Goal: Task Accomplishment & Management: Manage account settings

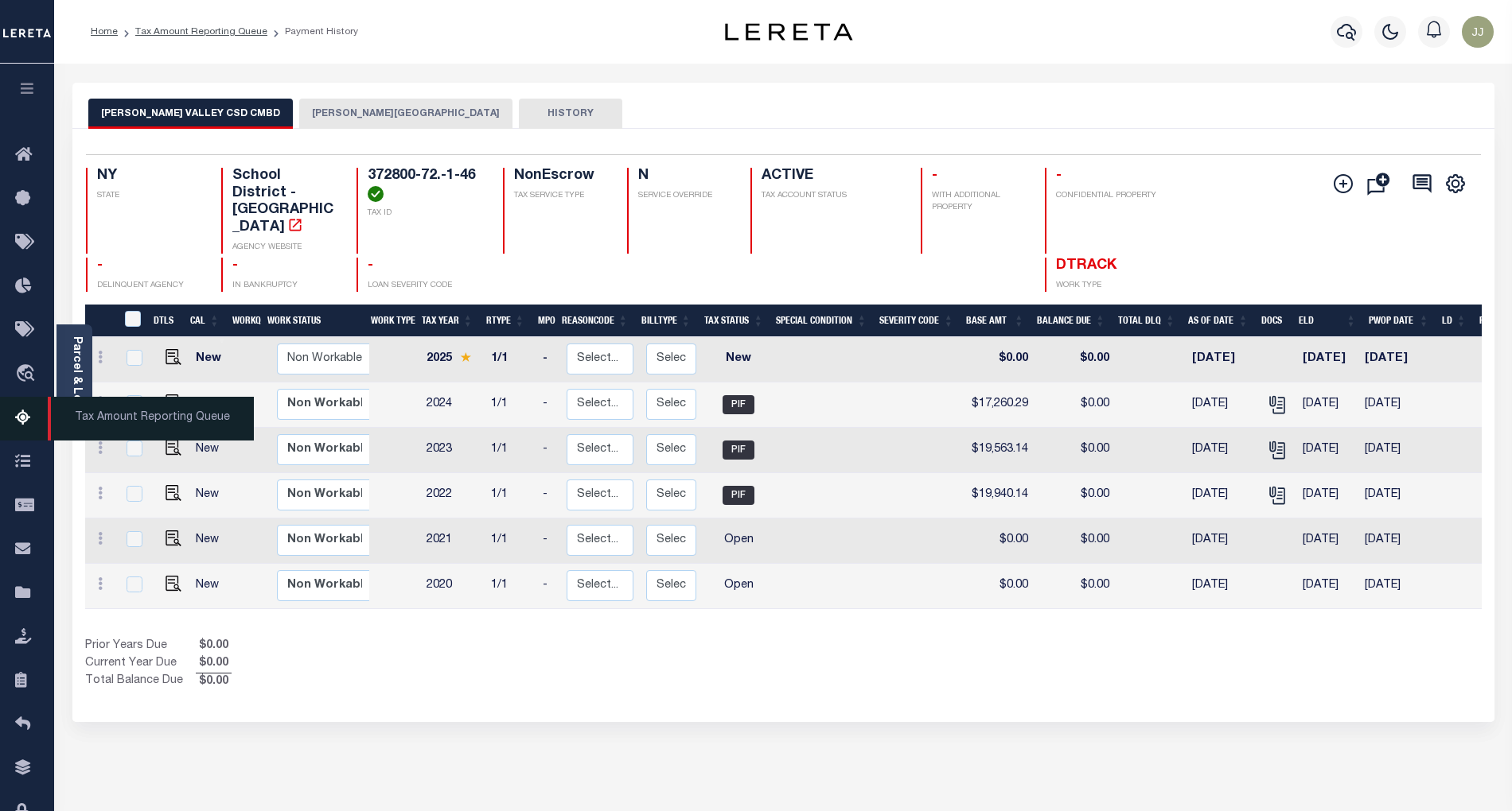
click at [14, 415] on link "Tax Amount Reporting Queue" at bounding box center [27, 419] width 54 height 44
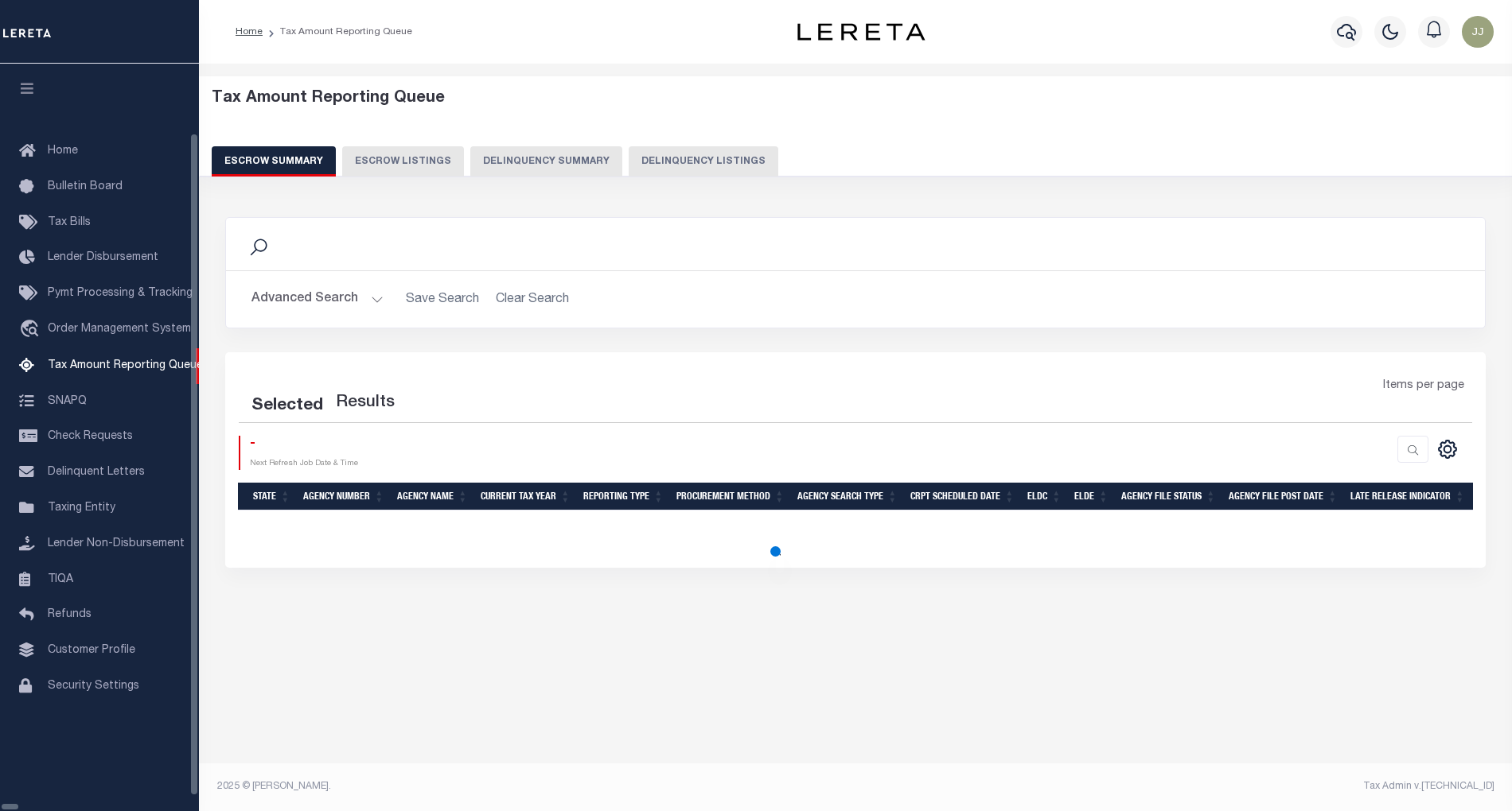
select select "100"
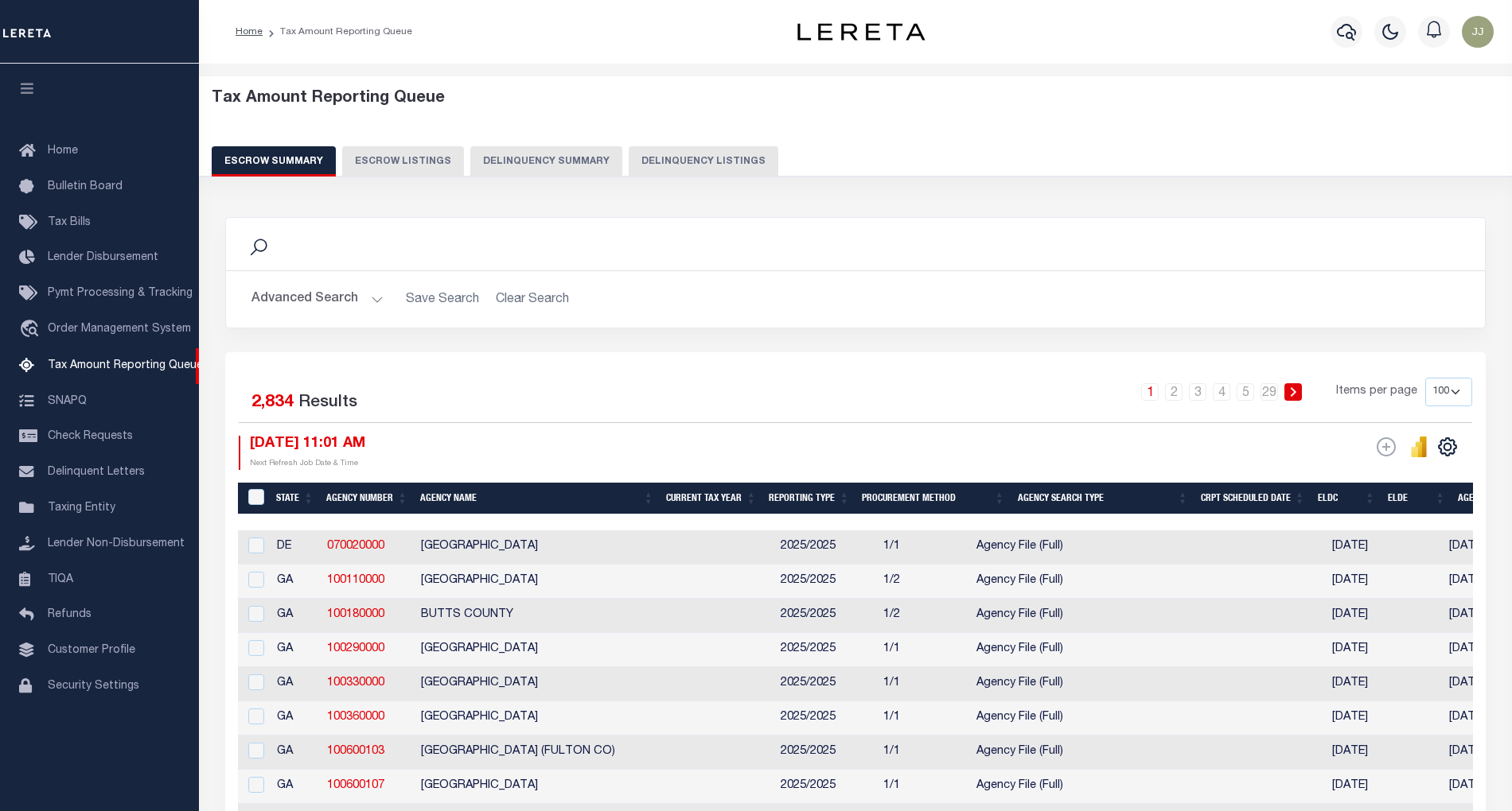
click at [704, 150] on button "Delinquency Listings" at bounding box center [703, 161] width 149 height 30
select select "100"
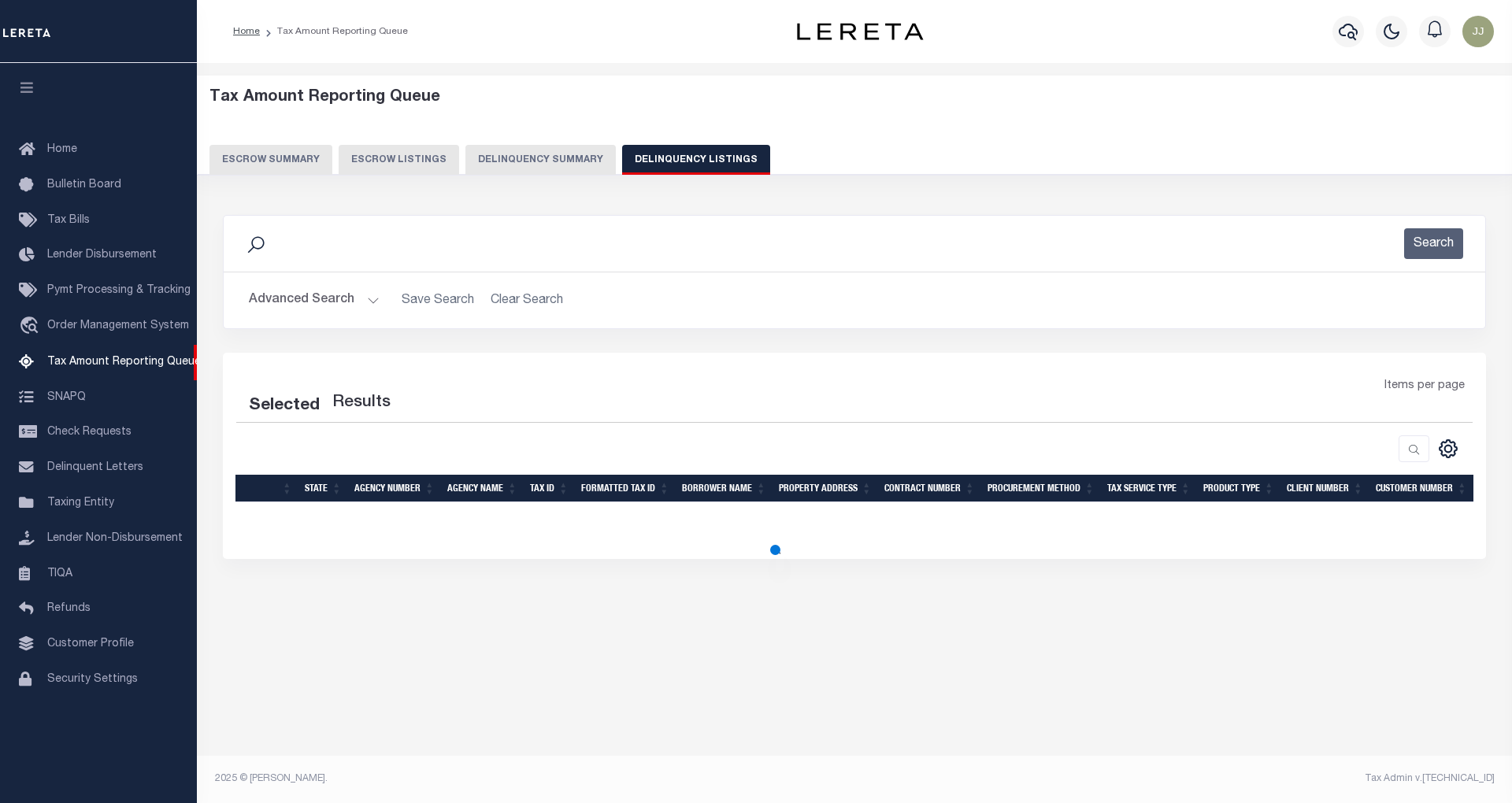
select select "100"
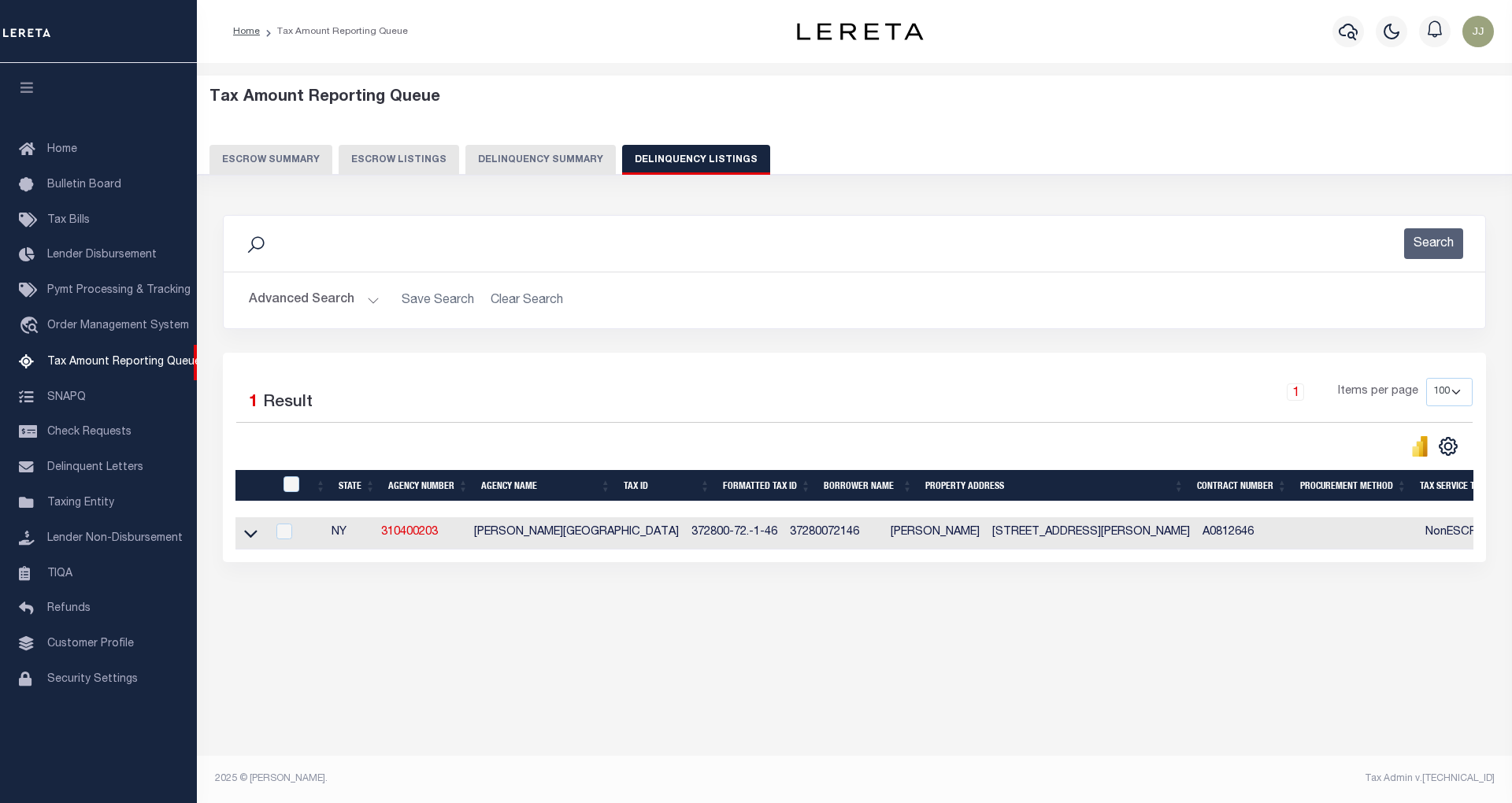
click at [303, 316] on button "Advanced Search" at bounding box center [314, 300] width 131 height 31
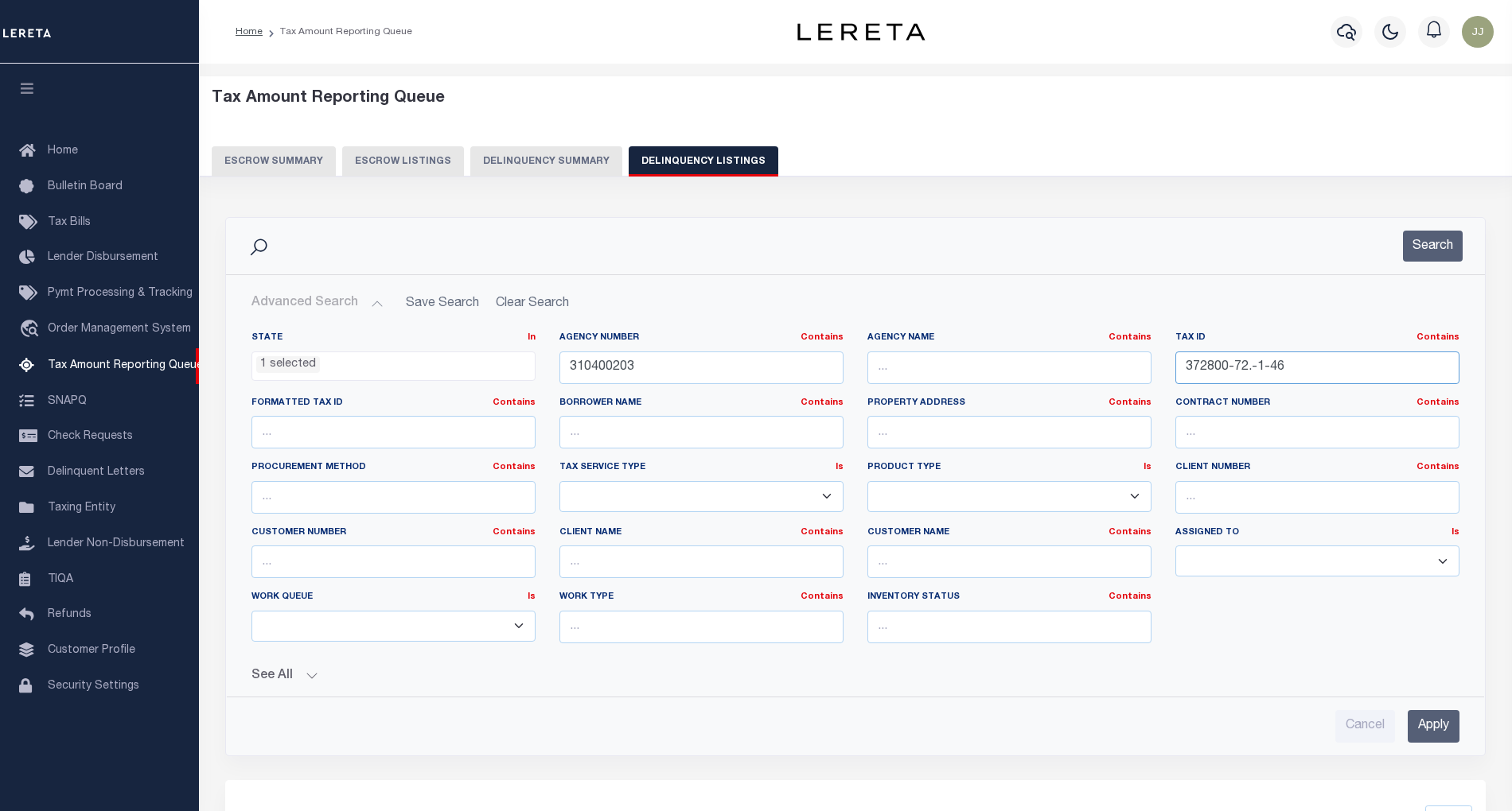
drag, startPoint x: 1314, startPoint y: 364, endPoint x: 1170, endPoint y: 376, distance: 144.5
click at [1170, 376] on div "Tax ID Contains Contains Is 372800-72.-1-46" at bounding box center [1317, 364] width 308 height 66
paste input "3.-1-18"
type input "372800-73.-1-18"
click at [1423, 246] on button "Search" at bounding box center [1433, 246] width 60 height 31
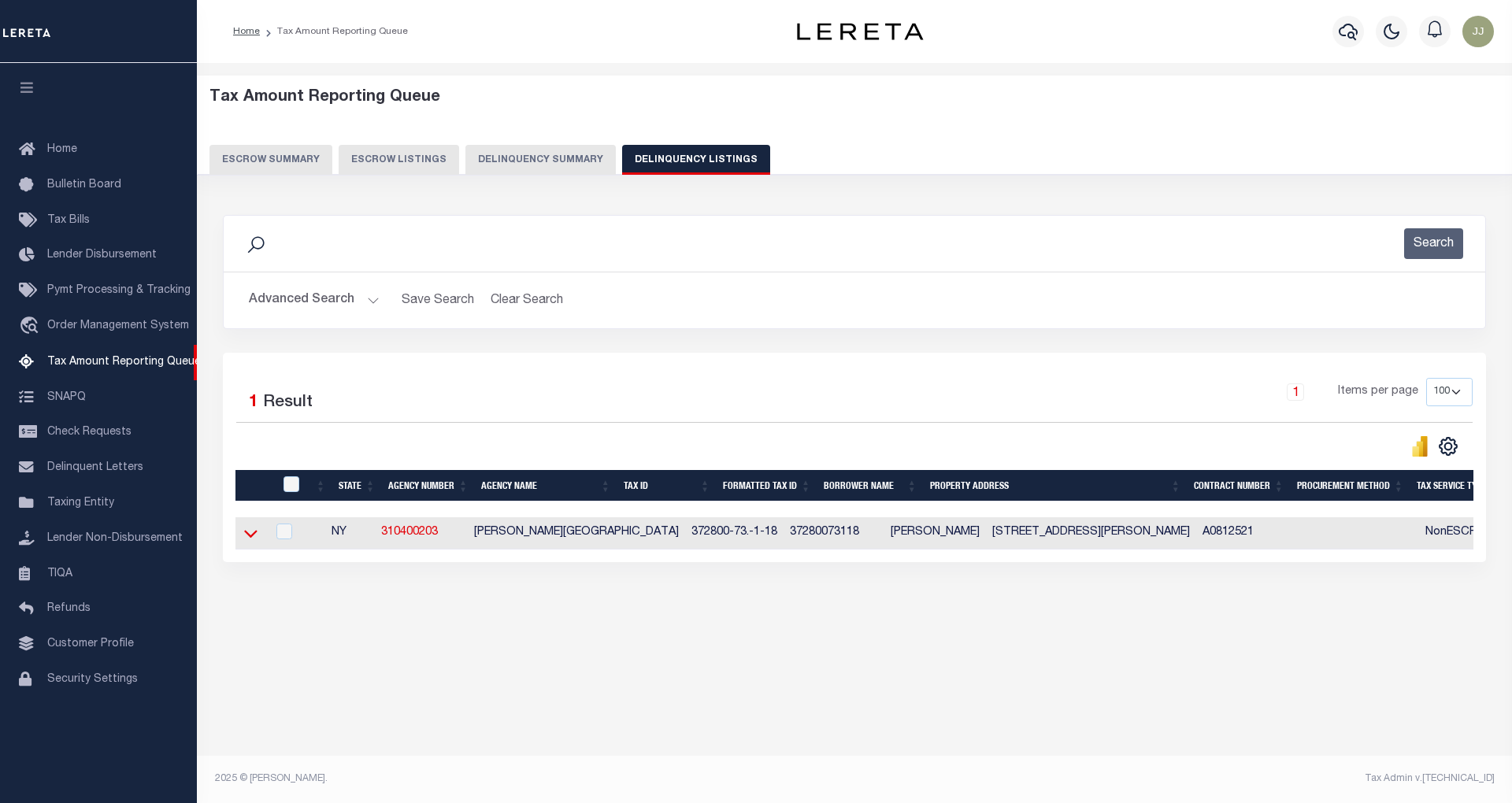
click at [247, 542] on icon at bounding box center [251, 533] width 14 height 16
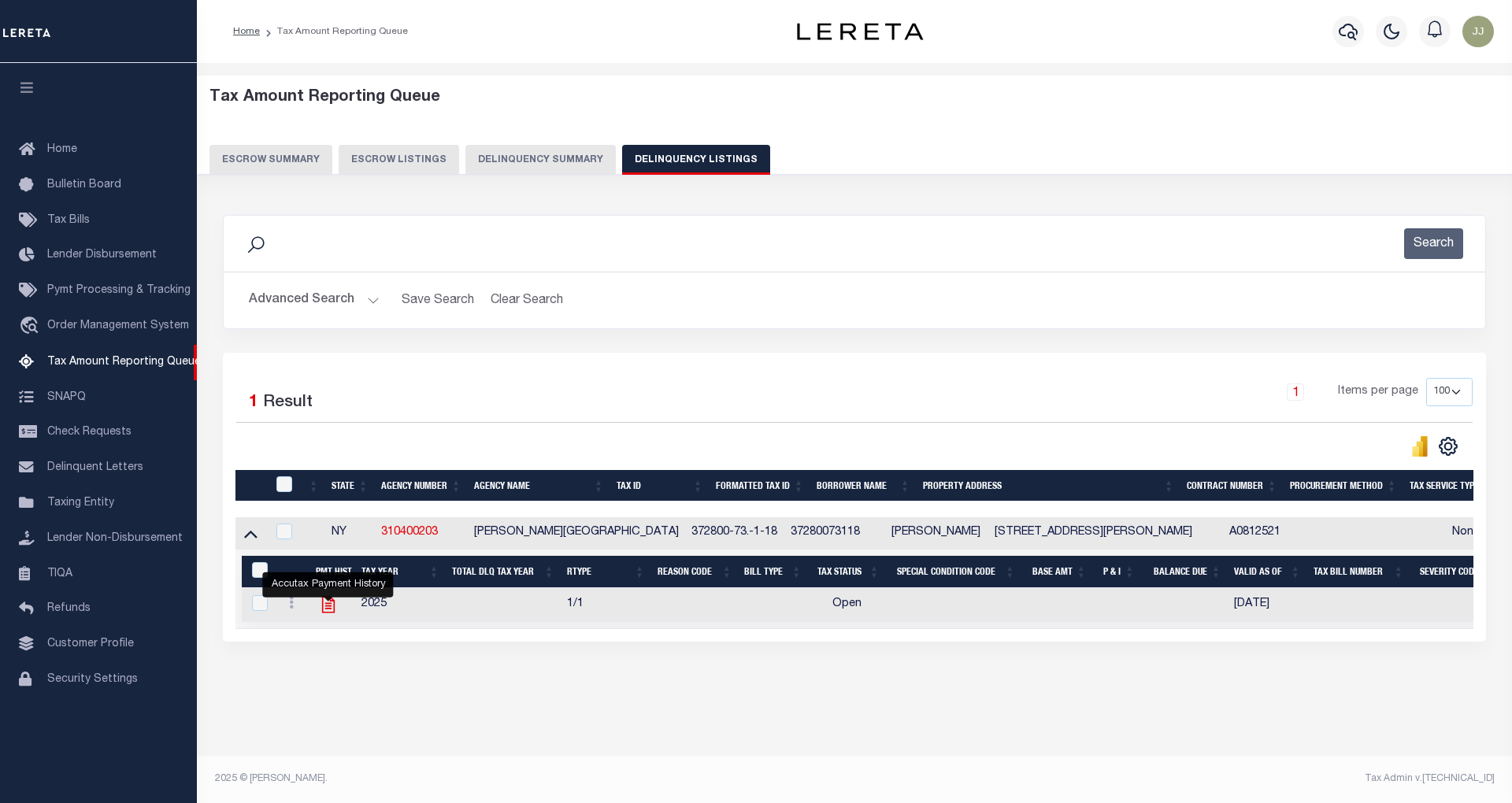
click at [334, 613] on icon "" at bounding box center [328, 605] width 13 height 16
checkbox input "true"
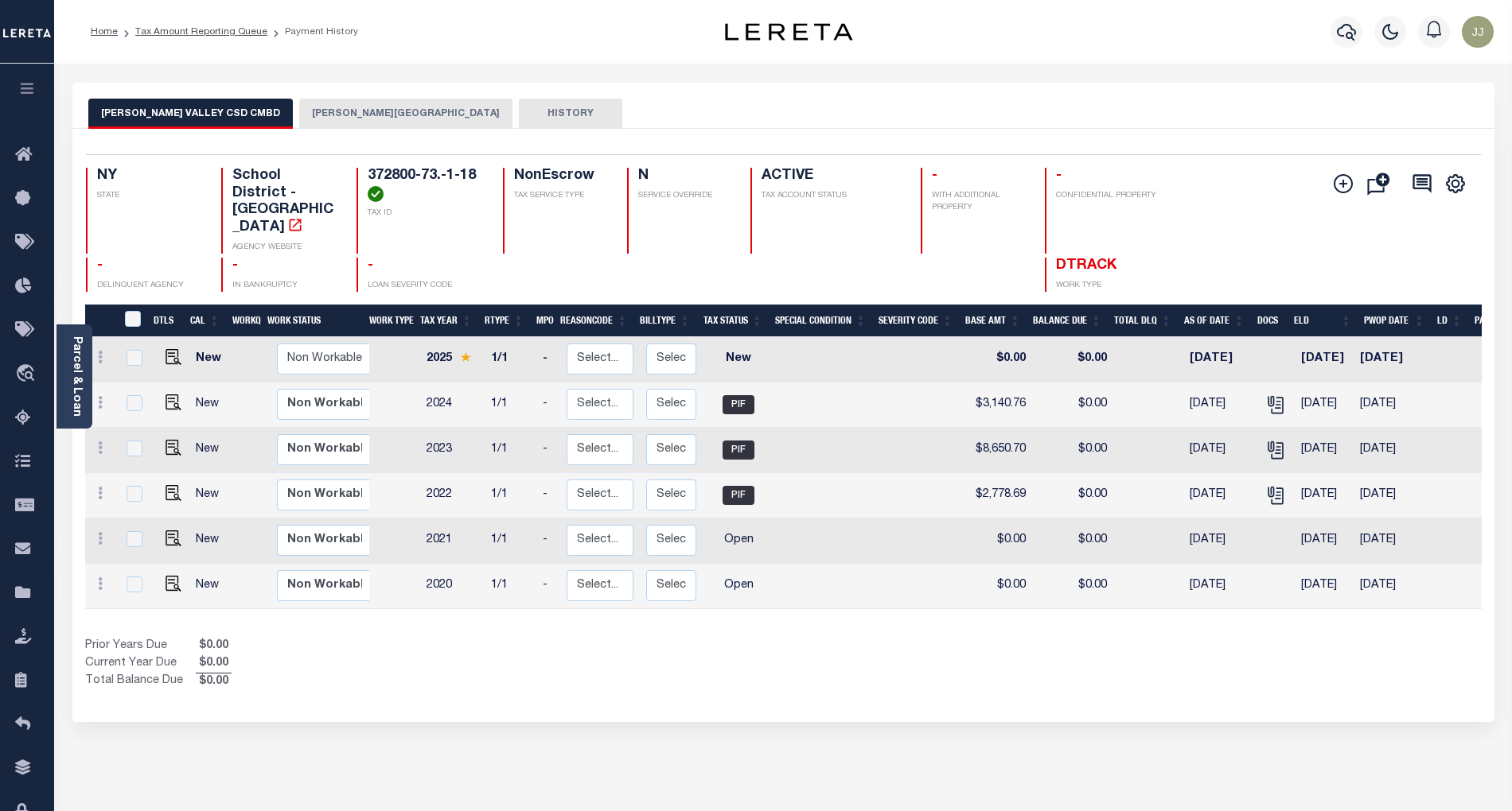
click at [326, 122] on button "[PERSON_NAME][GEOGRAPHIC_DATA]" at bounding box center [405, 113] width 213 height 30
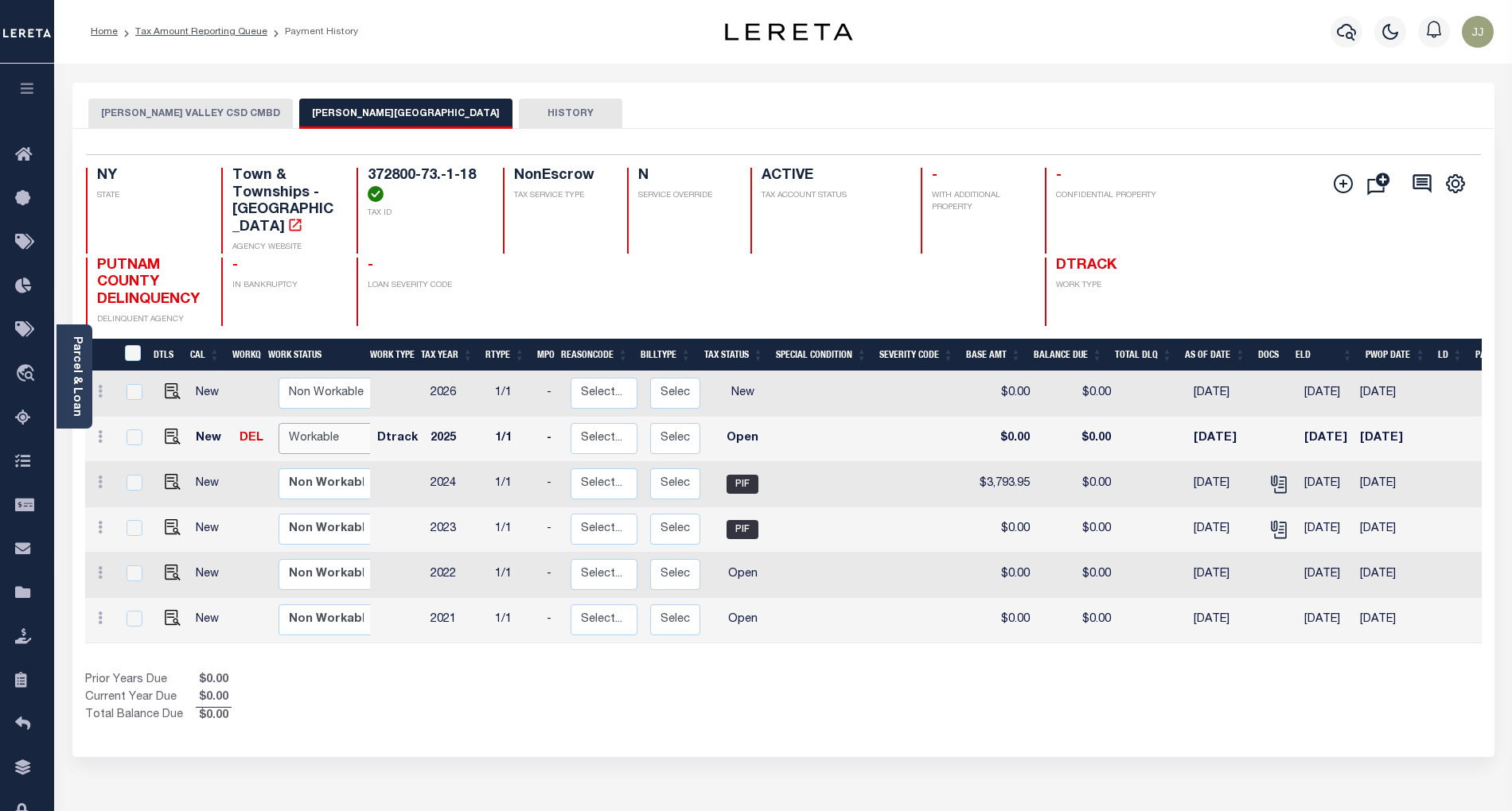
click at [308, 430] on select "Non Workable Workable" at bounding box center [326, 439] width 96 height 31
checkbox input "true"
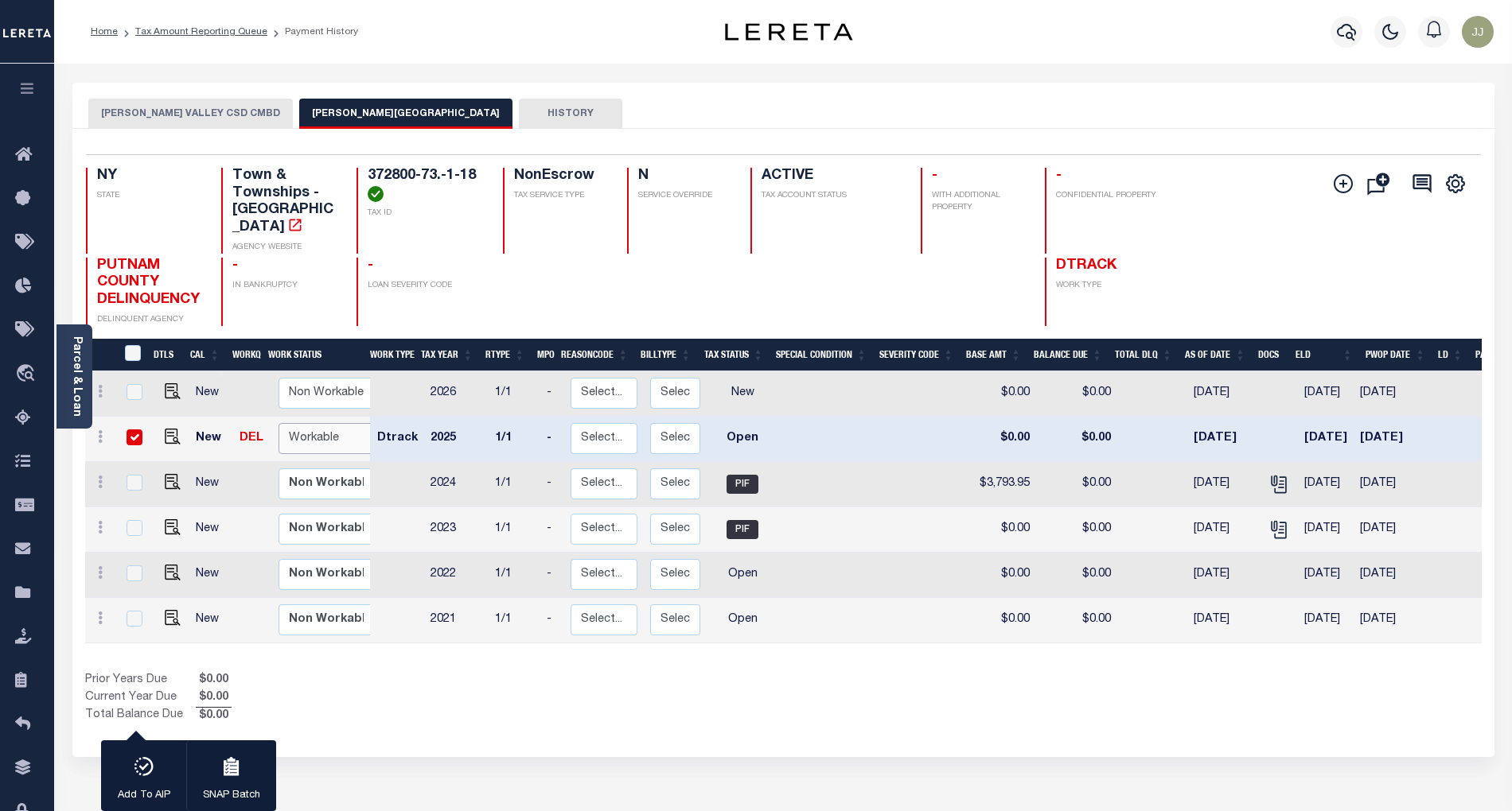
select select "true"
click at [278, 423] on select "Non Workable Workable" at bounding box center [326, 439] width 96 height 31
checkbox input "false"
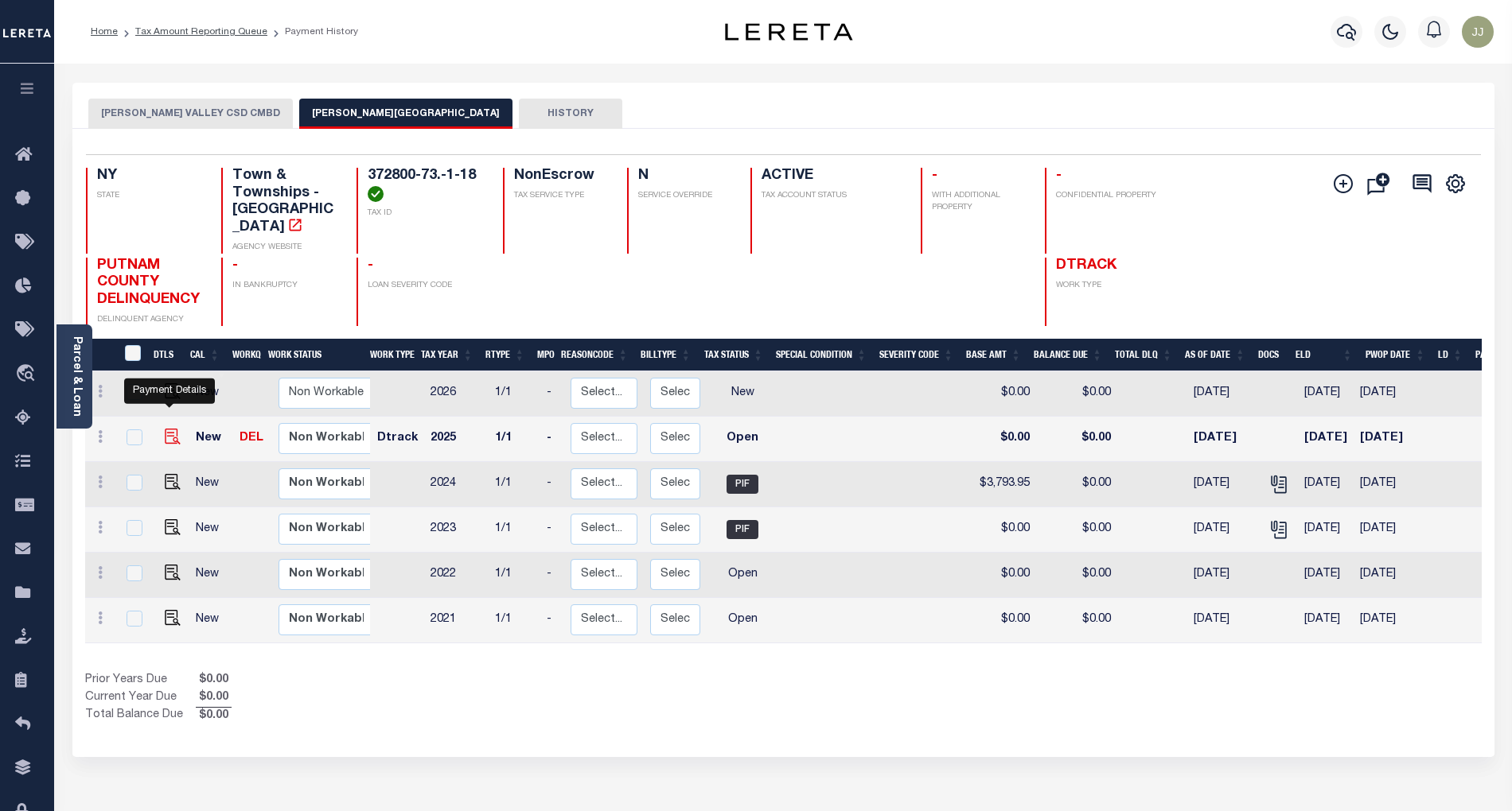
click at [174, 428] on img "" at bounding box center [173, 436] width 16 height 16
checkbox input "true"
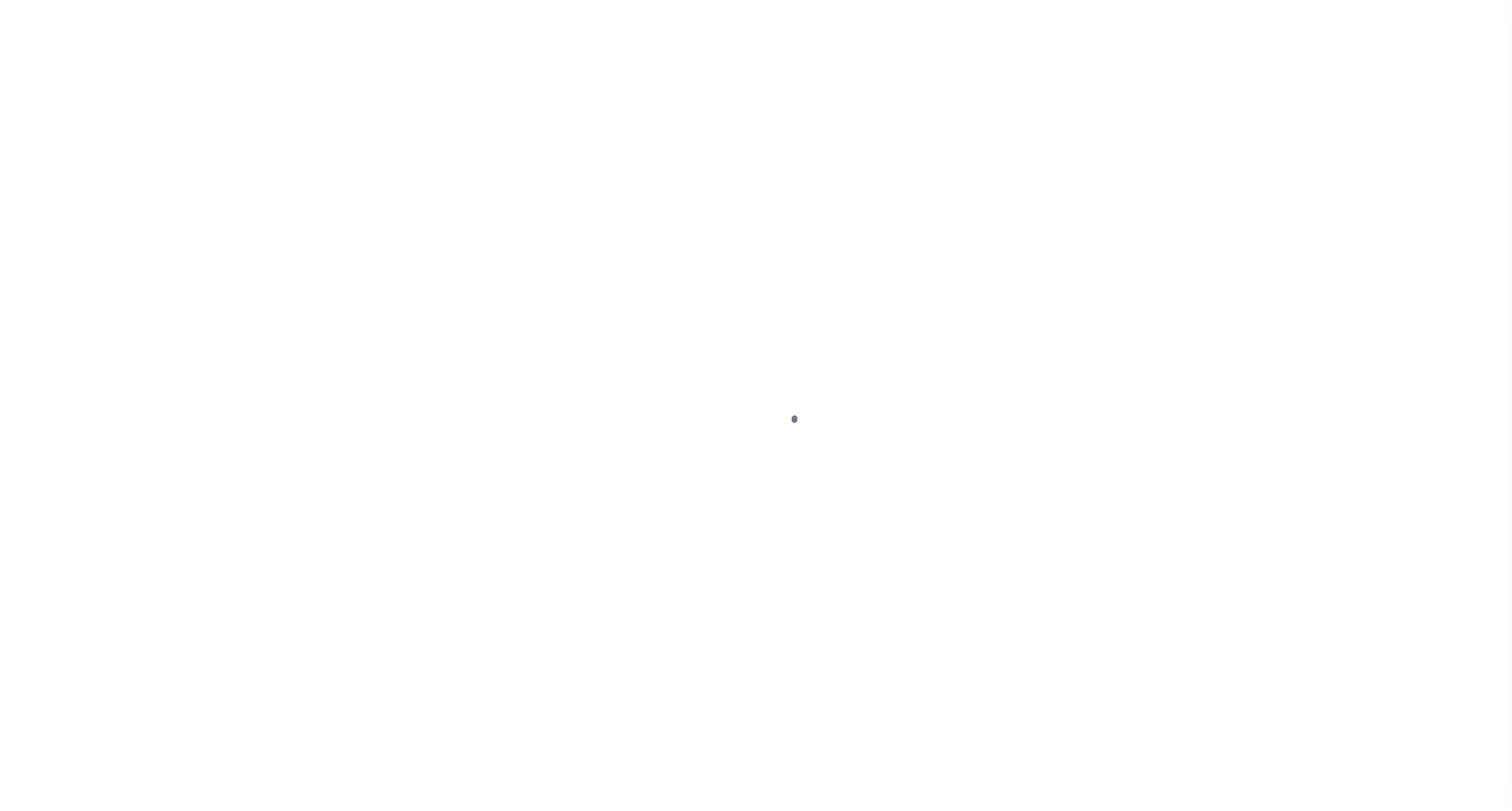
select select "OP2"
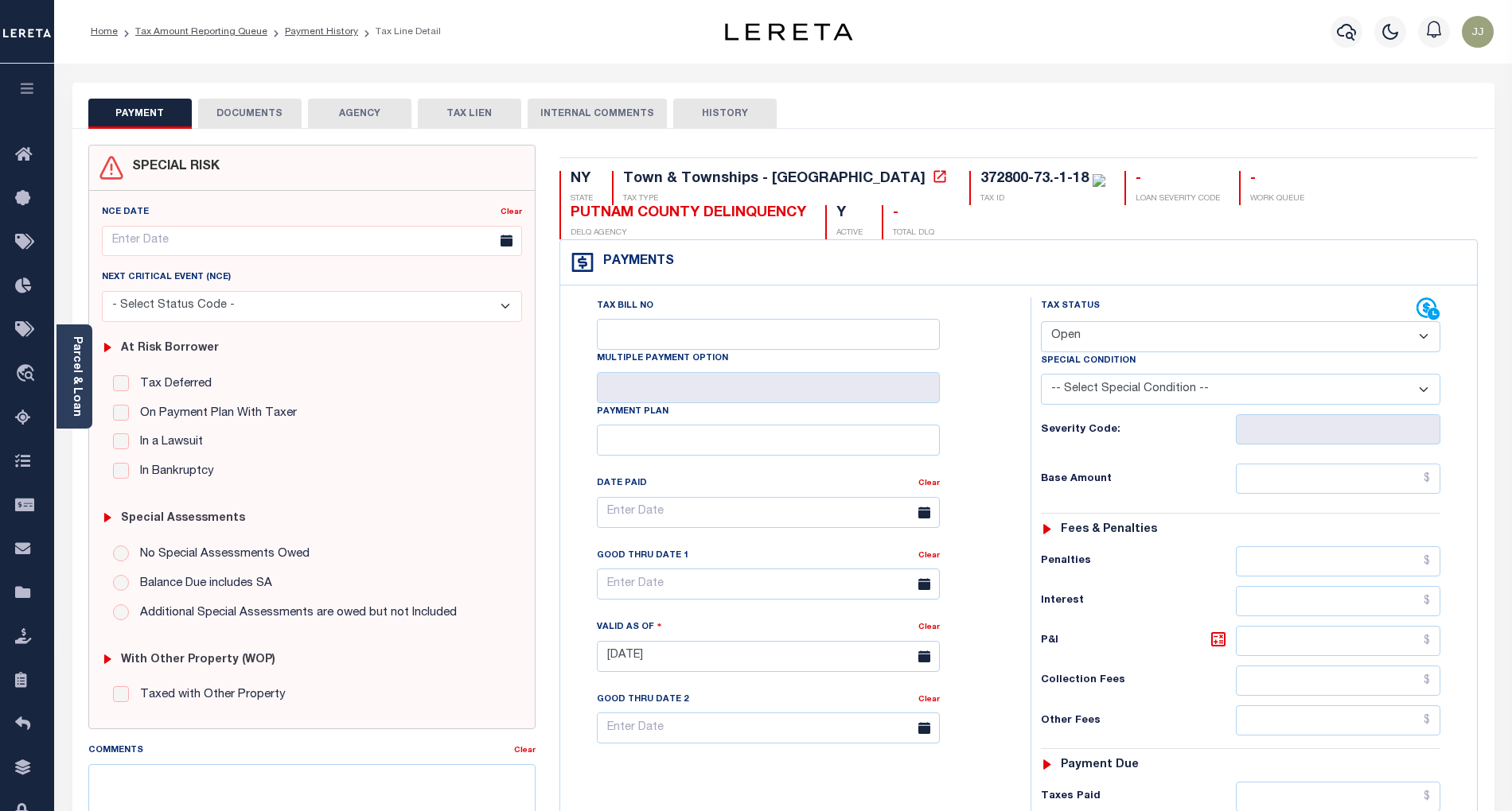
scroll to position [404, 0]
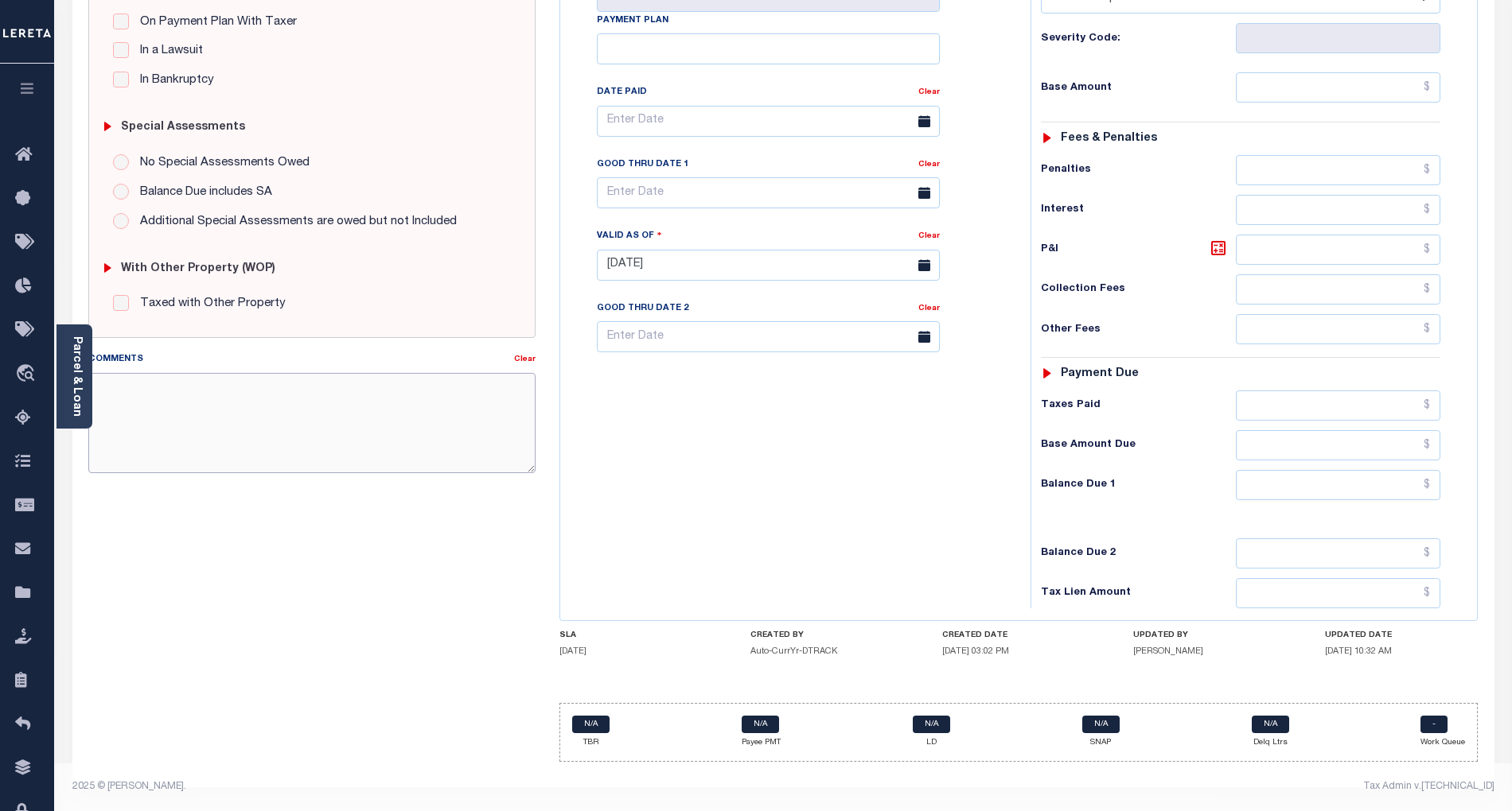
click at [156, 397] on textarea "Comments" at bounding box center [312, 423] width 448 height 100
paste textarea "10/02/2025 - info taken verbally, as per Samantha at tax office taxes are paid …"
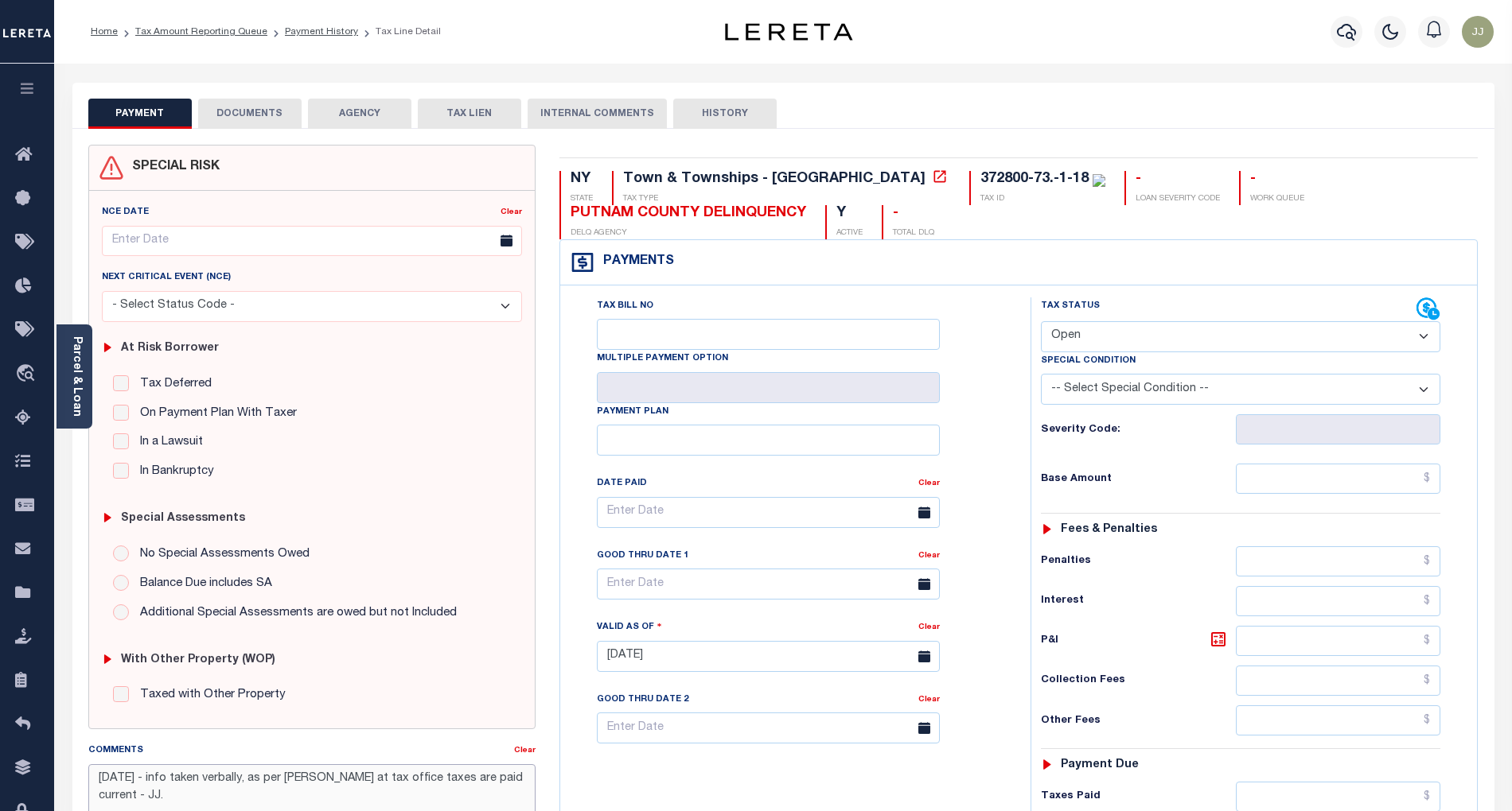
type textarea "10/02/2025 - info taken verbally, as per Samantha at tax office taxes are paid …"
type input "[DATE]"
click at [1106, 347] on select "- Select Status Code - Open Due/Unpaid Paid Incomplete No Tax Due Internal Refu…" at bounding box center [1241, 337] width 399 height 31
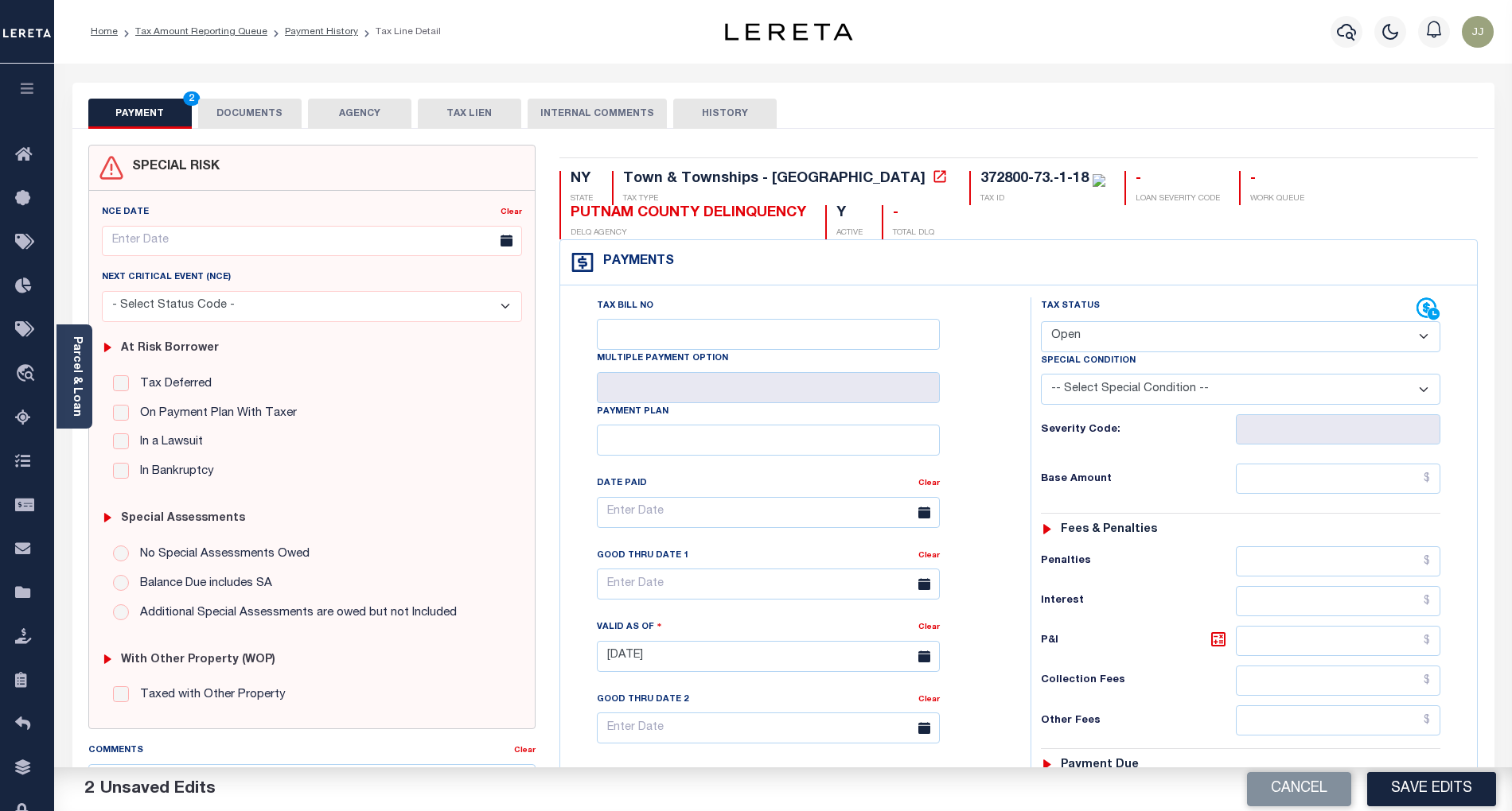
select select "PYD"
click at [1041, 323] on select "- Select Status Code - Open Due/Unpaid Paid Incomplete No Tax Due Internal Refu…" at bounding box center [1241, 337] width 399 height 31
click at [1306, 466] on div "Tax Status Status - Select Status Code -" at bounding box center [1246, 648] width 430 height 702
click at [1274, 508] on div "Tax Status Status - Select Status Code -" at bounding box center [1246, 648] width 430 height 702
click at [1272, 485] on input "text" at bounding box center [1338, 478] width 206 height 30
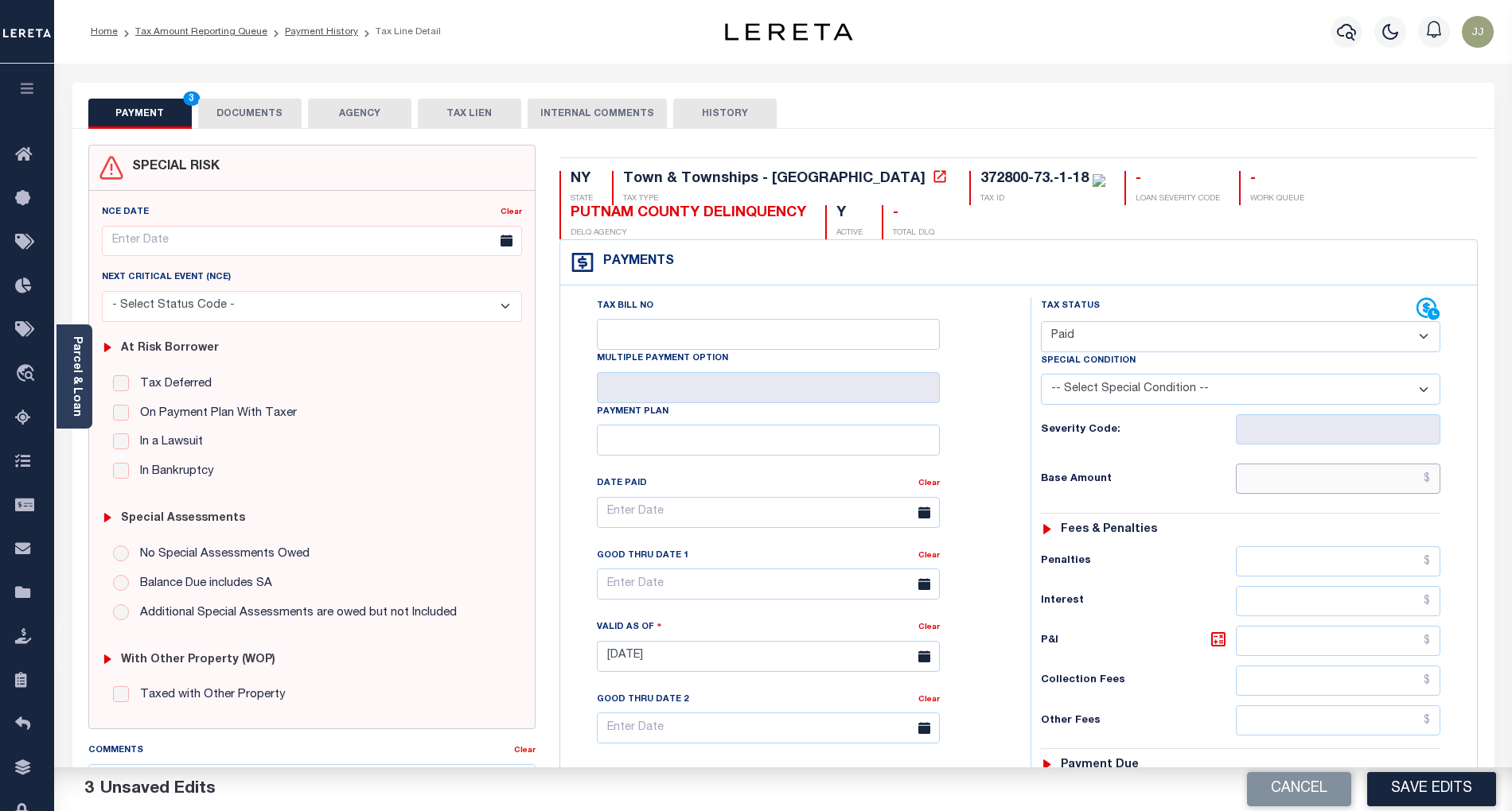
type input "$0.00"
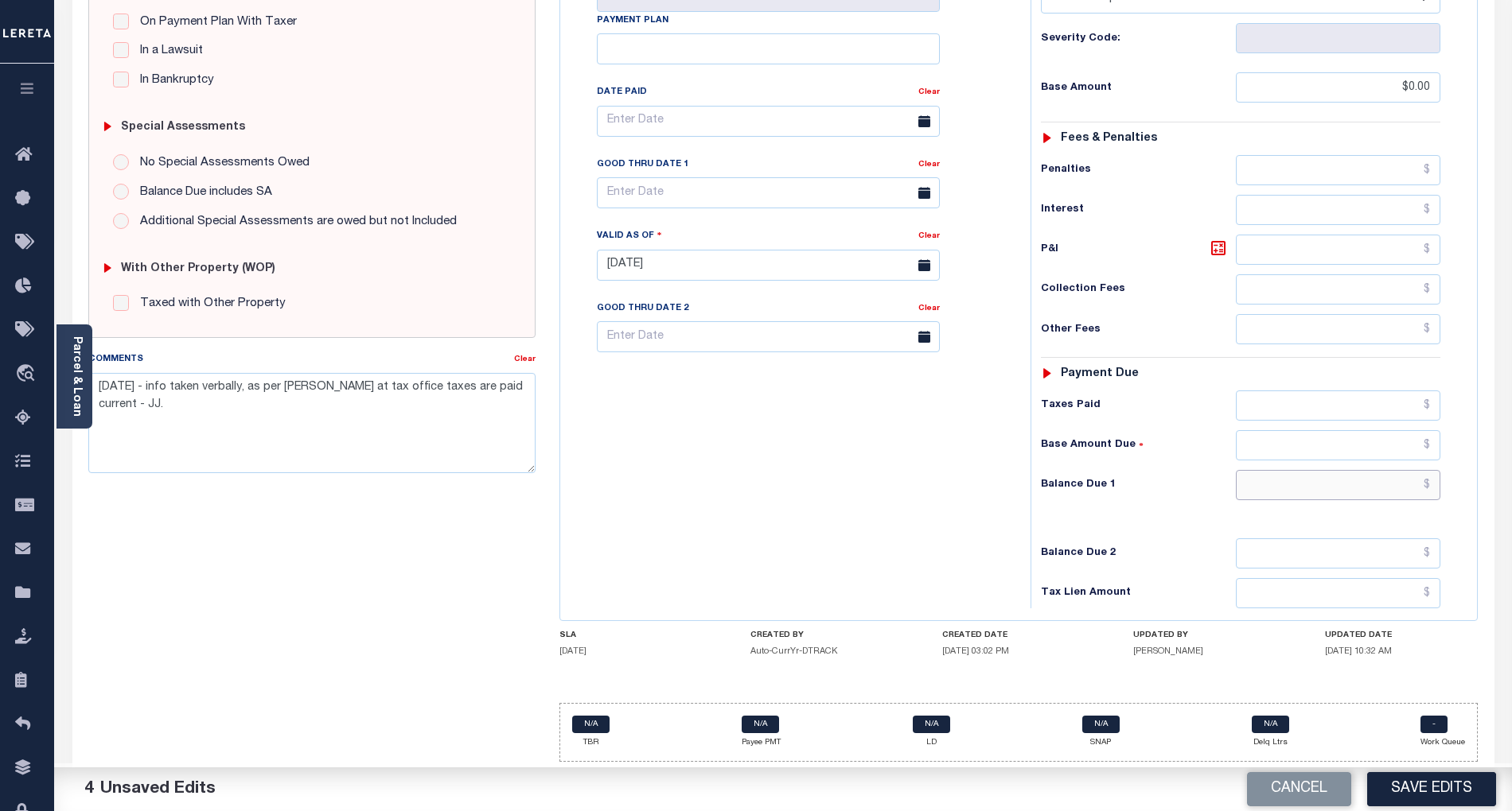
click at [1321, 481] on input "text" at bounding box center [1338, 485] width 206 height 30
type input "$0.00"
click at [1427, 779] on button "Save Edits" at bounding box center [1431, 789] width 129 height 35
checkbox input "false"
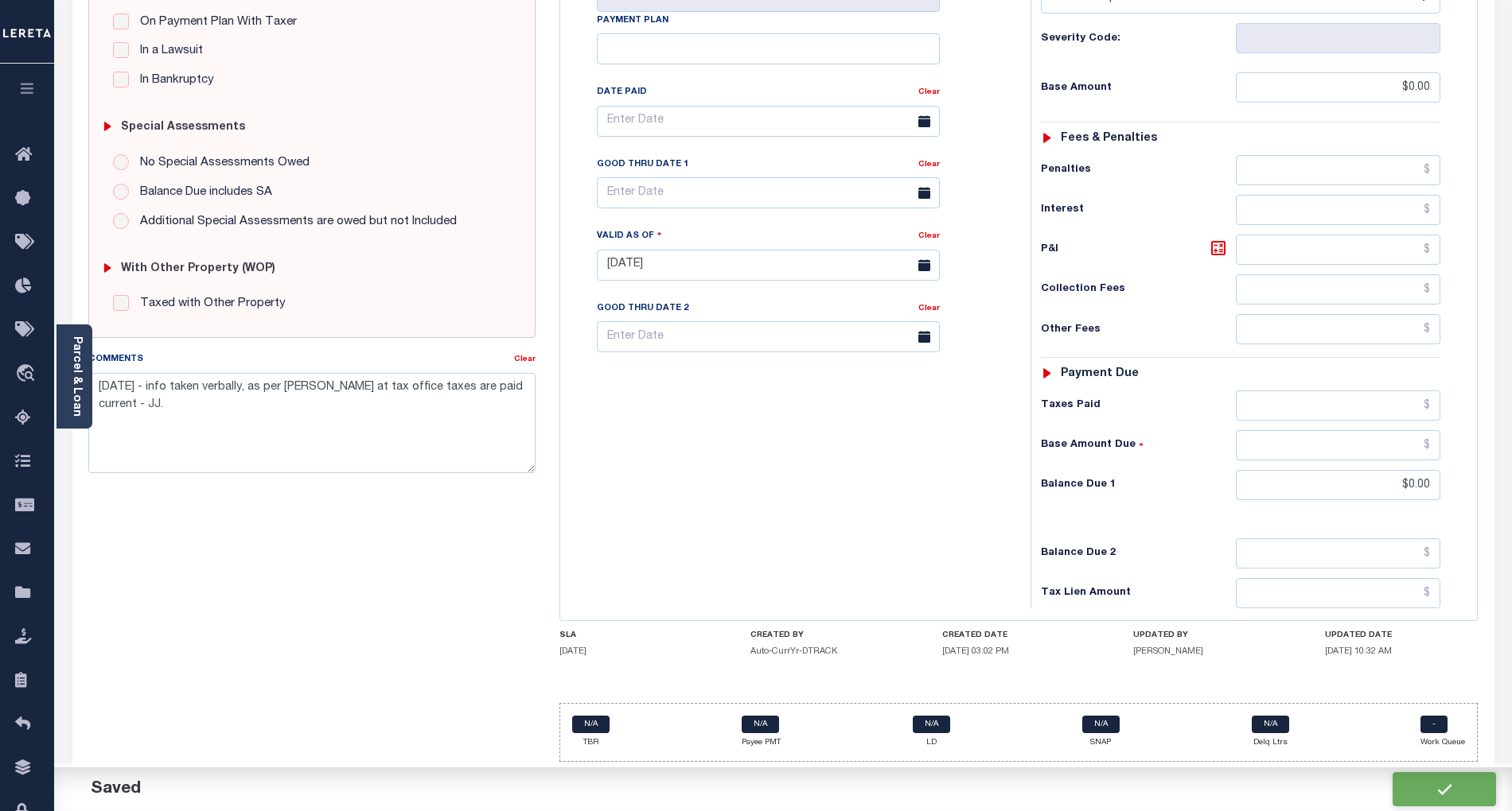
checkbox input "false"
type input "$0"
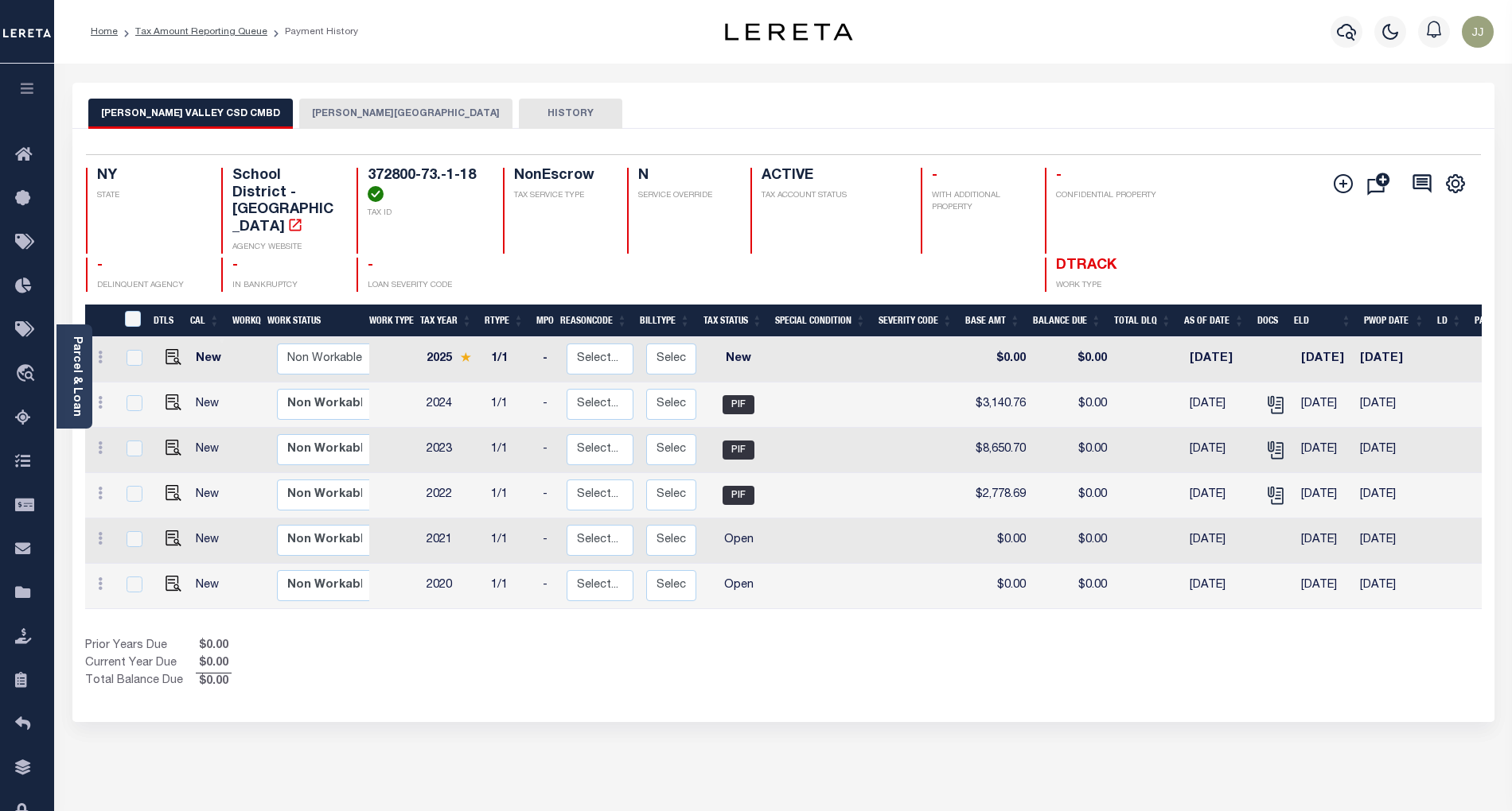
click at [612, 700] on div "[PERSON_NAME] VALLEY CSD CMBD [PERSON_NAME] VALLEY TOWN HISTORY Selected 6" at bounding box center [783, 532] width 1445 height 898
click at [39, 424] on icon at bounding box center [27, 418] width 25 height 20
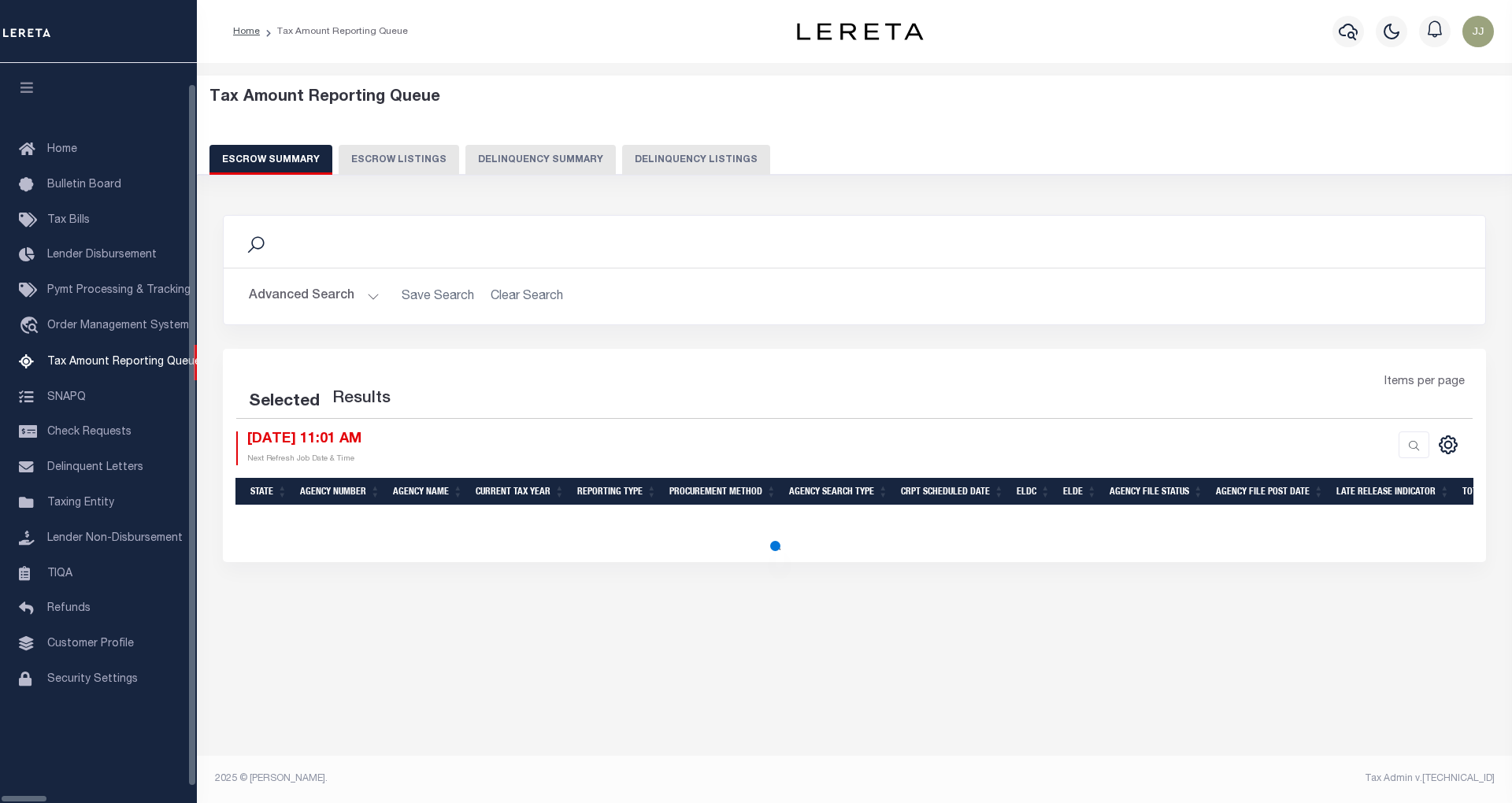
click at [623, 156] on button "Delinquency Listings" at bounding box center [696, 159] width 148 height 30
select select "100"
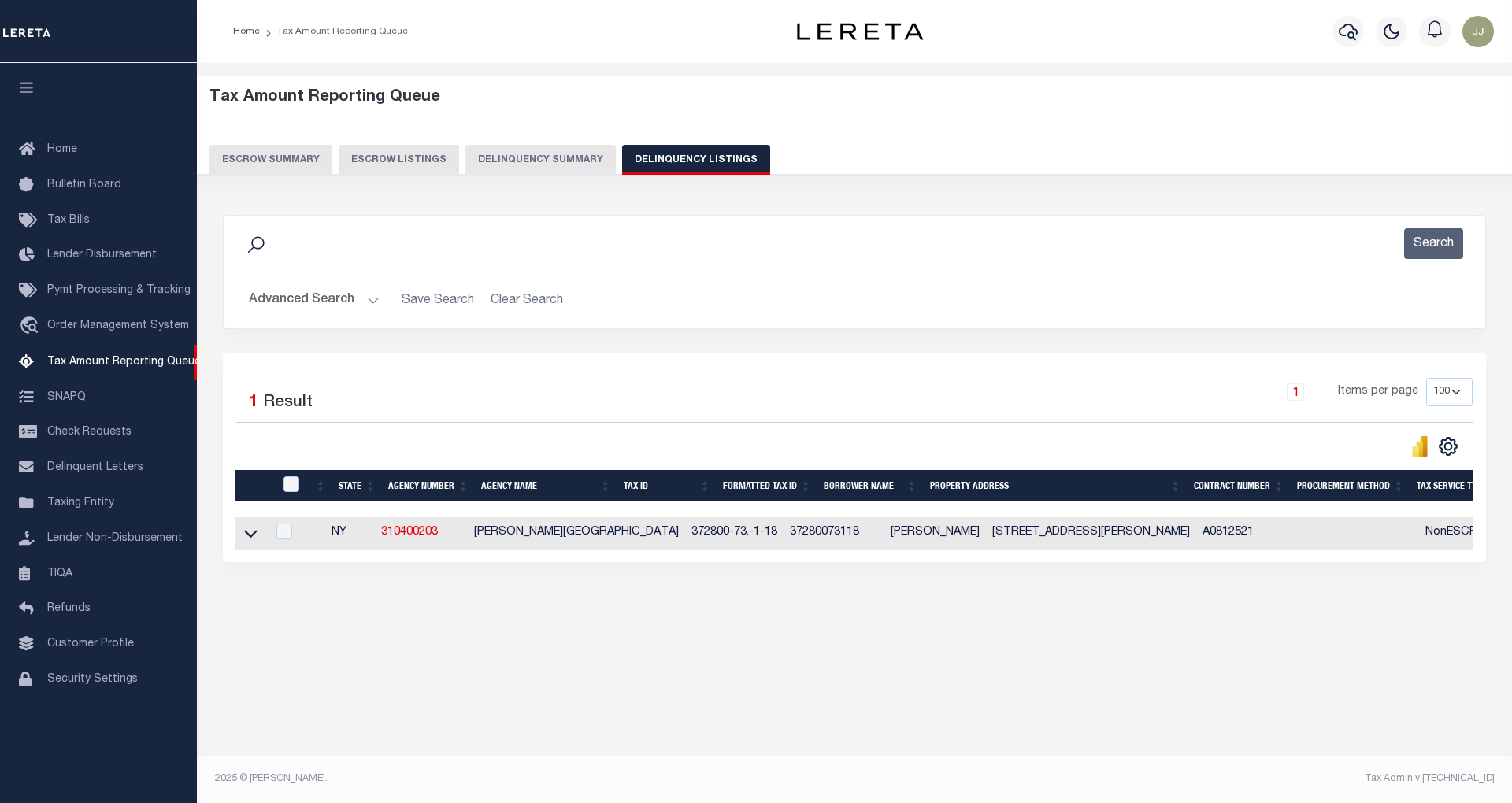
click at [304, 303] on button "Advanced Search" at bounding box center [314, 300] width 131 height 31
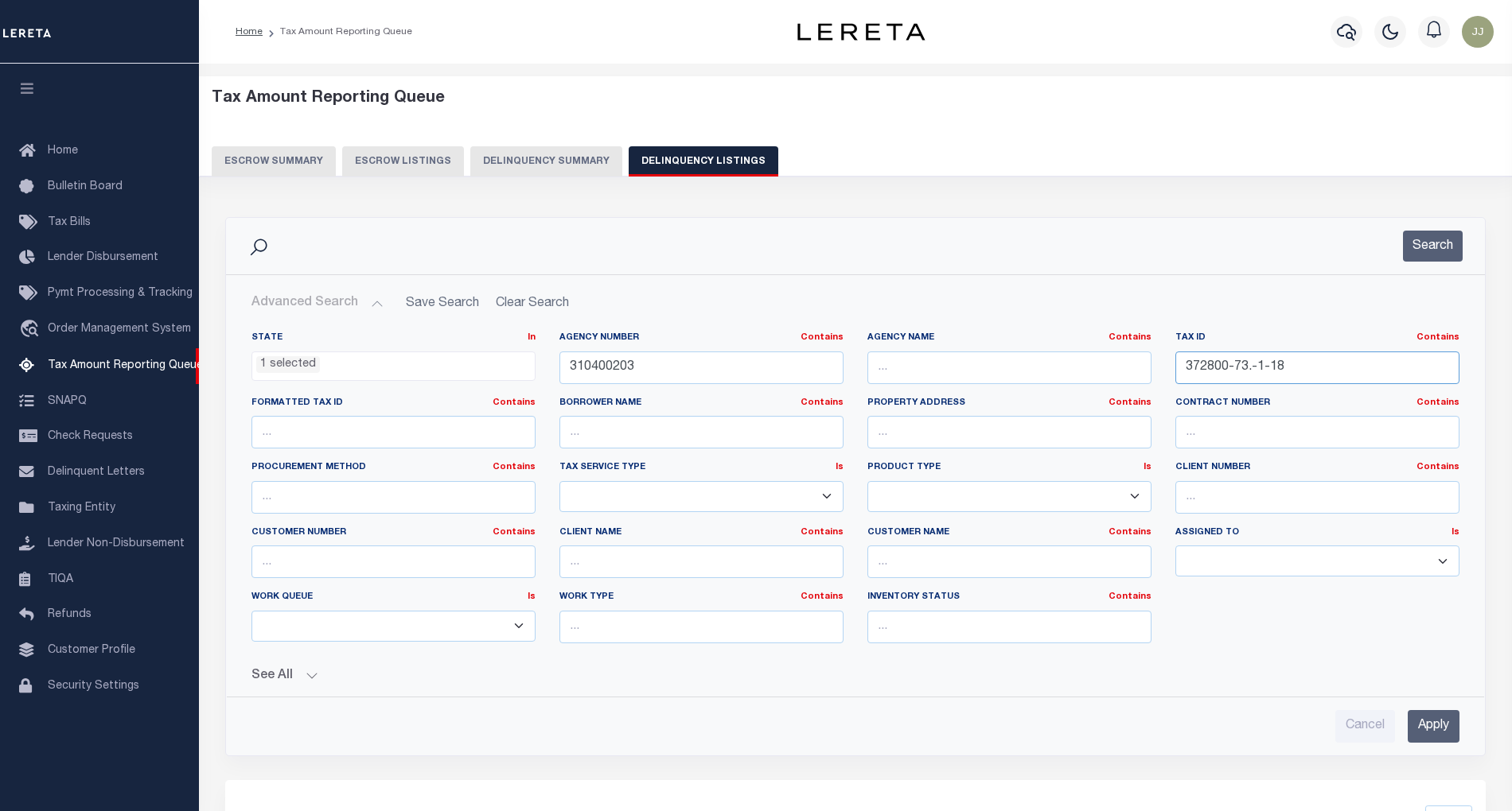
drag, startPoint x: 1300, startPoint y: 363, endPoint x: 1157, endPoint y: 378, distance: 143.8
click at [1157, 378] on div "State In In AK AL AR AZ CA CO CT DC DE FL GA GU HI IA ID IL IN KS KY LA MA MD M…" at bounding box center [855, 494] width 1232 height 325
paste input "4.15-2-22"
type input "372800-74.15-2-22"
click at [1427, 245] on button "Search" at bounding box center [1433, 246] width 60 height 31
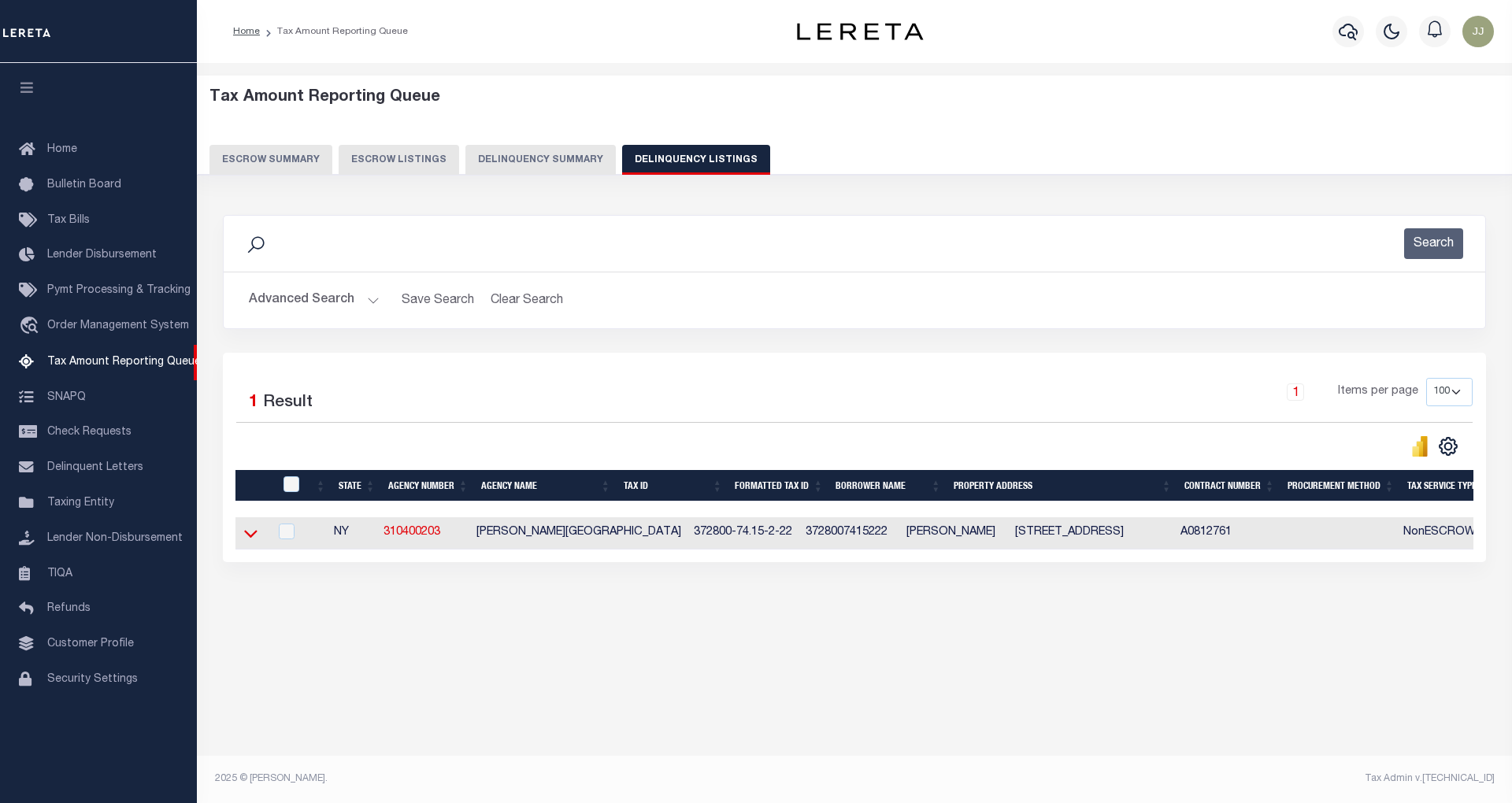
click at [247, 542] on icon at bounding box center [251, 533] width 14 height 16
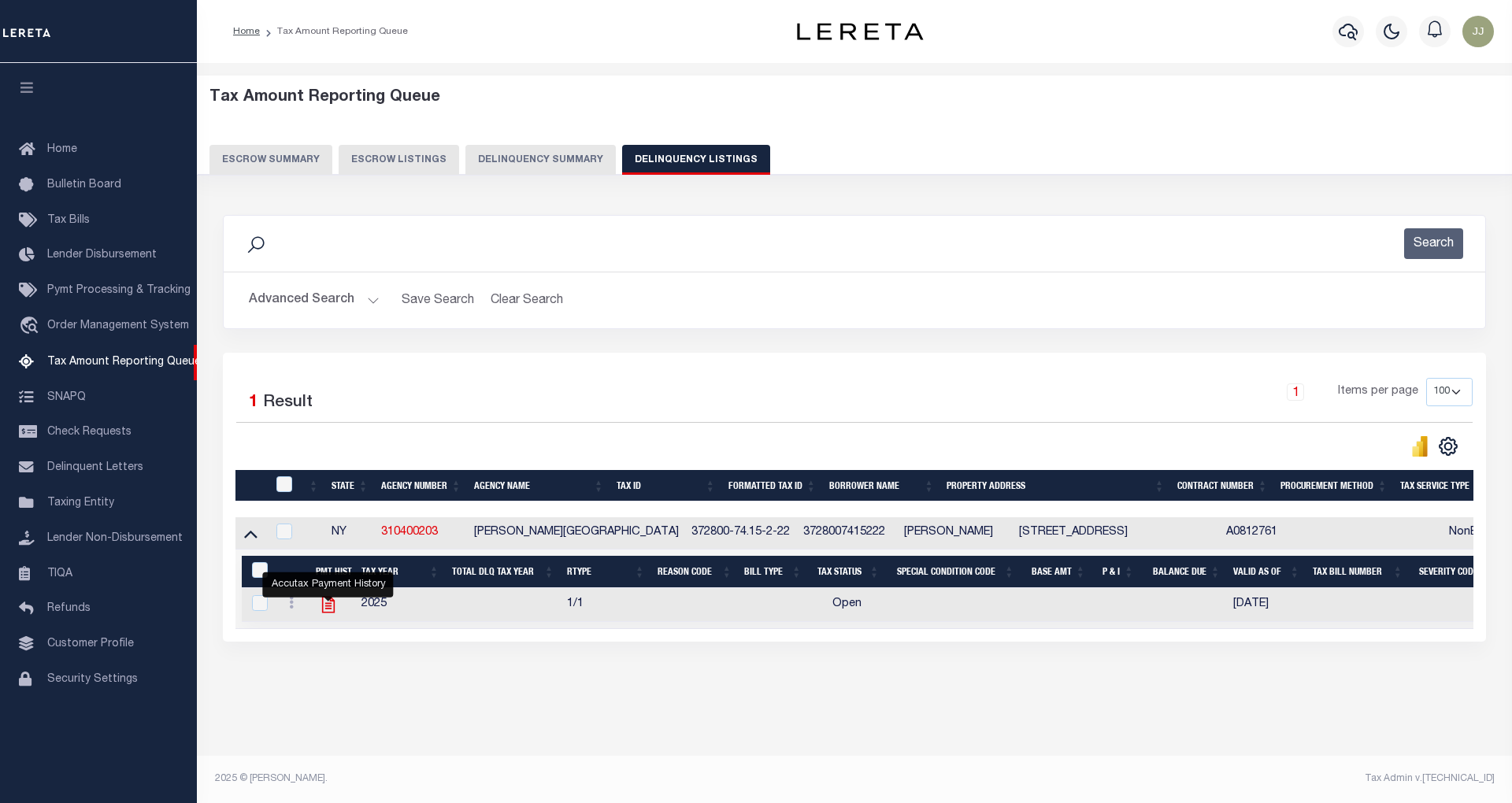
click at [329, 612] on icon "" at bounding box center [328, 605] width 13 height 16
checkbox input "true"
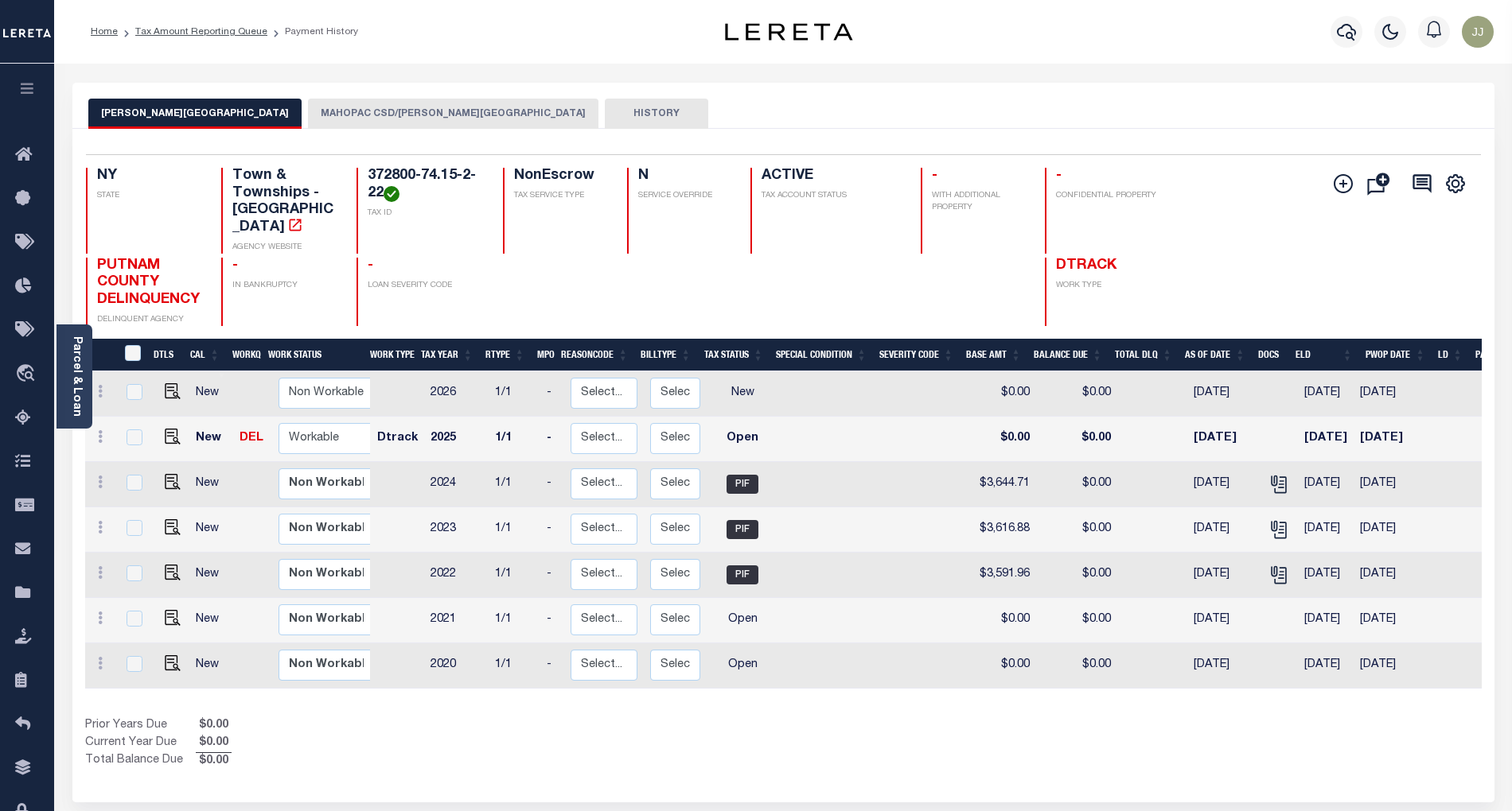
click at [337, 98] on button "MAHOPAC CSD/[PERSON_NAME][GEOGRAPHIC_DATA]" at bounding box center [453, 113] width 290 height 30
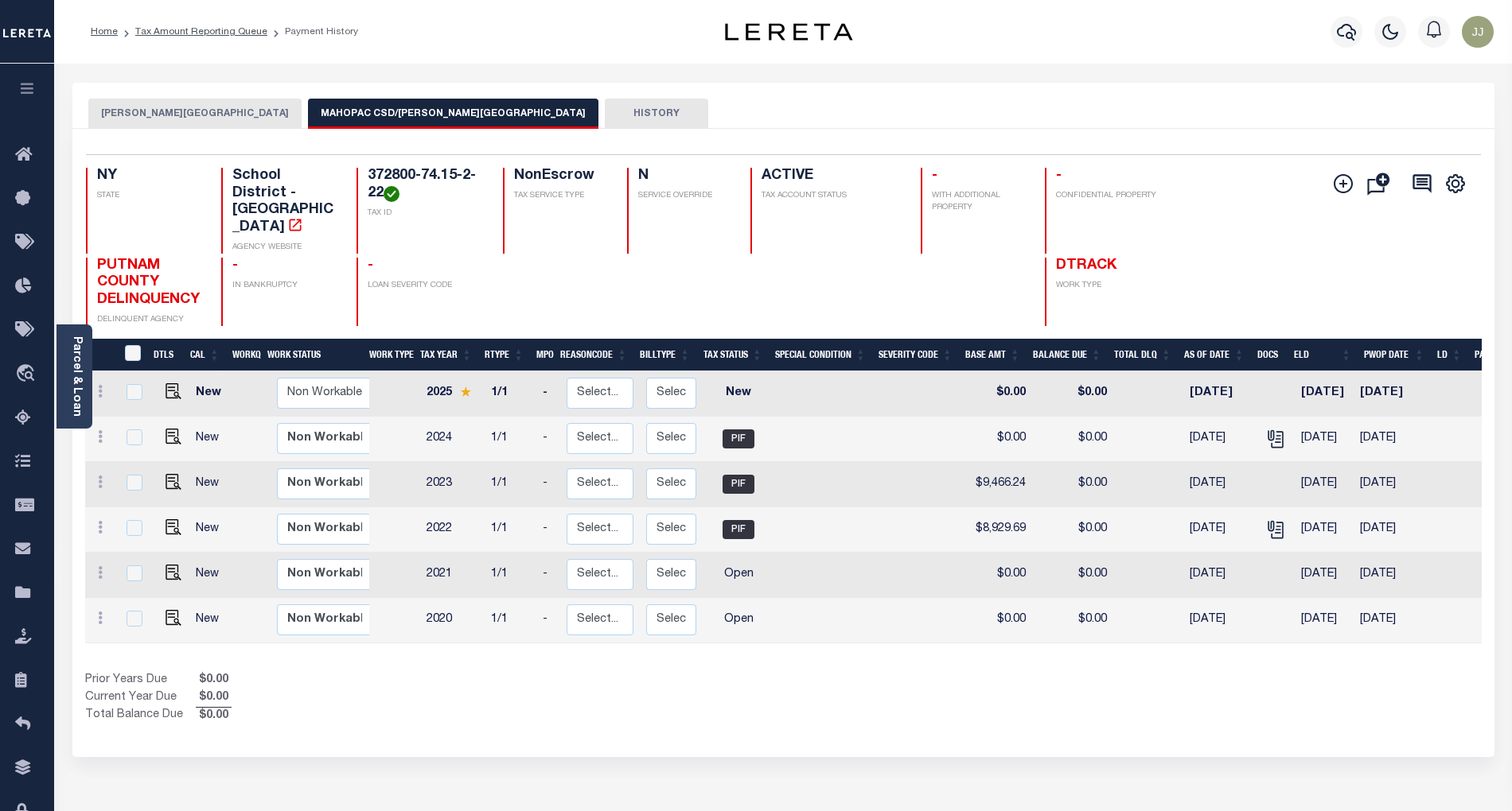
click at [96, 113] on button "[PERSON_NAME][GEOGRAPHIC_DATA]" at bounding box center [194, 113] width 213 height 30
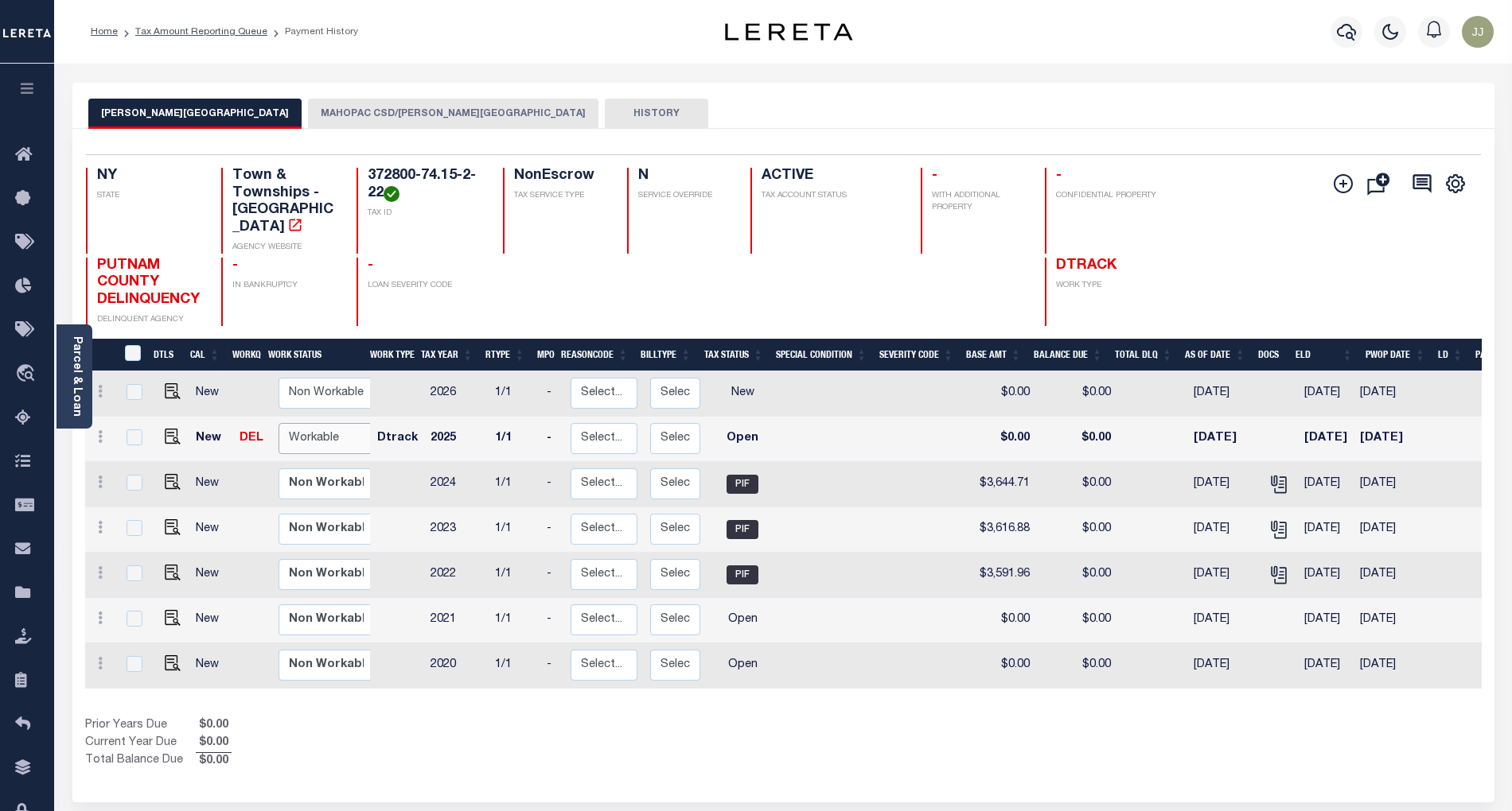
click at [332, 430] on select "Non Workable Workable" at bounding box center [326, 439] width 96 height 31
checkbox input "true"
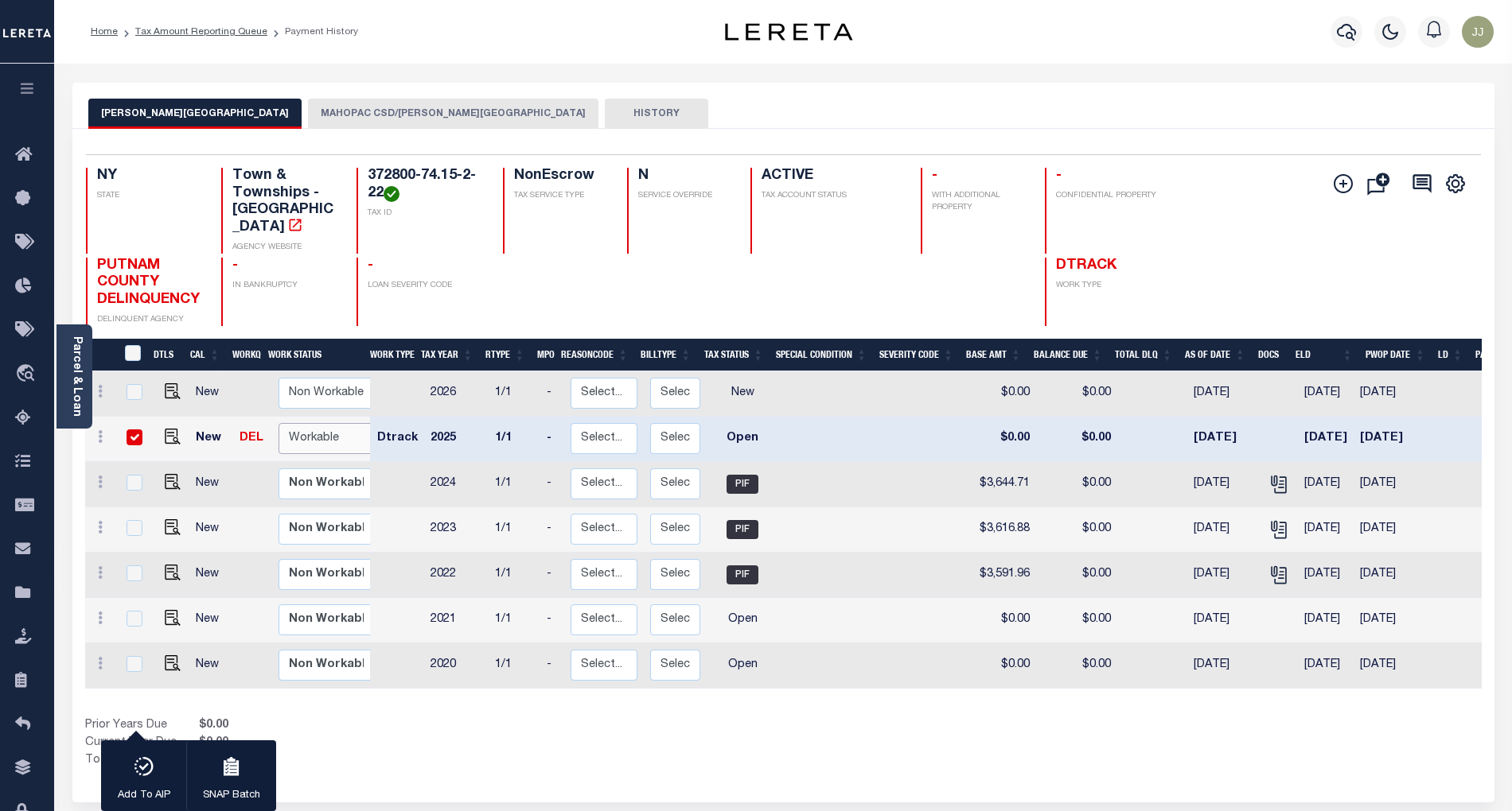
select select "true"
click at [278, 423] on select "Non Workable Workable" at bounding box center [326, 439] width 96 height 31
checkbox input "false"
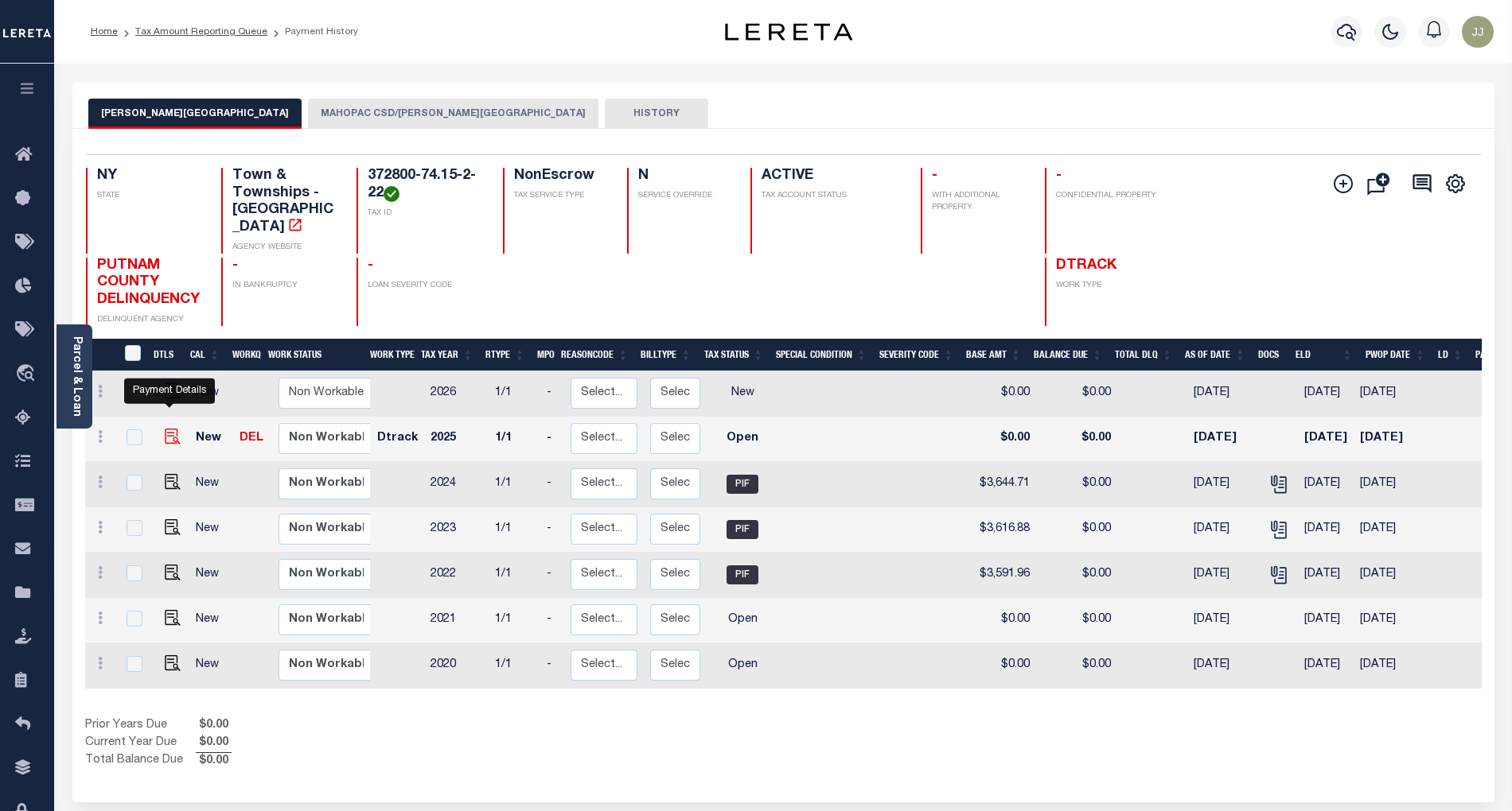
click at [172, 428] on img "" at bounding box center [173, 436] width 16 height 16
checkbox input "true"
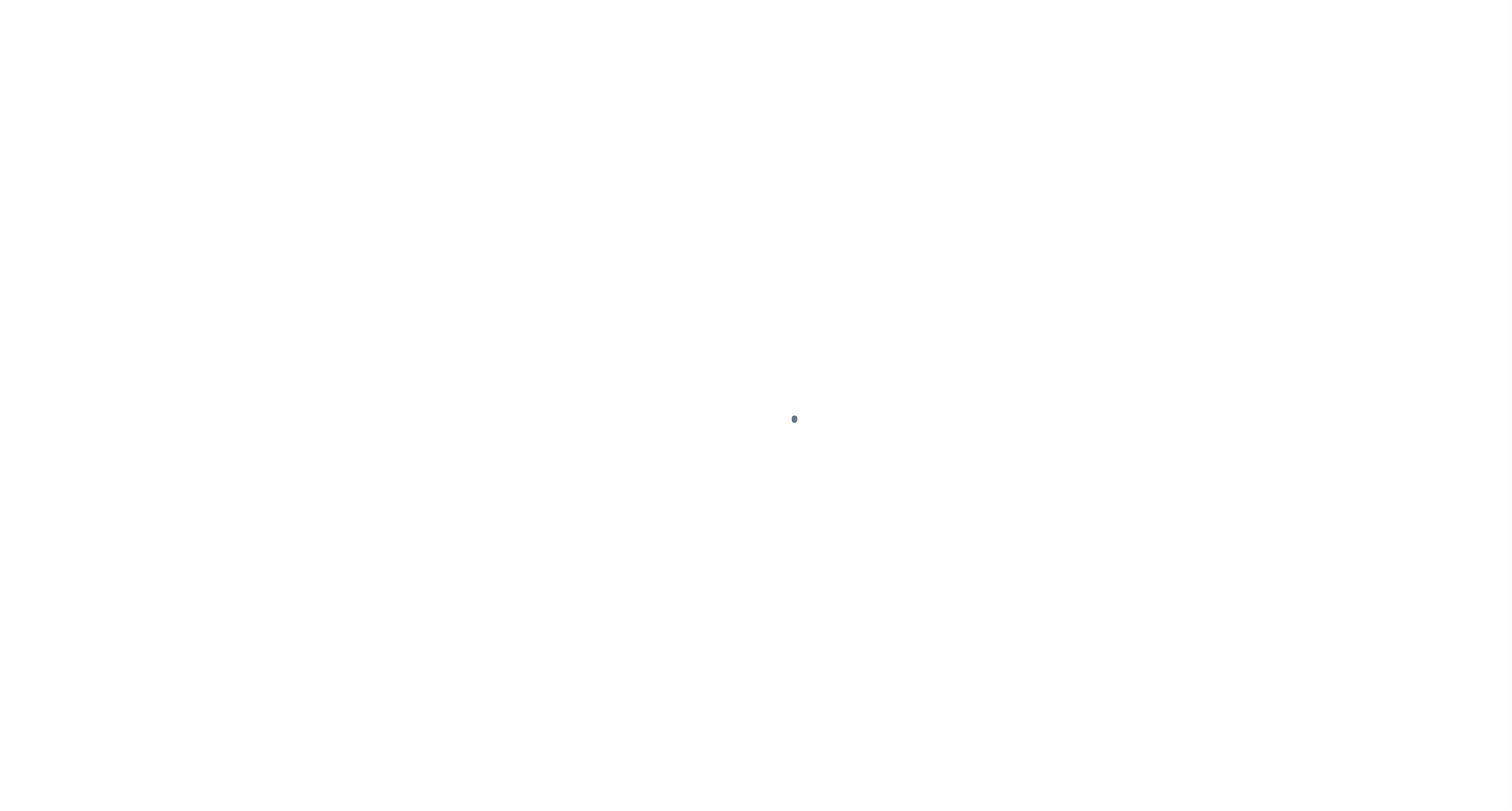
select select "OP2"
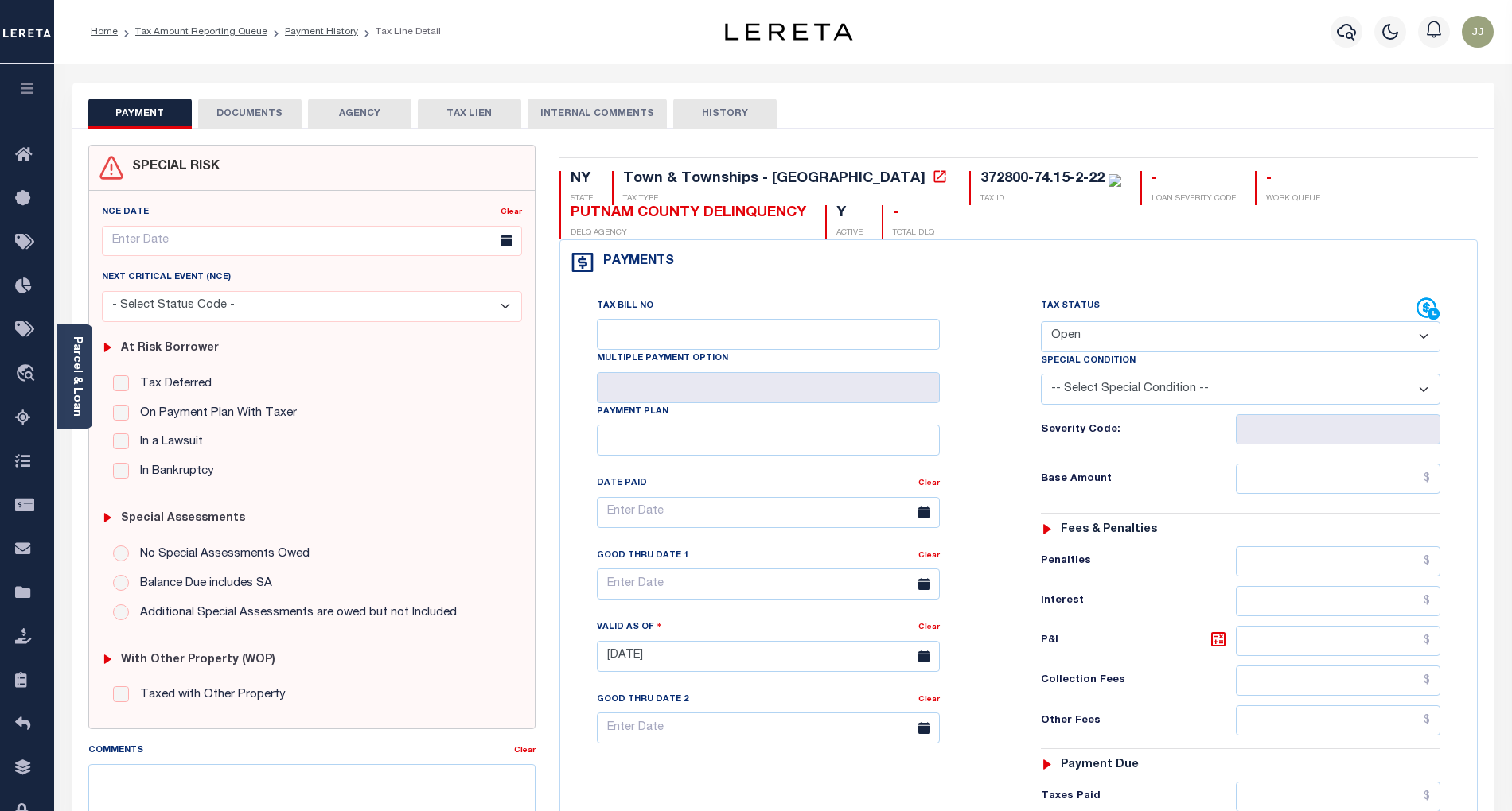
scroll to position [318, 0]
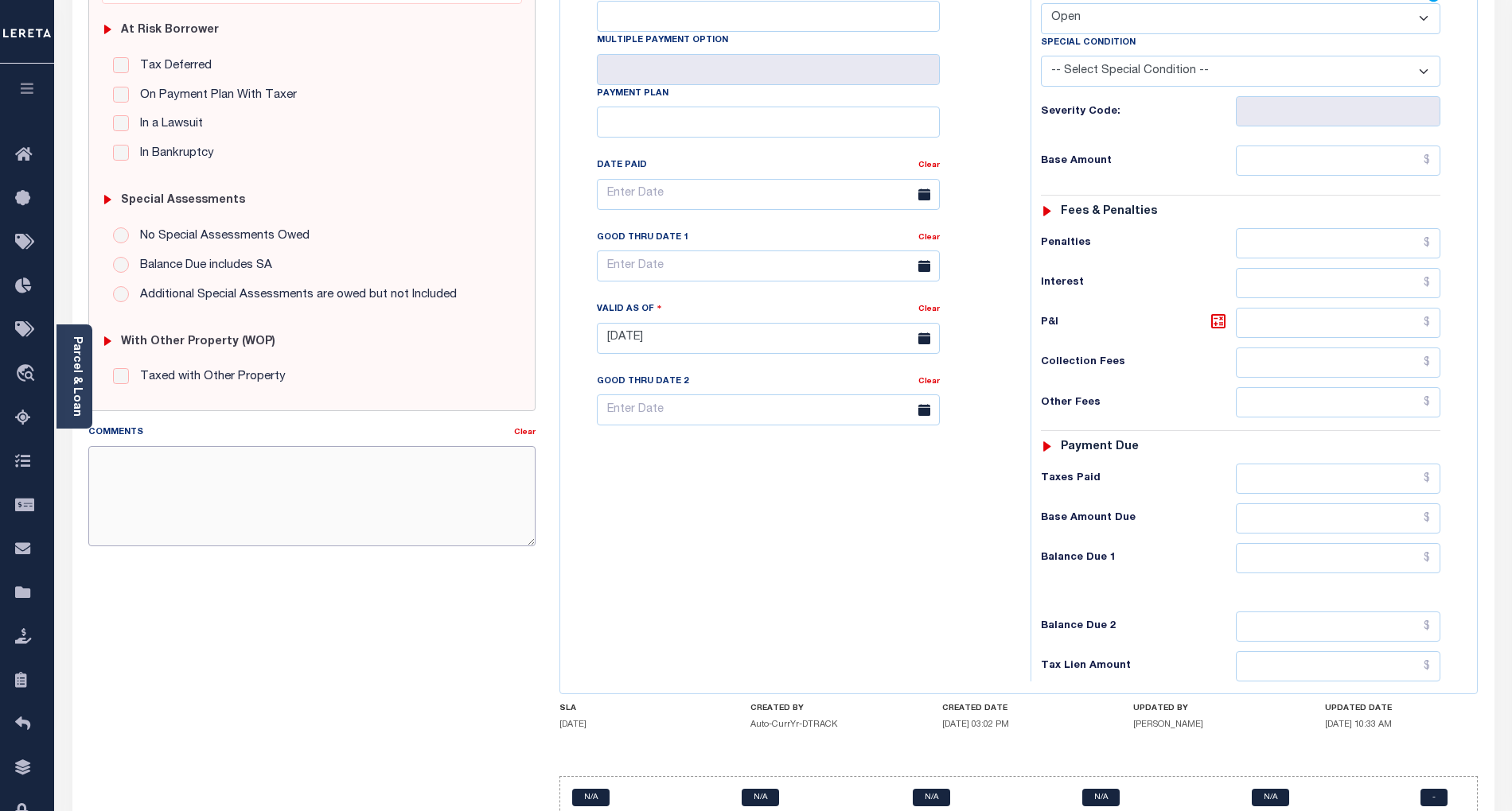
click at [227, 501] on textarea "Comments" at bounding box center [312, 497] width 448 height 100
paste textarea "372800-74.15-2-22"
type textarea "372800-74.15-2-22"
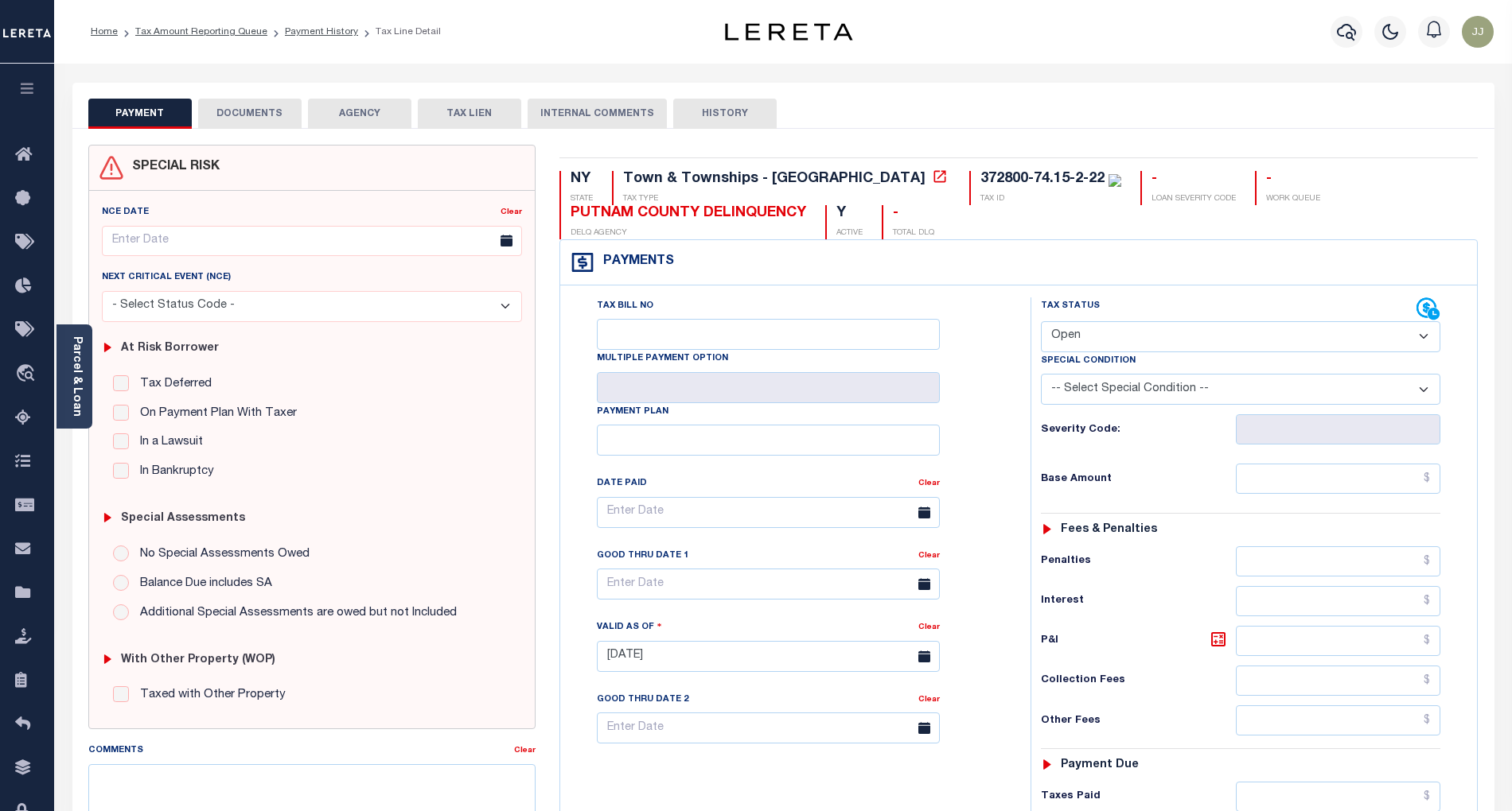
scroll to position [404, 0]
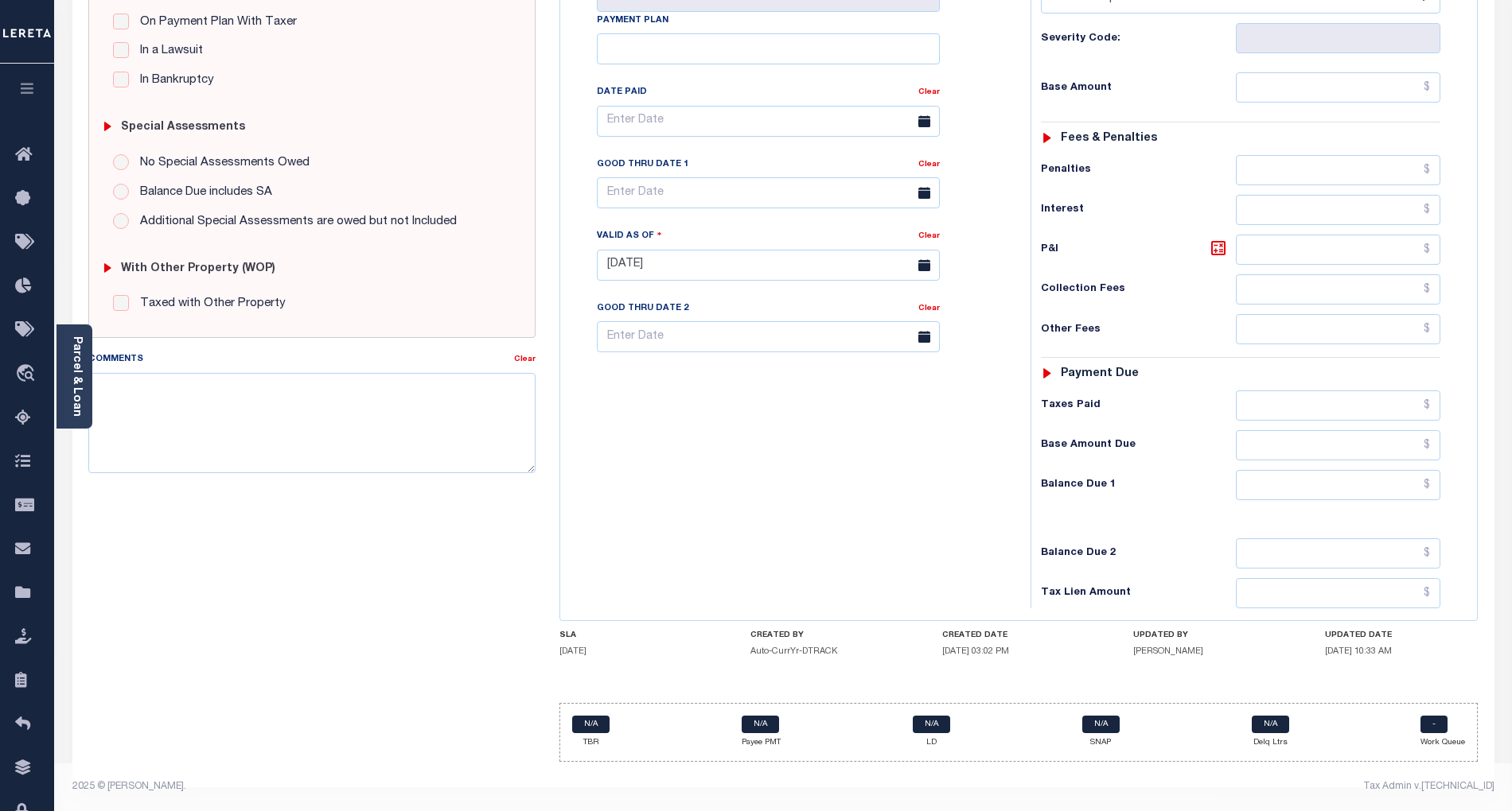
click at [167, 478] on div "SPECIAL RISK NCE Date Clear - Select Status Code -" at bounding box center [311, 264] width 471 height 1021
click at [187, 385] on textarea "Comments" at bounding box center [312, 423] width 448 height 100
paste textarea "10/02/2025 - info taken verbally, as per Samantha at tax office taxes are paid …"
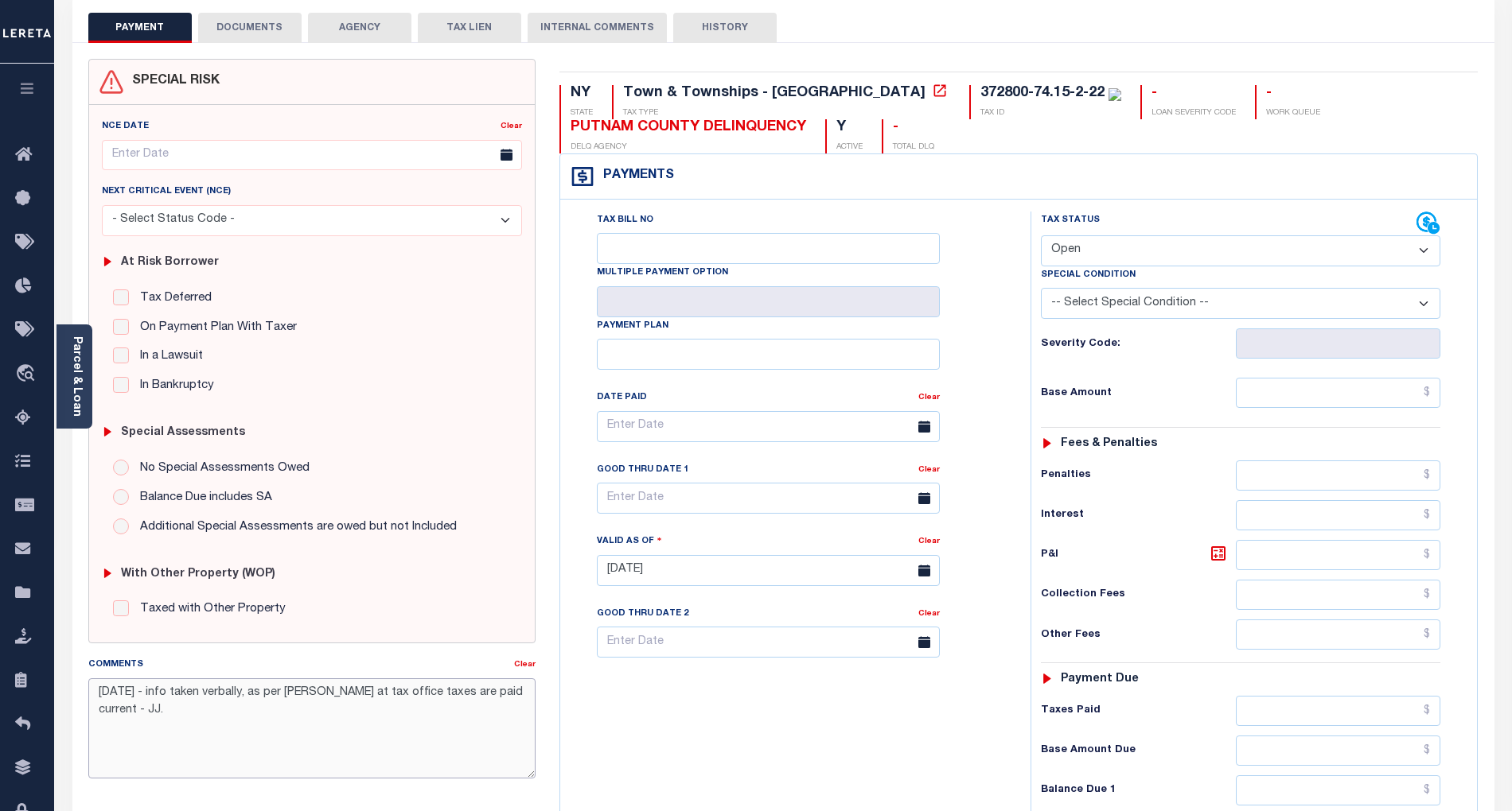
scroll to position [0, 0]
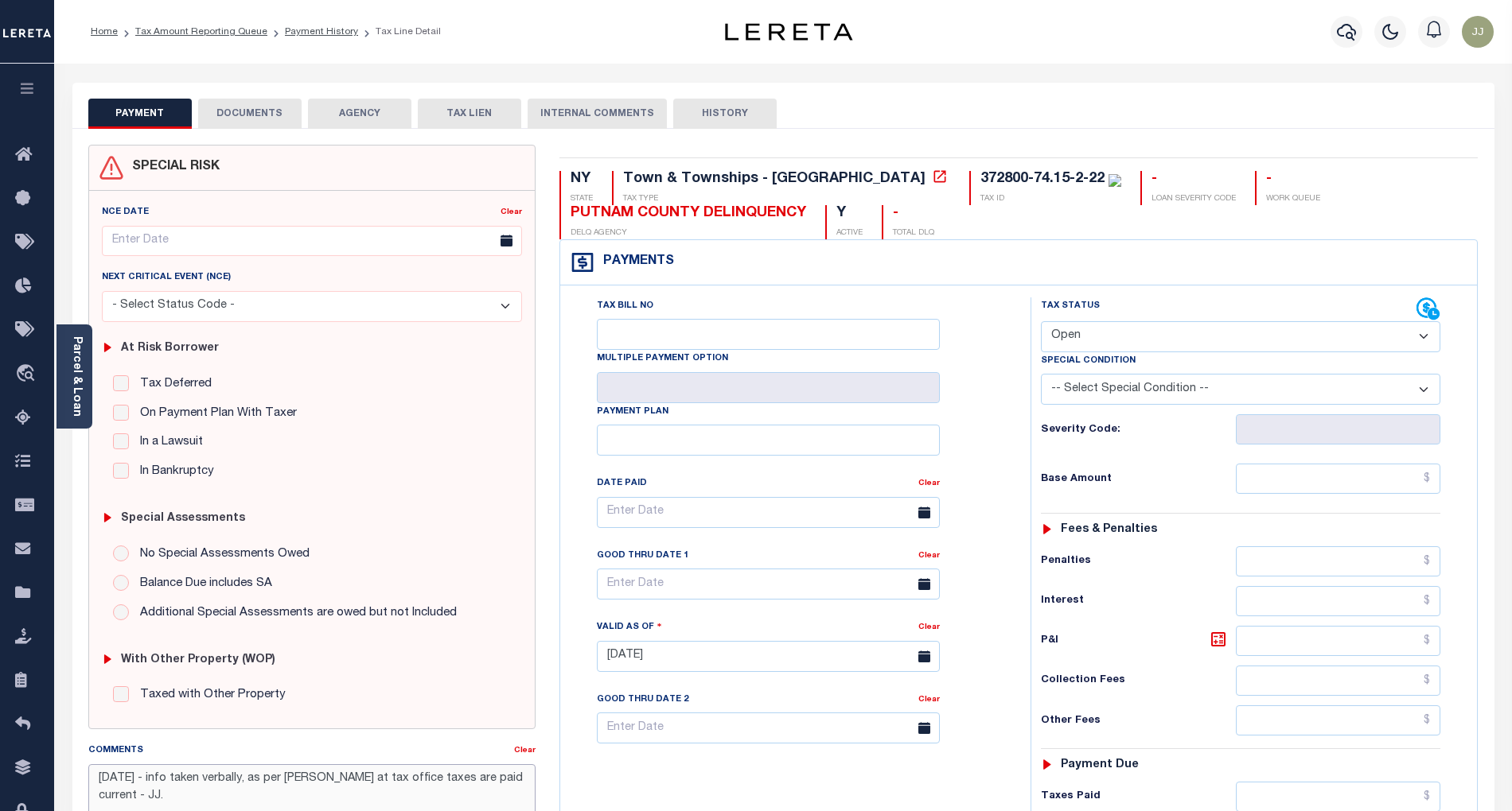
type textarea "10/02/2025 - info taken verbally, as per Samantha at tax office taxes are paid …"
type input "[DATE]"
click at [1090, 332] on select "- Select Status Code - Open Due/Unpaid Paid Incomplete No Tax Due Internal Refu…" at bounding box center [1241, 337] width 399 height 31
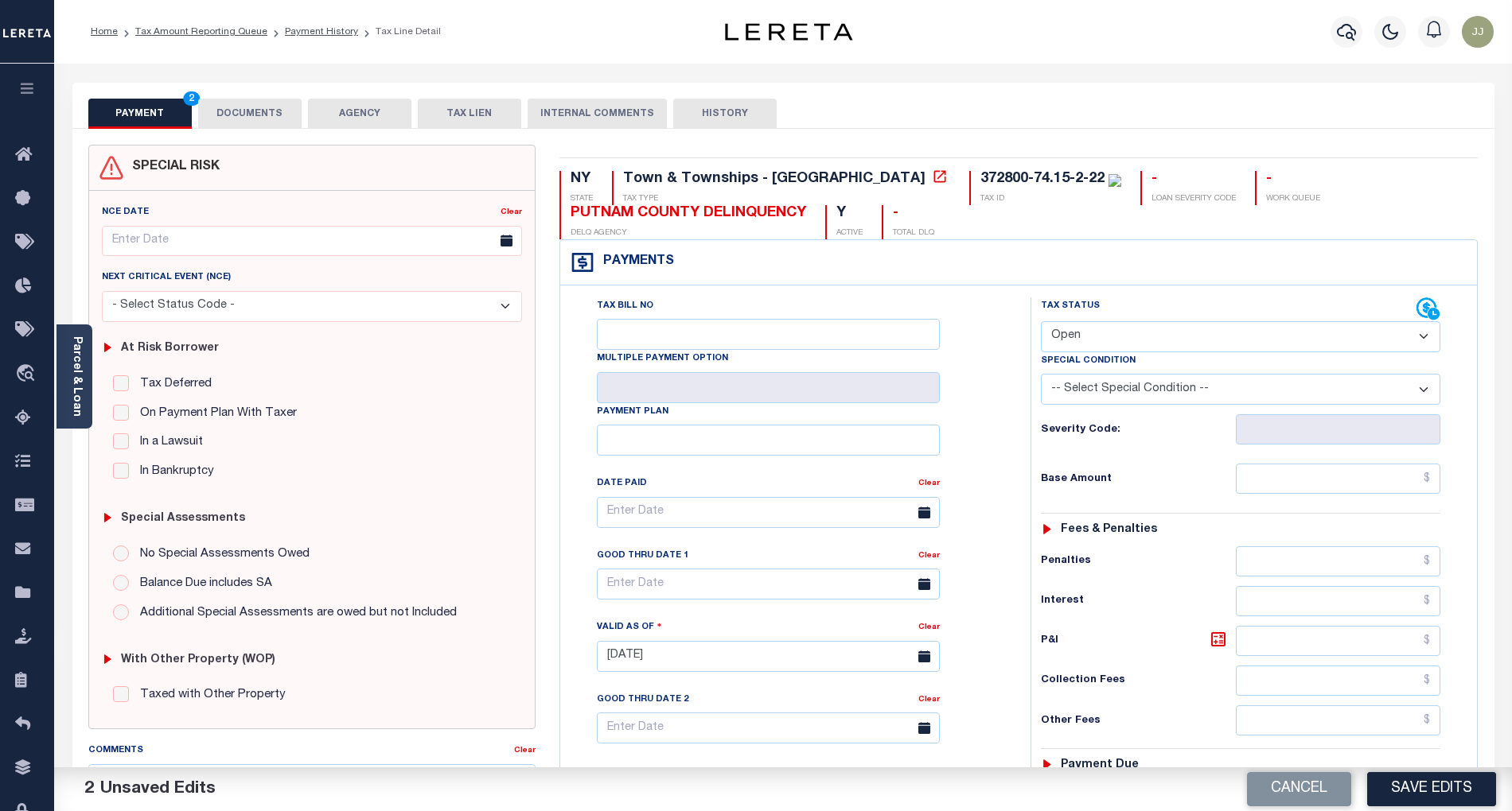
select select "PYD"
click at [1041, 323] on select "- Select Status Code - Open Due/Unpaid Paid Incomplete No Tax Due Internal Refu…" at bounding box center [1241, 337] width 399 height 31
click at [1293, 488] on input "text" at bounding box center [1338, 478] width 206 height 30
type input "$0.00"
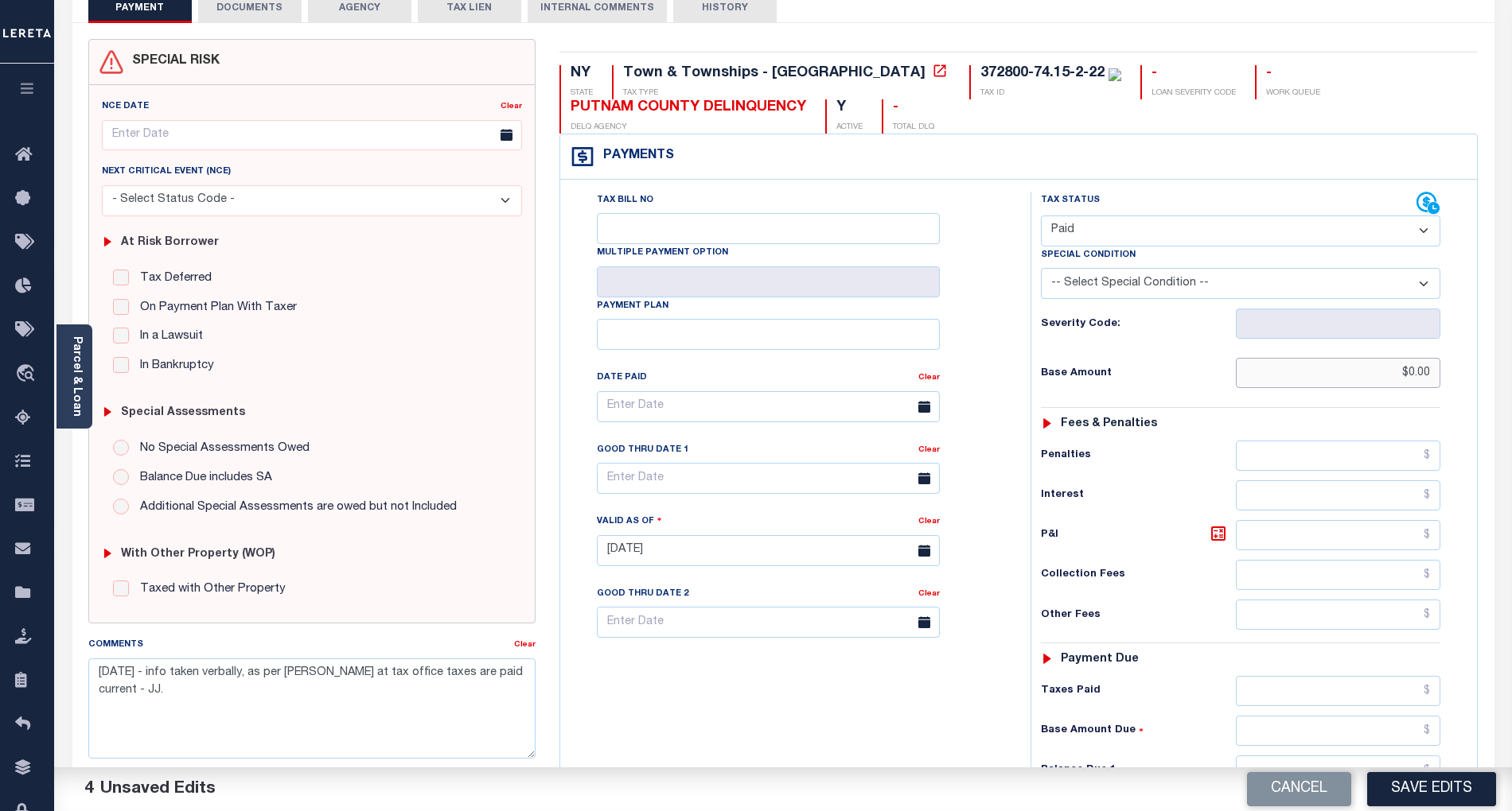
scroll to position [404, 0]
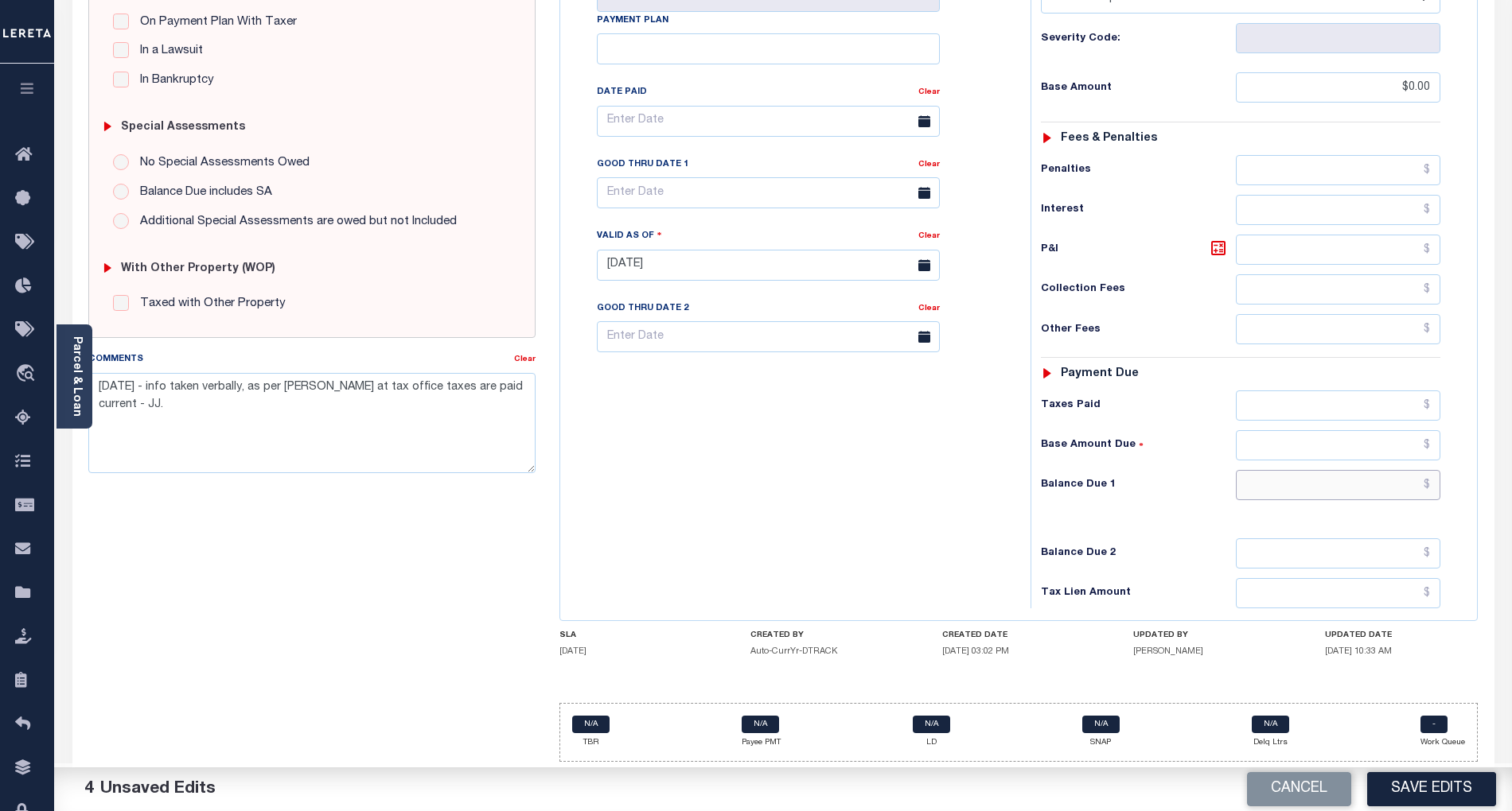
click at [1351, 475] on input "text" at bounding box center [1338, 485] width 206 height 30
type input "$0.00"
click at [734, 495] on div "Tax Bill No Multiple Payment Option Payment Plan Clear" at bounding box center [791, 257] width 454 height 702
click at [1412, 787] on button "Save Edits" at bounding box center [1431, 789] width 129 height 35
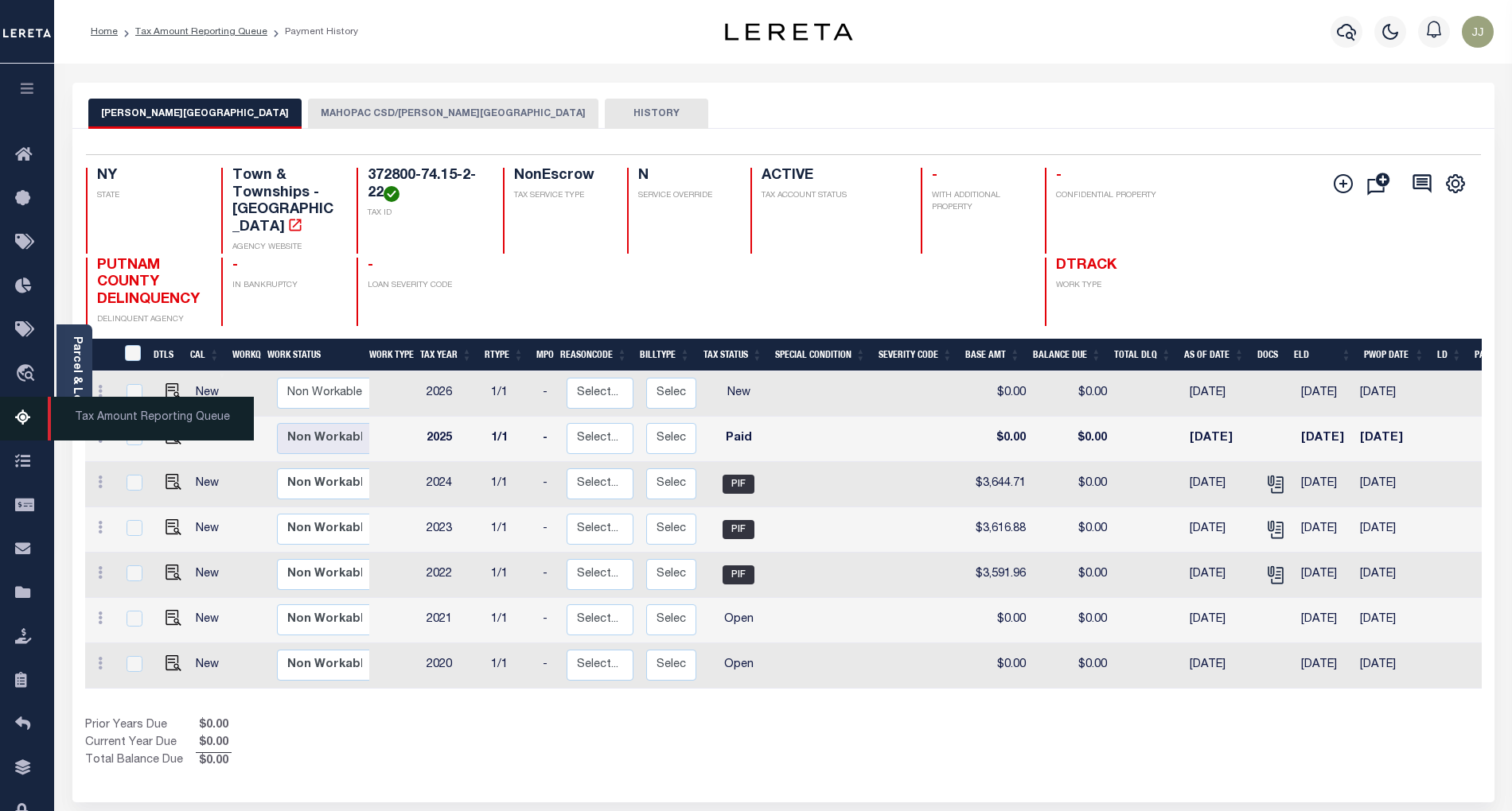
click at [15, 421] on icon at bounding box center [27, 418] width 25 height 20
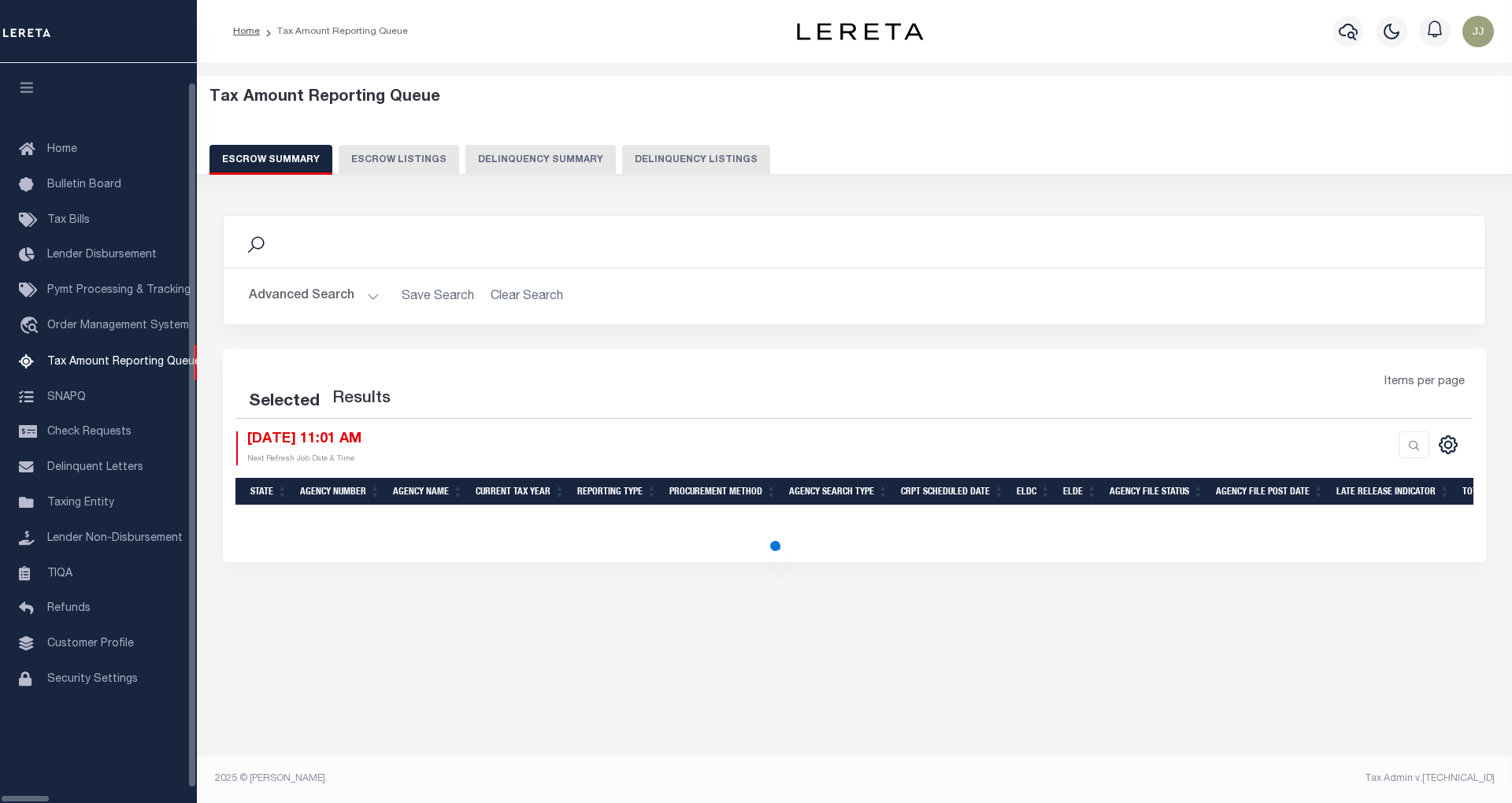
click at [623, 162] on button "Delinquency Listings" at bounding box center [696, 159] width 148 height 30
select select "NY"
select select "100"
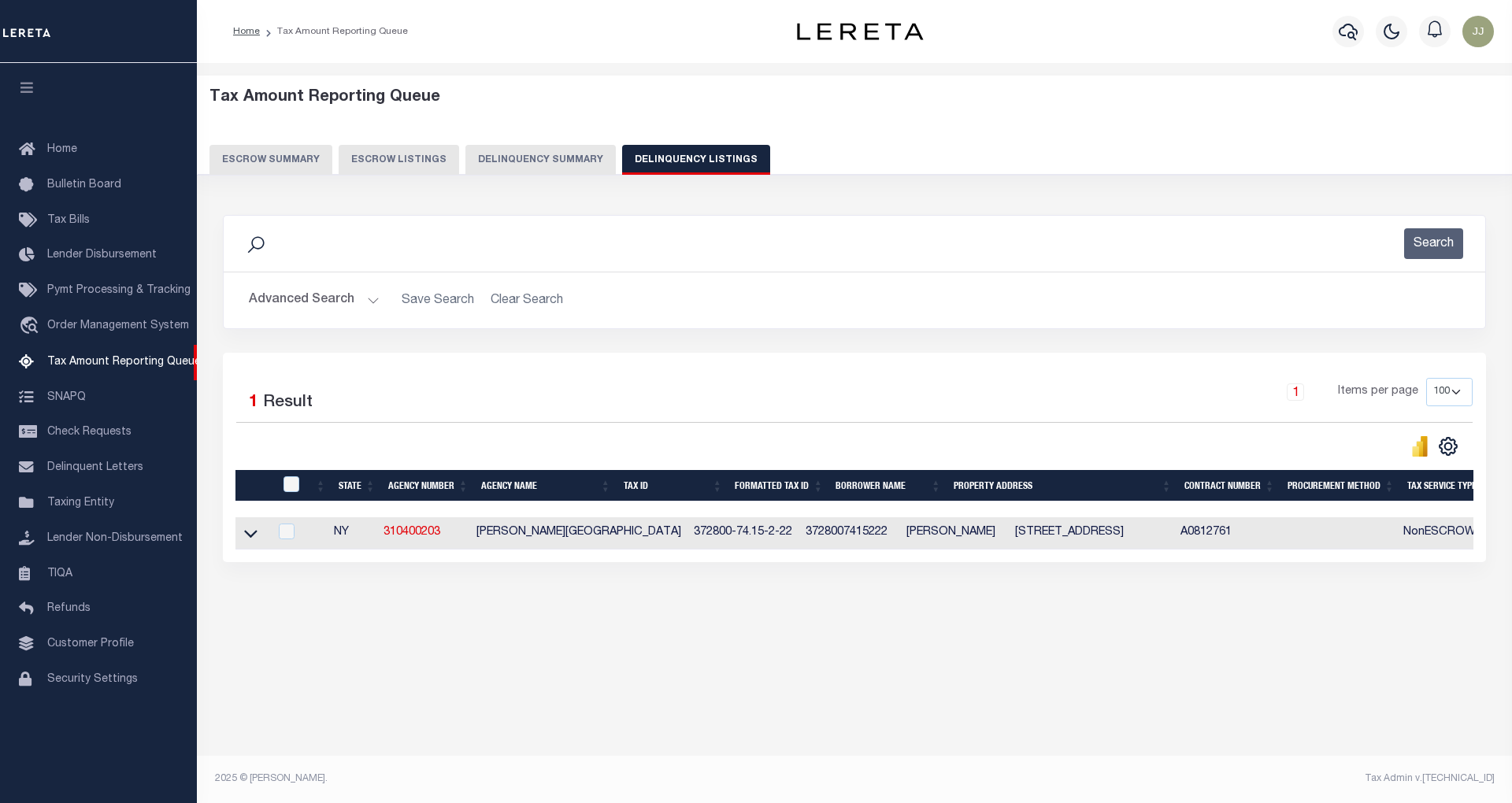
click at [329, 303] on button "Advanced Search" at bounding box center [314, 300] width 131 height 31
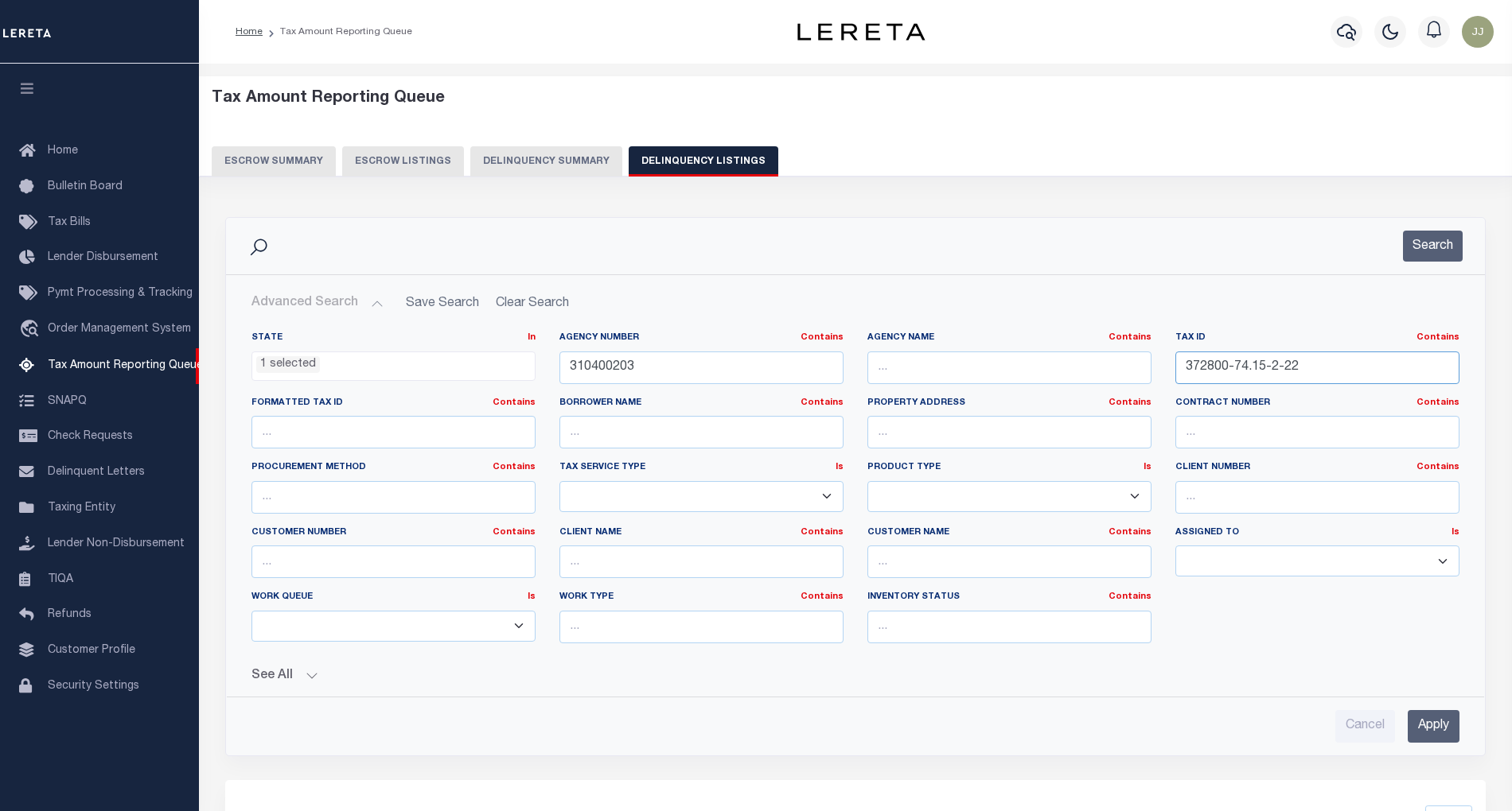
drag, startPoint x: 1325, startPoint y: 364, endPoint x: 1170, endPoint y: 382, distance: 156.0
click at [1170, 382] on div "Tax ID Contains Contains Is 372800-74.15-2-22" at bounding box center [1317, 364] width 308 height 66
paste input "85.13-1-48"
type input "372800-85.13-1-48"
click at [1427, 243] on button "Search" at bounding box center [1433, 246] width 60 height 31
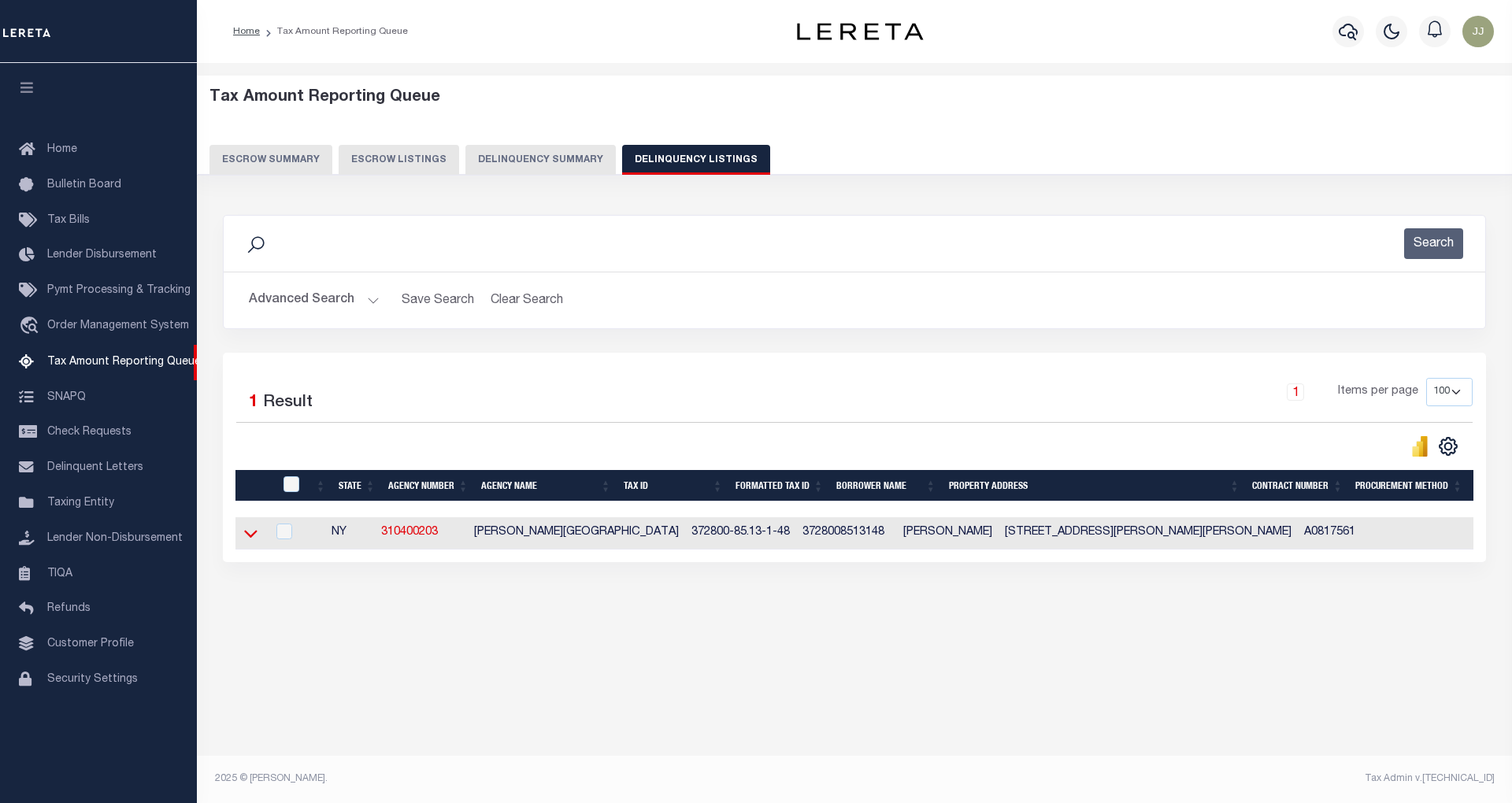
click at [251, 537] on icon at bounding box center [251, 533] width 14 height 16
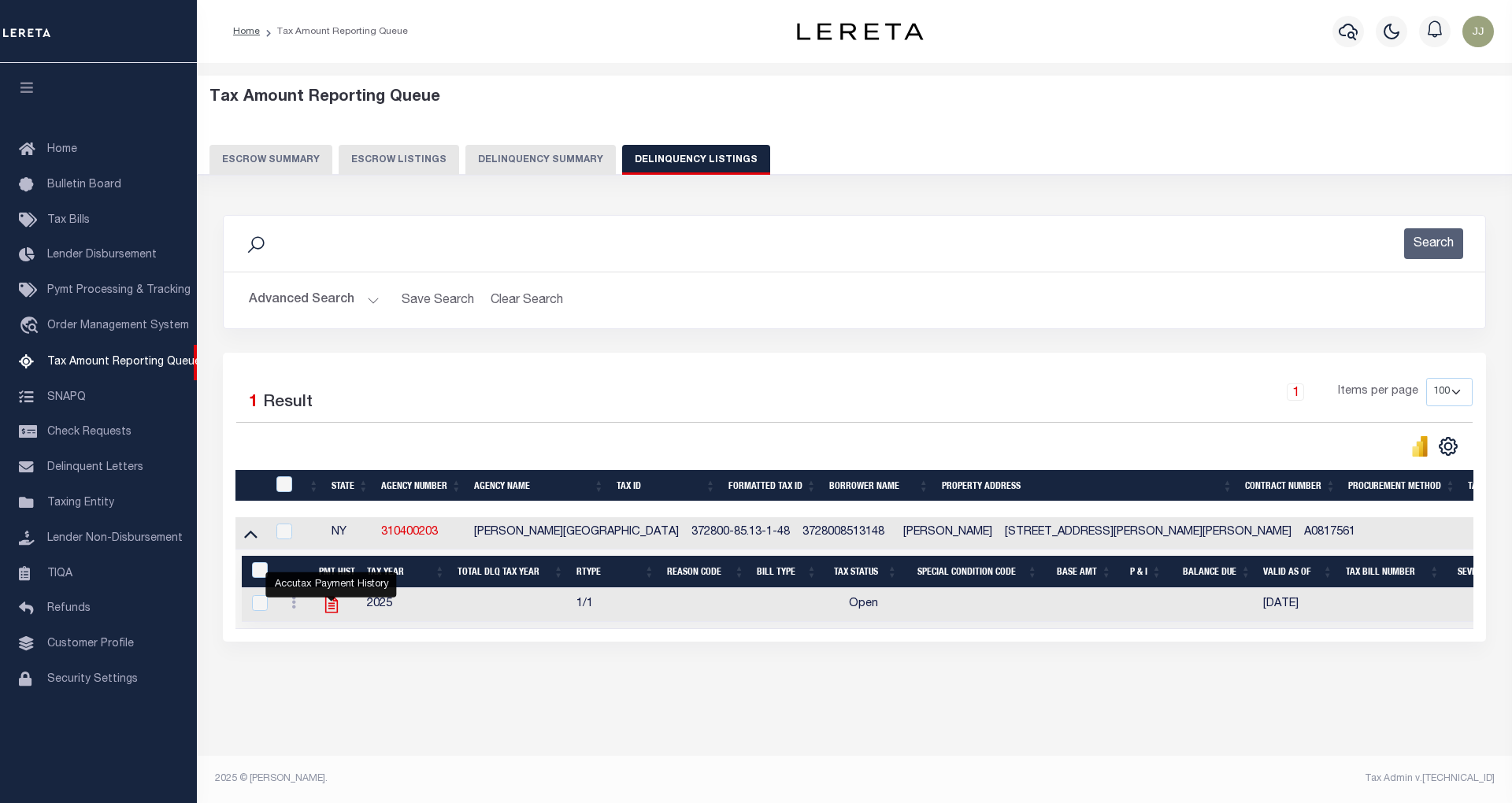
click at [334, 611] on icon "" at bounding box center [332, 605] width 21 height 21
checkbox input "true"
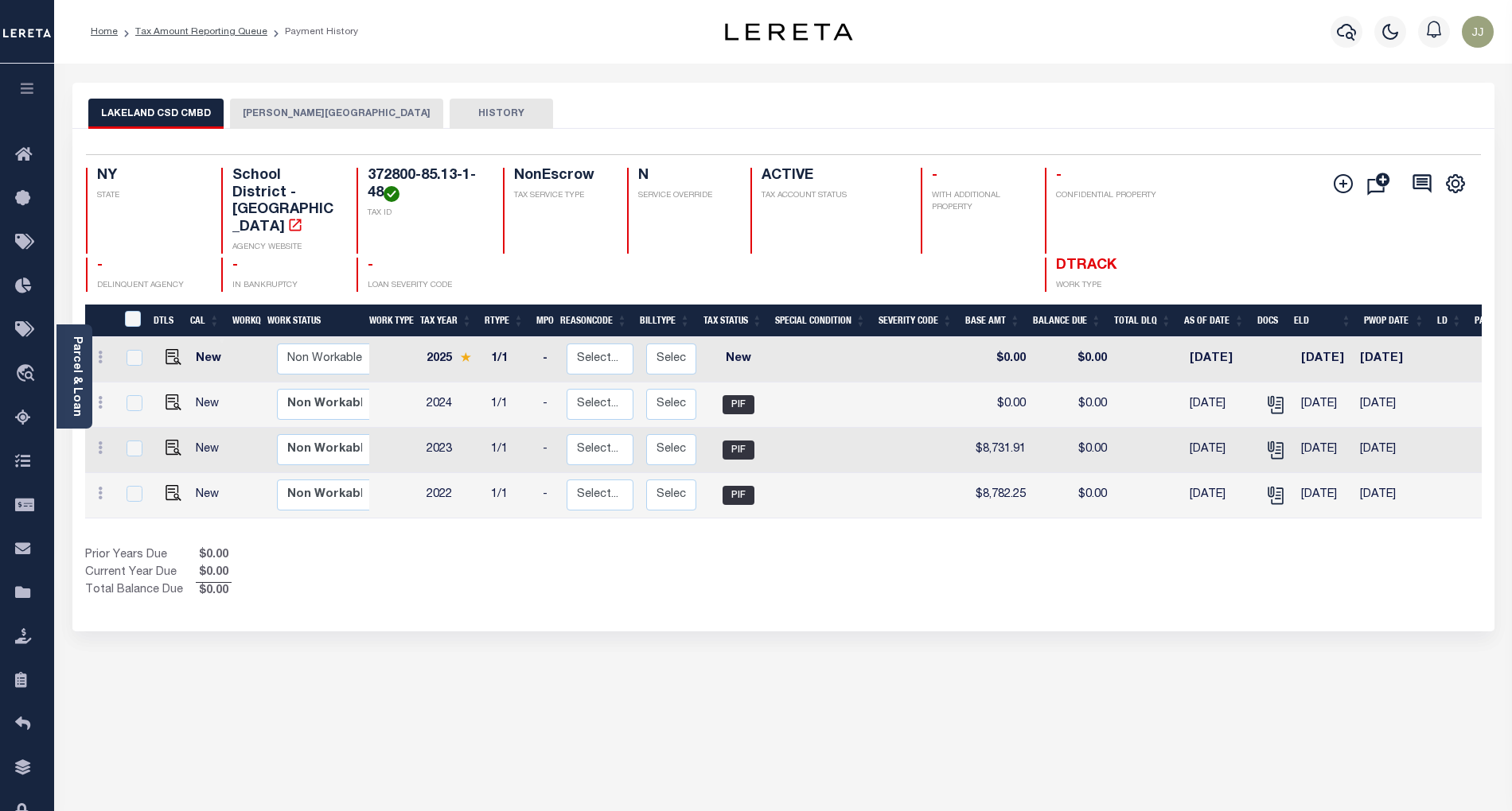
click at [278, 111] on button "[PERSON_NAME][GEOGRAPHIC_DATA]" at bounding box center [336, 113] width 213 height 30
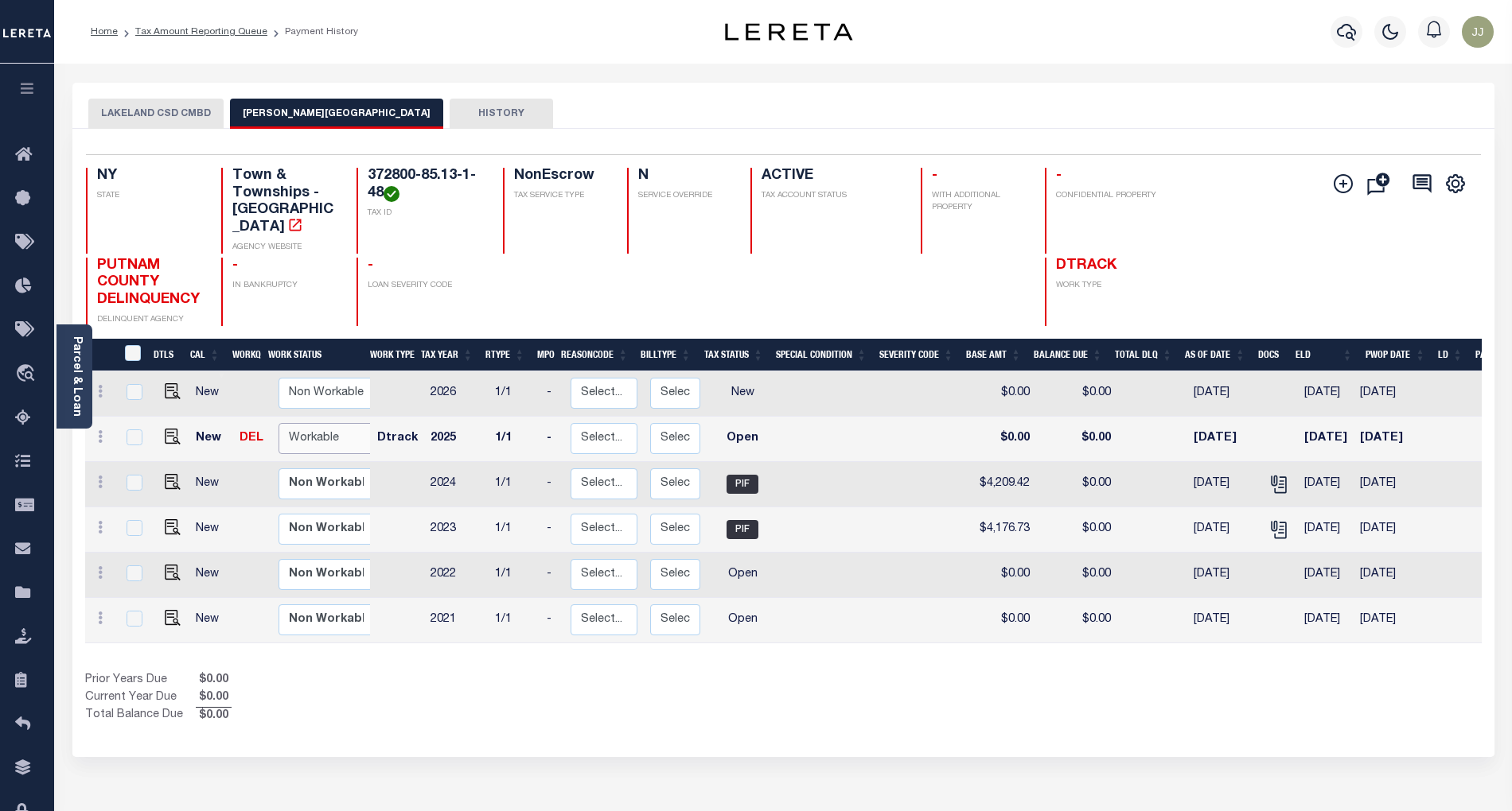
click at [340, 423] on select "Non Workable Workable" at bounding box center [326, 439] width 96 height 31
checkbox input "true"
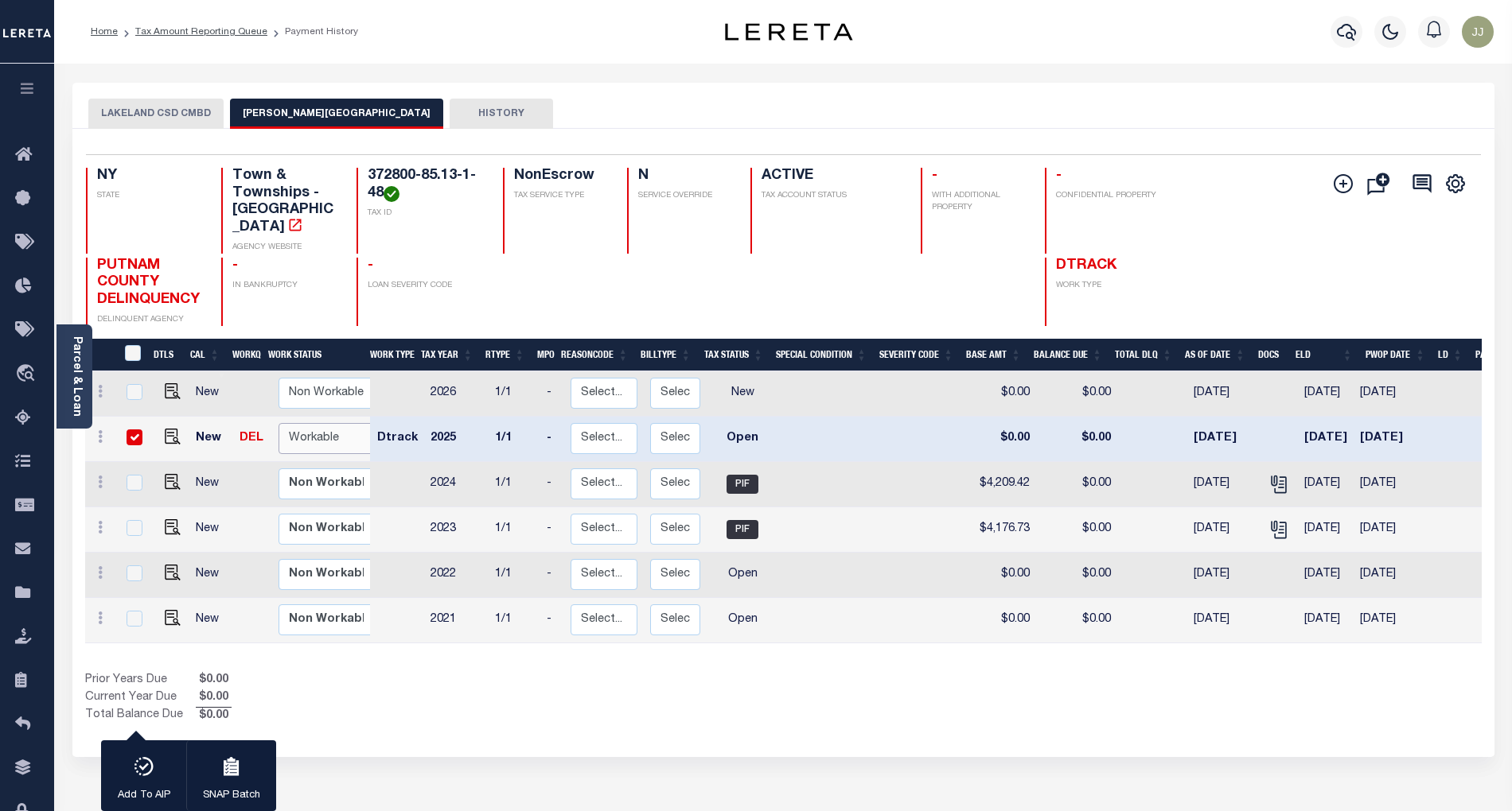
select select "true"
click at [278, 423] on select "Non Workable Workable" at bounding box center [326, 439] width 96 height 31
checkbox input "false"
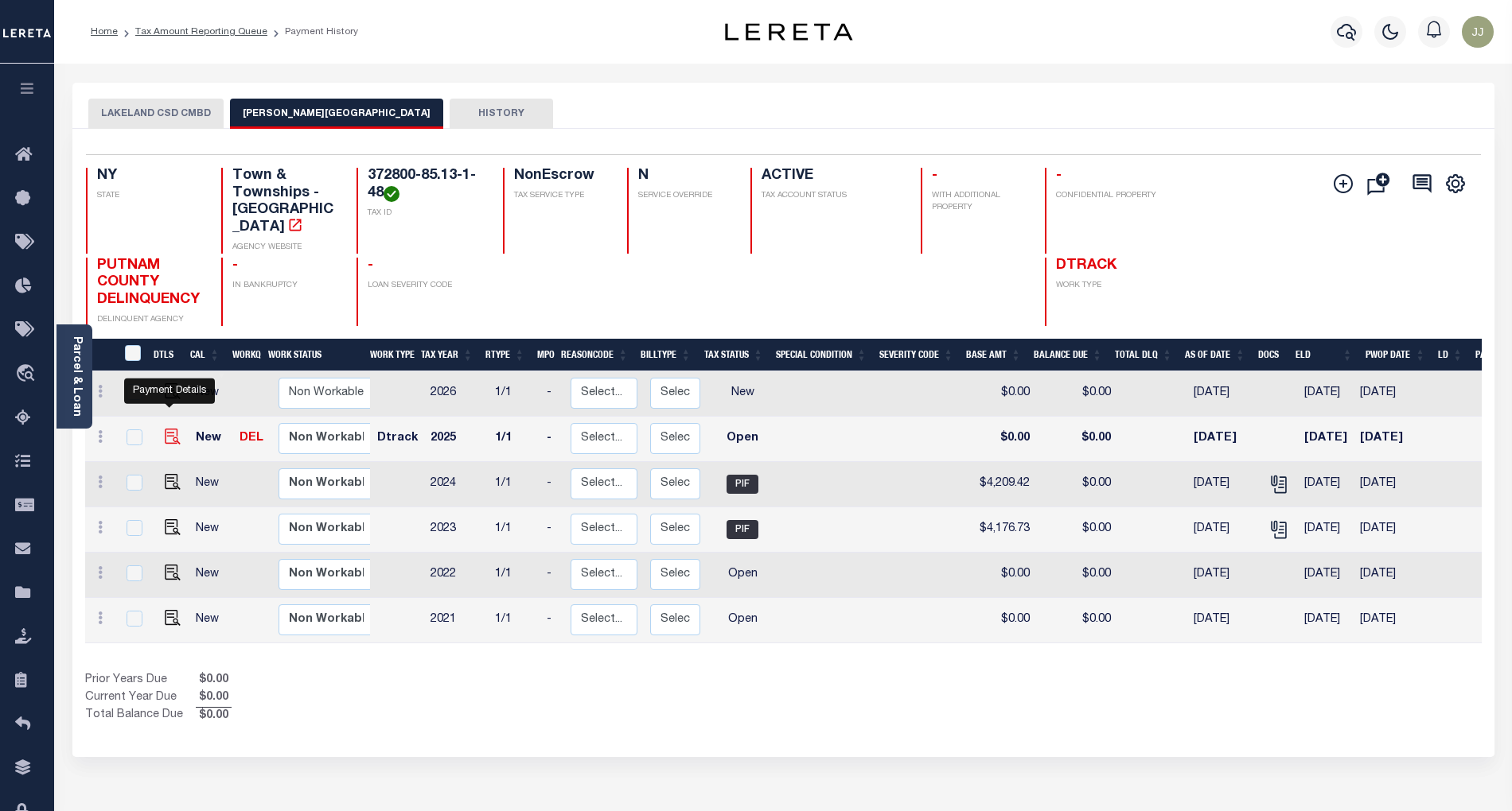
click at [165, 428] on img "" at bounding box center [173, 436] width 16 height 16
checkbox input "true"
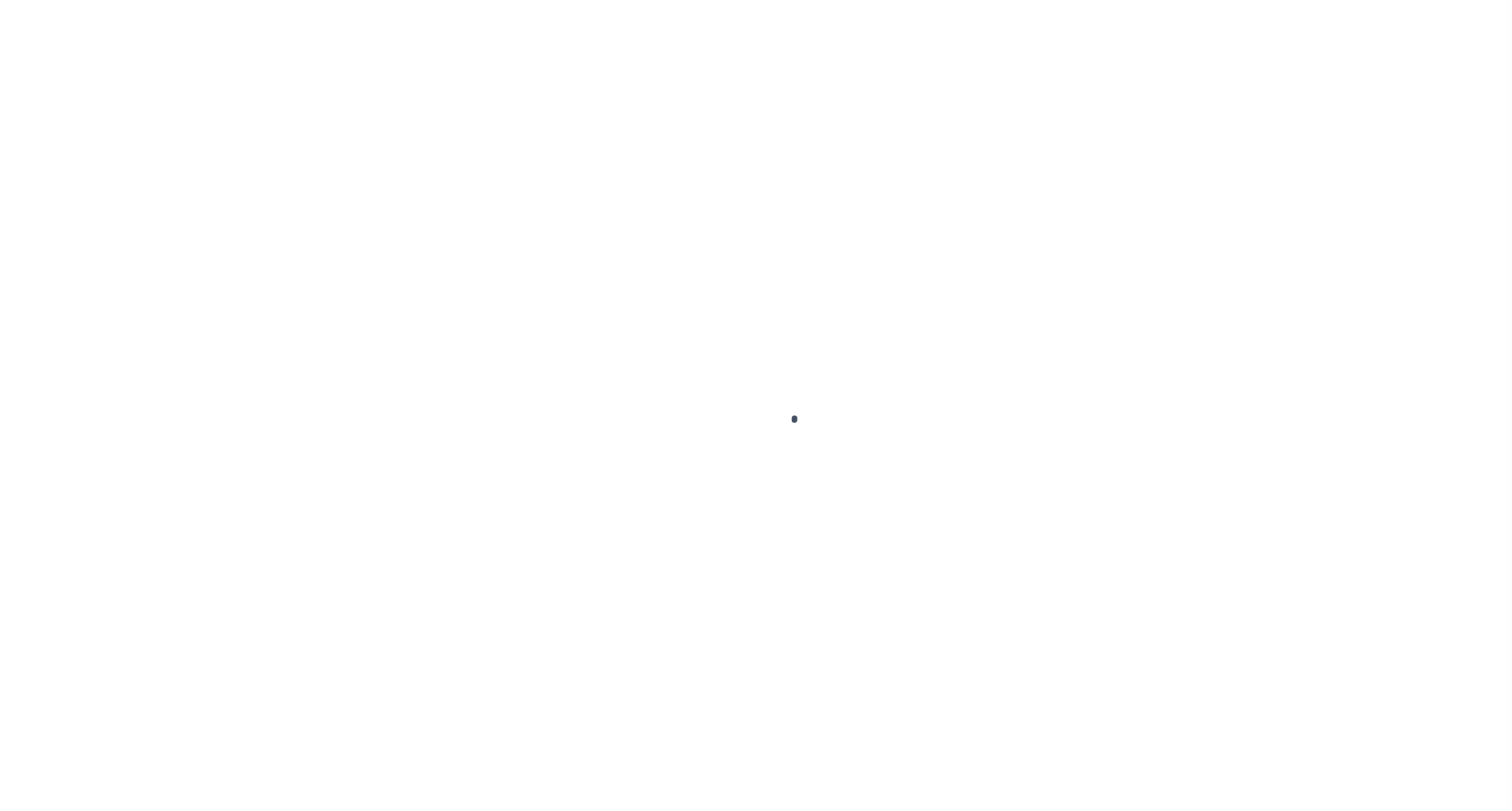
select select "OP2"
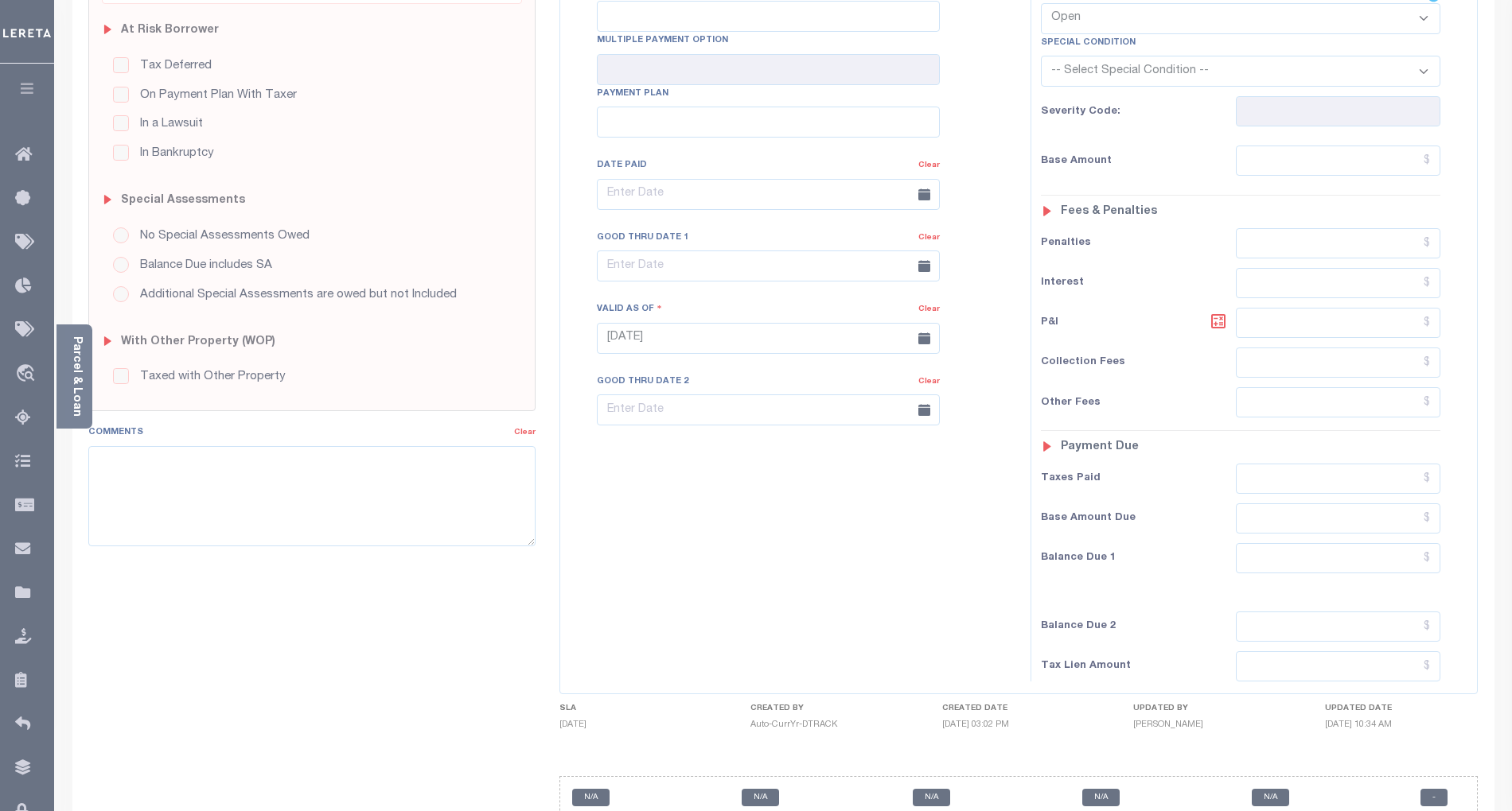
scroll to position [404, 0]
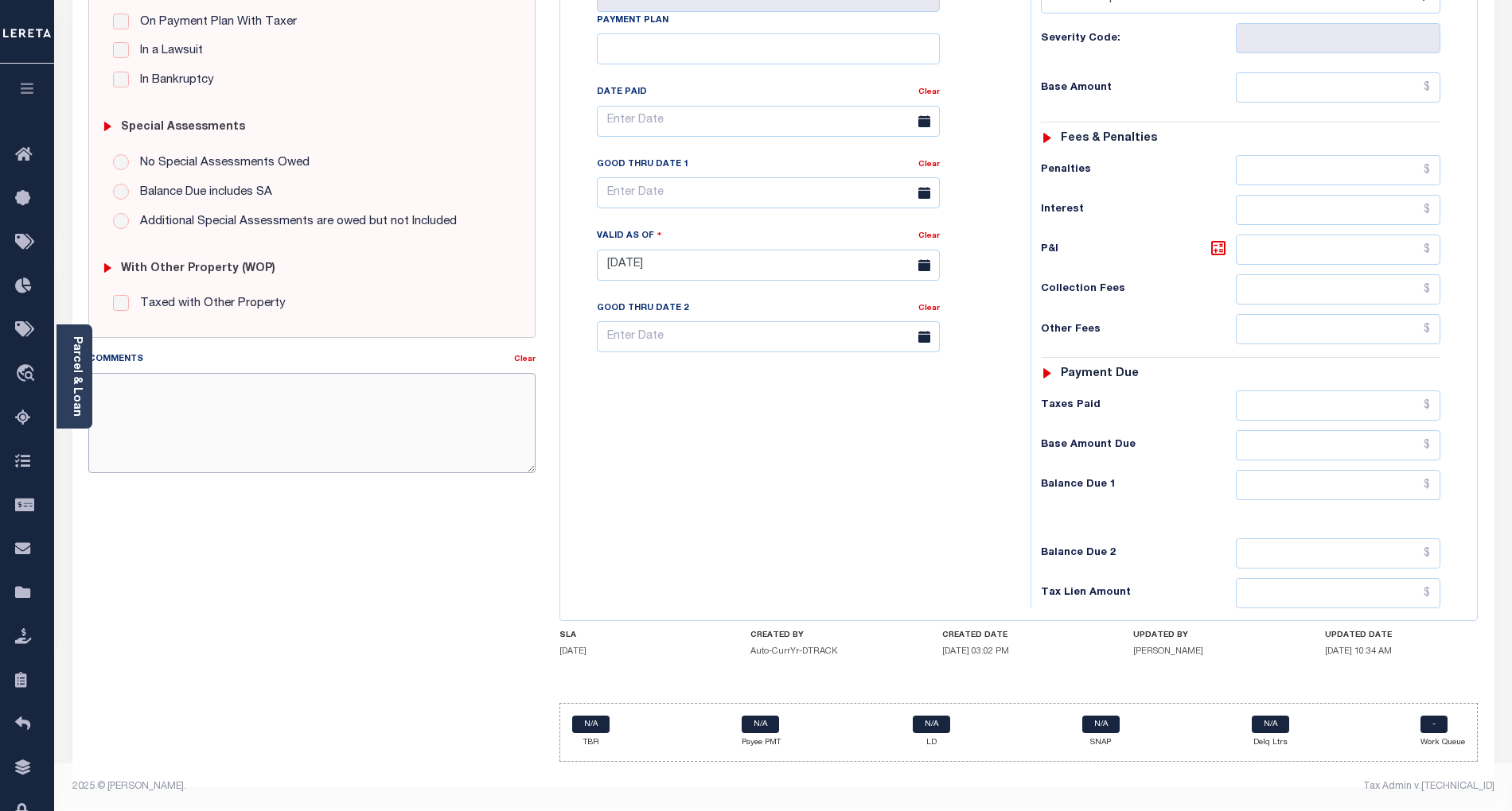
click at [188, 439] on textarea "Comments" at bounding box center [312, 423] width 448 height 100
paste textarea "[DATE] - info taken verbally, as per [PERSON_NAME] at tax office taxes are paid…"
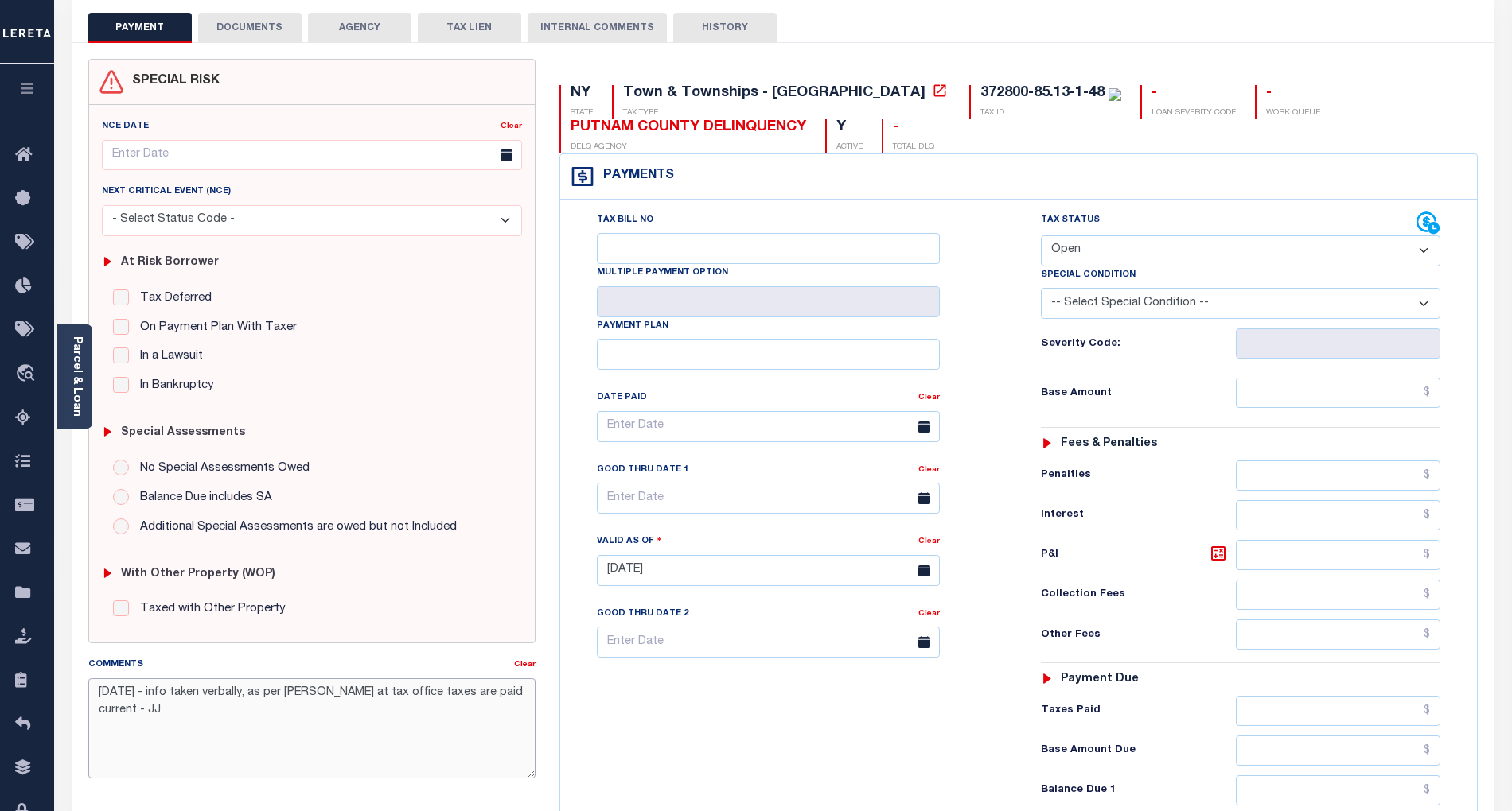
scroll to position [0, 0]
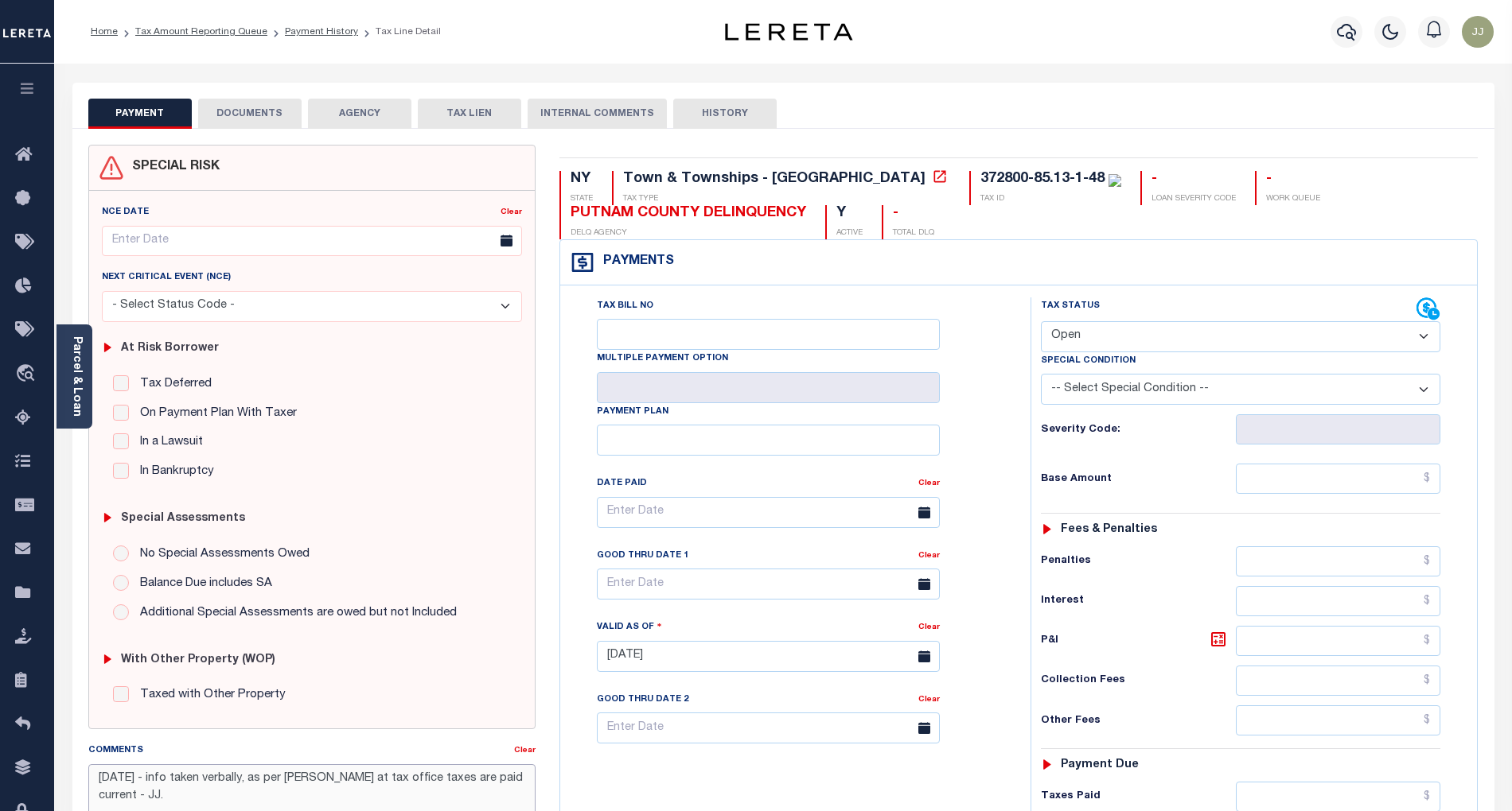
type textarea "[DATE] - info taken verbally, as per [PERSON_NAME] at tax office taxes are paid…"
type input "[DATE]"
click at [1127, 354] on div "Special Condition" at bounding box center [1241, 364] width 399 height 22
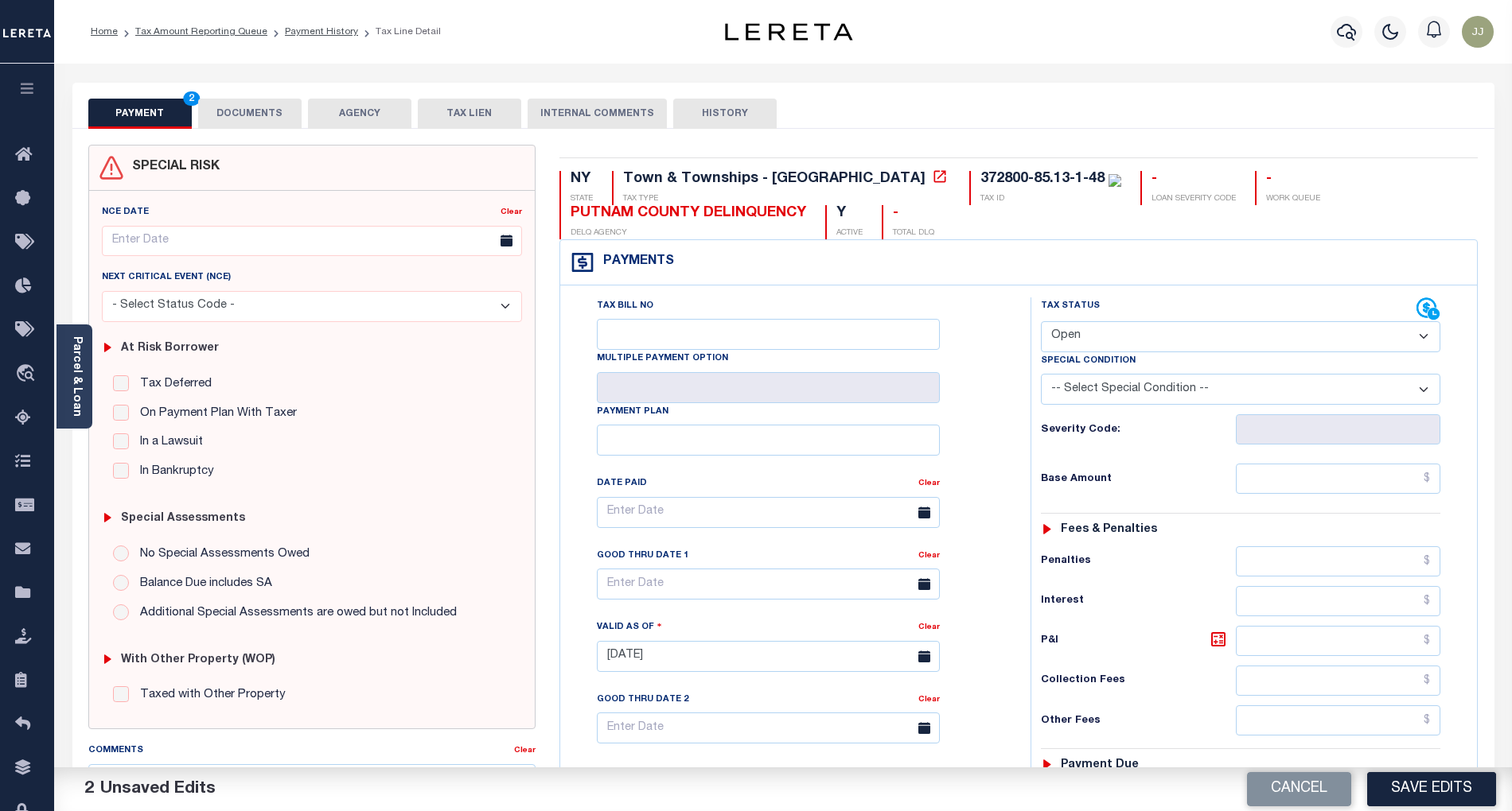
click at [1093, 342] on select "- Select Status Code - Open Due/Unpaid Paid Incomplete No Tax Due Internal Refu…" at bounding box center [1241, 337] width 399 height 31
select select "PYD"
click at [1041, 323] on select "- Select Status Code - Open Due/Unpaid Paid Incomplete No Tax Due Internal Refu…" at bounding box center [1241, 337] width 399 height 31
click at [1299, 504] on div "Tax Status Status - Select Status Code -" at bounding box center [1246, 648] width 430 height 702
click at [1283, 482] on input "text" at bounding box center [1338, 478] width 206 height 30
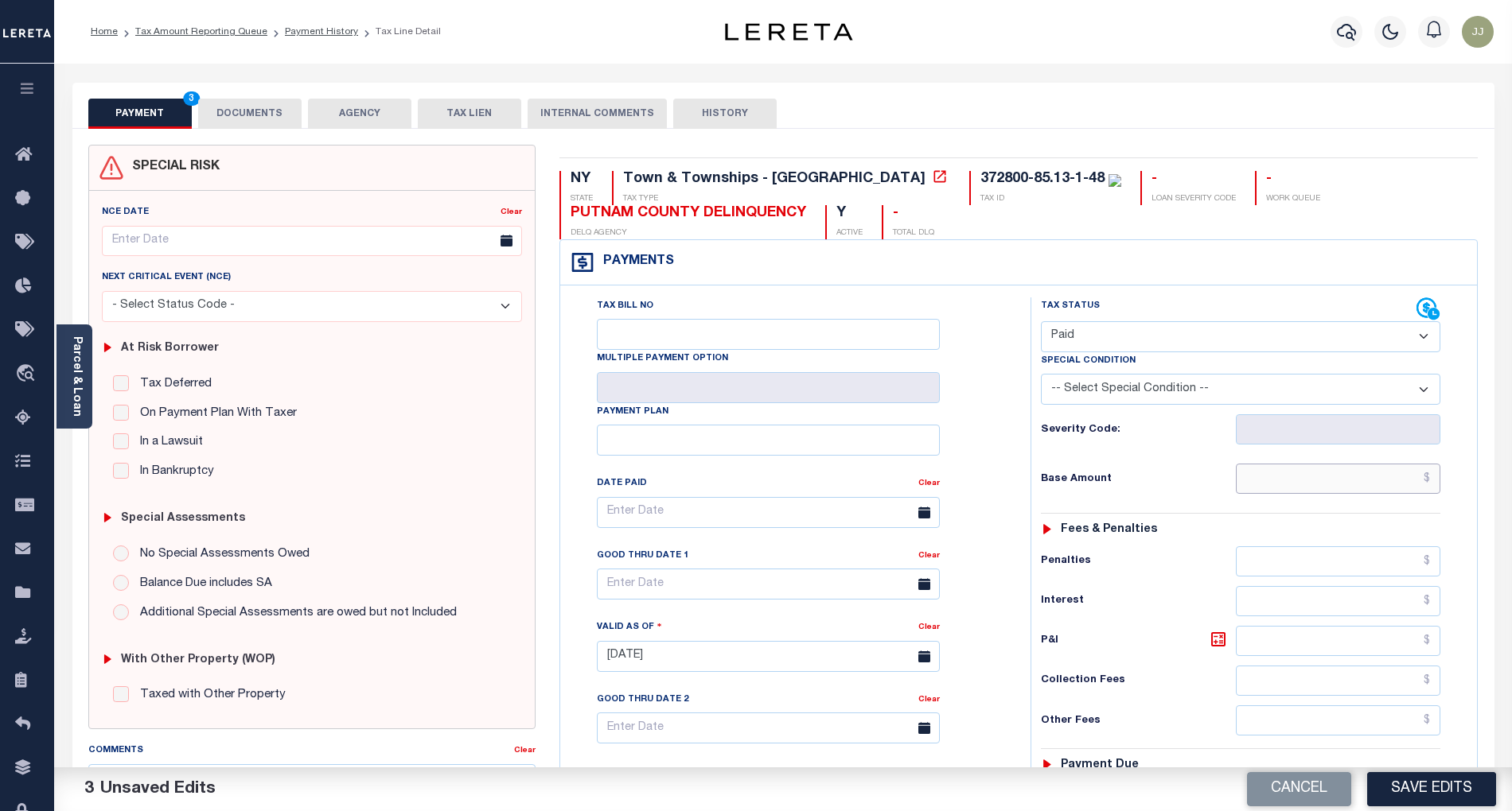
type input "$0.00"
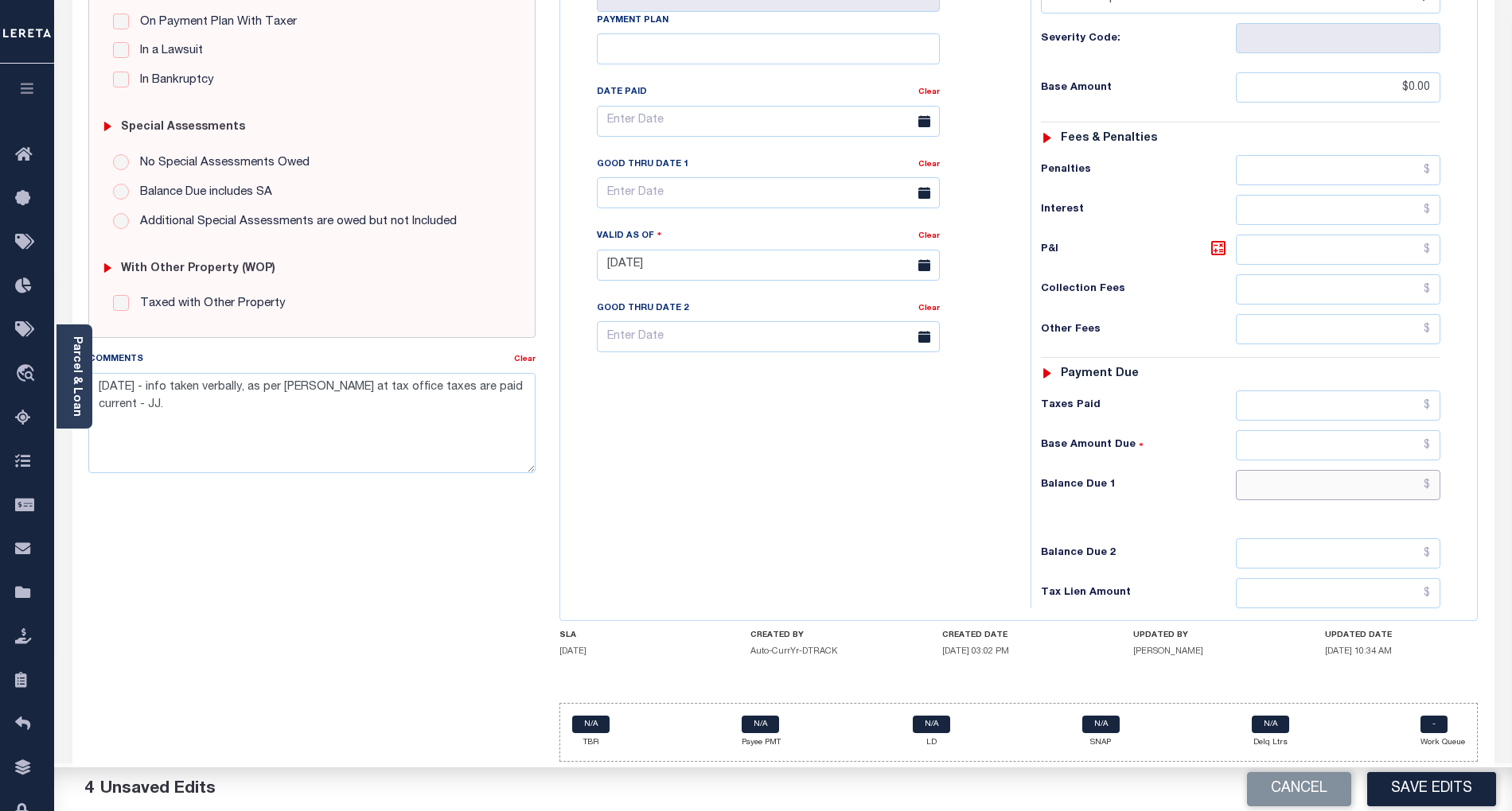
click at [1315, 480] on input "text" at bounding box center [1338, 485] width 206 height 30
type input "$0.00"
click at [956, 508] on div "Tax Bill No Multiple Payment Option Payment Plan Clear" at bounding box center [791, 257] width 454 height 702
click at [1408, 788] on button "Save Edits" at bounding box center [1431, 789] width 129 height 35
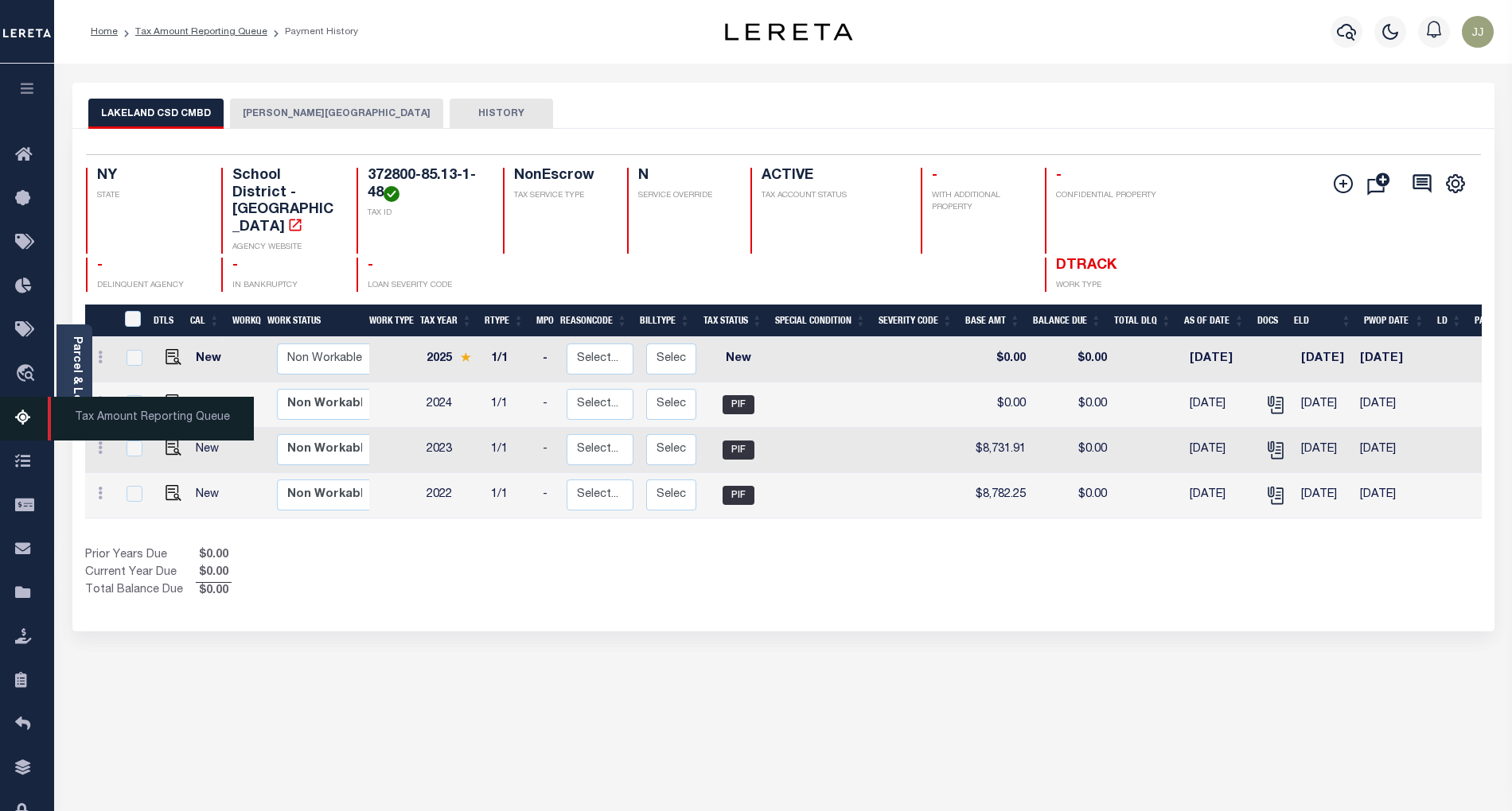
click at [25, 423] on icon at bounding box center [27, 418] width 25 height 20
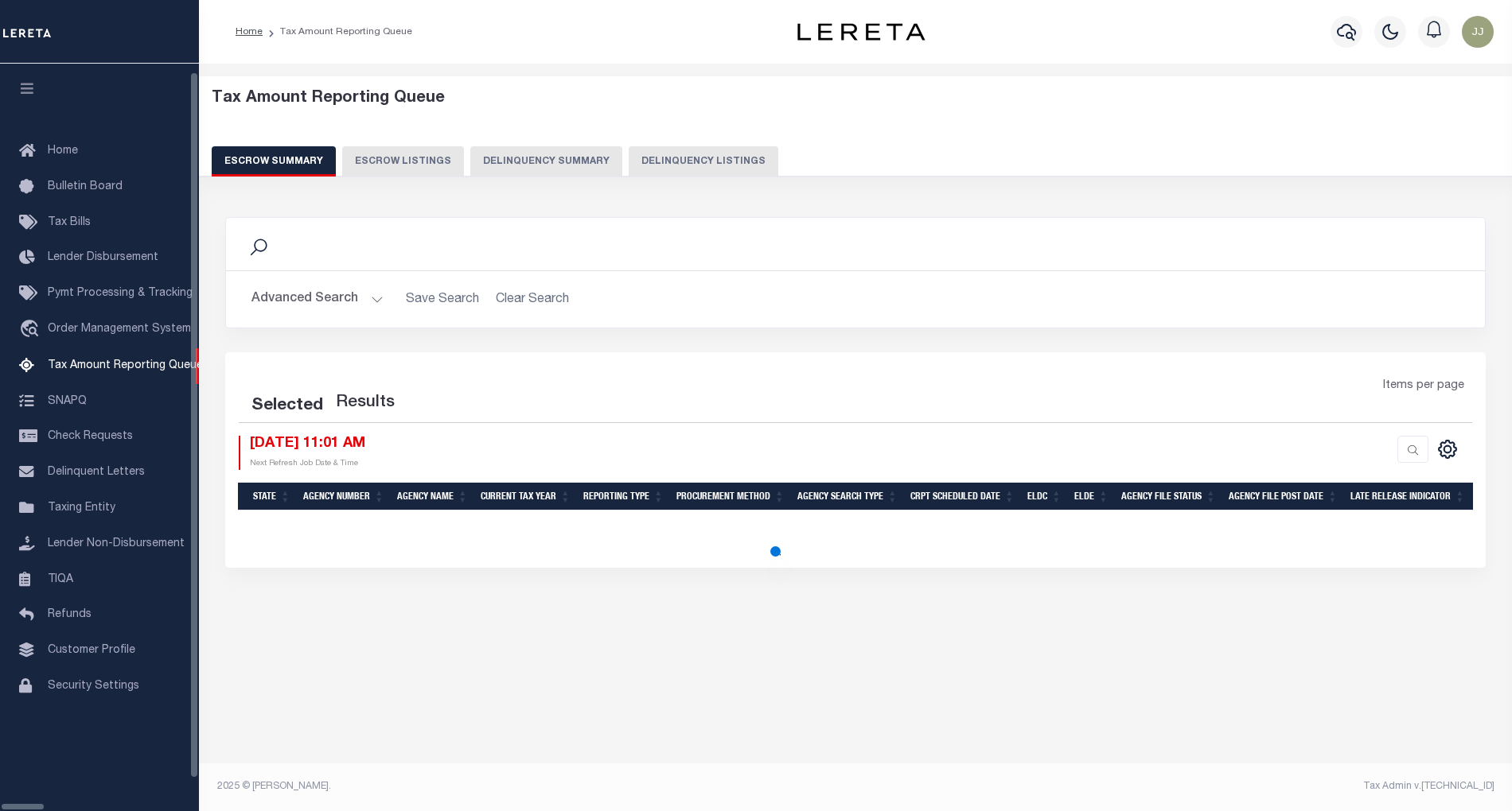
click at [629, 163] on button "Delinquency Listings" at bounding box center [703, 161] width 149 height 30
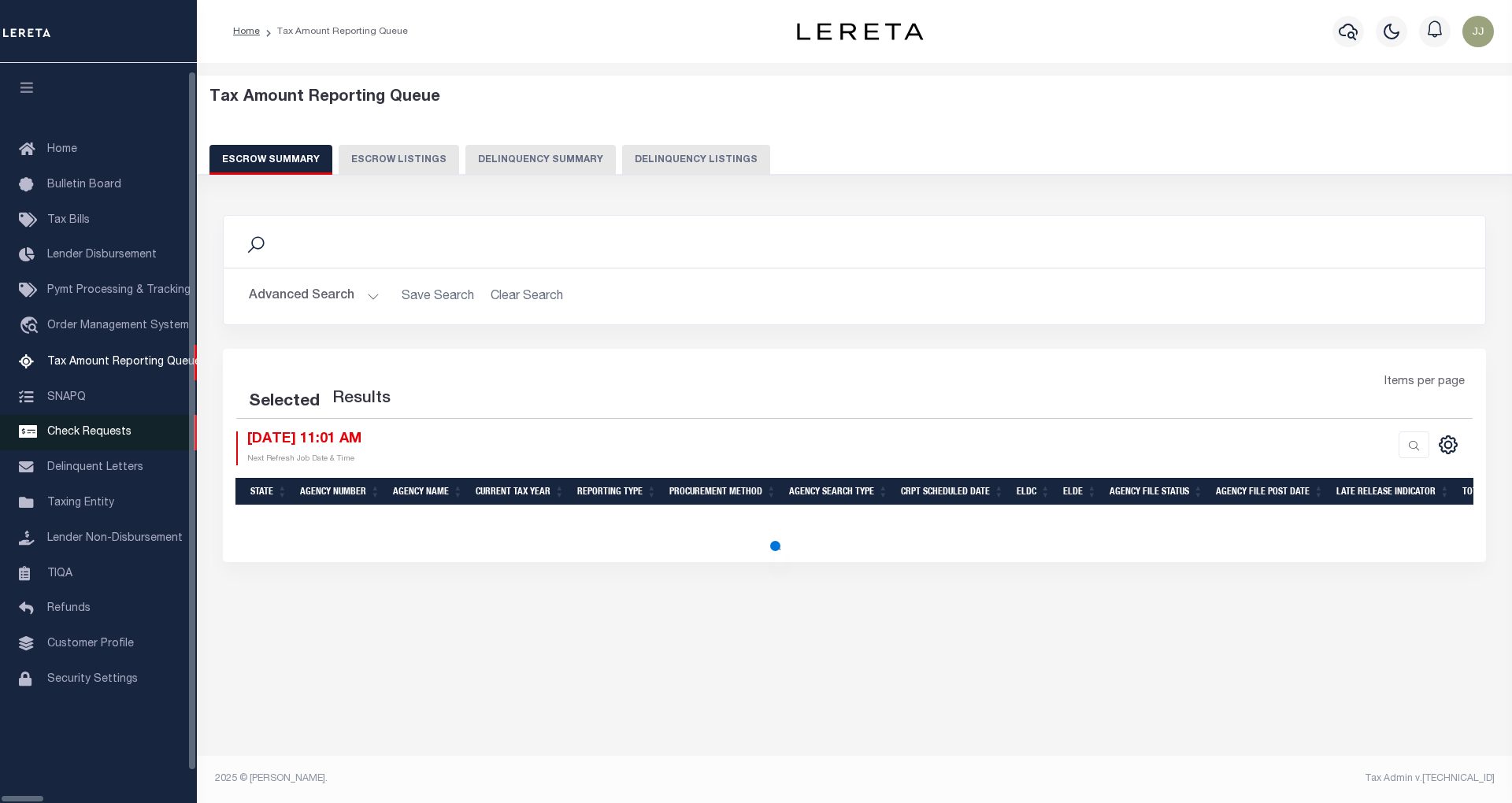
select select "100"
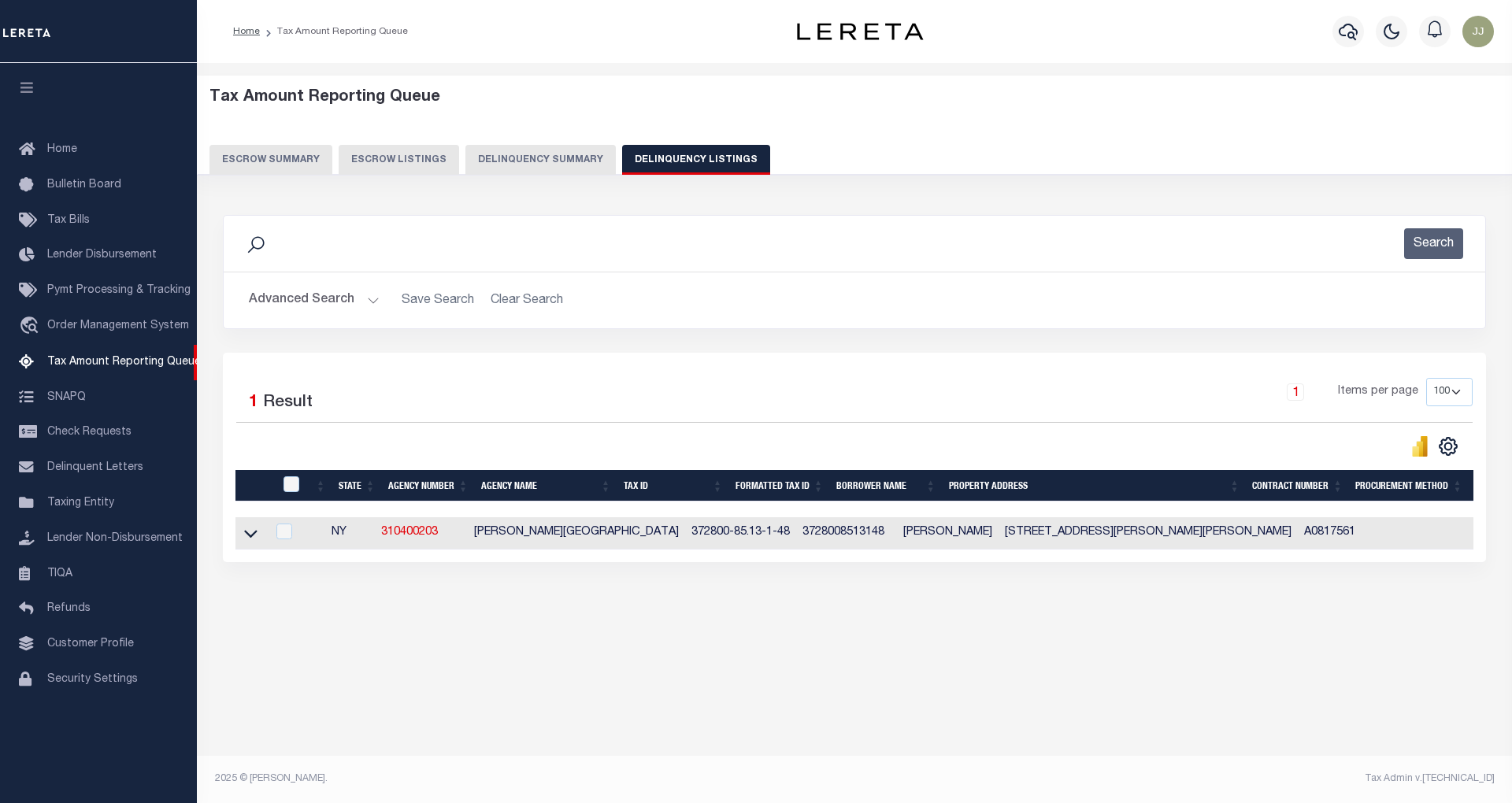
click at [328, 304] on button "Advanced Search" at bounding box center [314, 300] width 131 height 31
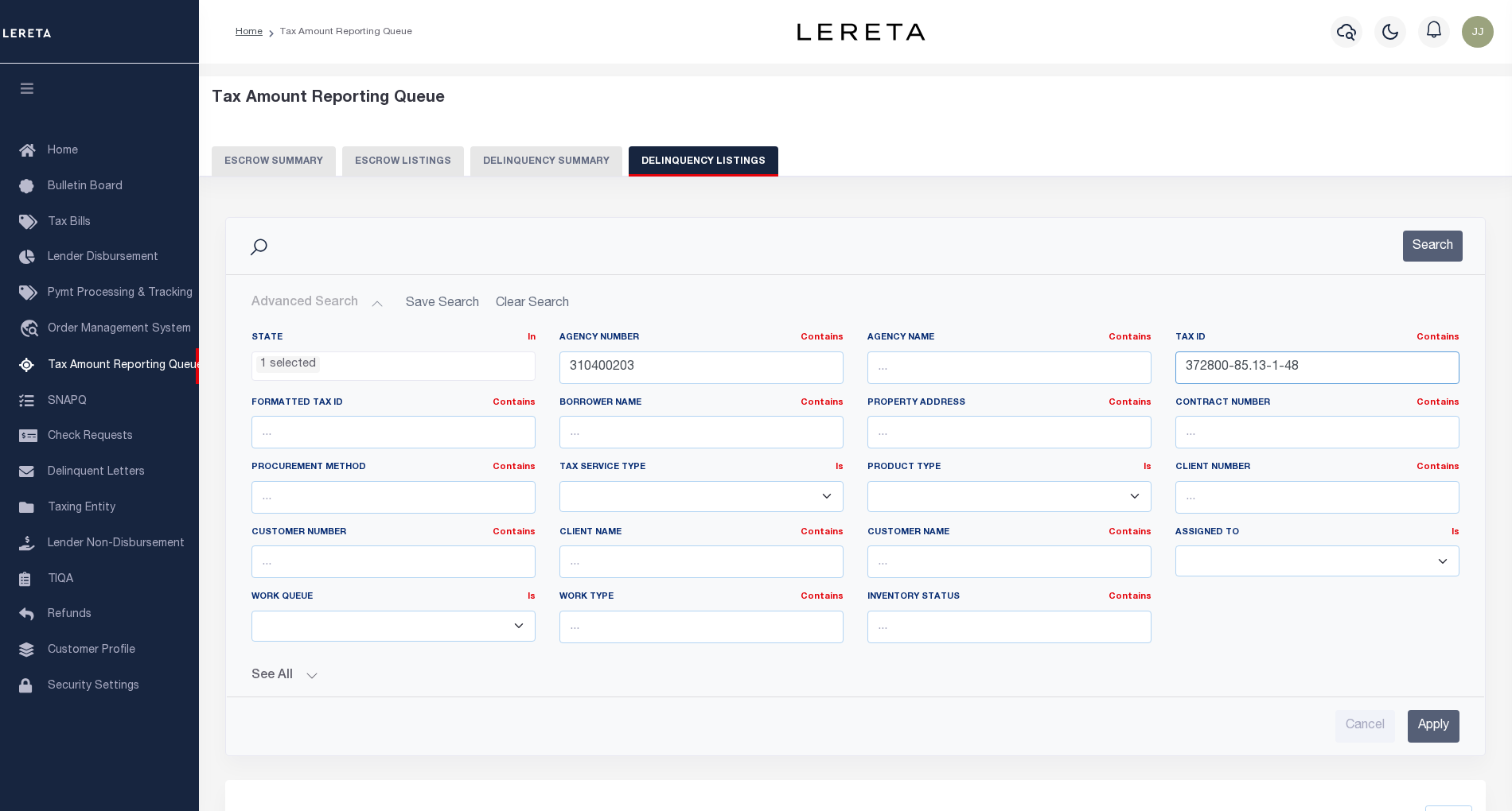
drag, startPoint x: 1331, startPoint y: 377, endPoint x: 1140, endPoint y: 373, distance: 191.0
click at [1140, 373] on div "State In In AK AL AR AZ CA CO CT DC DE FL GA GU HI IA ID IL IN KS KY LA MA MD M…" at bounding box center [855, 494] width 1232 height 325
paste input "-1-5.3"
type input "372800-85.-1-5.3"
click at [1439, 255] on button "Search" at bounding box center [1433, 246] width 60 height 31
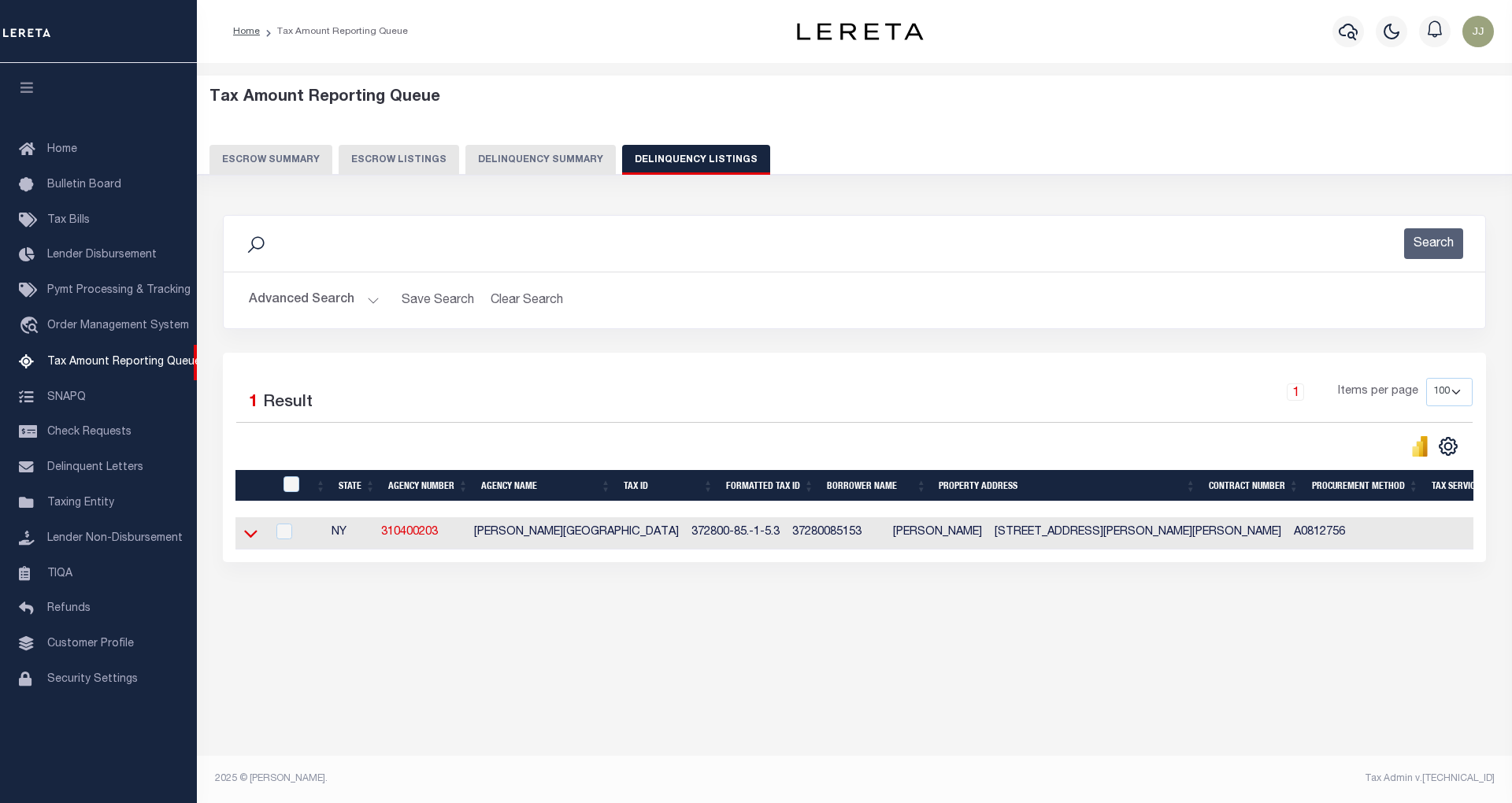
click at [254, 542] on icon at bounding box center [251, 533] width 14 height 16
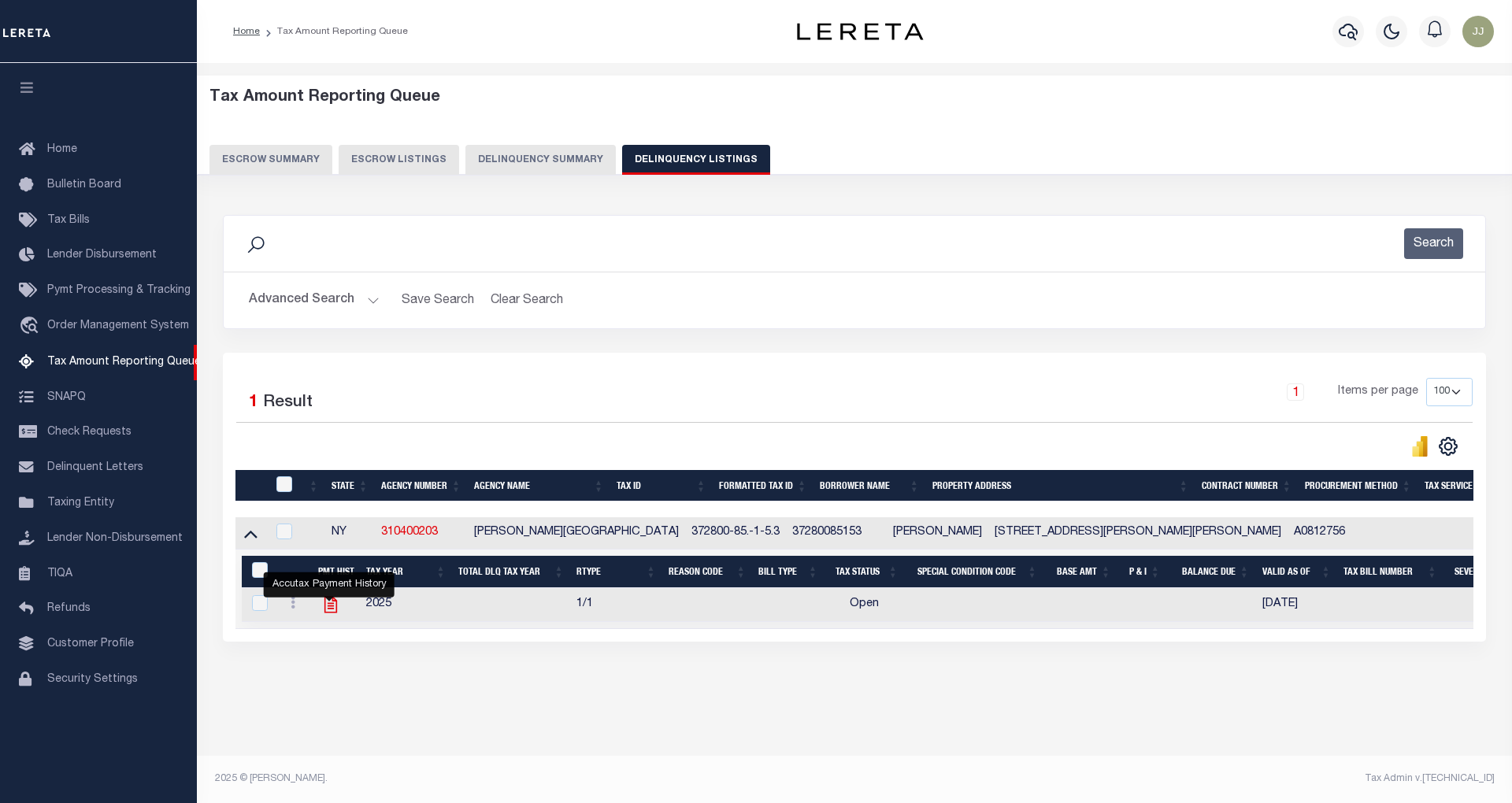
click at [328, 611] on icon "" at bounding box center [331, 605] width 21 height 21
checkbox input "true"
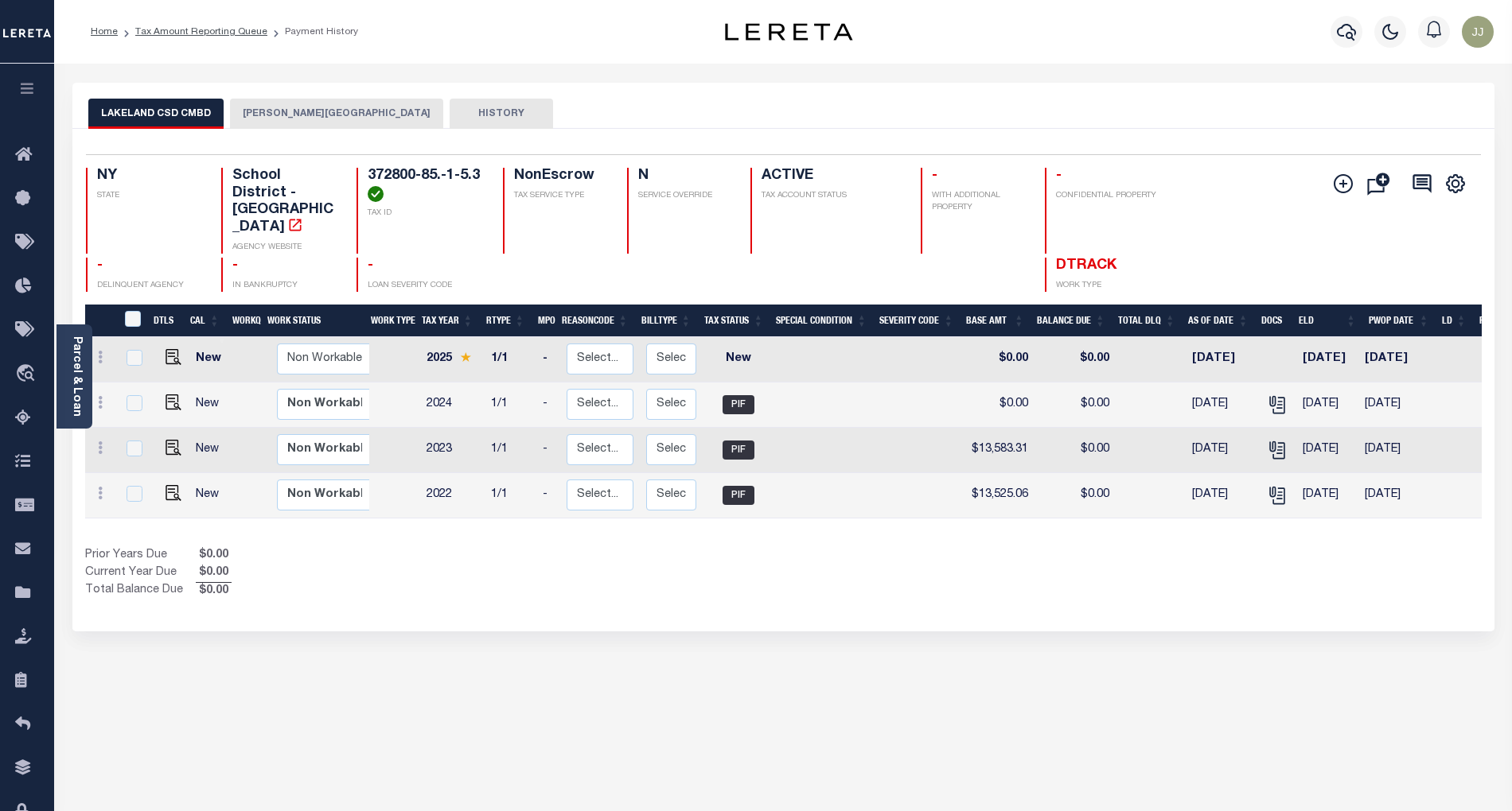
click at [287, 119] on button "[PERSON_NAME][GEOGRAPHIC_DATA]" at bounding box center [336, 113] width 213 height 30
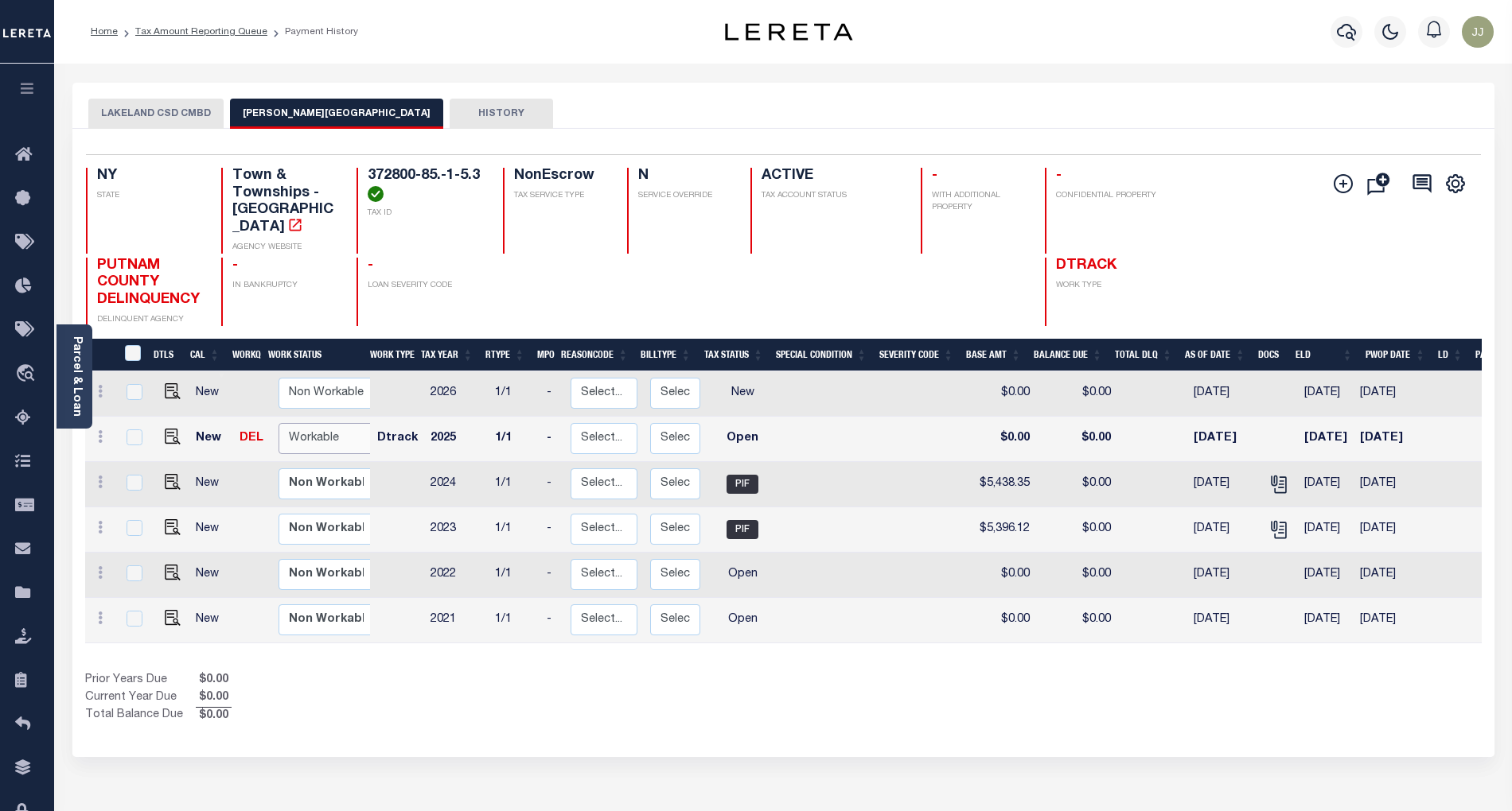
click at [301, 423] on select "Non Workable Workable" at bounding box center [326, 439] width 96 height 31
checkbox input "true"
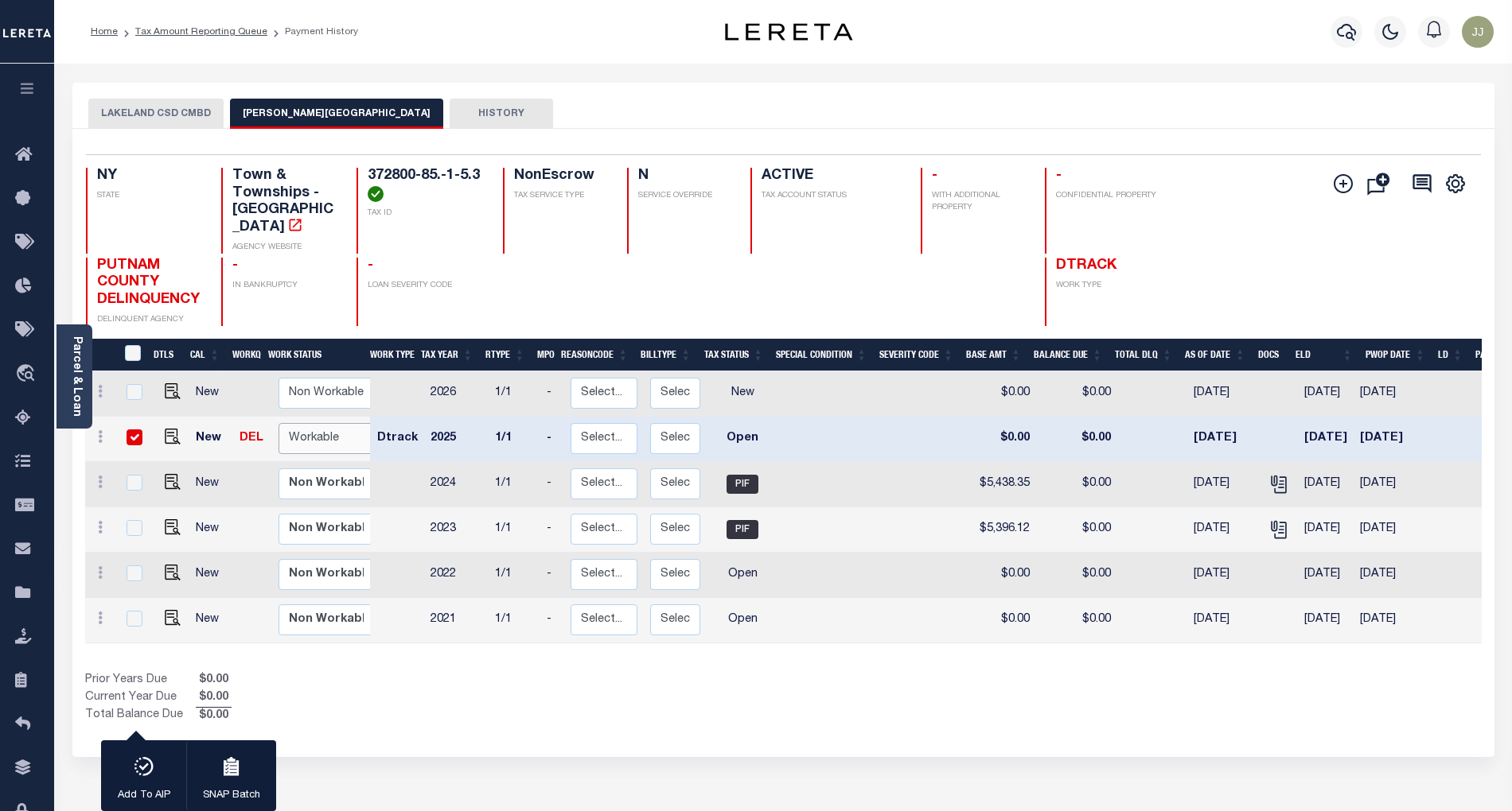
select select "true"
click at [278, 423] on select "Non Workable Workable" at bounding box center [326, 439] width 96 height 31
checkbox input "false"
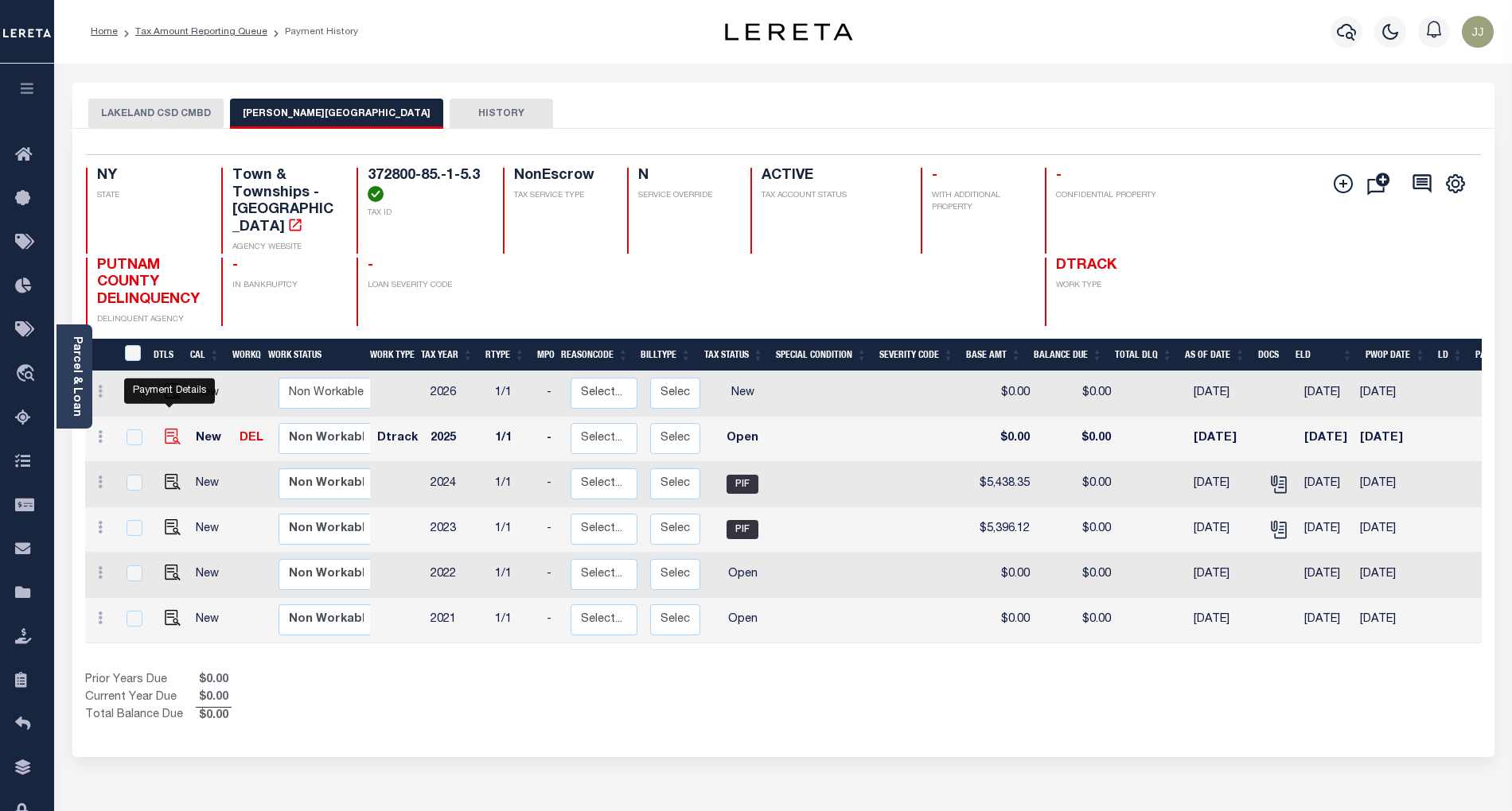
click at [175, 428] on img "" at bounding box center [173, 436] width 16 height 16
checkbox input "true"
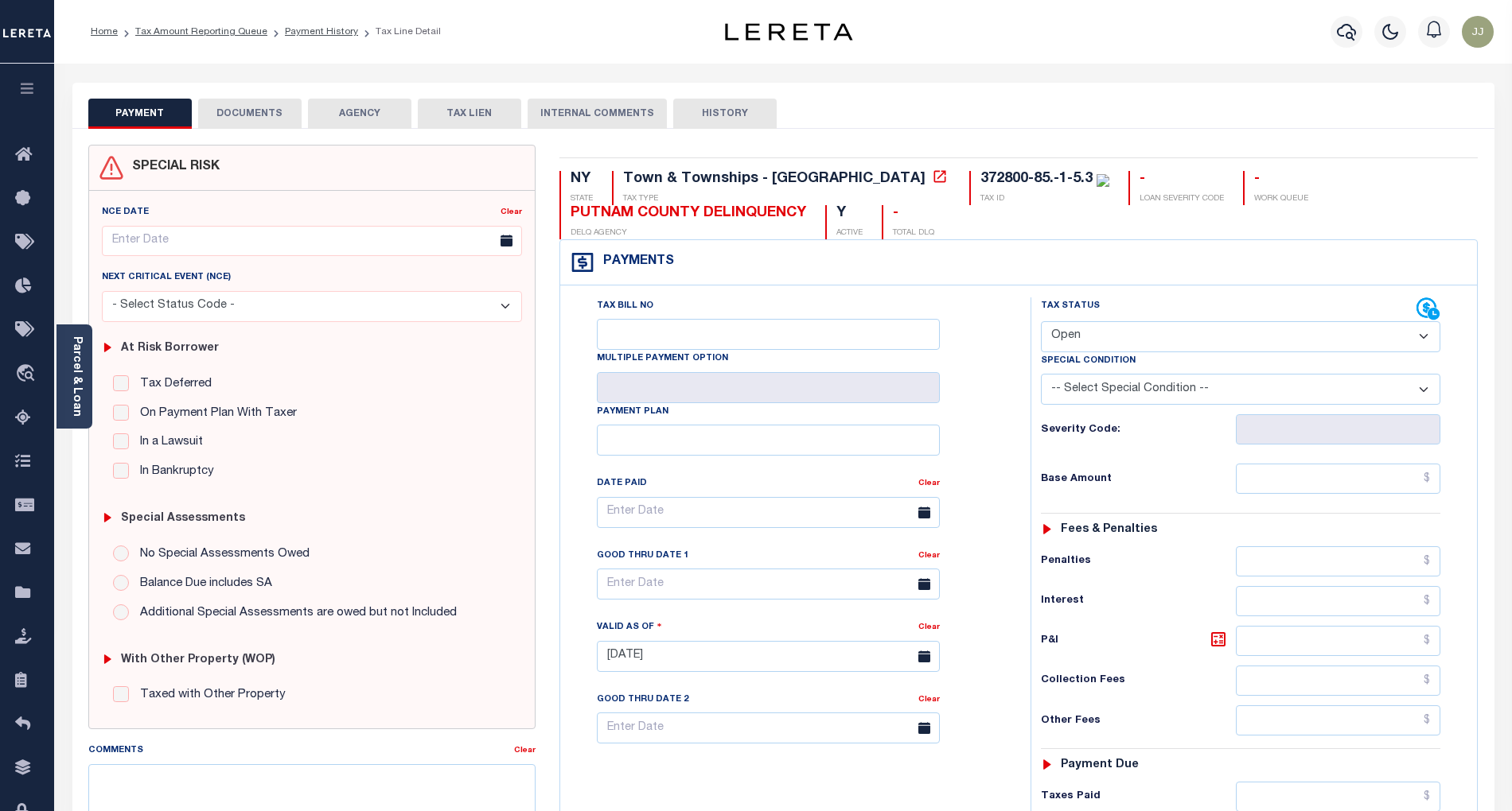
click at [253, 128] on button "DOCUMENTS" at bounding box center [250, 113] width 104 height 30
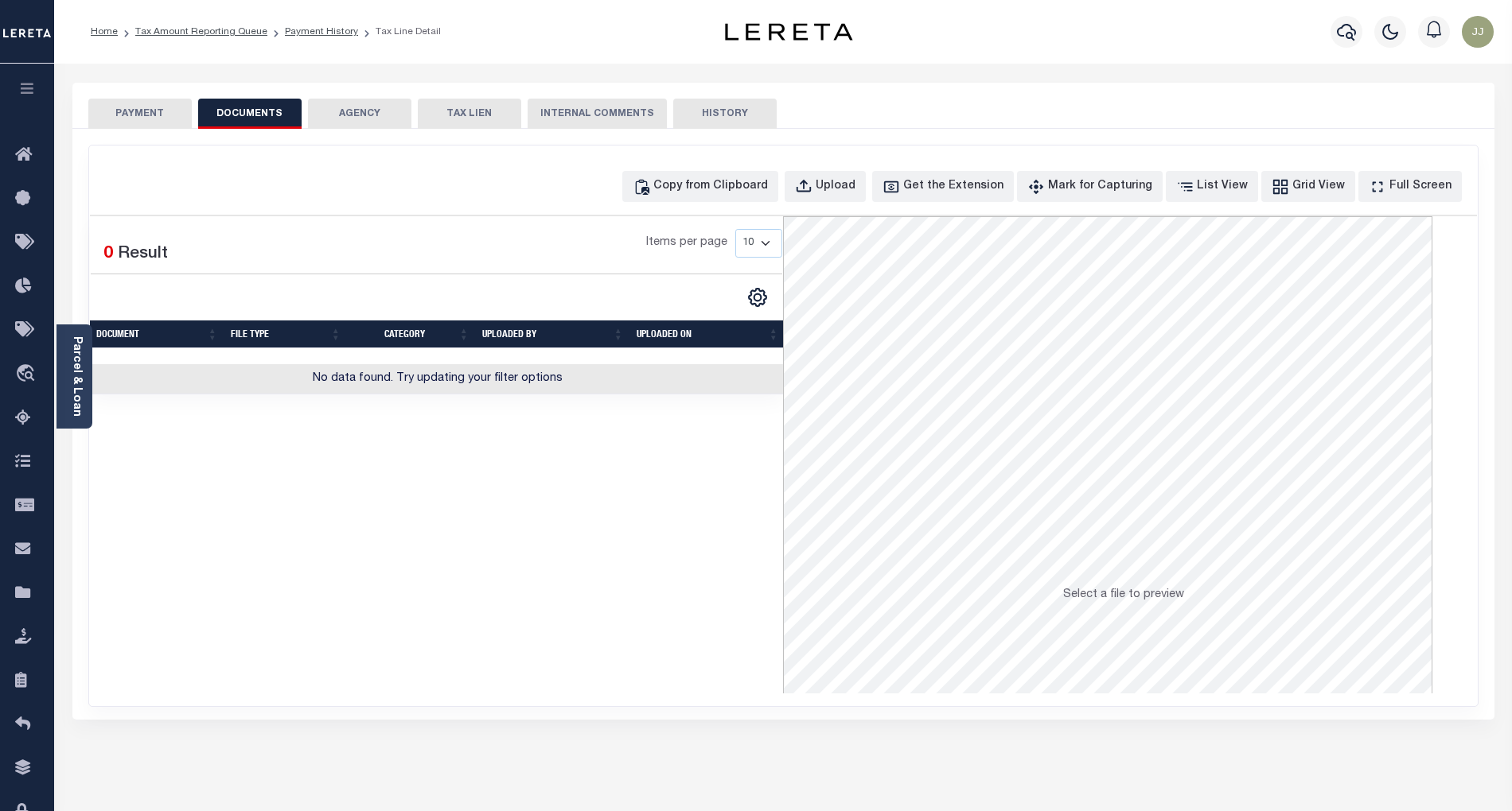
click at [182, 119] on button "PAYMENT" at bounding box center [140, 113] width 104 height 30
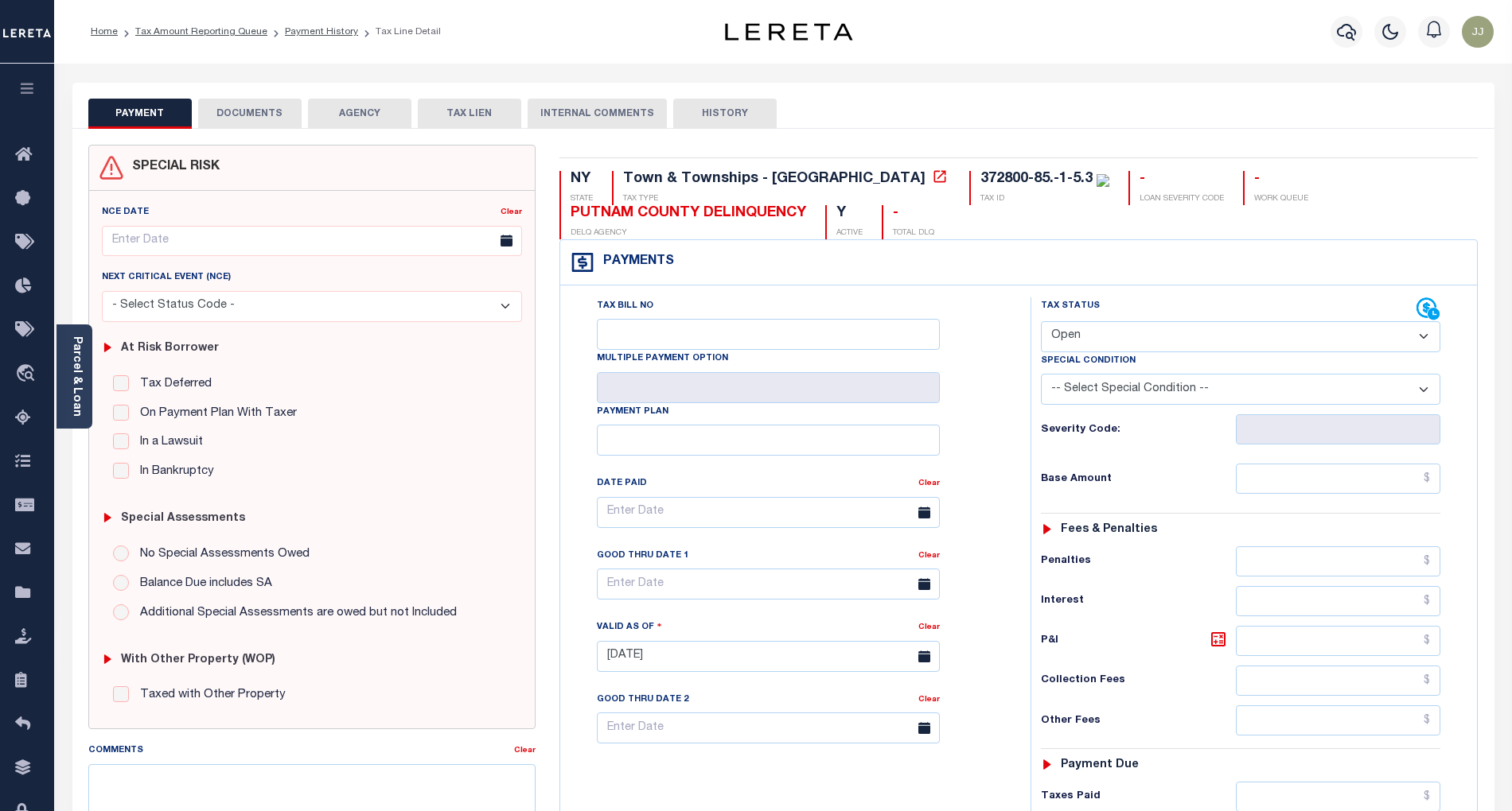
click at [1125, 348] on select "- Select Status Code - Open Due/Unpaid Paid Incomplete No Tax Due Internal Refu…" at bounding box center [1241, 337] width 399 height 31
select select "PYD"
click at [1041, 323] on select "- Select Status Code - Open Due/Unpaid Paid Incomplete No Tax Due Internal Refu…" at bounding box center [1241, 337] width 399 height 31
type input "[DATE]"
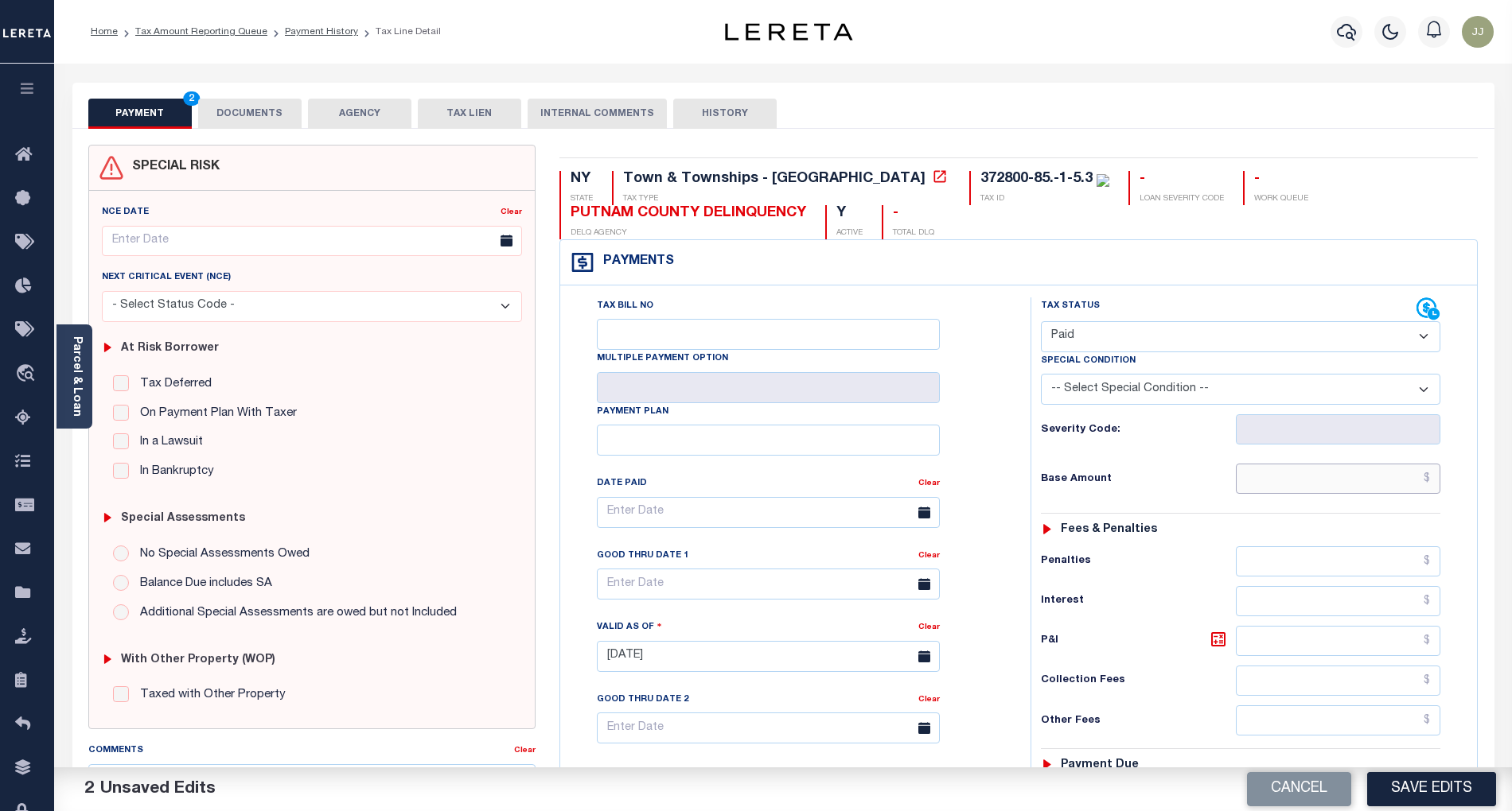
click at [1313, 471] on input "text" at bounding box center [1338, 478] width 206 height 30
type input "$0.00"
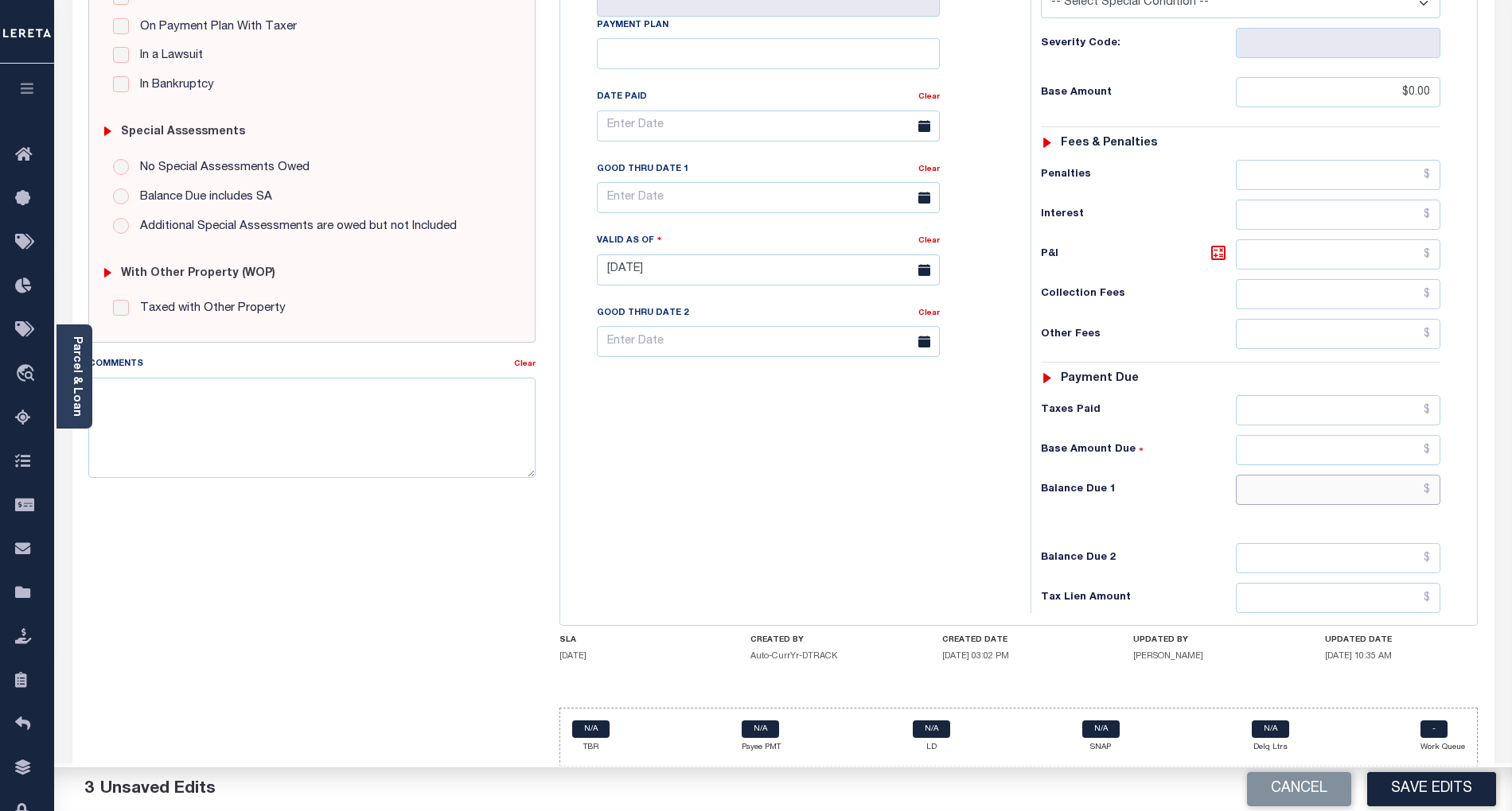
click at [1297, 487] on input "text" at bounding box center [1338, 490] width 206 height 30
type input "$0.00"
click at [269, 425] on textarea "Comments" at bounding box center [312, 428] width 448 height 100
paste textarea "[DATE] - info taken verbally, as per [PERSON_NAME] at tax office taxes are paid…"
type textarea "[DATE] - info taken verbally, as per [PERSON_NAME] at tax office taxes are paid…"
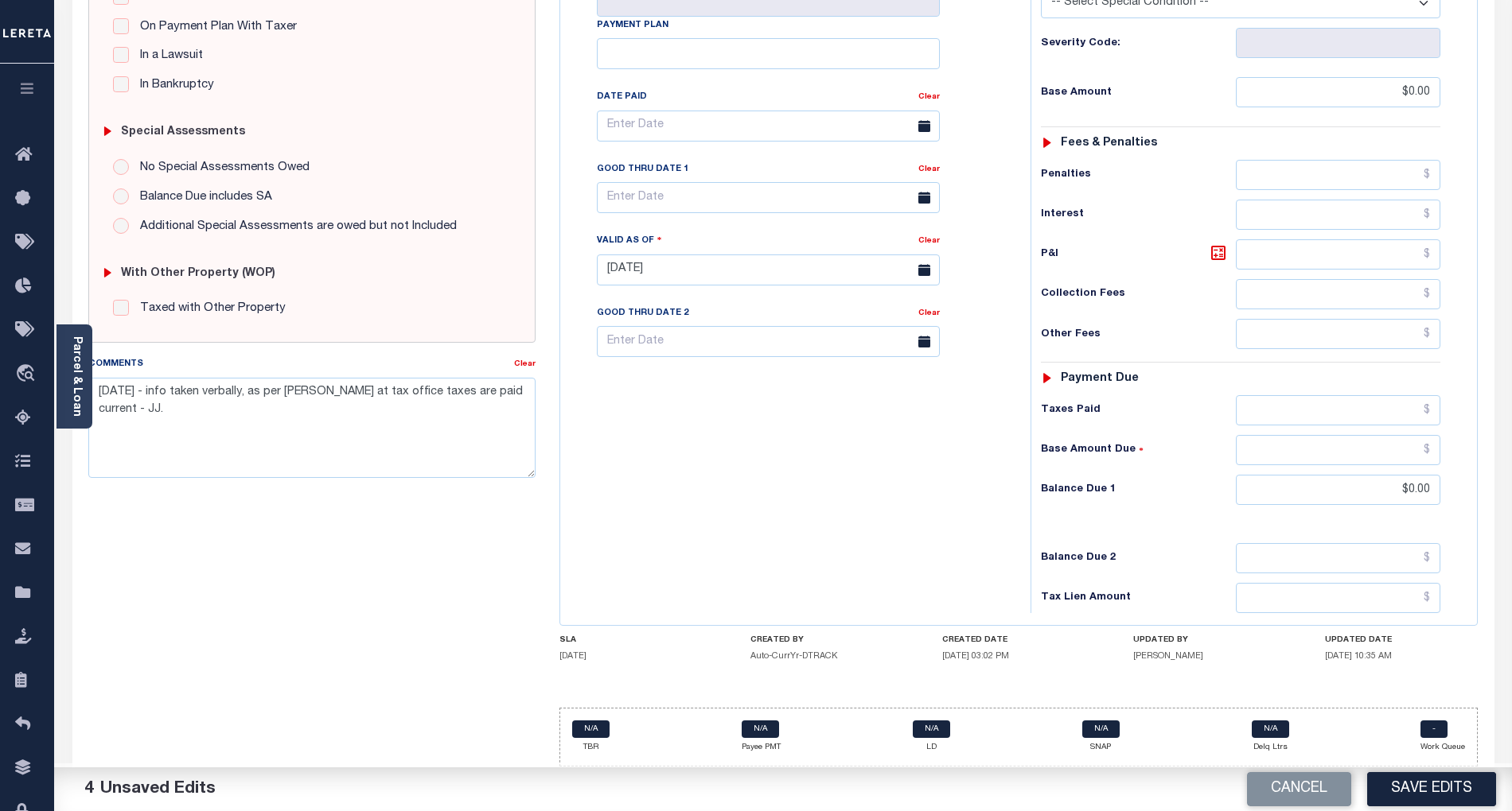
click at [805, 482] on div "Tax Bill No Multiple Payment Option Payment Plan Clear" at bounding box center [791, 262] width 454 height 702
click at [1397, 799] on button "Save Edits" at bounding box center [1431, 789] width 129 height 35
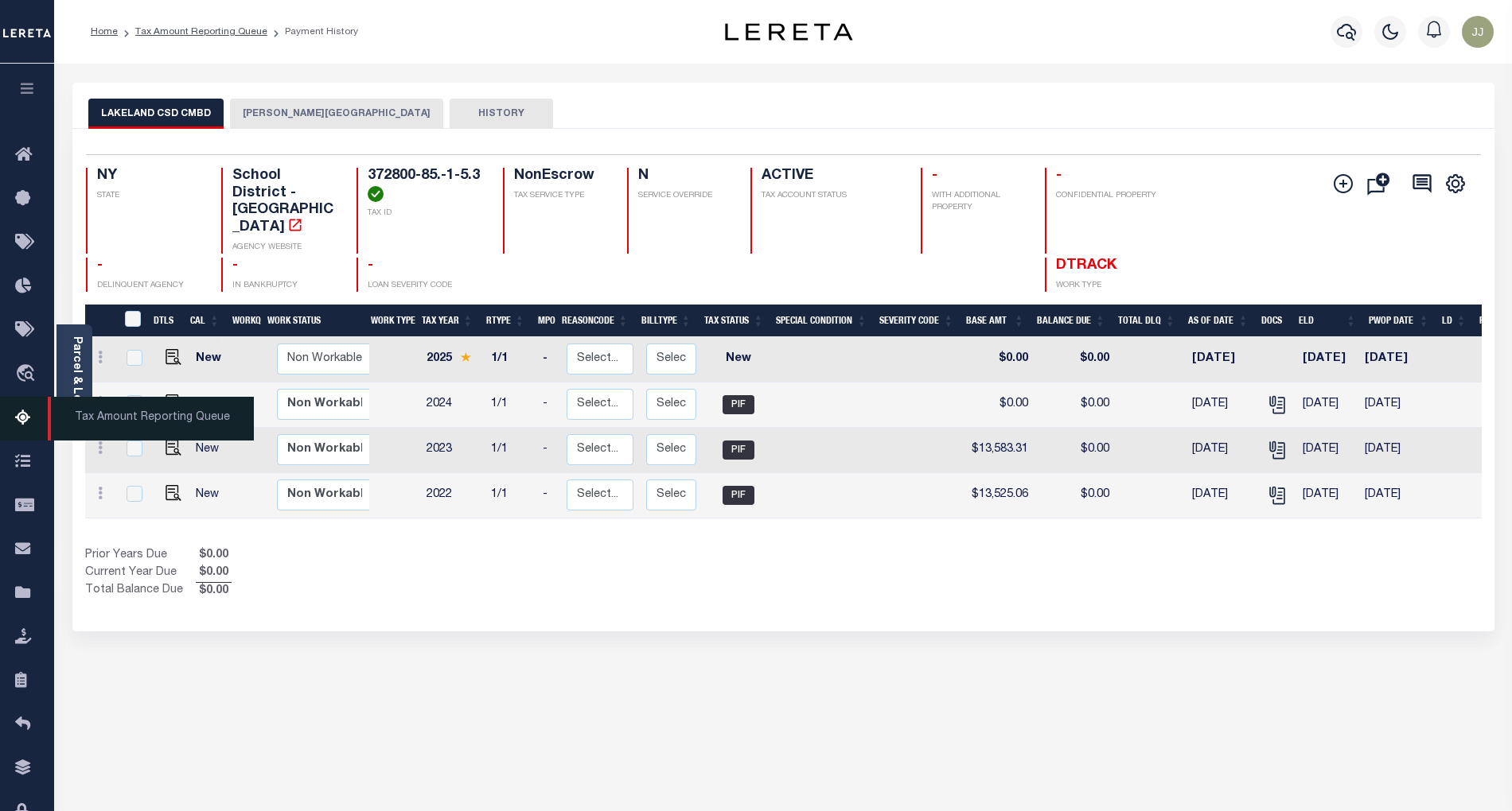
click at [20, 415] on icon at bounding box center [27, 418] width 25 height 20
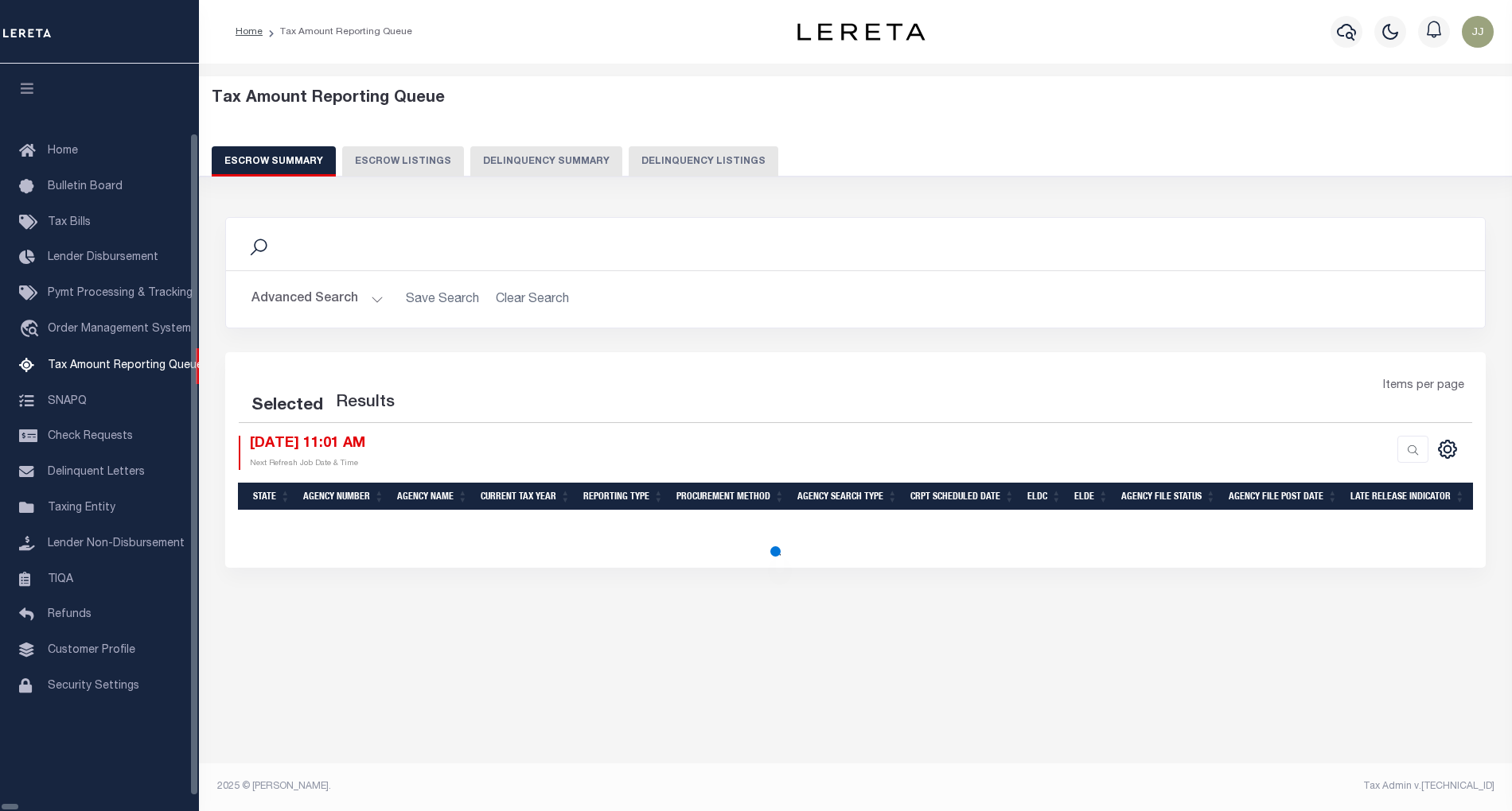
click at [629, 147] on button "Delinquency Listings" at bounding box center [703, 161] width 149 height 30
select select "100"
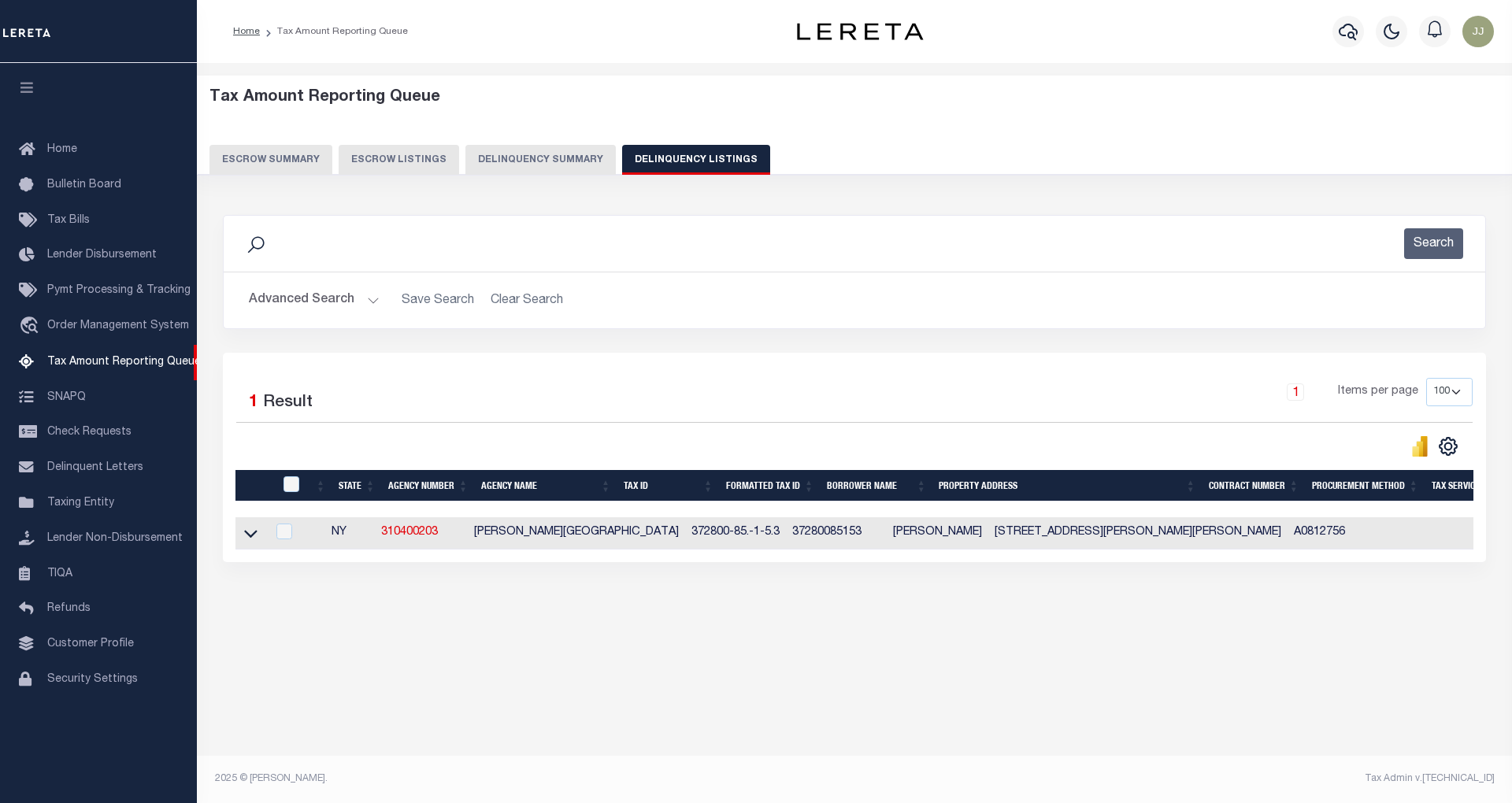
click at [365, 309] on button "Advanced Search" at bounding box center [314, 300] width 131 height 31
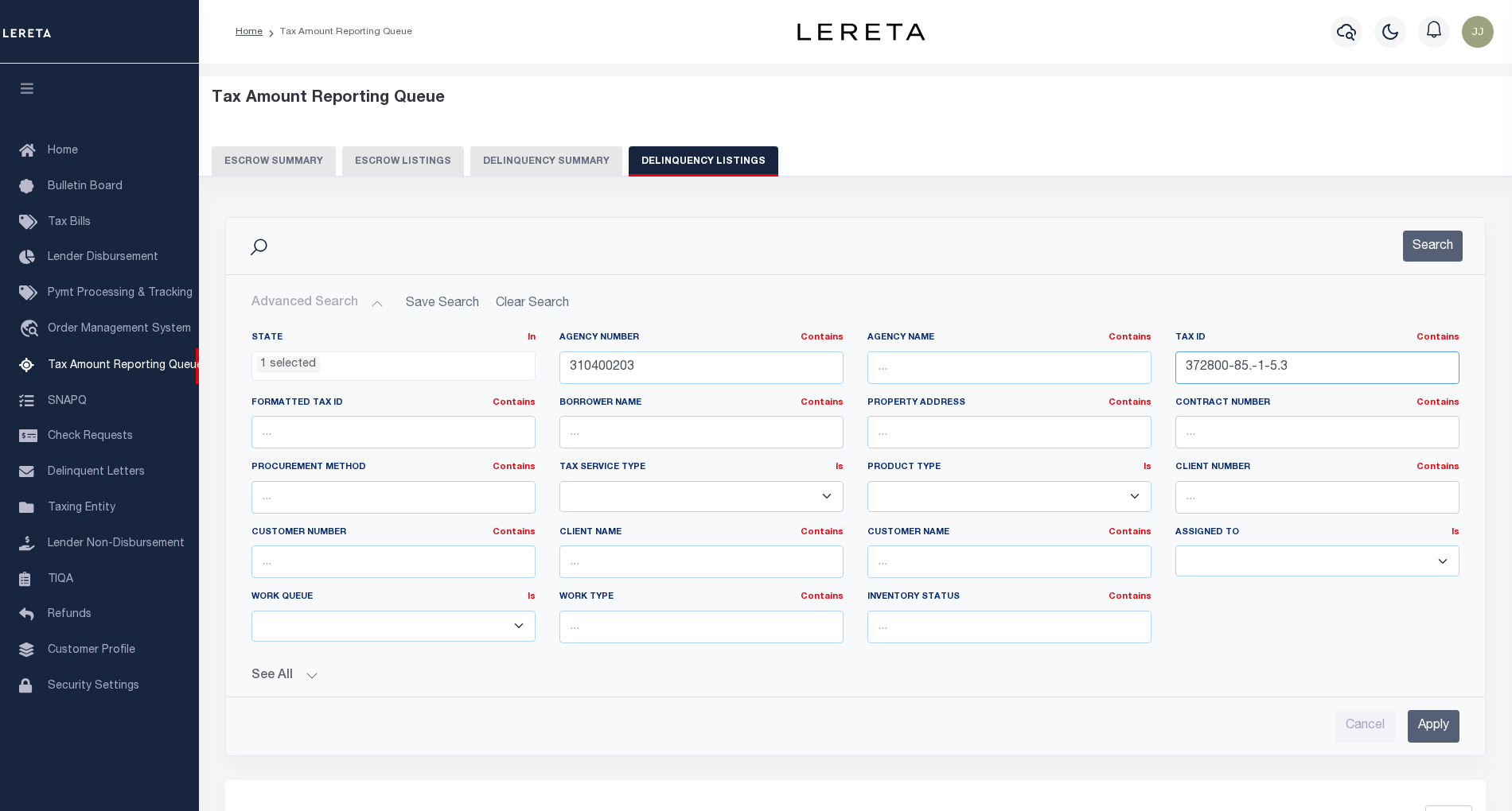
drag, startPoint x: 1290, startPoint y: 369, endPoint x: 1104, endPoint y: 373, distance: 186.0
click at [1104, 373] on div "State In In AK AL AR AZ CA CO CT DC DE FL GA GU HI IA ID IL IN KS KY LA MA MD M…" at bounding box center [855, 494] width 1232 height 325
paste input "6-1-6"
type input "372800-85.6-1-6"
drag, startPoint x: 1443, startPoint y: 242, endPoint x: 1373, endPoint y: 248, distance: 70.3
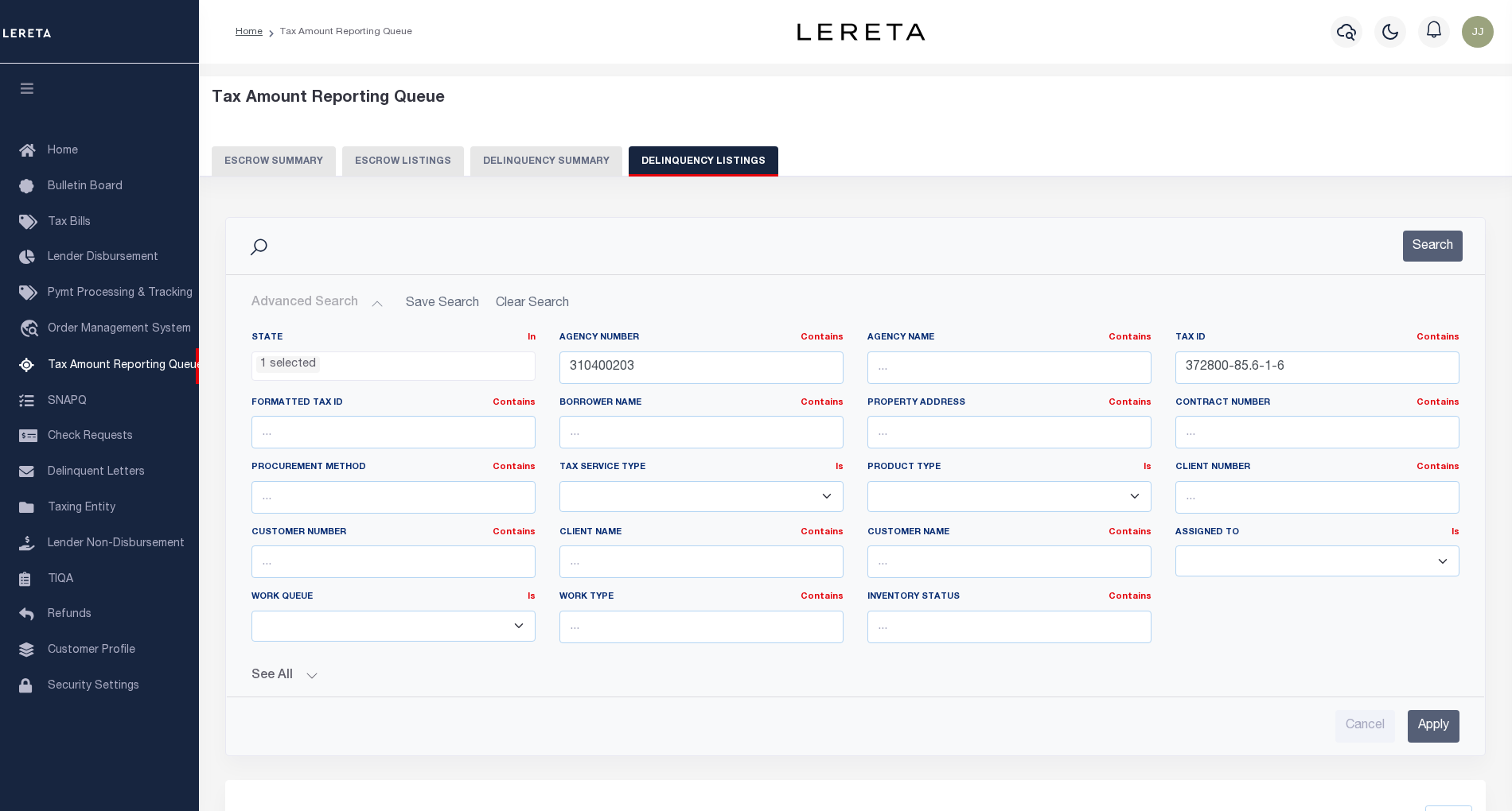
click at [1440, 245] on button "Search" at bounding box center [1433, 246] width 60 height 31
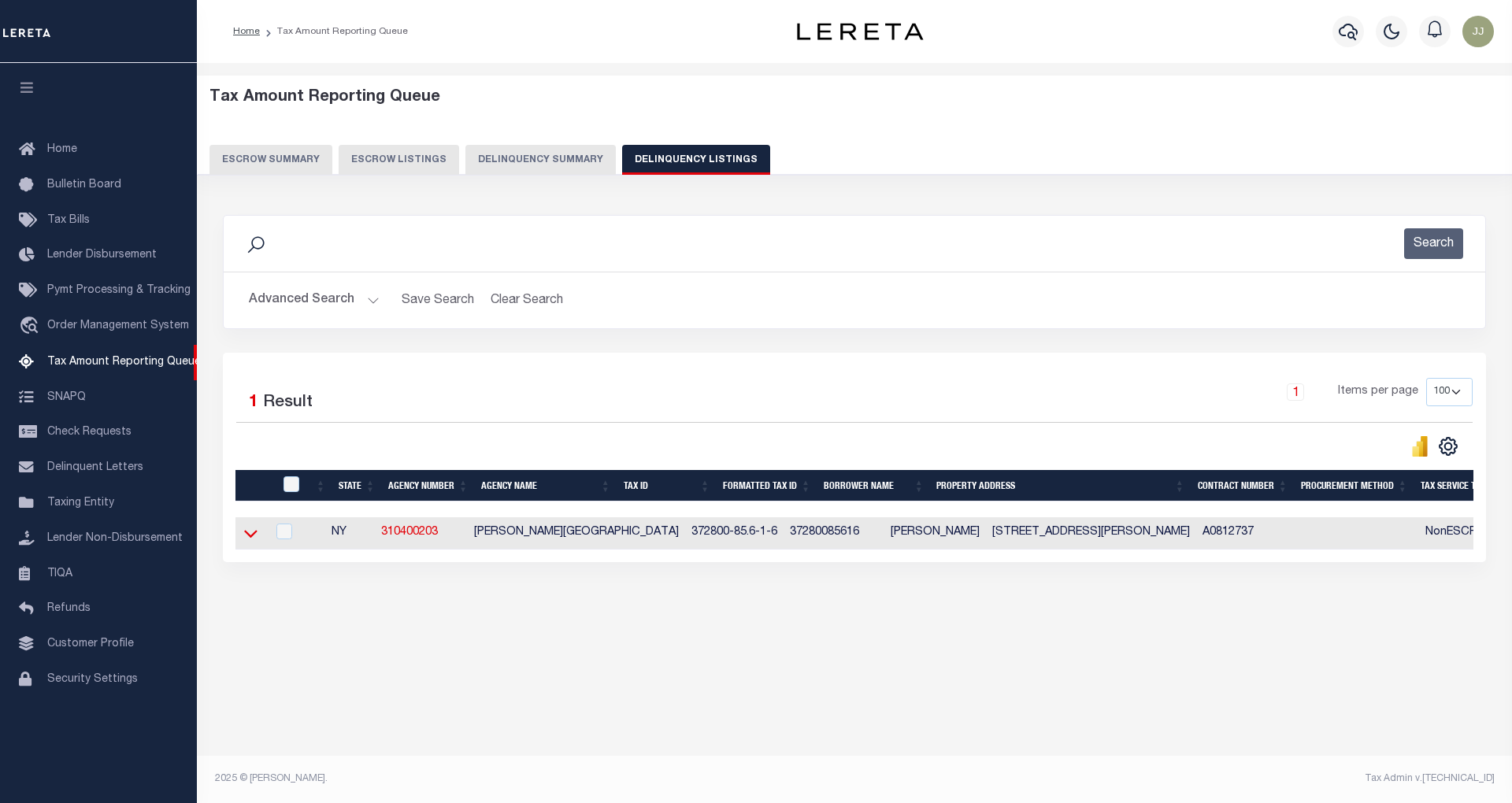
click at [256, 542] on icon at bounding box center [251, 533] width 14 height 16
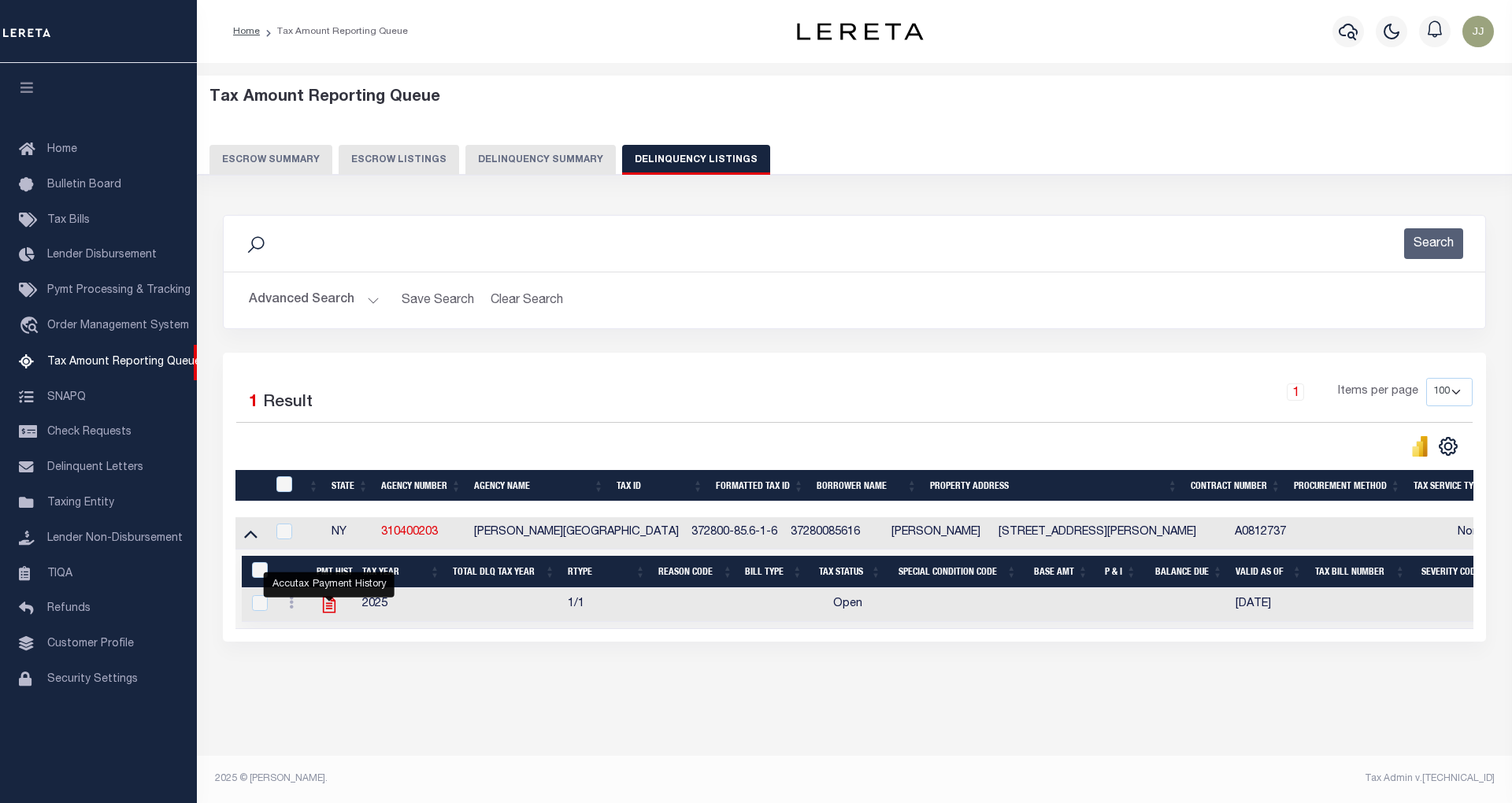
click at [334, 614] on icon "" at bounding box center [329, 605] width 21 height 21
checkbox input "true"
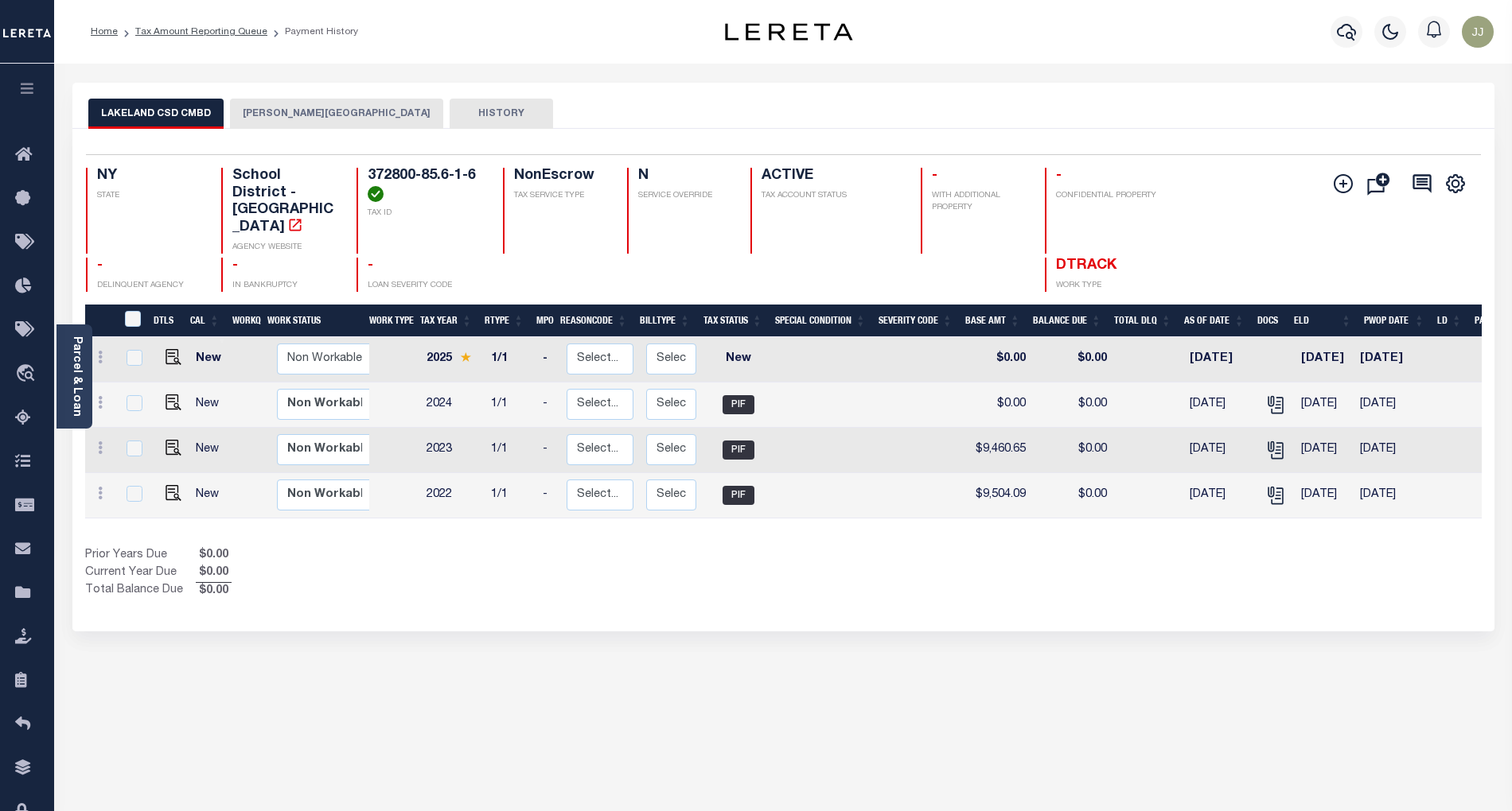
click at [293, 119] on button "[PERSON_NAME][GEOGRAPHIC_DATA]" at bounding box center [336, 113] width 213 height 30
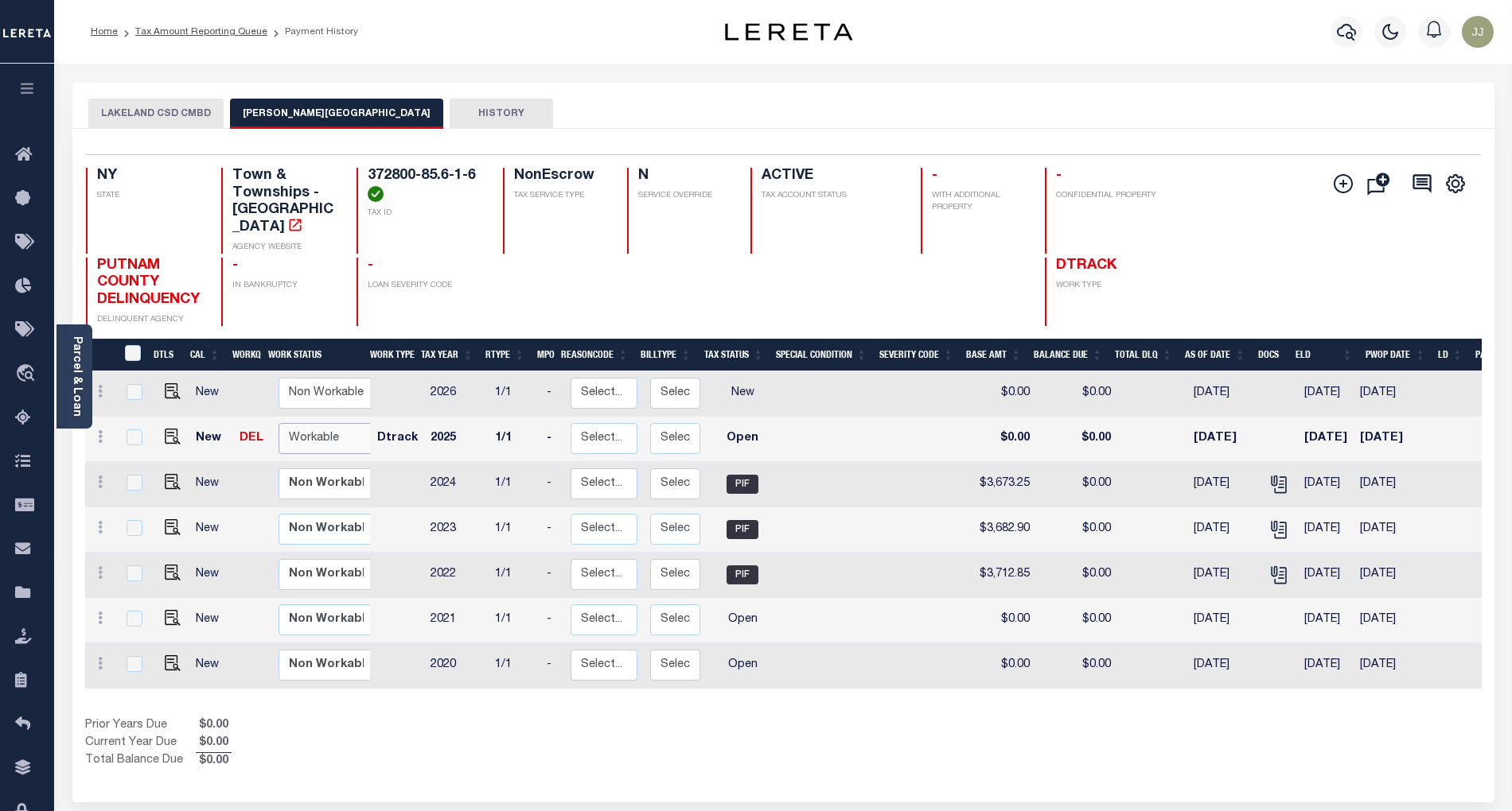
click at [304, 424] on select "Non Workable Workable" at bounding box center [326, 439] width 96 height 31
checkbox input "true"
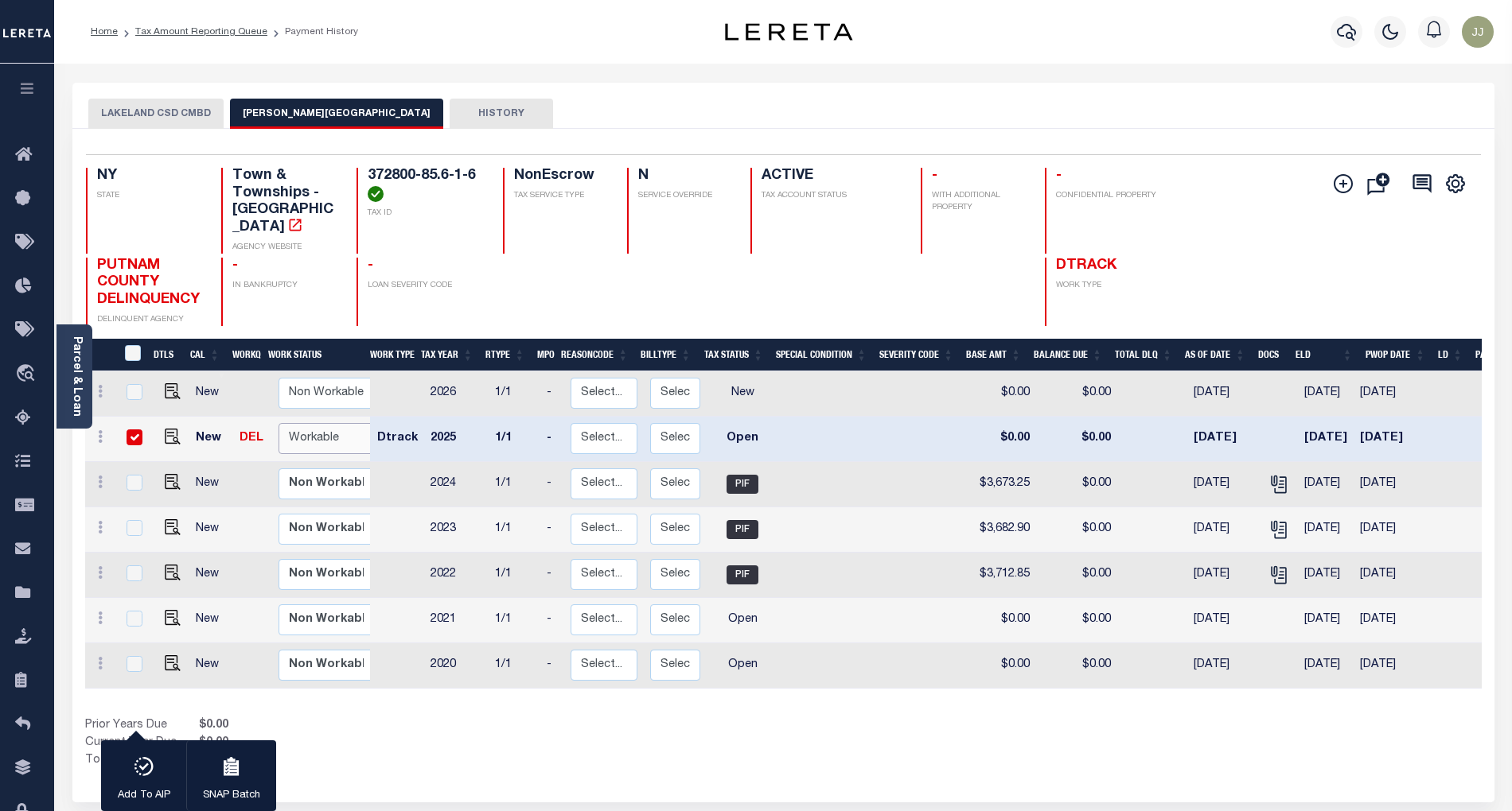
select select "true"
click at [278, 423] on select "Non Workable Workable" at bounding box center [326, 439] width 96 height 31
checkbox input "false"
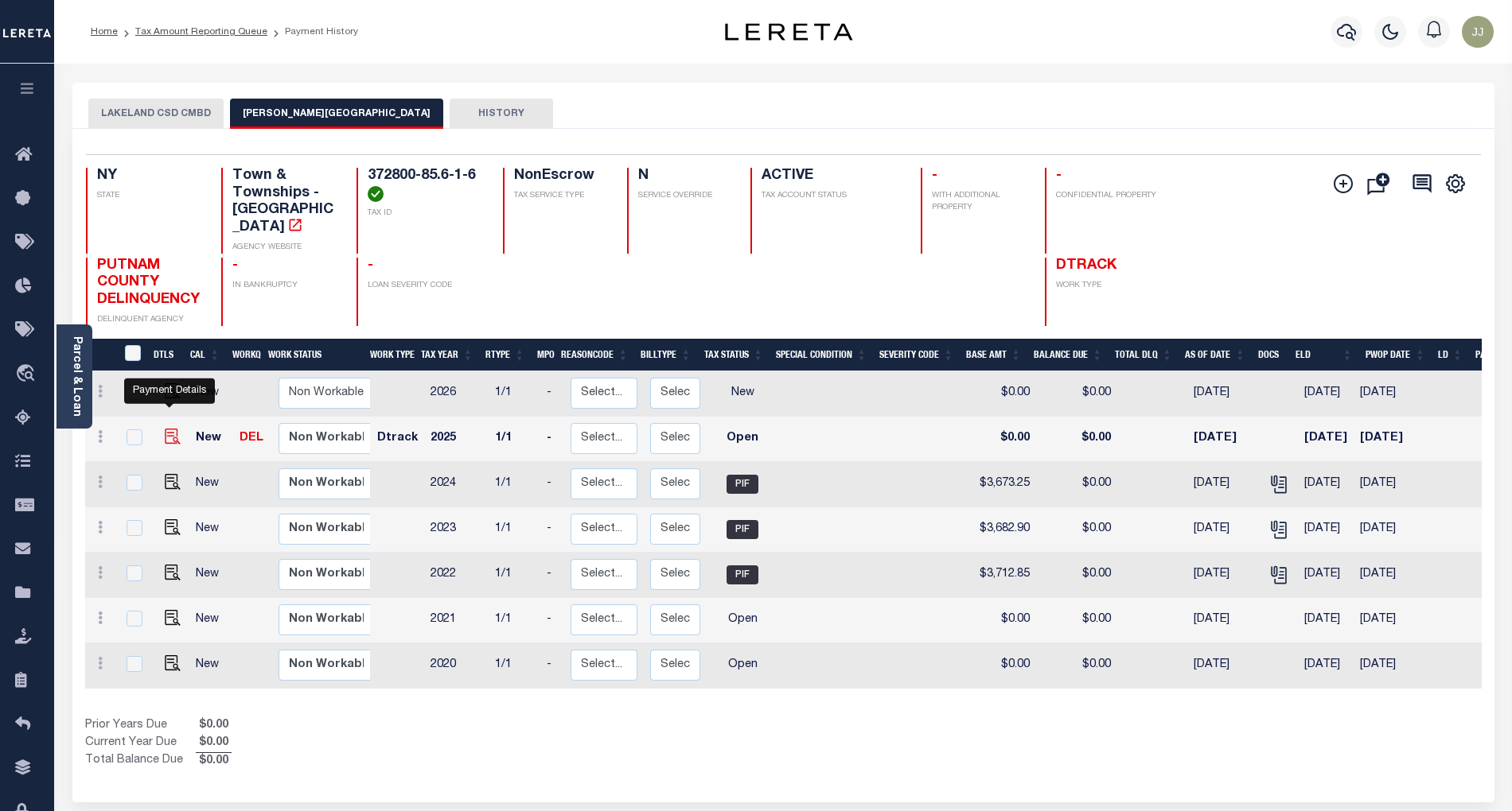
click at [165, 428] on img "" at bounding box center [173, 436] width 16 height 16
checkbox input "true"
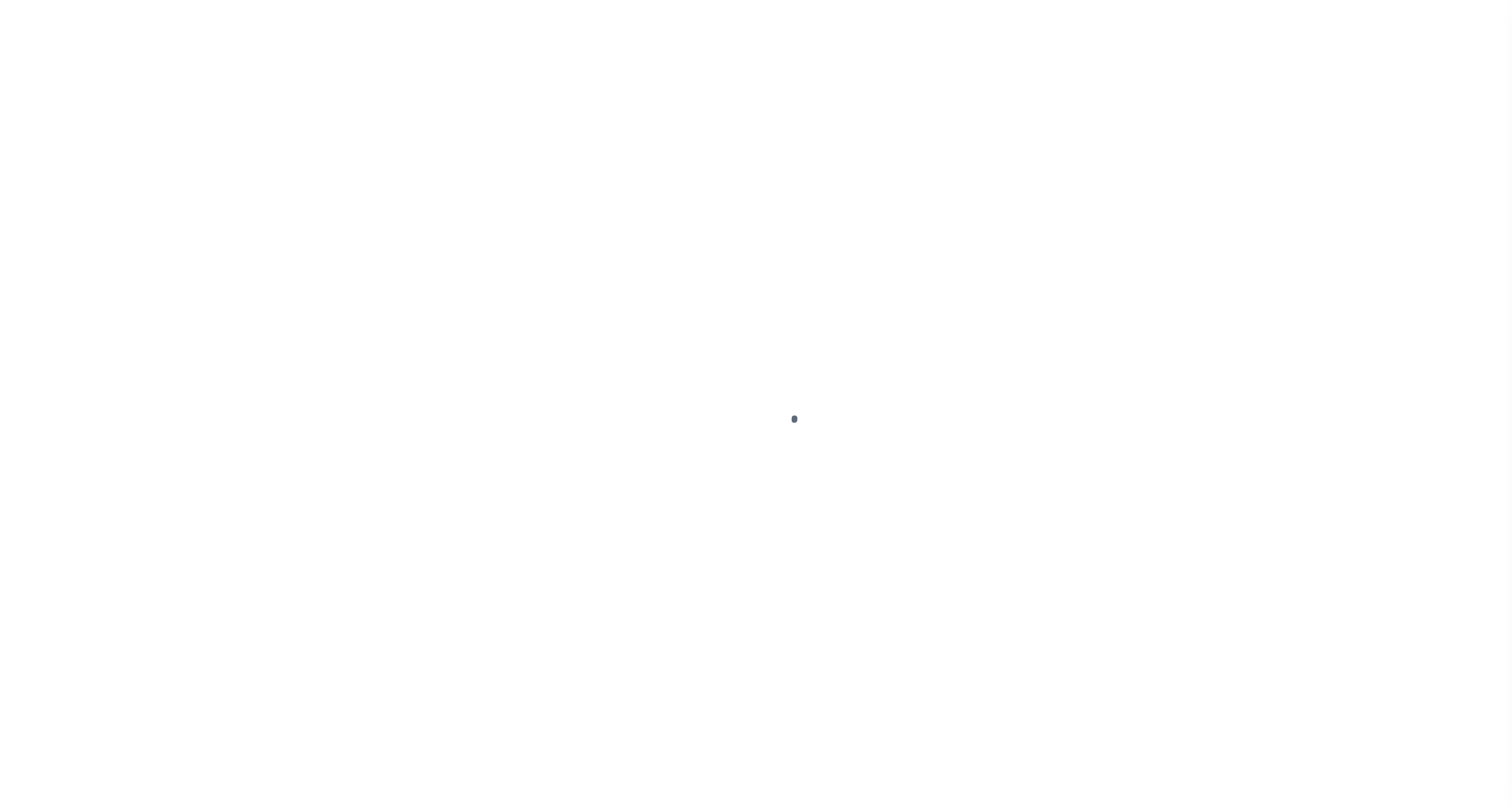
select select "OP2"
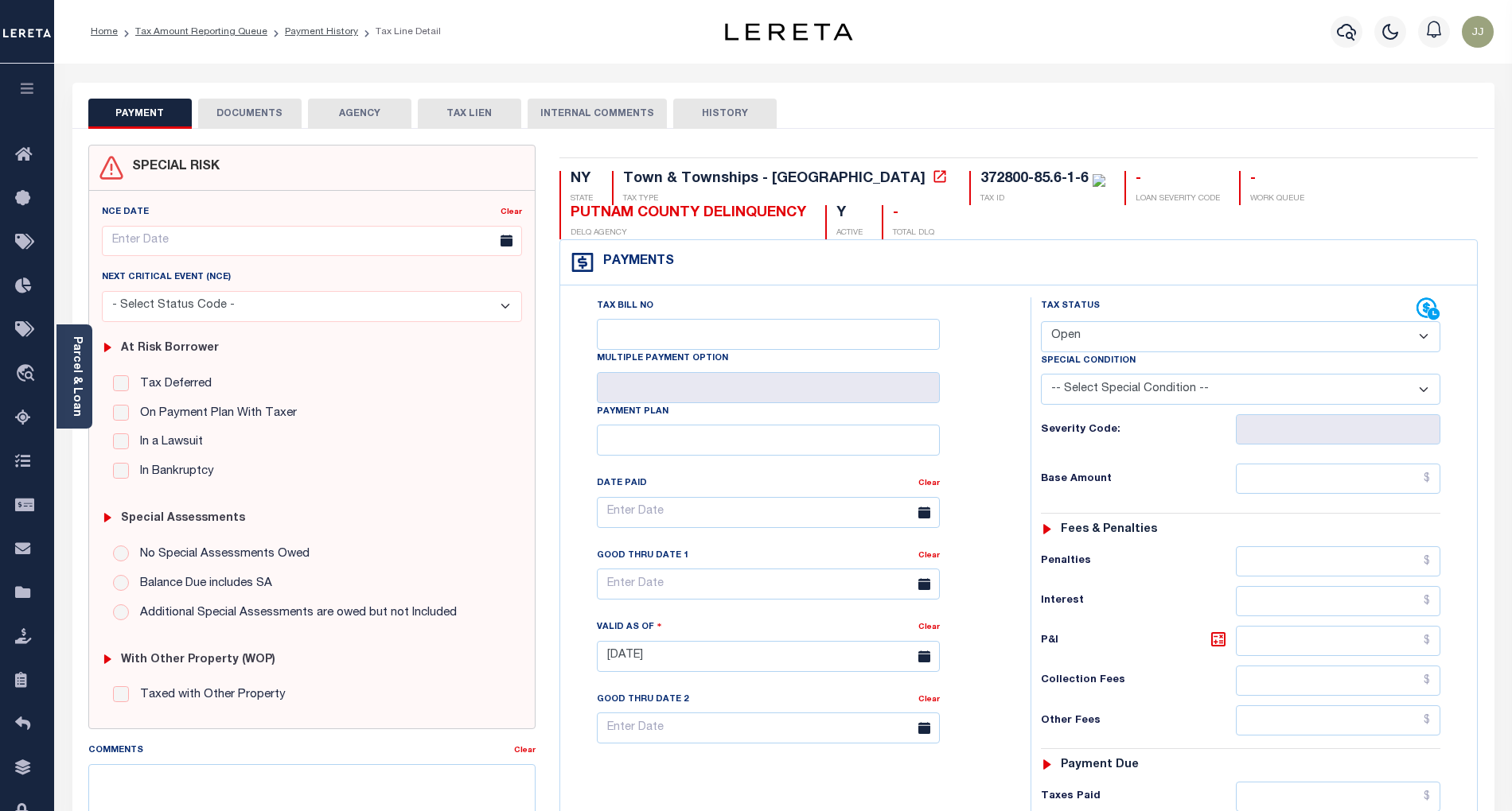
scroll to position [404, 0]
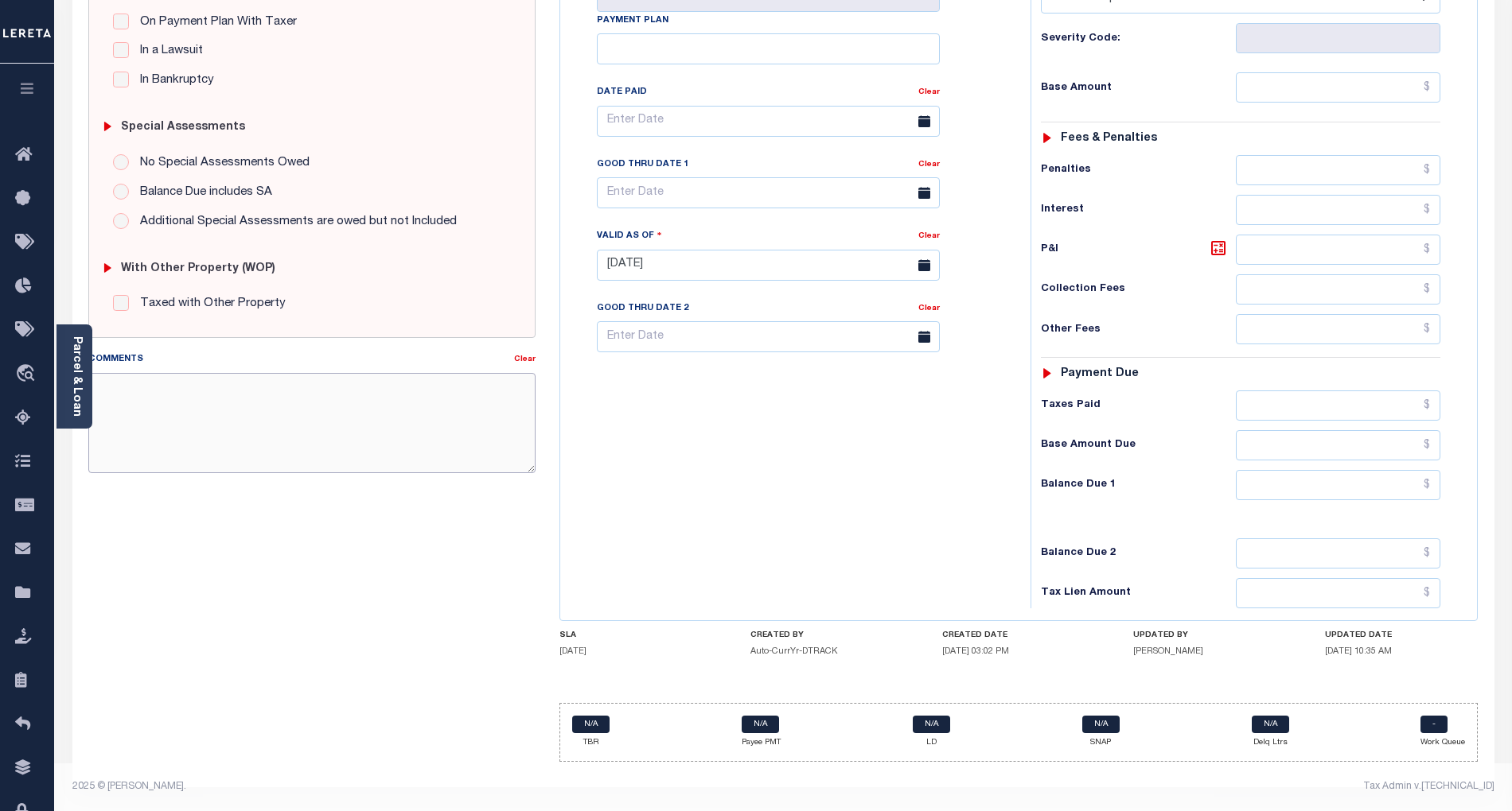
click at [200, 397] on textarea "Comments" at bounding box center [312, 423] width 448 height 100
paste textarea "[DATE] - info taken verbally, as per [PERSON_NAME] at tax office taxes are paid…"
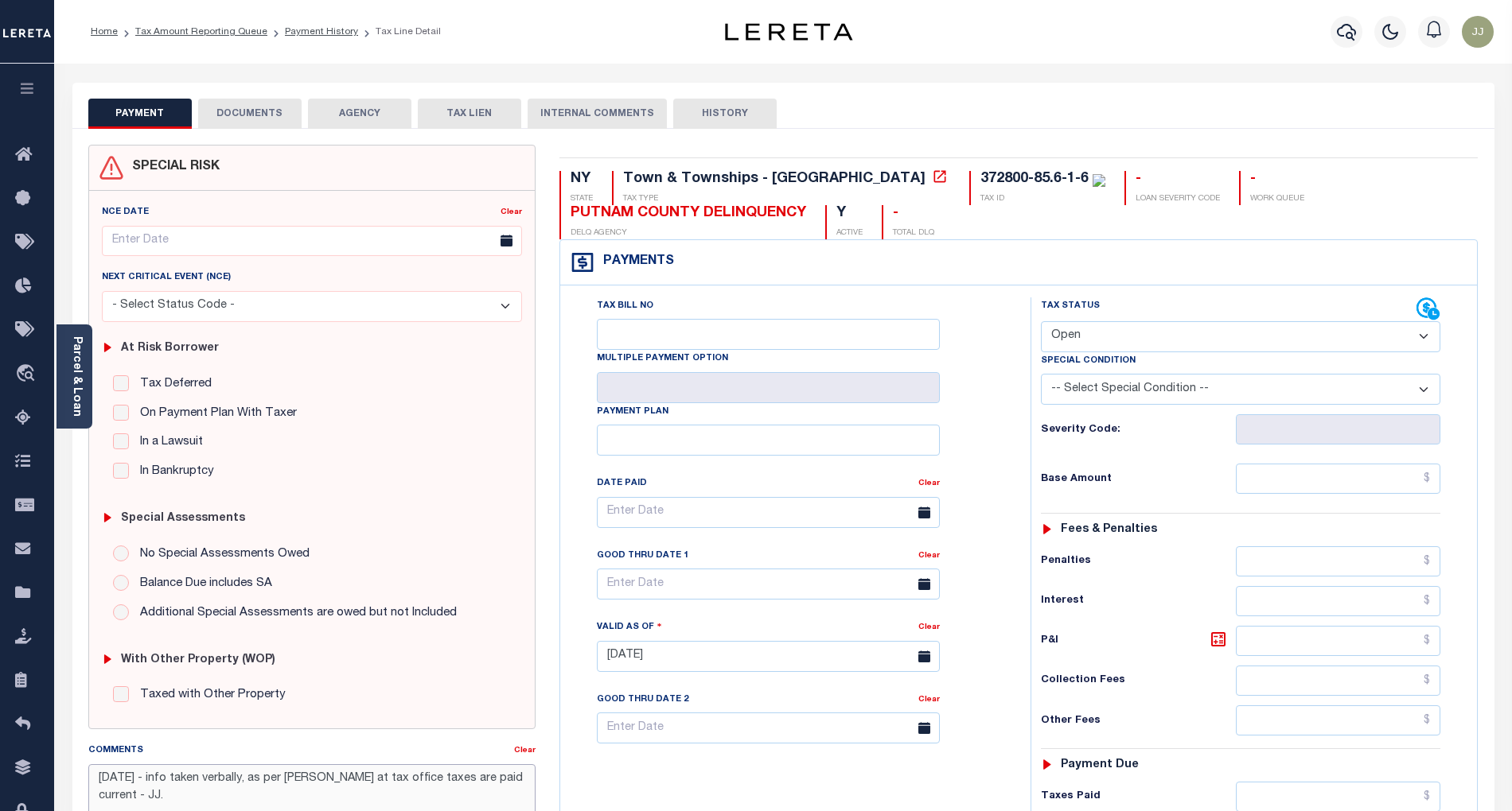
type textarea "[DATE] - info taken verbally, as per [PERSON_NAME] at tax office taxes are paid…"
type input "[DATE]"
click at [1096, 345] on select "- Select Status Code - Open Due/Unpaid Paid Incomplete No Tax Due Internal Refu…" at bounding box center [1241, 337] width 399 height 31
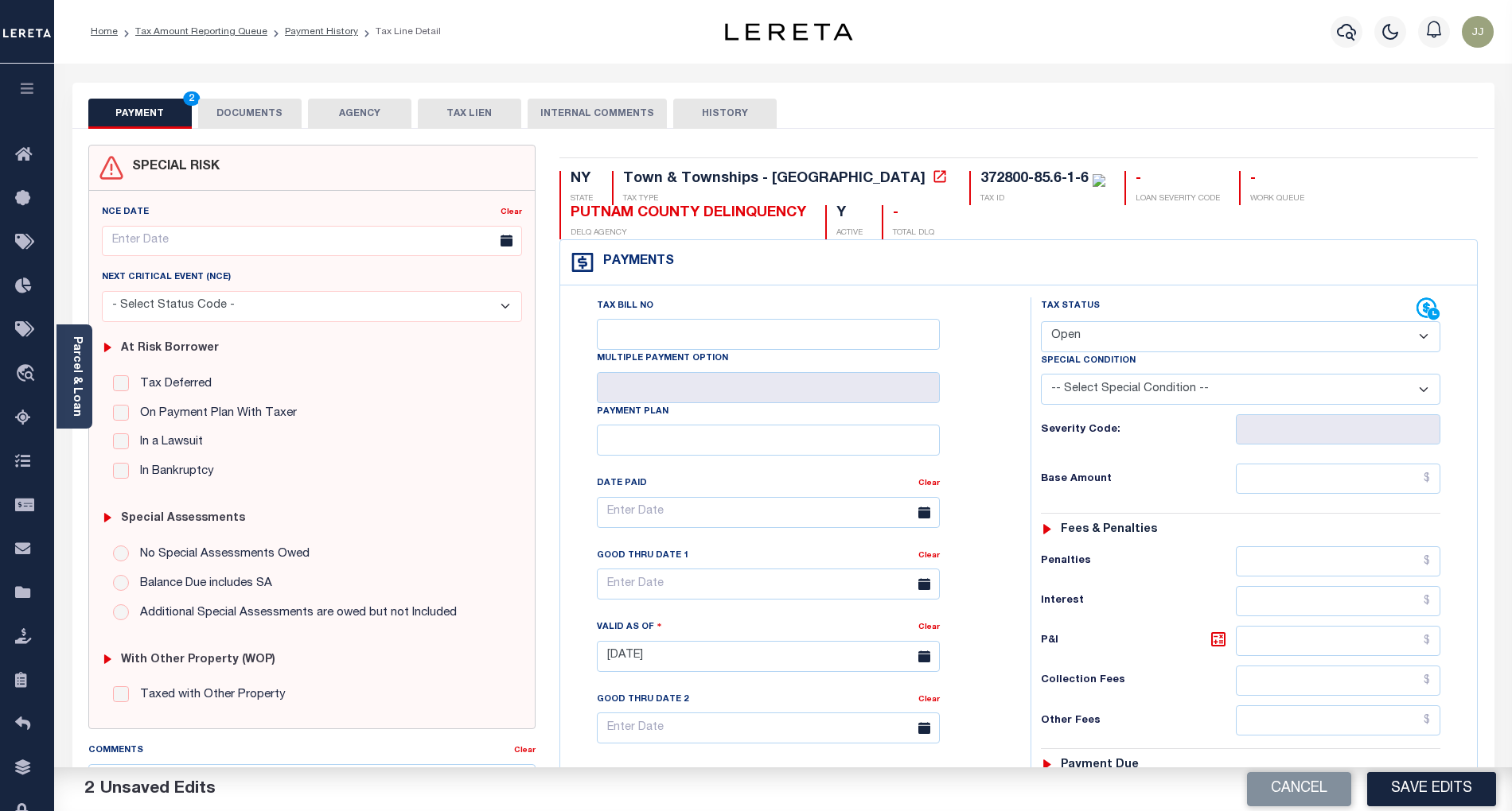
select select "PYD"
click at [1041, 323] on select "- Select Status Code - Open Due/Unpaid Paid Incomplete No Tax Due Internal Refu…" at bounding box center [1241, 337] width 399 height 31
click at [1299, 478] on input "text" at bounding box center [1338, 478] width 206 height 30
type input "$0.00"
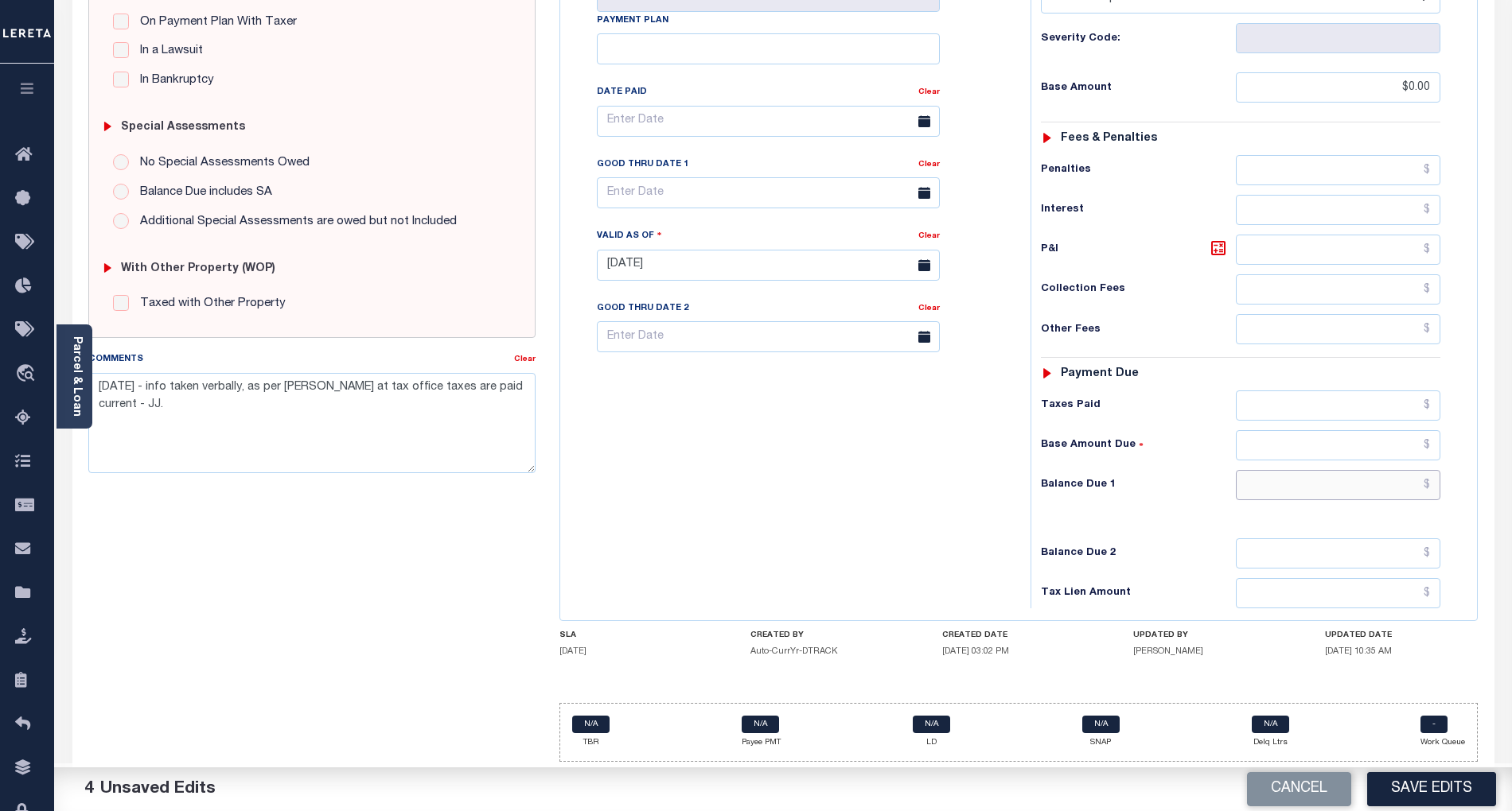
click at [1312, 482] on input "text" at bounding box center [1338, 485] width 206 height 30
type input "$0.00"
click at [703, 456] on div "Tax Bill No Multiple Payment Option Payment Plan Clear" at bounding box center [791, 257] width 454 height 702
click at [1426, 800] on button "Save Edits" at bounding box center [1431, 789] width 129 height 35
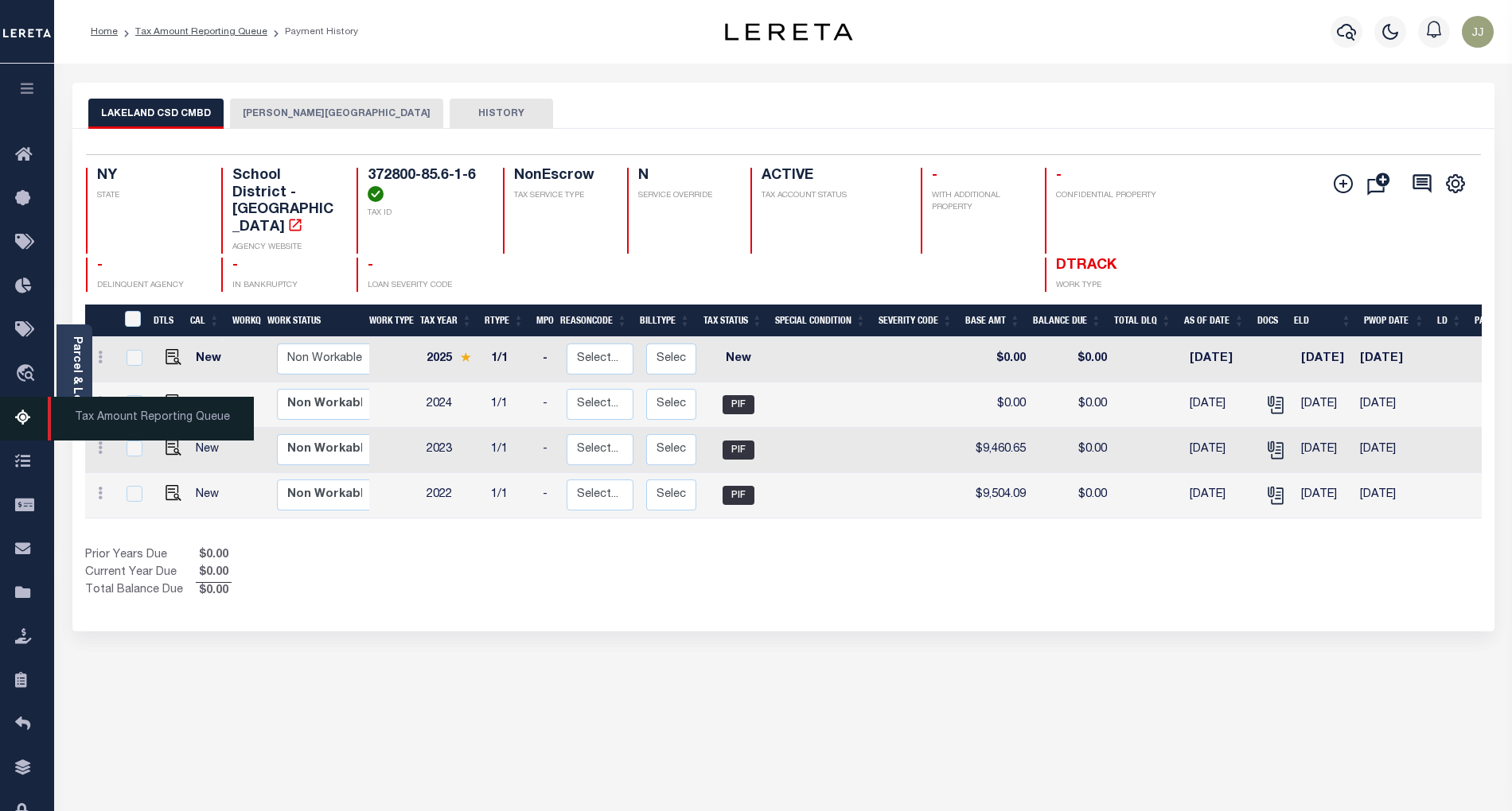
click at [7, 423] on link "Tax Amount Reporting Queue" at bounding box center [27, 419] width 54 height 44
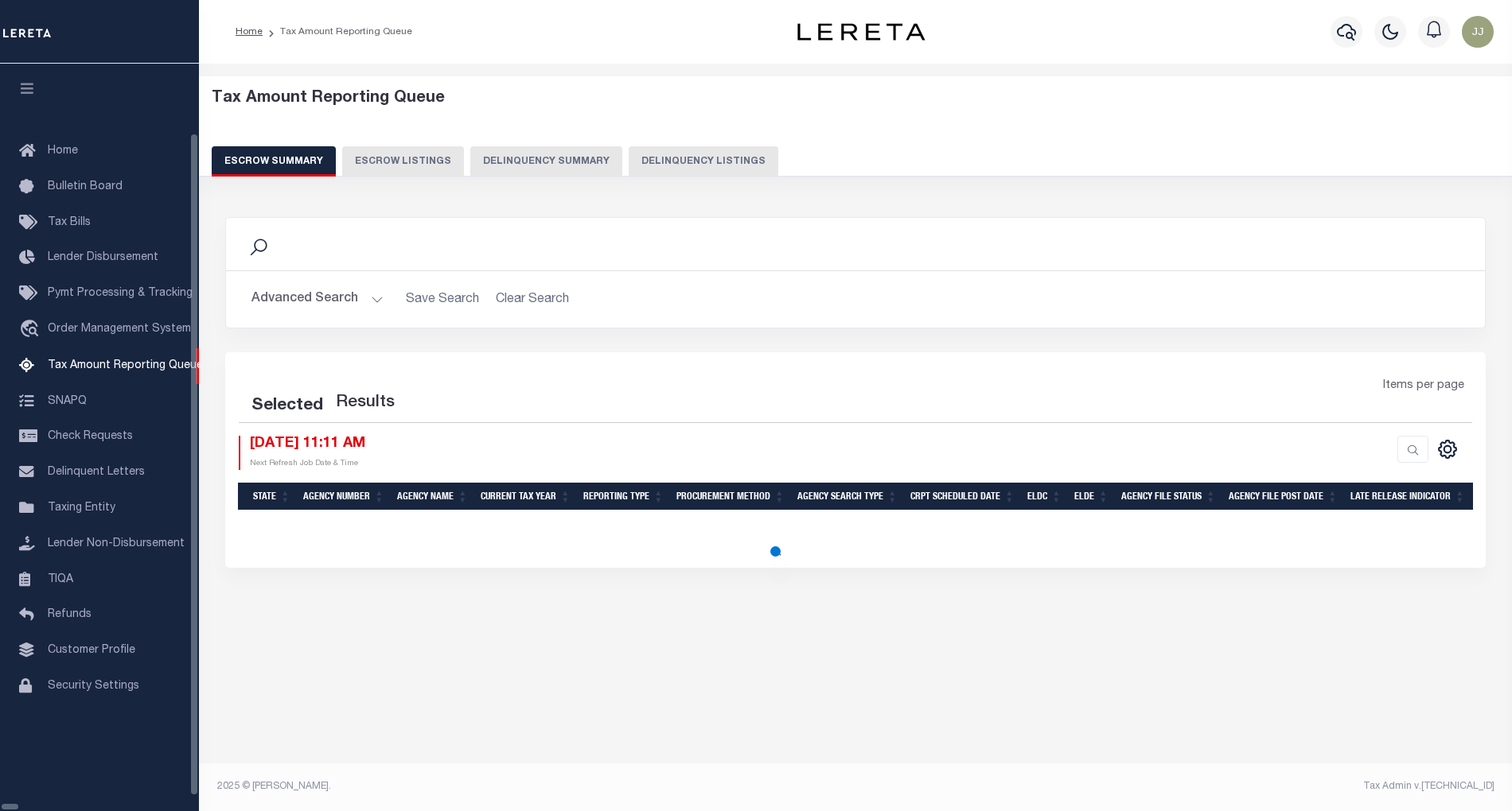
select select "100"
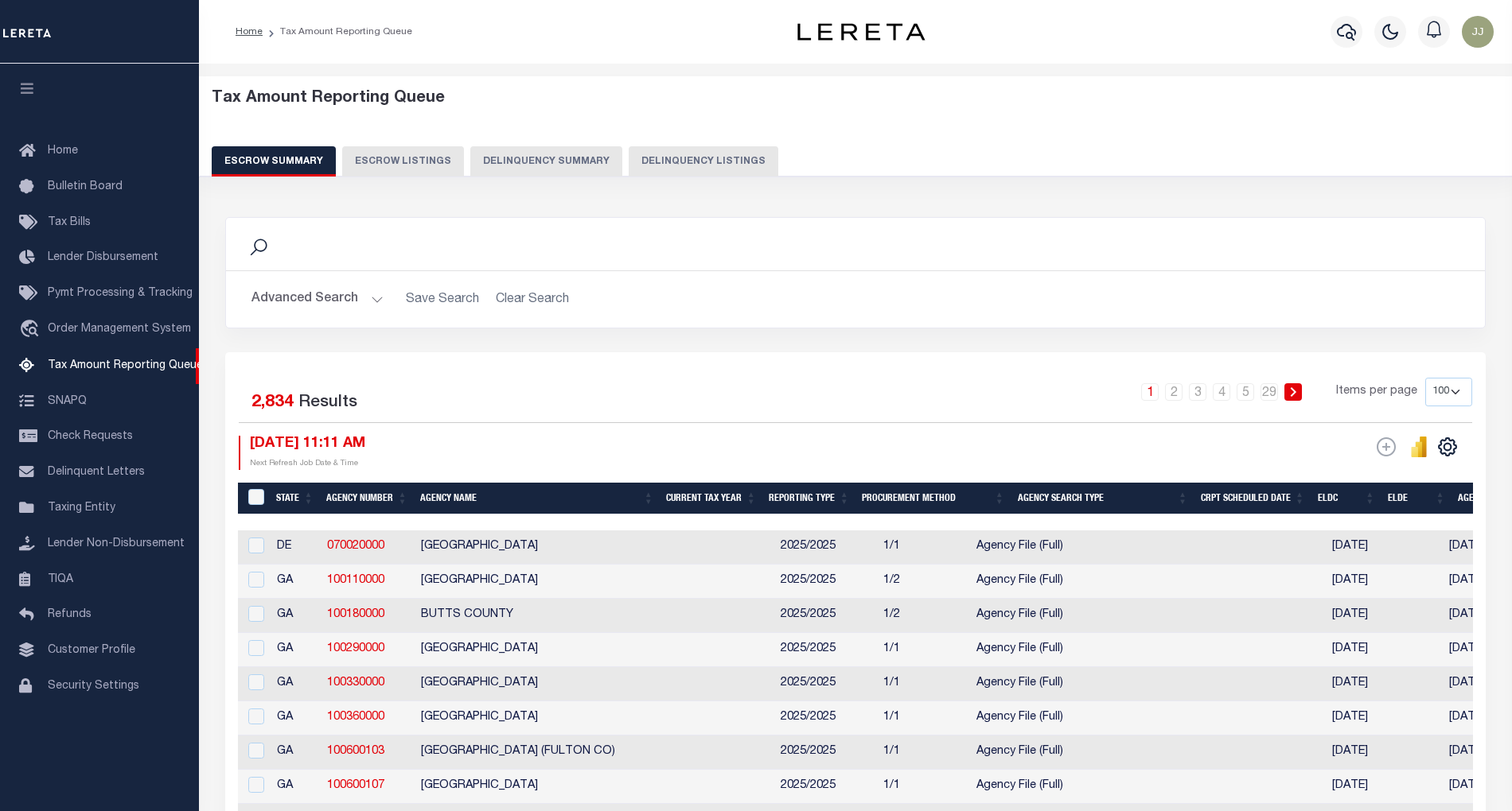
click at [689, 163] on button "Delinquency Listings" at bounding box center [703, 161] width 149 height 30
select select "NY"
select select "100"
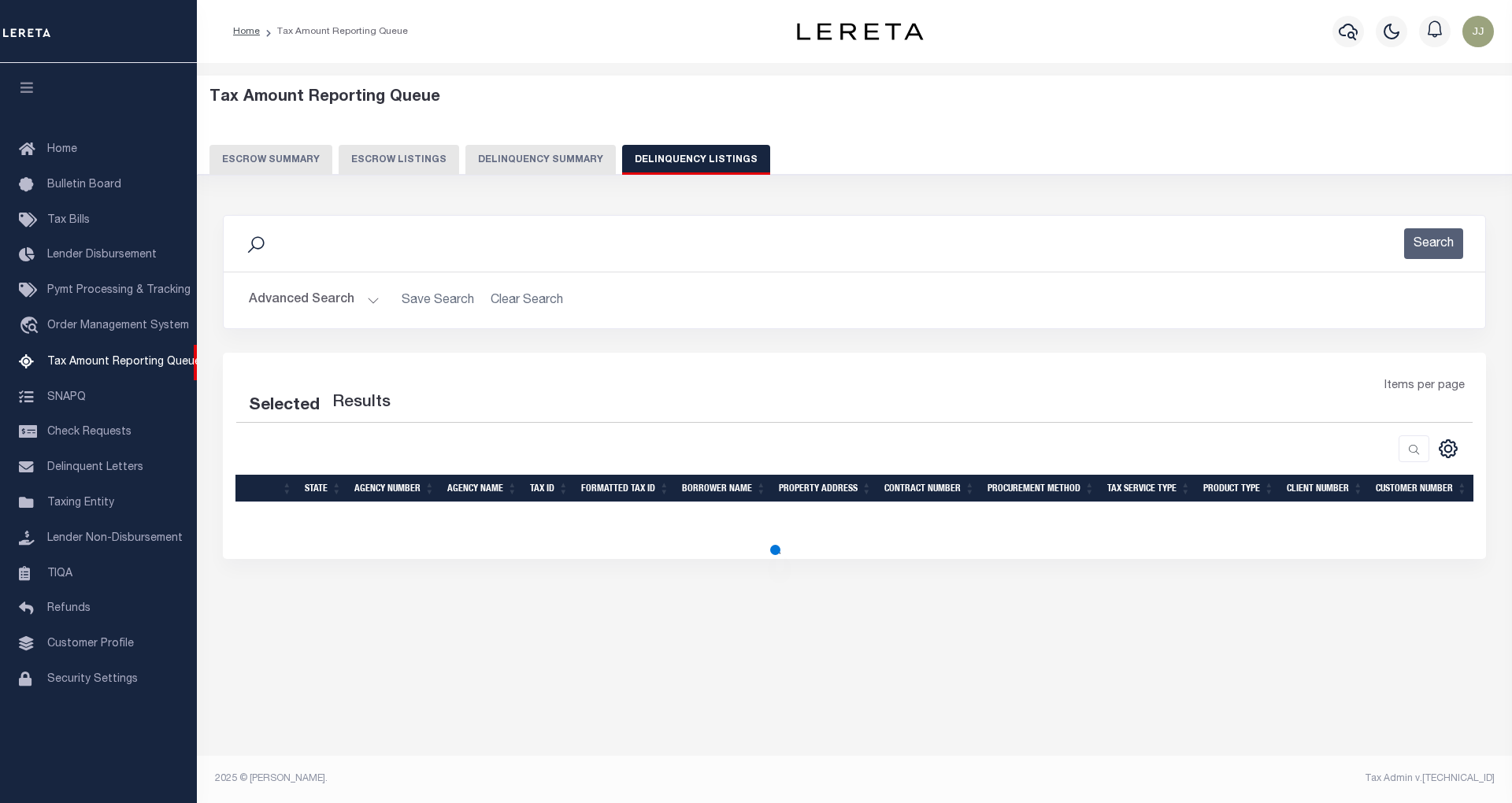
select select "100"
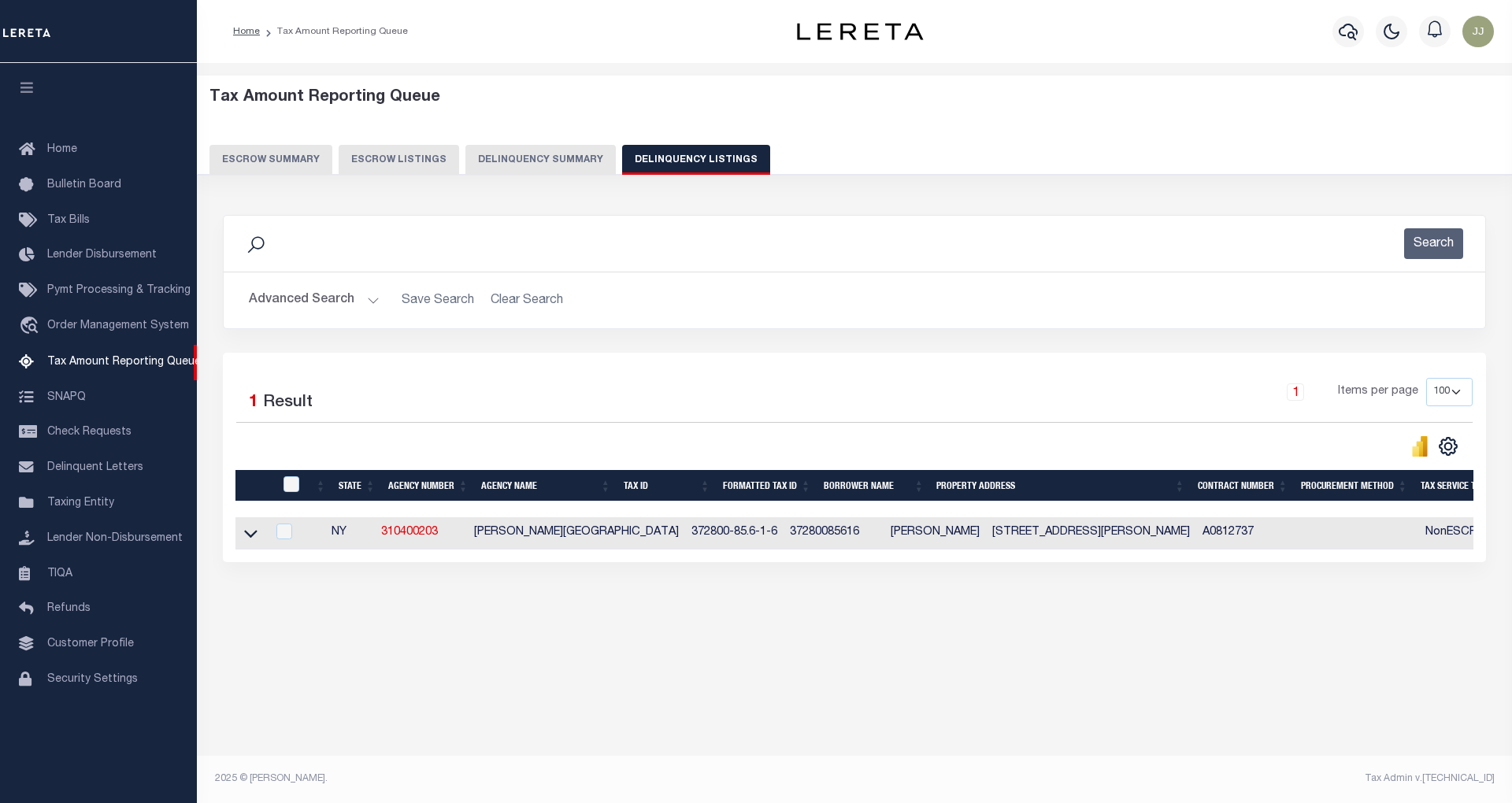
click at [300, 290] on button "Advanced Search" at bounding box center [314, 300] width 131 height 31
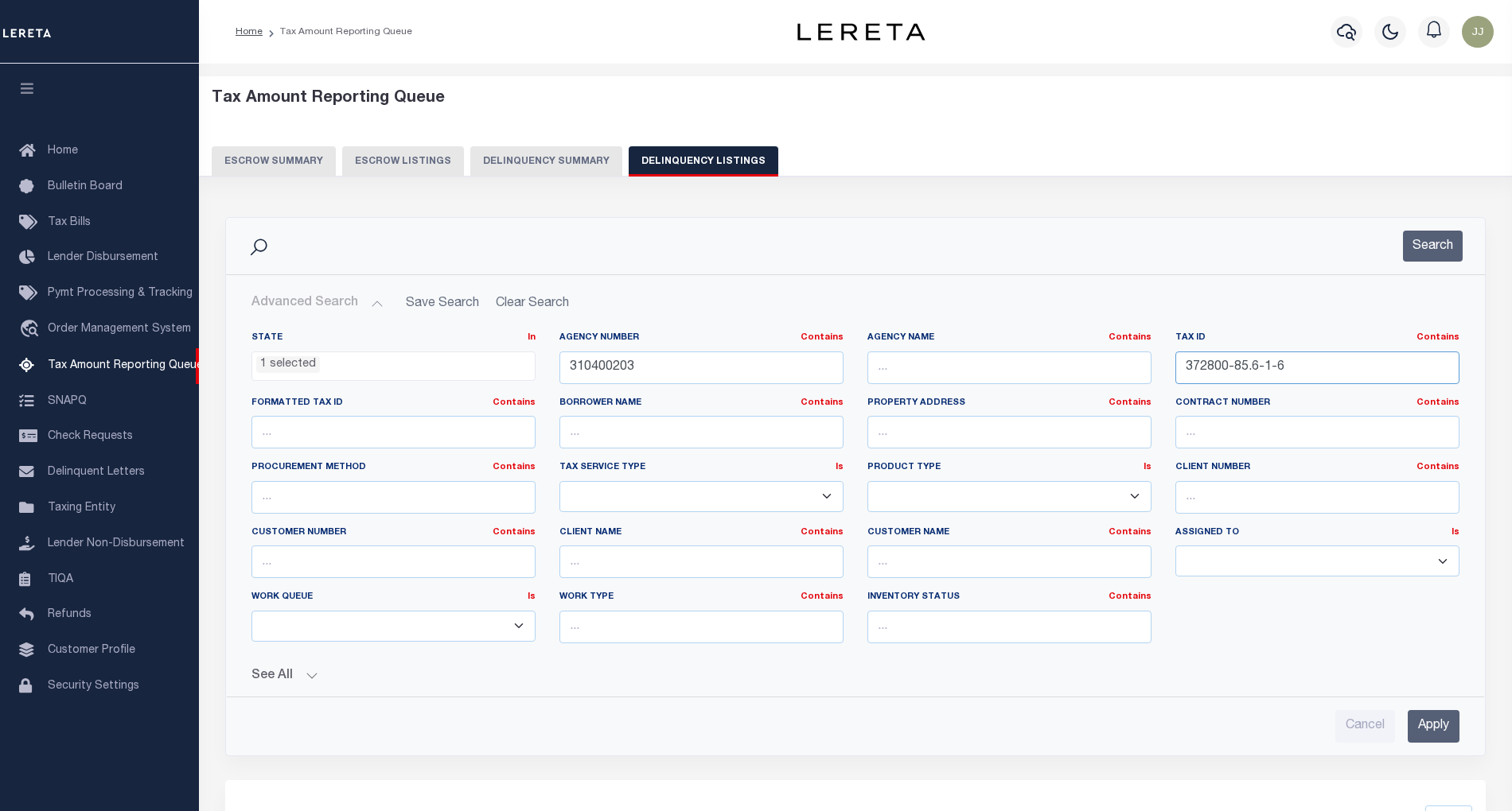
drag, startPoint x: 1334, startPoint y: 377, endPoint x: 1156, endPoint y: 377, distance: 178.0
click at [1156, 377] on div "State In In AK AL AR AZ CA CO CT DC DE FL GA GU HI IA ID IL IN KS KY LA MA MD M…" at bounding box center [855, 494] width 1232 height 325
paste input "4005920028"
type input "4005920028"
drag, startPoint x: 670, startPoint y: 367, endPoint x: 513, endPoint y: 359, distance: 157.2
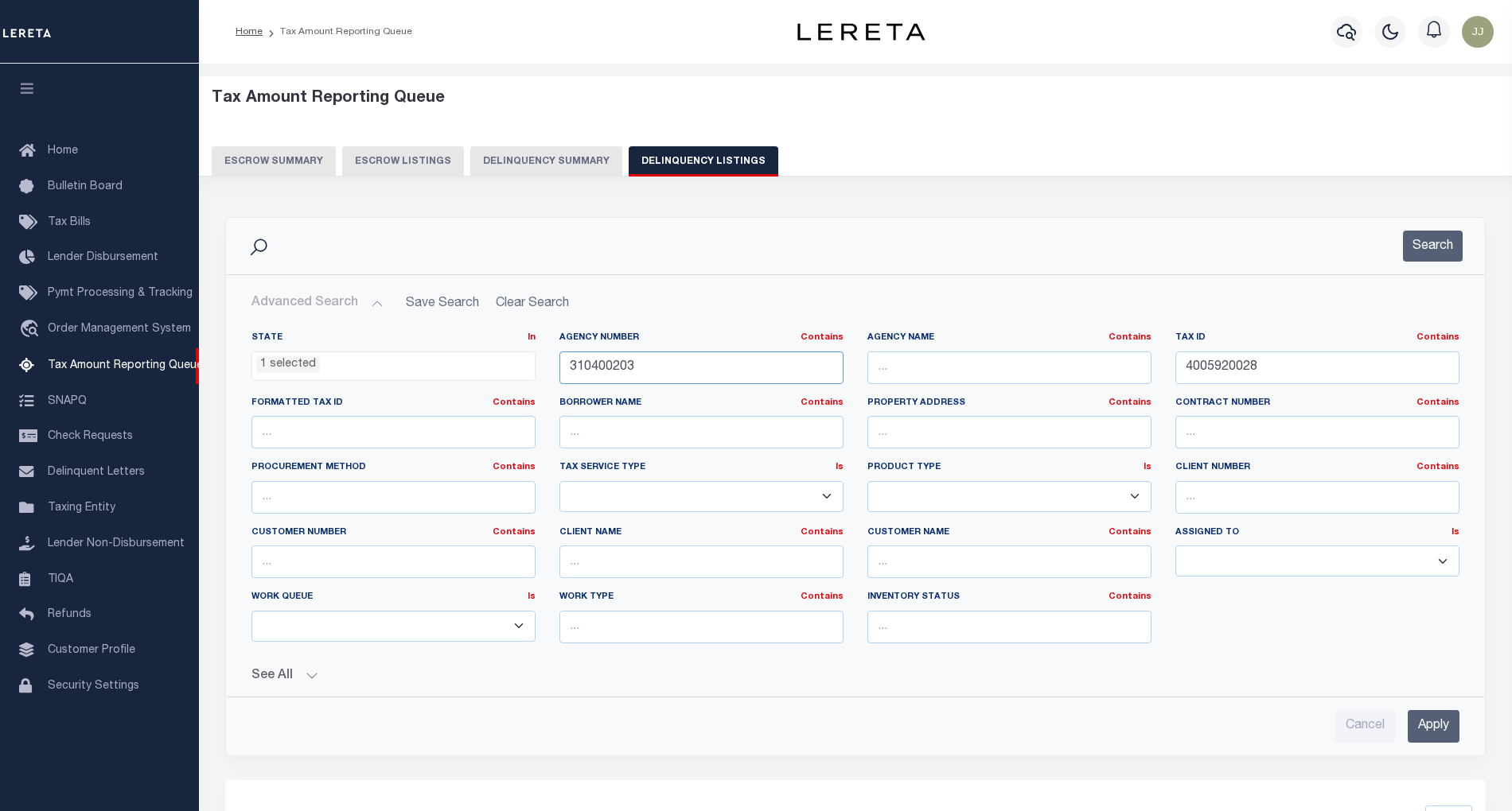
click at [513, 359] on div "State In In AK AL AR AZ CA CO CT DC DE FL GA GU HI IA ID IL IN KS [GEOGRAPHIC_D…" at bounding box center [855, 494] width 1232 height 325
paste input "10101"
type input "310410101"
click at [295, 373] on li "1 selected" at bounding box center [289, 365] width 64 height 17
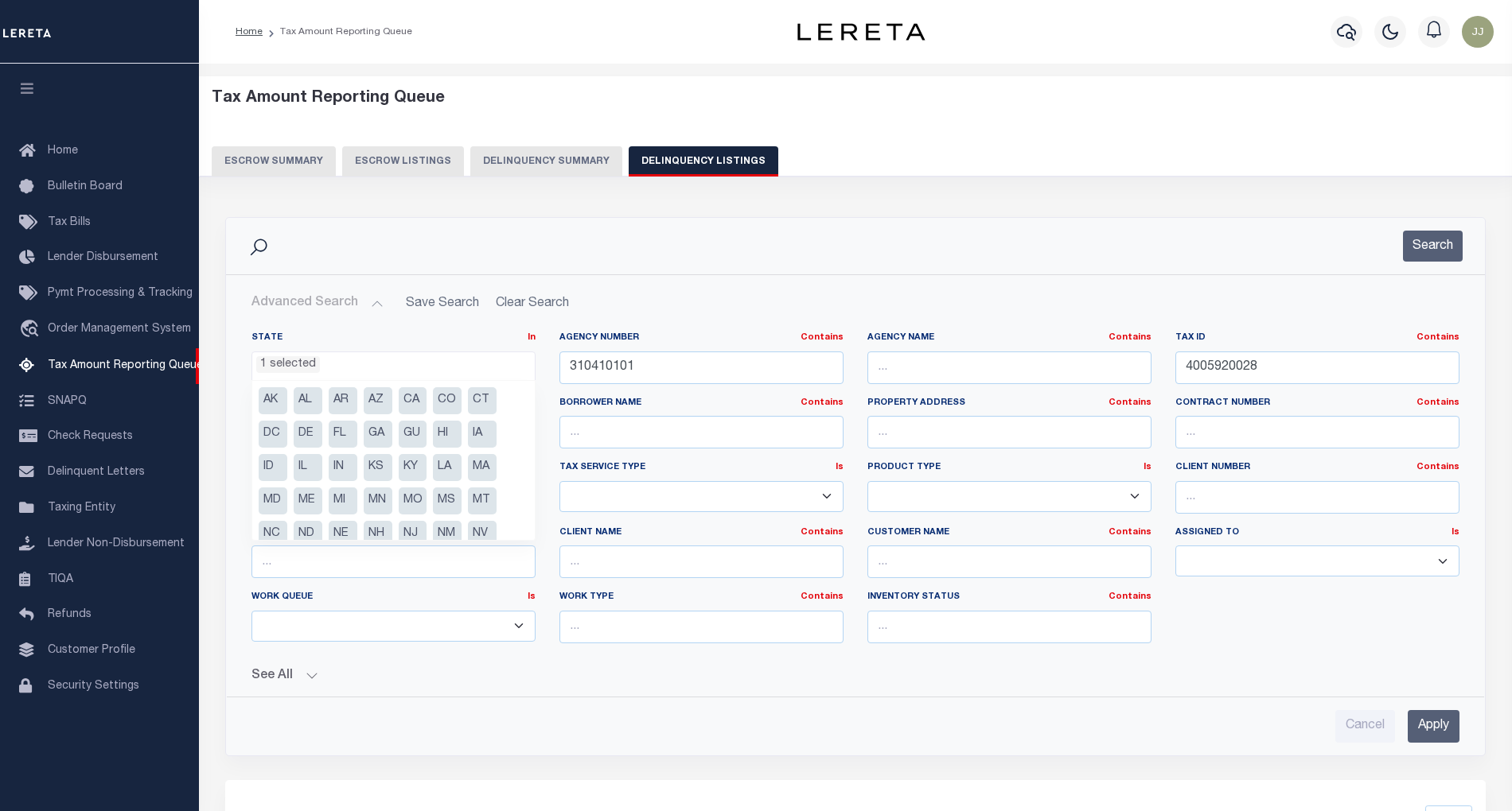
scroll to position [113, 0]
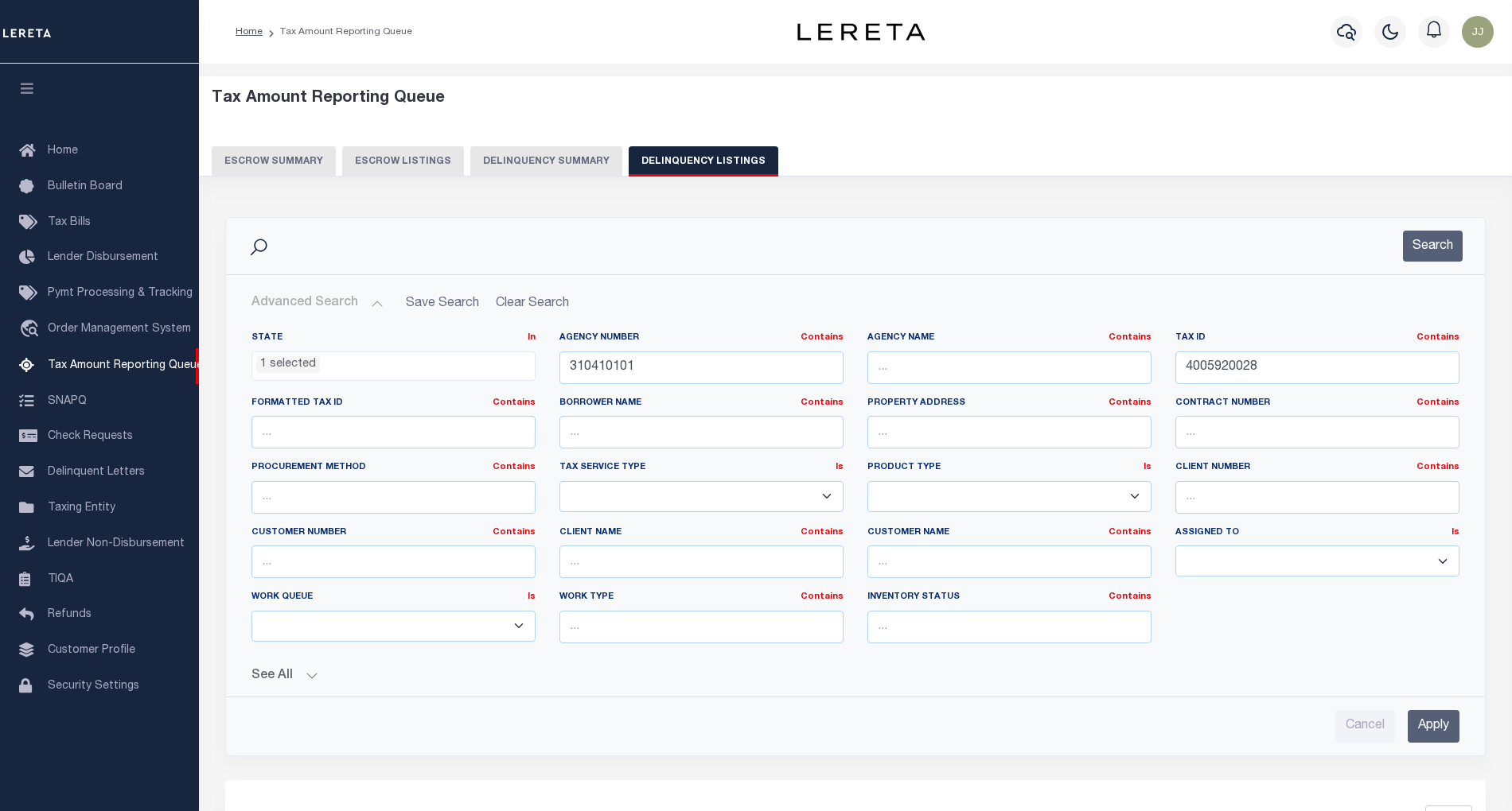
click at [1019, 296] on h2 "Advanced Search Save Search Clear Search tblassign_wrapper_dynamictable_____Def…" at bounding box center [854, 303] width 1233 height 31
click at [1426, 246] on button "Search" at bounding box center [1433, 246] width 60 height 31
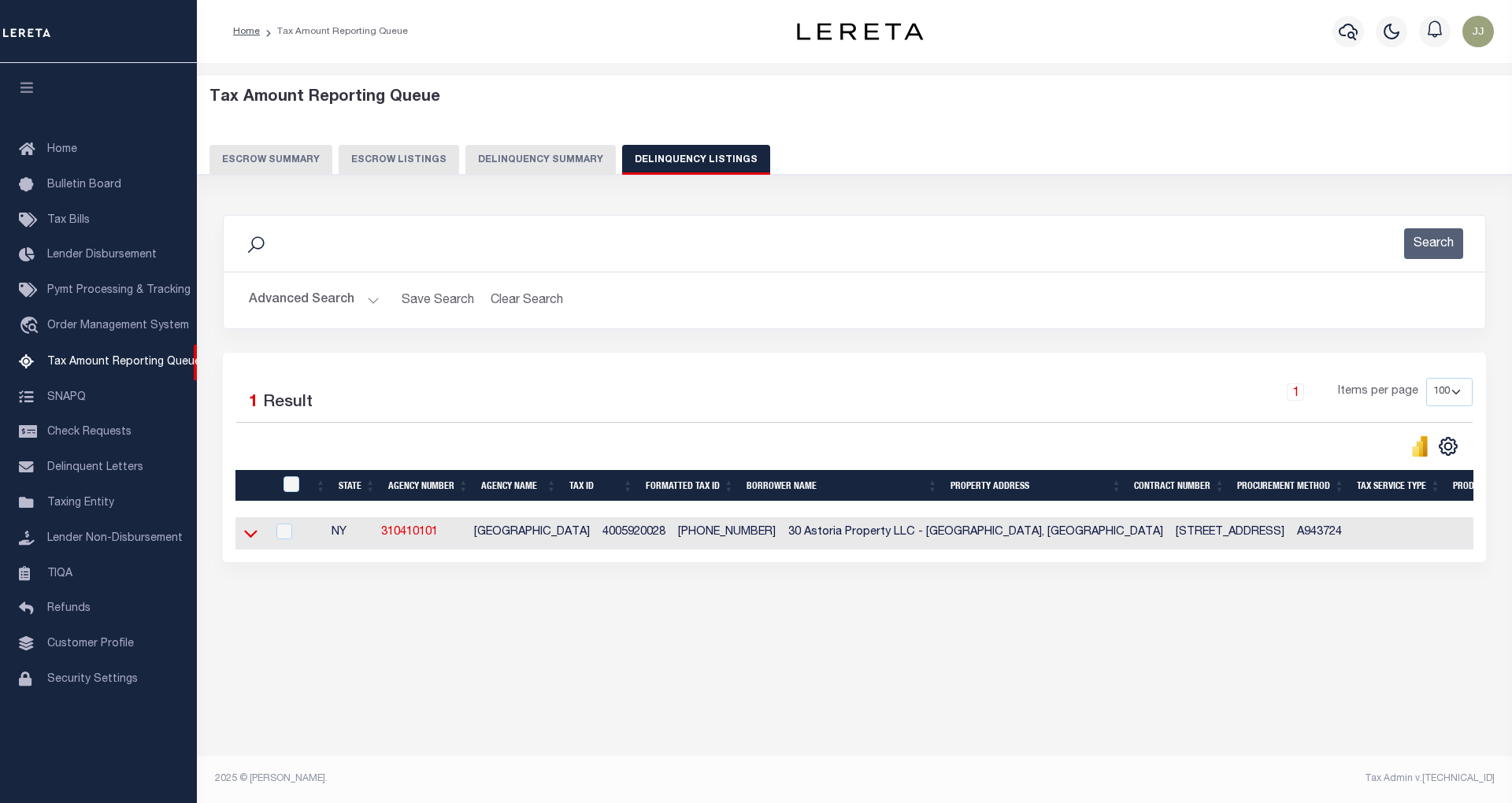
click at [252, 536] on icon at bounding box center [251, 533] width 14 height 16
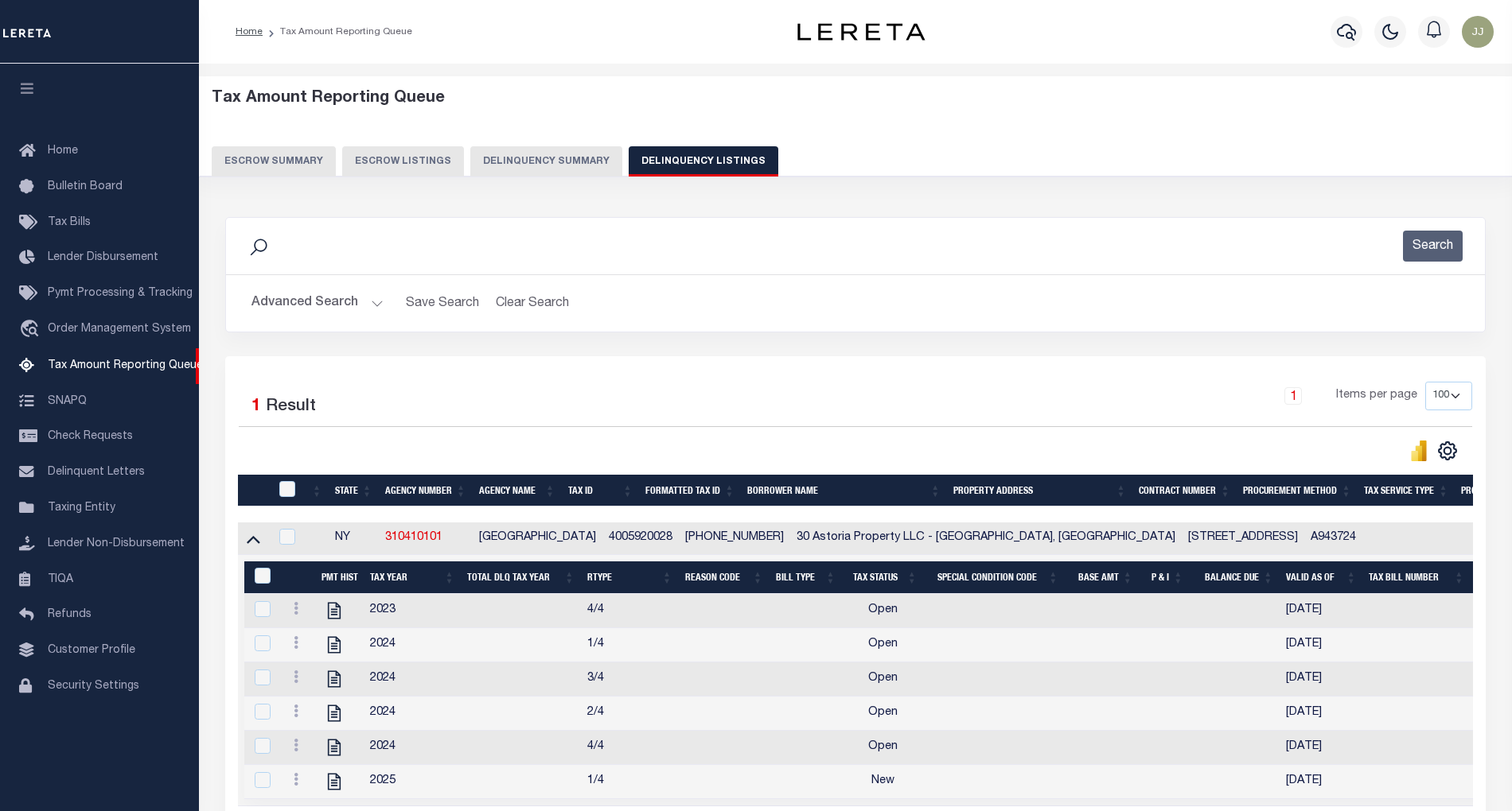
scroll to position [105, 0]
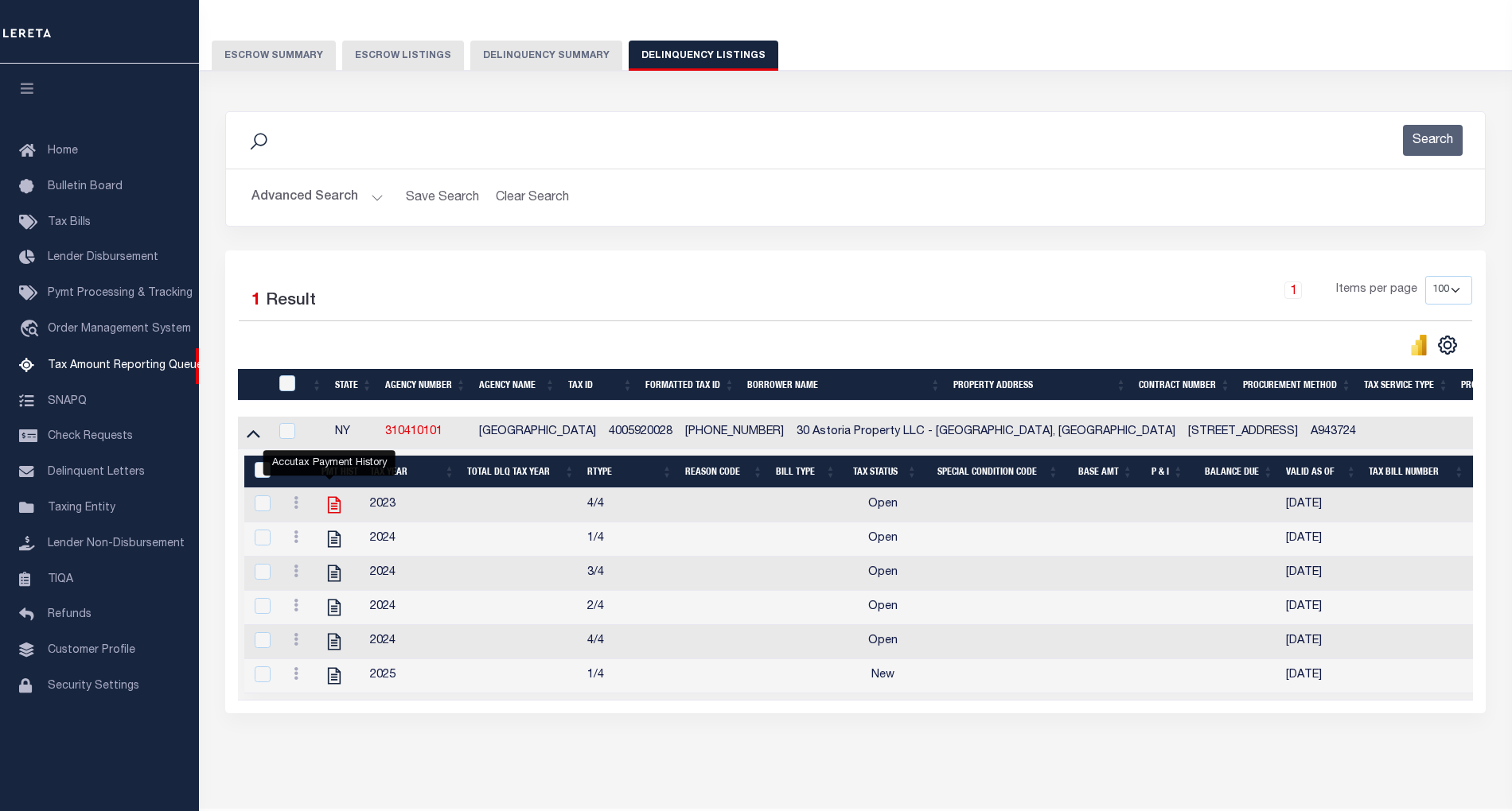
click at [329, 512] on icon "" at bounding box center [334, 505] width 13 height 16
checkbox input "true"
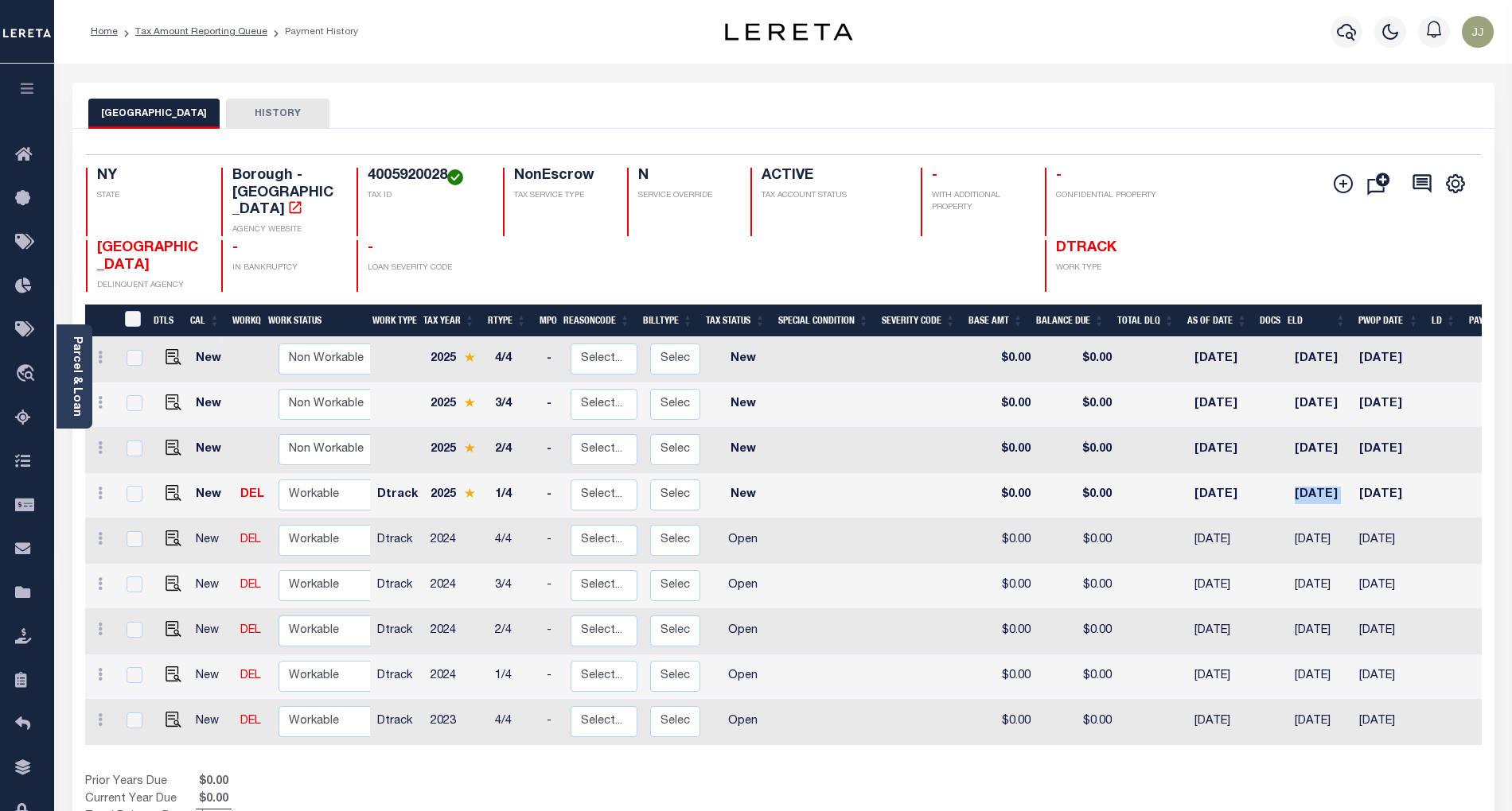
drag, startPoint x: 1274, startPoint y: 461, endPoint x: 1356, endPoint y: 457, distance: 82.1
click at [1356, 473] on tr "New DEL Non Workable Workable Dtrack 2025 1/4 - Select... Payment Reversal Taxa…" at bounding box center [859, 496] width 1547 height 45
drag, startPoint x: 1284, startPoint y: 408, endPoint x: 1343, endPoint y: 410, distance: 59.0
click at [1343, 428] on td "[DATE]" at bounding box center [1321, 450] width 66 height 45
checkbox input "true"
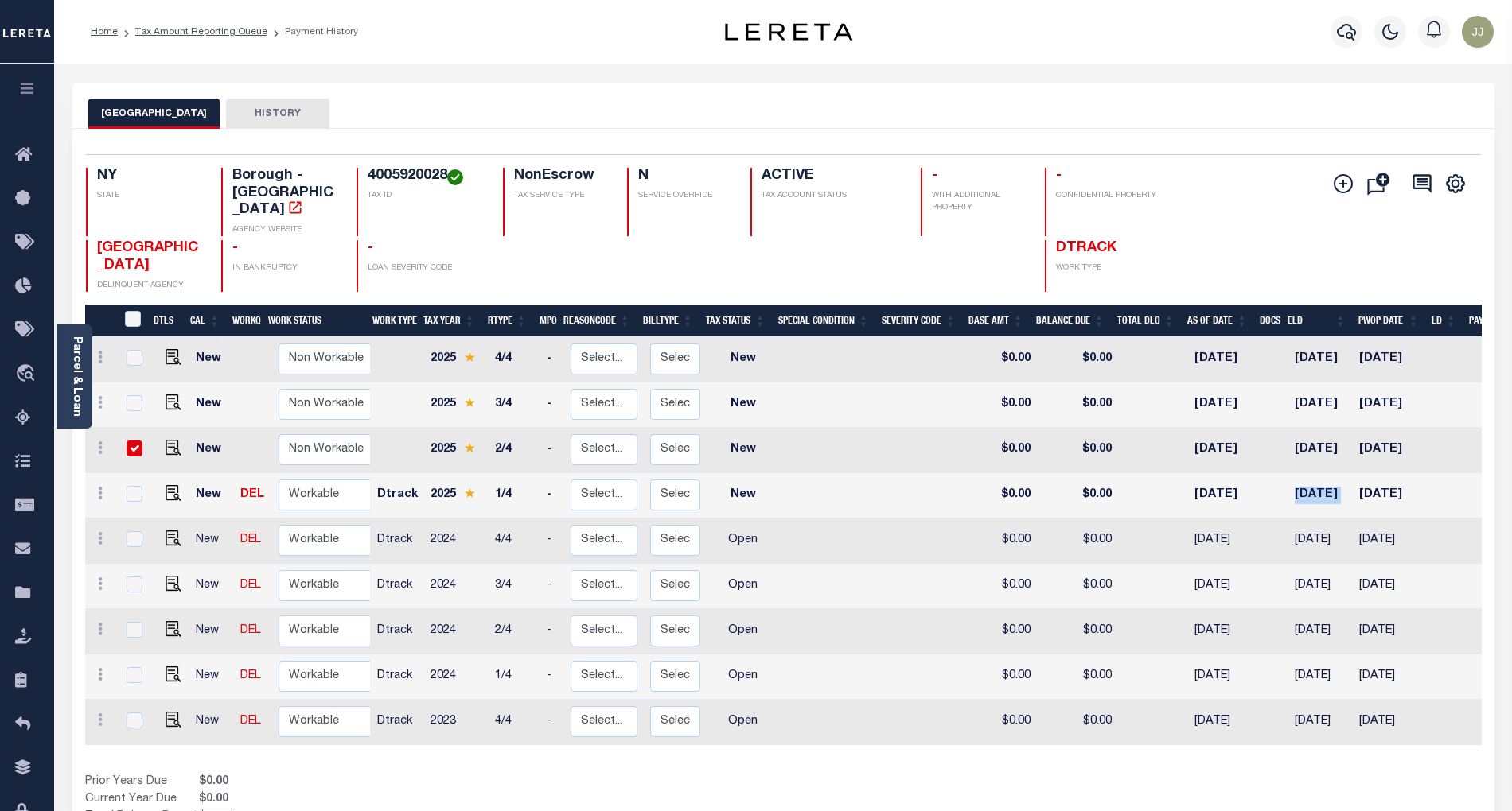
checkbox input "true"
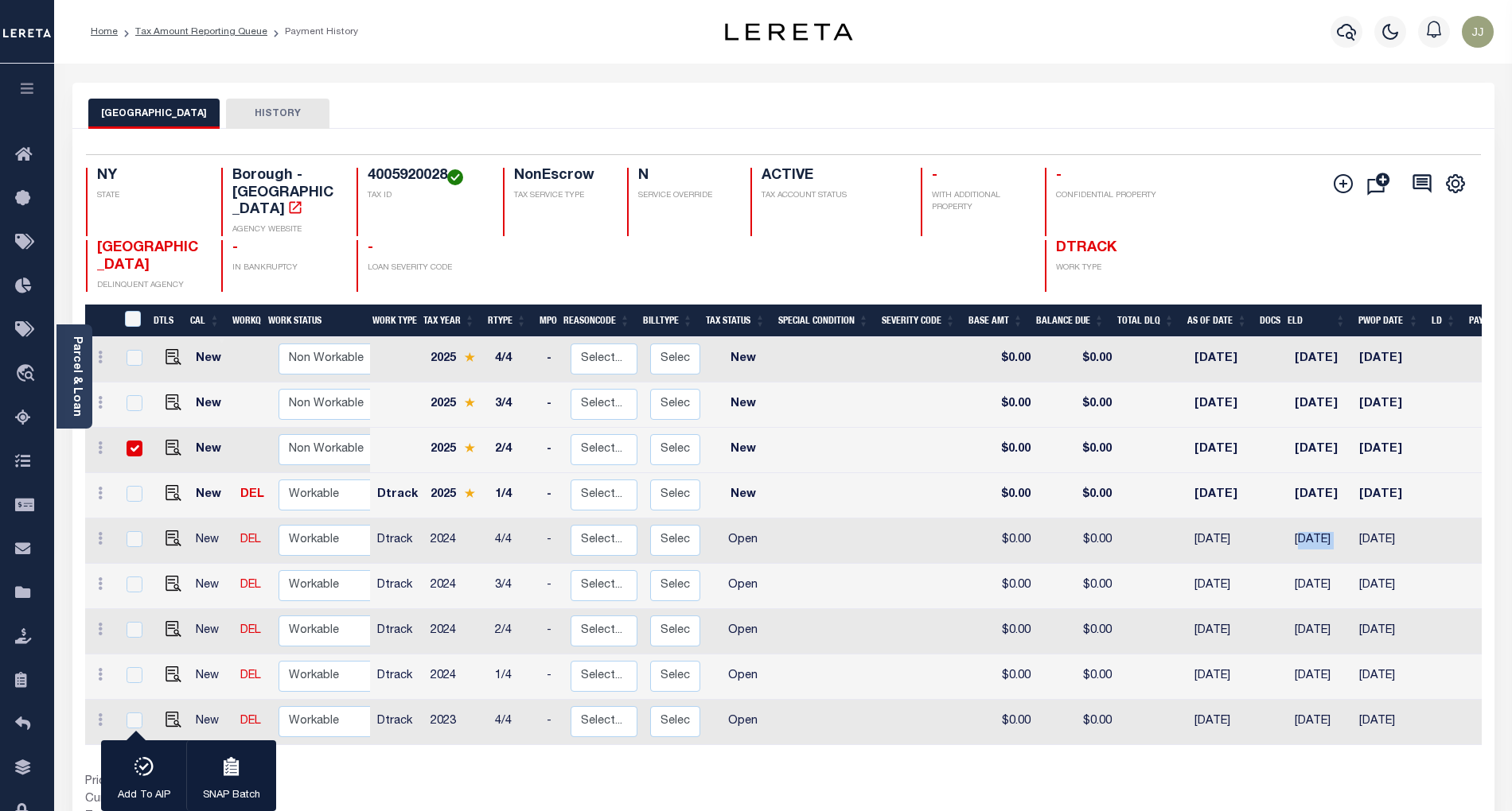
drag, startPoint x: 1299, startPoint y: 508, endPoint x: 1337, endPoint y: 519, distance: 39.6
click at [1346, 518] on td "04/01/2025" at bounding box center [1321, 541] width 66 height 45
checkbox input "true"
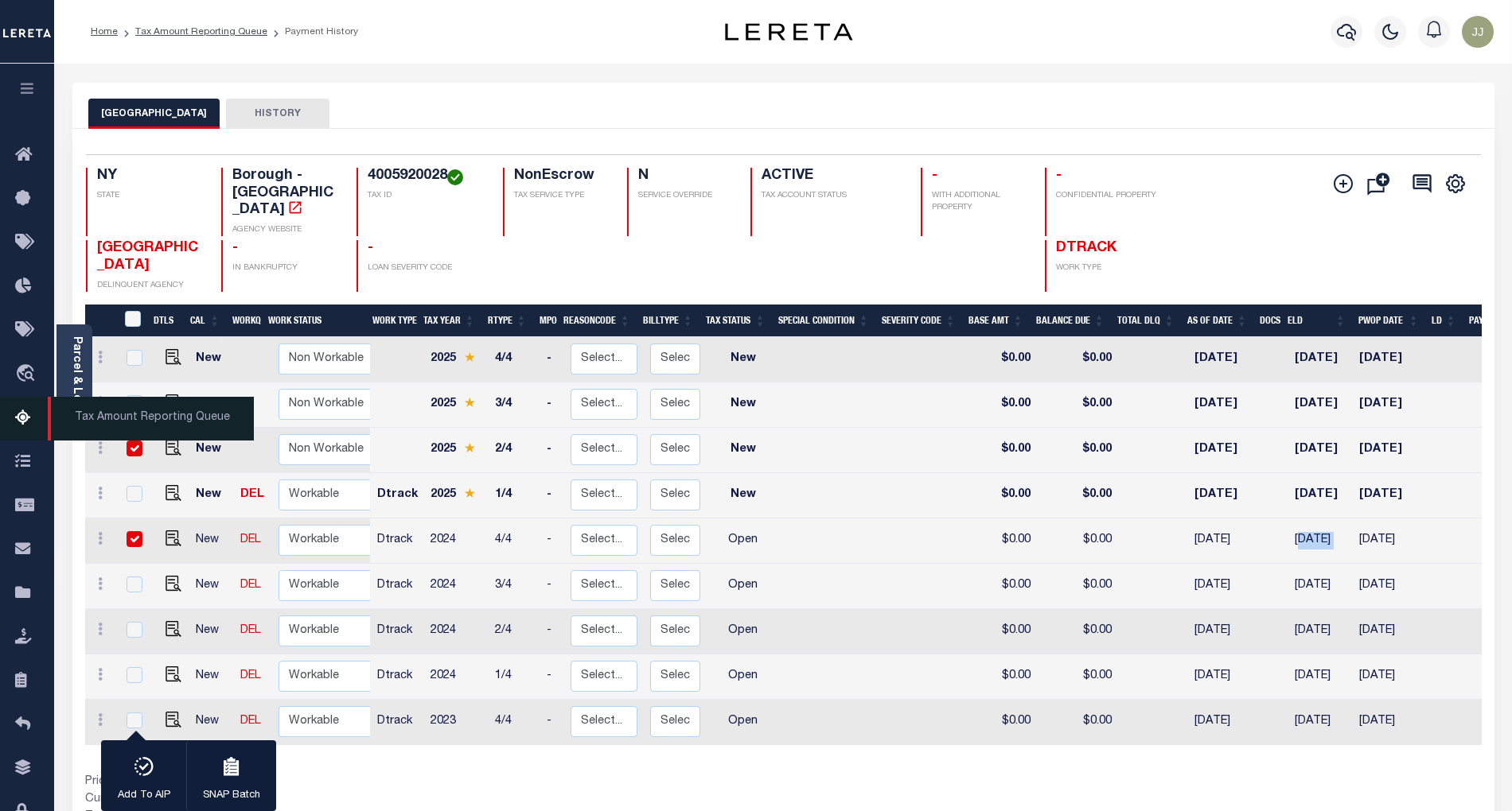
click at [23, 417] on icon at bounding box center [27, 418] width 25 height 20
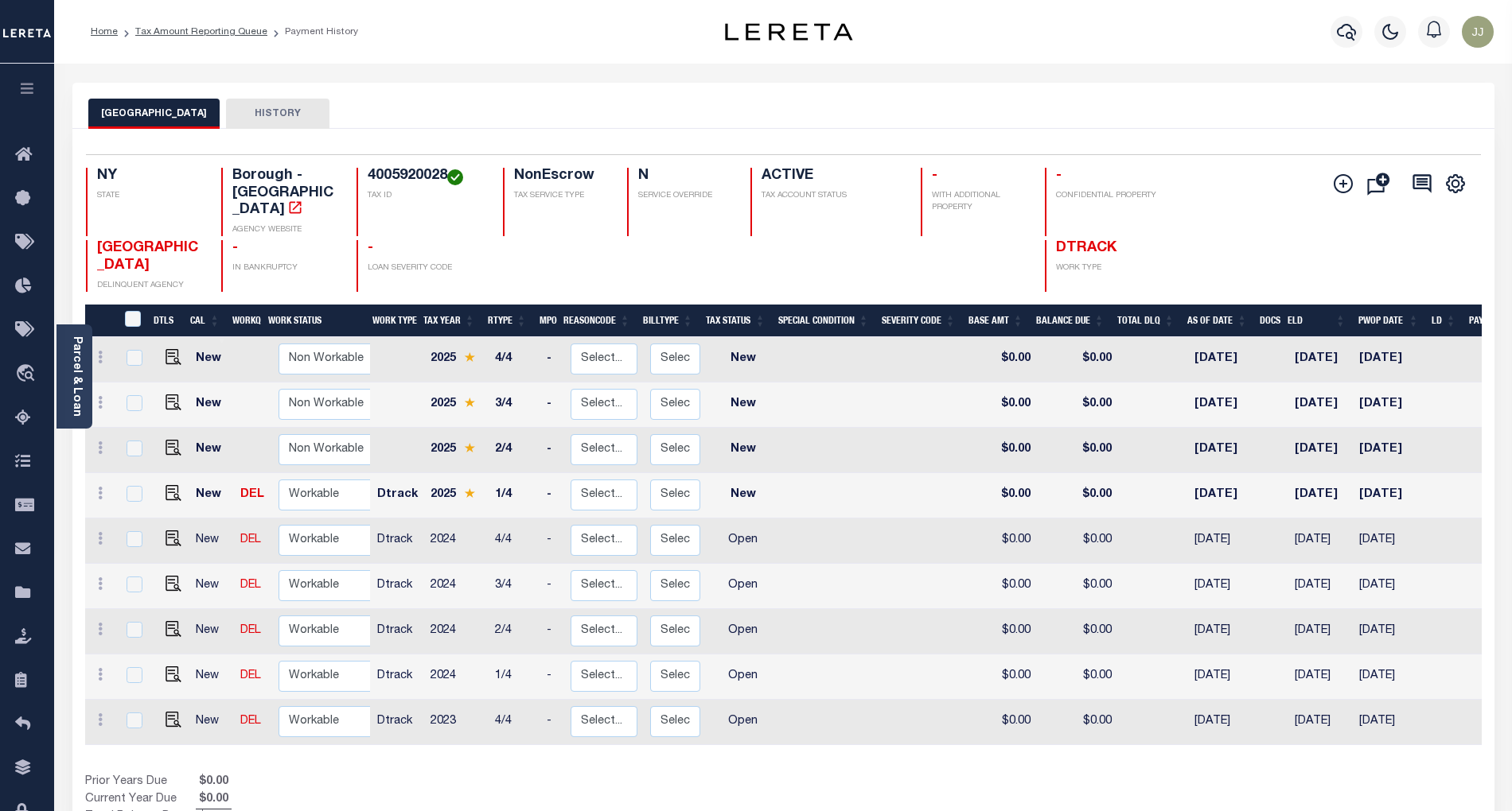
scroll to position [175, 0]
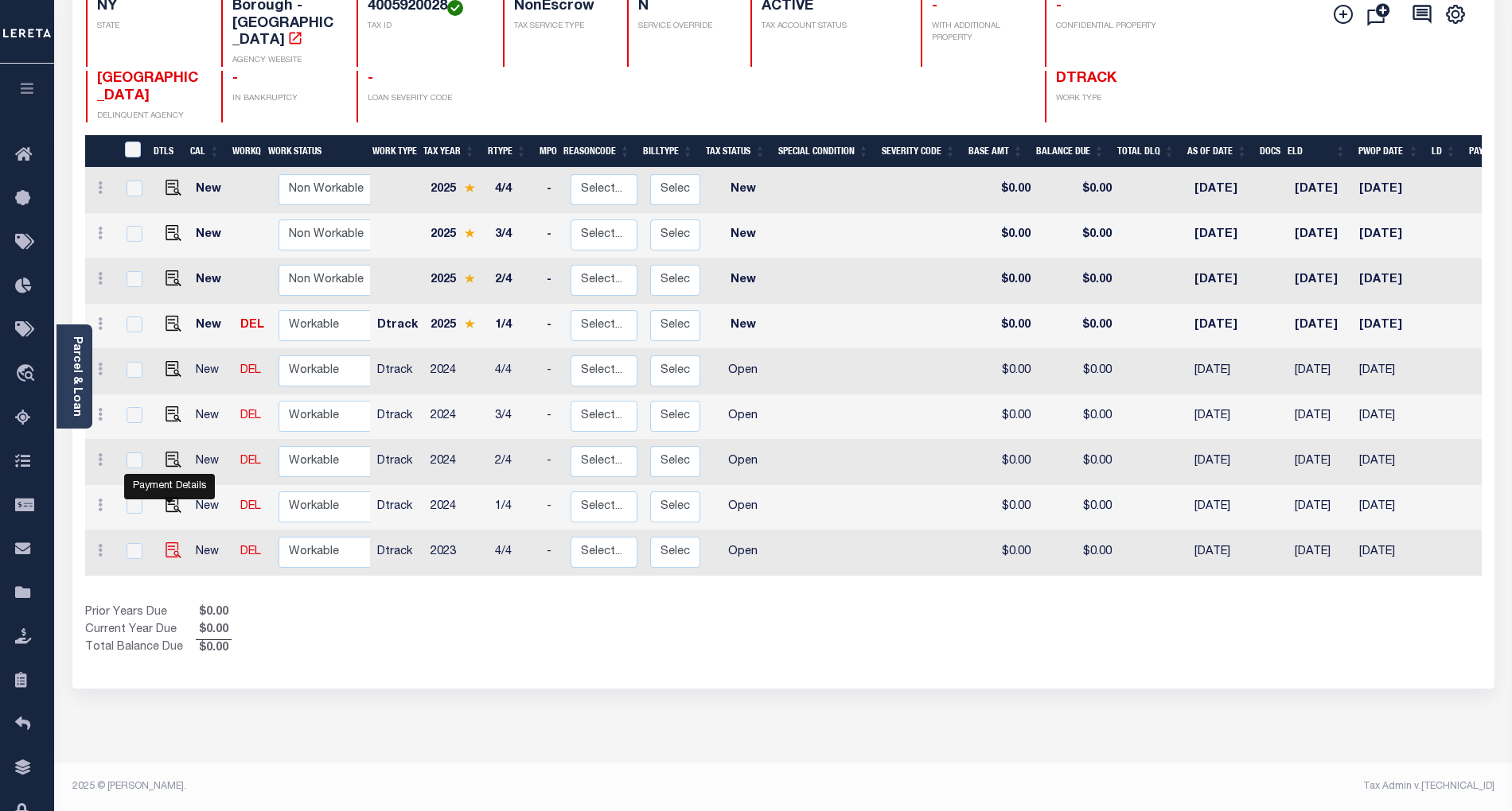
click at [170, 542] on img "" at bounding box center [174, 550] width 16 height 16
checkbox input "true"
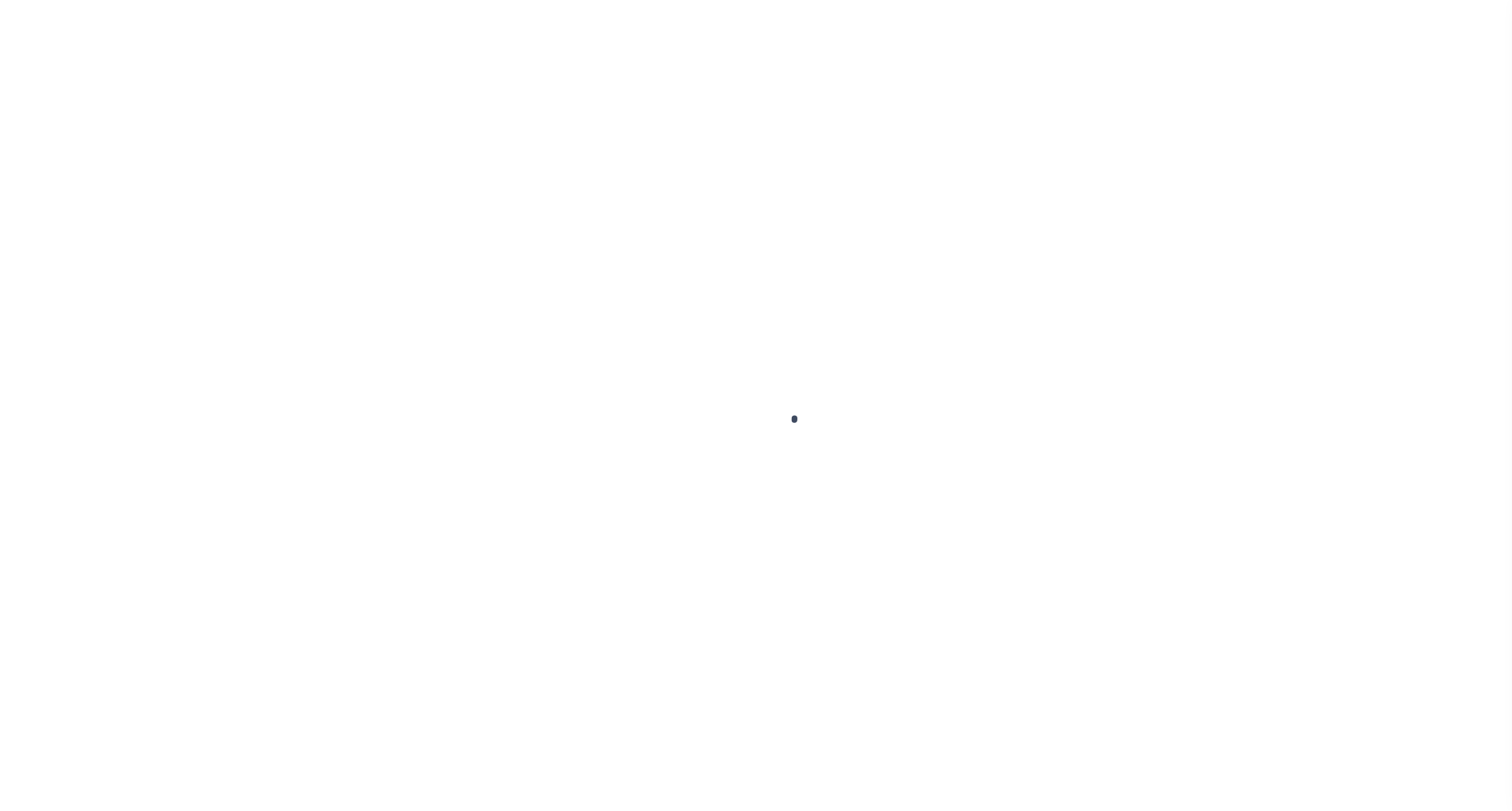
select select "OP2"
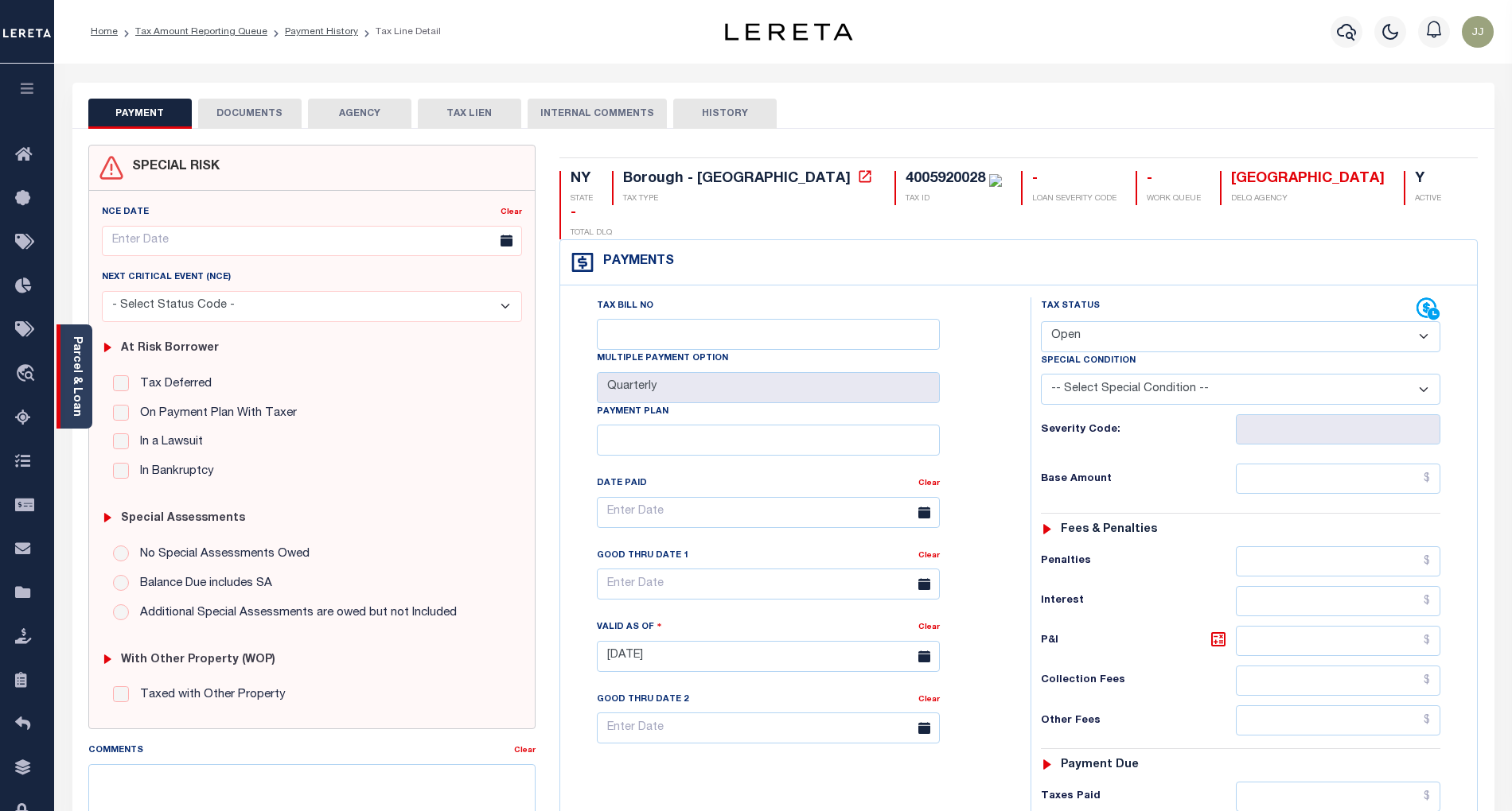
click at [86, 415] on div "Parcel & Loan" at bounding box center [73, 377] width 35 height 105
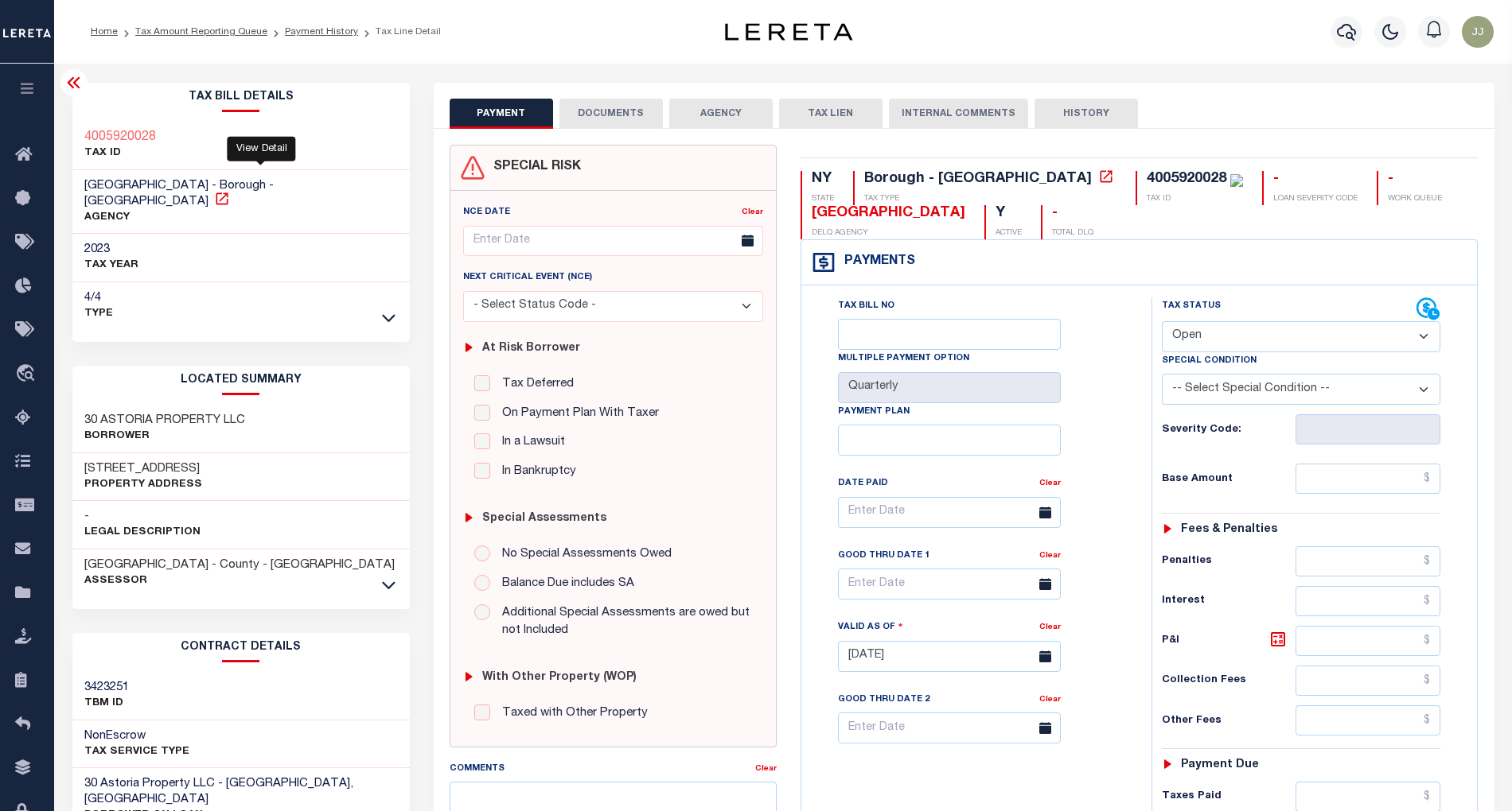
click at [230, 191] on icon at bounding box center [222, 199] width 16 height 16
click at [382, 577] on icon at bounding box center [389, 585] width 14 height 16
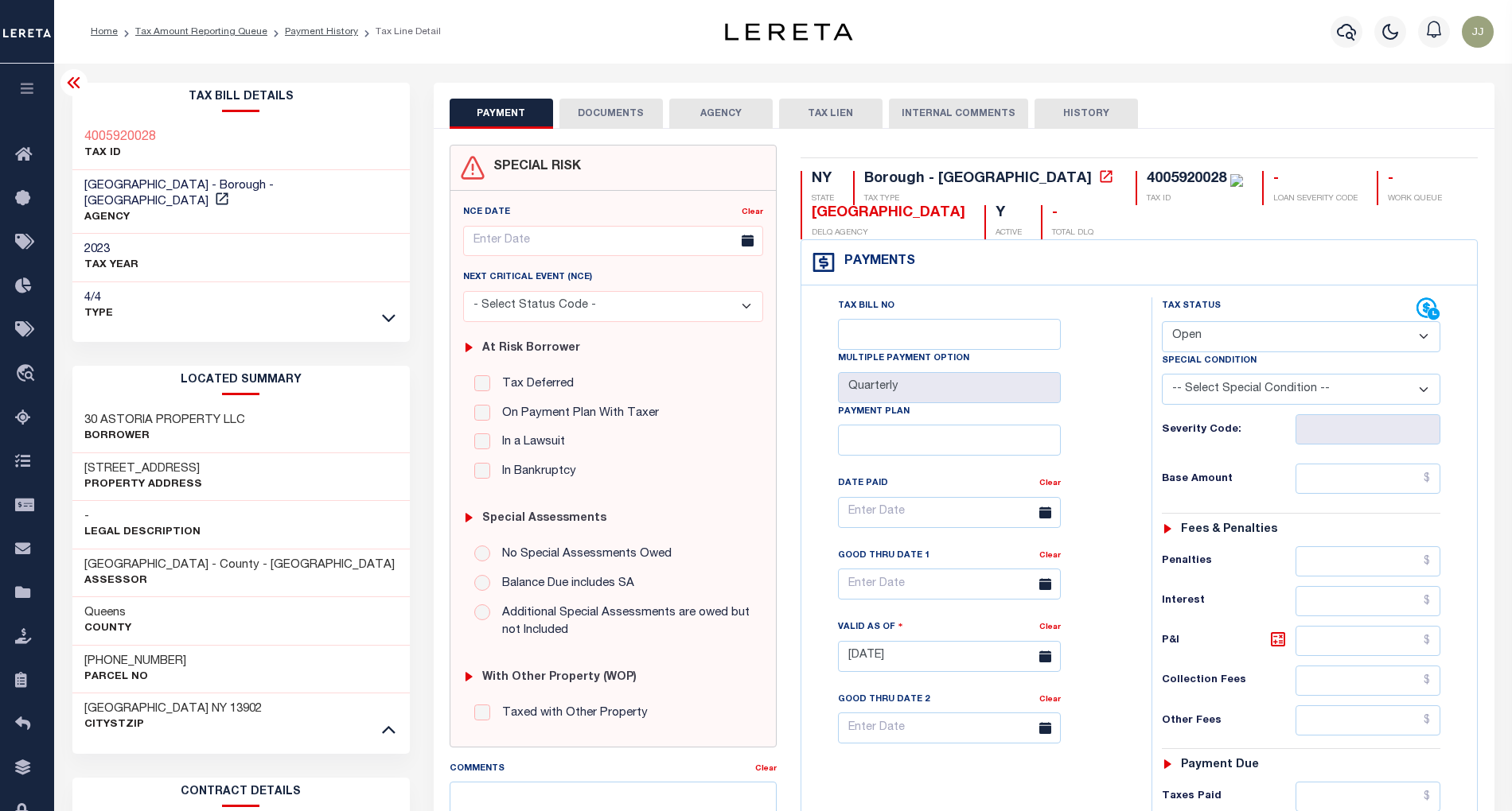
click at [148, 654] on h3 "[PHONE_NUMBER]" at bounding box center [136, 662] width 102 height 16
copy h3 "0028"
click at [112, 654] on h3 "[PHONE_NUMBER]" at bounding box center [136, 662] width 102 height 16
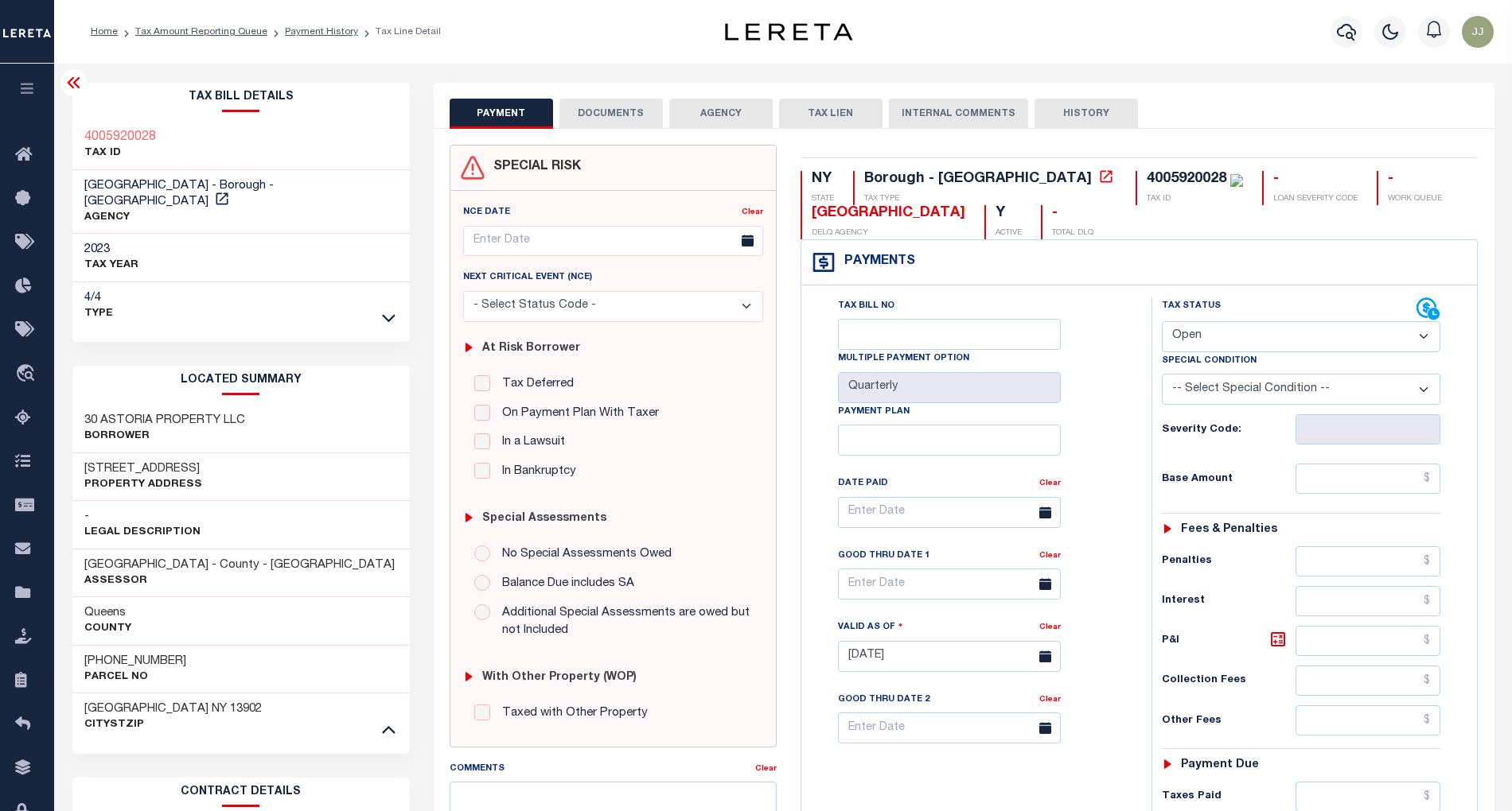
click at [112, 654] on h3 "[PHONE_NUMBER]" at bounding box center [136, 662] width 102 height 16
copy h3 "00592"
click at [127, 461] on h3 "29-34 30th Ave," at bounding box center [143, 469] width 118 height 16
copy h3 "30th"
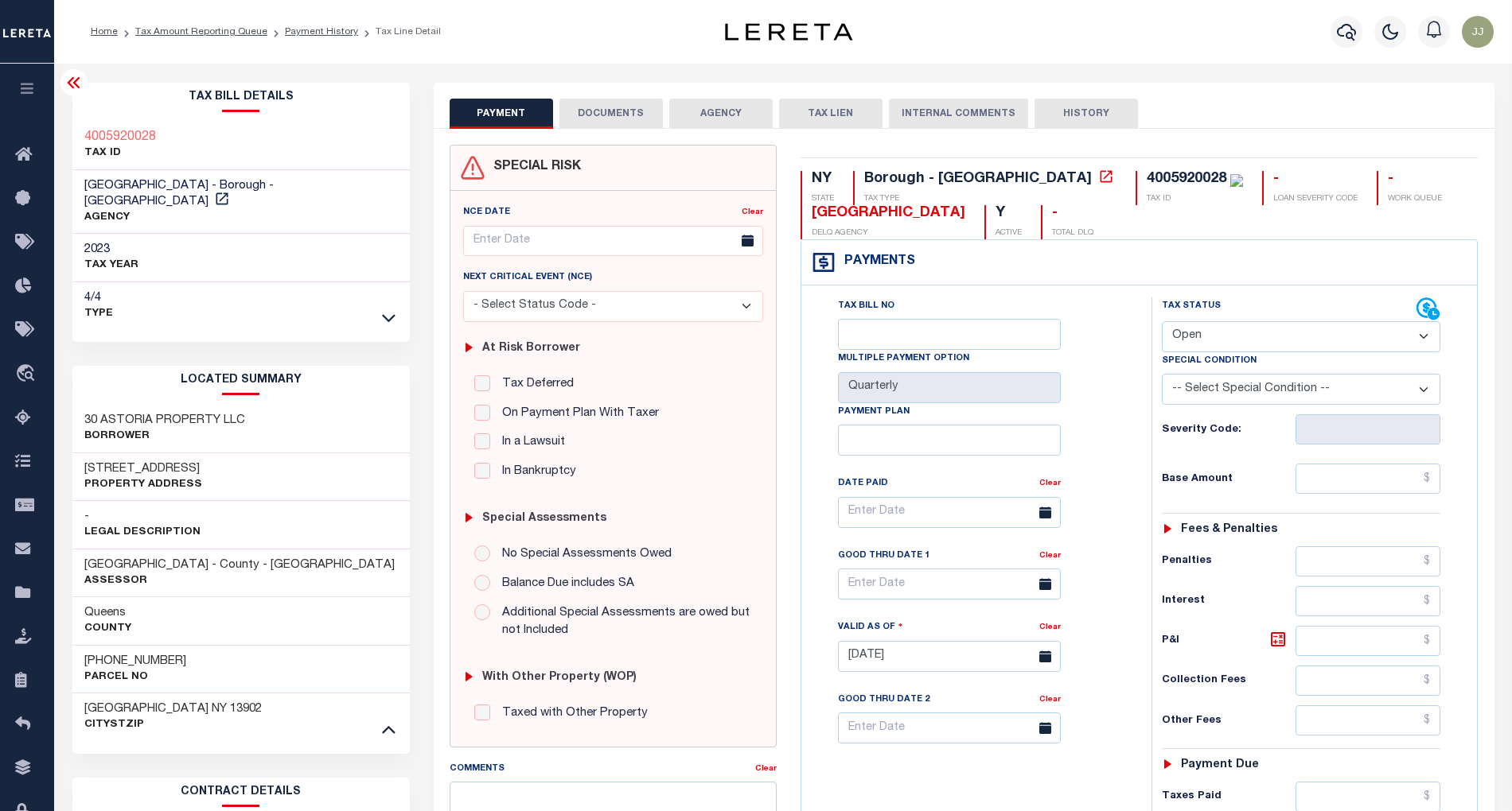
click at [175, 478] on p "Property Address" at bounding box center [143, 485] width 118 height 16
drag, startPoint x: 166, startPoint y: 449, endPoint x: 116, endPoint y: 459, distance: 51.0
click at [116, 461] on h3 "29-34 30th Ave," at bounding box center [143, 469] width 118 height 16
copy h3 "30th Ave"
click at [230, 191] on icon at bounding box center [222, 199] width 16 height 16
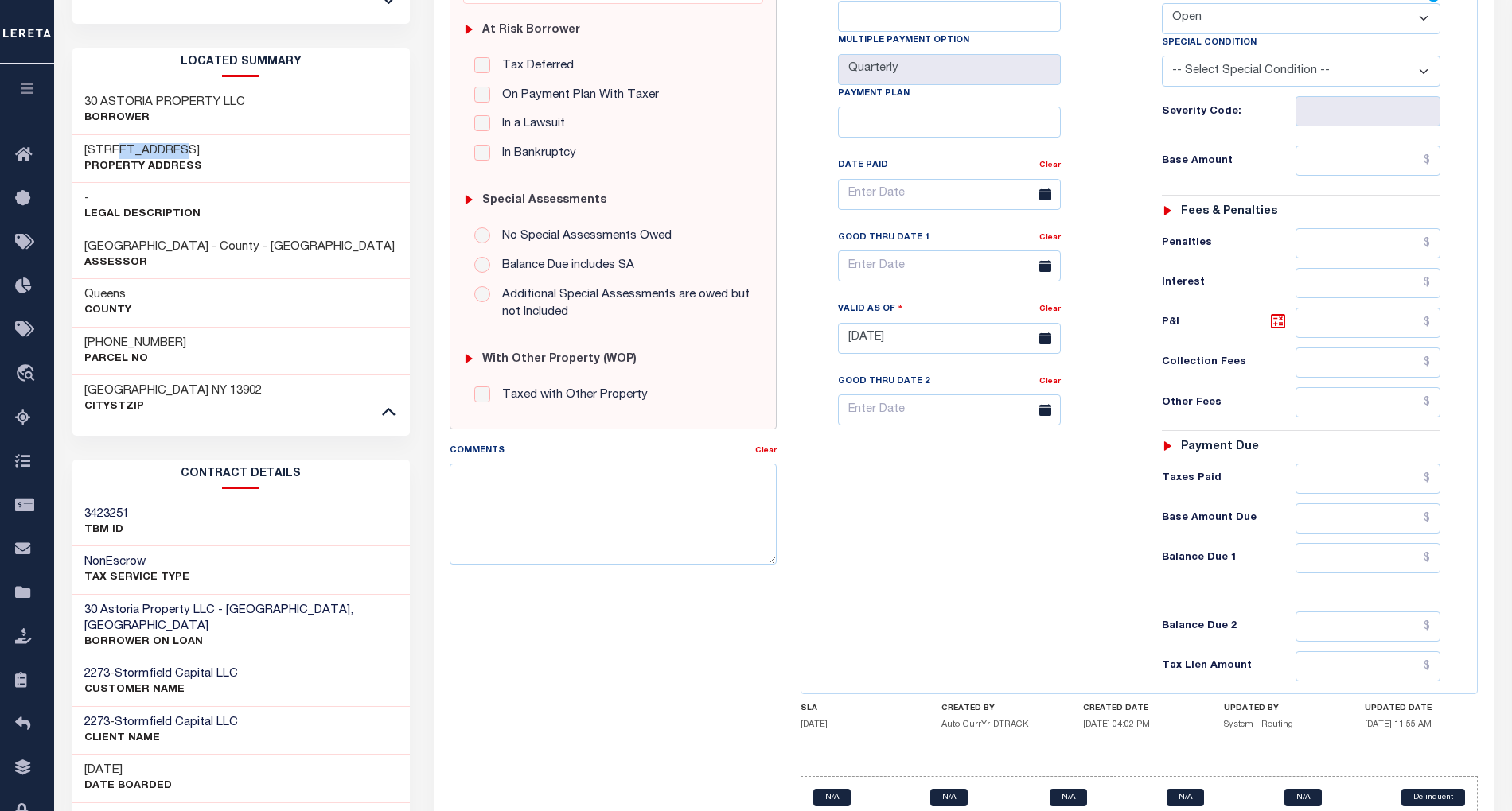
scroll to position [412, 0]
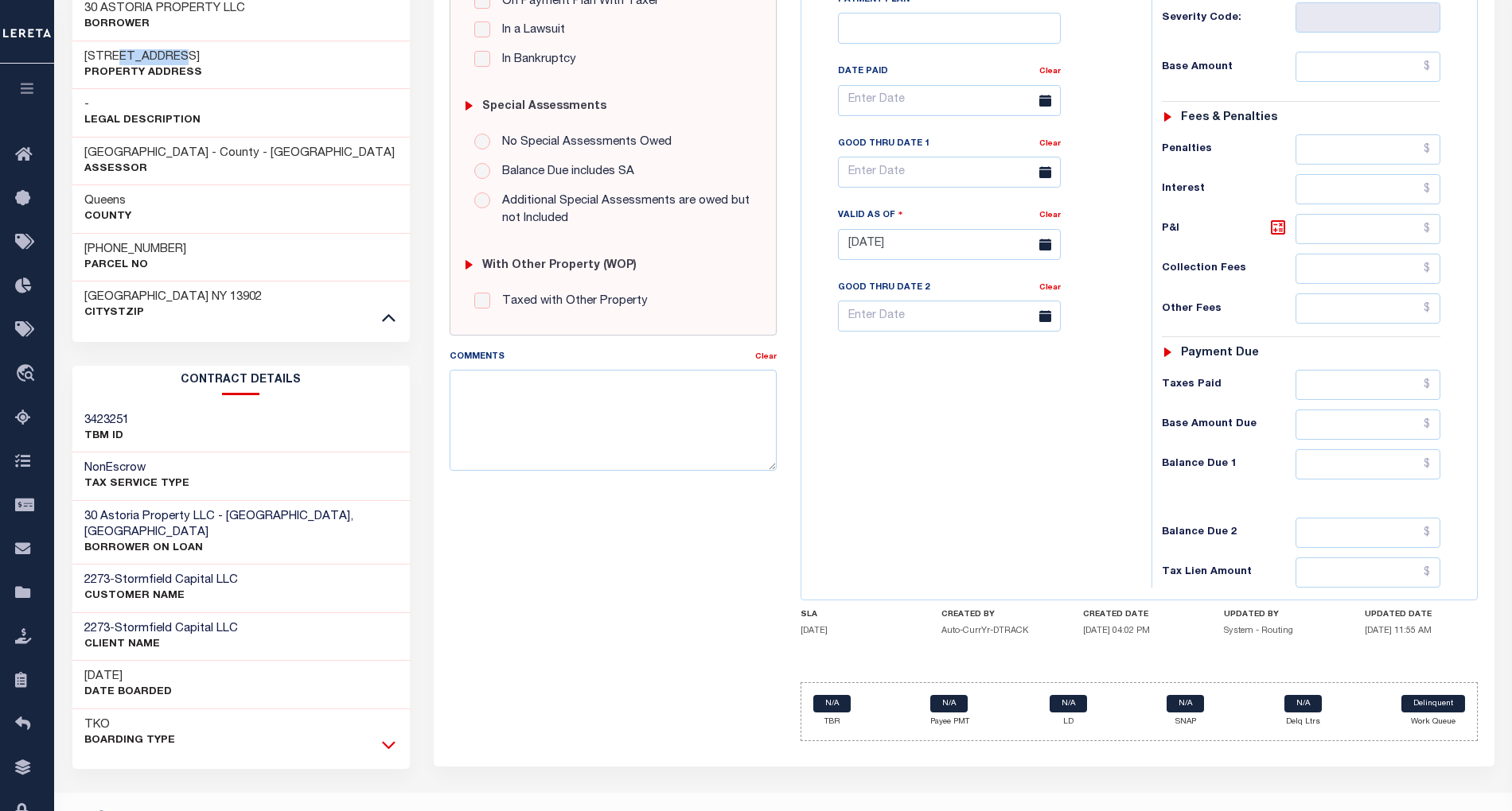
click at [387, 737] on icon at bounding box center [389, 744] width 14 height 16
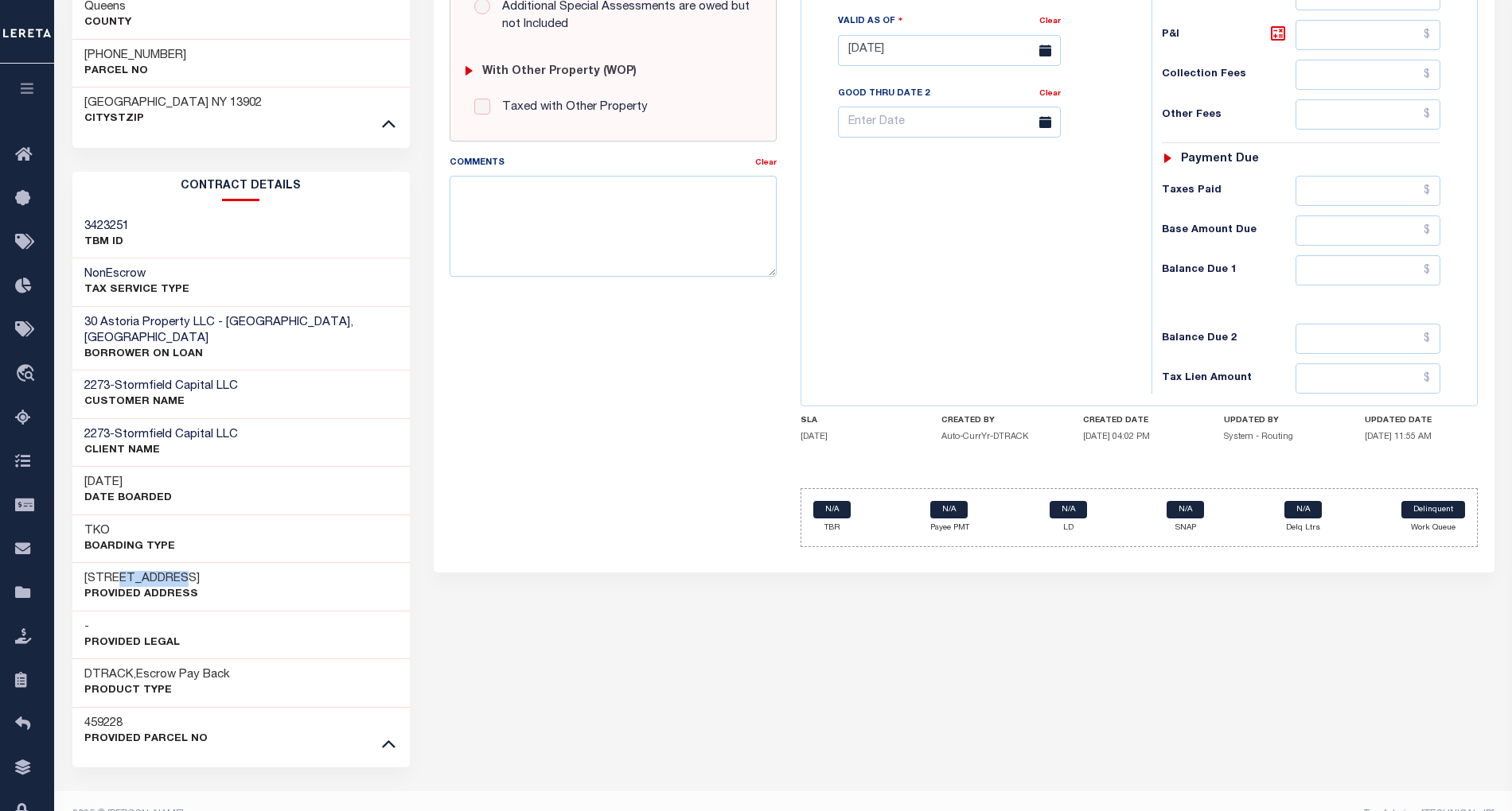
drag, startPoint x: 116, startPoint y: 542, endPoint x: 166, endPoint y: 546, distance: 50.2
click at [166, 571] on h3 "29-34 30th Ave" at bounding box center [143, 579] width 116 height 16
click at [183, 571] on h3 "29-34 30th Ave" at bounding box center [143, 579] width 116 height 16
drag, startPoint x: 178, startPoint y: 550, endPoint x: 81, endPoint y: 554, distance: 97.1
click at [81, 562] on div "29-34 30th Ave Provided Address" at bounding box center [241, 586] width 337 height 48
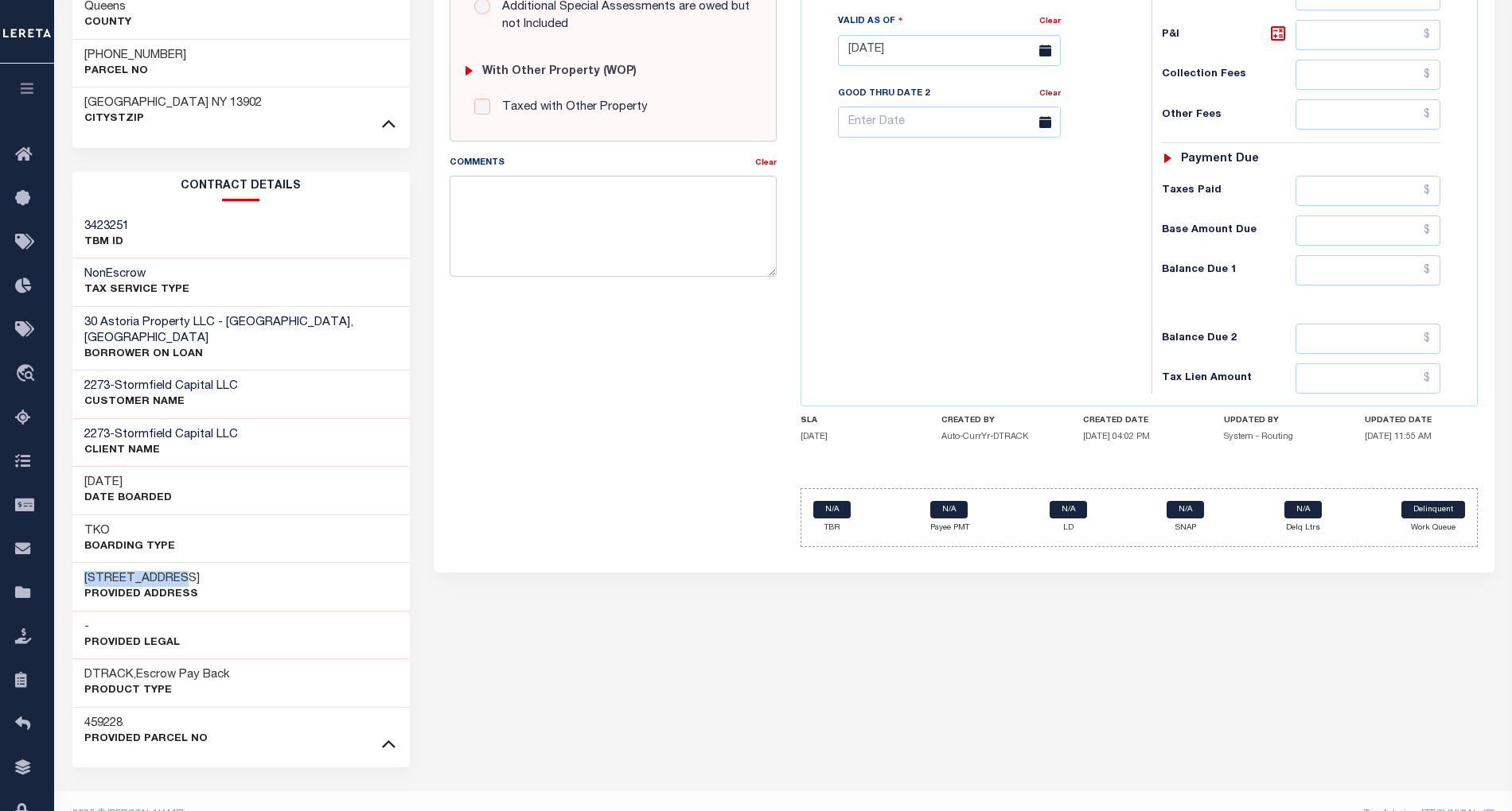
copy h3 "29-34 30th Ave"
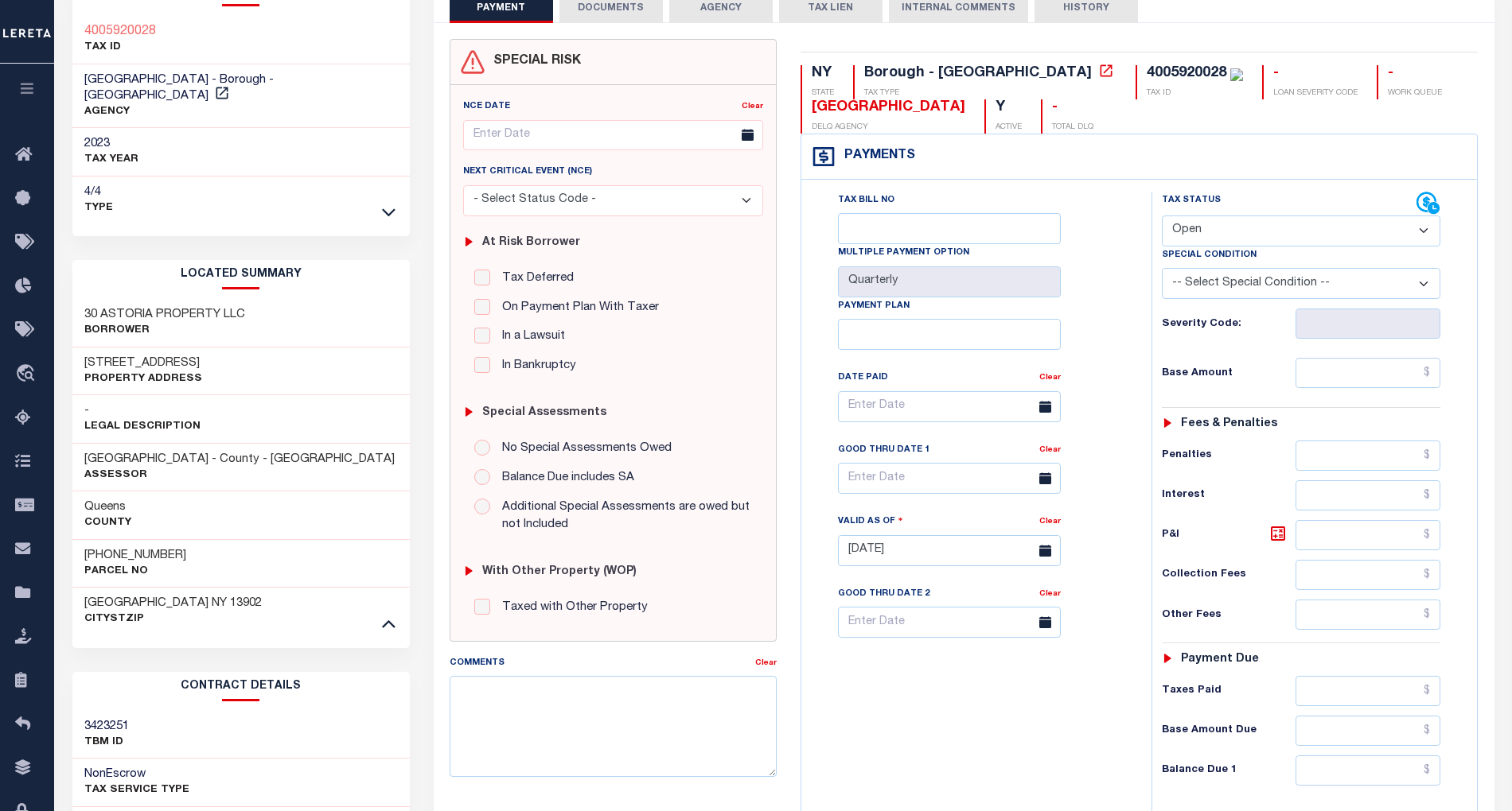
scroll to position [0, 0]
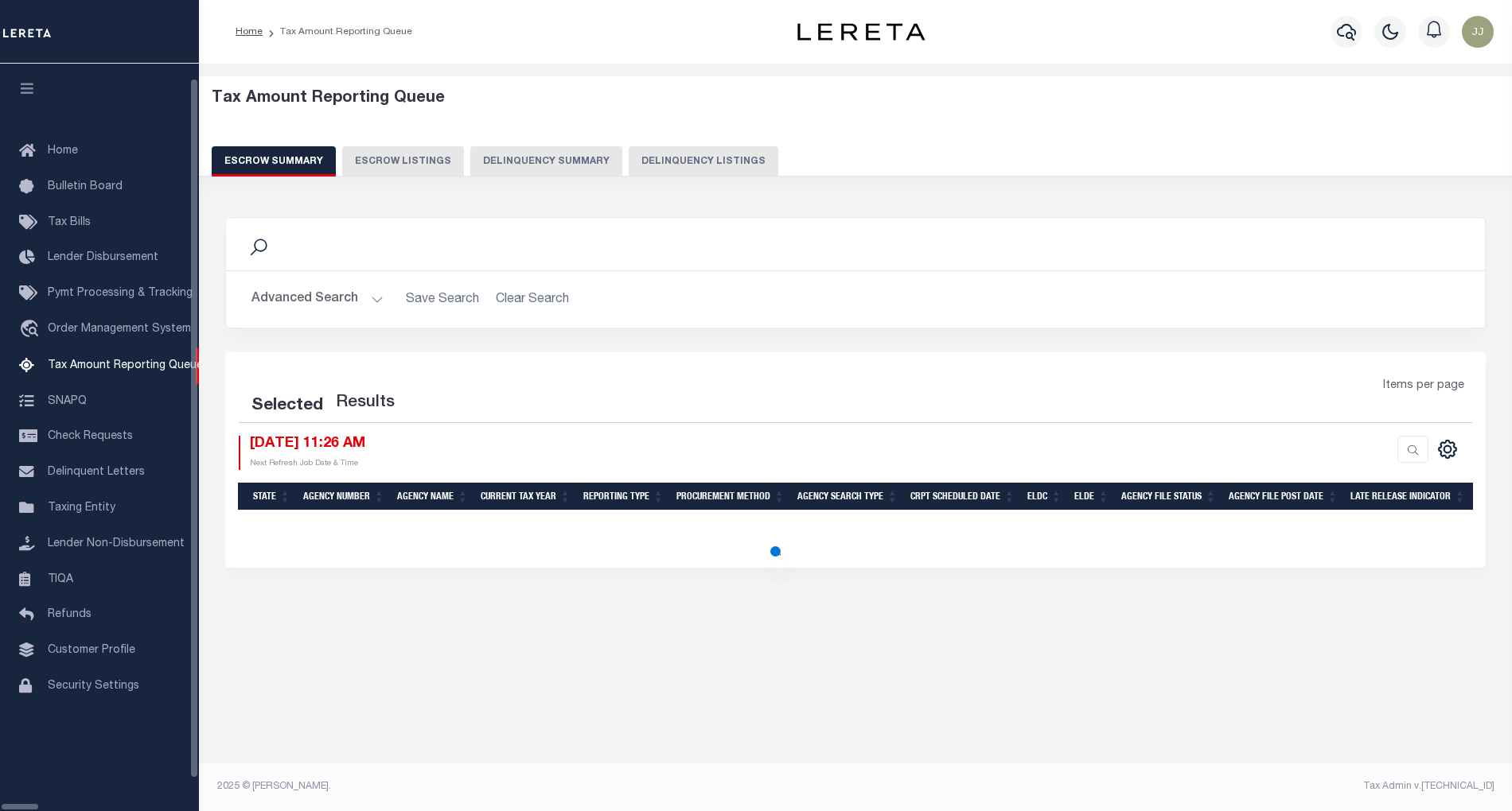
select select "100"
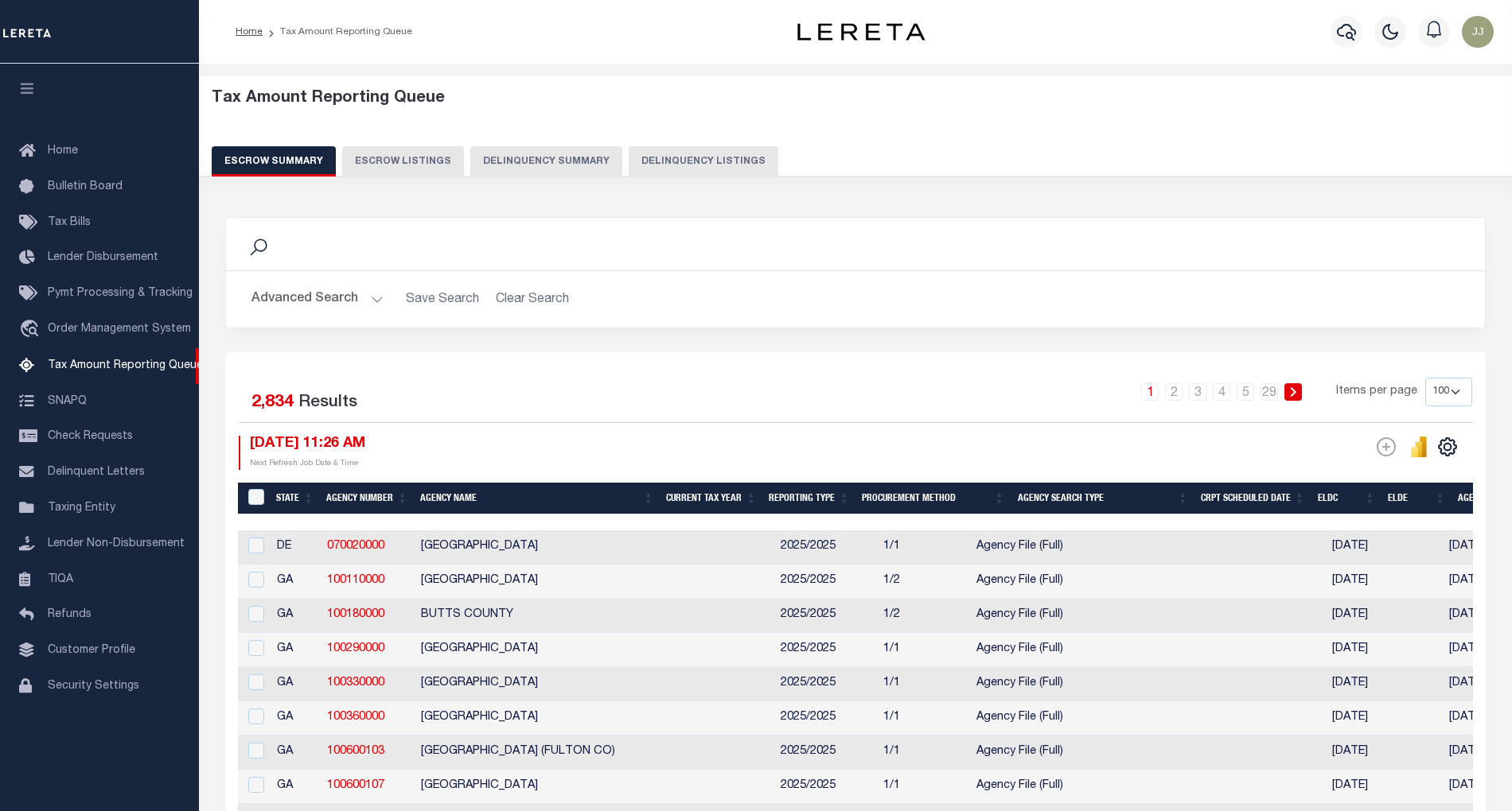
click at [704, 169] on button "Delinquency Listings" at bounding box center [703, 161] width 149 height 30
select select "NY"
select select "100"
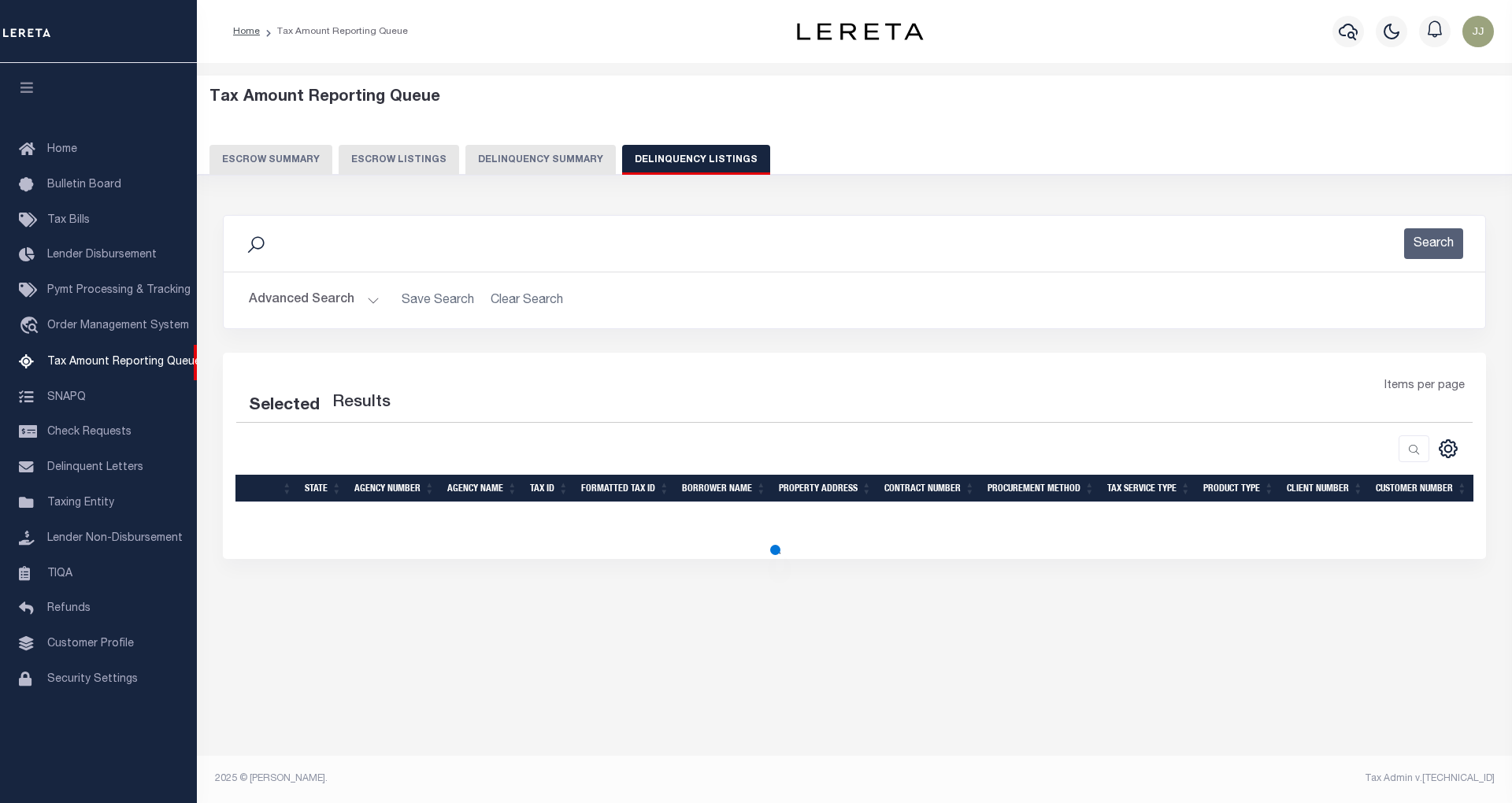
select select "100"
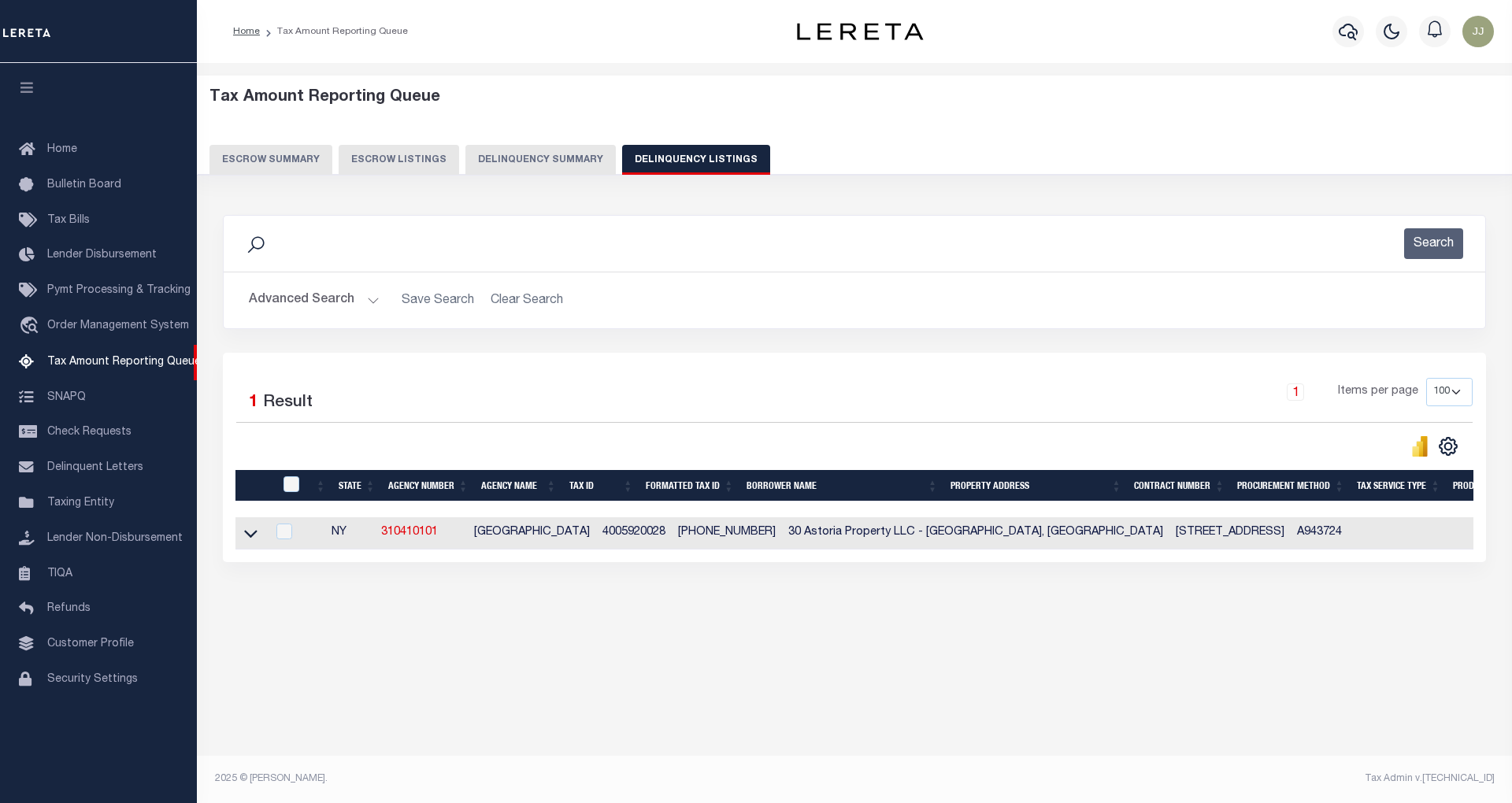
click at [335, 300] on button "Advanced Search" at bounding box center [314, 300] width 131 height 31
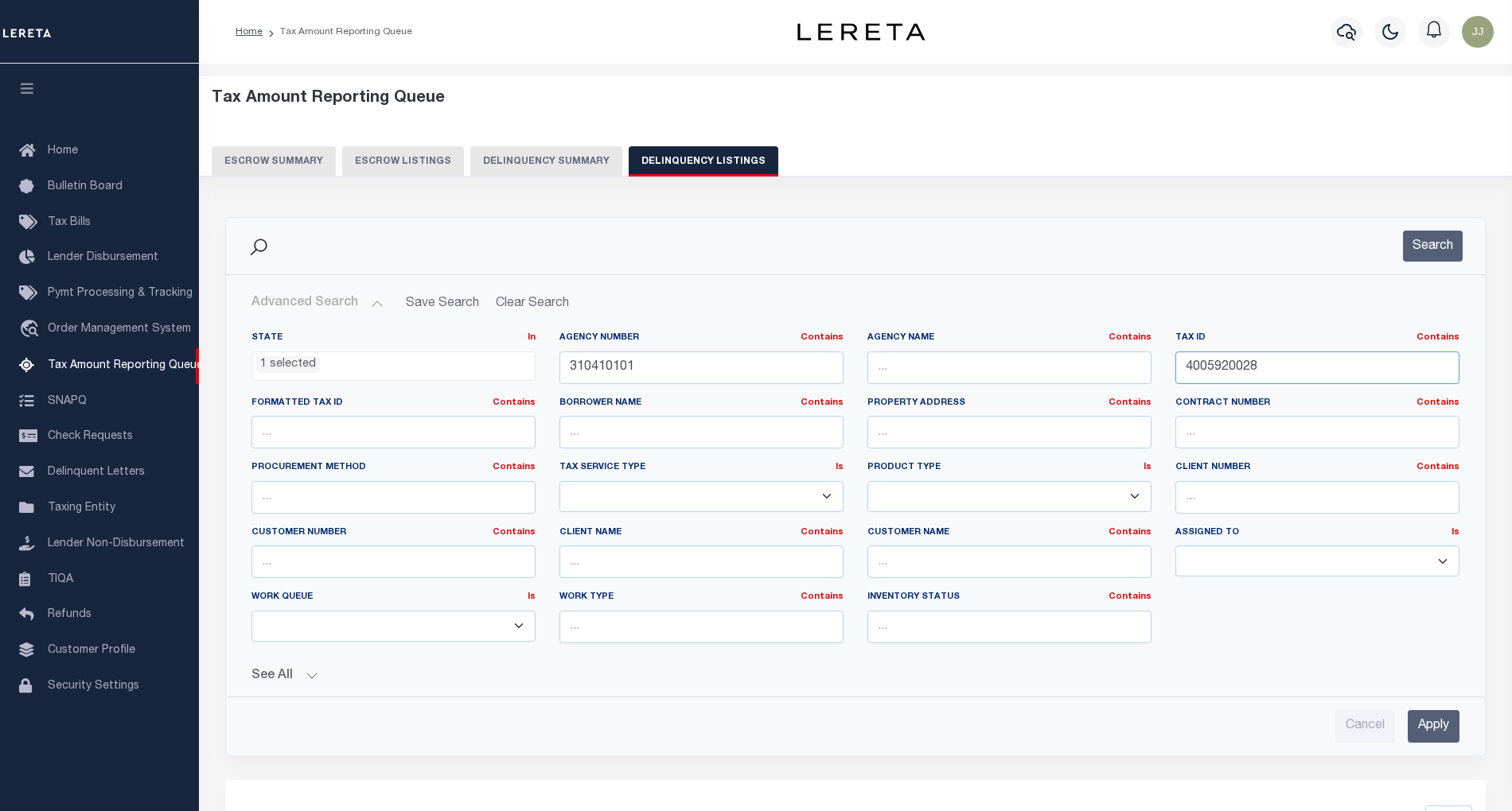
drag, startPoint x: 1274, startPoint y: 364, endPoint x: 1121, endPoint y: 369, distance: 153.1
click at [1121, 369] on div "State In In AK AL AR AZ CA CO CT DC DE FL GA GU HI IA ID IL IN KS KY LA MA MD M…" at bounding box center [855, 494] width 1232 height 325
paste input "0600-101.00-01.00-010.019-0000"
type input "0600-101.00-01.00-010.019-0000"
drag, startPoint x: 616, startPoint y: 361, endPoint x: 549, endPoint y: 358, distance: 67.1
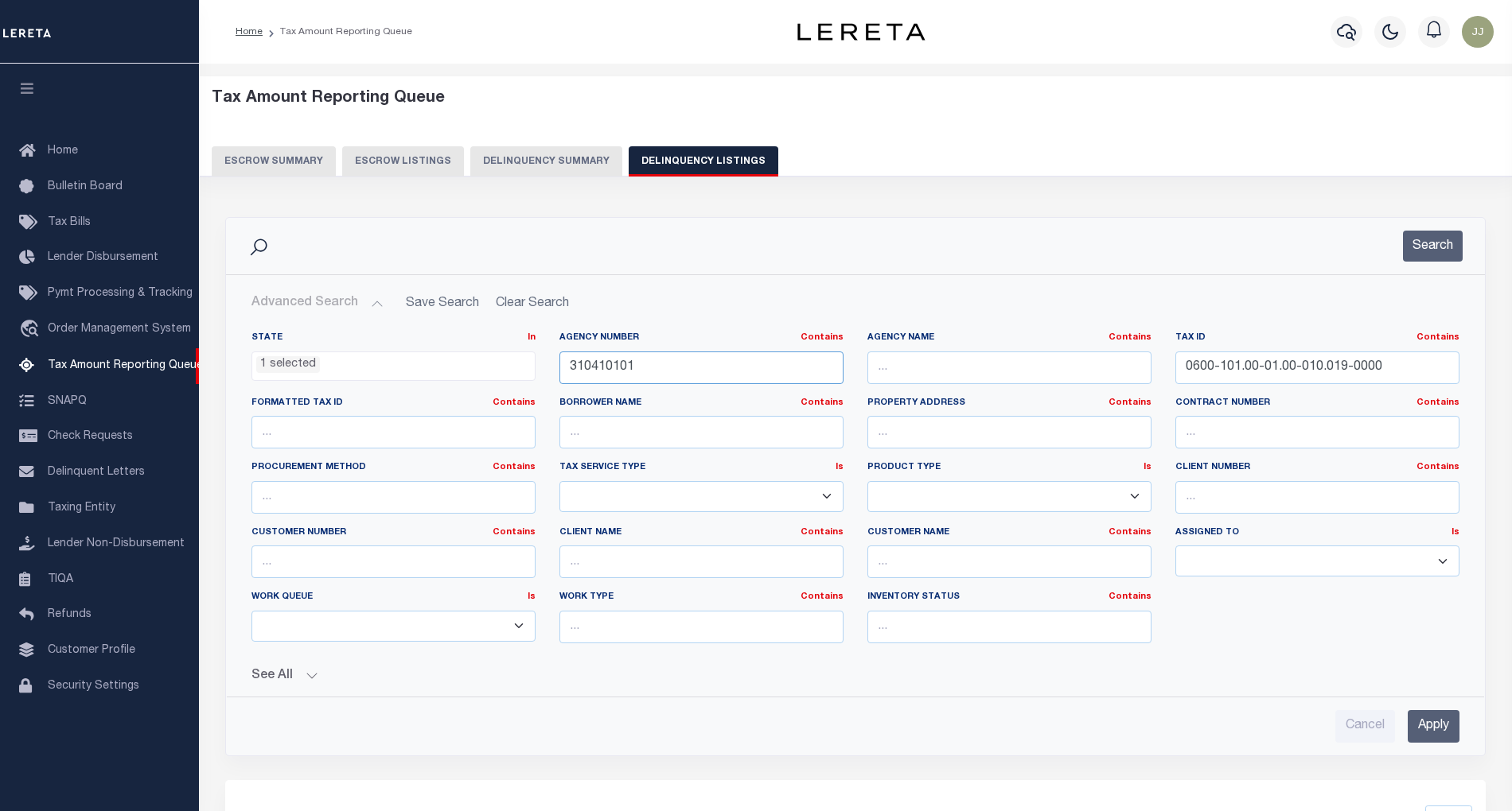
click at [549, 358] on div "Agency Number Contains Contains Is 310410101" at bounding box center [702, 364] width 308 height 66
paste input "520208"
type input "310520208"
click at [1418, 256] on button "Search" at bounding box center [1433, 246] width 60 height 31
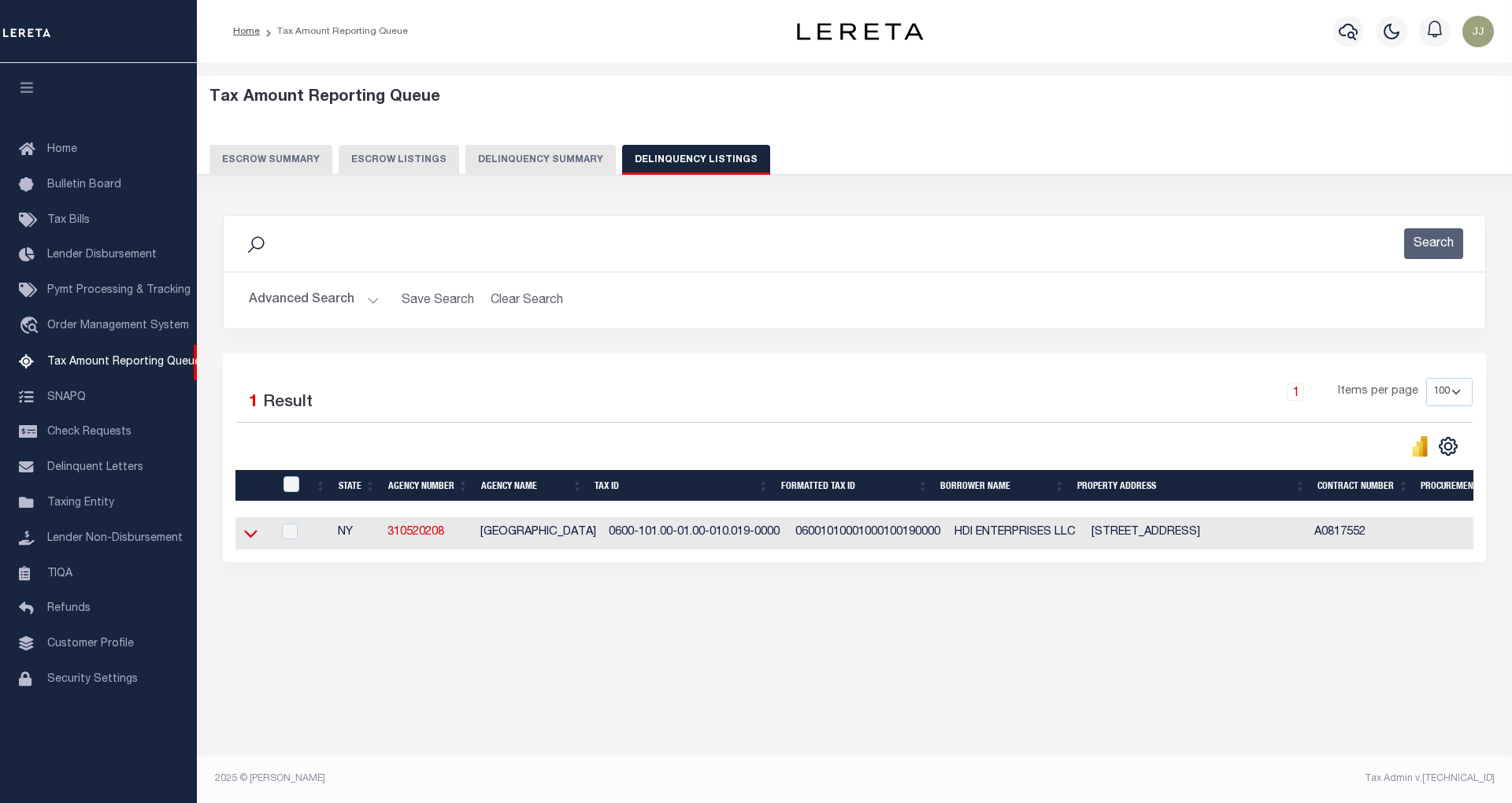
click at [244, 537] on icon at bounding box center [251, 534] width 14 height 8
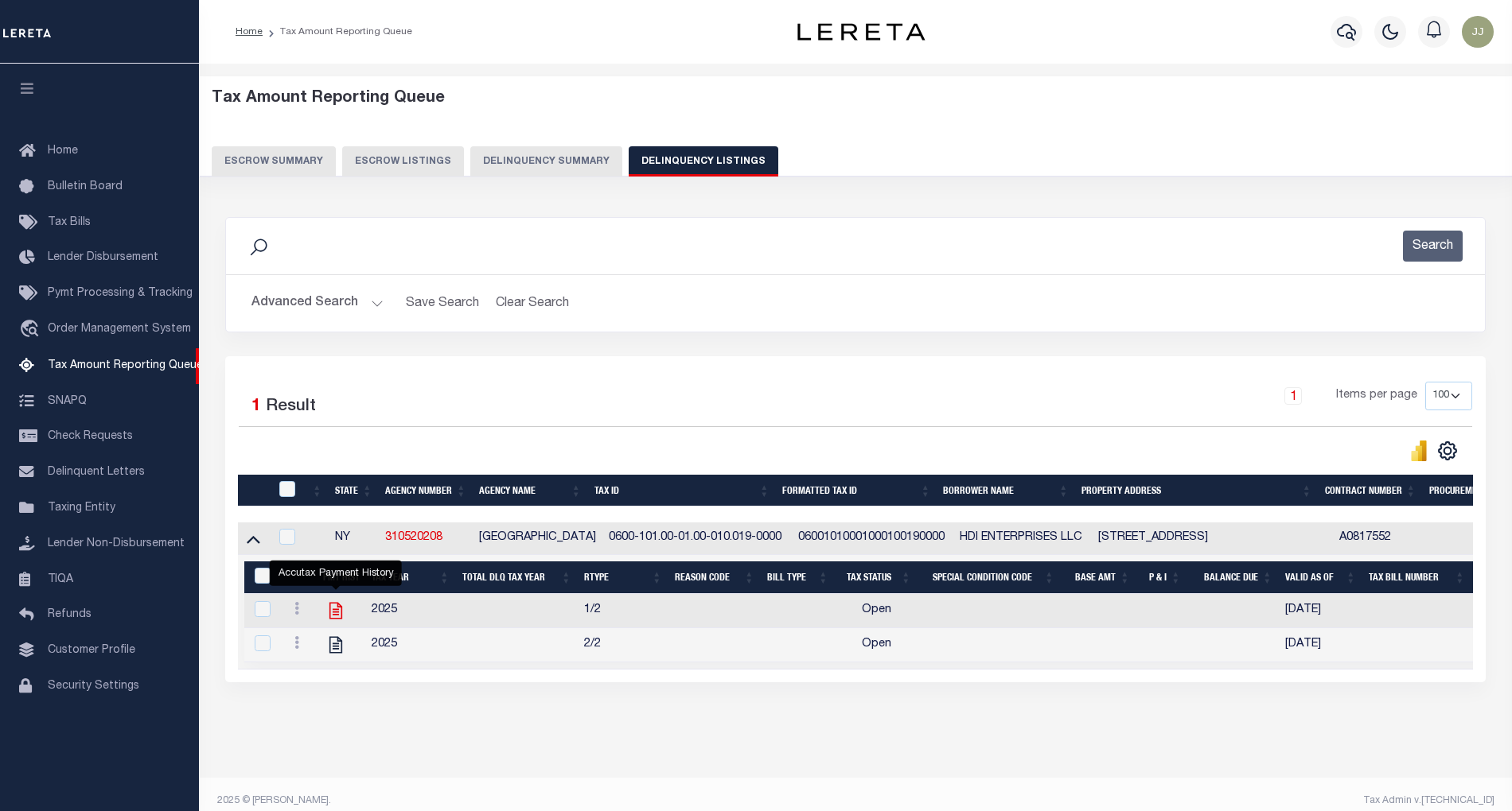
click at [334, 615] on icon "" at bounding box center [336, 611] width 21 height 21
checkbox input "true"
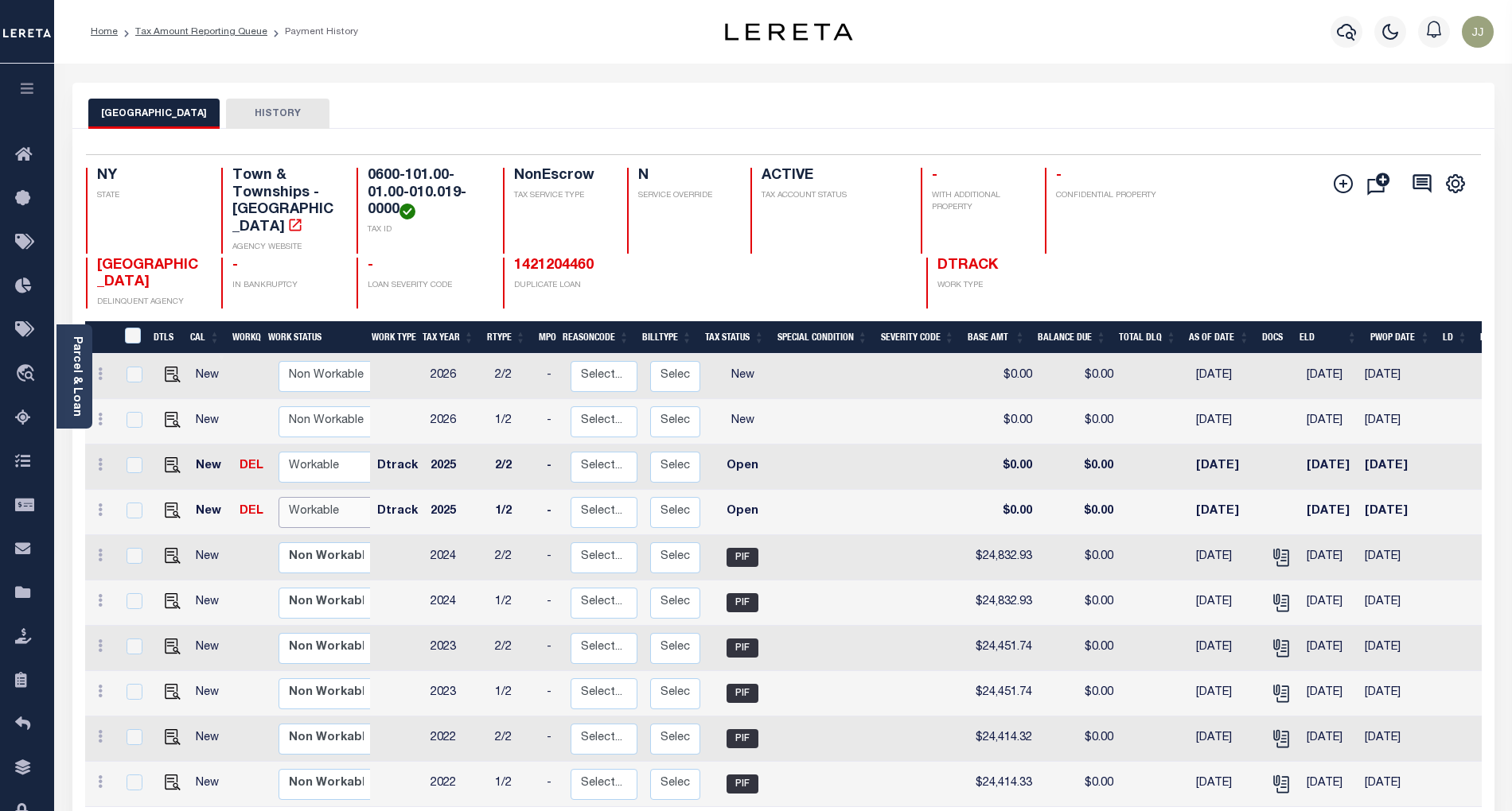
click at [301, 504] on select "Non Workable Workable" at bounding box center [326, 513] width 96 height 31
checkbox input "true"
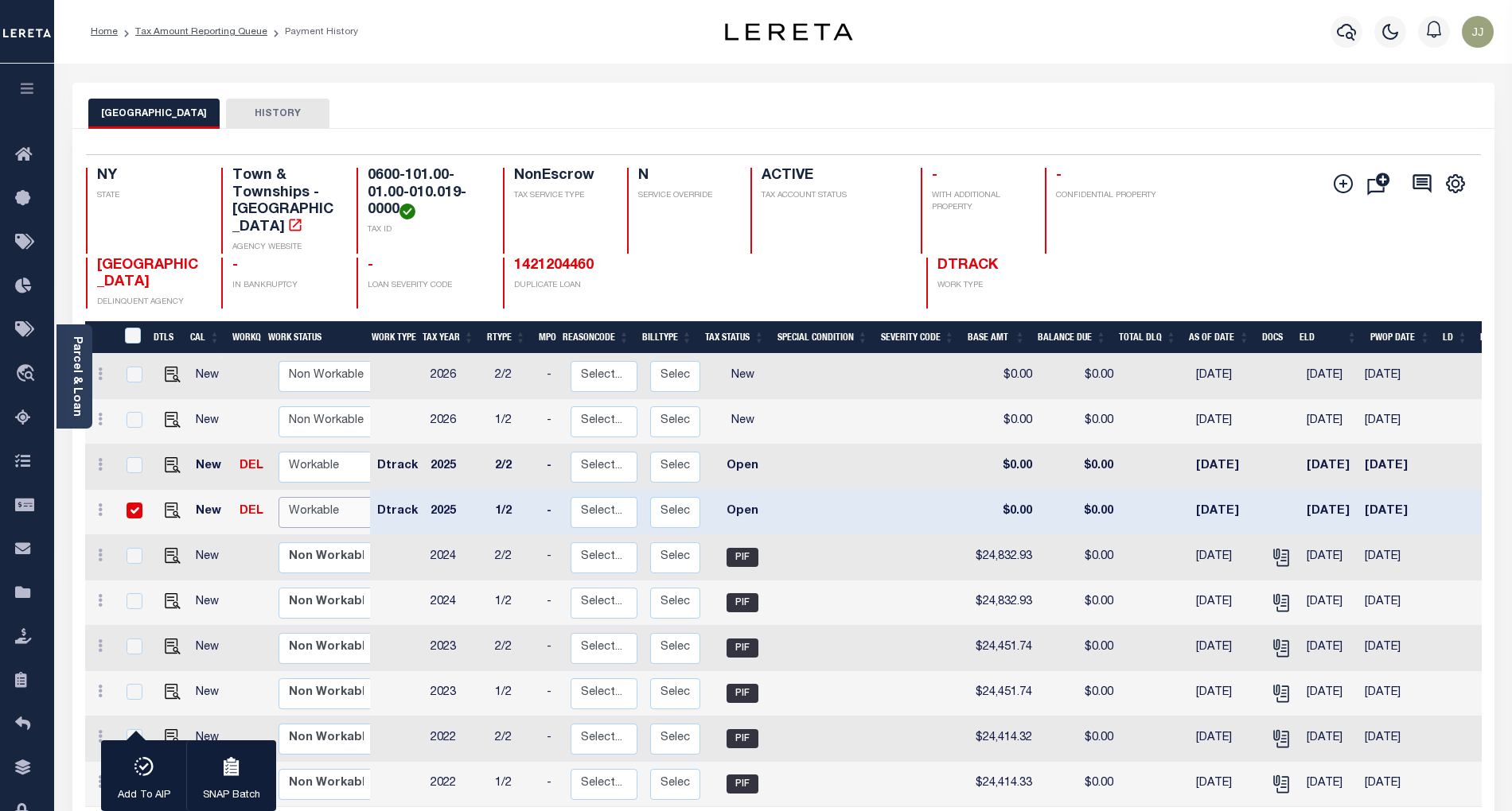
select select "true"
click at [278, 497] on select "Non Workable Workable" at bounding box center [326, 513] width 96 height 31
checkbox input "false"
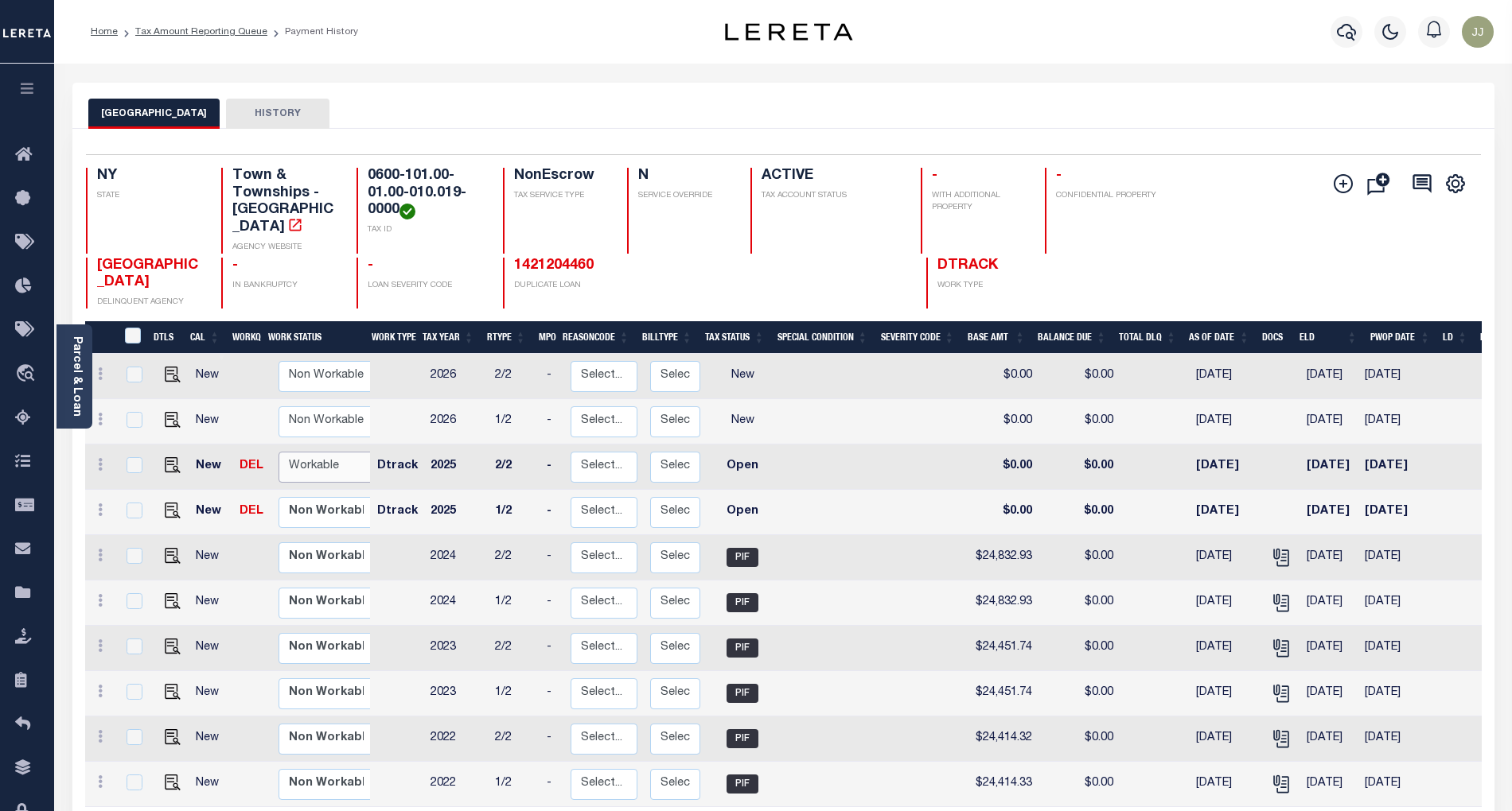
click at [307, 453] on select "Non Workable Workable" at bounding box center [326, 467] width 96 height 31
checkbox input "true"
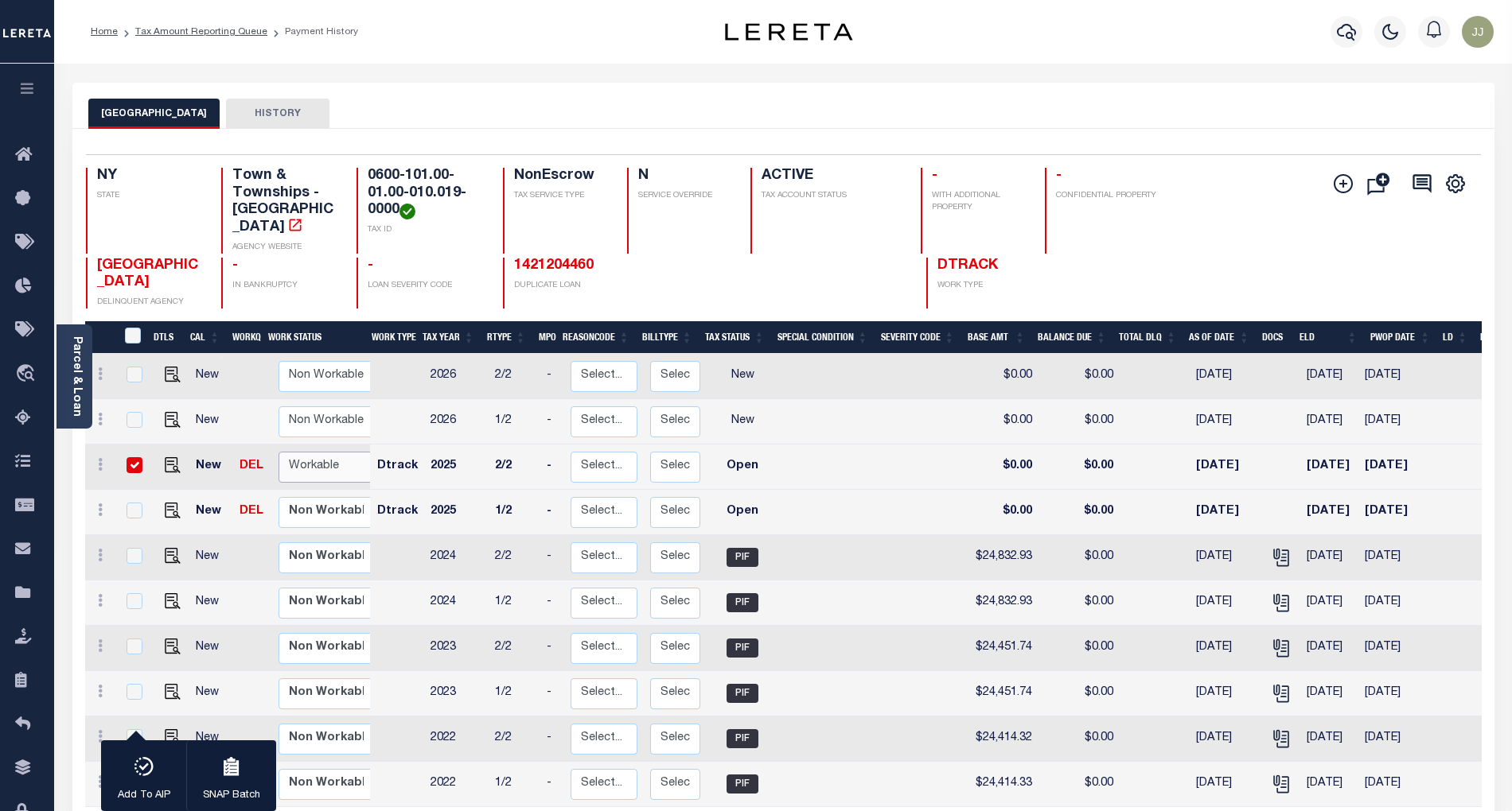
select select "true"
click at [278, 452] on select "Non Workable Workable" at bounding box center [326, 467] width 96 height 31
checkbox input "false"
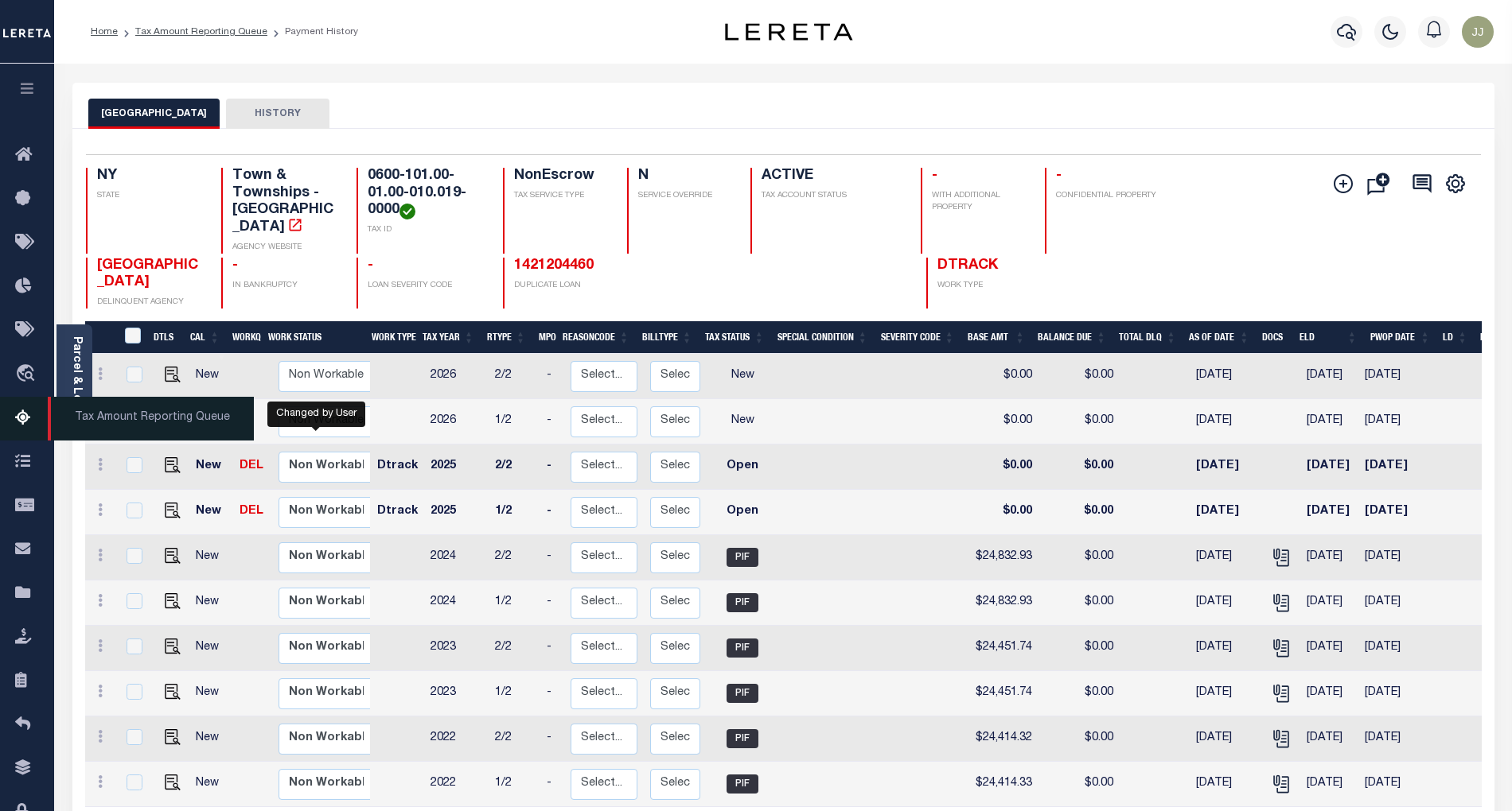
click at [22, 433] on link "Tax Amount Reporting Queue" at bounding box center [27, 419] width 54 height 44
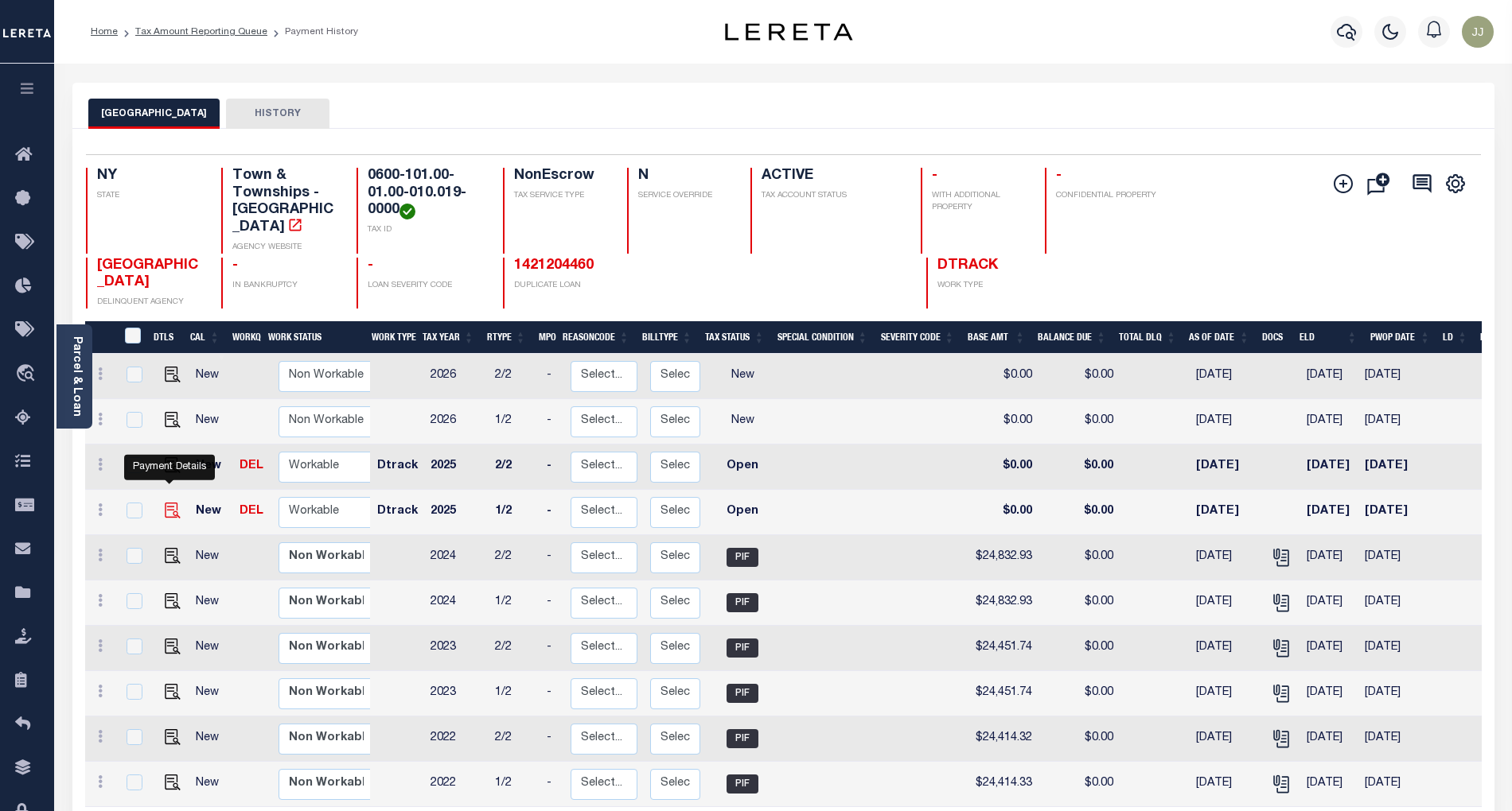
click at [165, 503] on img "" at bounding box center [173, 510] width 16 height 16
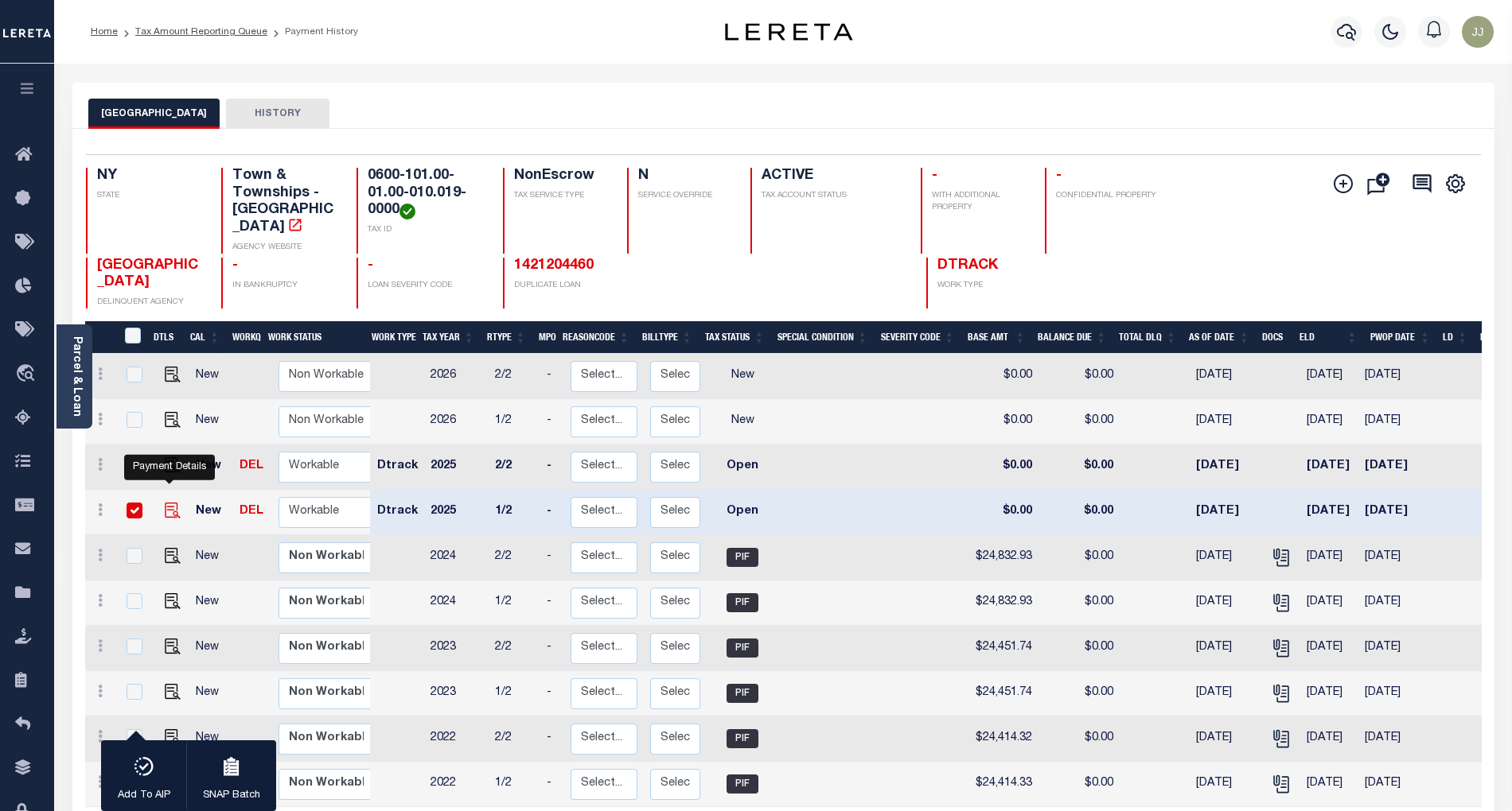
checkbox input "true"
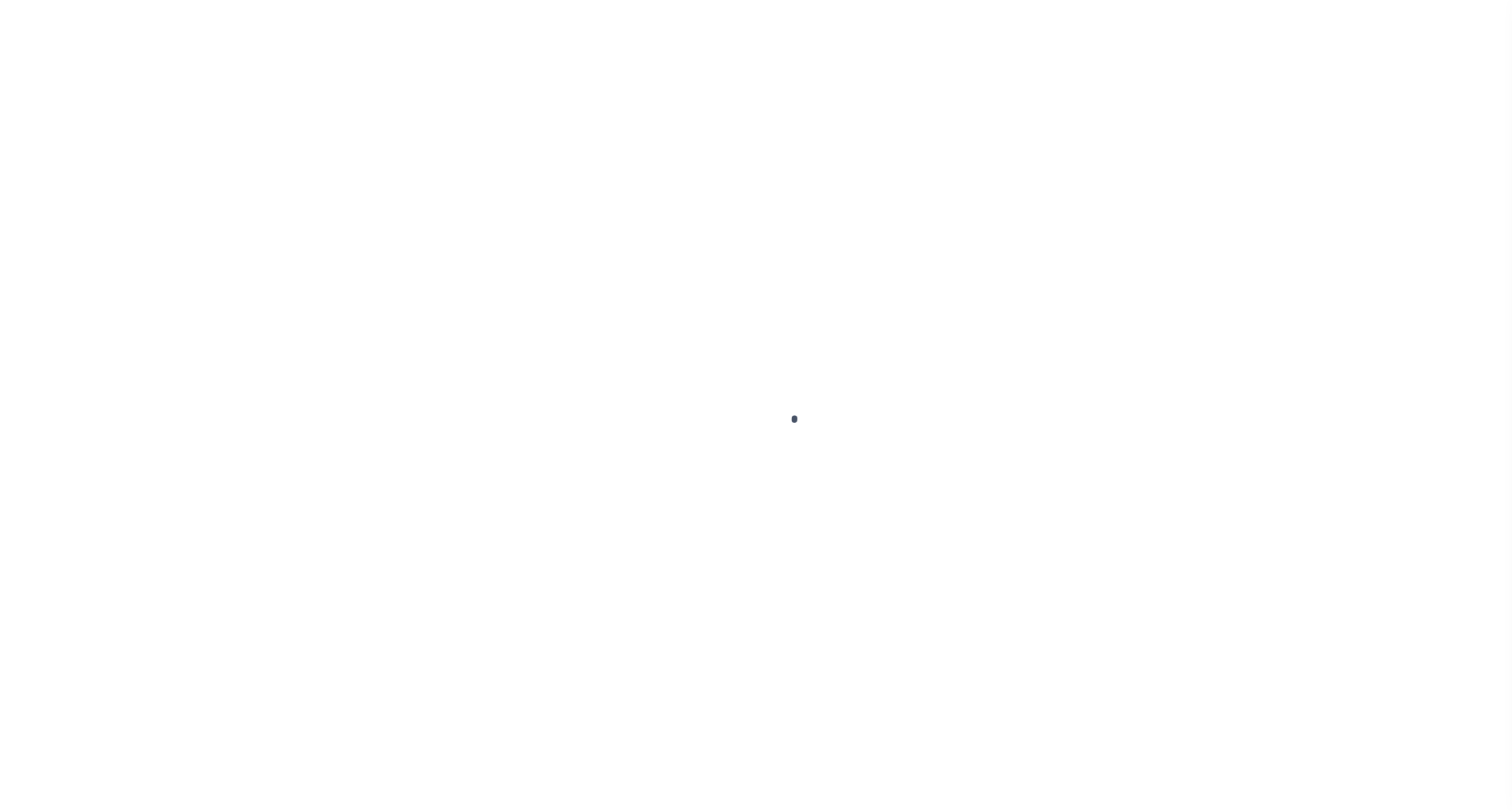
select select "OP2"
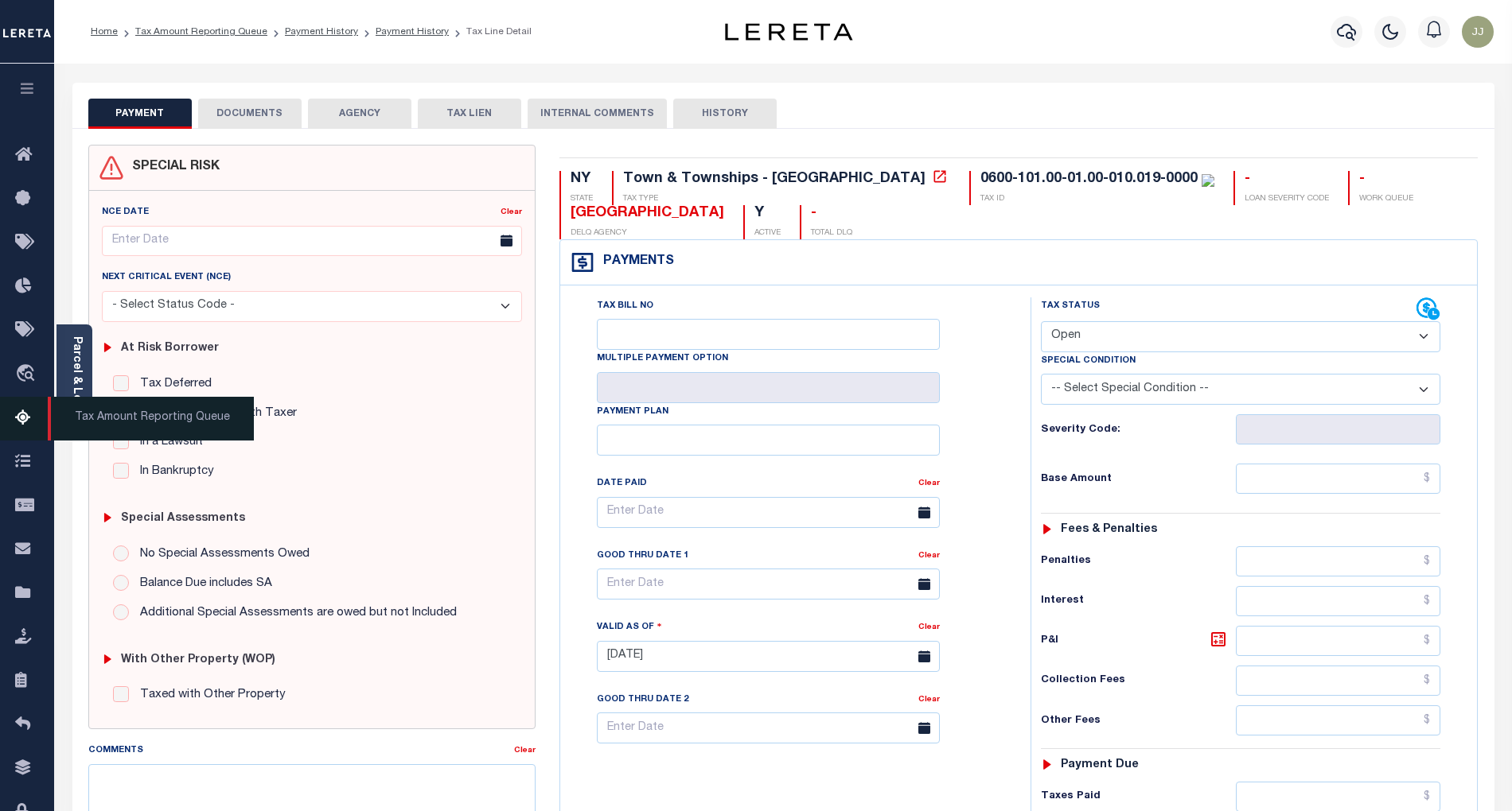
click at [77, 405] on span "Tax Amount Reporting Queue" at bounding box center [150, 419] width 206 height 44
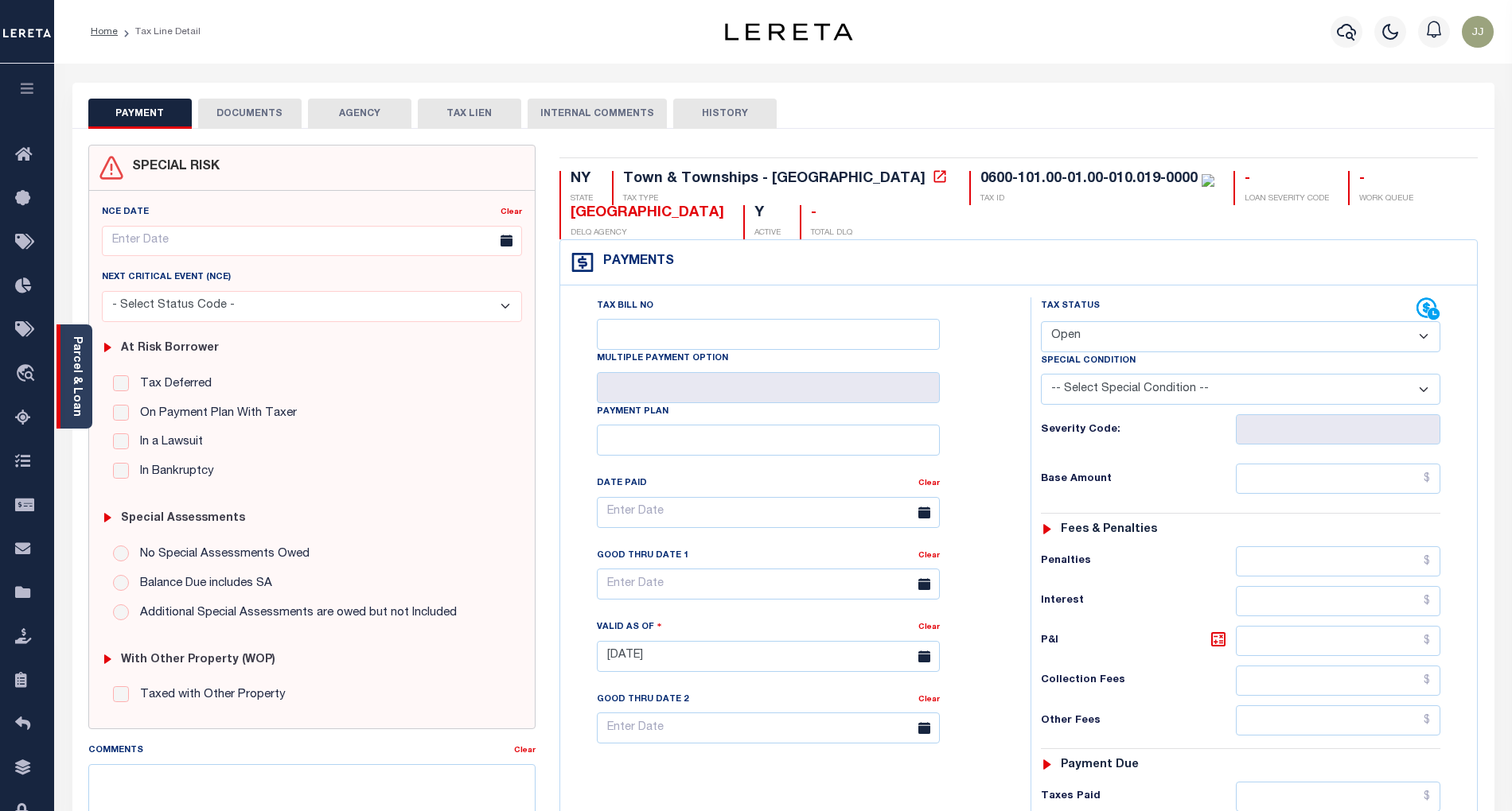
click at [78, 411] on div "Parcel & Loan" at bounding box center [73, 377] width 35 height 105
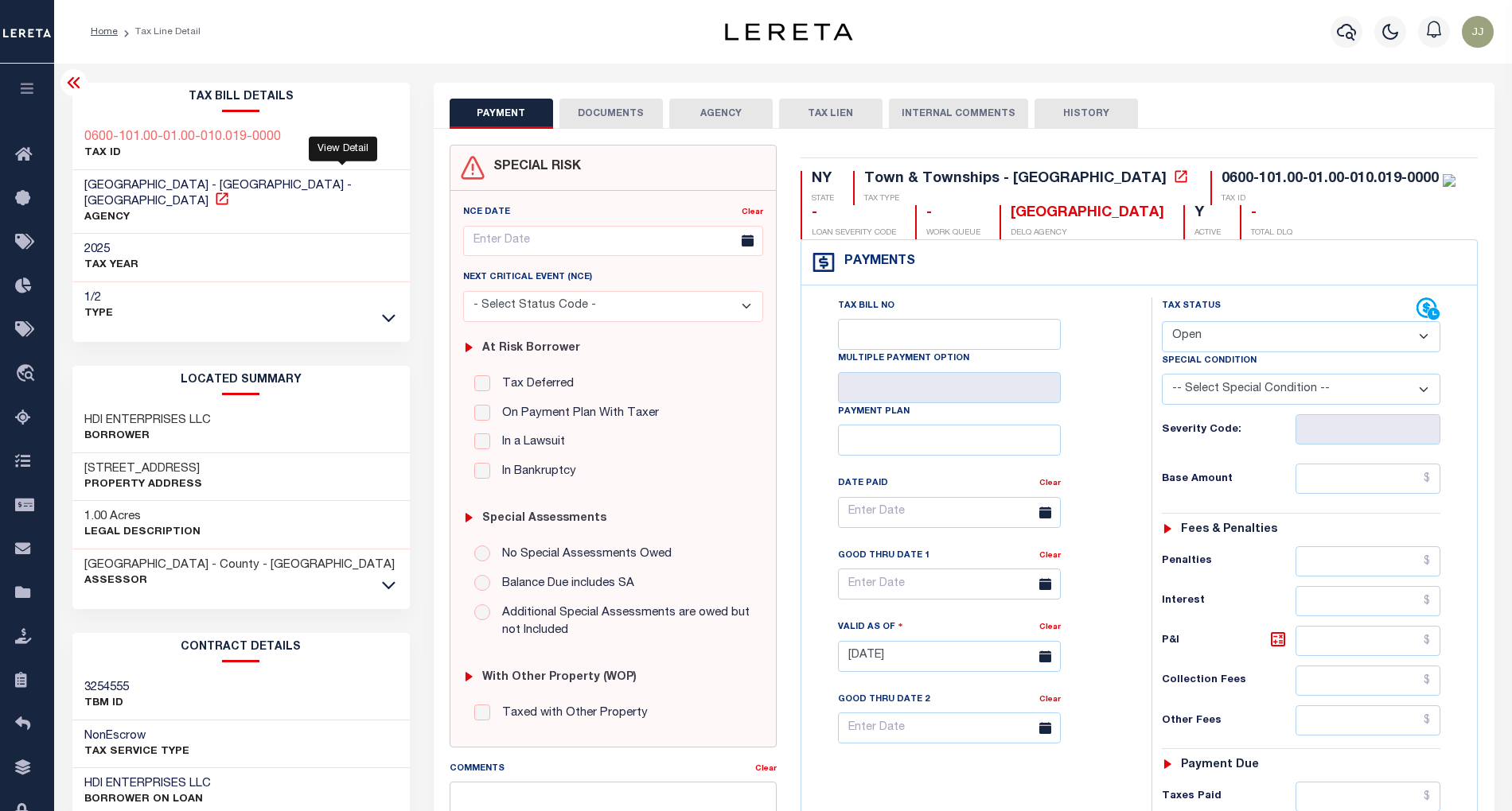
click at [230, 191] on icon at bounding box center [222, 199] width 16 height 16
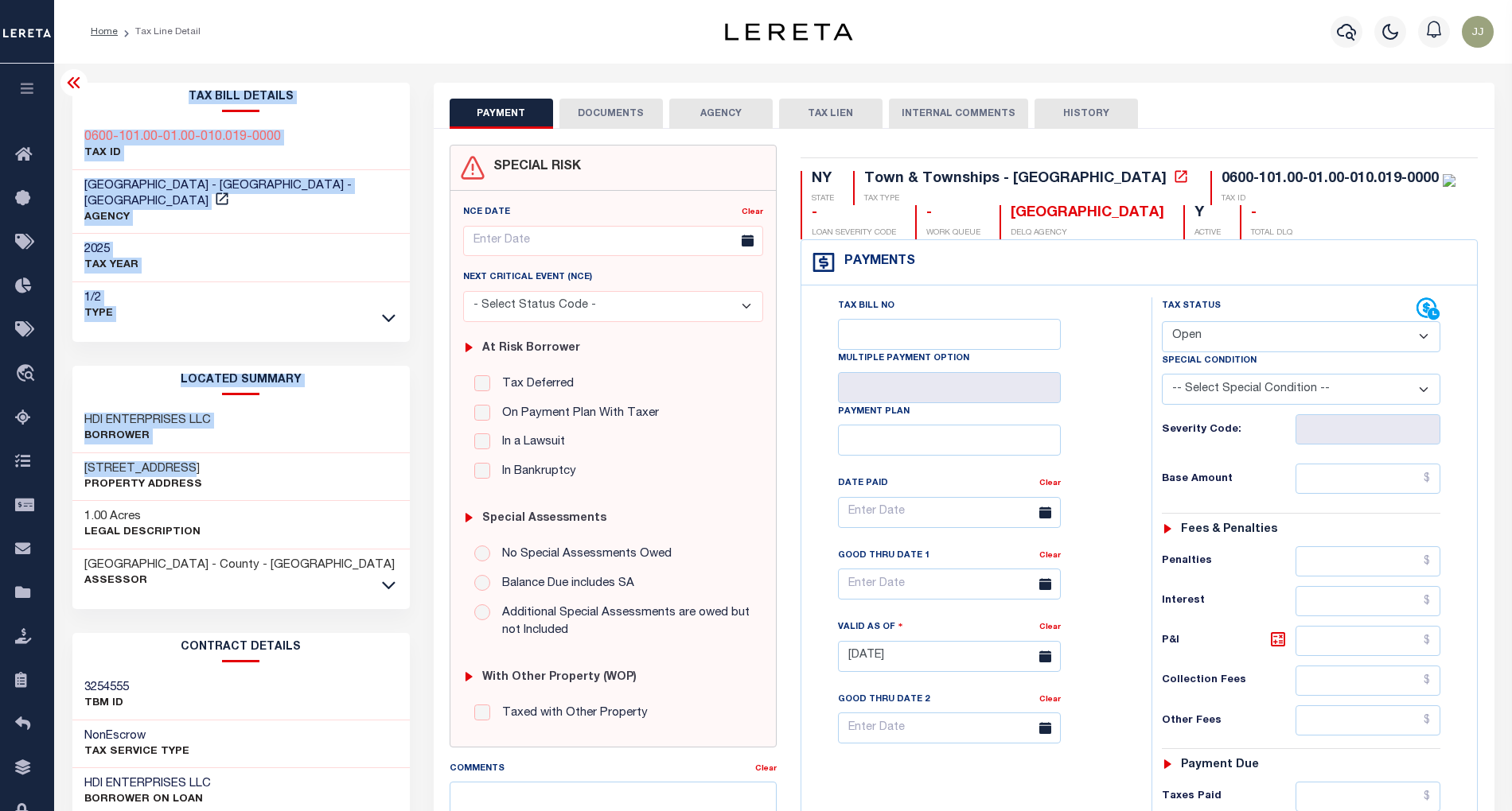
drag, startPoint x: 195, startPoint y: 457, endPoint x: 314, endPoint y: 447, distance: 119.4
click at [85, 448] on div "Home Tax Line Detail Profile" at bounding box center [756, 601] width 1512 height 1202
click at [315, 453] on div "[STREET_ADDRESS] Property Address" at bounding box center [241, 478] width 337 height 48
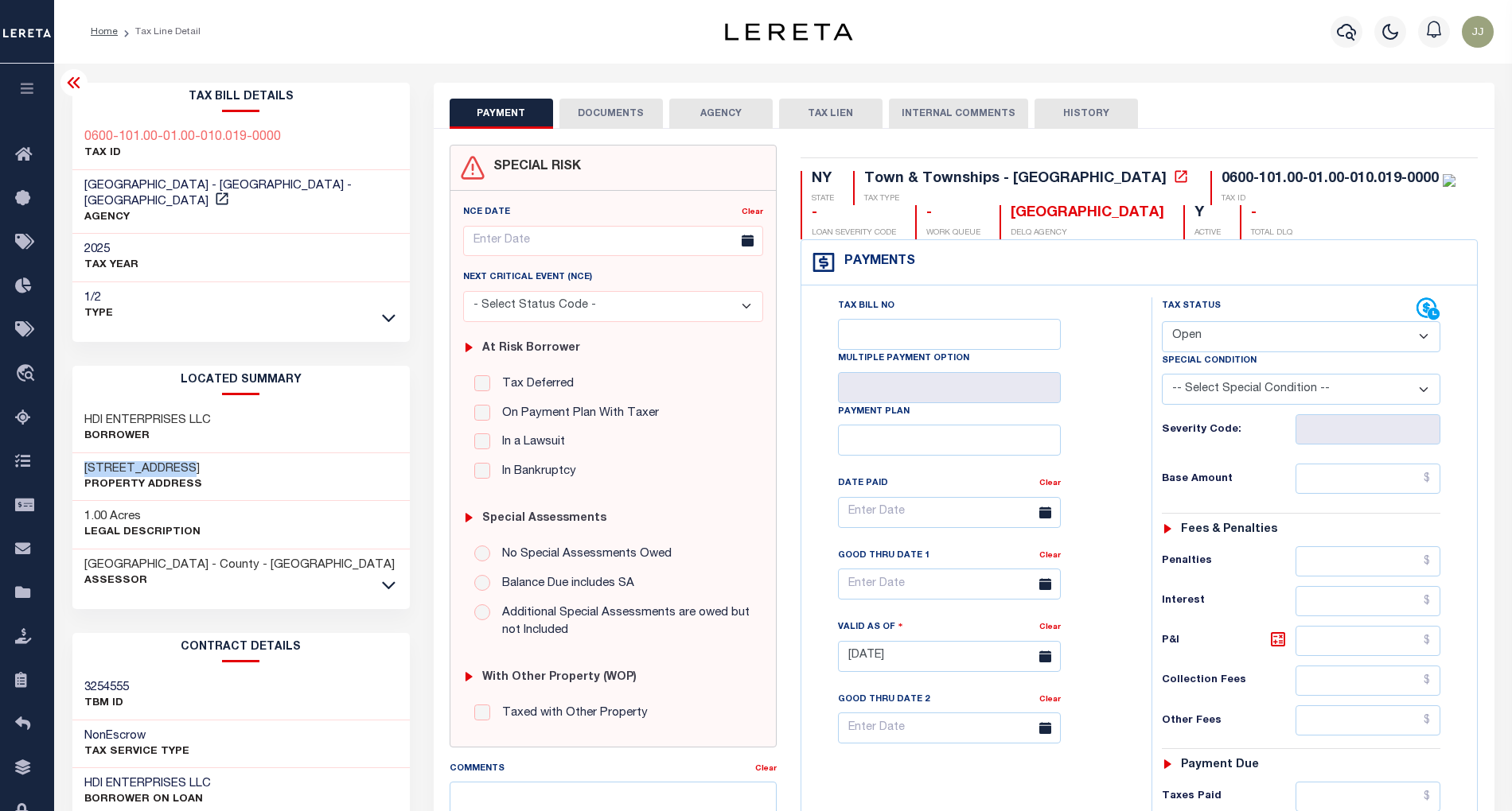
drag, startPoint x: 210, startPoint y: 453, endPoint x: 76, endPoint y: 458, distance: 134.1
click at [77, 458] on div "[STREET_ADDRESS] Property Address" at bounding box center [241, 478] width 337 height 48
copy h3 "[STREET_ADDRESS]"
click at [1197, 345] on select "- Select Status Code - Open Due/Unpaid Paid Incomplete No Tax Due Internal Refu…" at bounding box center [1301, 337] width 279 height 31
select select "PYD"
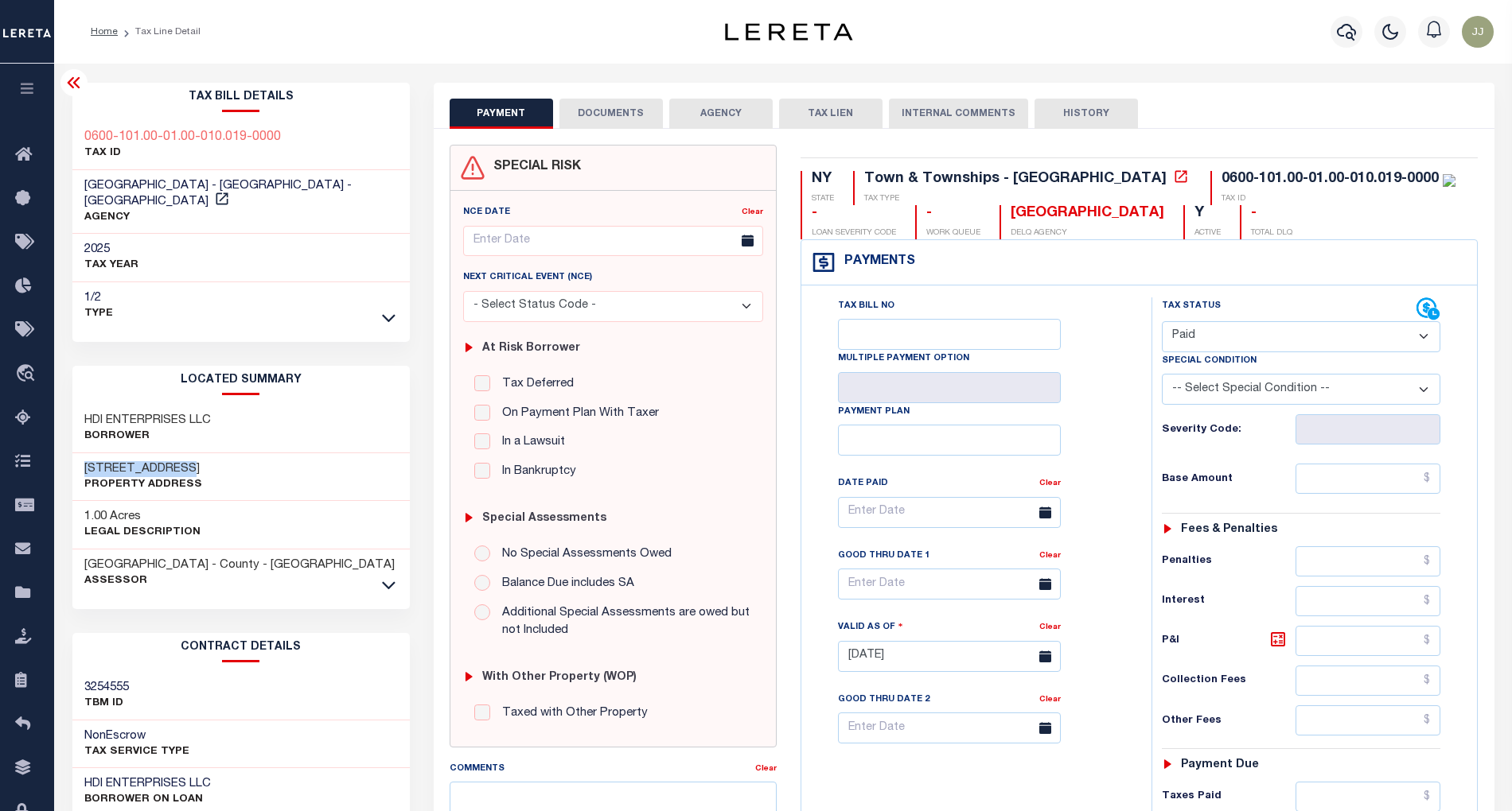
click at [1162, 323] on select "- Select Status Code - Open Due/Unpaid Paid Incomplete No Tax Due Internal Refu…" at bounding box center [1301, 337] width 279 height 31
type input "[DATE]"
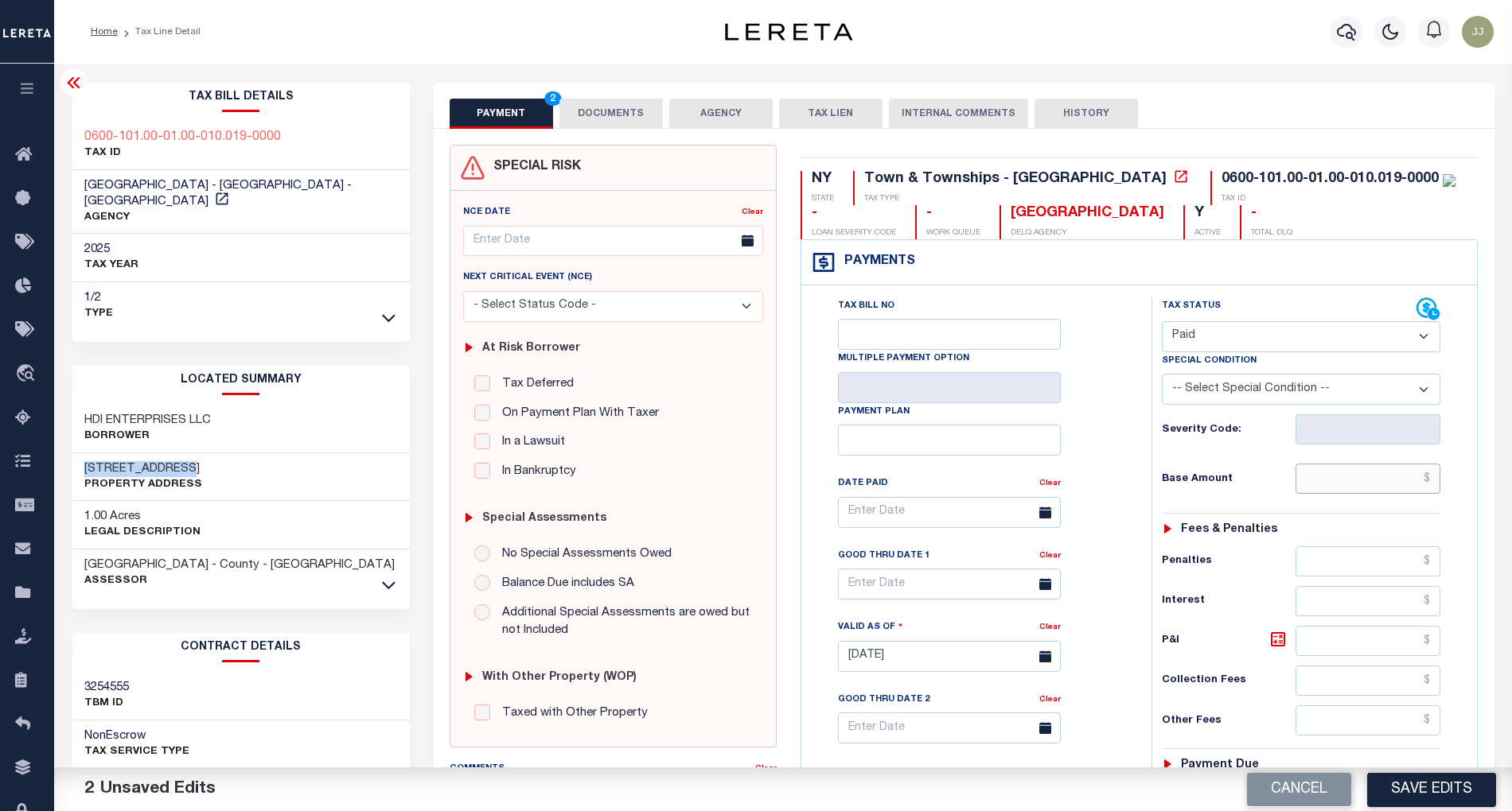
click at [1357, 494] on input "text" at bounding box center [1368, 478] width 145 height 30
paste input "26,131.55"
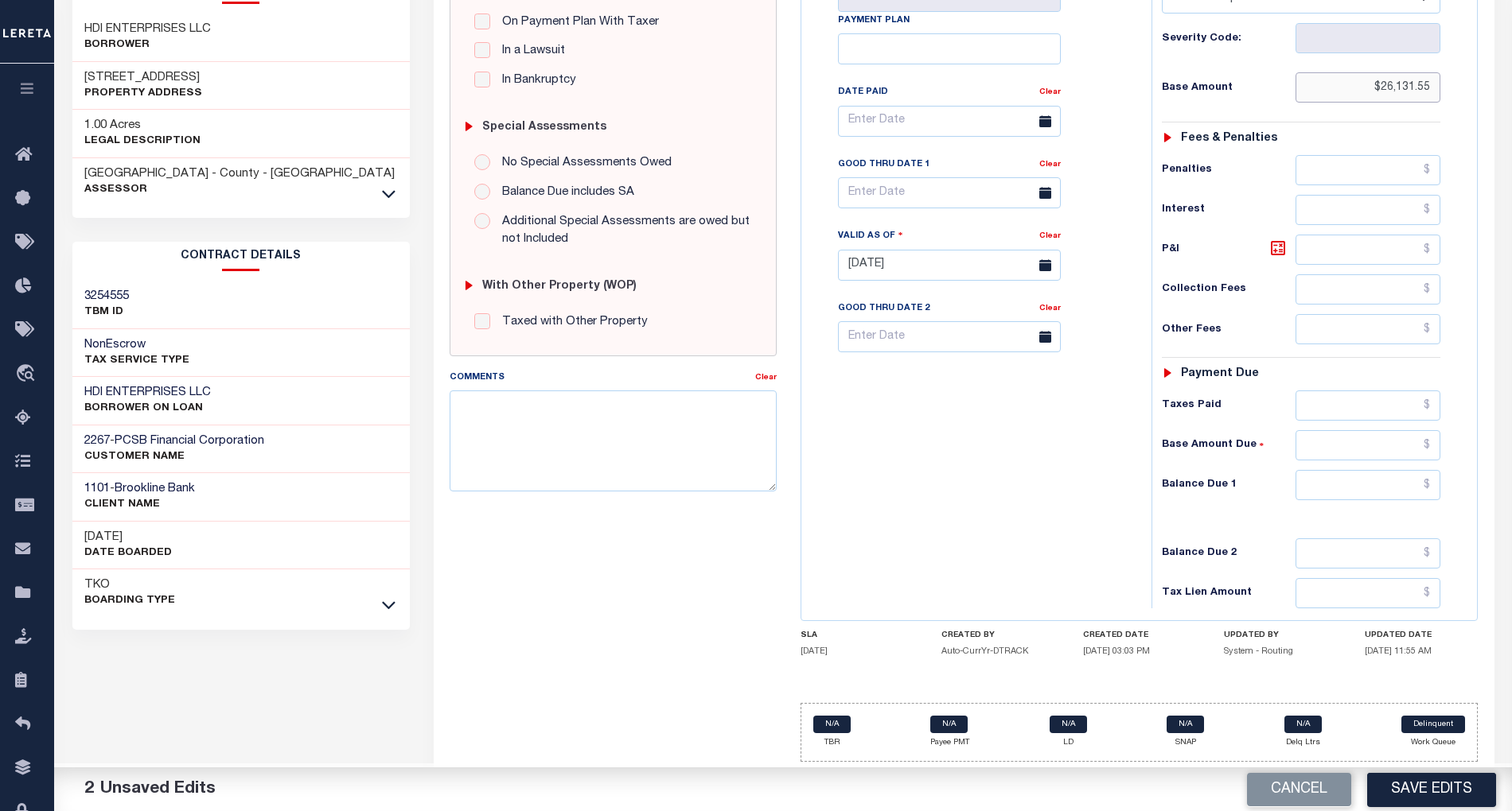
type input "$26,131.55"
click at [1378, 487] on input "text" at bounding box center [1368, 485] width 145 height 30
type input "$0.00"
click at [1424, 803] on button "Save Edits" at bounding box center [1431, 789] width 129 height 35
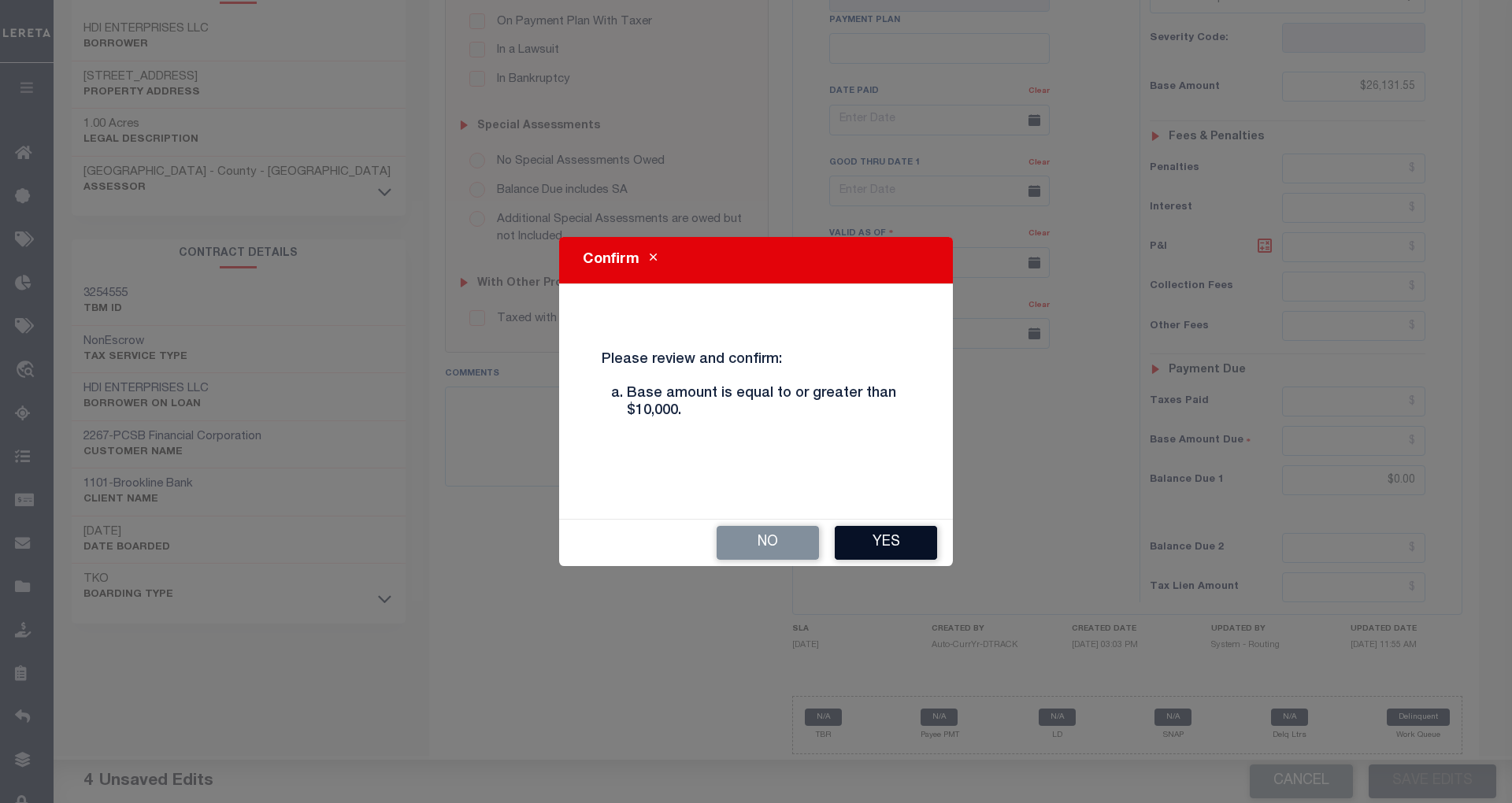
click at [901, 533] on button "Yes" at bounding box center [886, 543] width 103 height 34
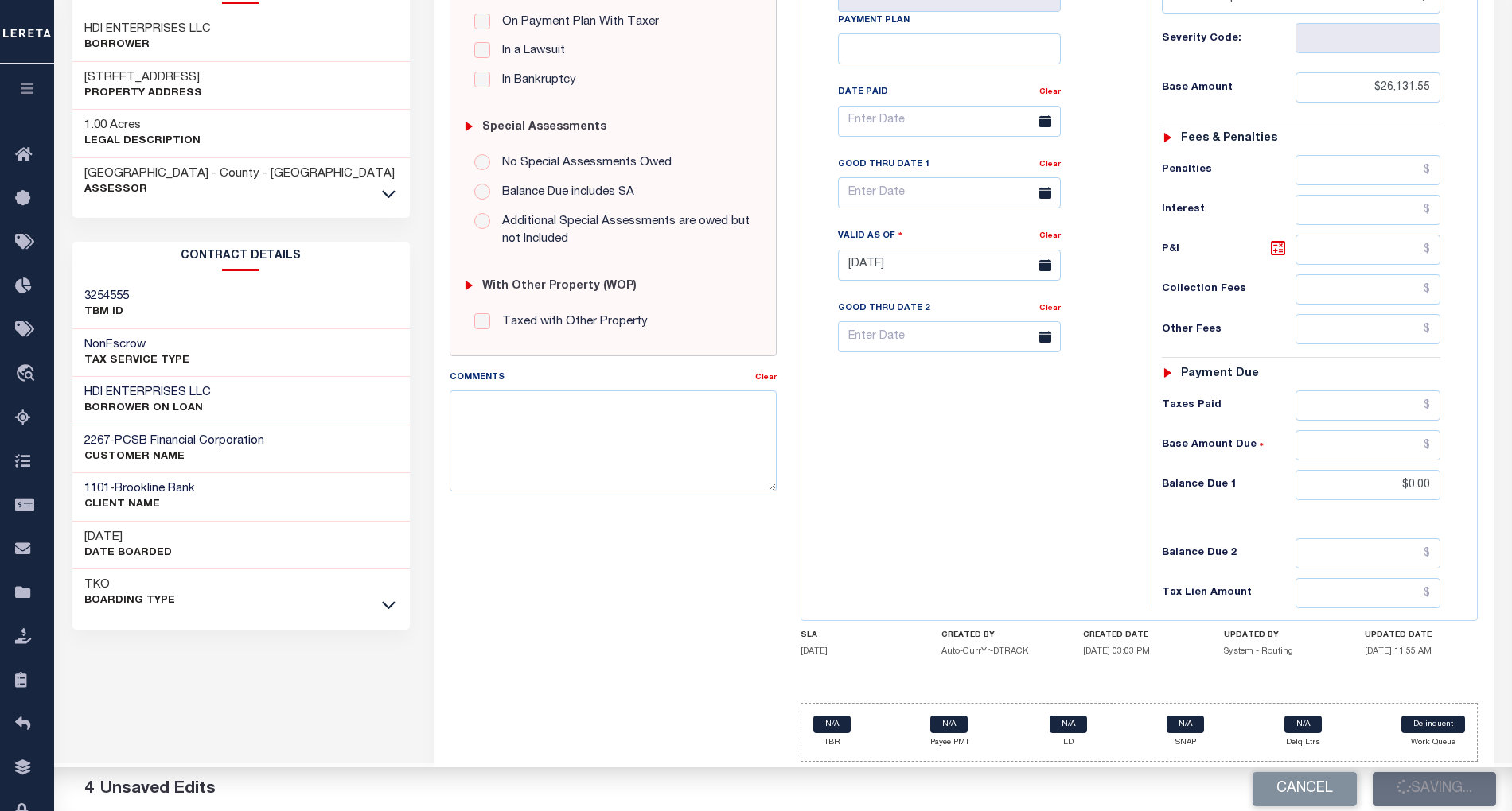
checkbox input "false"
type input "$26,131.55"
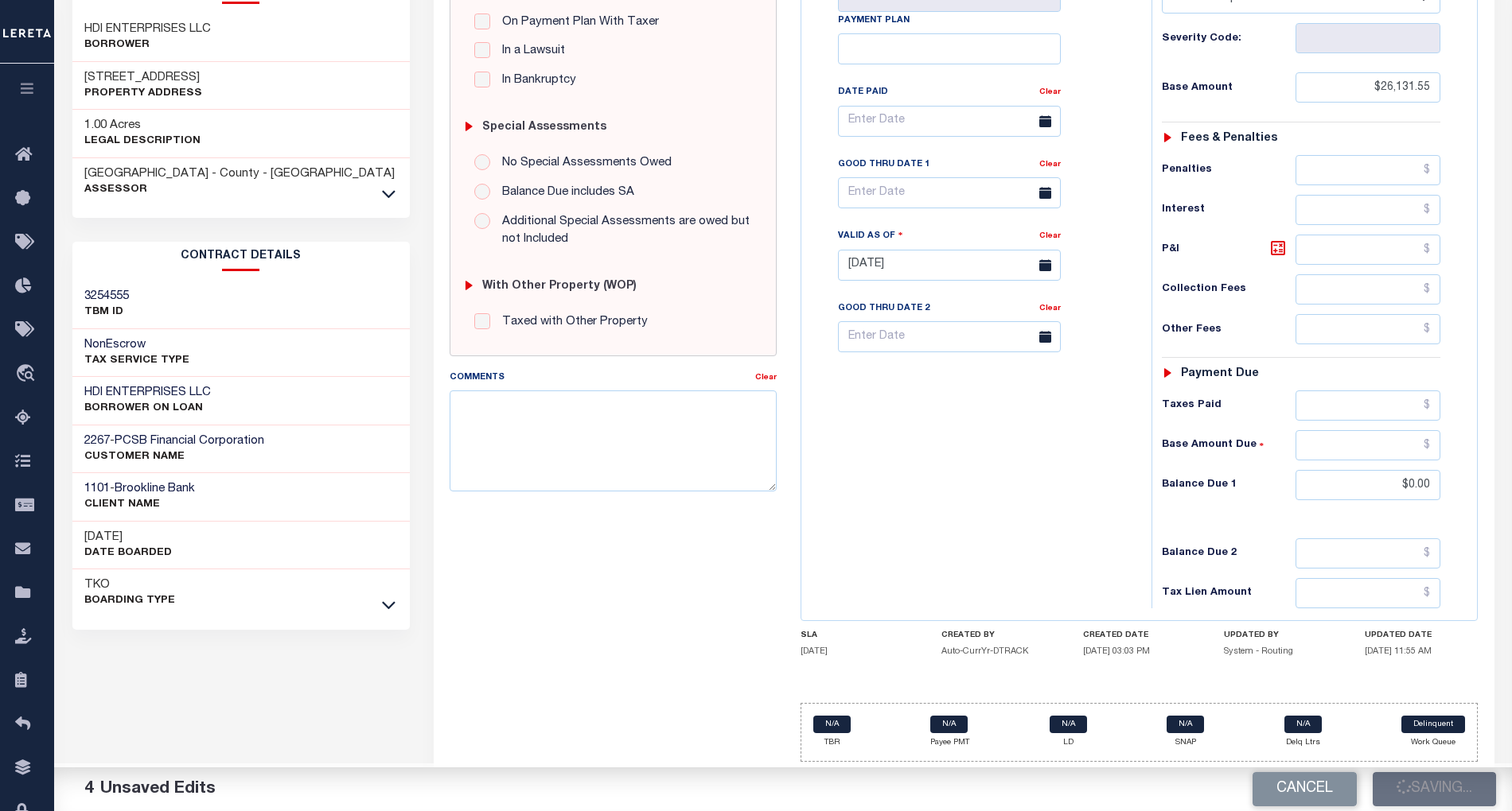
type input "$0"
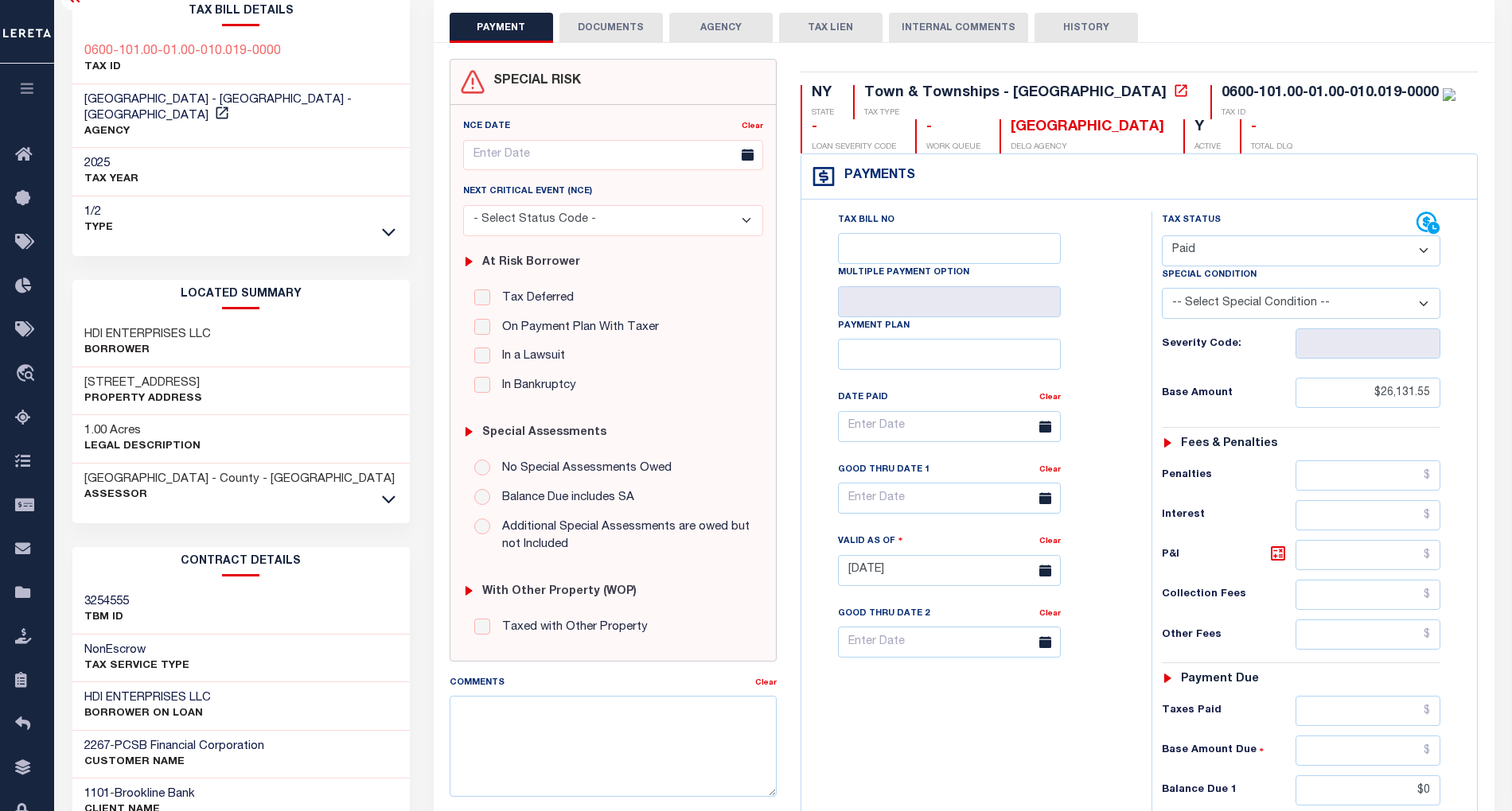
scroll to position [0, 0]
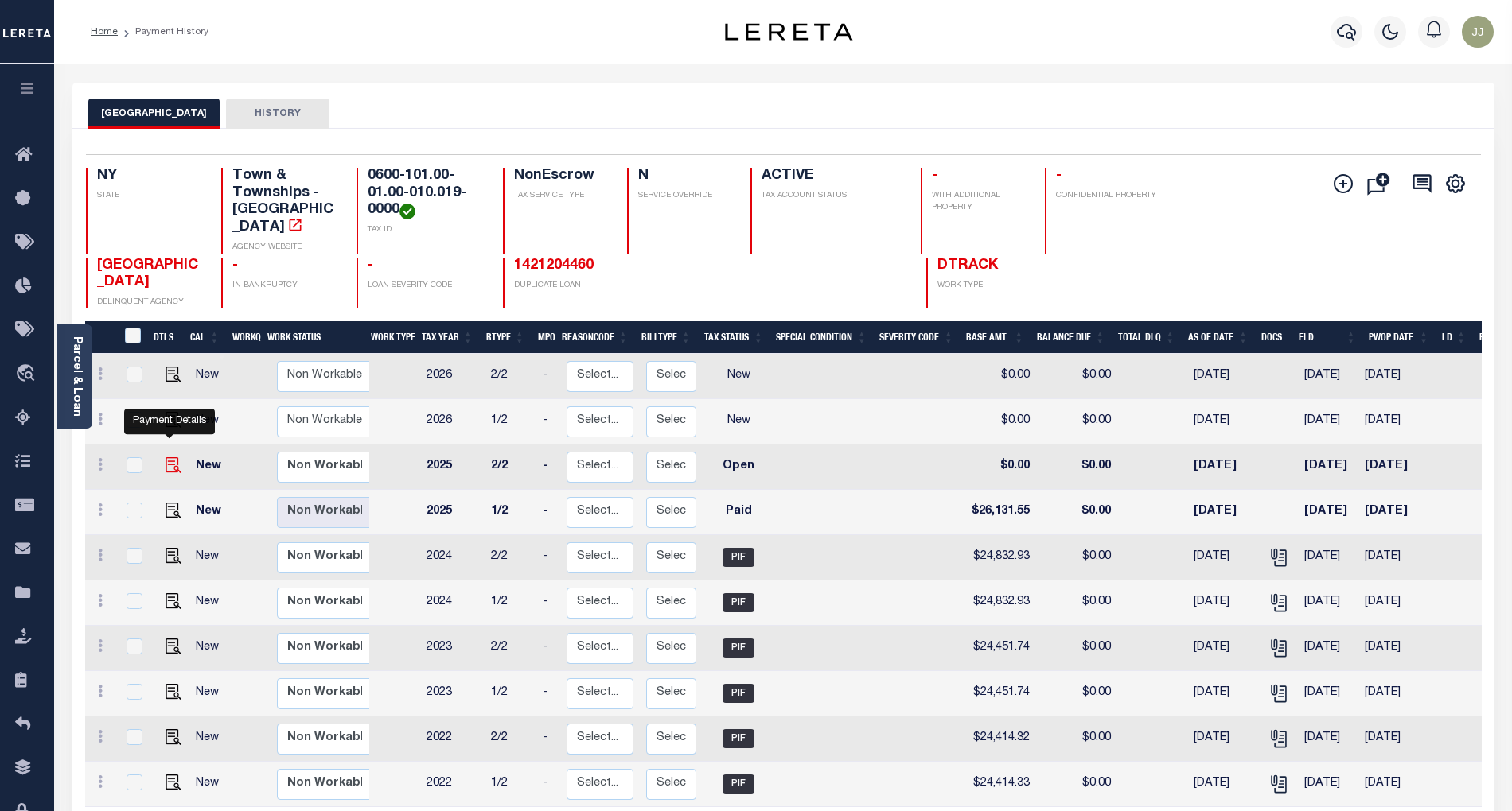
click at [166, 458] on img "" at bounding box center [174, 466] width 16 height 16
checkbox input "true"
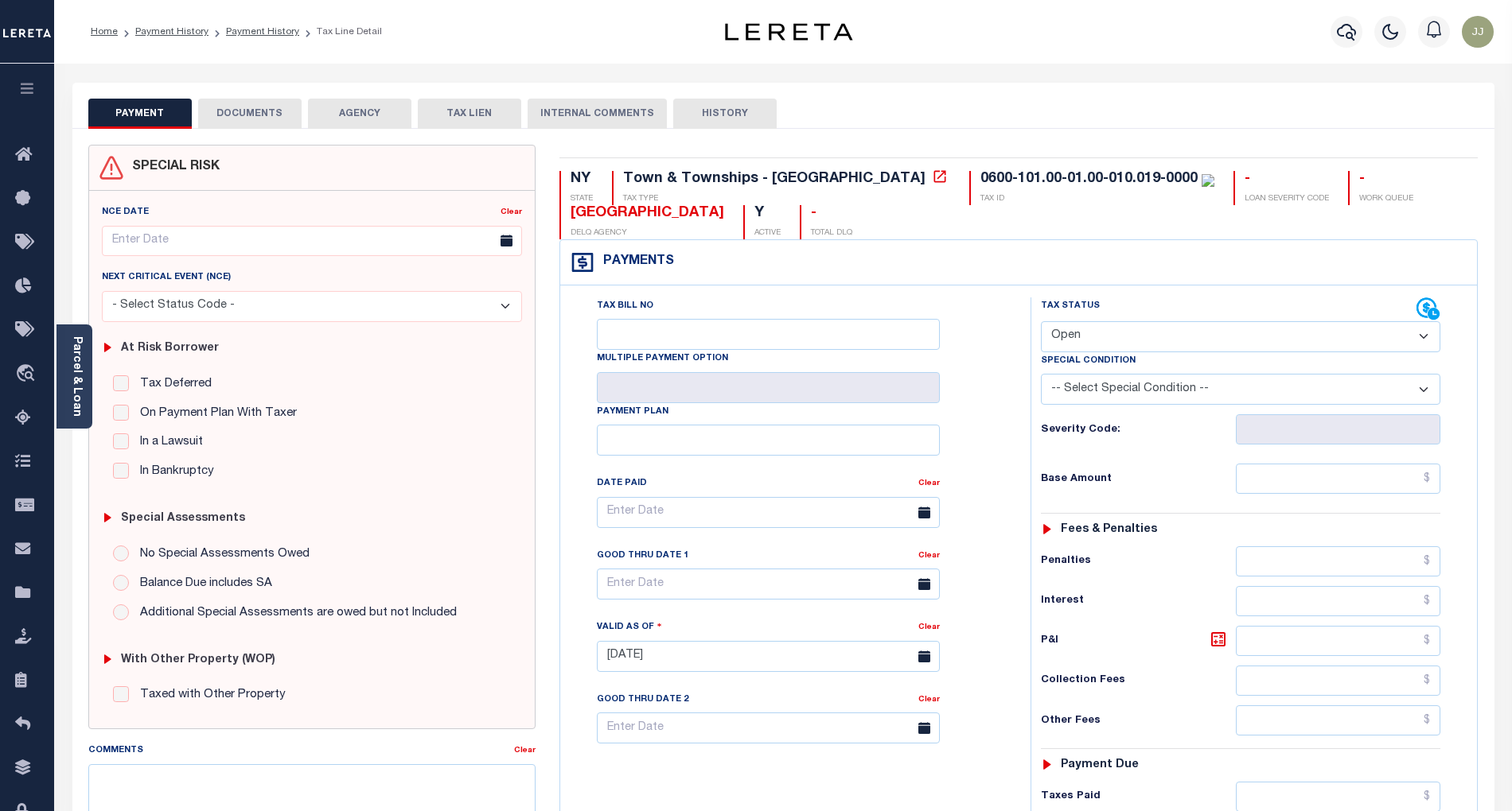
click at [1090, 340] on select "- Select Status Code - Open Due/Unpaid Paid Incomplete No Tax Due Internal Refu…" at bounding box center [1241, 337] width 399 height 31
select select "PYD"
click at [1041, 323] on select "- Select Status Code - Open Due/Unpaid Paid Incomplete No Tax Due Internal Refu…" at bounding box center [1241, 337] width 399 height 31
type input "10/02/2025"
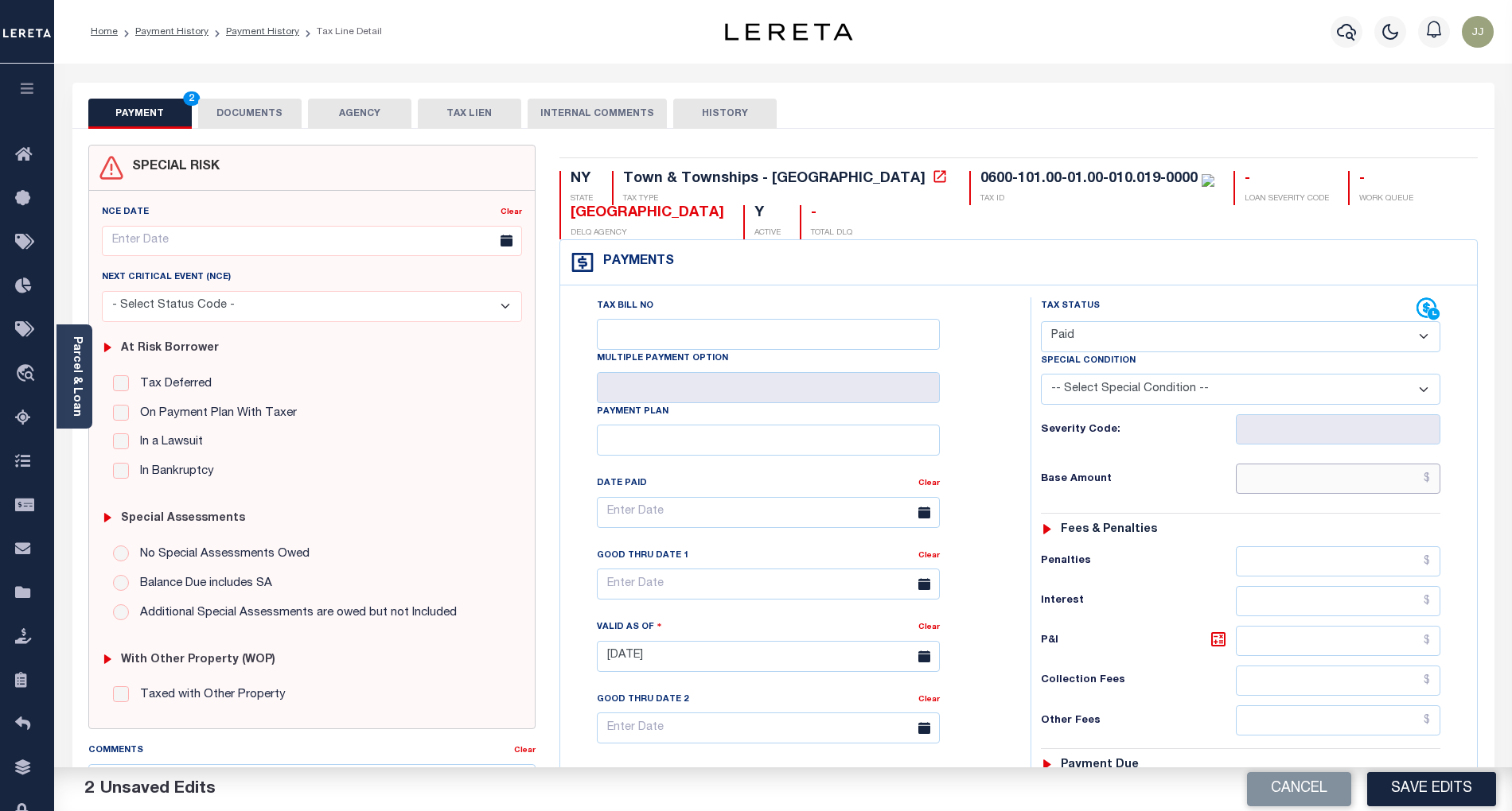
click at [1303, 485] on input "text" at bounding box center [1338, 478] width 206 height 30
paste input "26,131.54"
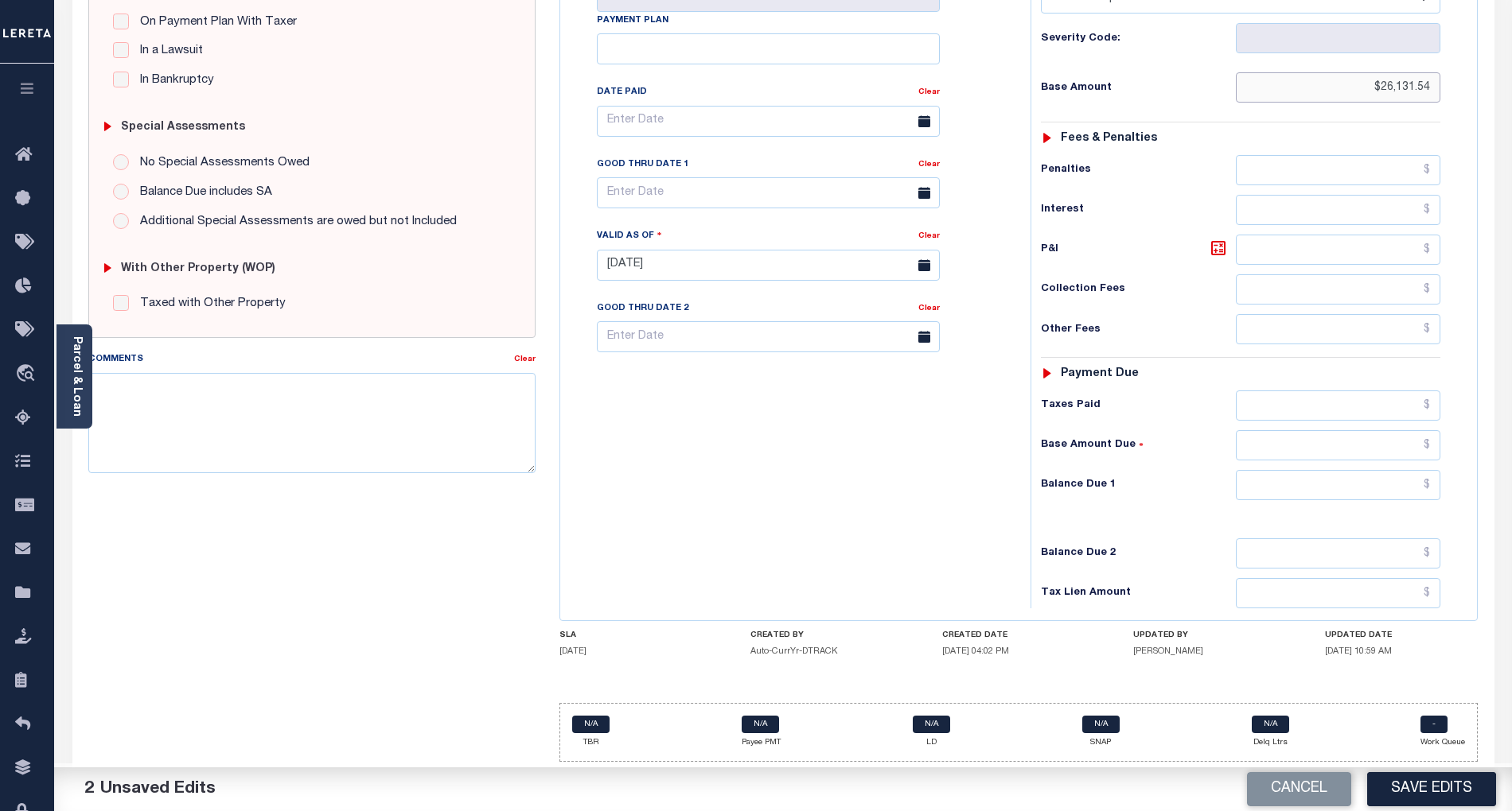
type input "$26,131.54"
click at [1363, 481] on input "text" at bounding box center [1338, 485] width 206 height 30
type input "$0.00"
click at [805, 516] on div "Tax Bill No Multiple Payment Option Payment Plan Clear" at bounding box center [791, 257] width 454 height 702
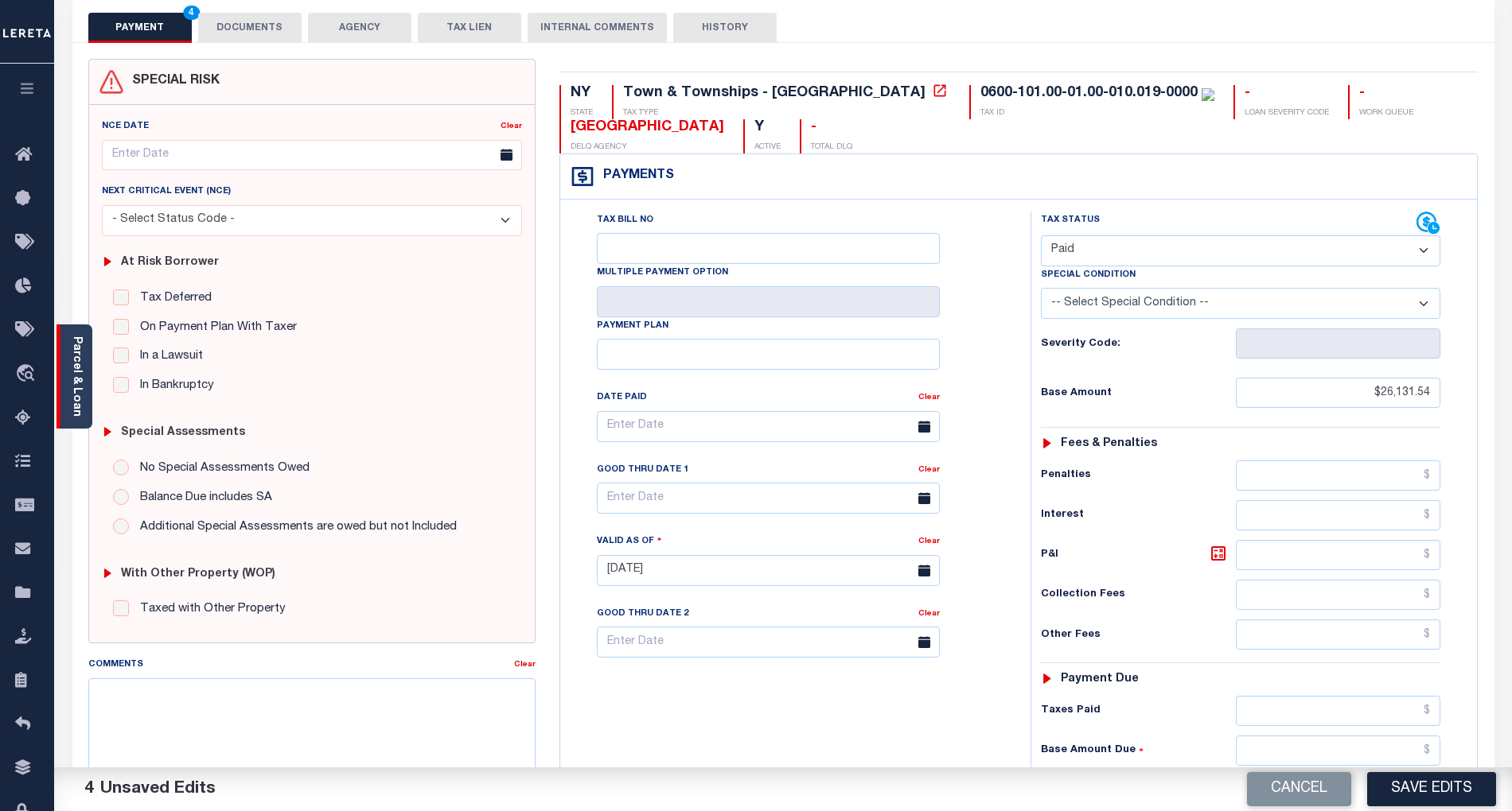
click at [81, 397] on link "Parcel & Loan" at bounding box center [76, 377] width 11 height 80
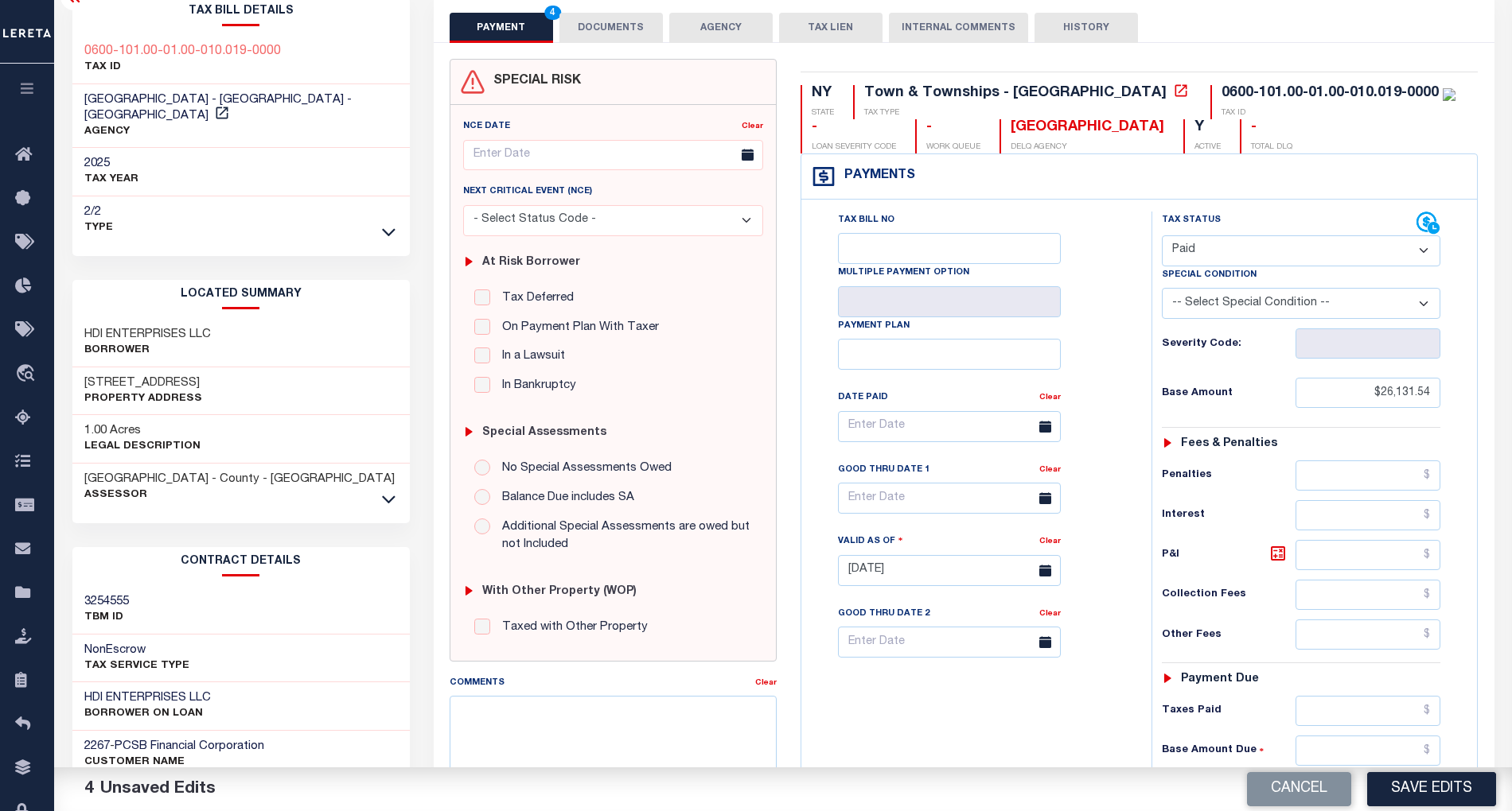
click at [594, 34] on button "DOCUMENTS" at bounding box center [611, 28] width 104 height 30
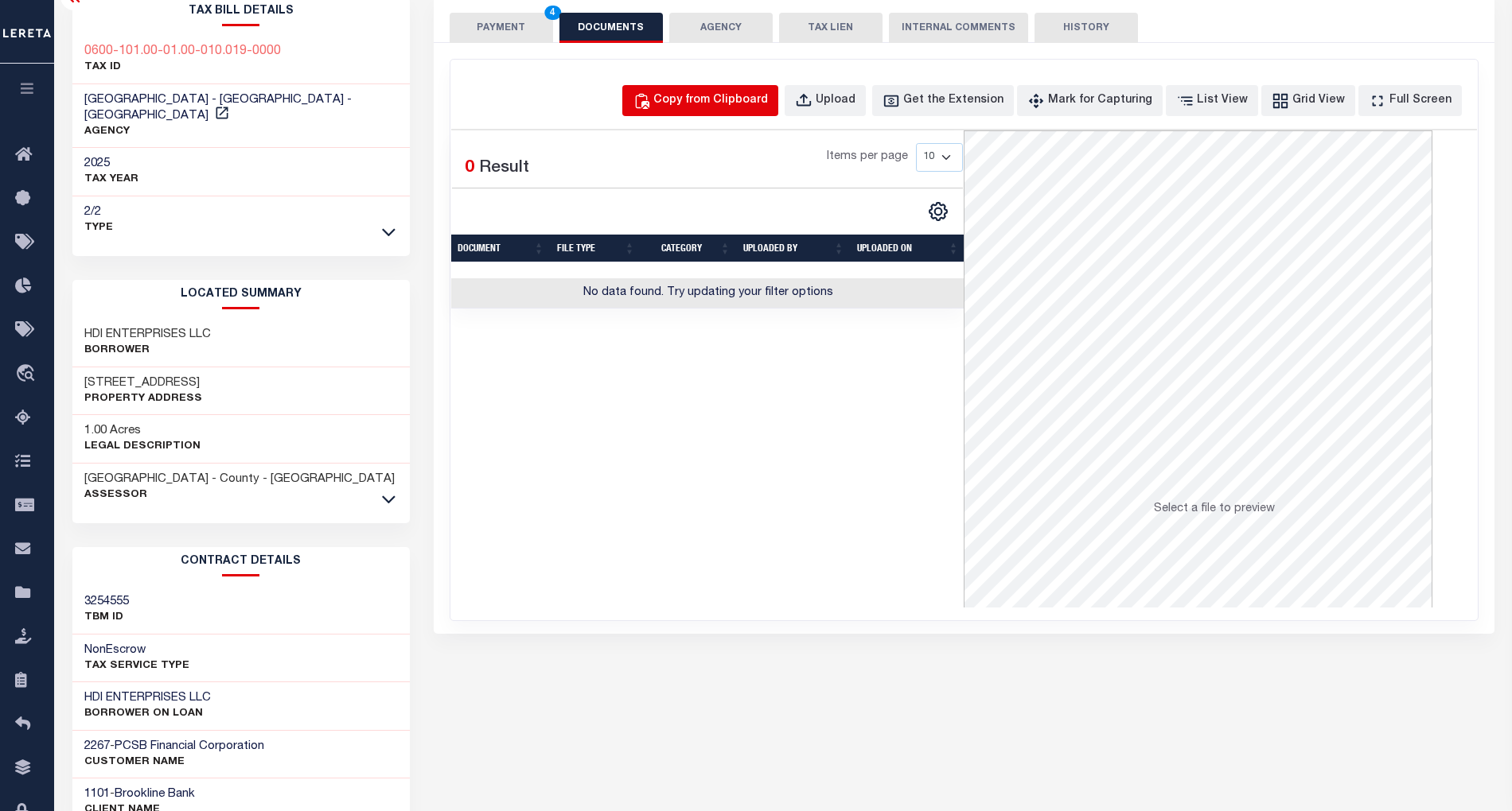
click at [700, 100] on div "Copy from Clipboard" at bounding box center [710, 101] width 115 height 17
select select "POP"
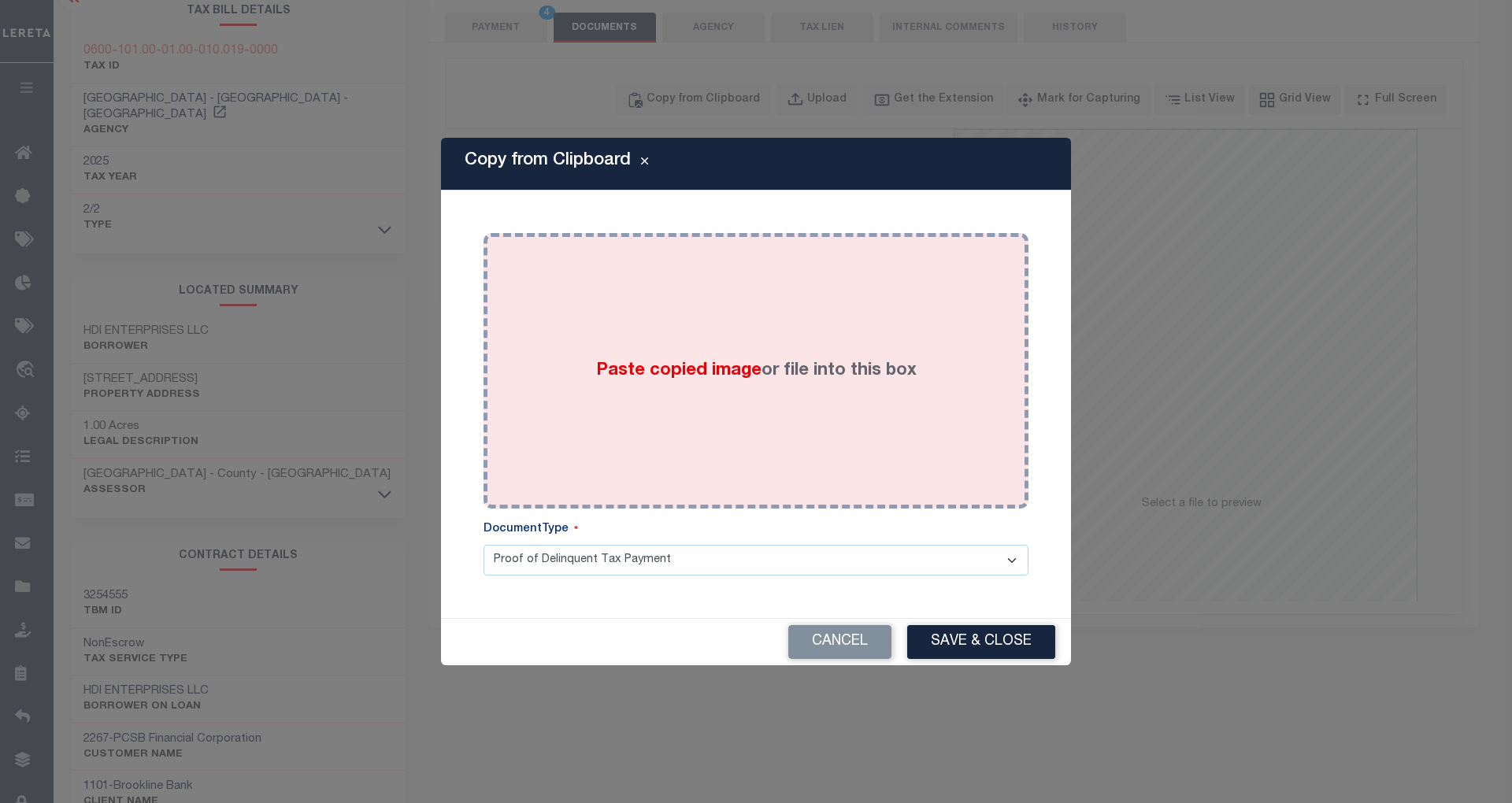
click at [703, 240] on div "Paste copied image or file into this box" at bounding box center [755, 371] width 545 height 275
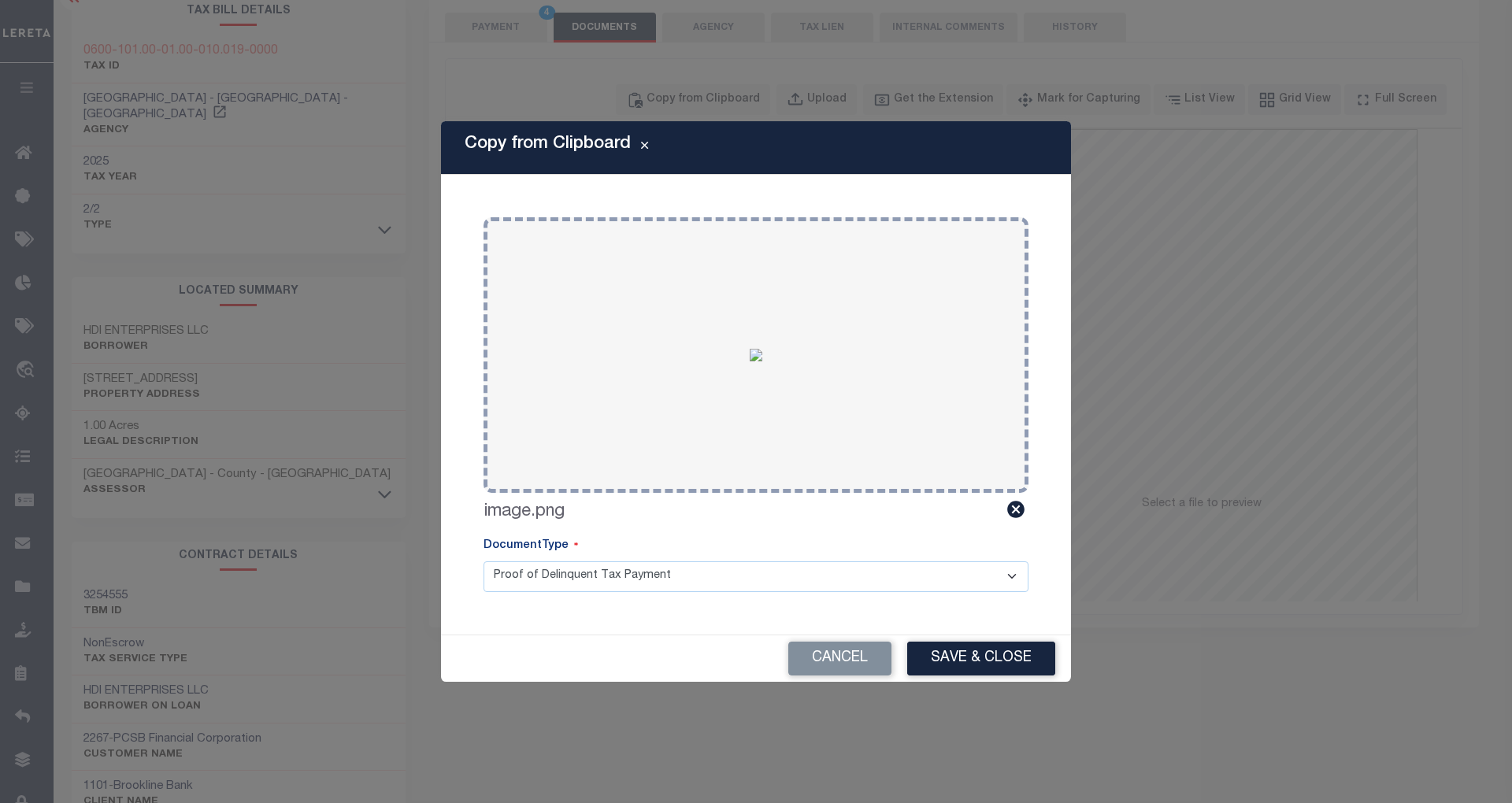
click at [940, 653] on button "Save & Close" at bounding box center [981, 659] width 148 height 34
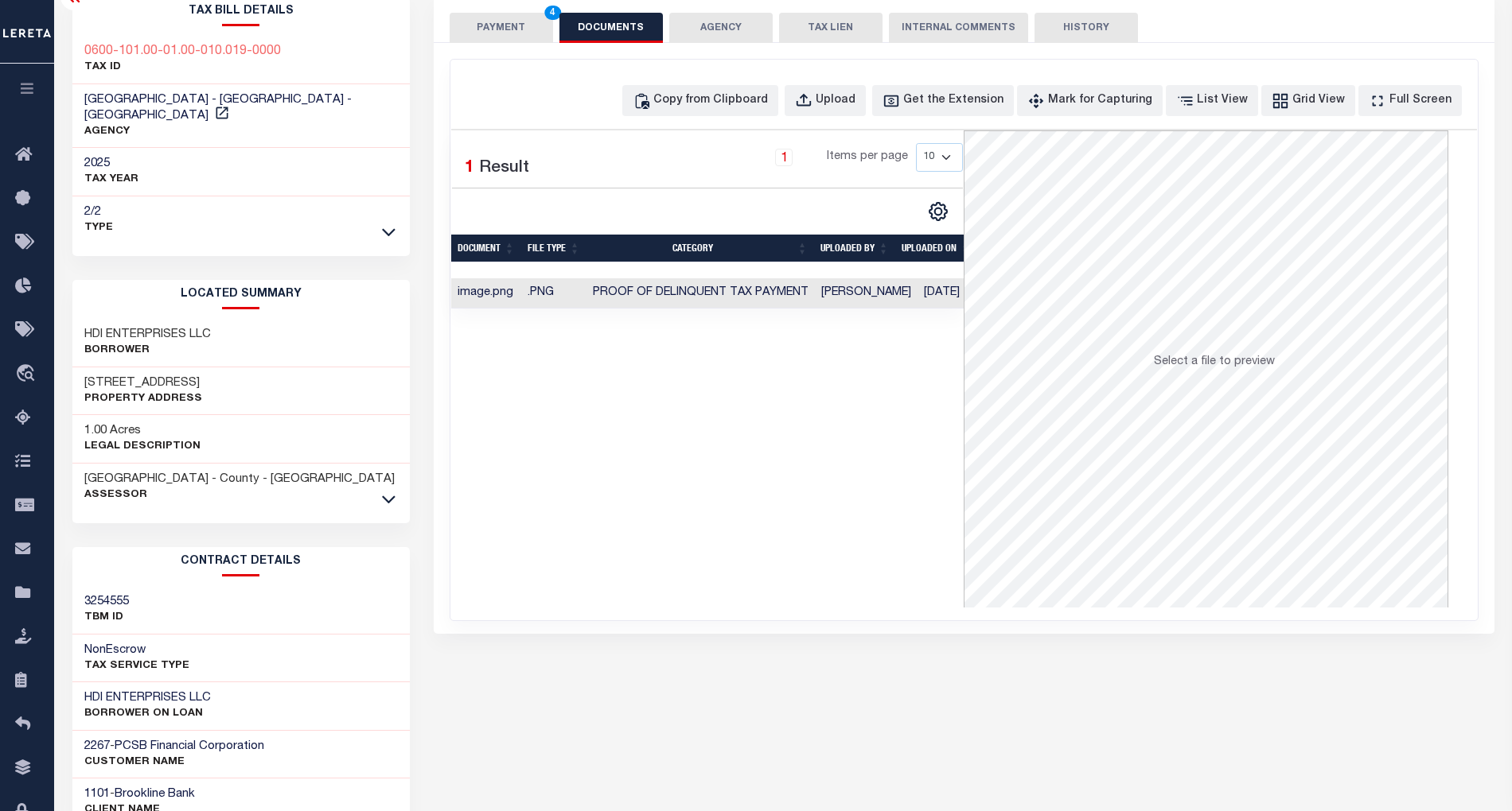
click at [485, 30] on button "PAYMENT 4" at bounding box center [501, 28] width 104 height 30
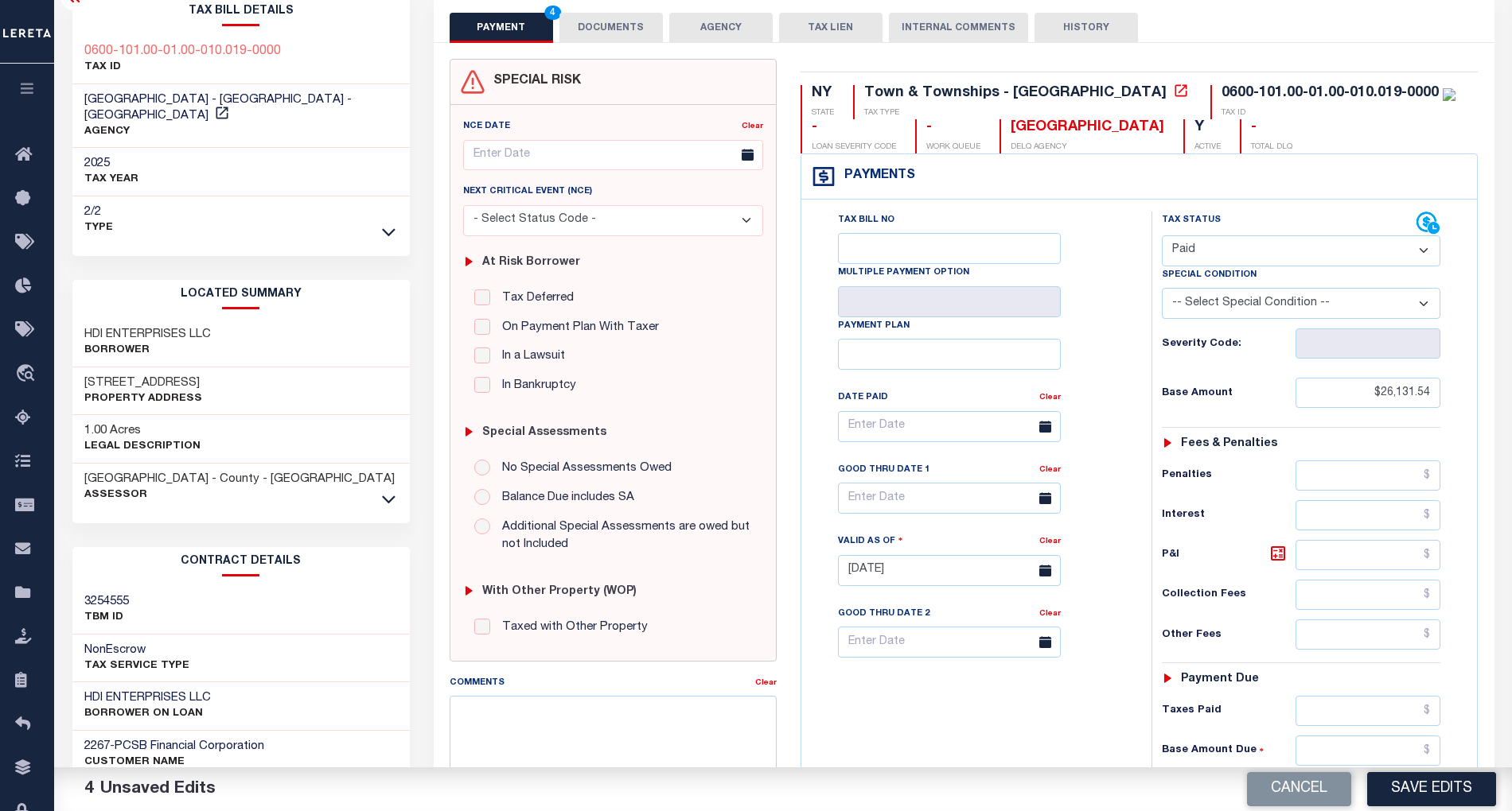
scroll to position [398, 0]
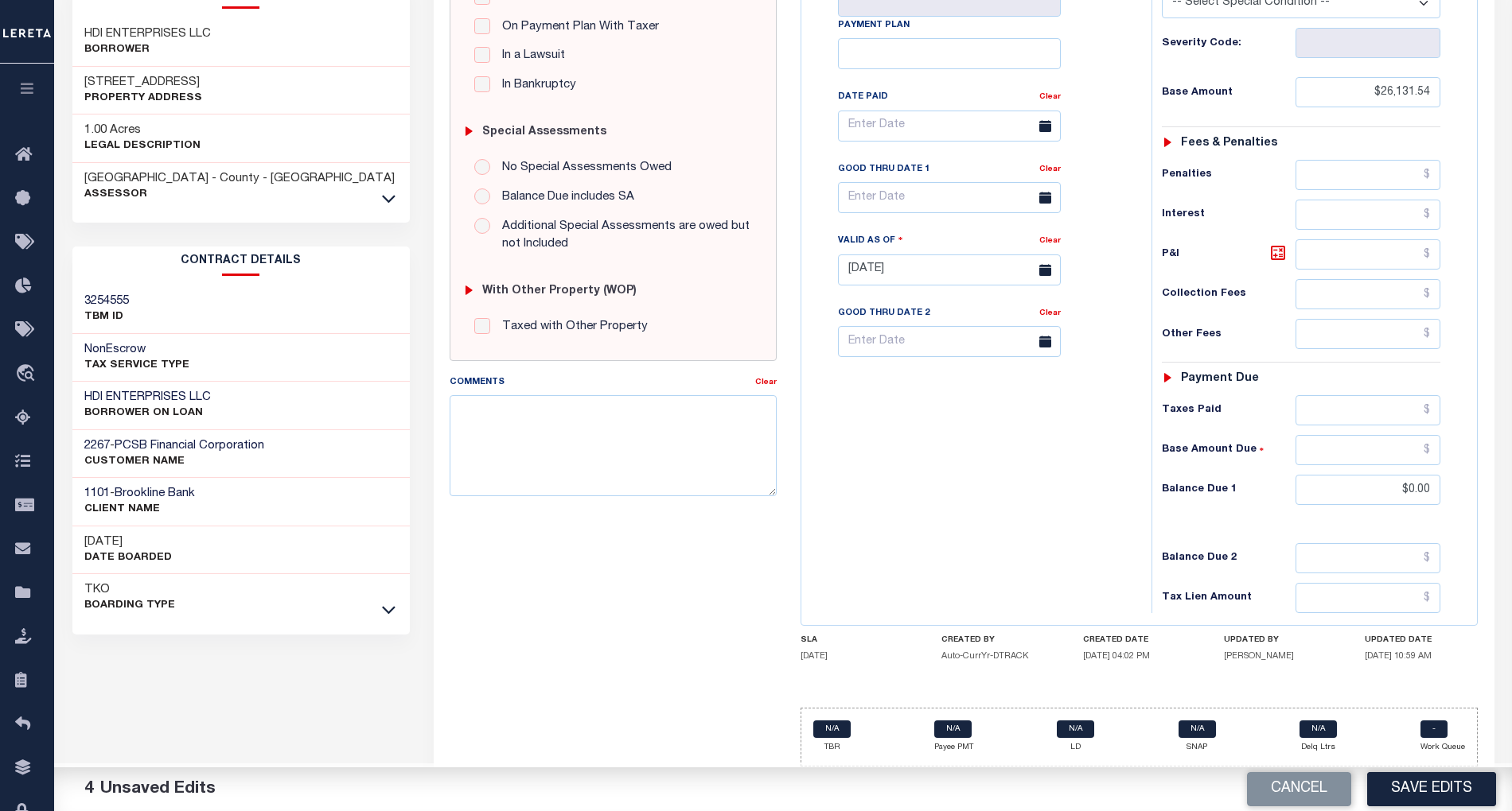
click at [899, 437] on div "Tax Bill No Multiple Payment Option Payment Plan Clear" at bounding box center [972, 262] width 334 height 702
click at [1430, 788] on button "Save Edits" at bounding box center [1431, 789] width 129 height 35
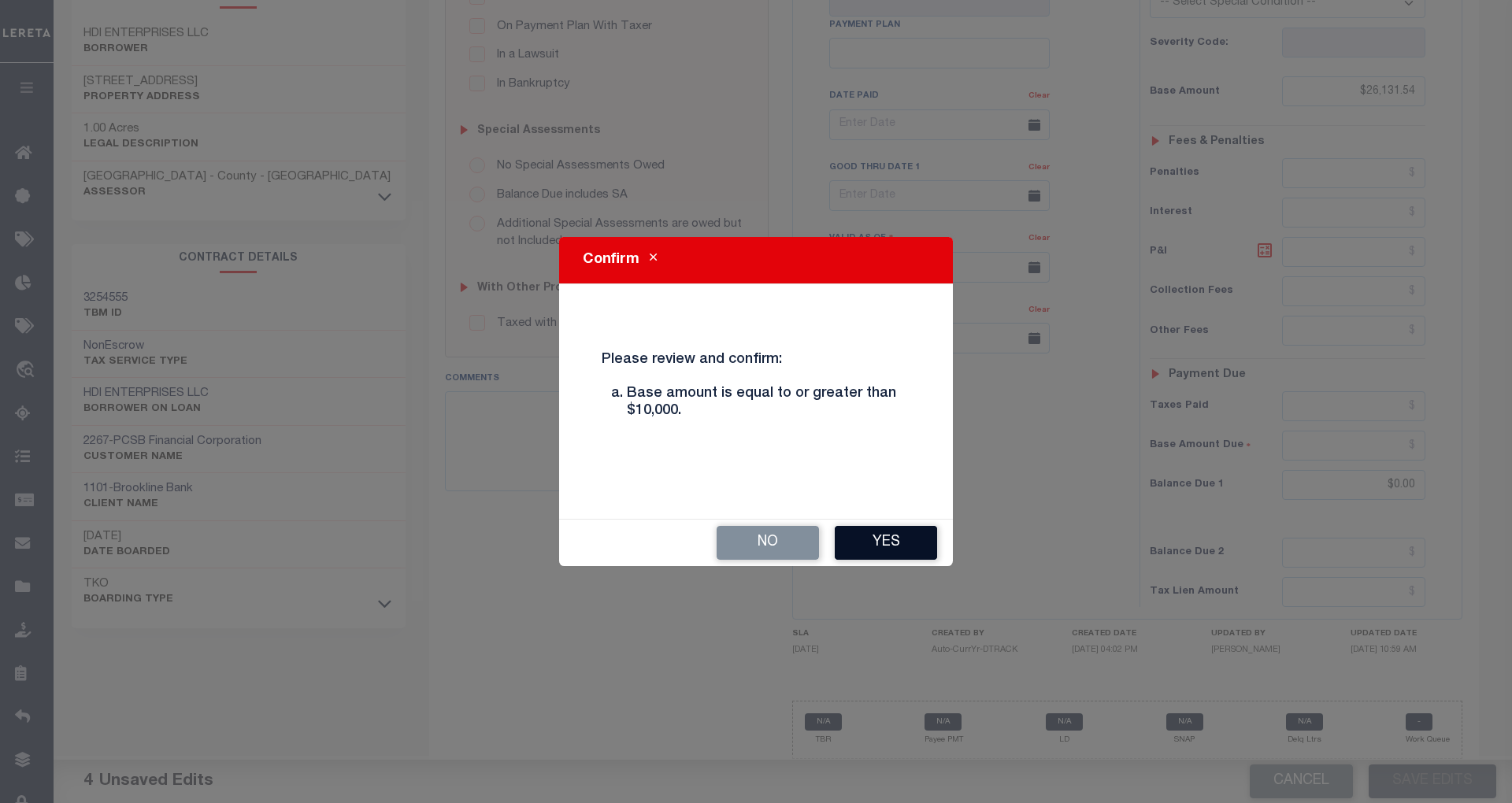
click at [921, 558] on button "Yes" at bounding box center [886, 543] width 103 height 34
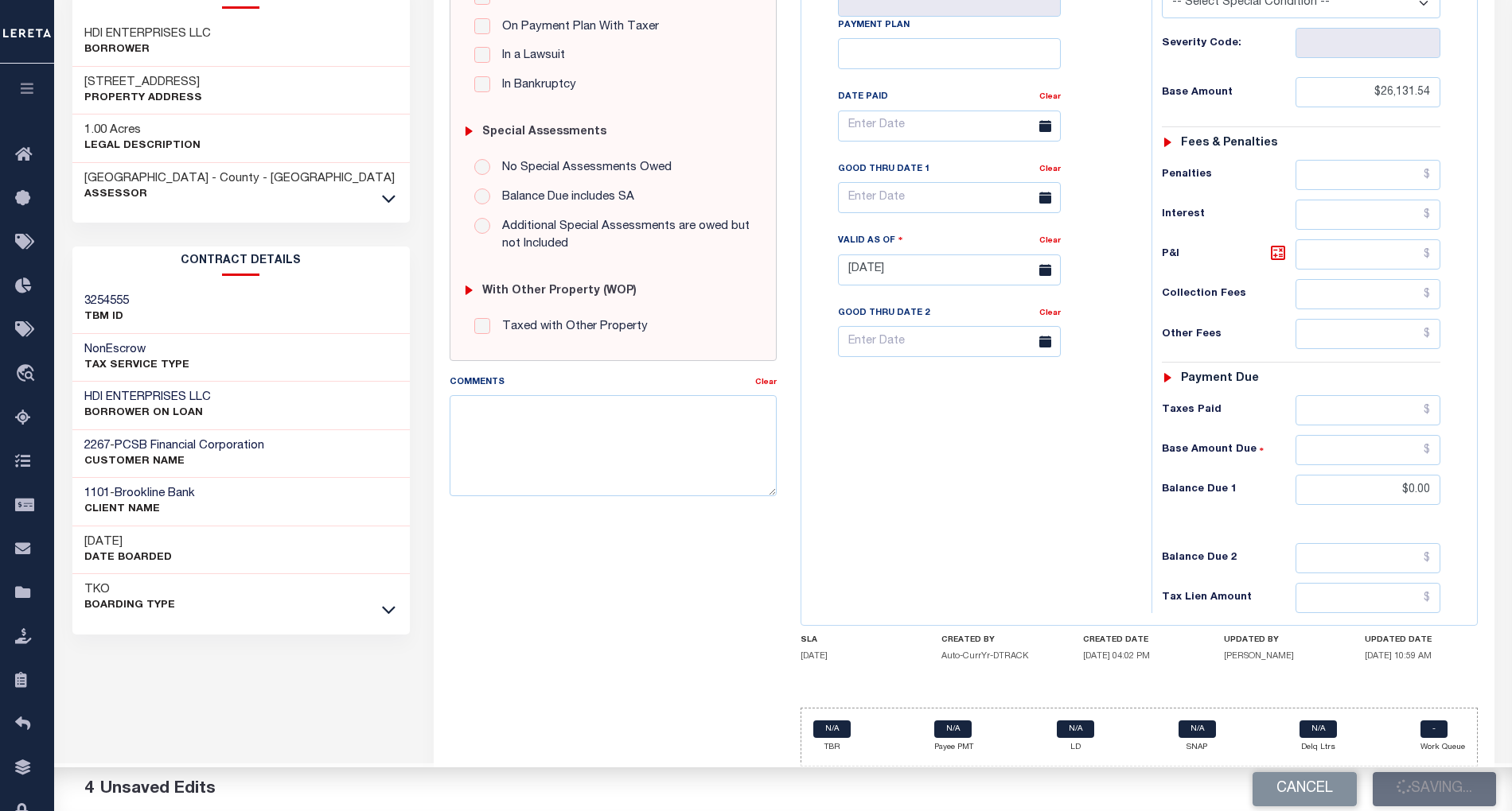
checkbox input "false"
type input "$26,131.54"
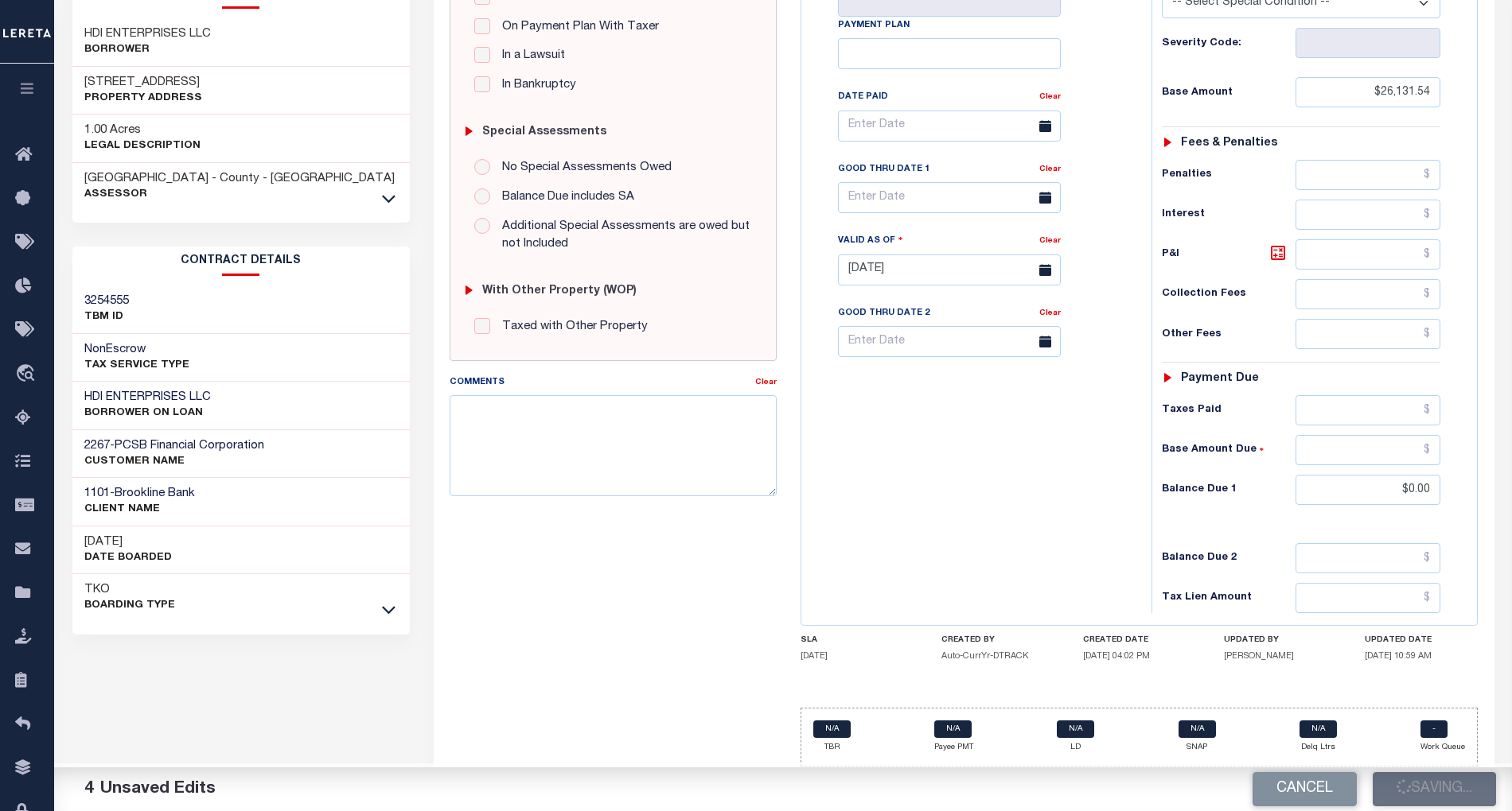
type input "$0"
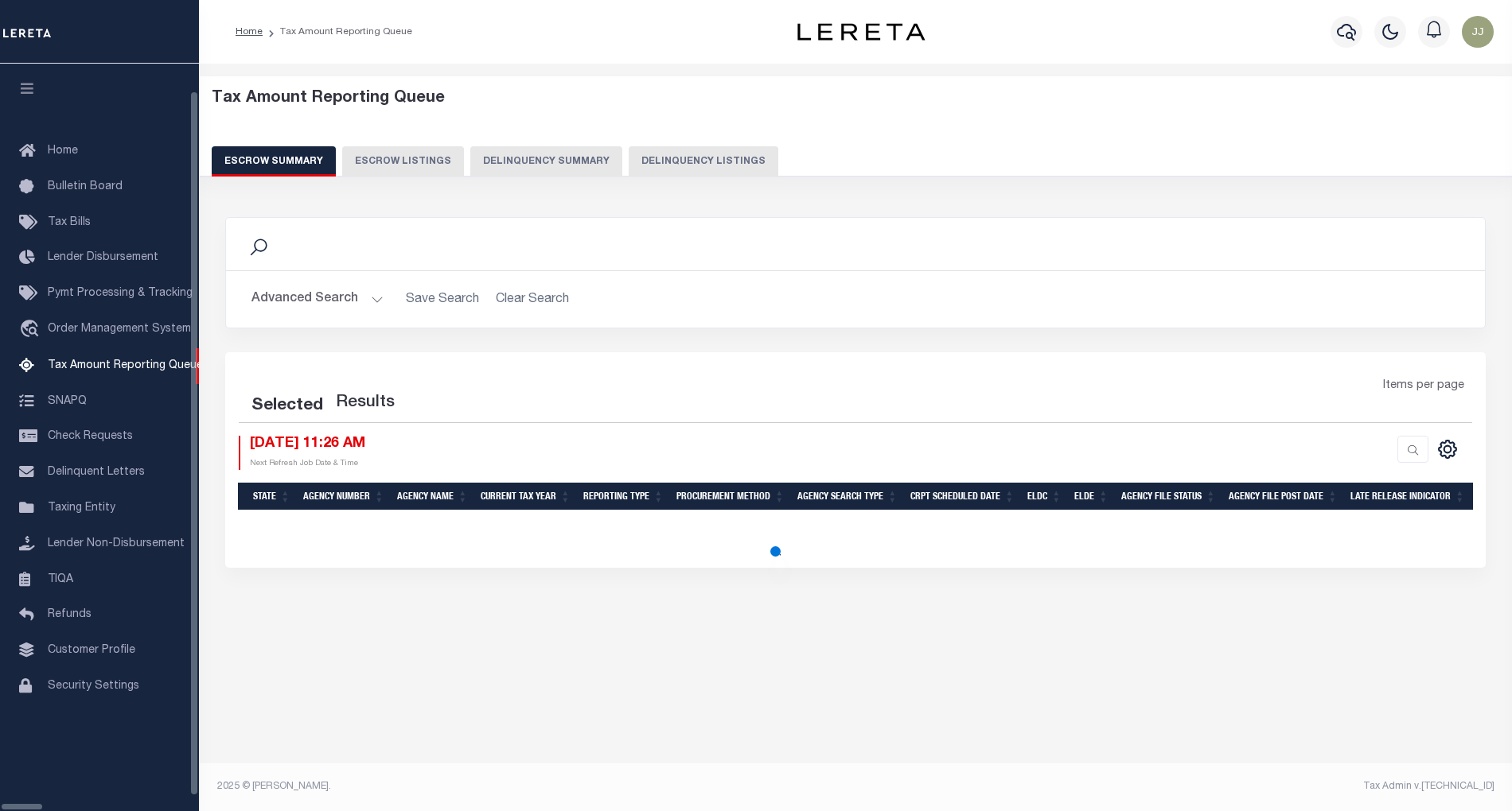
select select "100"
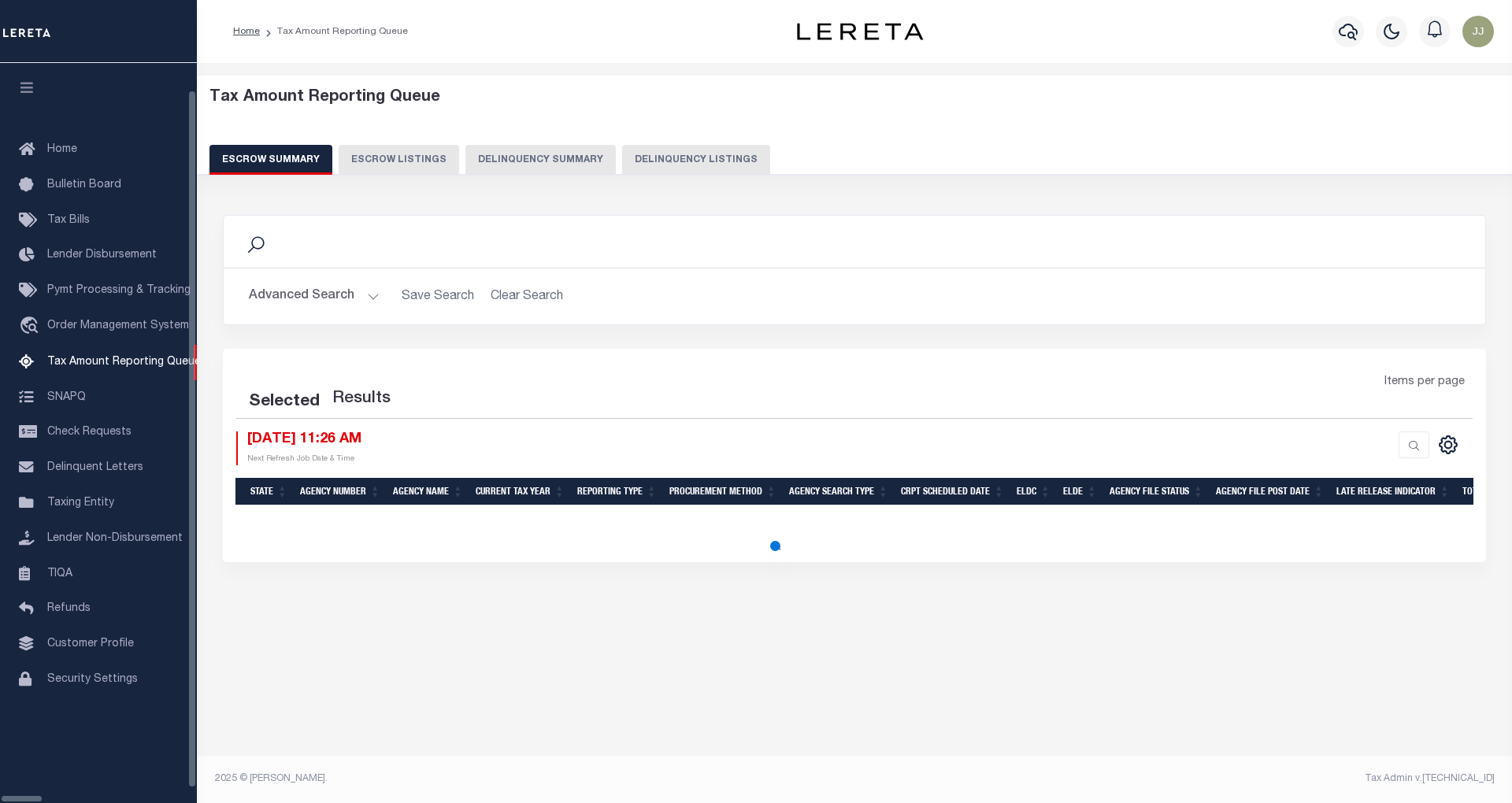
select select "100"
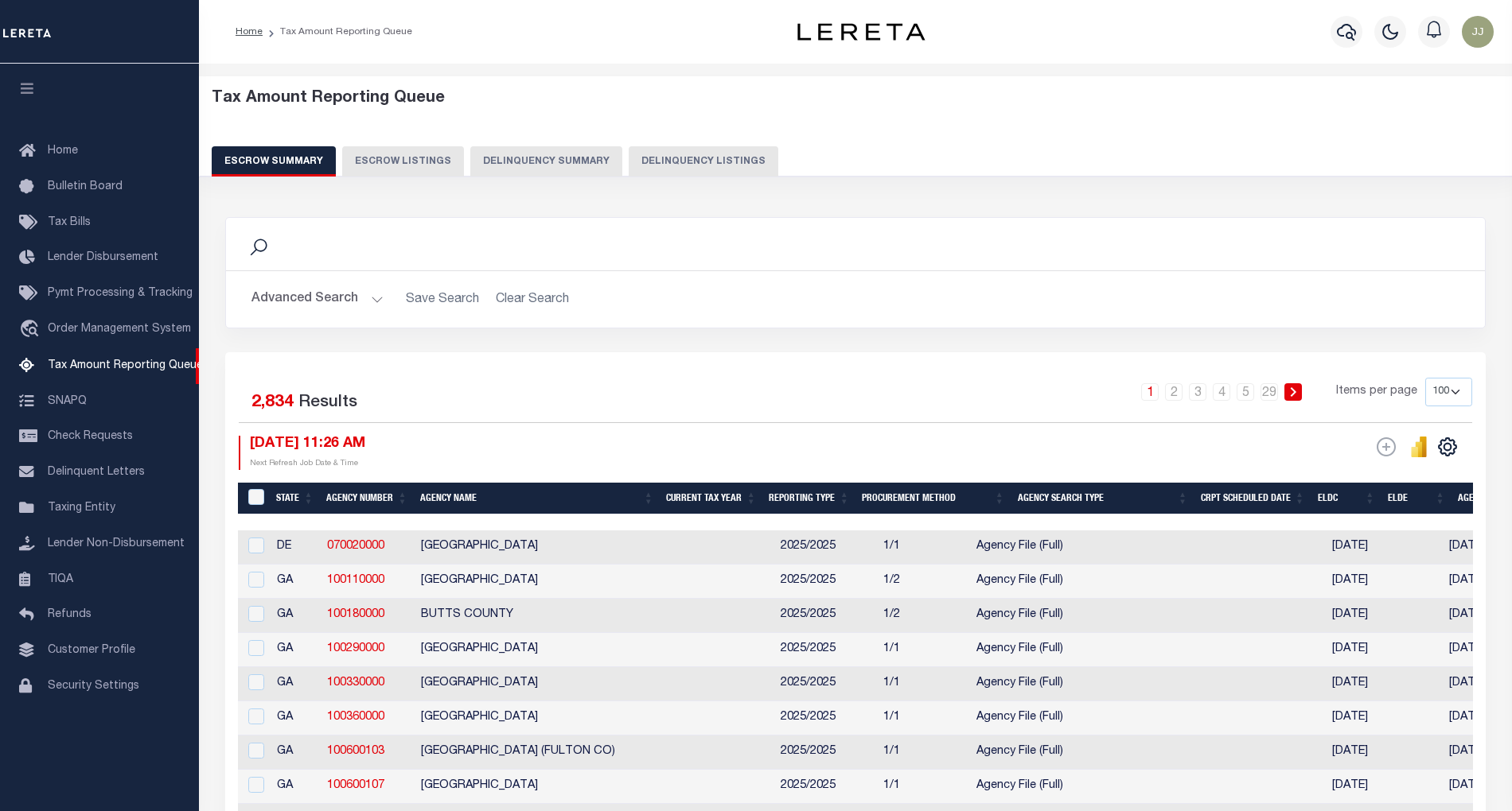
click at [663, 148] on button "Delinquency Listings" at bounding box center [703, 161] width 149 height 30
select select "100"
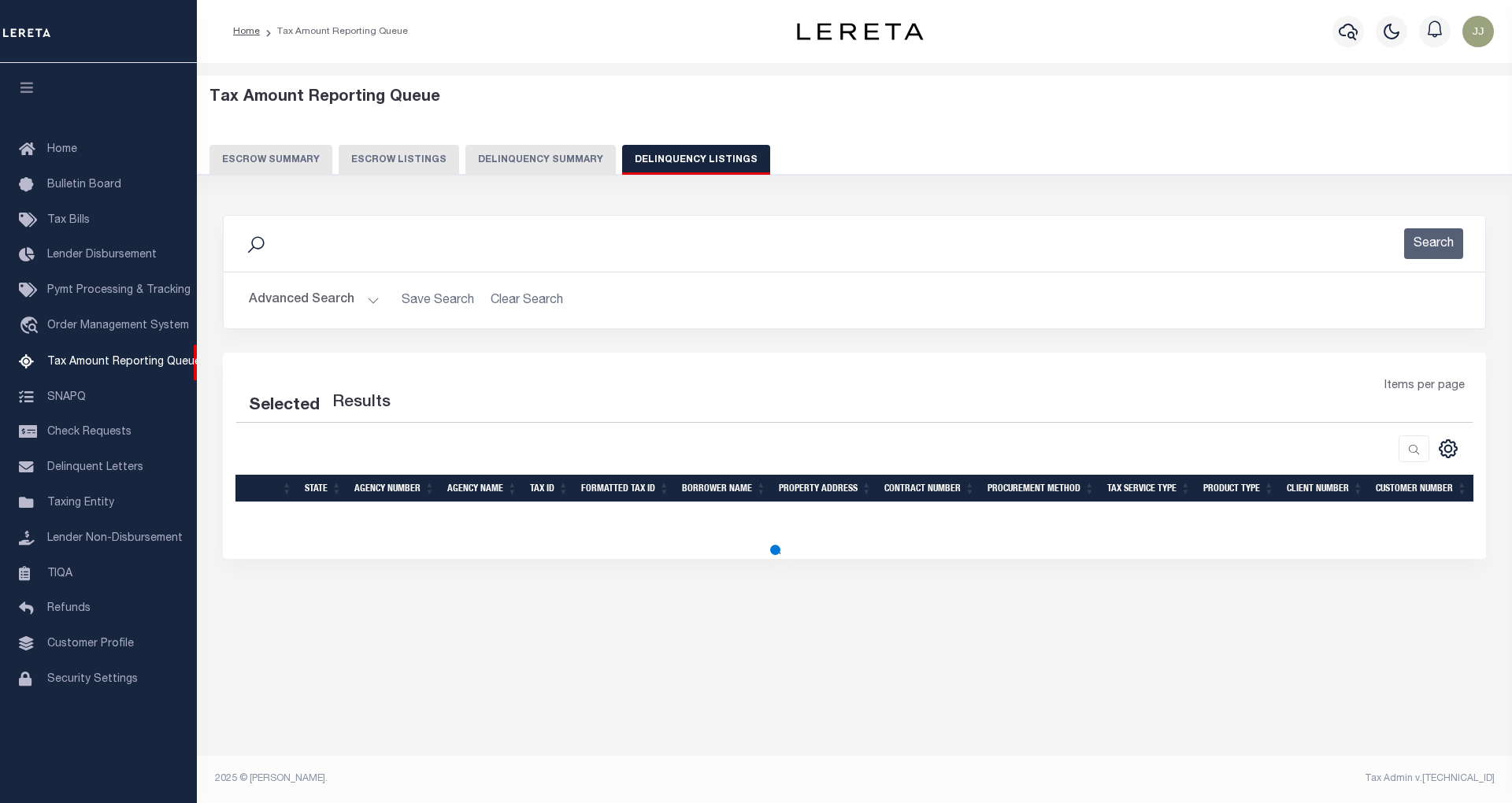
select select "100"
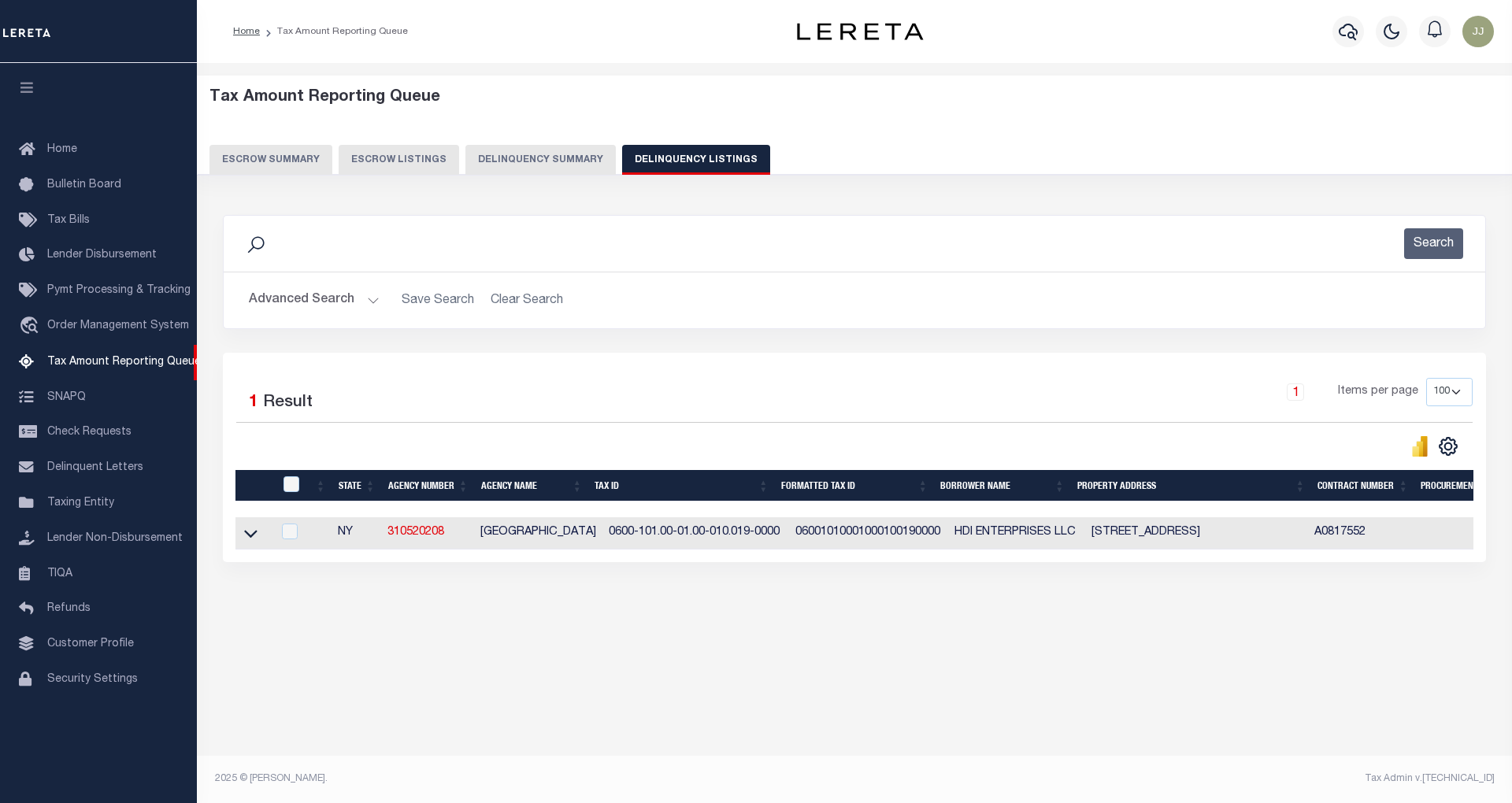
click at [297, 312] on button "Advanced Search" at bounding box center [314, 300] width 131 height 31
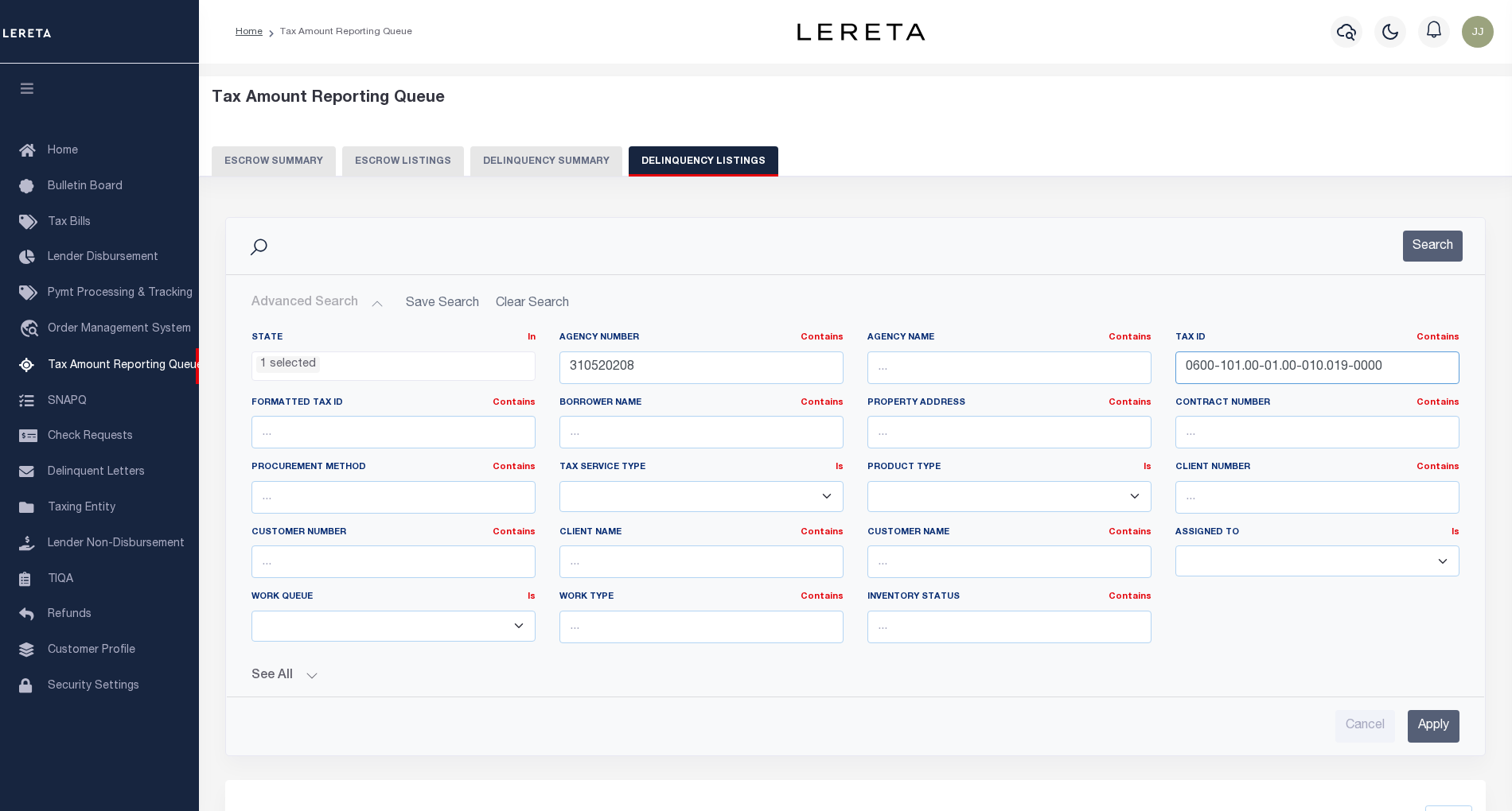
drag, startPoint x: 1385, startPoint y: 371, endPoint x: 1127, endPoint y: 364, distance: 258.1
click at [1127, 364] on div "State In In AK AL AR AZ CA CO CT DC DE FL GA GU HI IA ID IL IN KS KY LA MA MD M…" at bounding box center [855, 494] width 1232 height 325
paste input "5548051290680001013000"
type input "55480512906800010130000000"
drag, startPoint x: 649, startPoint y: 367, endPoint x: 493, endPoint y: 370, distance: 156.0
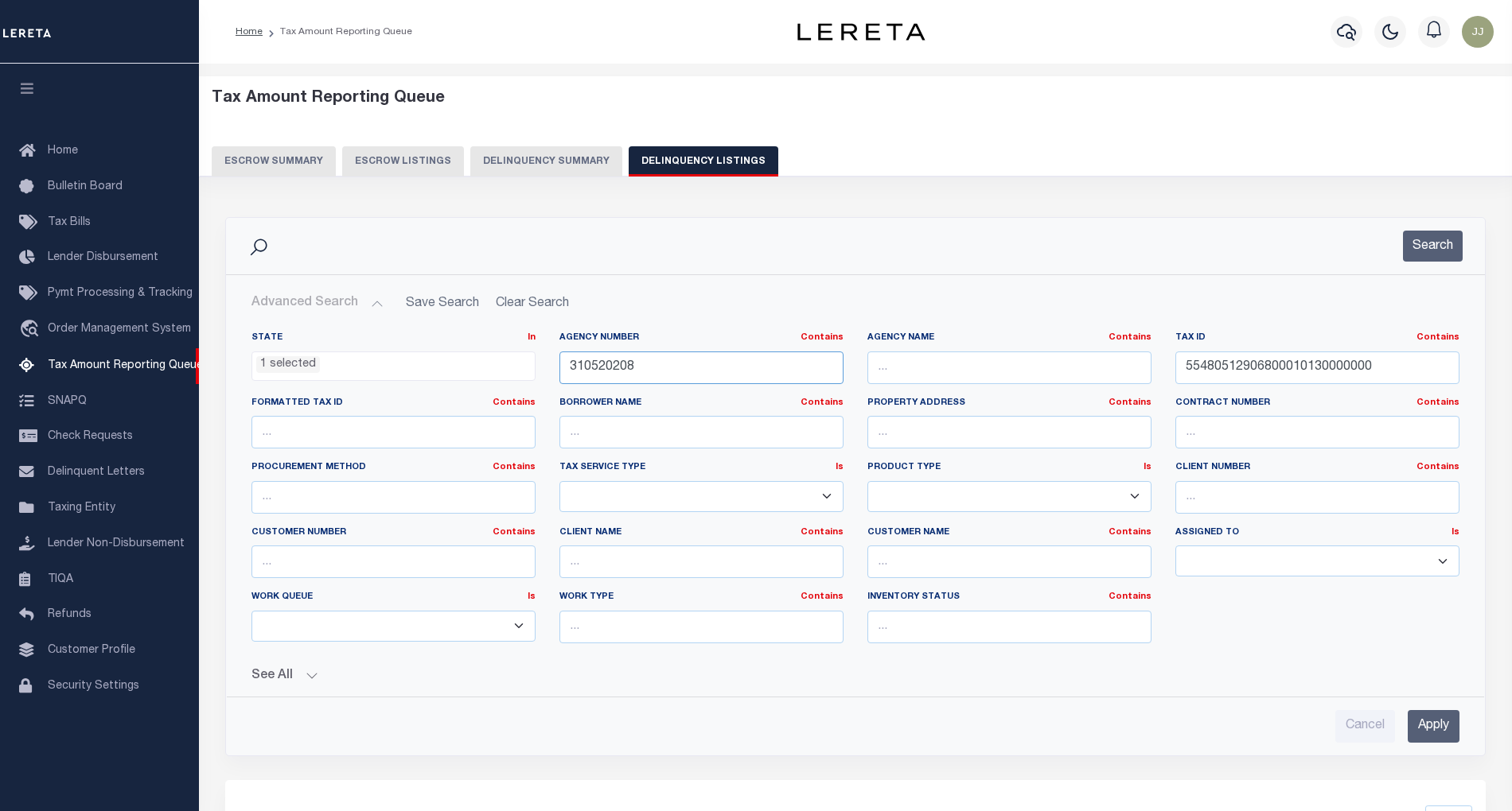
click at [493, 370] on div "State In In AK AL AR AZ CA CO CT DC DE FL GA GU HI IA ID IL IN KS KY LA MA MD M…" at bounding box center [855, 494] width 1232 height 325
paste input "600421"
type input "310600421"
click at [1416, 255] on button "Search" at bounding box center [1433, 246] width 60 height 31
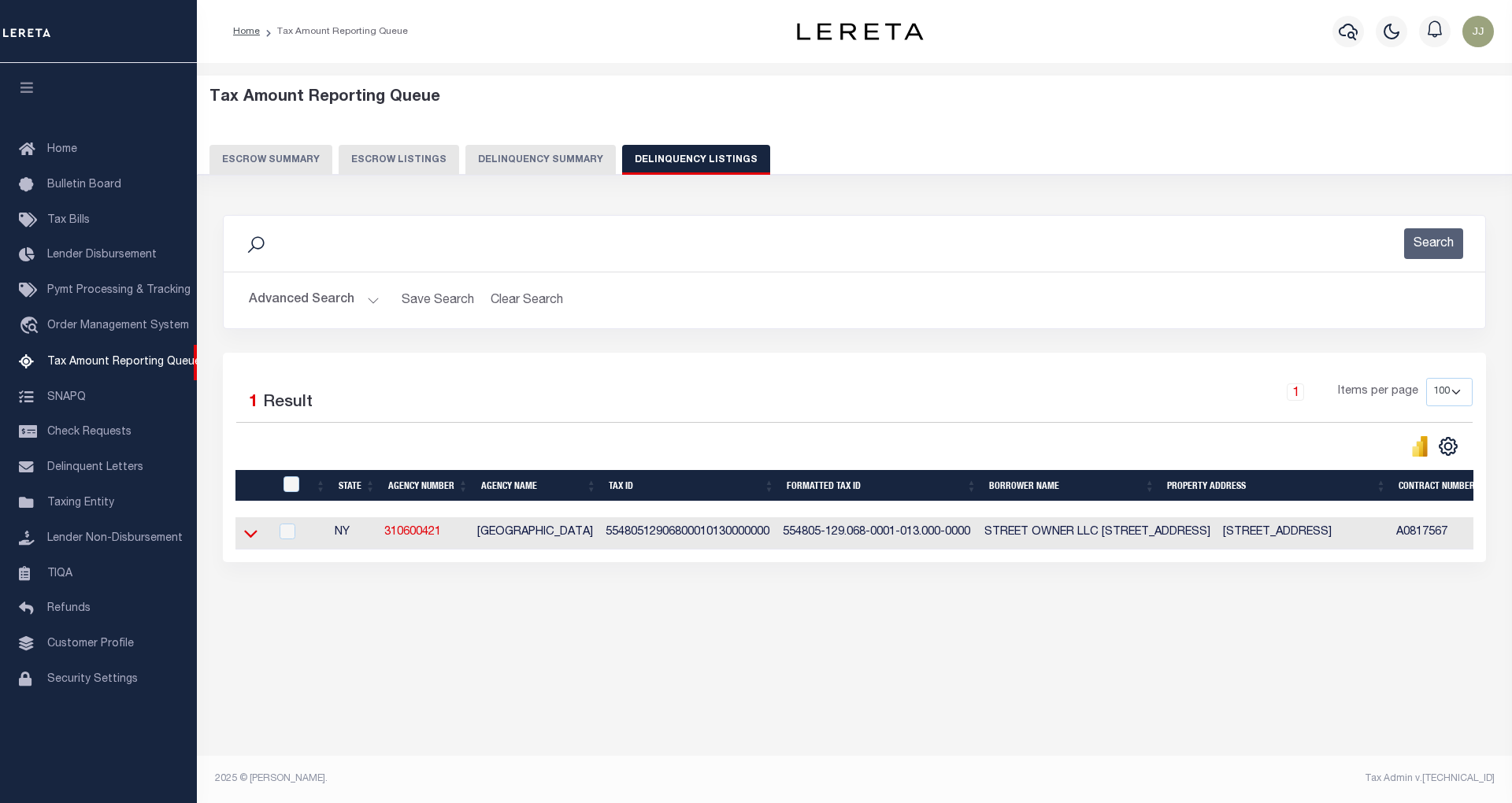
click at [254, 539] on icon at bounding box center [251, 534] width 14 height 8
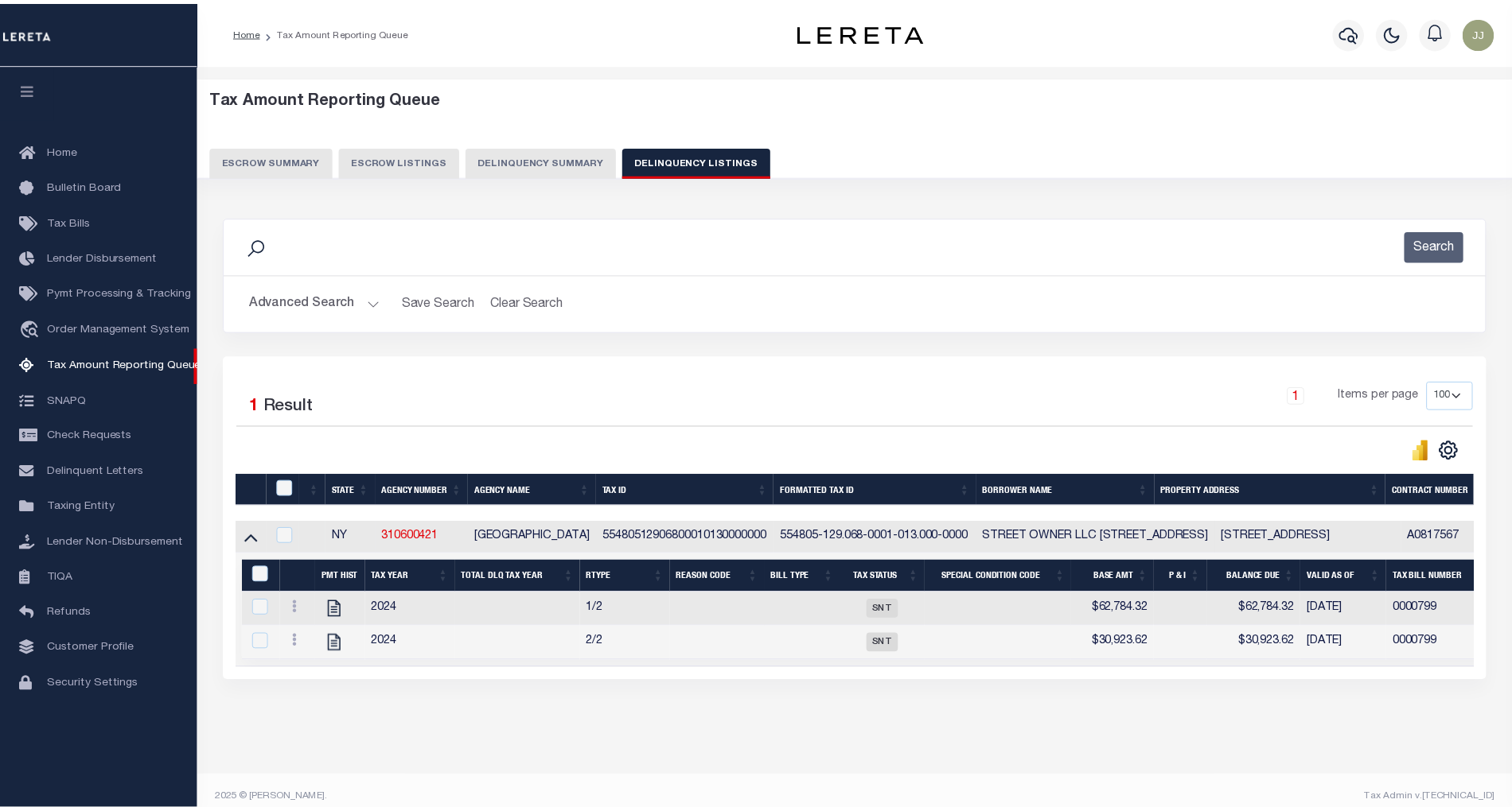
scroll to position [32, 0]
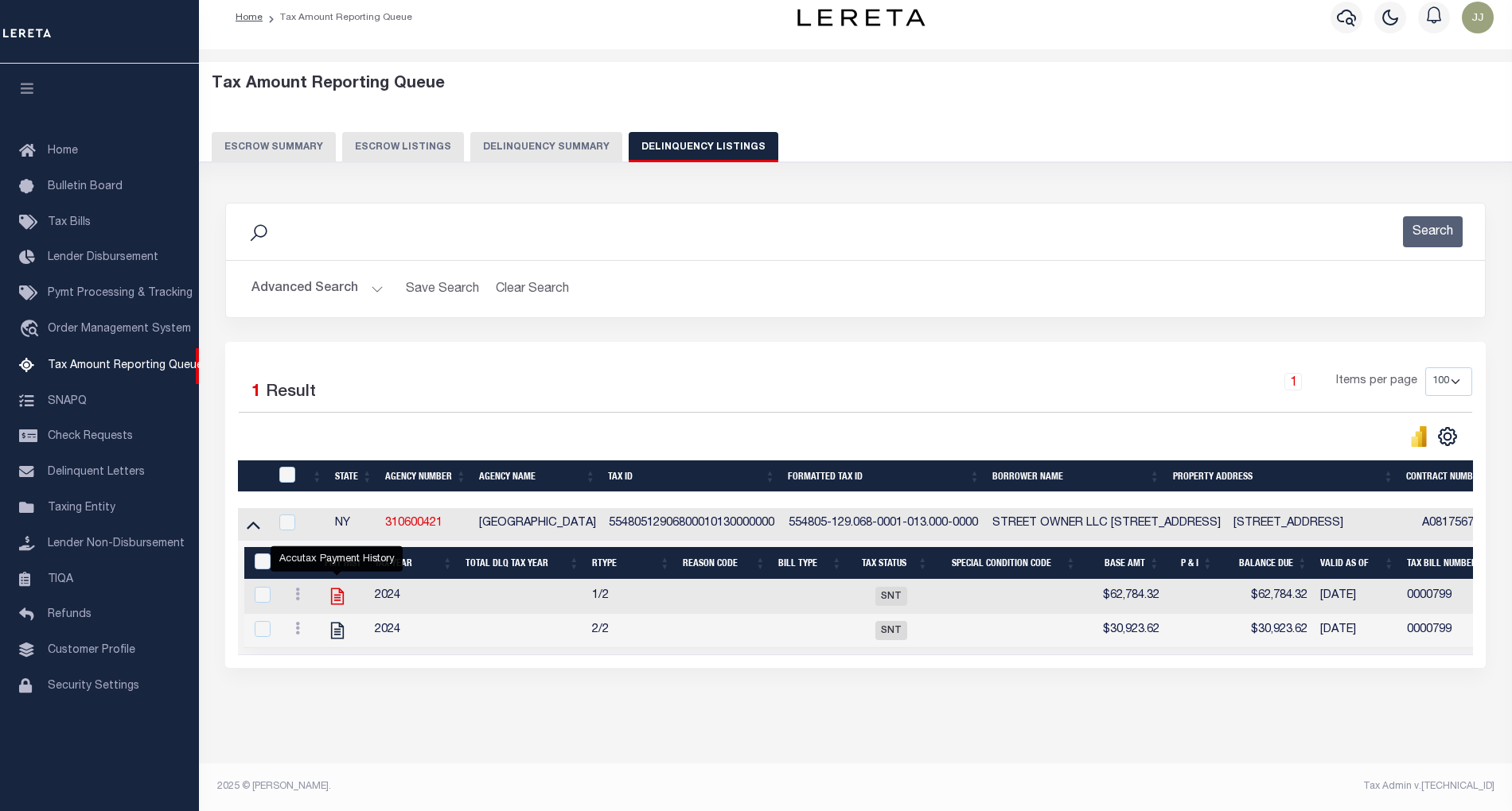
click at [338, 588] on icon "" at bounding box center [337, 596] width 13 height 16
checkbox input "true"
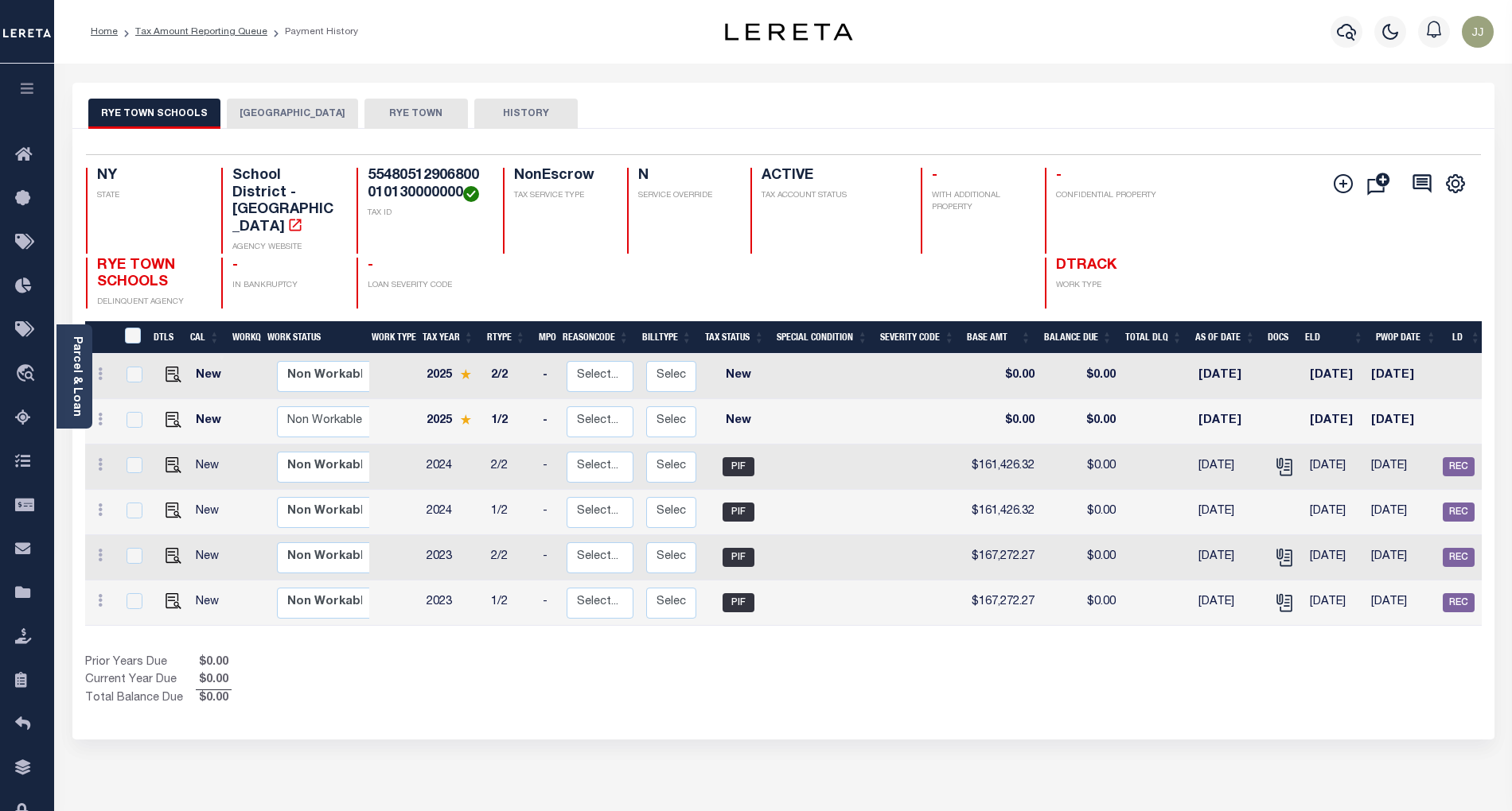
click at [278, 122] on button "[GEOGRAPHIC_DATA]" at bounding box center [292, 113] width 131 height 30
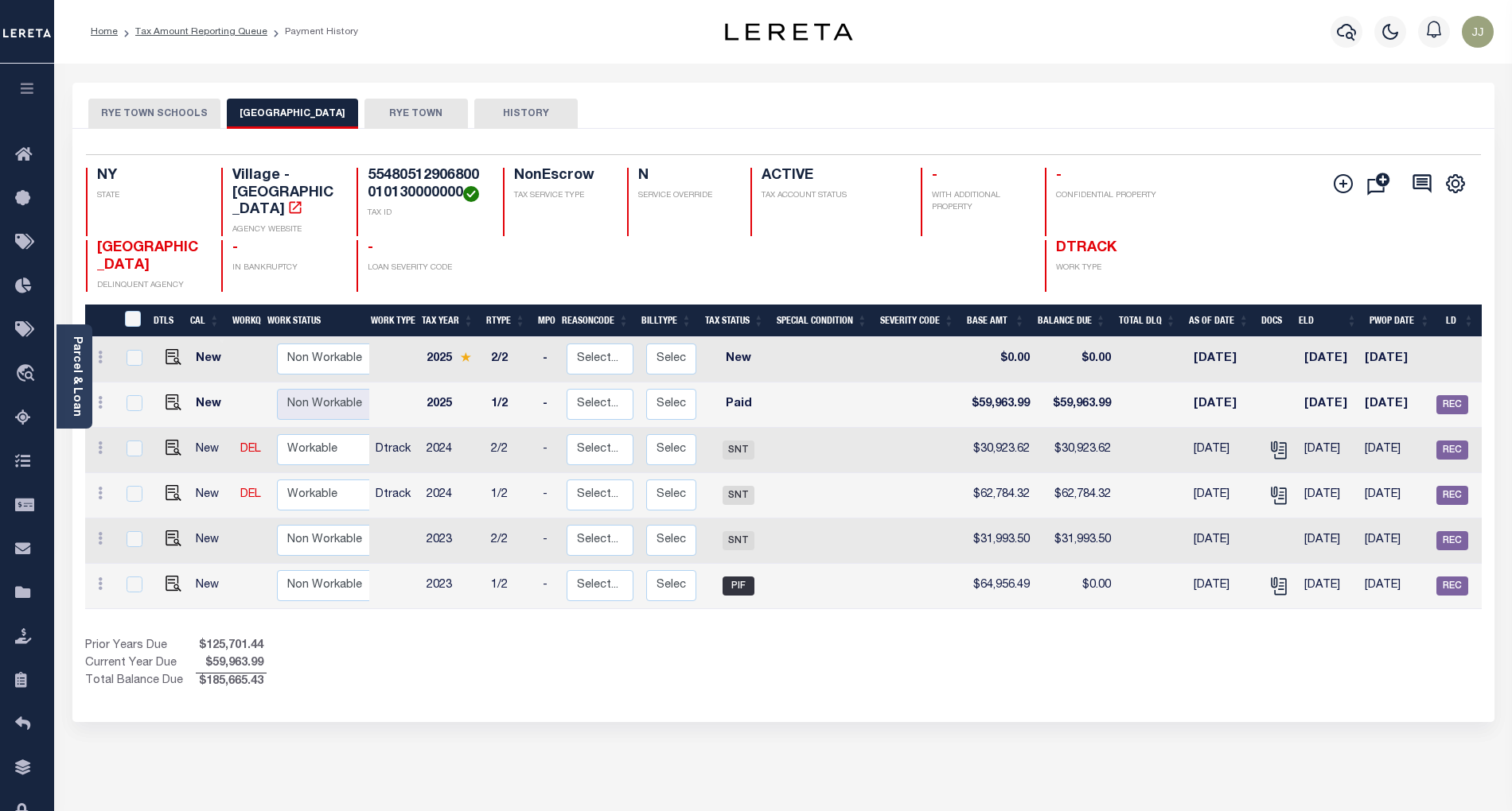
click at [181, 102] on button "RYE TOWN SCHOOLS" at bounding box center [154, 113] width 132 height 30
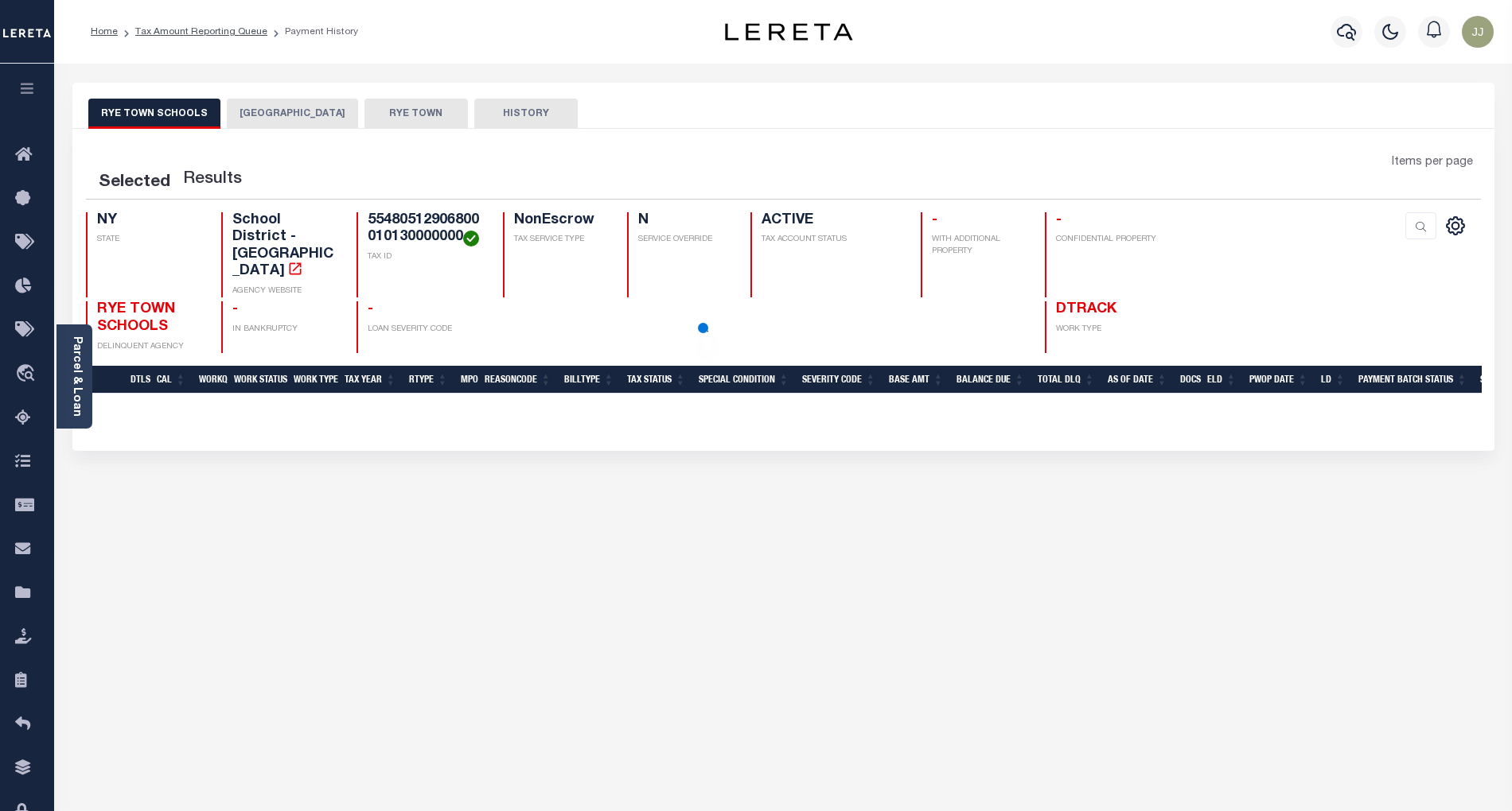
click at [416, 109] on button "RYE TOWN" at bounding box center [416, 113] width 104 height 30
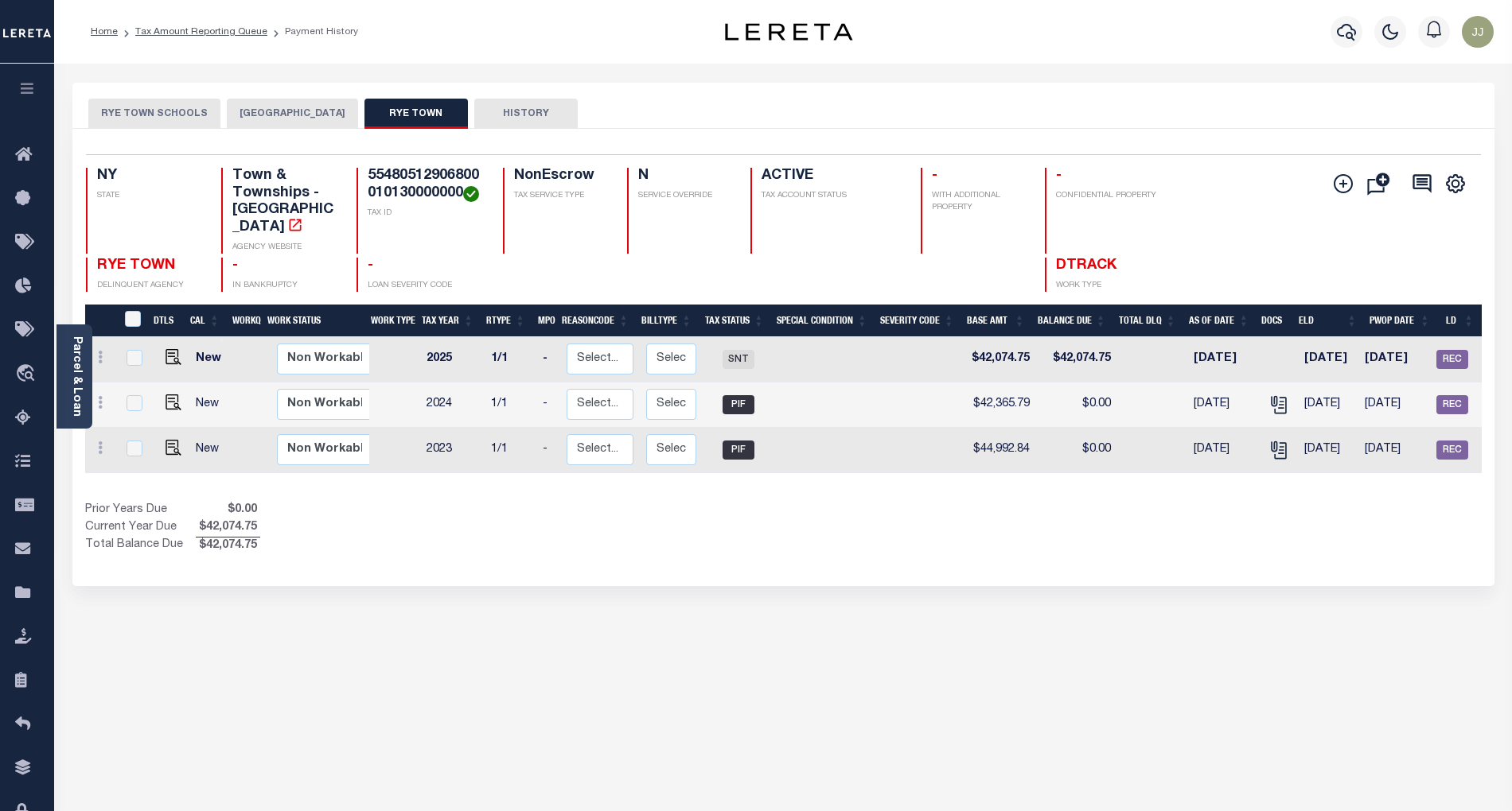
click at [821, 539] on div "Selected 3 Results 1 Items per page 25 50 100 NY STATE TAX ID N" at bounding box center [784, 358] width 1422 height 458
click at [276, 106] on button "[GEOGRAPHIC_DATA]" at bounding box center [292, 113] width 131 height 30
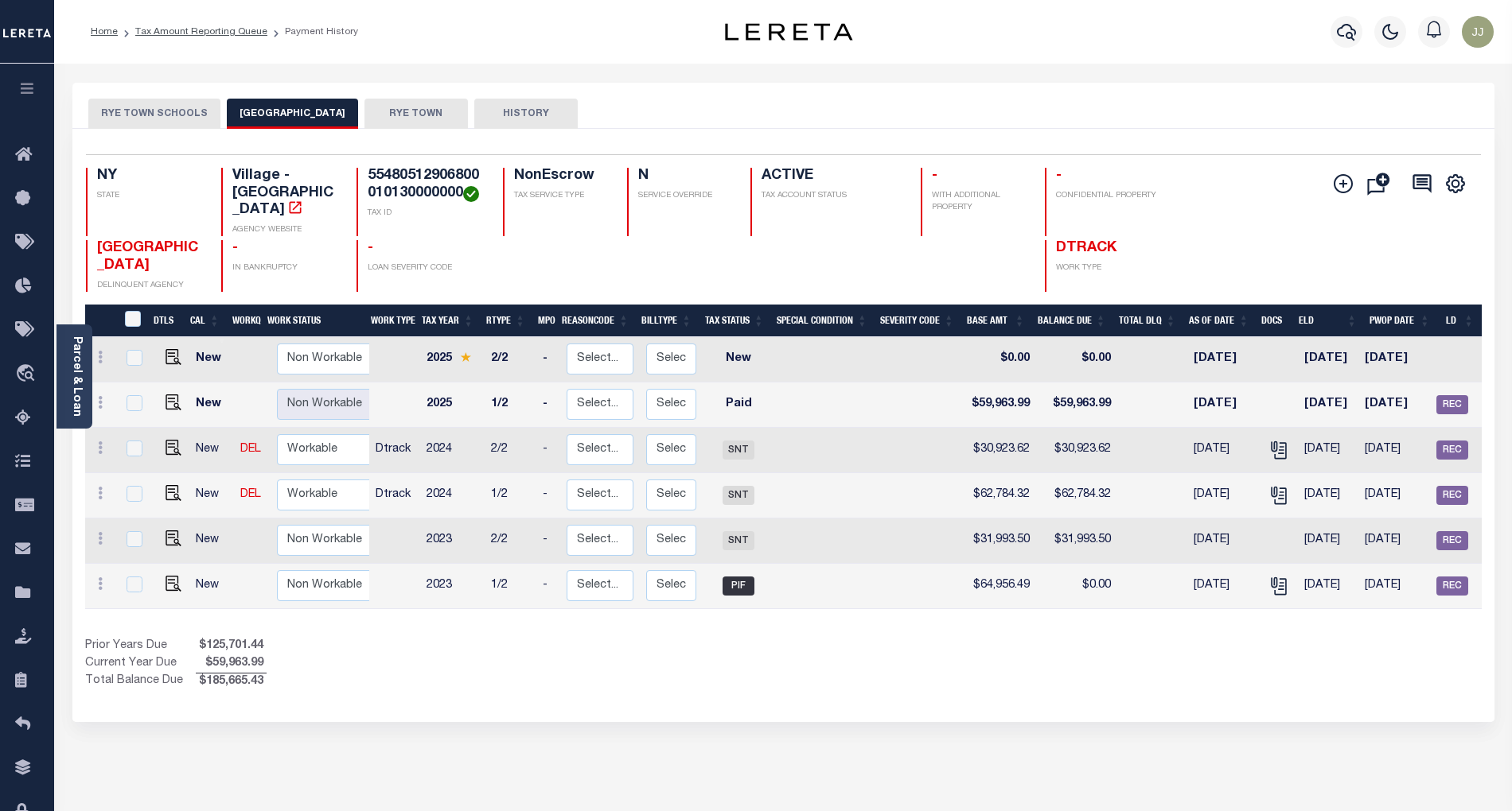
click at [537, 654] on div "Prior Years Due $125,701.44 Current Year Due $59,963.99 Total Balance Due $185,…" at bounding box center [435, 665] width 699 height 54
click at [567, 682] on div "Selected 6 Results 1 Items per page 25 50 100 NY STATE TAX ID N" at bounding box center [784, 425] width 1422 height 593
click at [194, 32] on link "Tax Amount Reporting Queue" at bounding box center [201, 31] width 132 height 10
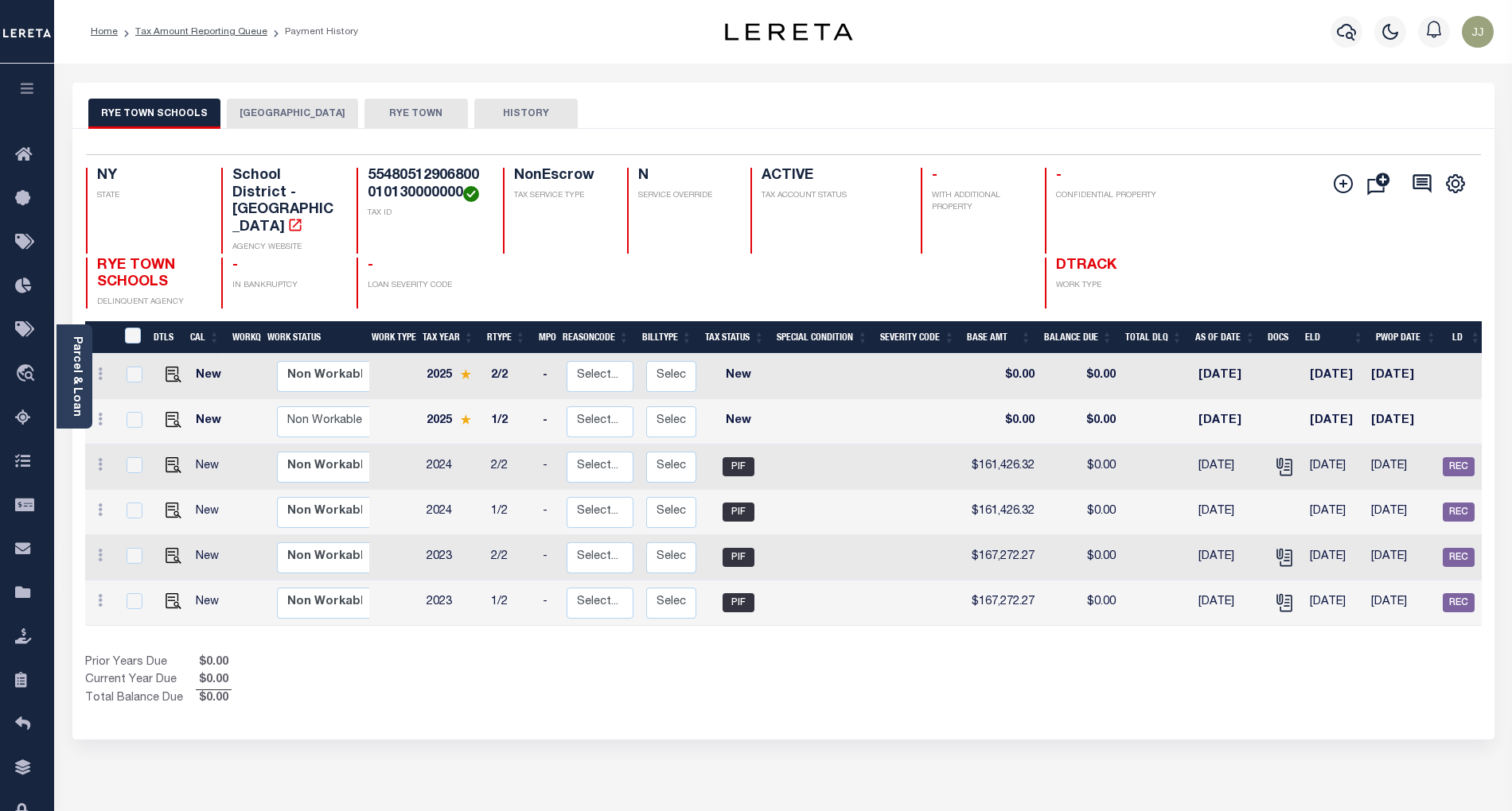
click at [284, 117] on button "[GEOGRAPHIC_DATA]" at bounding box center [292, 113] width 131 height 30
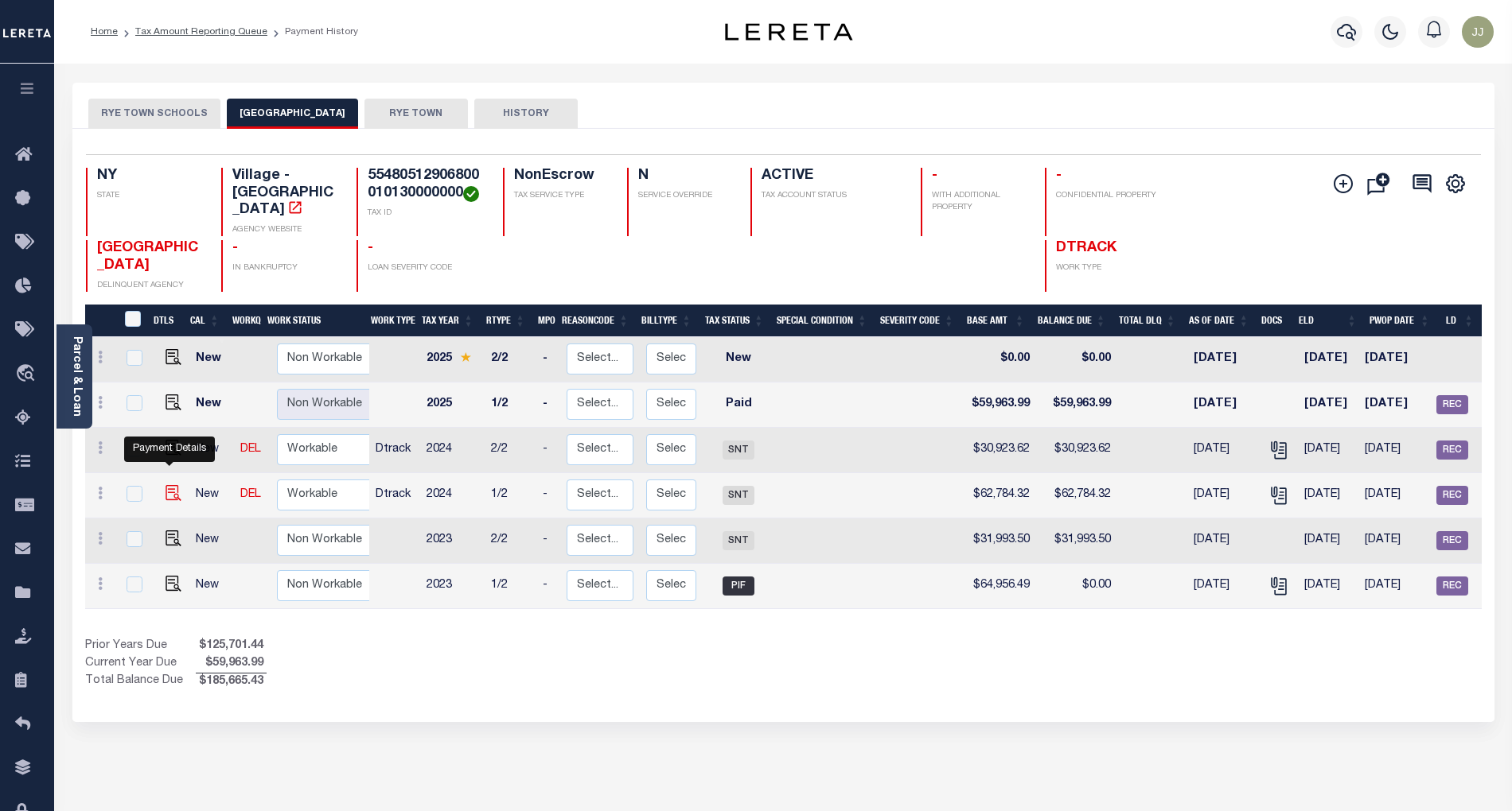
click at [167, 485] on img "" at bounding box center [174, 493] width 16 height 16
checkbox input "true"
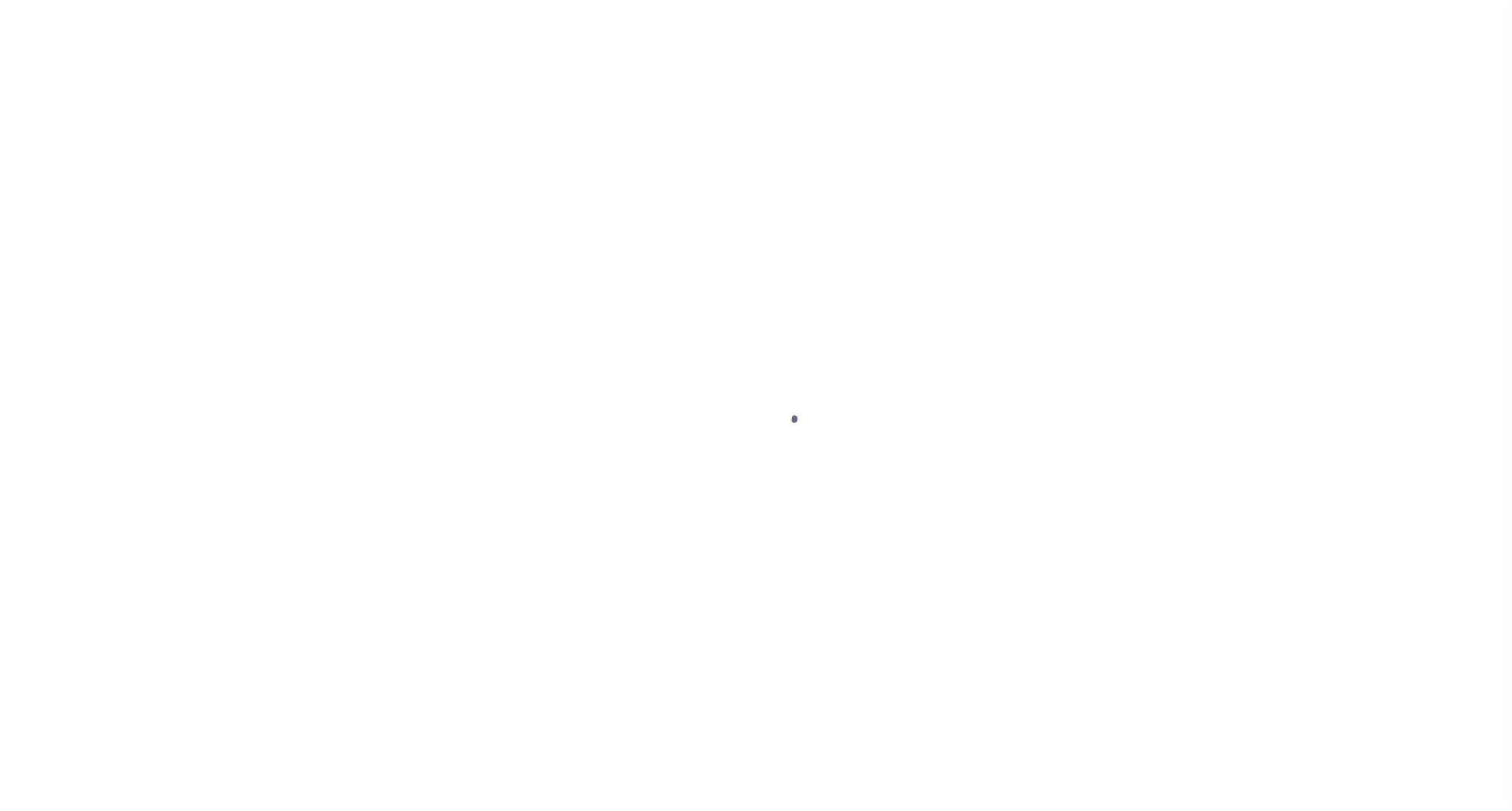
select select "SNT"
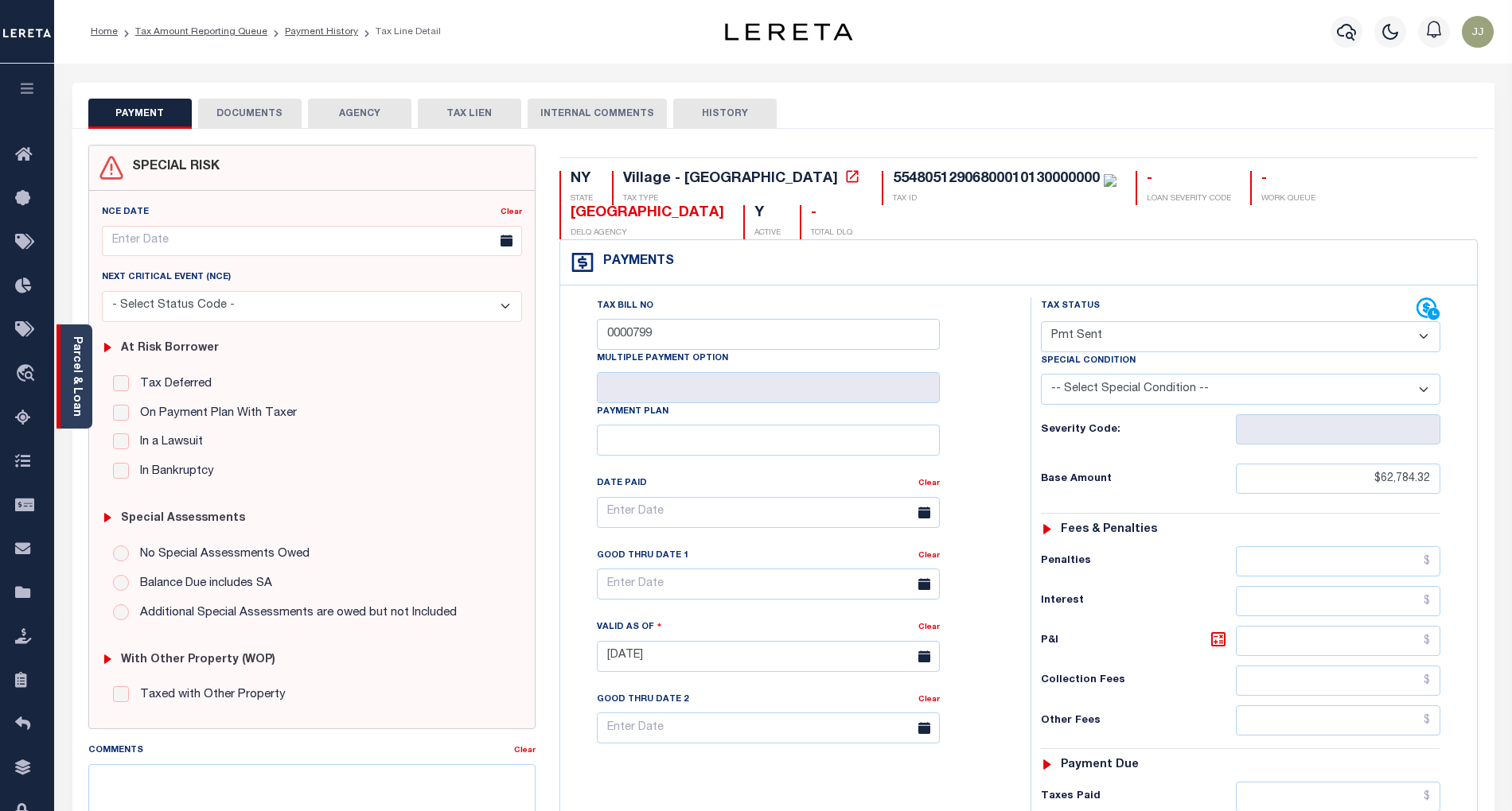
click at [84, 409] on div "Parcel & Loan" at bounding box center [73, 377] width 35 height 105
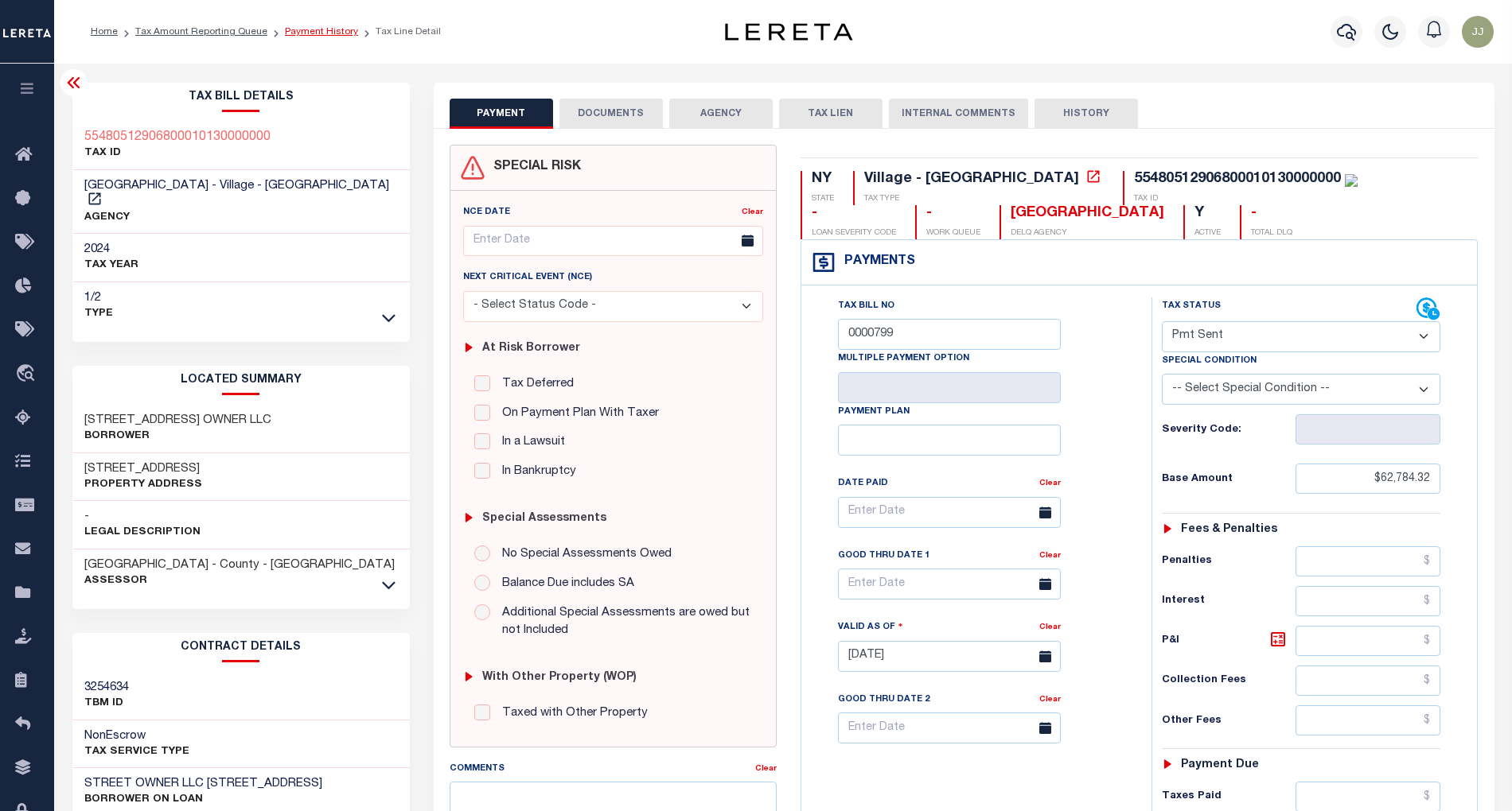
click at [316, 29] on link "Payment History" at bounding box center [321, 31] width 73 height 10
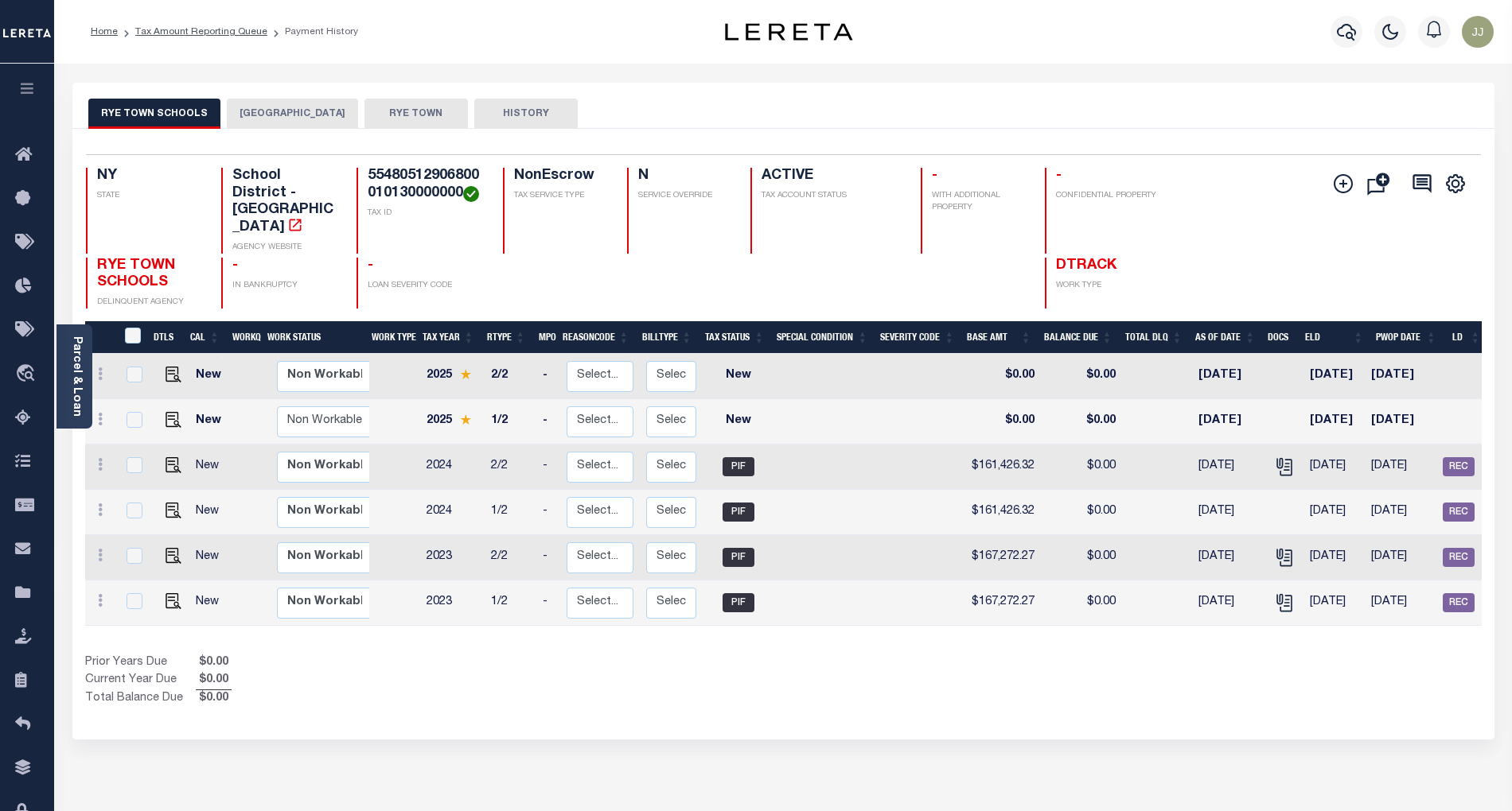
click at [317, 121] on button "[GEOGRAPHIC_DATA]" at bounding box center [292, 113] width 131 height 30
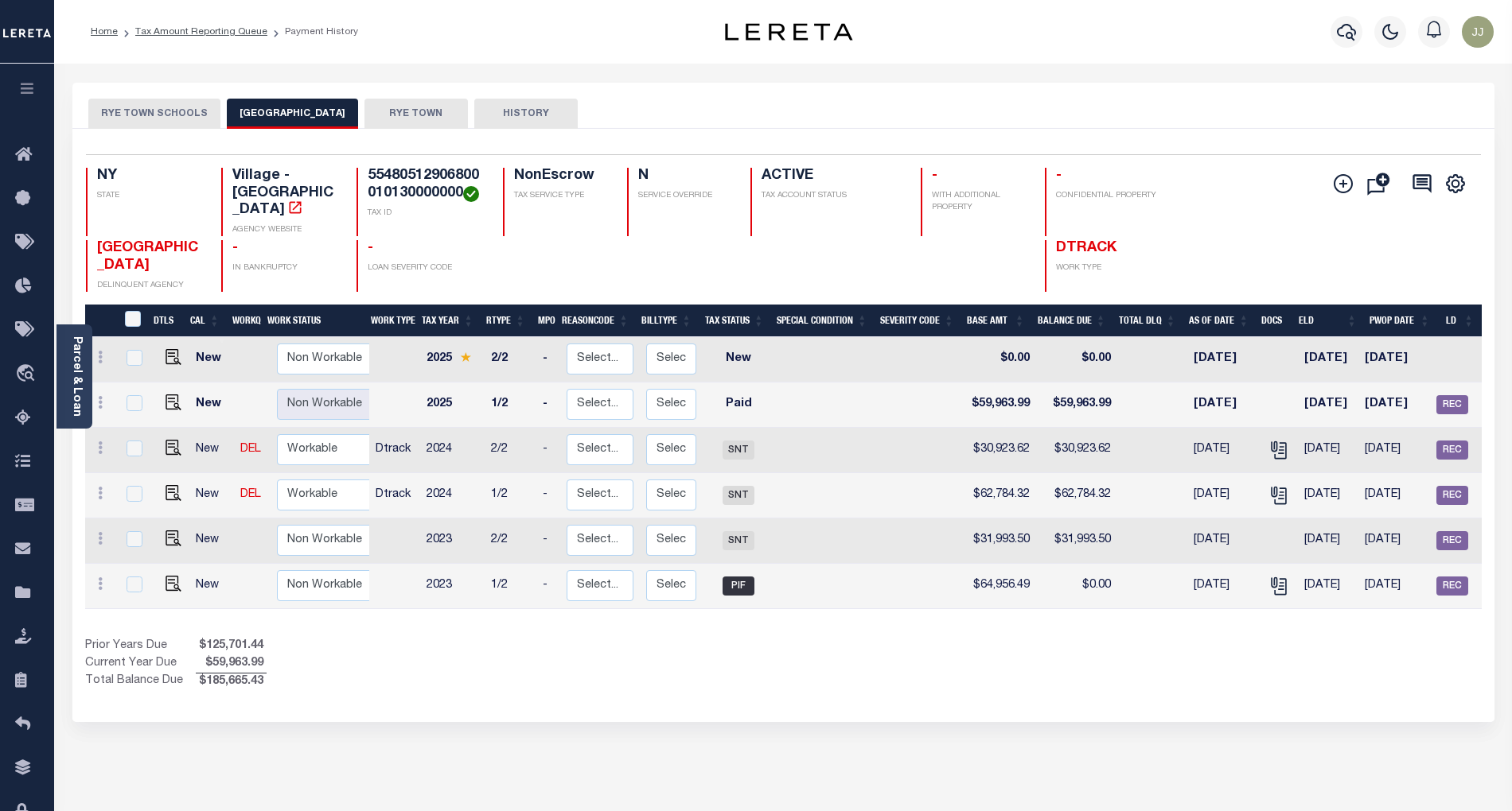
click at [410, 115] on button "RYE TOWN" at bounding box center [416, 113] width 104 height 30
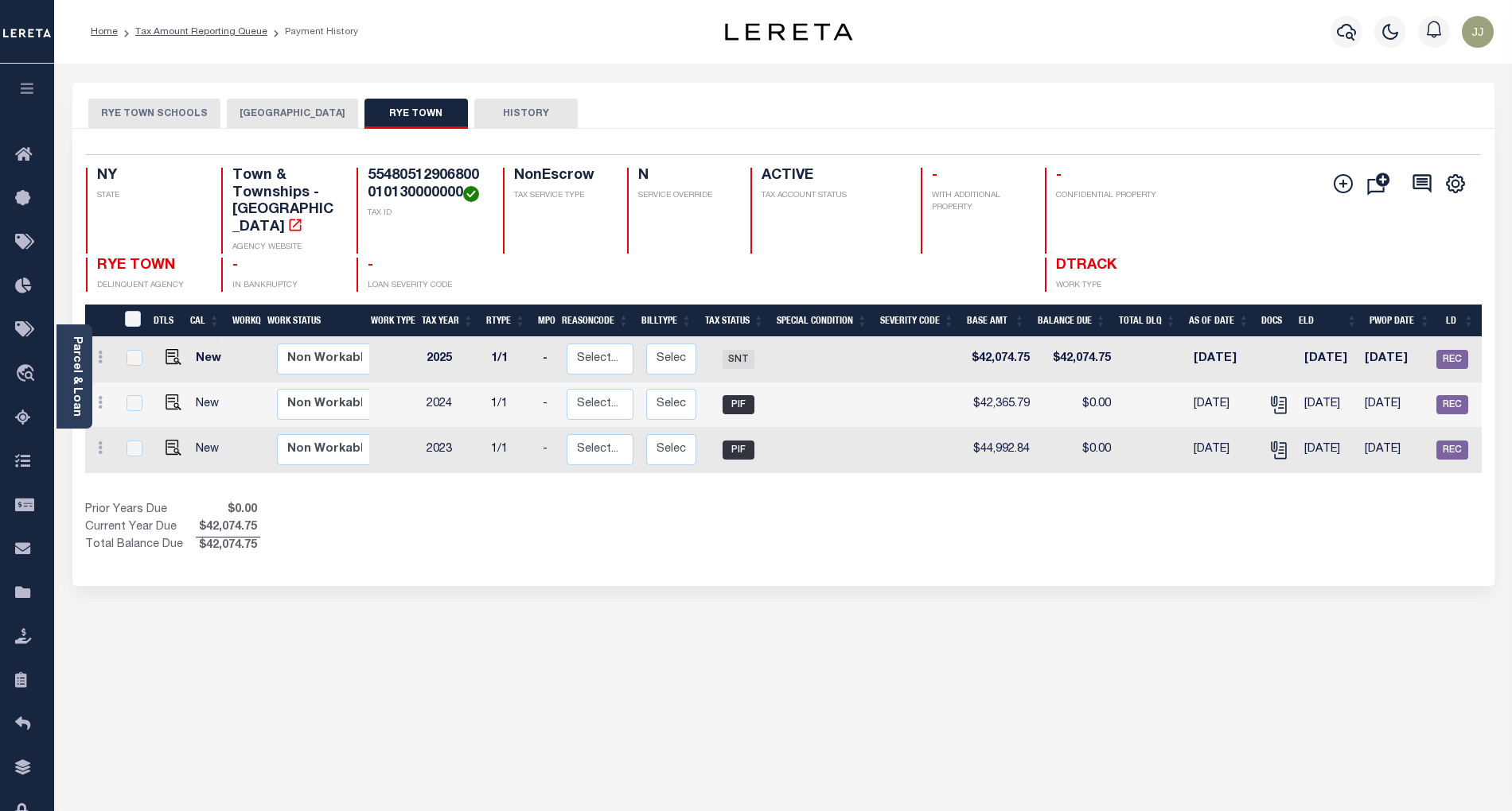
click at [299, 111] on button "[GEOGRAPHIC_DATA]" at bounding box center [292, 113] width 131 height 30
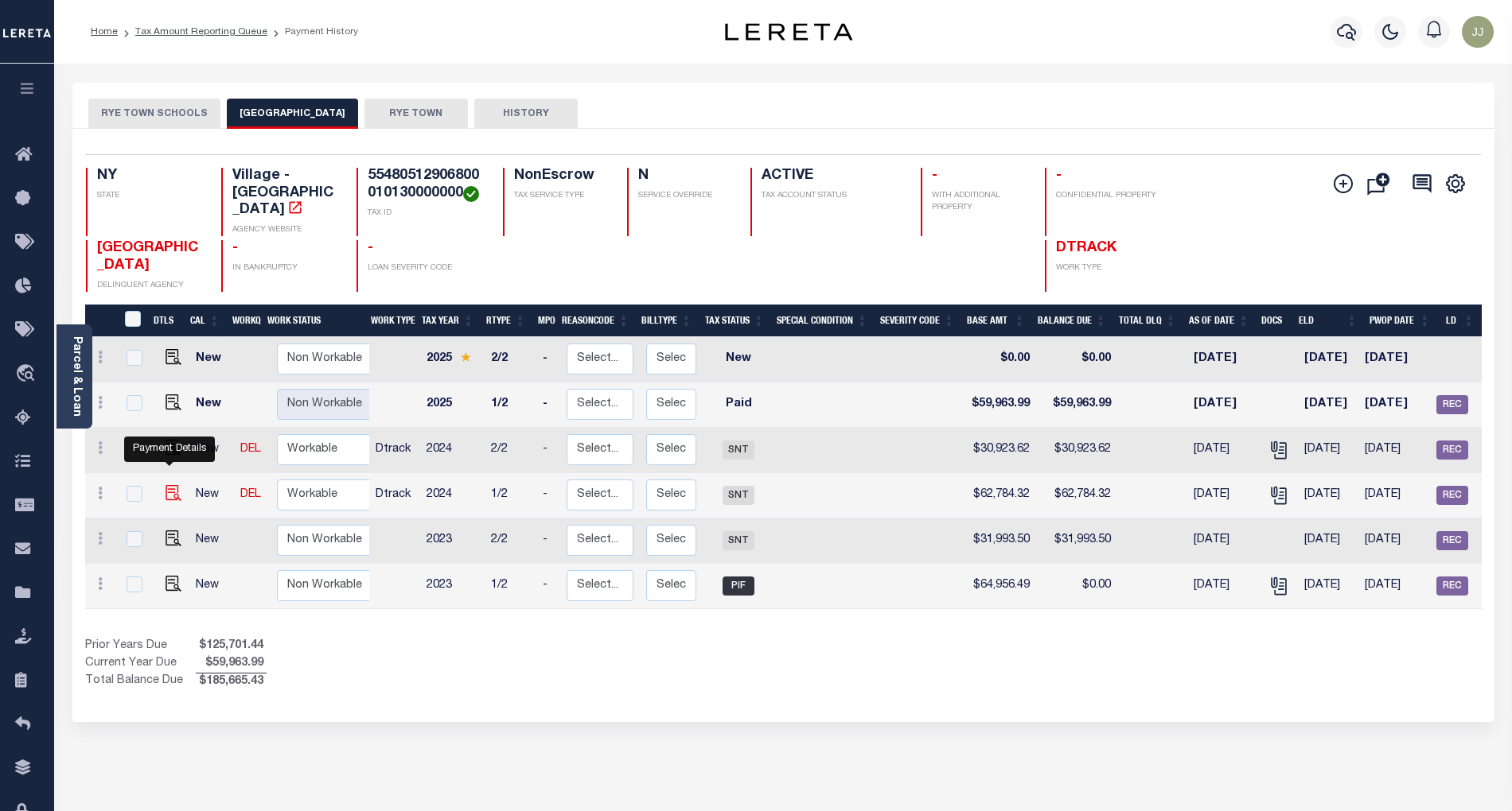
click at [170, 485] on img "" at bounding box center [174, 493] width 16 height 16
checkbox input "true"
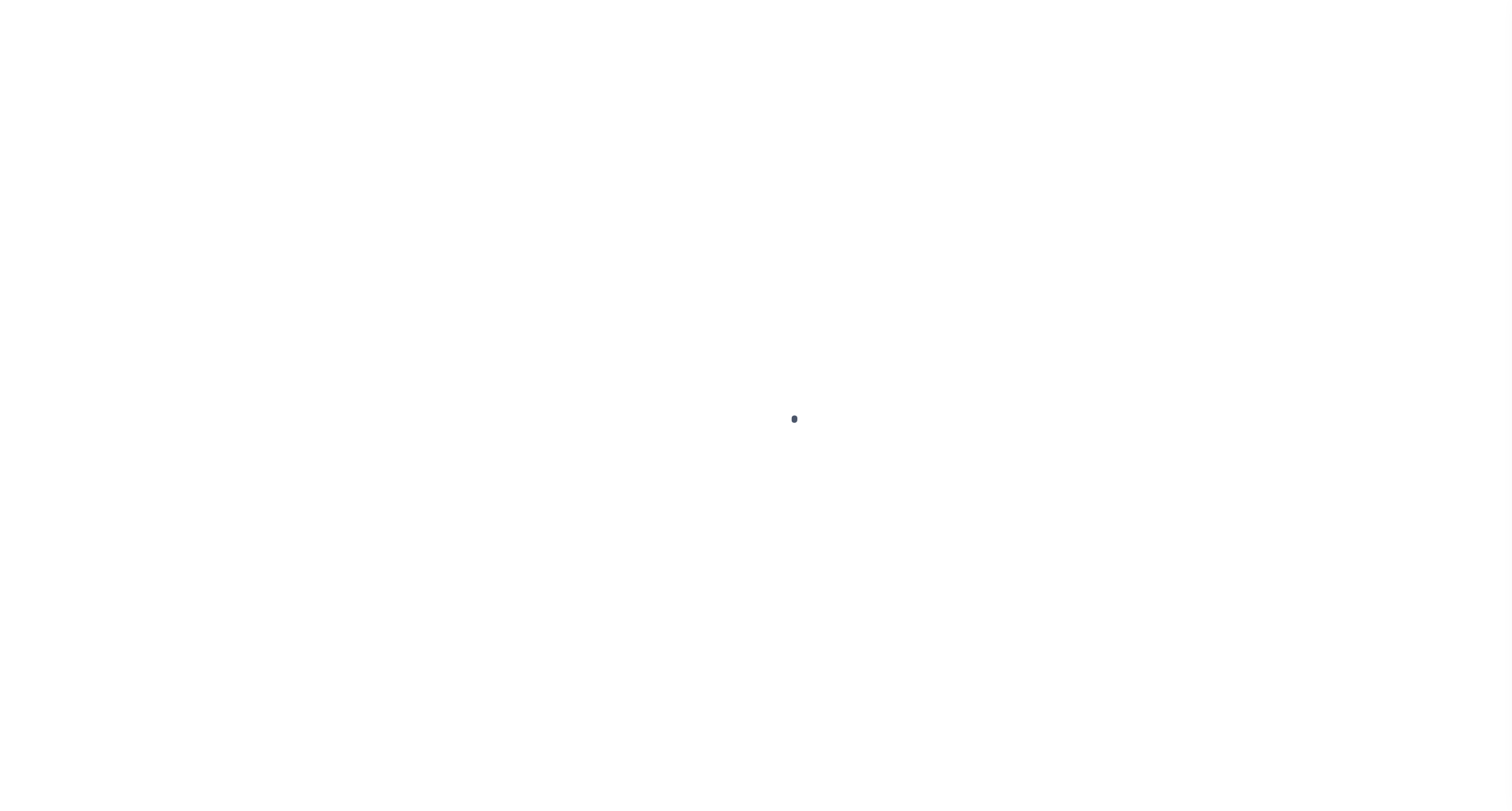
select select "SNT"
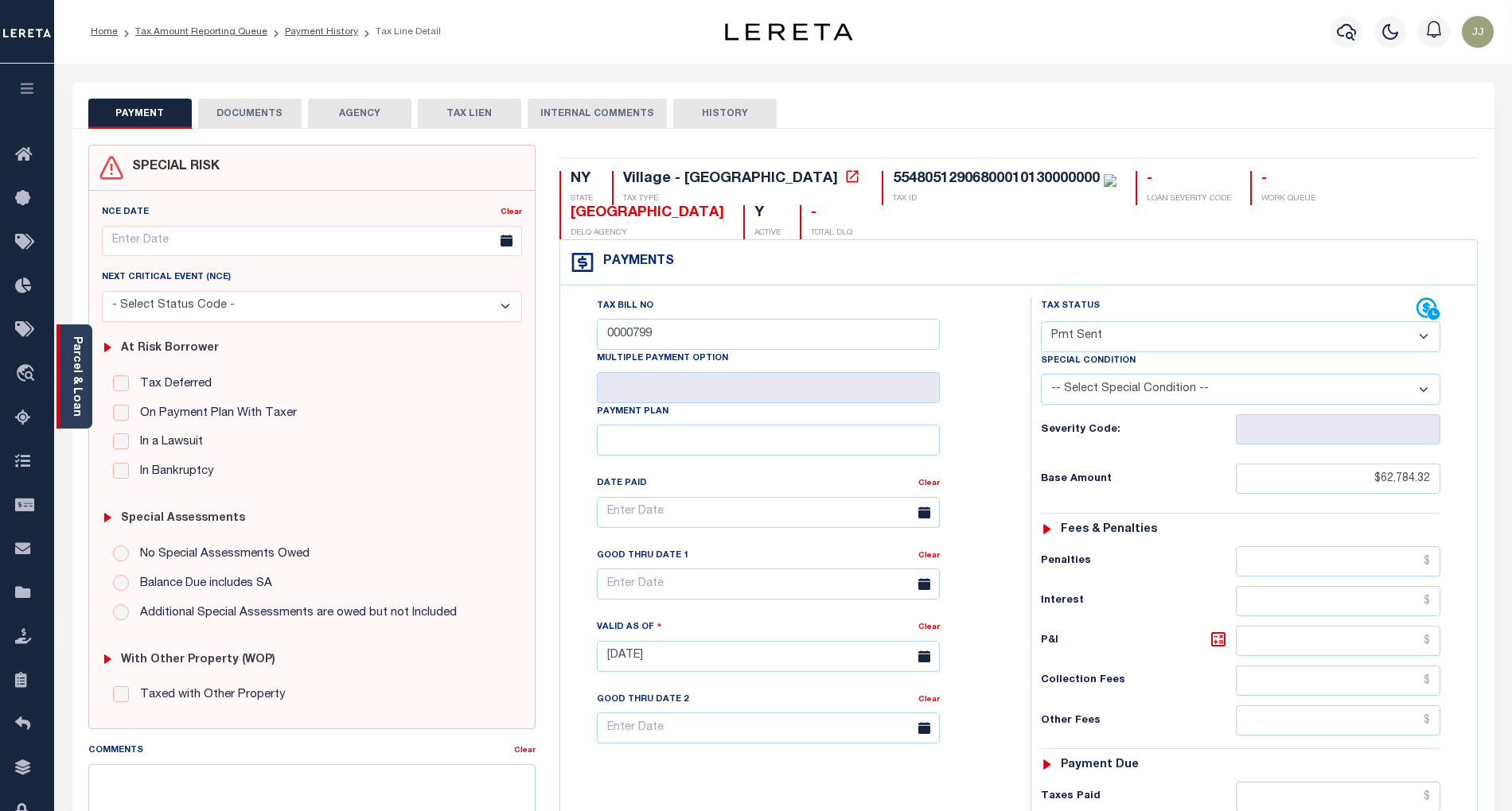
click at [73, 405] on link "Parcel & Loan" at bounding box center [76, 377] width 11 height 80
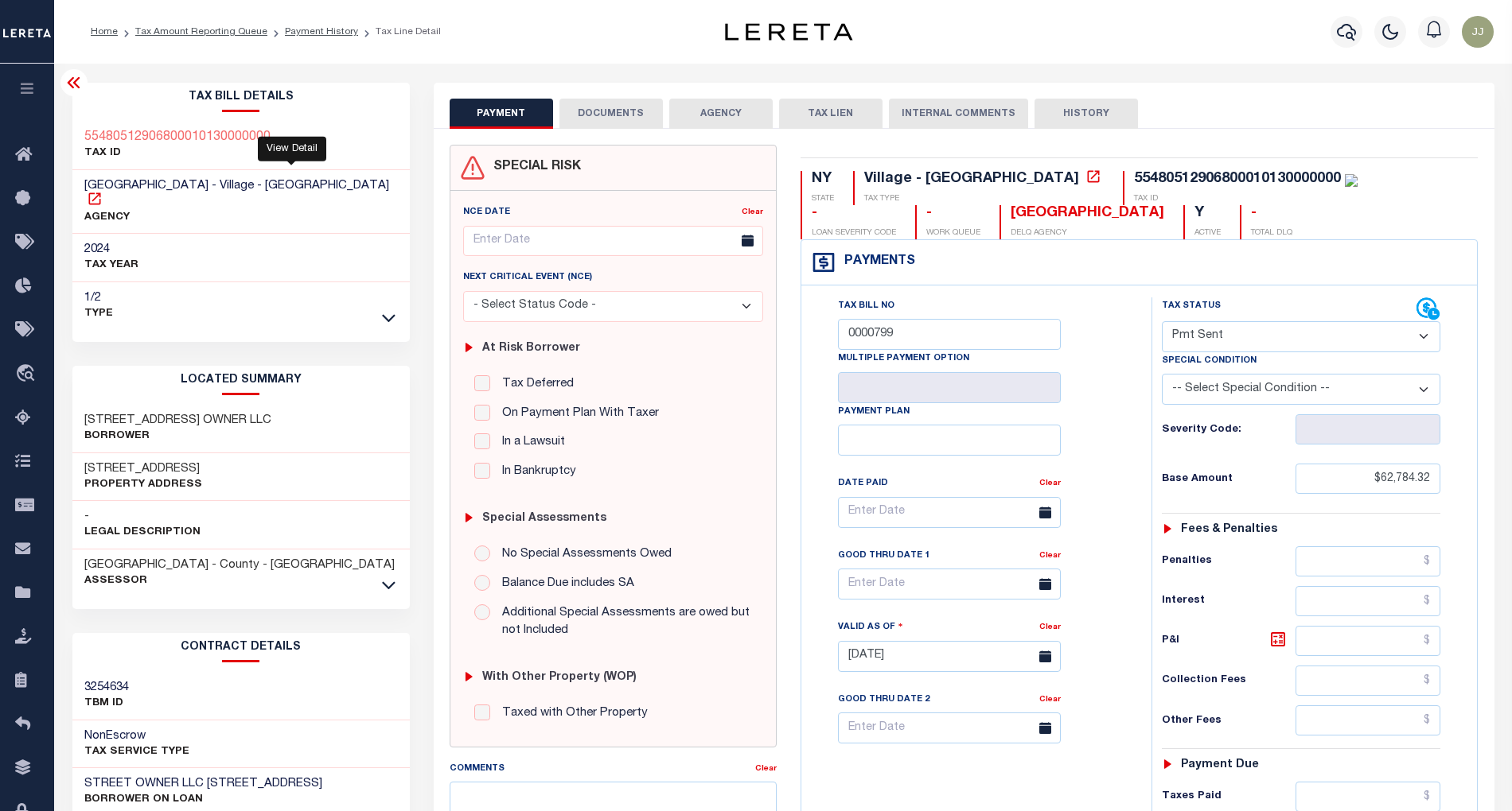
click at [100, 193] on icon at bounding box center [94, 199] width 12 height 12
drag, startPoint x: 160, startPoint y: 453, endPoint x: 75, endPoint y: 453, distance: 85.0
click at [75, 453] on div "[STREET_ADDRESS] Property Address" at bounding box center [241, 478] width 337 height 48
copy h3 "[STREET_ADDRESS]"
click at [592, 111] on button "DOCUMENTS" at bounding box center [611, 113] width 104 height 30
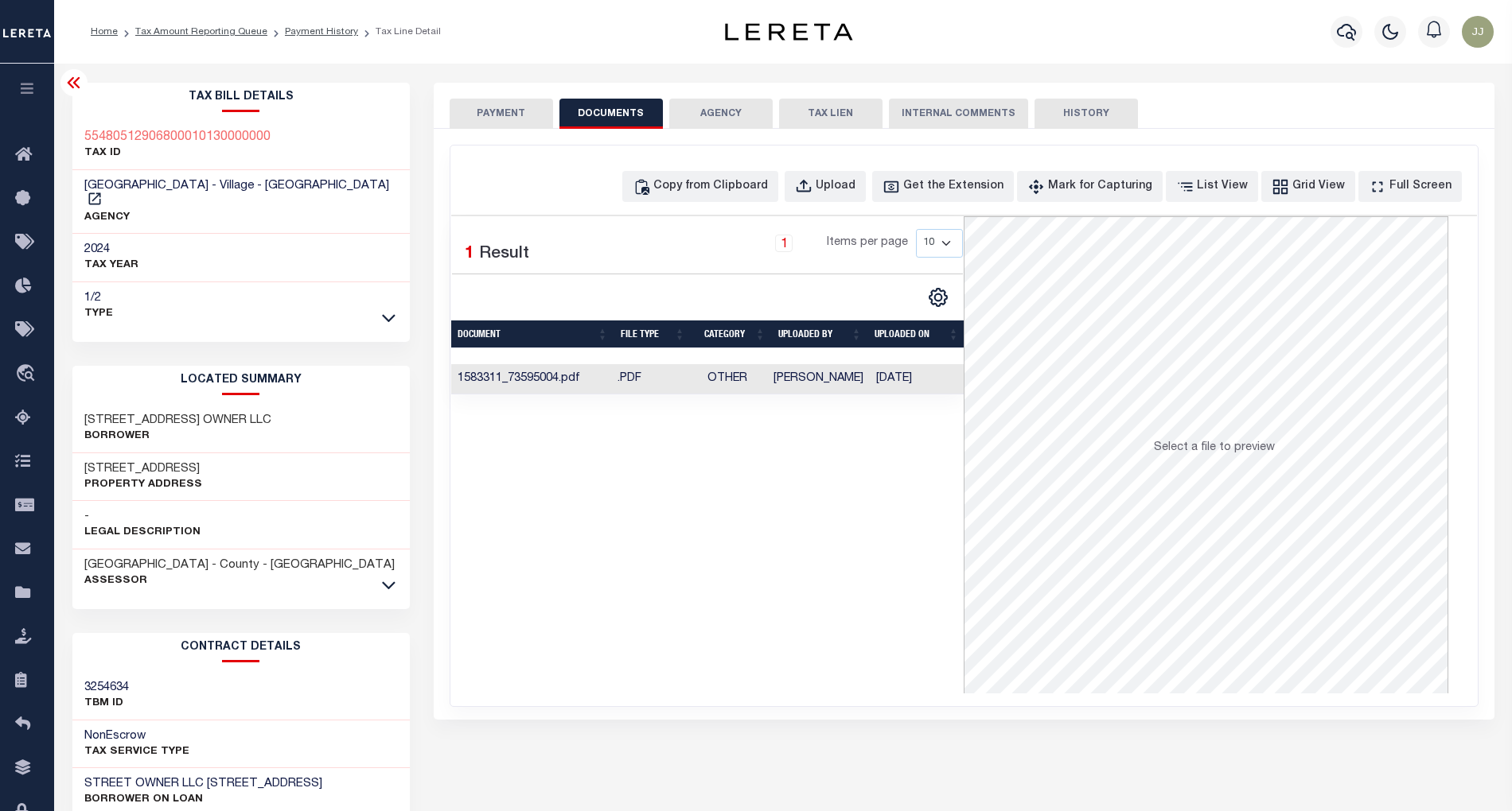
click at [666, 383] on td ".PDF" at bounding box center [649, 380] width 76 height 31
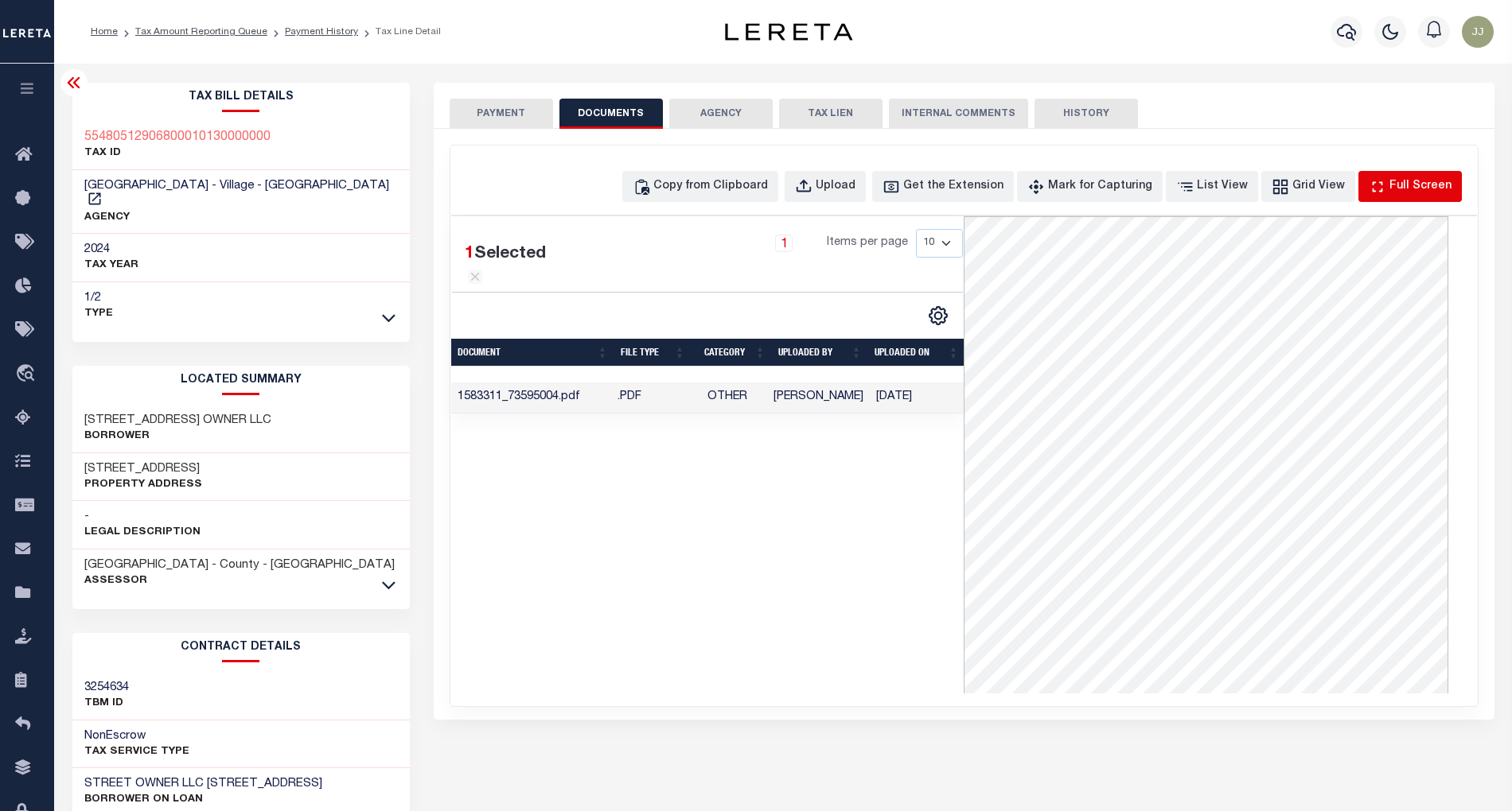
click at [1407, 182] on div "Full Screen" at bounding box center [1420, 187] width 62 height 17
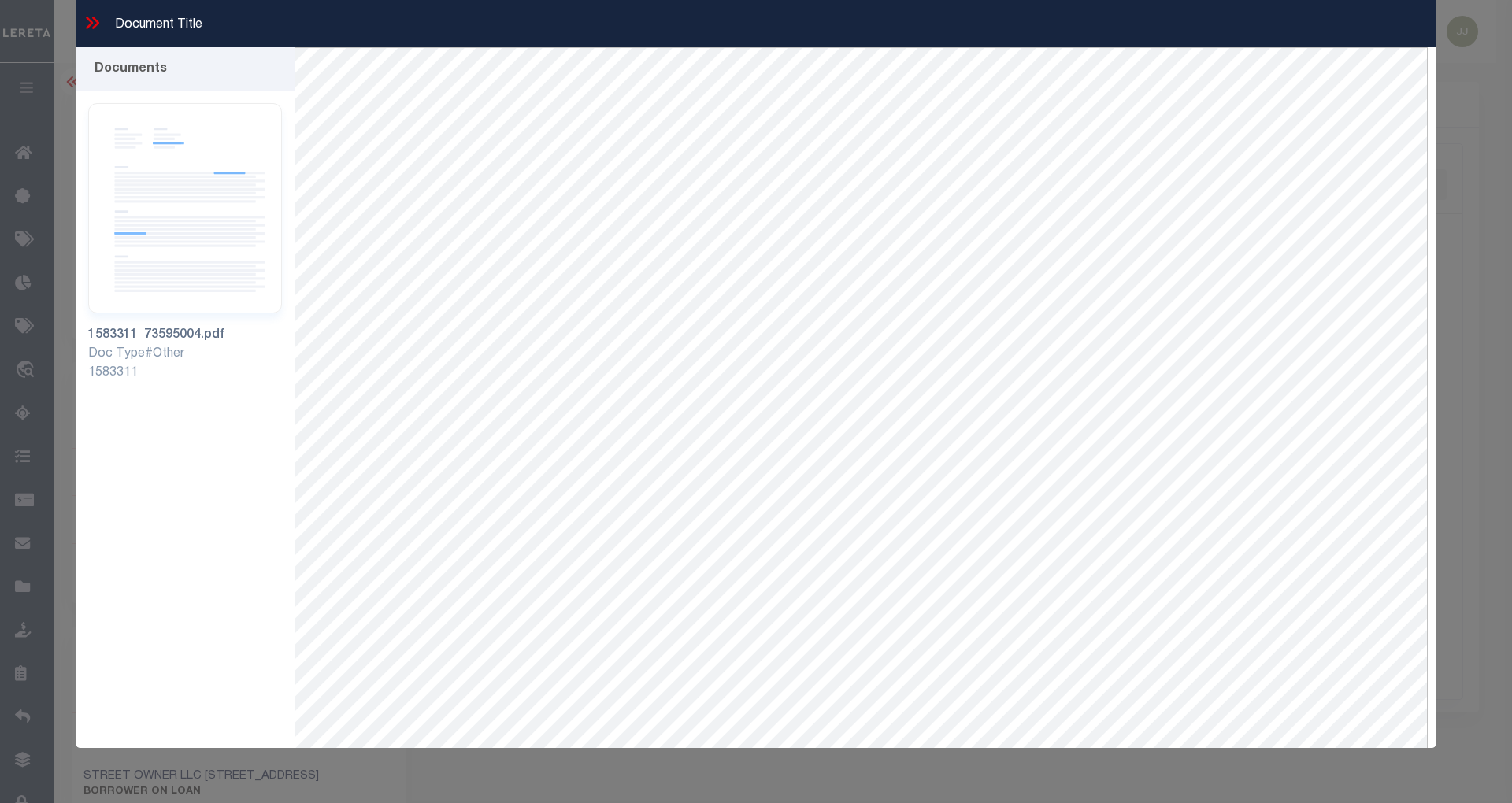
click at [86, 19] on icon at bounding box center [92, 23] width 21 height 21
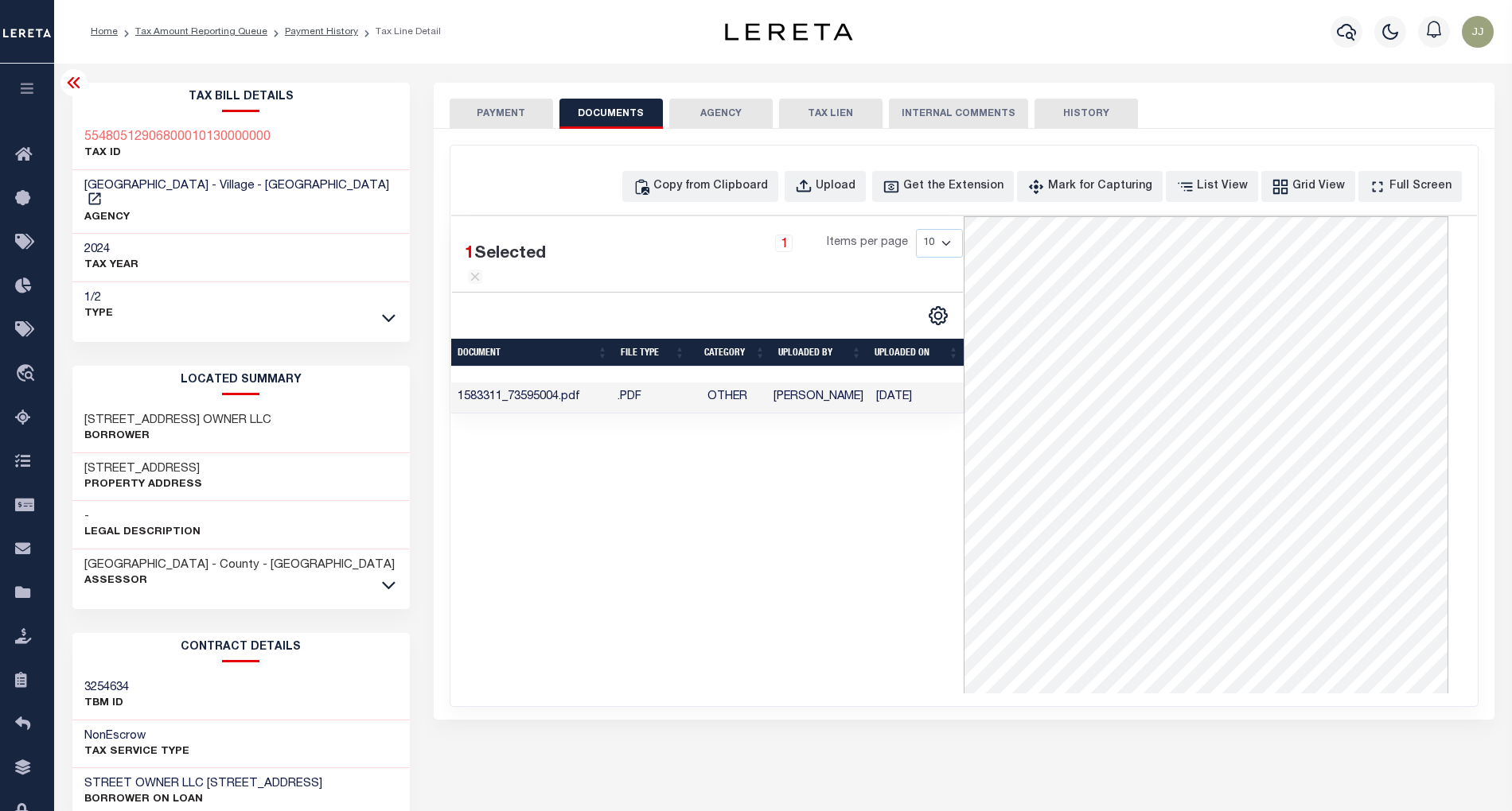
click at [507, 113] on button "PAYMENT" at bounding box center [501, 113] width 104 height 30
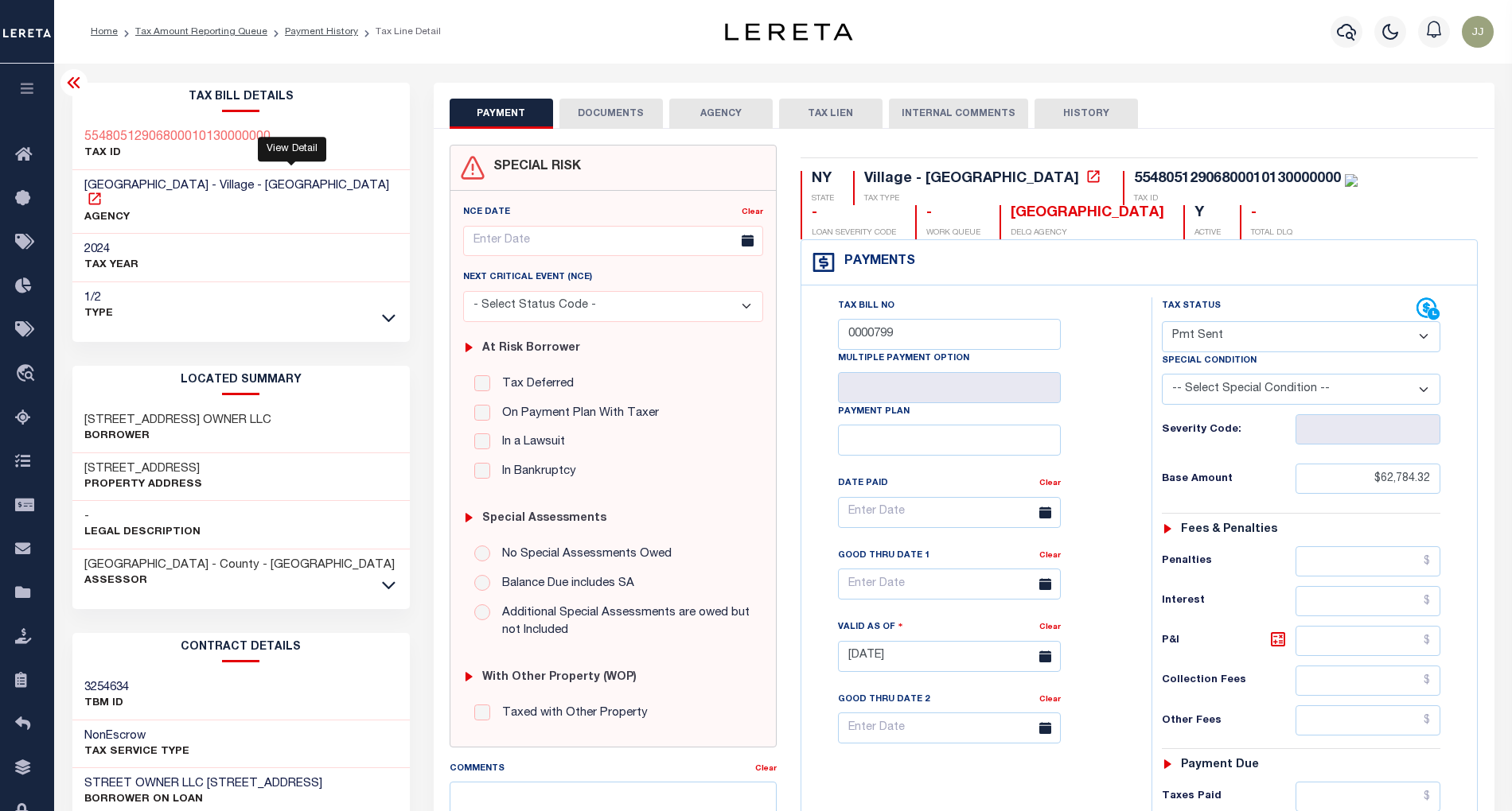
click at [103, 191] on icon at bounding box center [94, 199] width 16 height 16
click at [390, 577] on icon at bounding box center [389, 585] width 14 height 16
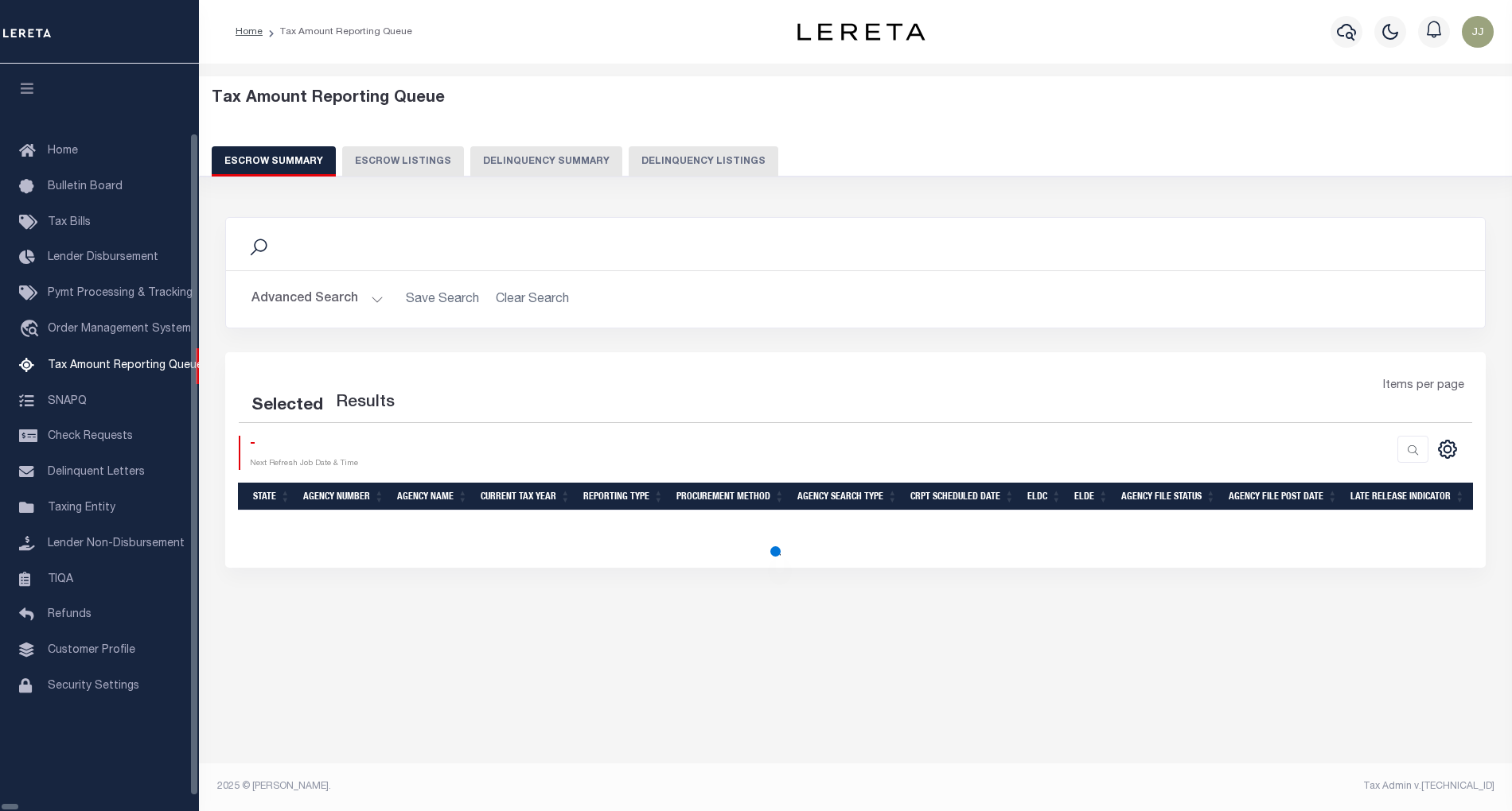
select select "100"
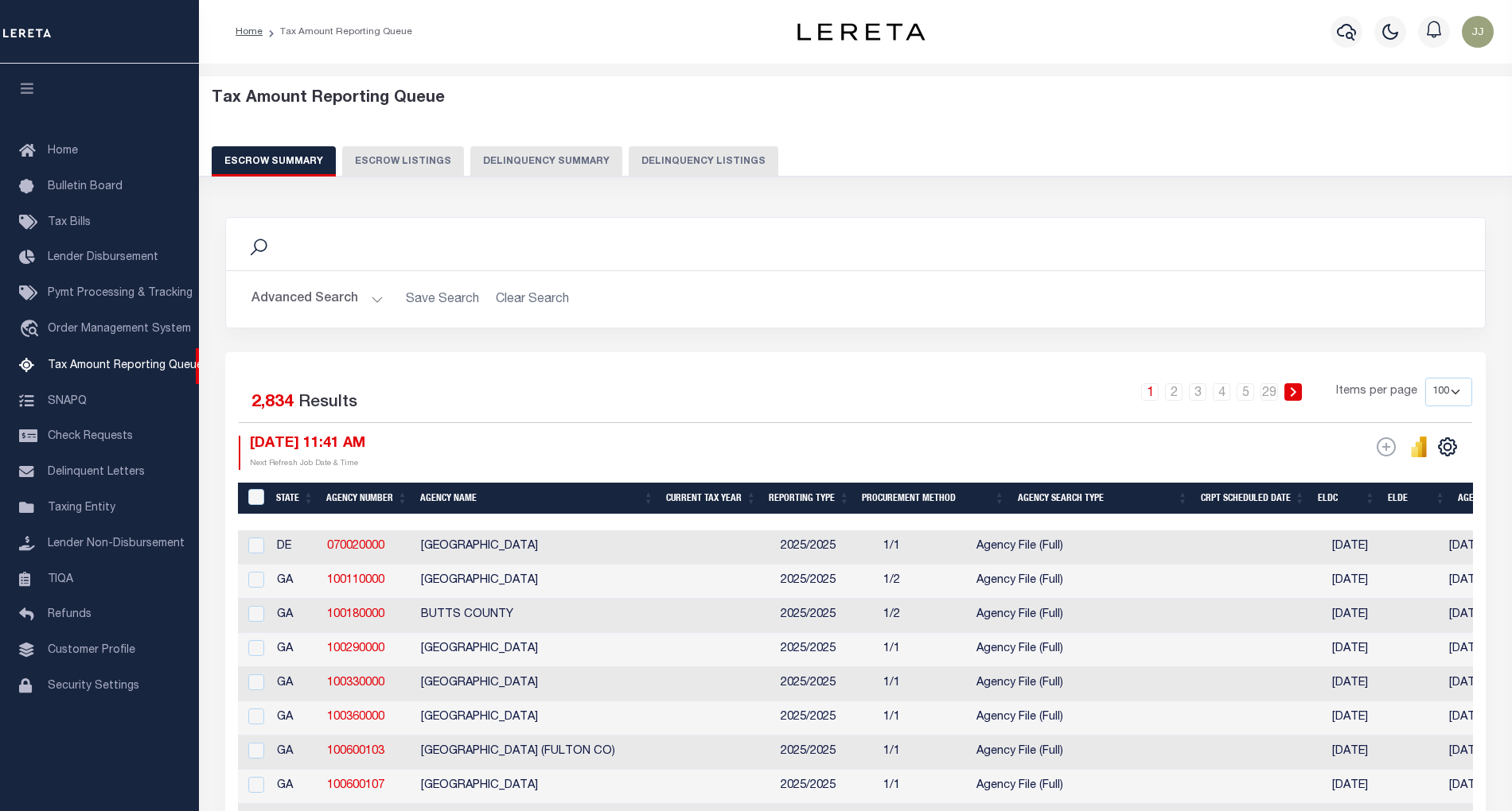
click at [686, 163] on button "Delinquency Listings" at bounding box center [703, 161] width 149 height 30
select select "NY"
select select "100"
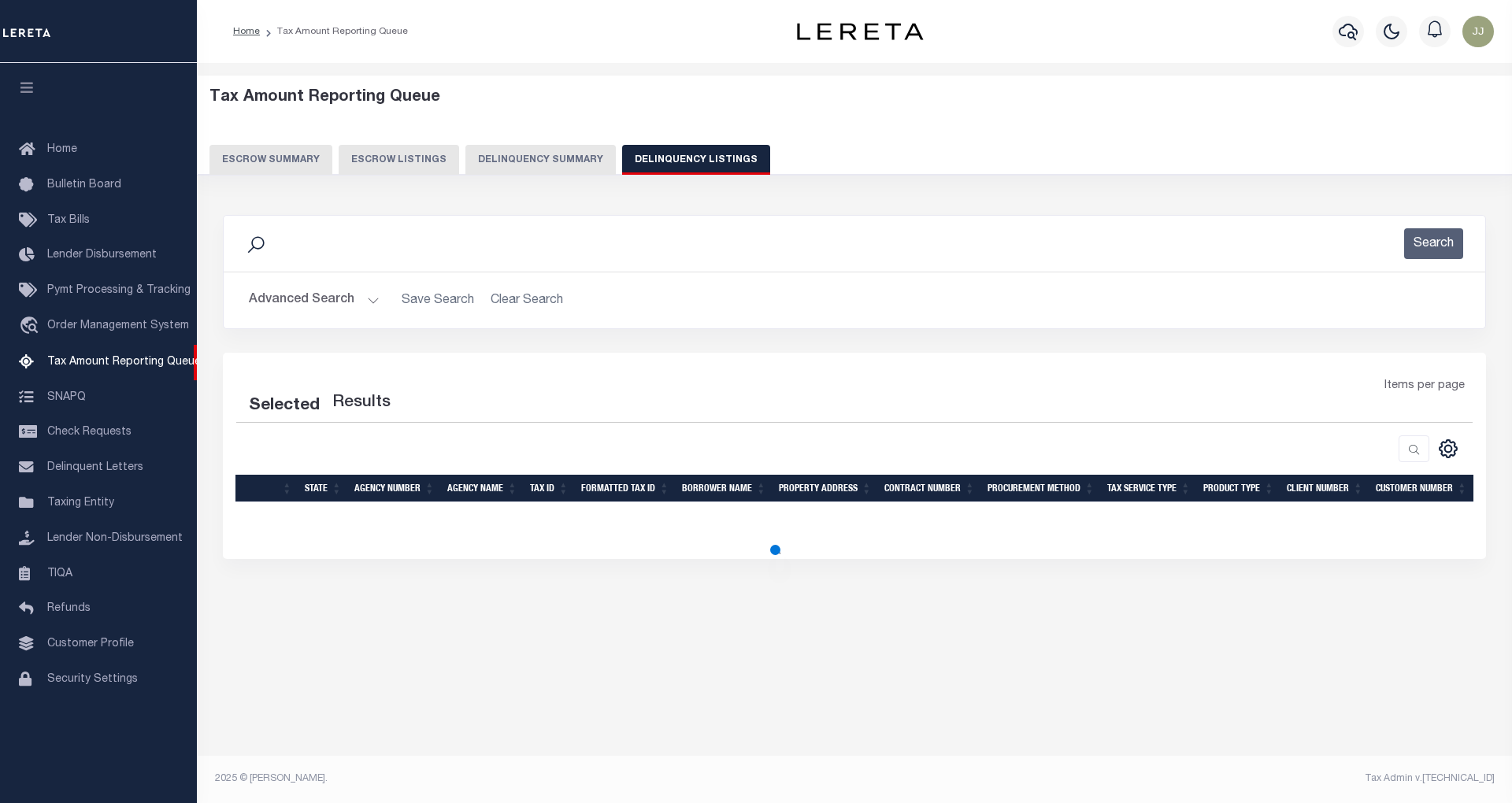
select select "100"
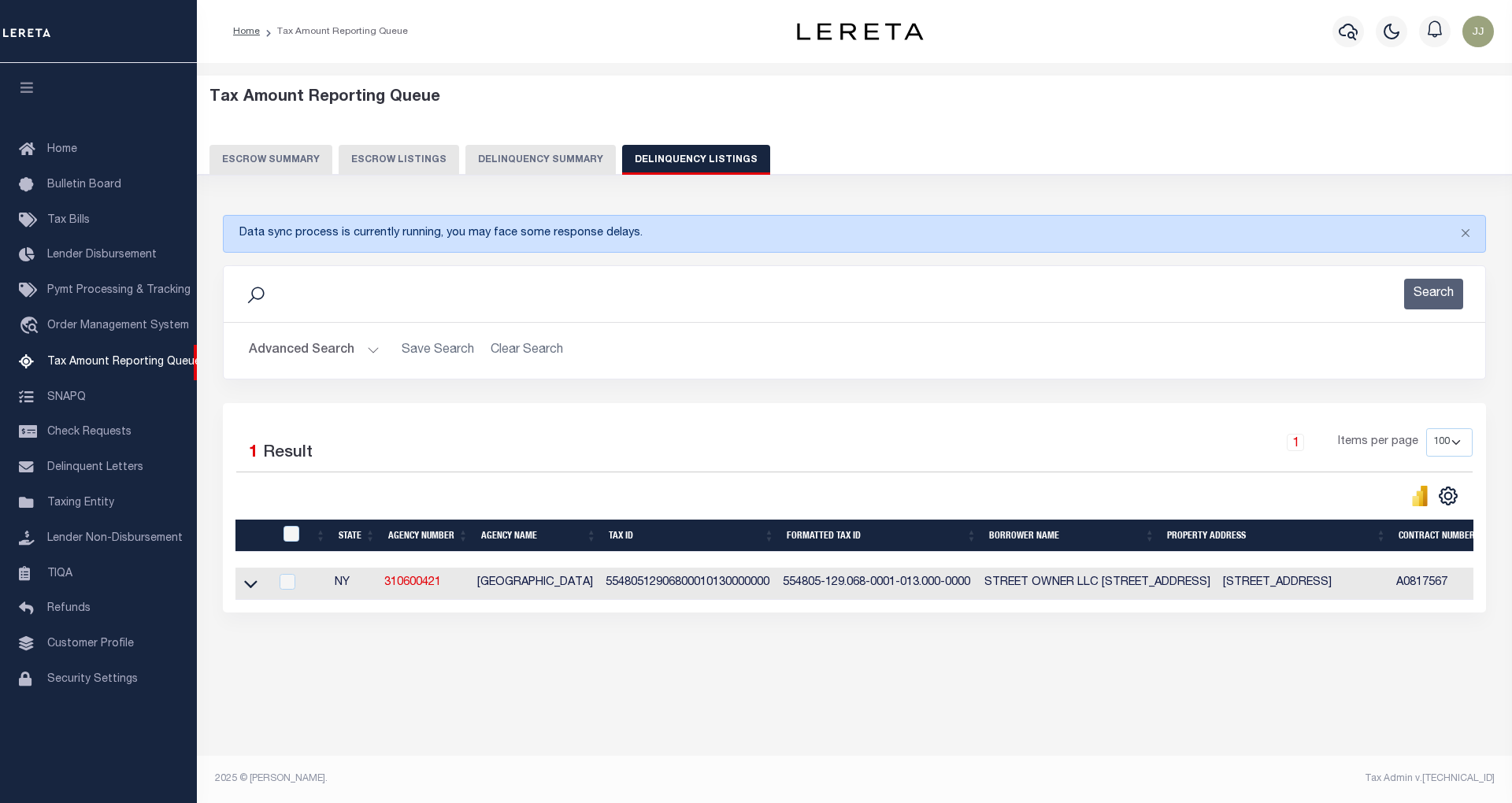
click at [339, 350] on button "Advanced Search" at bounding box center [314, 351] width 131 height 31
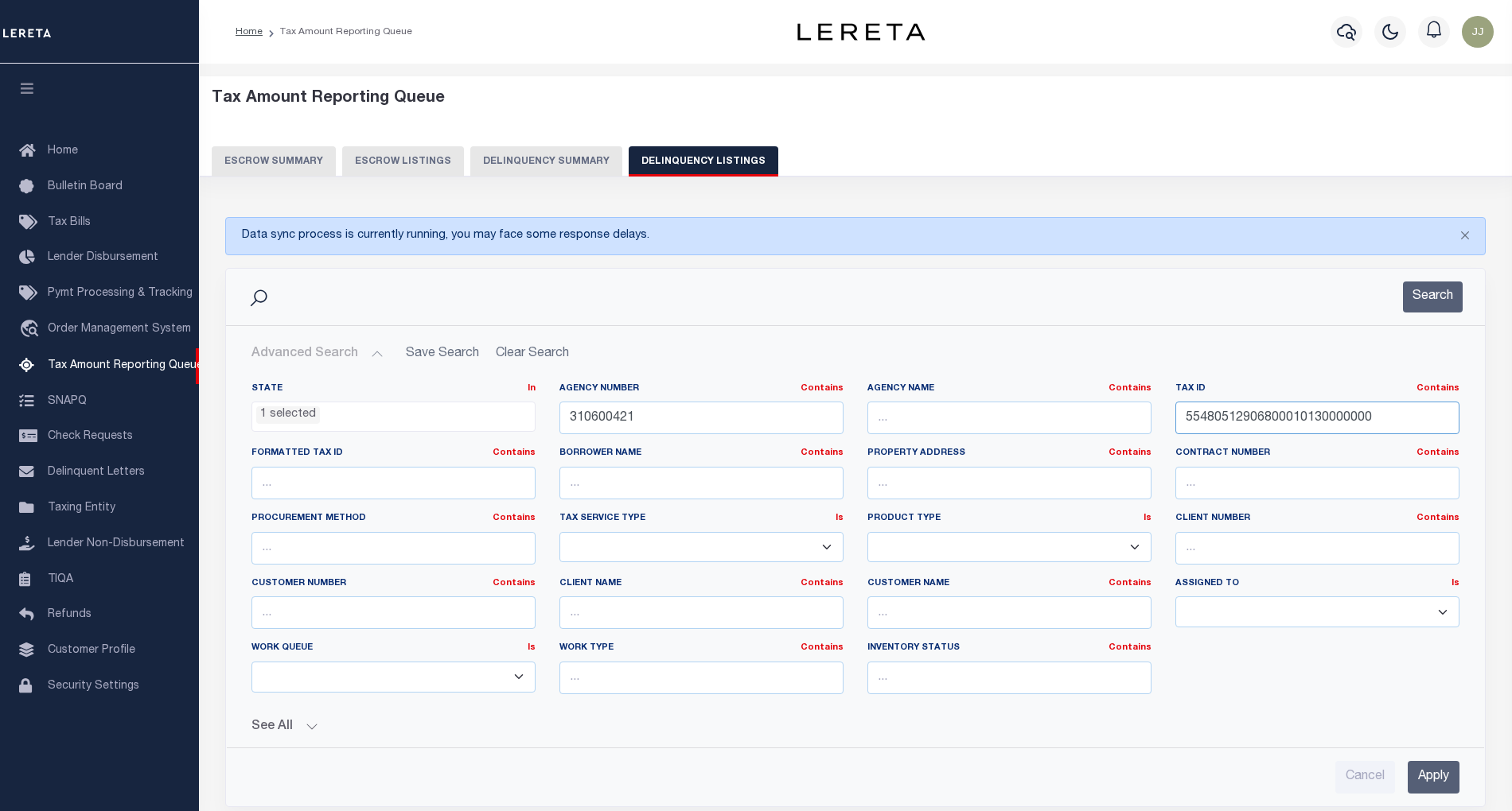
drag, startPoint x: 1389, startPoint y: 420, endPoint x: 1157, endPoint y: 424, distance: 232.0
click at [1157, 424] on div "State In In AK AL AR AZ CA CO CT DC DE FL GA GU HI IA ID IL IN KS KY LA MA MD M…" at bounding box center [855, 545] width 1232 height 325
paste input "2"
type input "55480512906800010130020000"
click at [1427, 297] on button "Search" at bounding box center [1433, 297] width 60 height 31
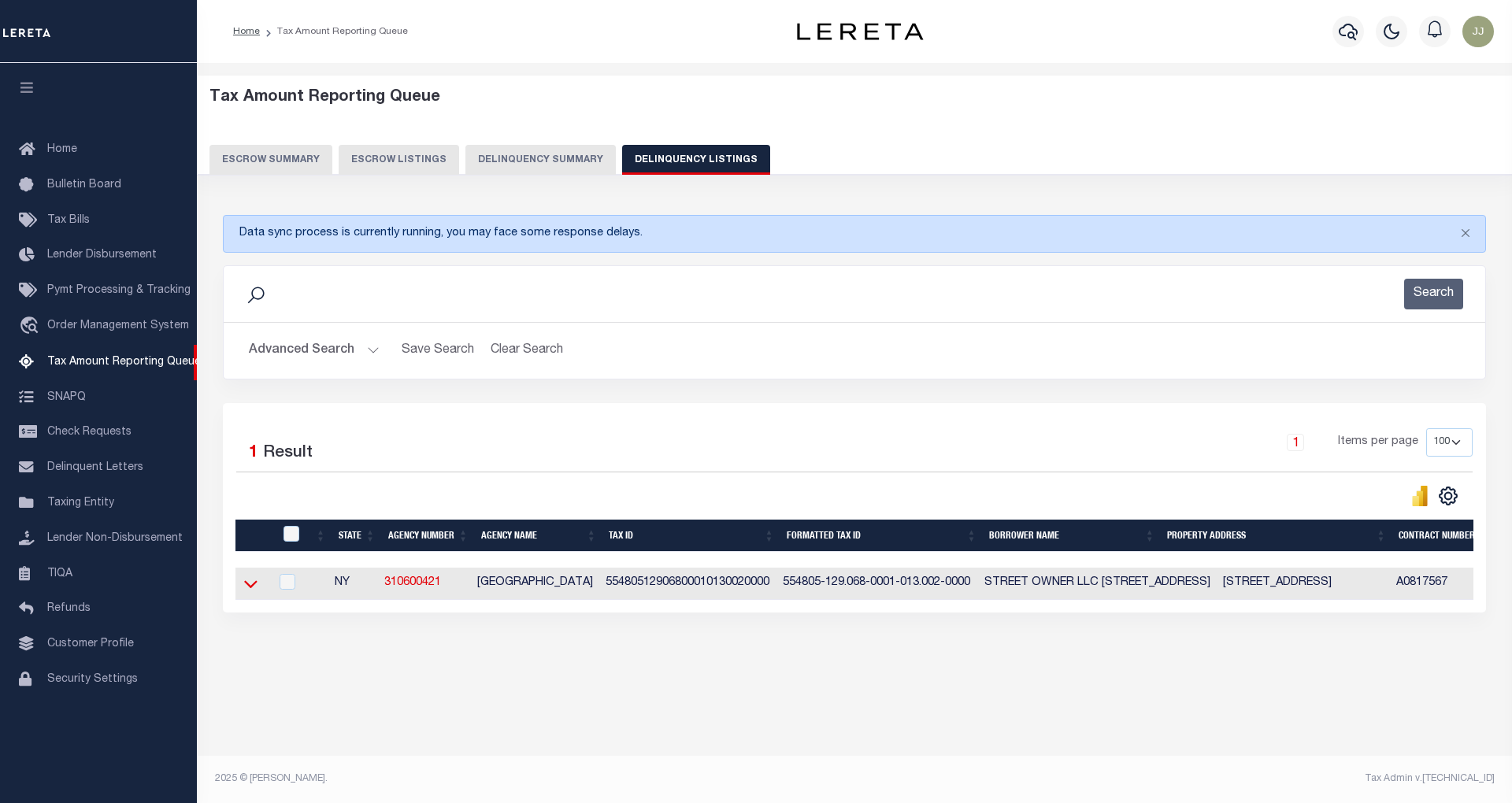
click at [249, 590] on icon at bounding box center [251, 583] width 14 height 16
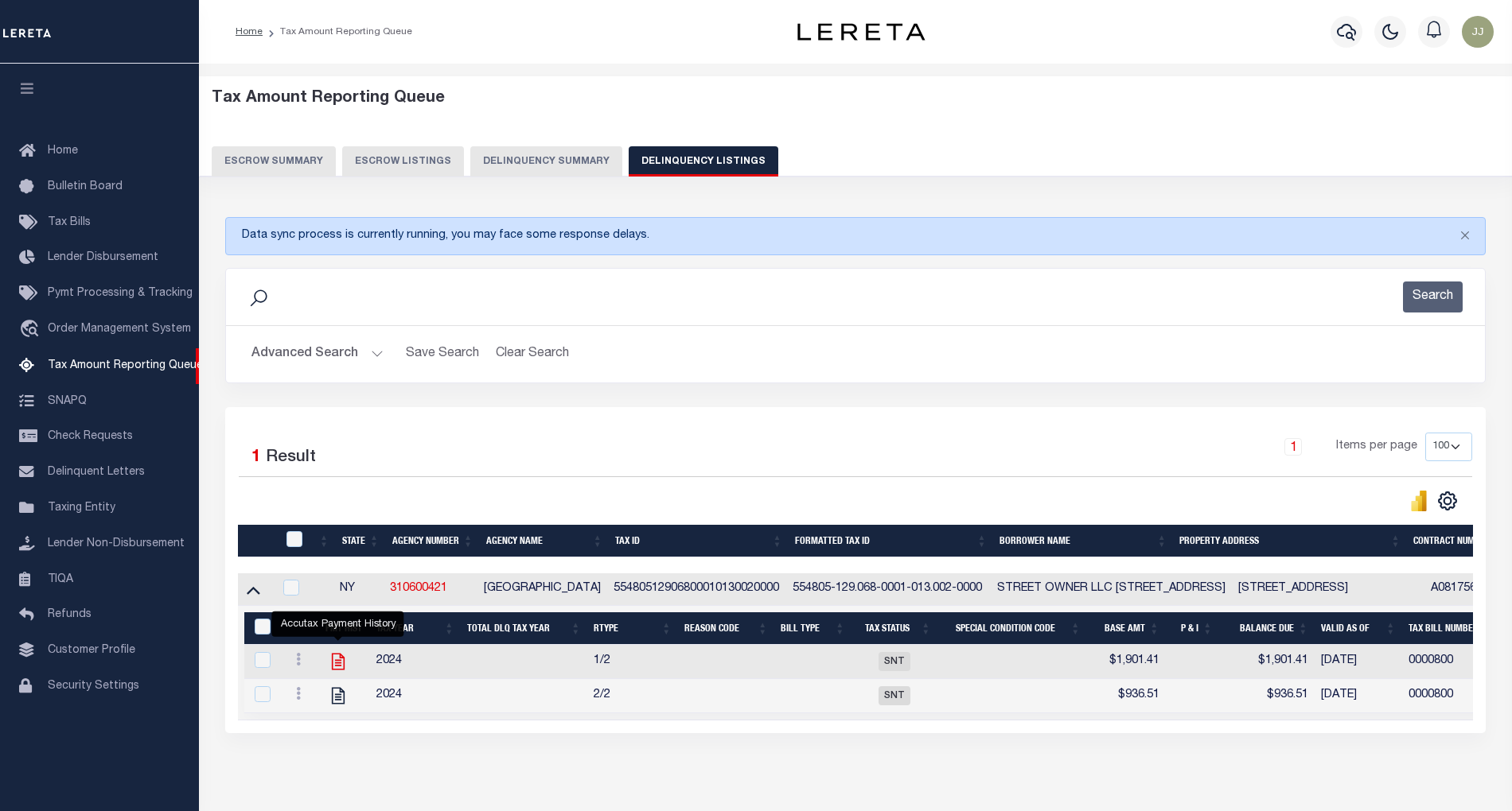
click at [336, 669] on icon "" at bounding box center [338, 662] width 13 height 16
checkbox input "true"
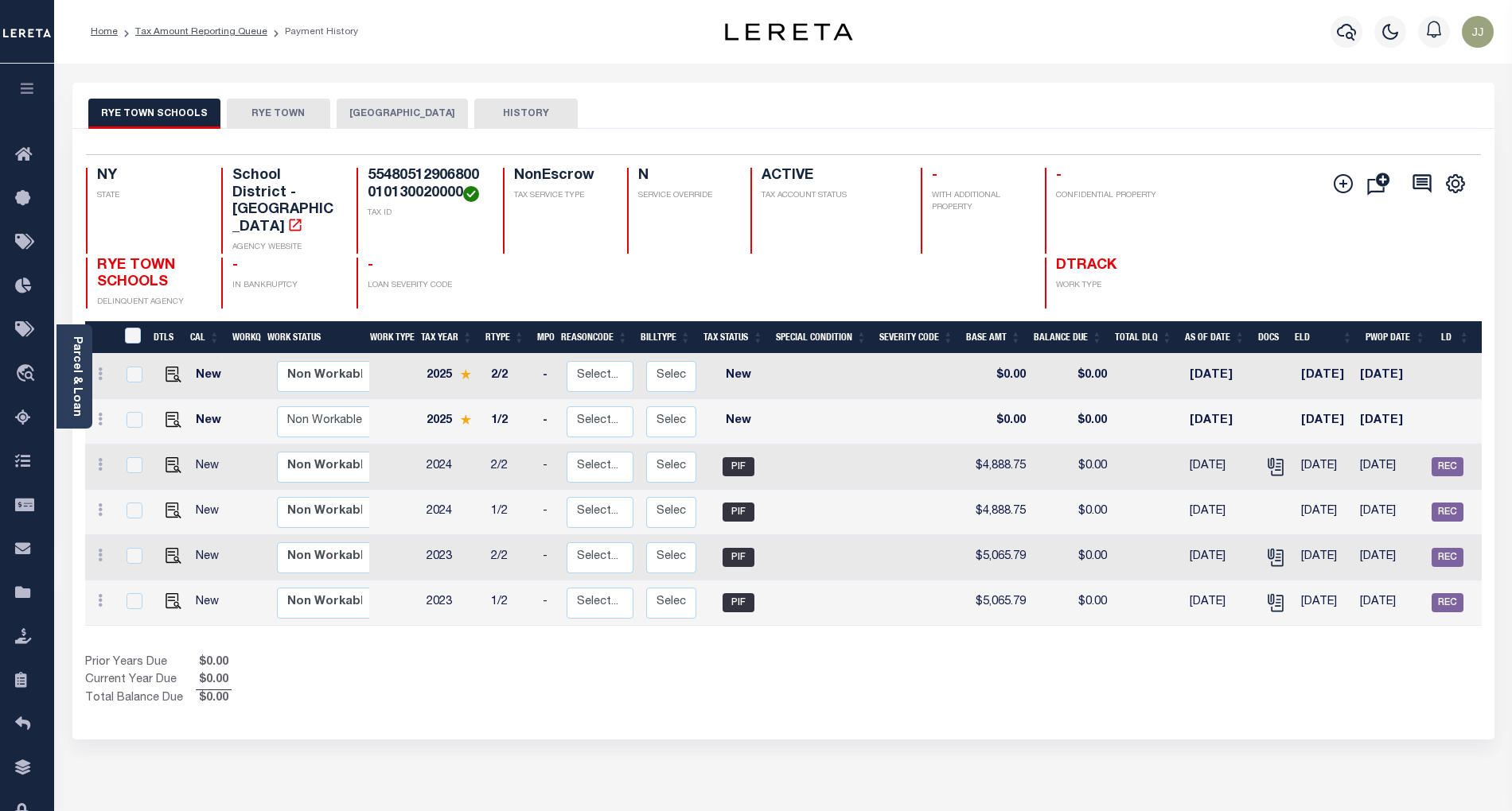
click at [269, 125] on button "RYE TOWN" at bounding box center [278, 113] width 104 height 30
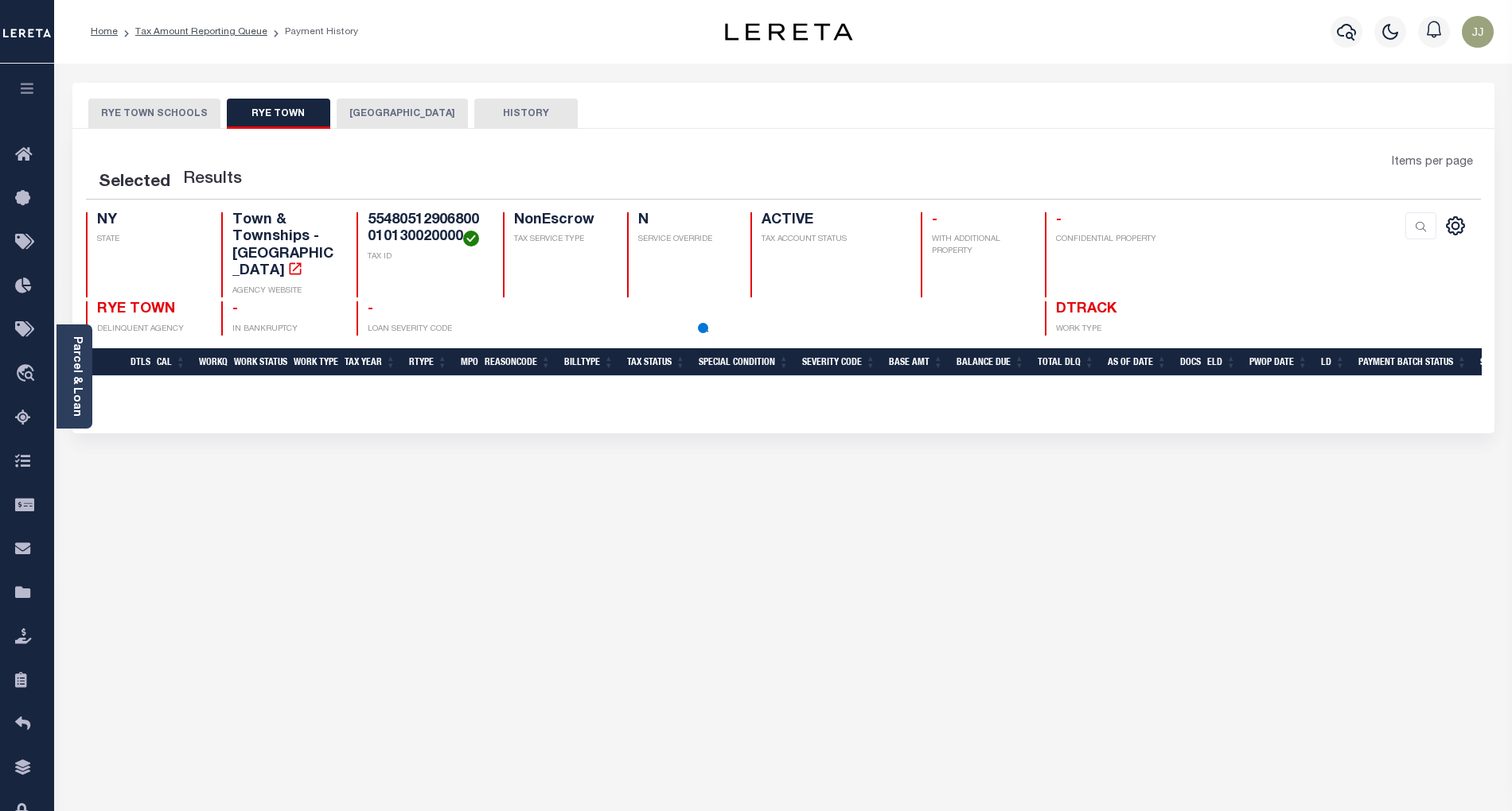
click at [397, 115] on button "[GEOGRAPHIC_DATA]" at bounding box center [403, 113] width 131 height 30
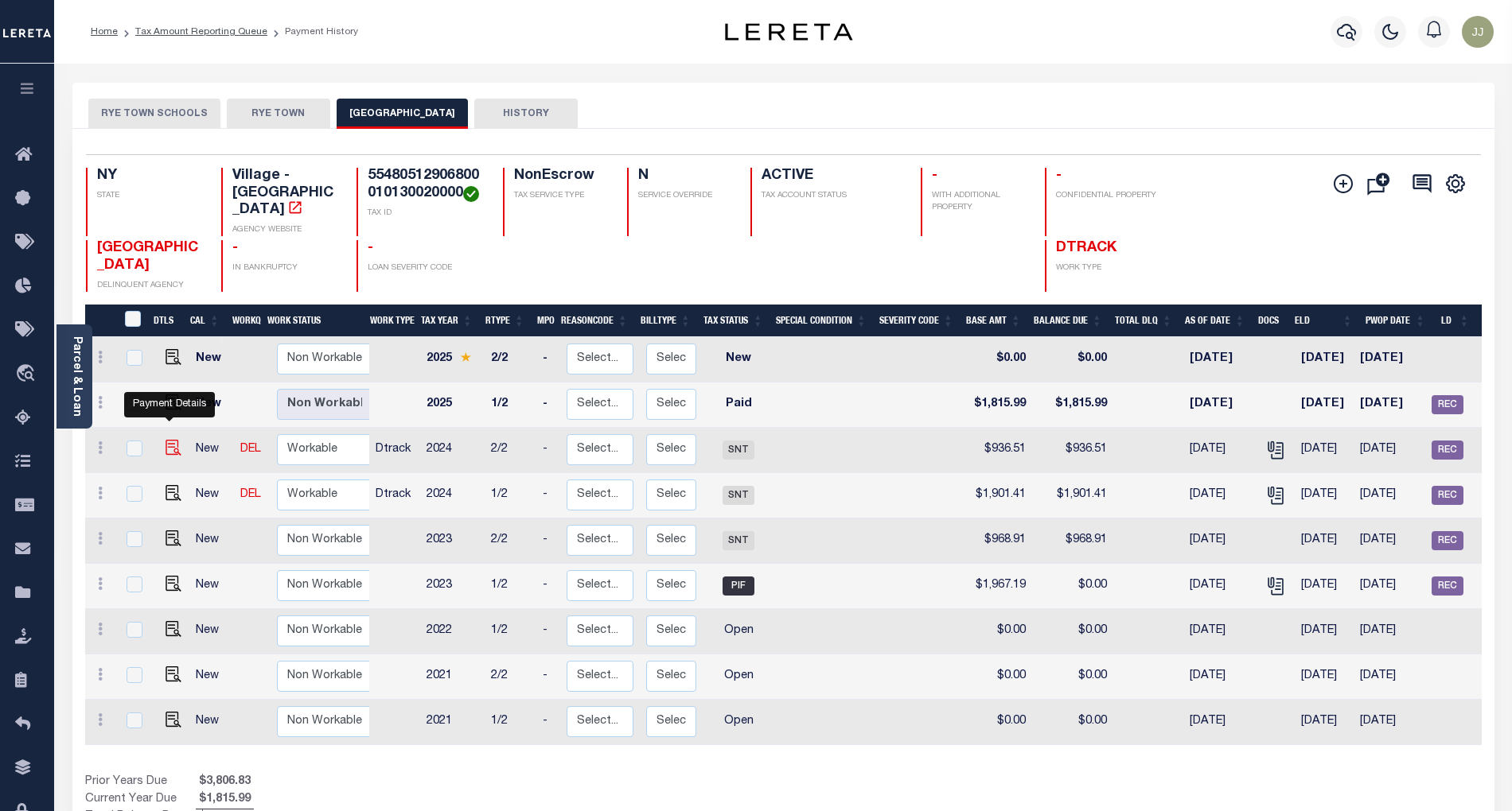
click at [167, 440] on img "" at bounding box center [174, 447] width 16 height 16
checkbox input "true"
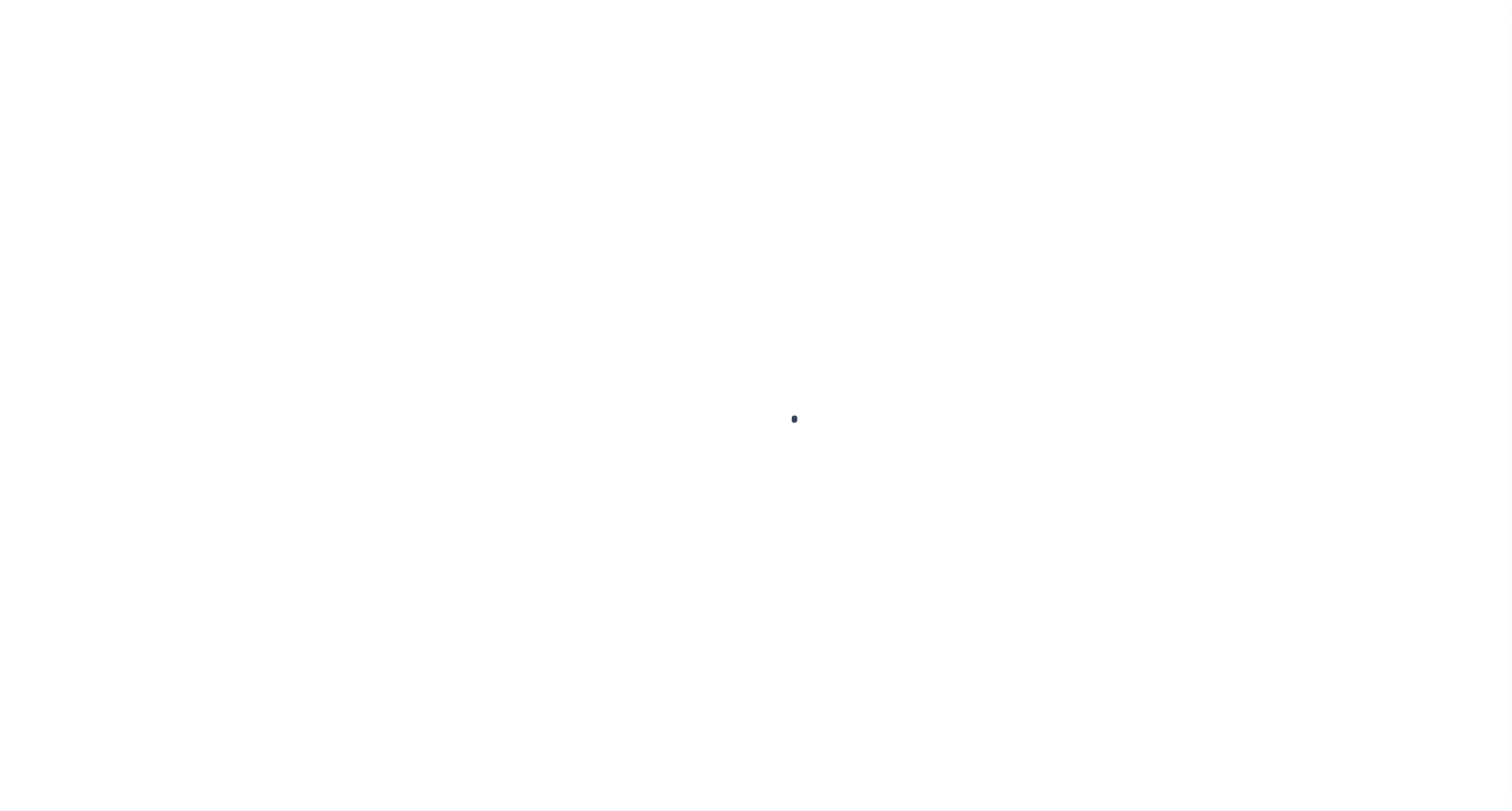
select select "SNT"
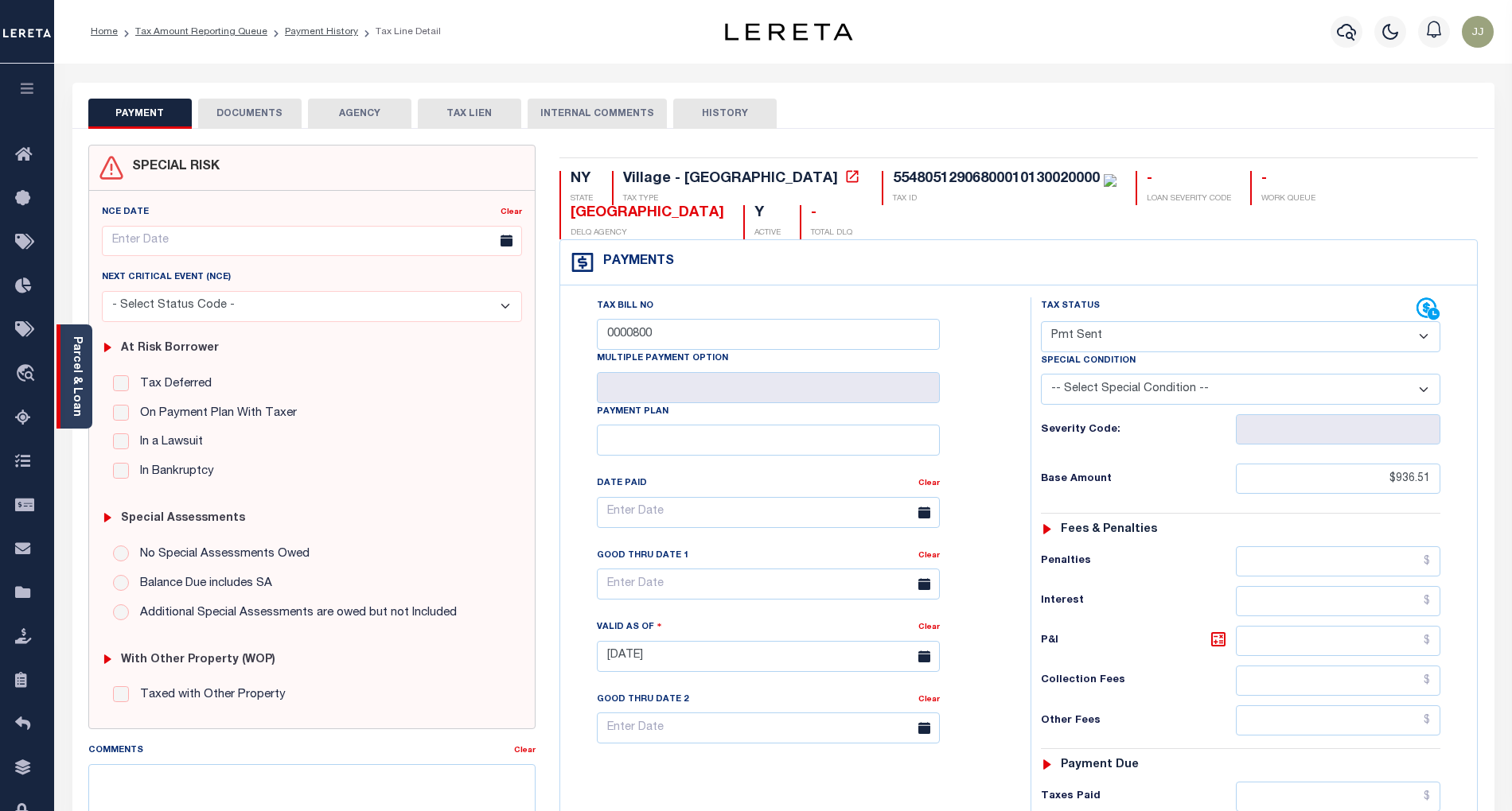
click at [90, 412] on div "Parcel & Loan" at bounding box center [73, 377] width 35 height 105
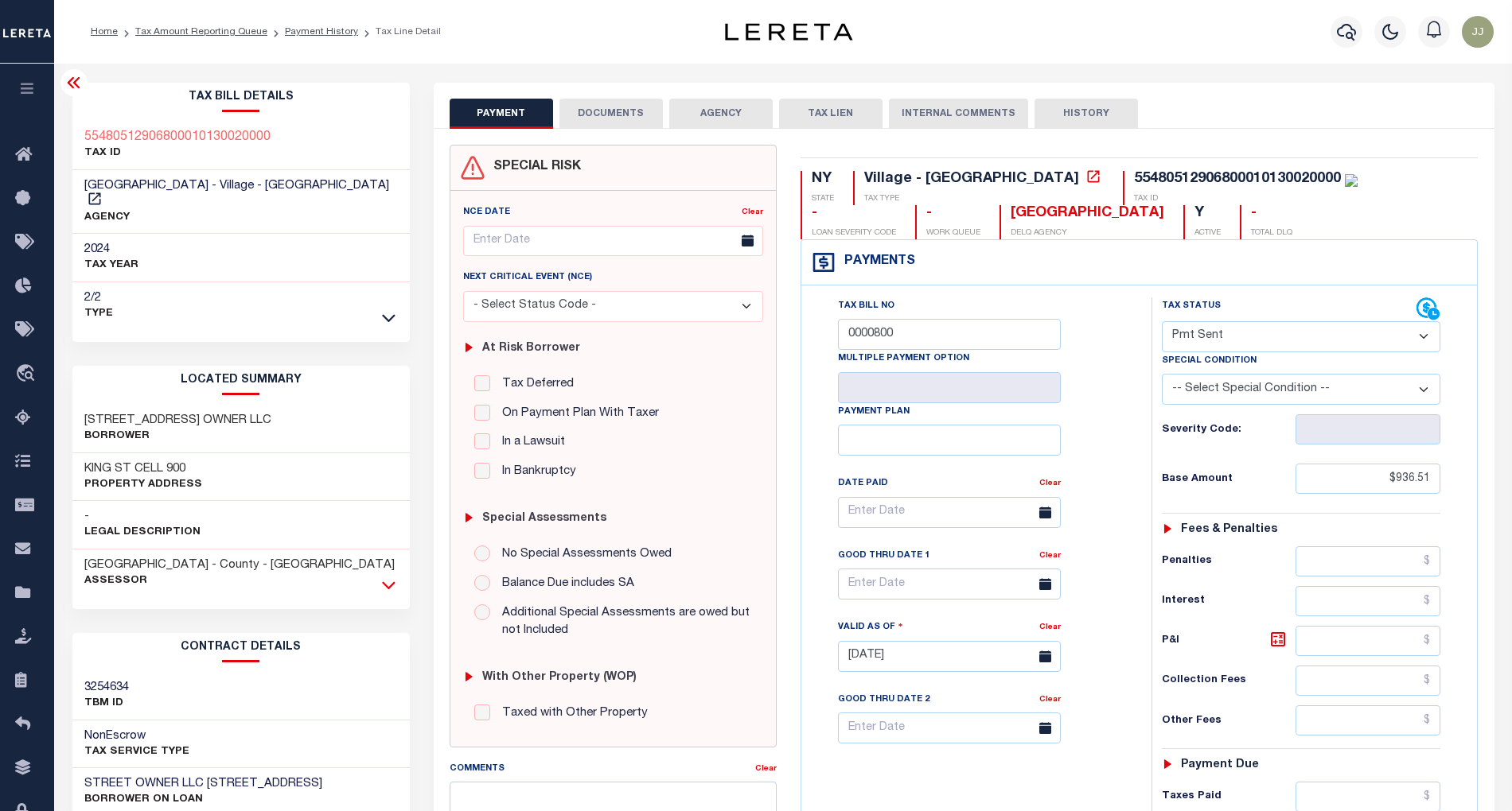
click at [387, 577] on icon at bounding box center [389, 585] width 14 height 16
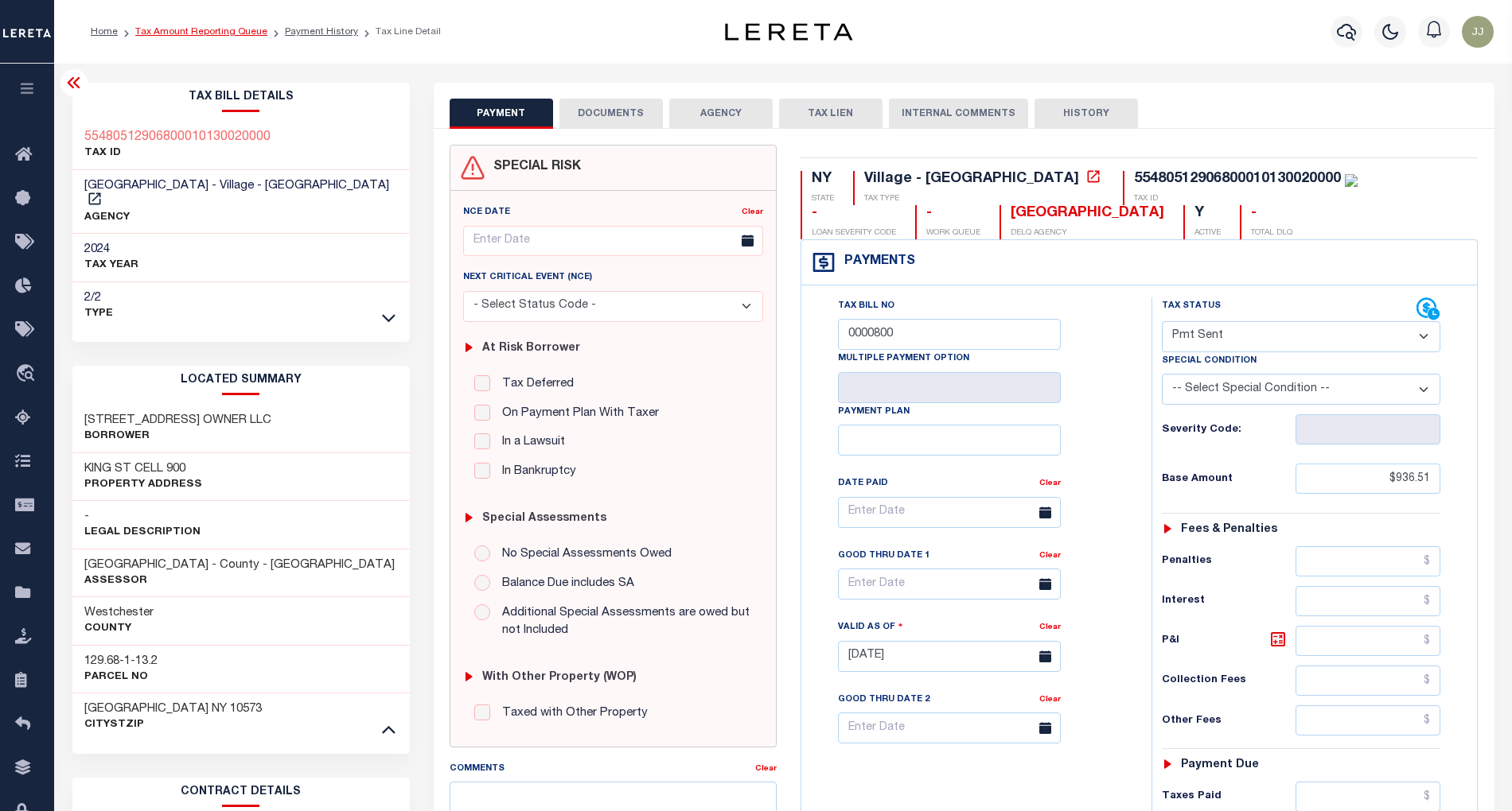
click at [200, 33] on link "Tax Amount Reporting Queue" at bounding box center [201, 31] width 132 height 10
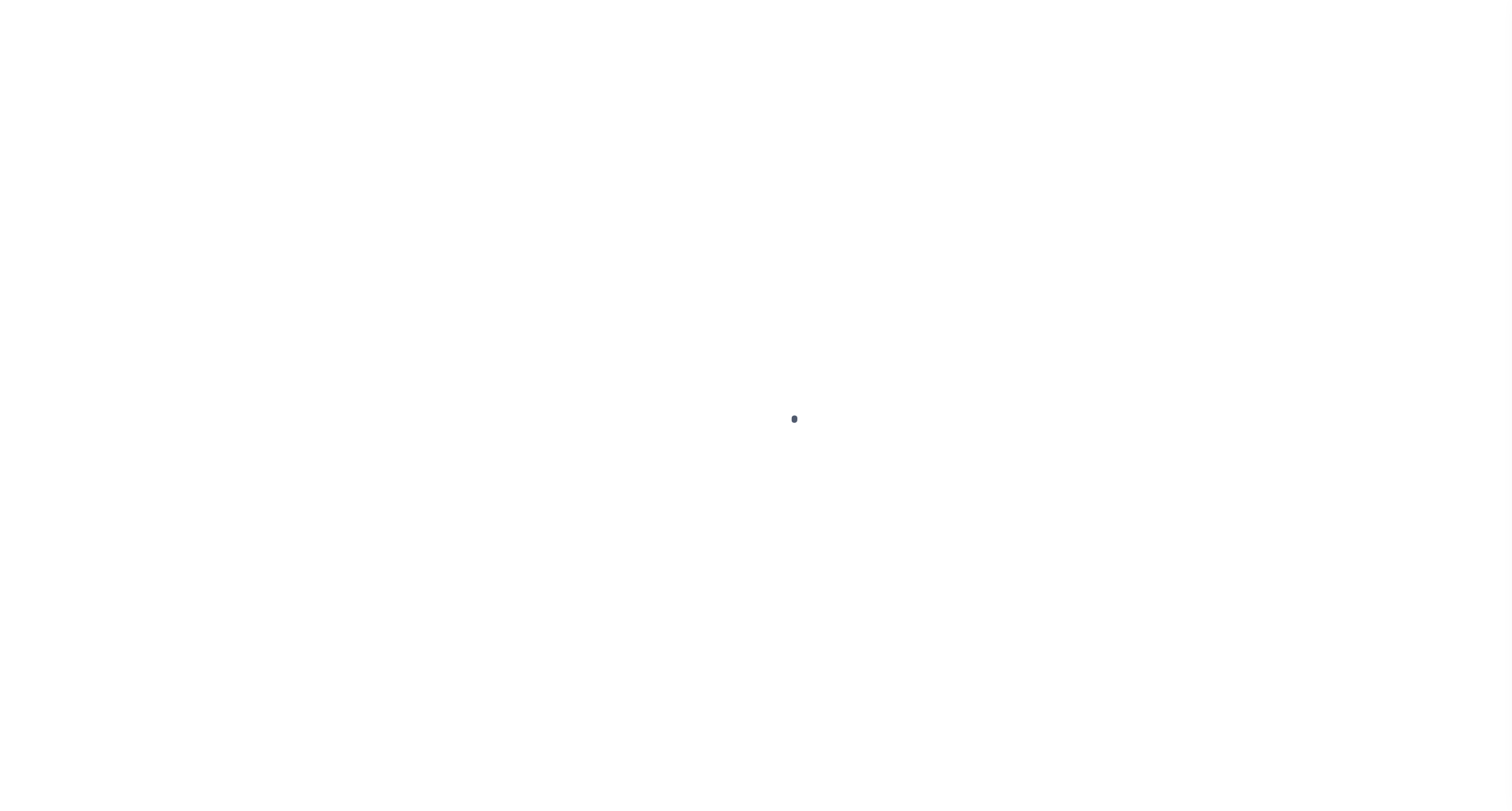
select select "SNT"
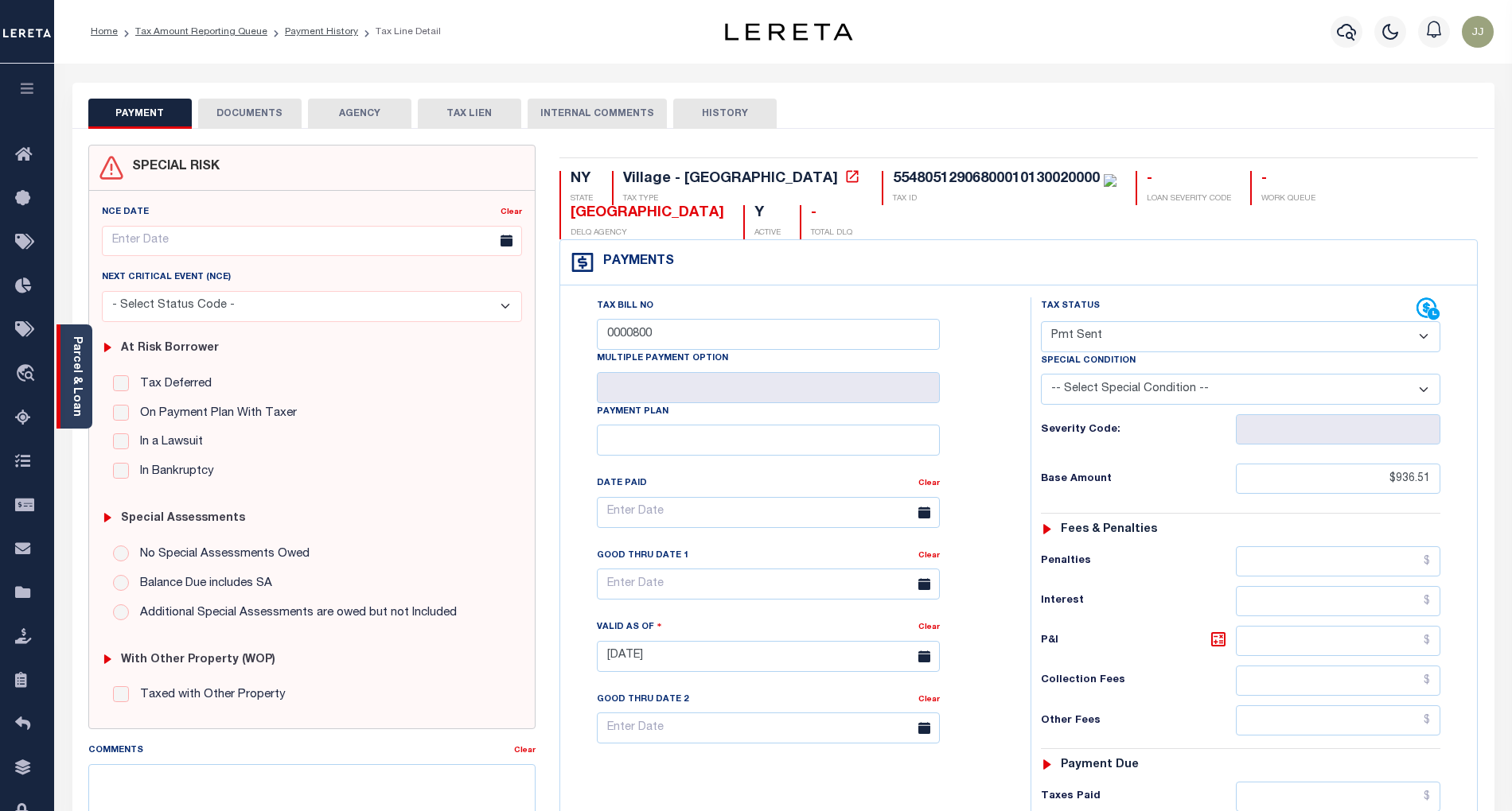
click at [85, 390] on div "Parcel & Loan" at bounding box center [73, 377] width 35 height 105
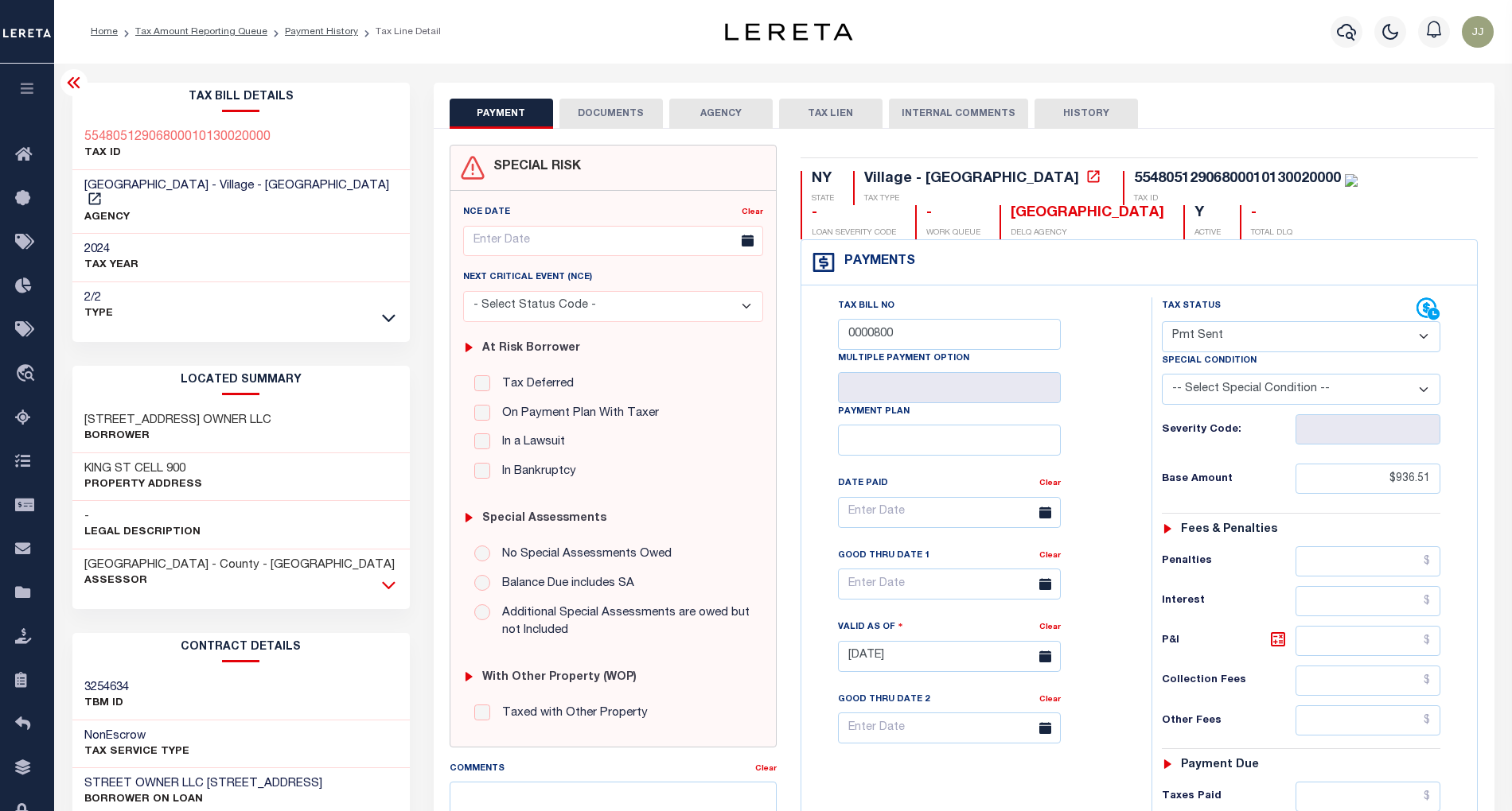
click at [391, 581] on icon at bounding box center [389, 585] width 14 height 8
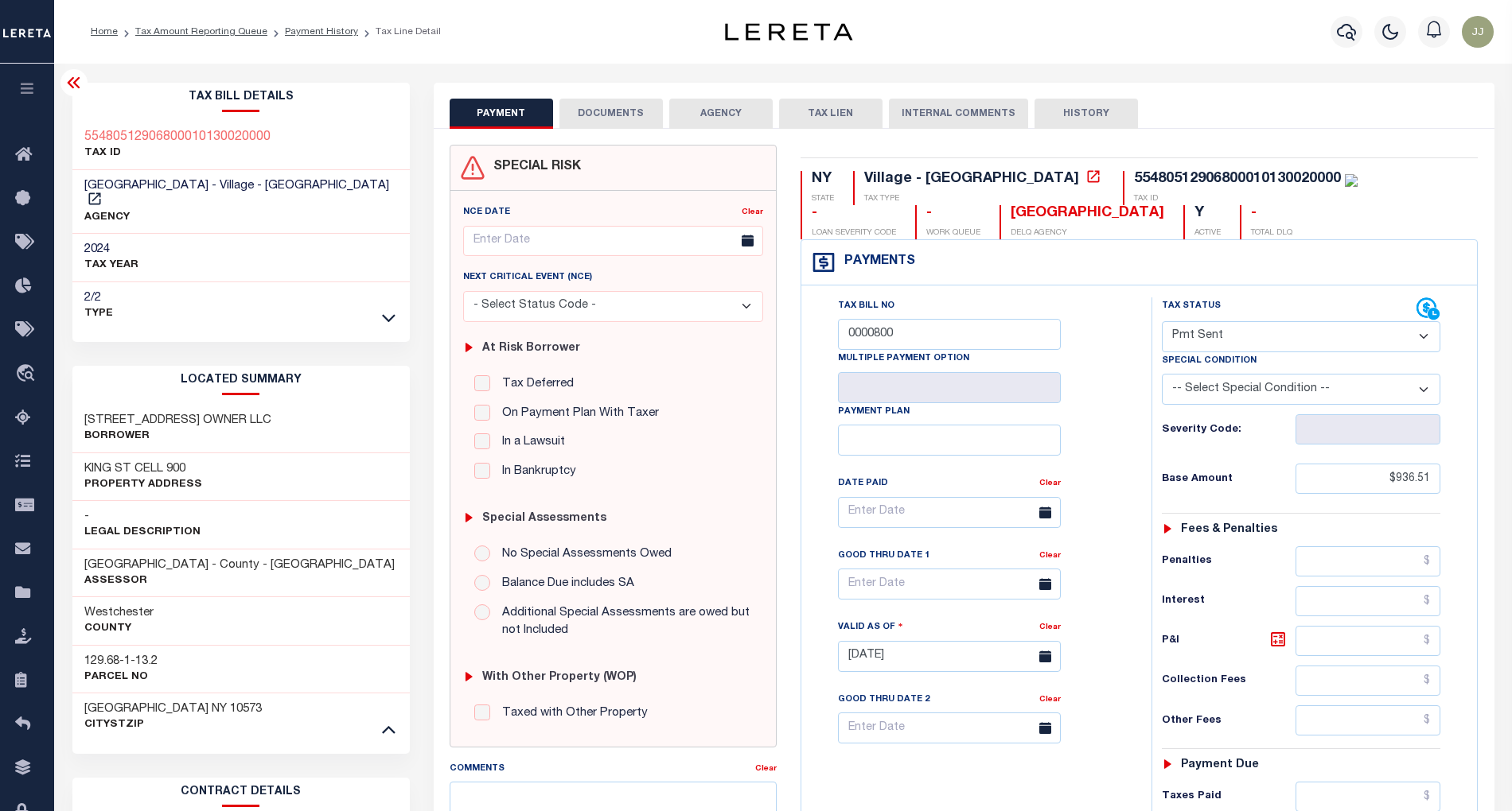
scroll to position [412, 0]
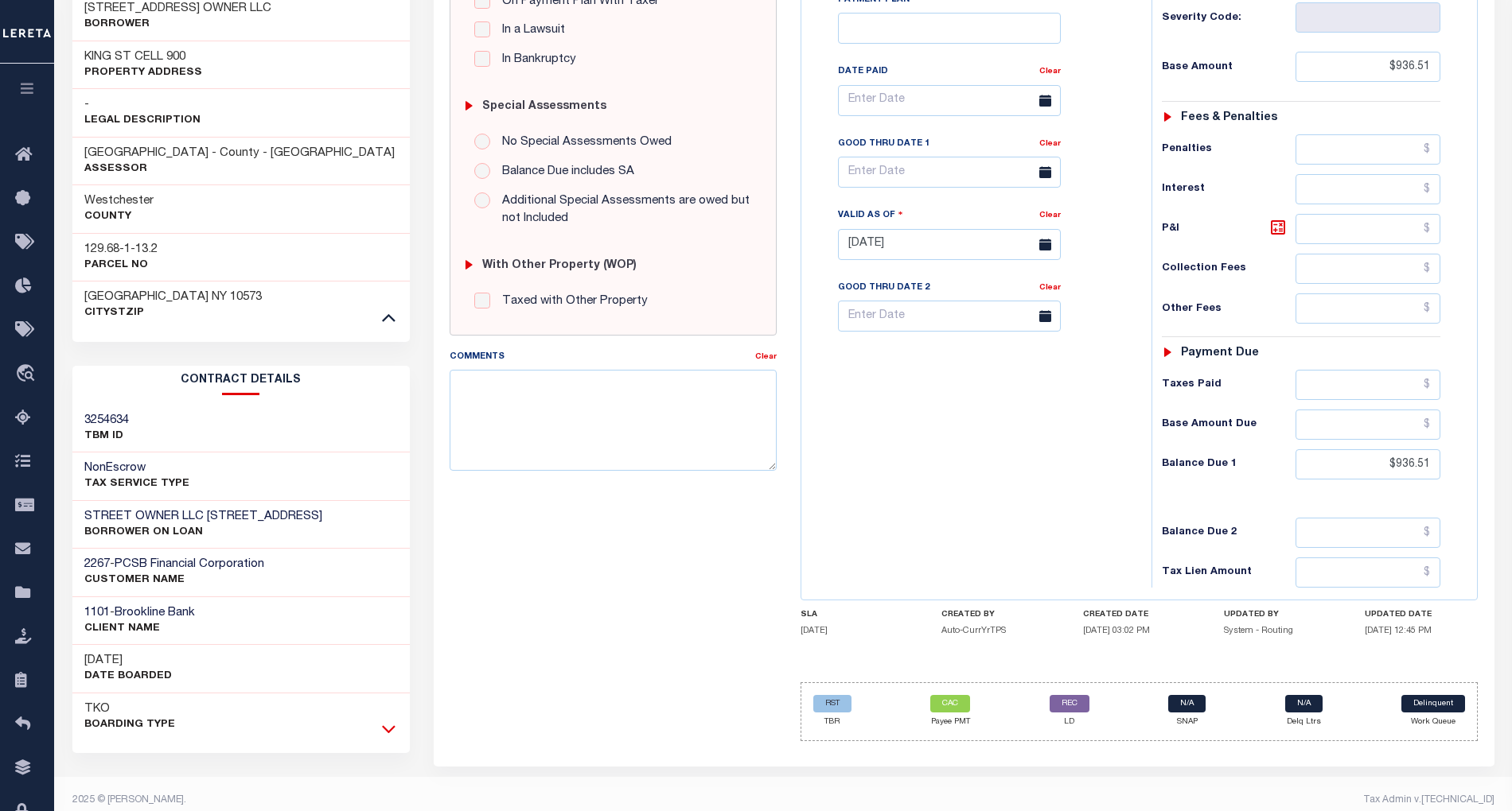
click at [387, 725] on icon at bounding box center [389, 729] width 14 height 8
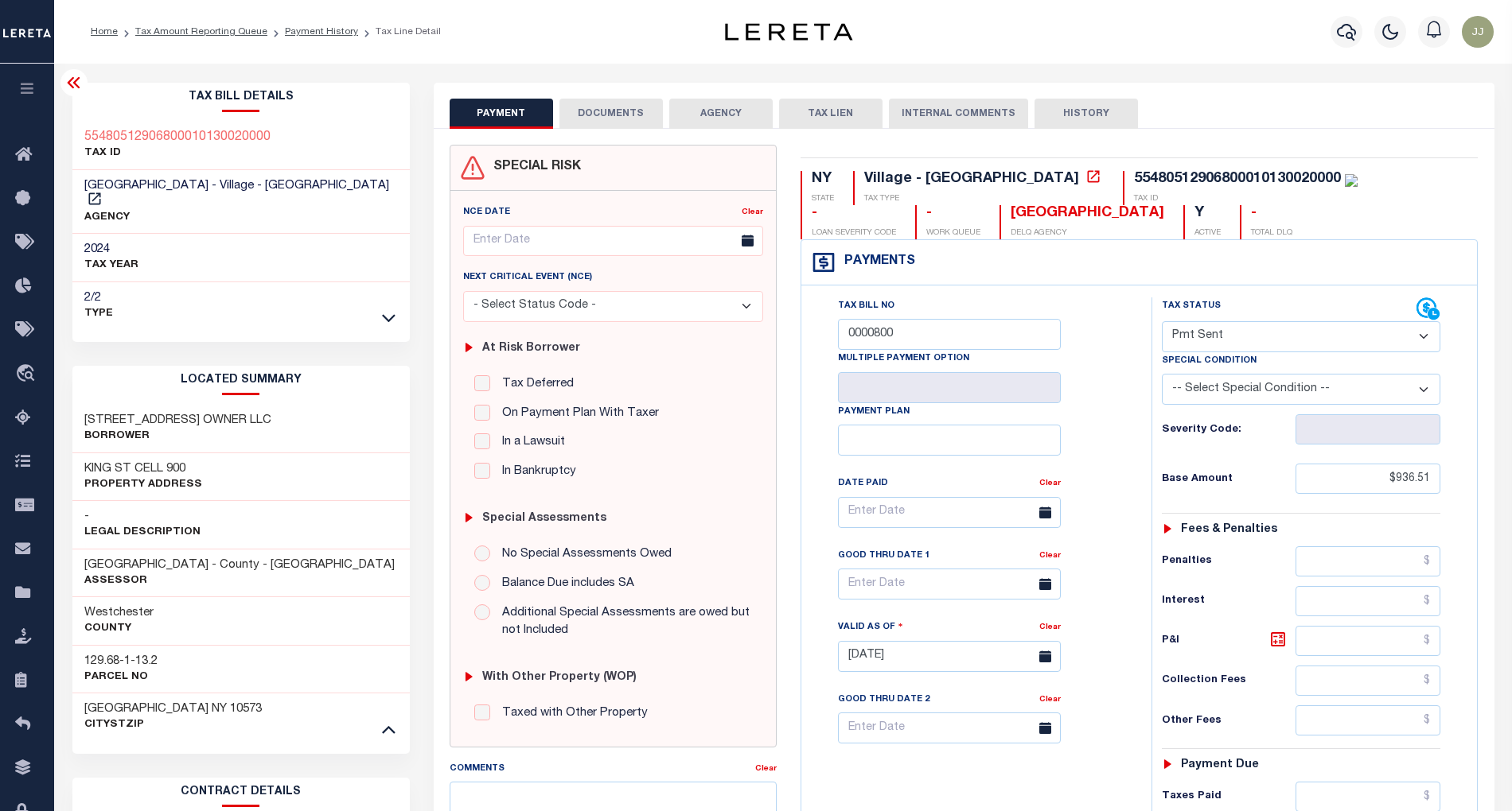
scroll to position [212, 0]
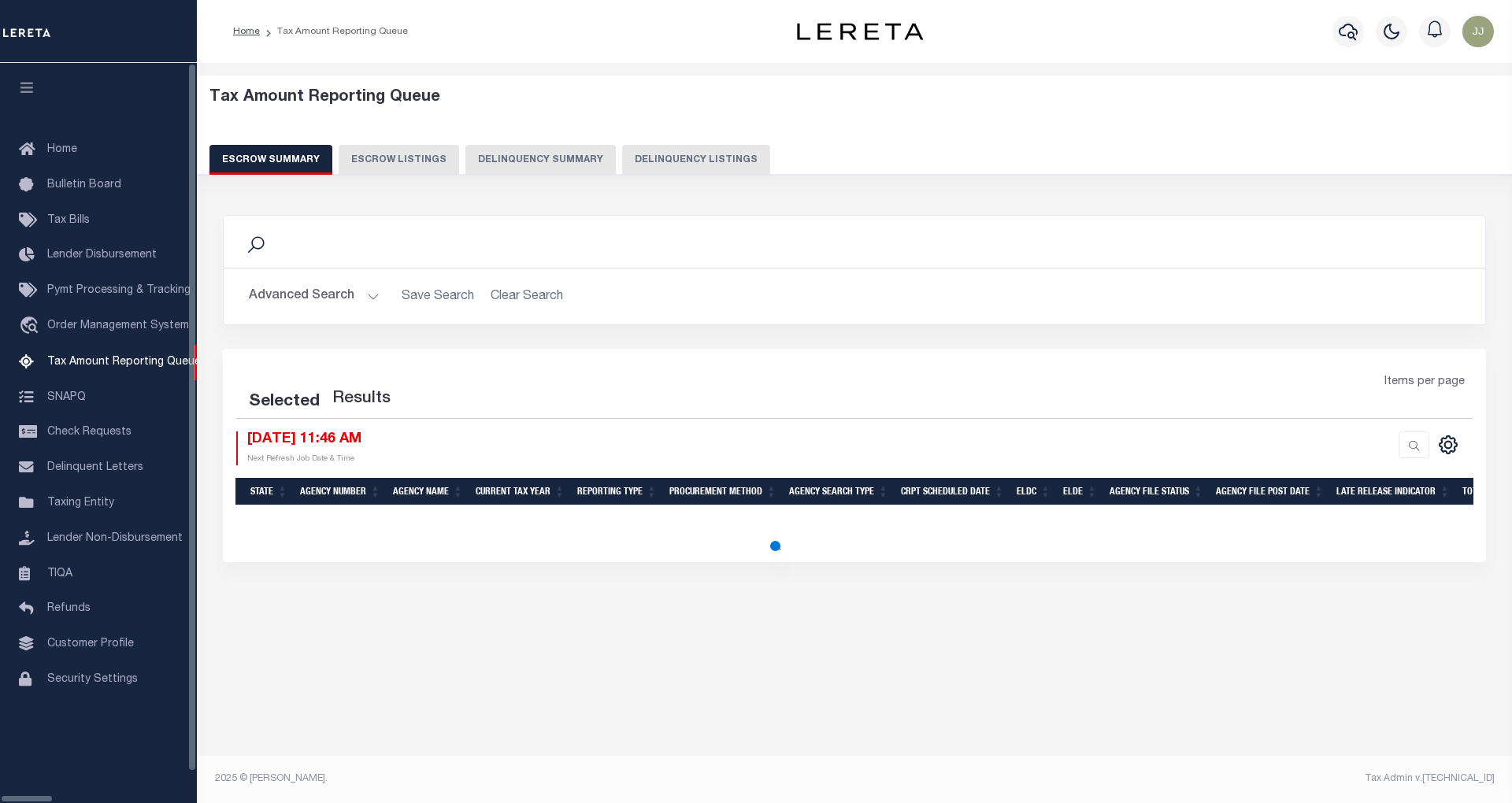
click at [629, 145] on button "Delinquency Listings" at bounding box center [696, 159] width 148 height 30
select select "100"
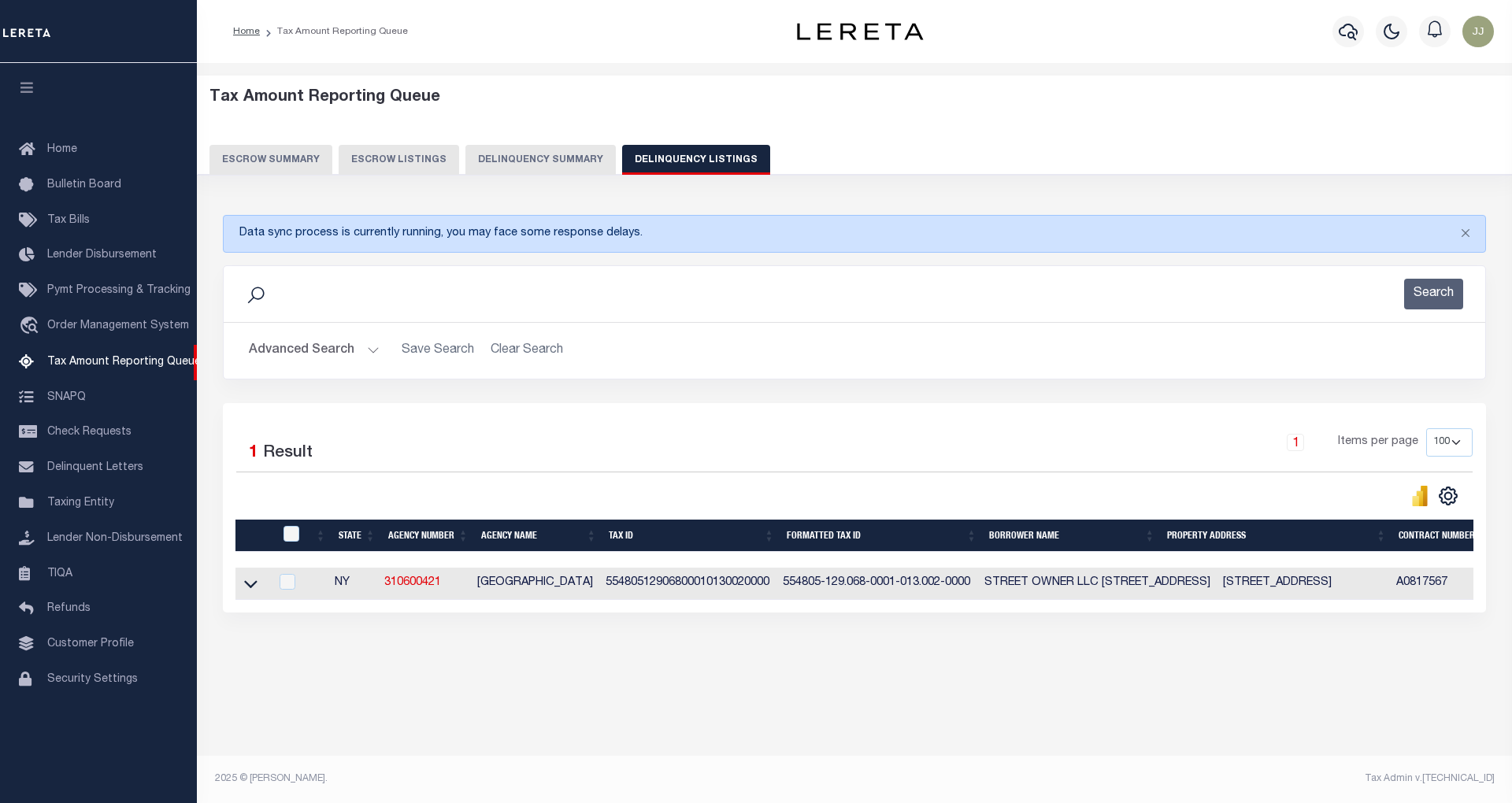
click at [293, 342] on button "Advanced Search" at bounding box center [314, 351] width 131 height 31
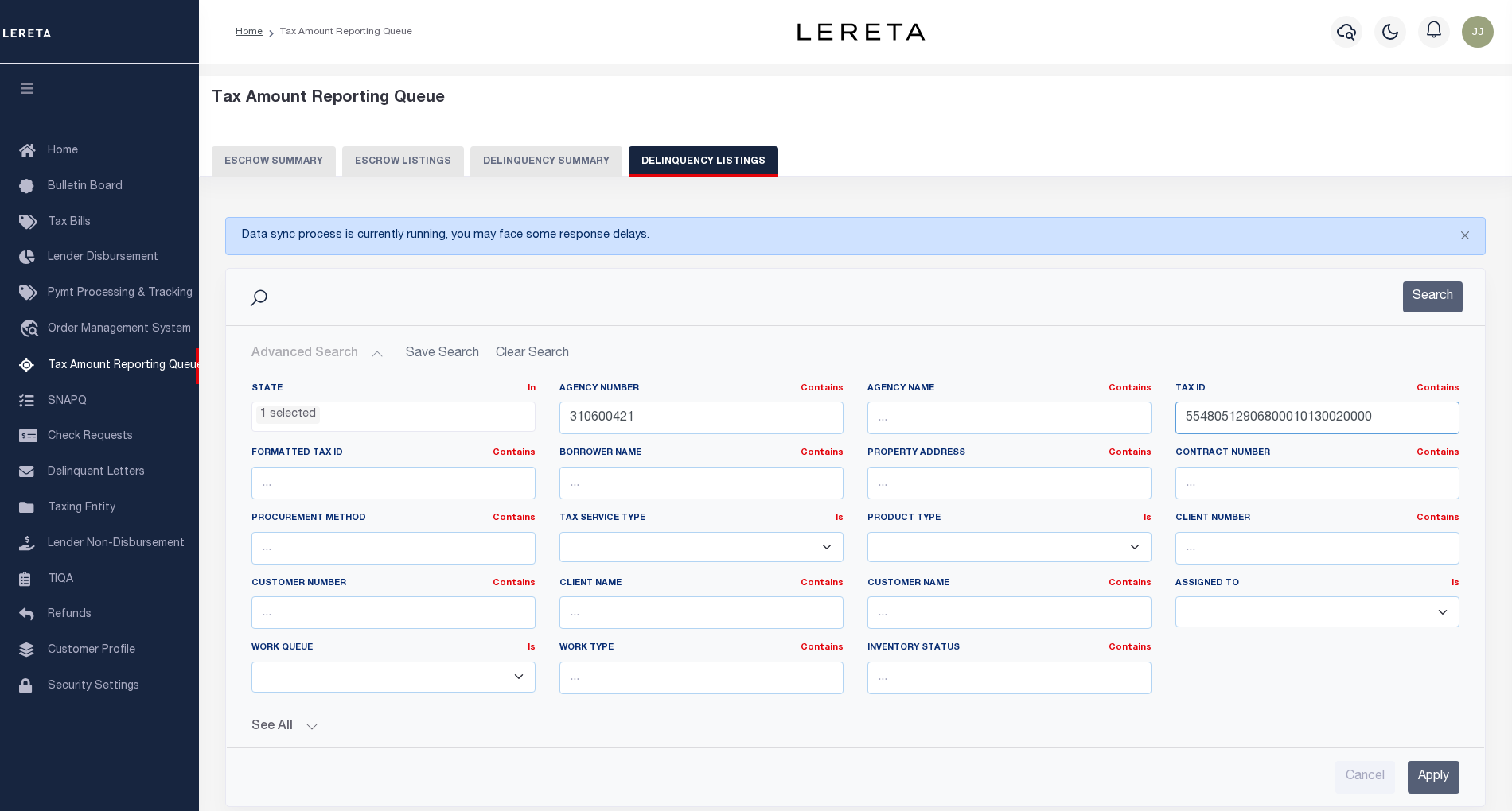
drag, startPoint x: 1391, startPoint y: 417, endPoint x: 1178, endPoint y: 414, distance: 213.0
click at [1178, 414] on input "55480512906800010130020000" at bounding box center [1317, 418] width 284 height 33
paste input "740001012000"
type input "55480512907400010120000000"
click at [1442, 288] on button "Search" at bounding box center [1433, 297] width 60 height 31
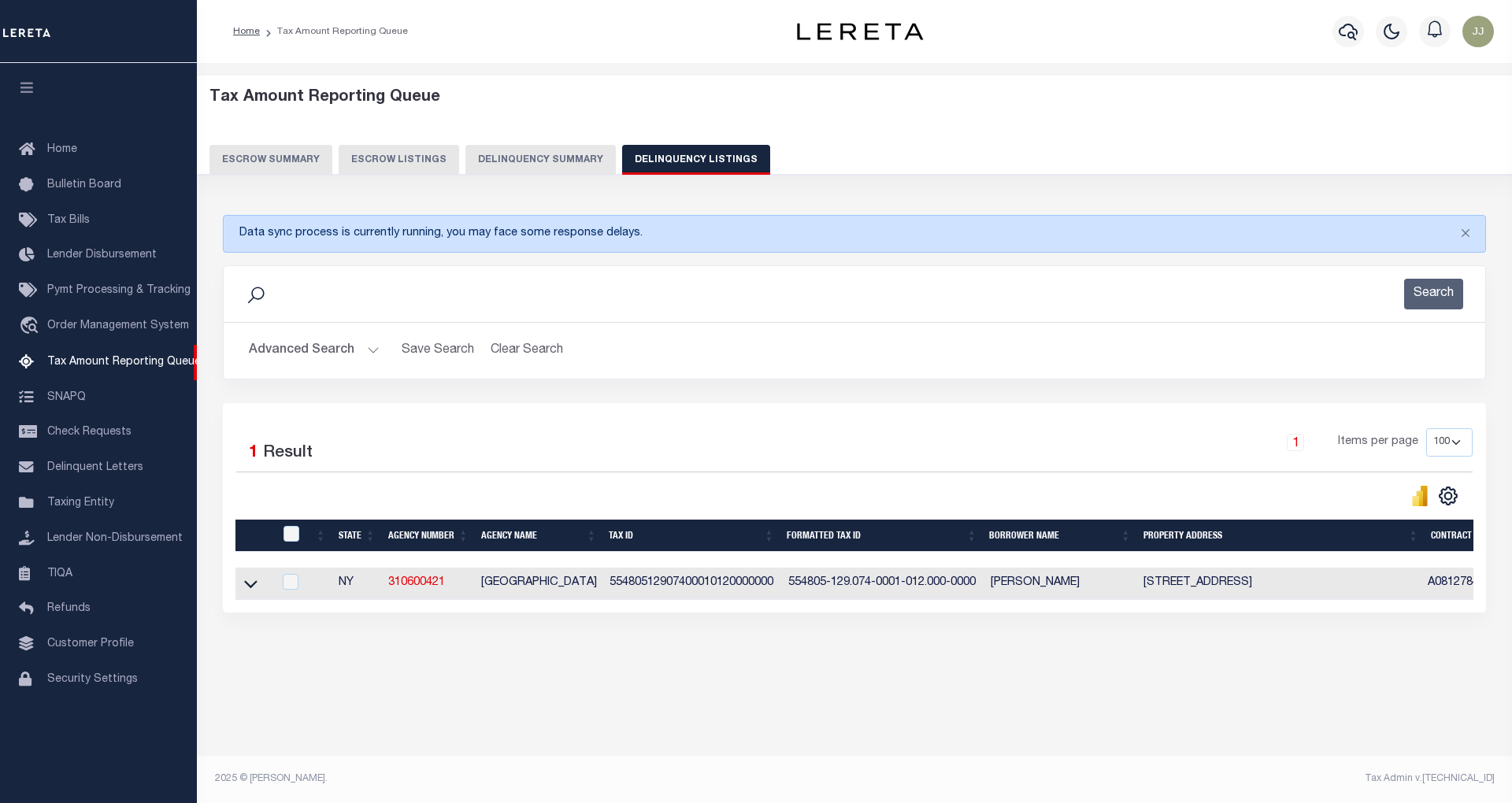
drag, startPoint x: 246, startPoint y: 593, endPoint x: 526, endPoint y: 583, distance: 280.2
click at [246, 593] on icon at bounding box center [251, 583] width 14 height 16
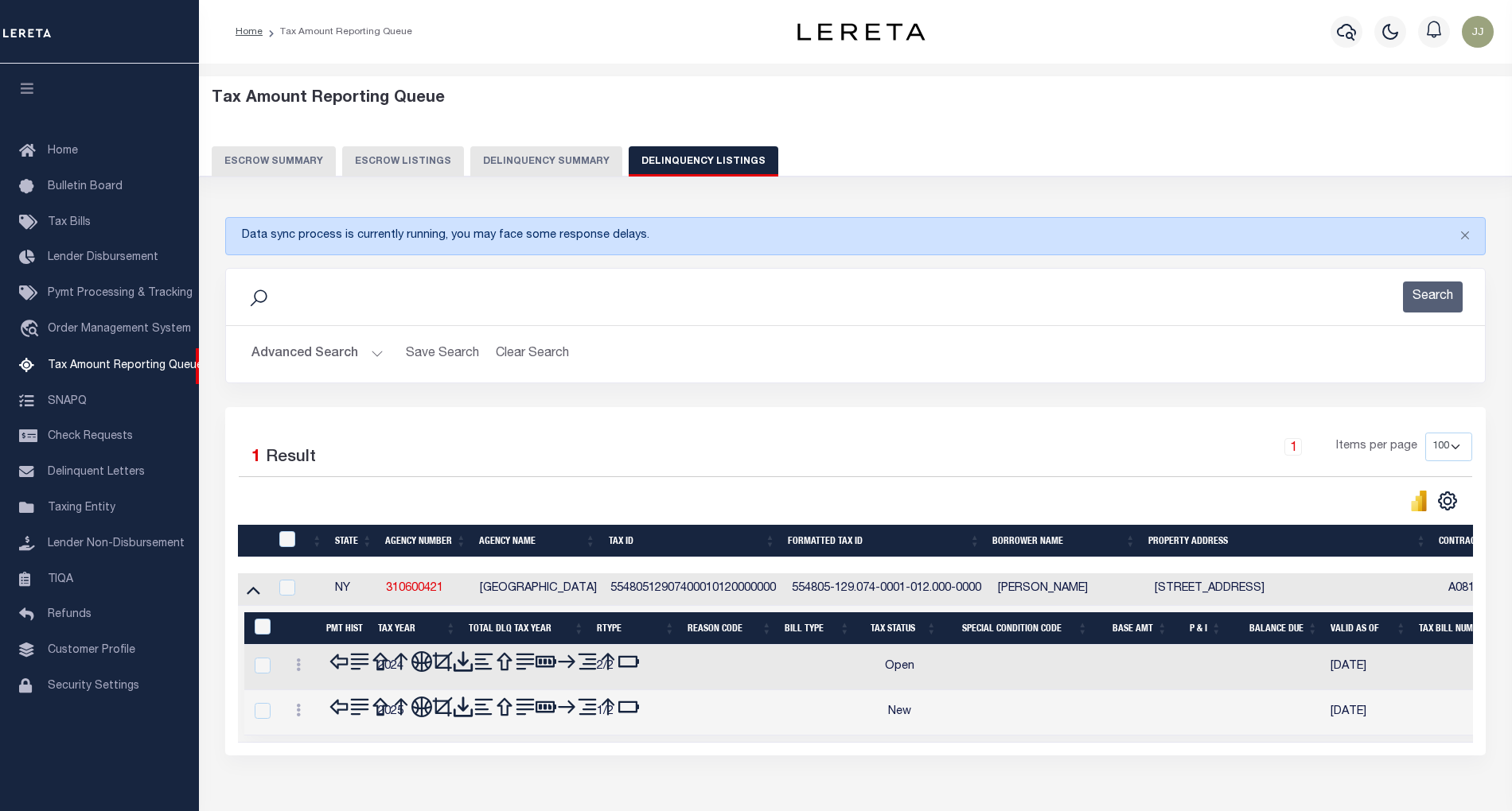
scroll to position [84, 0]
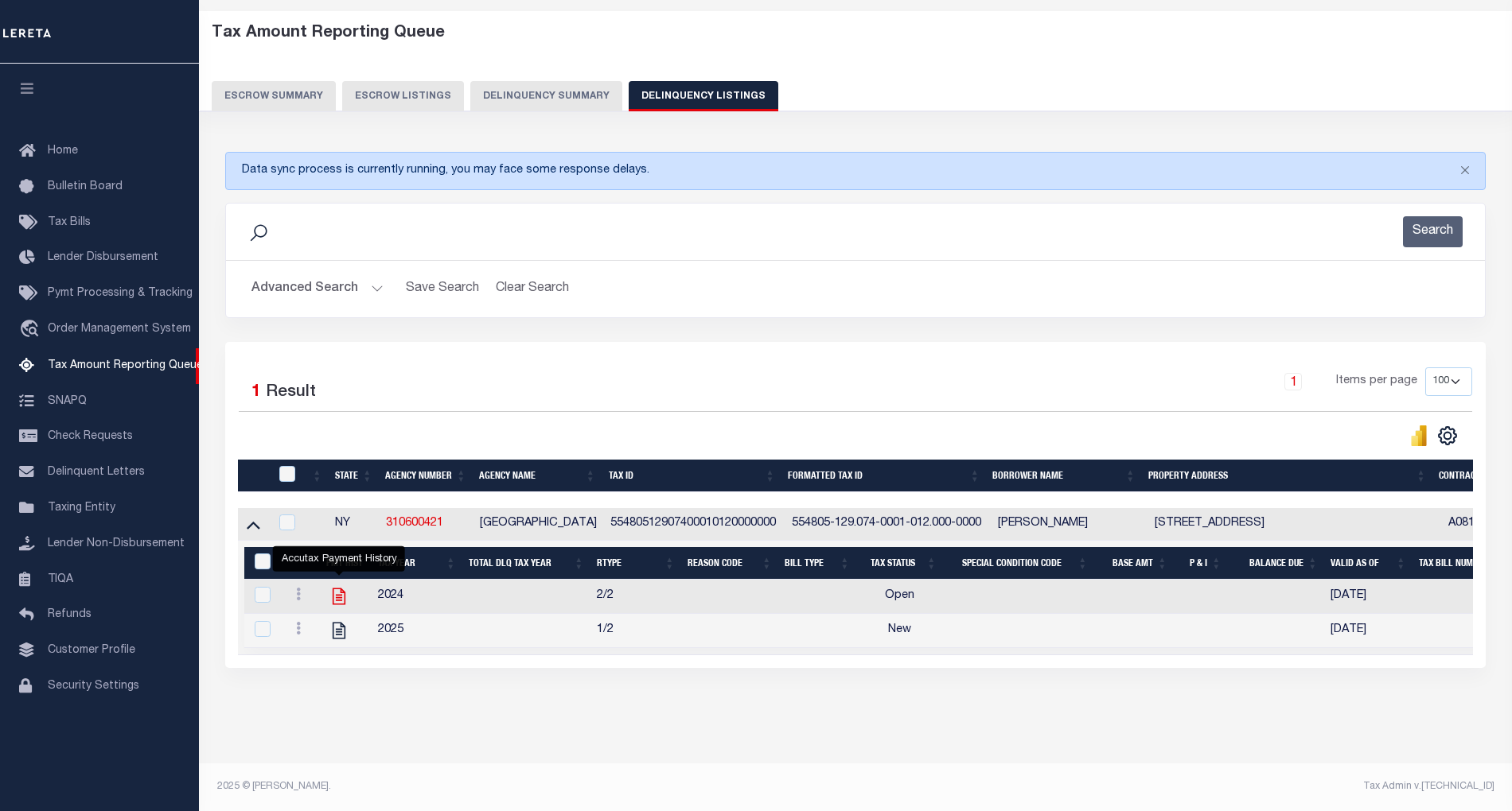
click at [336, 586] on icon "" at bounding box center [339, 597] width 21 height 21
checkbox input "true"
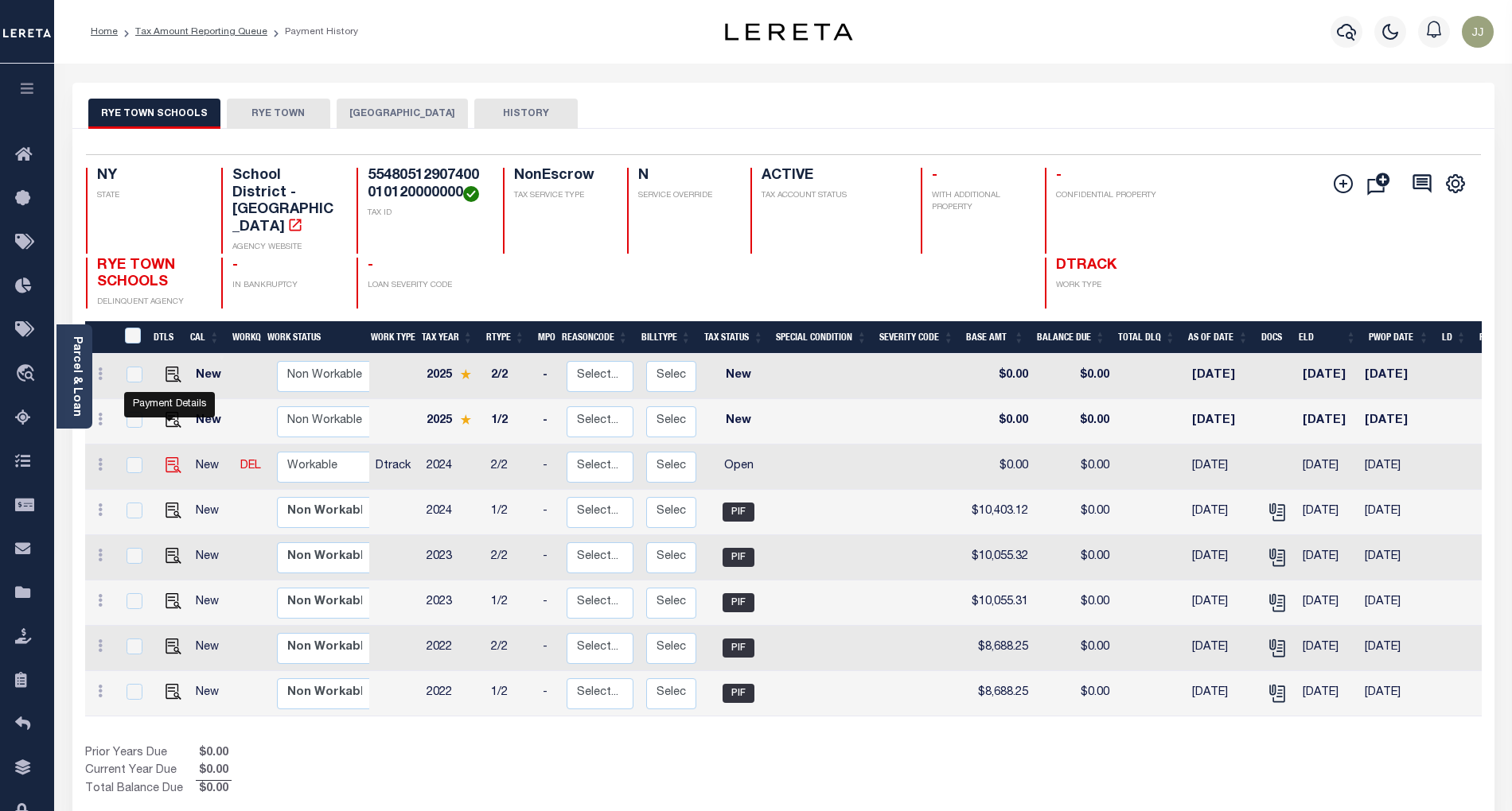
click at [170, 458] on img "" at bounding box center [174, 466] width 16 height 16
checkbox input "true"
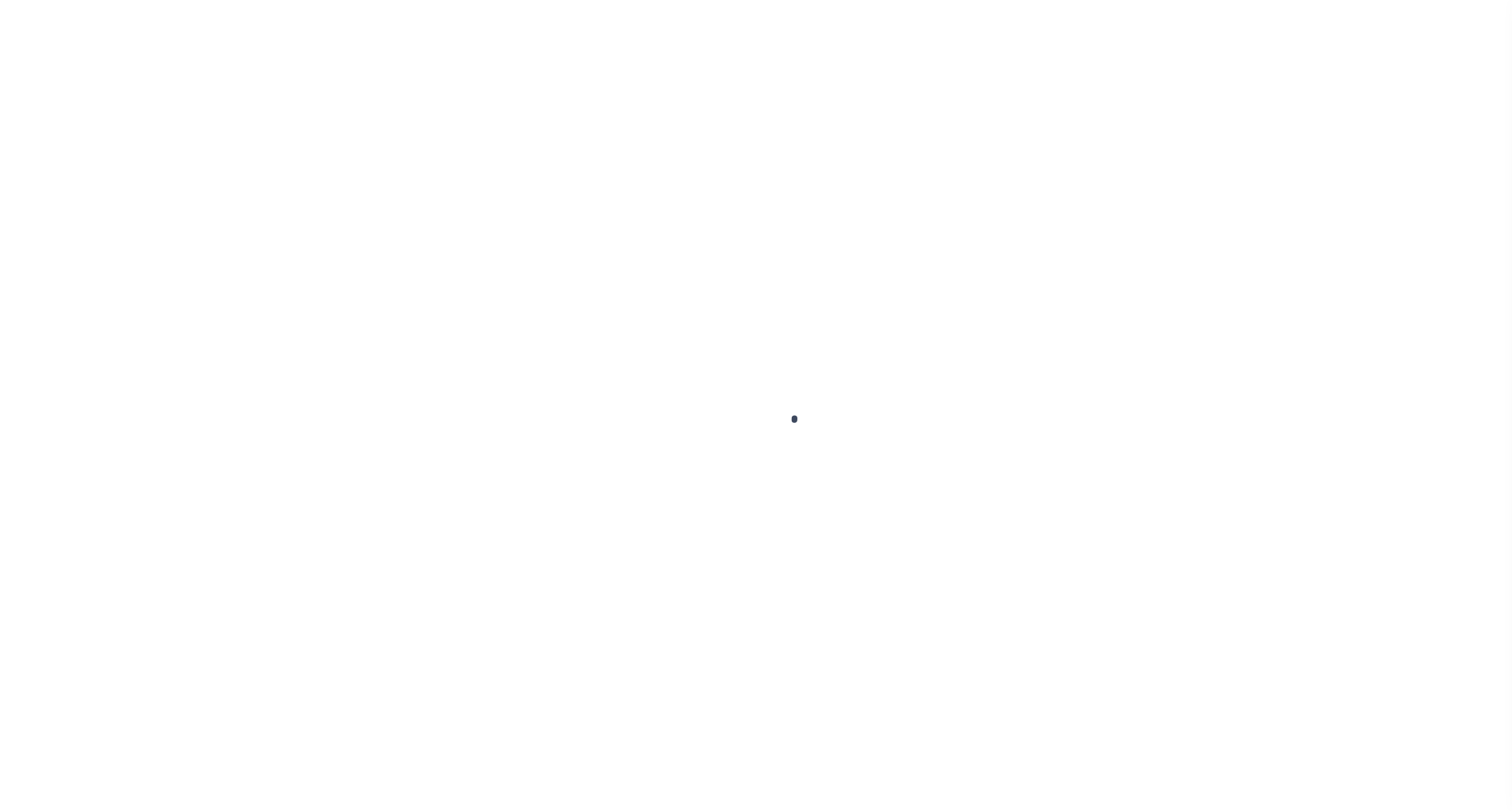
select select "OP2"
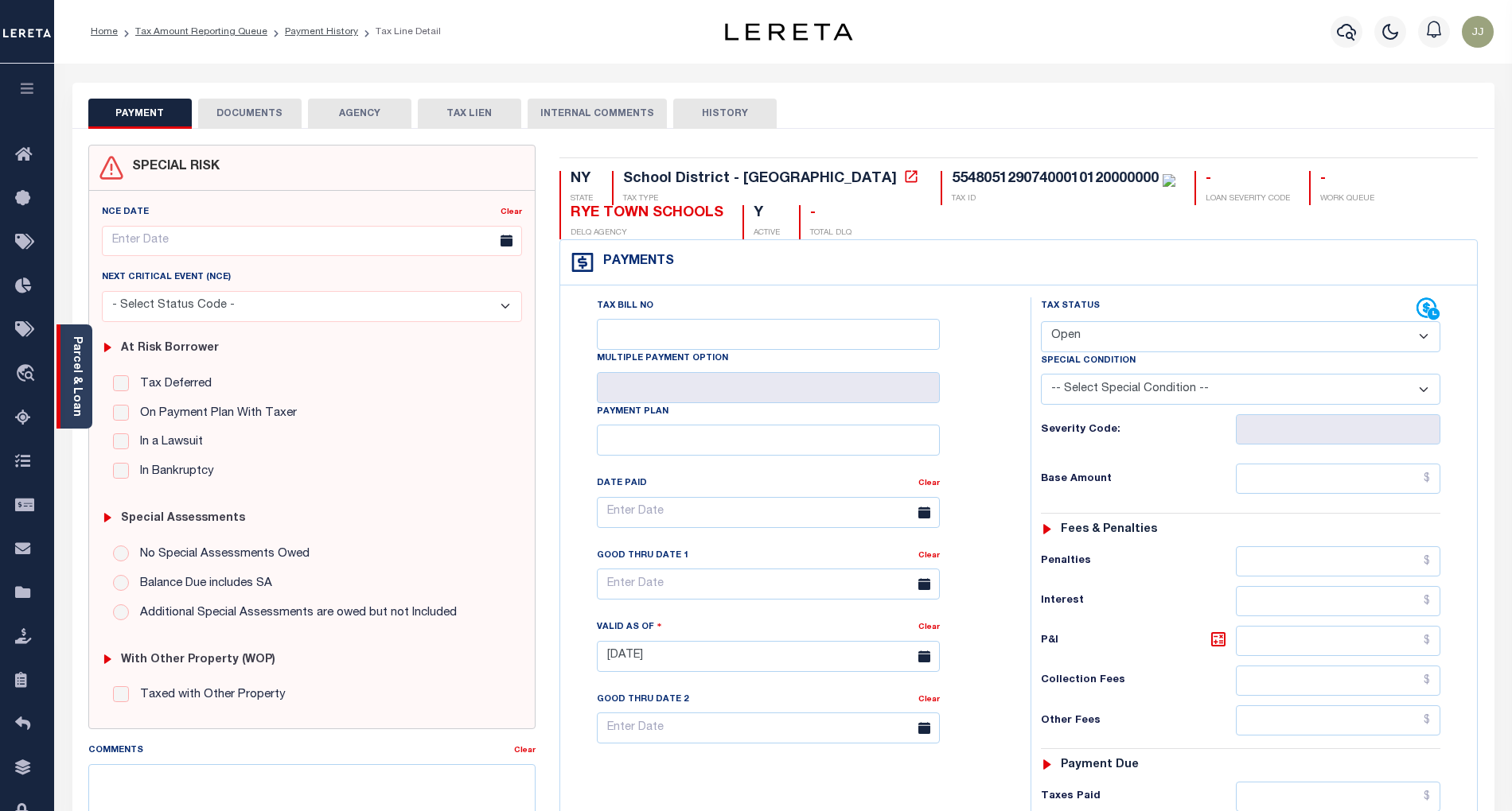
click at [84, 405] on div "Parcel & Loan" at bounding box center [73, 377] width 35 height 105
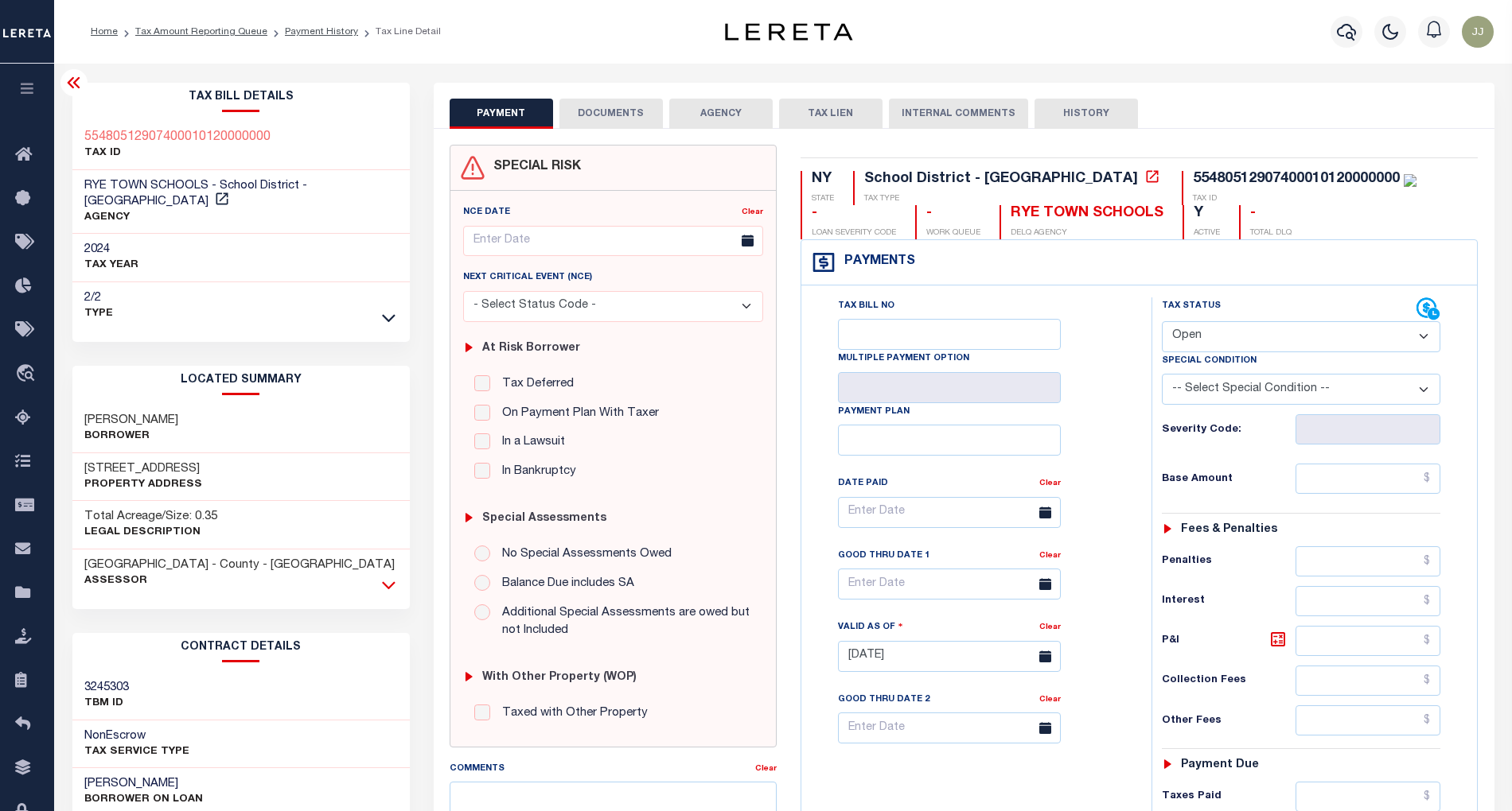
click at [388, 577] on icon at bounding box center [389, 585] width 14 height 16
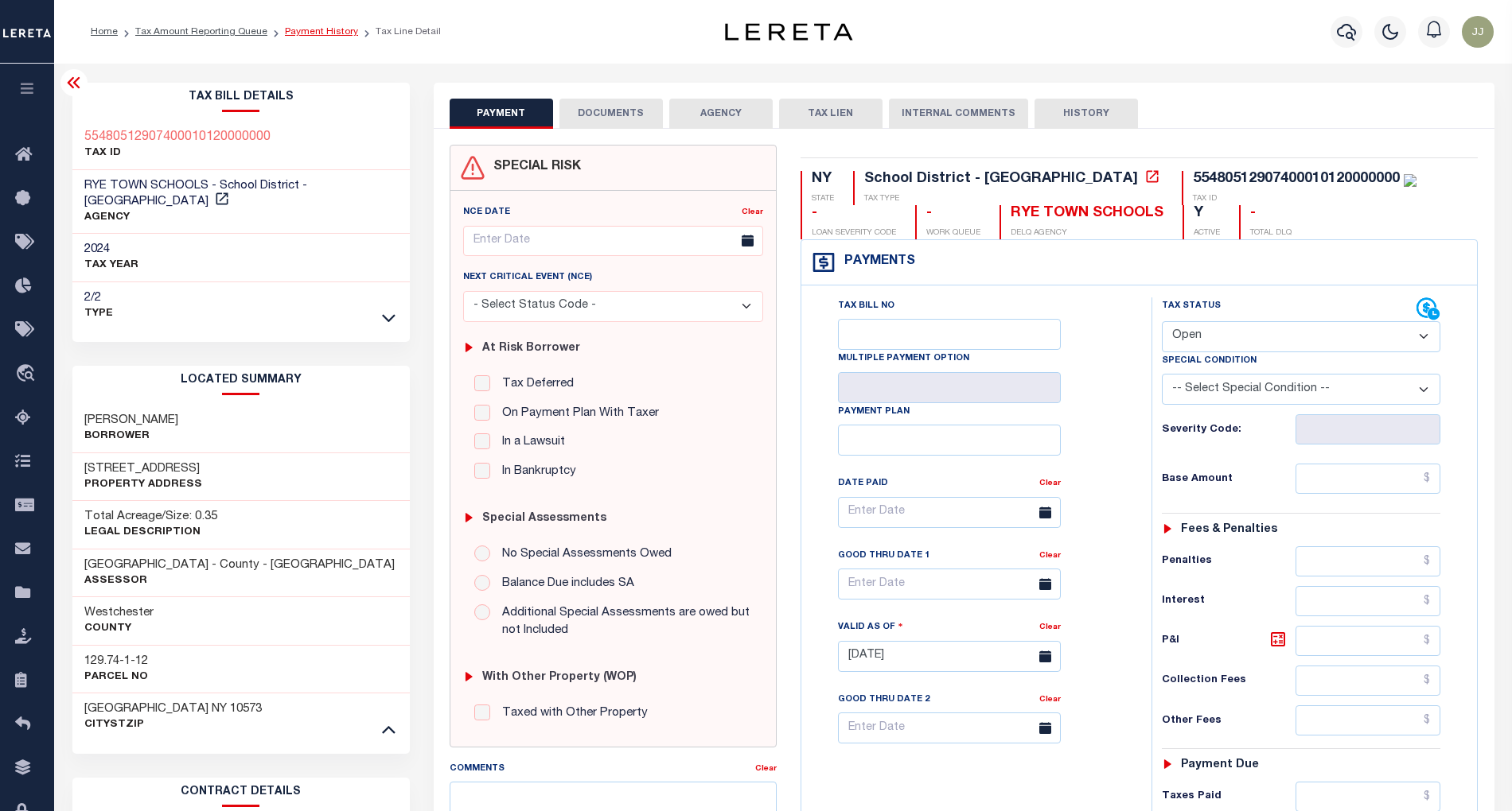
click at [326, 35] on link "Payment History" at bounding box center [321, 31] width 73 height 10
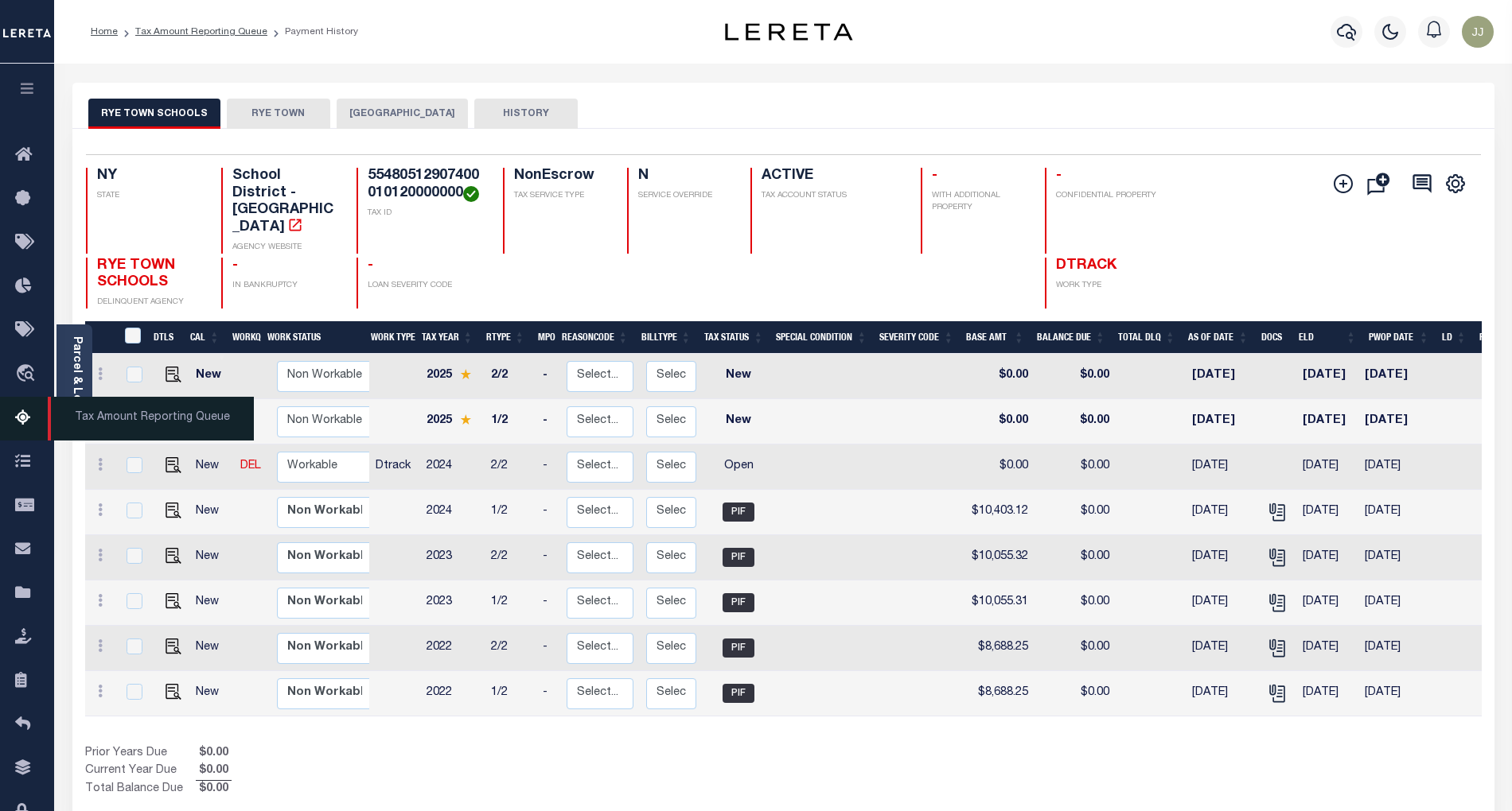
click at [16, 428] on icon at bounding box center [27, 418] width 25 height 20
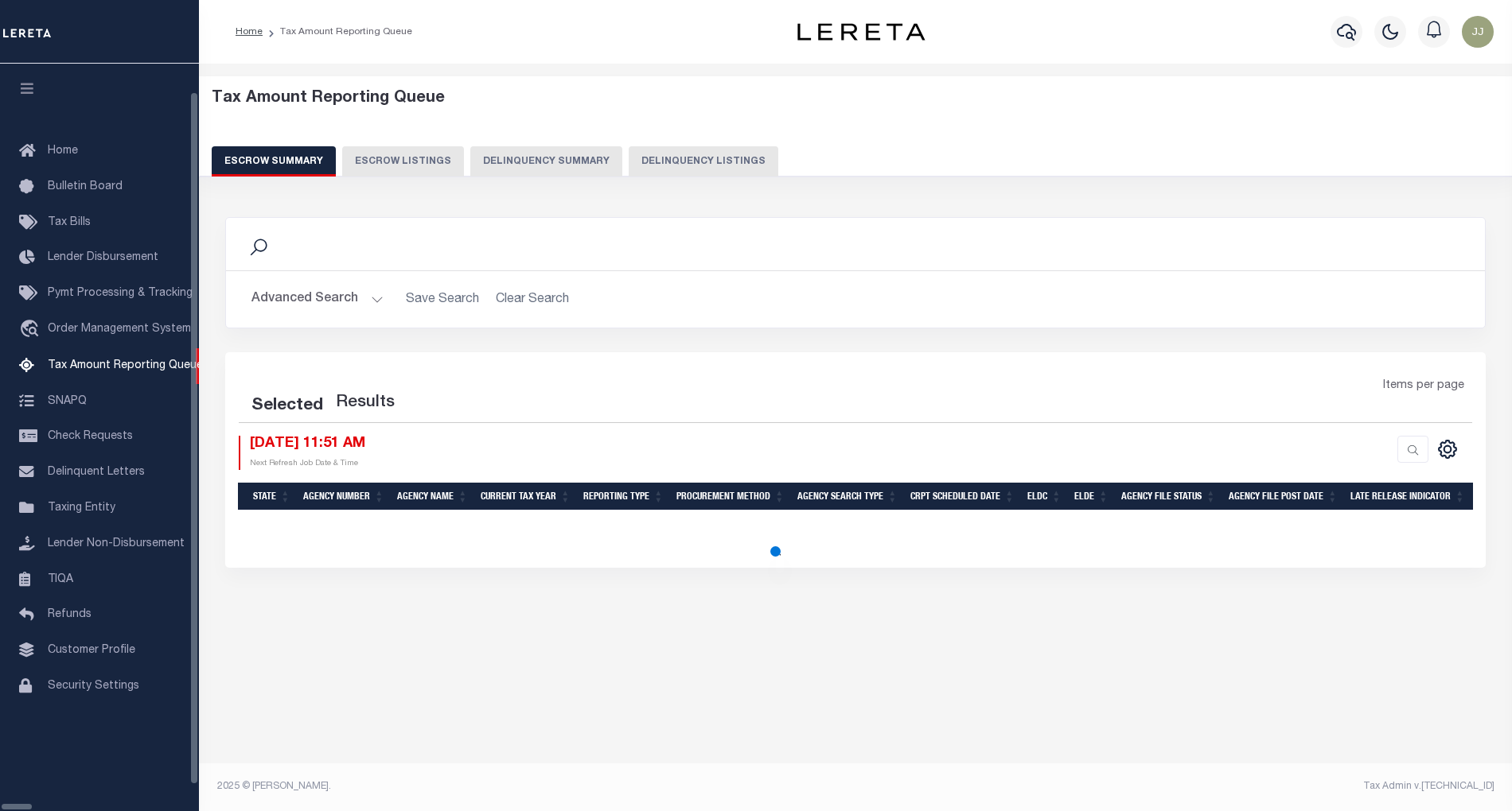
click at [637, 154] on button "Delinquency Listings" at bounding box center [703, 161] width 149 height 30
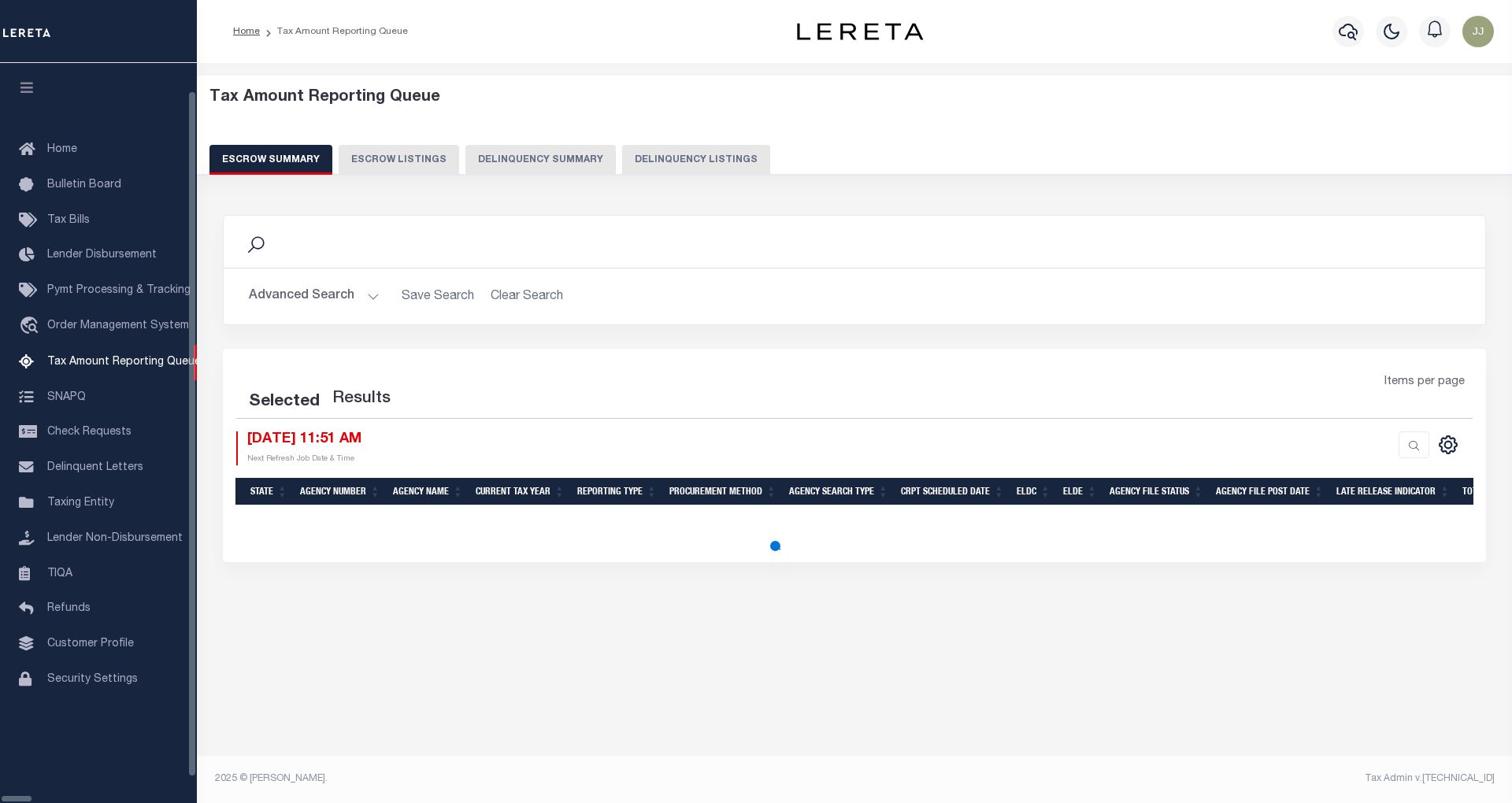
select select "100"
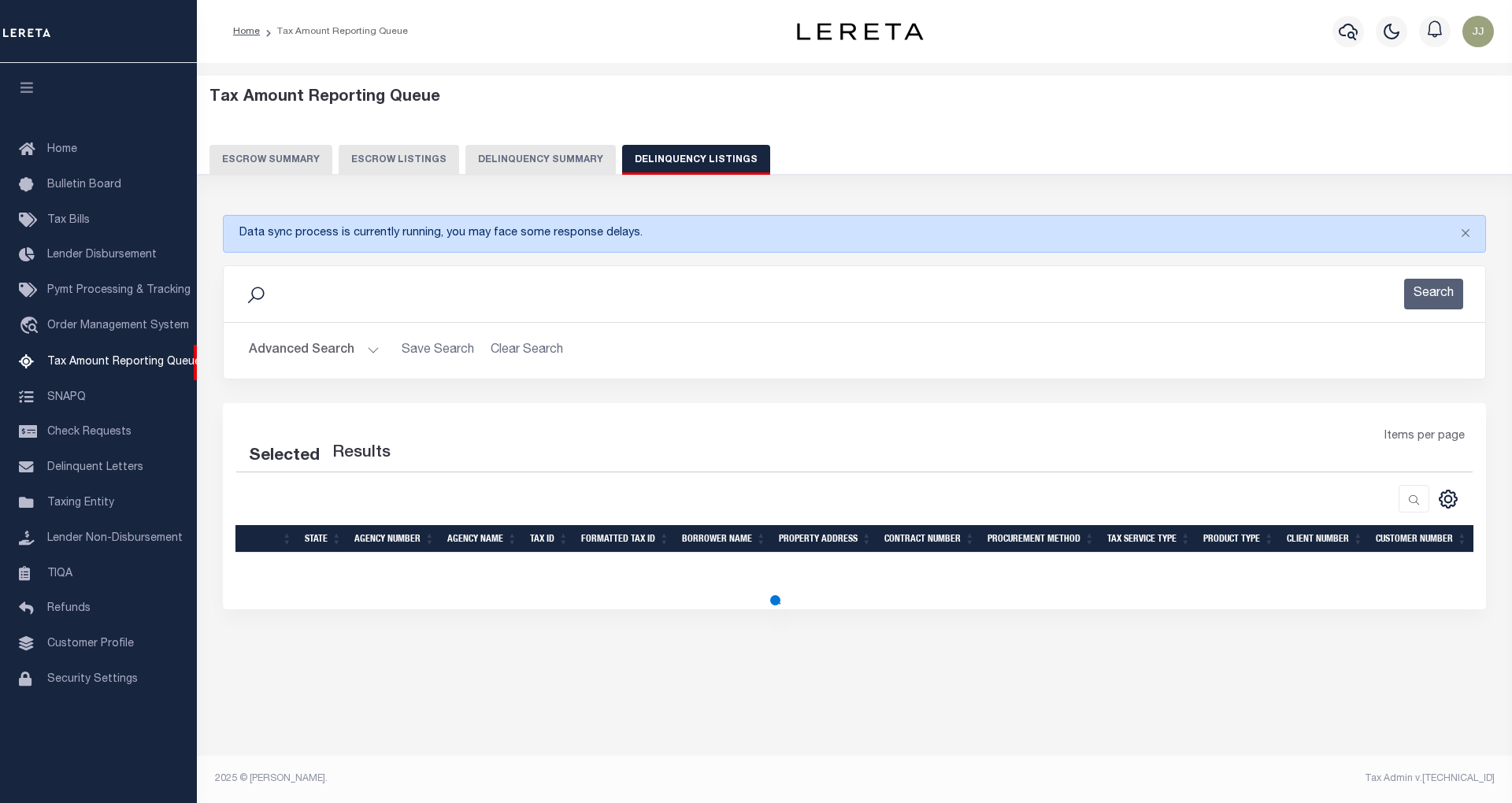
select select "100"
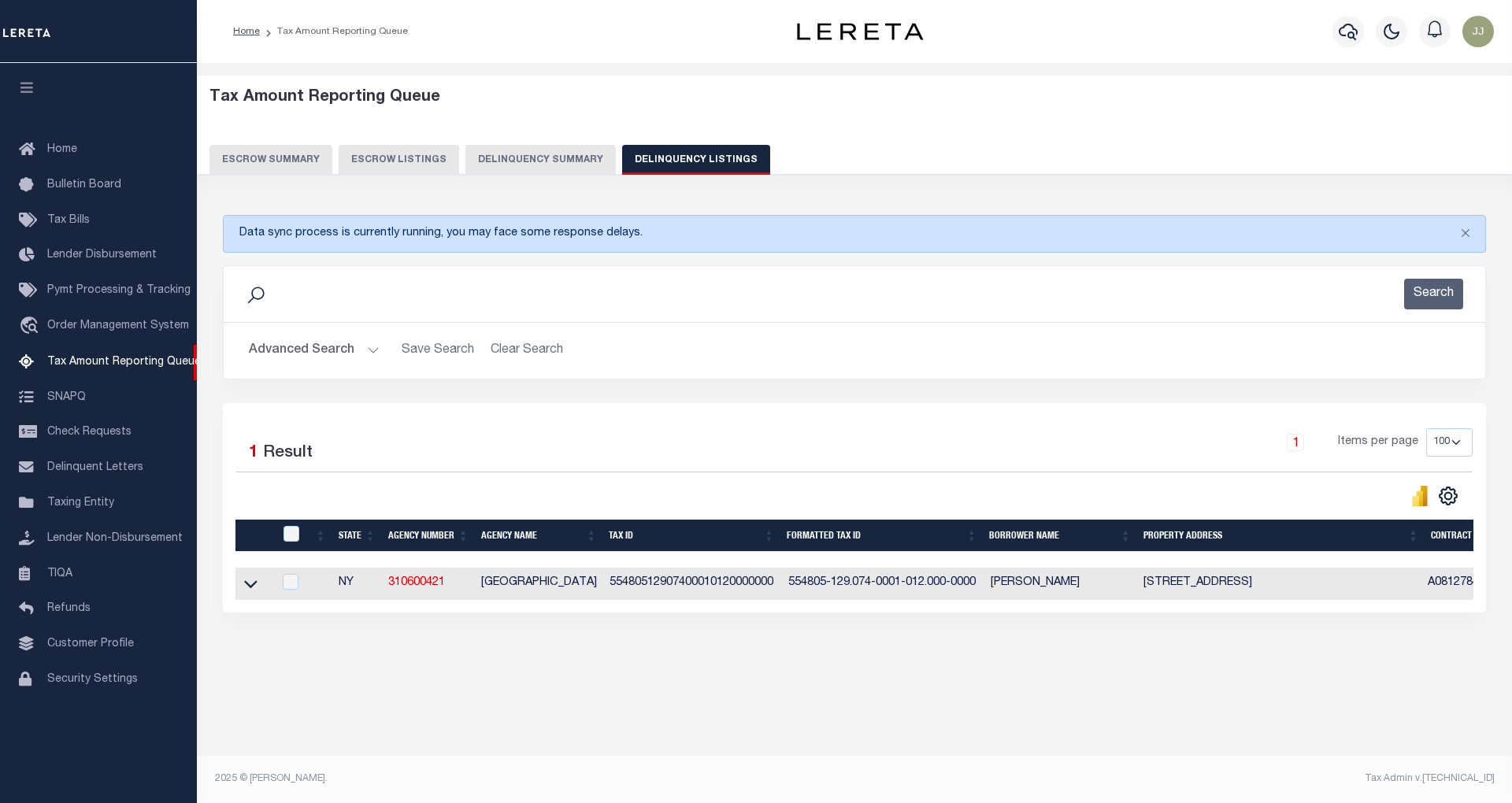
click at [326, 337] on button "Advanced Search" at bounding box center [314, 351] width 131 height 31
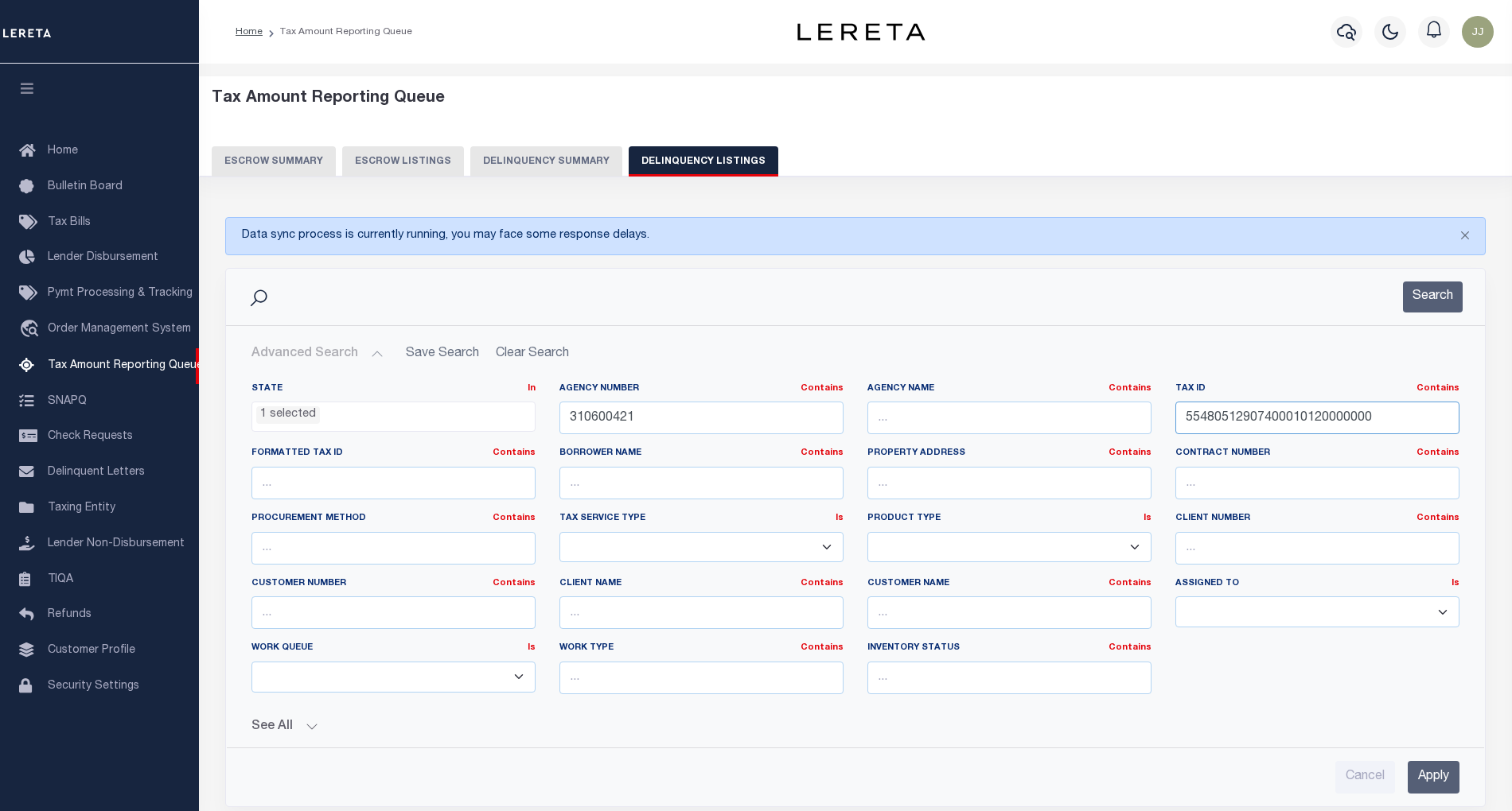
drag, startPoint x: 1337, startPoint y: 420, endPoint x: 1140, endPoint y: 415, distance: 197.1
click at [1140, 415] on div "State In In AK AL AR AZ CA CO CT DC DE FL GA GU HI IA ID IL IN KS KY LA MA MD M…" at bounding box center [855, 545] width 1232 height 325
paste input "680001013"
type input "55480512906800010130000000"
click at [1424, 309] on button "Search" at bounding box center [1433, 297] width 60 height 31
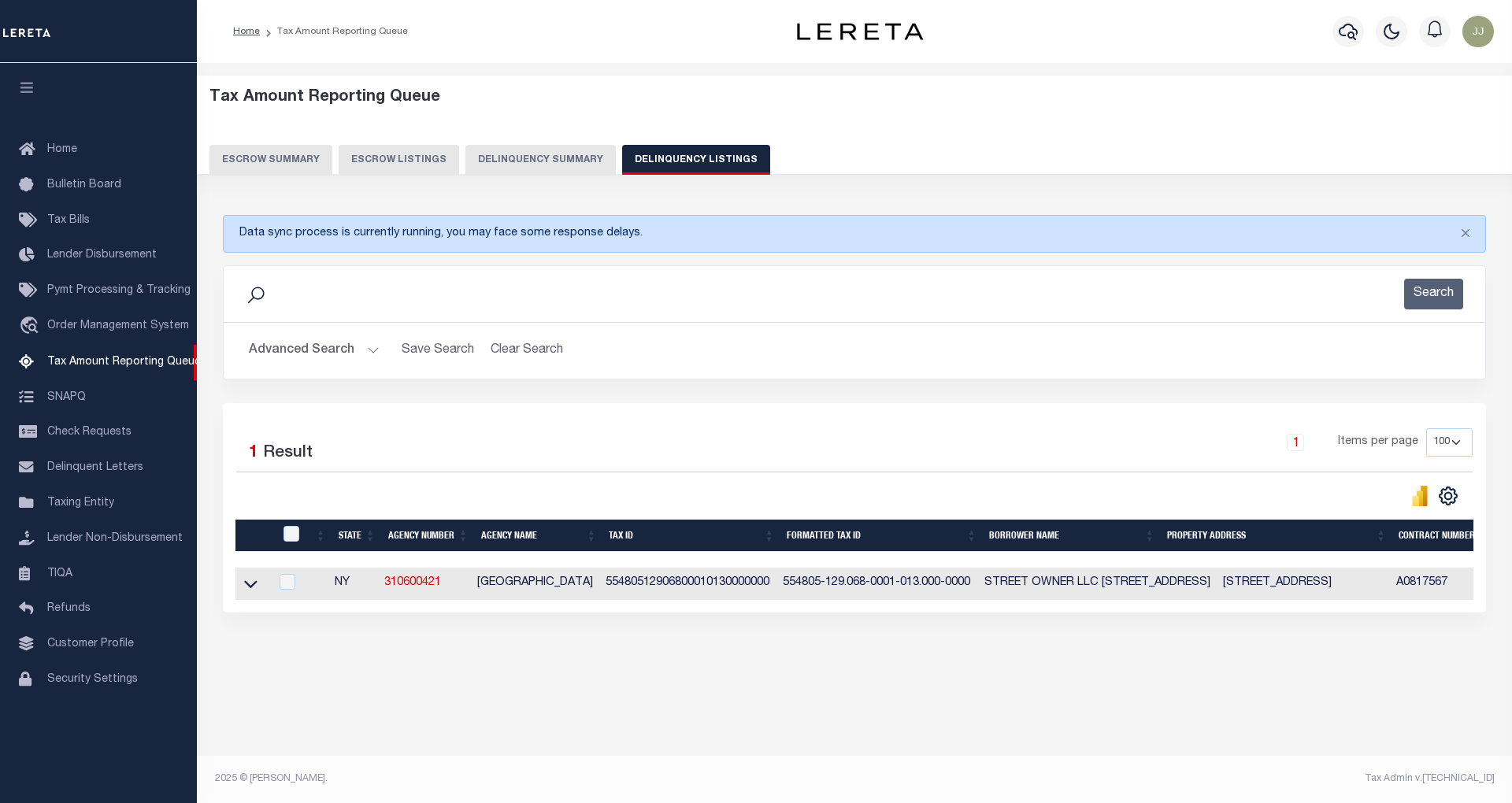
click at [239, 590] on td at bounding box center [252, 584] width 34 height 32
checkbox input "true"
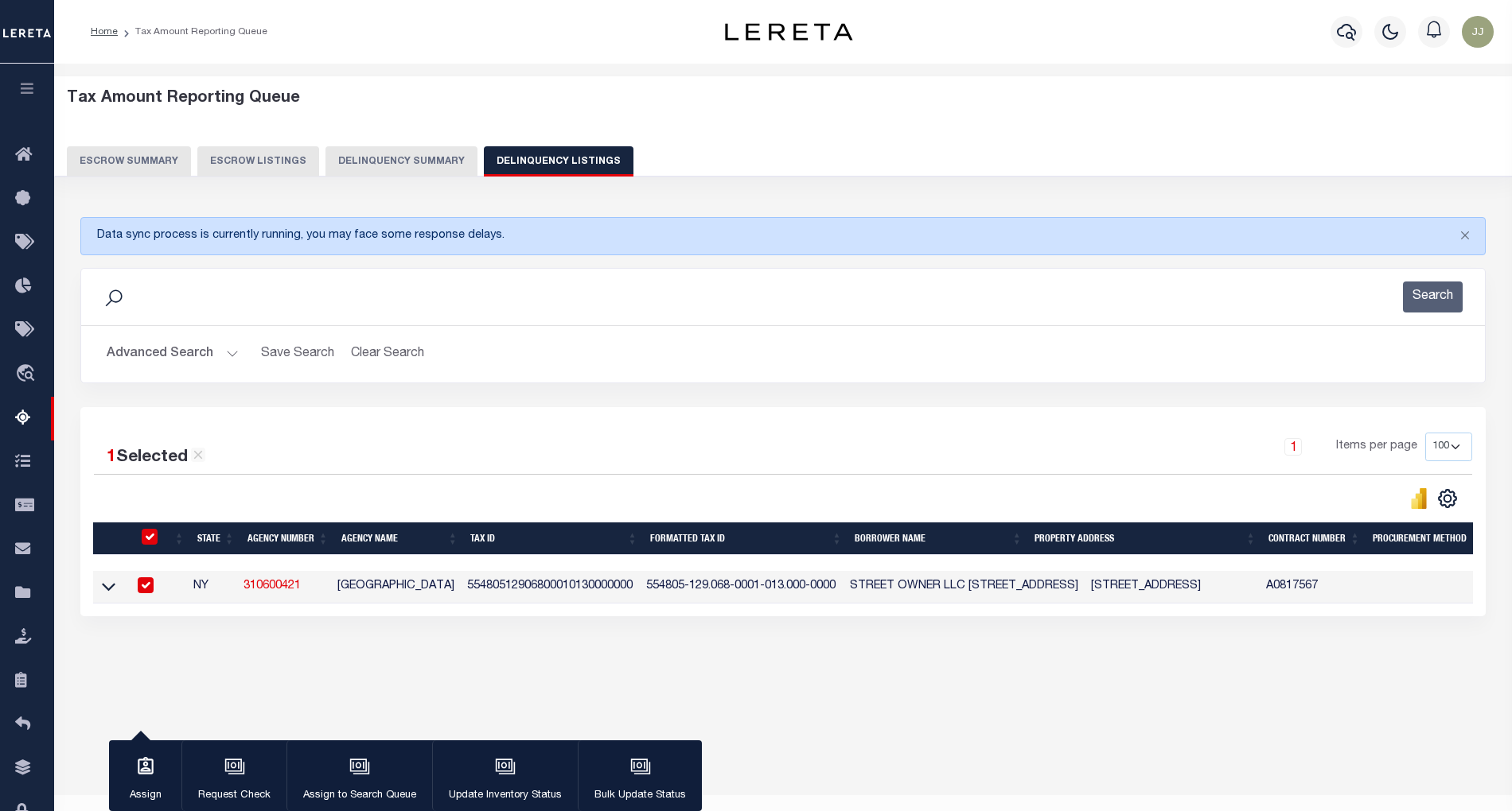
scroll to position [32, 0]
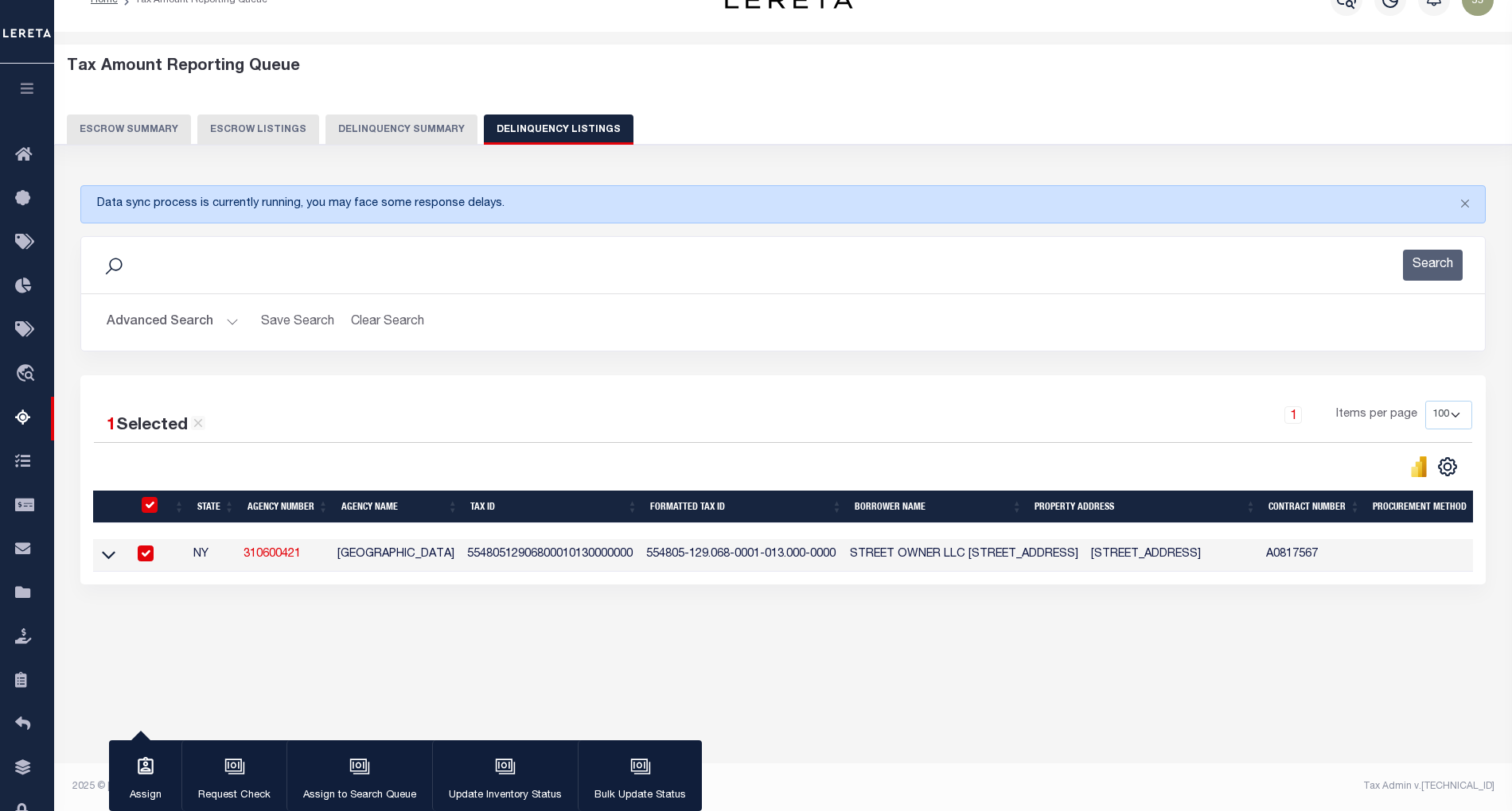
click at [150, 507] on input "checkbox" at bounding box center [149, 505] width 16 height 16
checkbox input "false"
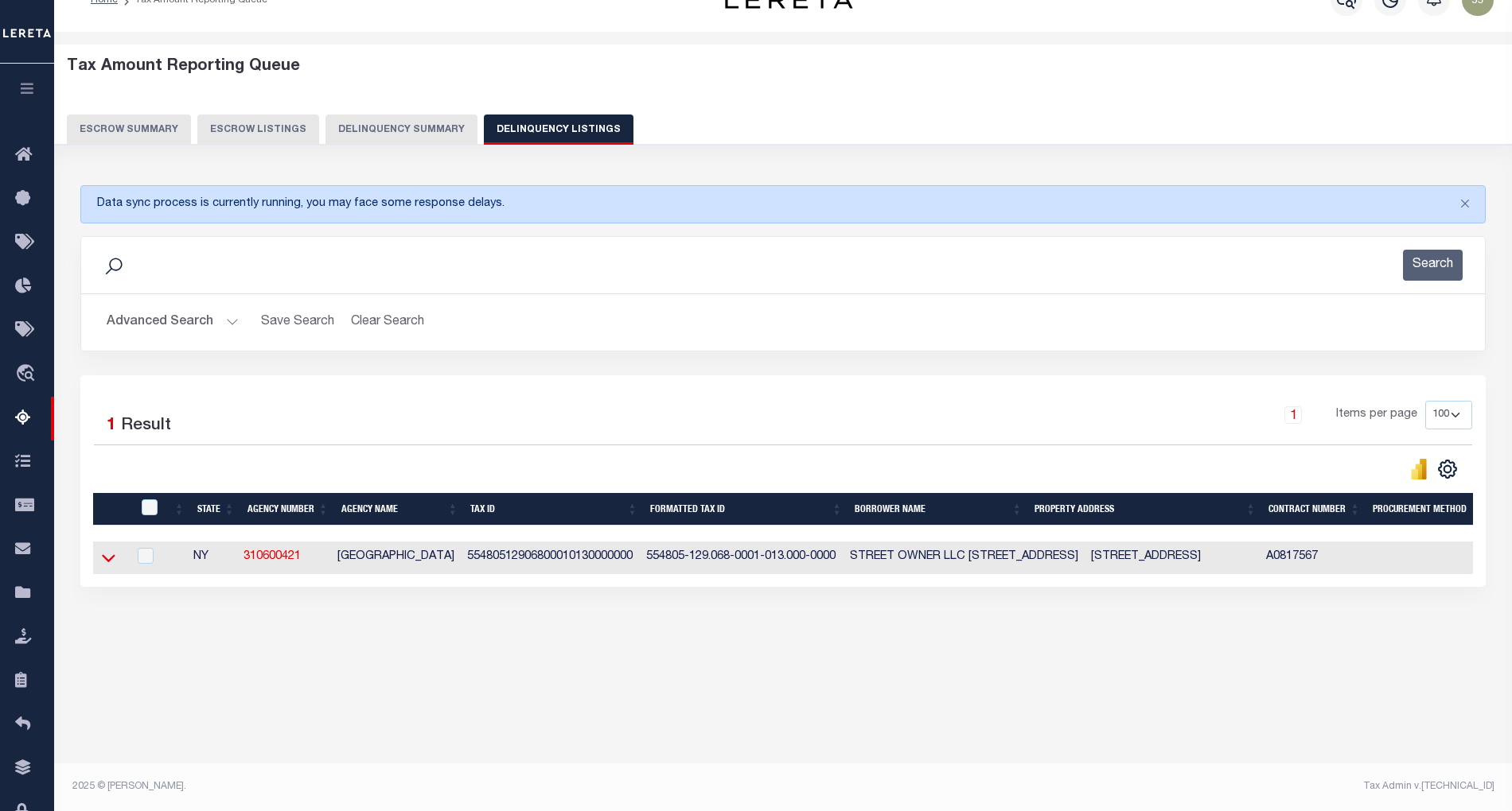
click at [110, 557] on icon at bounding box center [109, 557] width 14 height 16
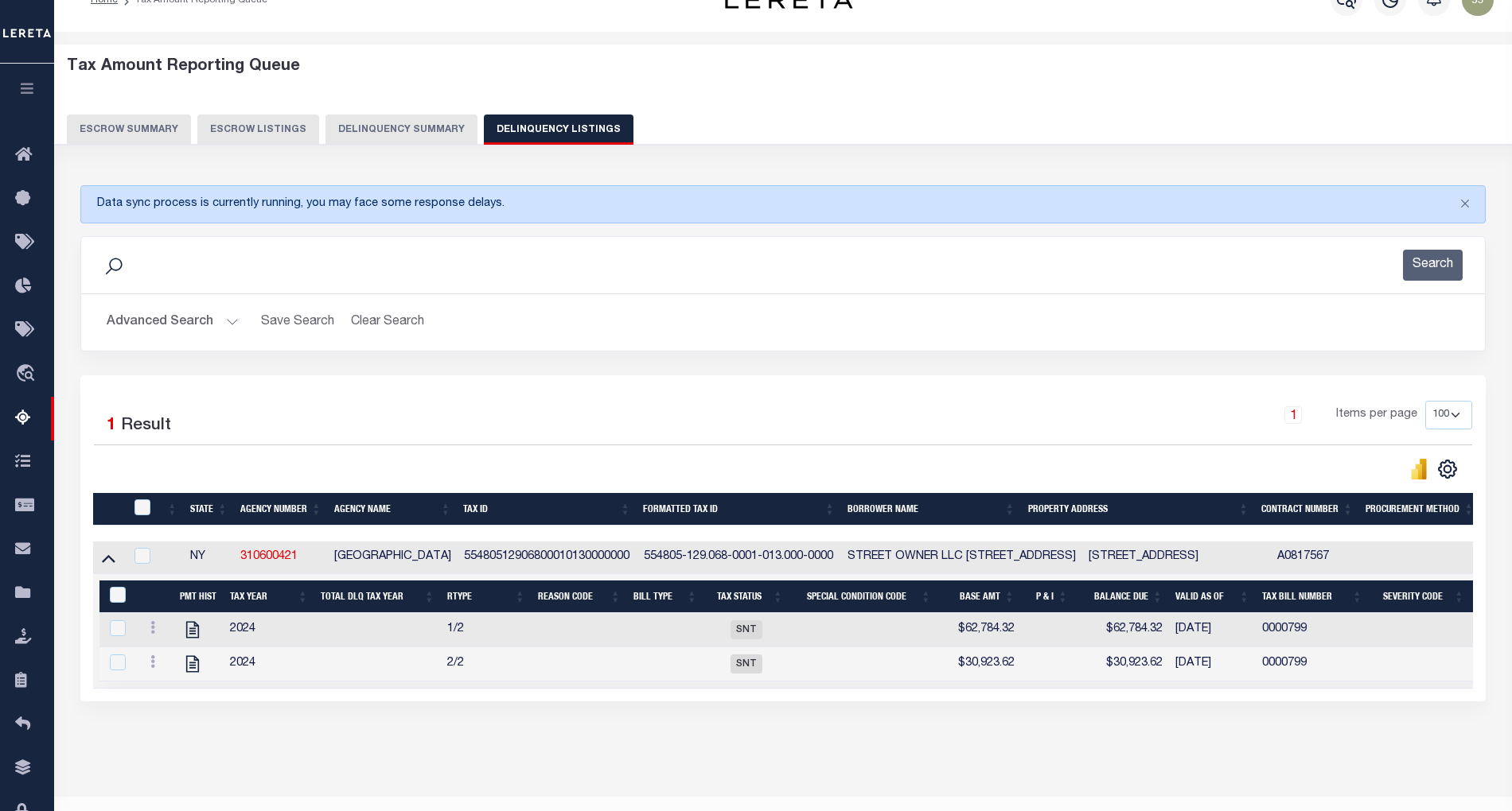
scroll to position [84, 0]
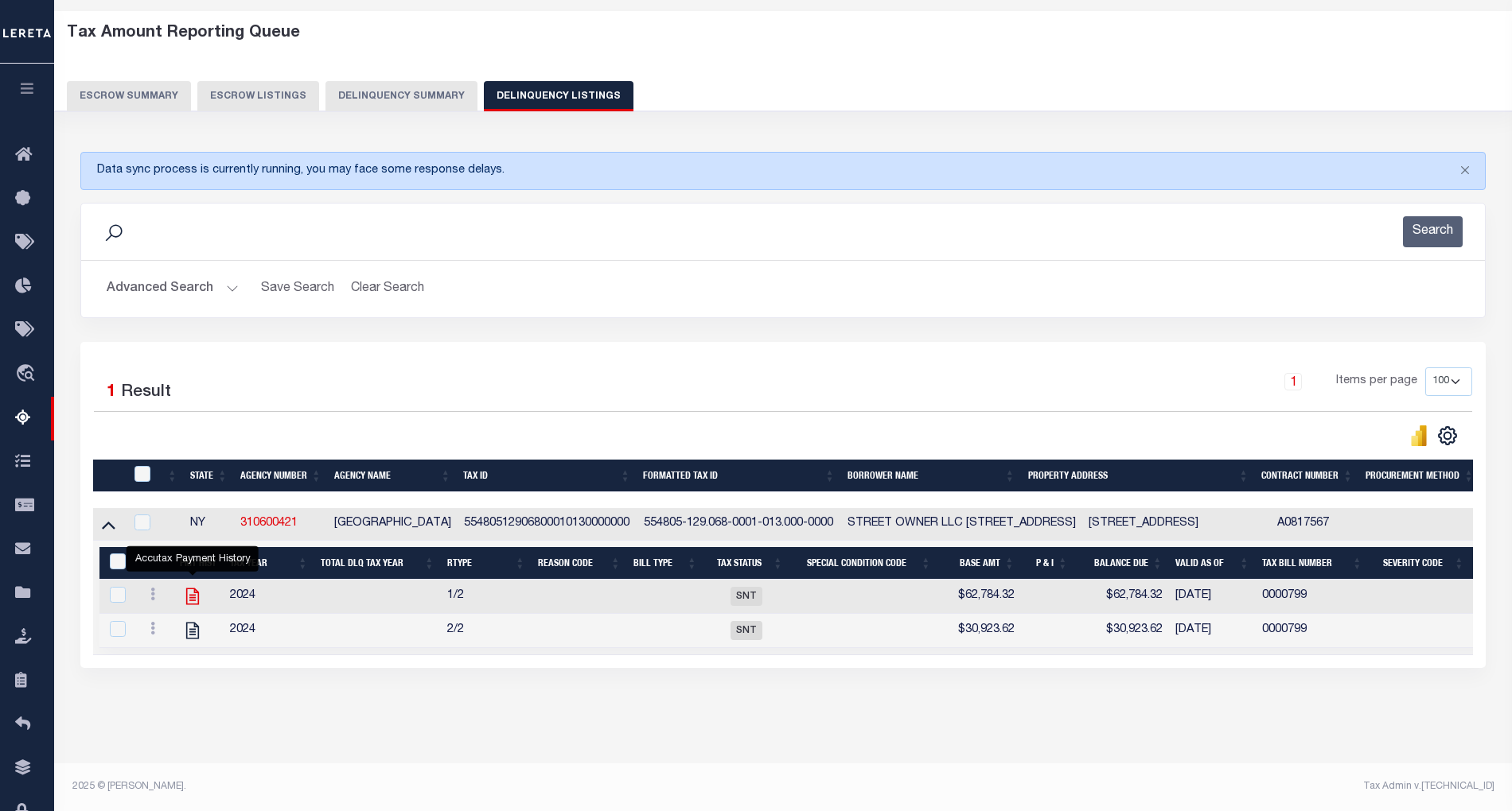
click at [195, 586] on icon "" at bounding box center [193, 597] width 21 height 21
checkbox input "true"
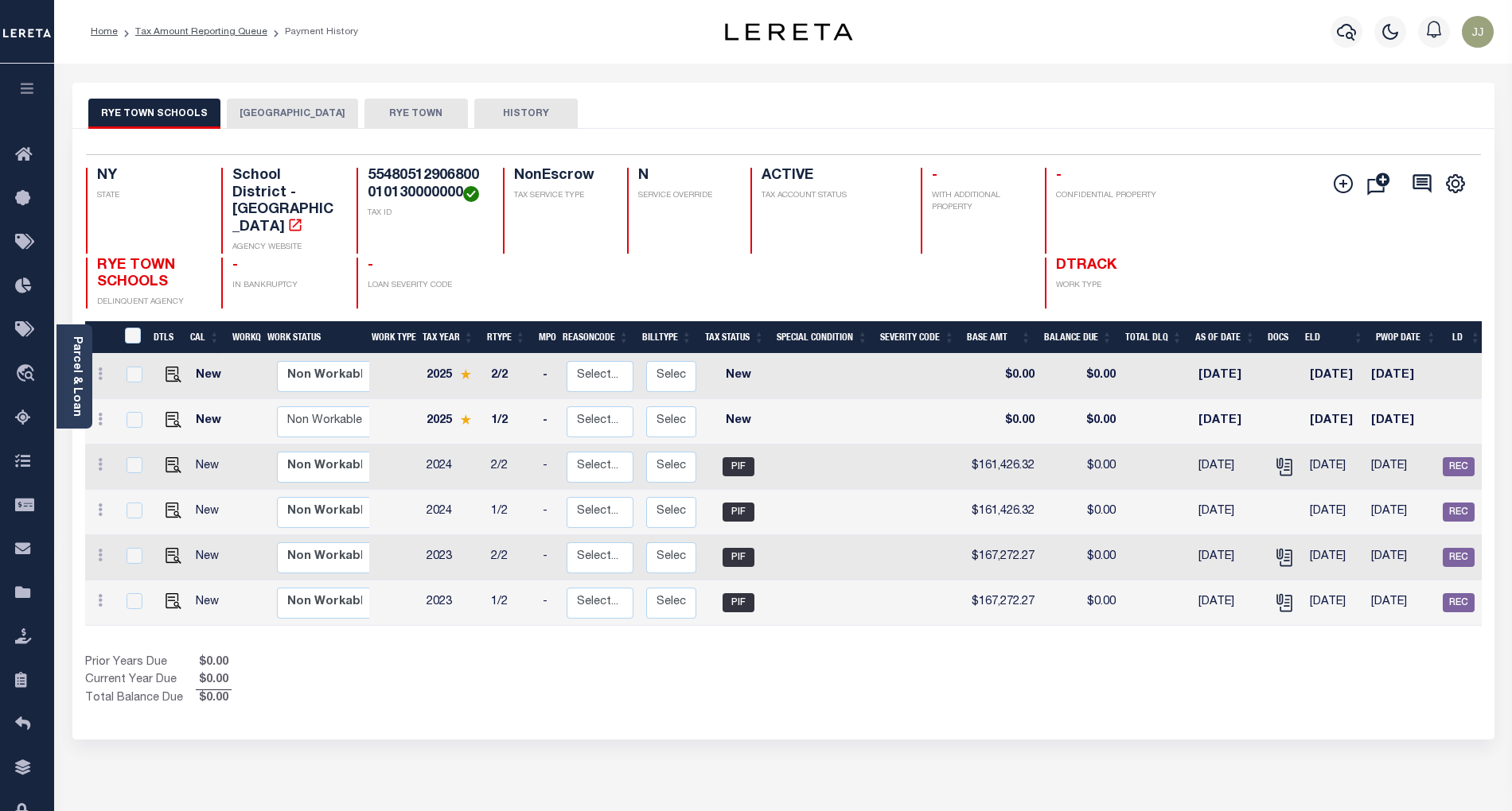
click at [275, 122] on button "[GEOGRAPHIC_DATA]" at bounding box center [292, 113] width 131 height 30
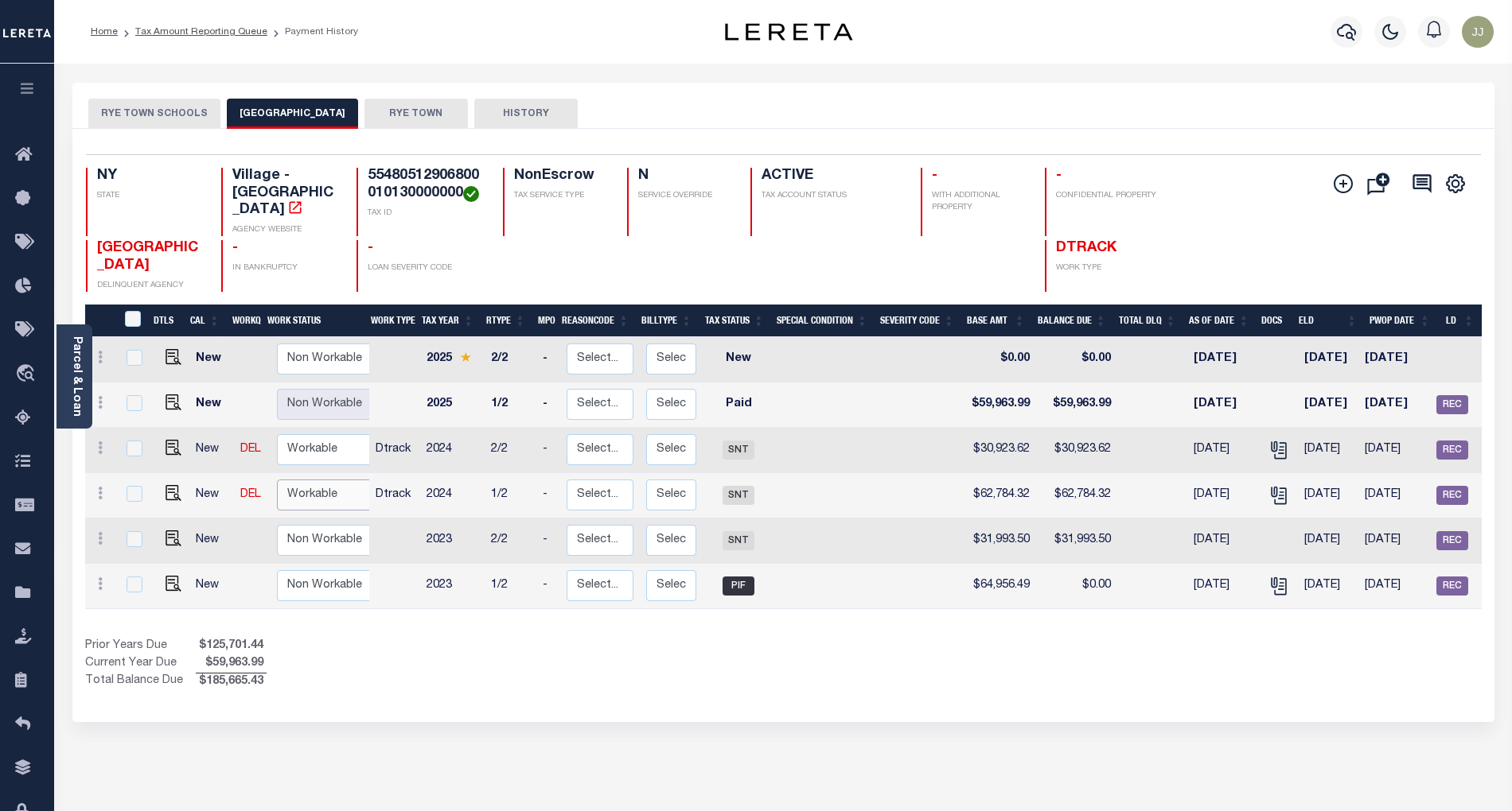
click at [319, 481] on select "Non Workable Workable" at bounding box center [324, 495] width 96 height 31
checkbox input "true"
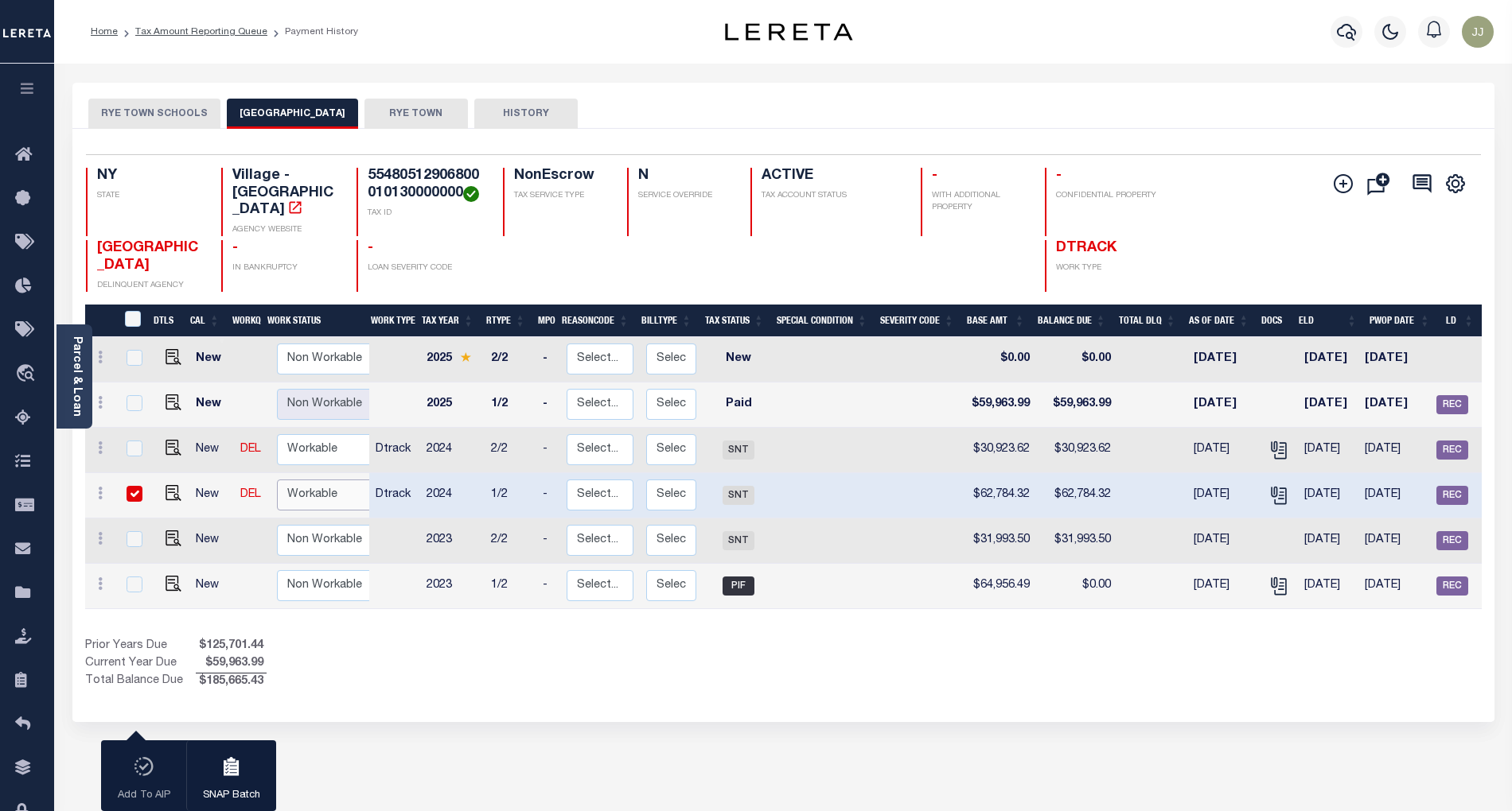
select select "true"
click at [276, 479] on select "Non Workable Workable" at bounding box center [324, 495] width 96 height 31
checkbox input "false"
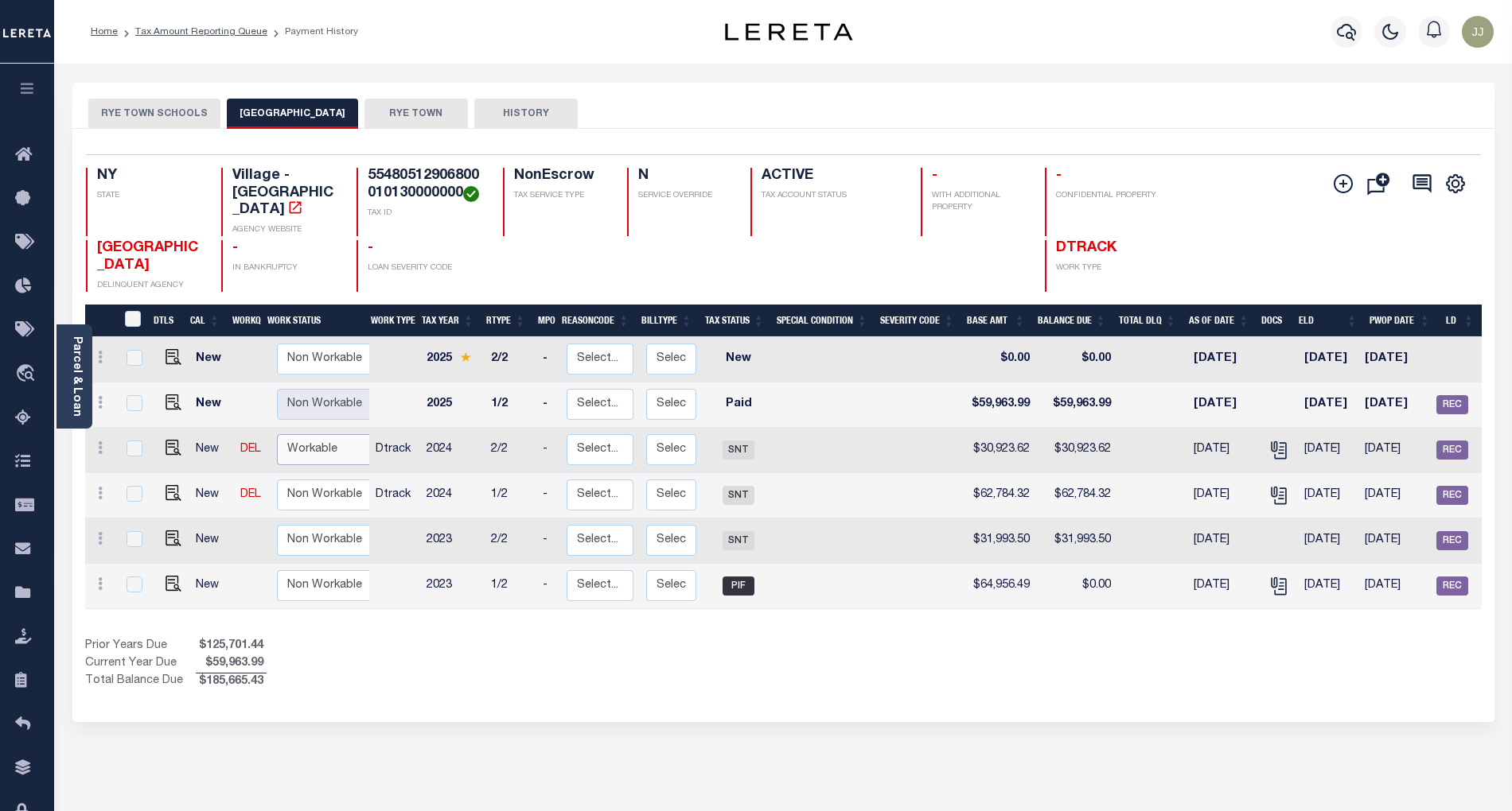
click at [319, 437] on select "Non Workable Workable" at bounding box center [324, 450] width 96 height 31
checkbox input "true"
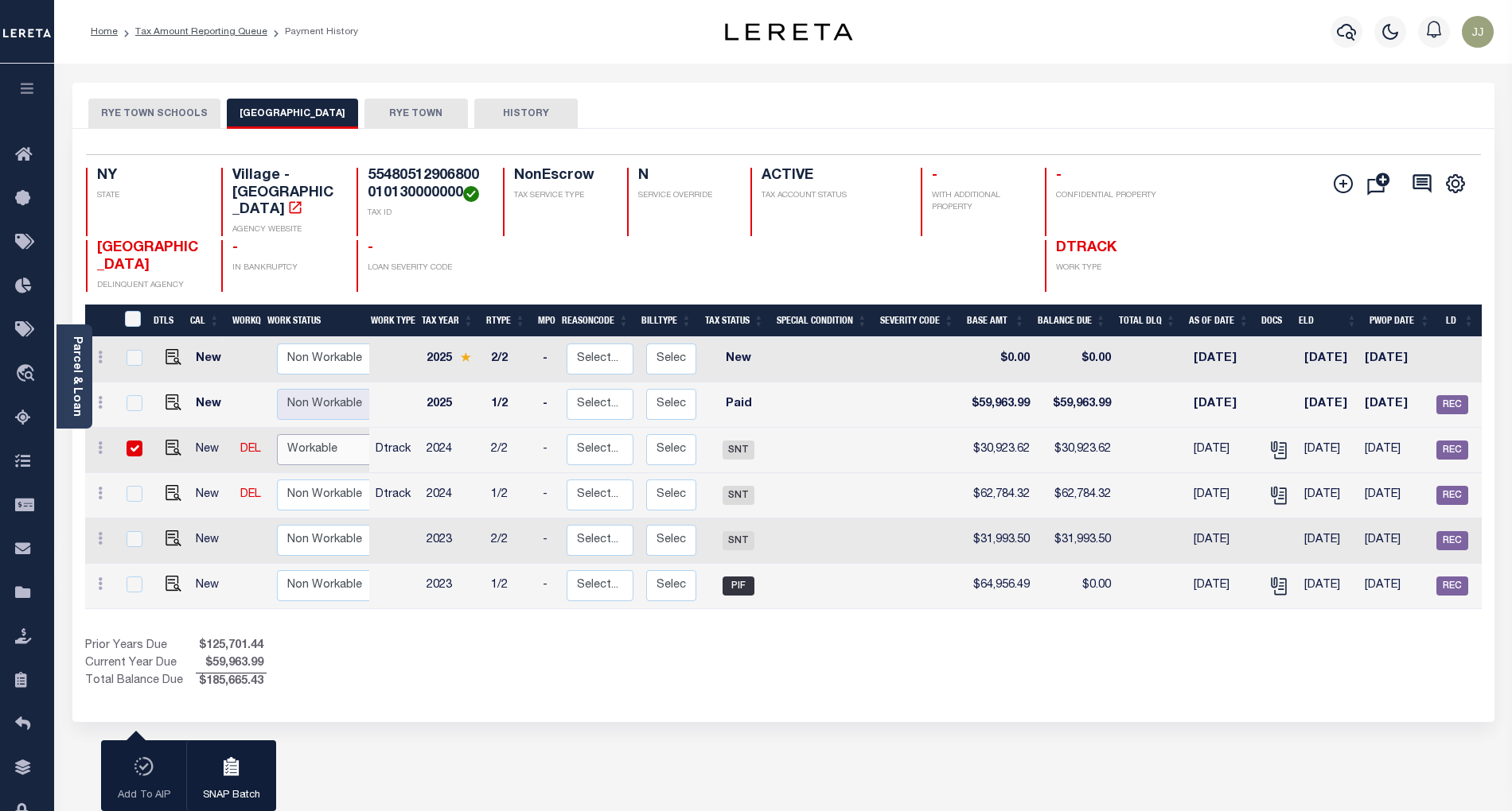
select select "true"
click at [276, 434] on select "Non Workable Workable" at bounding box center [324, 450] width 96 height 31
checkbox input "false"
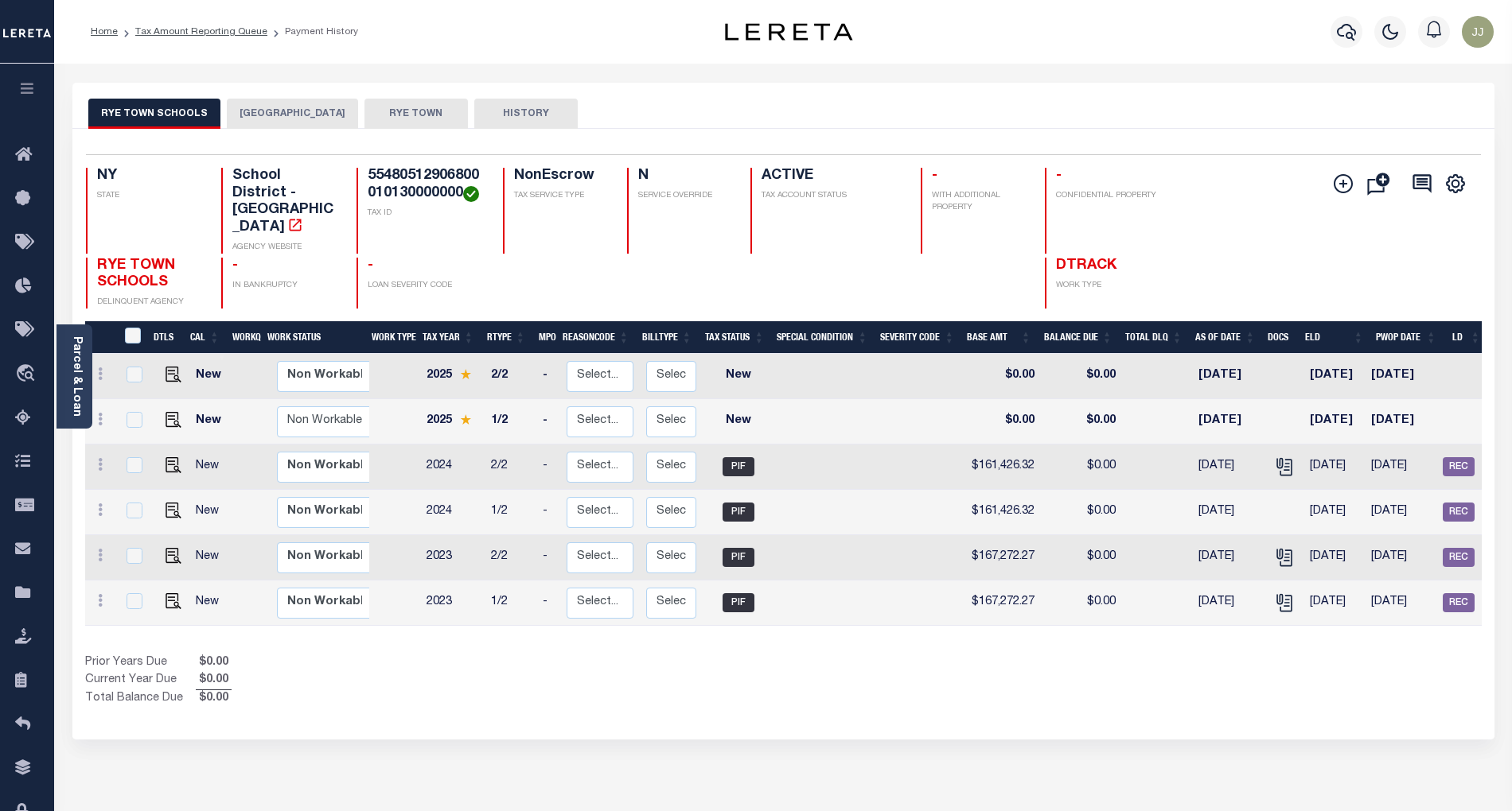
click at [297, 123] on button "[GEOGRAPHIC_DATA]" at bounding box center [292, 113] width 131 height 30
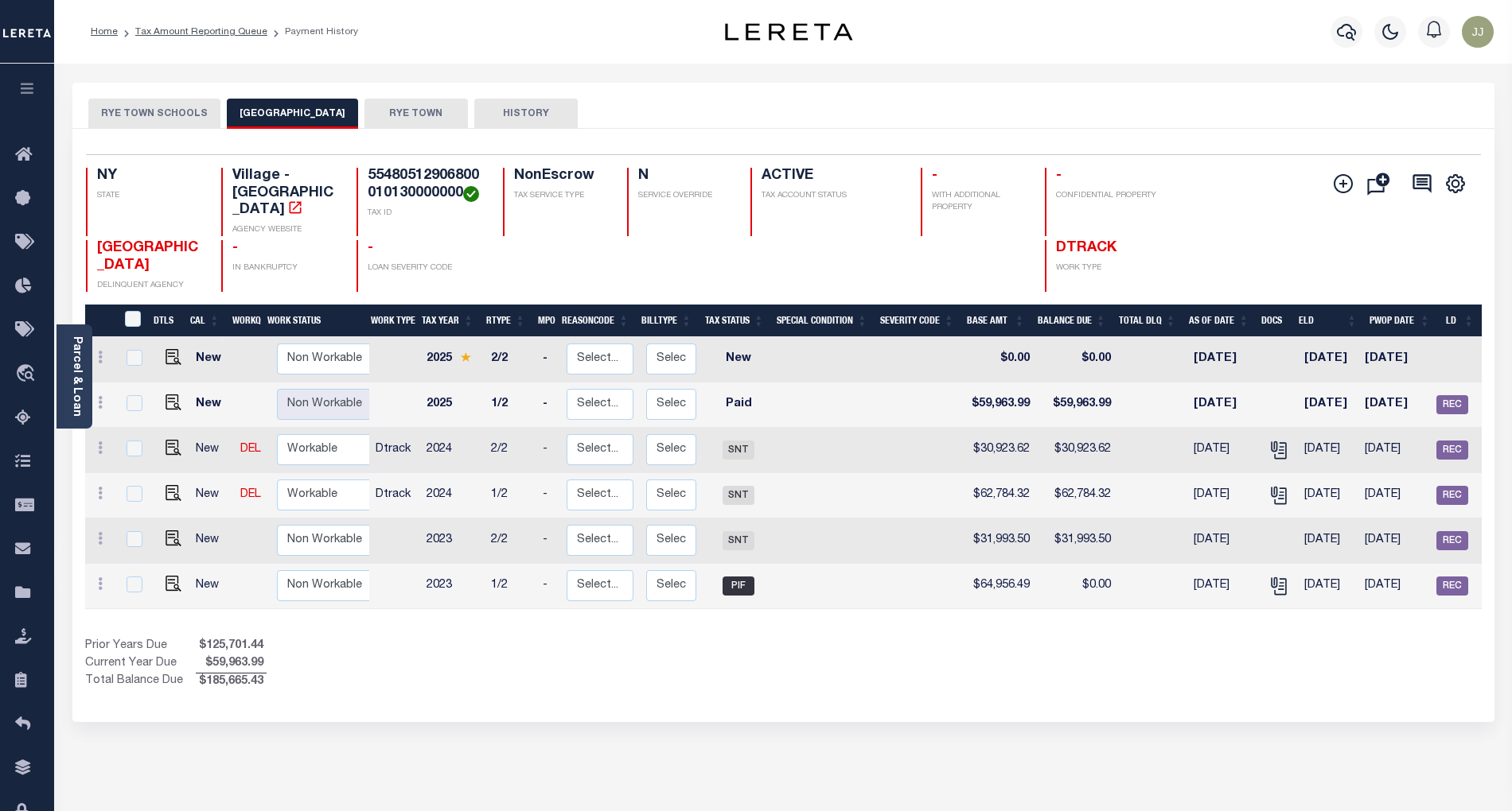
click at [300, 111] on button "[GEOGRAPHIC_DATA]" at bounding box center [292, 113] width 131 height 30
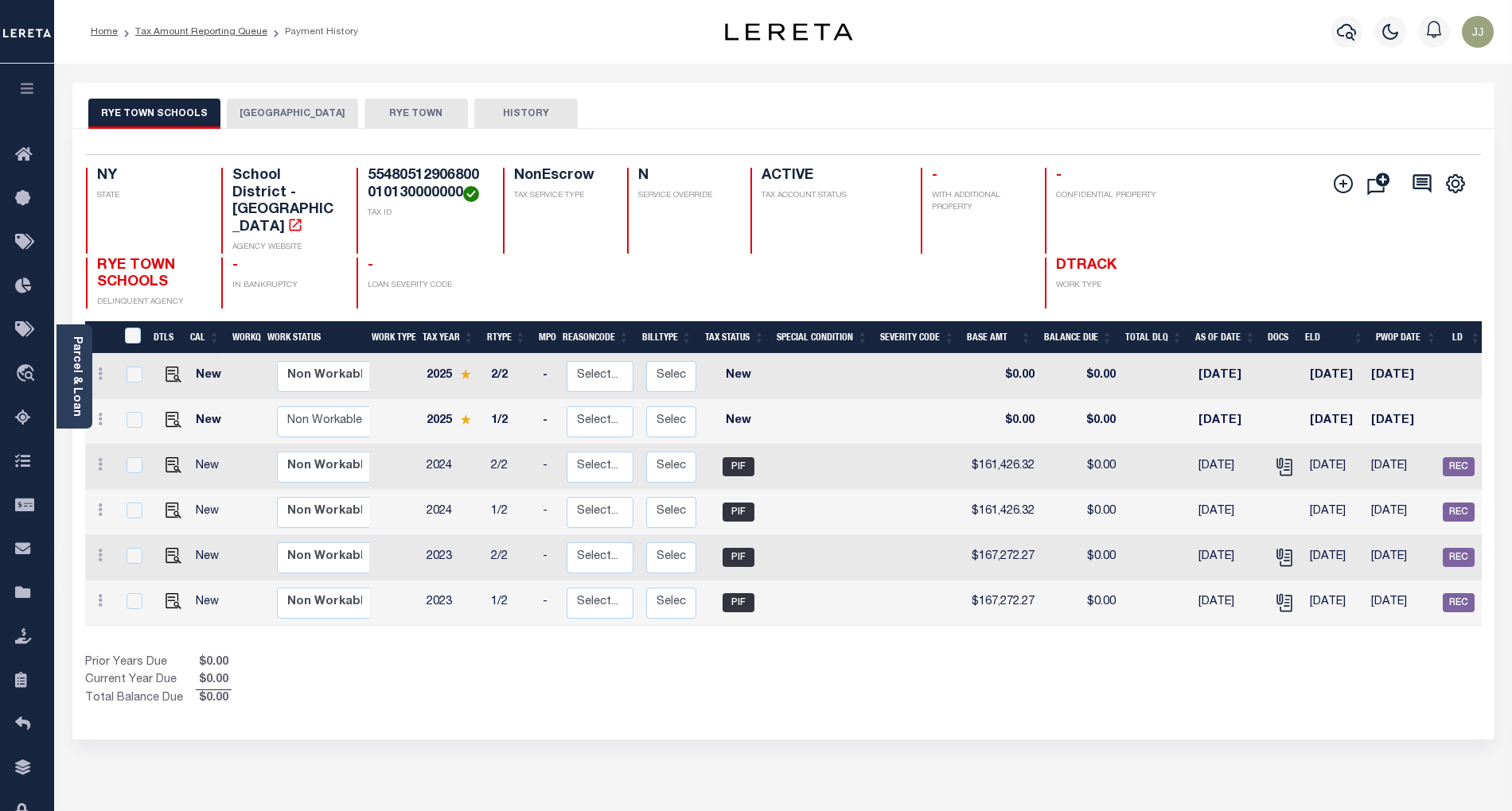
click at [278, 116] on button "[GEOGRAPHIC_DATA]" at bounding box center [292, 113] width 131 height 30
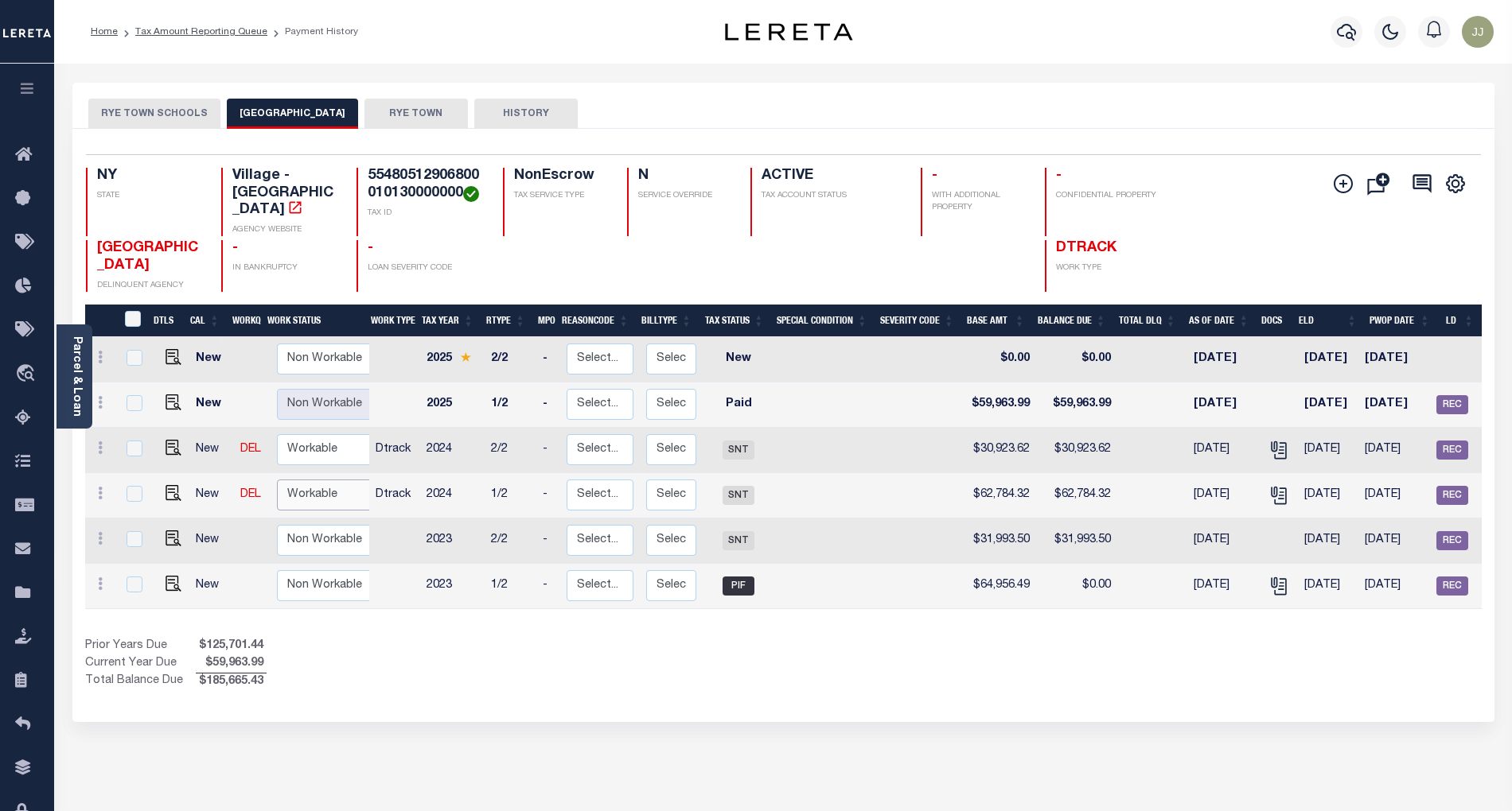
click at [350, 484] on select "Non Workable Workable" at bounding box center [324, 495] width 96 height 31
checkbox input "true"
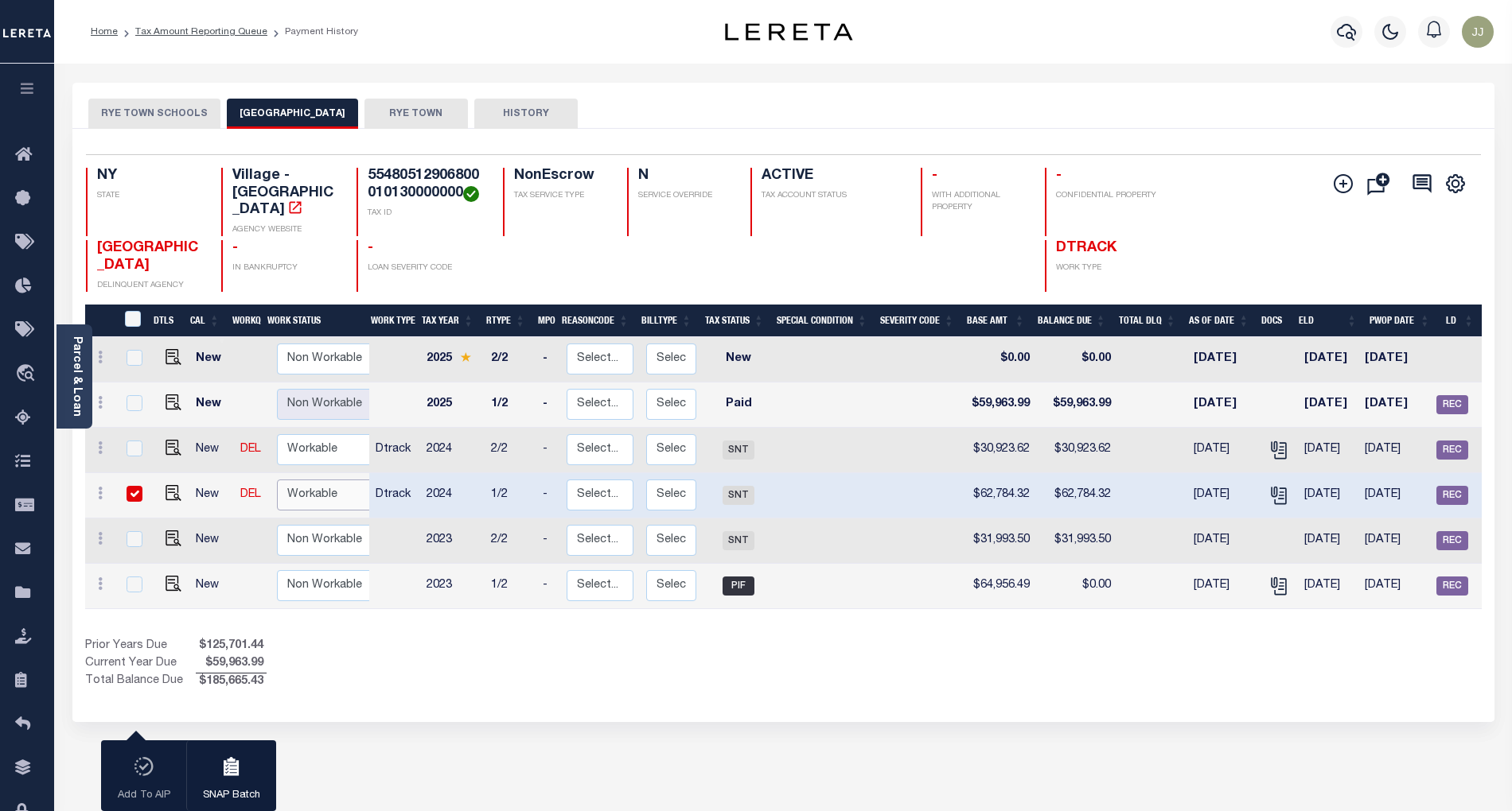
select select "true"
click at [276, 479] on select "Non Workable Workable" at bounding box center [324, 495] width 96 height 31
checkbox input "false"
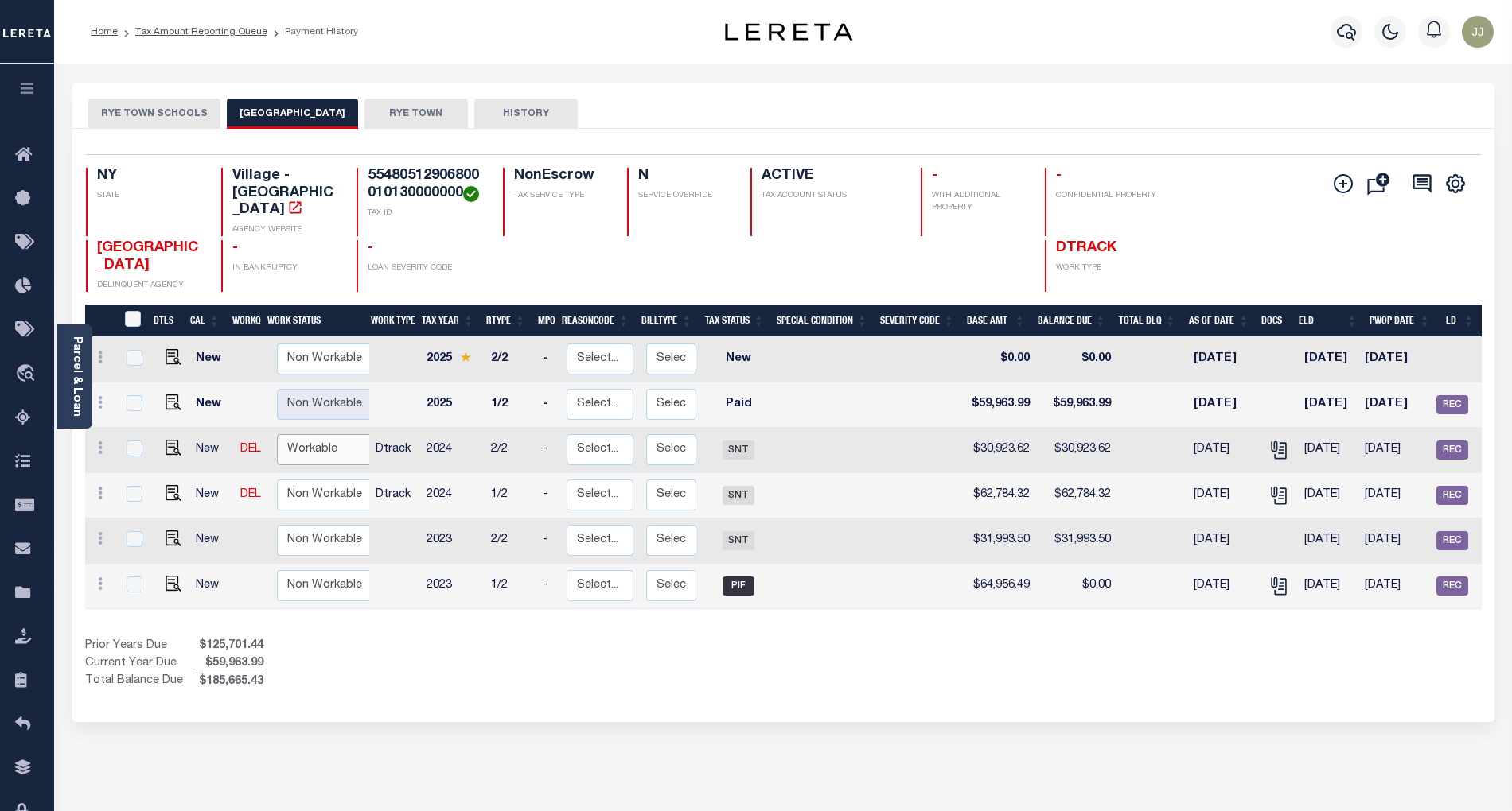
click at [323, 442] on select "Non Workable Workable" at bounding box center [324, 450] width 96 height 31
checkbox input "true"
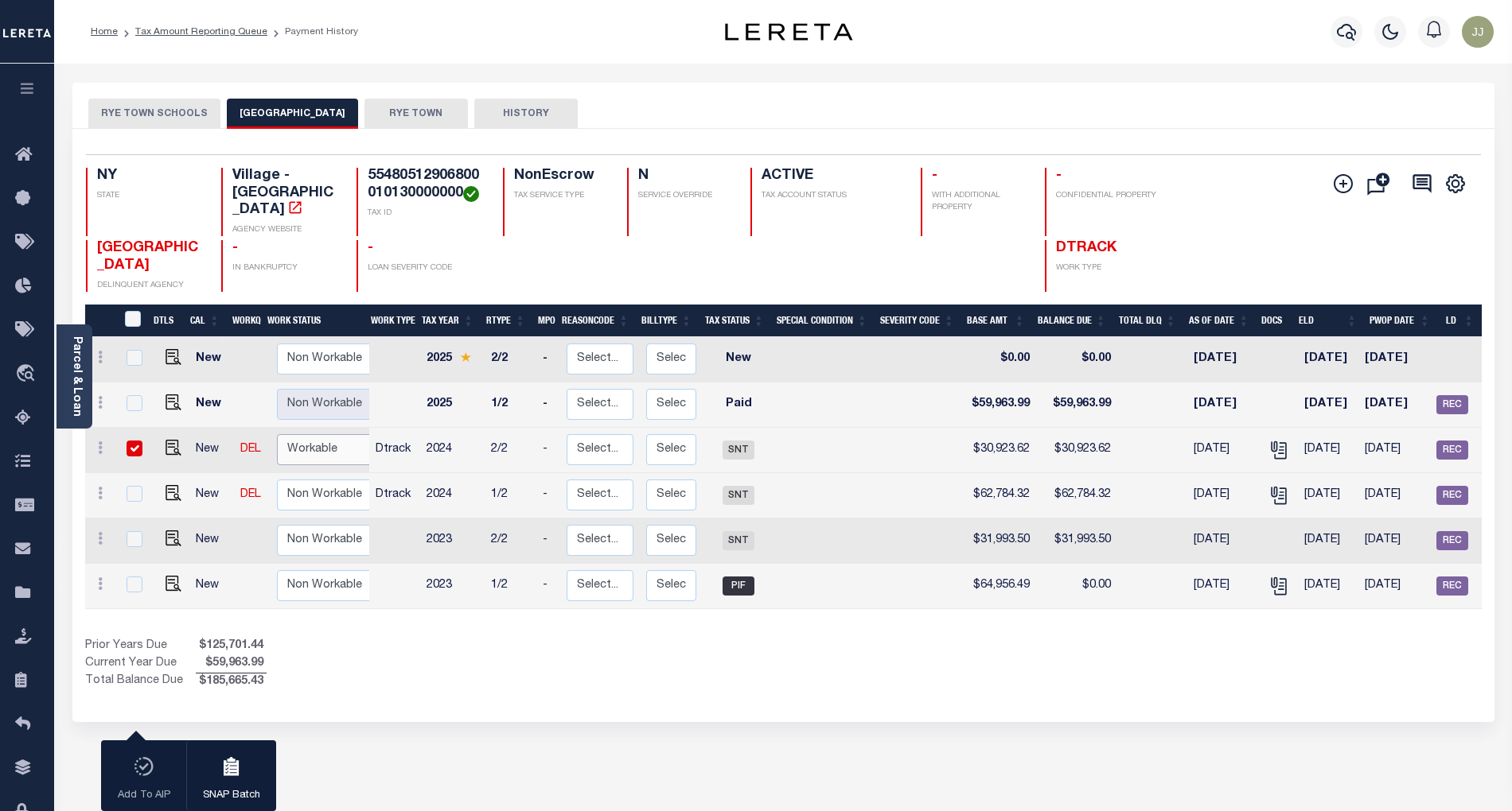
select select "true"
click at [276, 434] on select "Non Workable Workable" at bounding box center [324, 450] width 96 height 31
checkbox input "false"
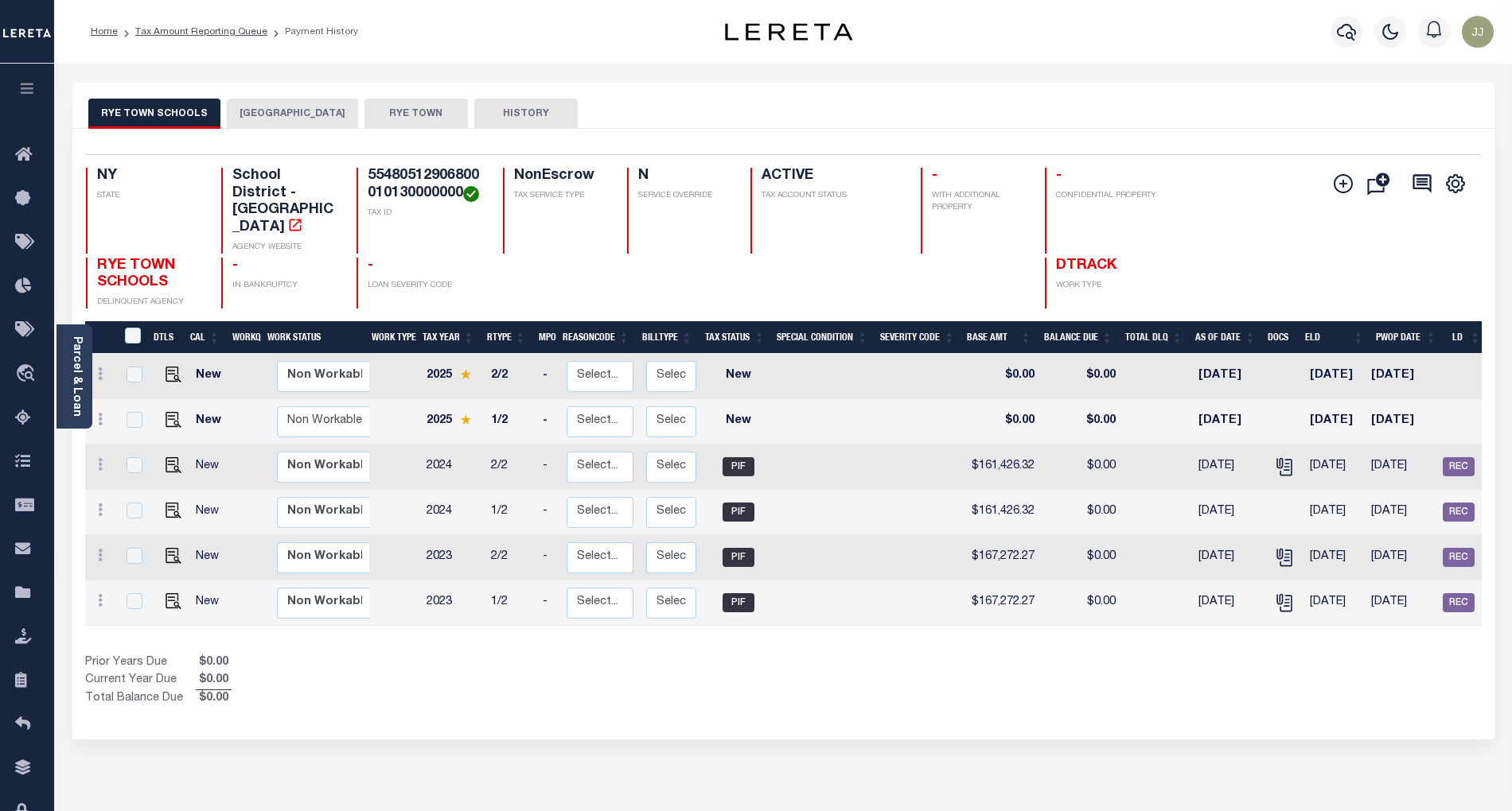
click at [304, 129] on div "Selected 6 Results 1 Items per page 25 50 100 NY STATE TAX ID N" at bounding box center [784, 434] width 1422 height 611
click at [301, 112] on button "[GEOGRAPHIC_DATA]" at bounding box center [292, 113] width 131 height 30
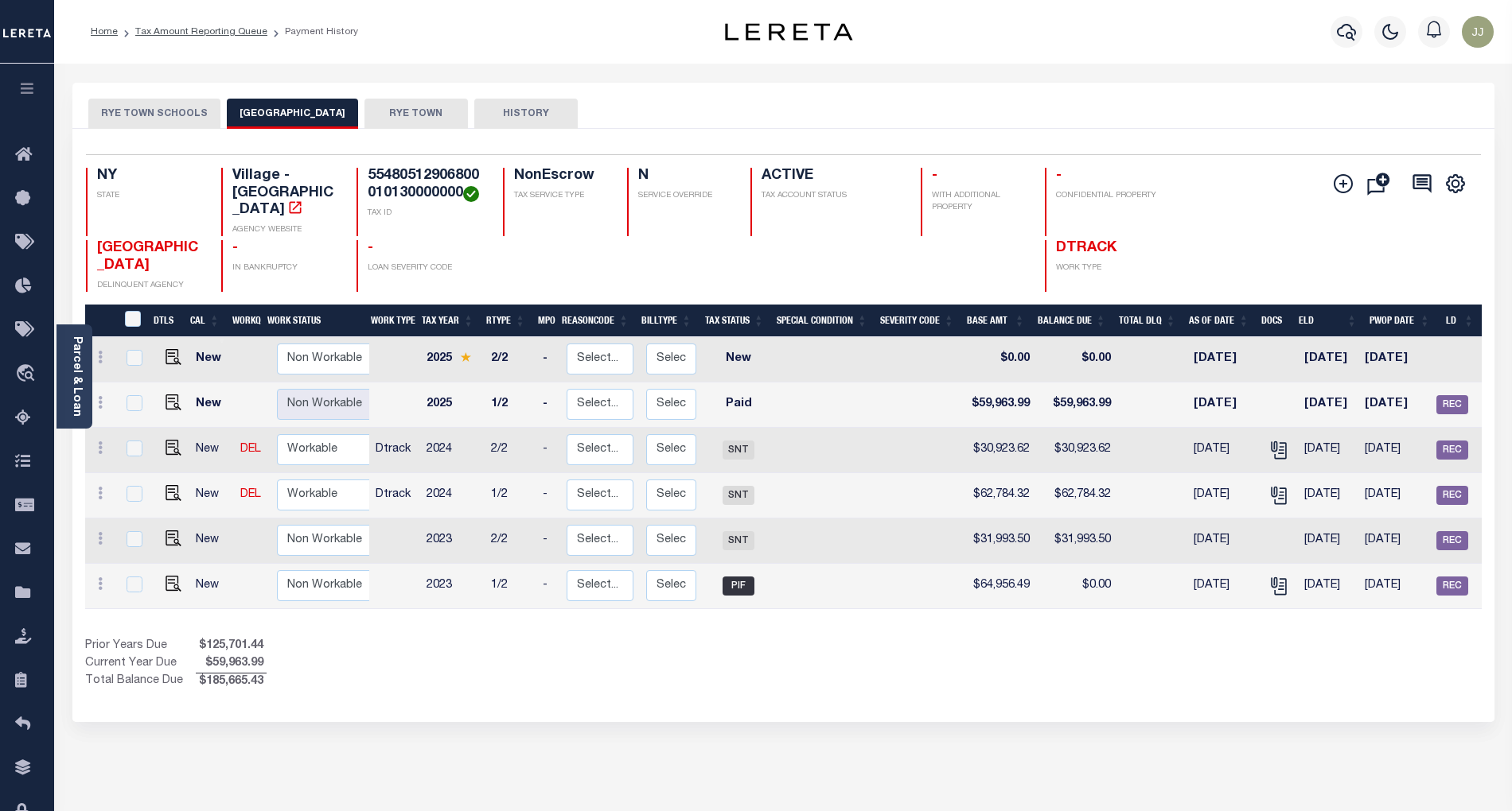
click at [302, 518] on td "Non Workable Workable" at bounding box center [327, 541] width 115 height 45
checkbox input "true"
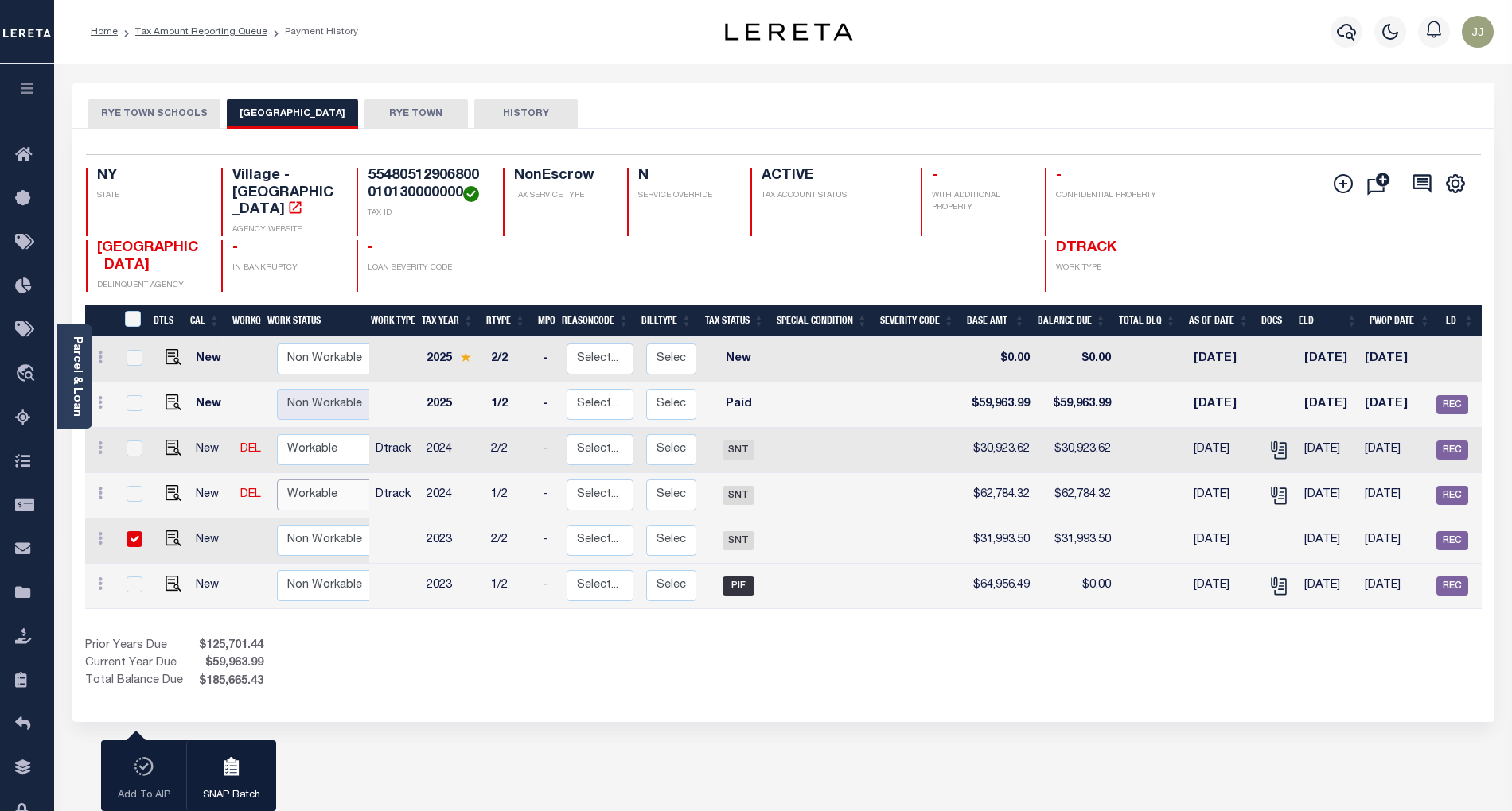
click at [326, 481] on select "Non Workable Workable" at bounding box center [324, 495] width 96 height 31
checkbox input "true"
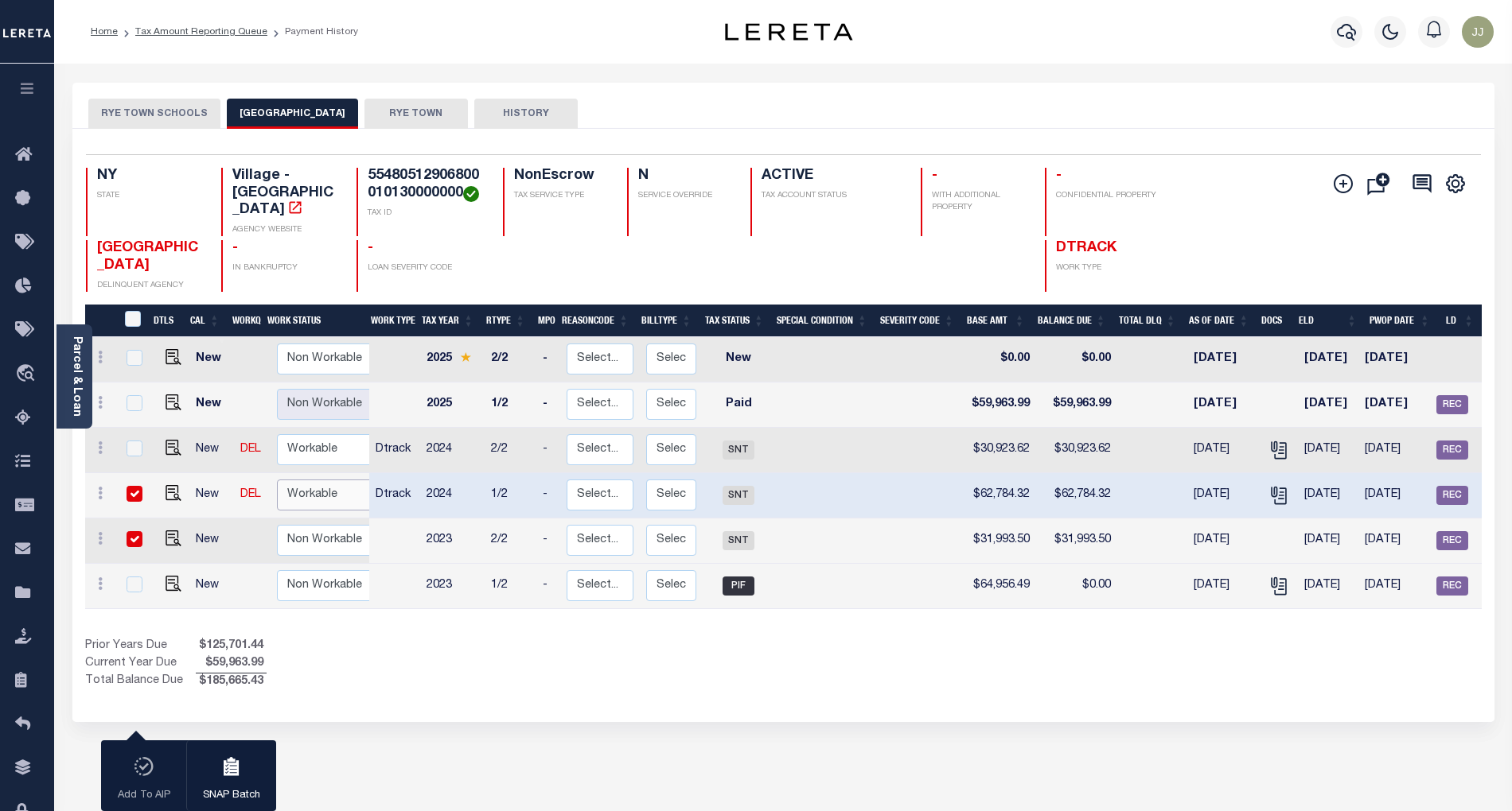
select select "true"
click at [276, 479] on select "Non Workable Workable" at bounding box center [324, 495] width 96 height 31
checkbox input "false"
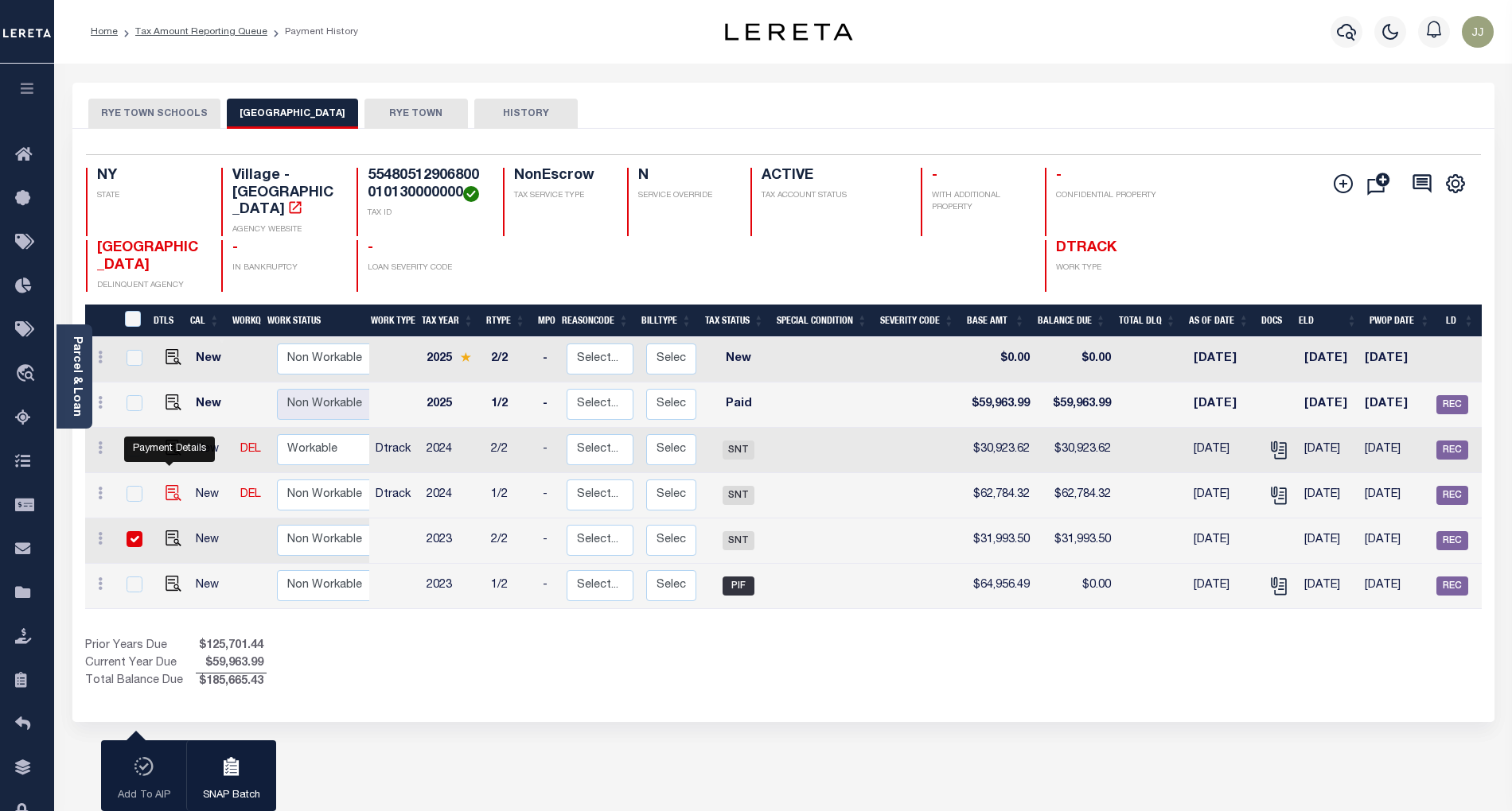
click at [174, 485] on img "" at bounding box center [174, 493] width 16 height 16
checkbox input "true"
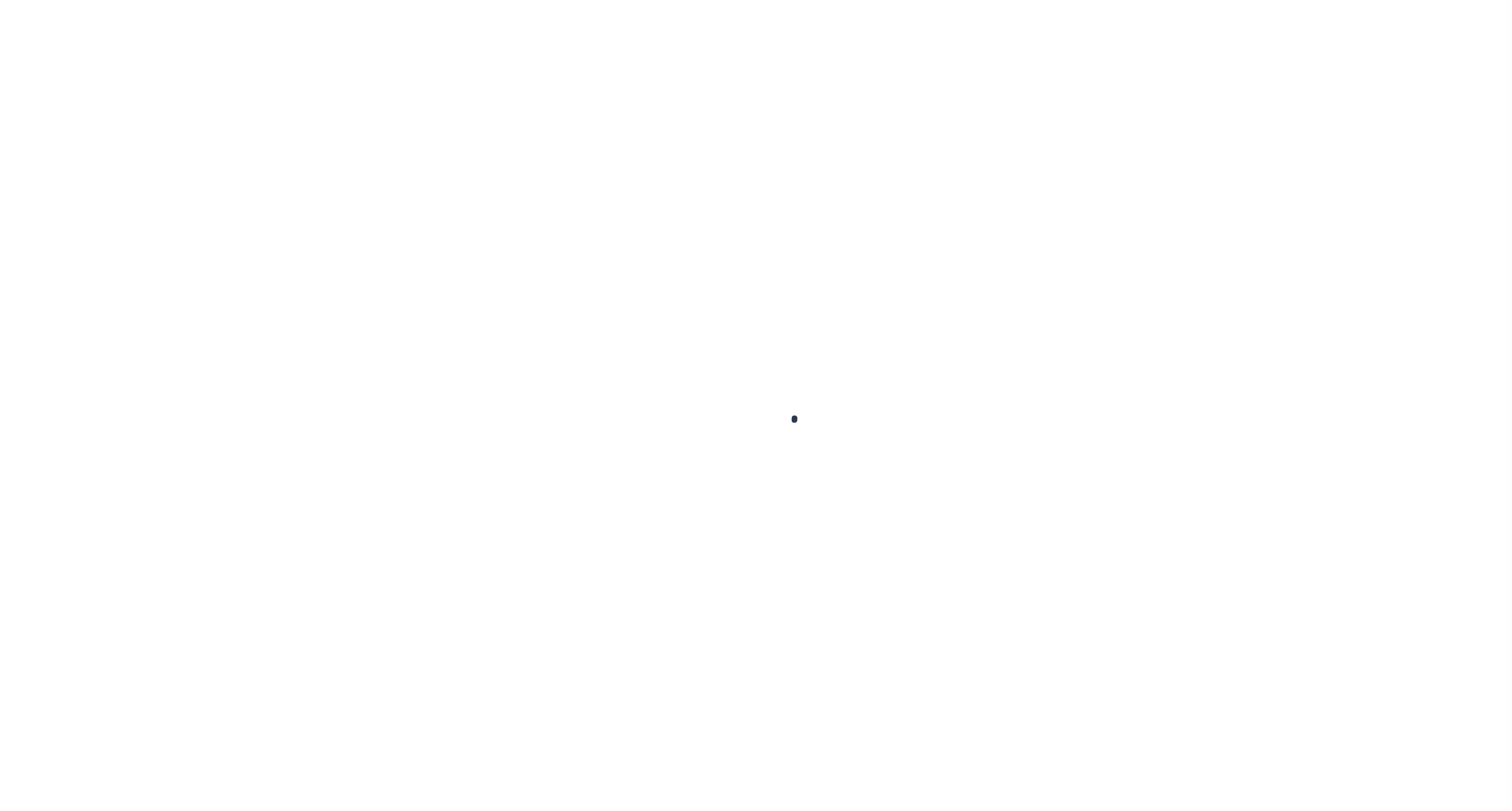
checkbox input "false"
type input "0000799"
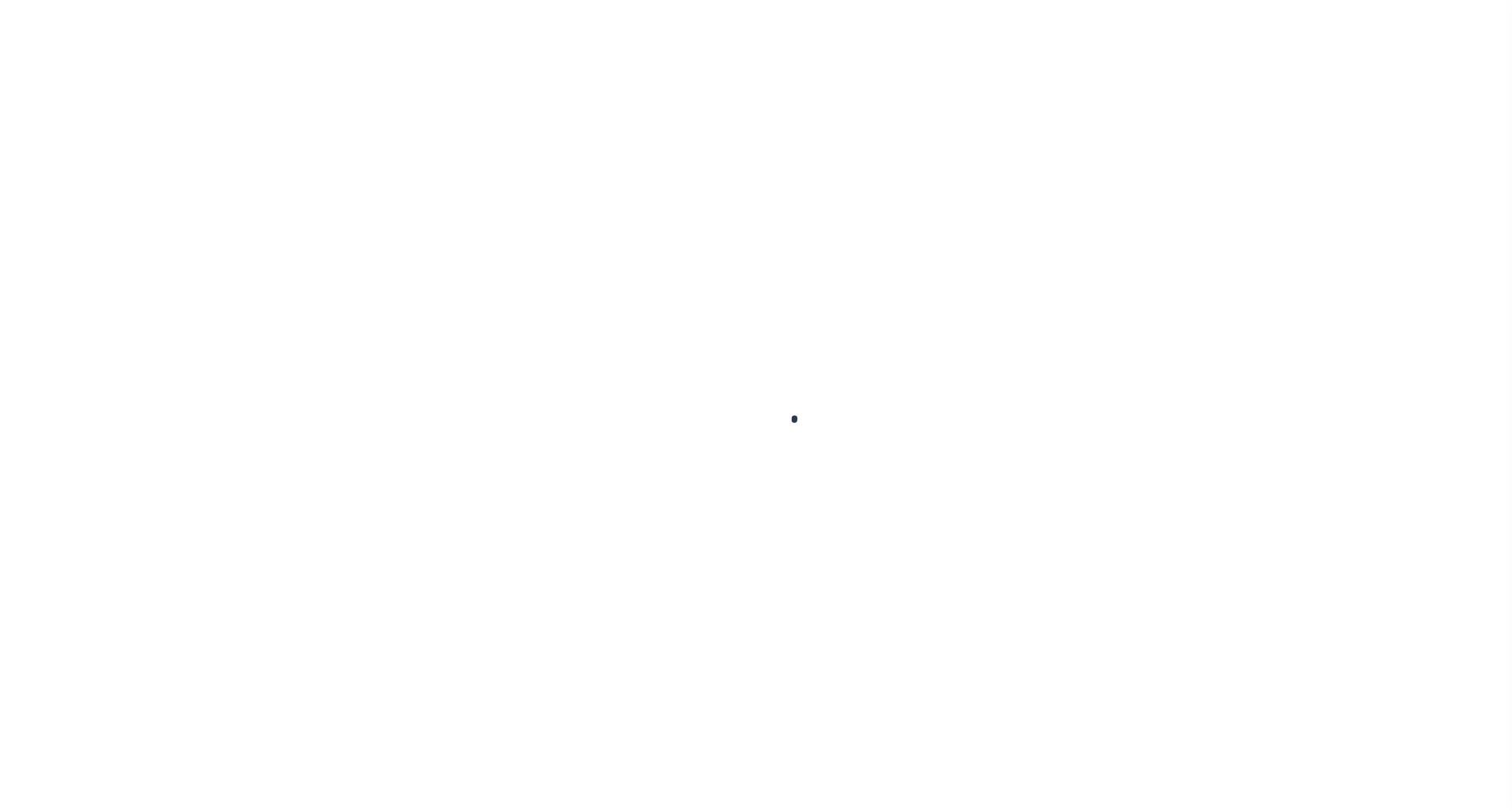
type input "06/14/2024"
type input "$62,784.32"
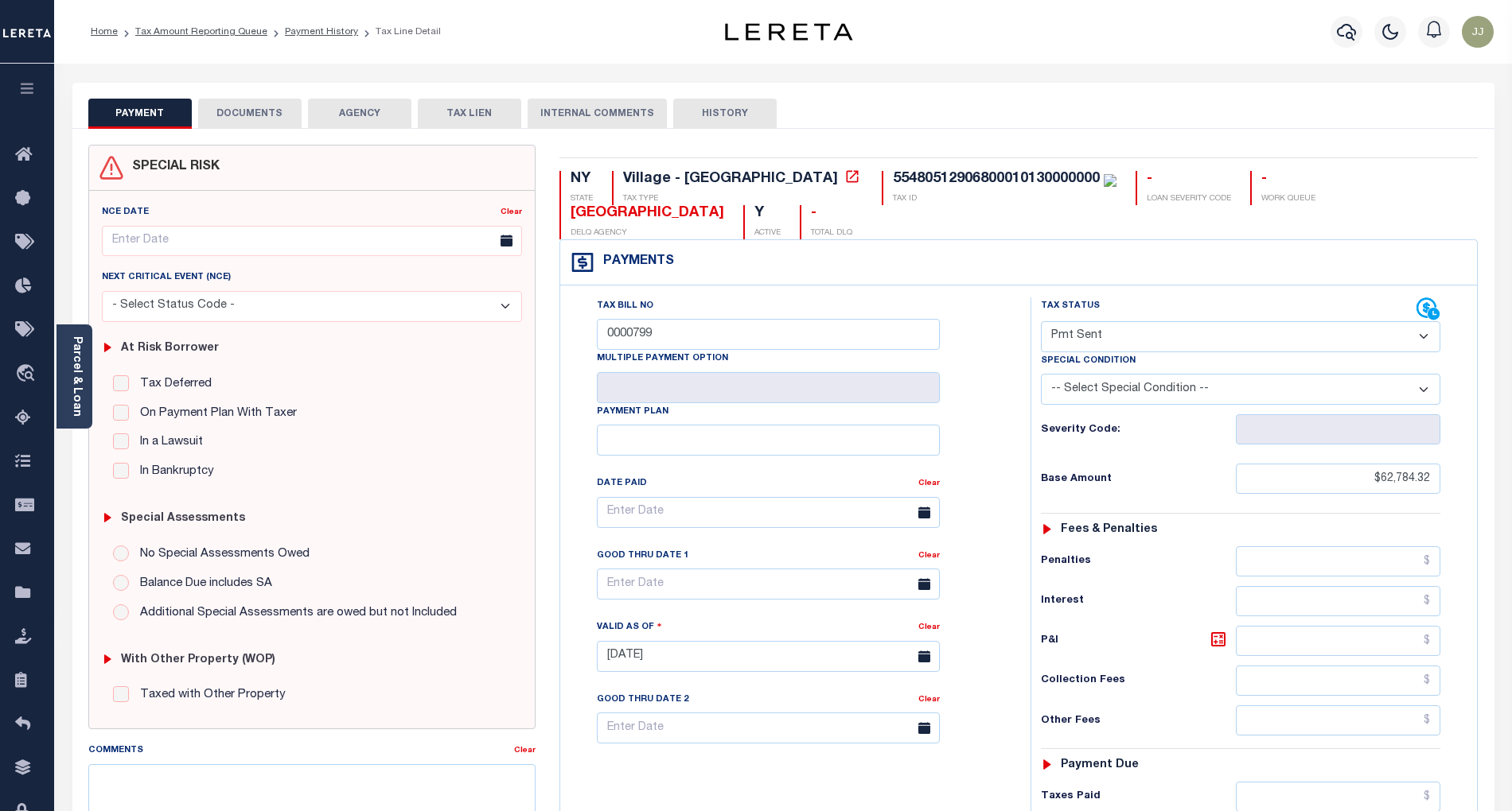
click at [1130, 338] on select "- Select Status Code - Open Due/Unpaid Paid Incomplete No Tax Due Internal Refu…" at bounding box center [1241, 337] width 399 height 31
select select "PYD"
click at [1041, 323] on select "- Select Status Code - Open Due/Unpaid Paid Incomplete No Tax Due Internal Refu…" at bounding box center [1241, 337] width 399 height 31
type input "10/02/2025"
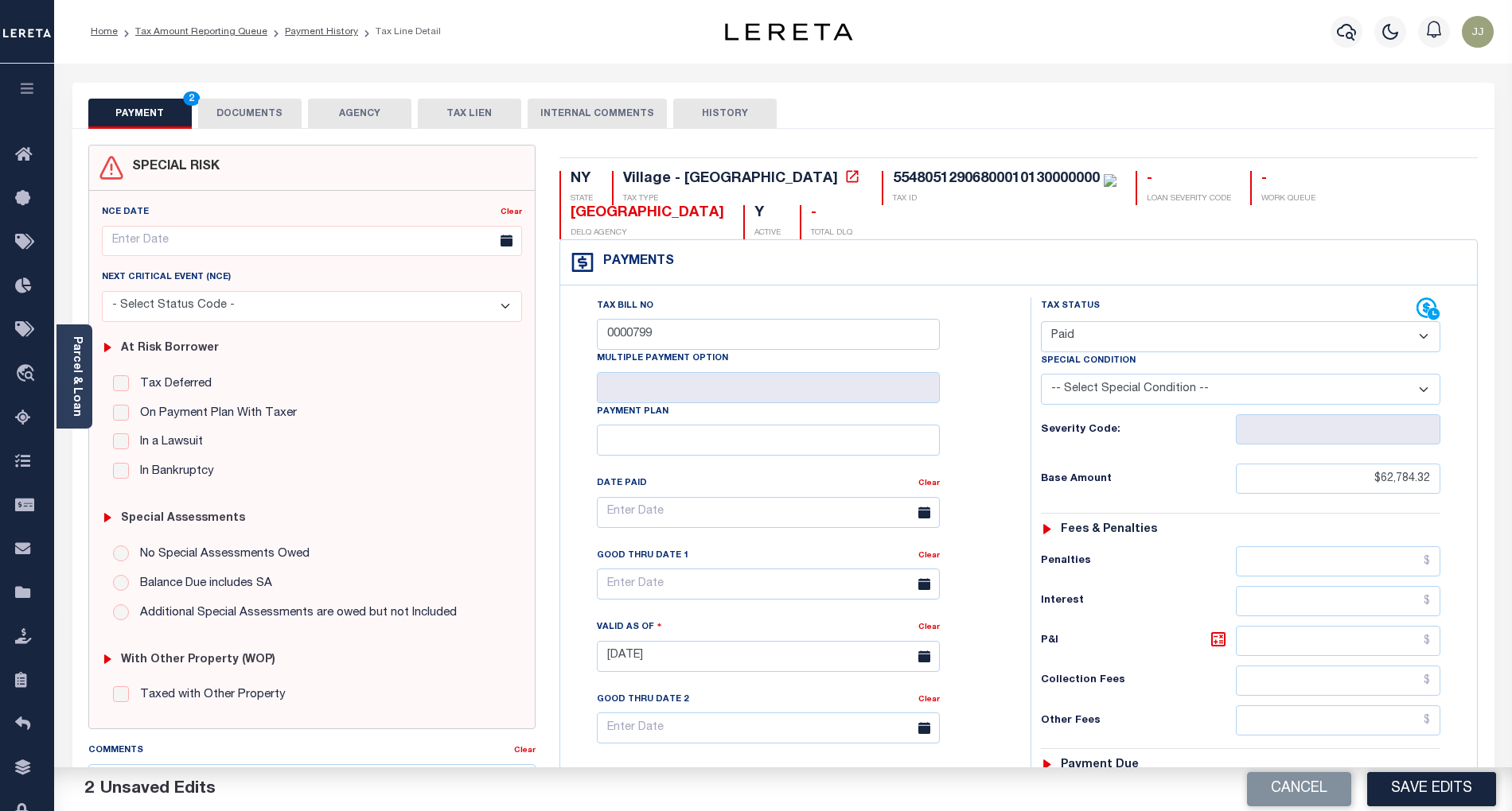
scroll to position [404, 0]
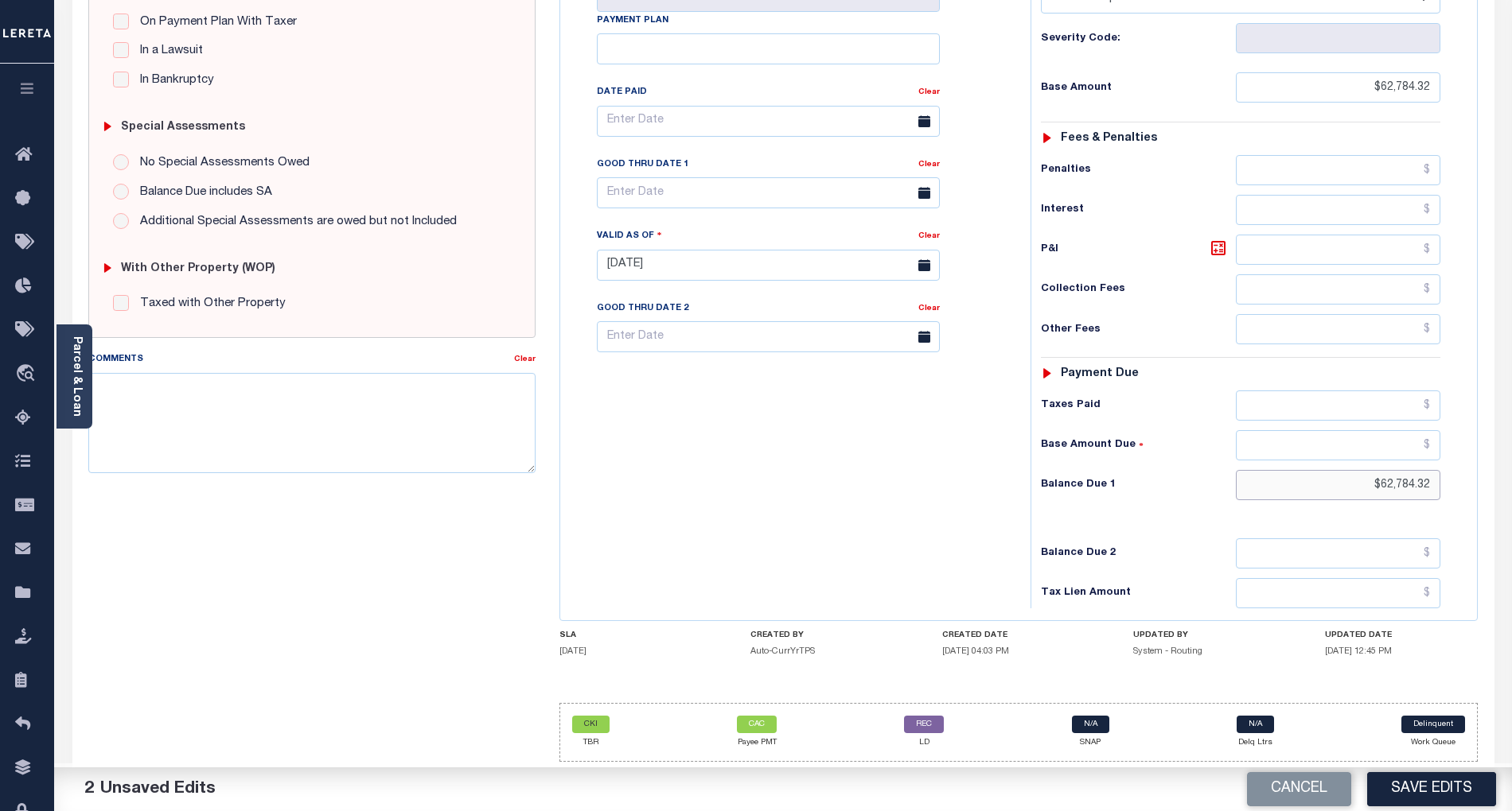
drag, startPoint x: 1361, startPoint y: 480, endPoint x: 1491, endPoint y: 488, distance: 130.2
click at [1491, 488] on div "SPECIAL RISK NCE Date Clear" at bounding box center [784, 263] width 1422 height 1050
type input "$0.00"
click at [206, 385] on textarea "Comments" at bounding box center [312, 423] width 448 height 100
paste textarea "10/02/2025 - info taken verbally, as per Samantha at tax office taxes are paid …"
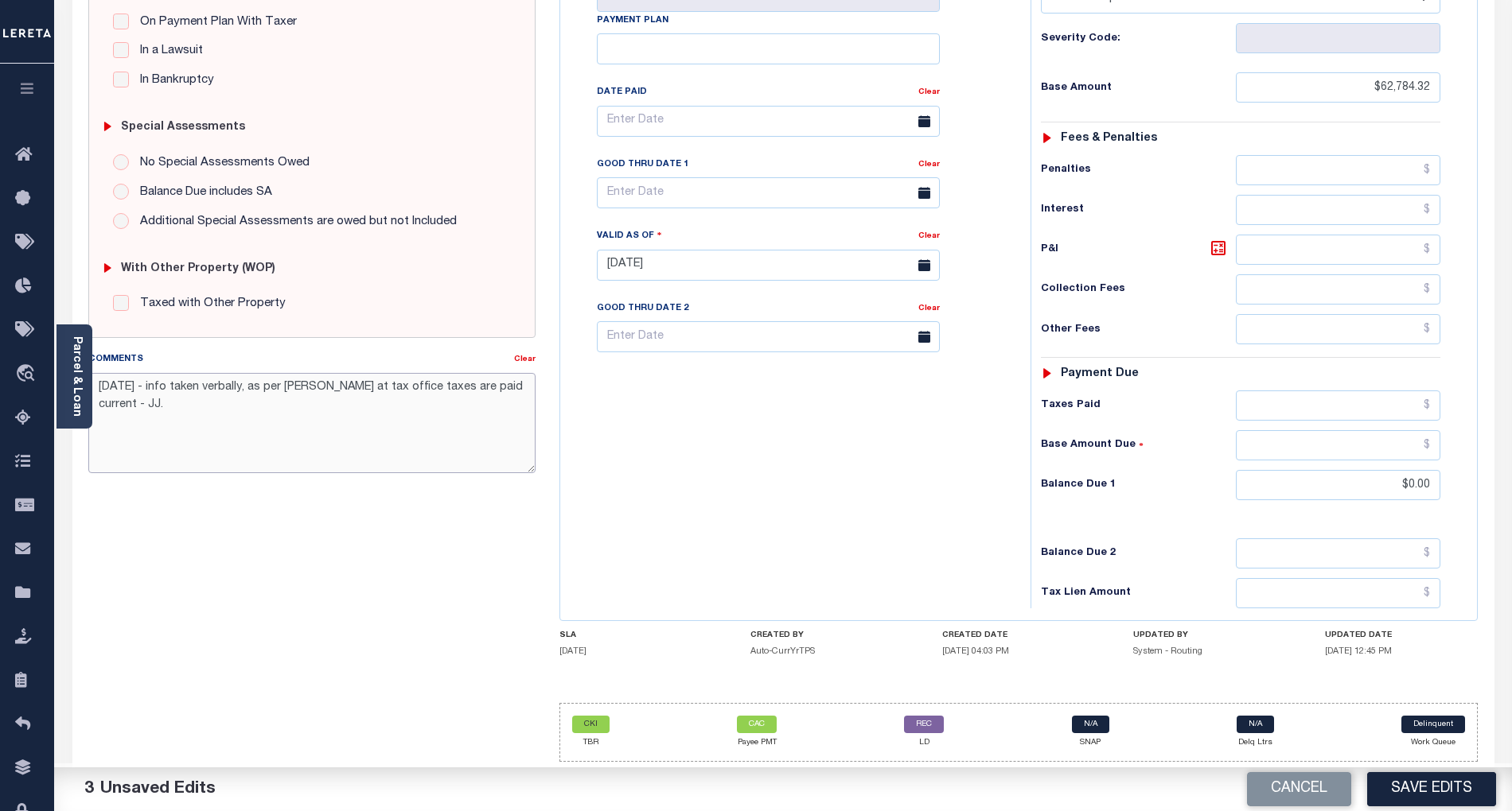
click at [322, 377] on textarea "10/02/2025 - info taken verbally, as per Samantha at tax office taxes are paid …" at bounding box center [312, 423] width 448 height 100
drag, startPoint x: 314, startPoint y: 431, endPoint x: 60, endPoint y: 369, distance: 261.5
click at [60, 369] on div "Parcel & Loan Tax Bill Details 55480512906800010130000000 TAX ID AGENCY 2024" at bounding box center [783, 242] width 1445 height 1139
type textarea "10/02/2025 - info taken verbally, as per Carrie, at tax office taxes are paid c…"
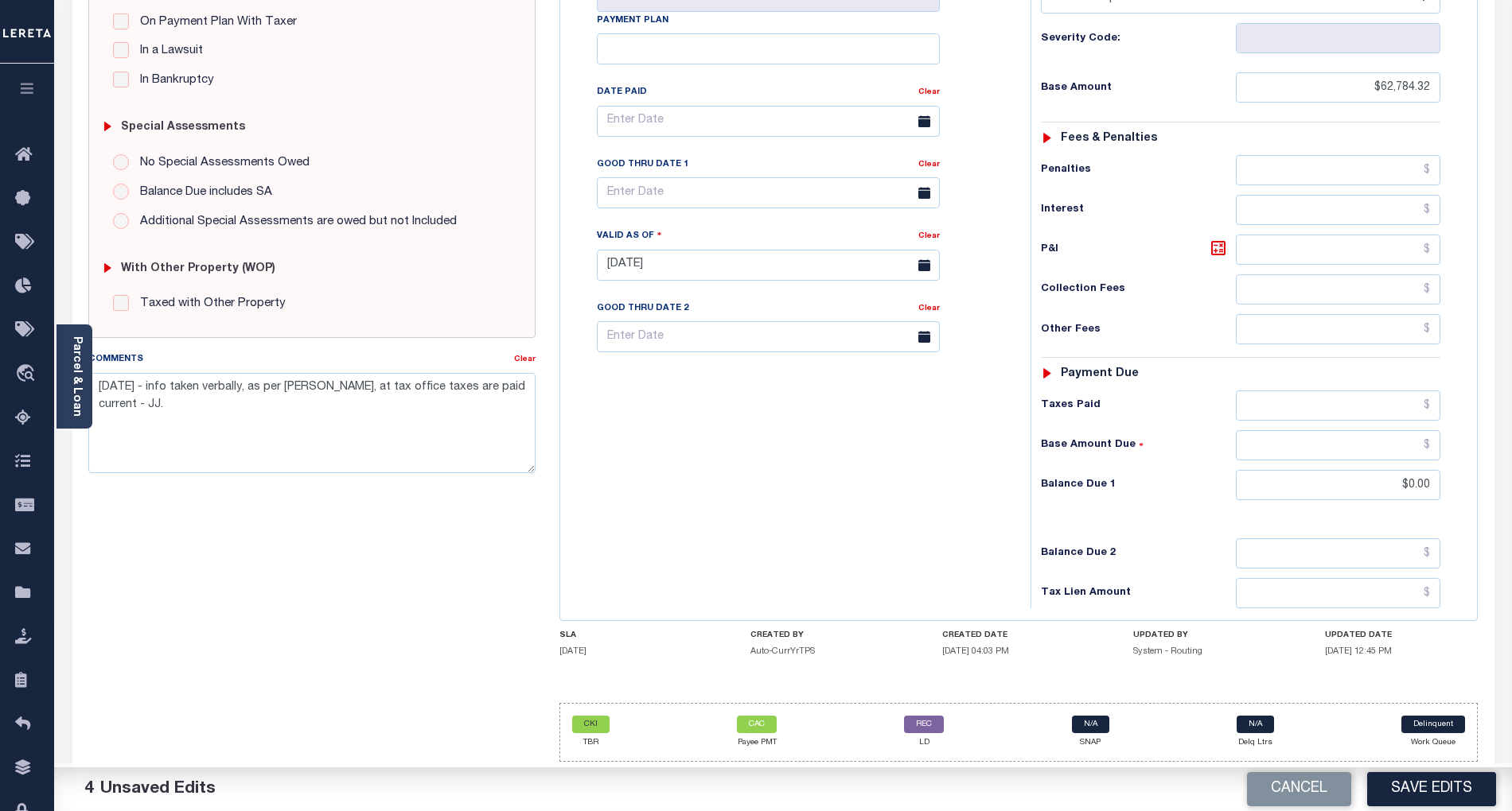
click at [928, 478] on div "Tax Bill No 0000799 Multiple Payment Option Payment Plan" at bounding box center [791, 257] width 454 height 702
click at [1420, 799] on button "Save Edits" at bounding box center [1431, 789] width 129 height 35
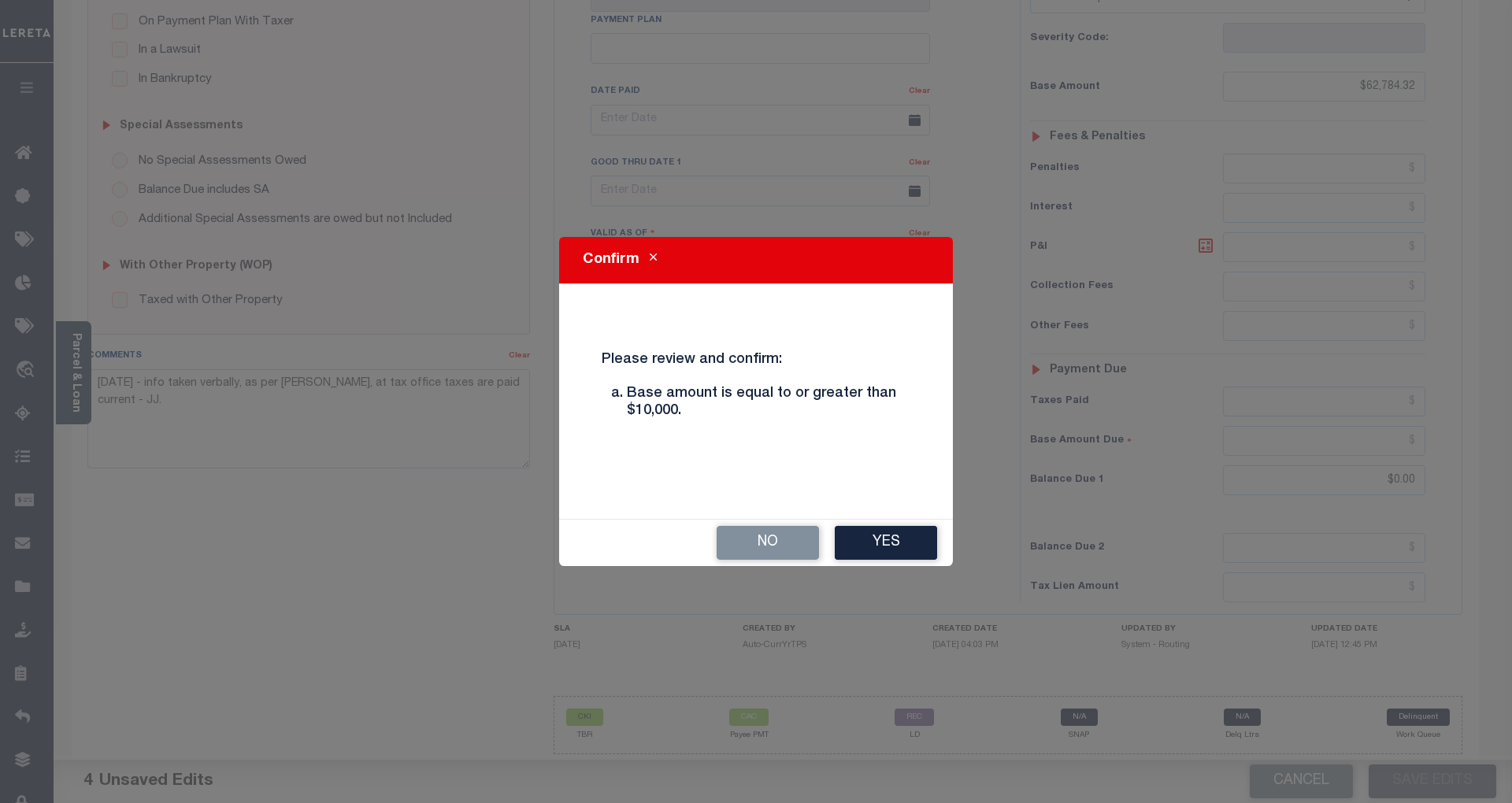
click at [901, 543] on button "Yes" at bounding box center [886, 543] width 103 height 34
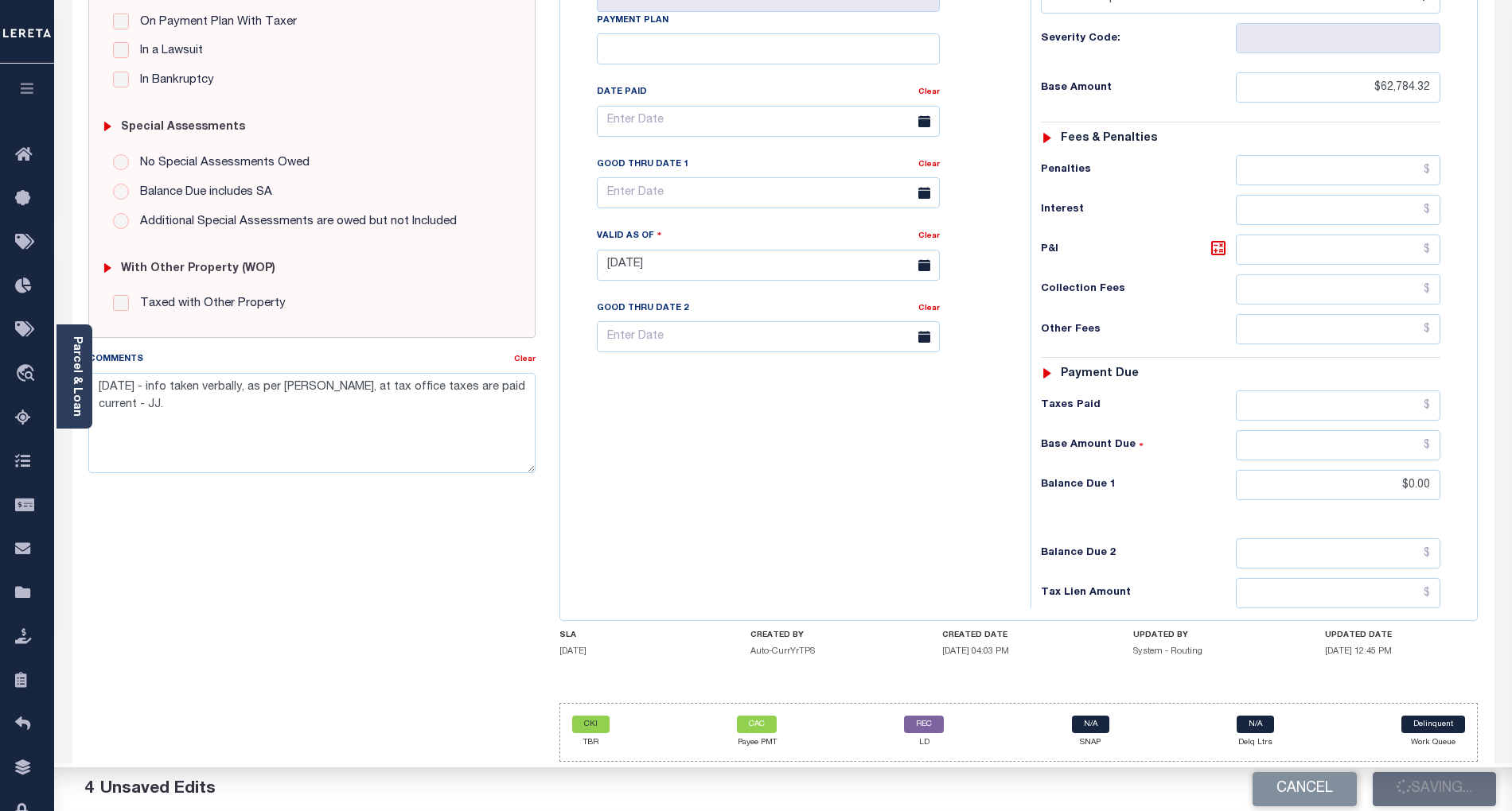
checkbox input "false"
type input "$62,784.32"
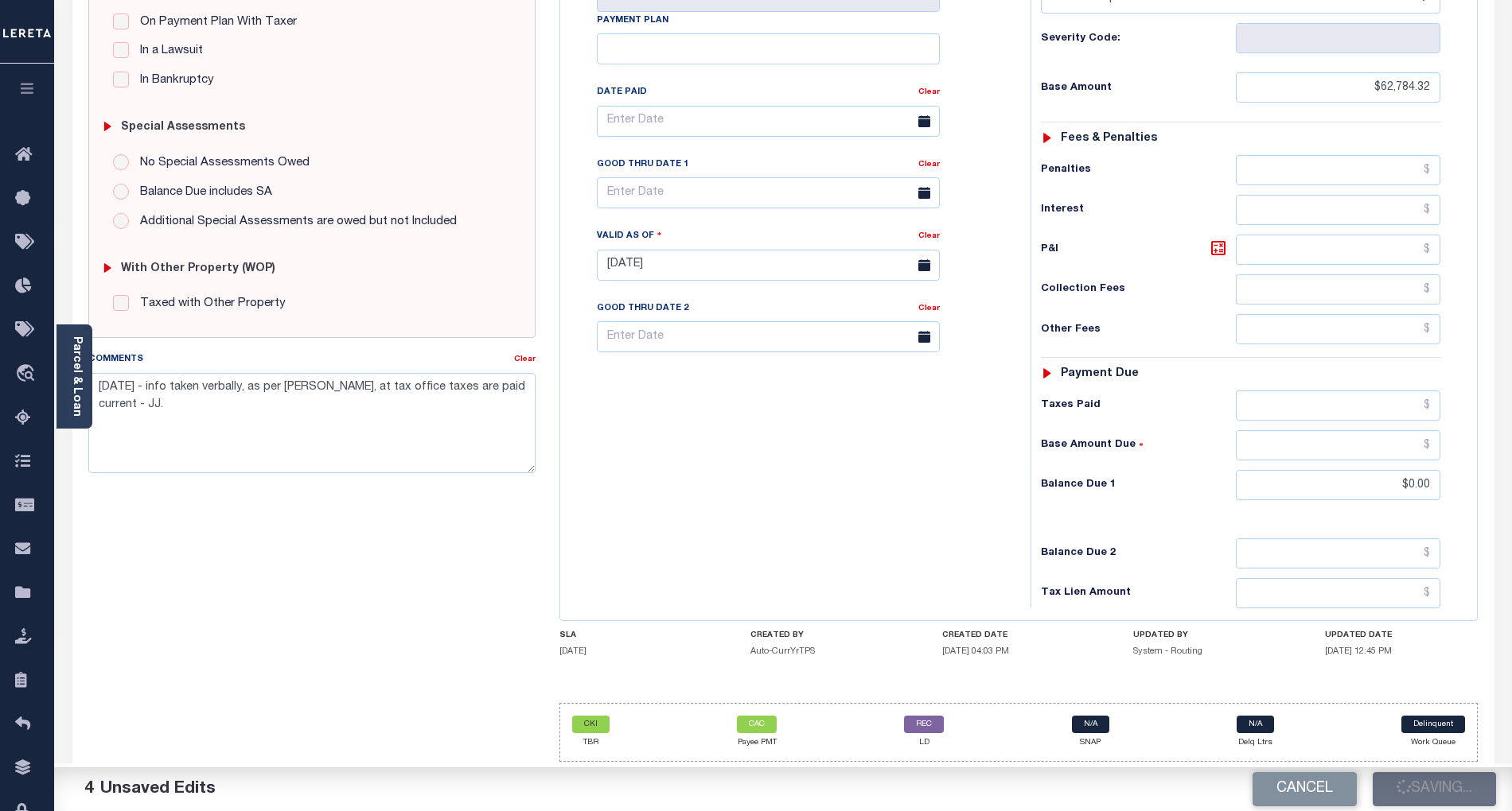
type input "$0"
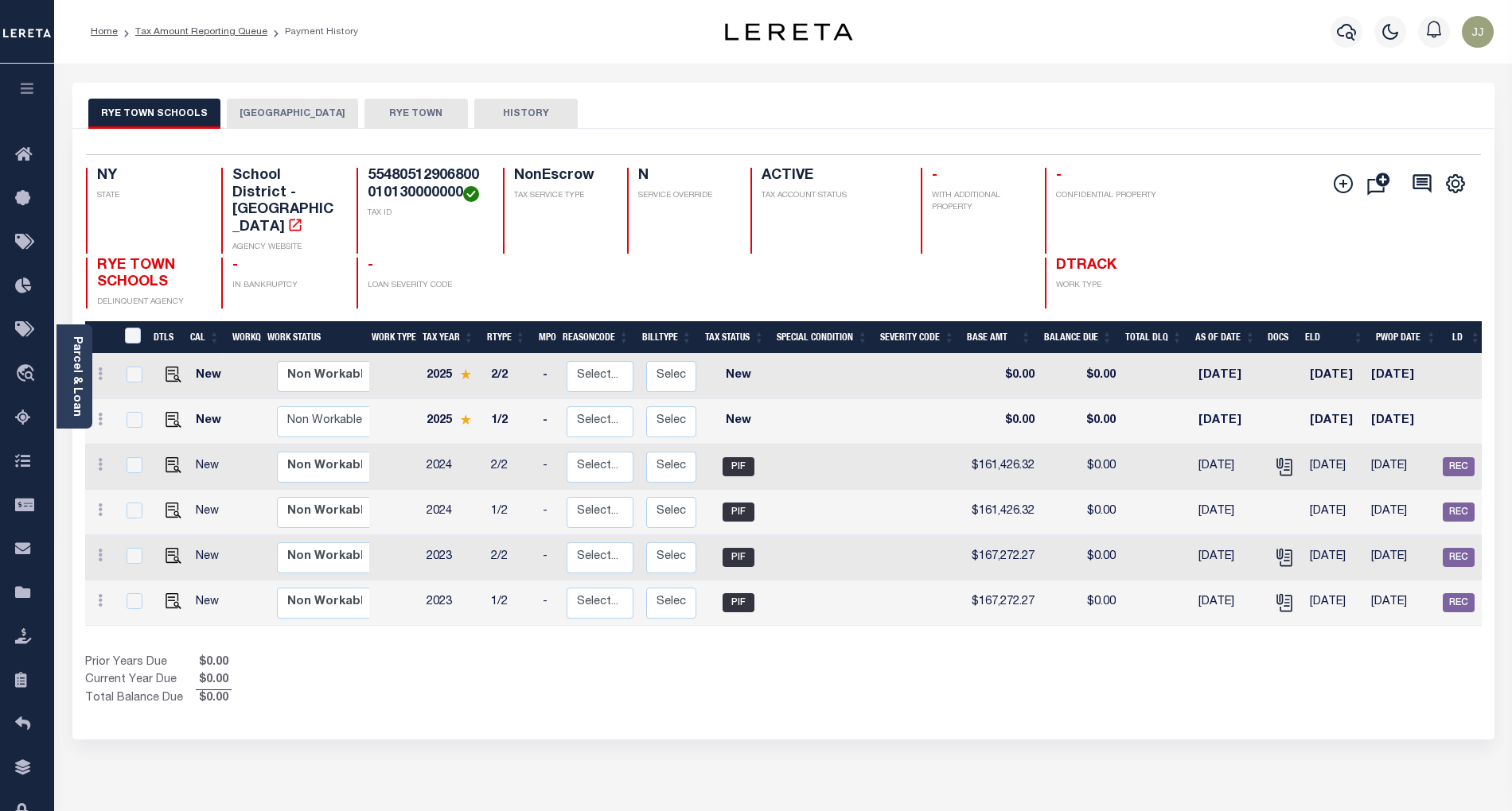
click at [297, 122] on button "[GEOGRAPHIC_DATA]" at bounding box center [292, 113] width 131 height 30
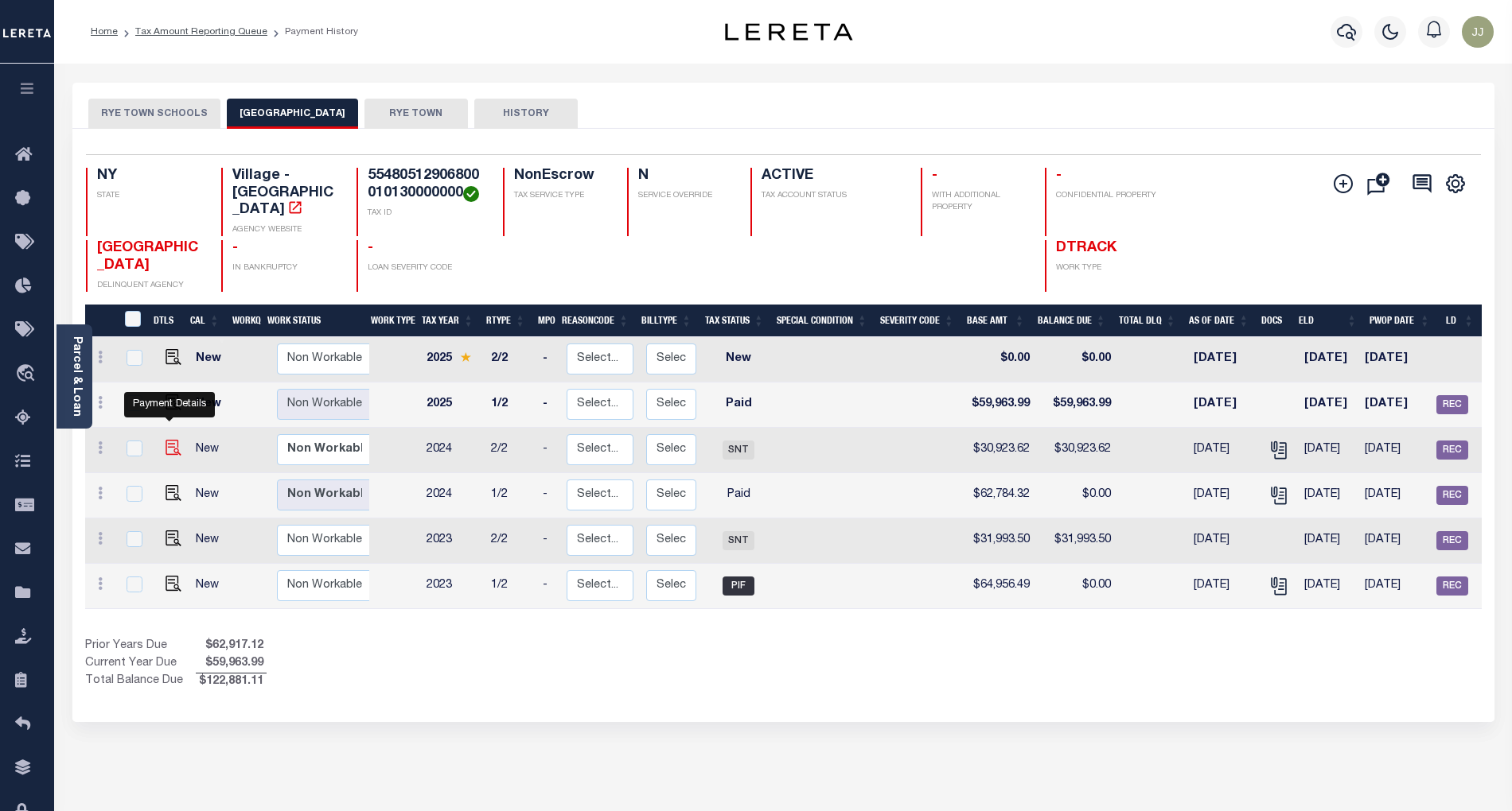
click at [169, 440] on img "" at bounding box center [174, 447] width 16 height 16
checkbox input "true"
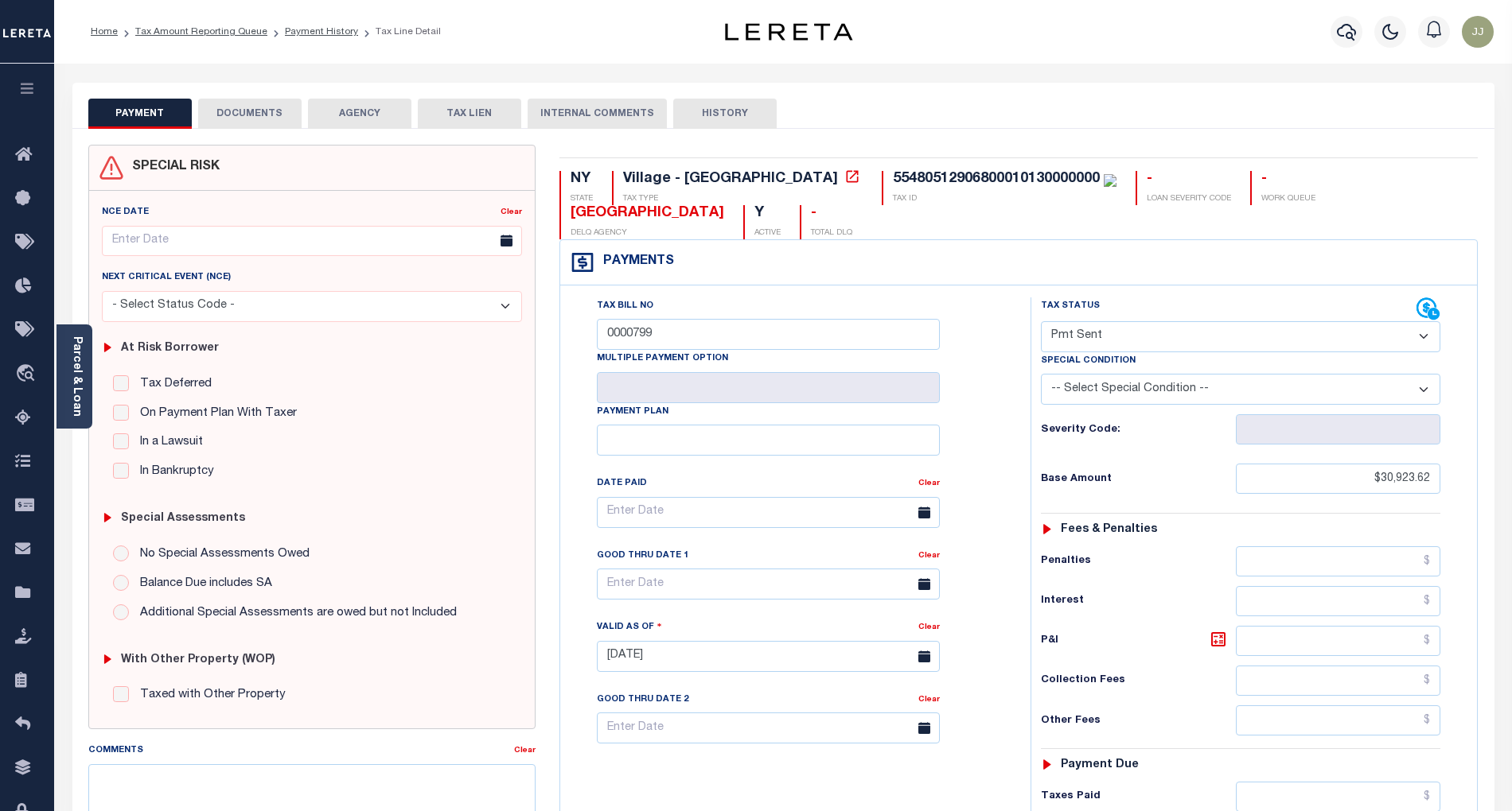
click at [1137, 344] on select "- Select Status Code - Open Due/Unpaid Paid Incomplete No Tax Due Internal Refu…" at bounding box center [1241, 337] width 399 height 31
select select "PYD"
click at [1041, 323] on select "- Select Status Code - Open Due/Unpaid Paid Incomplete No Tax Due Internal Refu…" at bounding box center [1241, 337] width 399 height 31
type input "[DATE]"
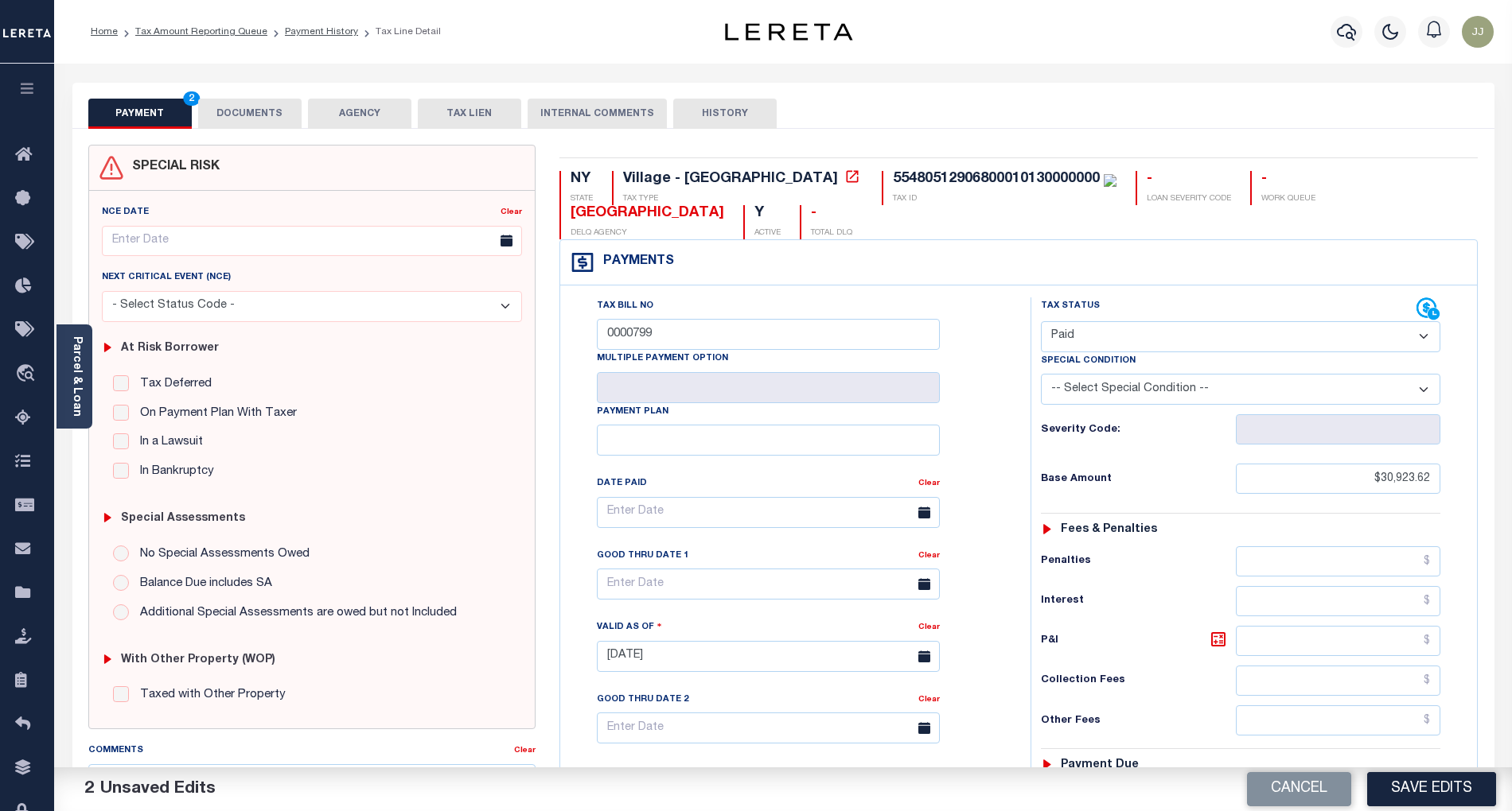
scroll to position [404, 0]
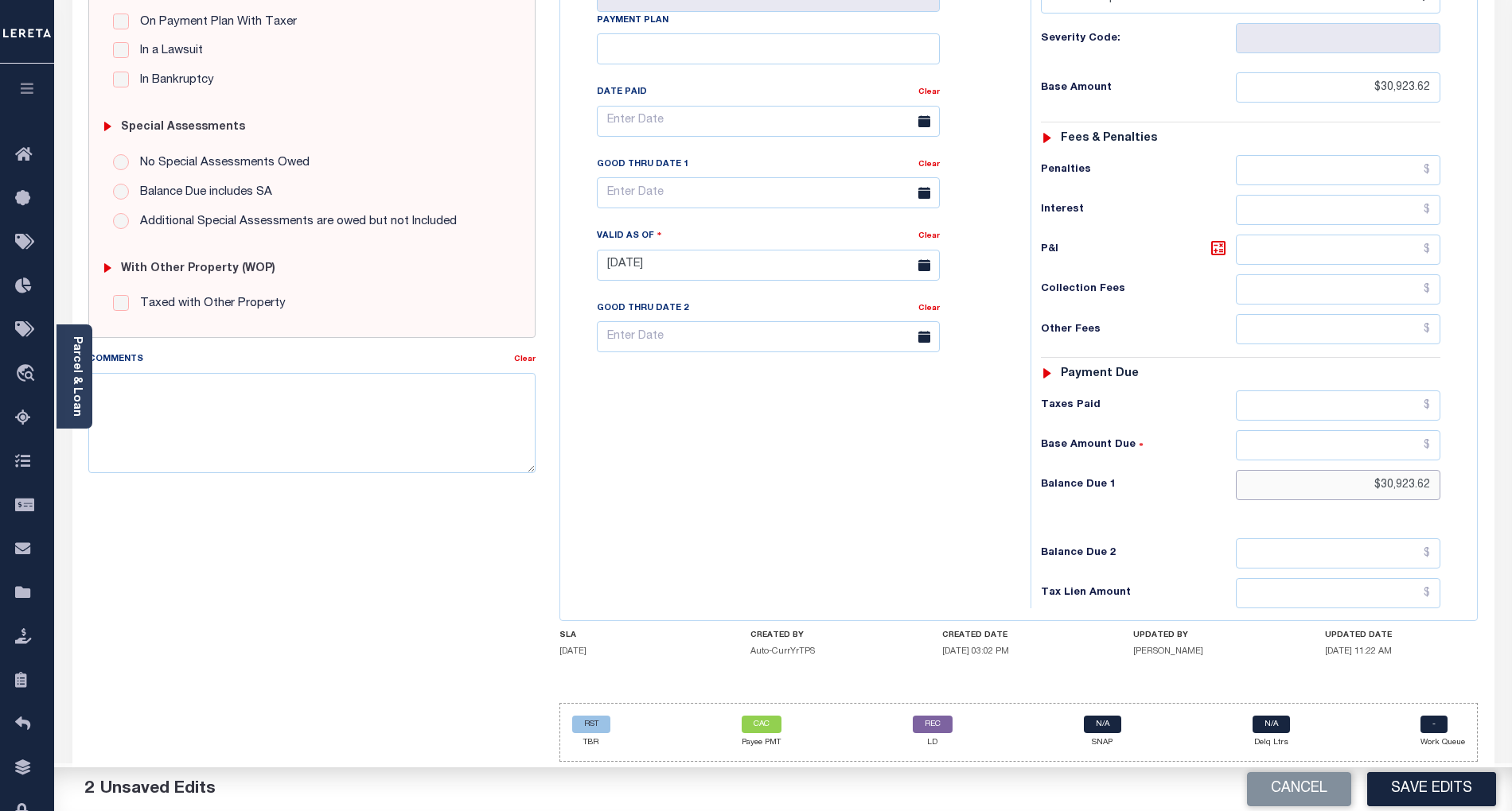
drag, startPoint x: 1350, startPoint y: 484, endPoint x: 1482, endPoint y: 494, distance: 132.4
click at [1482, 494] on div "NY STATE Village - NY TAX TYPE 55480512906800010130000000 TAX ID - LOAN SEVERIT…" at bounding box center [1019, 264] width 943 height 1021
type input "$0.00"
click at [864, 538] on div "Tax Bill No 0000799 Multiple Payment Option Payment Plan" at bounding box center [791, 257] width 454 height 702
click at [236, 411] on textarea "Comments" at bounding box center [312, 423] width 448 height 100
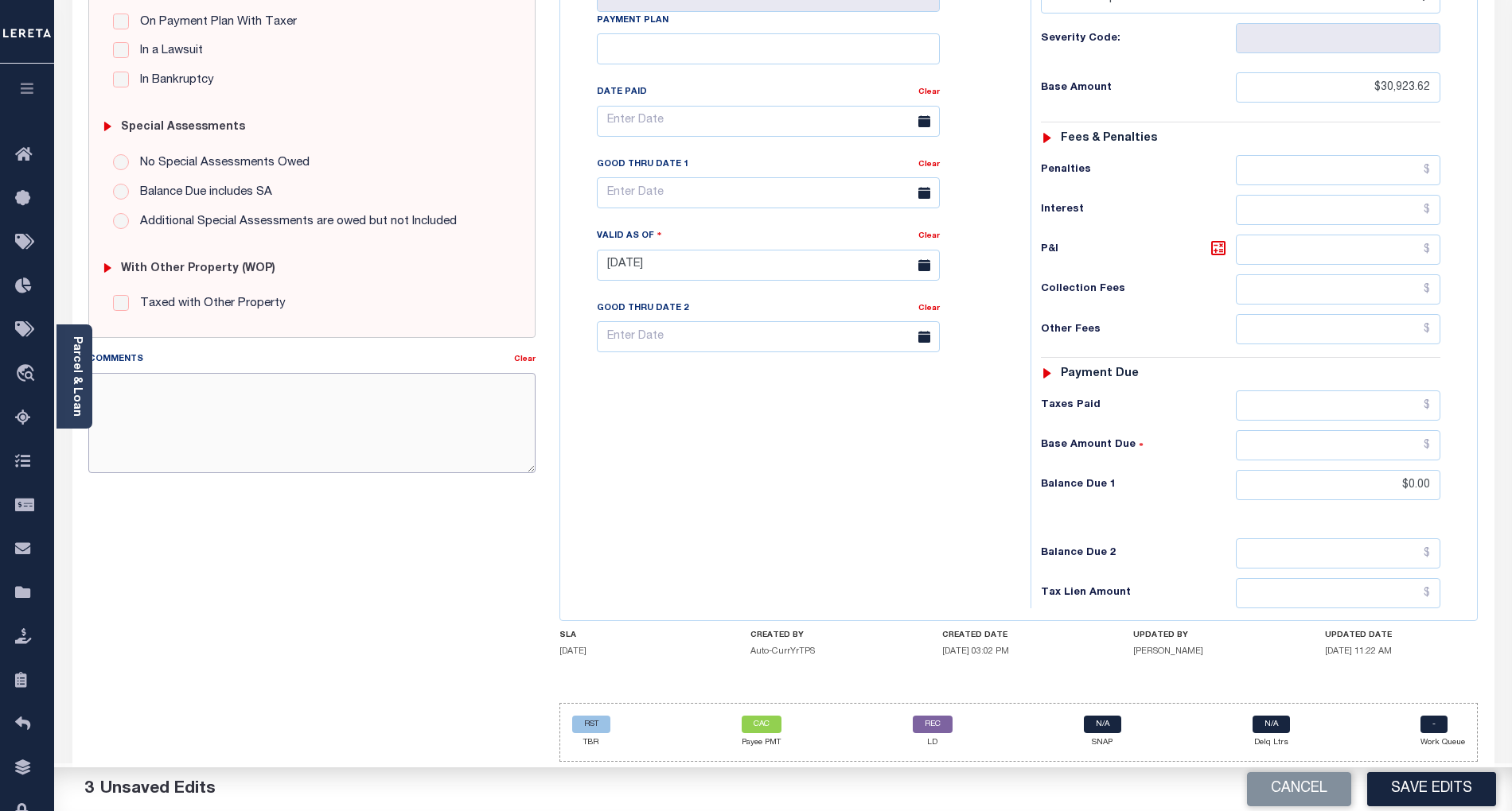
paste textarea "[DATE] - info taken verbally, as per [PERSON_NAME], at tax office taxes are pai…"
type textarea "[DATE] - info taken verbally, as per [PERSON_NAME], at tax office taxes are pai…"
click at [1414, 796] on button "Save Edits" at bounding box center [1431, 789] width 129 height 35
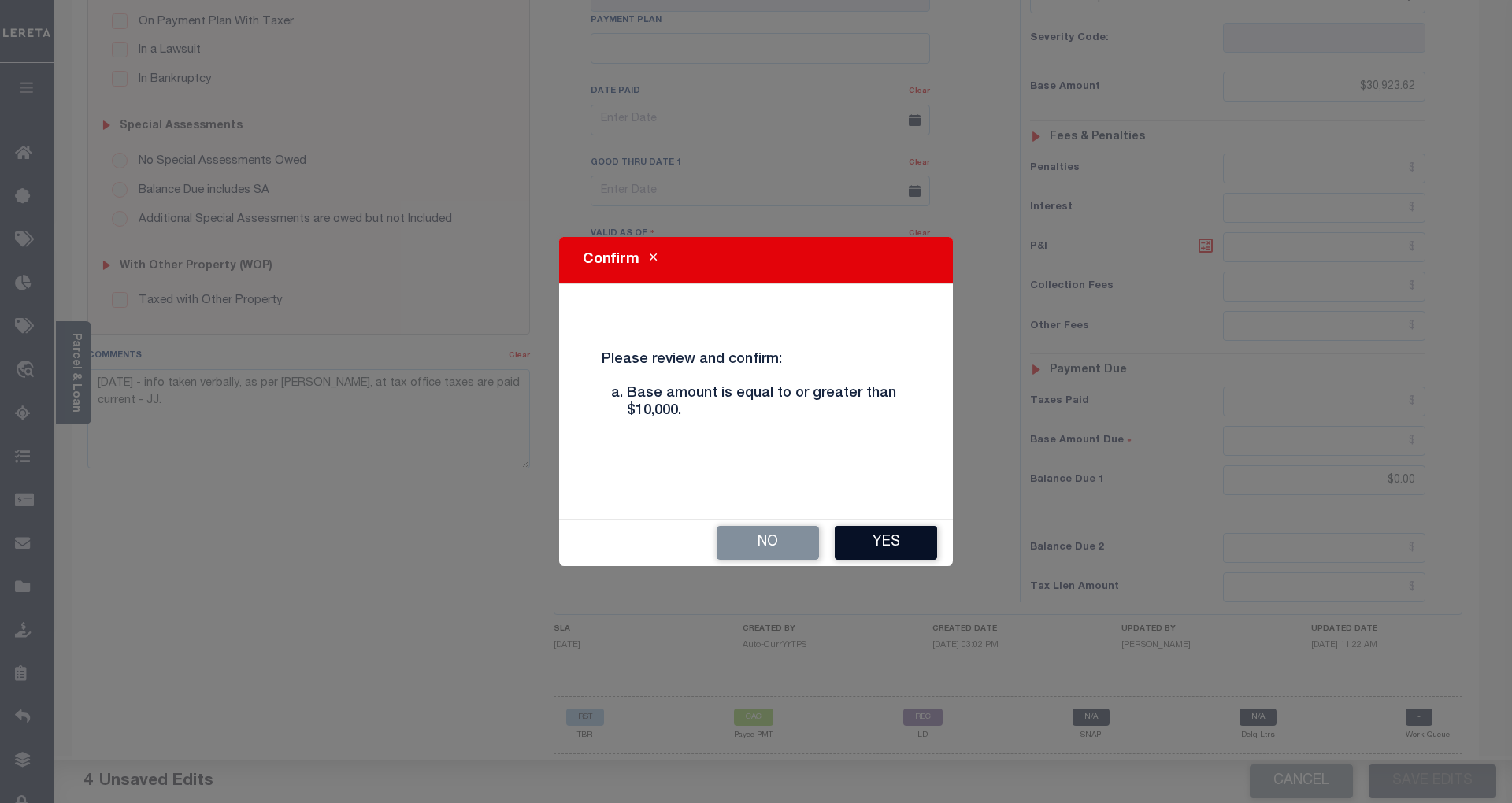
click at [901, 552] on button "Yes" at bounding box center [886, 543] width 103 height 34
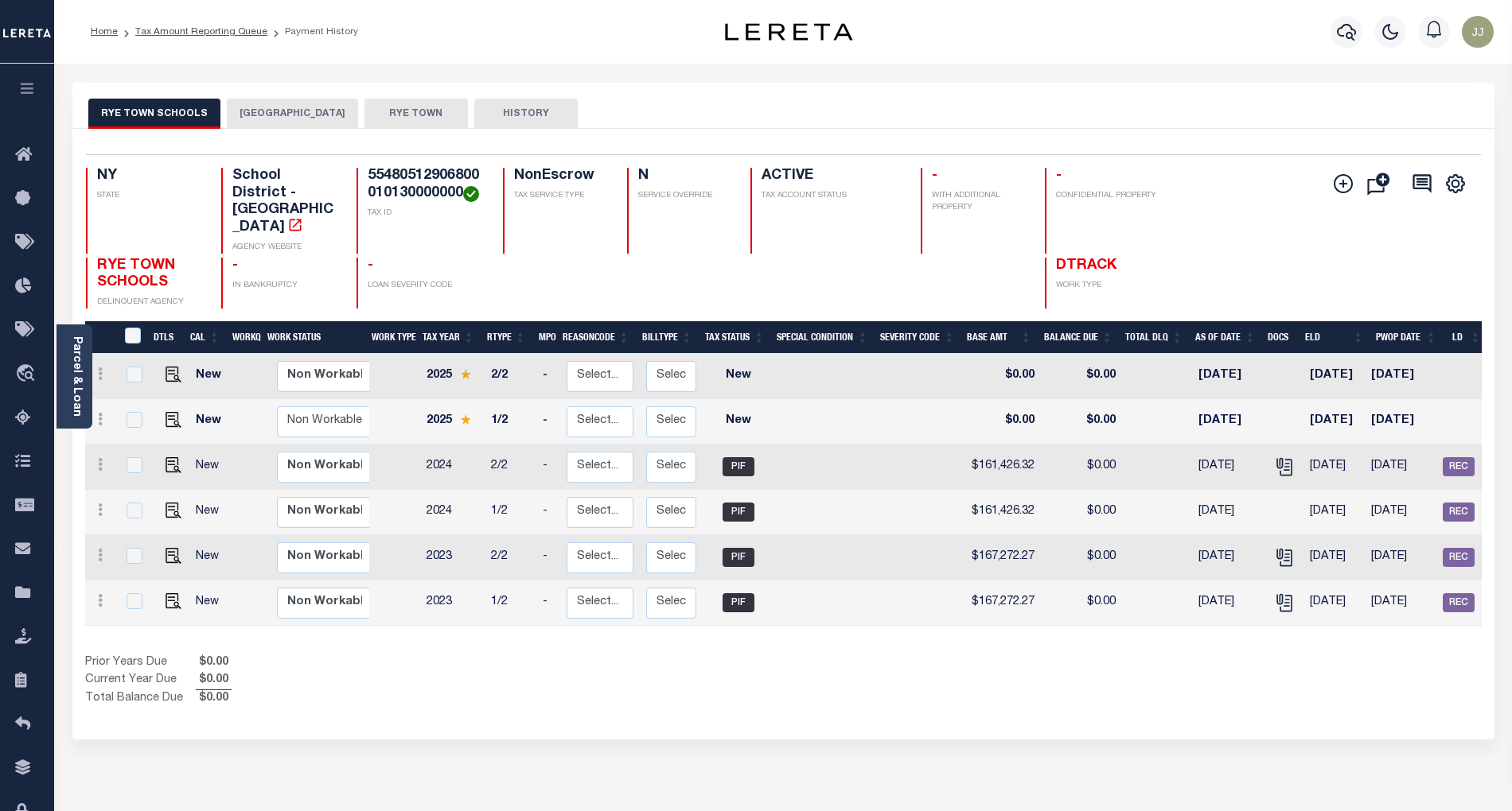
click at [257, 131] on div "Selected 6 Results 1 Items per page 25 50 100 NY STATE TAX ID N" at bounding box center [784, 434] width 1422 height 611
click at [284, 99] on button "[GEOGRAPHIC_DATA]" at bounding box center [292, 113] width 131 height 30
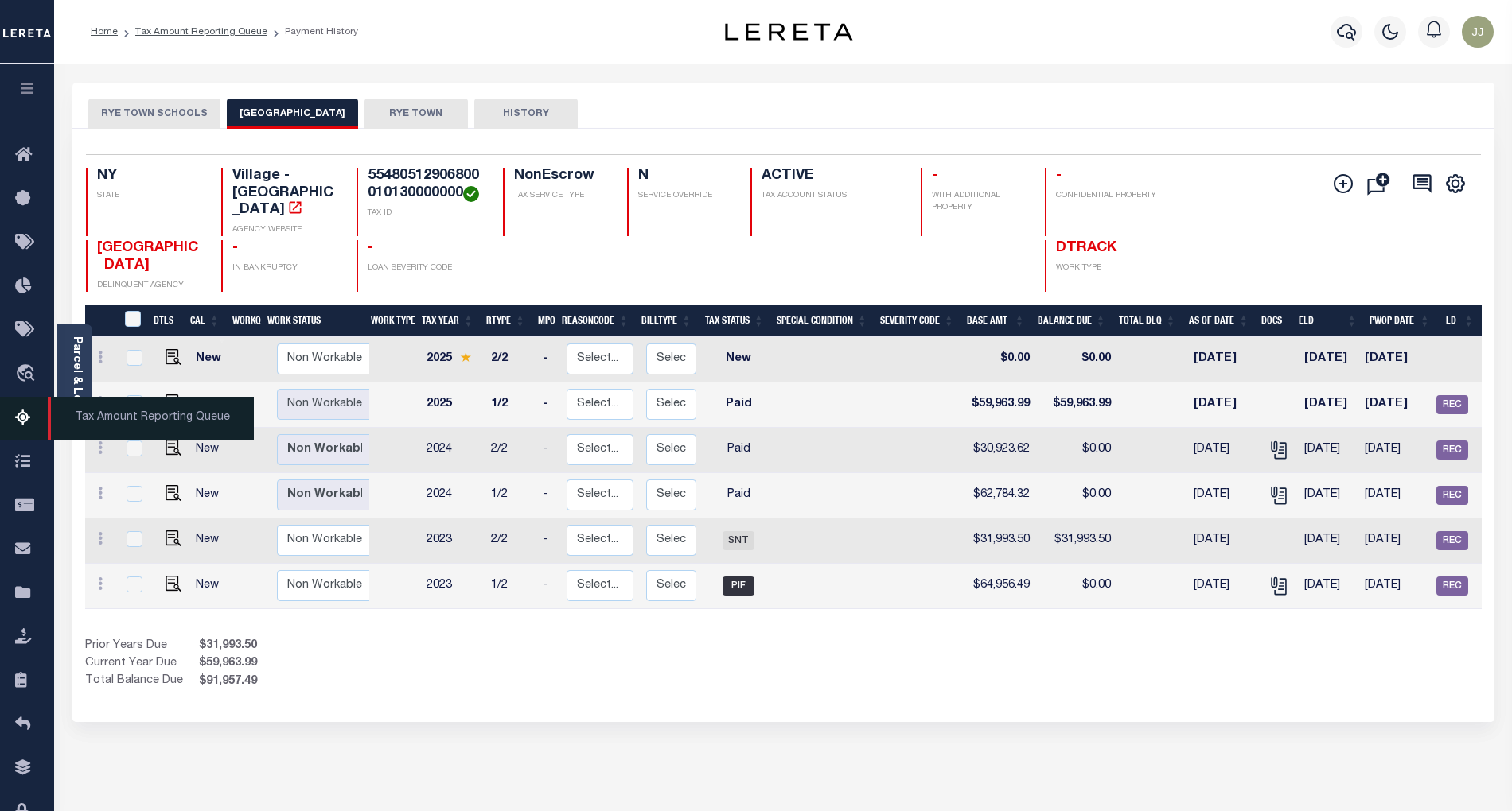
click at [16, 428] on icon at bounding box center [27, 418] width 25 height 20
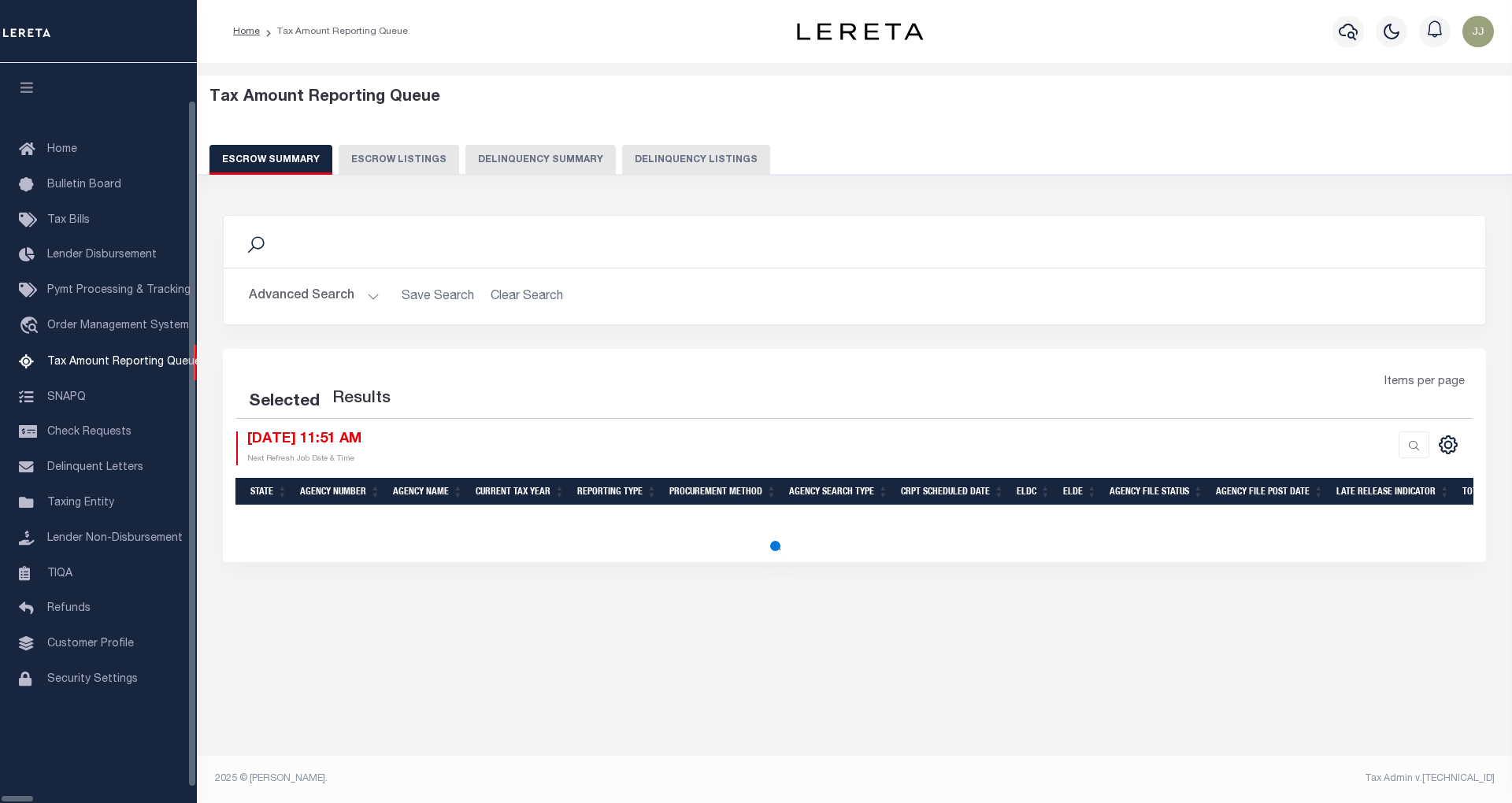
click at [623, 164] on button "Delinquency Listings" at bounding box center [696, 159] width 148 height 30
select select "100"
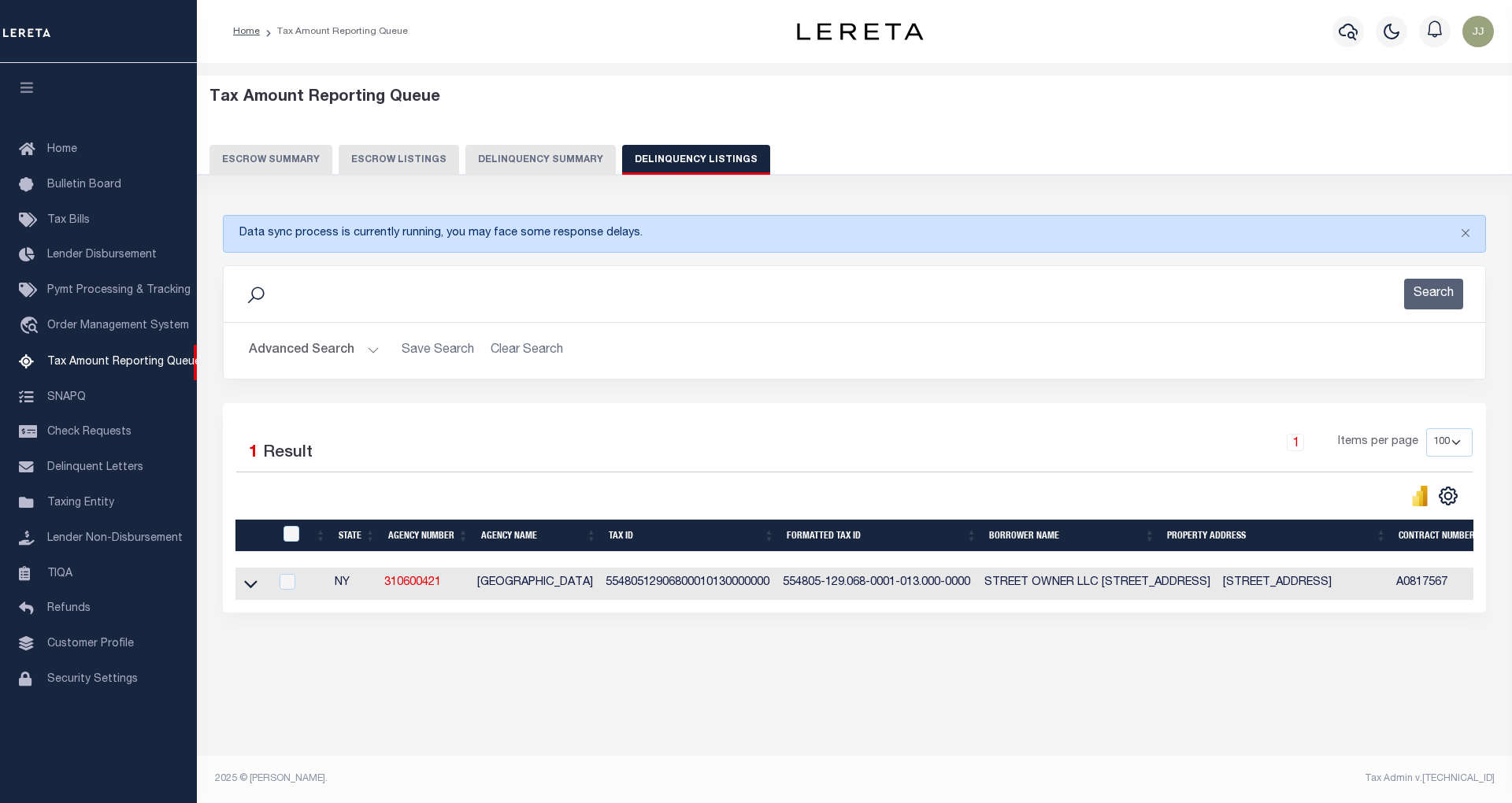
click at [292, 299] on div "Search" at bounding box center [854, 294] width 1237 height 31
click at [350, 360] on button "Advanced Search" at bounding box center [314, 351] width 131 height 31
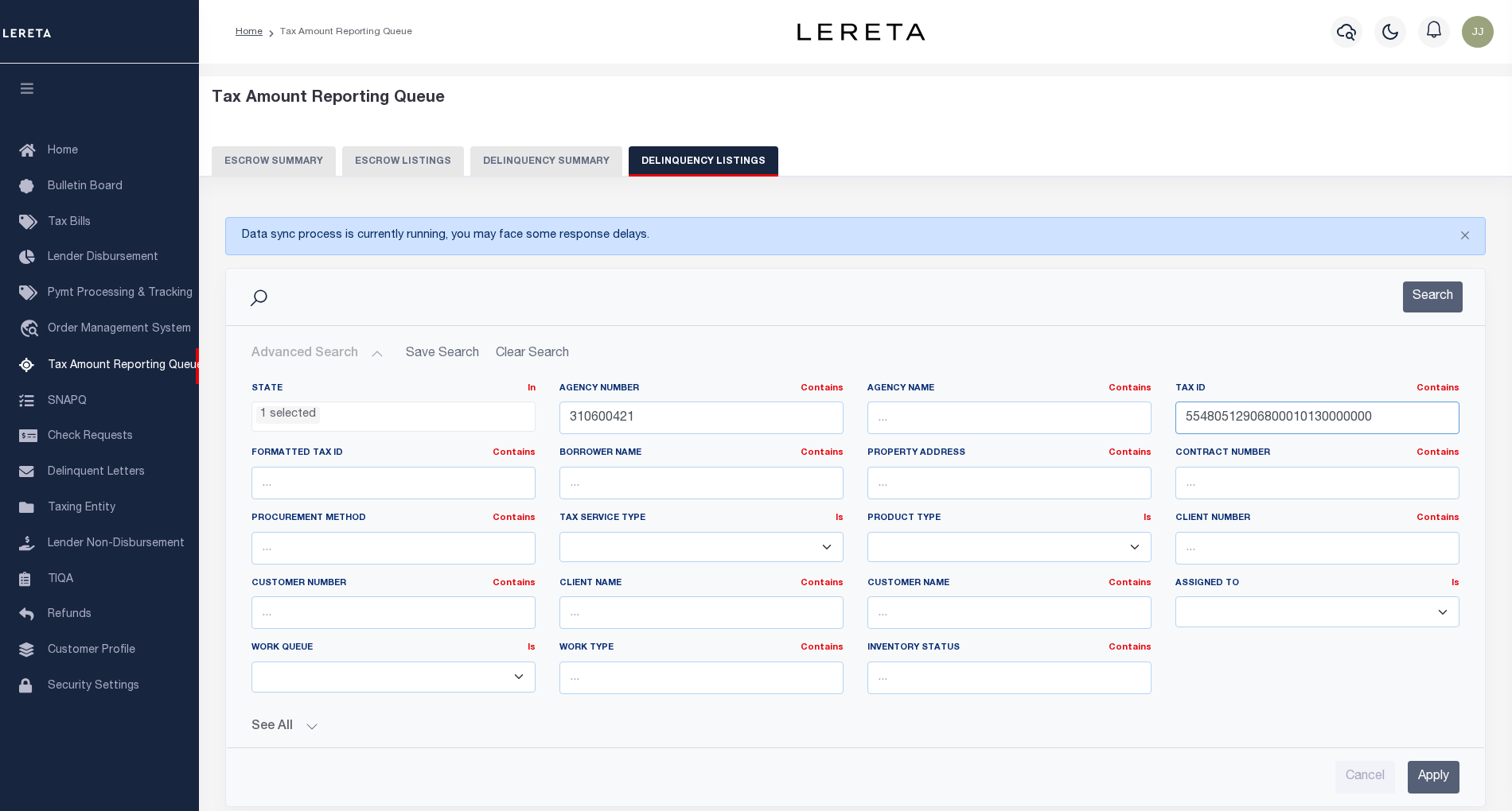
drag, startPoint x: 1401, startPoint y: 420, endPoint x: 1092, endPoint y: 434, distance: 309.3
click at [1092, 434] on div "State In In AK AL AR AZ CA CO CT DC DE FL GA GU HI IA ID IL IN KS KY LA MA MD M…" at bounding box center [855, 545] width 1232 height 325
paste input "2"
type input "55480512906800010130020000"
click at [1442, 300] on button "Search" at bounding box center [1433, 297] width 60 height 31
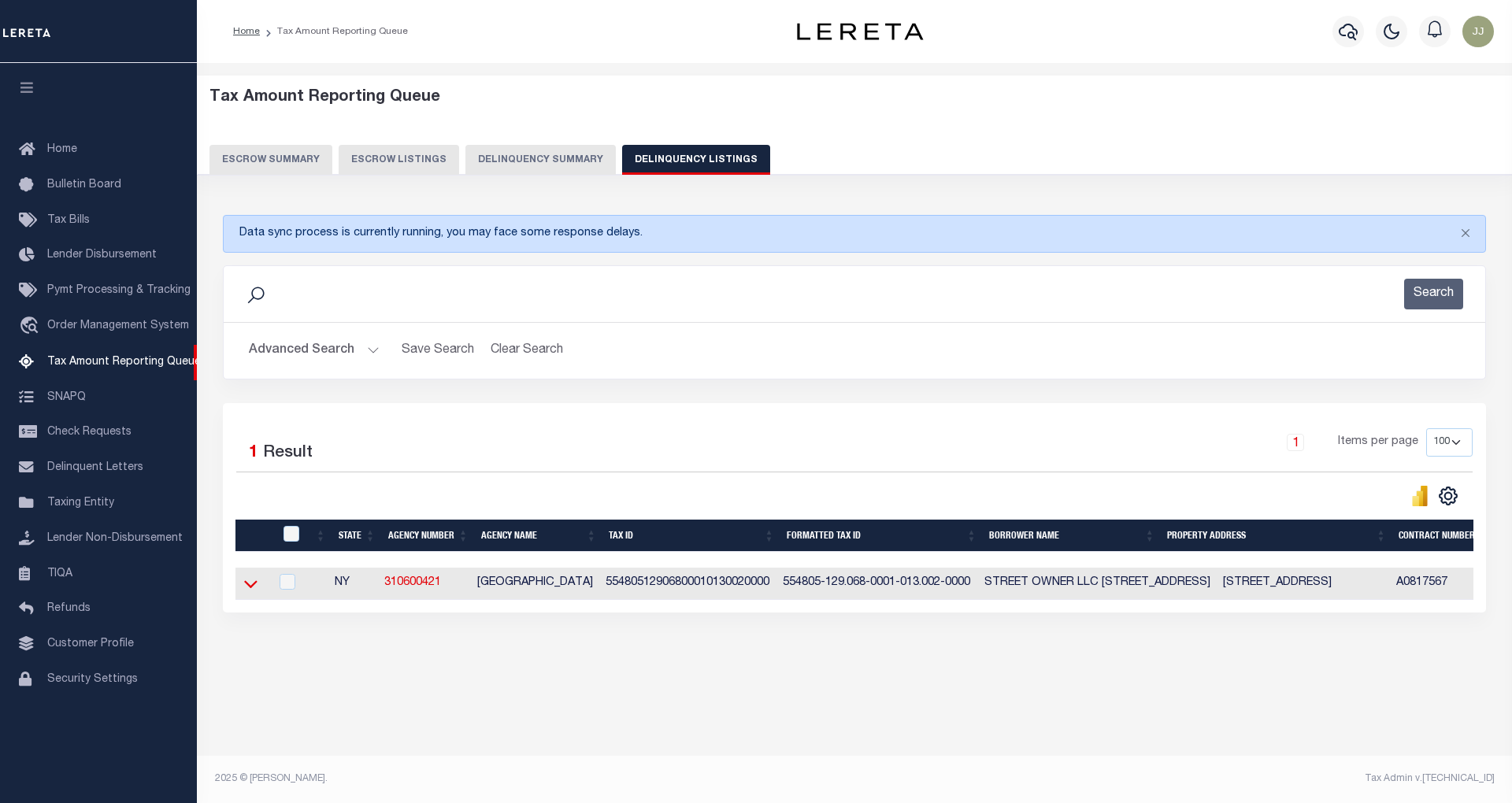
click at [250, 591] on icon at bounding box center [251, 583] width 14 height 16
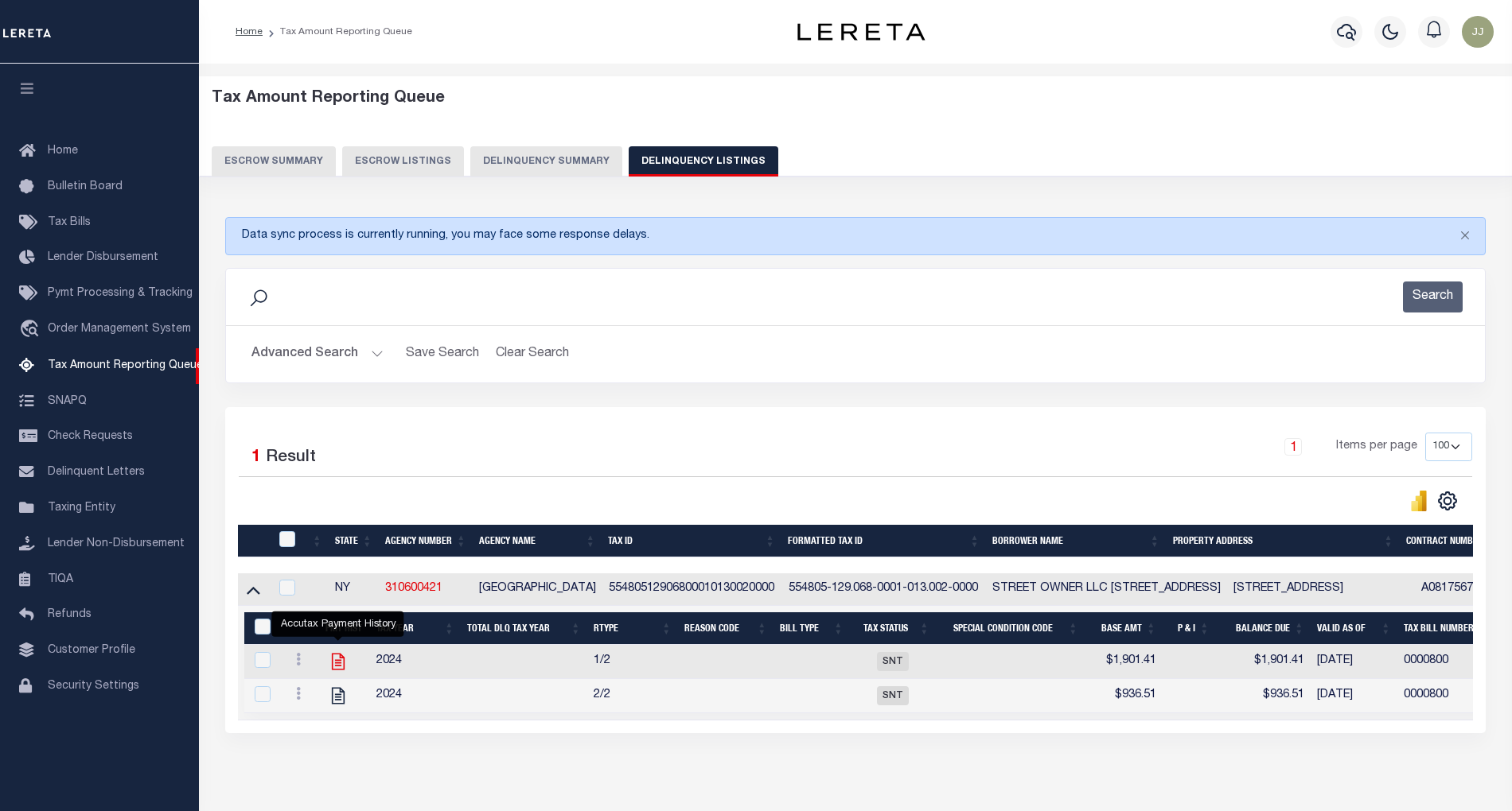
click at [344, 667] on icon "" at bounding box center [338, 662] width 13 height 16
checkbox input "true"
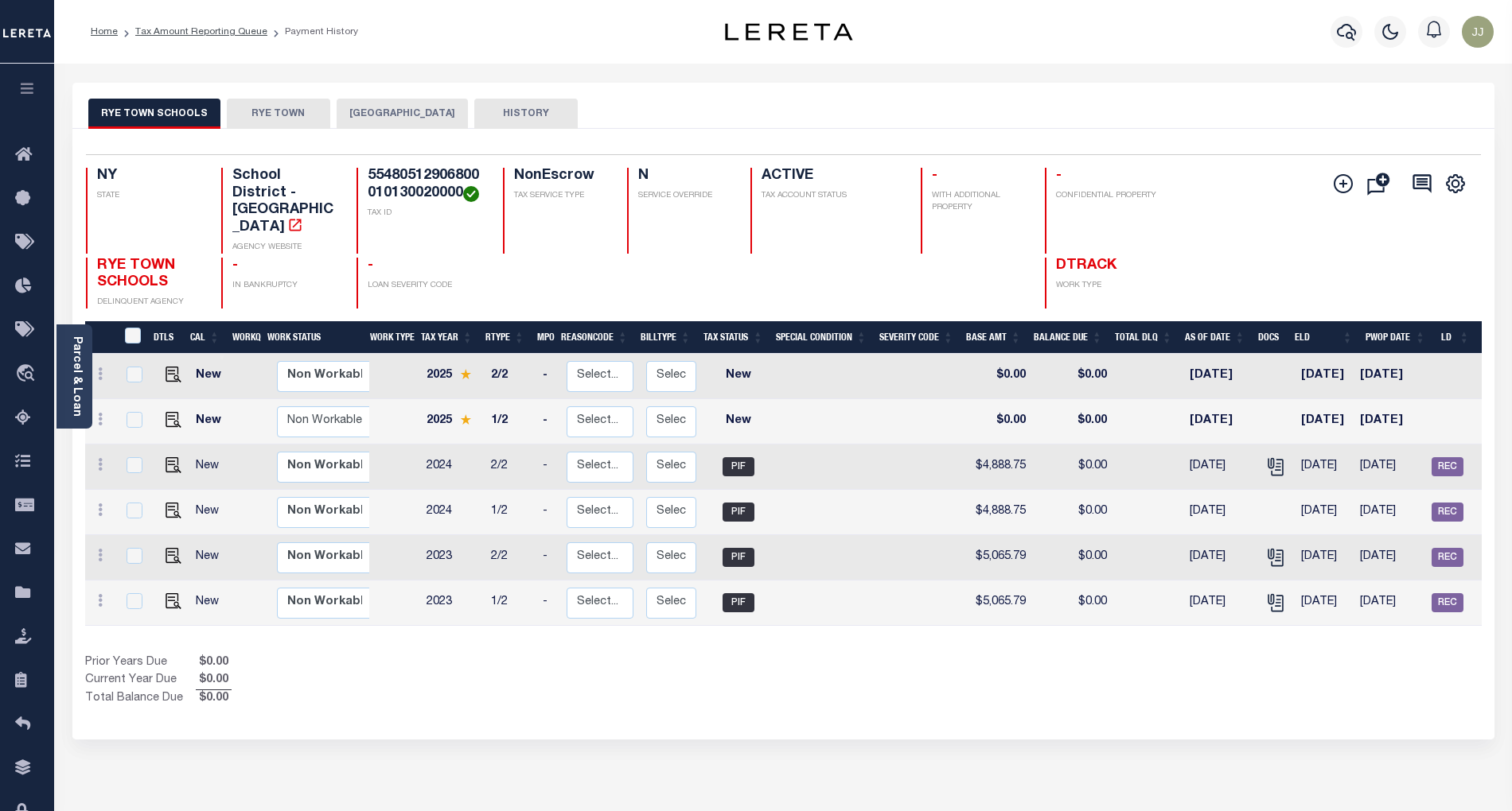
click at [392, 109] on button "[GEOGRAPHIC_DATA]" at bounding box center [403, 113] width 131 height 30
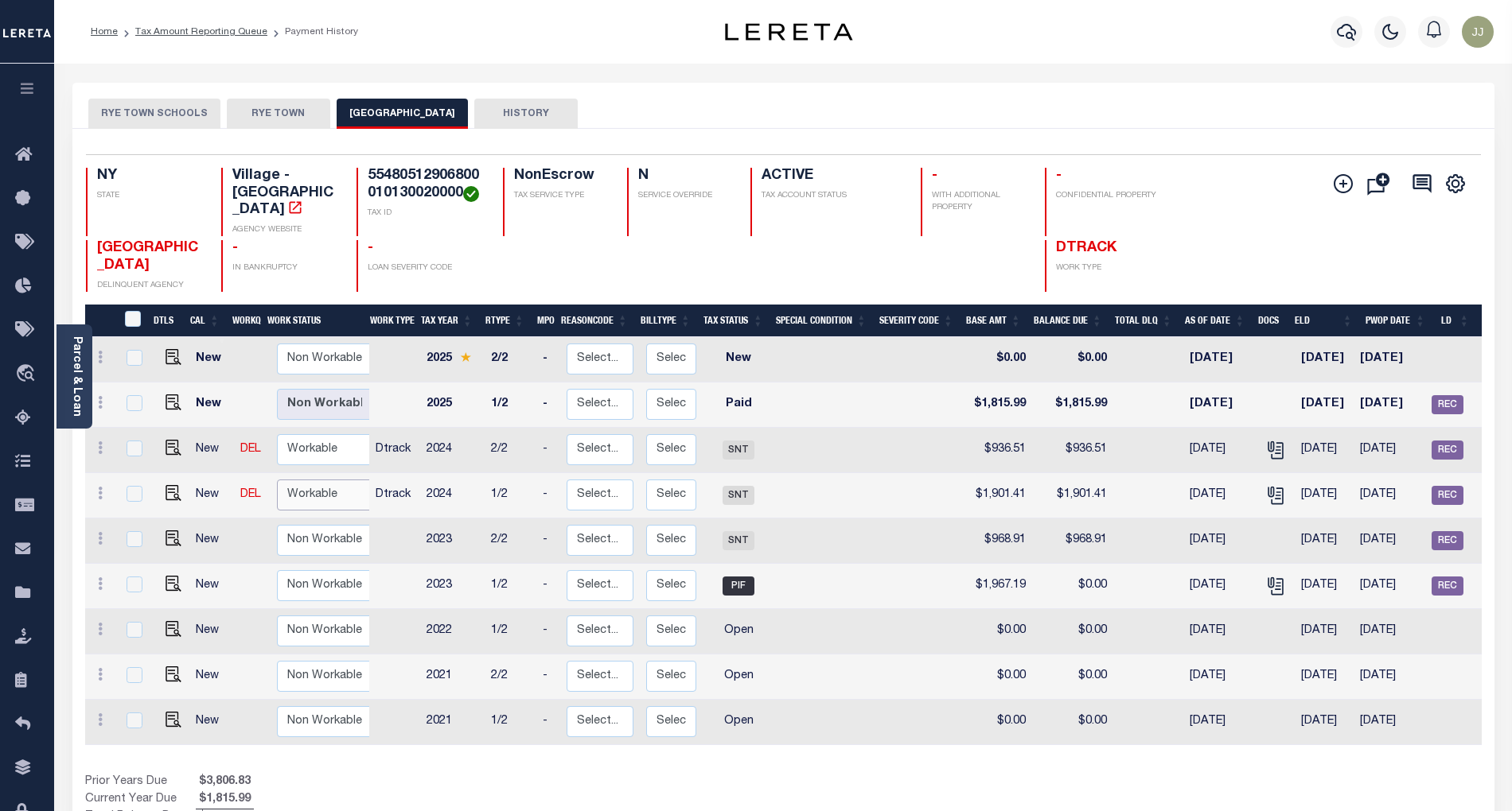
click at [329, 487] on select "Non Workable Workable" at bounding box center [324, 495] width 96 height 31
checkbox input "true"
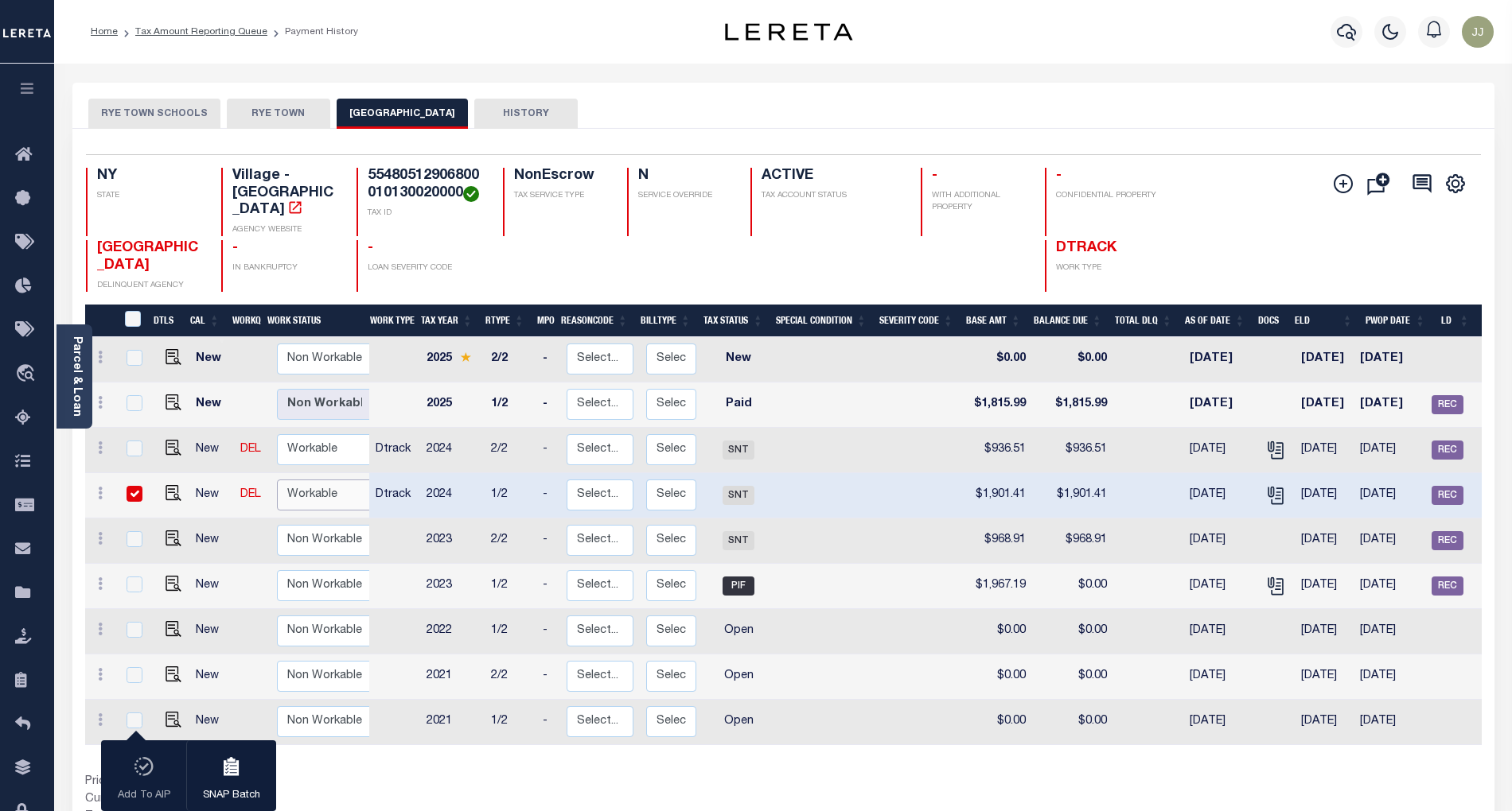
click at [327, 497] on select "Non Workable Workable" at bounding box center [324, 495] width 96 height 31
checkbox input "false"
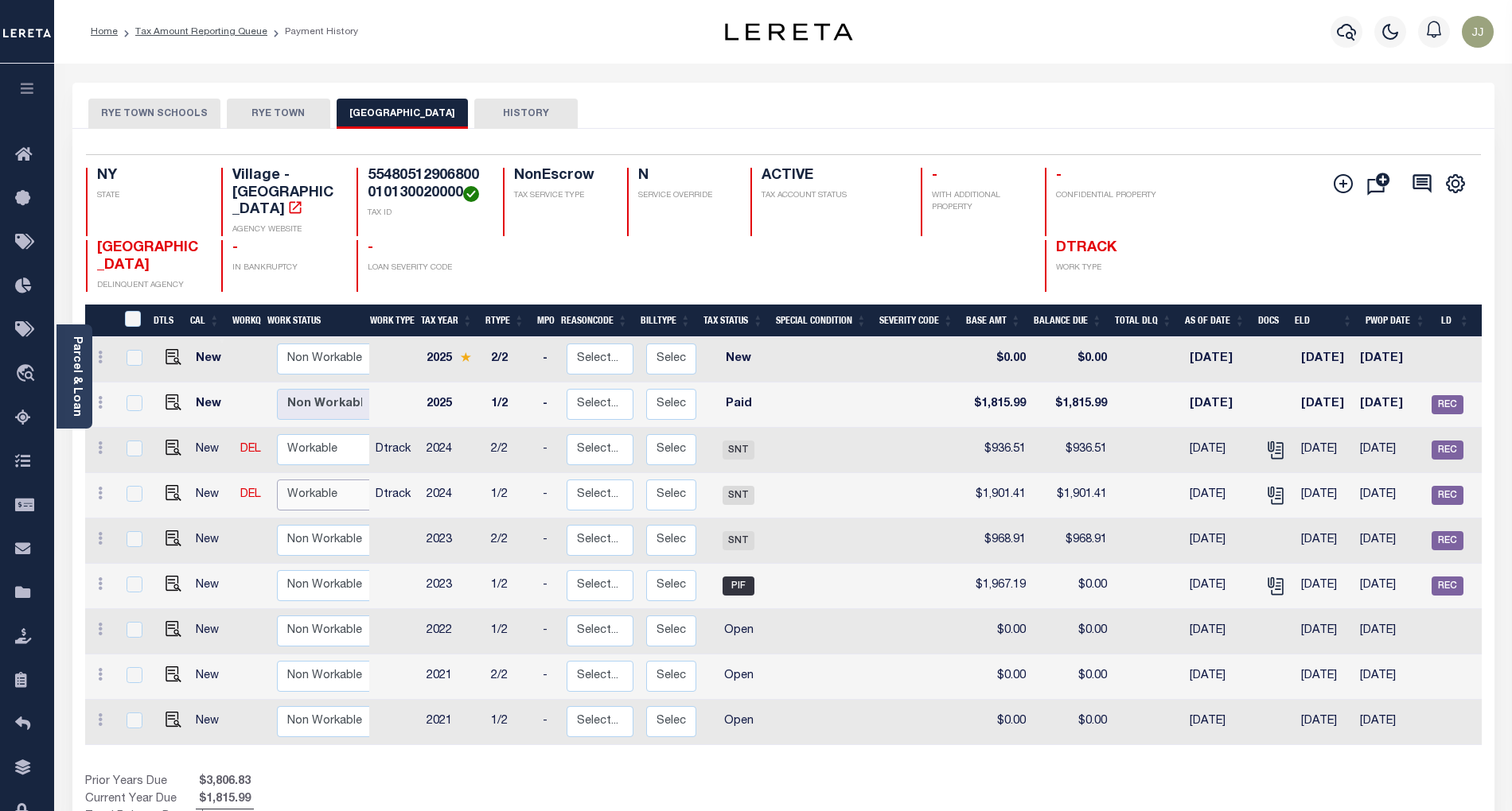
click at [314, 479] on select "Non Workable Workable" at bounding box center [324, 495] width 96 height 31
checkbox input "true"
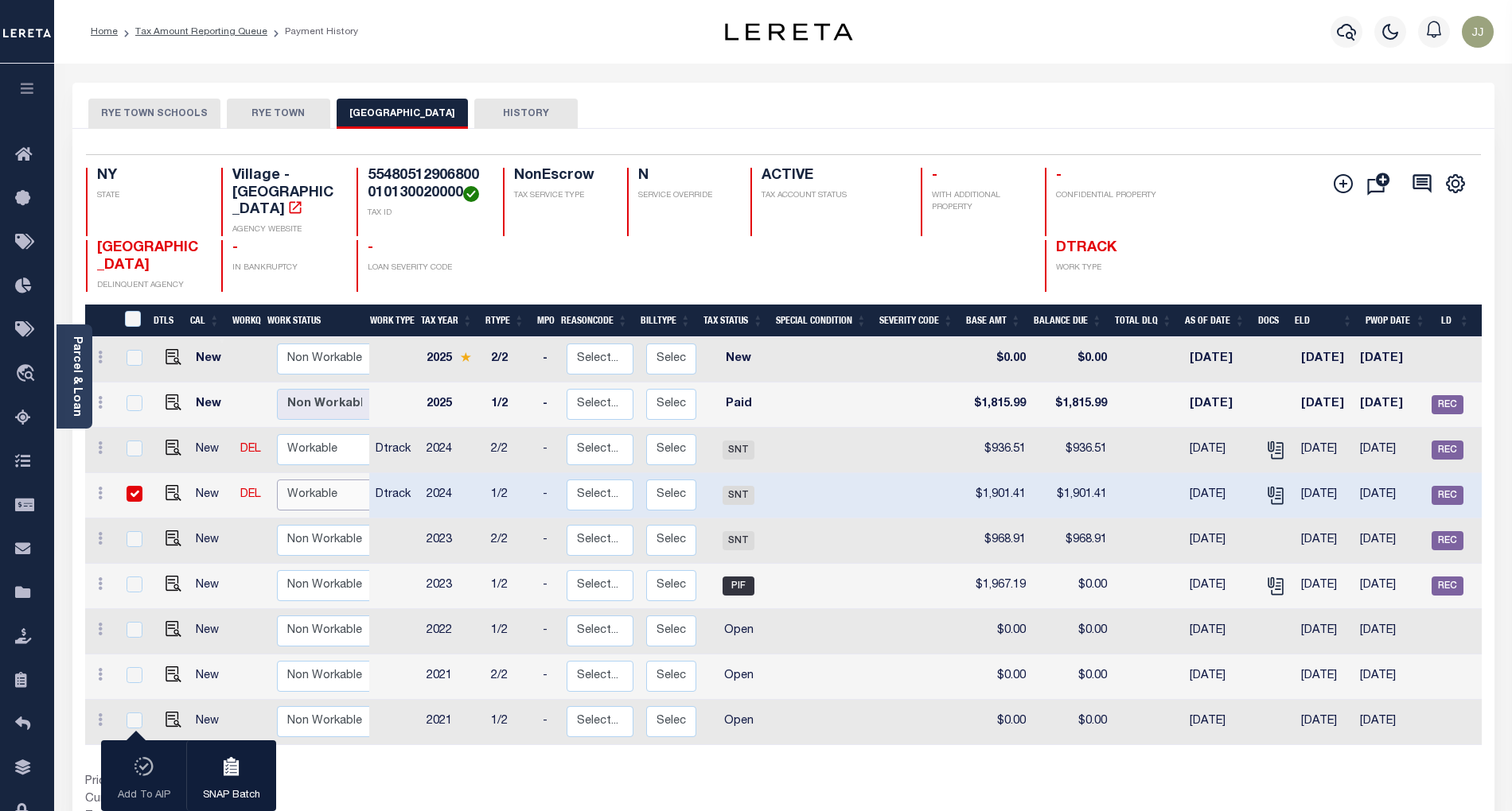
select select "true"
click at [276, 479] on select "Non Workable Workable" at bounding box center [324, 495] width 96 height 31
checkbox input "false"
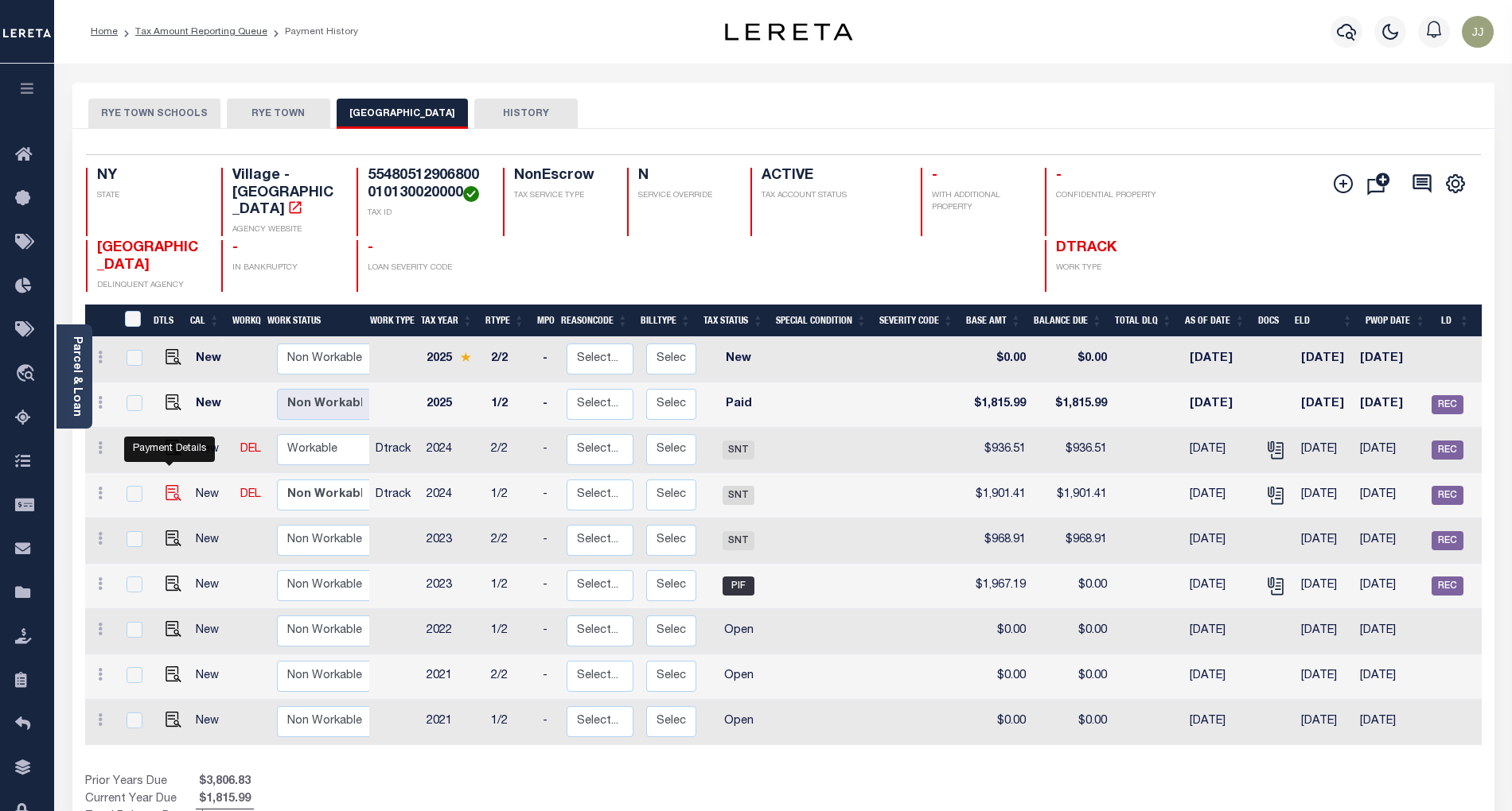
click at [174, 485] on img "" at bounding box center [174, 493] width 16 height 16
checkbox input "true"
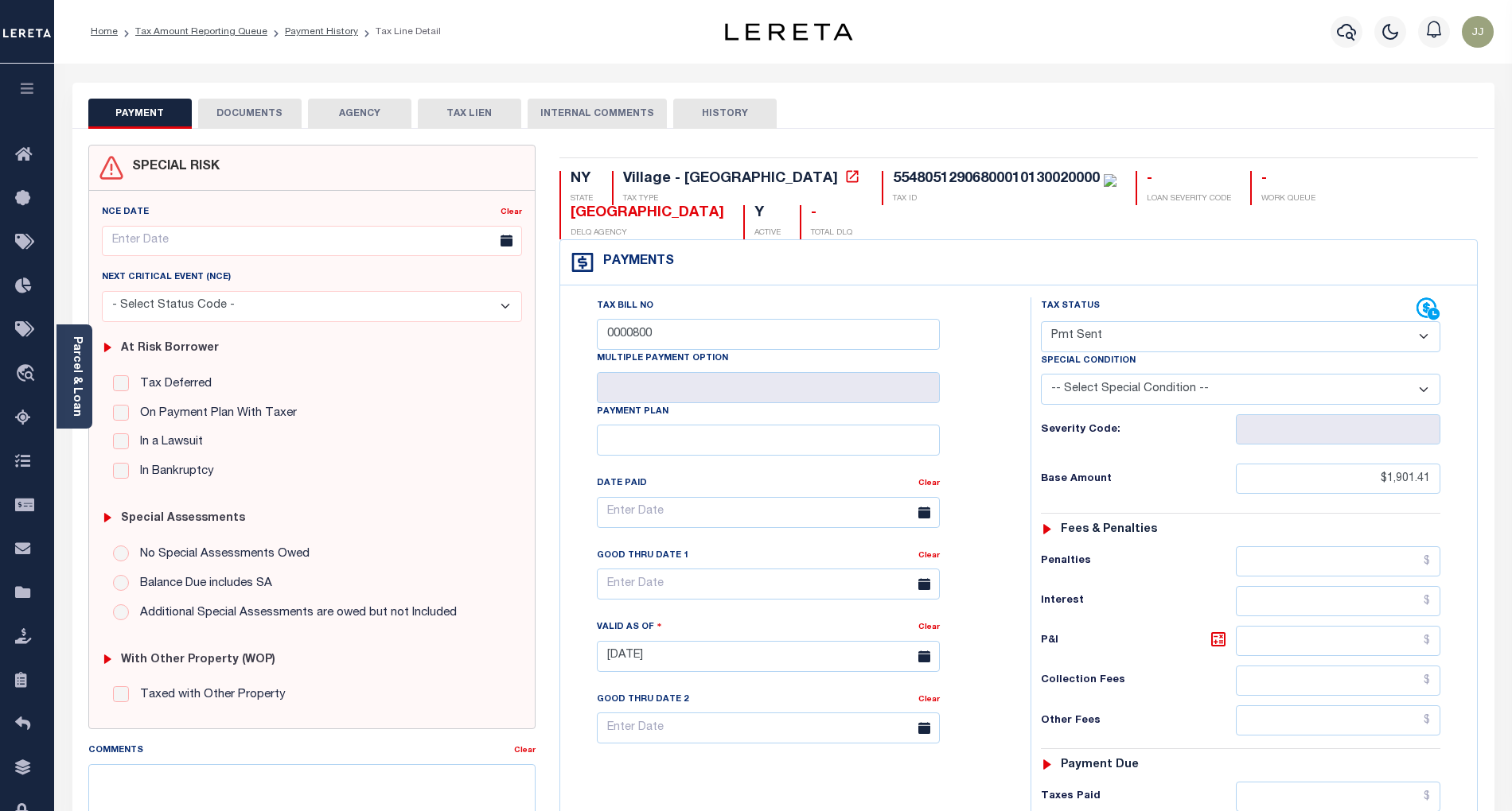
click at [1157, 357] on div "Special Condition" at bounding box center [1241, 364] width 399 height 22
click at [1149, 345] on select "- Select Status Code - Open Due/Unpaid Paid Incomplete No Tax Due Internal Refu…" at bounding box center [1241, 337] width 399 height 31
select select "PYD"
click at [1041, 323] on select "- Select Status Code - Open Due/Unpaid Paid Incomplete No Tax Due Internal Refu…" at bounding box center [1241, 337] width 399 height 31
type input "[DATE]"
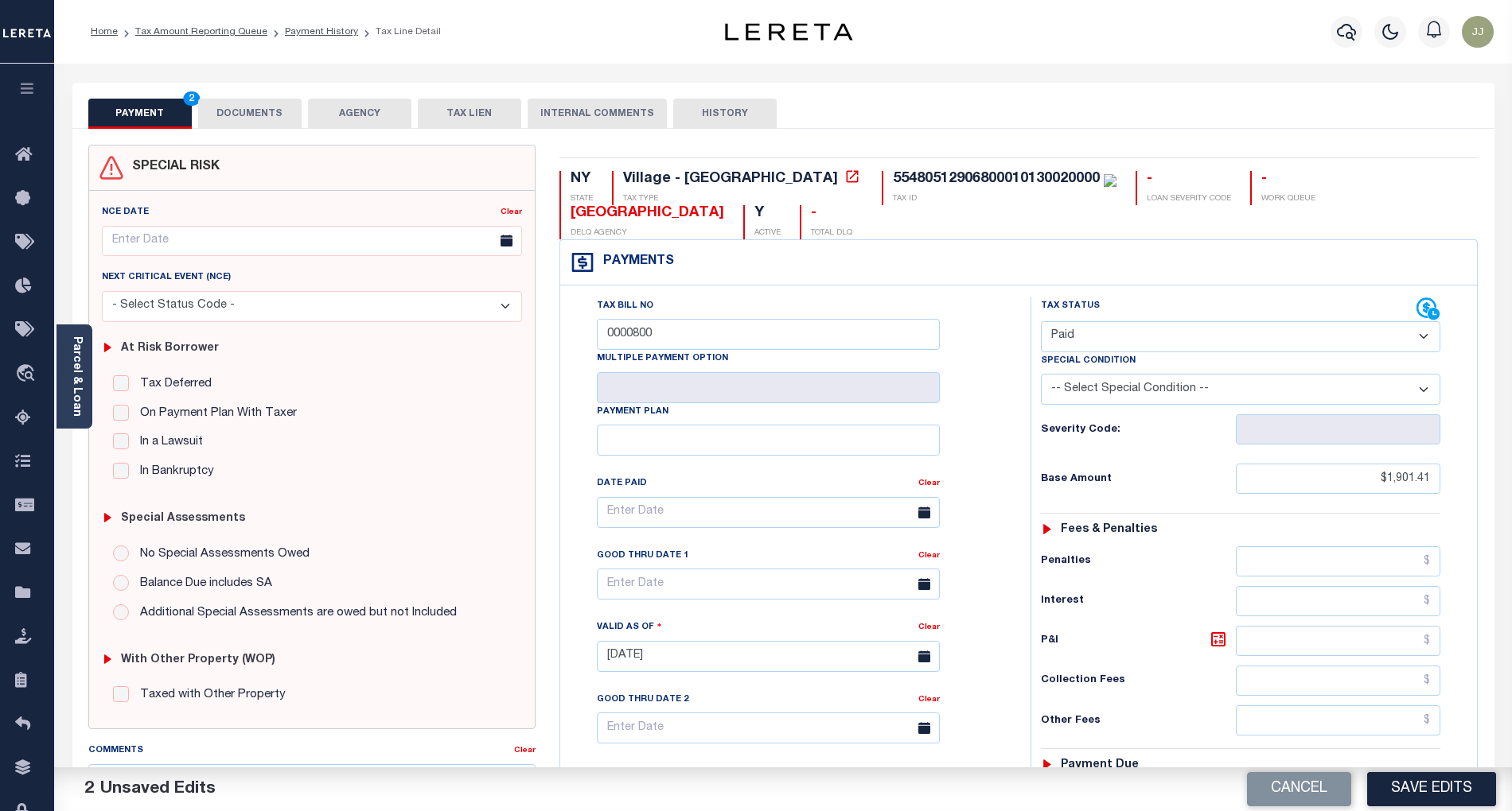
scroll to position [404, 0]
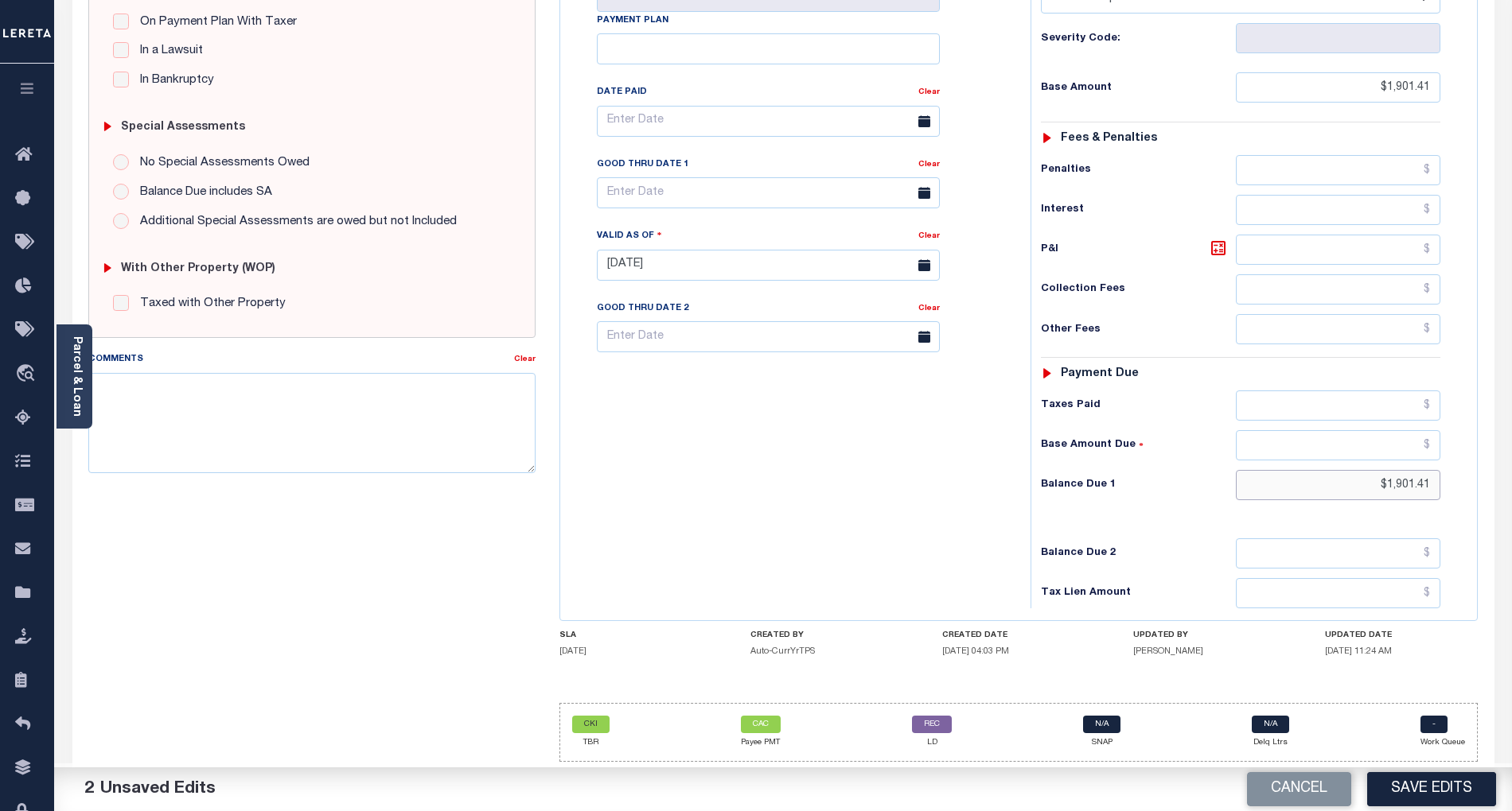
drag, startPoint x: 1344, startPoint y: 478, endPoint x: 1483, endPoint y: 482, distance: 139.1
click at [1483, 482] on div "NY STATE Village - NY TAX TYPE 55480512906800010130020000 TAX ID - LOAN SEVERIT…" at bounding box center [1019, 264] width 943 height 1021
click at [327, 395] on textarea "Comments" at bounding box center [312, 423] width 448 height 100
paste textarea "10/02/2025 - info taken verbally, as per Carrie, at tax office taxes are paid c…"
type textarea "10/02/2025 - info taken verbally, as per Carrie, at tax office taxes are paid c…"
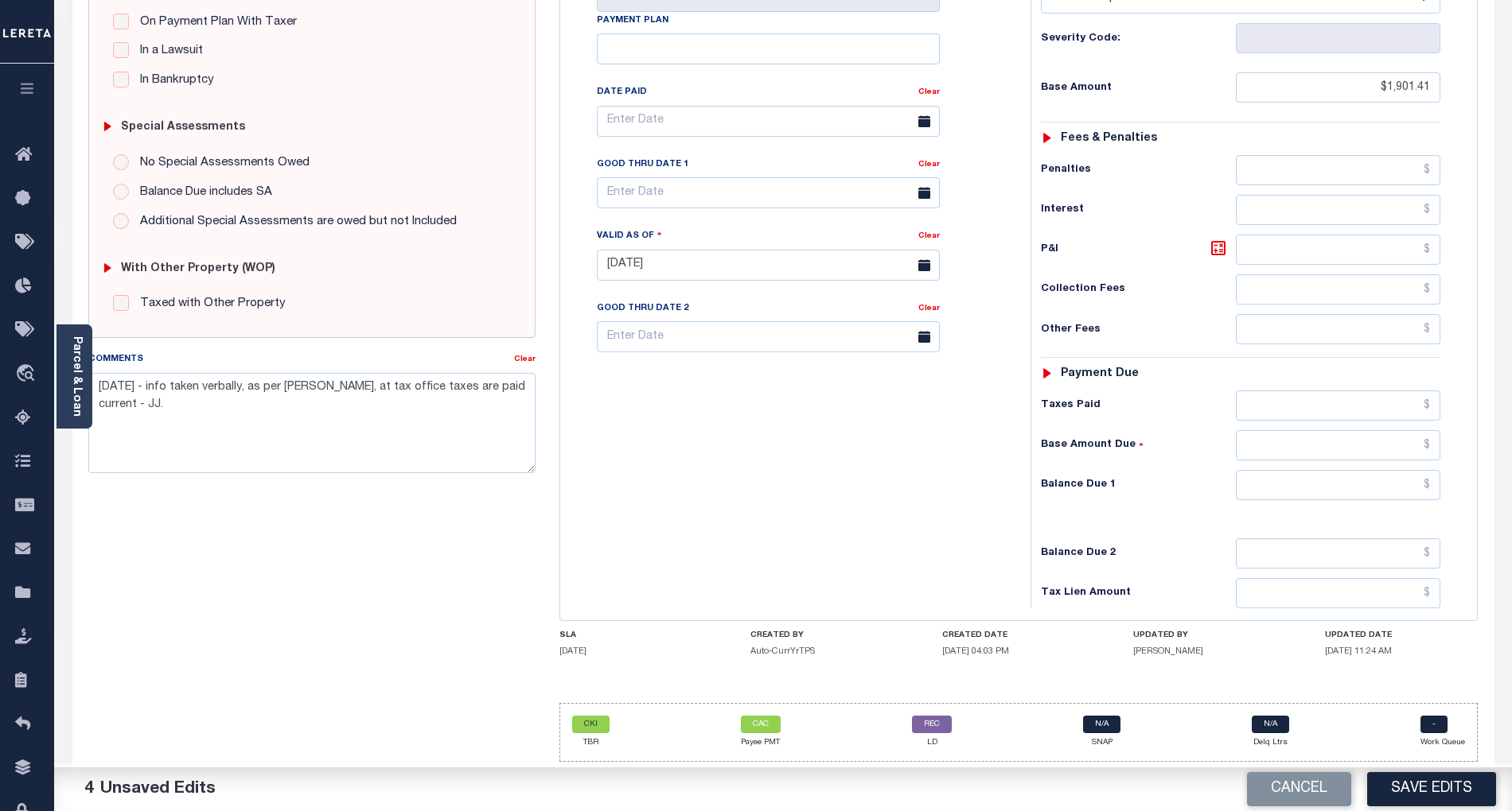
click at [809, 466] on div "Tax Bill No 0000800 Multiple Payment Option Payment Plan" at bounding box center [791, 257] width 454 height 702
click at [1384, 782] on button "Save Edits" at bounding box center [1431, 789] width 129 height 35
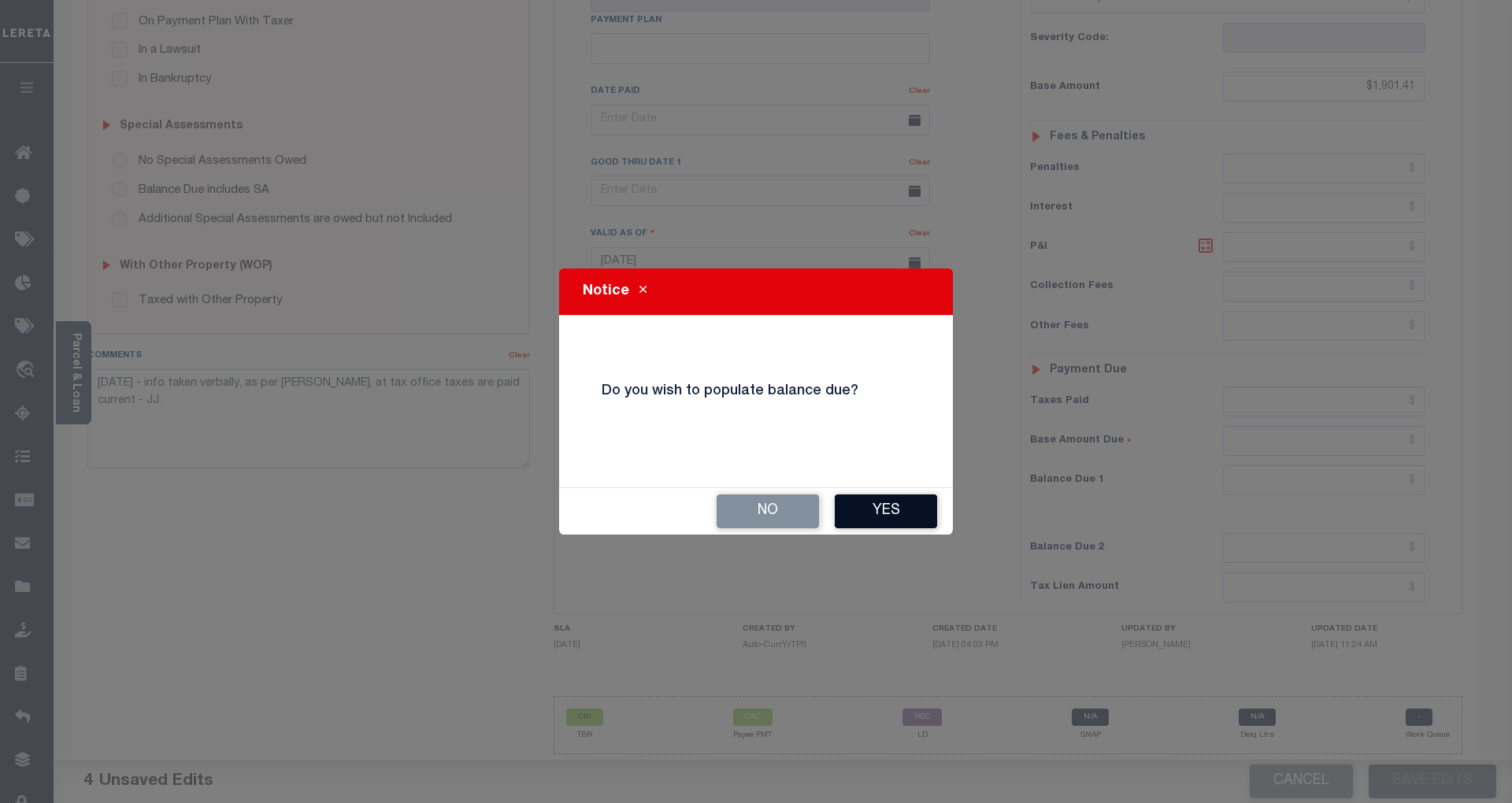
click at [879, 512] on button "Yes" at bounding box center [886, 511] width 103 height 34
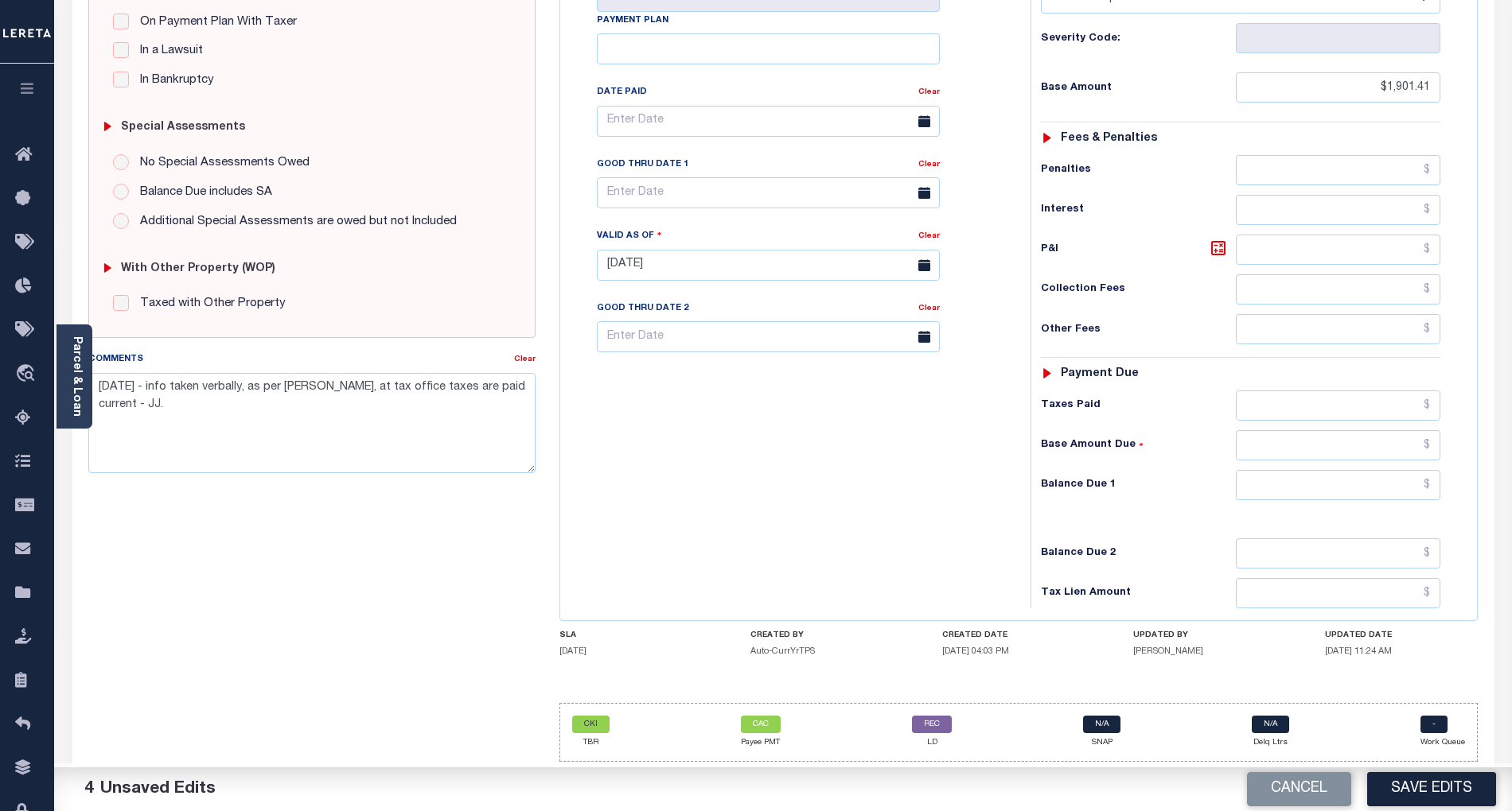
scroll to position [0, 0]
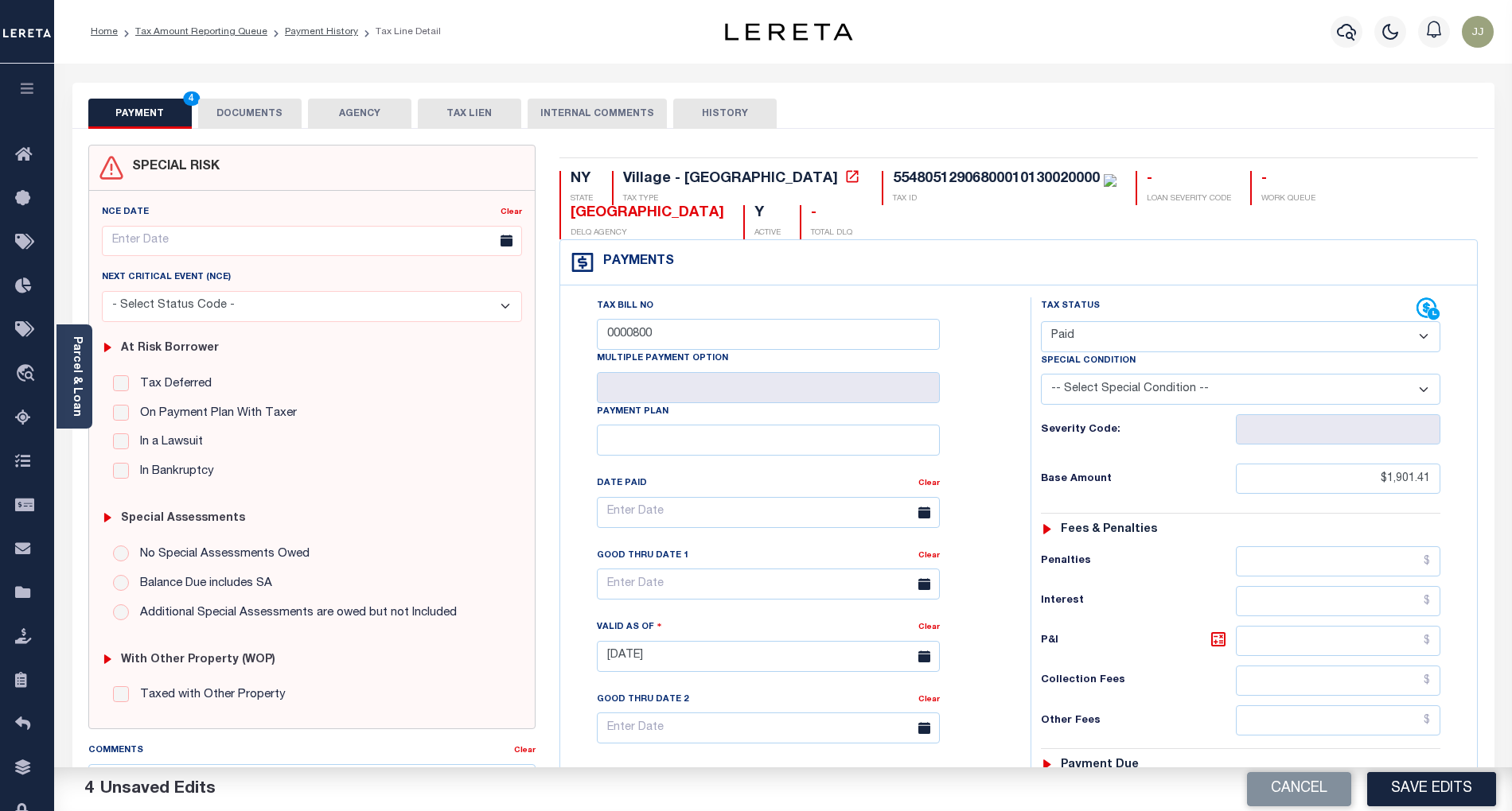
click at [1433, 795] on button "Save Edits" at bounding box center [1431, 789] width 129 height 35
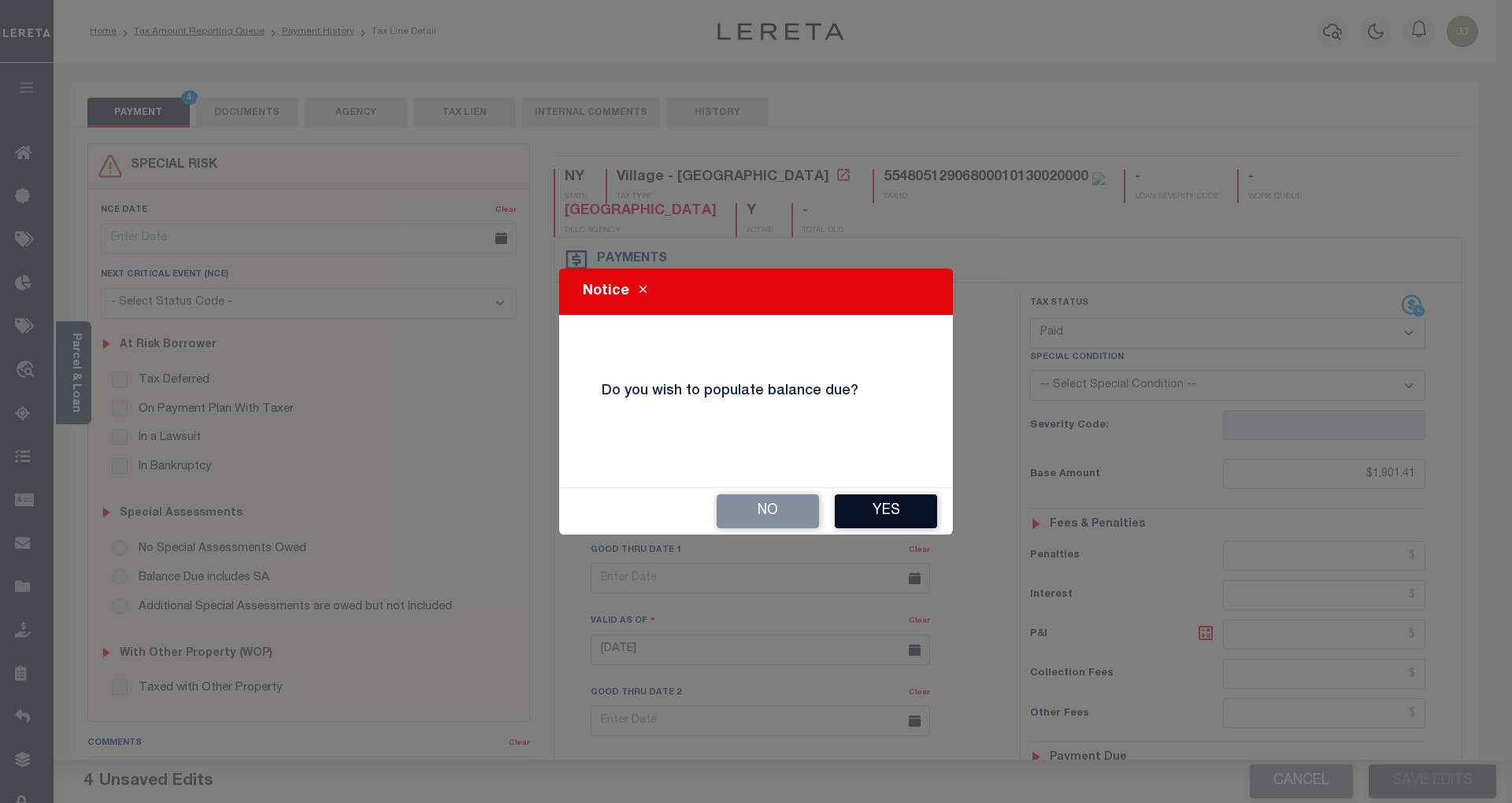
click at [877, 511] on button "Yes" at bounding box center [886, 511] width 103 height 34
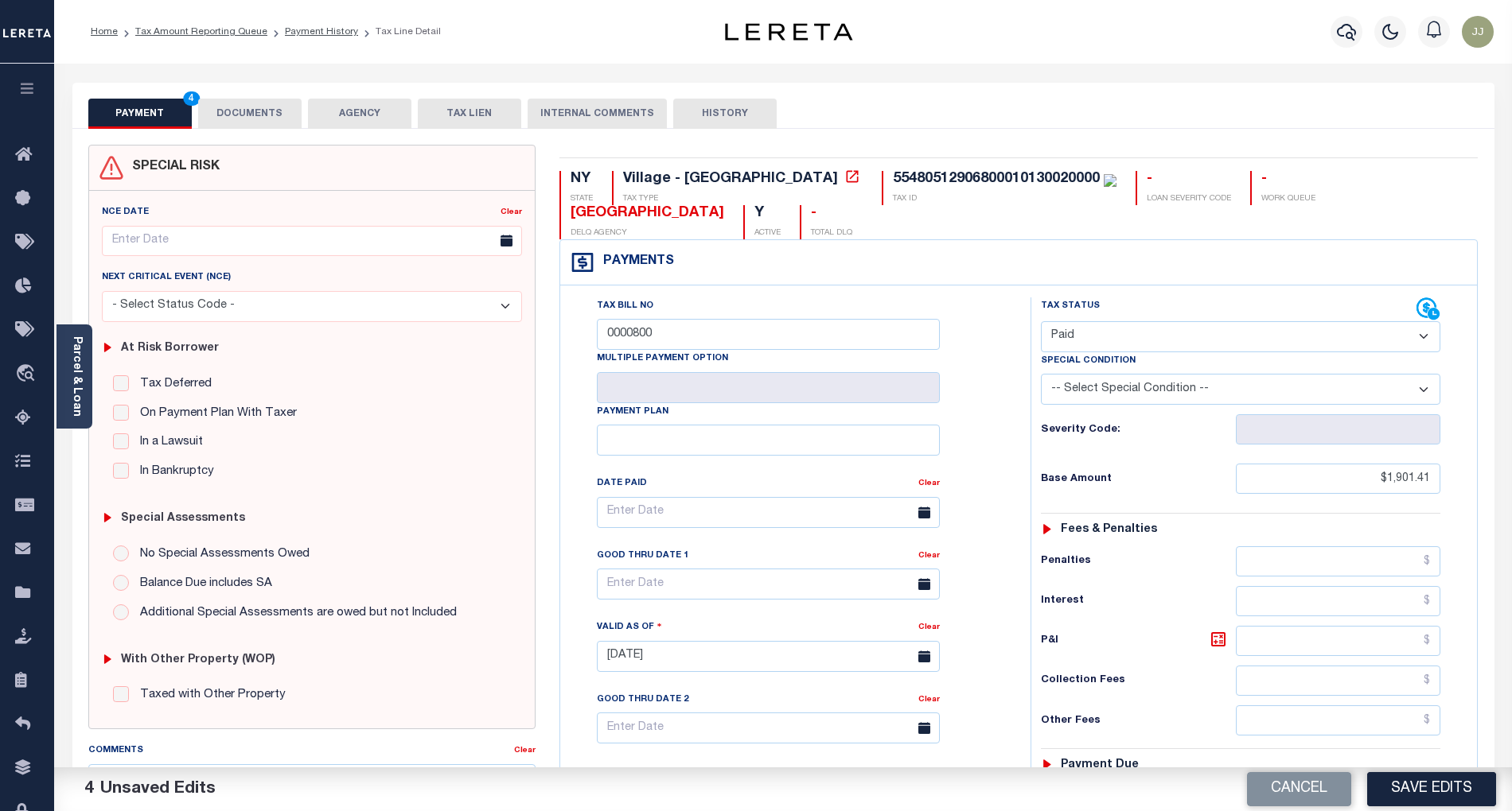
scroll to position [404, 0]
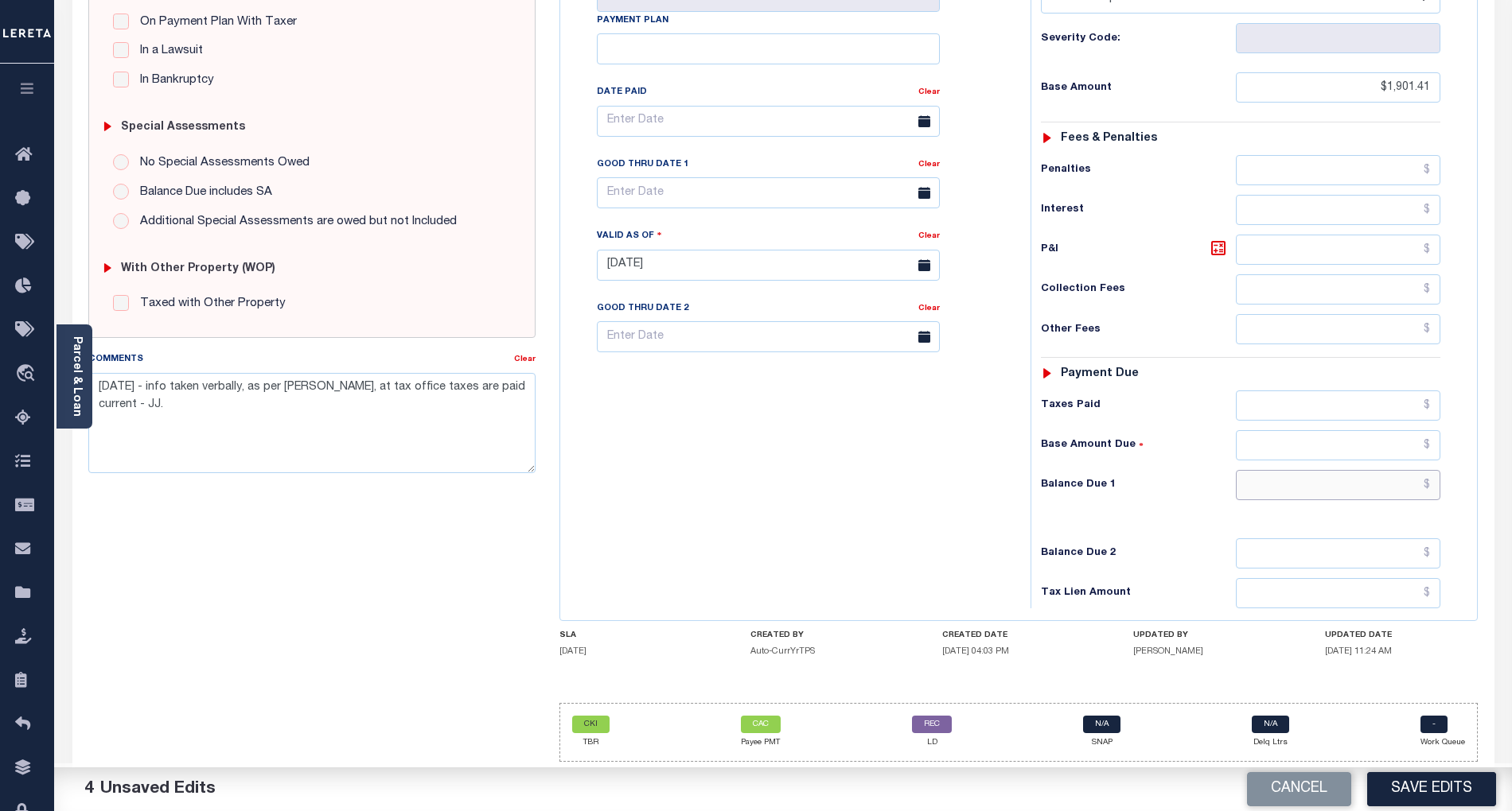
click at [1359, 484] on input "text" at bounding box center [1338, 485] width 206 height 30
type input "$0.00"
click at [1420, 787] on button "Save Edits" at bounding box center [1431, 789] width 129 height 35
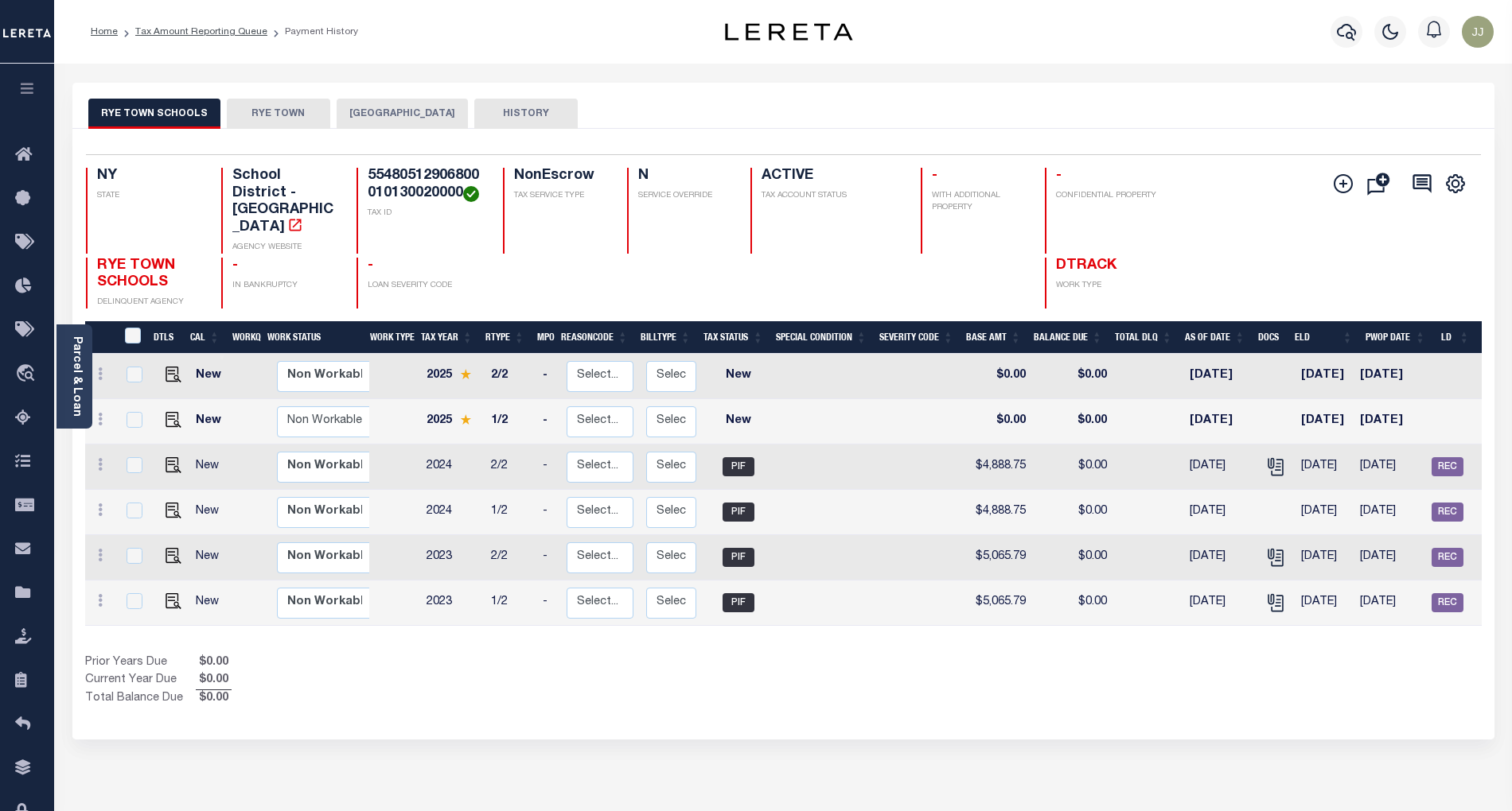
click at [378, 124] on button "[GEOGRAPHIC_DATA]" at bounding box center [403, 113] width 131 height 30
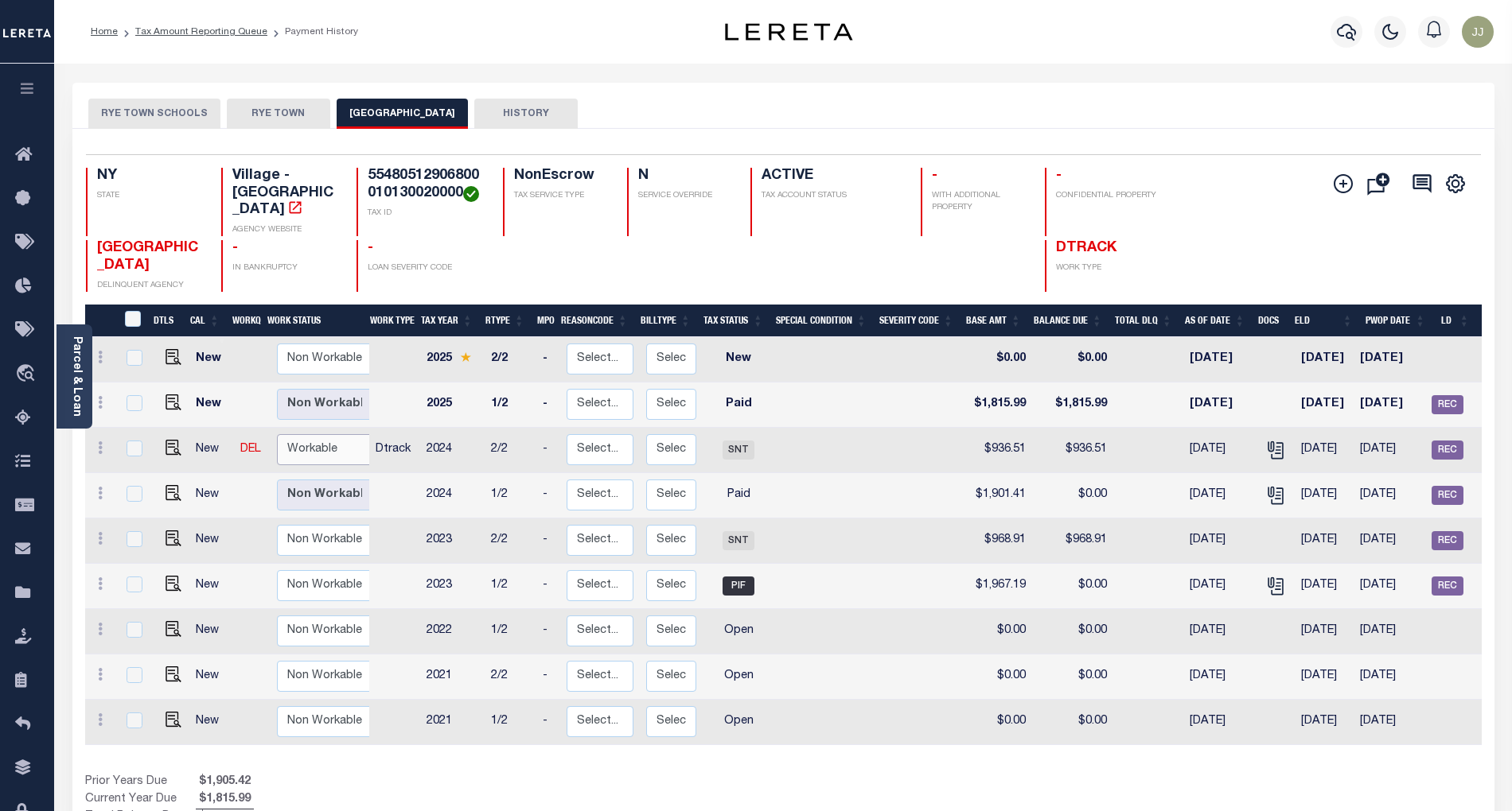
click at [317, 443] on select "Non Workable Workable" at bounding box center [324, 450] width 96 height 31
checkbox input "true"
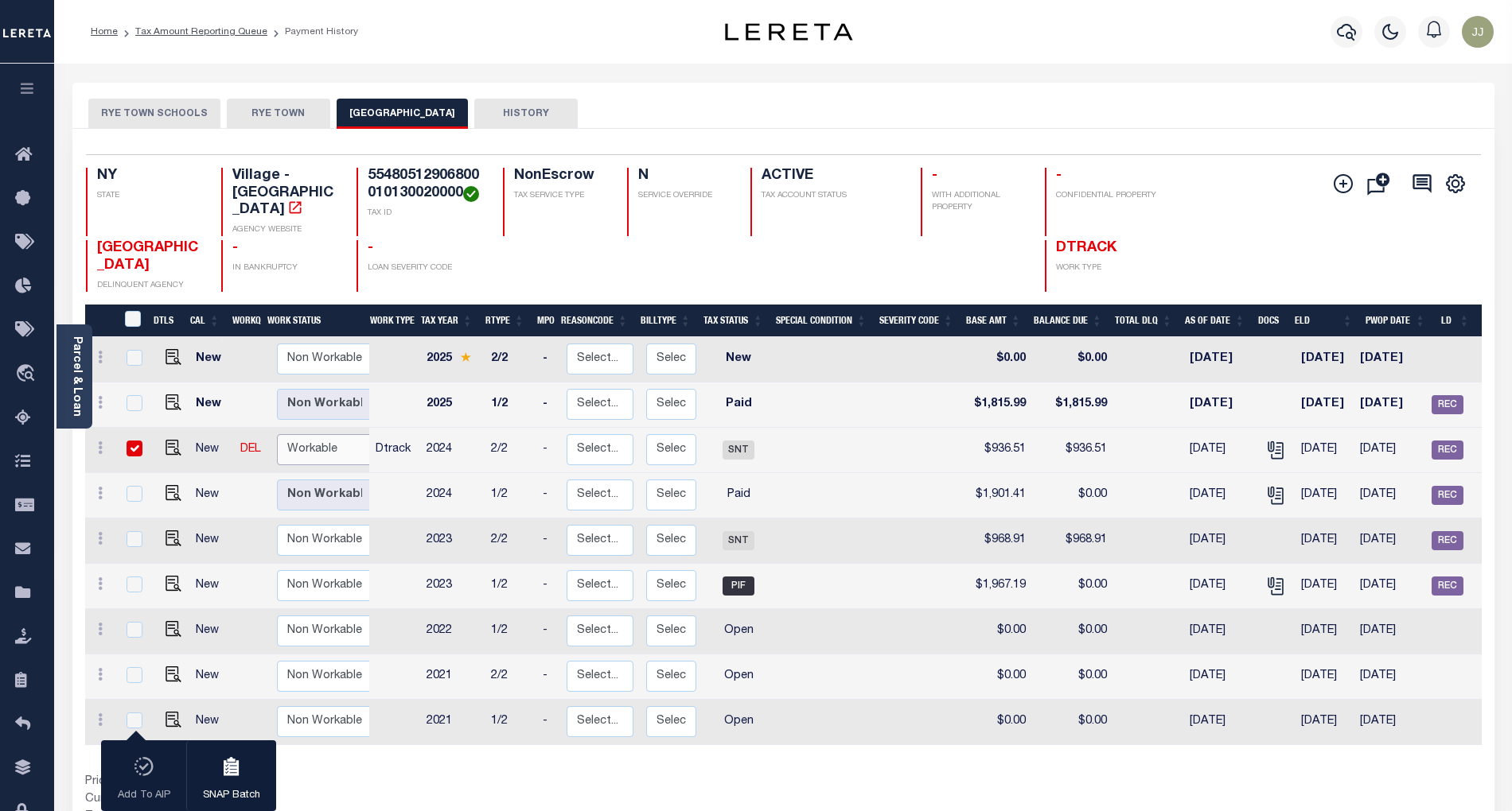
select select "true"
click at [276, 434] on select "Non Workable Workable" at bounding box center [324, 450] width 96 height 31
checkbox input "false"
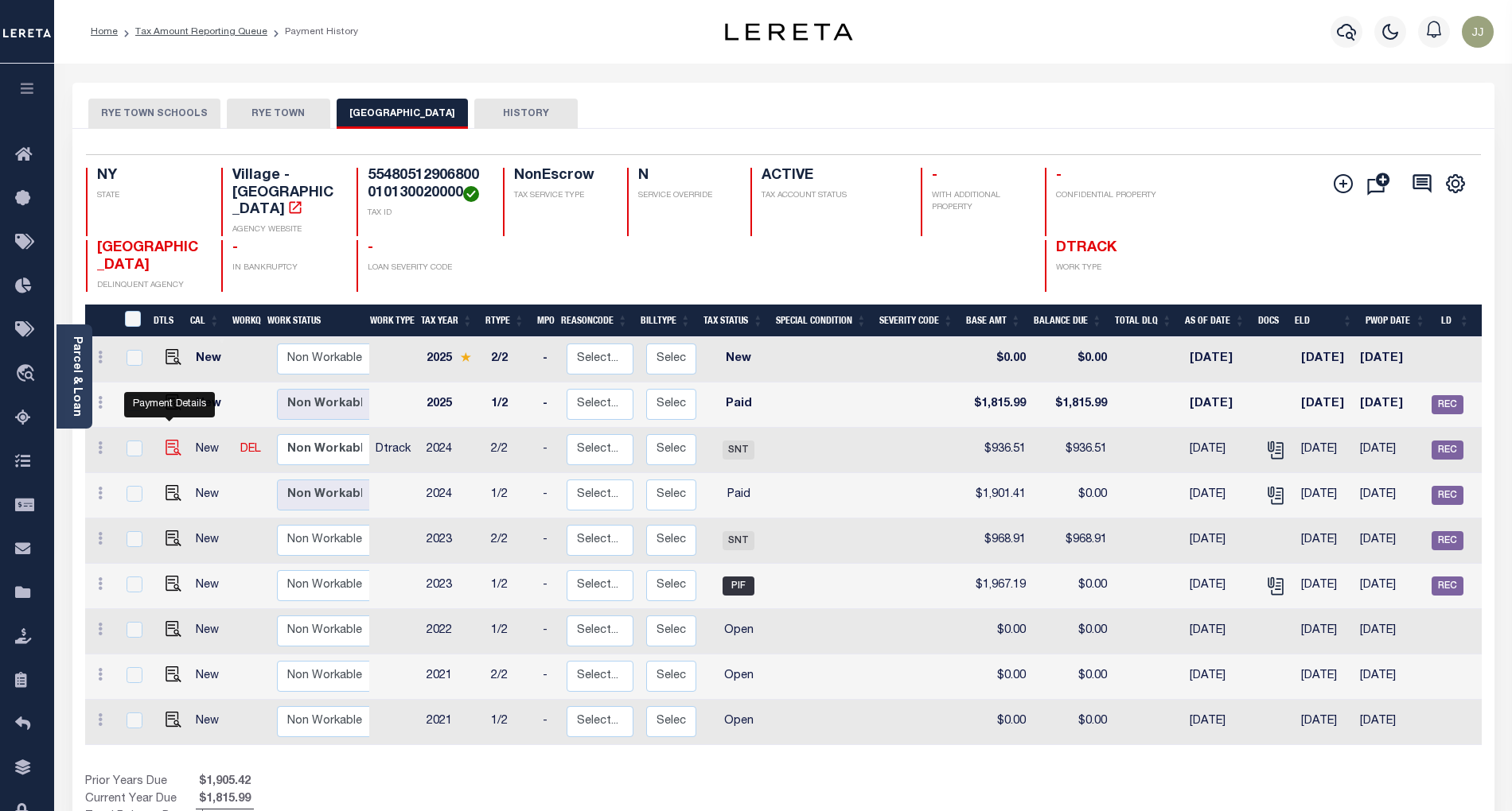
click at [167, 440] on img "" at bounding box center [174, 447] width 16 height 16
checkbox input "true"
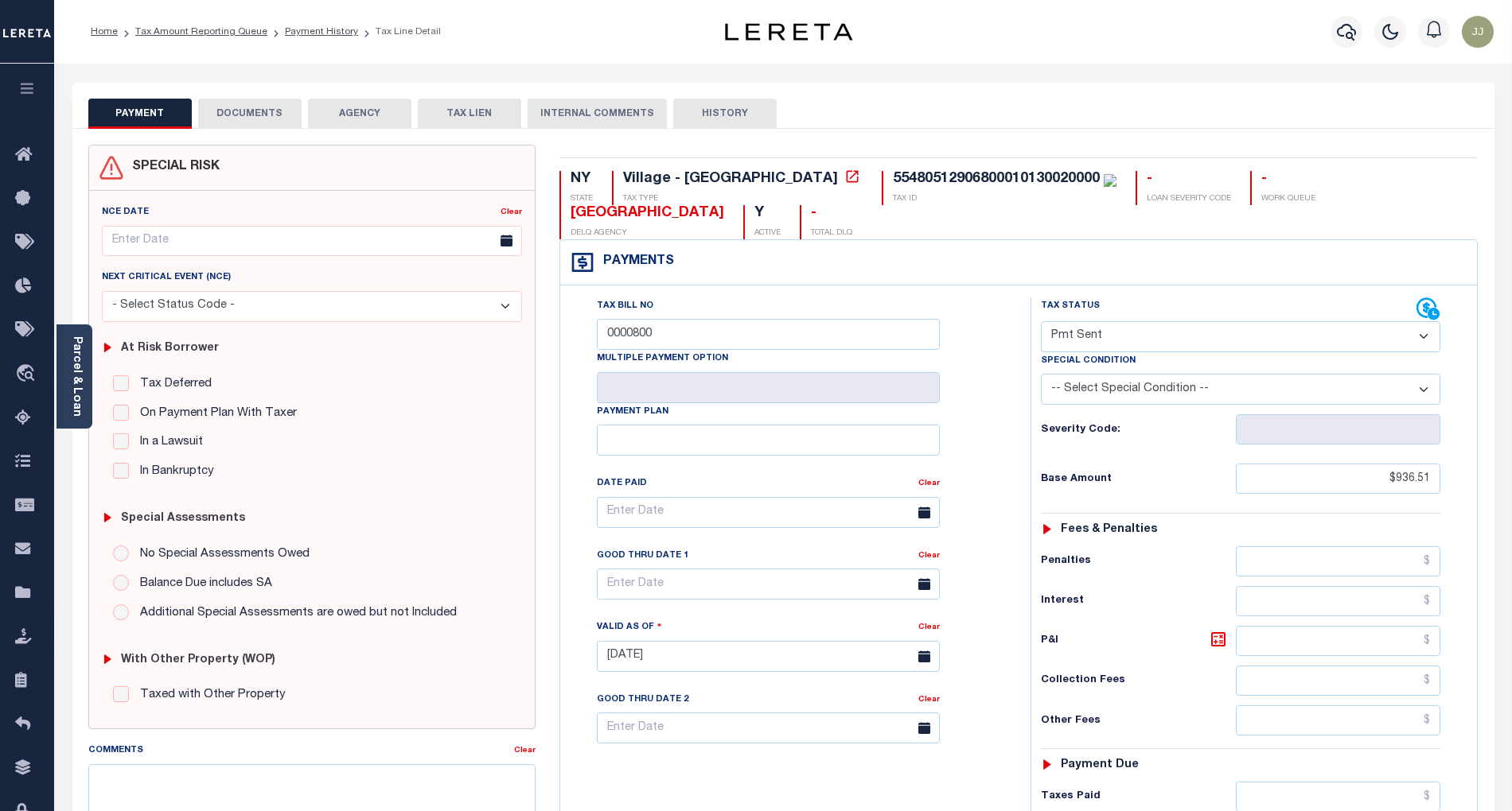
click at [1115, 325] on select "- Select Status Code - Open Due/Unpaid Paid Incomplete No Tax Due Internal Refu…" at bounding box center [1241, 337] width 399 height 31
click at [1100, 342] on select "- Select Status Code - Open Due/Unpaid Paid Incomplete No Tax Due Internal Refu…" at bounding box center [1241, 337] width 399 height 31
select select "PYD"
click at [1041, 323] on select "- Select Status Code - Open Due/Unpaid Paid Incomplete No Tax Due Internal Refu…" at bounding box center [1241, 337] width 399 height 31
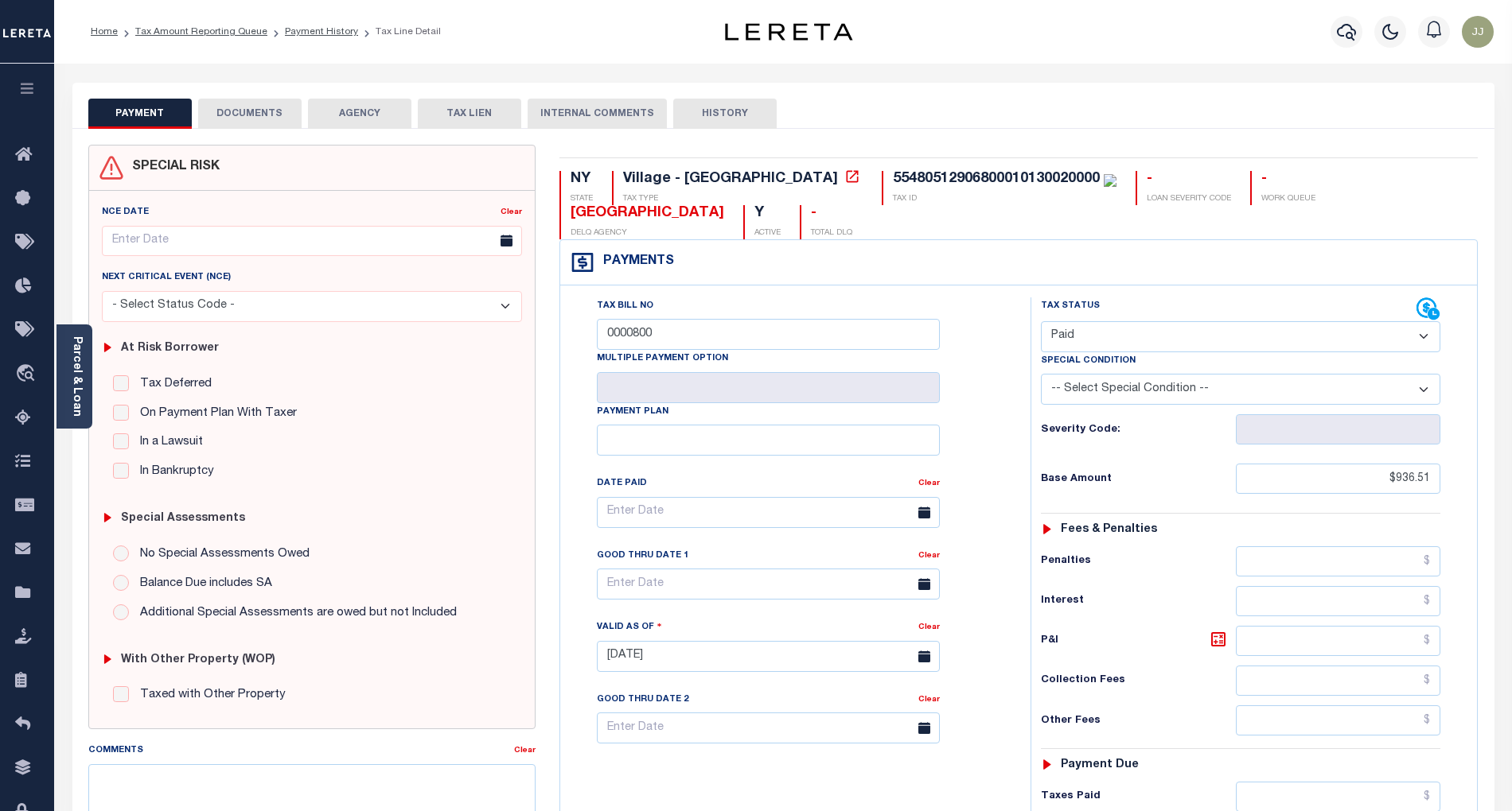
type input "[DATE]"
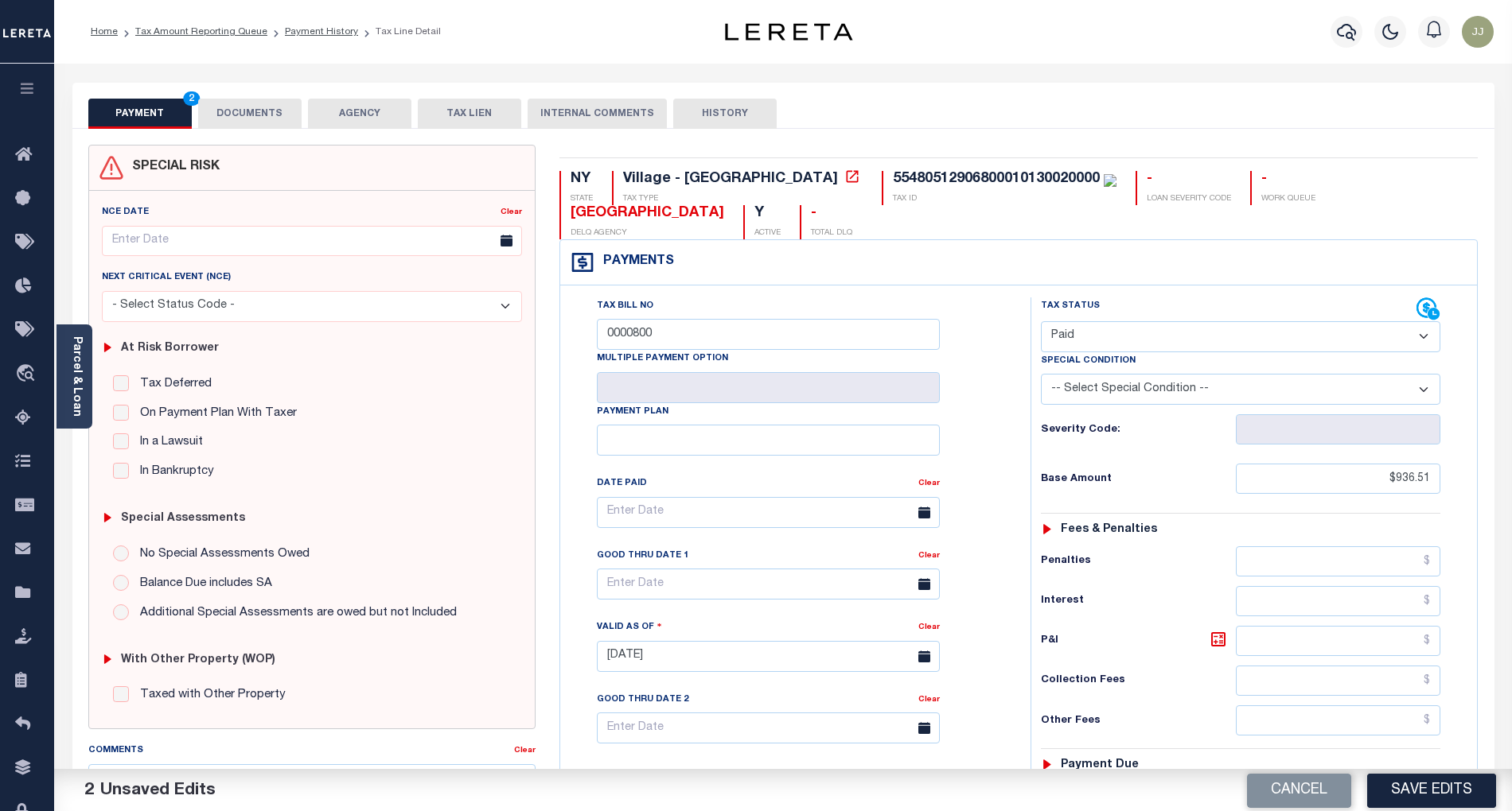
scroll to position [404, 0]
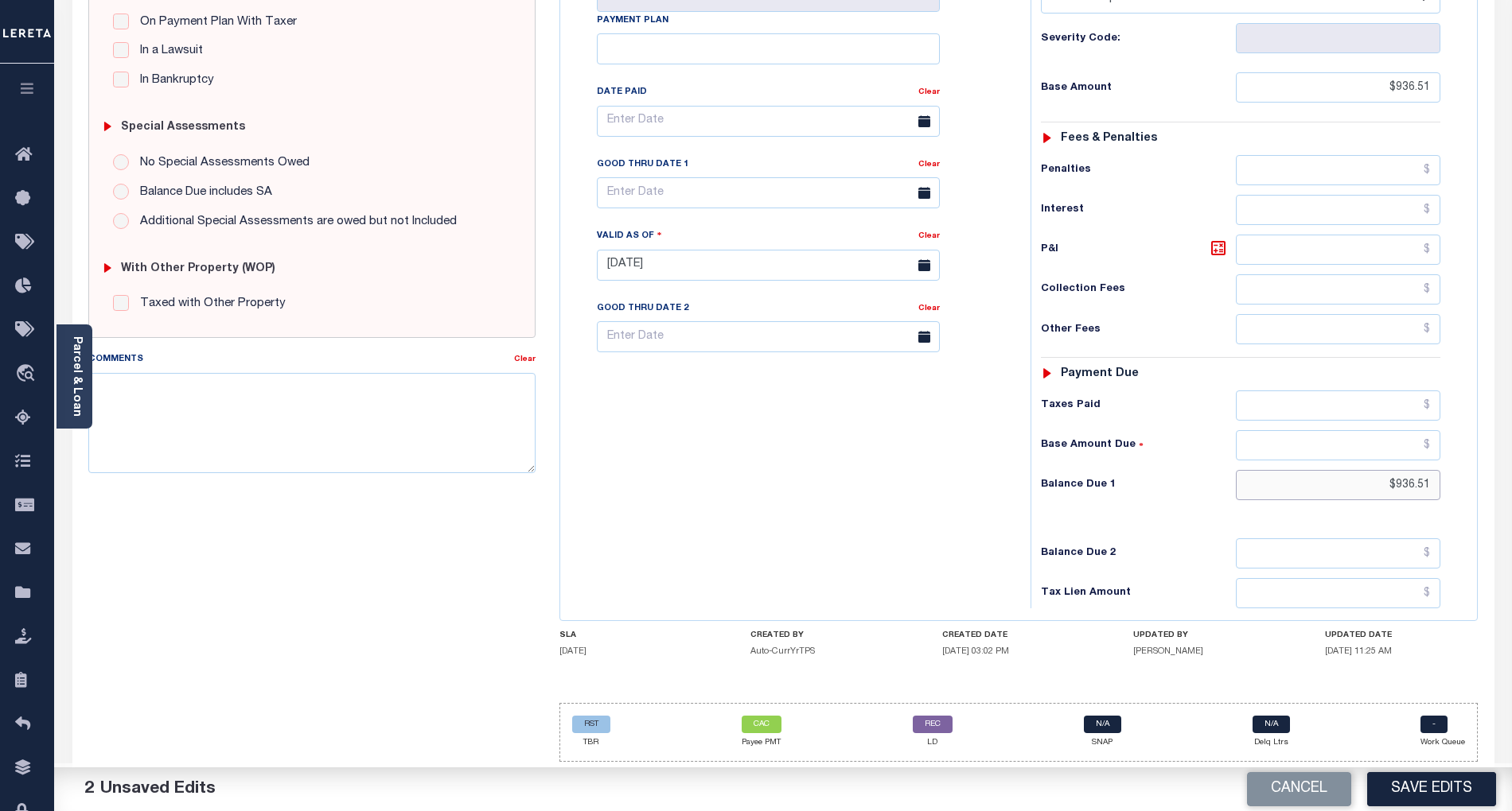
drag, startPoint x: 1385, startPoint y: 484, endPoint x: 1503, endPoint y: 495, distance: 118.5
click at [1503, 495] on div "PAYMENT 2 DOCUMENTS AGENCY DELINQUENT PAYEE" at bounding box center [783, 251] width 1445 height 1120
drag, startPoint x: 1370, startPoint y: 491, endPoint x: 1347, endPoint y: 491, distance: 23.0
click at [1370, 491] on input "$0" at bounding box center [1338, 485] width 206 height 30
type input "$0.00"
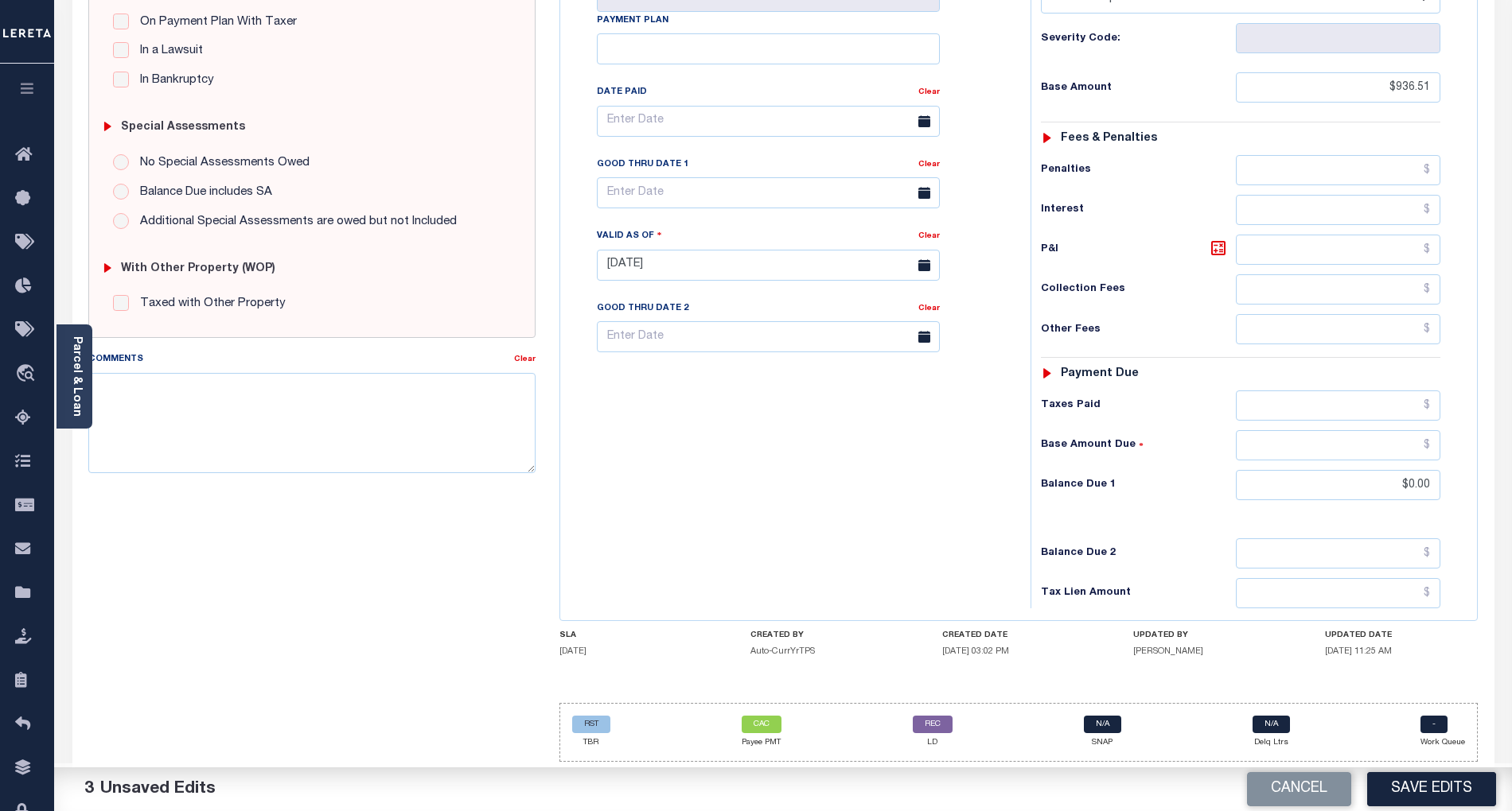
click at [797, 455] on div "Tax Bill No 0000800 Multiple Payment Option Payment Plan" at bounding box center [791, 257] width 454 height 702
click at [216, 389] on textarea "Comments" at bounding box center [312, 423] width 448 height 100
paste textarea "10/02/2025 - info taken verbally, as per Carrie, at tax office taxes are paid c…"
click at [202, 411] on textarea "10/02/2025 - info taken verbally, as per Carrie, at tax office taxes are paid c…" at bounding box center [312, 423] width 448 height 100
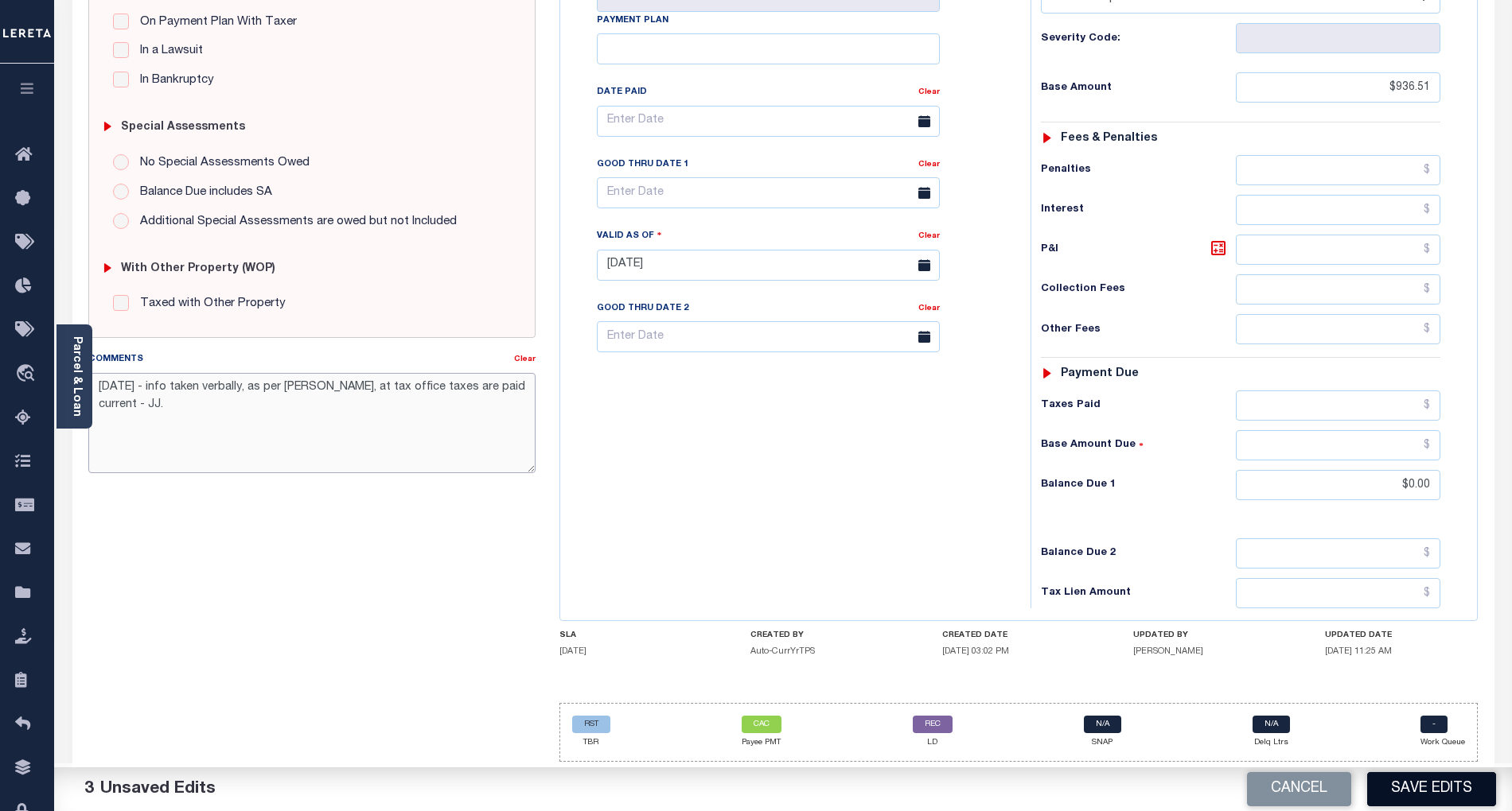
type textarea "10/02/2025 - info taken verbally, as per Carrie, at tax office taxes are paid c…"
click at [1410, 781] on button "Save Edits" at bounding box center [1431, 789] width 129 height 35
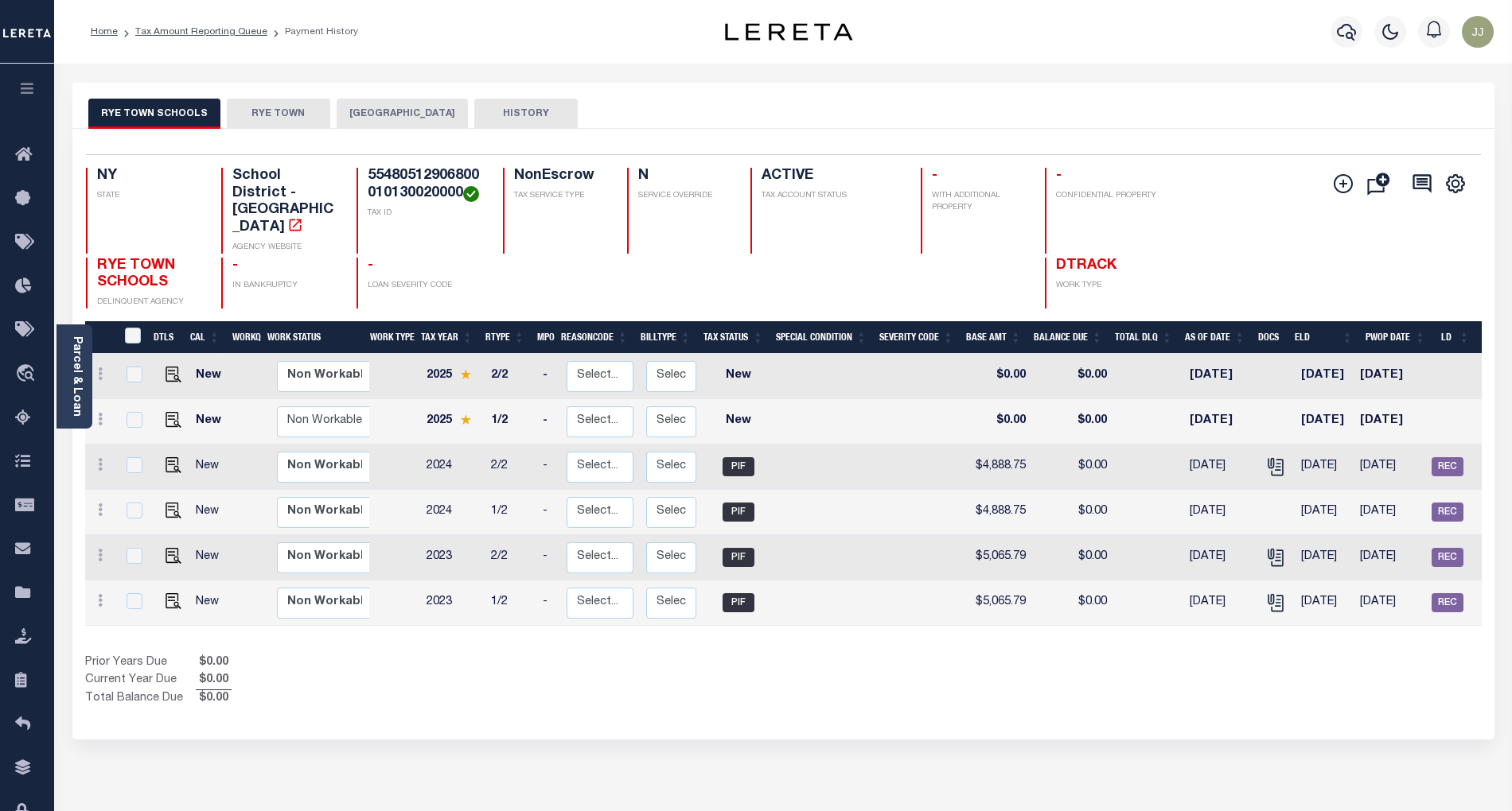
click at [487, 681] on div "Selected 6 Results 1 Items per page 25 50 100 NY STATE TAX ID N" at bounding box center [784, 434] width 1422 height 611
click at [373, 121] on button "[GEOGRAPHIC_DATA]" at bounding box center [403, 113] width 131 height 30
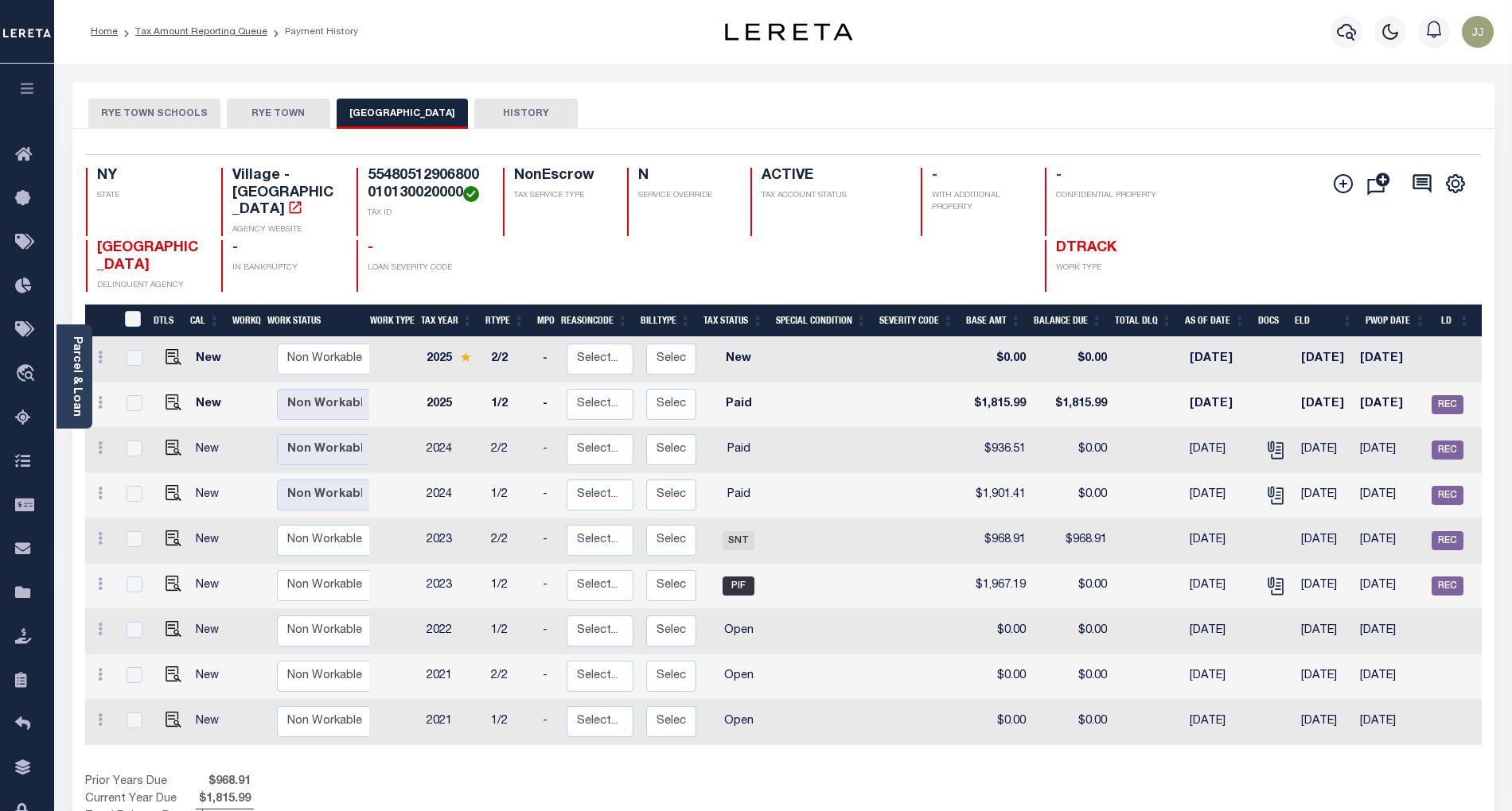
click at [979, 94] on div "RYE TOWN SCHOOLS [GEOGRAPHIC_DATA] [GEOGRAPHIC_DATA] HISTORY" at bounding box center [784, 105] width 1422 height 46
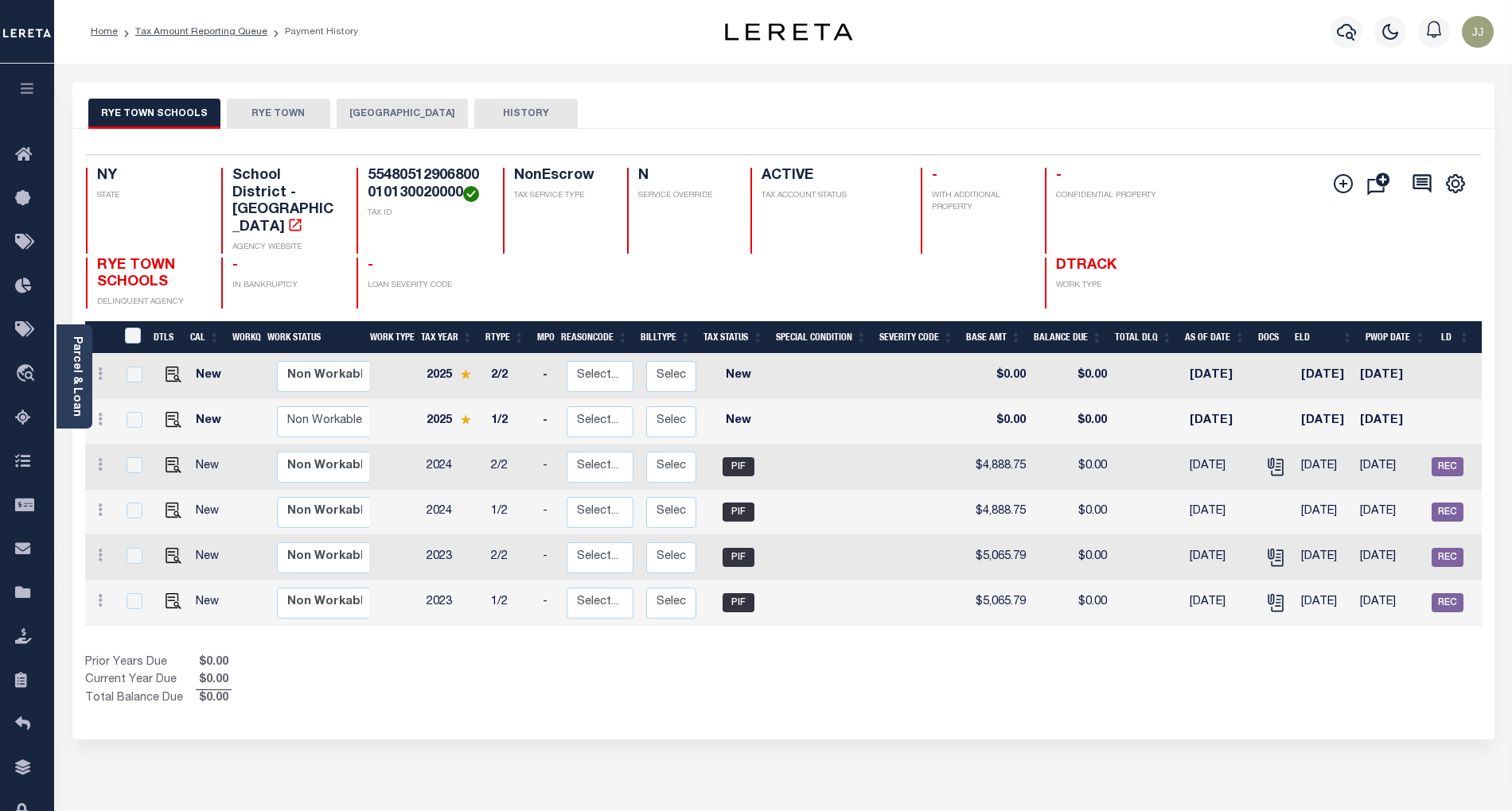
click at [412, 111] on button "[GEOGRAPHIC_DATA]" at bounding box center [403, 113] width 131 height 30
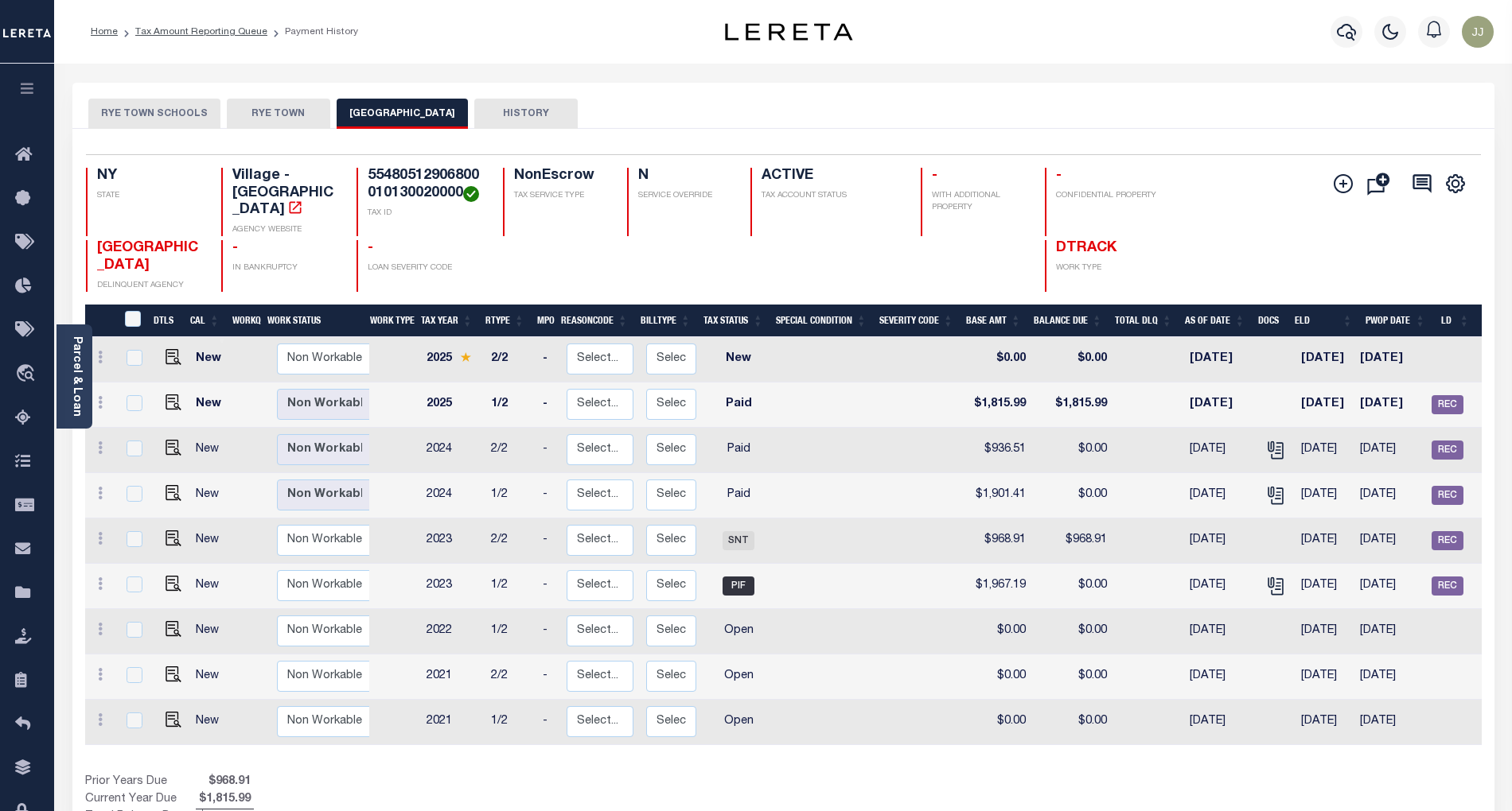
click at [581, 774] on div "Prior Years Due $968.91 Current Year Due $1,815.99 Total Balance Due $2,784.90" at bounding box center [435, 801] width 699 height 54
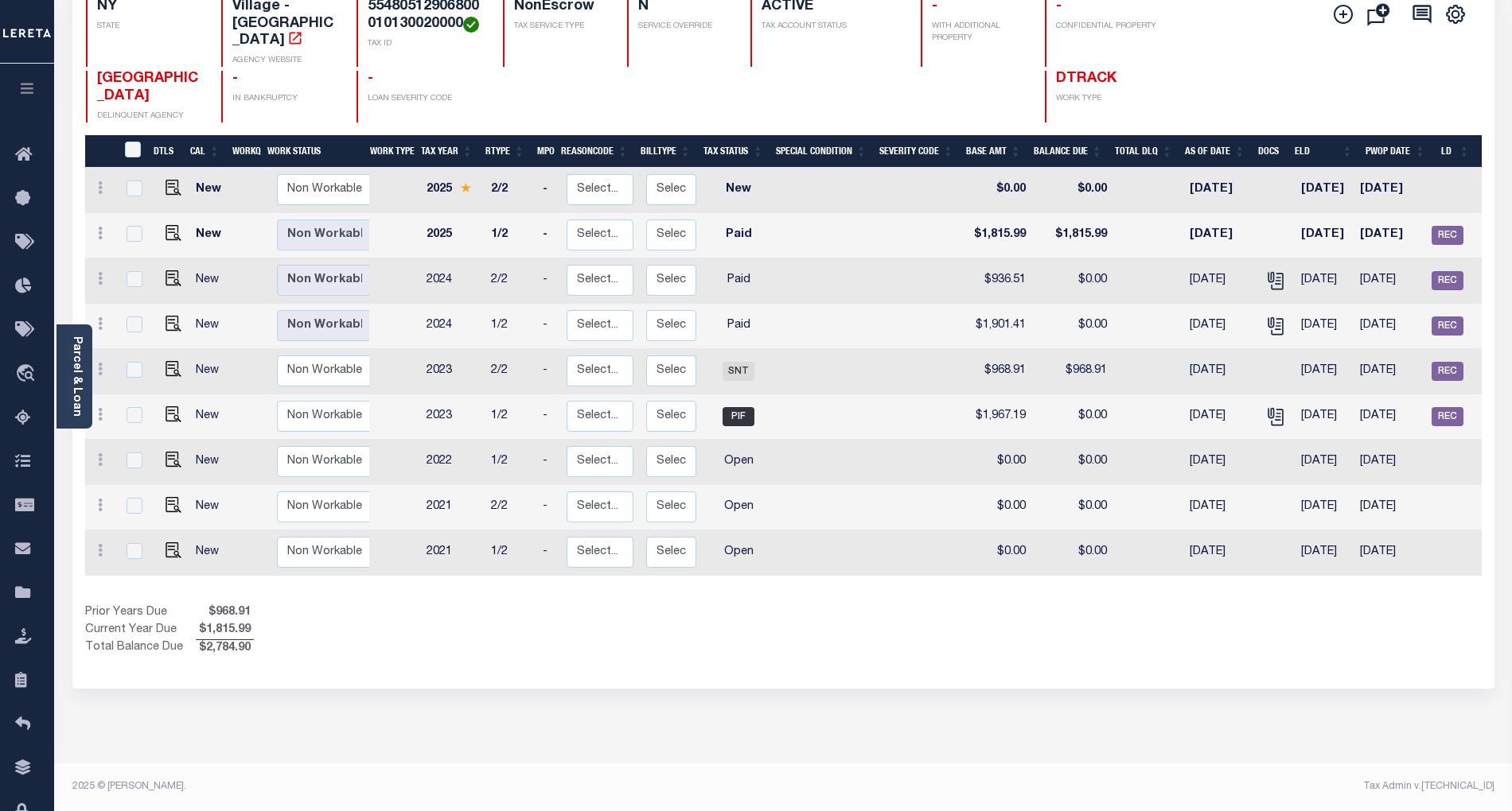
click at [503, 663] on div "Selected 9 Results 1 Items per page 25 50 100 NY STATE TAX ID N" at bounding box center [784, 324] width 1422 height 729
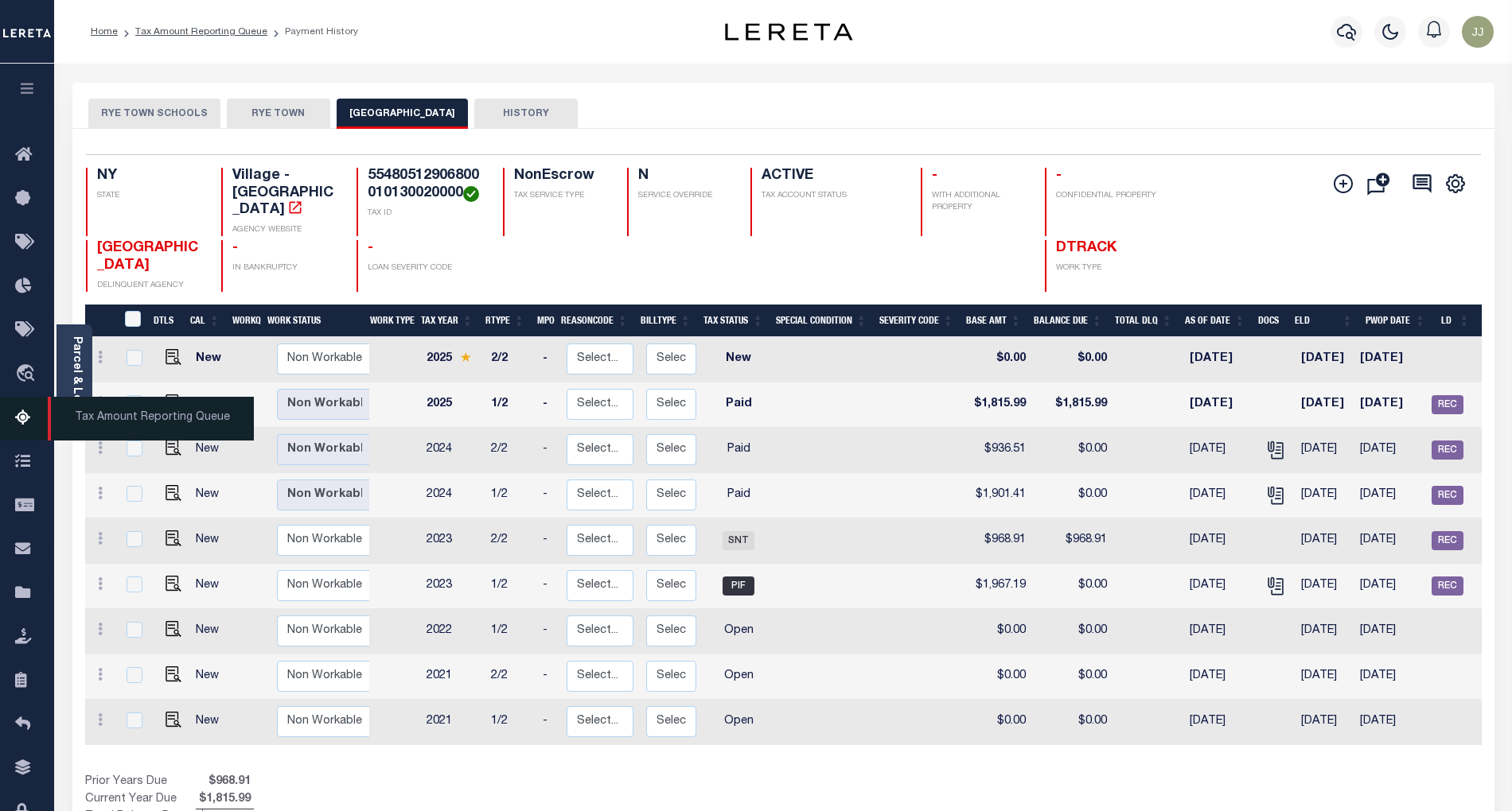
click at [2, 402] on link "Tax Amount Reporting Queue" at bounding box center [27, 419] width 54 height 44
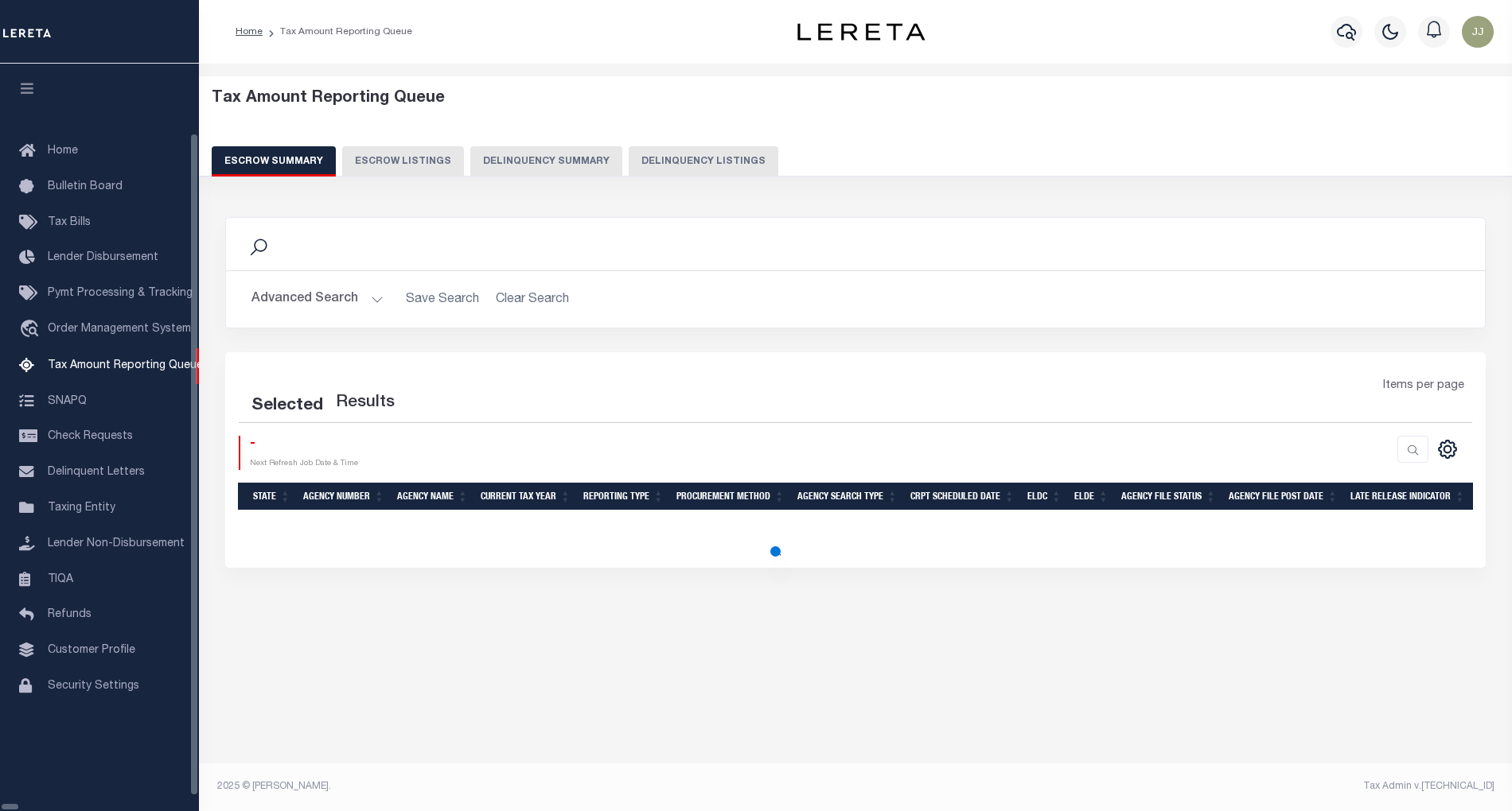
click at [629, 160] on button "Delinquency Listings" at bounding box center [703, 161] width 149 height 30
select select "100"
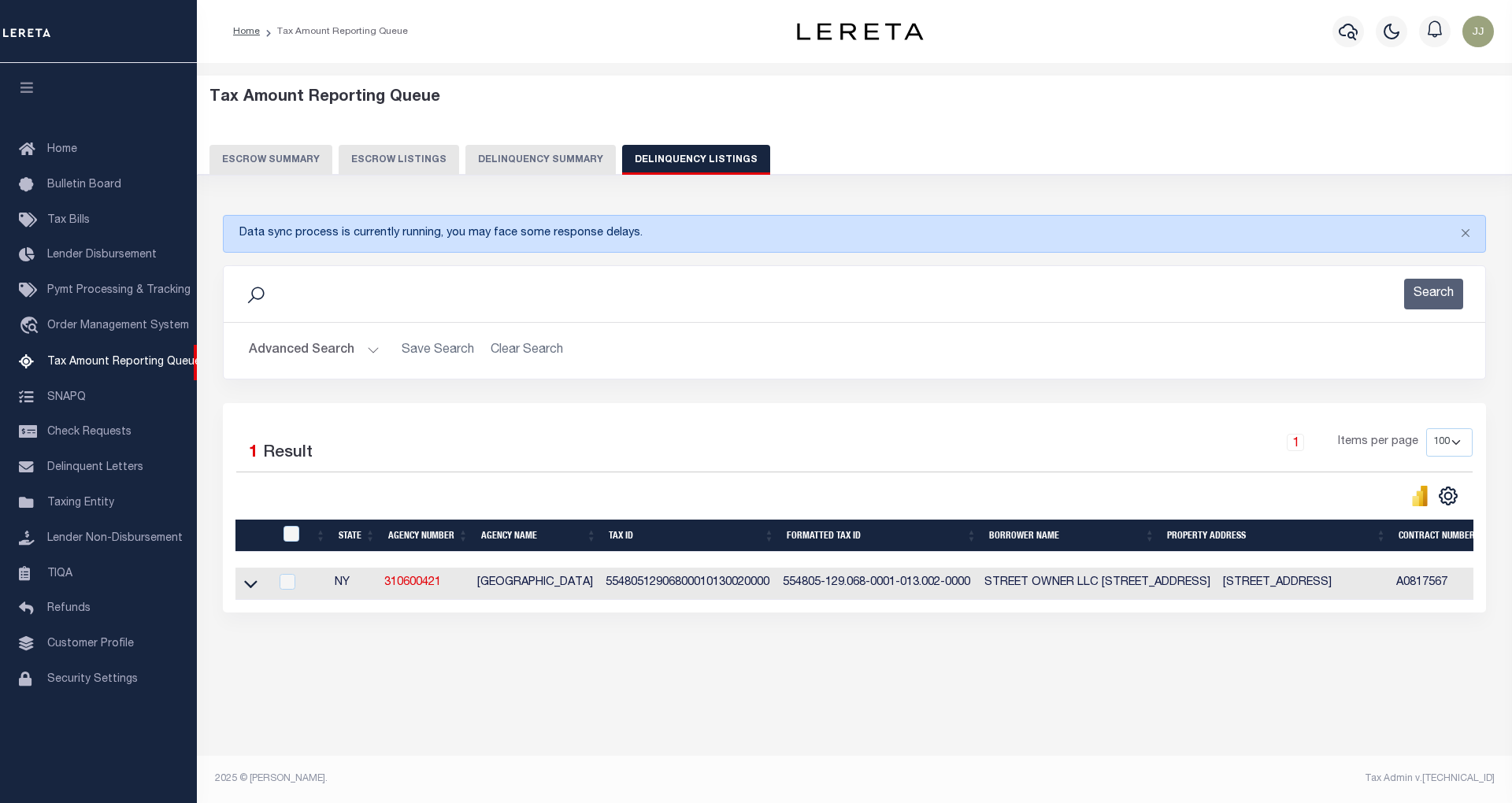
click at [347, 363] on button "Advanced Search" at bounding box center [314, 351] width 131 height 31
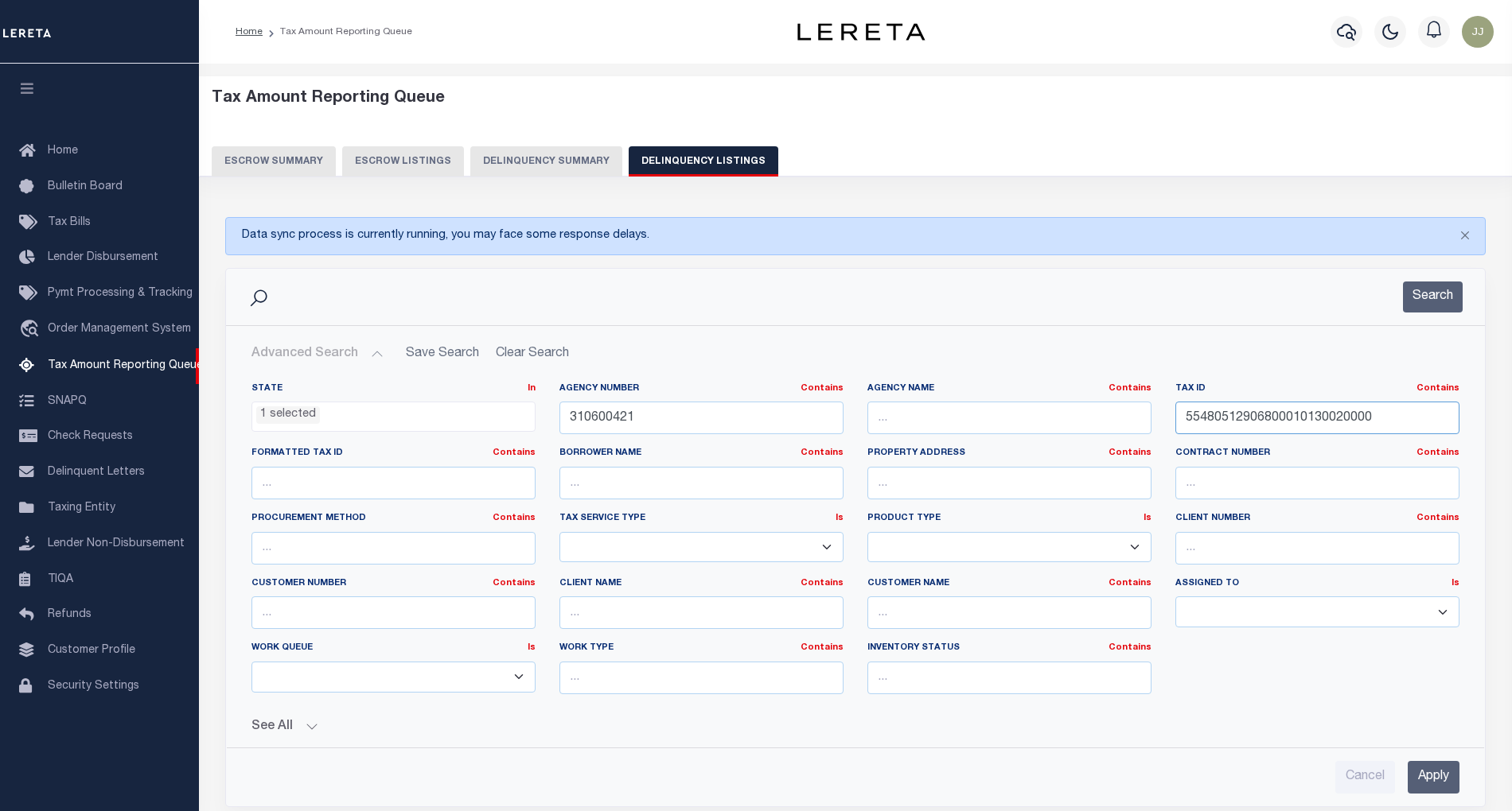
drag, startPoint x: 1402, startPoint y: 427, endPoint x: 1079, endPoint y: 431, distance: 323.0
click at [1079, 431] on div "State In In AK AL AR AZ CA CO CT DC DE FL GA GU HI IA ID IL IN KS KY LA MA MD M…" at bounding box center [855, 545] width 1232 height 325
paste input "740001012000"
type input "55480512907400010120000000"
click at [1426, 306] on button "Search" at bounding box center [1433, 297] width 60 height 31
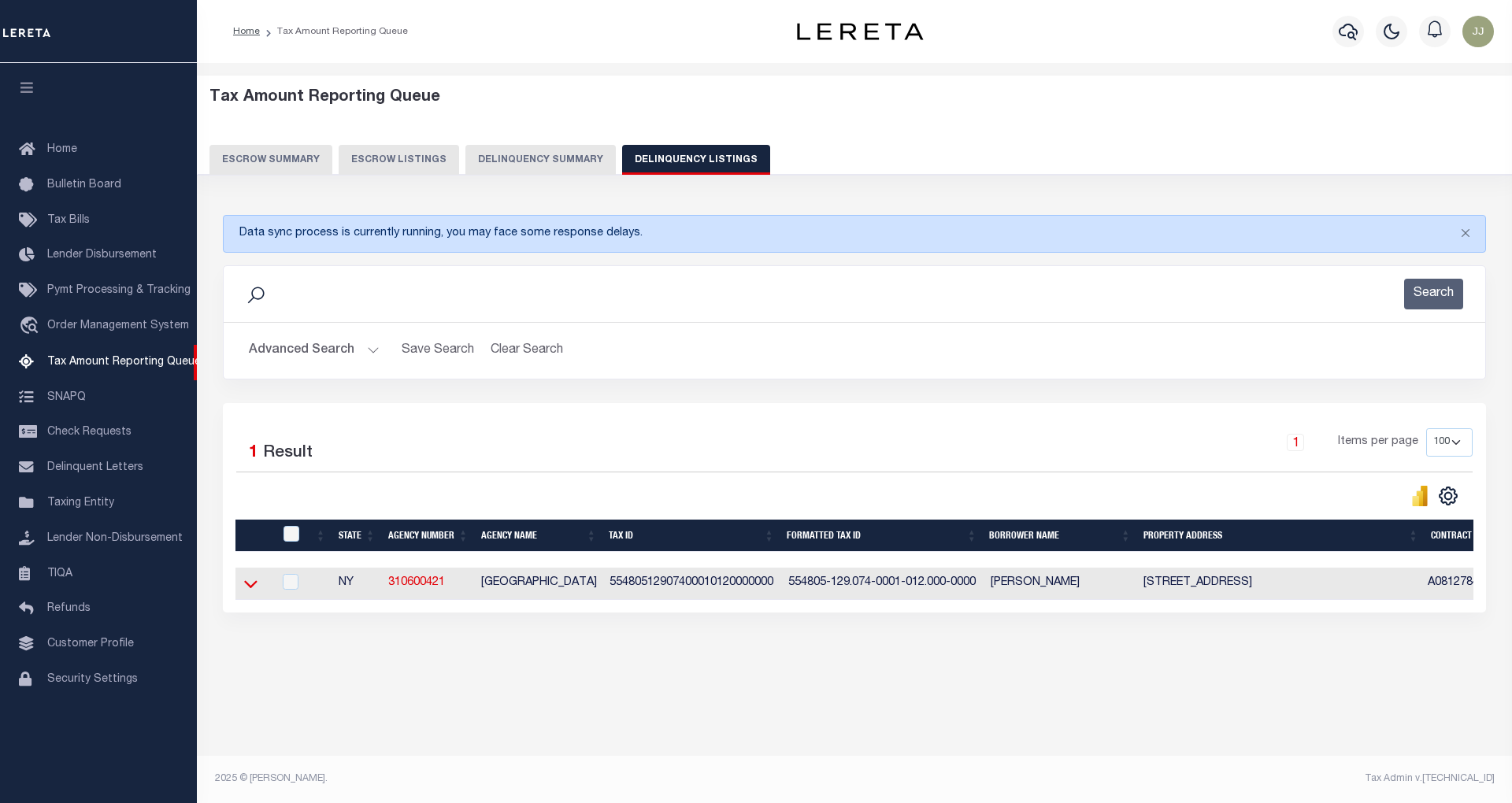
click at [257, 593] on icon at bounding box center [251, 583] width 14 height 16
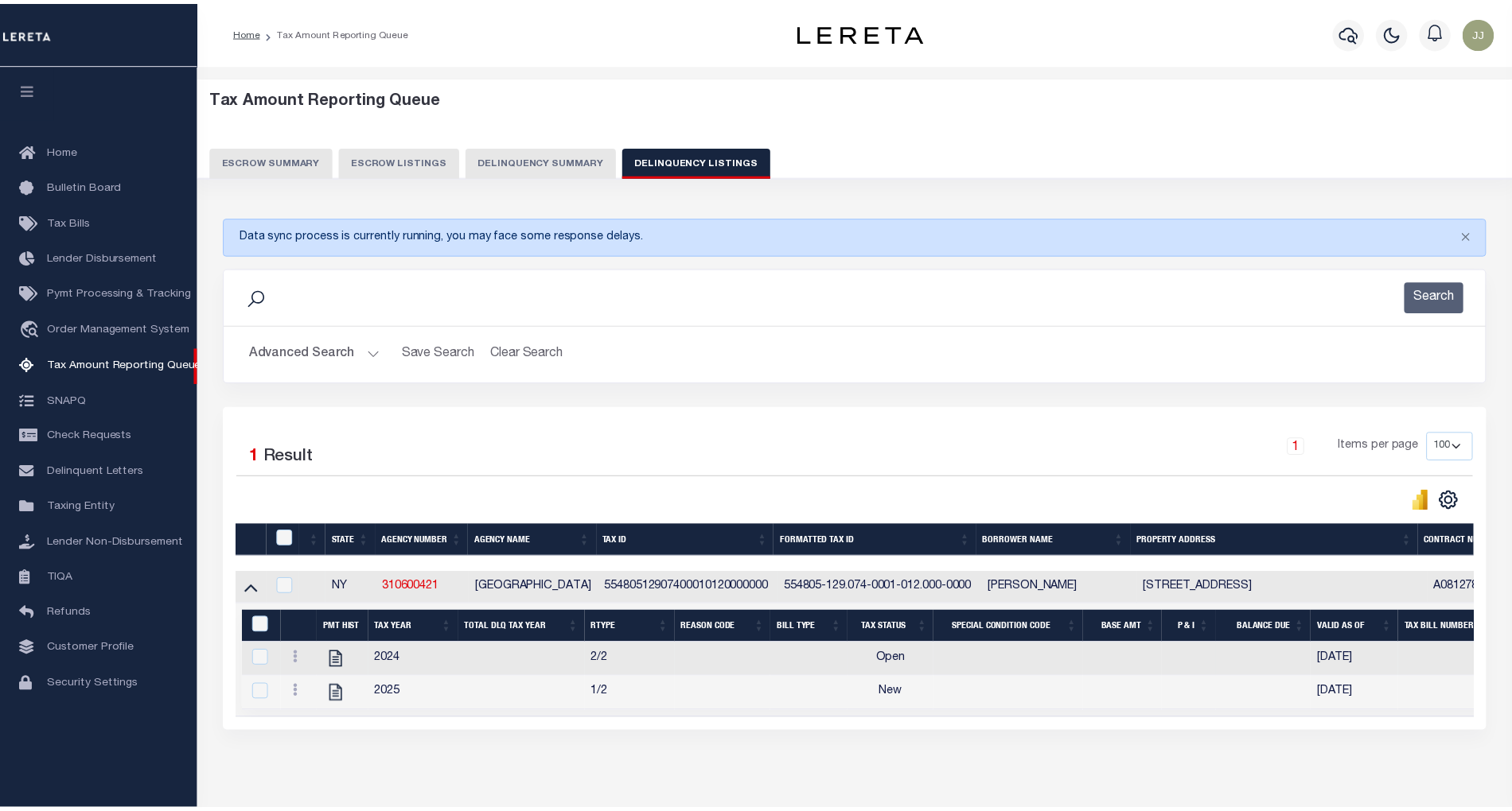
scroll to position [84, 0]
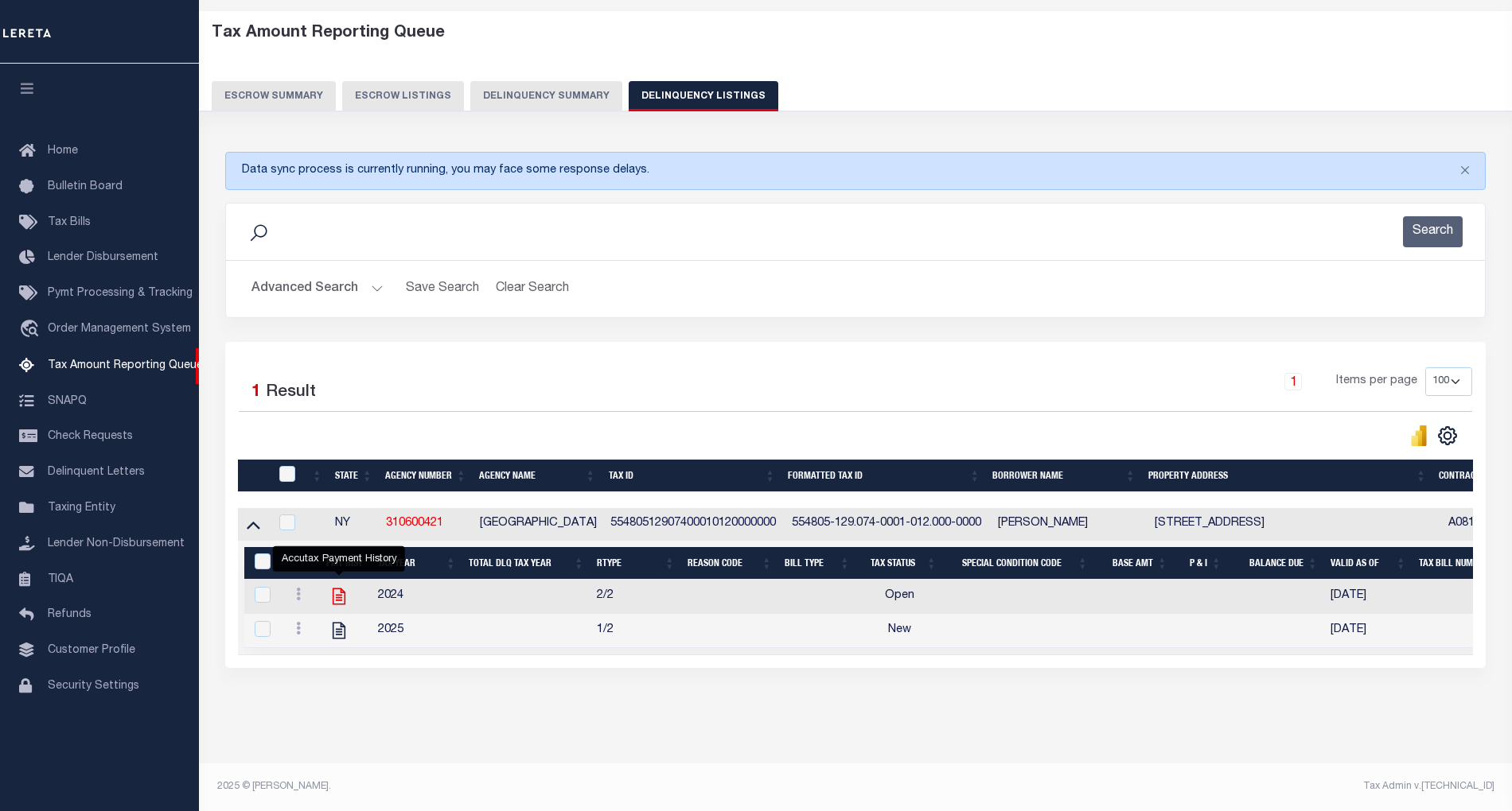
click at [336, 588] on icon "" at bounding box center [339, 596] width 13 height 16
checkbox input "true"
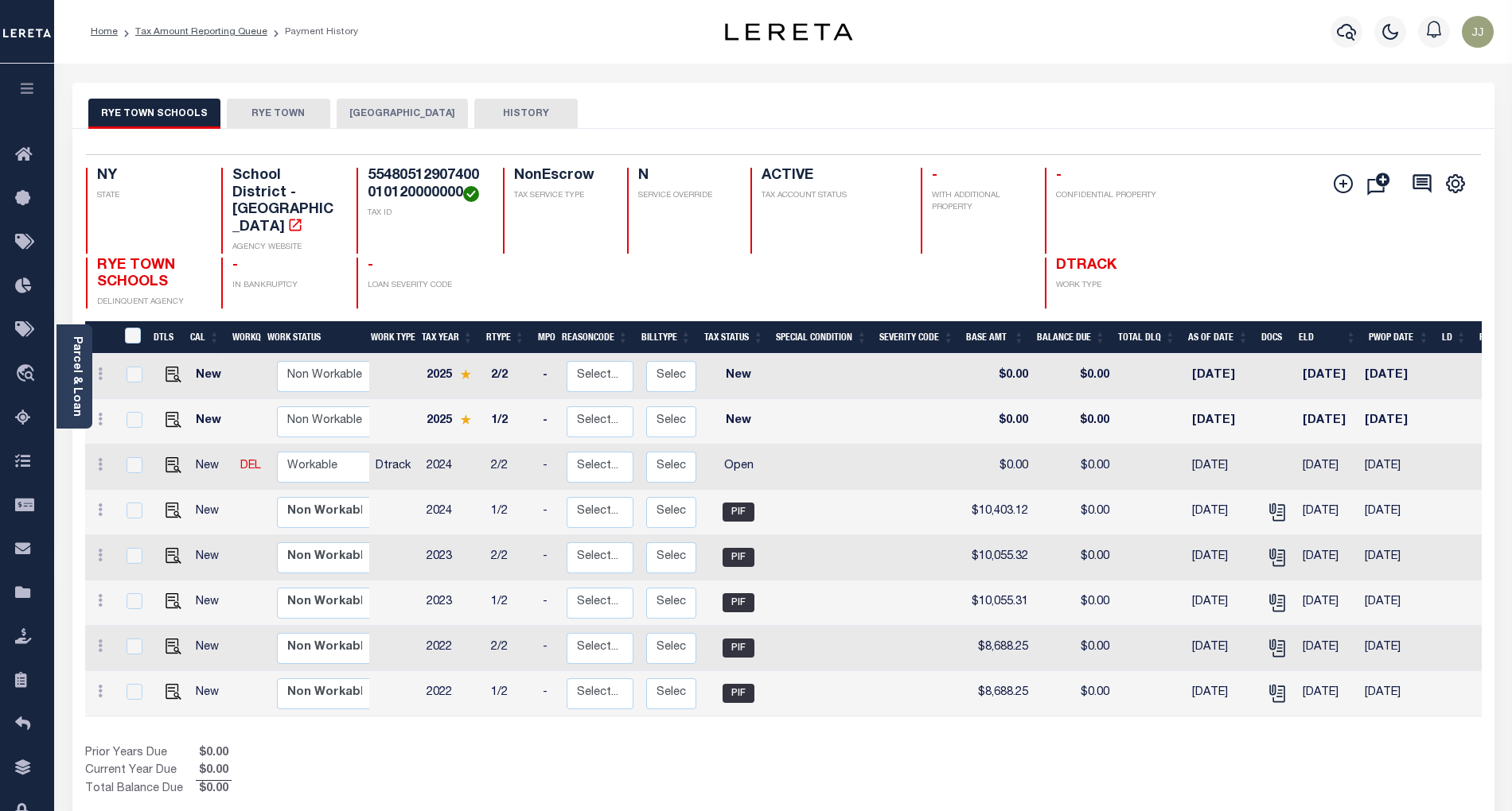
click at [380, 116] on button "[GEOGRAPHIC_DATA]" at bounding box center [403, 113] width 131 height 30
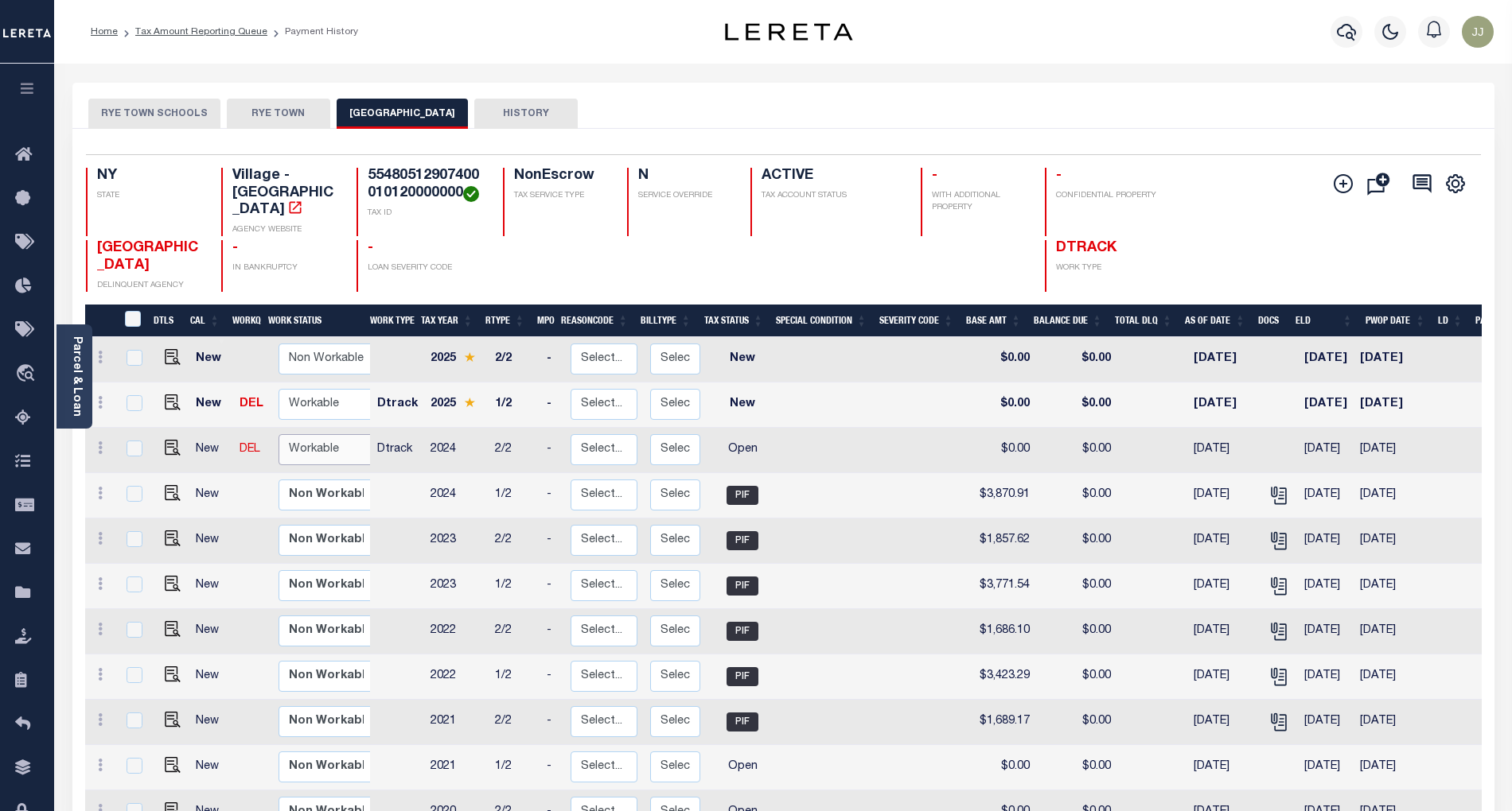
click at [320, 434] on select "Non Workable Workable" at bounding box center [326, 450] width 96 height 31
checkbox input "true"
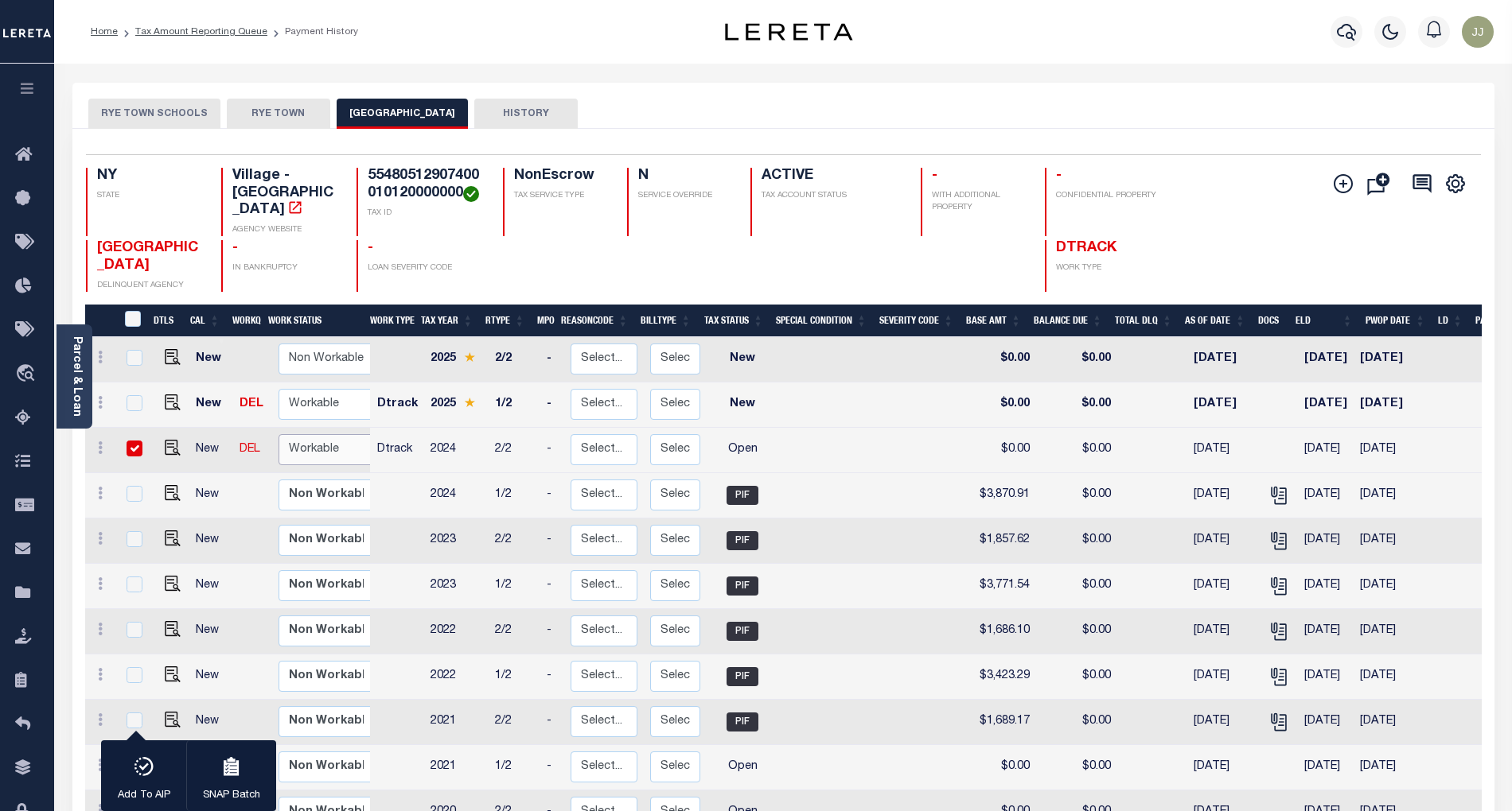
select select "true"
click at [278, 434] on select "Non Workable Workable" at bounding box center [326, 450] width 96 height 31
checkbox input "false"
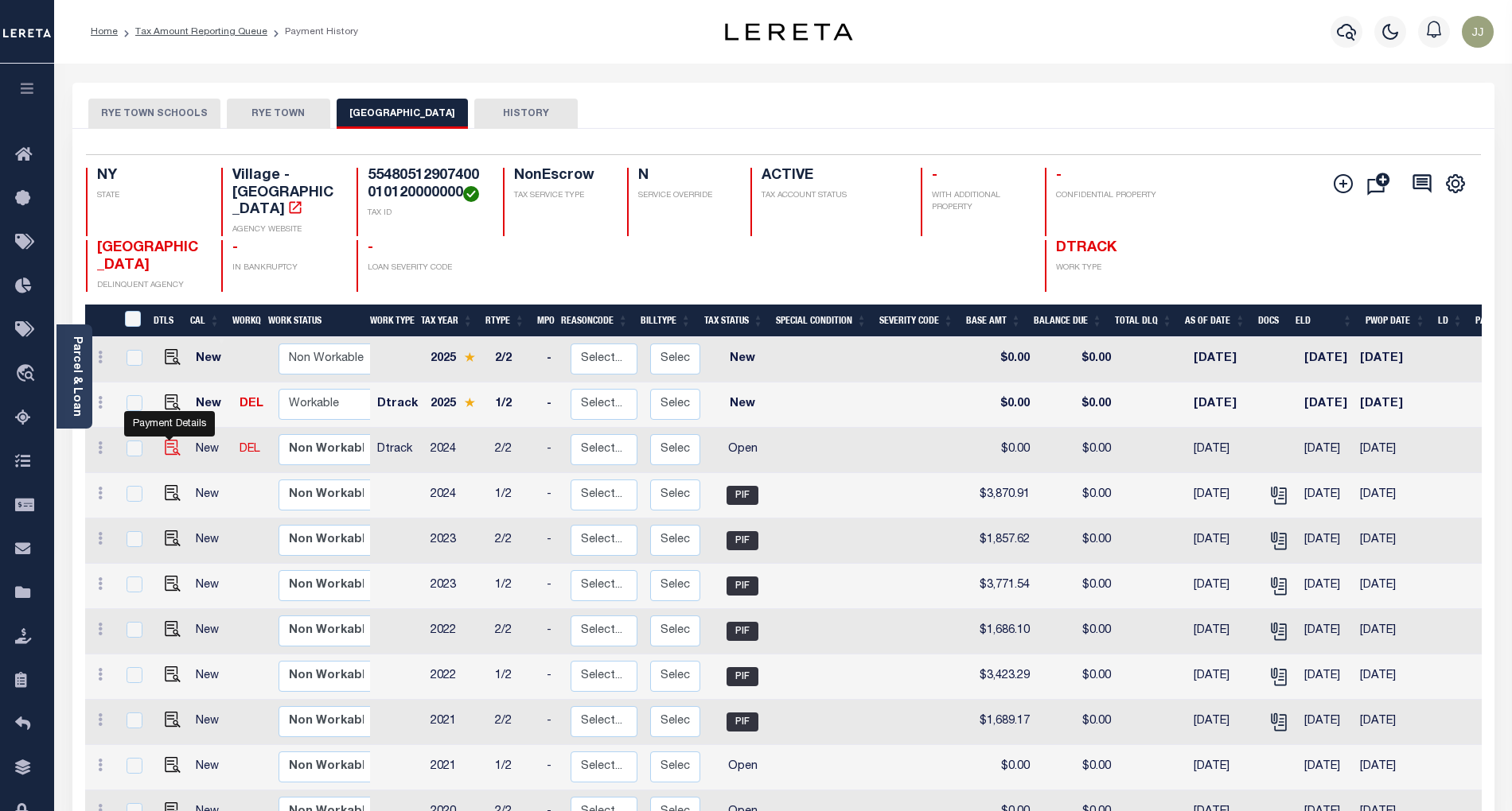
click at [166, 440] on img "" at bounding box center [173, 447] width 16 height 16
checkbox input "true"
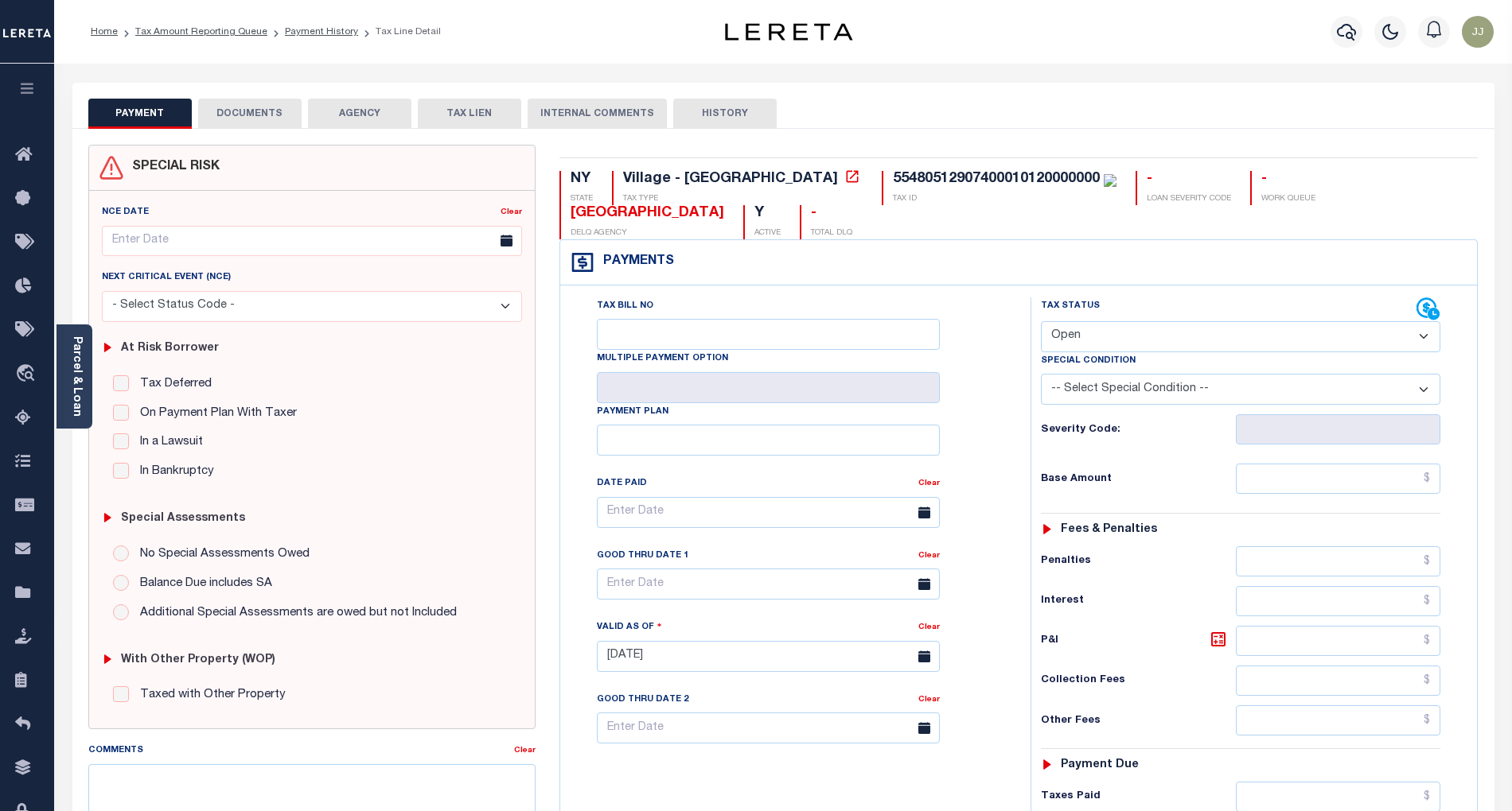
click at [1087, 345] on select "- Select Status Code - Open Due/Unpaid Paid Incomplete No Tax Due Internal Refu…" at bounding box center [1241, 337] width 399 height 31
select select "PYD"
click at [1041, 323] on select "- Select Status Code - Open Due/Unpaid Paid Incomplete No Tax Due Internal Refu…" at bounding box center [1241, 337] width 399 height 31
type input "[DATE]"
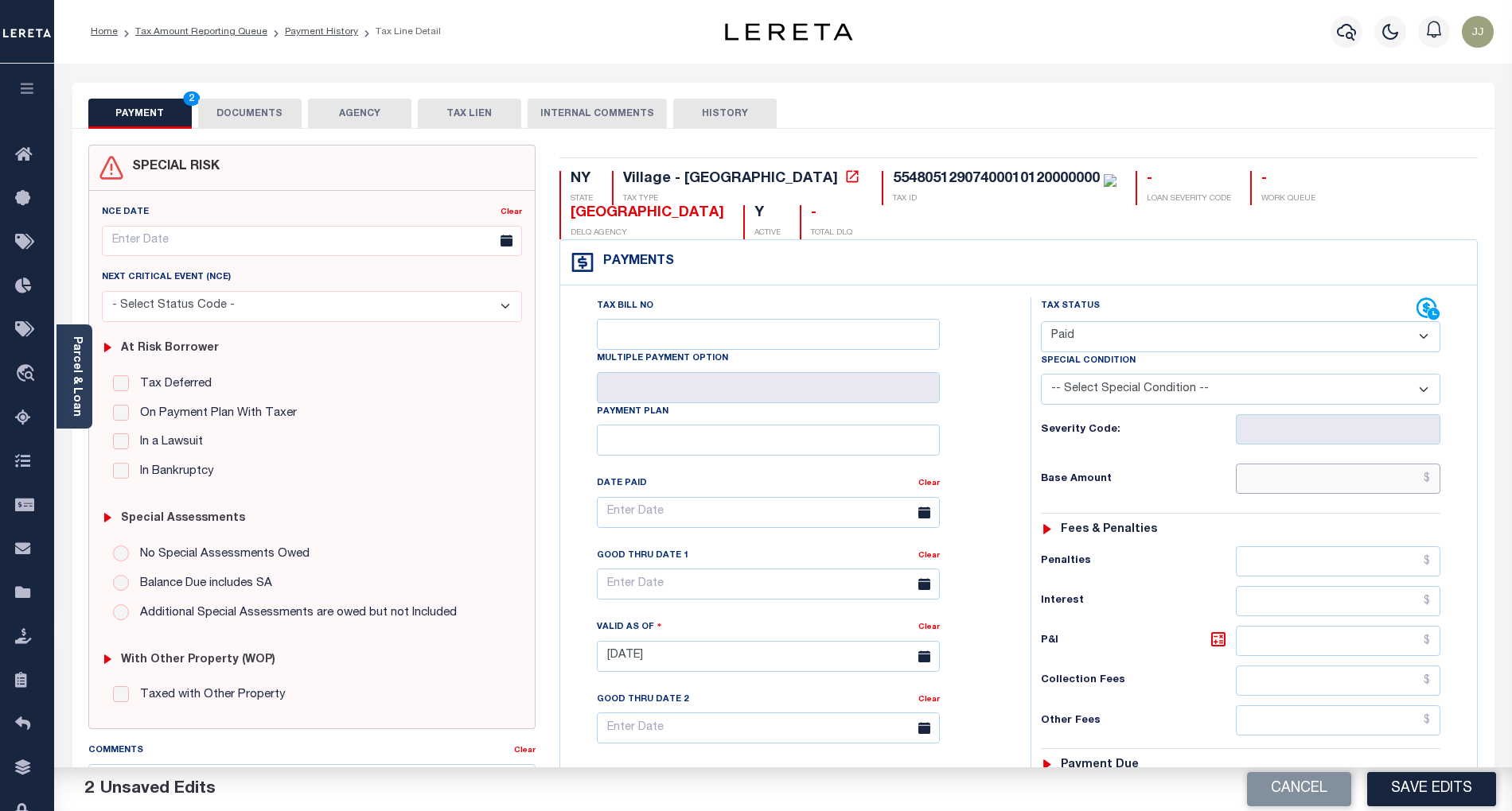
click at [1309, 482] on input "text" at bounding box center [1338, 478] width 206 height 30
type input "$0.00"
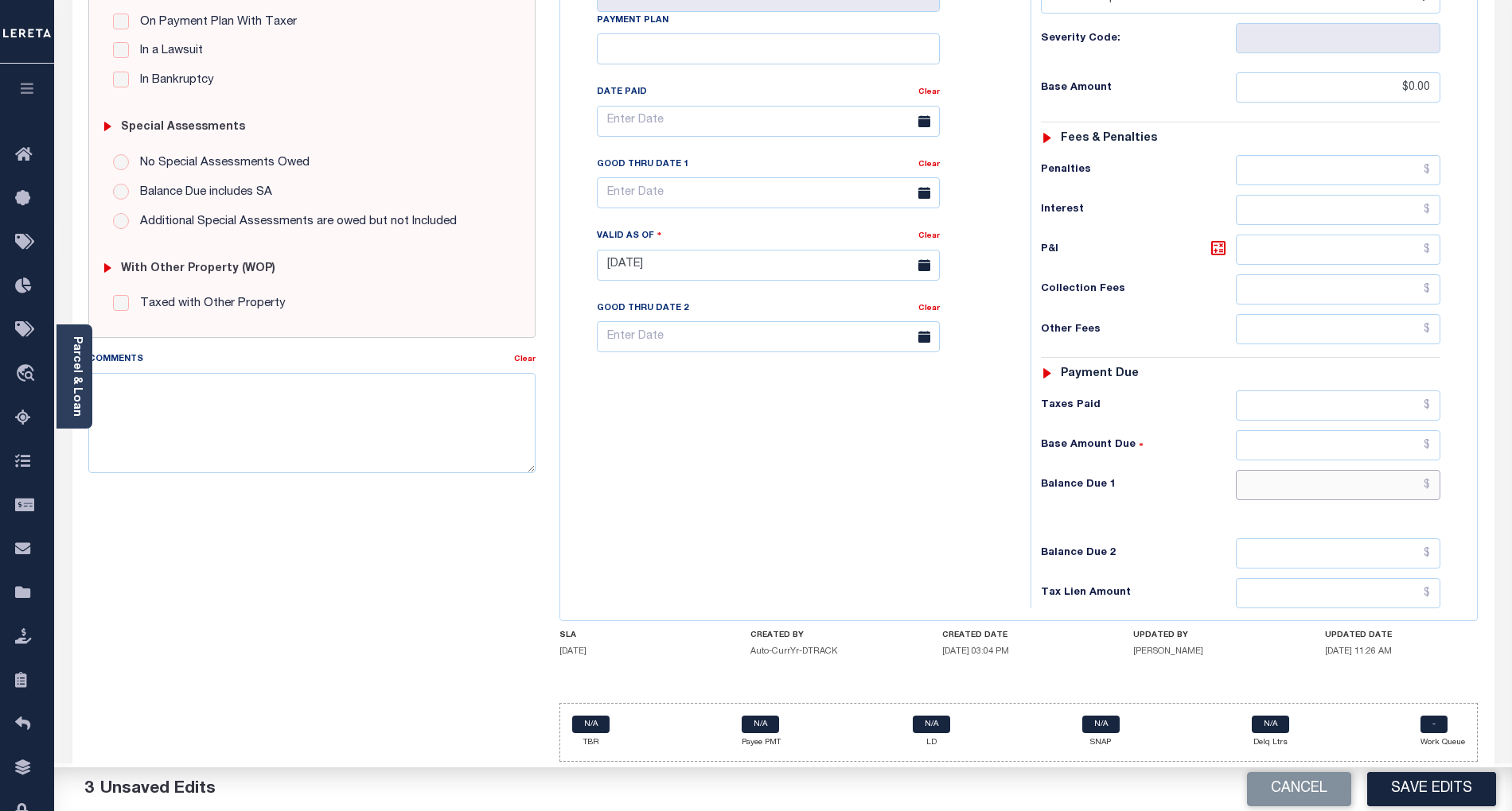
click at [1314, 488] on input "text" at bounding box center [1338, 485] width 206 height 30
click at [1265, 504] on div "Tax Status Status - Select Status Code -" at bounding box center [1246, 257] width 430 height 702
click at [1356, 478] on input "text" at bounding box center [1338, 485] width 206 height 30
type input "$0.00"
click at [875, 523] on div "Tax Bill No Multiple Payment Option Payment Plan Clear" at bounding box center [791, 257] width 454 height 702
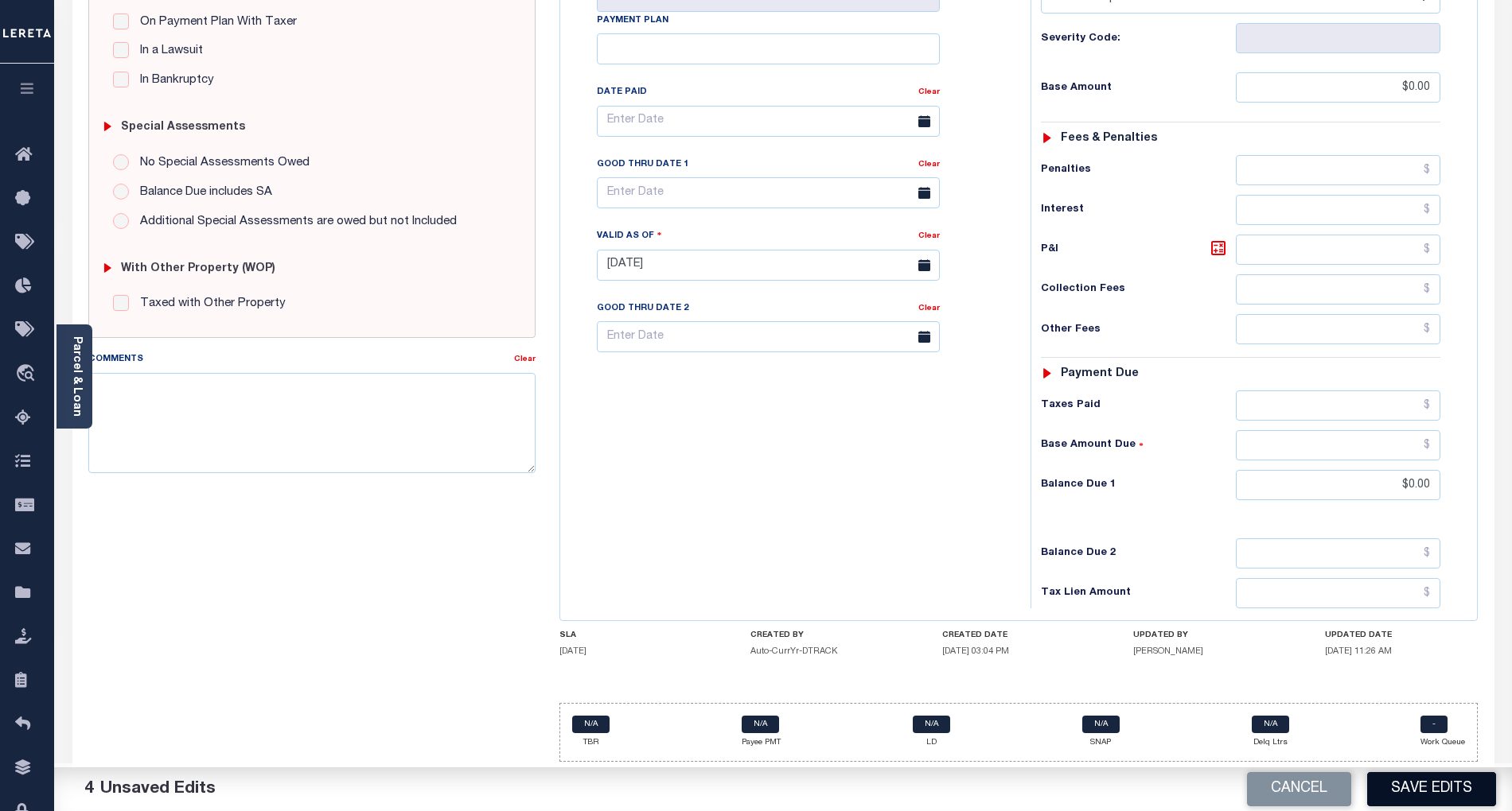
click at [1414, 801] on button "Save Edits" at bounding box center [1431, 789] width 129 height 35
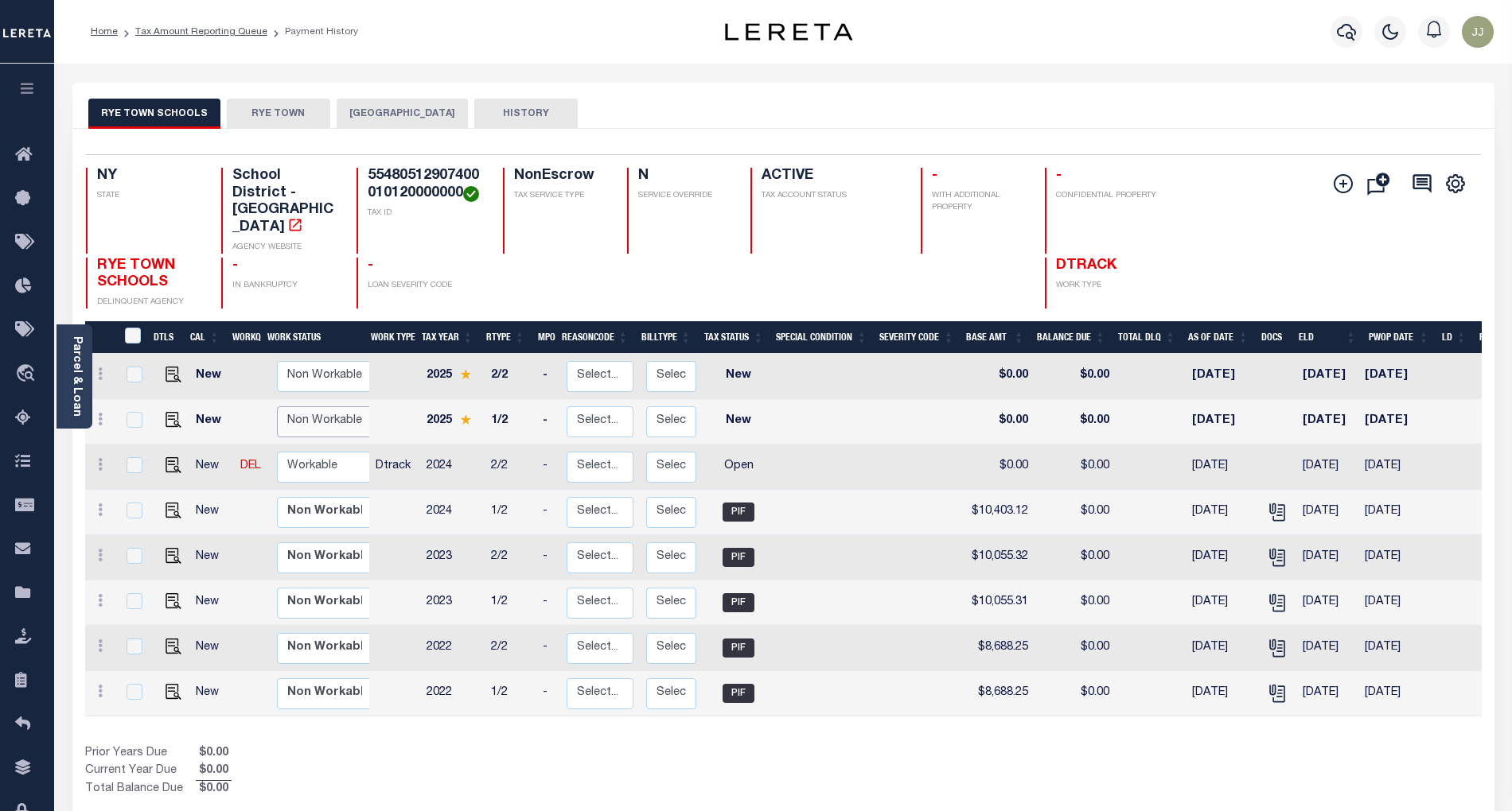
click at [327, 407] on select "Non Workable Workable" at bounding box center [324, 422] width 96 height 31
checkbox input "true"
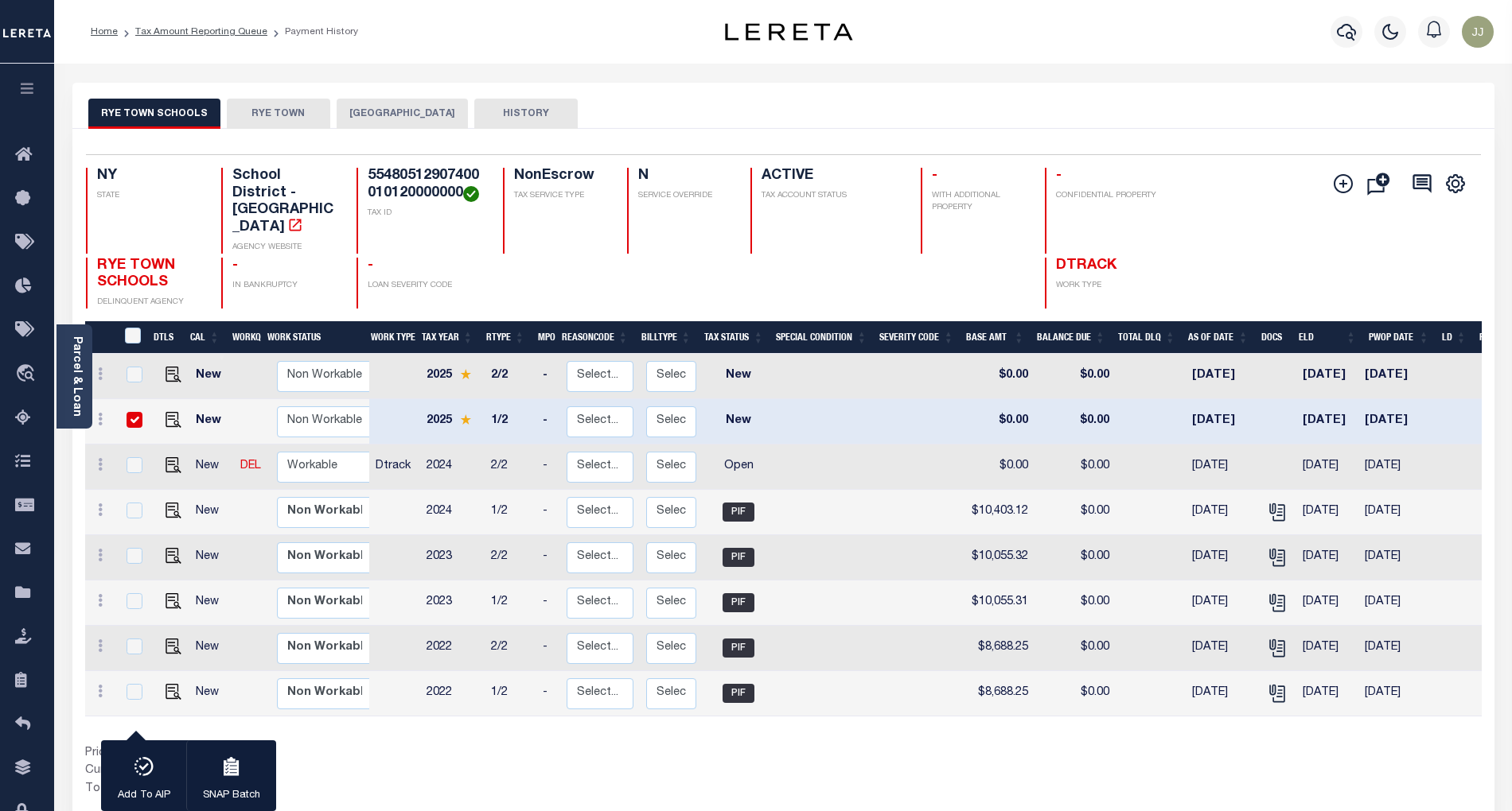
click at [378, 105] on button "[GEOGRAPHIC_DATA]" at bounding box center [403, 113] width 131 height 30
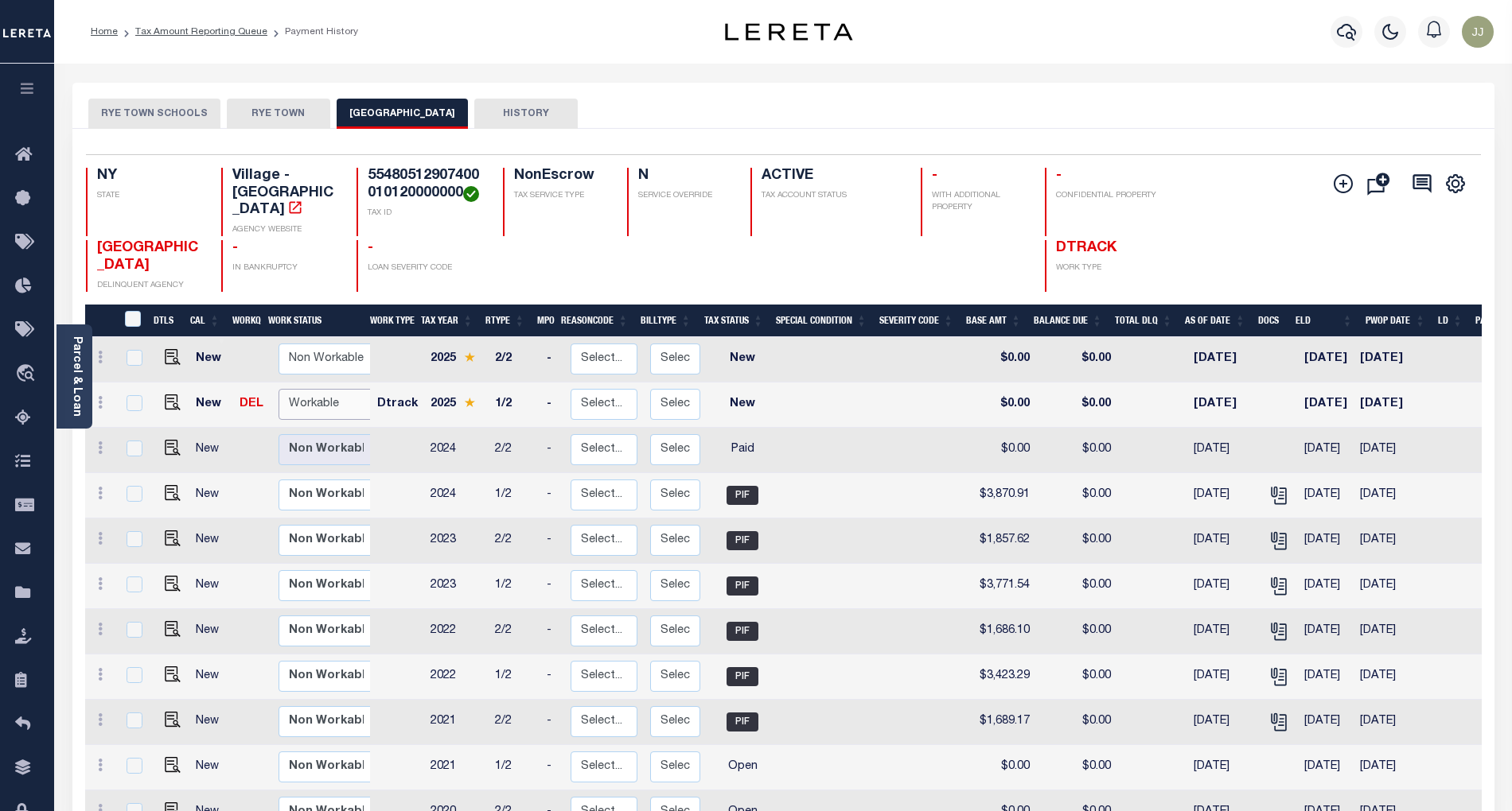
click at [308, 389] on select "Non Workable Workable" at bounding box center [326, 404] width 96 height 31
checkbox input "true"
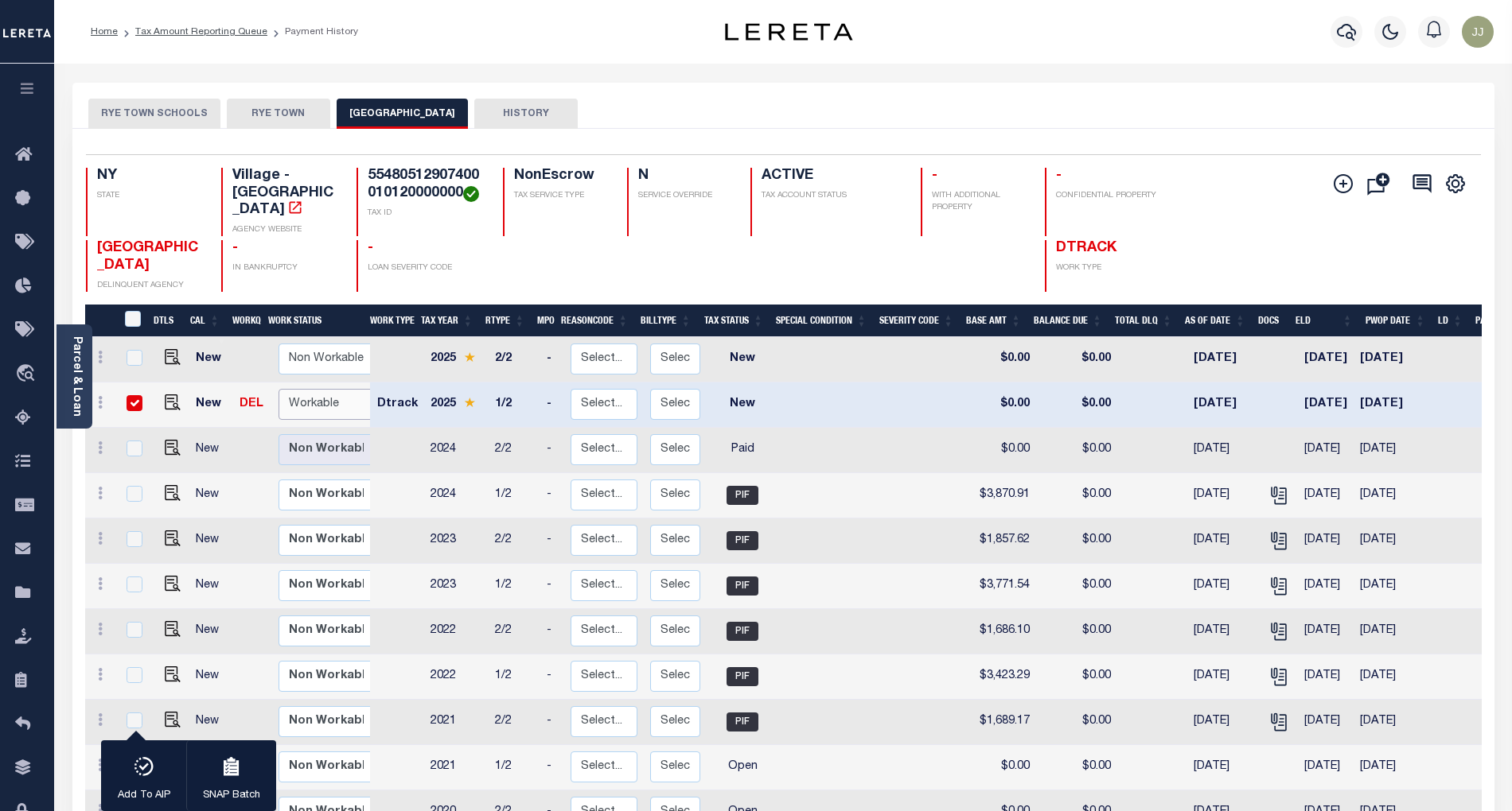
select select "true"
click at [278, 389] on select "Non Workable Workable" at bounding box center [326, 404] width 96 height 31
checkbox input "false"
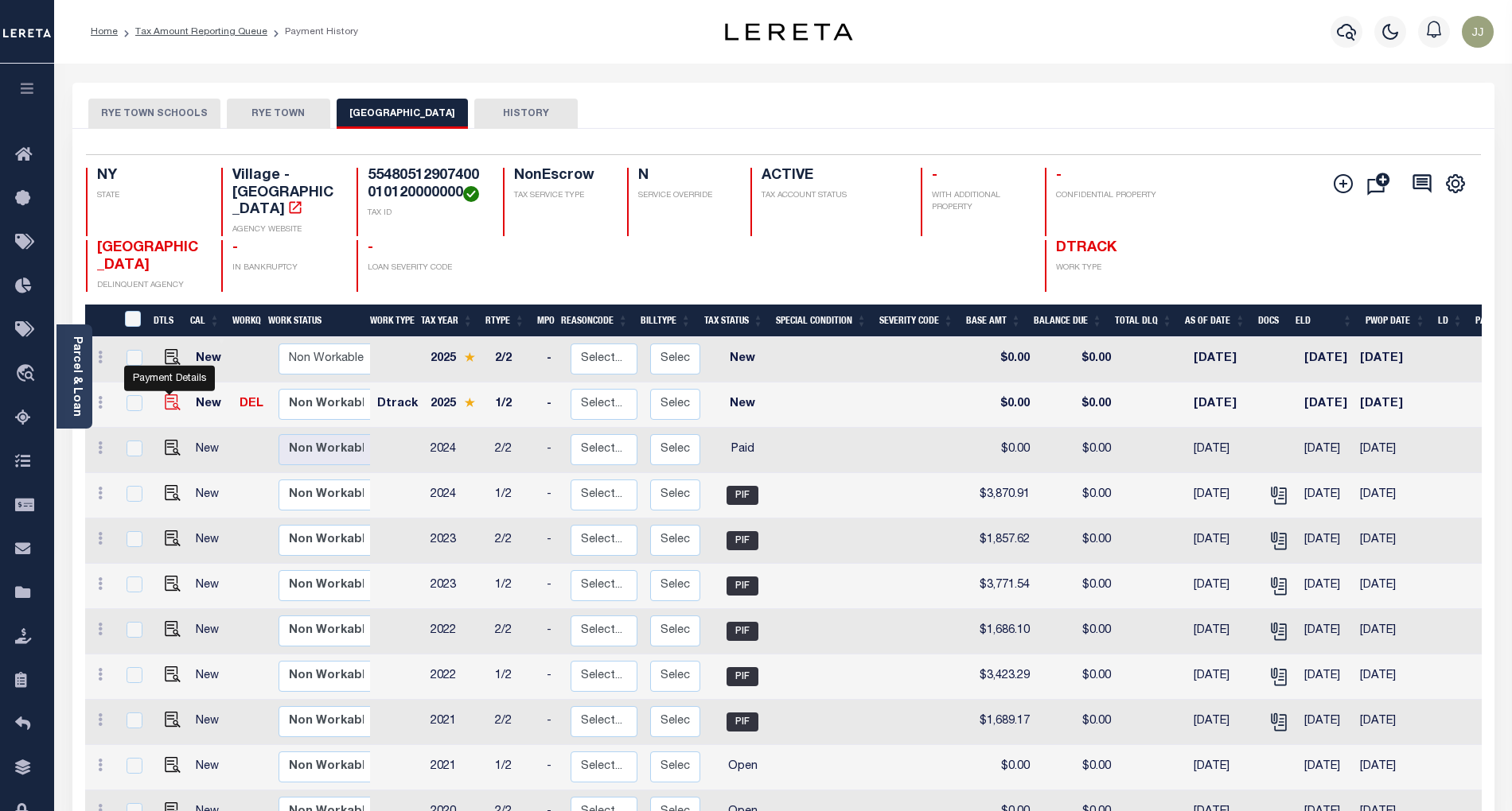
click at [168, 395] on img "" at bounding box center [173, 402] width 16 height 16
checkbox input "true"
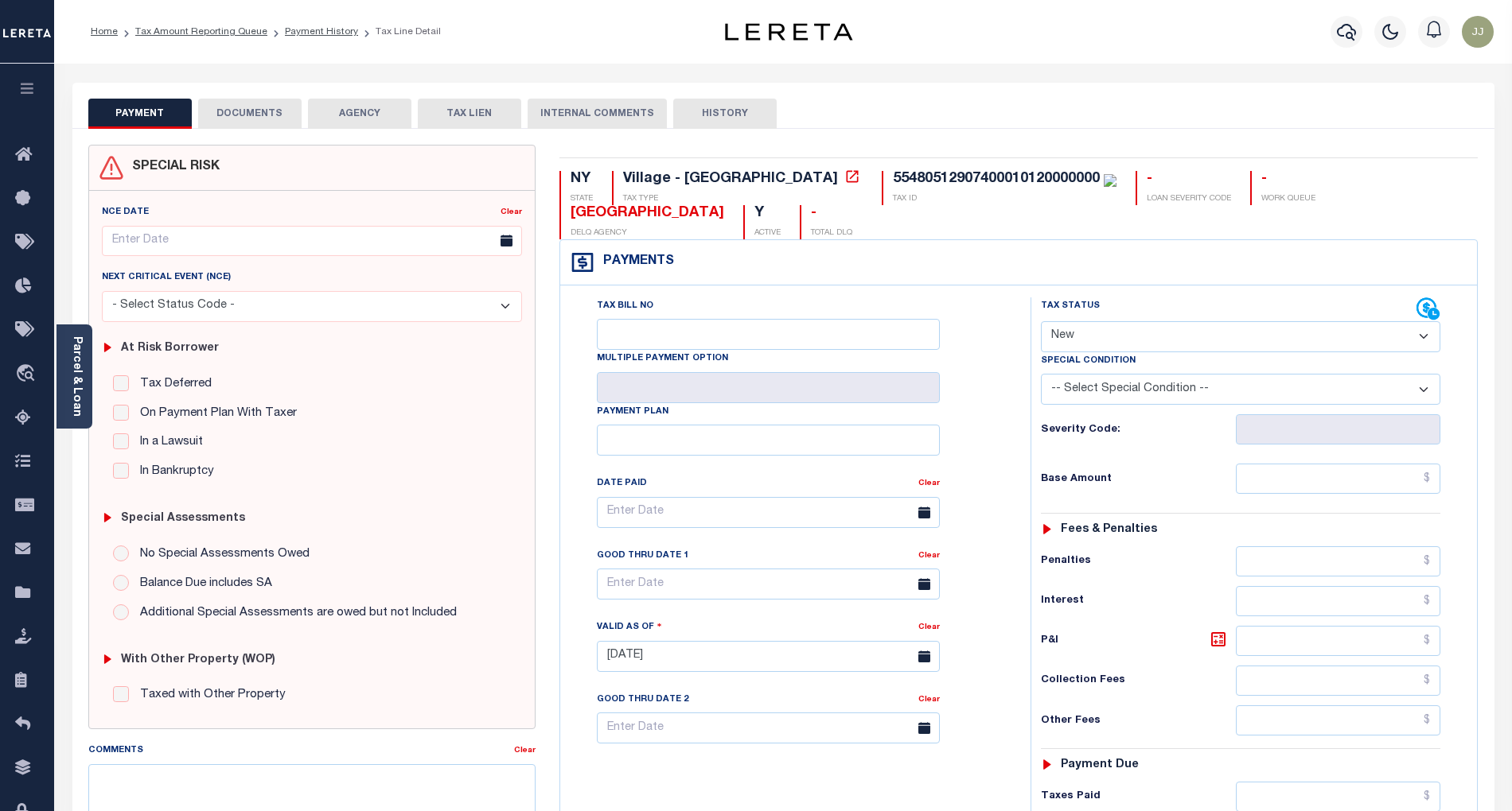
click at [1085, 347] on select "- Select Status Code - Open Due/Unpaid Paid Incomplete No Tax Due Internal Refu…" at bounding box center [1241, 337] width 399 height 31
select select "PYD"
click at [1041, 323] on select "- Select Status Code - Open Due/Unpaid Paid Incomplete No Tax Due Internal Refu…" at bounding box center [1241, 337] width 399 height 31
type input "[DATE]"
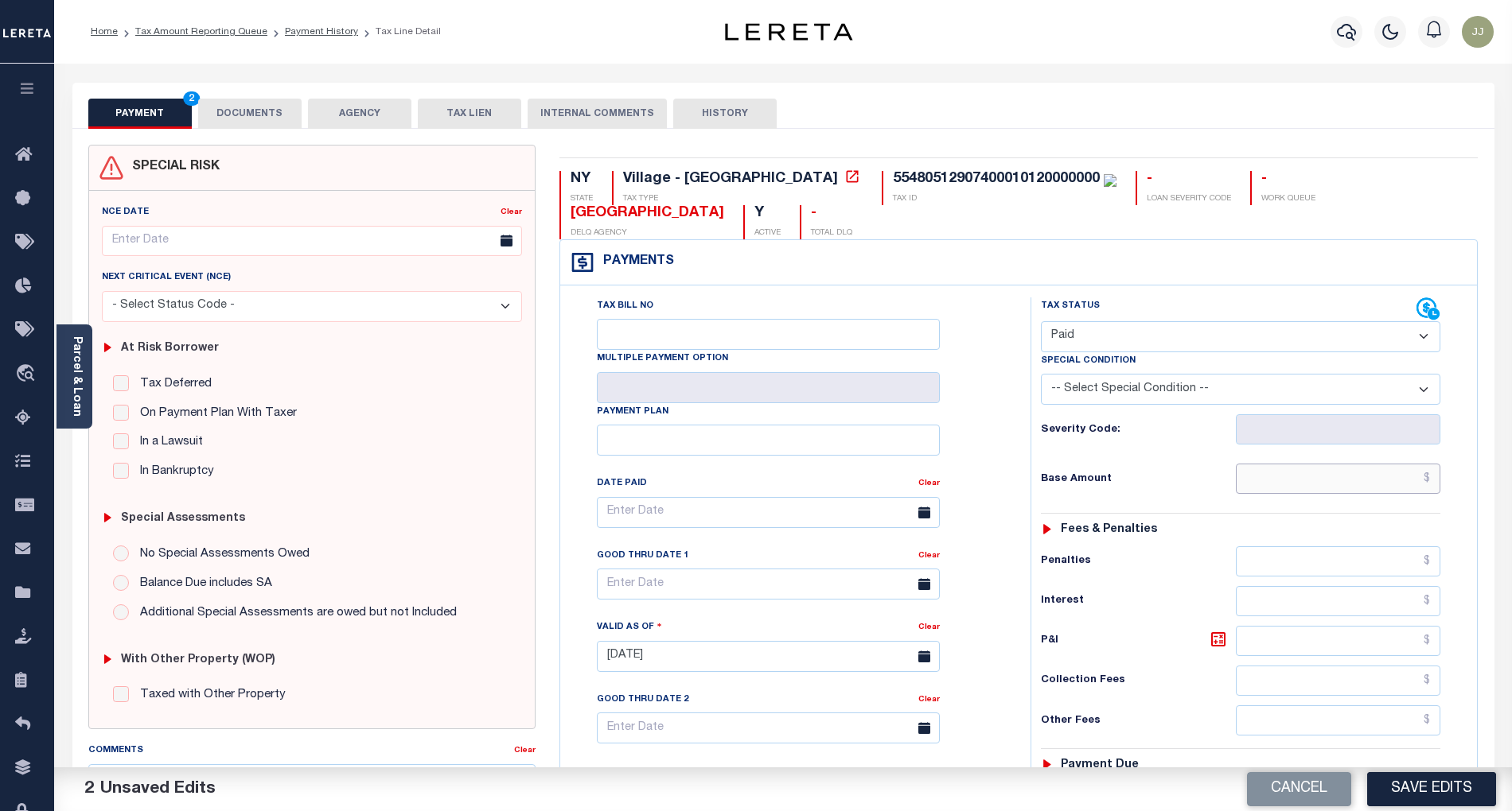
click at [1300, 480] on input "text" at bounding box center [1338, 478] width 206 height 30
type input "$0.00"
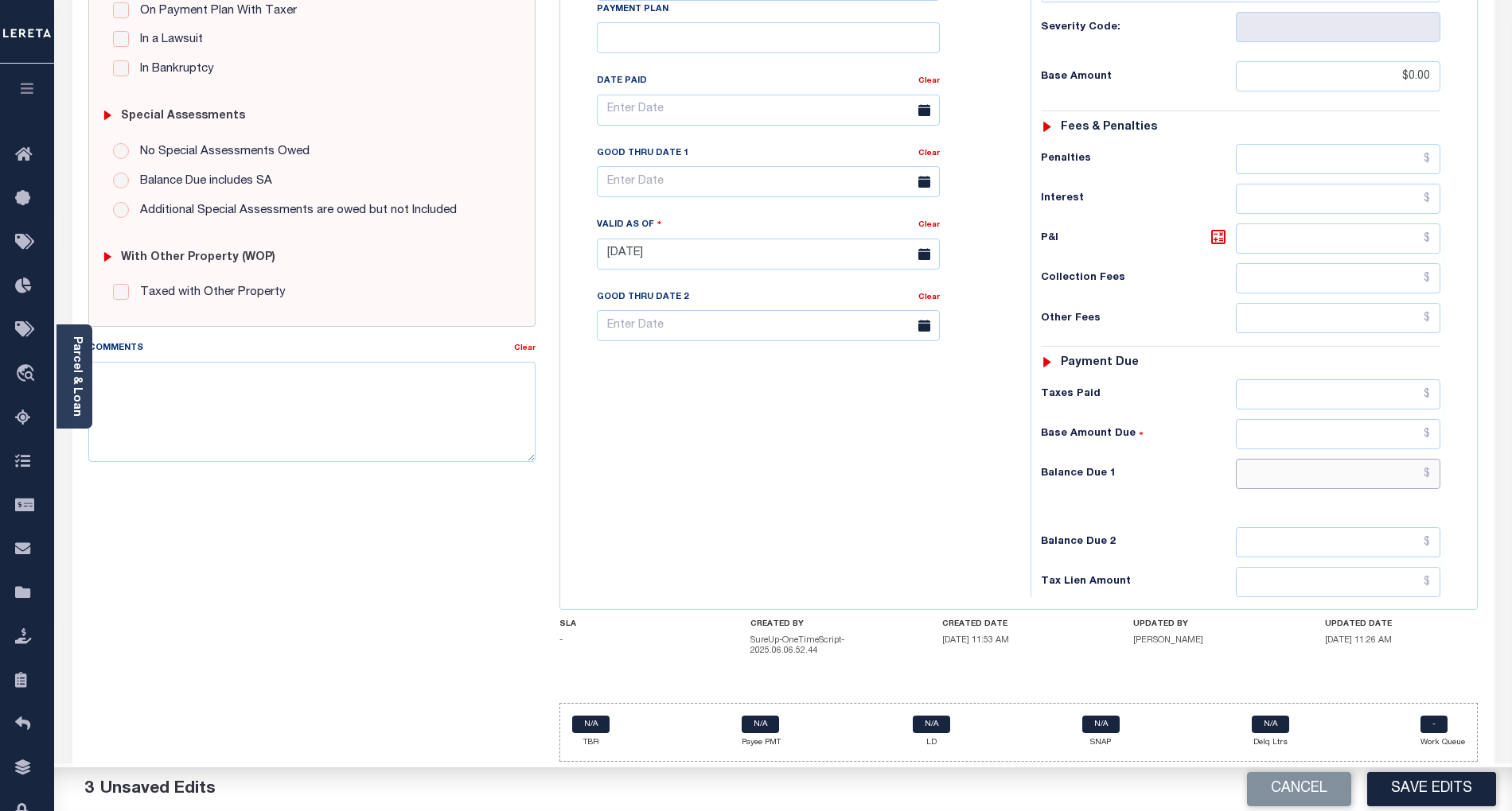
click at [1293, 463] on input "text" at bounding box center [1338, 473] width 206 height 30
type input "$0.00"
click at [242, 408] on span "Tax Amount Reporting Queue" at bounding box center [150, 419] width 206 height 44
click at [193, 393] on textarea "Comments" at bounding box center [312, 412] width 448 height 100
paste textarea "[DATE] - info taken verbally, as per [PERSON_NAME], at tax office taxes are pai…"
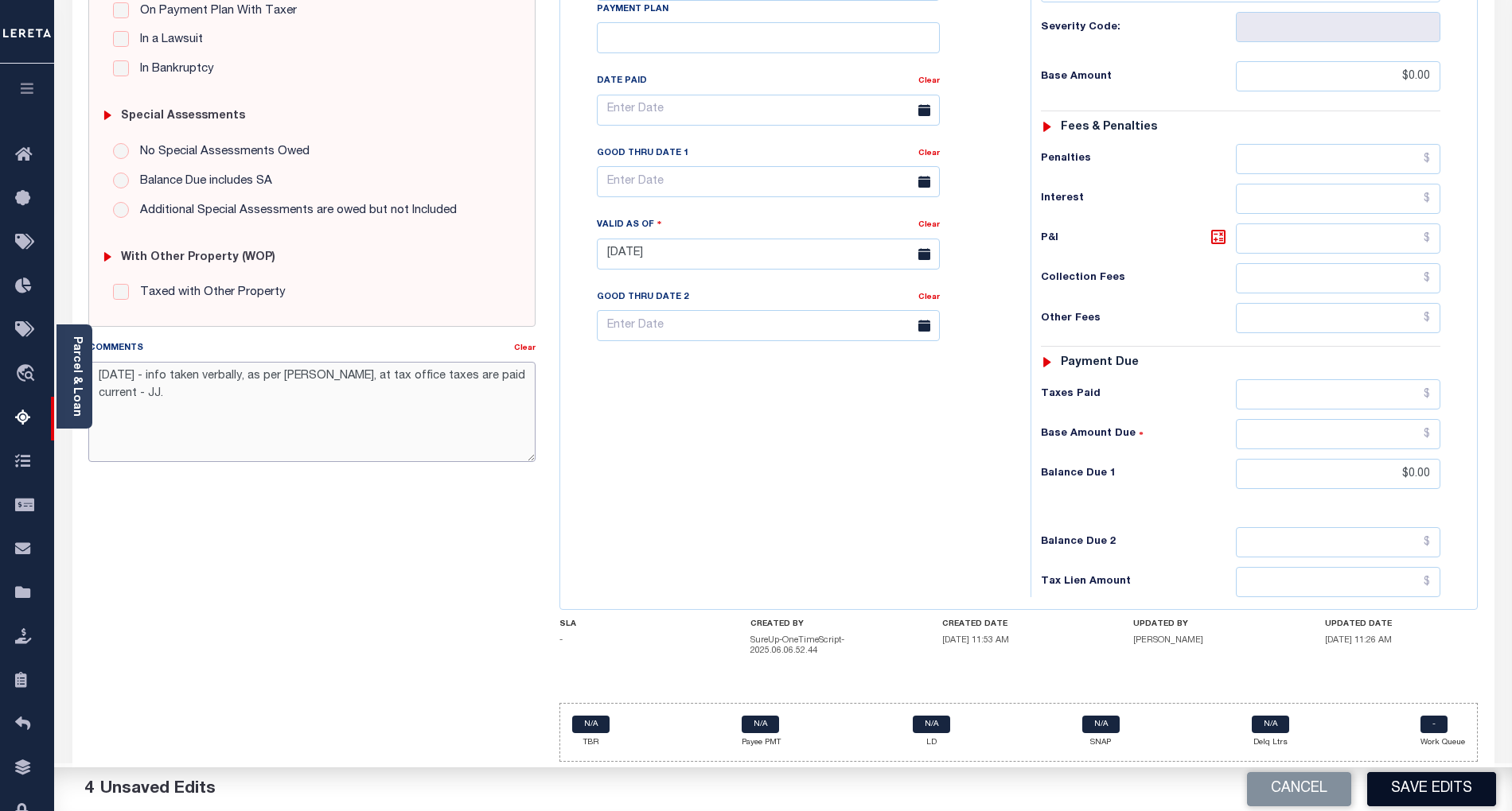
type textarea "[DATE] - info taken verbally, as per [PERSON_NAME], at tax office taxes are pai…"
click at [1424, 795] on button "Save Edits" at bounding box center [1431, 789] width 129 height 35
checkbox input "false"
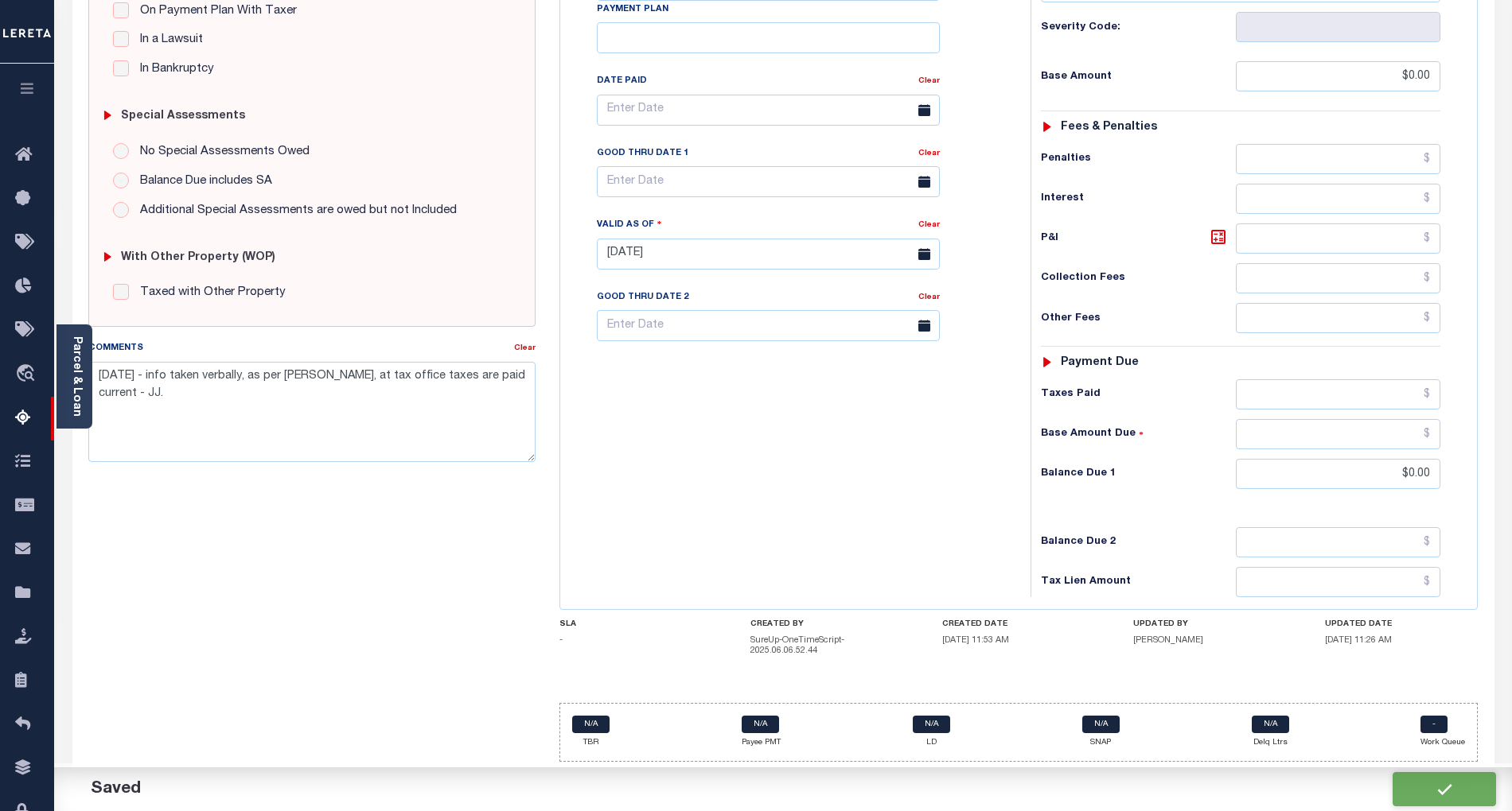
checkbox input "false"
type textarea "10/02/2025 - info taken verbally, as per Carrie, at tax office taxes are paid c…"
type input "$0"
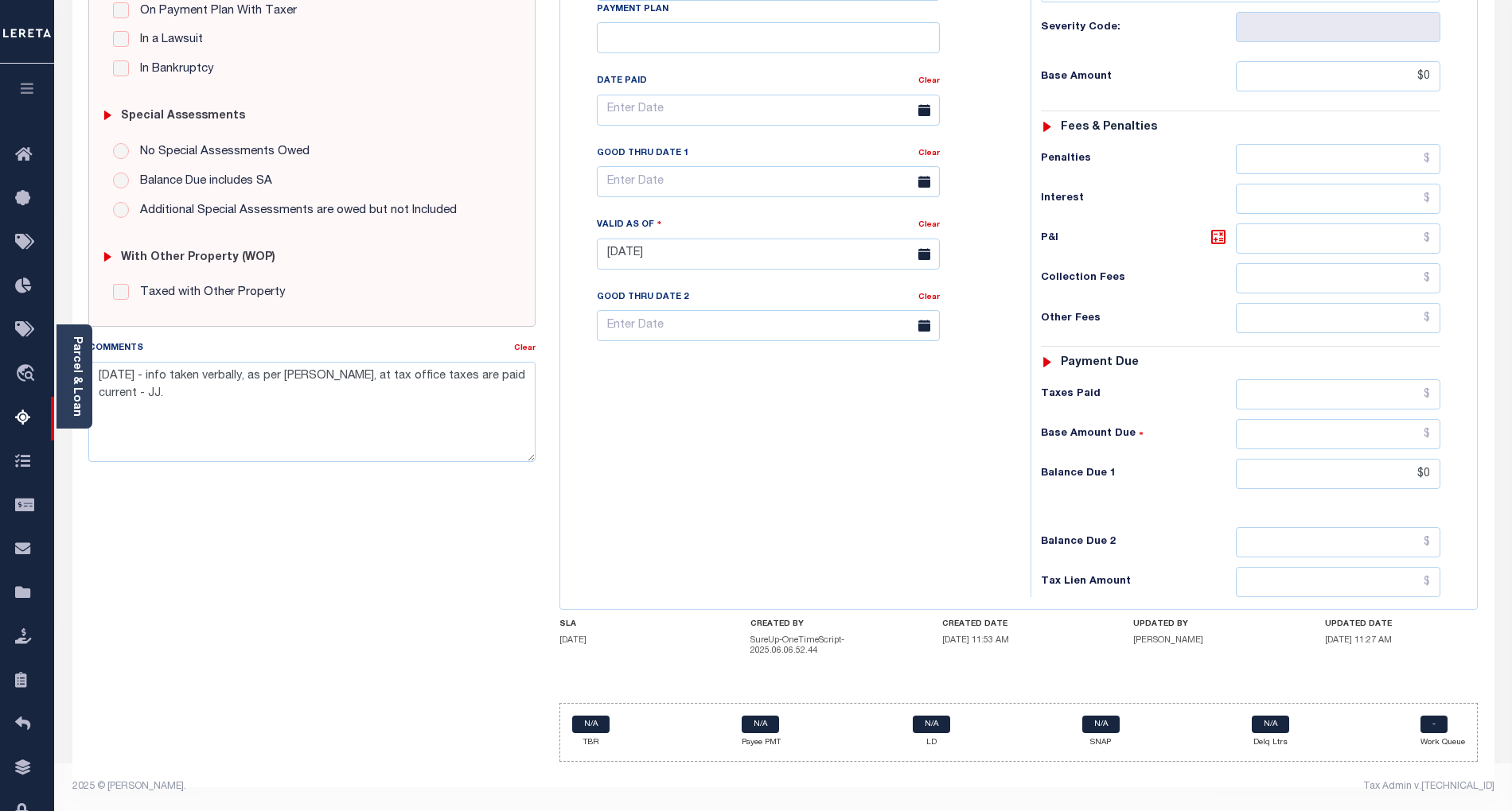
scroll to position [0, 0]
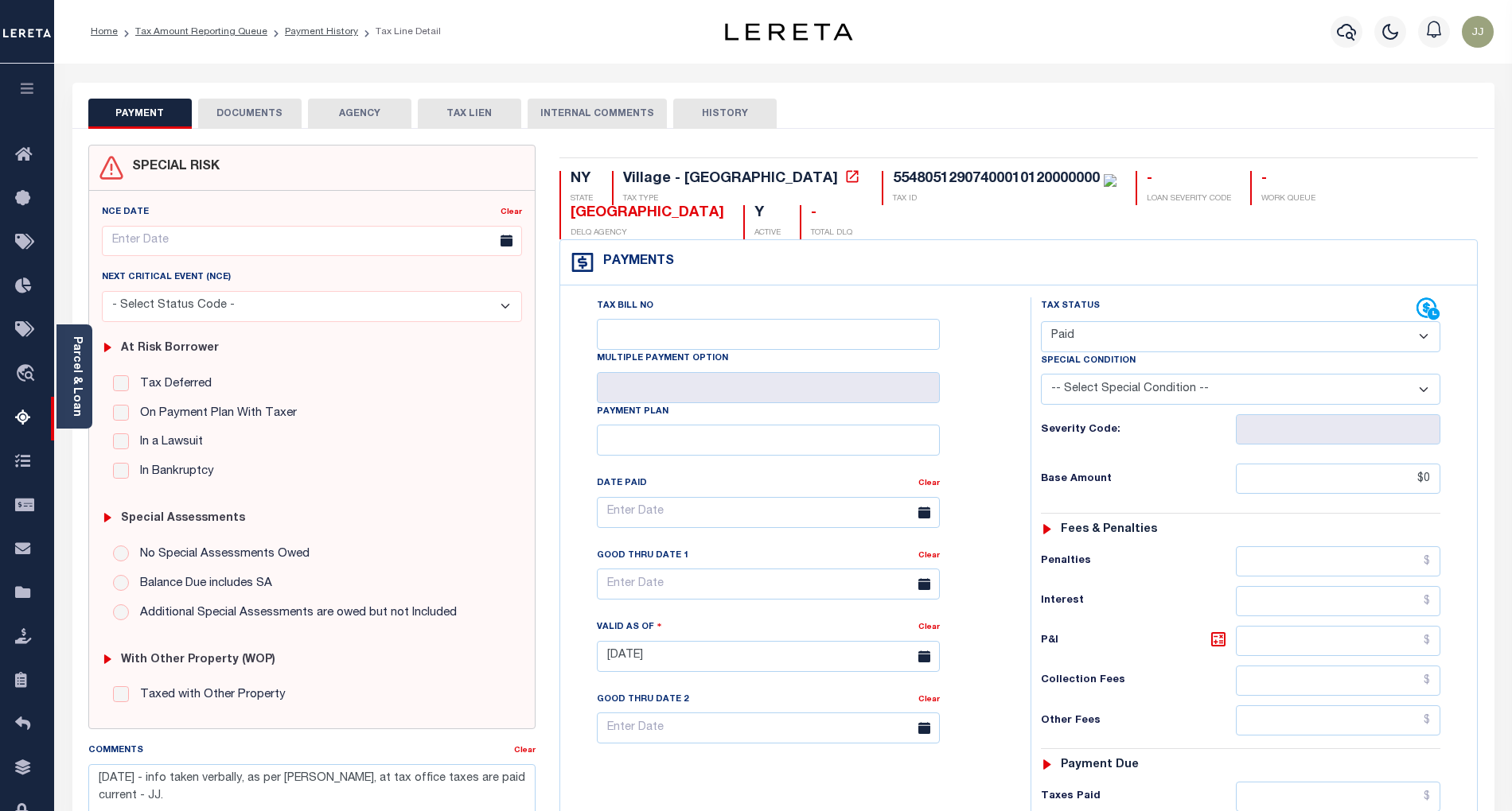
click at [301, 21] on ol "Home Tax Amount Reporting Queue Payment History Tax Line Detail" at bounding box center [265, 31] width 376 height 34
click at [307, 27] on link "Payment History" at bounding box center [321, 31] width 73 height 10
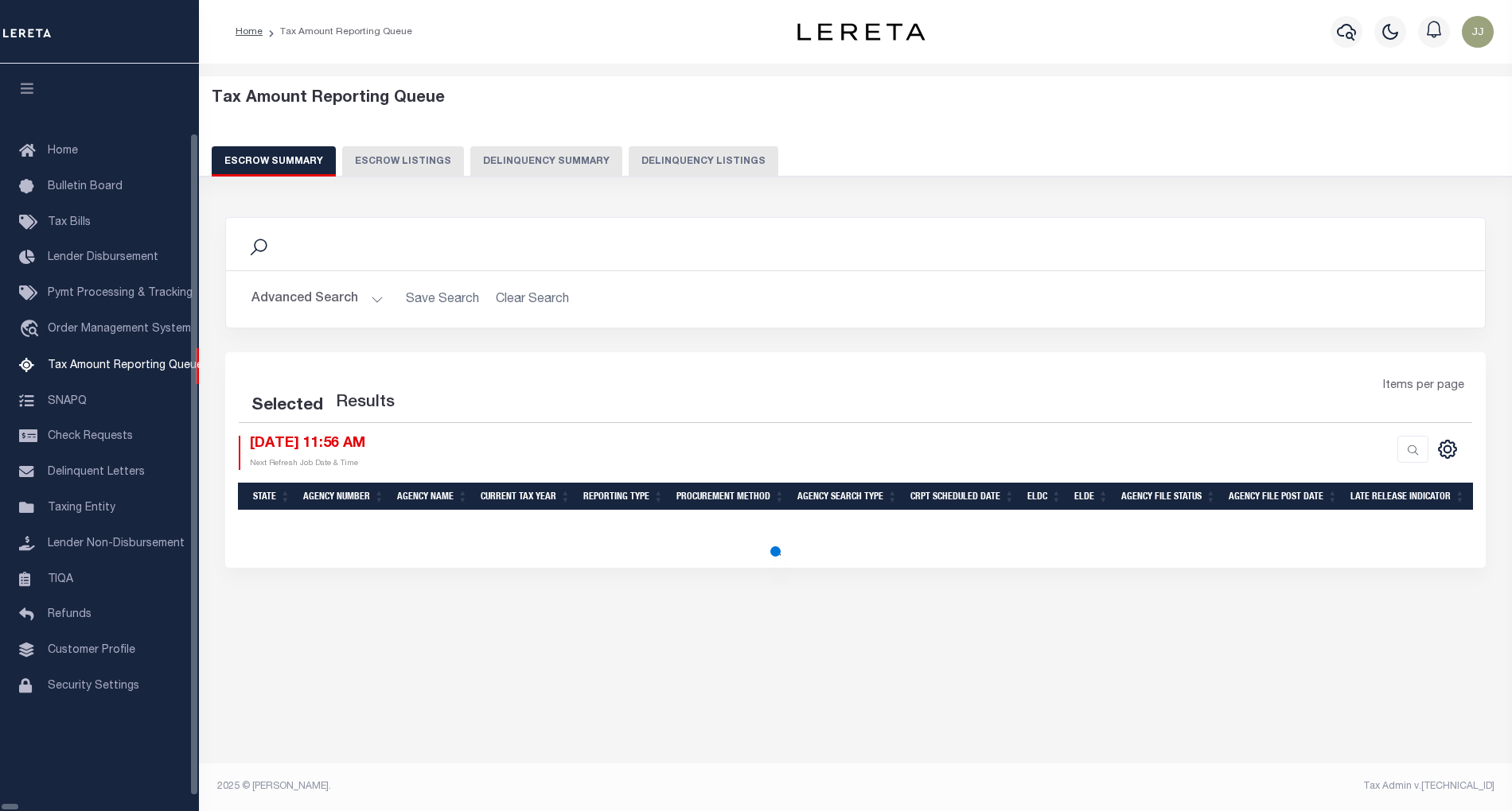
select select "100"
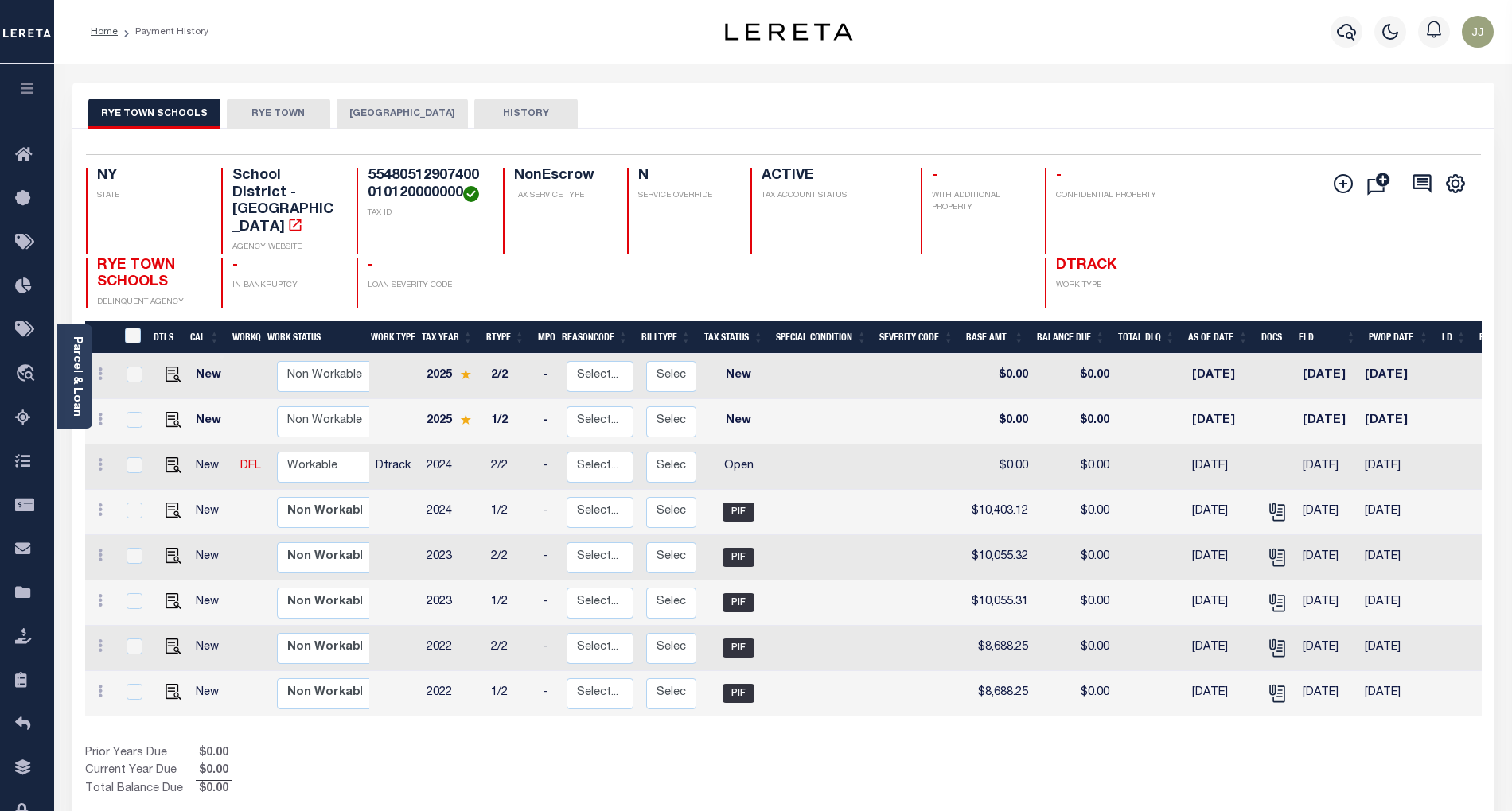
click at [405, 122] on button "[GEOGRAPHIC_DATA]" at bounding box center [403, 113] width 131 height 30
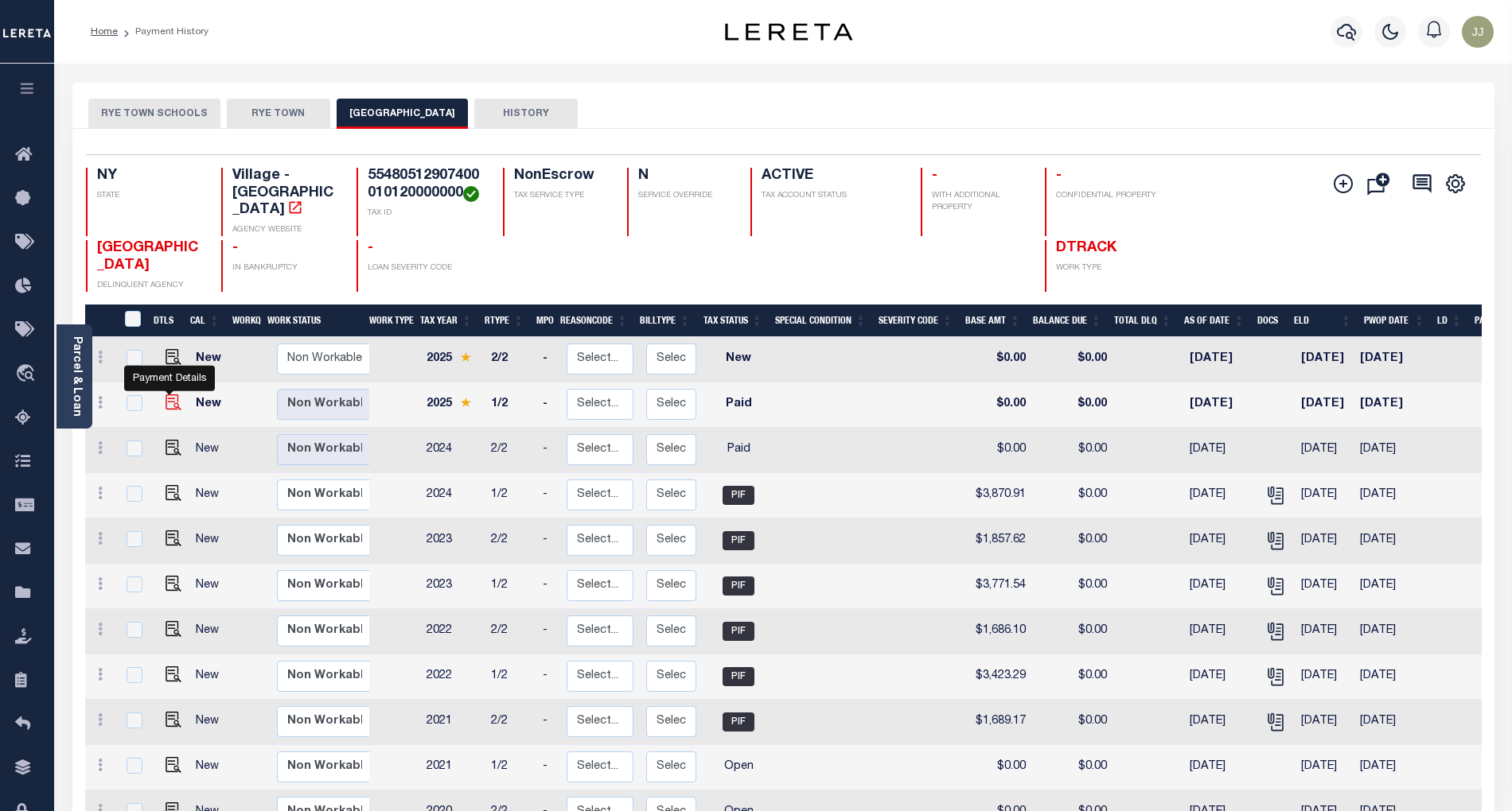
click at [166, 395] on img "" at bounding box center [174, 402] width 16 height 16
checkbox input "true"
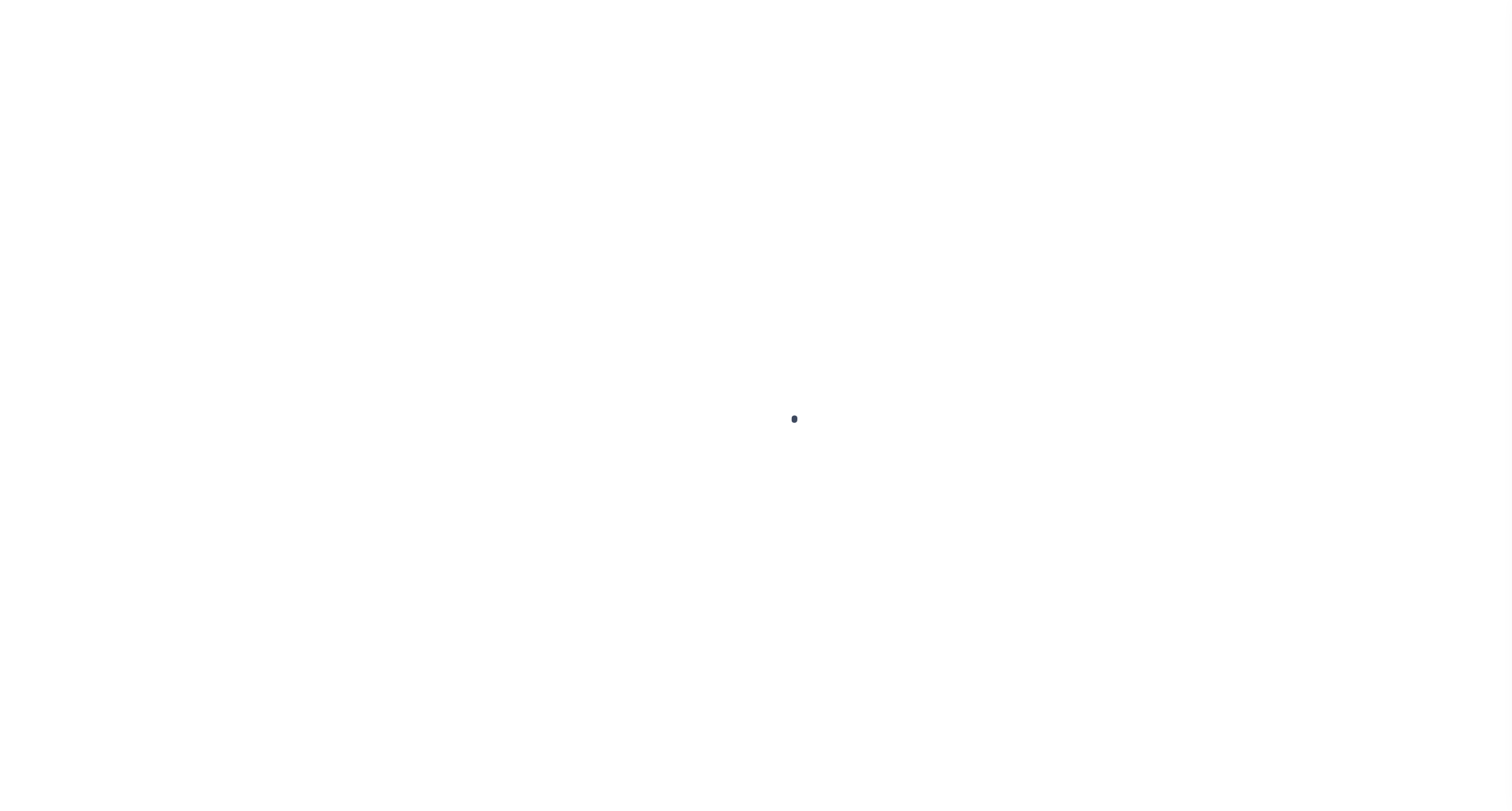
select select "PYD"
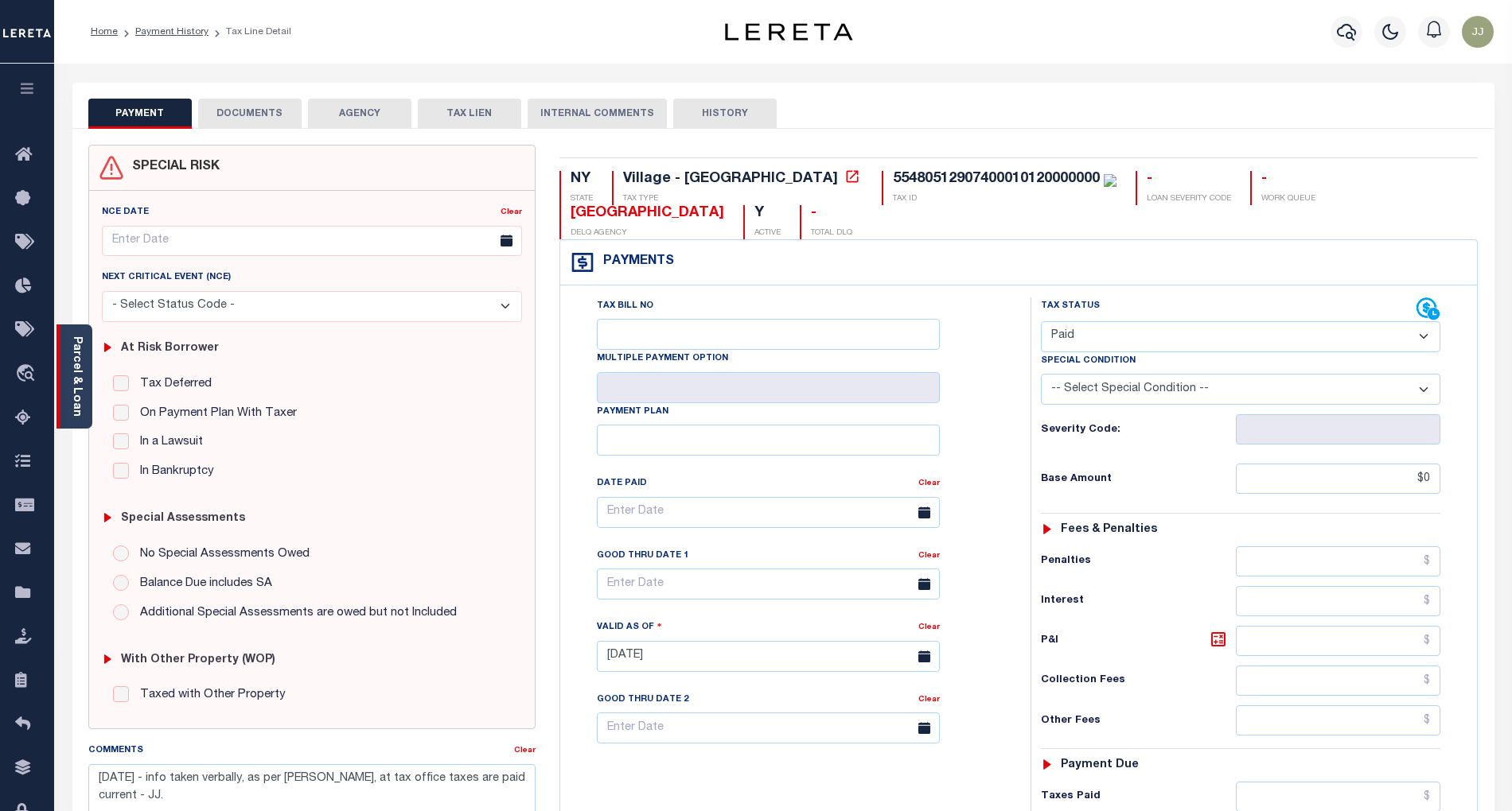
click at [77, 404] on link "Parcel & Loan" at bounding box center [76, 377] width 11 height 80
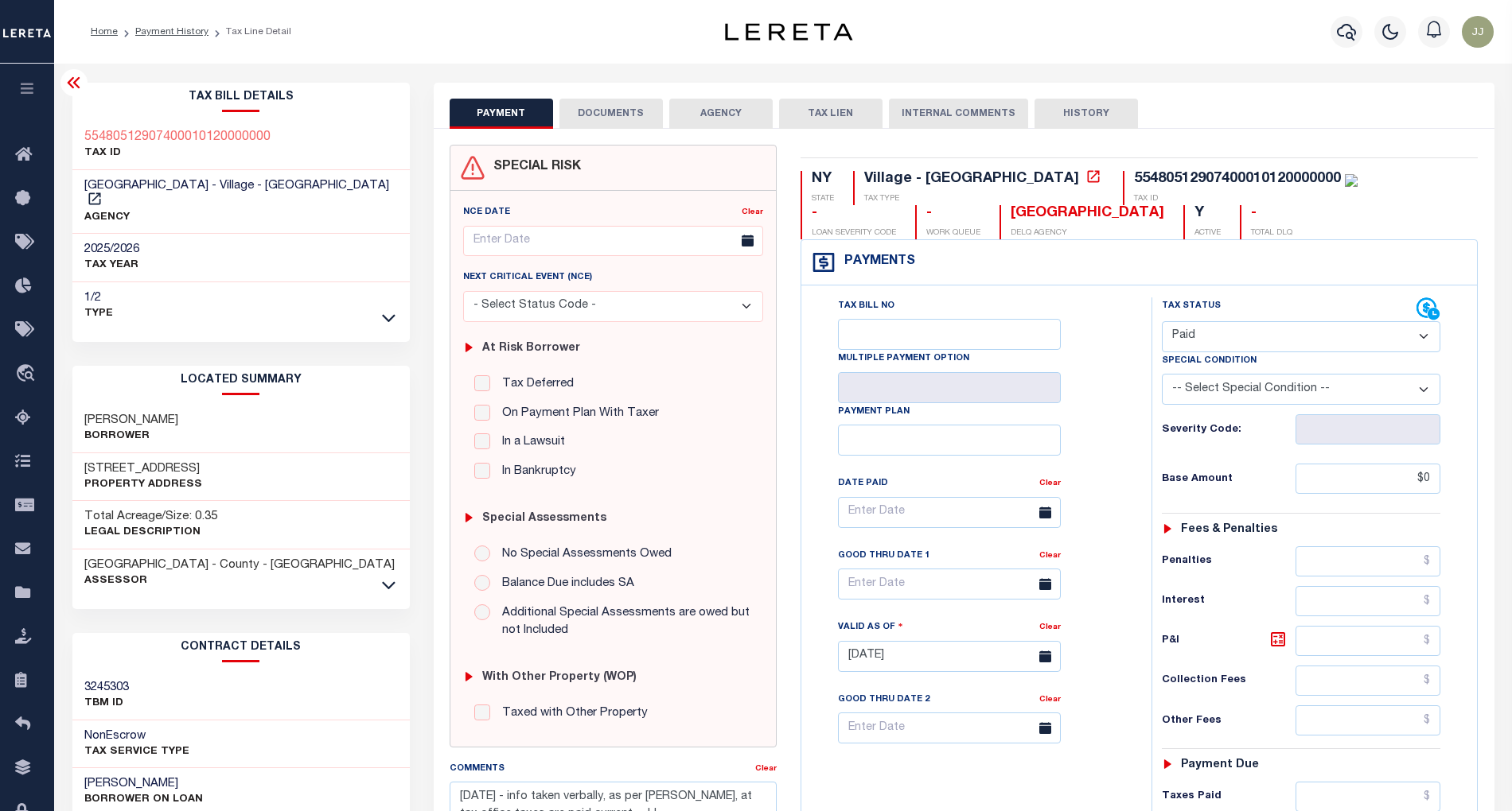
click at [237, 192] on span "[GEOGRAPHIC_DATA] - Village - [GEOGRAPHIC_DATA]" at bounding box center [237, 186] width 305 height 12
click at [176, 38] on li "Payment History" at bounding box center [162, 32] width 91 height 15
click at [1114, 386] on div "Tax Bill No Multiple Payment Option Payment Plan Clear" at bounding box center [972, 520] width 310 height 447
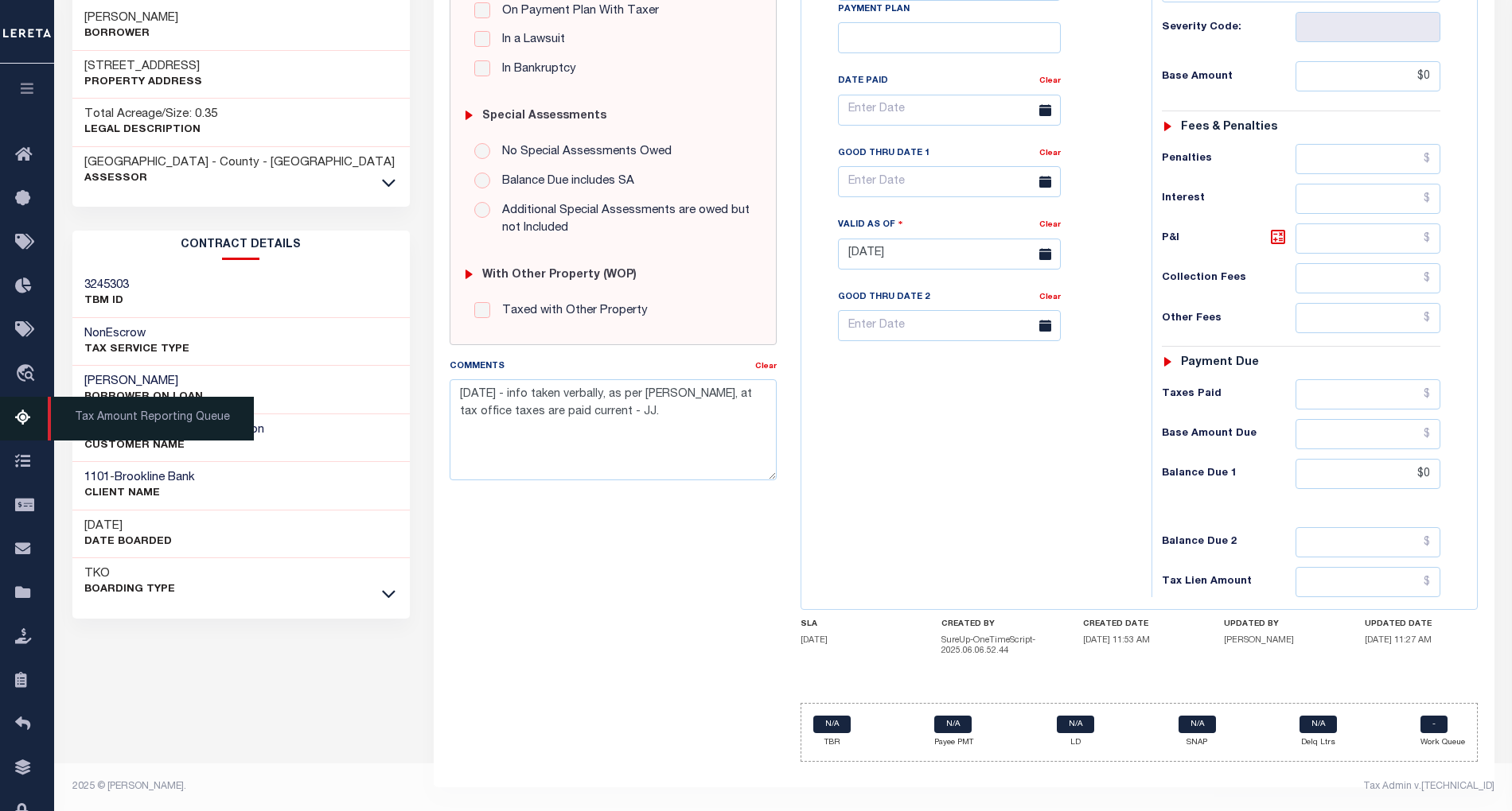
click at [16, 423] on icon at bounding box center [27, 418] width 25 height 20
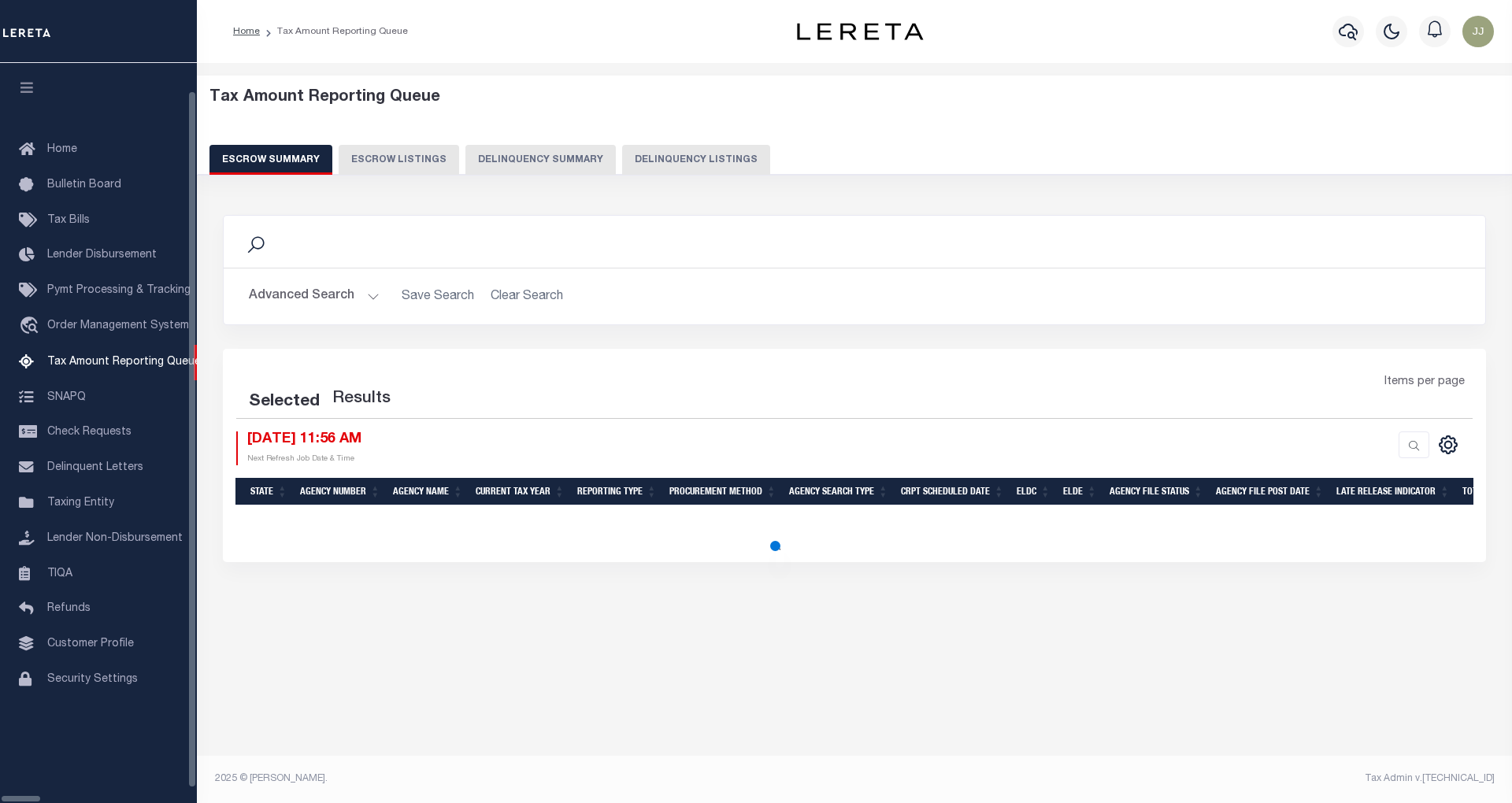
click at [623, 165] on button "Delinquency Listings" at bounding box center [696, 159] width 148 height 30
select select "NY"
select select "100"
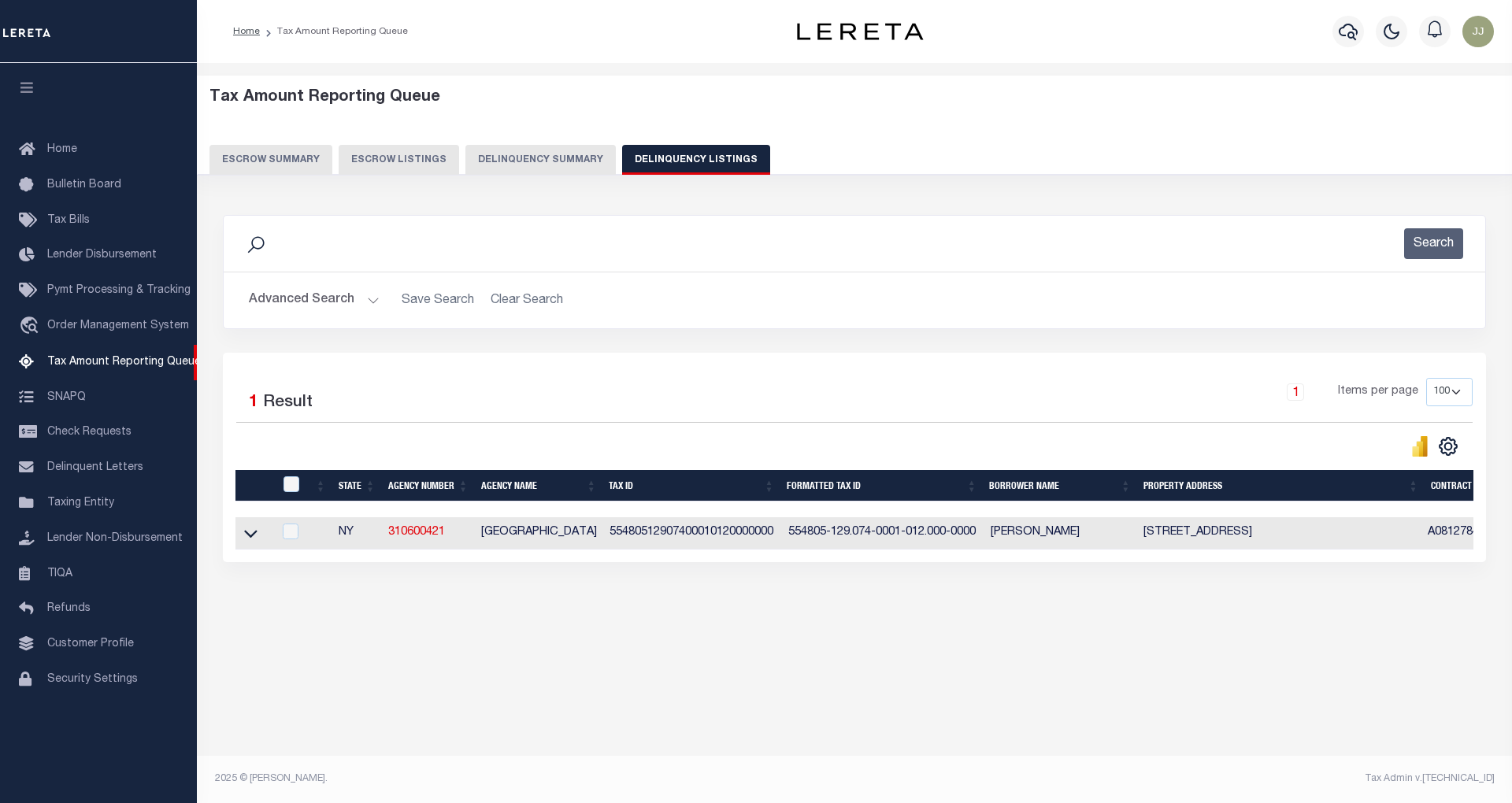
click at [351, 305] on button "Advanced Search" at bounding box center [314, 300] width 131 height 31
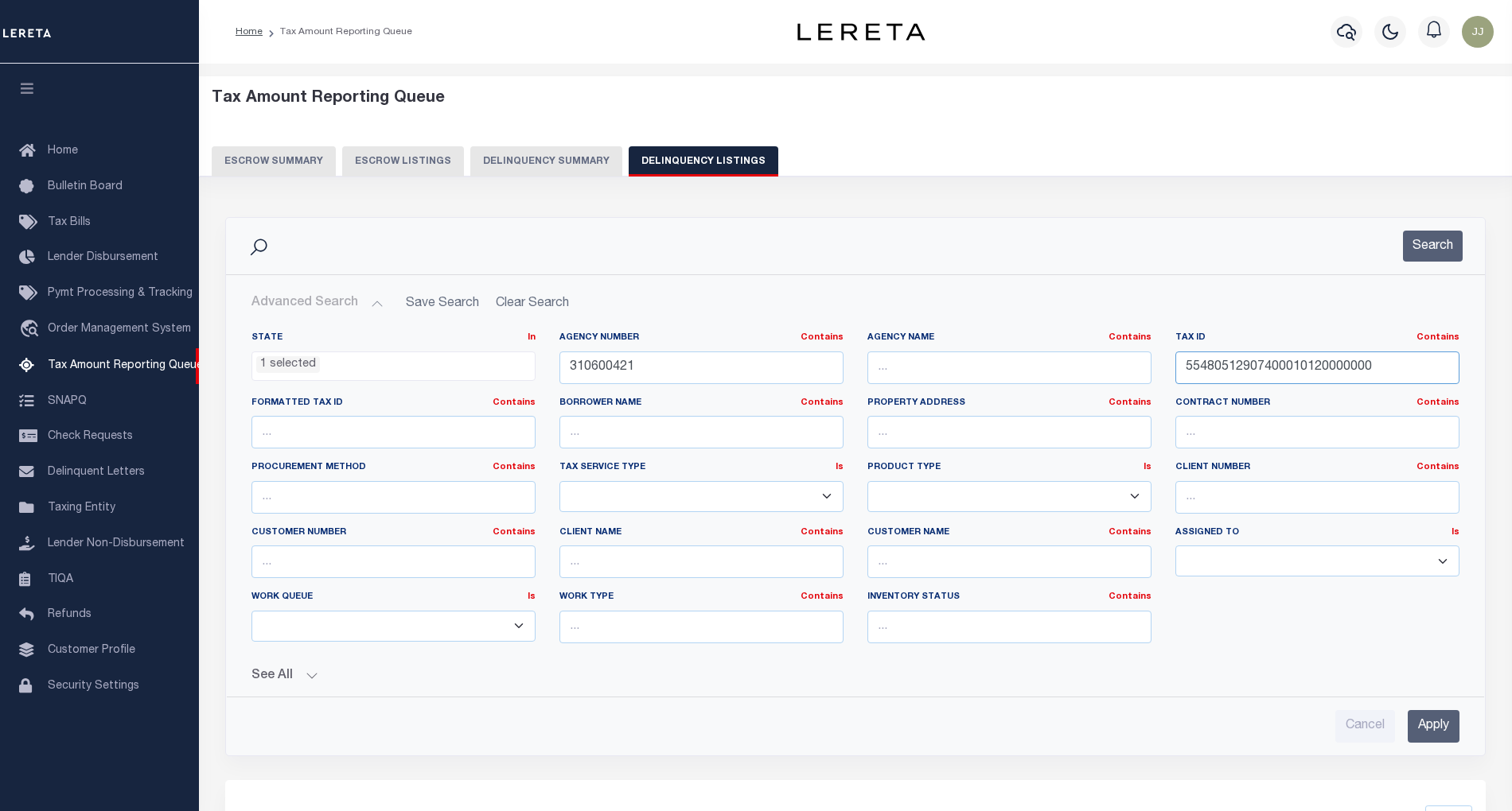
drag, startPoint x: 1391, startPoint y: 371, endPoint x: 1115, endPoint y: 377, distance: 276.1
click at [1115, 377] on div "State In In AK AL AR AZ CA CO CT DC DE FL GA GU HI IA ID IL IN KS KY LA MA MD M…" at bounding box center [855, 494] width 1232 height 325
paste input "14001460070003031"
type input "55140014600700030310000000"
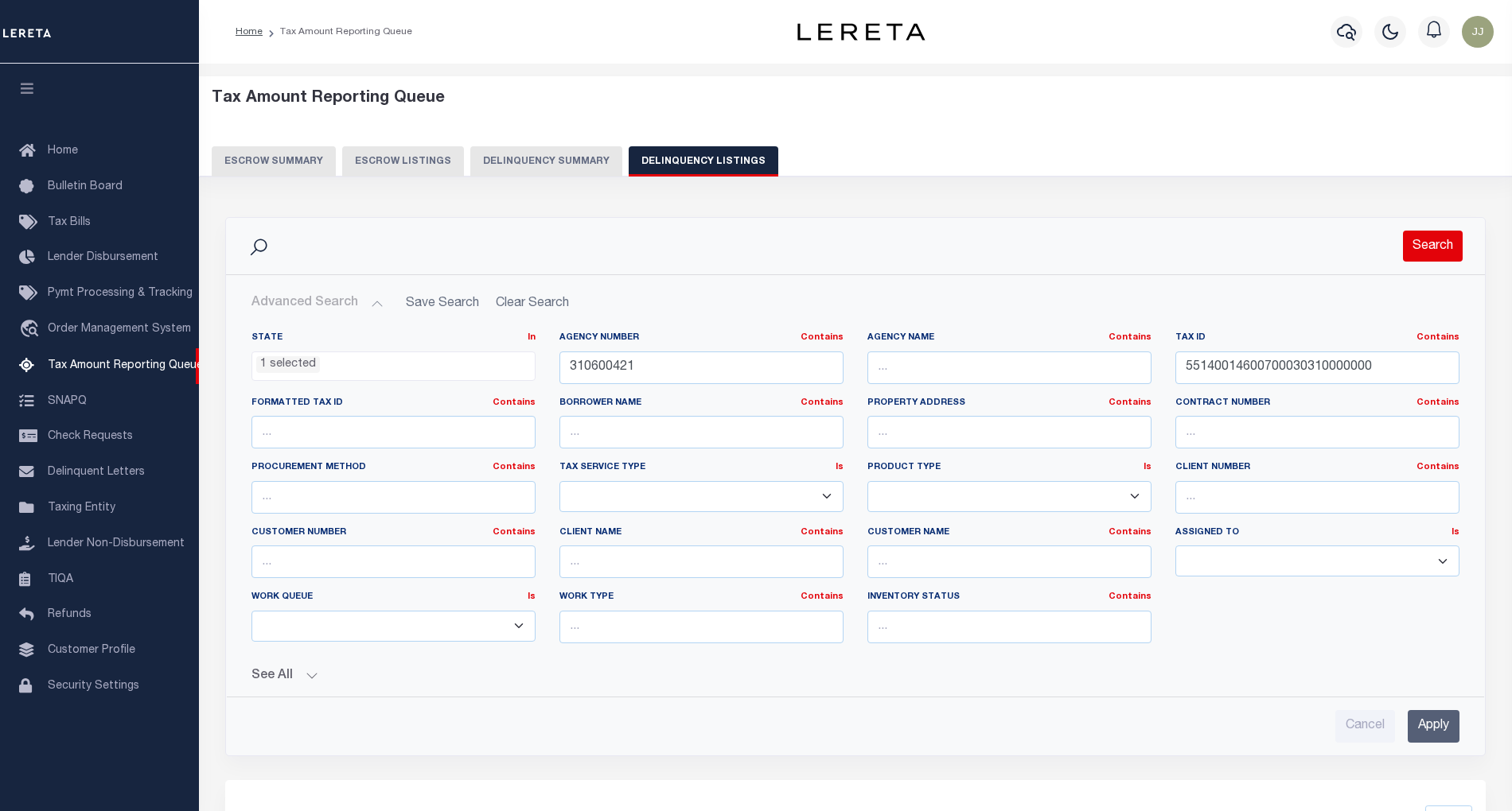
click at [1435, 251] on button "Search" at bounding box center [1433, 246] width 60 height 31
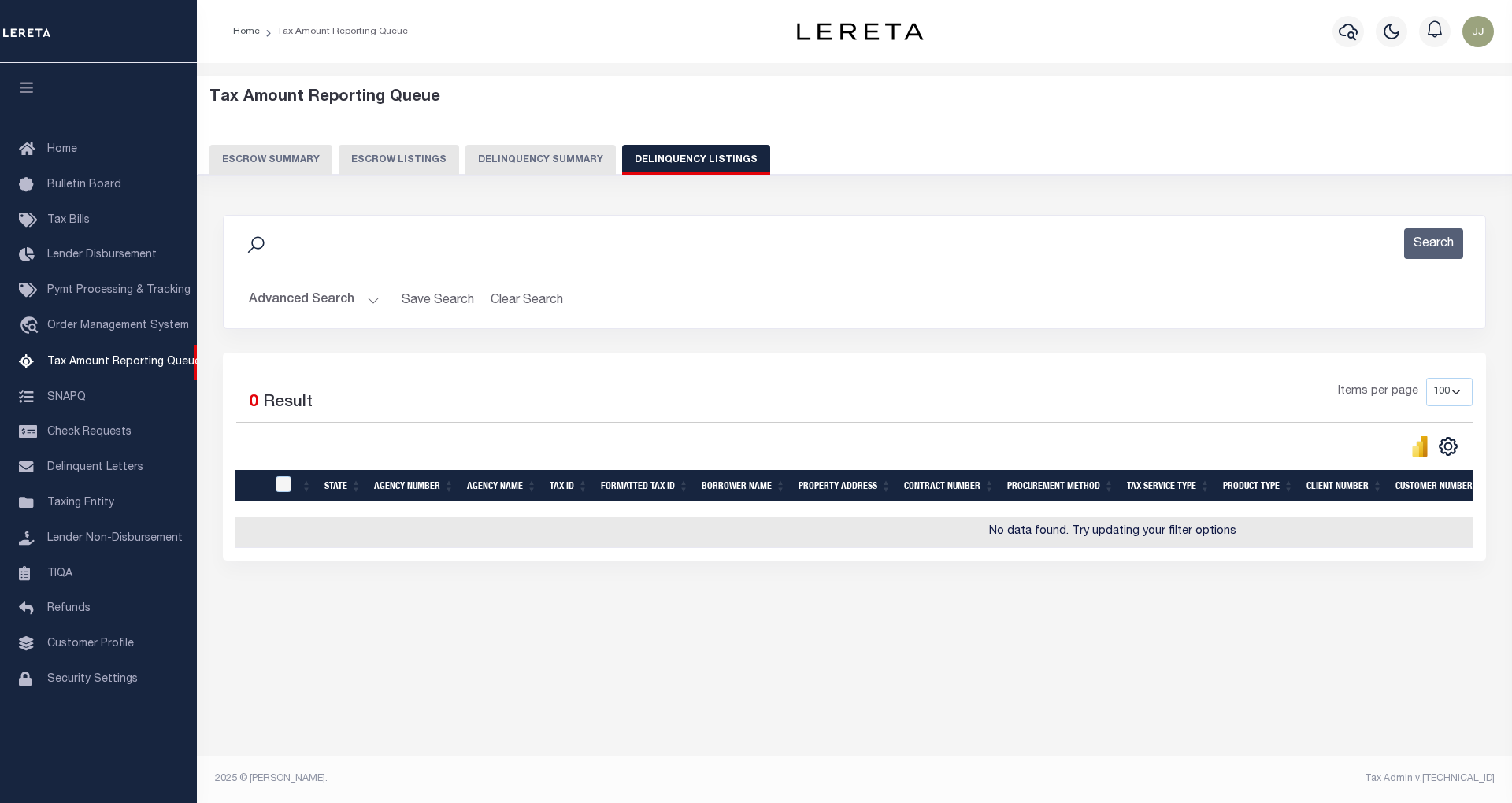
click at [375, 316] on div "Advanced Search Save Search Clear Search tblassign_wrapper_dynamictable_____Def…" at bounding box center [854, 300] width 1261 height 56
click at [369, 304] on button "Advanced Search" at bounding box center [314, 300] width 131 height 31
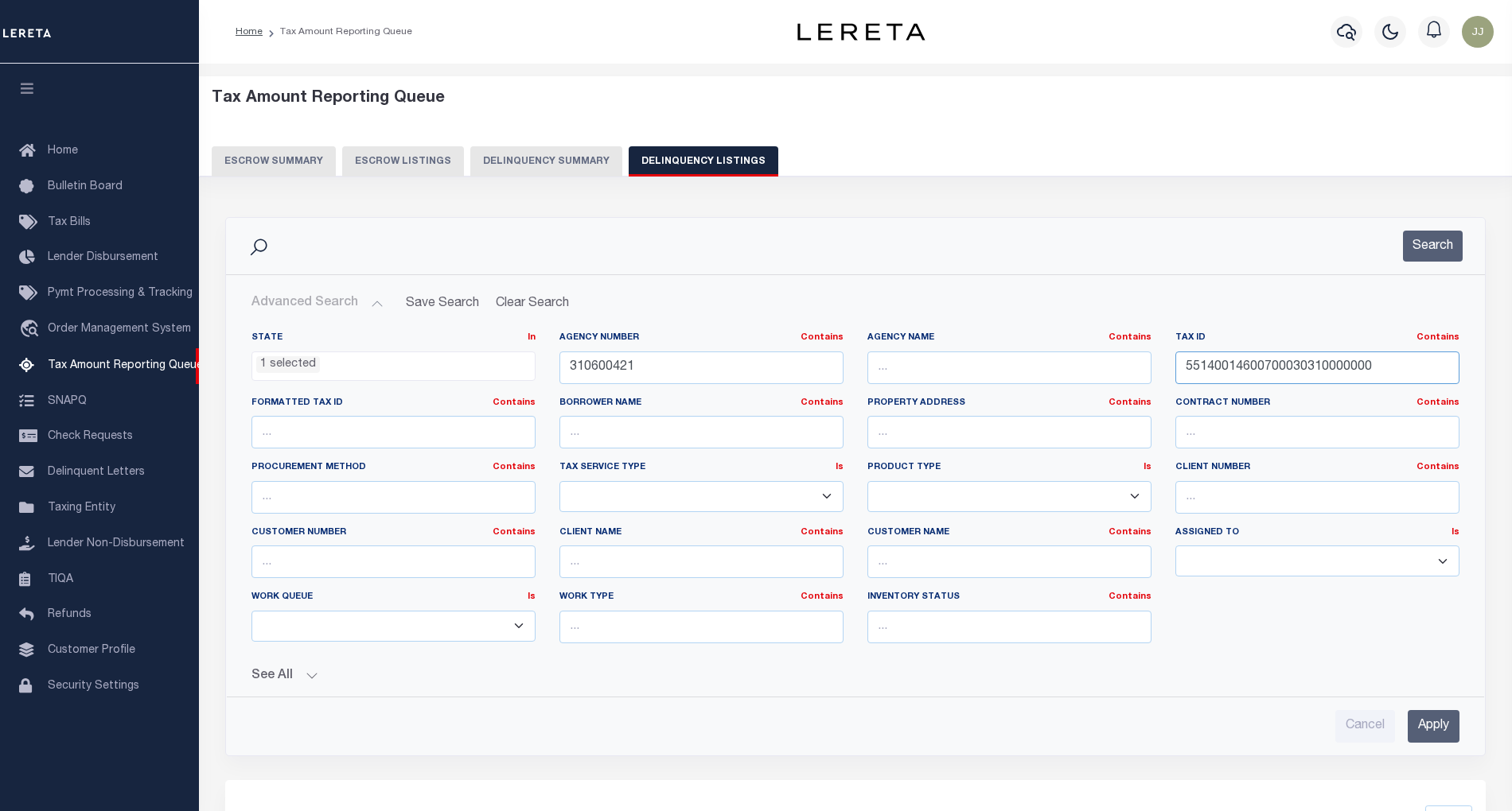
drag, startPoint x: 1403, startPoint y: 363, endPoint x: 1121, endPoint y: 370, distance: 282.1
click at [1121, 370] on div "State In In AK AL AR AZ CA CO CT DC DE FL GA GU HI IA ID IL IN KS KY LA MA MD M…" at bounding box center [855, 494] width 1232 height 325
drag, startPoint x: 656, startPoint y: 369, endPoint x: 546, endPoint y: 372, distance: 110.0
click at [546, 372] on div "State In In AK AL AR AZ CA CO CT DC DE FL GA GU HI IA ID IL IN KS KY LA MA MD M…" at bounding box center [855, 494] width 1232 height 325
paste input "103"
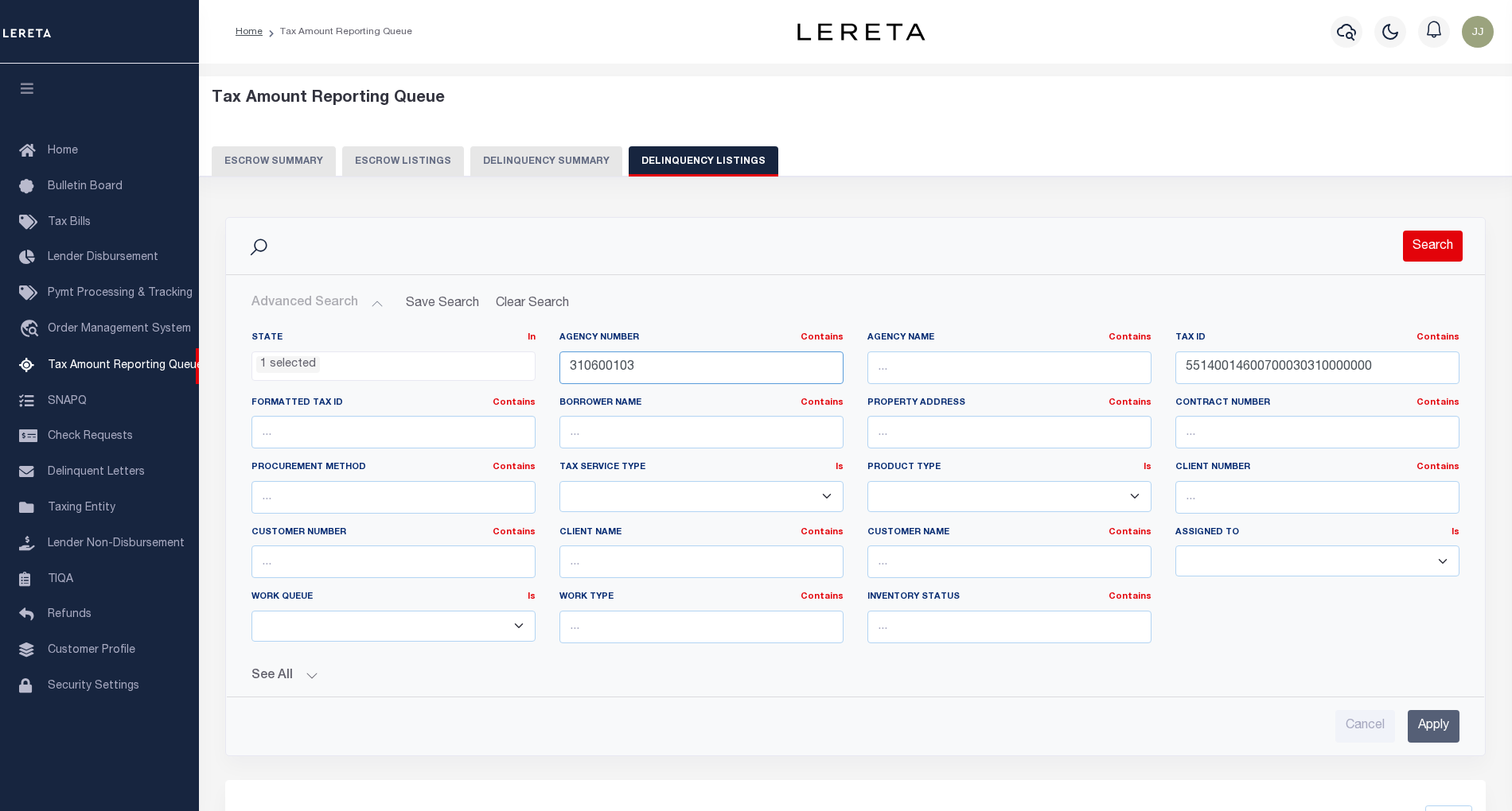
type input "310600103"
click at [1437, 245] on button "Search" at bounding box center [1433, 246] width 60 height 31
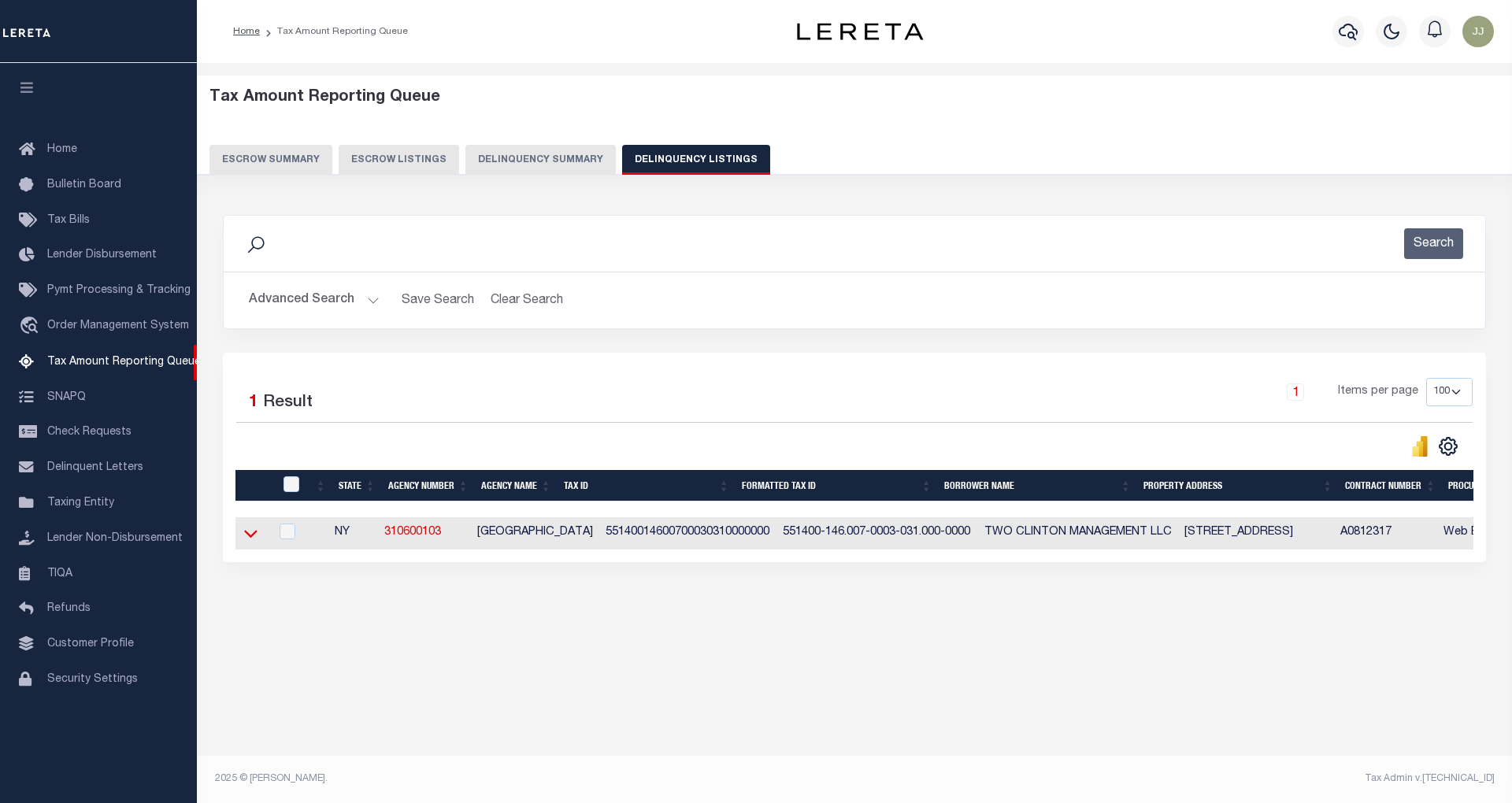
click at [246, 539] on icon at bounding box center [251, 534] width 14 height 8
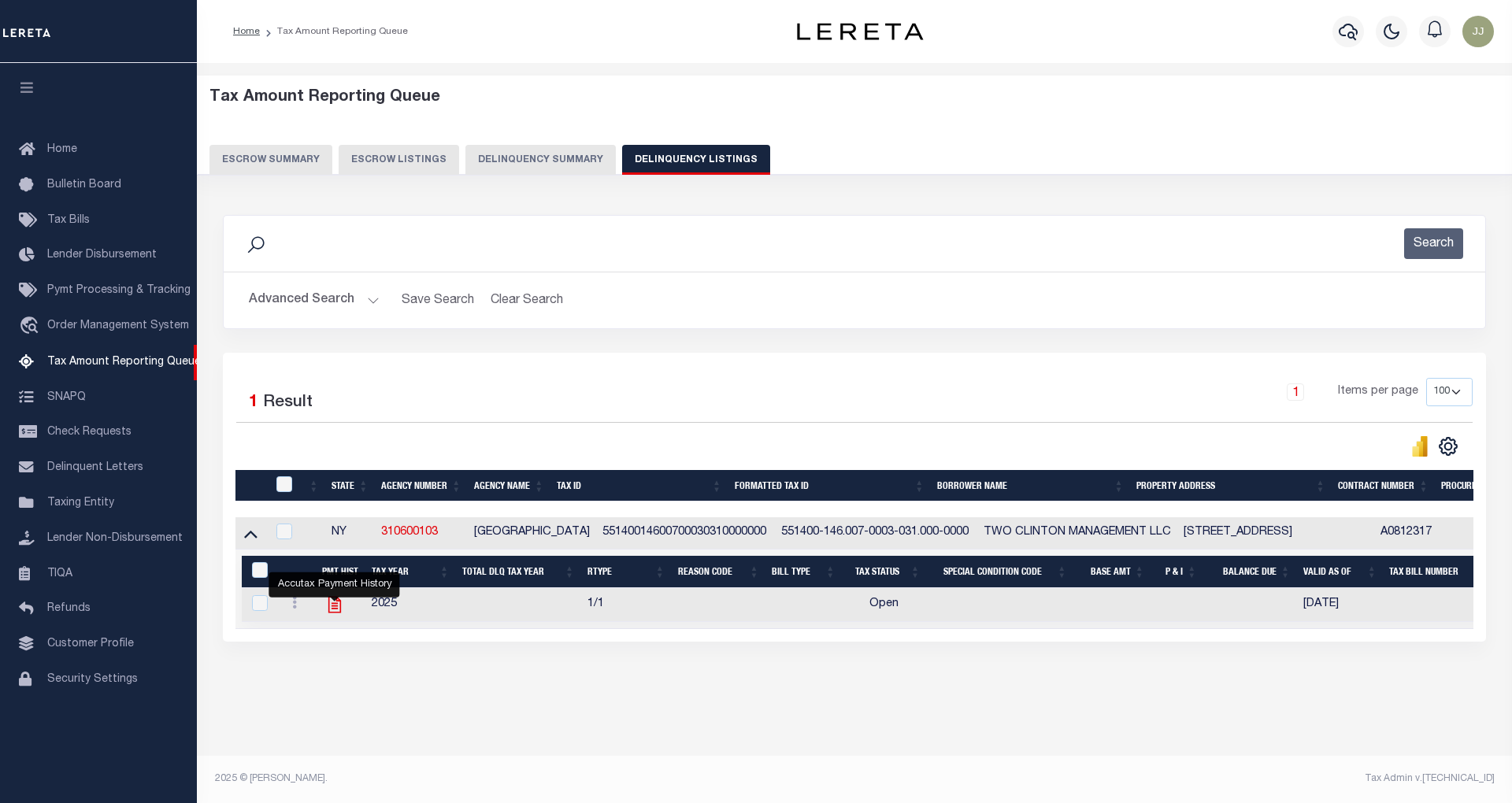
click at [344, 612] on icon "" at bounding box center [334, 605] width 21 height 21
checkbox input "true"
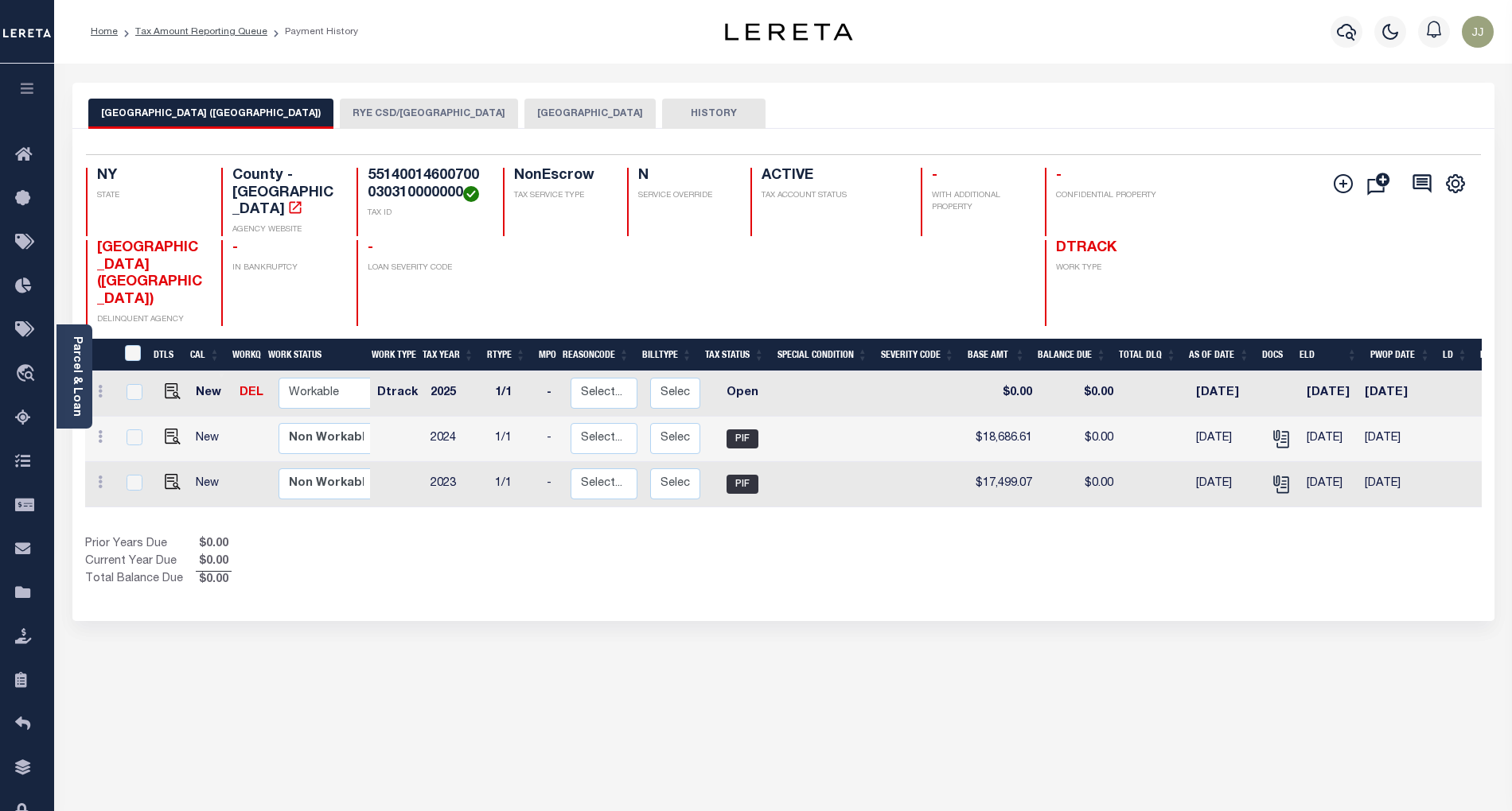
click at [524, 121] on button "[GEOGRAPHIC_DATA]" at bounding box center [590, 113] width 131 height 30
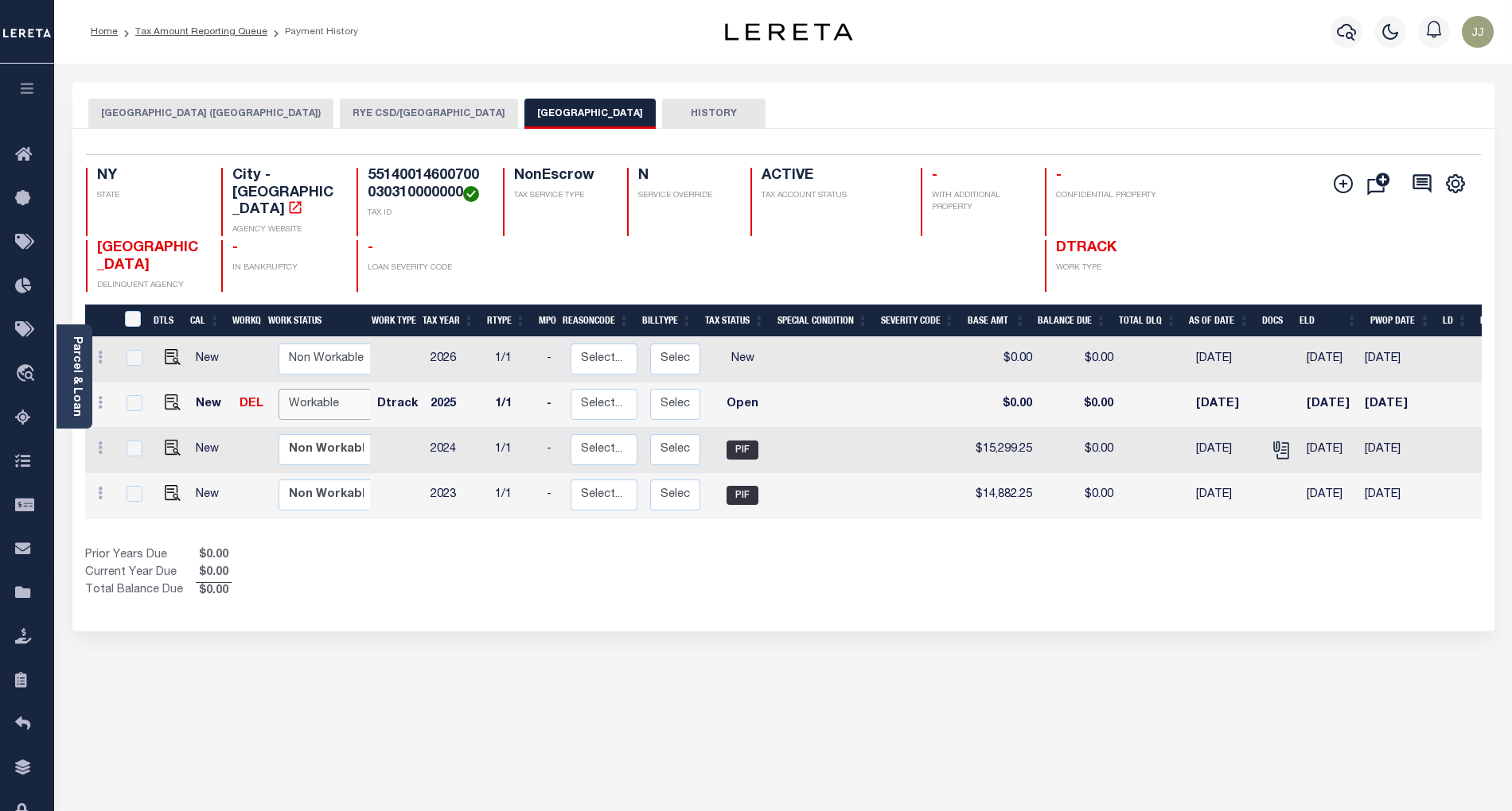
click at [301, 389] on select "Non Workable Workable" at bounding box center [326, 404] width 96 height 31
checkbox input "true"
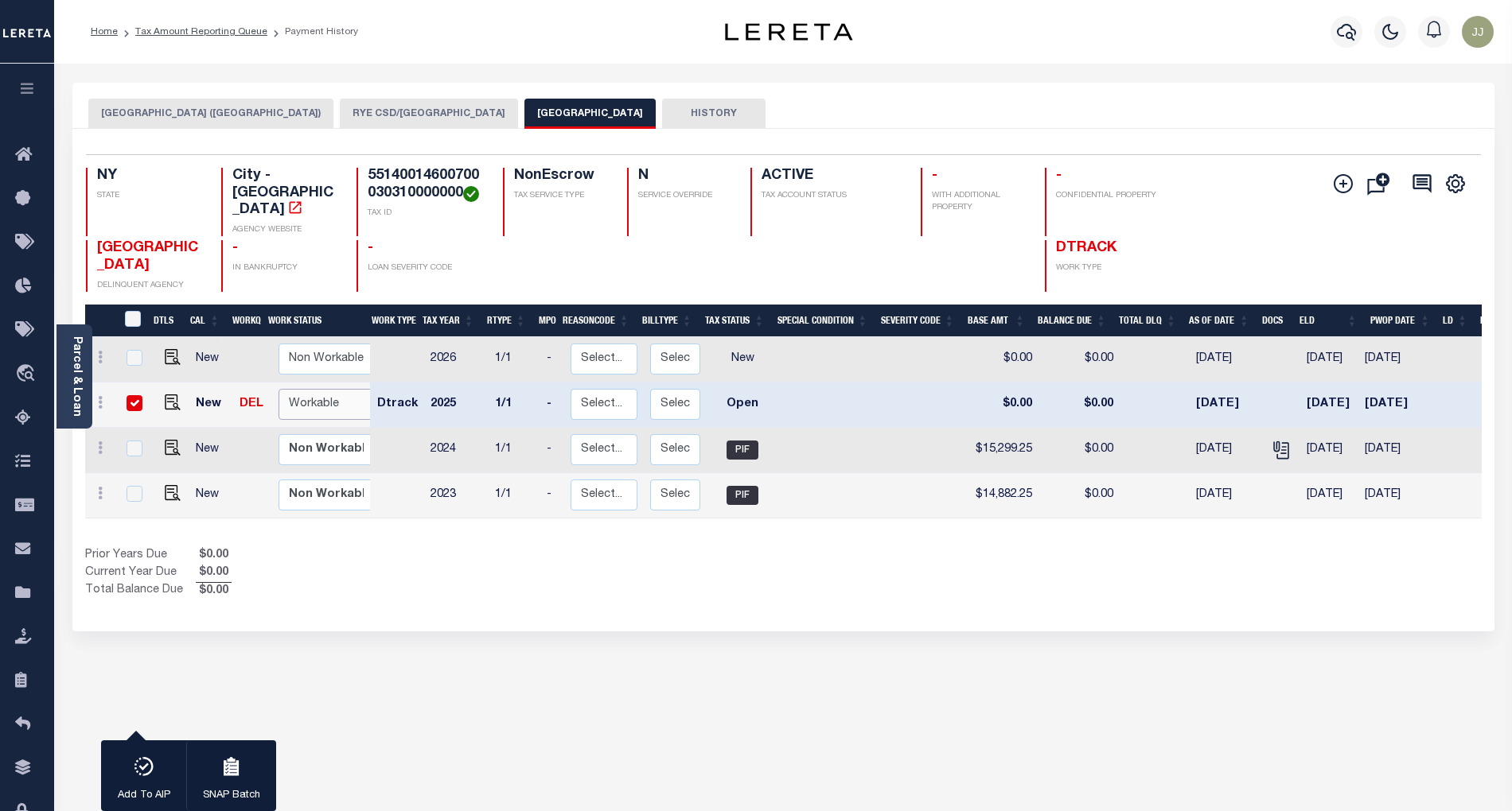
select select "true"
click at [278, 389] on select "Non Workable Workable" at bounding box center [326, 404] width 96 height 31
checkbox input "false"
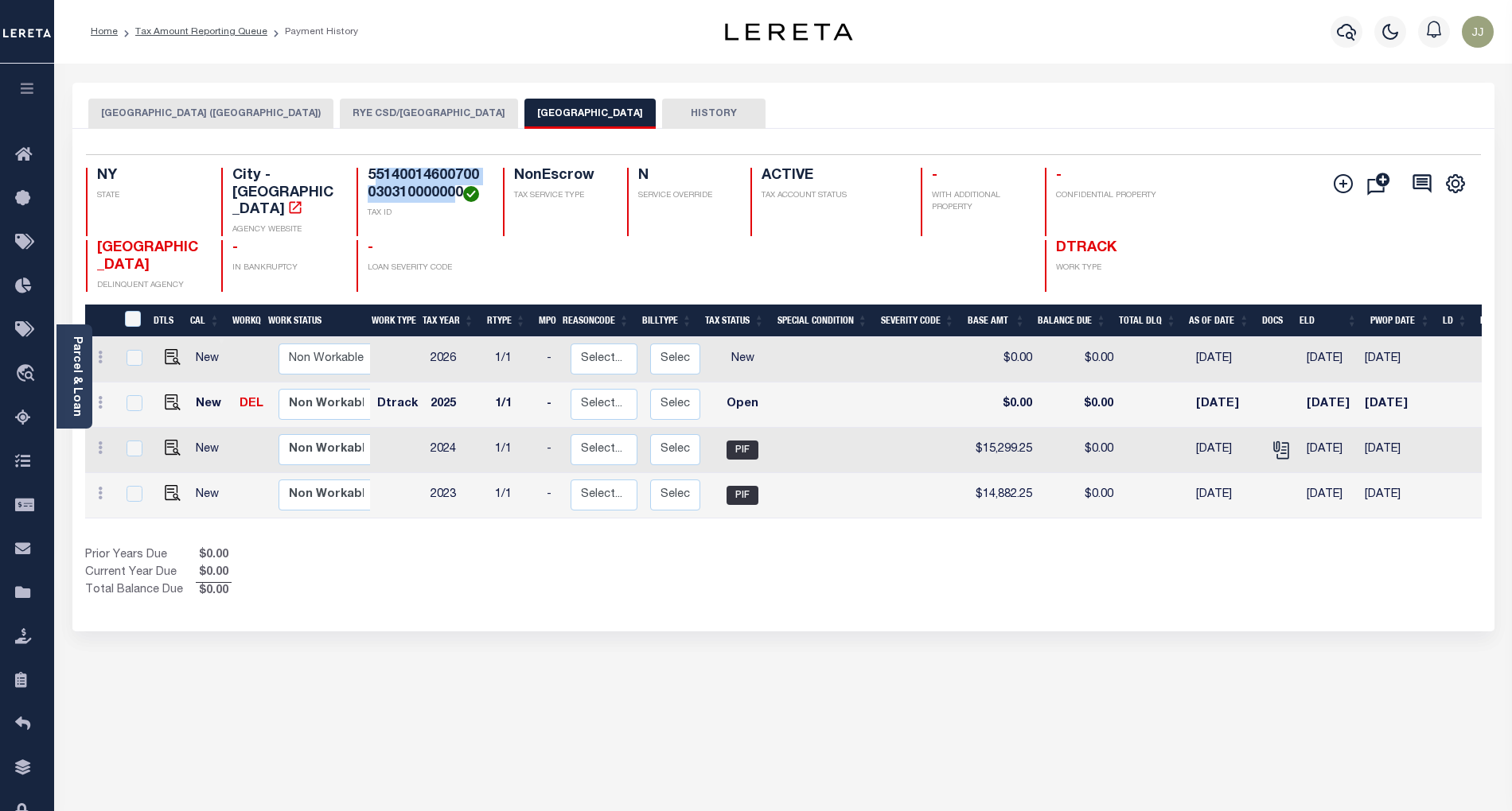
drag, startPoint x: 458, startPoint y: 192, endPoint x: 376, endPoint y: 180, distance: 82.9
click at [376, 180] on h4 "55140014600700030310000000" at bounding box center [425, 185] width 117 height 35
click at [387, 186] on h4 "55140014600700030310000000" at bounding box center [425, 185] width 117 height 35
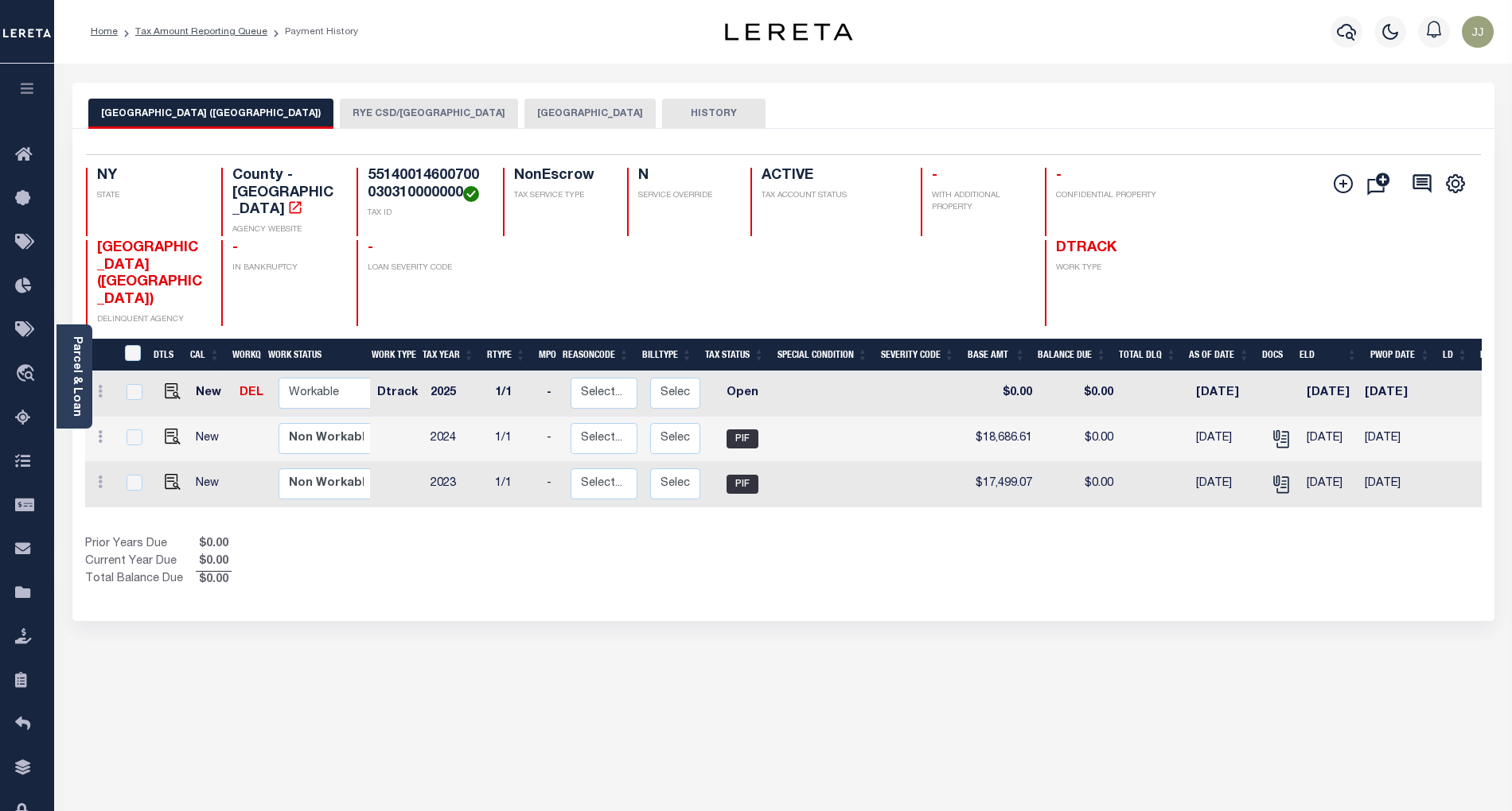
click at [524, 122] on button "[GEOGRAPHIC_DATA]" at bounding box center [590, 113] width 131 height 30
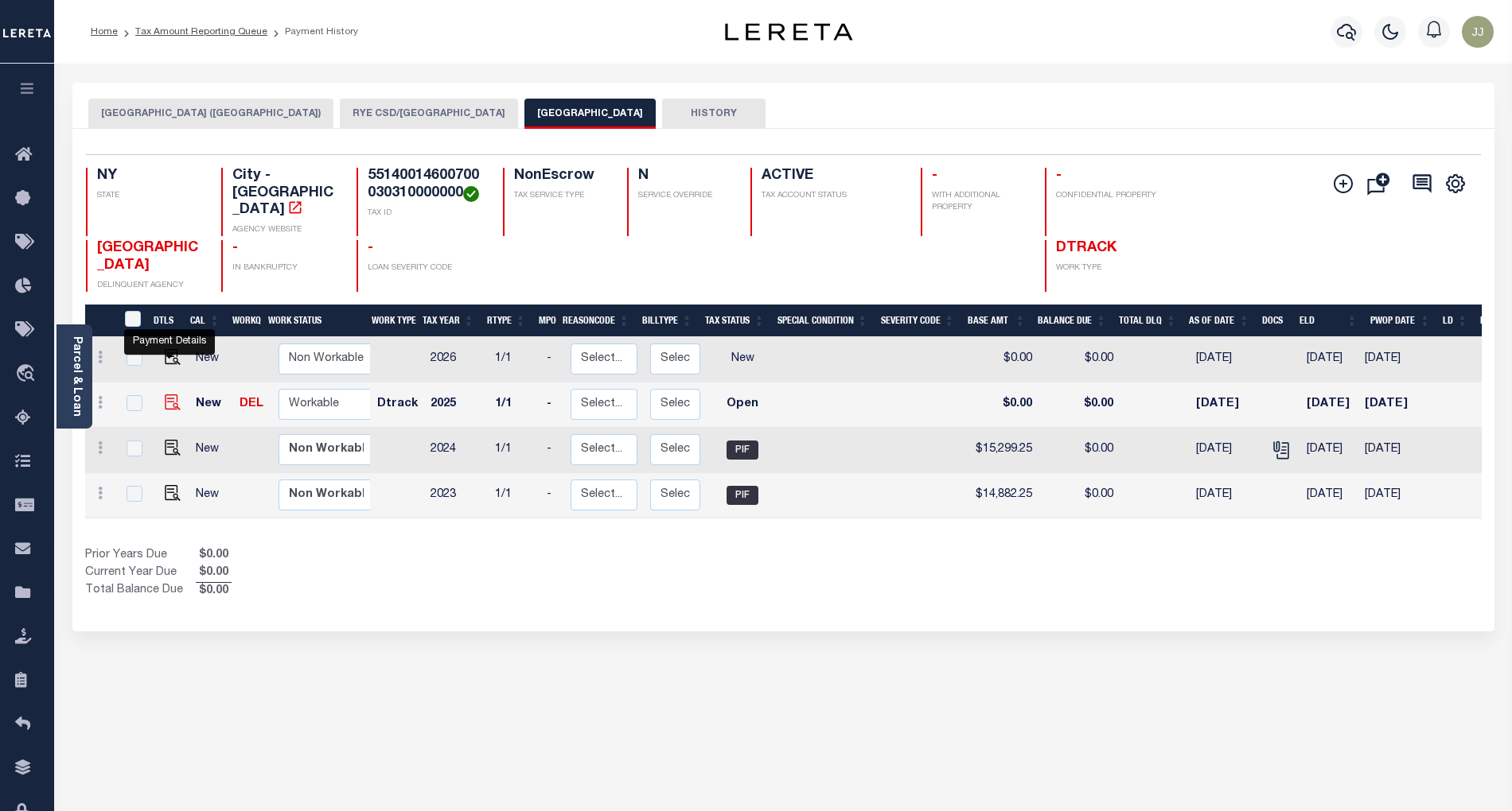
click at [172, 395] on img "" at bounding box center [173, 402] width 16 height 16
checkbox input "true"
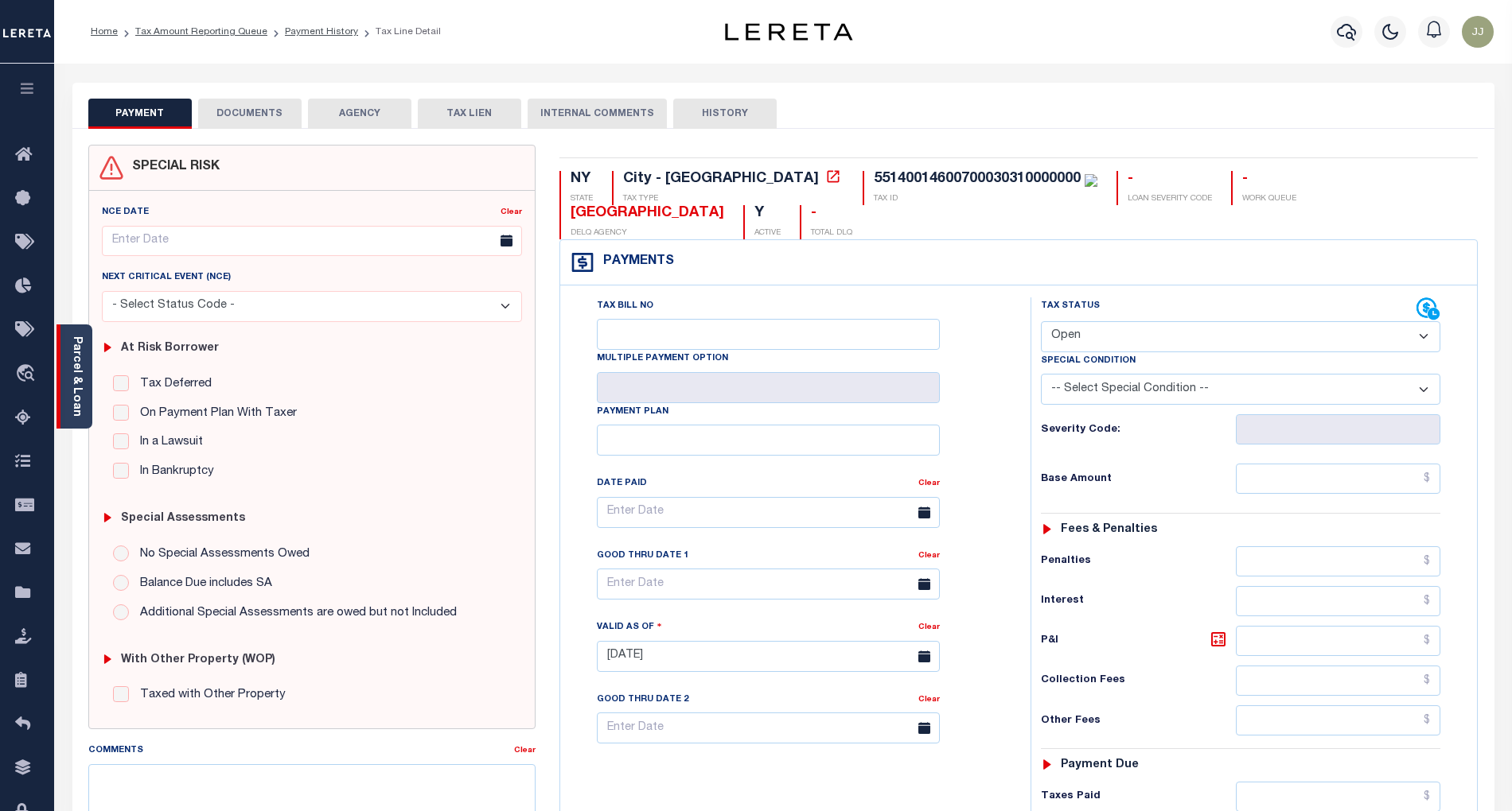
click at [90, 406] on div "Parcel & Loan" at bounding box center [73, 377] width 35 height 105
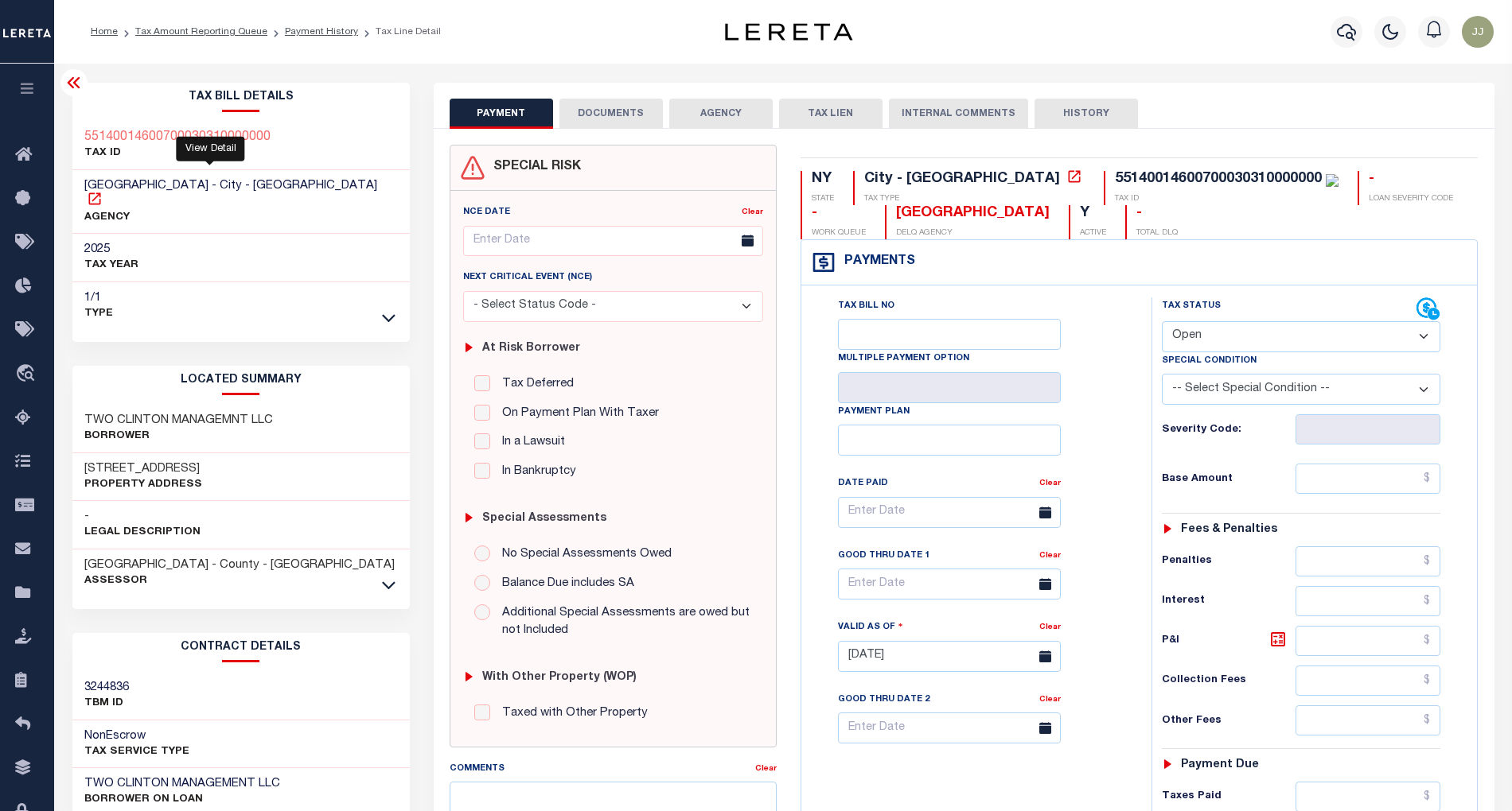
click at [100, 193] on icon at bounding box center [94, 199] width 12 height 12
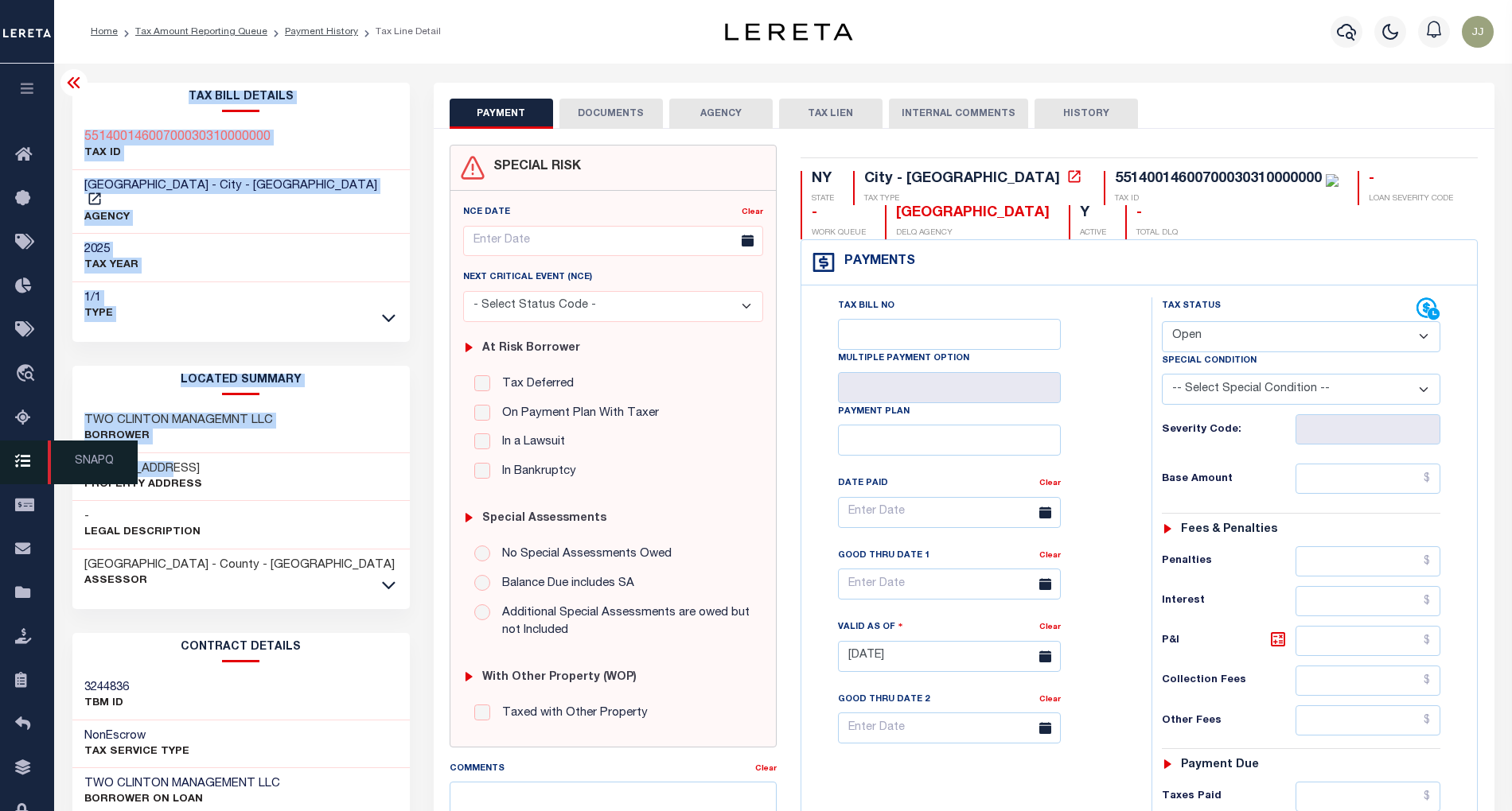
drag, startPoint x: 196, startPoint y: 453, endPoint x: 246, endPoint y: 456, distance: 50.1
click at [84, 455] on div "Home Tax Amount Reporting Queue Payment History Tax Line Detail Profile Sign out" at bounding box center [756, 601] width 1512 height 1202
drag, startPoint x: 318, startPoint y: 459, endPoint x: 200, endPoint y: 459, distance: 118.0
click at [319, 459] on div "[STREET_ADDRESS] Property Address" at bounding box center [241, 478] width 337 height 48
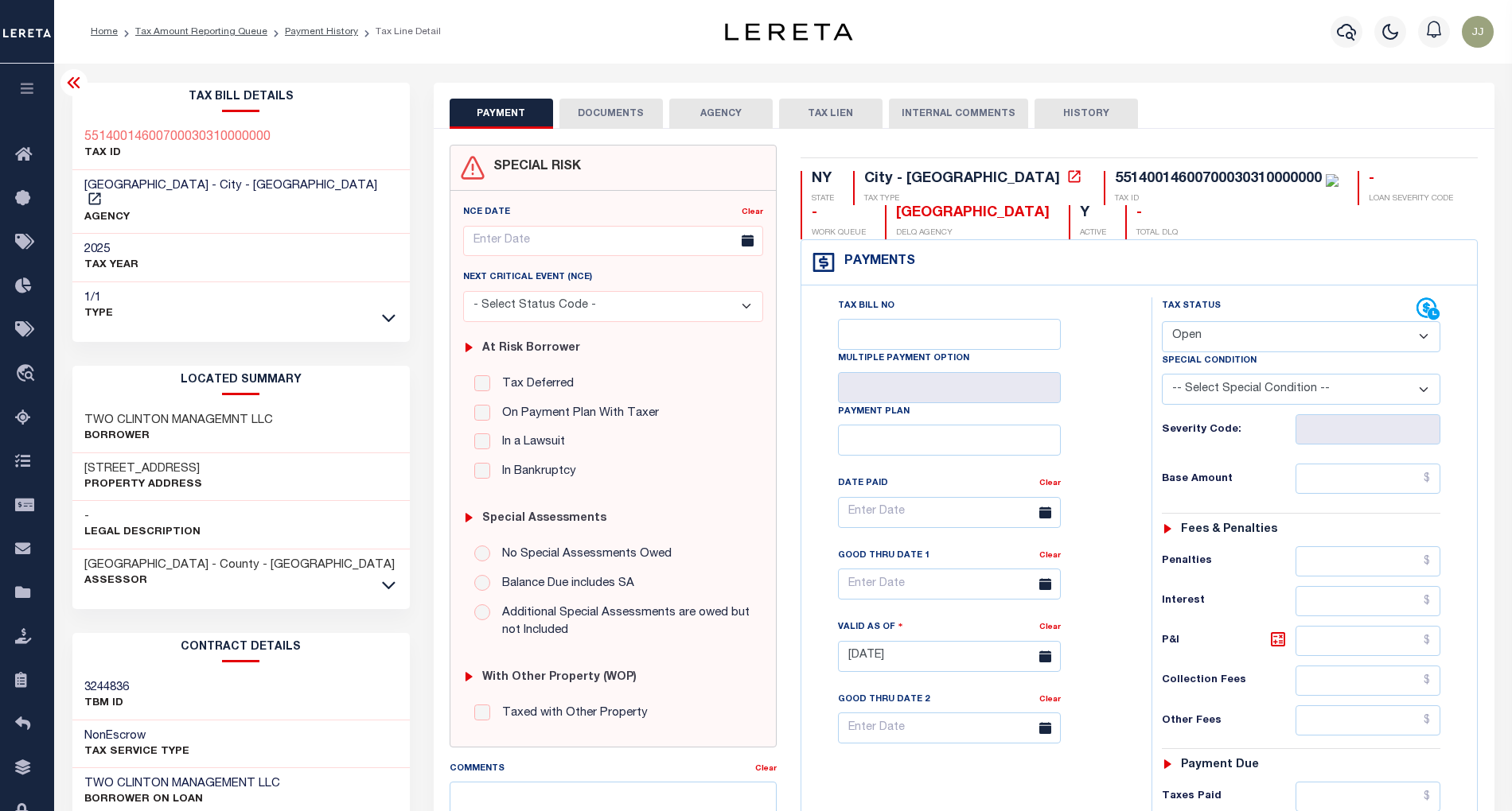
click at [191, 478] on p "Property Address" at bounding box center [143, 485] width 118 height 16
click at [121, 461] on h3 "[STREET_ADDRESS]" at bounding box center [143, 469] width 118 height 16
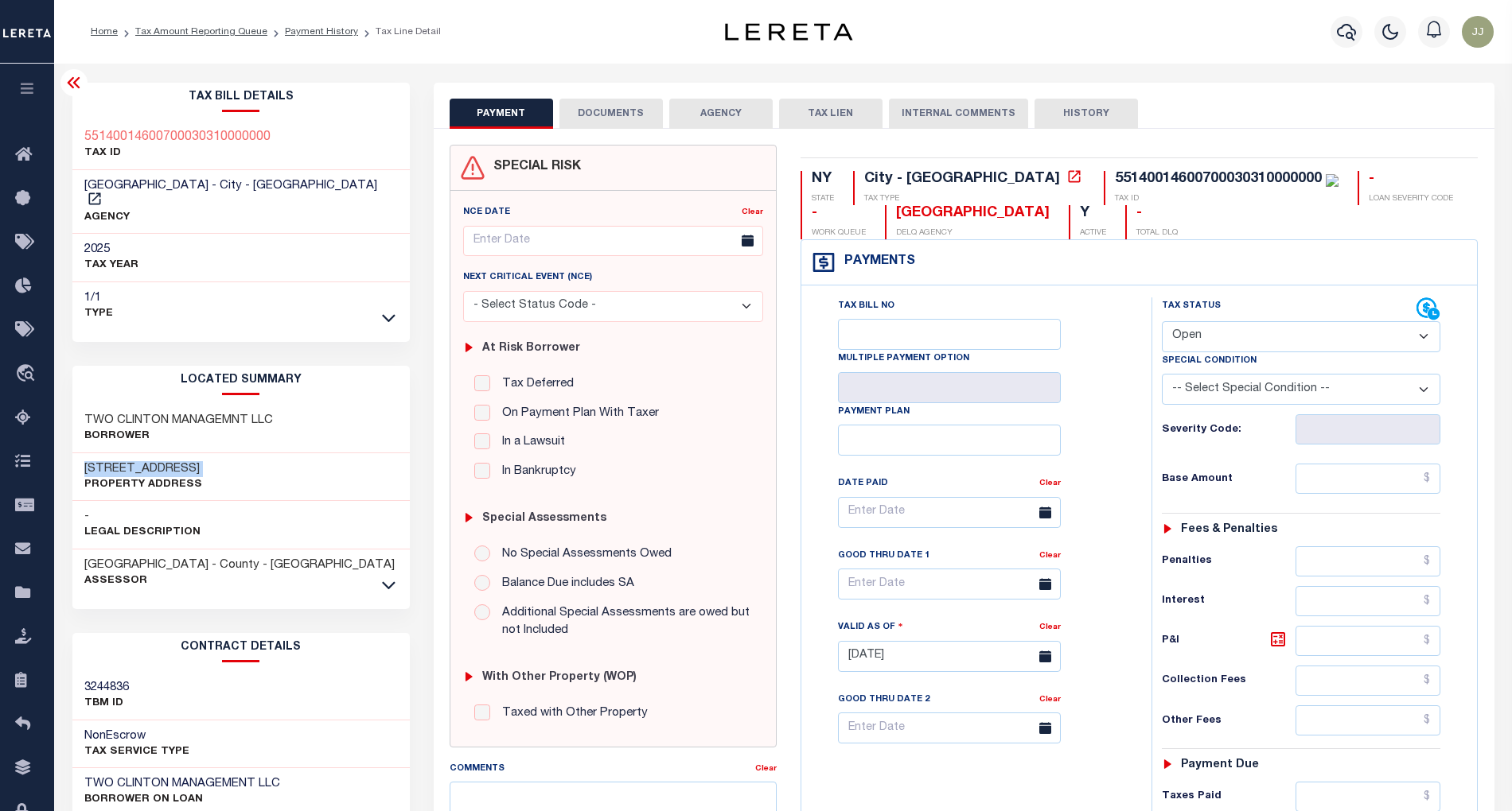
click at [121, 461] on h3 "[STREET_ADDRESS]" at bounding box center [143, 469] width 118 height 16
copy div "[STREET_ADDRESS]"
click at [1214, 339] on select "- Select Status Code - Open Due/Unpaid Paid Incomplete No Tax Due Internal Refu…" at bounding box center [1301, 337] width 279 height 31
select select "PYD"
click at [1162, 323] on select "- Select Status Code - Open Due/Unpaid Paid Incomplete No Tax Due Internal Refu…" at bounding box center [1301, 337] width 279 height 31
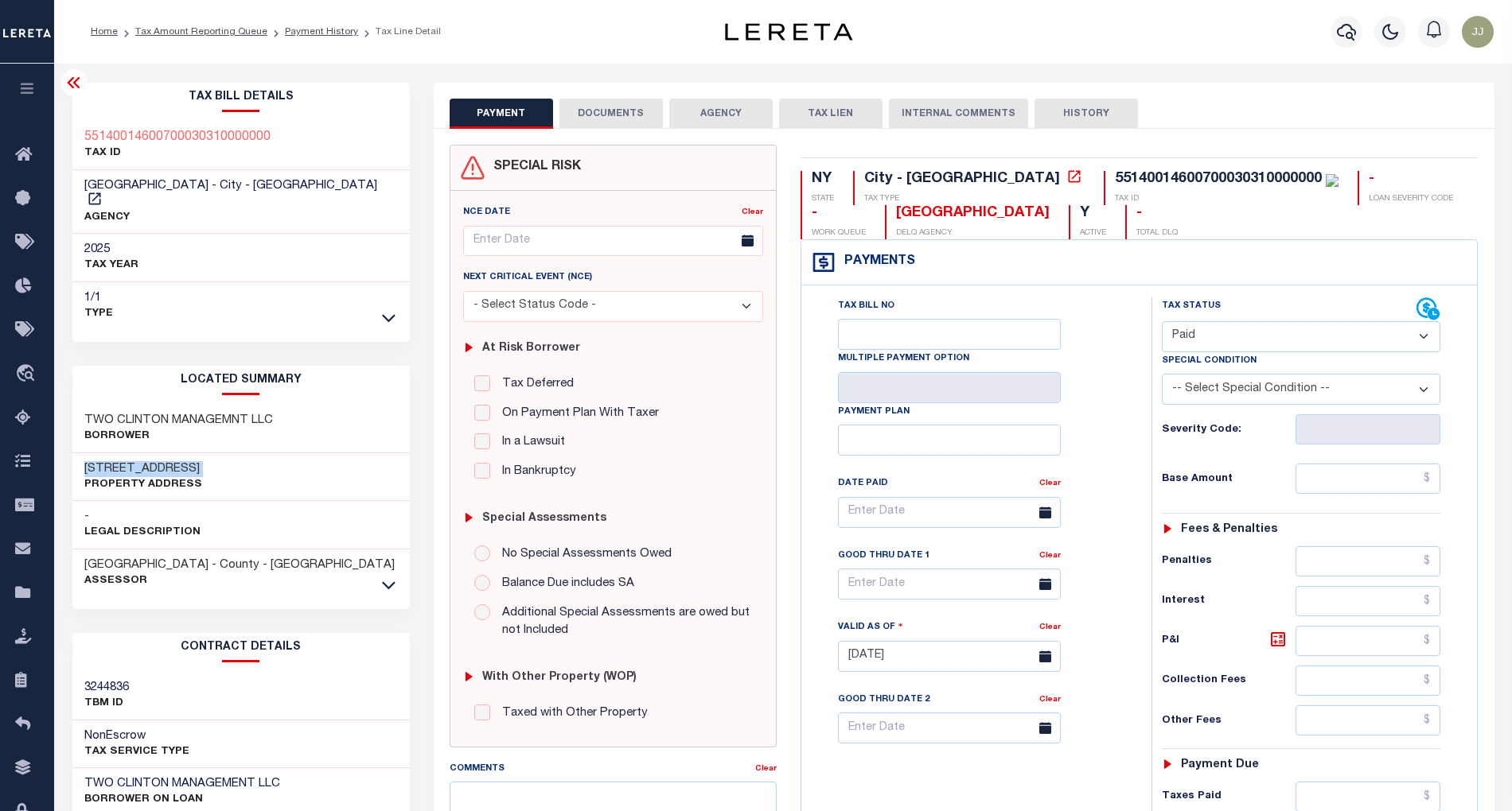
type input "[DATE]"
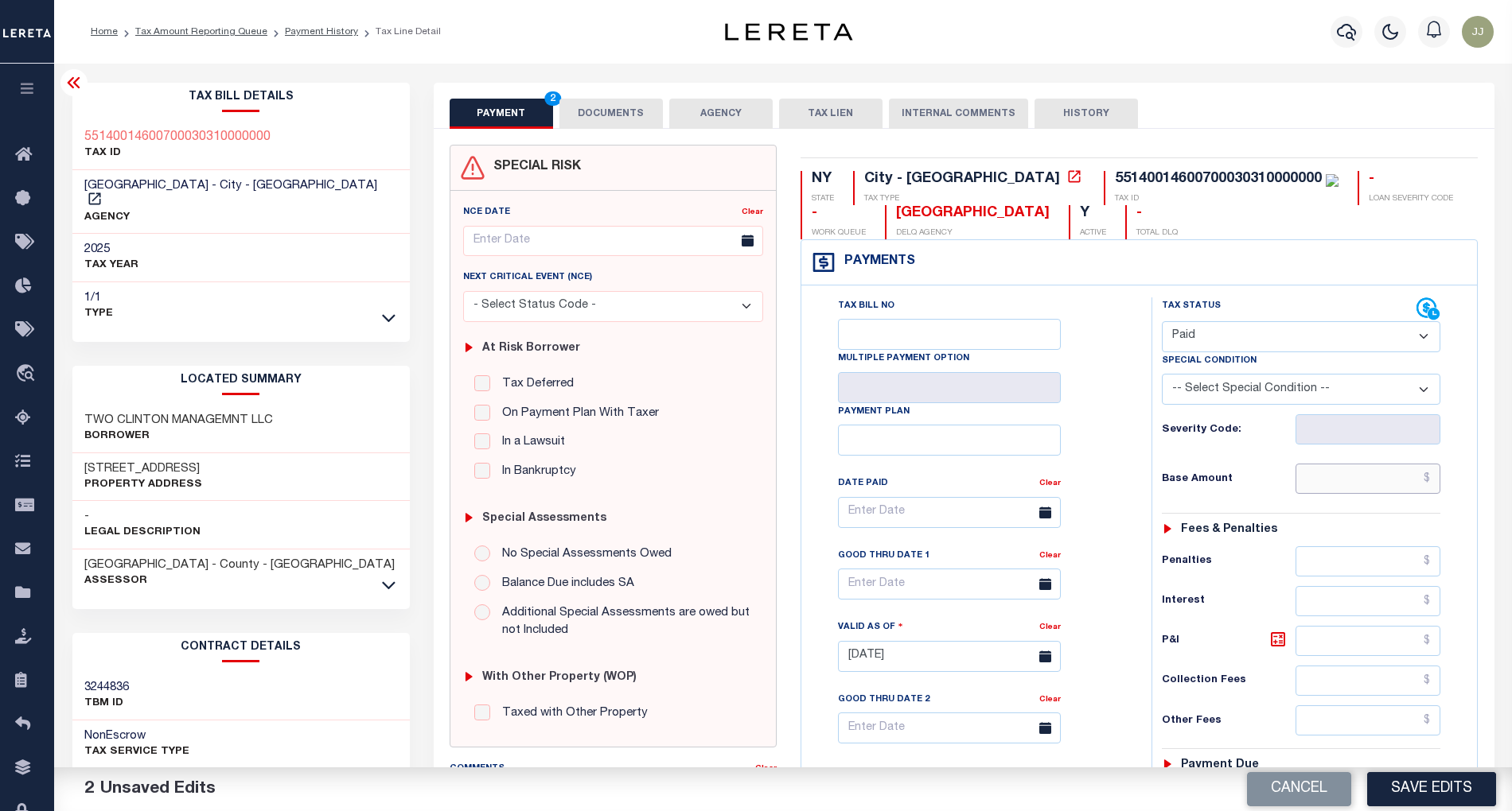
click at [1346, 474] on input "text" at bounding box center [1368, 478] width 145 height 30
paste input "16,075.50"
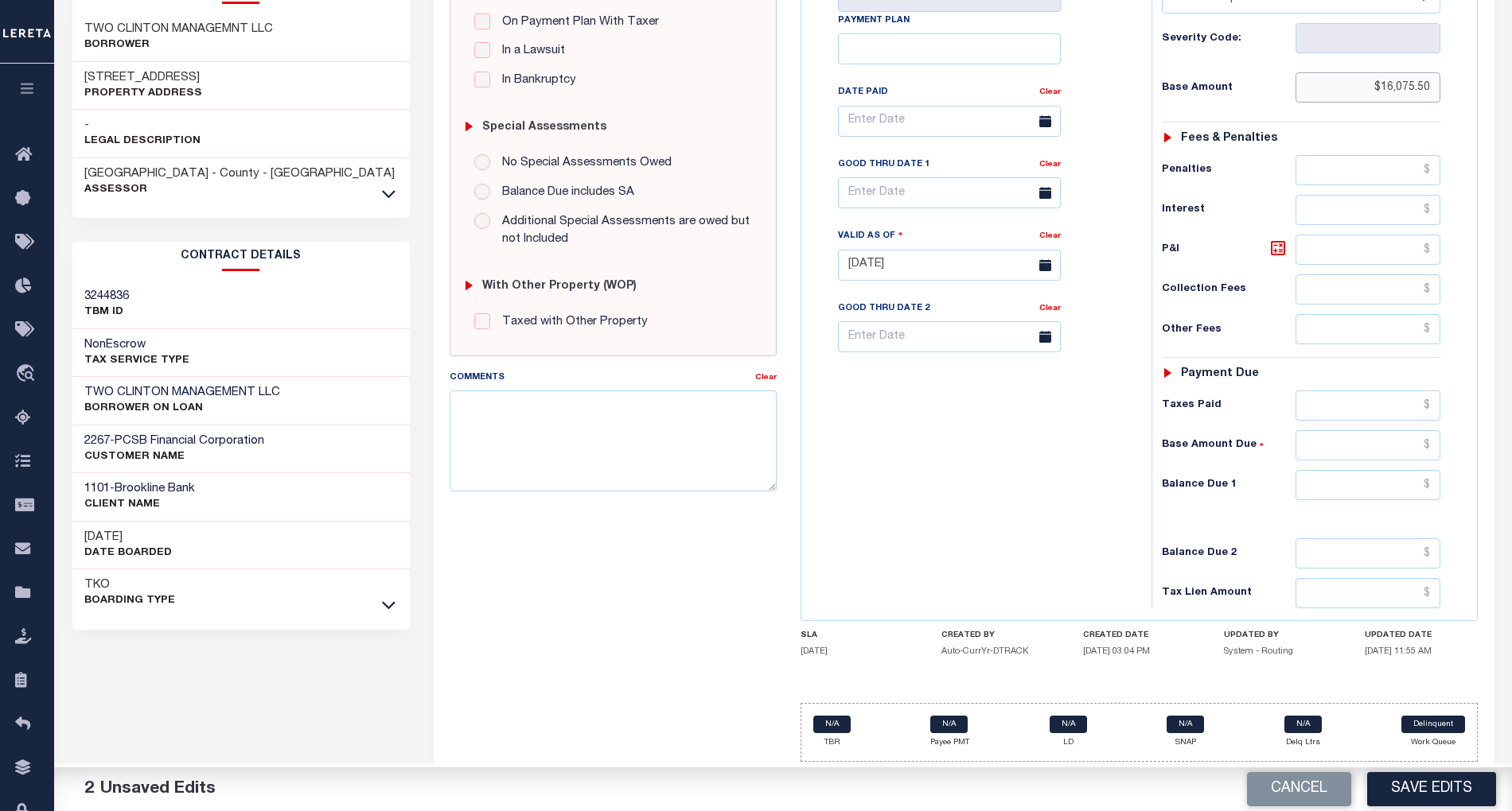
type input "$16,075.50"
click at [1359, 476] on input "text" at bounding box center [1368, 485] width 145 height 30
type input "$0.00"
drag, startPoint x: 947, startPoint y: 518, endPoint x: 1028, endPoint y: 41, distance: 483.8
click at [955, 509] on div "Tax Bill No Multiple Payment Option Payment Plan Clear" at bounding box center [972, 257] width 334 height 702
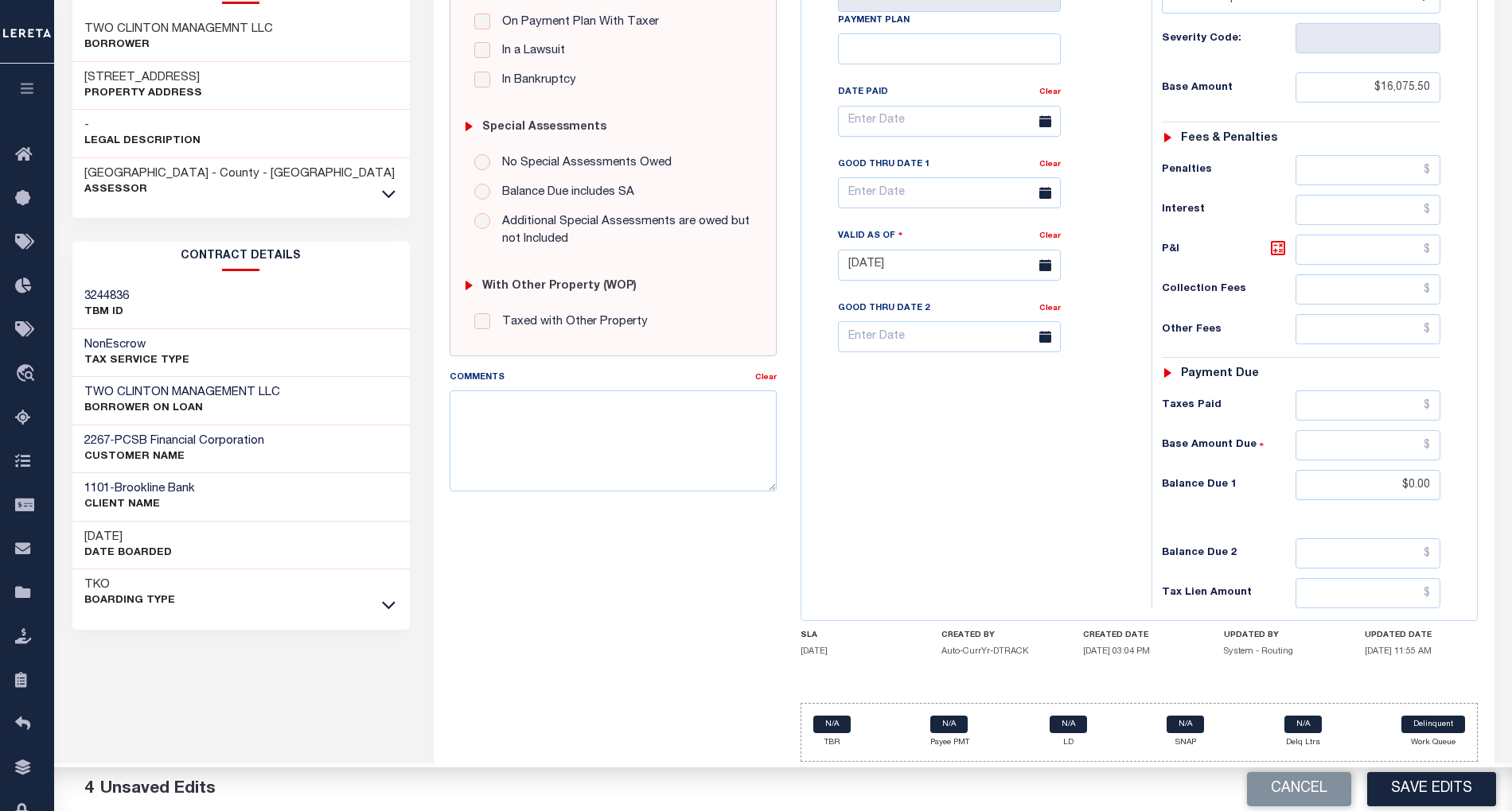
scroll to position [0, 0]
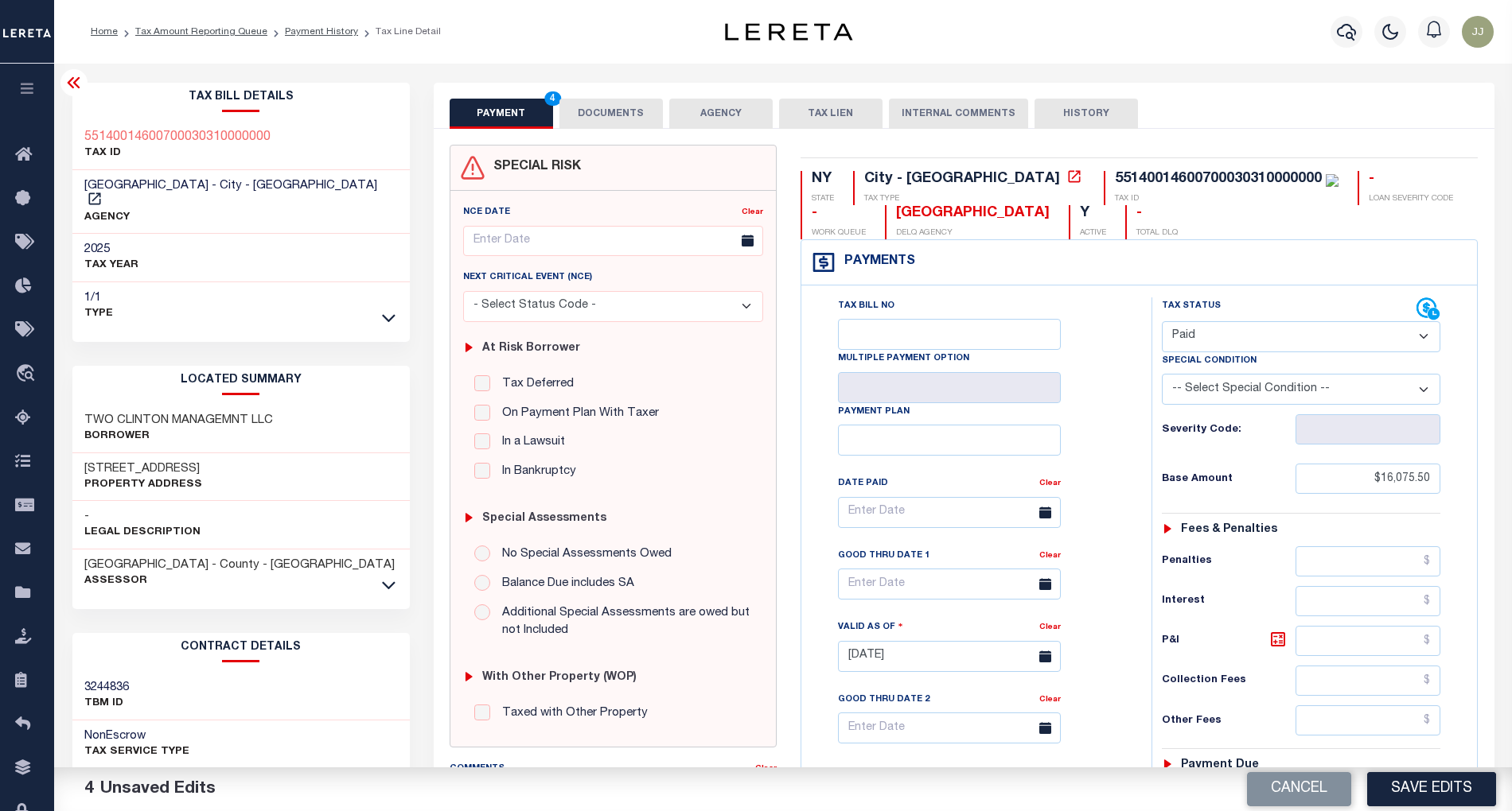
click at [616, 108] on button "DOCUMENTS" at bounding box center [611, 113] width 104 height 30
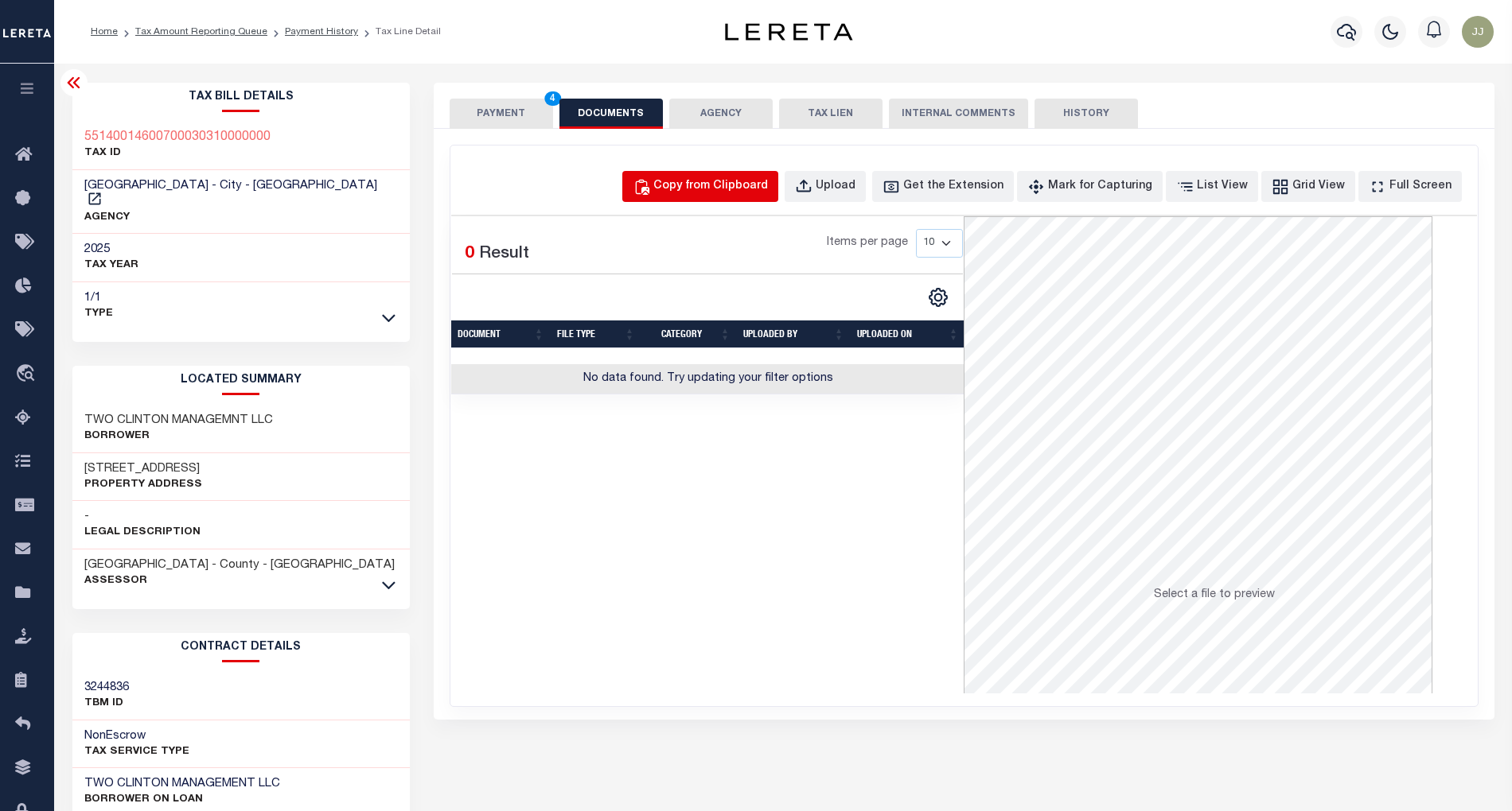
click at [773, 176] on button "Copy from Clipboard" at bounding box center [700, 187] width 156 height 31
select select "POP"
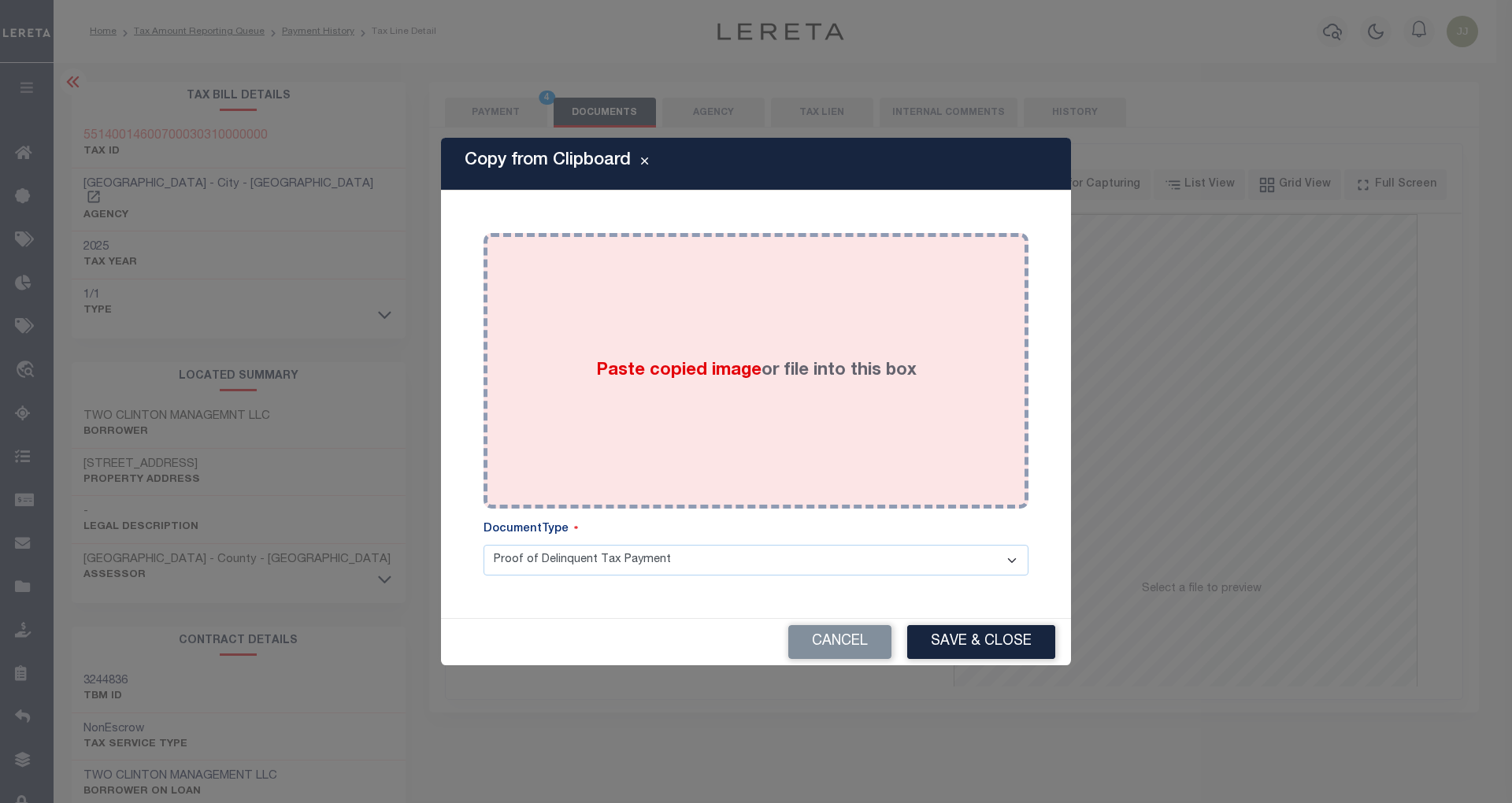
click at [700, 369] on span "Paste copied image" at bounding box center [678, 371] width 165 height 17
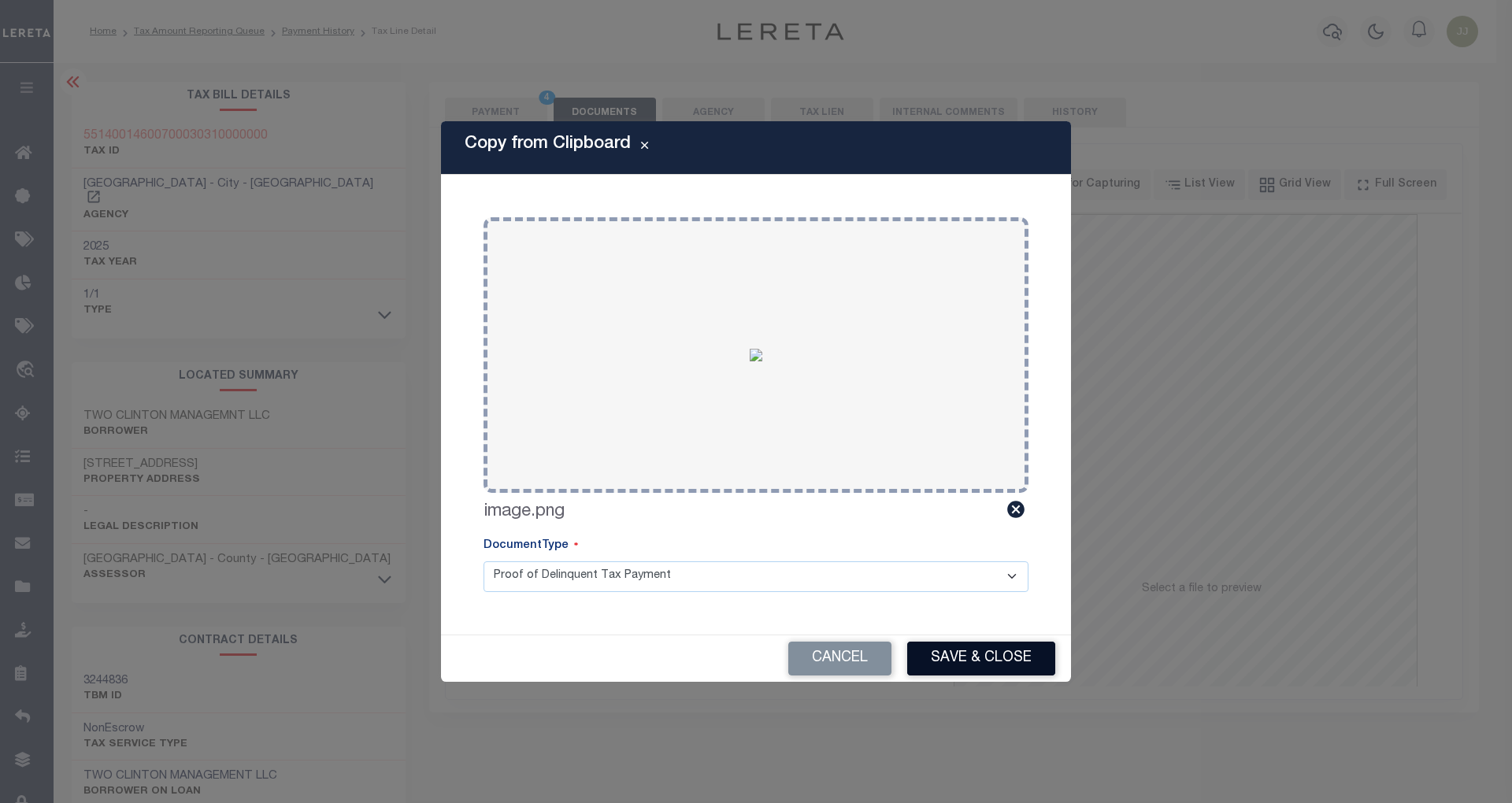
click at [984, 649] on button "Save & Close" at bounding box center [981, 659] width 148 height 34
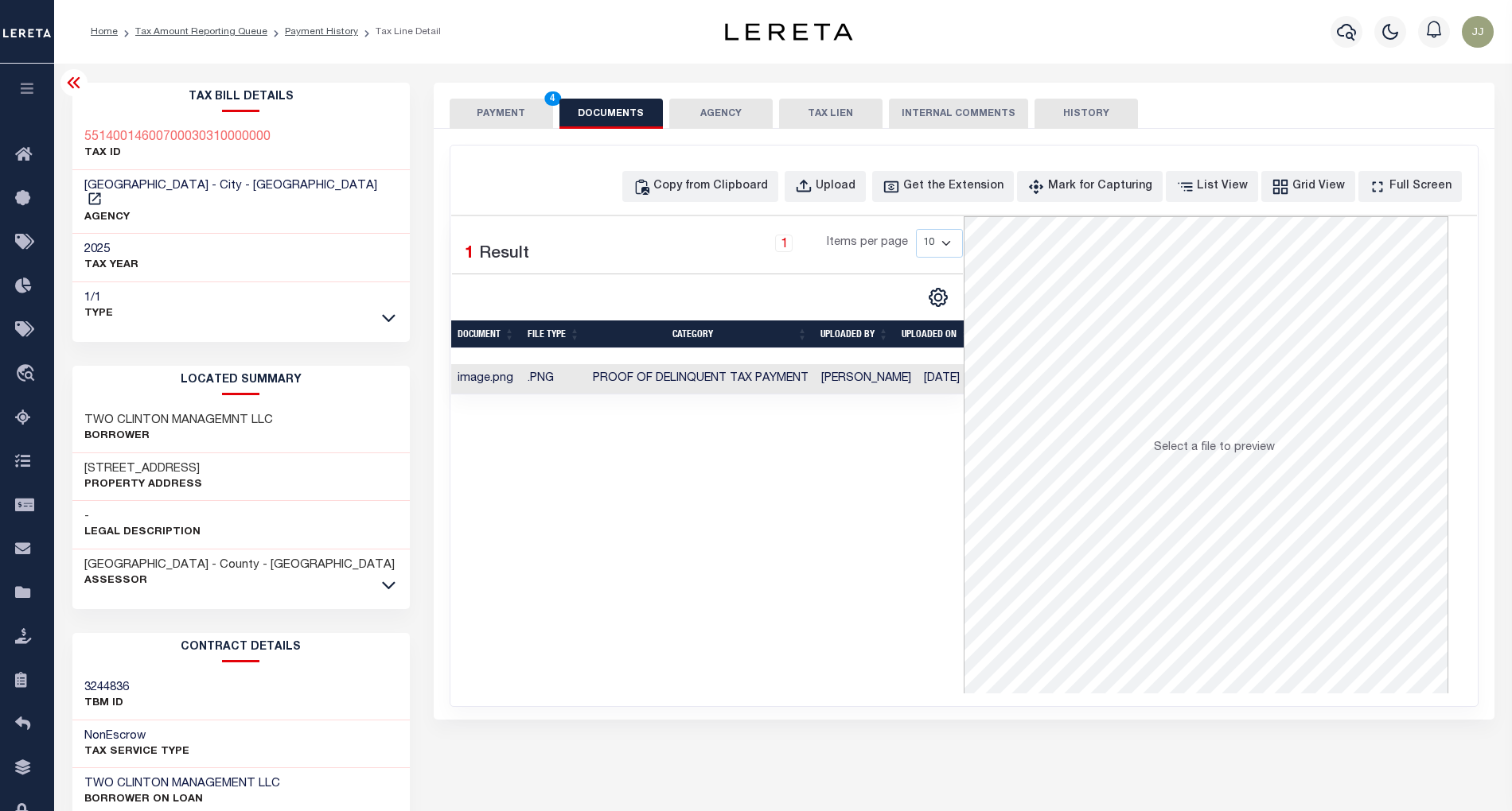
click at [492, 111] on button "PAYMENT 4" at bounding box center [501, 113] width 104 height 30
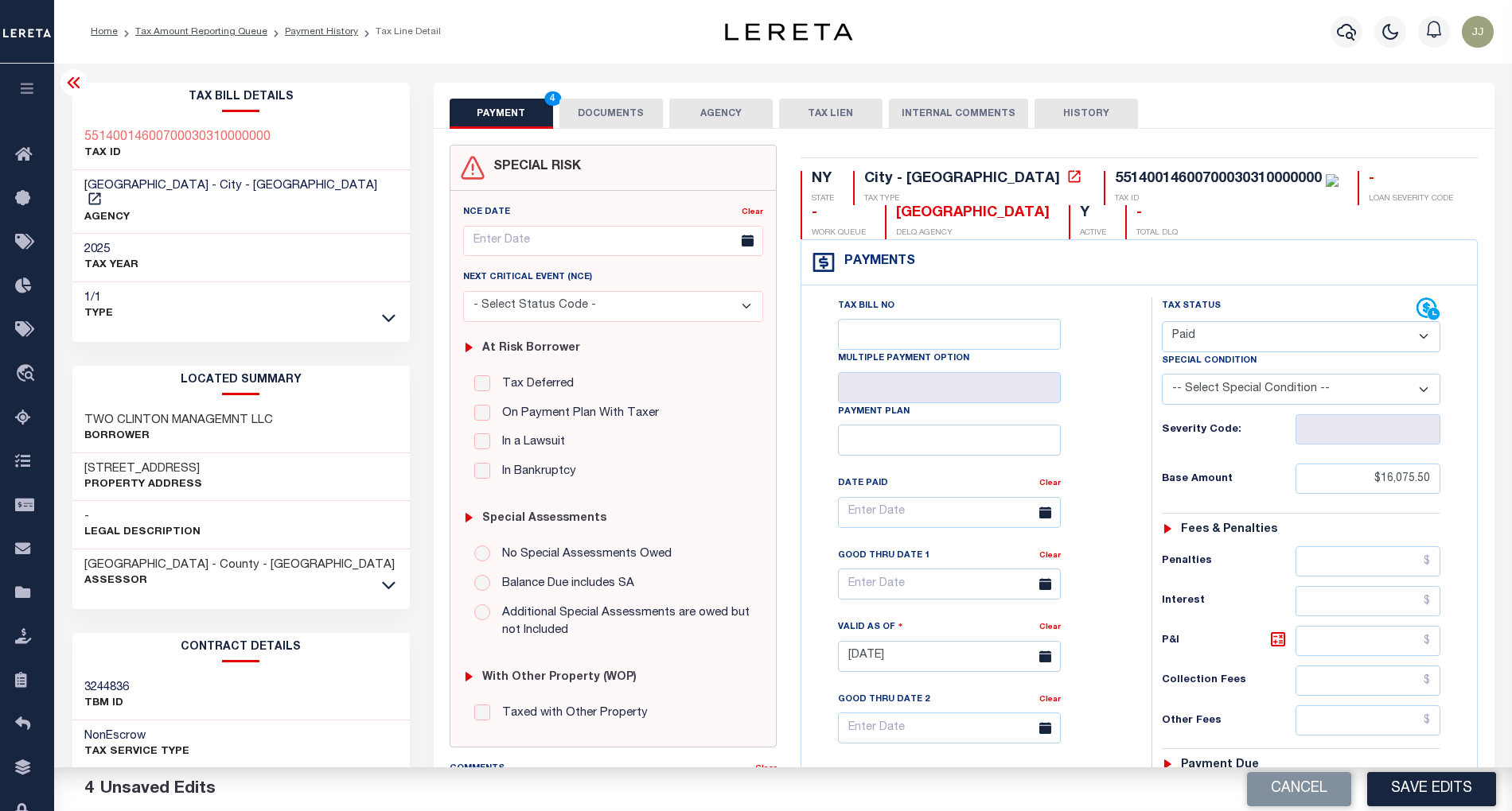
scroll to position [398, 0]
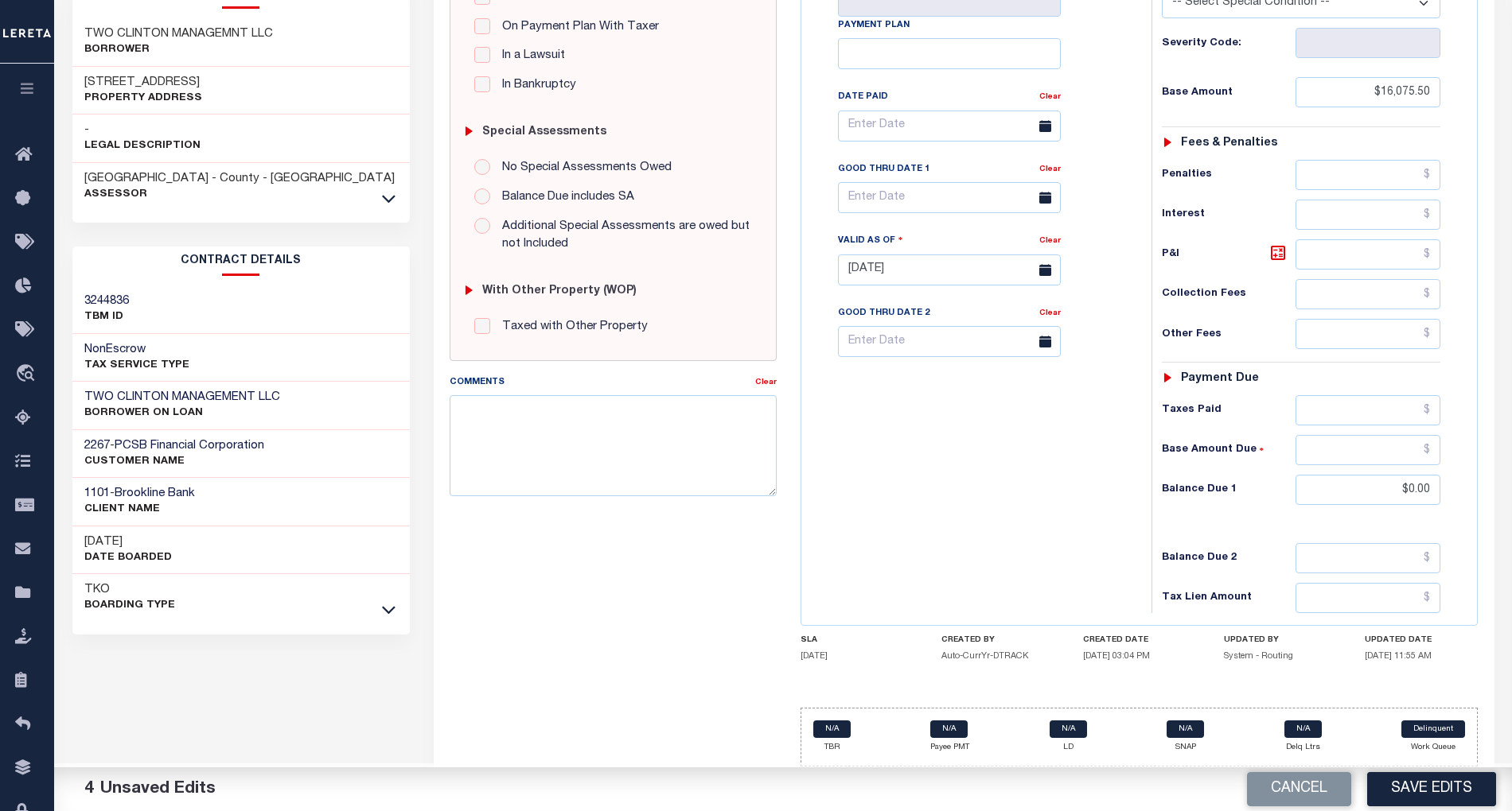
click at [1427, 809] on div "Cancel Save Edits" at bounding box center [1147, 790] width 729 height 45
click at [1417, 795] on button "Save Edits" at bounding box center [1431, 789] width 129 height 35
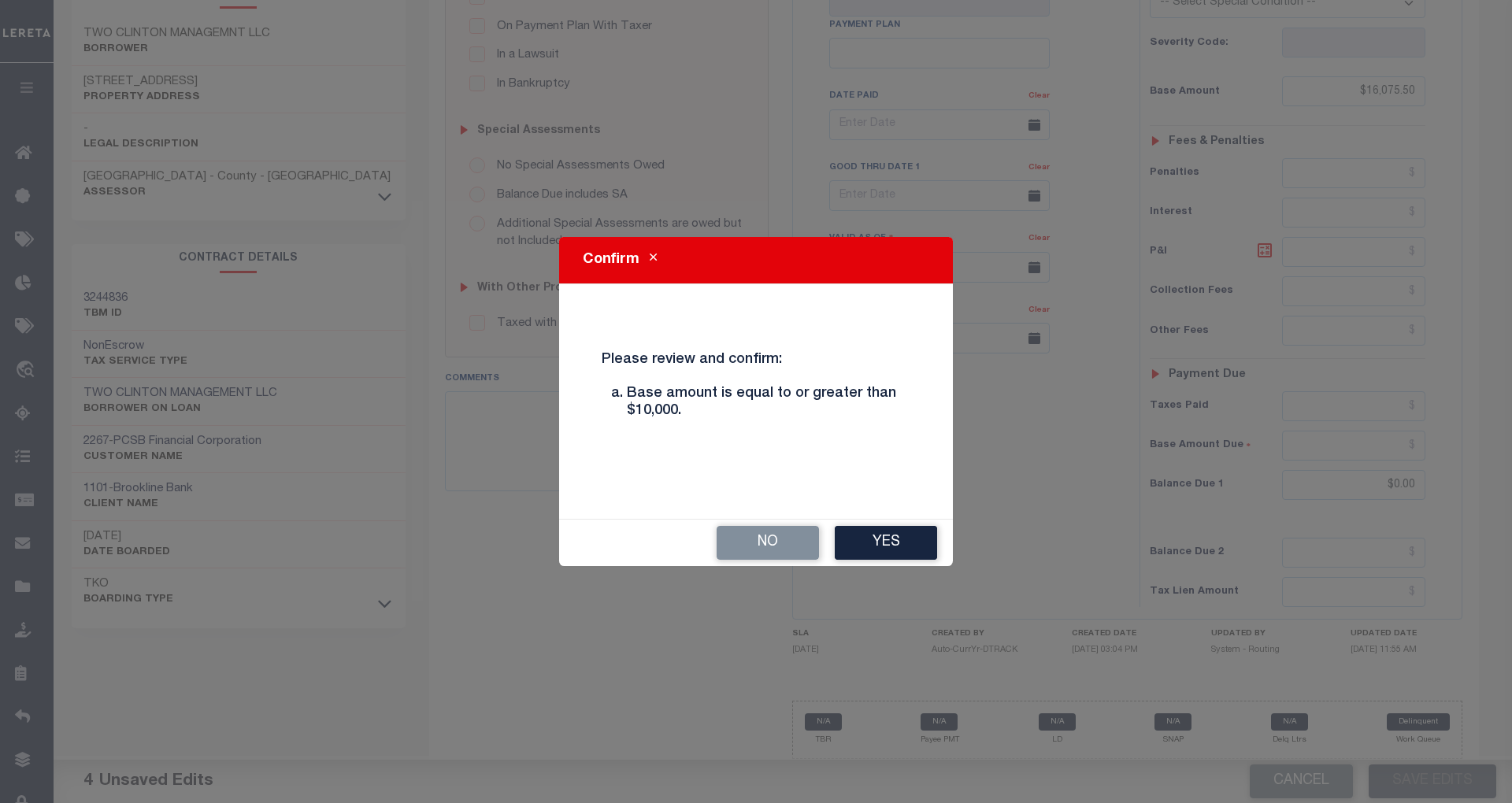
click at [899, 563] on div "No Yes" at bounding box center [756, 543] width 393 height 46
click at [893, 550] on button "Yes" at bounding box center [886, 543] width 103 height 34
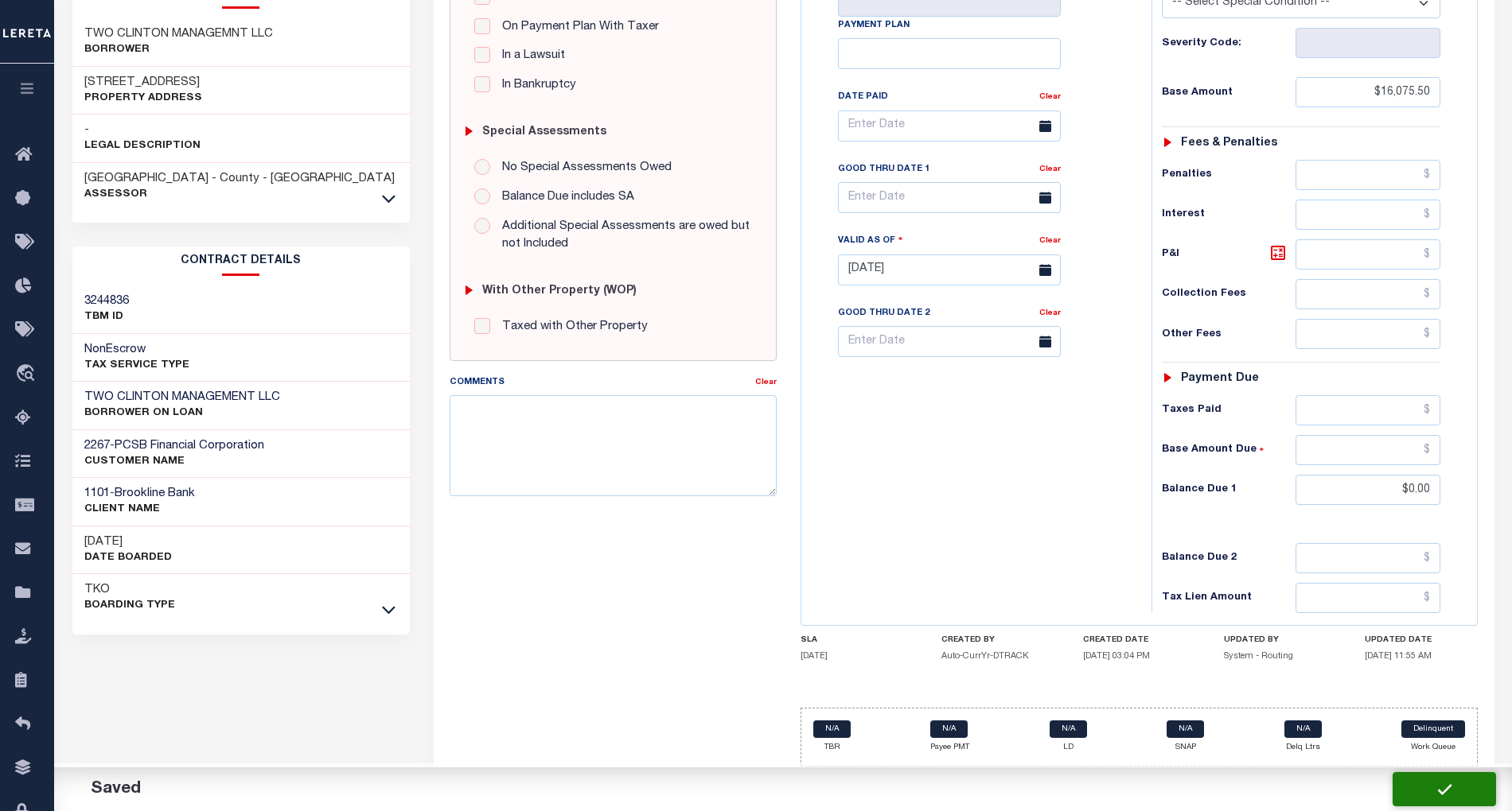
checkbox input "false"
type input "$16,075.5"
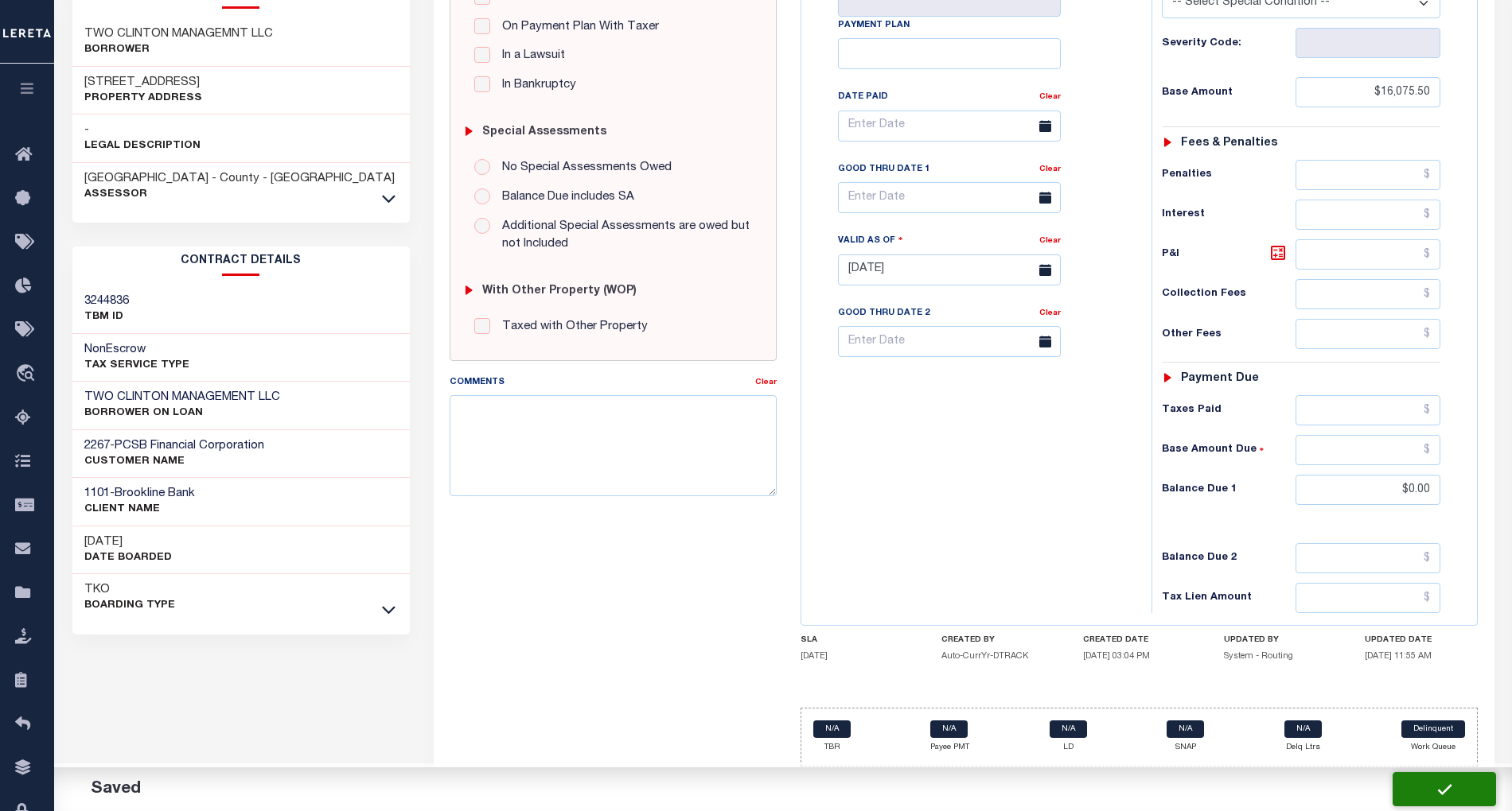
type input "$0"
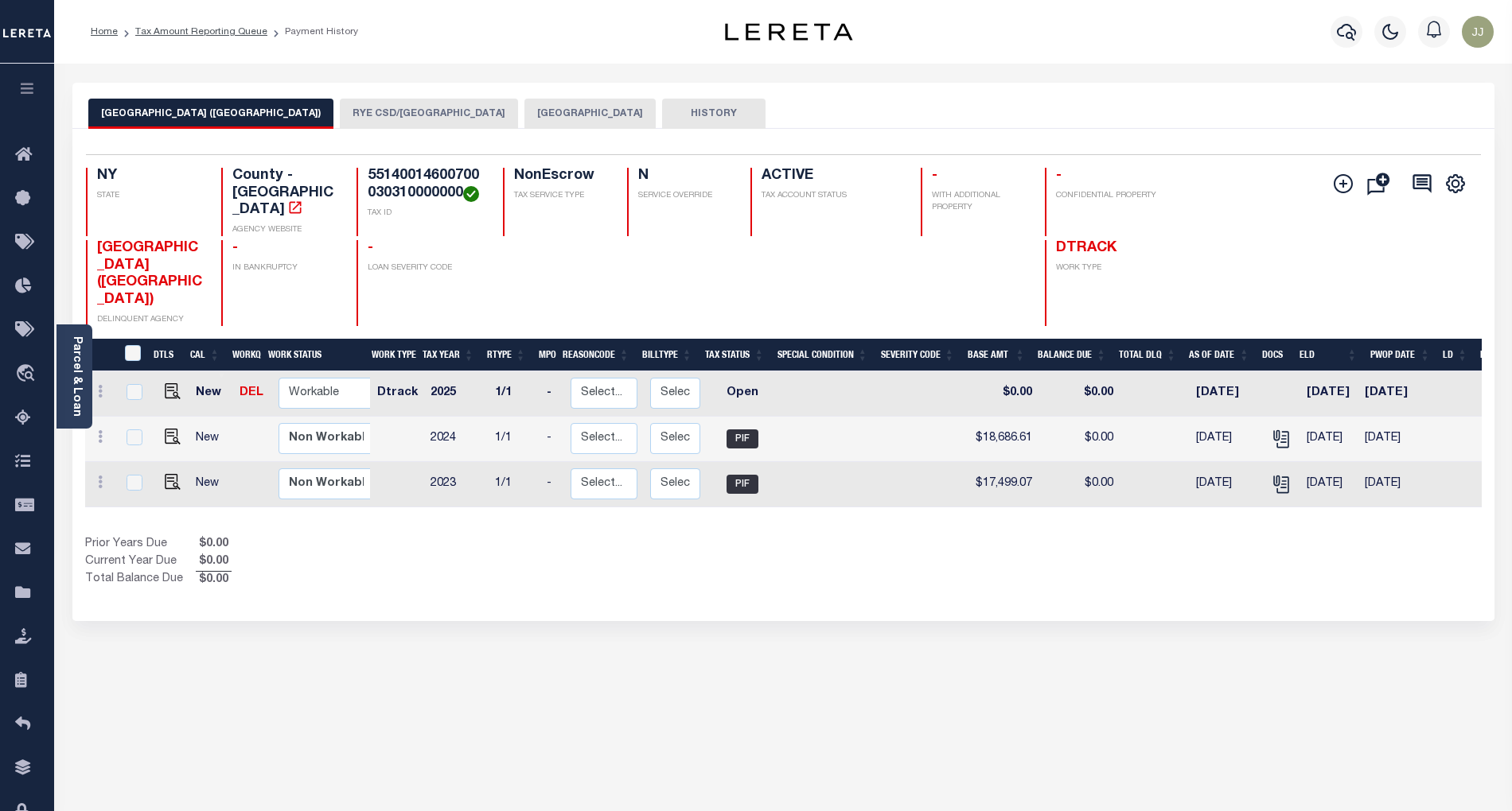
click at [524, 123] on button "[GEOGRAPHIC_DATA]" at bounding box center [590, 113] width 131 height 30
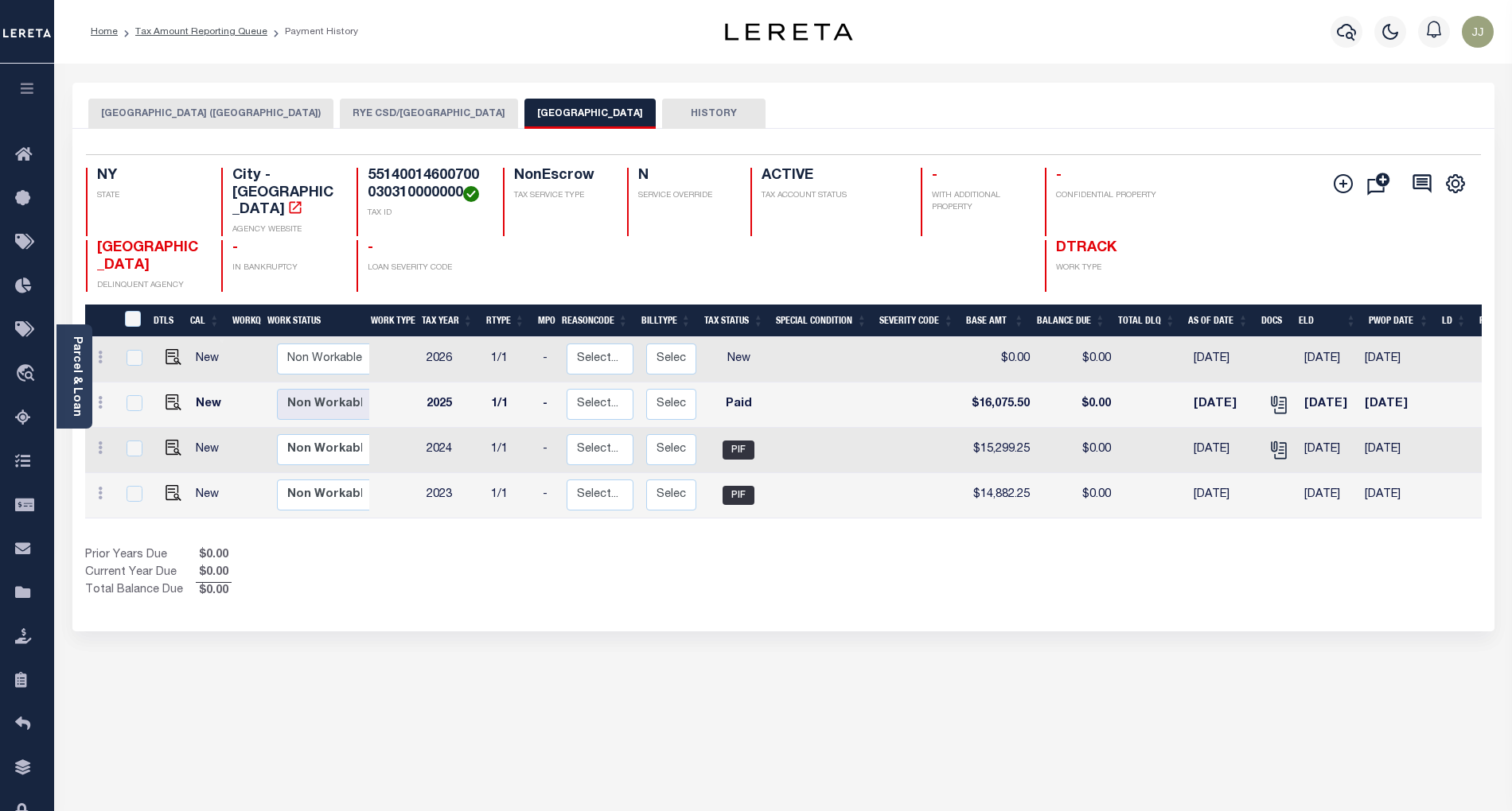
click at [549, 596] on div "Selected 4 Results 1 Items per page 25 50 100 NY STATE City - NY" at bounding box center [784, 380] width 1422 height 503
click at [350, 116] on button "RYE CSD/[GEOGRAPHIC_DATA]" at bounding box center [429, 113] width 178 height 30
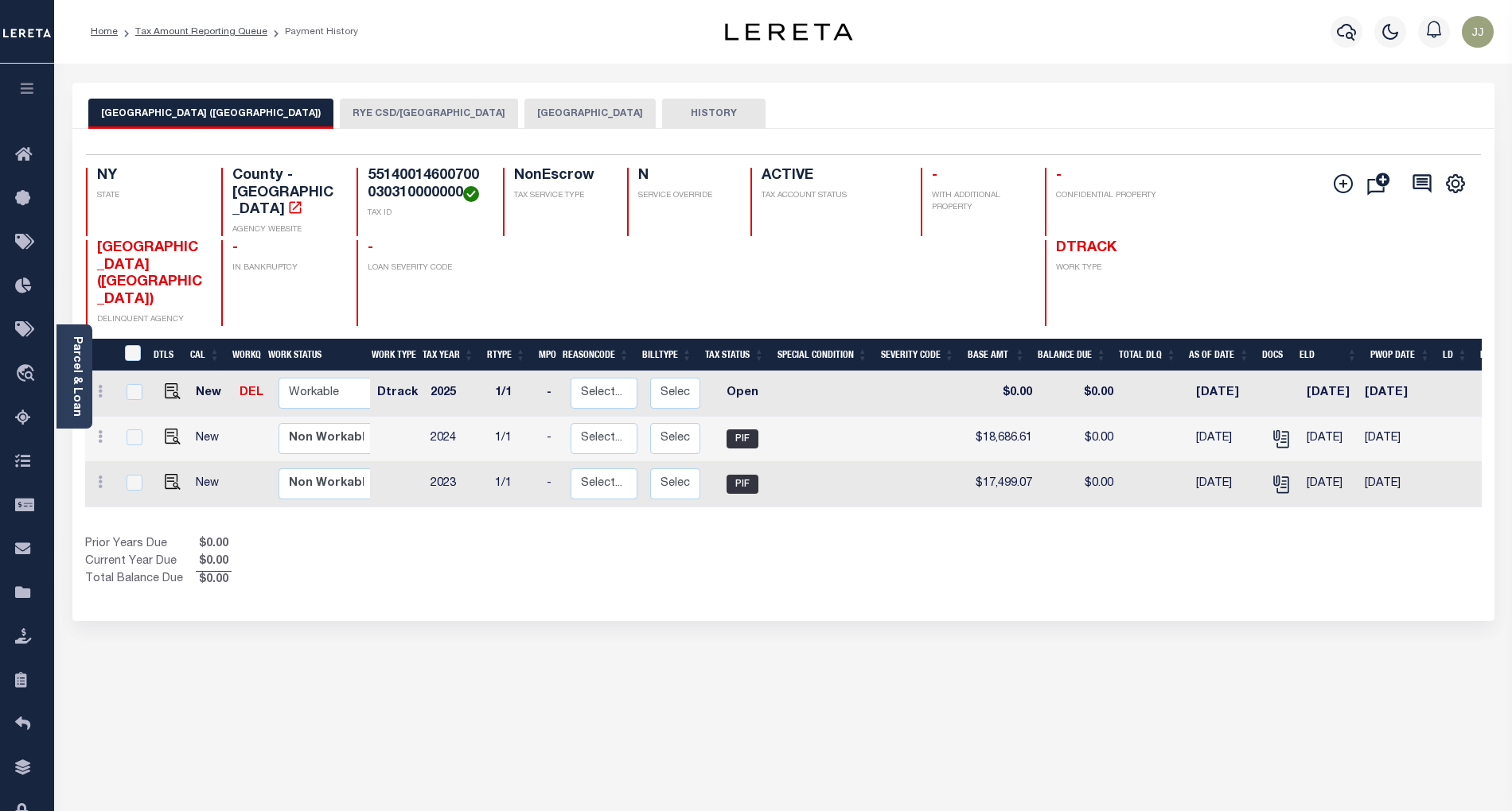
click at [524, 121] on button "[GEOGRAPHIC_DATA]" at bounding box center [590, 113] width 131 height 30
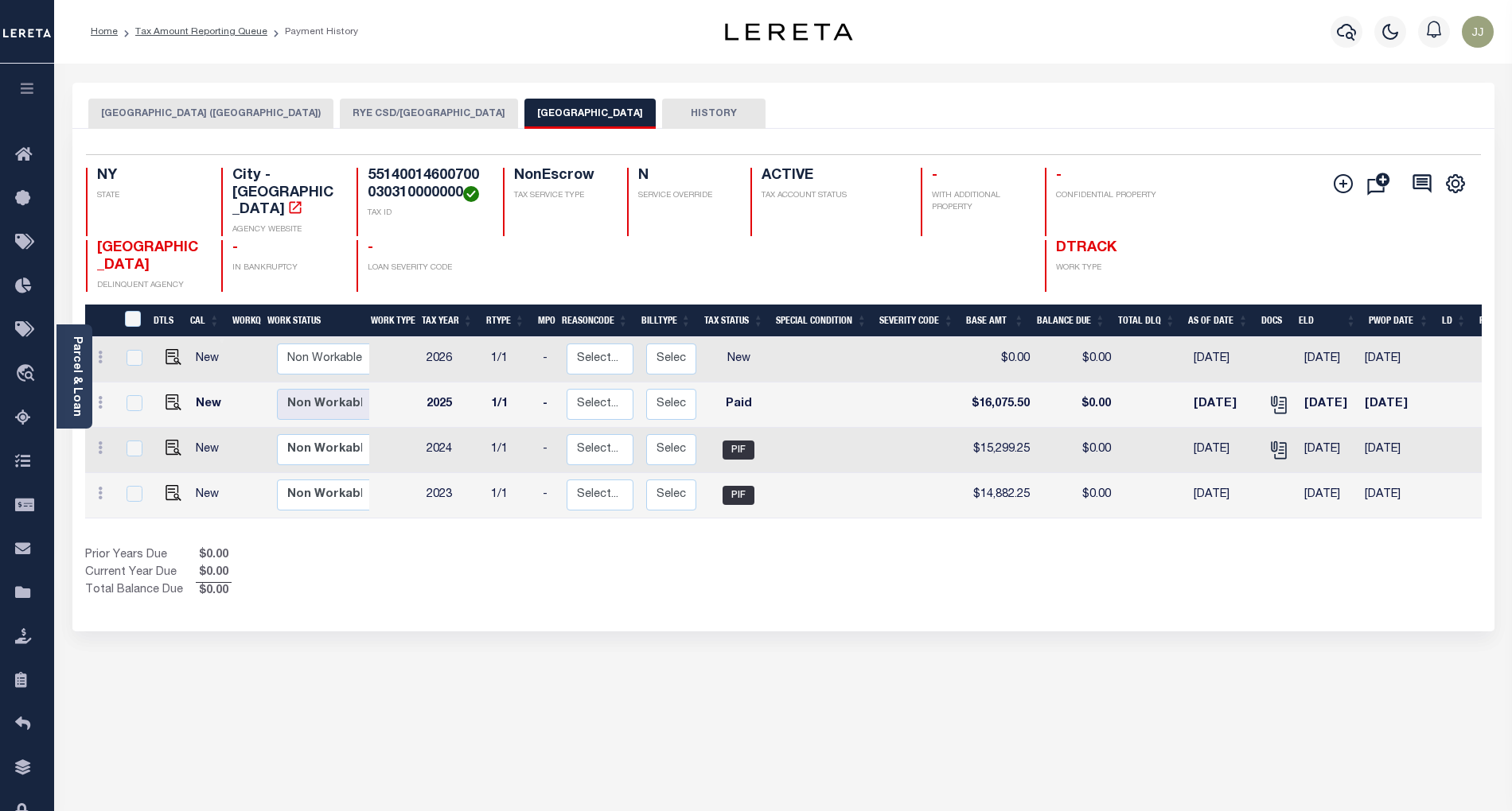
click at [348, 109] on button "RYE CSD/[GEOGRAPHIC_DATA]" at bounding box center [429, 113] width 178 height 30
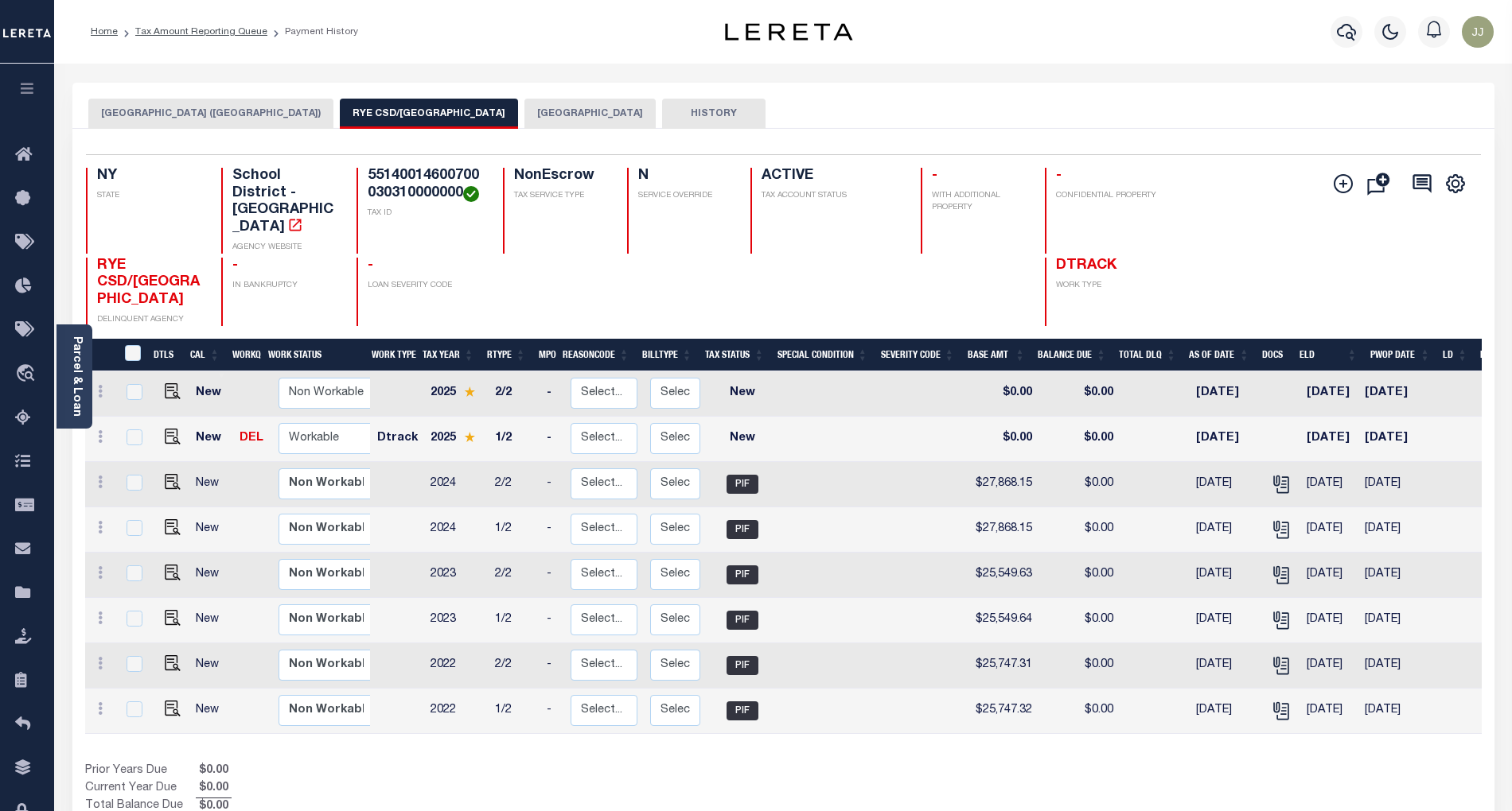
click at [208, 124] on button "[GEOGRAPHIC_DATA] ([GEOGRAPHIC_DATA])" at bounding box center [211, 113] width 245 height 30
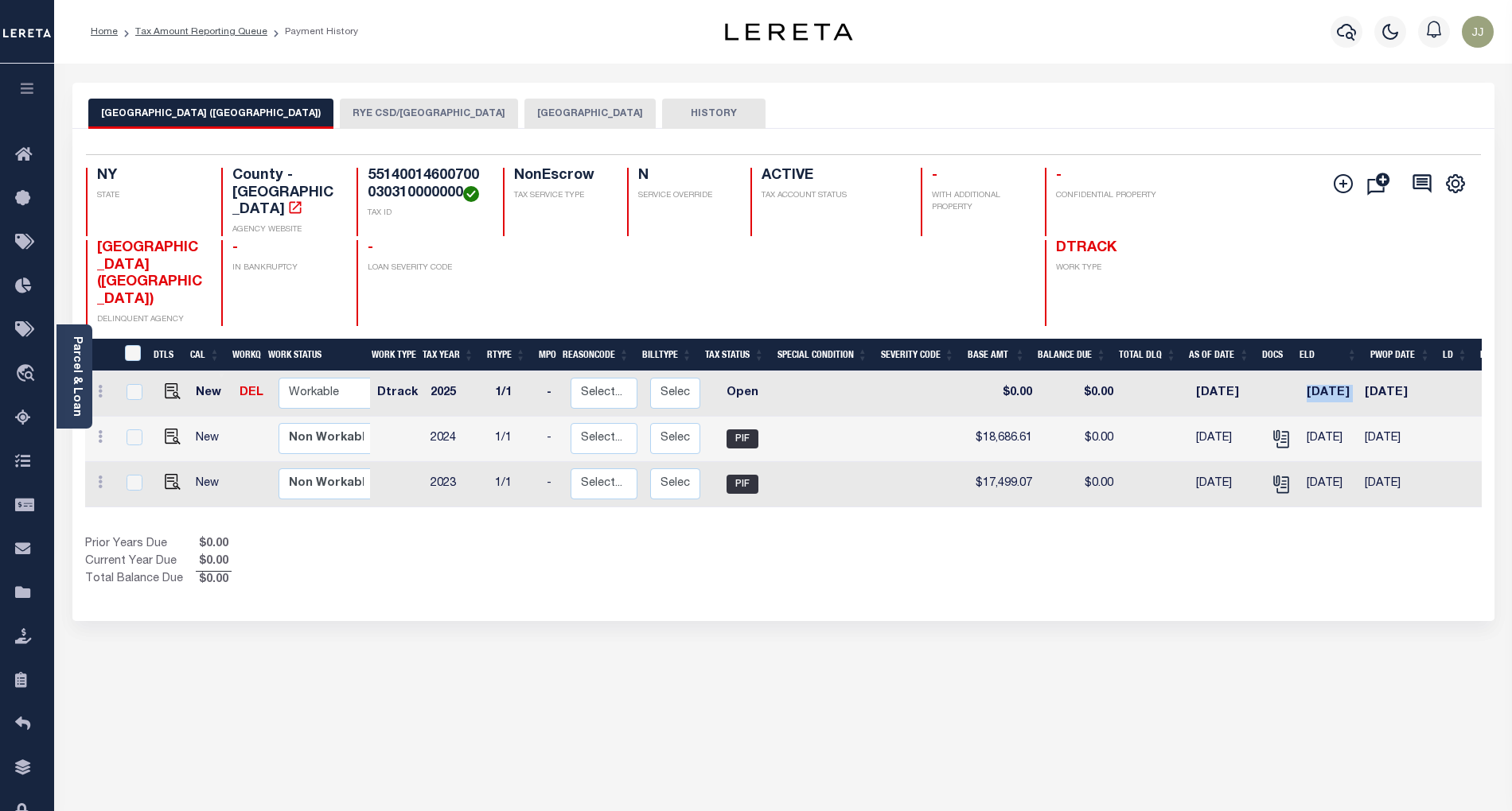
drag, startPoint x: 1300, startPoint y: 359, endPoint x: 1363, endPoint y: 363, distance: 63.1
click at [1363, 371] on tr "New DEL Non Workable Workable Dtrack 2025 1/1 - Select... Payment Reversal Taxa…" at bounding box center [861, 394] width 1553 height 45
click at [296, 377] on select "Non Workable Workable" at bounding box center [326, 393] width 96 height 31
checkbox input "true"
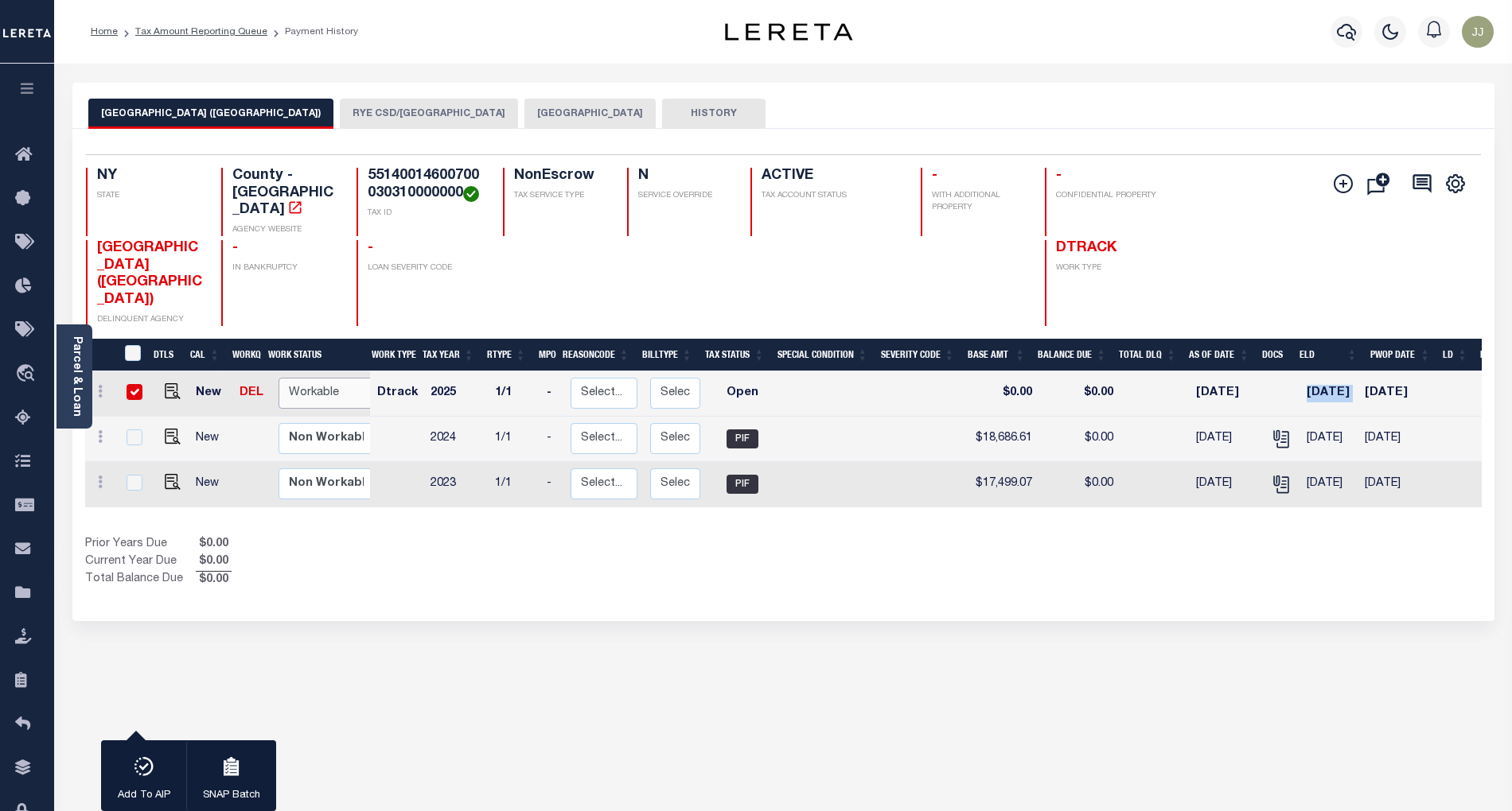
select select "true"
click at [278, 377] on select "Non Workable Workable" at bounding box center [326, 393] width 96 height 31
checkbox input "false"
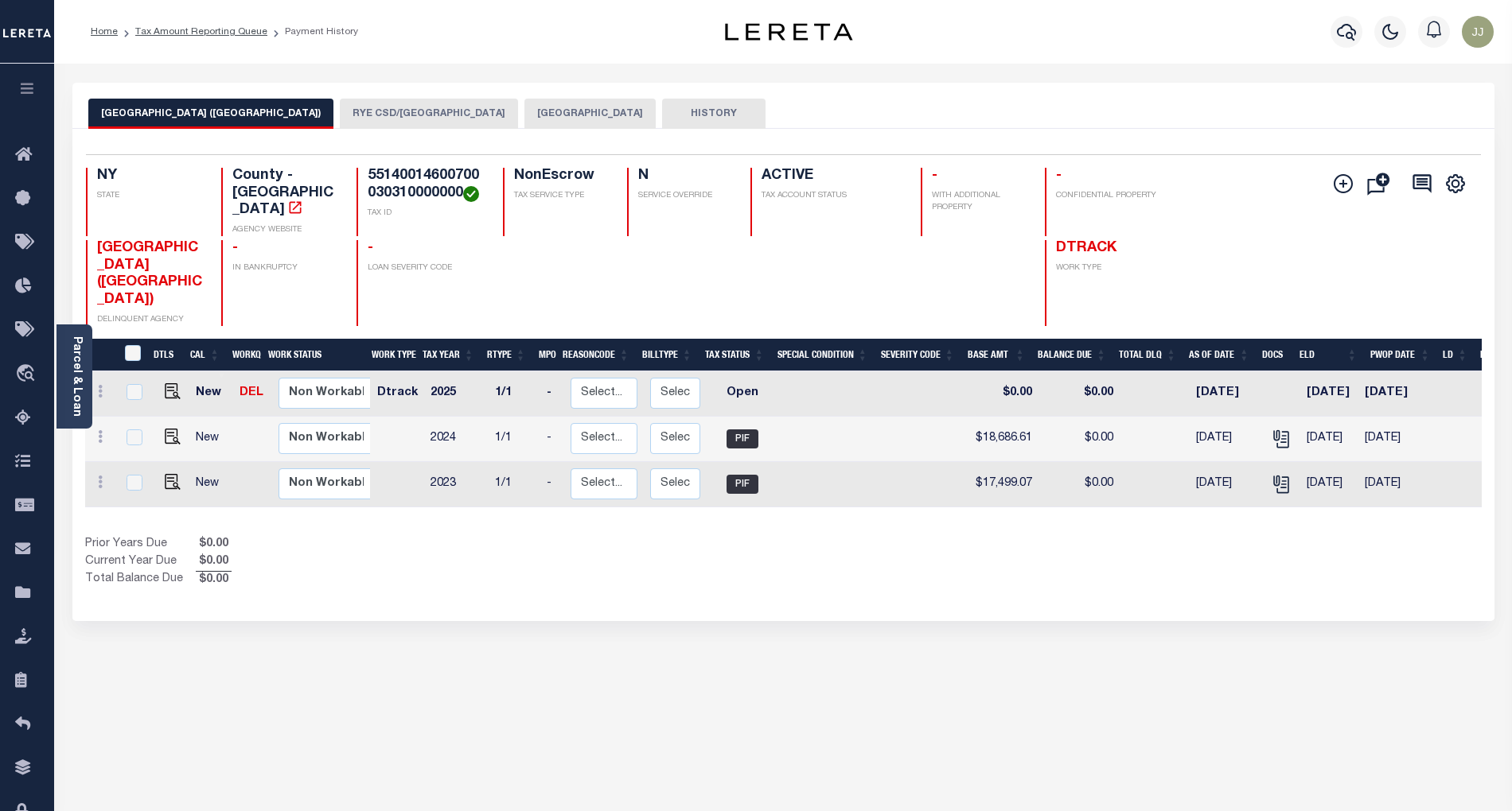
click at [467, 536] on div "Prior Years Due $0.00 Current Year Due $0.00 Total Balance Due $0.00" at bounding box center [435, 563] width 699 height 54
drag, startPoint x: 462, startPoint y: 194, endPoint x: 363, endPoint y: 178, distance: 100.3
click at [363, 178] on div "55140014600700030310000000 TAX ID" at bounding box center [421, 201] width 128 height 68
copy h4 "55140014600700030310000000"
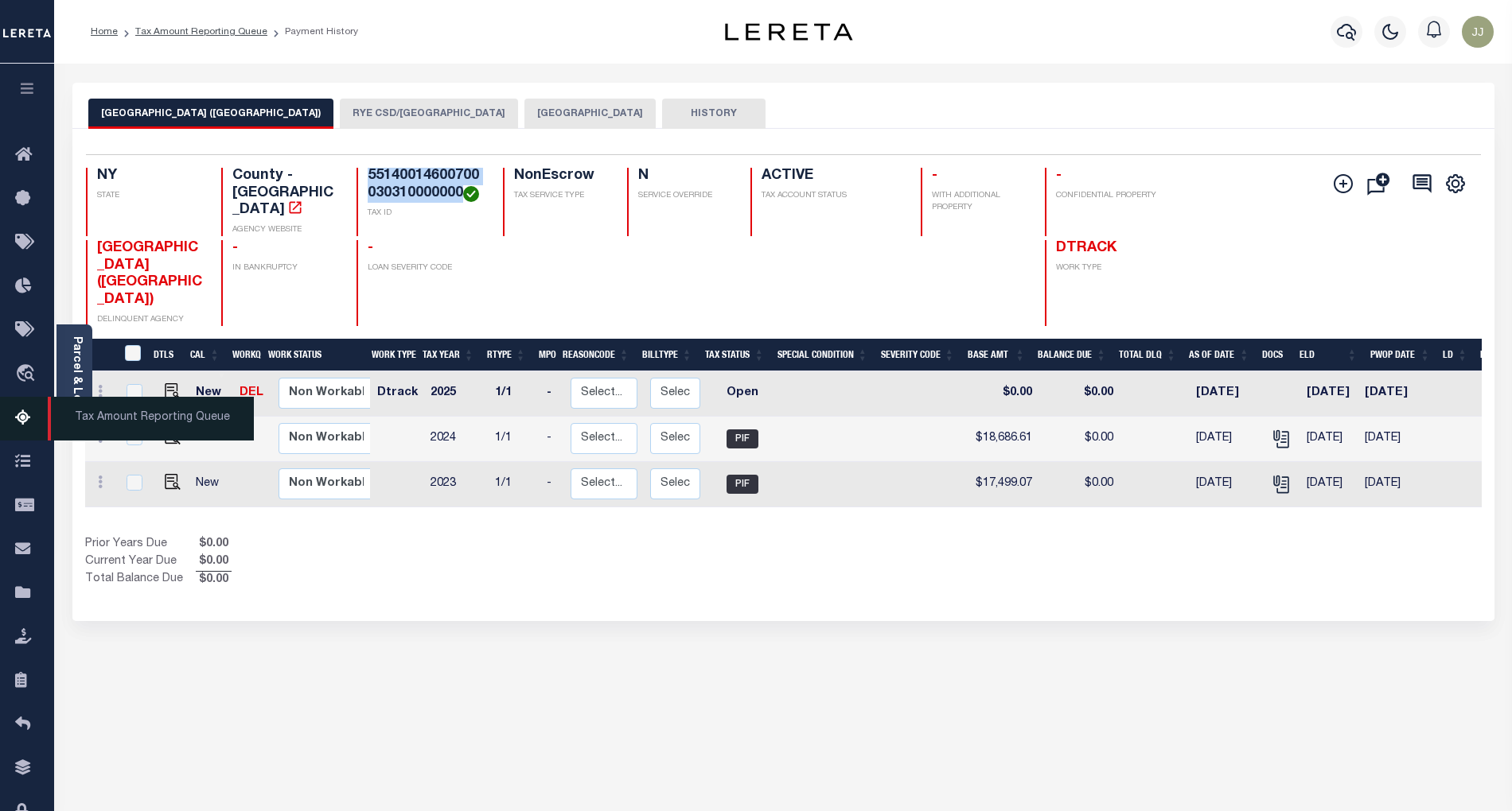
click at [17, 417] on icon at bounding box center [27, 418] width 25 height 20
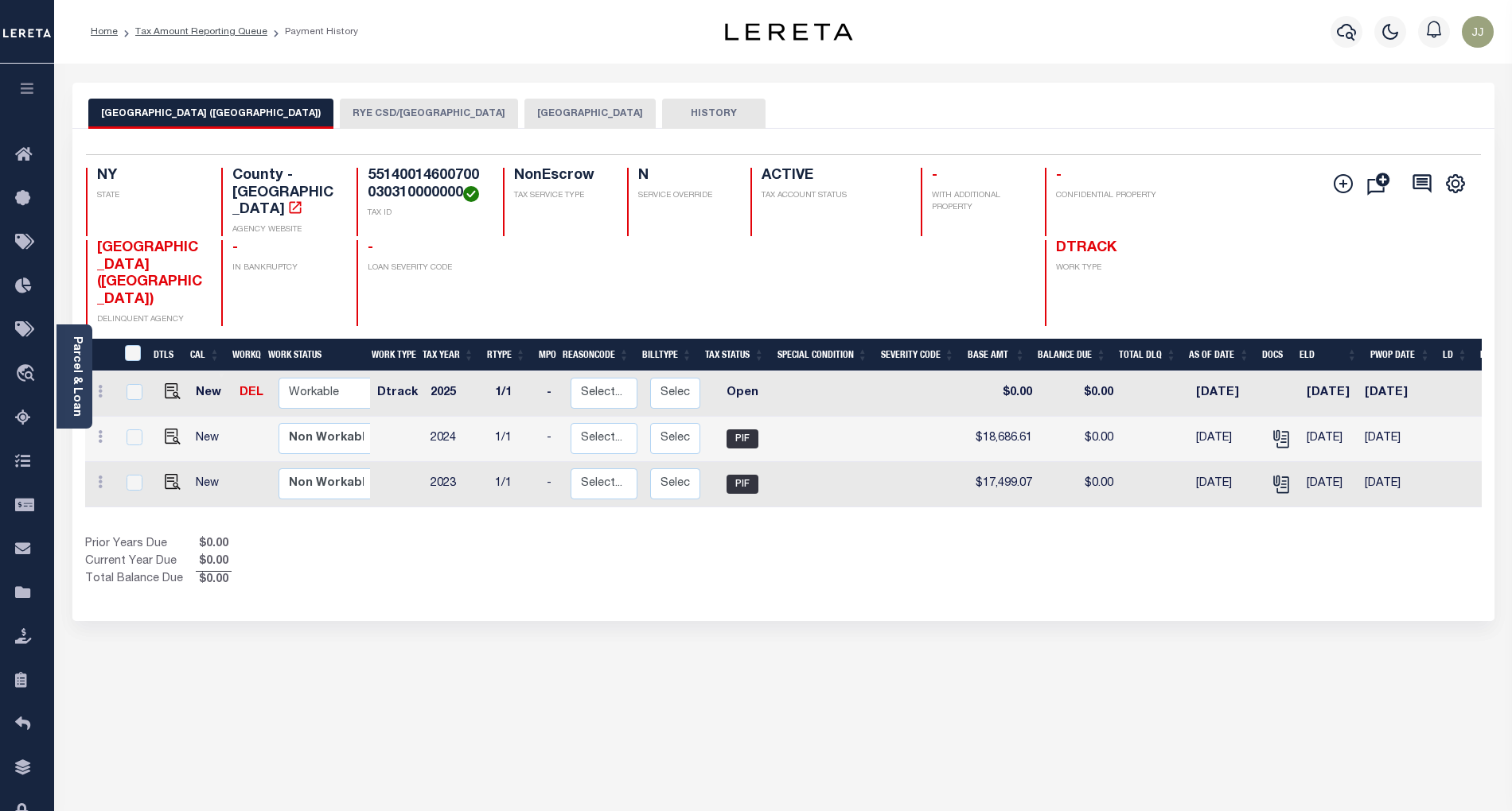
click at [347, 125] on button "RYE CSD/[GEOGRAPHIC_DATA]" at bounding box center [429, 113] width 178 height 30
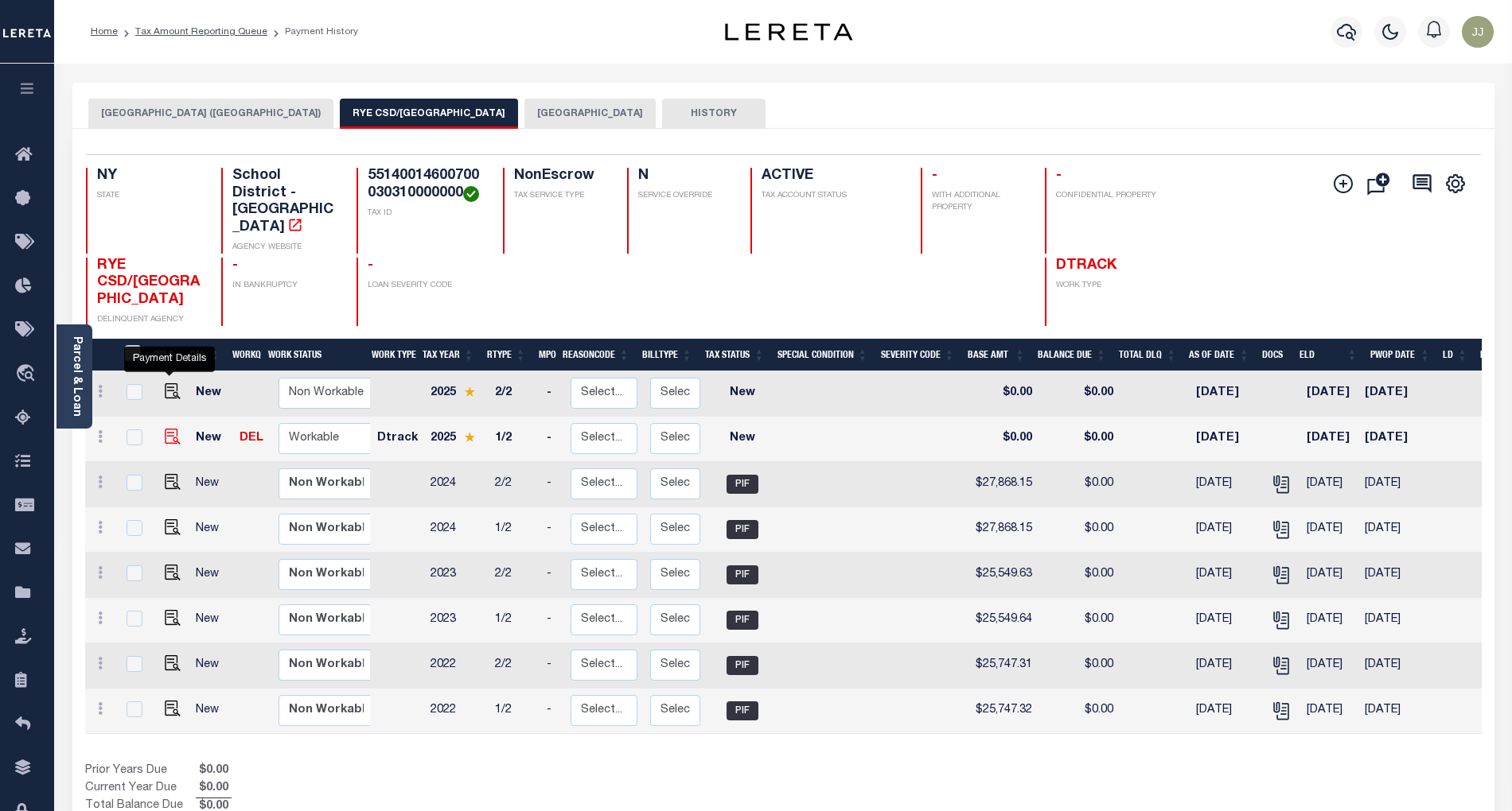
click at [173, 428] on img "" at bounding box center [173, 436] width 16 height 16
checkbox input "true"
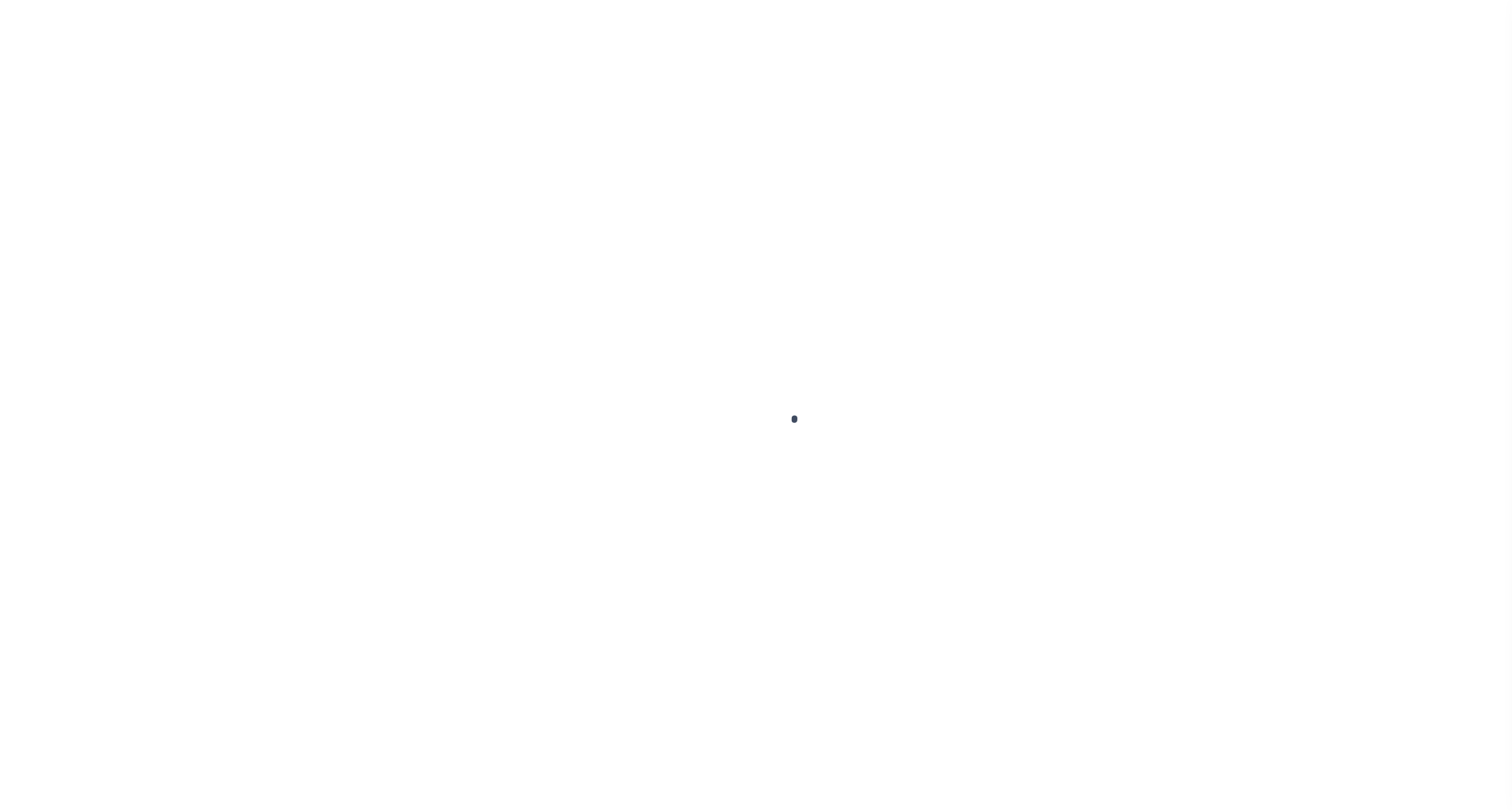
select select "NW2"
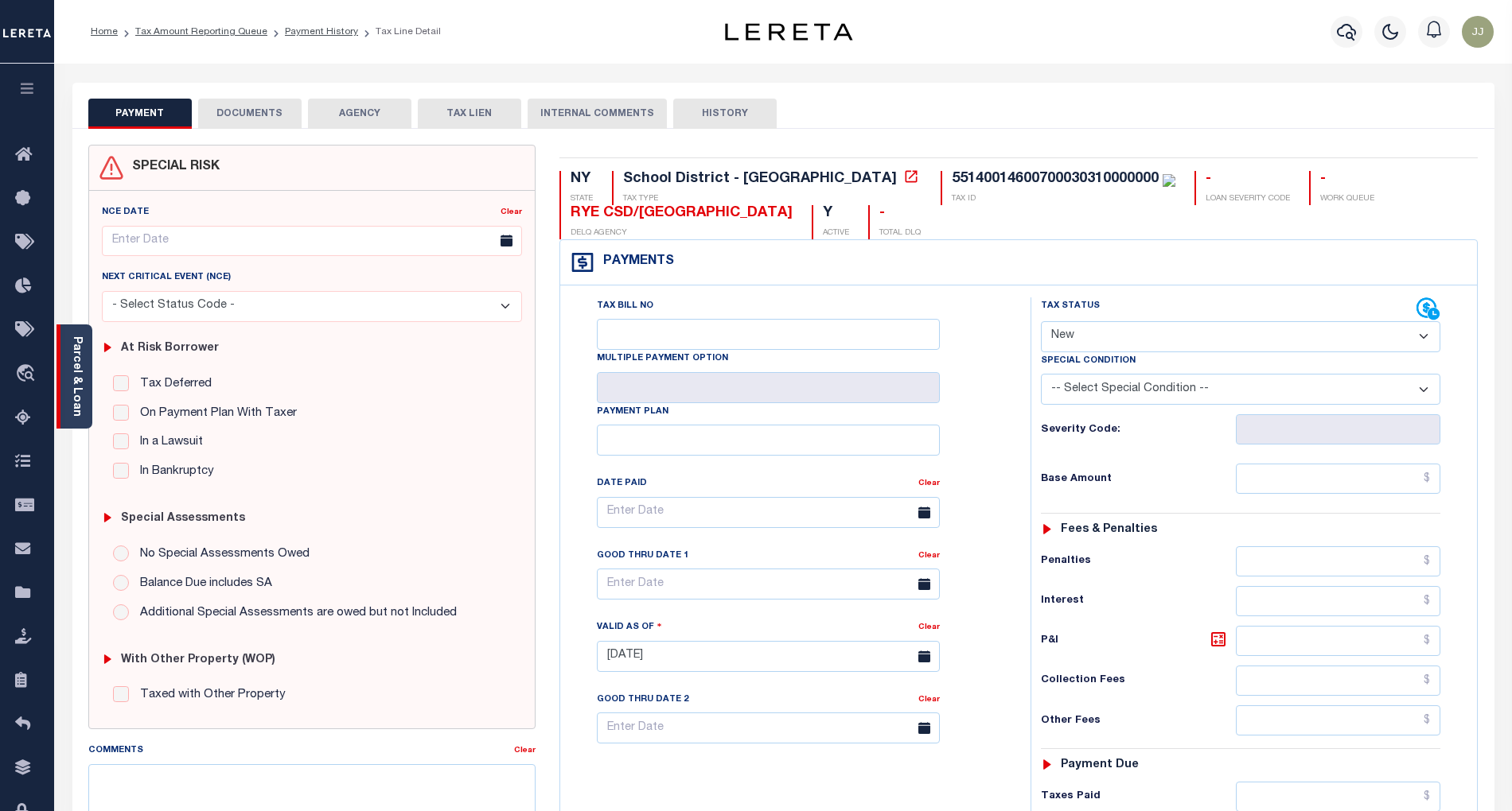
click at [78, 406] on link "Parcel & Loan" at bounding box center [76, 377] width 11 height 80
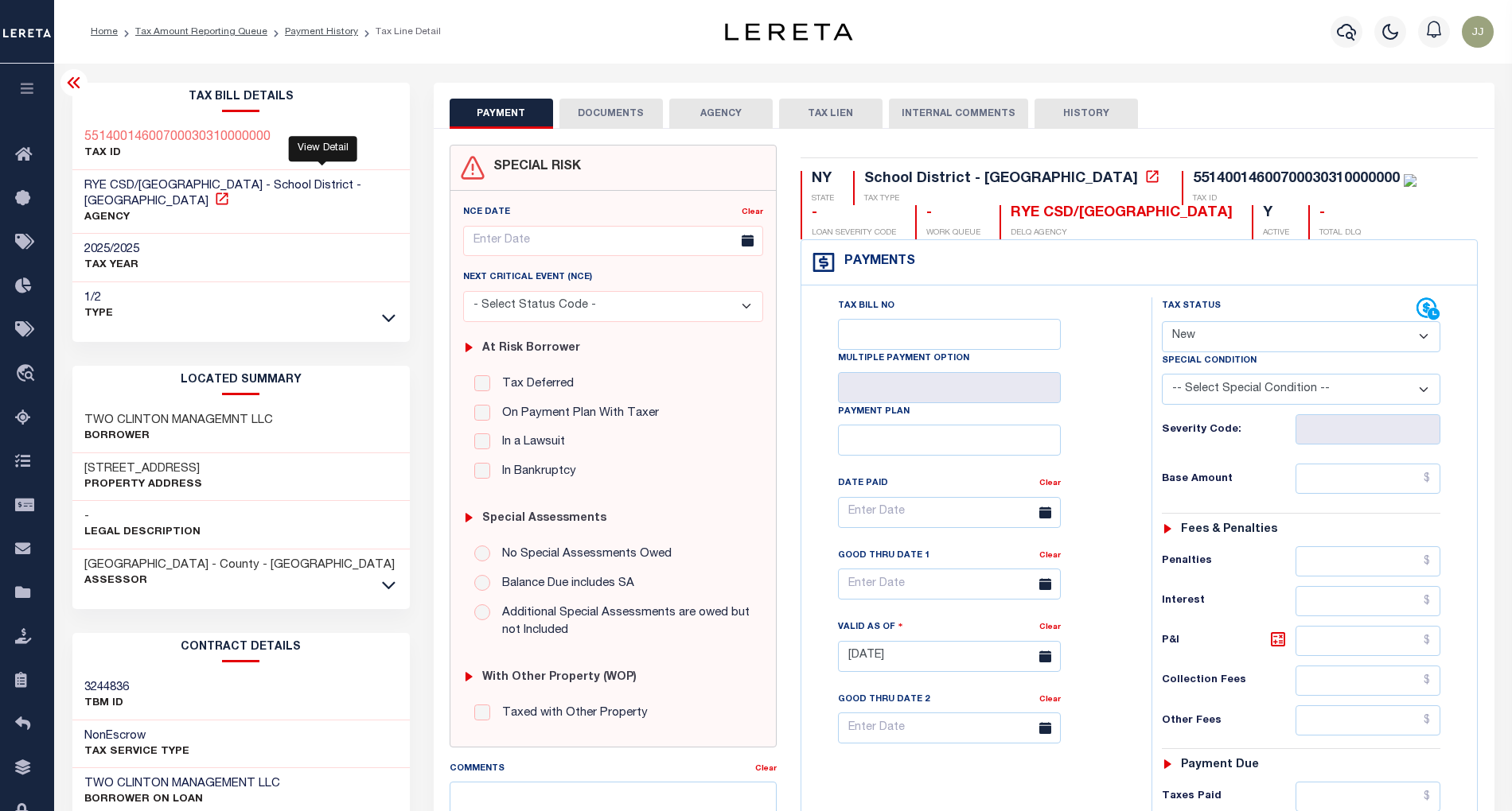
click at [230, 191] on icon at bounding box center [222, 199] width 16 height 16
click at [227, 193] on icon at bounding box center [222, 199] width 12 height 12
click at [310, 35] on link "Payment History" at bounding box center [321, 31] width 73 height 10
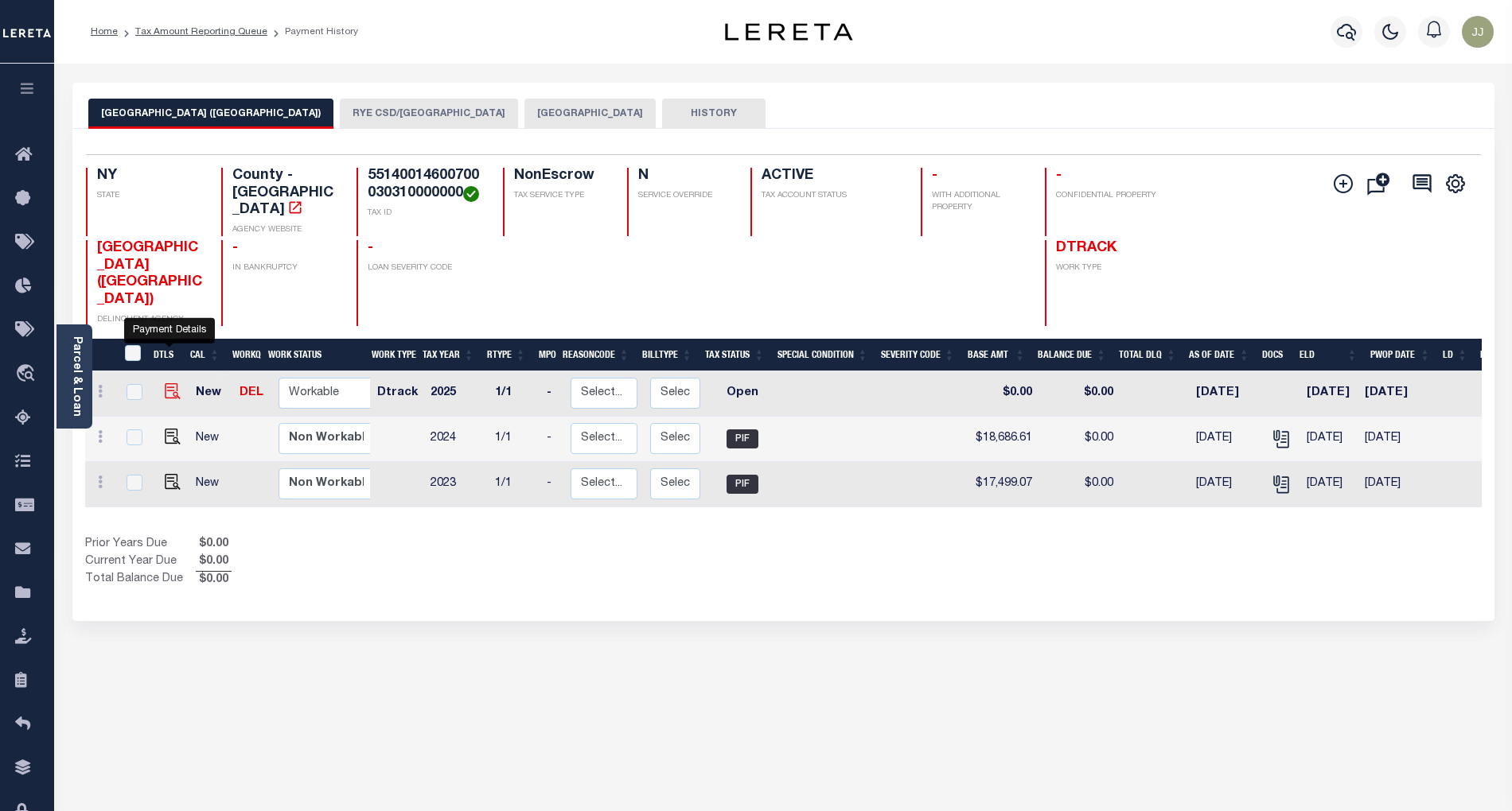
click at [169, 383] on img "" at bounding box center [173, 391] width 16 height 16
checkbox input "true"
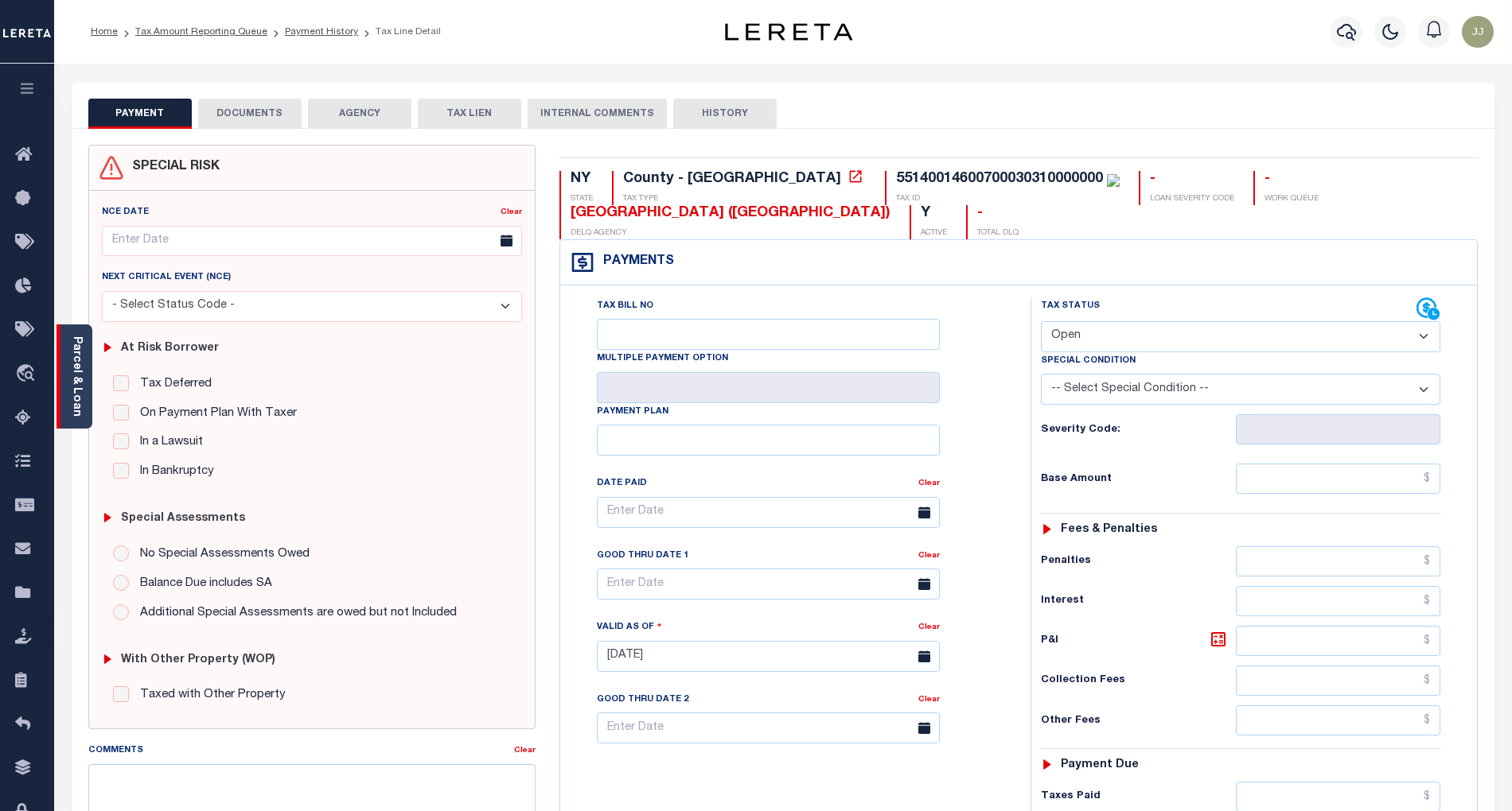
click at [85, 405] on div "Parcel & Loan" at bounding box center [73, 377] width 35 height 105
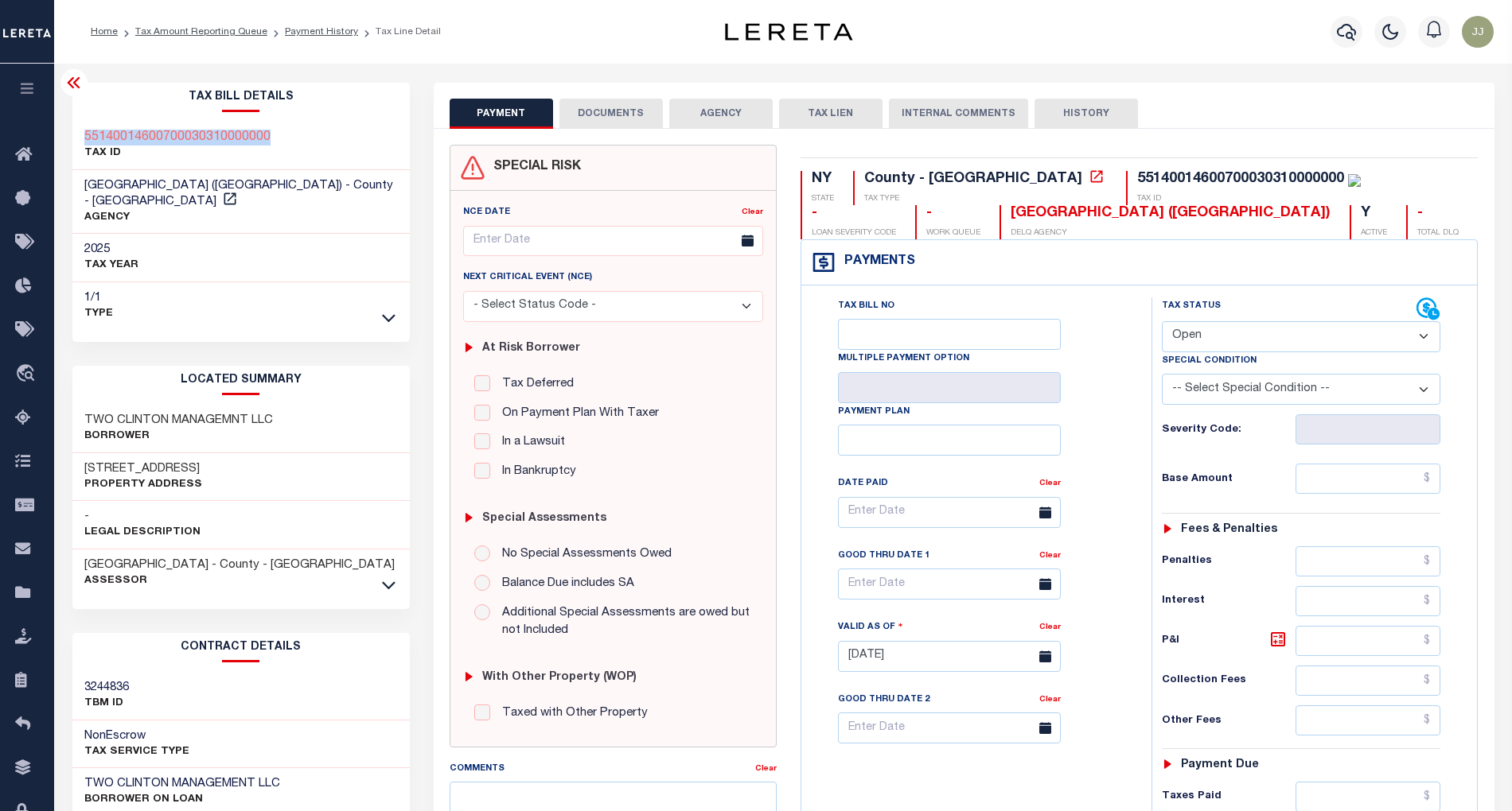
drag, startPoint x: 291, startPoint y: 131, endPoint x: 78, endPoint y: 137, distance: 213.1
click at [78, 137] on div "55140014600700030310000000 TAX ID" at bounding box center [241, 146] width 337 height 48
click at [1198, 334] on select "- Select Status Code - Open Due/Unpaid Paid Incomplete No Tax Due Internal Refu…" at bounding box center [1301, 337] width 279 height 31
select select "PYD"
click at [1162, 323] on select "- Select Status Code - Open Due/Unpaid Paid Incomplete No Tax Due Internal Refu…" at bounding box center [1301, 337] width 279 height 31
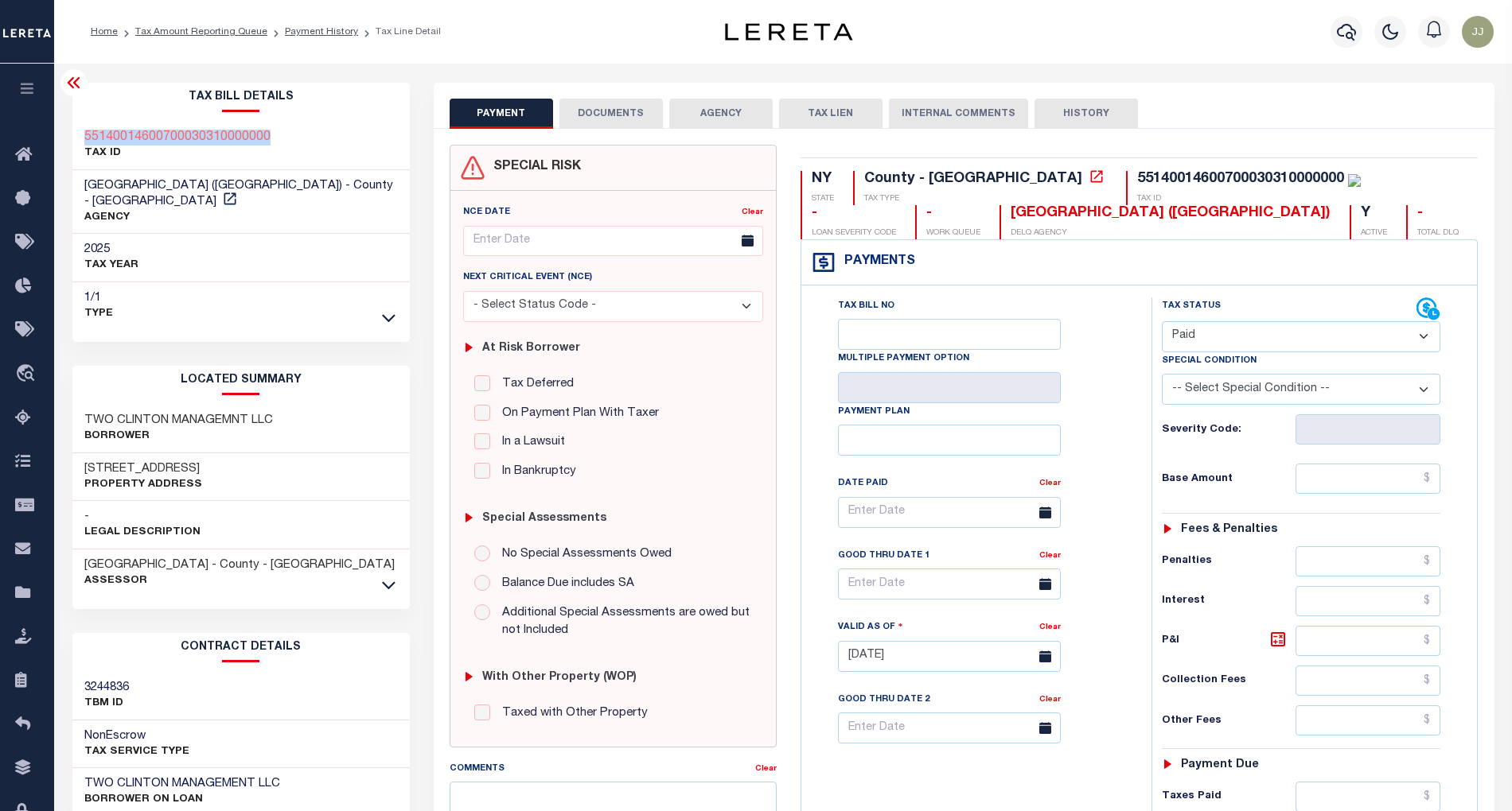
type input "[DATE]"
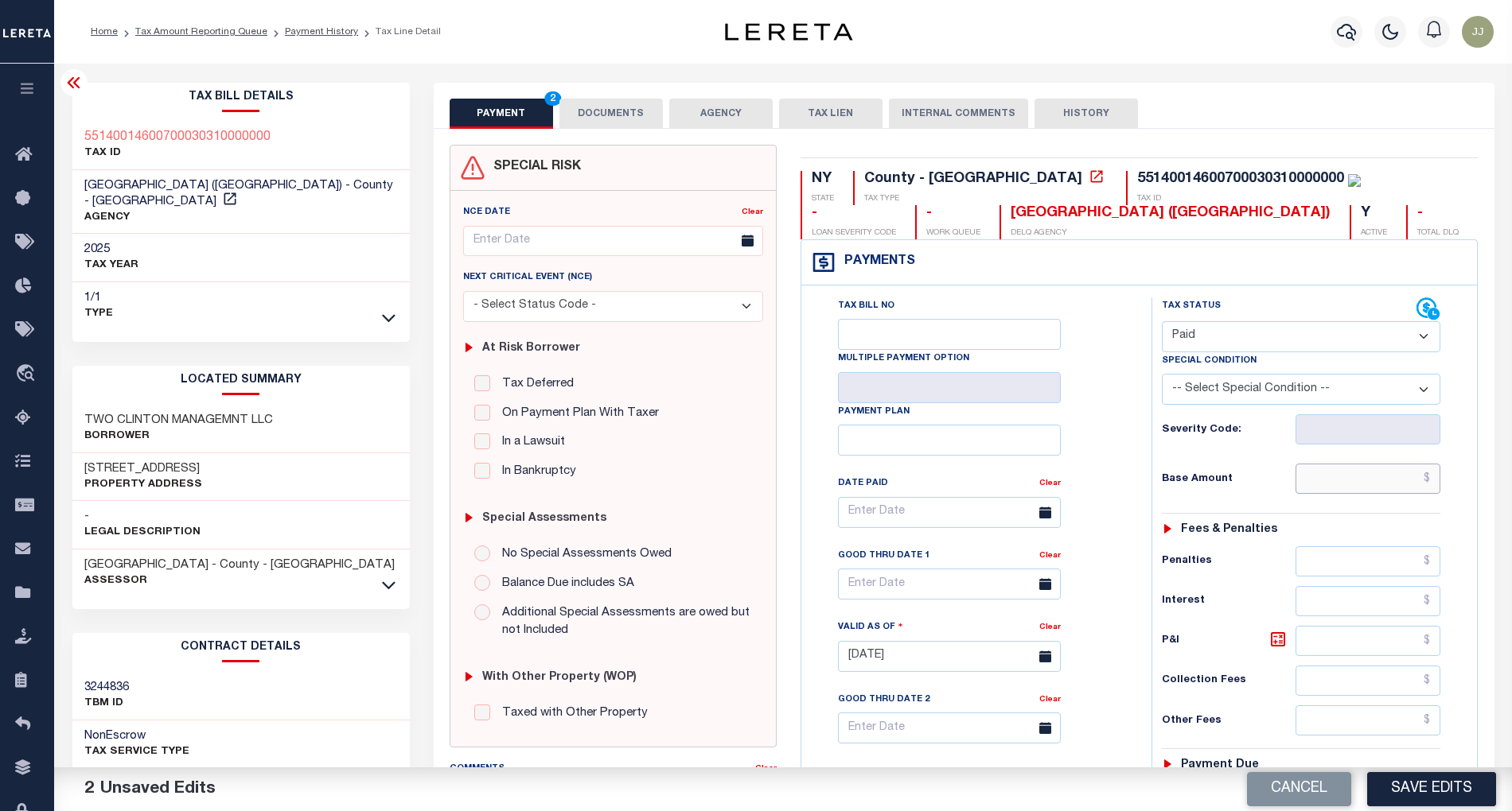
click at [1342, 482] on input "text" at bounding box center [1368, 478] width 145 height 30
paste input "19,089.55"
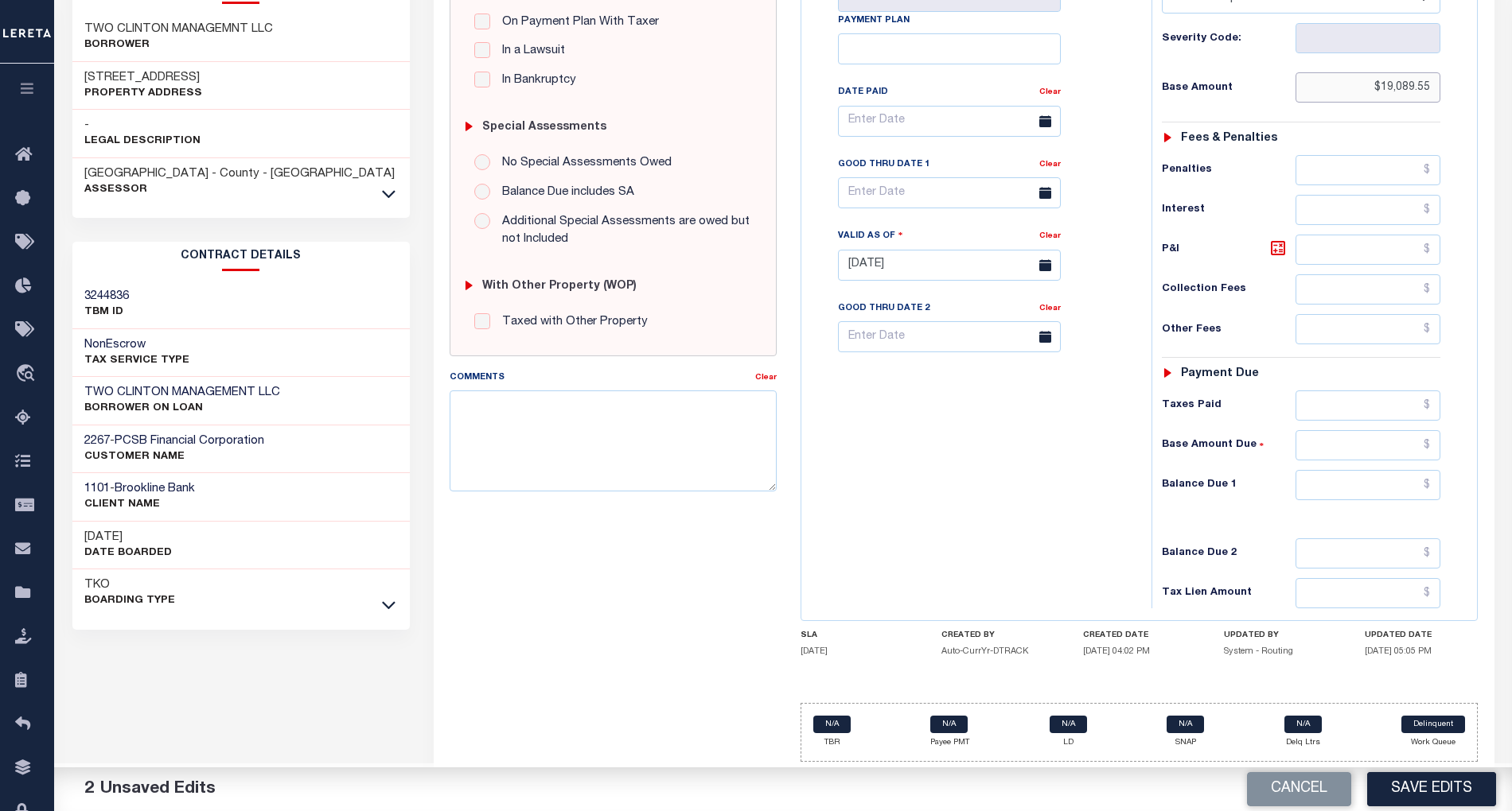
type input "$19,089.55"
click at [1341, 485] on input "text" at bounding box center [1368, 485] width 145 height 30
type input "$0.00"
click at [965, 518] on div "Tax Bill No Multiple Payment Option Payment Plan Clear" at bounding box center [972, 257] width 334 height 702
click at [1401, 803] on button "Save Edits" at bounding box center [1431, 789] width 129 height 35
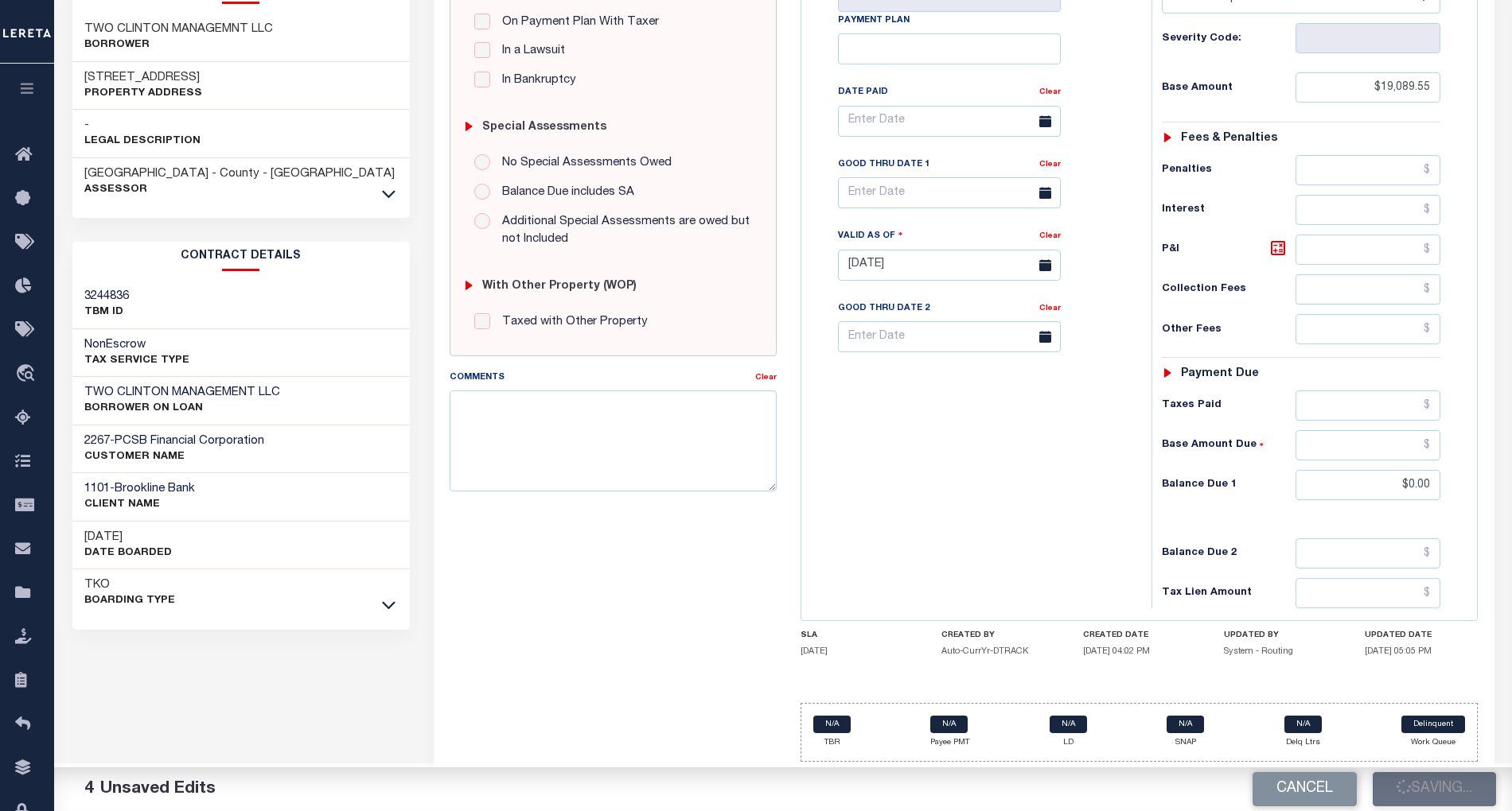
checkbox input "false"
type input "$19,089.55"
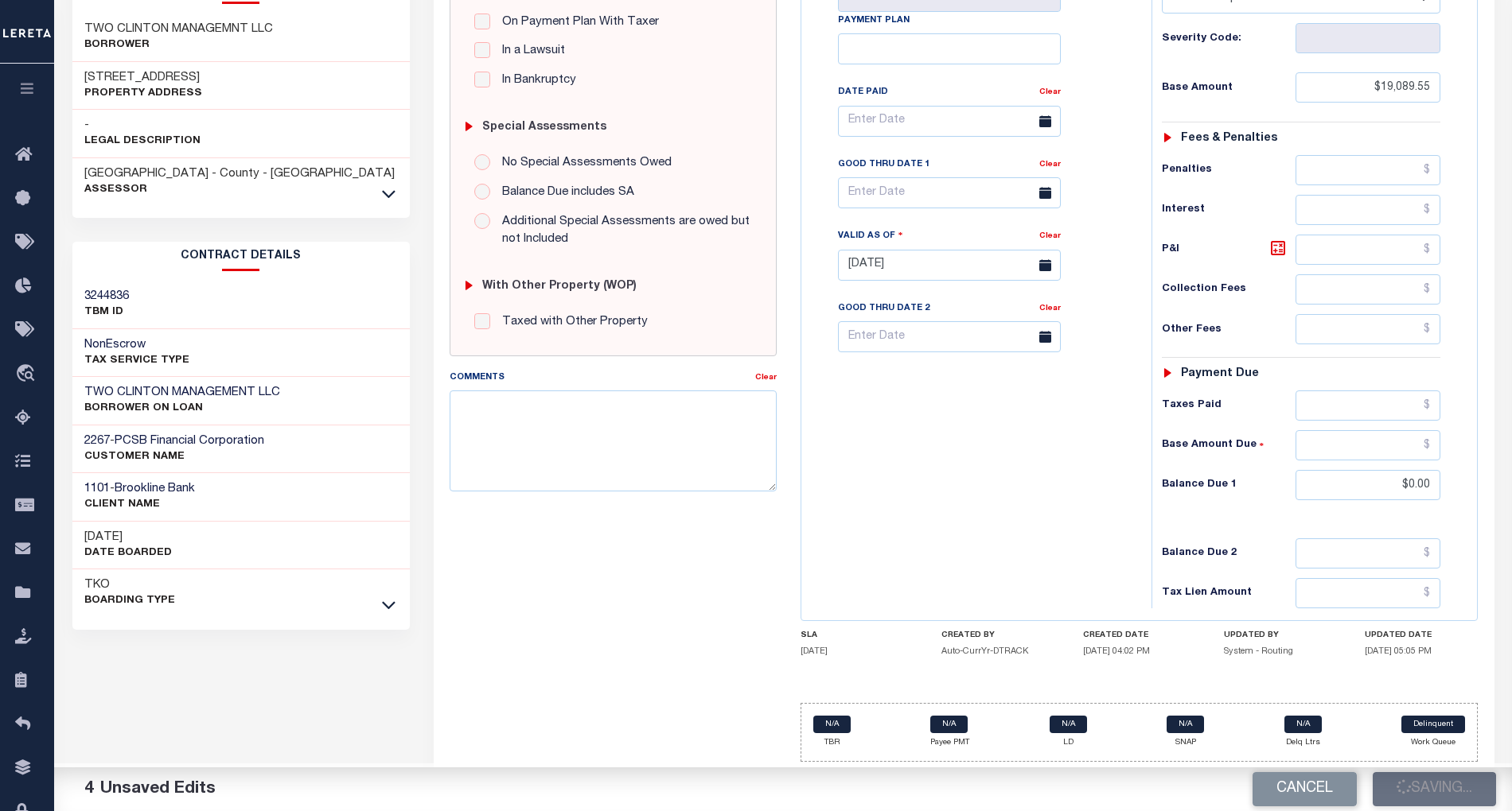
type input "$0"
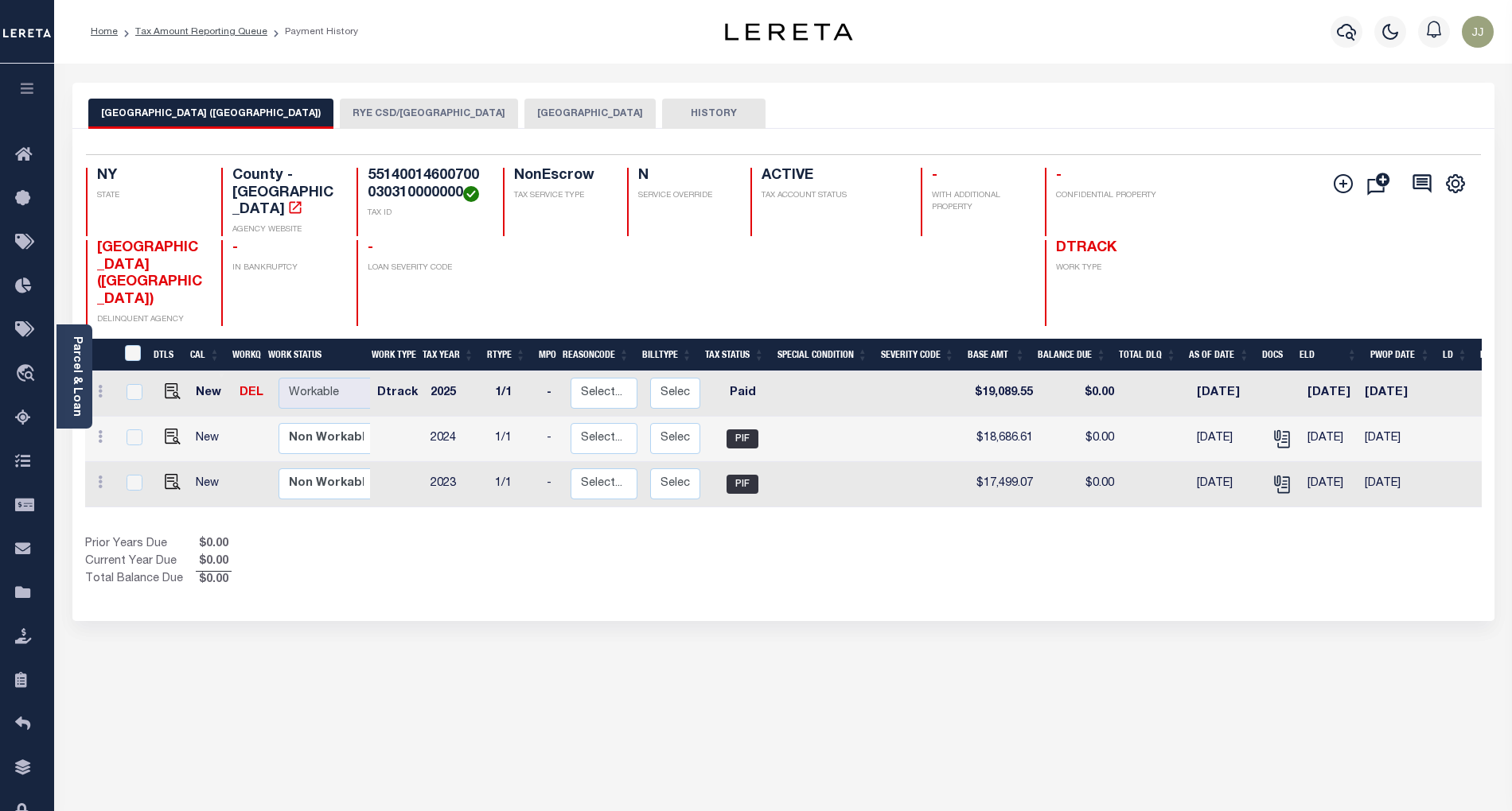
click at [346, 116] on button "RYE CSD/[GEOGRAPHIC_DATA]" at bounding box center [429, 113] width 178 height 30
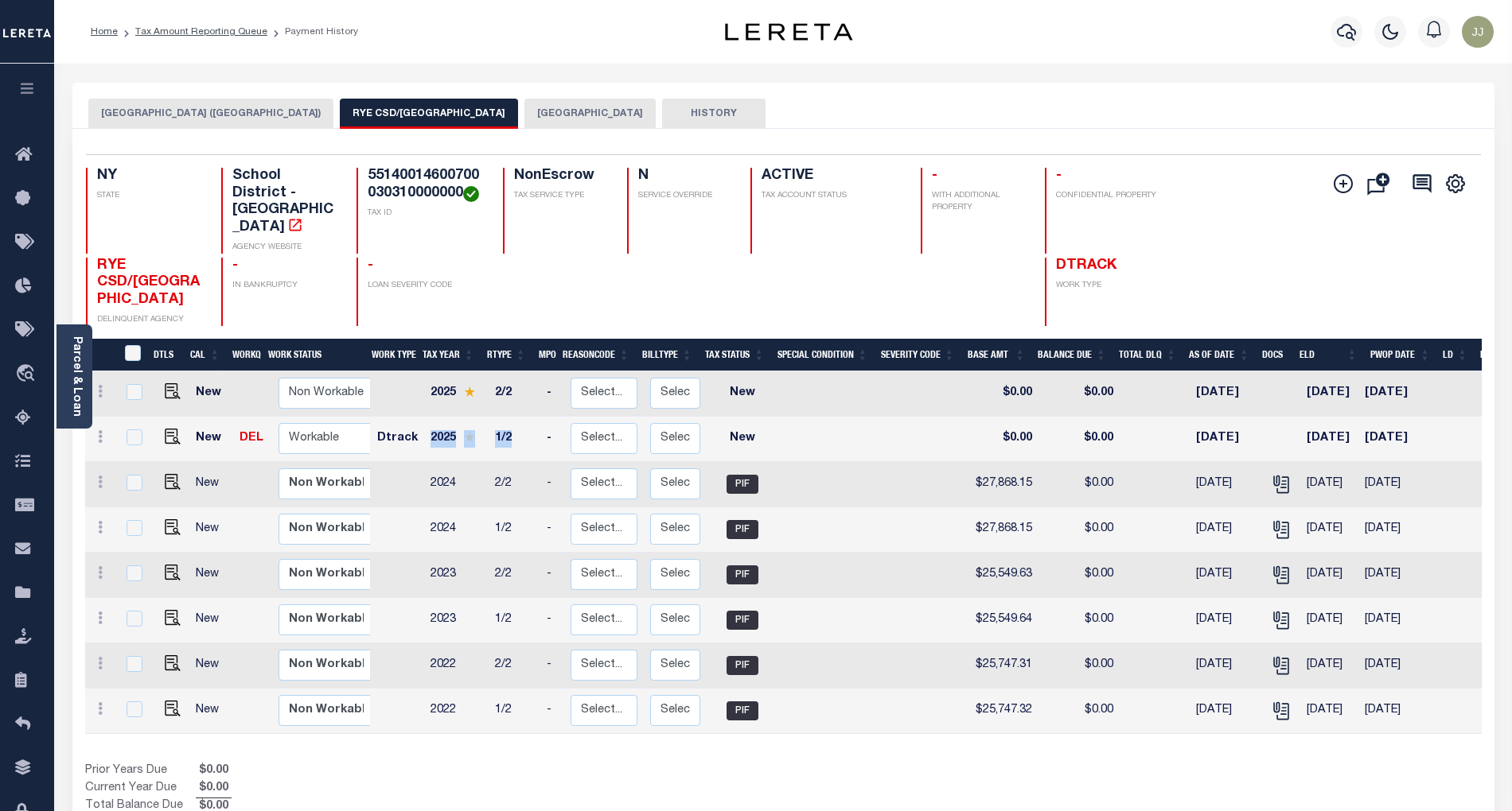
drag, startPoint x: 422, startPoint y: 391, endPoint x: 509, endPoint y: 390, distance: 87.0
click at [509, 417] on tr "New DEL Non Workable Workable Dtrack 2025 1/2 - Select... Payment Reversal Taxa…" at bounding box center [861, 440] width 1553 height 45
drag, startPoint x: 1172, startPoint y: 393, endPoint x: 1258, endPoint y: 392, distance: 86.0
click at [1258, 417] on tr "New DEL Non Workable Workable Dtrack 2025 1/2 - Select... Payment Reversal Taxa…" at bounding box center [861, 440] width 1553 height 45
drag, startPoint x: 1293, startPoint y: 393, endPoint x: 1360, endPoint y: 383, distance: 67.7
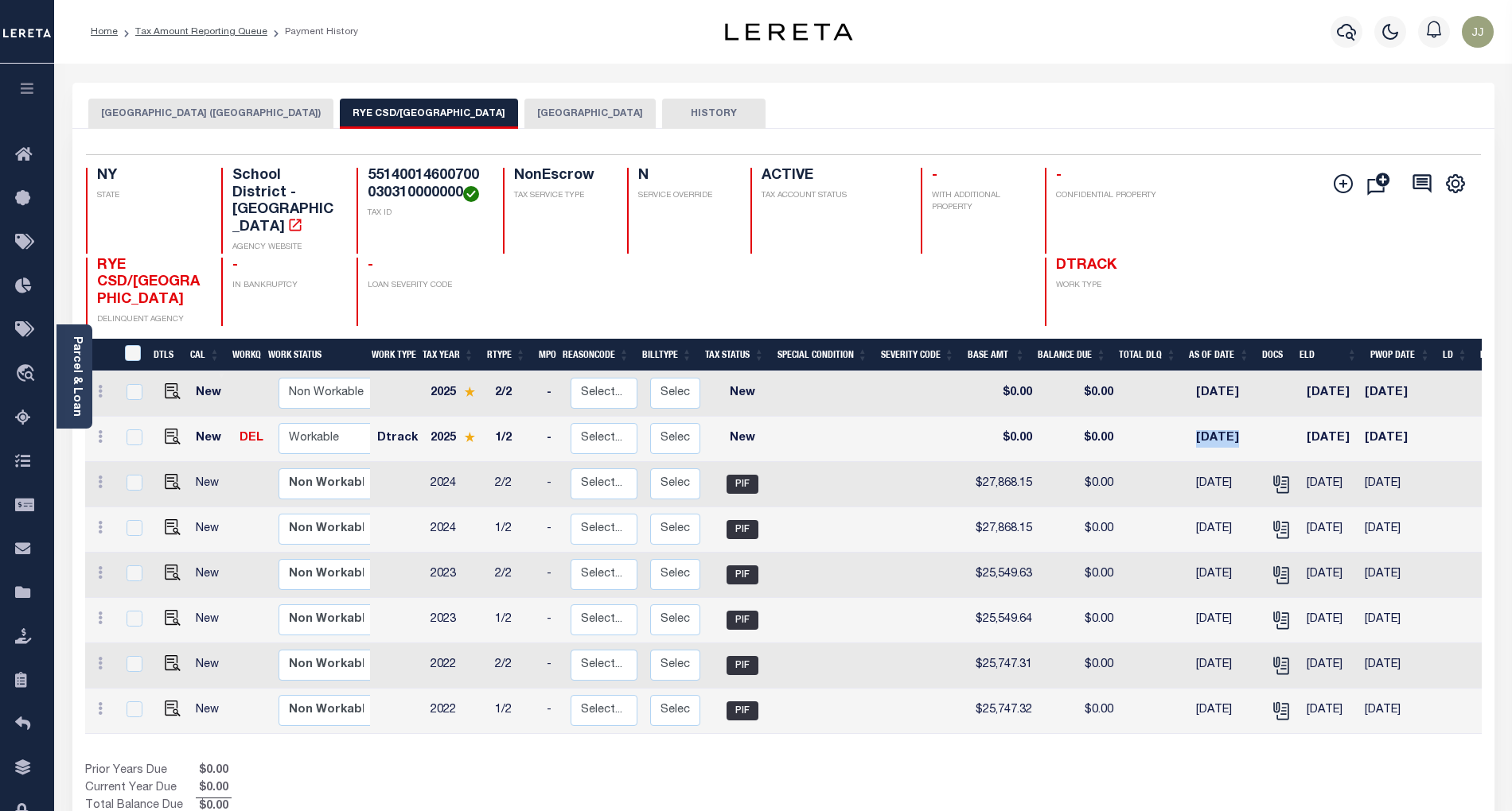
click at [1358, 417] on td "[DATE]" at bounding box center [1329, 440] width 58 height 45
checkbox input "true"
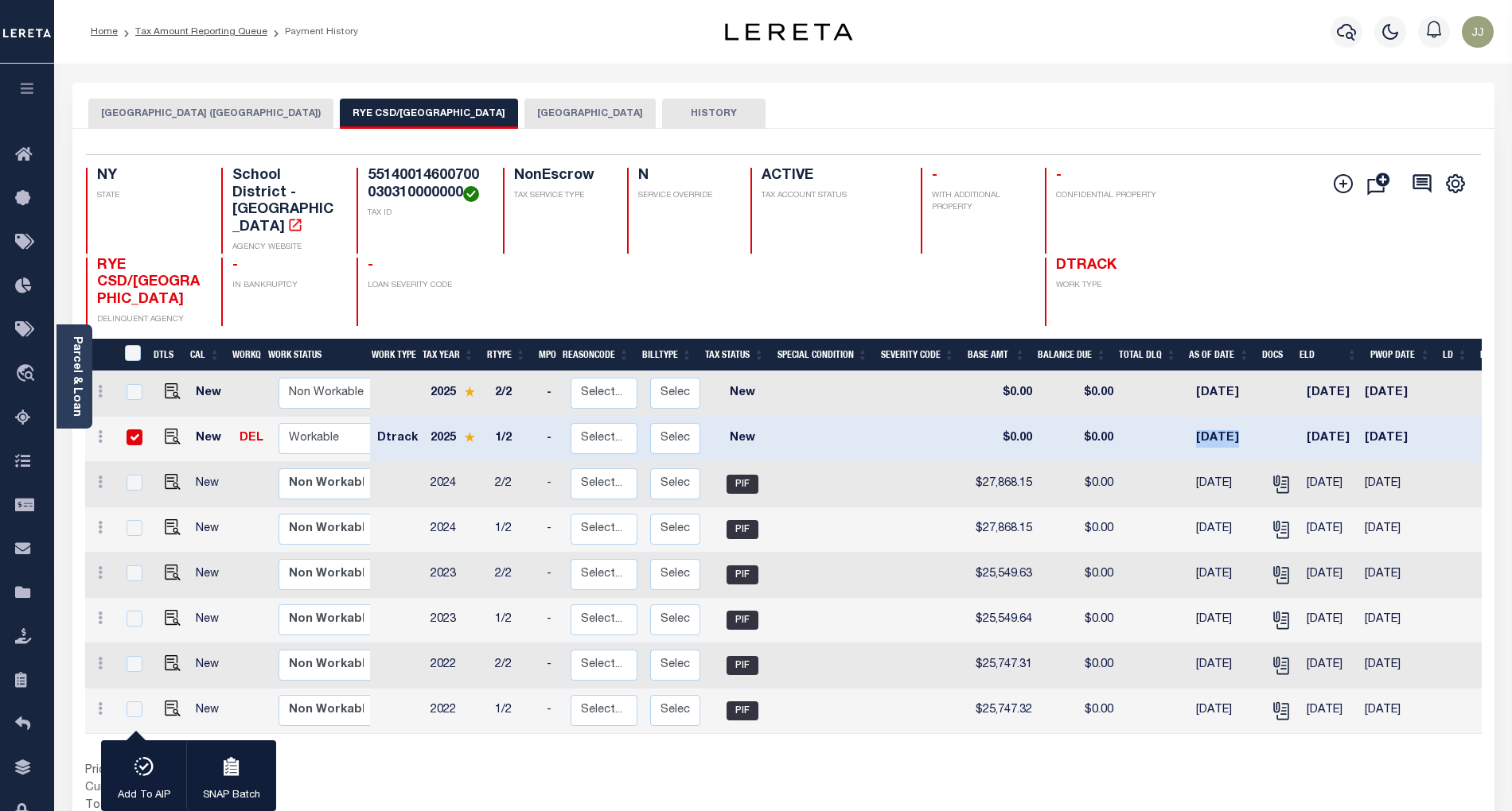
click at [216, 113] on button "[GEOGRAPHIC_DATA] ([GEOGRAPHIC_DATA])" at bounding box center [211, 113] width 245 height 30
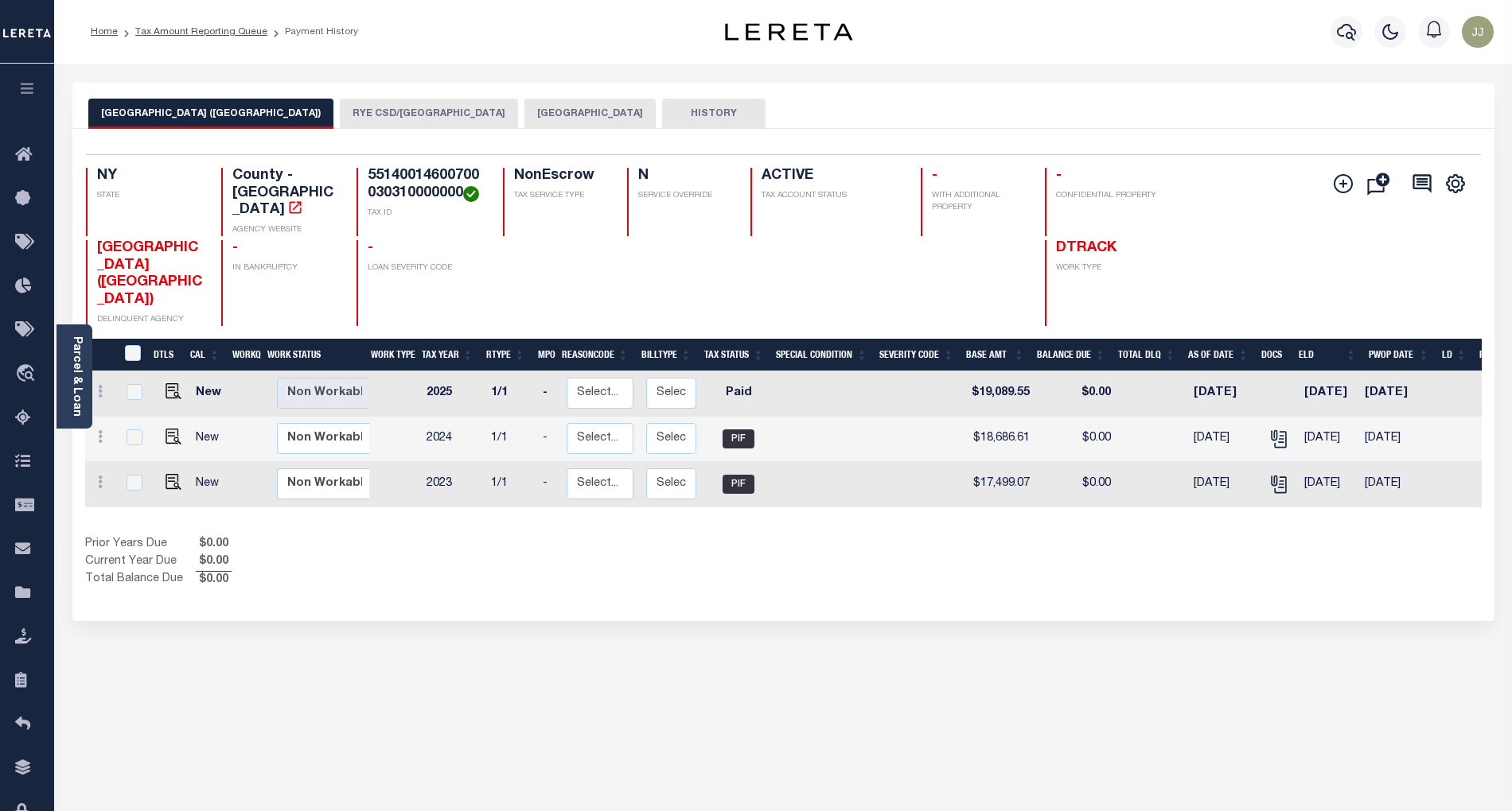
click at [524, 608] on div "RYE CITY (WESTCHESTER COUNTY) RYE CSD/RYE CITY RYE CITY HISTORY 3 1" at bounding box center [783, 532] width 1445 height 898
click at [644, 596] on div "RYE CITY (WESTCHESTER COUNTY) RYE CSD/RYE CITY RYE CITY HISTORY 3 1" at bounding box center [783, 532] width 1445 height 898
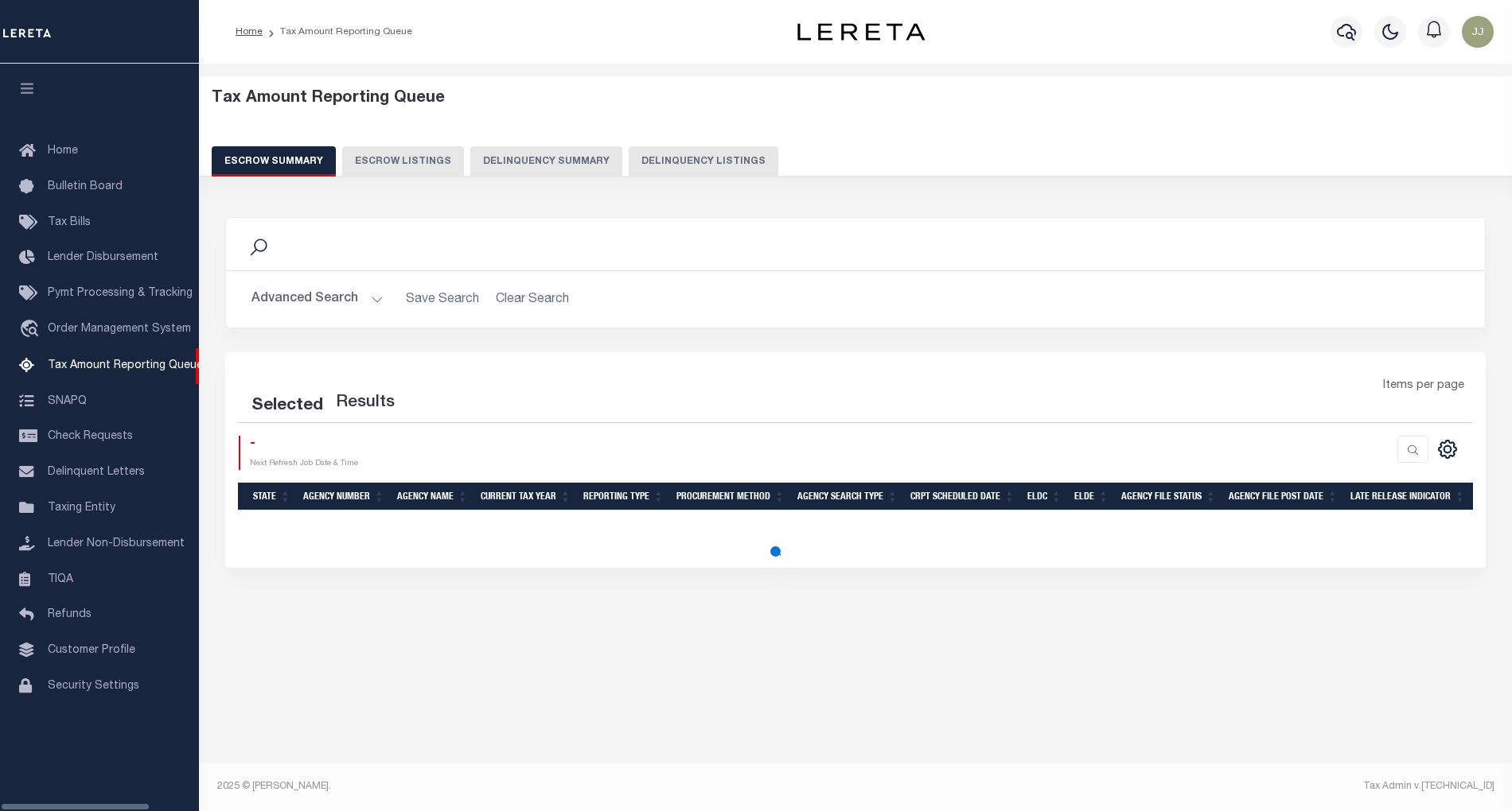
click at [696, 166] on button "Delinquency Listings" at bounding box center [703, 161] width 149 height 30
select select "NY"
select select "100"
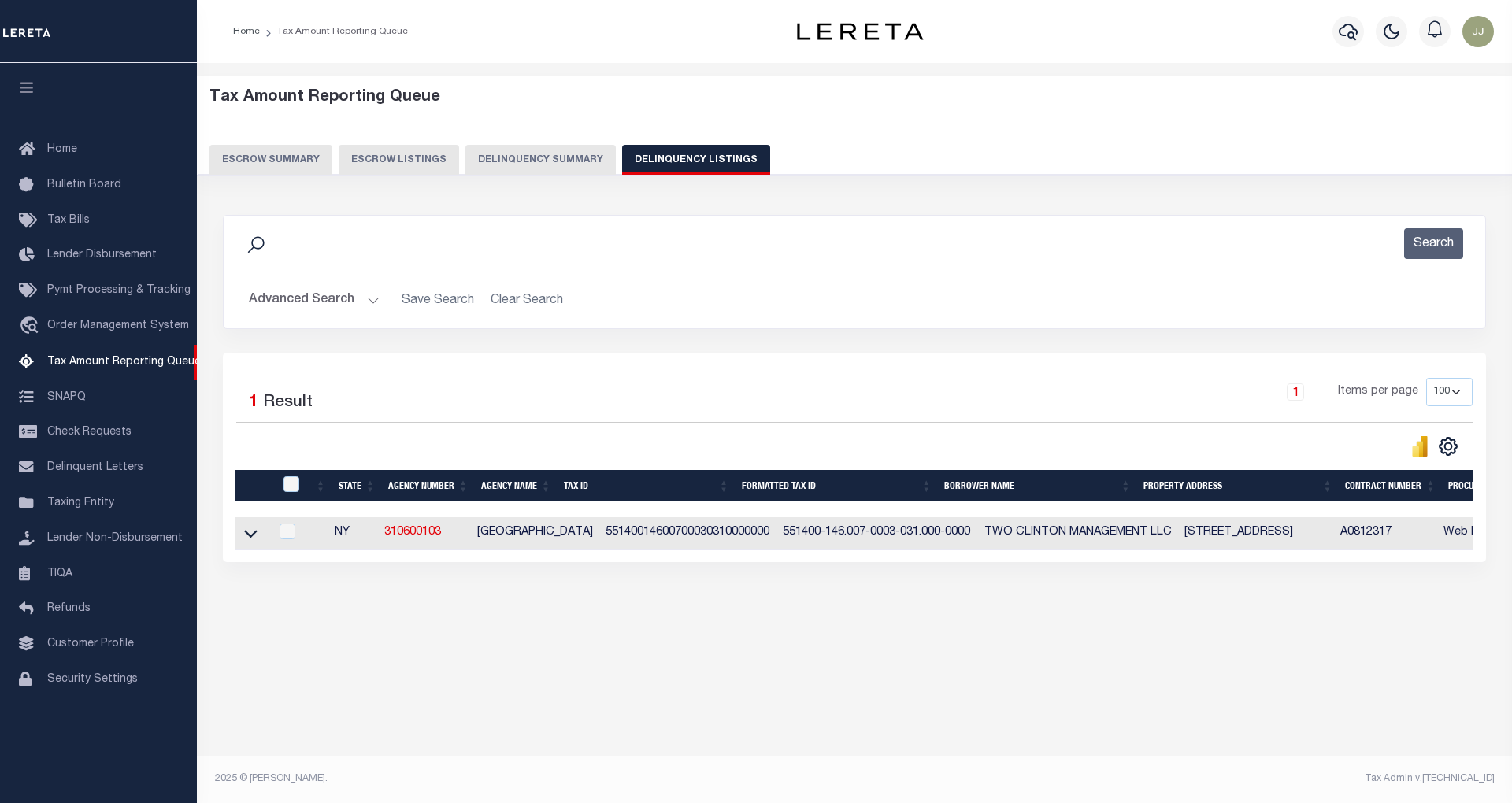
click at [360, 300] on button "Advanced Search" at bounding box center [314, 300] width 131 height 31
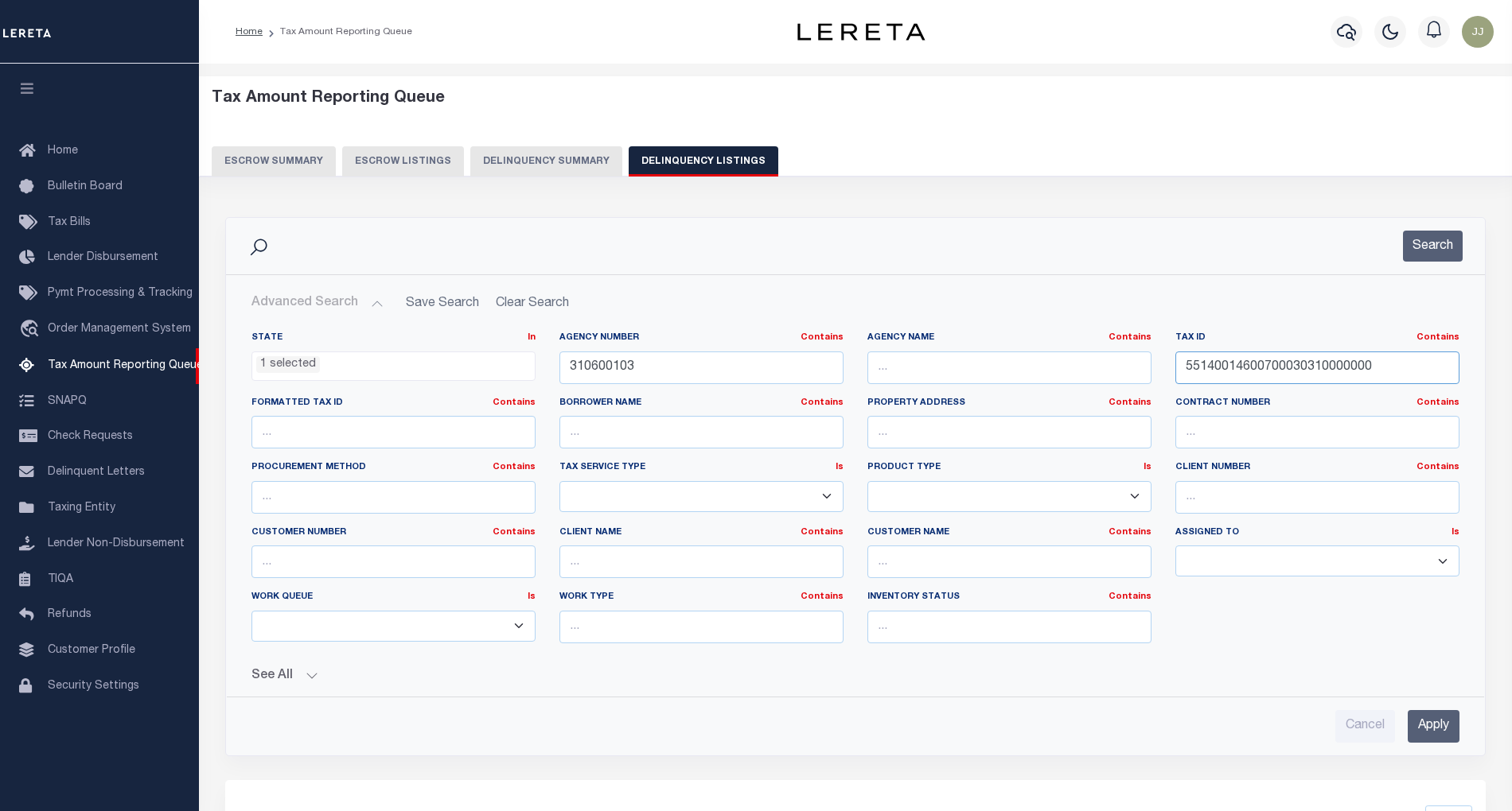
drag, startPoint x: 1401, startPoint y: 378, endPoint x: 1108, endPoint y: 387, distance: 293.1
click at [1108, 387] on div "State In In AK AL AR AZ CA CO CT DC DE FL GA GU HI IA ID IL IN KS KY LA MA MD M…" at bounding box center [855, 494] width 1232 height 325
paste input "2002"
type input "55140014600700020020000000"
click at [1423, 252] on button "Search" at bounding box center [1433, 246] width 60 height 31
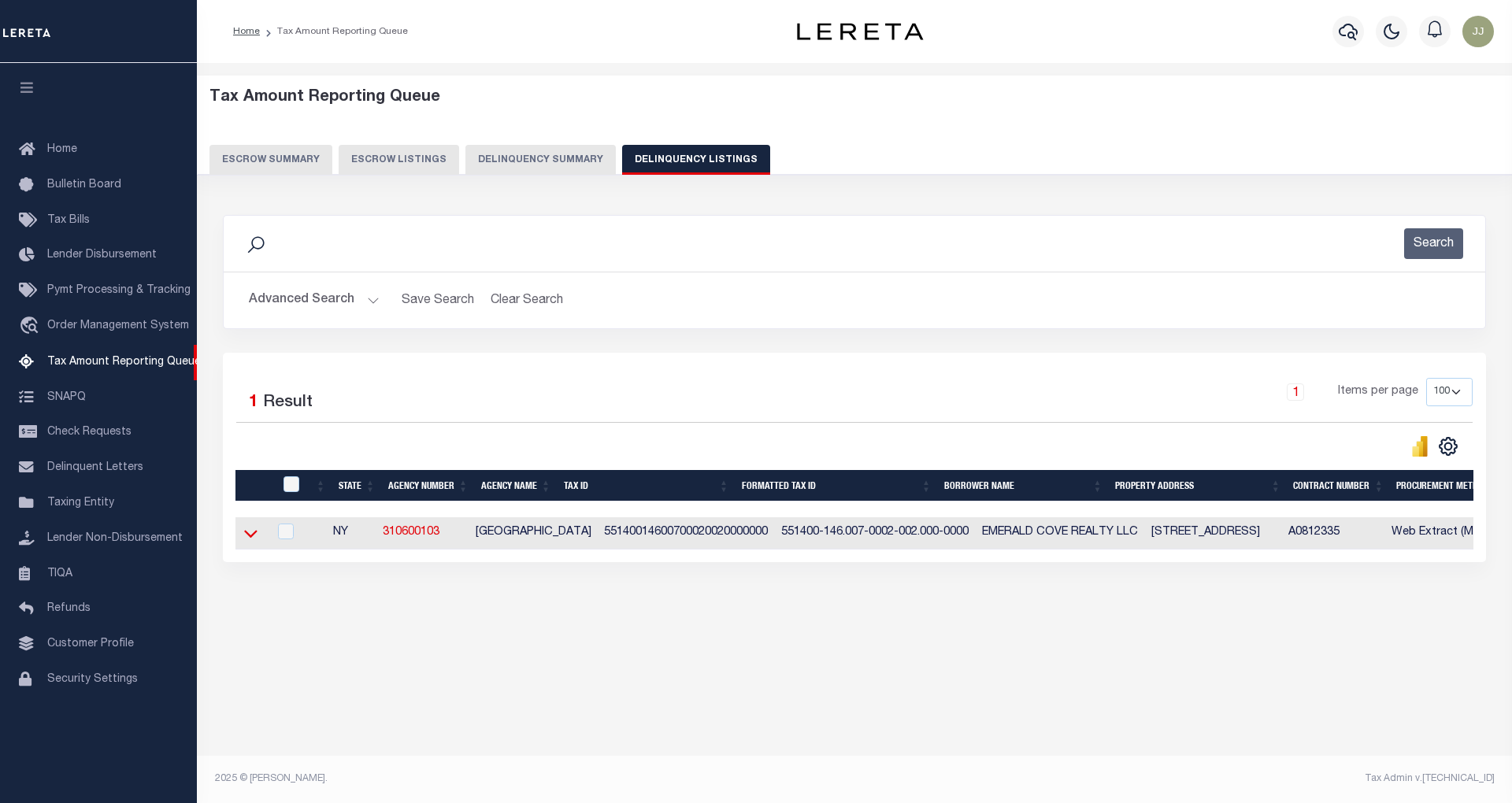
click at [257, 534] on icon at bounding box center [251, 533] width 14 height 16
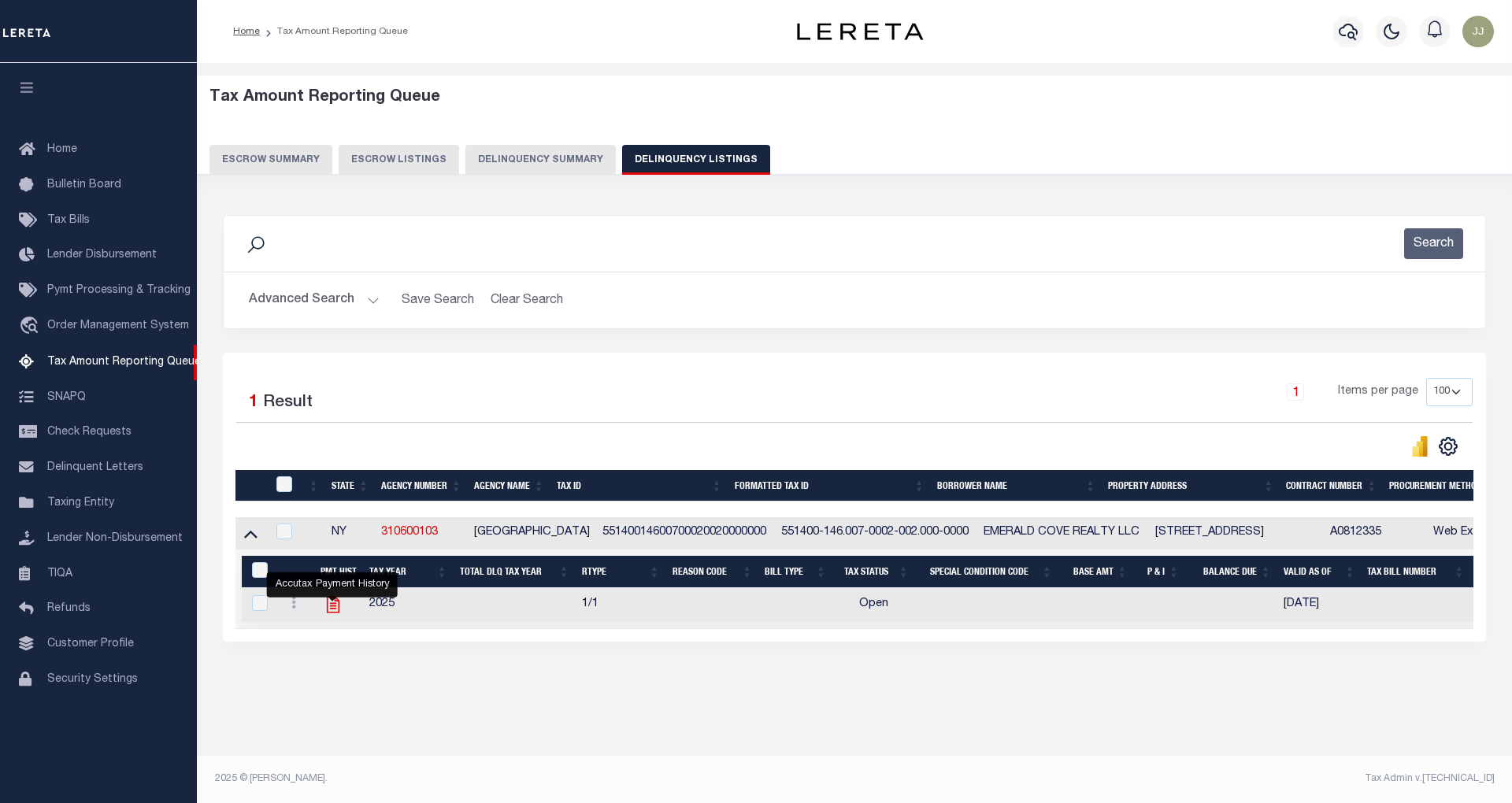
click at [328, 611] on icon "" at bounding box center [334, 605] width 21 height 21
checkbox input "true"
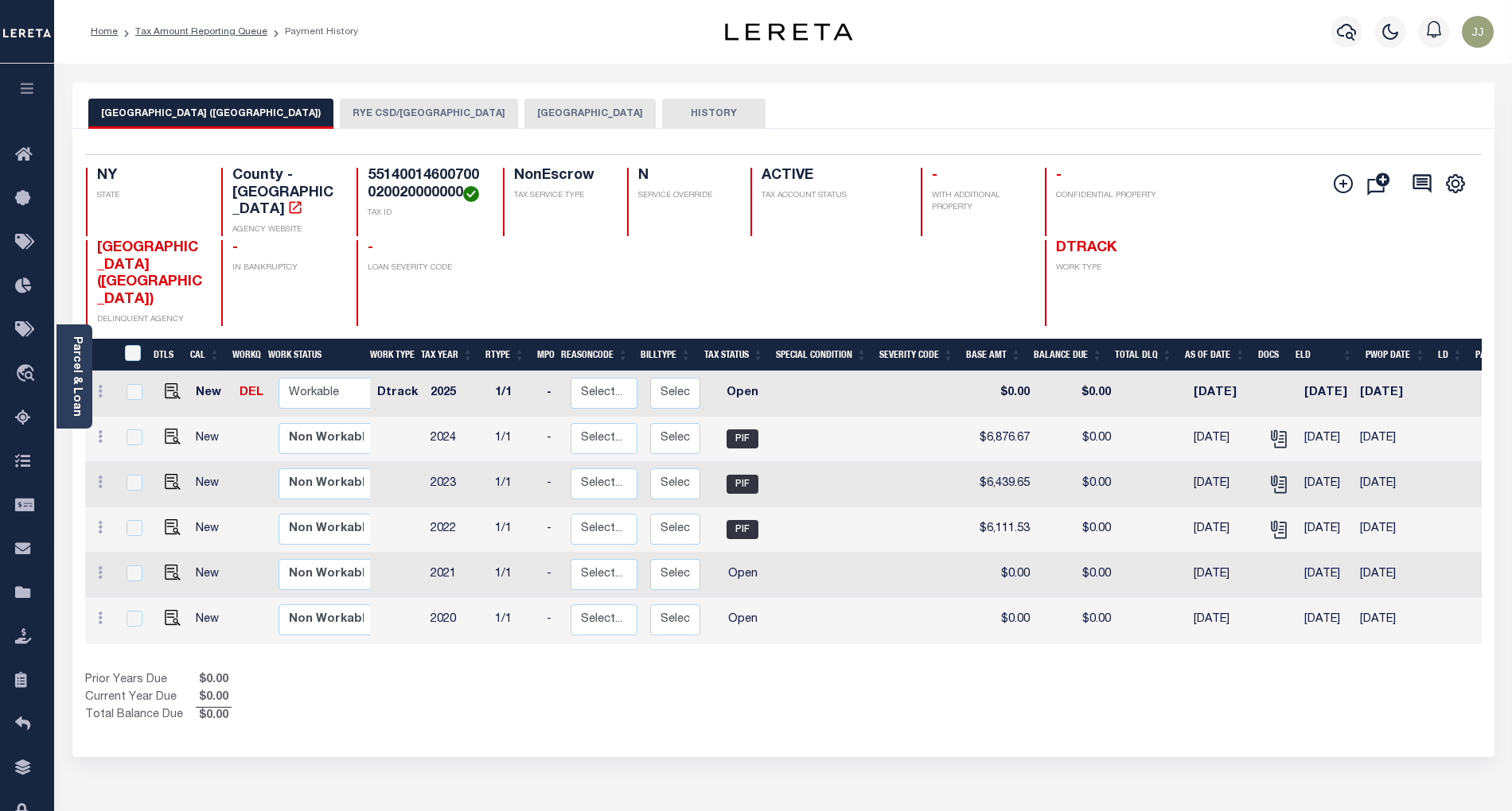
click at [340, 119] on button "RYE CSD/[GEOGRAPHIC_DATA]" at bounding box center [429, 113] width 178 height 30
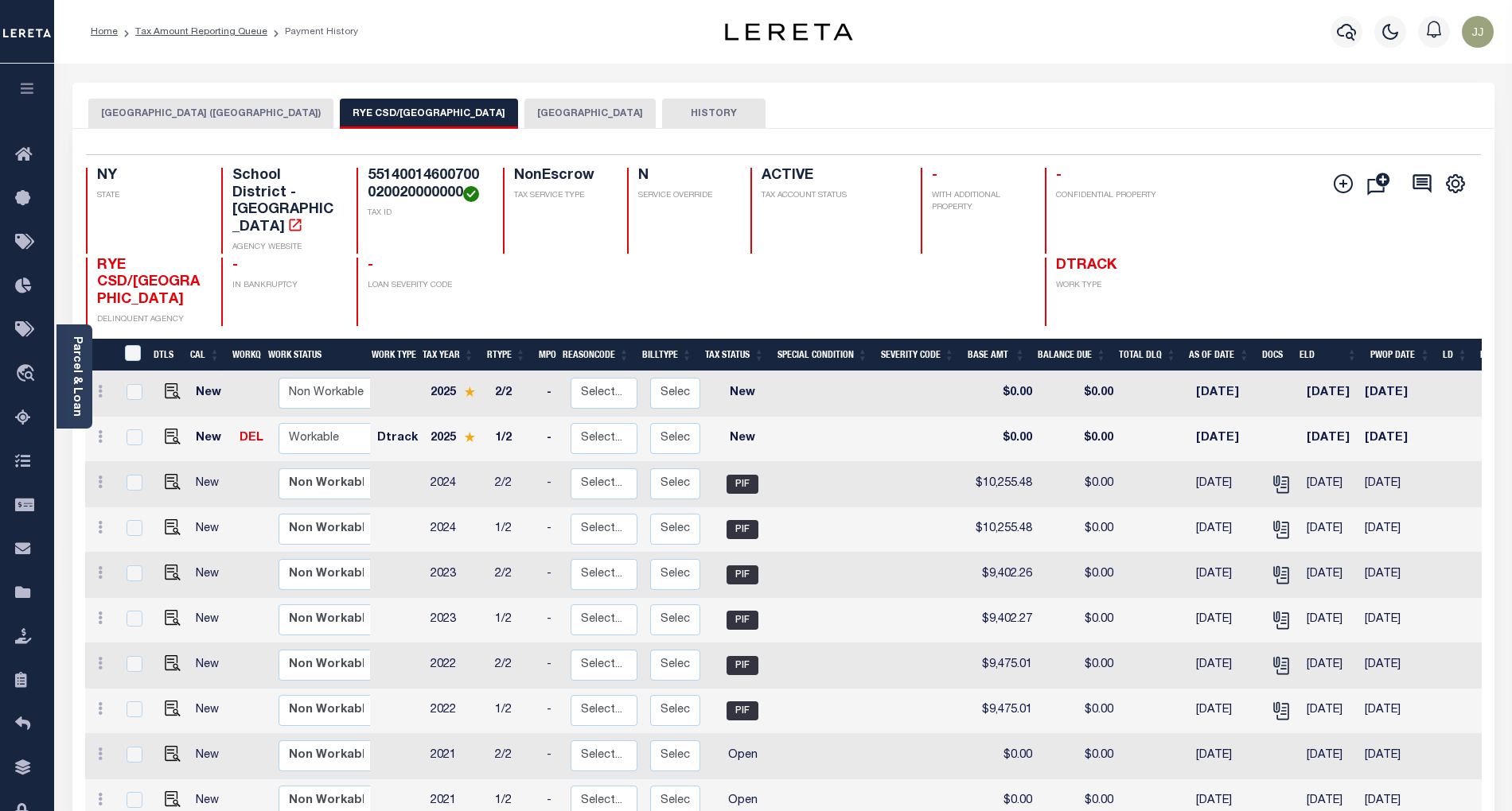
click at [524, 98] on button "RYE CITY" at bounding box center [590, 113] width 131 height 30
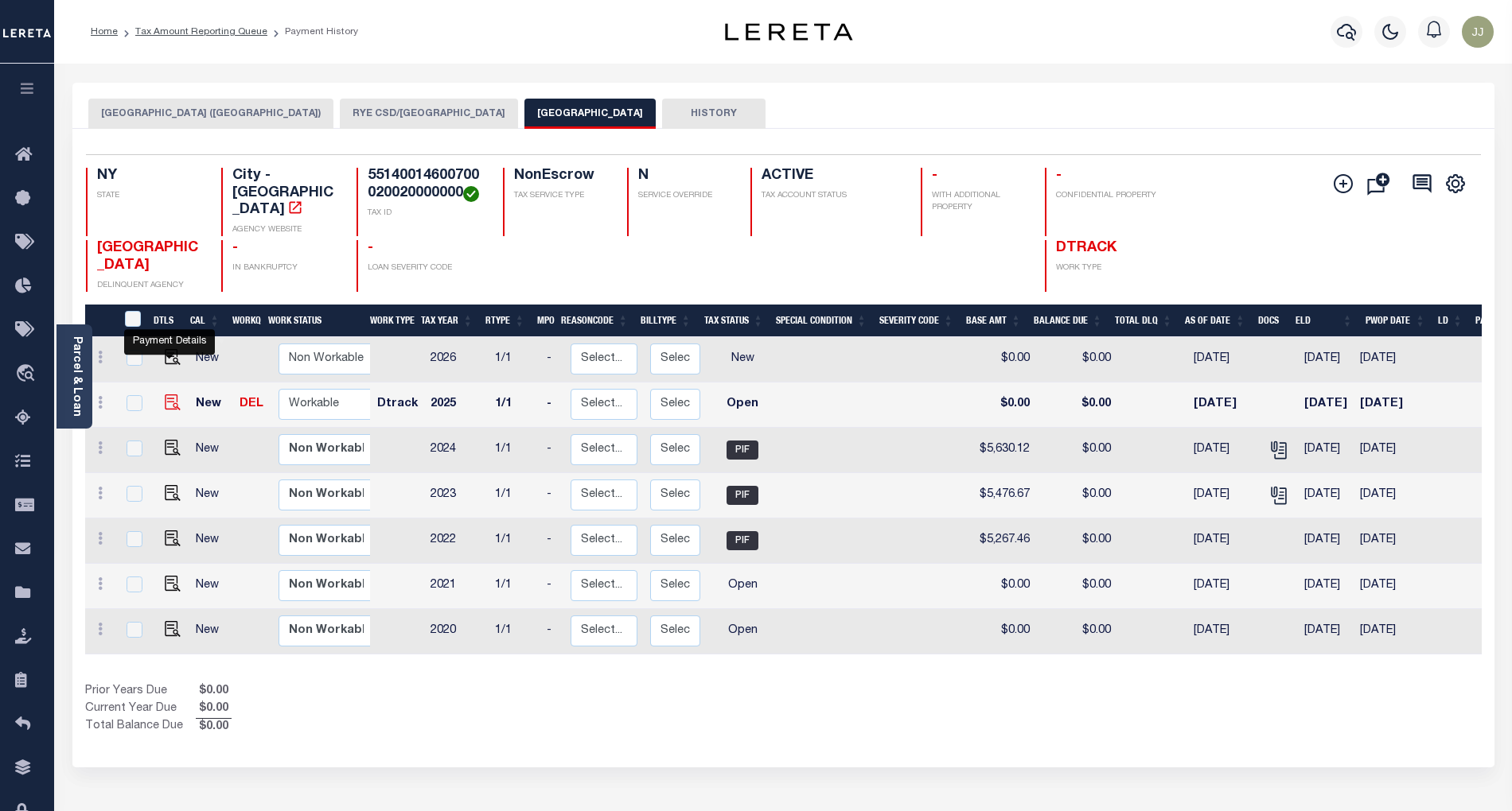
click at [165, 395] on img "" at bounding box center [173, 402] width 16 height 16
checkbox input "true"
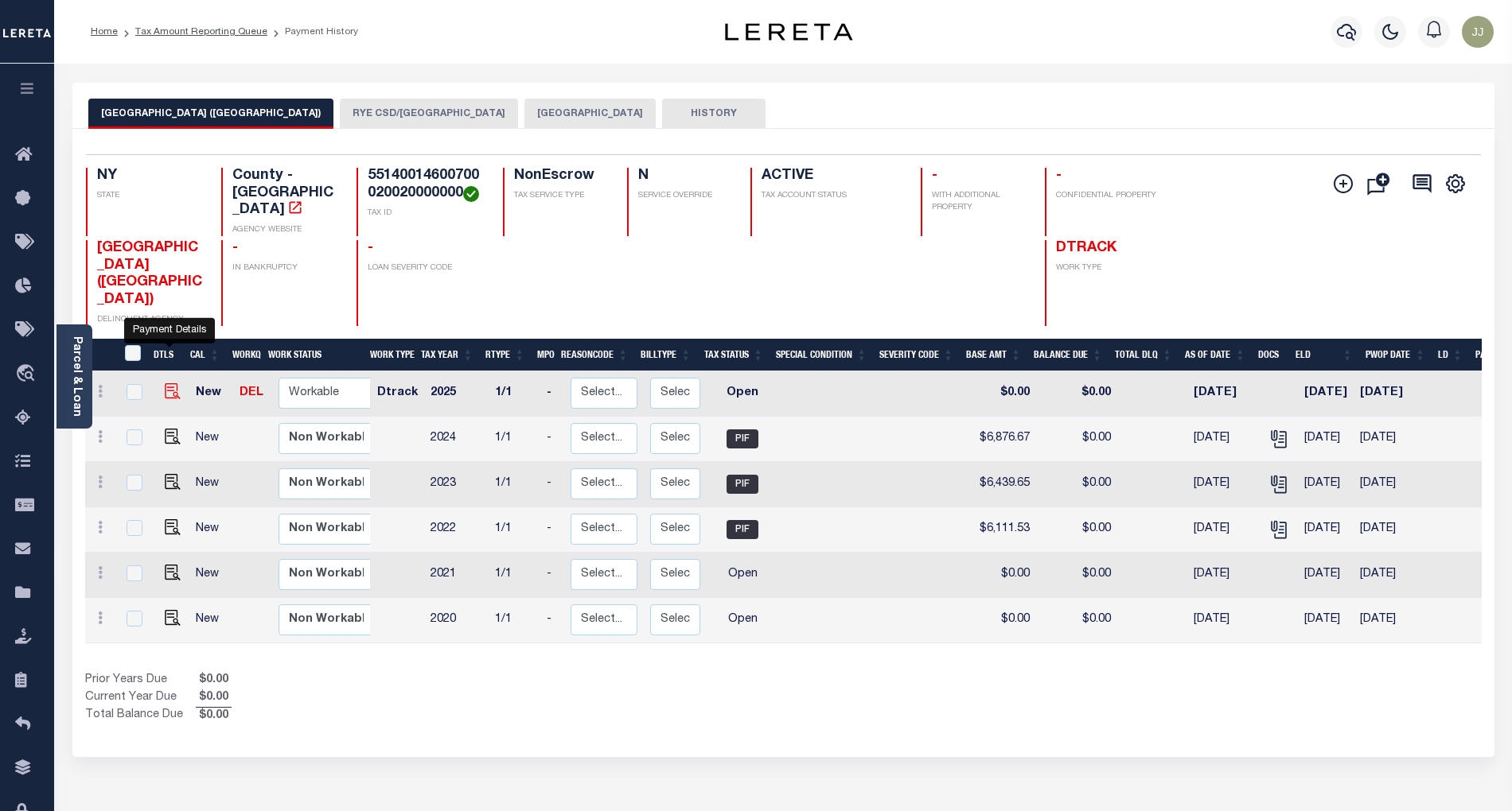
click at [168, 383] on img "" at bounding box center [173, 391] width 16 height 16
checkbox input "true"
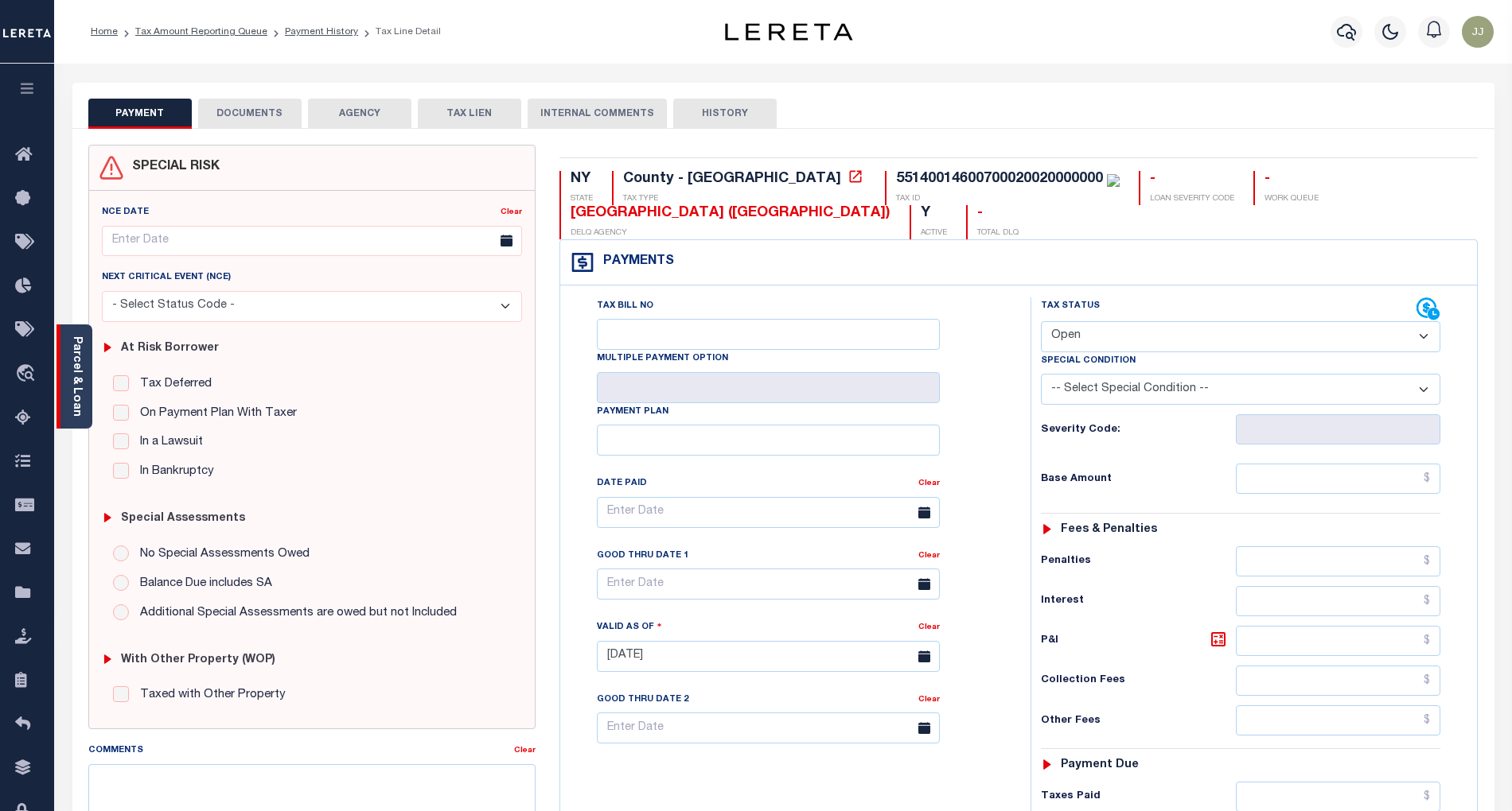
click at [81, 397] on link "Parcel & Loan" at bounding box center [76, 377] width 11 height 80
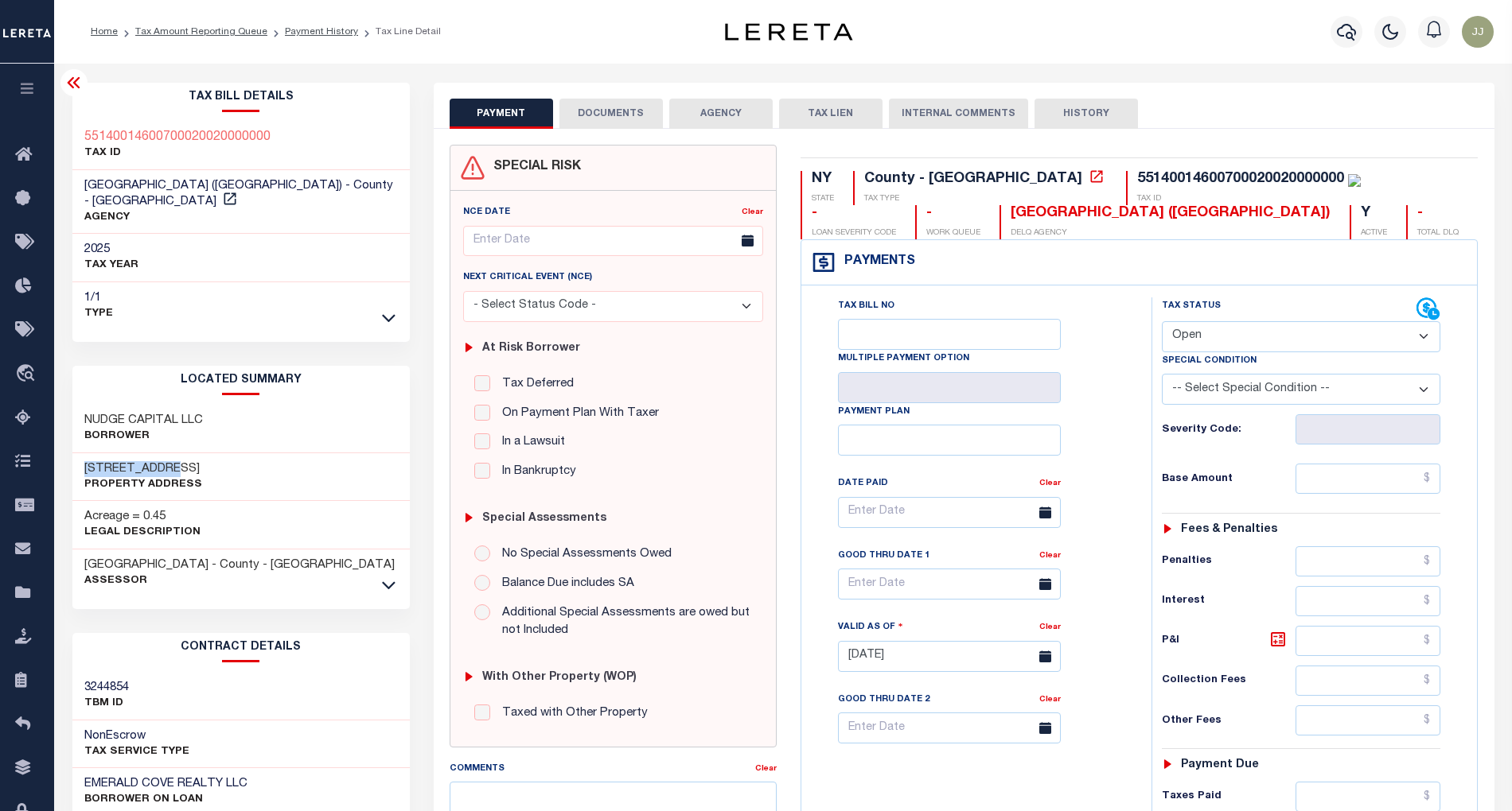
drag, startPoint x: 200, startPoint y: 452, endPoint x: 83, endPoint y: 457, distance: 117.1
click at [83, 457] on div "[STREET_ADDRESS] Property Address" at bounding box center [241, 478] width 337 height 48
copy h3 "[STREET_ADDRESS]"
click at [1191, 339] on select "- Select Status Code - Open Due/Unpaid Paid Incomplete No Tax Due Internal Refu…" at bounding box center [1301, 337] width 279 height 31
select select "PYD"
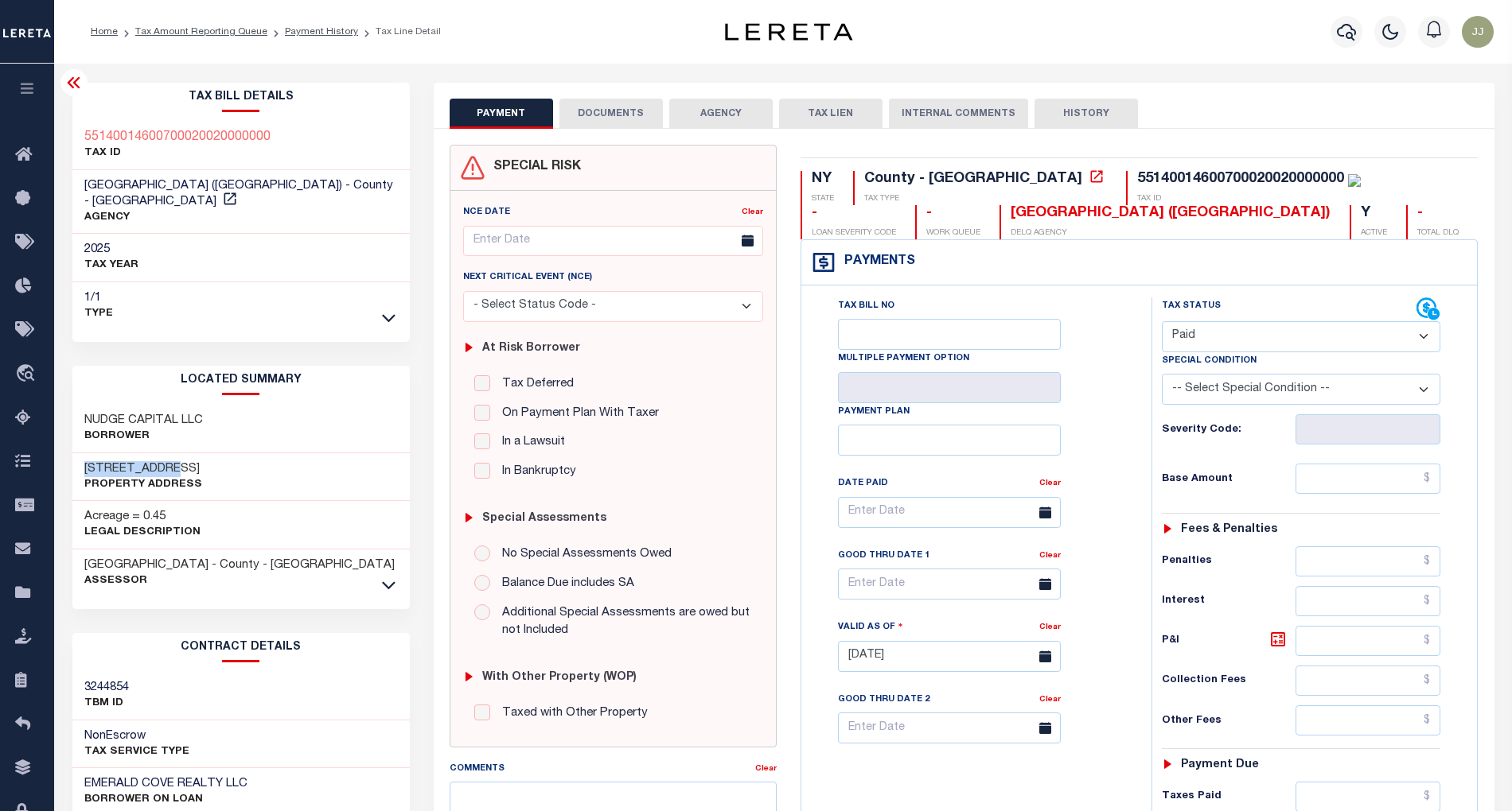
click at [1162, 323] on select "- Select Status Code - Open Due/Unpaid Paid Incomplete No Tax Due Internal Refu…" at bounding box center [1301, 337] width 279 height 31
type input "10/02/2025"
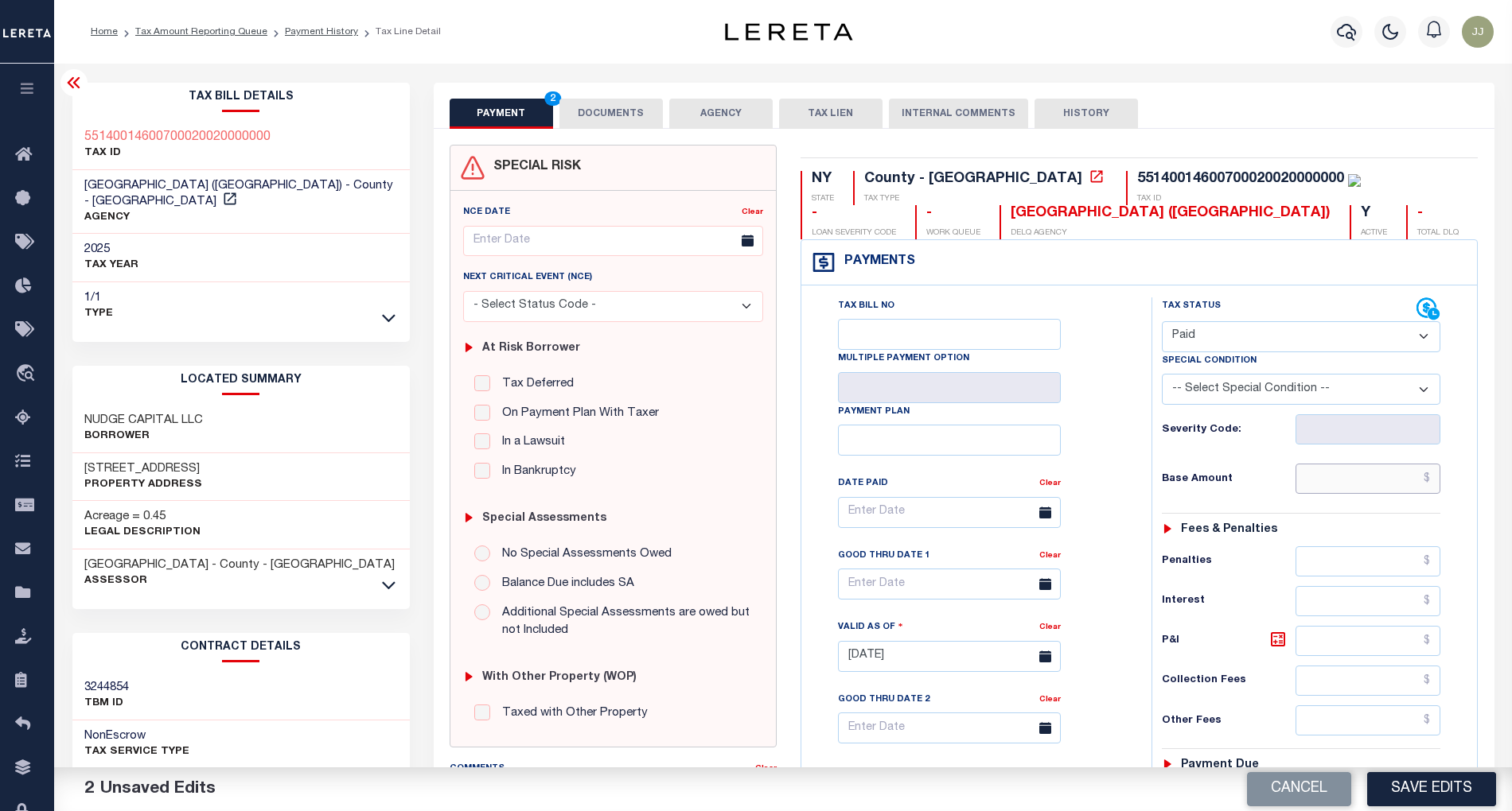
click at [1344, 478] on input "text" at bounding box center [1368, 478] width 145 height 30
paste input "19,089.55"
type input "$19,089.55"
click at [390, 577] on icon at bounding box center [389, 585] width 14 height 16
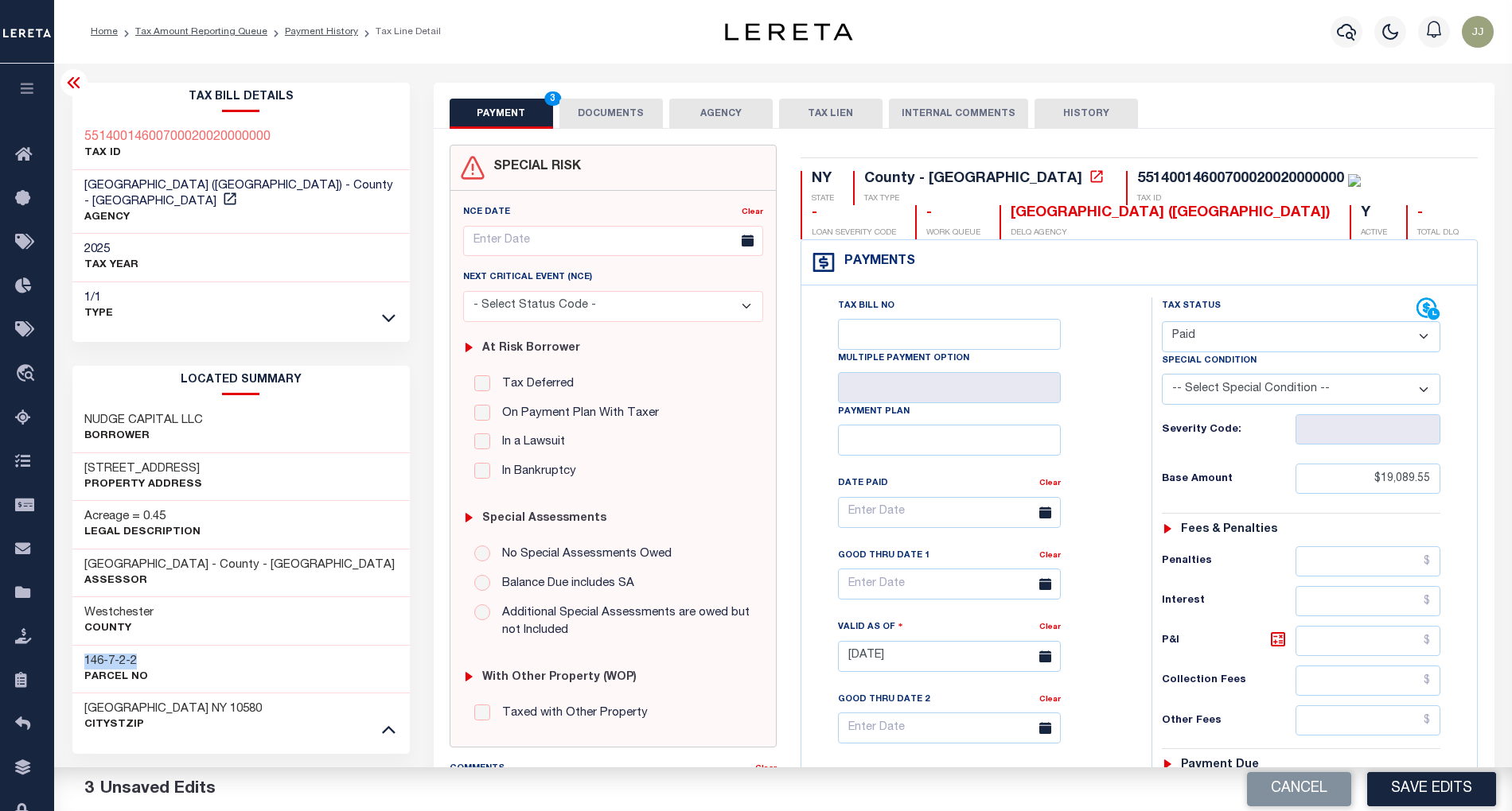
drag, startPoint x: 153, startPoint y: 646, endPoint x: 83, endPoint y: 653, distance: 70.3
click at [83, 653] on div "146-7-2-2 Parcel No" at bounding box center [241, 669] width 337 height 48
copy h3 "146-7-2-2"
drag, startPoint x: 183, startPoint y: 450, endPoint x: 85, endPoint y: 453, distance: 98.0
click at [85, 461] on h3 "[STREET_ADDRESS]" at bounding box center [143, 469] width 118 height 16
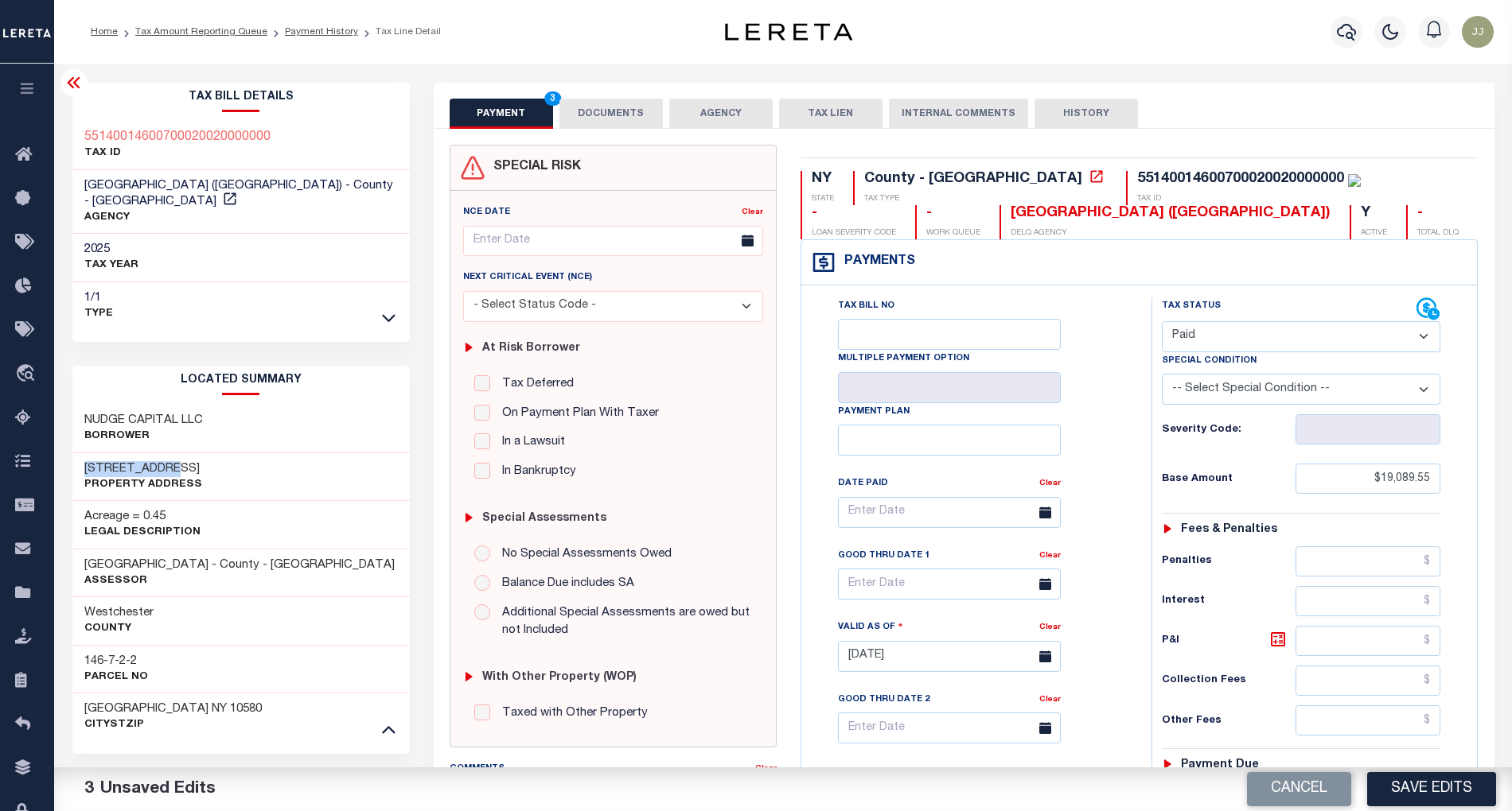
copy h3 "[STREET_ADDRESS]"
click at [238, 191] on icon at bounding box center [230, 199] width 16 height 16
drag, startPoint x: 149, startPoint y: 640, endPoint x: 73, endPoint y: 644, distance: 76.1
click at [73, 645] on div "146-7-2-2 Parcel No" at bounding box center [241, 669] width 337 height 48
copy h3 "146-7-2-2"
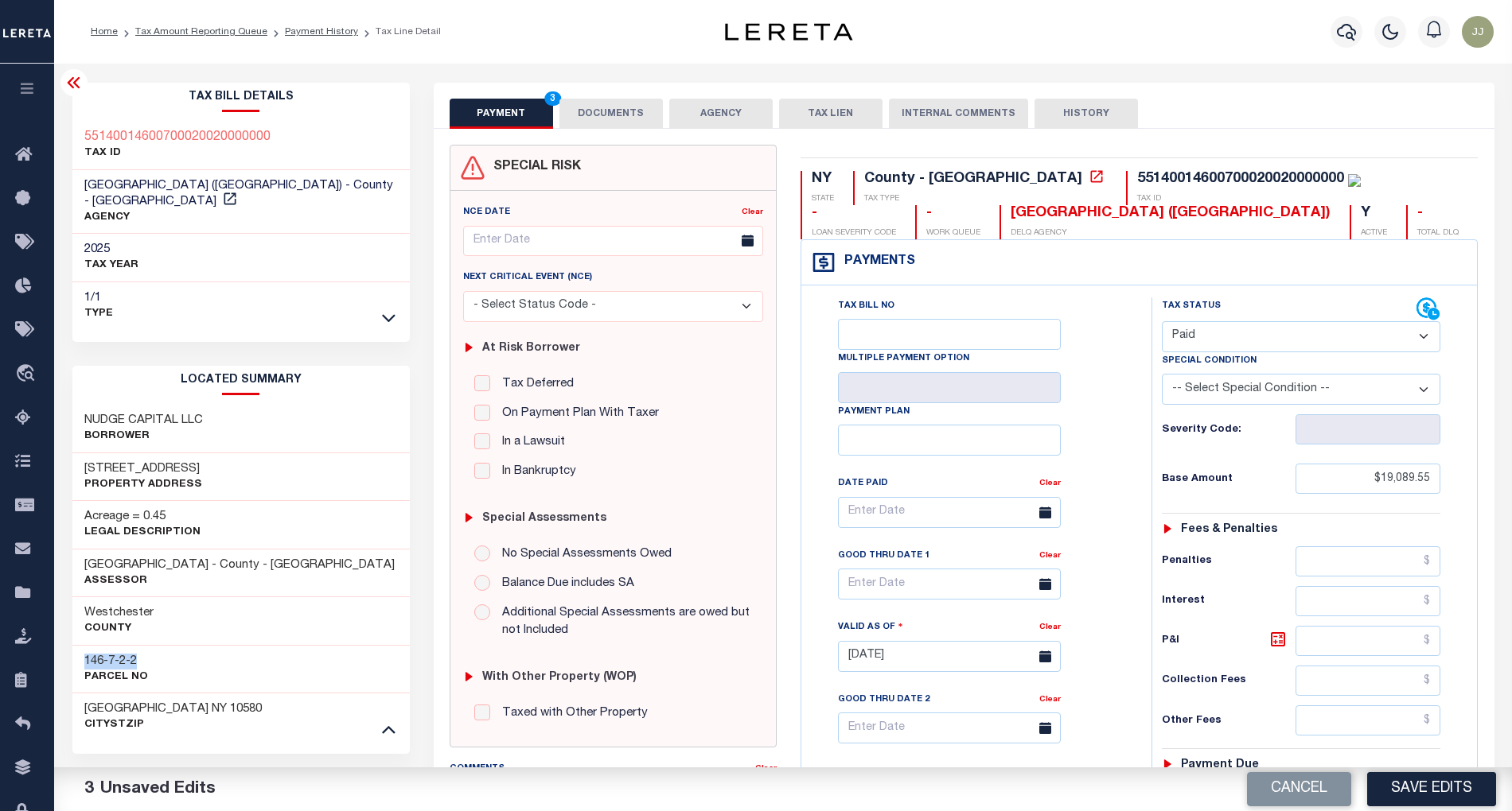
copy h3 "146-7-2-2"
drag, startPoint x: 1363, startPoint y: 478, endPoint x: 1332, endPoint y: 482, distance: 31.3
click at [1332, 482] on div "Tax Status Status - Select Status Code -" at bounding box center [1306, 648] width 310 height 702
click at [1350, 542] on div "Tax Status Status - Select Status Code -" at bounding box center [1306, 648] width 310 height 702
drag, startPoint x: 1373, startPoint y: 469, endPoint x: 1440, endPoint y: 478, distance: 67.6
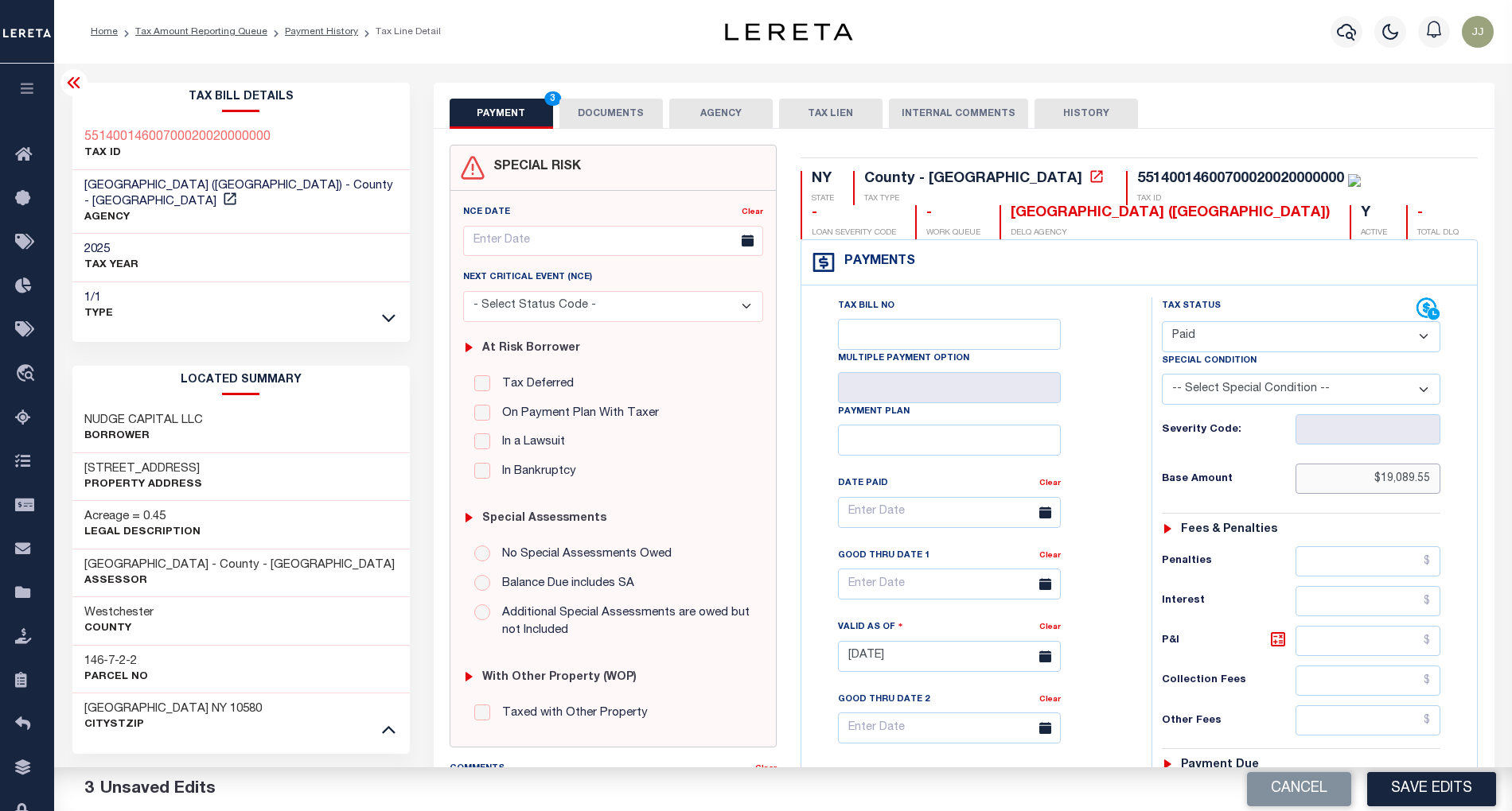
click at [1440, 478] on div "Tax Status Status - Select Status Code -" at bounding box center [1306, 648] width 310 height 702
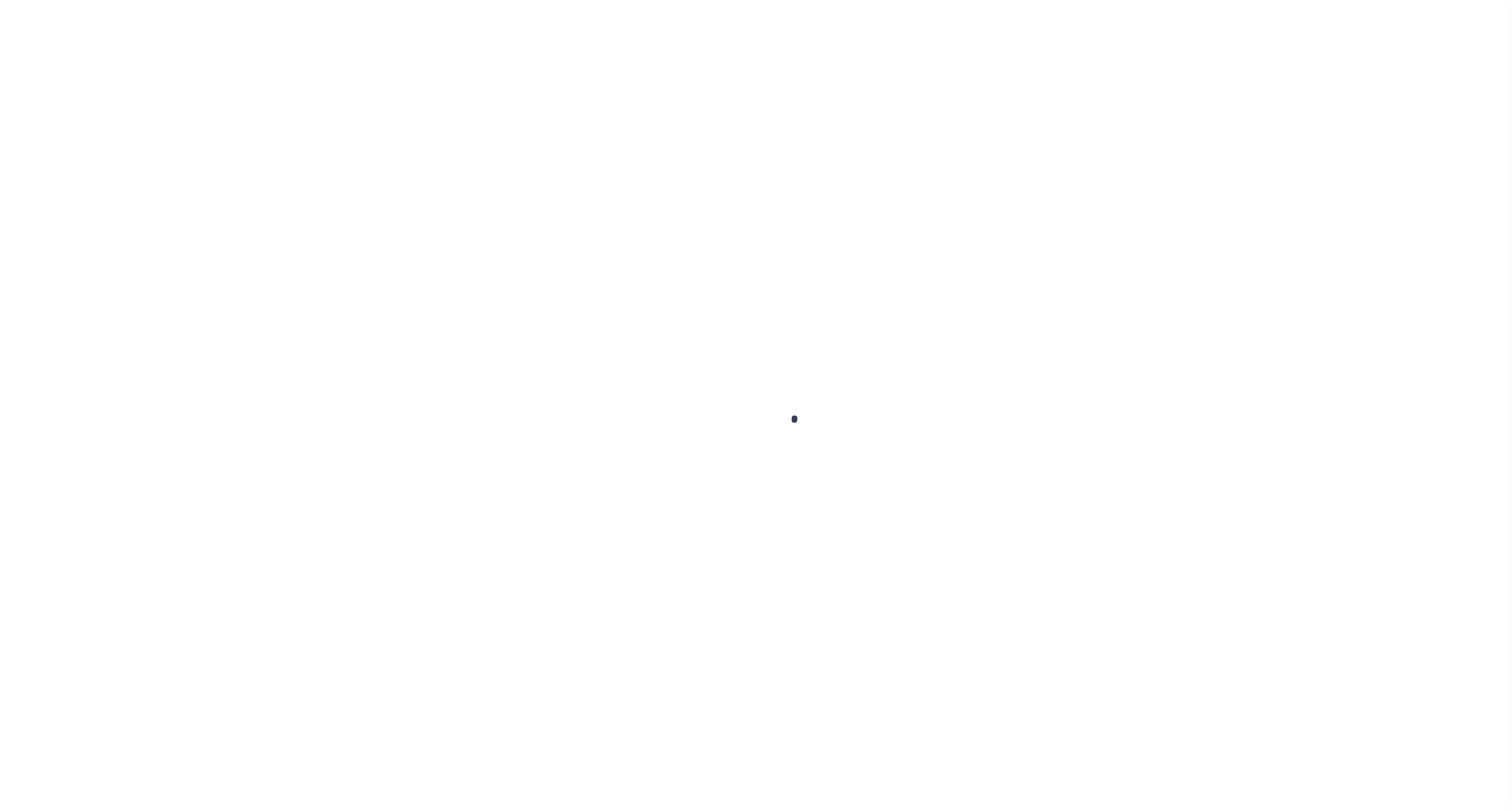
select select "OP2"
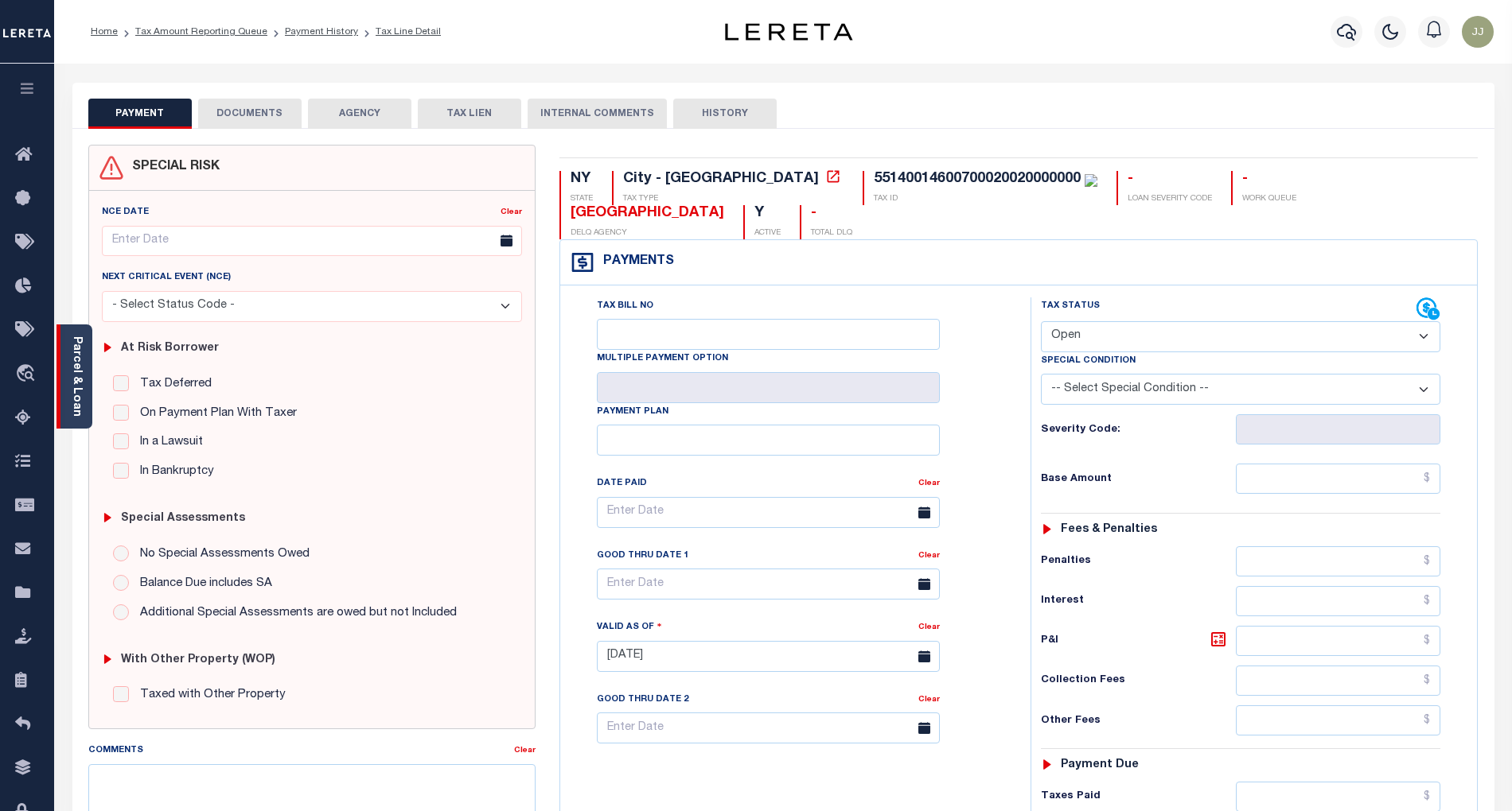
click at [71, 390] on link "Parcel & Loan" at bounding box center [76, 377] width 11 height 80
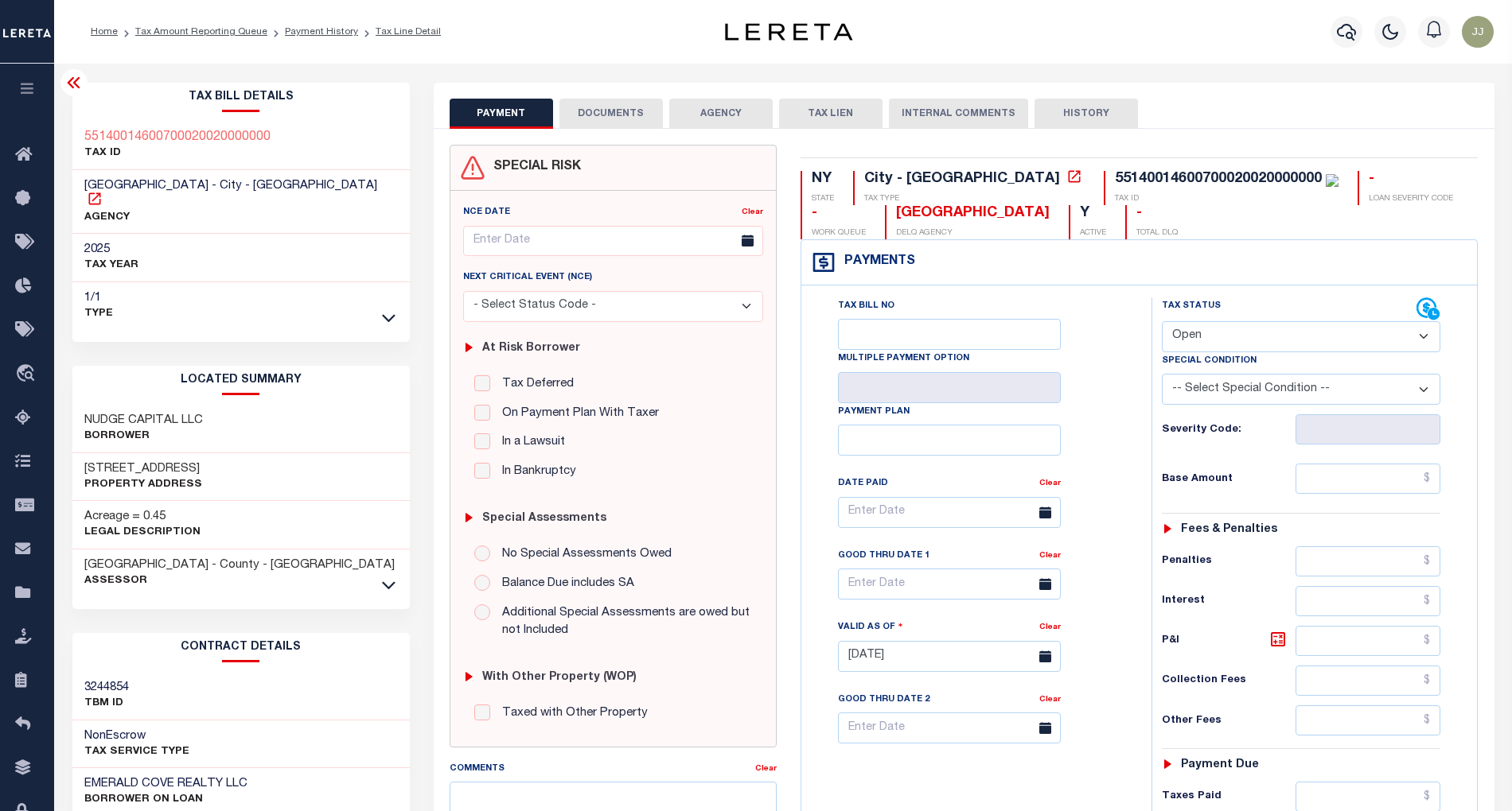
click at [103, 191] on icon at bounding box center [94, 199] width 16 height 16
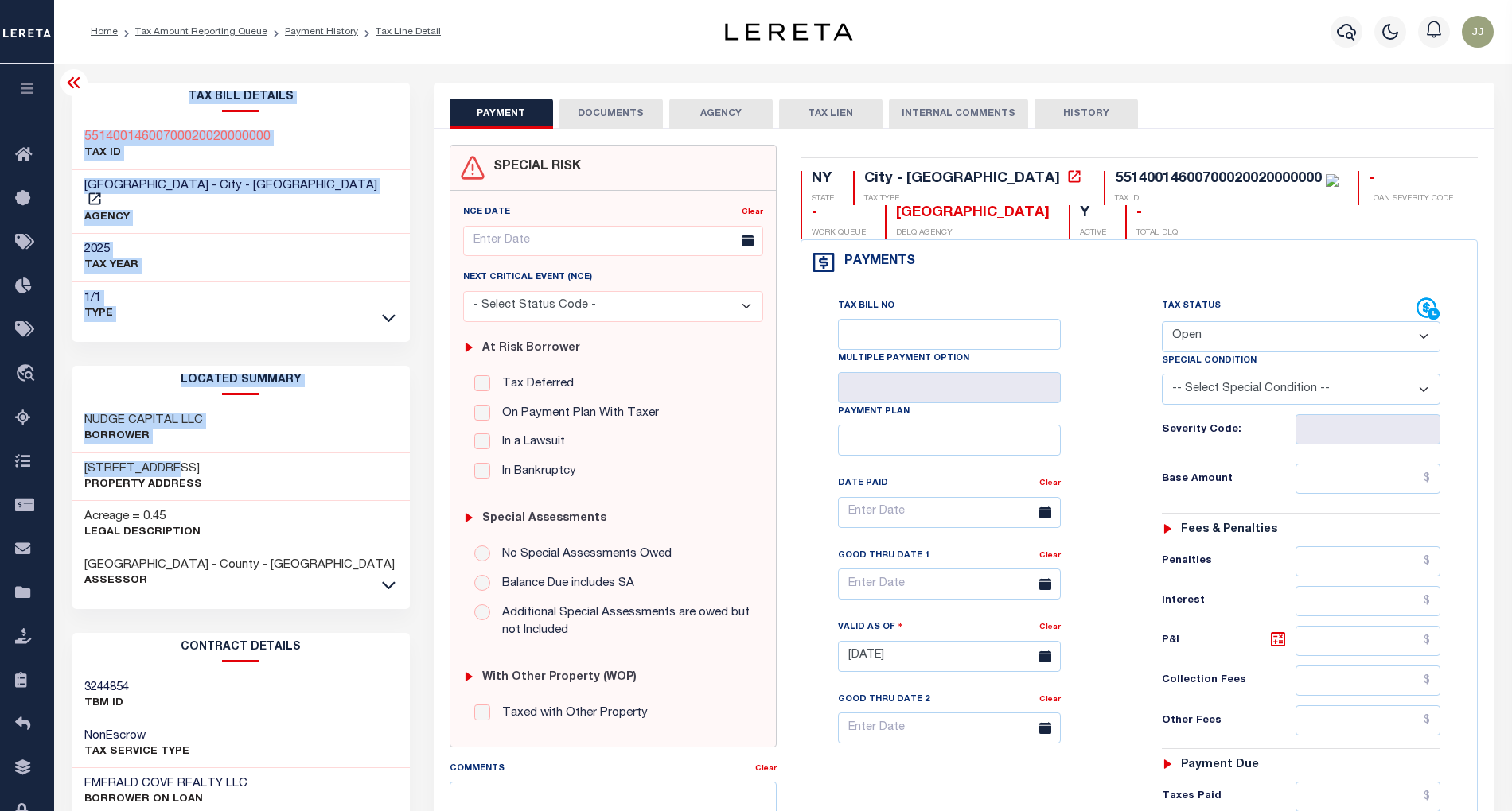
click at [155, 461] on h3 "[STREET_ADDRESS]" at bounding box center [143, 469] width 118 height 16
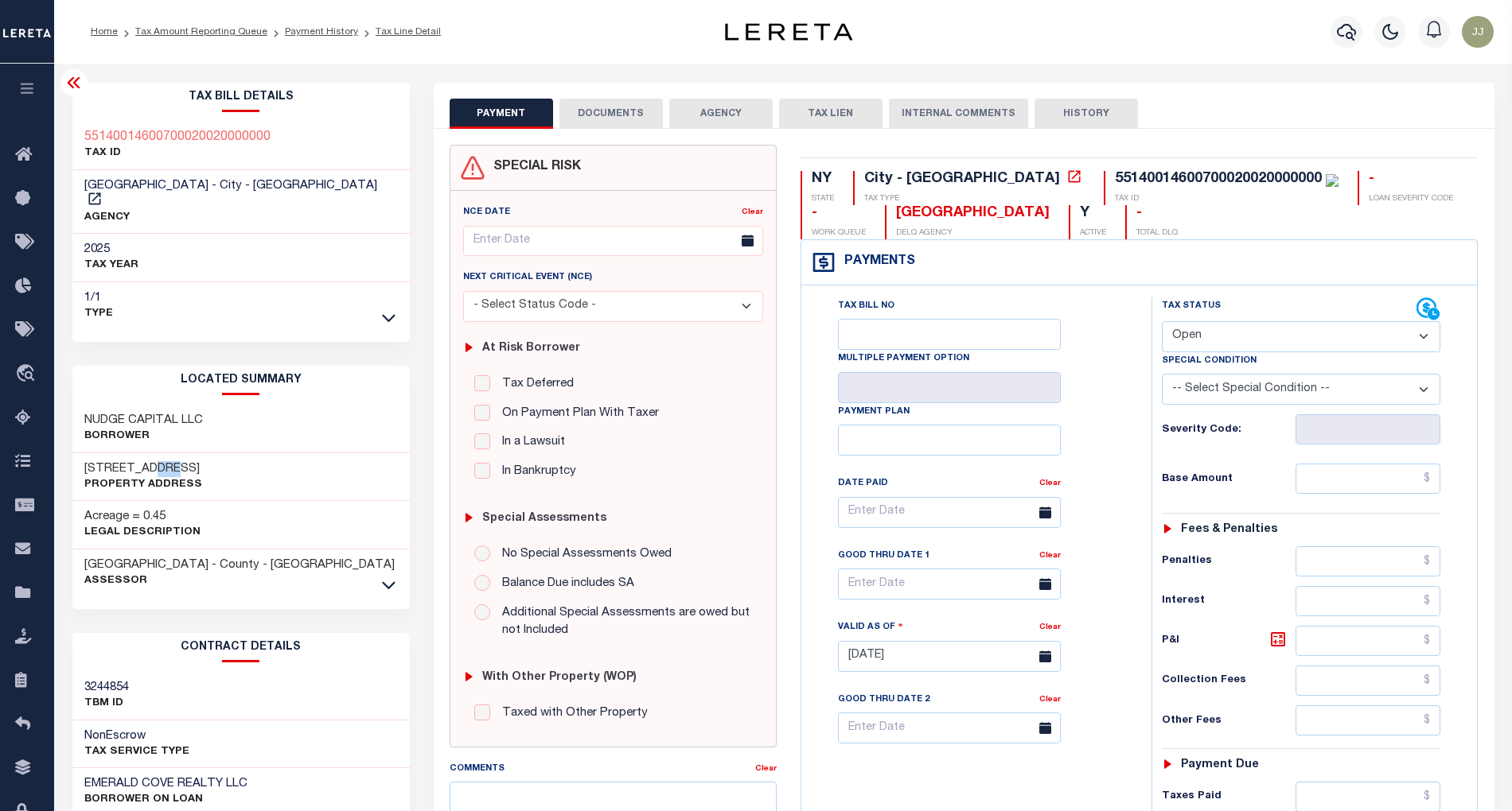
click at [206, 453] on div "[STREET_ADDRESS] Property Address" at bounding box center [241, 478] width 337 height 48
drag, startPoint x: 110, startPoint y: 455, endPoint x: 83, endPoint y: 456, distance: 27.0
click at [83, 456] on div "56 LOCUST AVE Property Address" at bounding box center [241, 478] width 337 height 48
click at [391, 577] on icon at bounding box center [389, 585] width 14 height 16
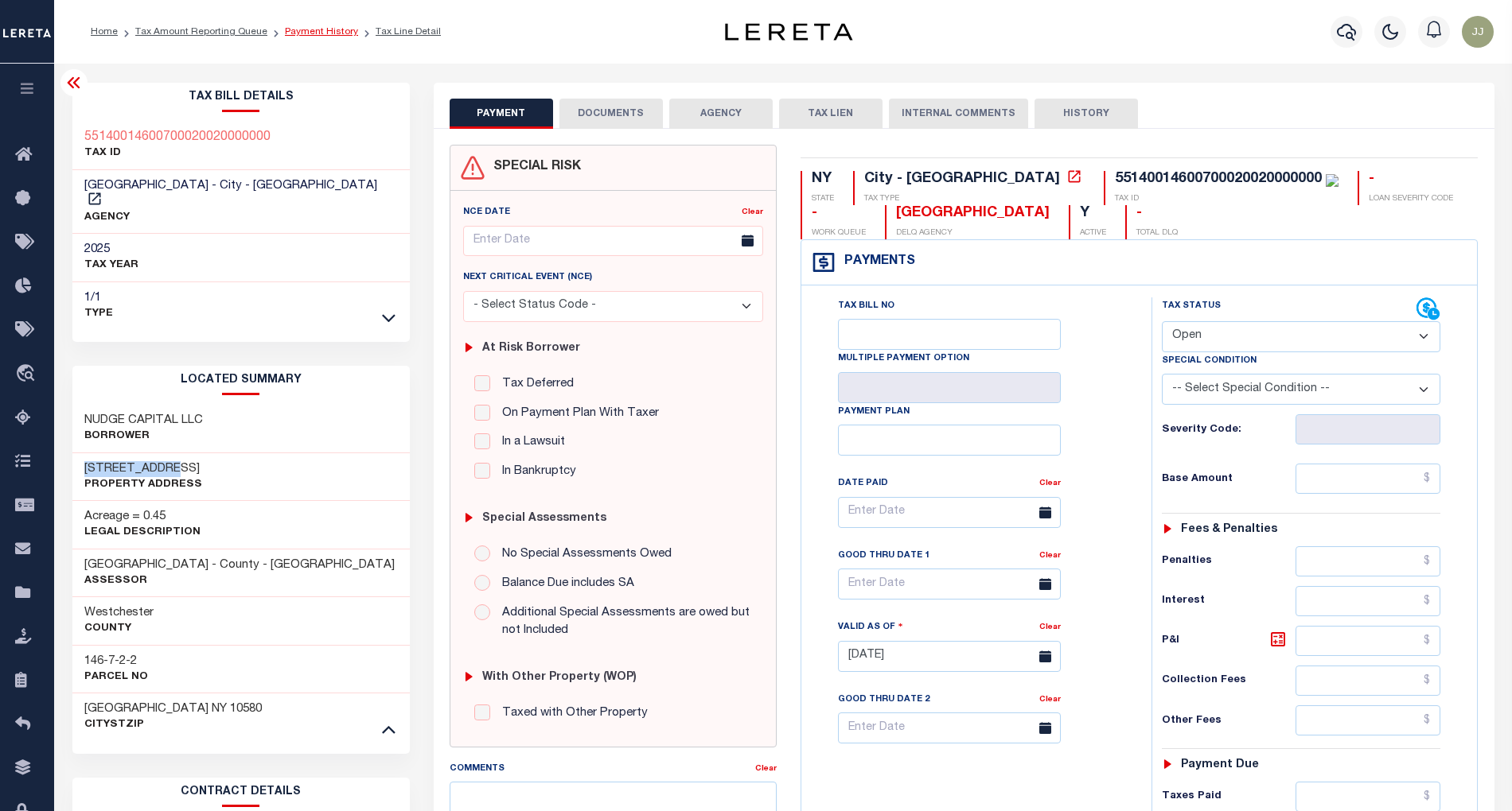
click at [316, 32] on link "Payment History" at bounding box center [321, 31] width 73 height 10
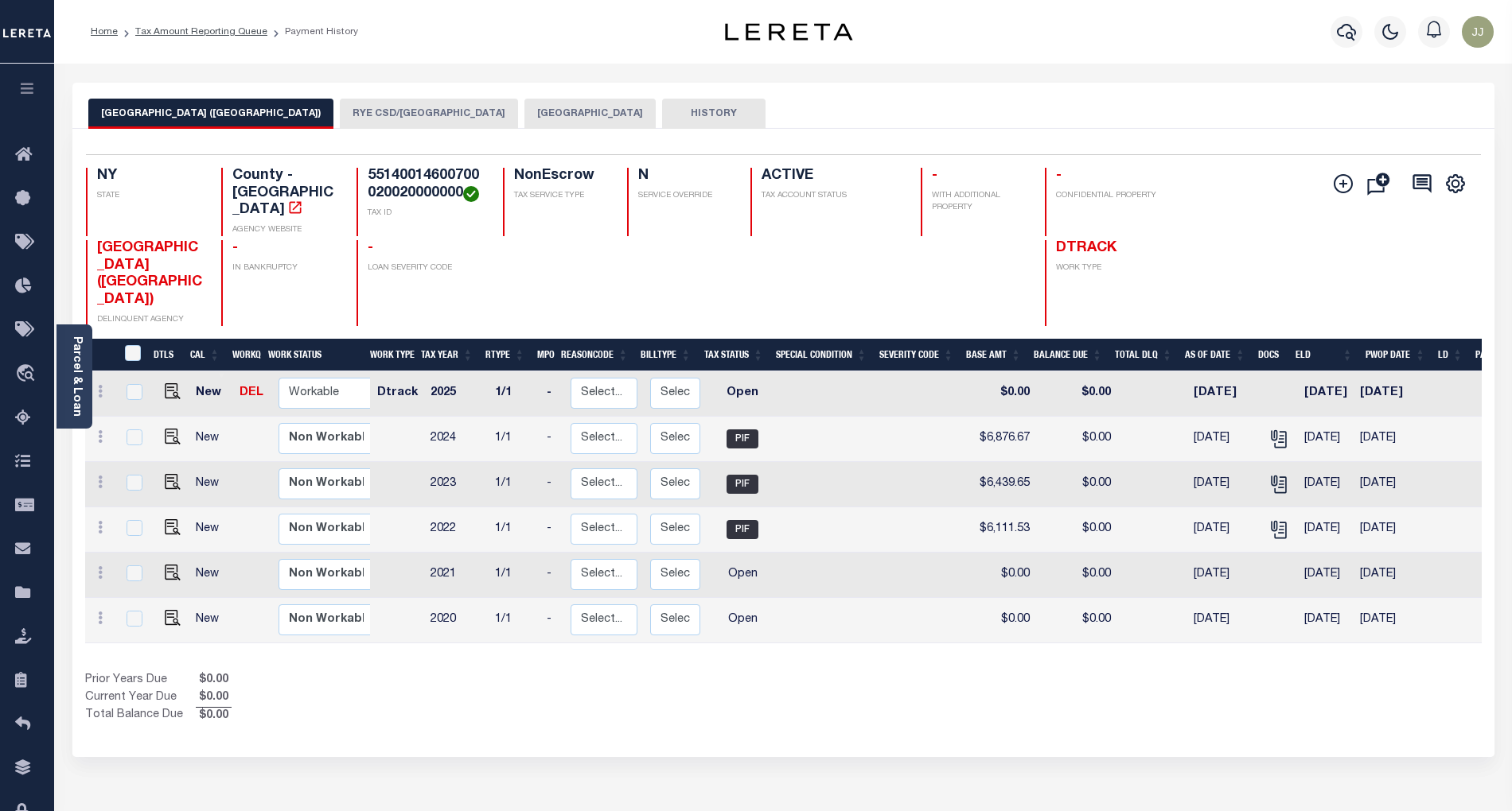
click at [524, 116] on button "[GEOGRAPHIC_DATA]" at bounding box center [590, 113] width 131 height 30
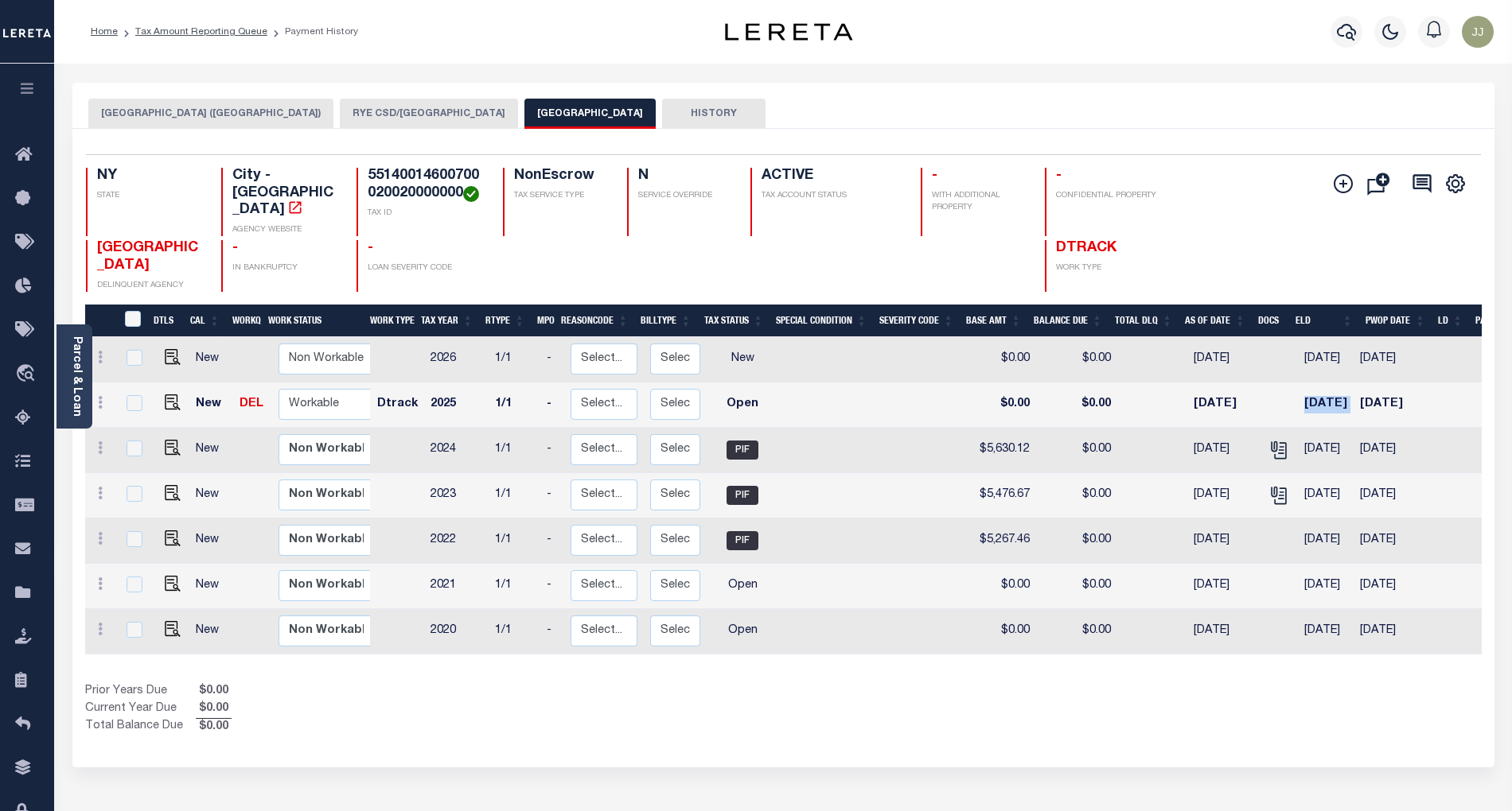
drag, startPoint x: 1300, startPoint y: 374, endPoint x: 1359, endPoint y: 372, distance: 59.0
click at [1359, 383] on tr "New DEL Non Workable Workable Dtrack 2025 1/1 - Select... Payment Reversal Taxa…" at bounding box center [859, 405] width 1547 height 45
click at [364, 119] on button "RYE CSD/[GEOGRAPHIC_DATA]" at bounding box center [429, 113] width 178 height 30
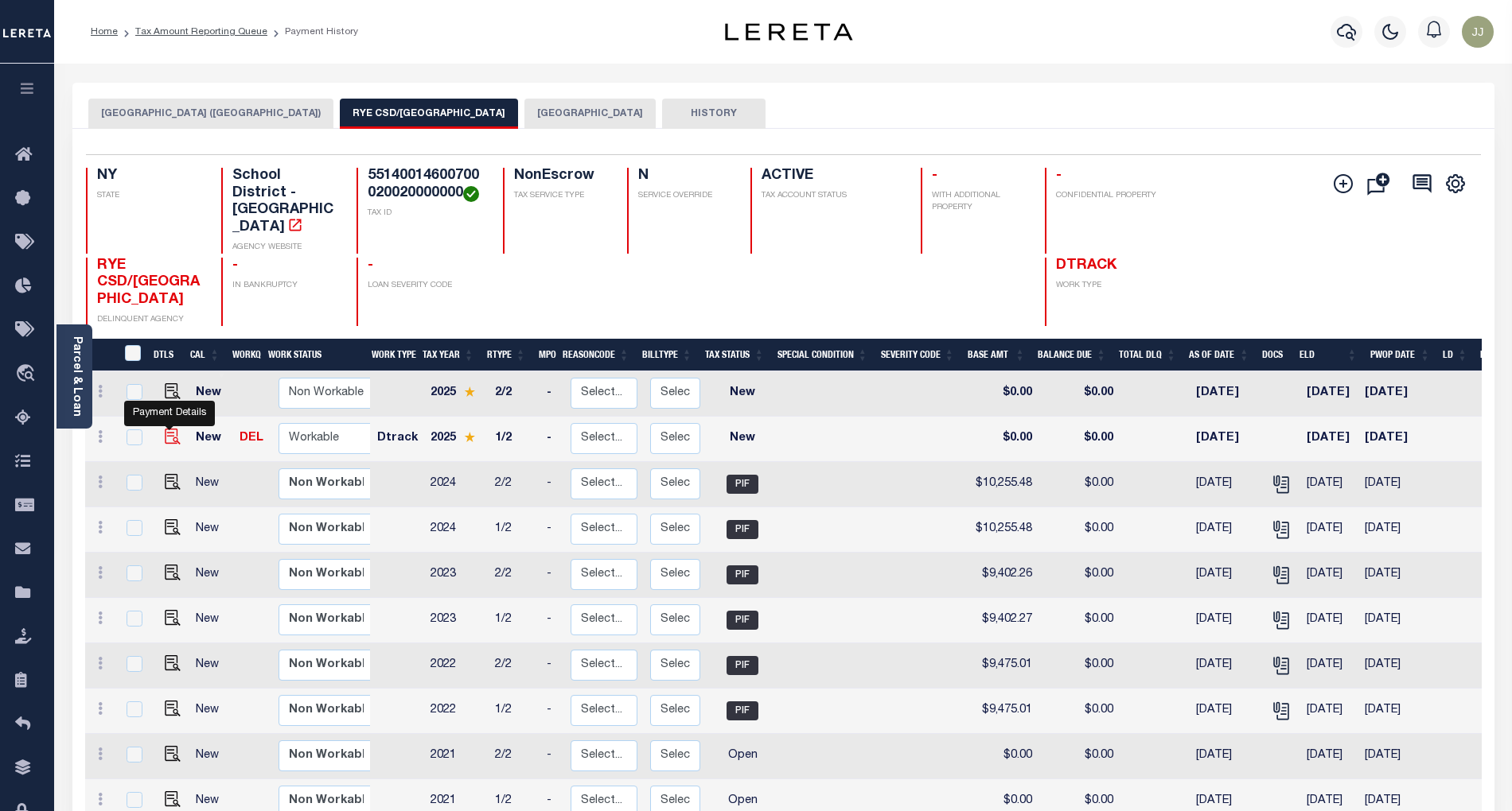
click at [168, 428] on img "" at bounding box center [173, 436] width 16 height 16
checkbox input "true"
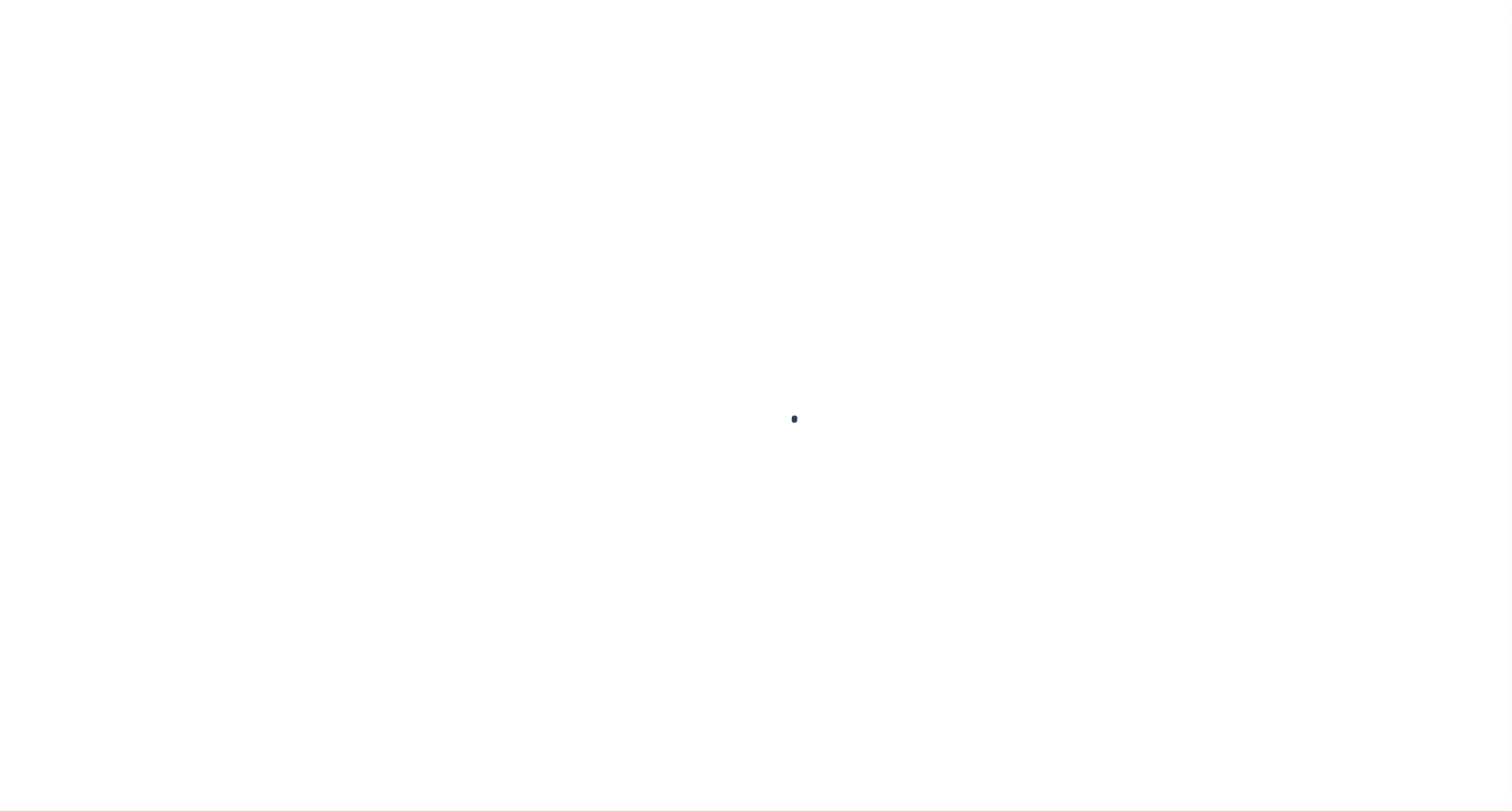
select select "NW2"
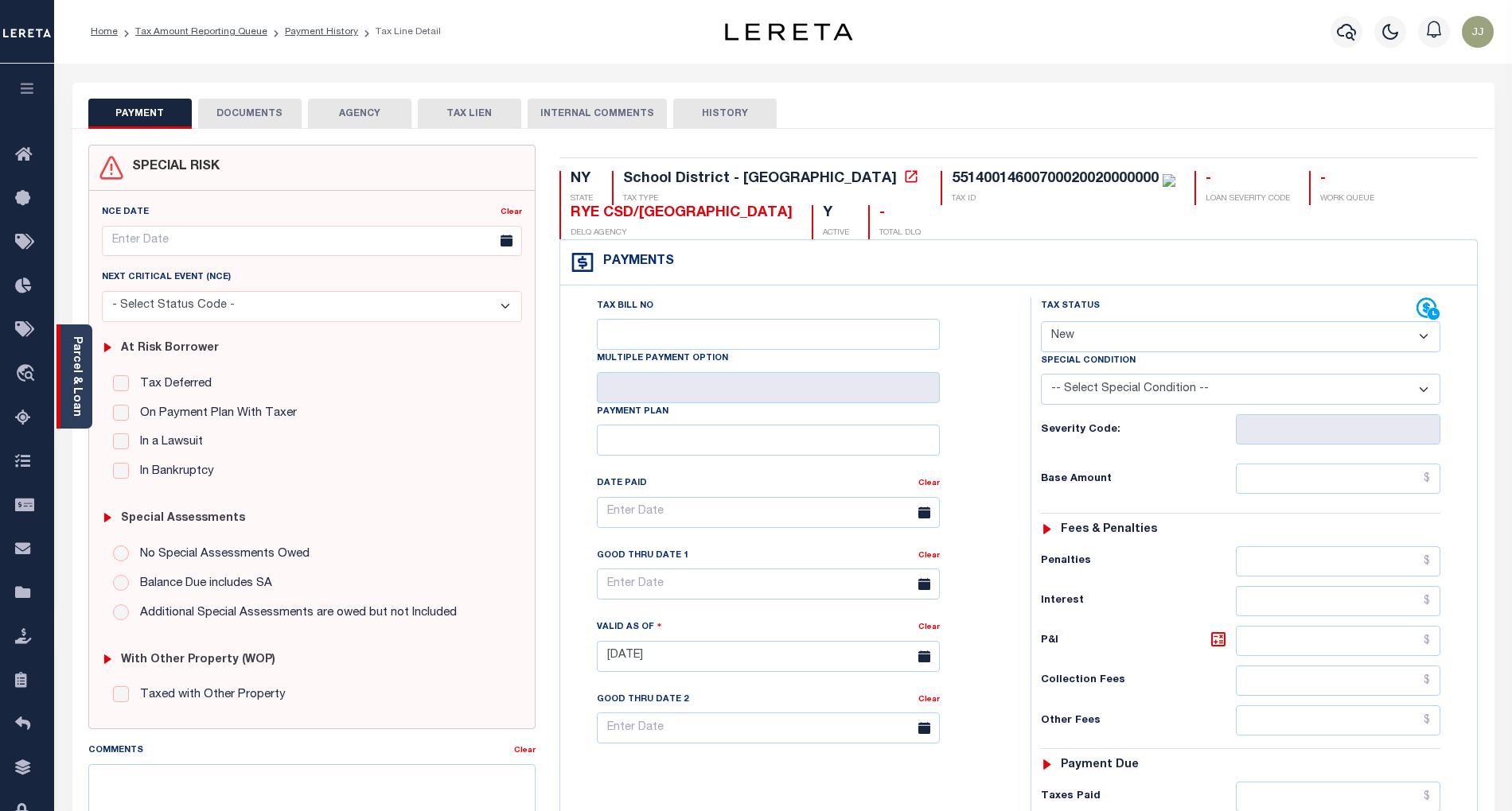
click at [75, 410] on link "Parcel & Loan" at bounding box center [76, 377] width 11 height 80
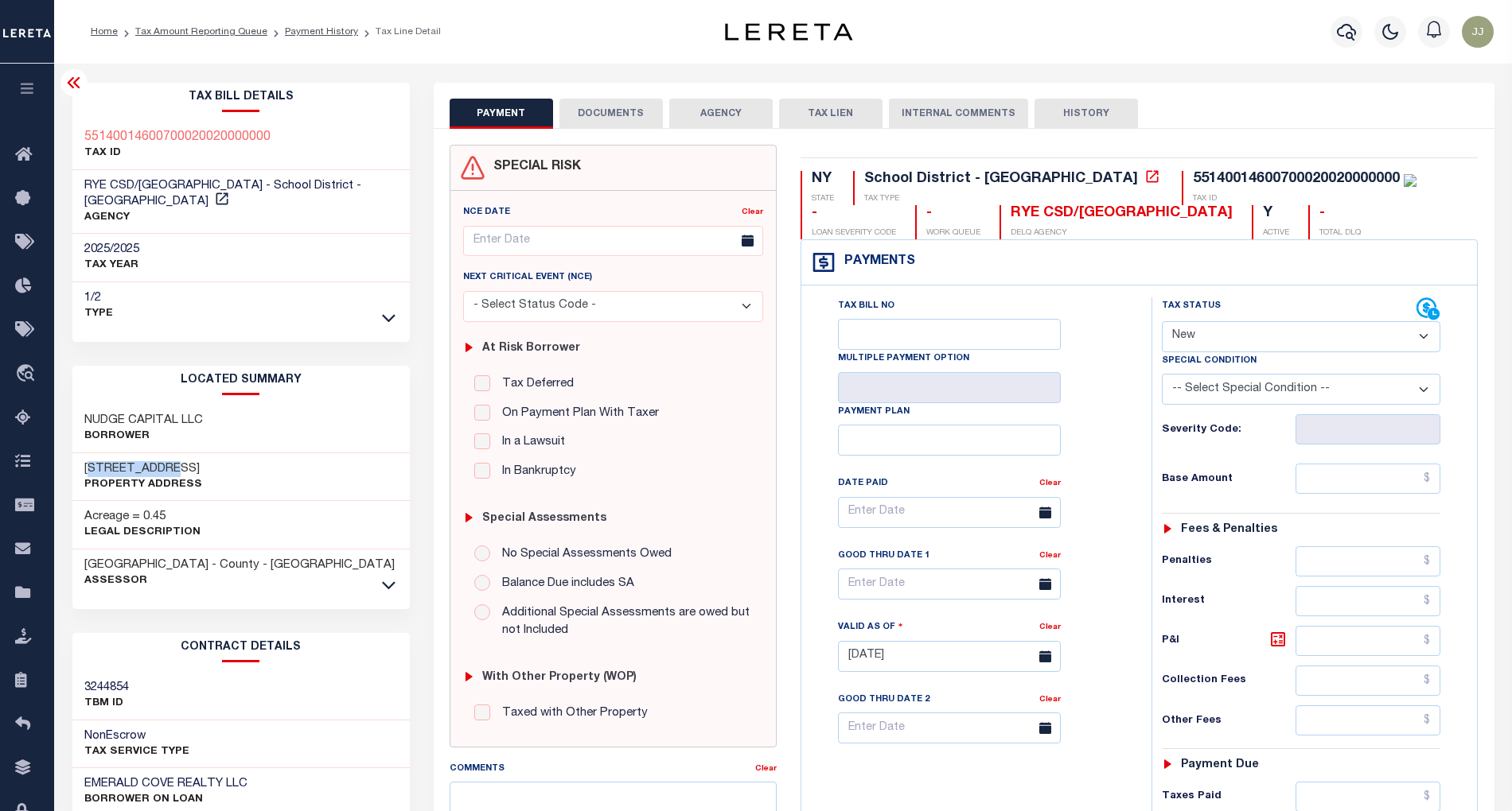
drag, startPoint x: 186, startPoint y: 446, endPoint x: 89, endPoint y: 457, distance: 97.6
click at [89, 461] on h3 "[STREET_ADDRESS]" at bounding box center [143, 469] width 118 height 16
click at [269, 453] on div "[STREET_ADDRESS] Property Address" at bounding box center [241, 478] width 337 height 48
drag, startPoint x: 186, startPoint y: 450, endPoint x: 80, endPoint y: 449, distance: 106.0
click at [80, 453] on div "56 LOCUST AVE Property Address" at bounding box center [241, 478] width 337 height 48
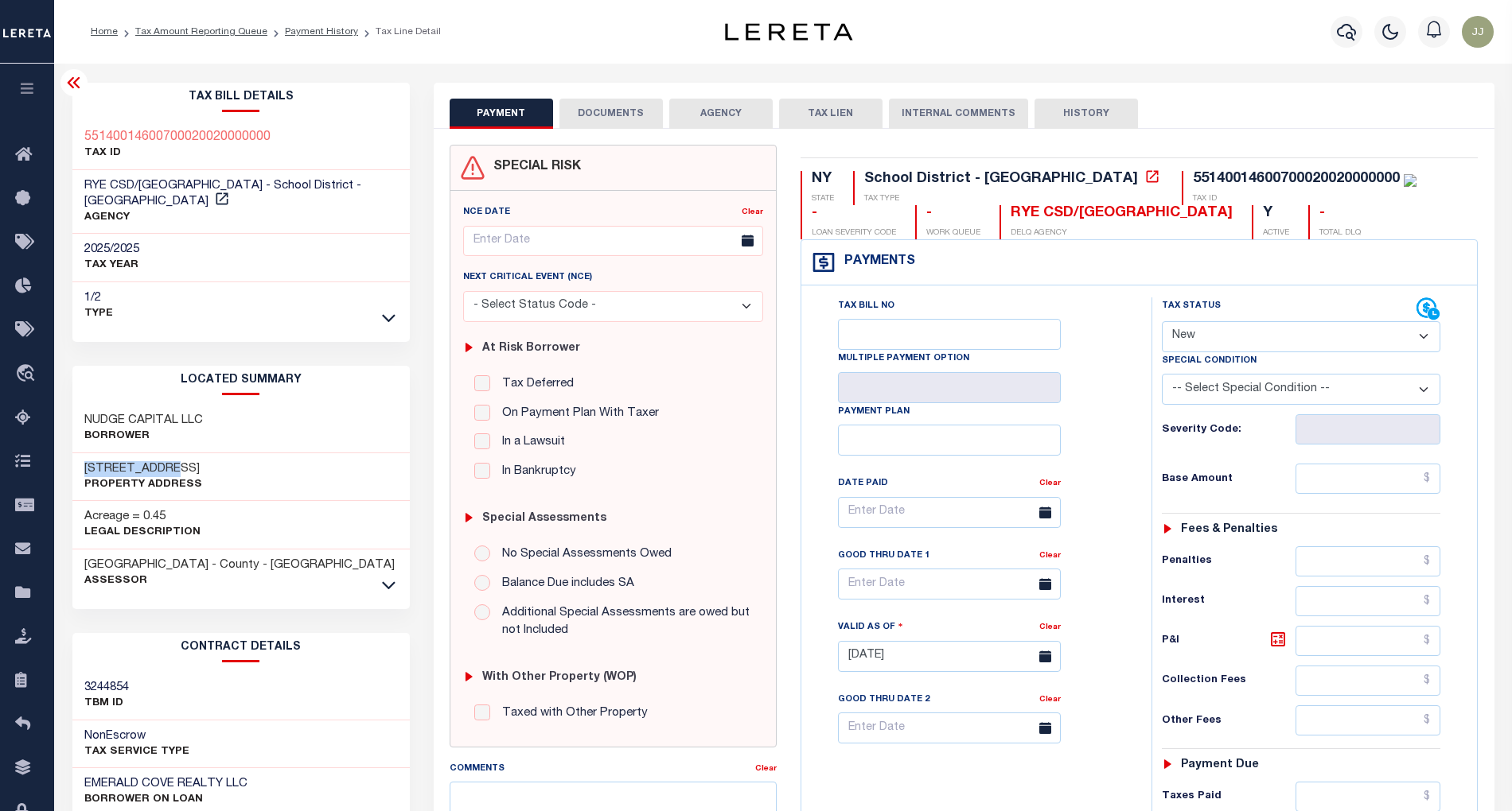
copy h3 "[STREET_ADDRESS]"
click at [309, 30] on link "Payment History" at bounding box center [321, 31] width 73 height 10
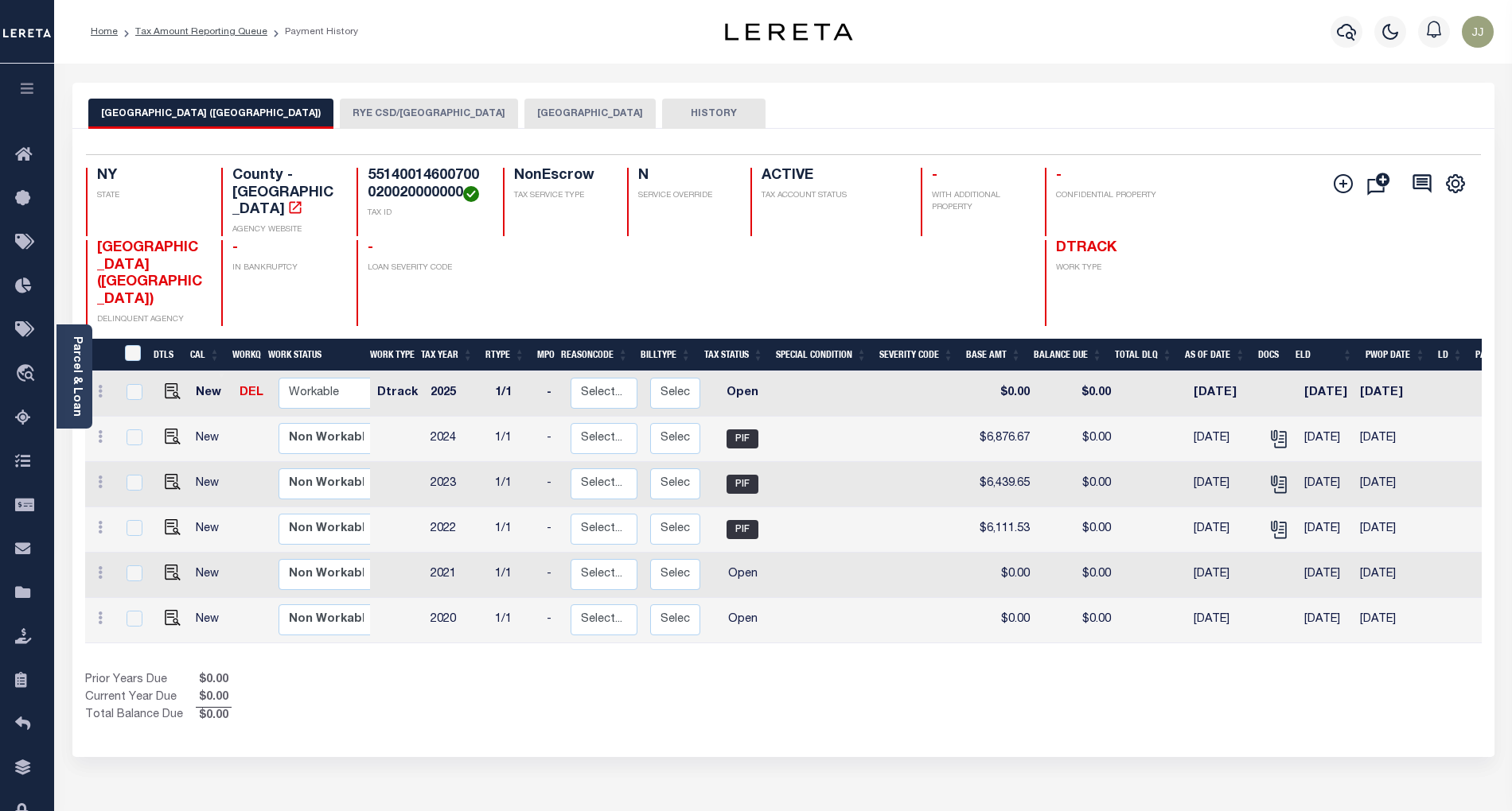
click at [524, 111] on button "[GEOGRAPHIC_DATA]" at bounding box center [590, 113] width 131 height 30
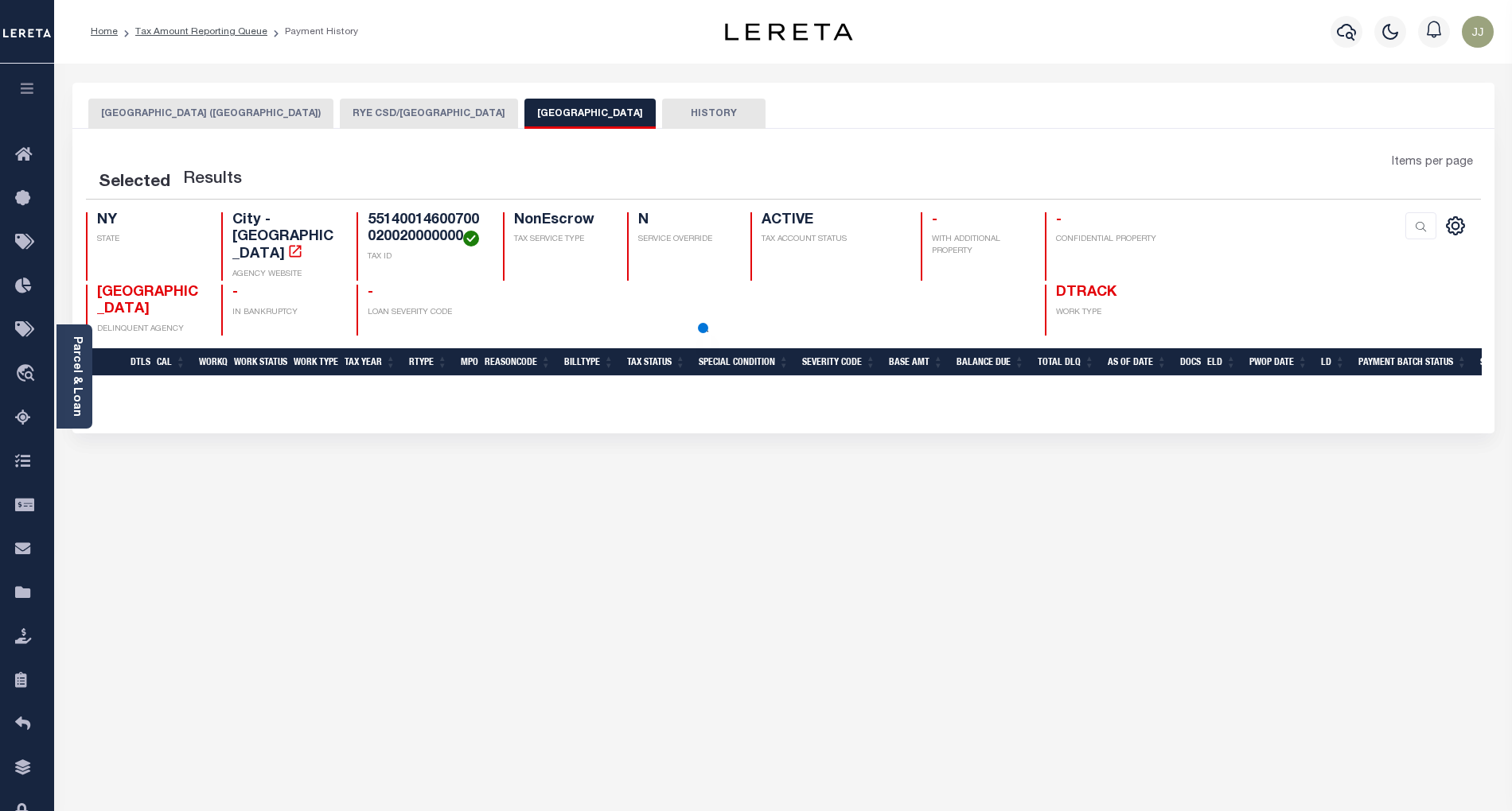
click at [340, 115] on button "RYE CSD/[GEOGRAPHIC_DATA]" at bounding box center [429, 113] width 178 height 30
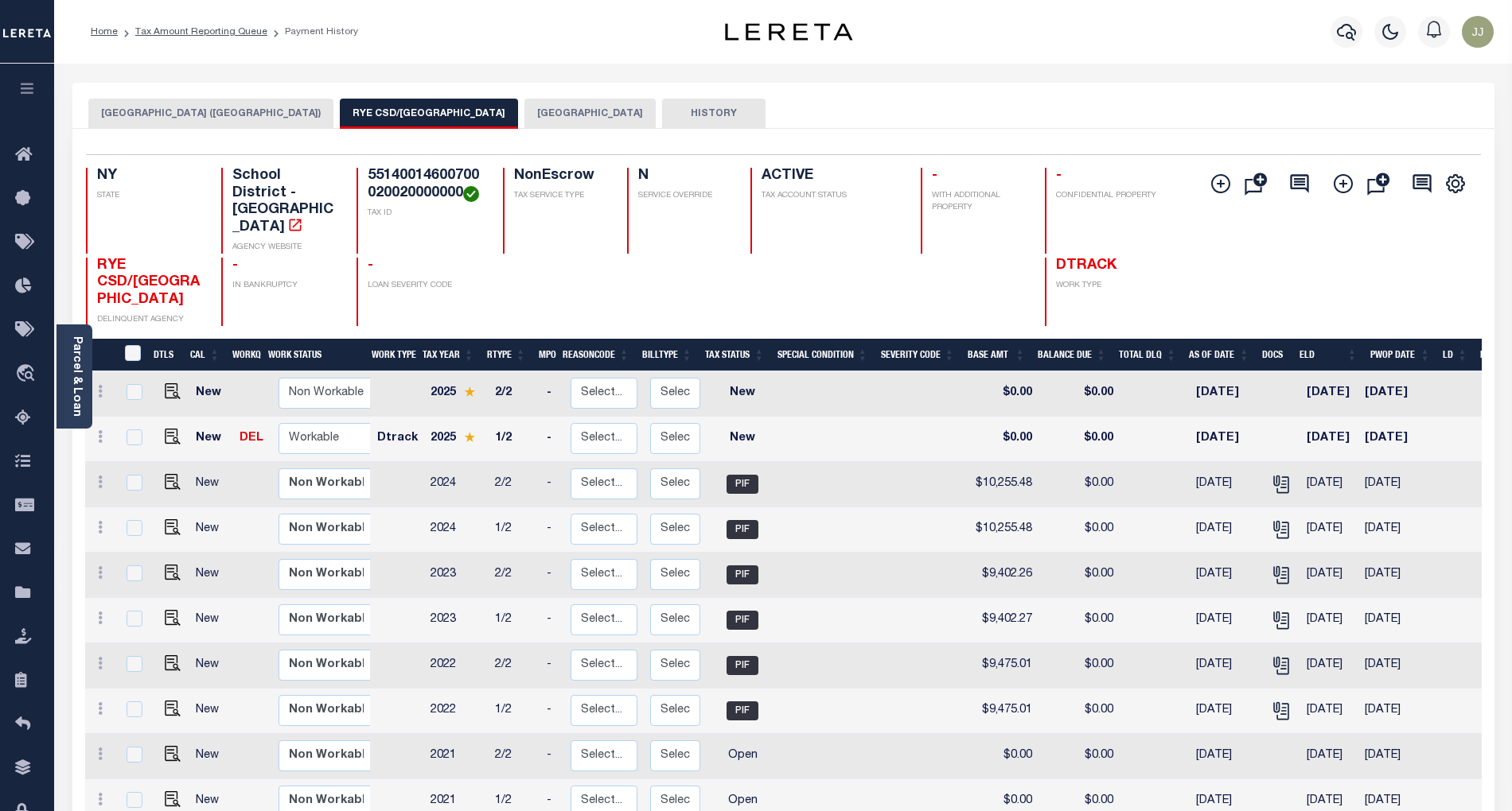
drag, startPoint x: 1293, startPoint y: 391, endPoint x: 1356, endPoint y: 391, distance: 63.0
click at [1356, 417] on td "[DATE]" at bounding box center [1329, 440] width 58 height 45
checkbox input "true"
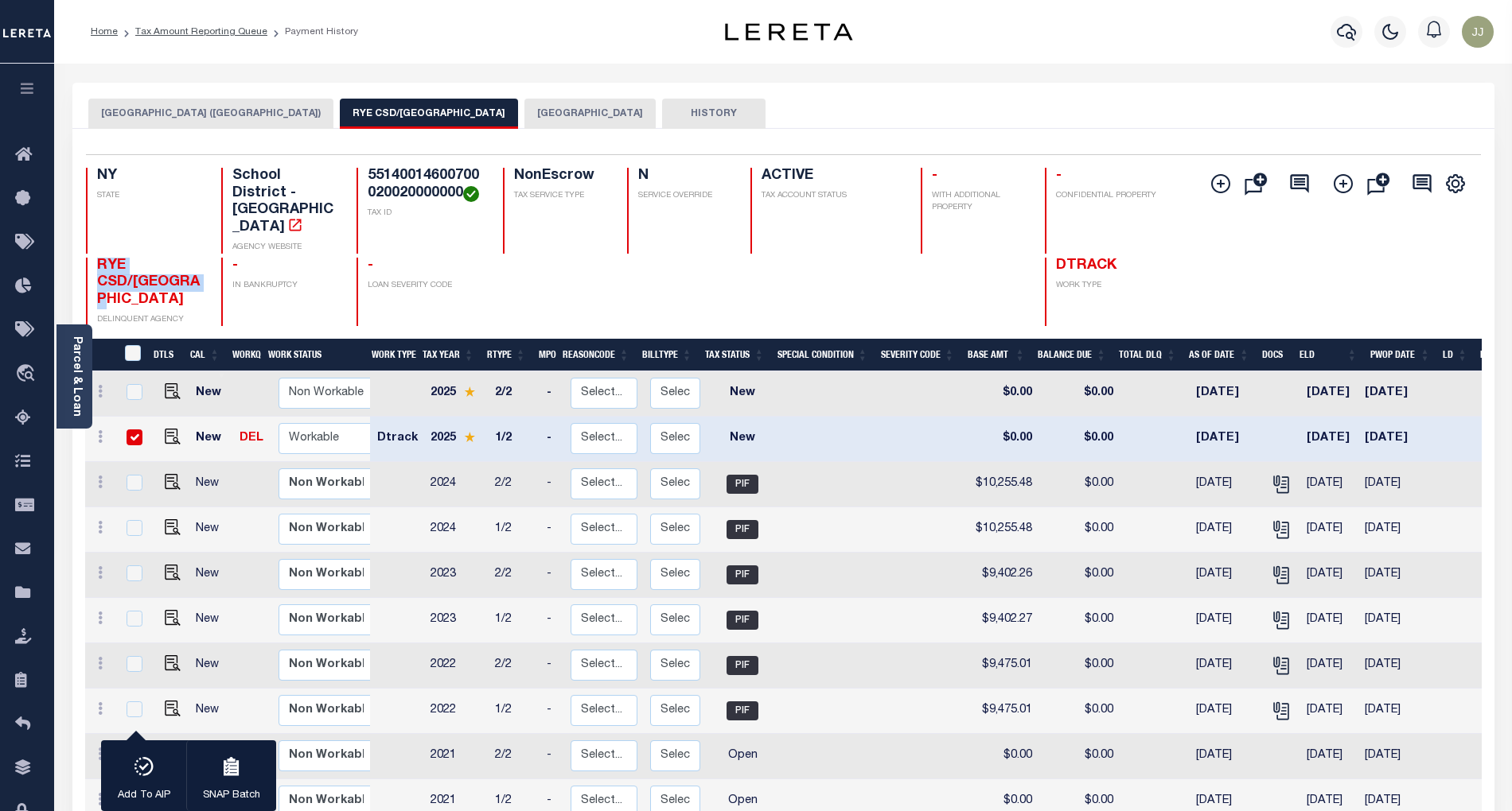
drag, startPoint x: 150, startPoint y: 248, endPoint x: 89, endPoint y: 237, distance: 62.0
click at [89, 257] on div "RYE CSD/RYE CITY DELINQUENT AGENCY" at bounding box center [143, 291] width 116 height 68
copy span "RYE CSD/[GEOGRAPHIC_DATA]"
click at [524, 112] on button "[GEOGRAPHIC_DATA]" at bounding box center [590, 113] width 131 height 30
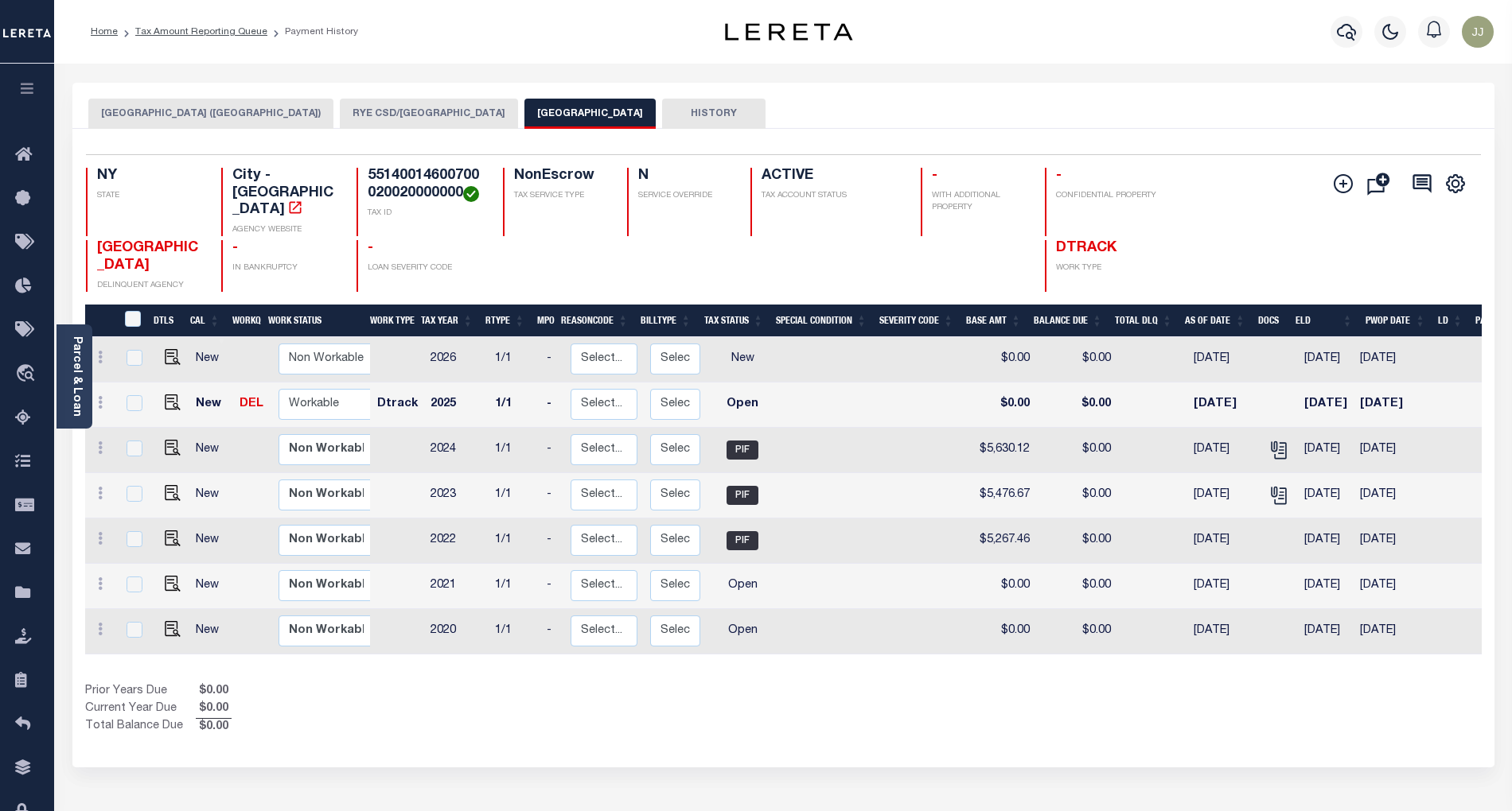
click at [905, 155] on div "Selected 7 Results 1 Items per page 25 50 100" at bounding box center [783, 155] width 1394 height 1
click at [569, 700] on div "Prior Years Due $0.00 Current Year Due $0.00 Total Balance Due $0.00" at bounding box center [435, 710] width 699 height 54
click at [637, 716] on div "Selected 7 Results 1 Items per page 25 50 100 NY STATE City - NY" at bounding box center [784, 447] width 1422 height 638
click at [683, 755] on div "RYE CITY (WESTCHESTER COUNTY) RYE CSD/RYE CITY RYE CITY HISTORY 7 1" at bounding box center [783, 532] width 1445 height 898
click at [524, 126] on button "[GEOGRAPHIC_DATA]" at bounding box center [590, 113] width 131 height 30
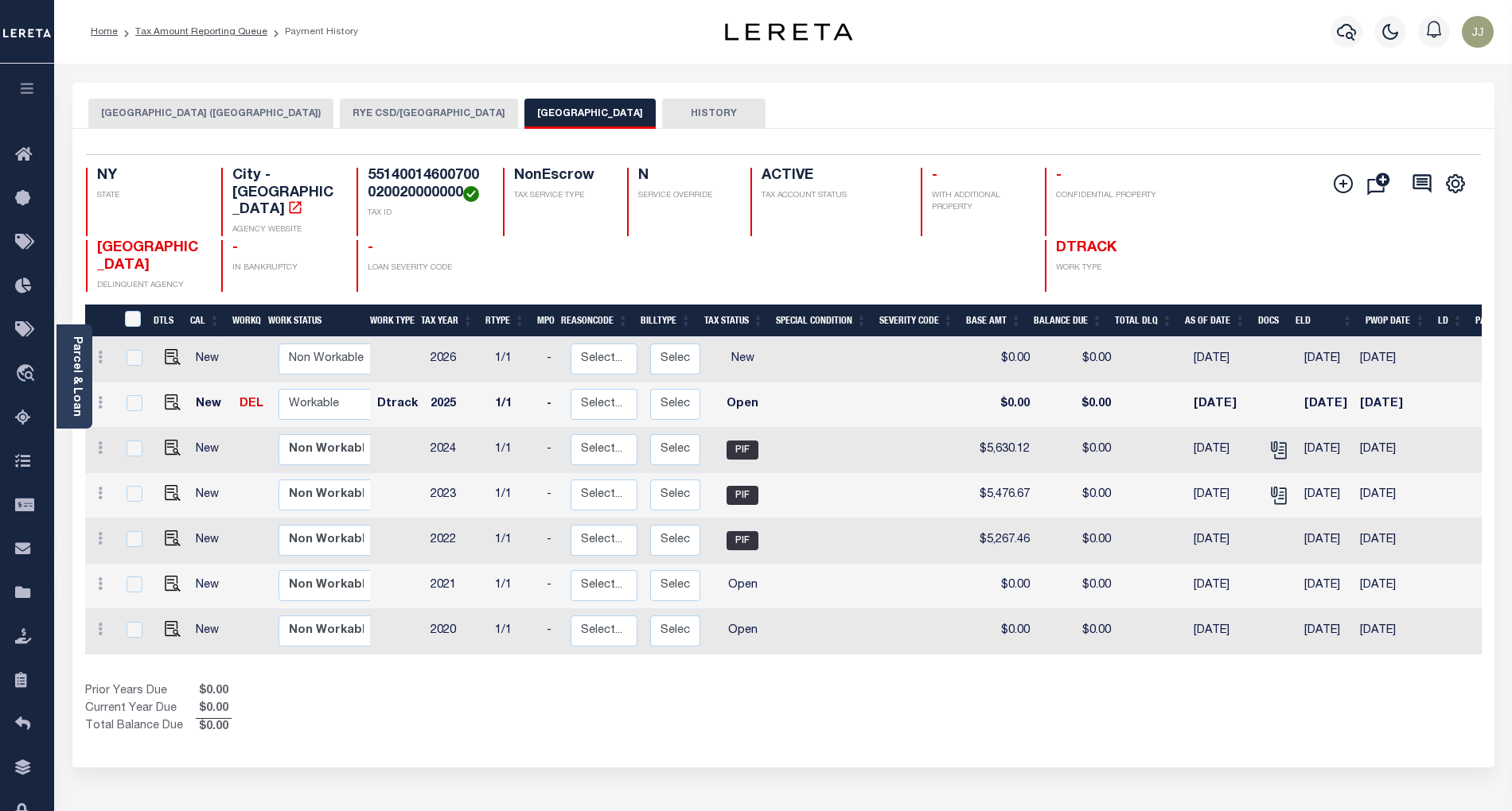
click at [524, 116] on button "[GEOGRAPHIC_DATA]" at bounding box center [590, 113] width 131 height 30
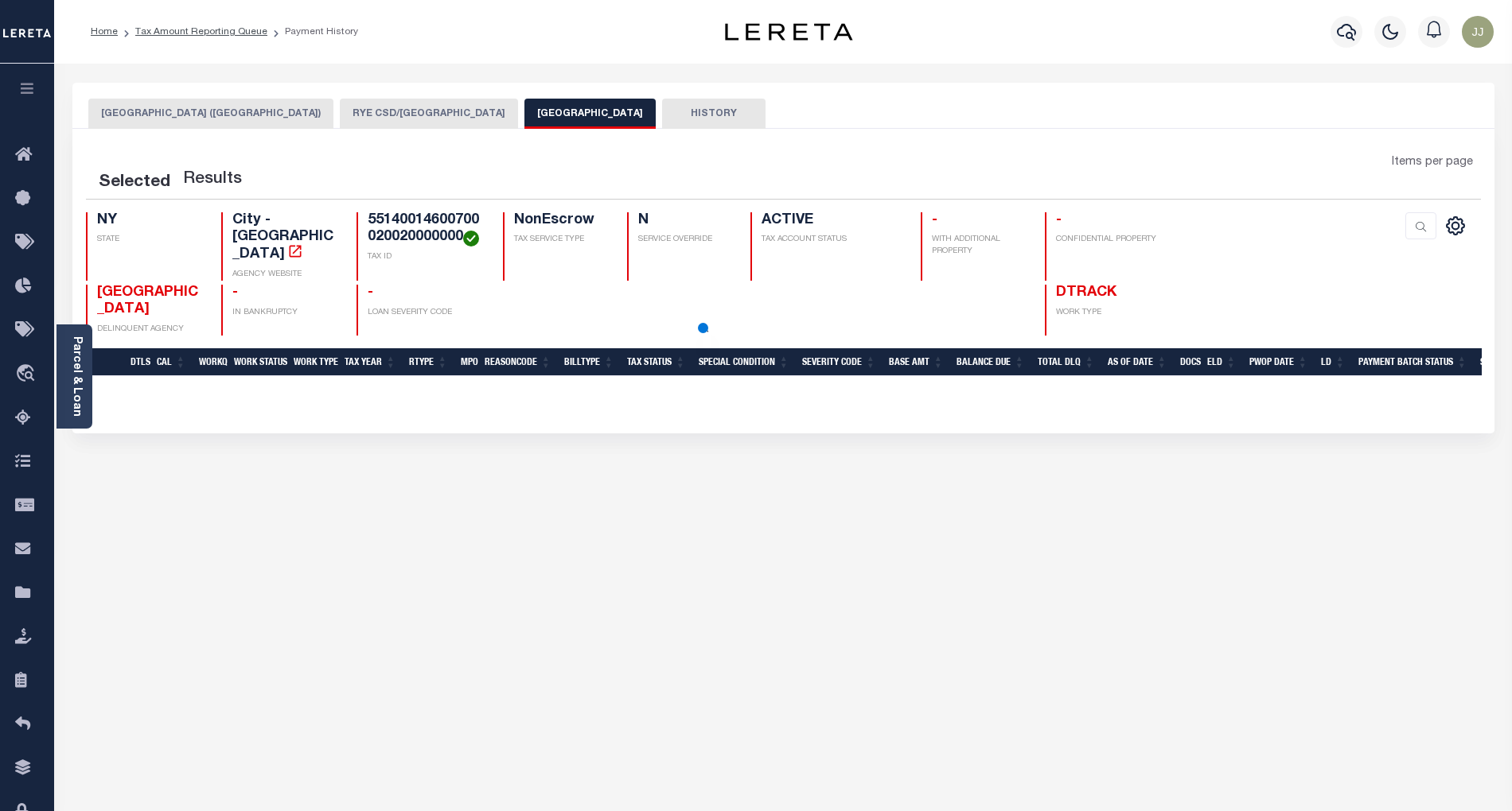
click at [524, 116] on button "[GEOGRAPHIC_DATA]" at bounding box center [590, 113] width 131 height 30
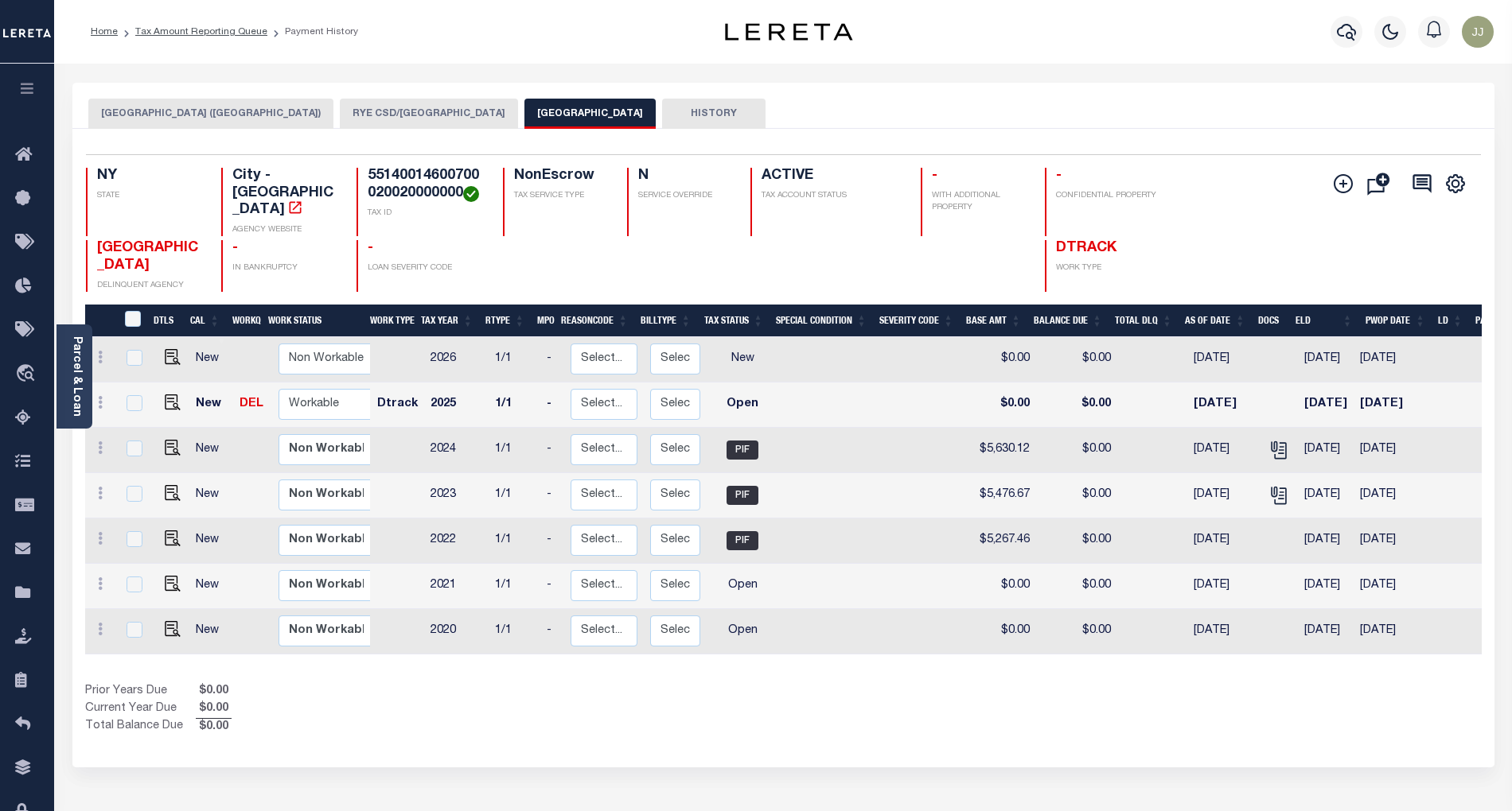
click at [722, 694] on div "Prior Years Due $0.00 Current Year Due $0.00 Total Balance Due $0.00" at bounding box center [435, 710] width 699 height 54
click at [8, 418] on link "Tax Amount Reporting Queue" at bounding box center [27, 419] width 54 height 44
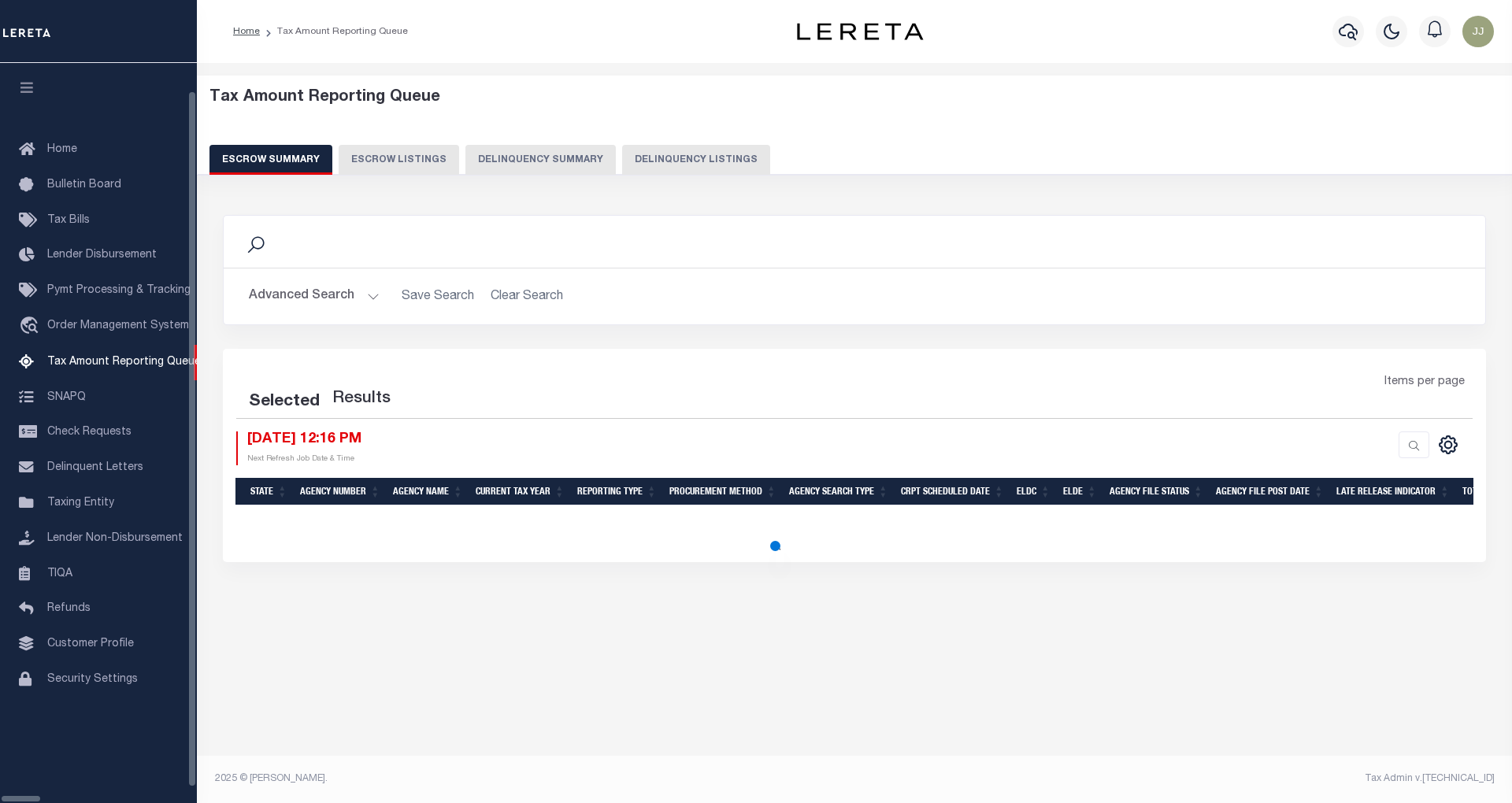
click at [623, 153] on button "Delinquency Listings" at bounding box center [696, 159] width 148 height 30
select select "100"
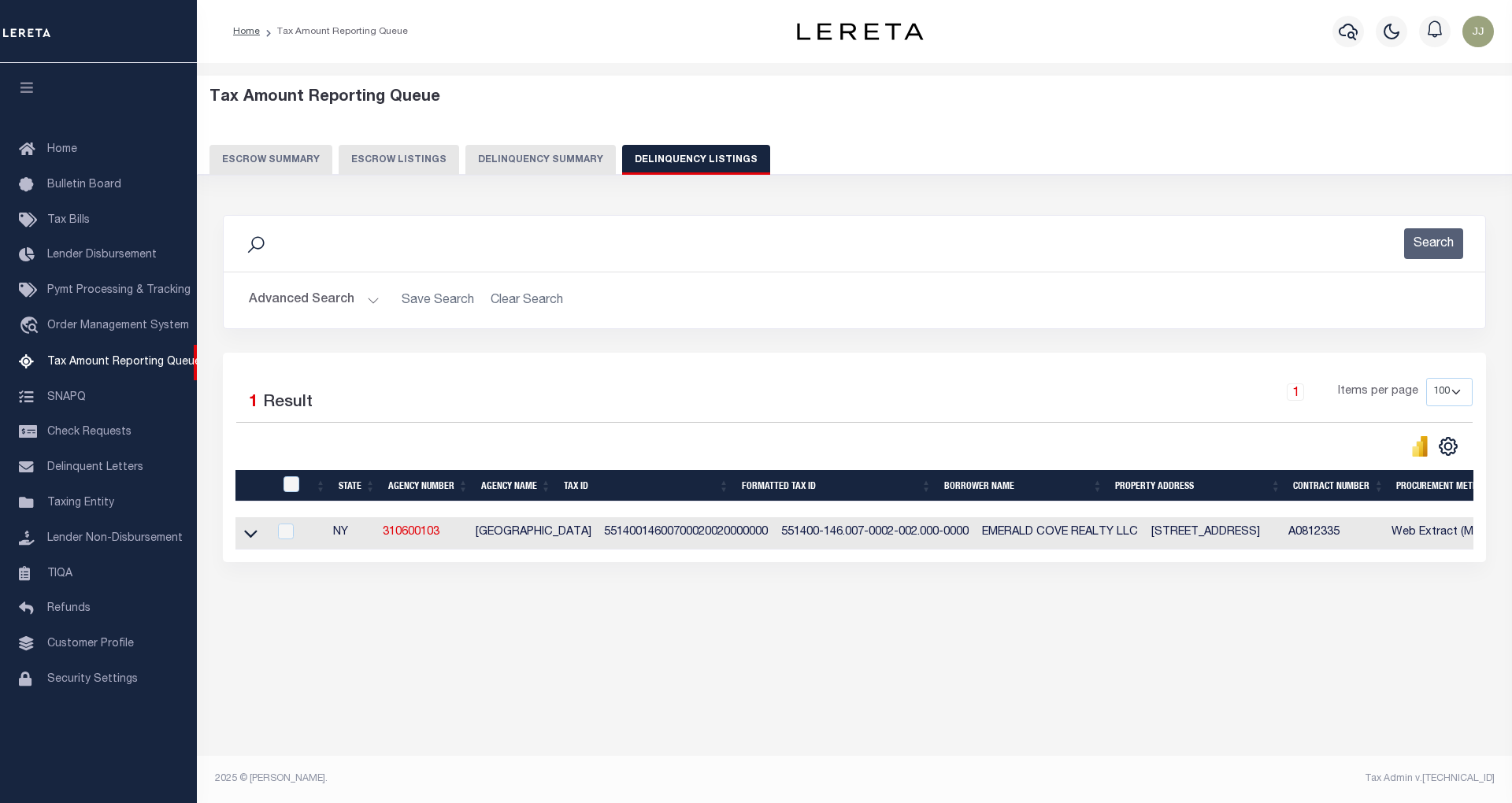
click at [353, 298] on button "Advanced Search" at bounding box center [314, 300] width 131 height 31
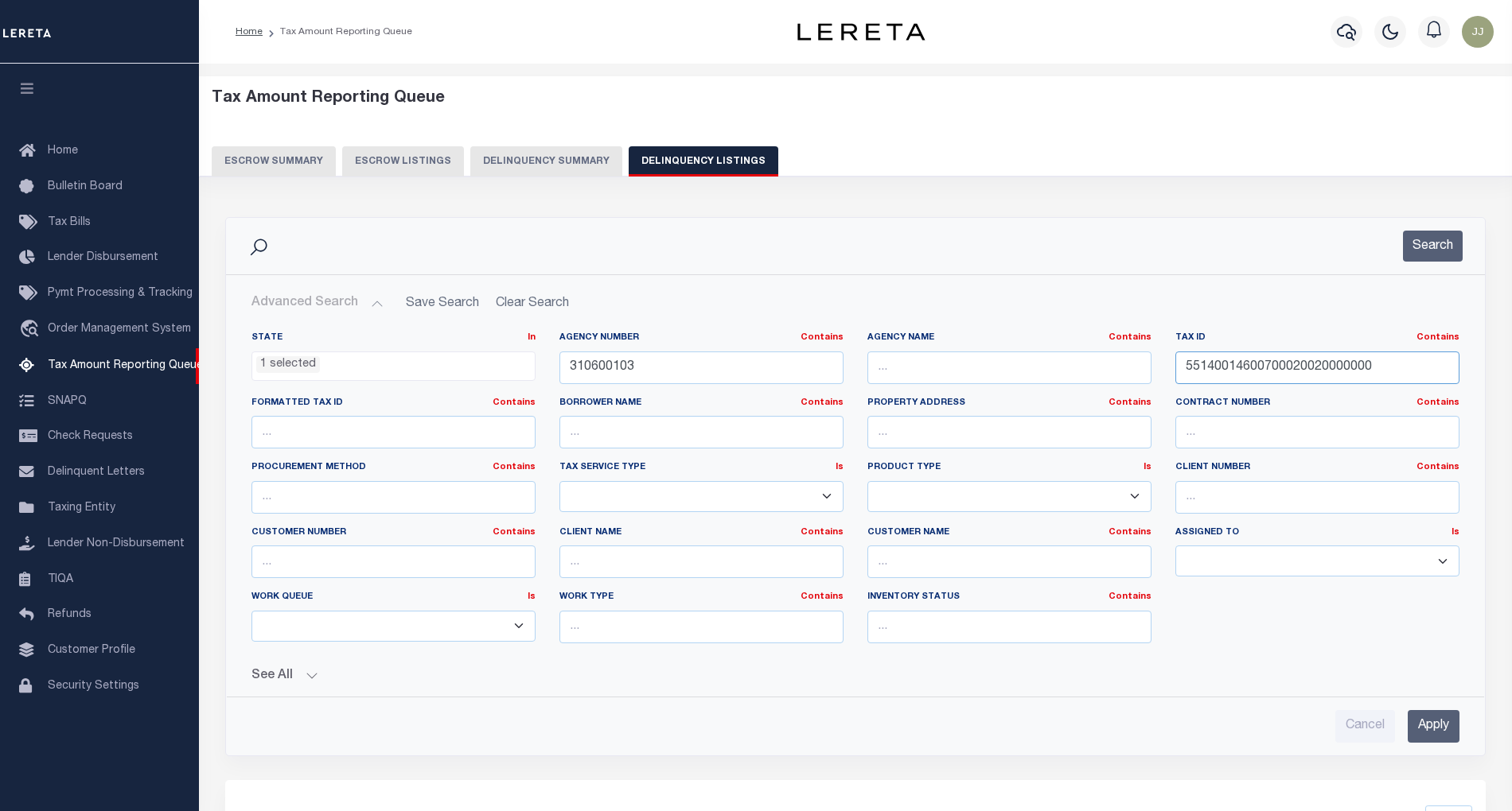
drag, startPoint x: 1391, startPoint y: 364, endPoint x: 1174, endPoint y: 366, distance: 217.0
click at [1175, 366] on input "55140014600700020020000000" at bounding box center [1317, 368] width 284 height 33
paste input "1020"
type input "55140014600700010200000000"
click at [1416, 257] on button "Search" at bounding box center [1433, 246] width 60 height 31
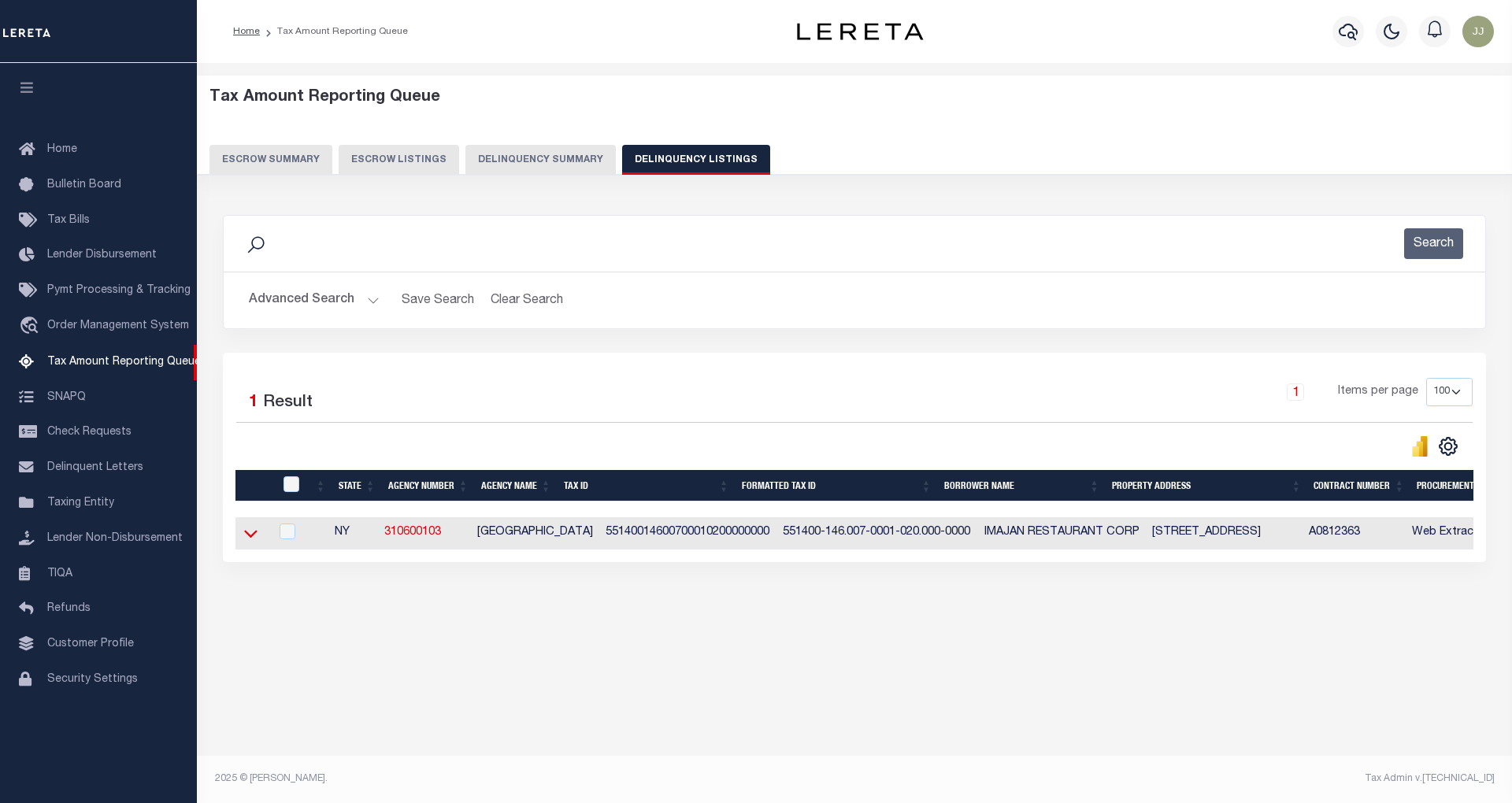
click at [253, 542] on icon at bounding box center [251, 533] width 14 height 16
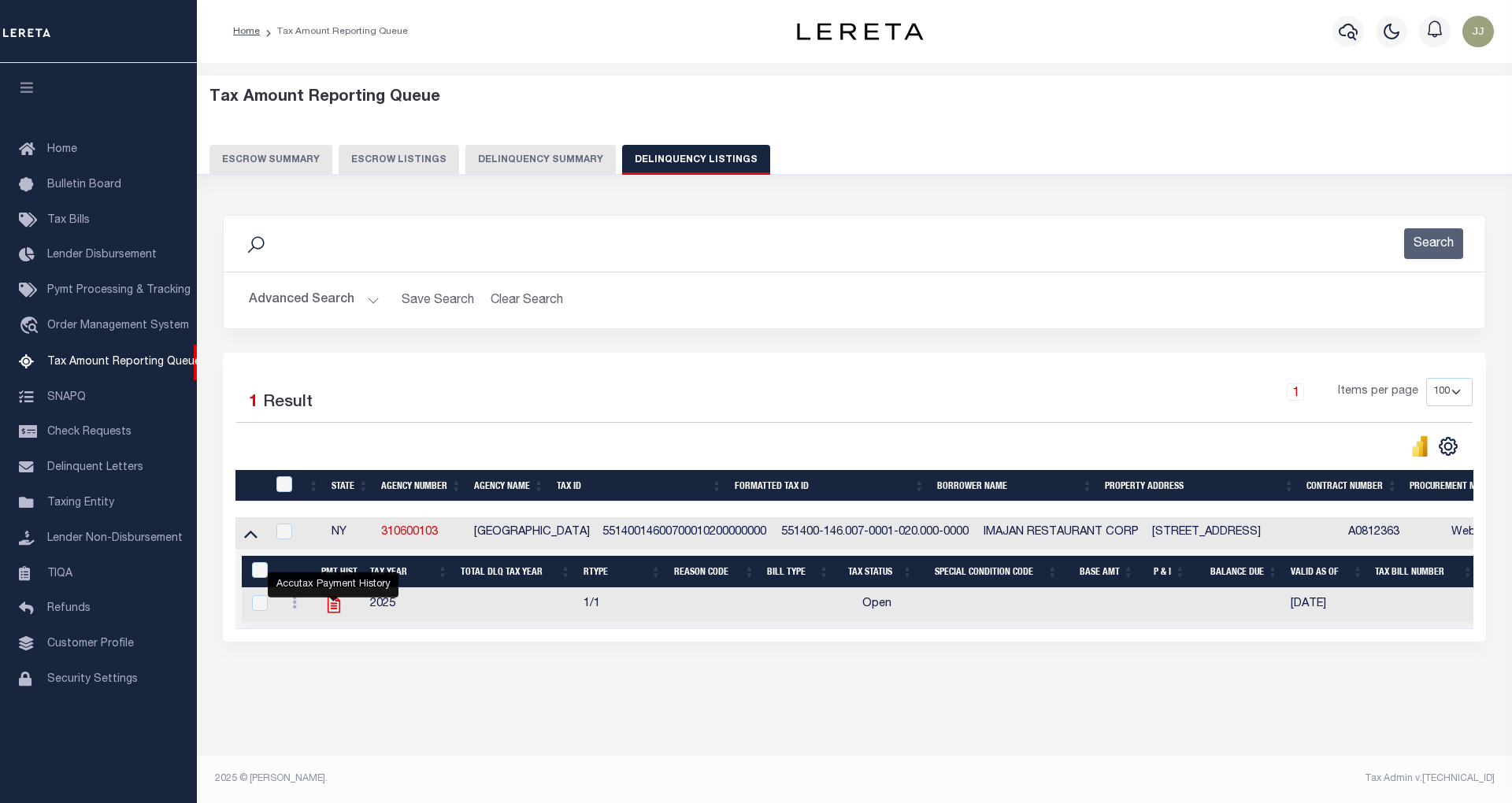
click at [334, 610] on icon "" at bounding box center [333, 605] width 13 height 16
checkbox input "true"
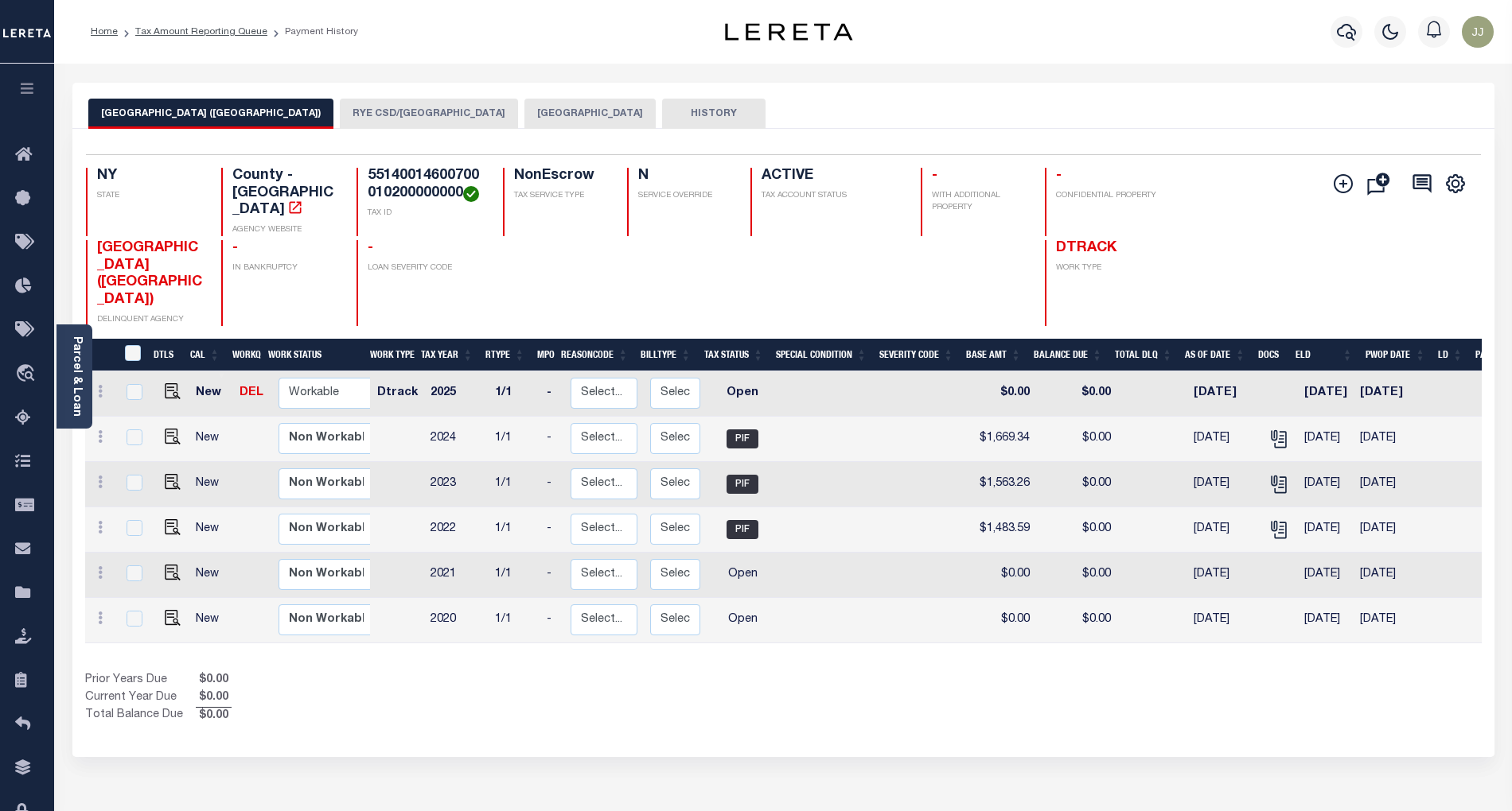
click at [524, 117] on button "[GEOGRAPHIC_DATA]" at bounding box center [590, 113] width 131 height 30
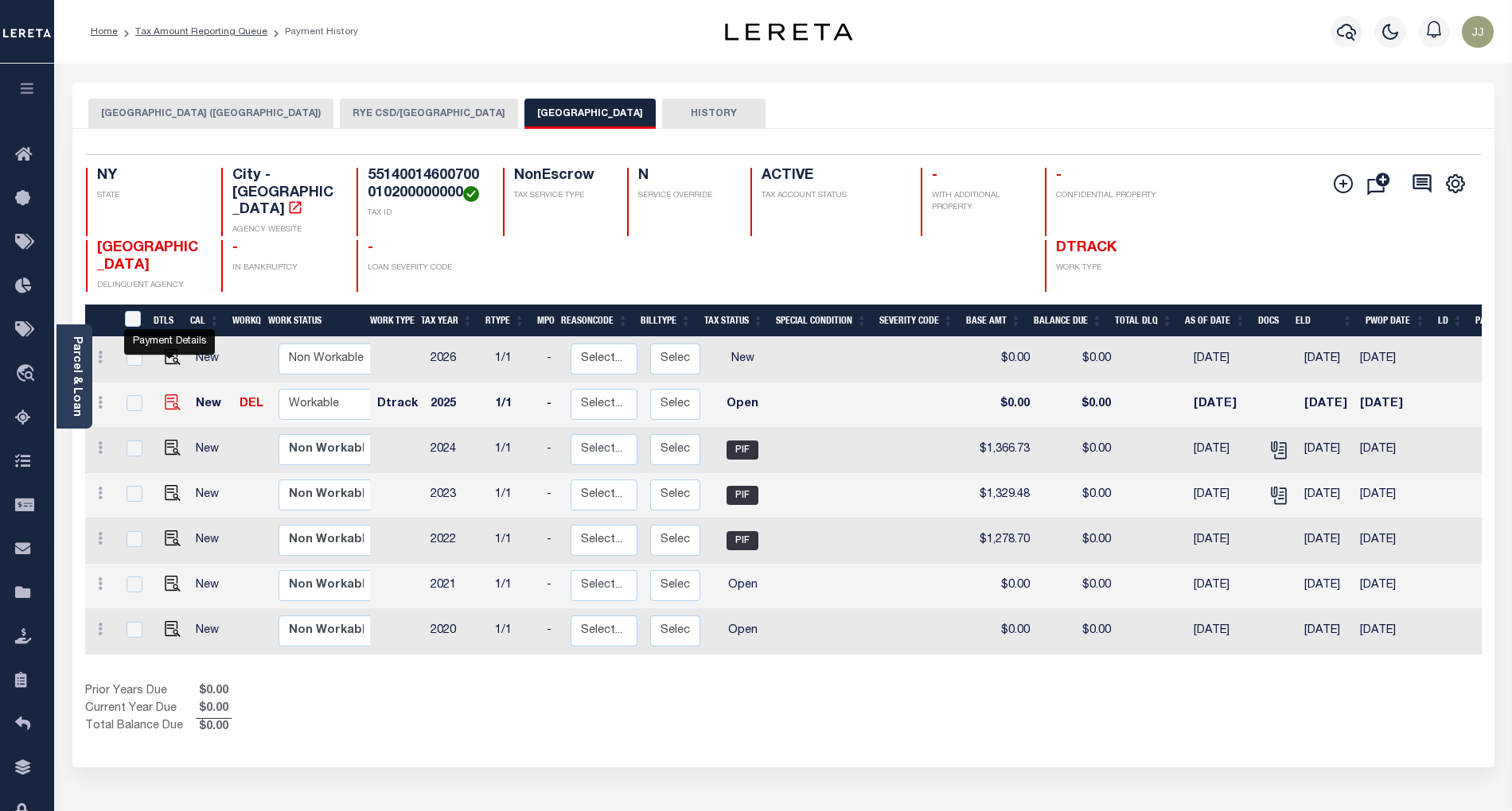
click at [169, 395] on img "" at bounding box center [173, 402] width 16 height 16
checkbox input "true"
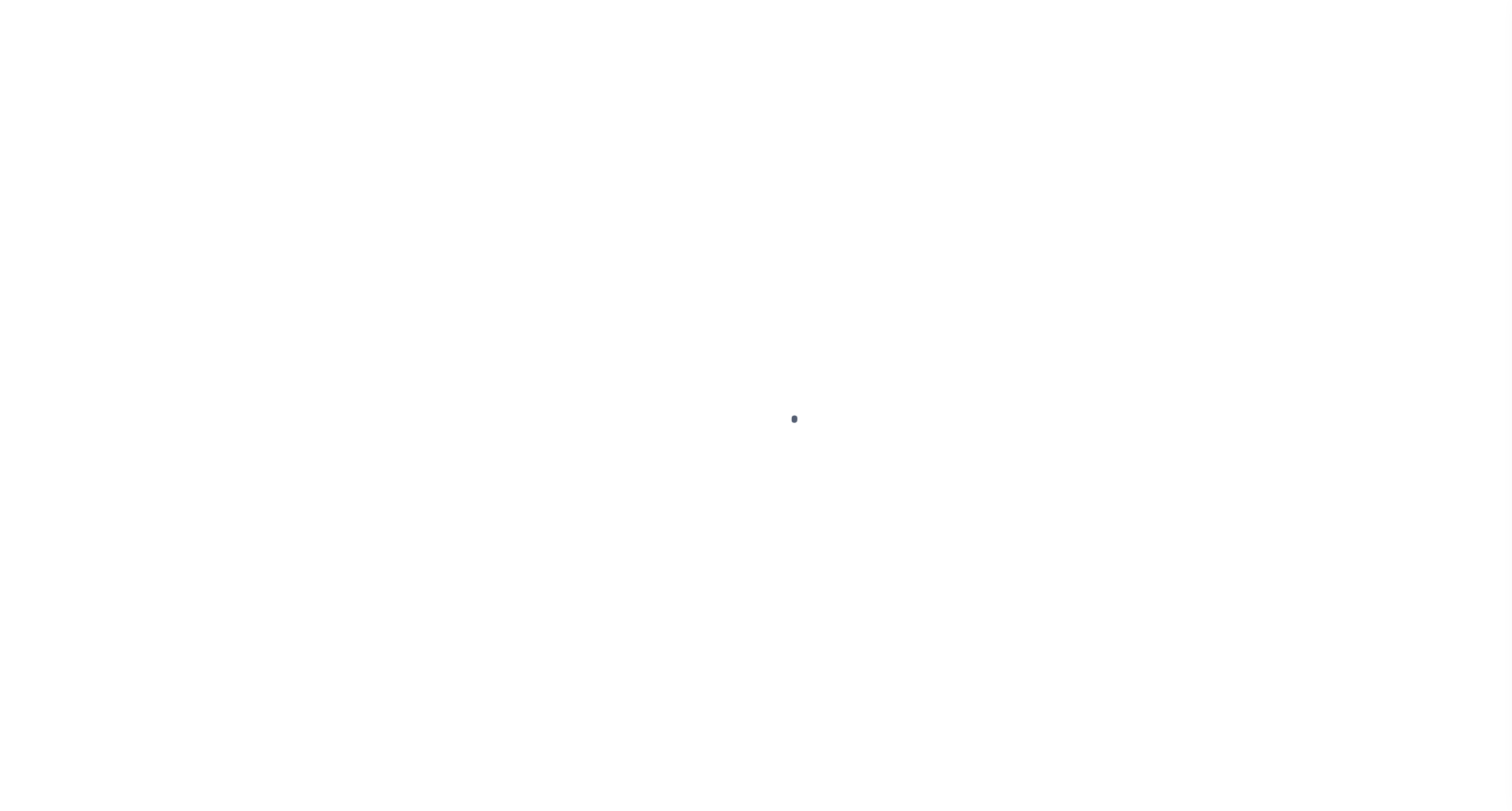
select select "OP2"
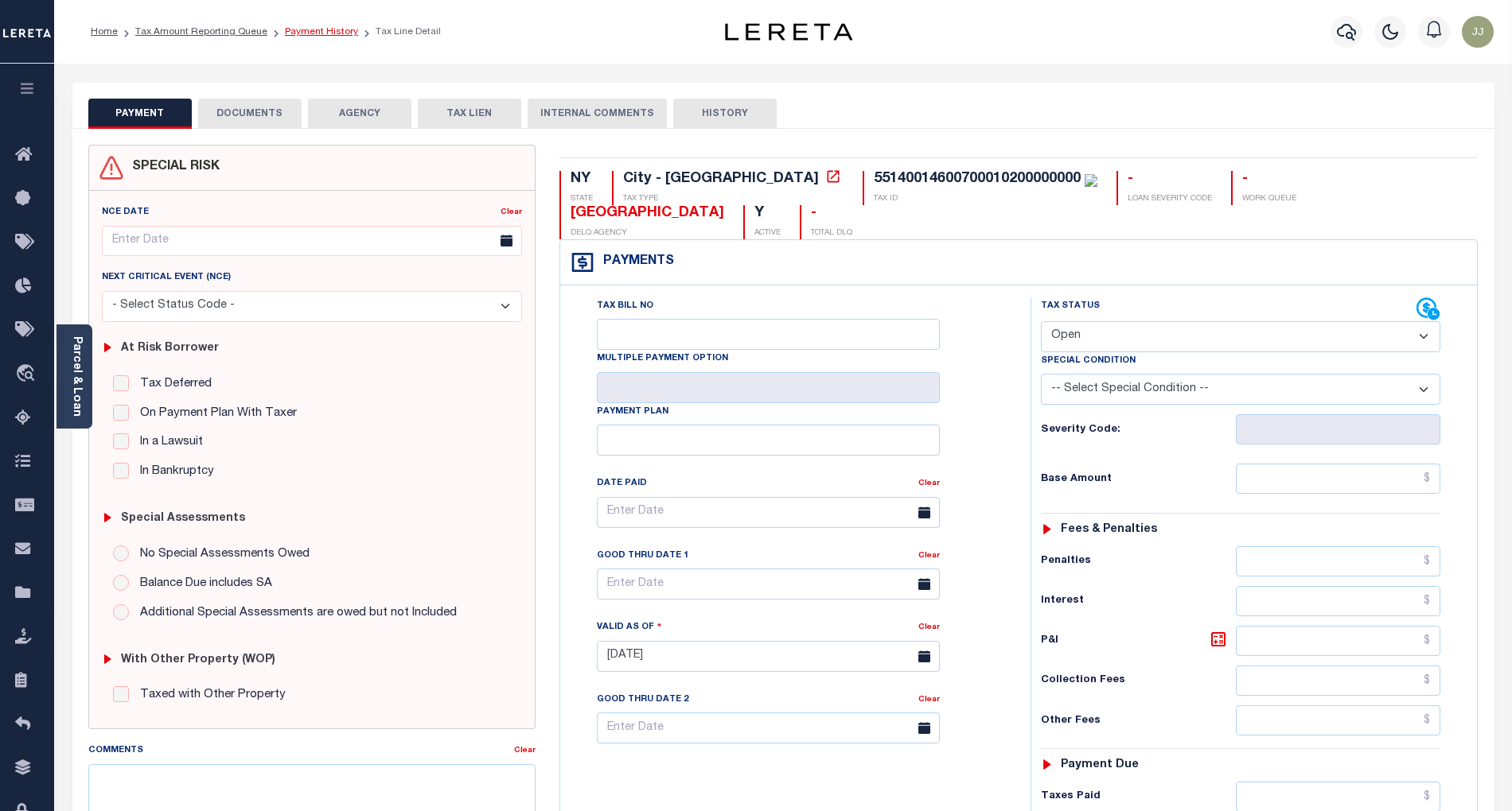
click at [307, 32] on link "Payment History" at bounding box center [321, 31] width 73 height 10
click at [82, 385] on link "Parcel & Loan" at bounding box center [76, 377] width 11 height 80
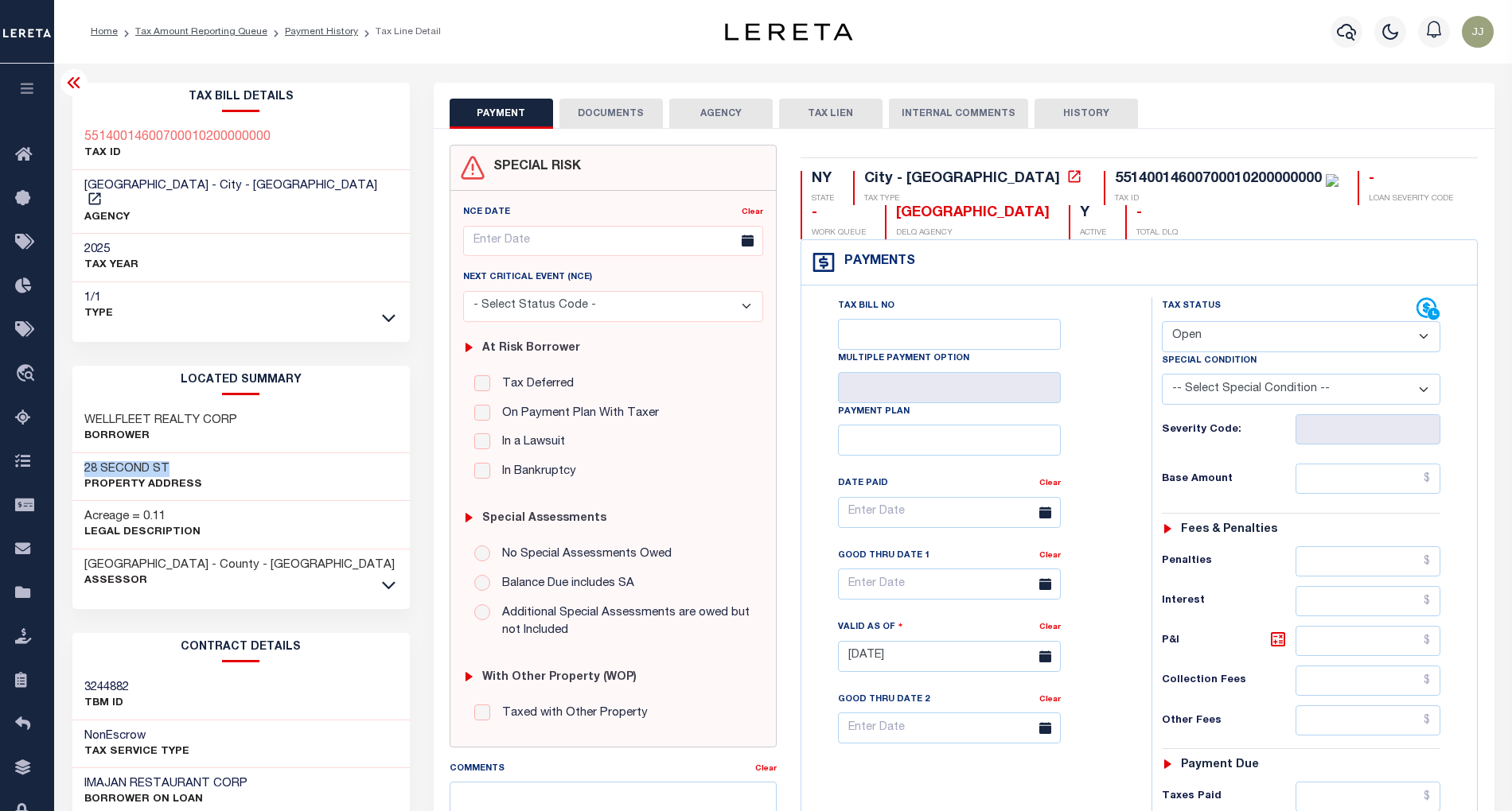
drag, startPoint x: 176, startPoint y: 452, endPoint x: 76, endPoint y: 450, distance: 100.0
click at [76, 453] on div "[STREET_ADDRESS] Property Address" at bounding box center [241, 478] width 337 height 48
copy h3 "28 SECOND ST"
click at [1242, 341] on select "- Select Status Code - Open Due/Unpaid Paid Incomplete No Tax Due Internal Refu…" at bounding box center [1301, 337] width 279 height 31
select select "DUE"
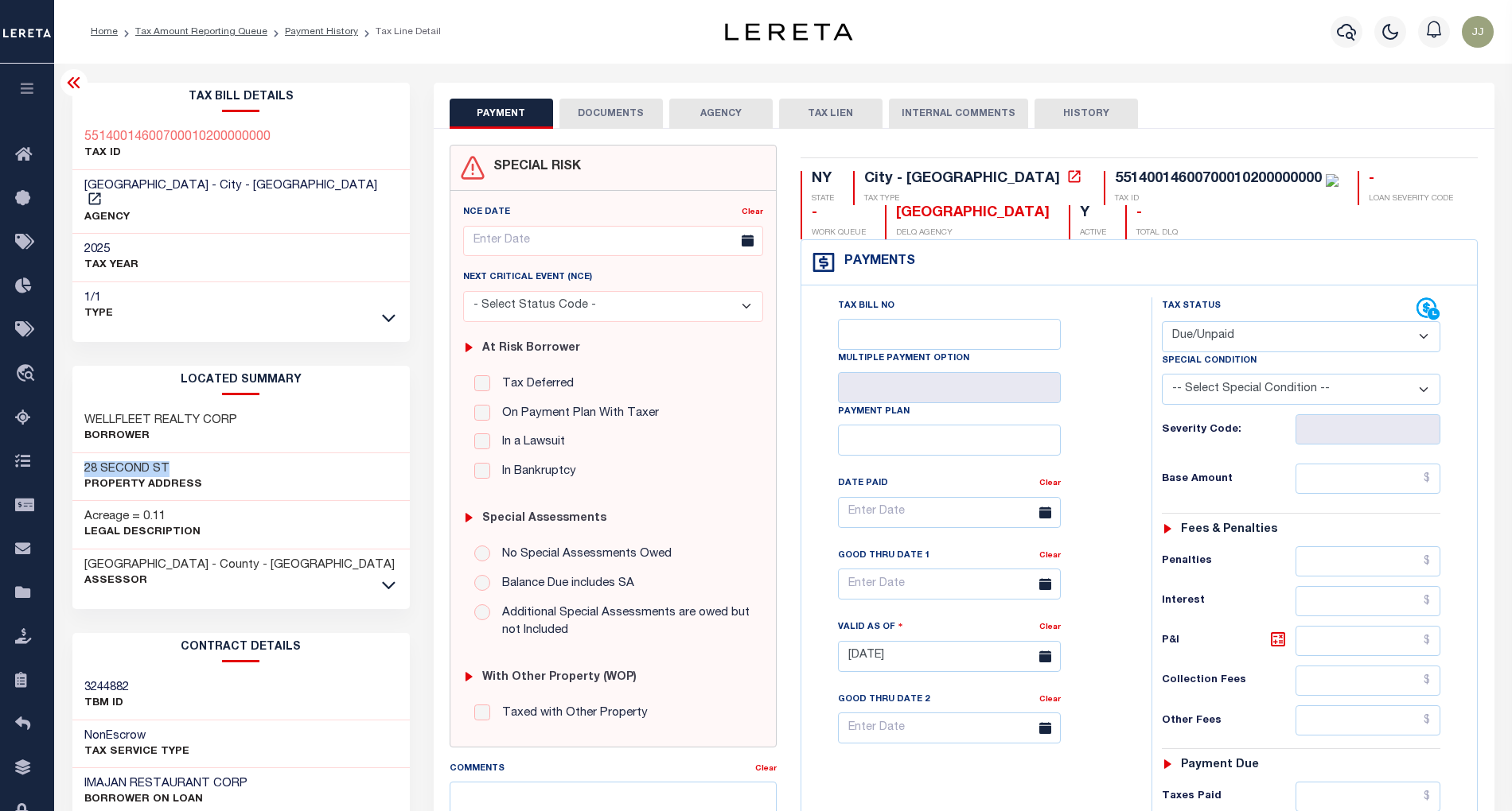
click at [1162, 323] on select "- Select Status Code - Open Due/Unpaid Paid Incomplete No Tax Due Internal Refu…" at bounding box center [1301, 337] width 279 height 31
type input "[DATE]"
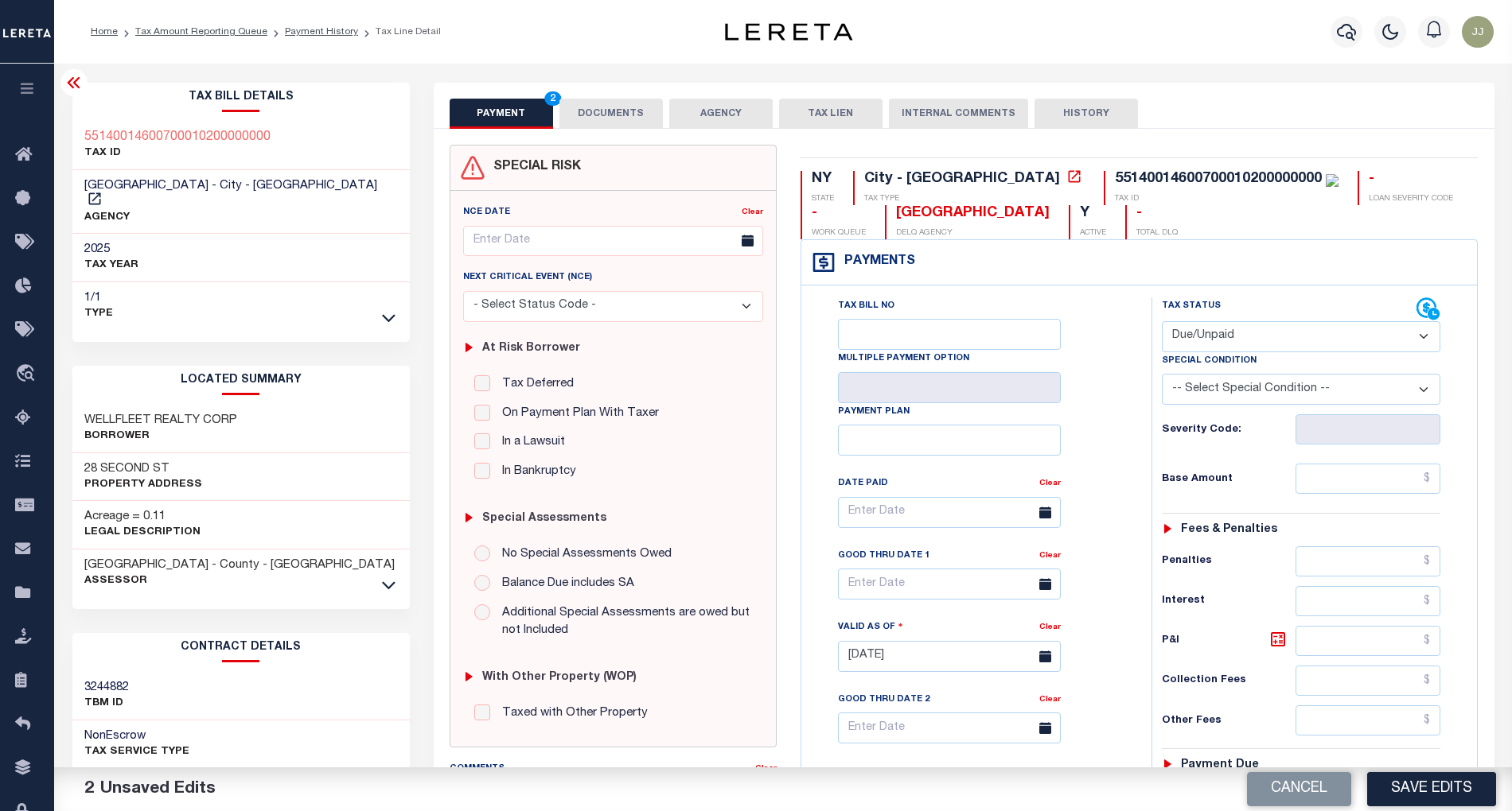
click at [1202, 320] on div "Tax Status Status" at bounding box center [1290, 309] width 256 height 24
click at [1206, 342] on select "- Select Status Code - Open Due/Unpaid Paid Incomplete No Tax Due Internal Refu…" at bounding box center [1301, 337] width 279 height 31
select select "PYD"
click at [1162, 323] on select "- Select Status Code - Open Due/Unpaid Paid Incomplete No Tax Due Internal Refu…" at bounding box center [1301, 337] width 279 height 31
click at [1344, 474] on input "text" at bounding box center [1368, 478] width 145 height 30
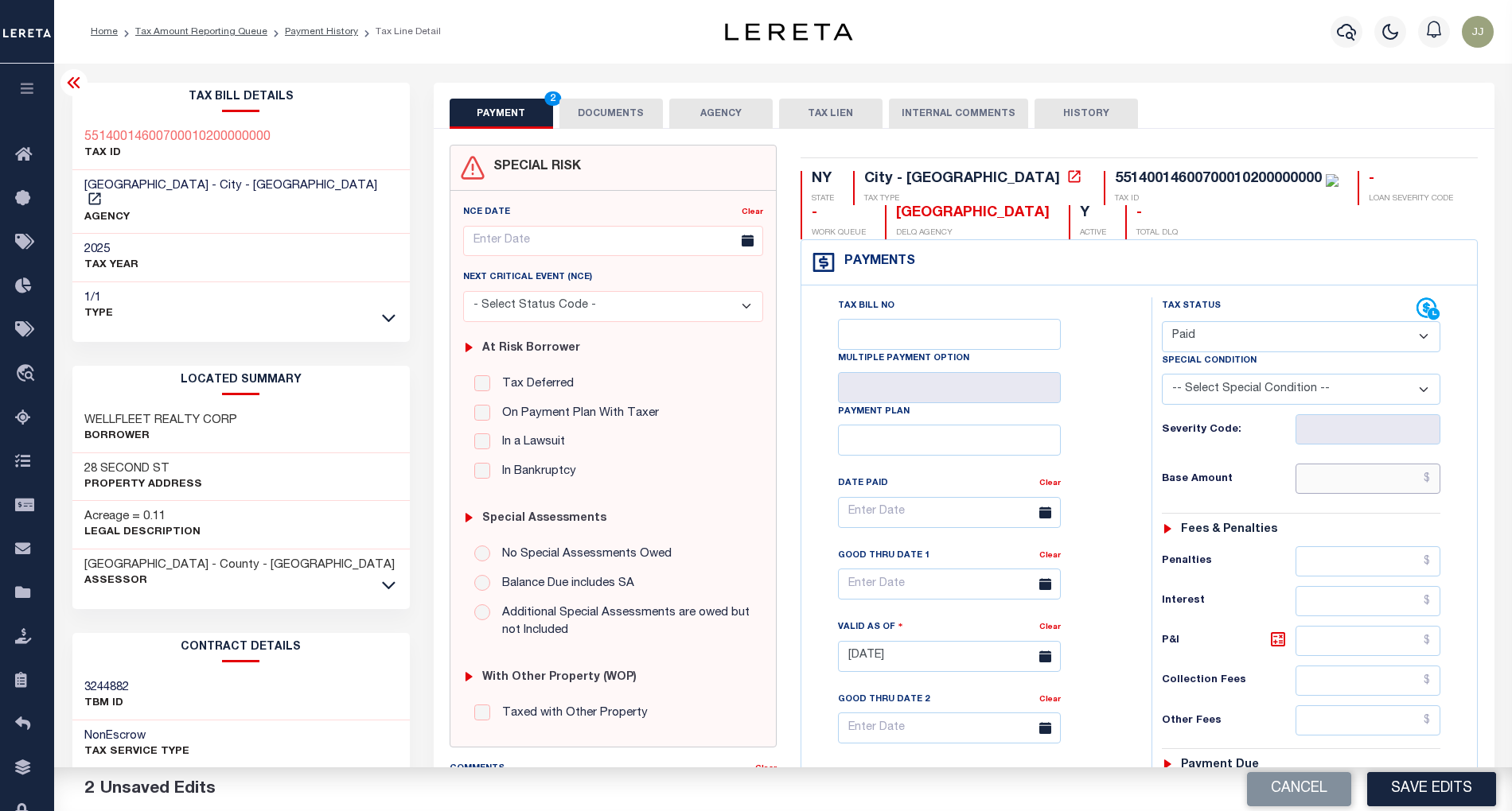
paste input "1,436.08"
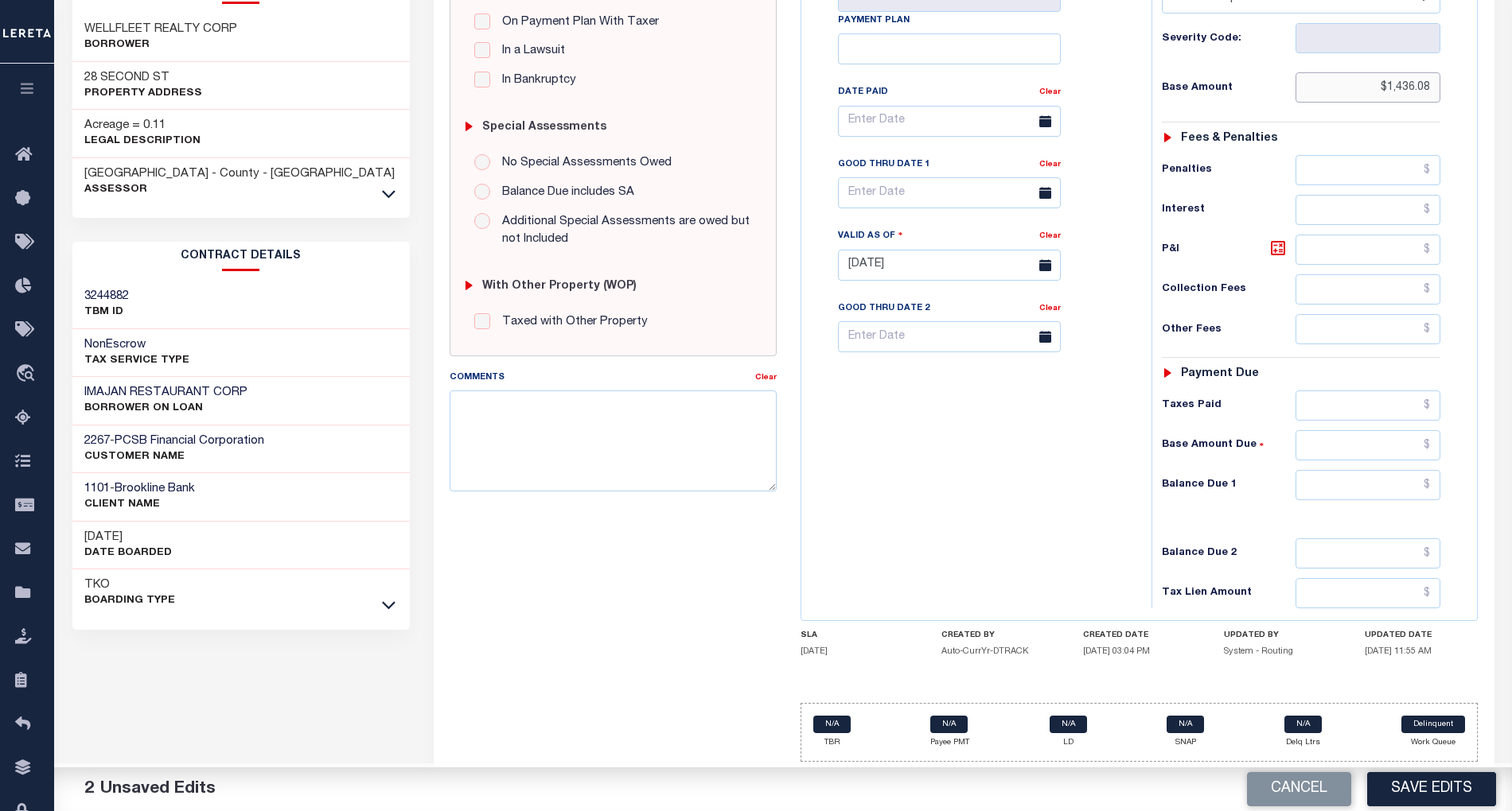
type input "$1,436.08"
click at [1375, 481] on input "text" at bounding box center [1368, 485] width 145 height 30
type input "$0.00"
click at [930, 474] on div "Tax Bill No Multiple Payment Option Payment Plan Clear" at bounding box center [972, 257] width 334 height 702
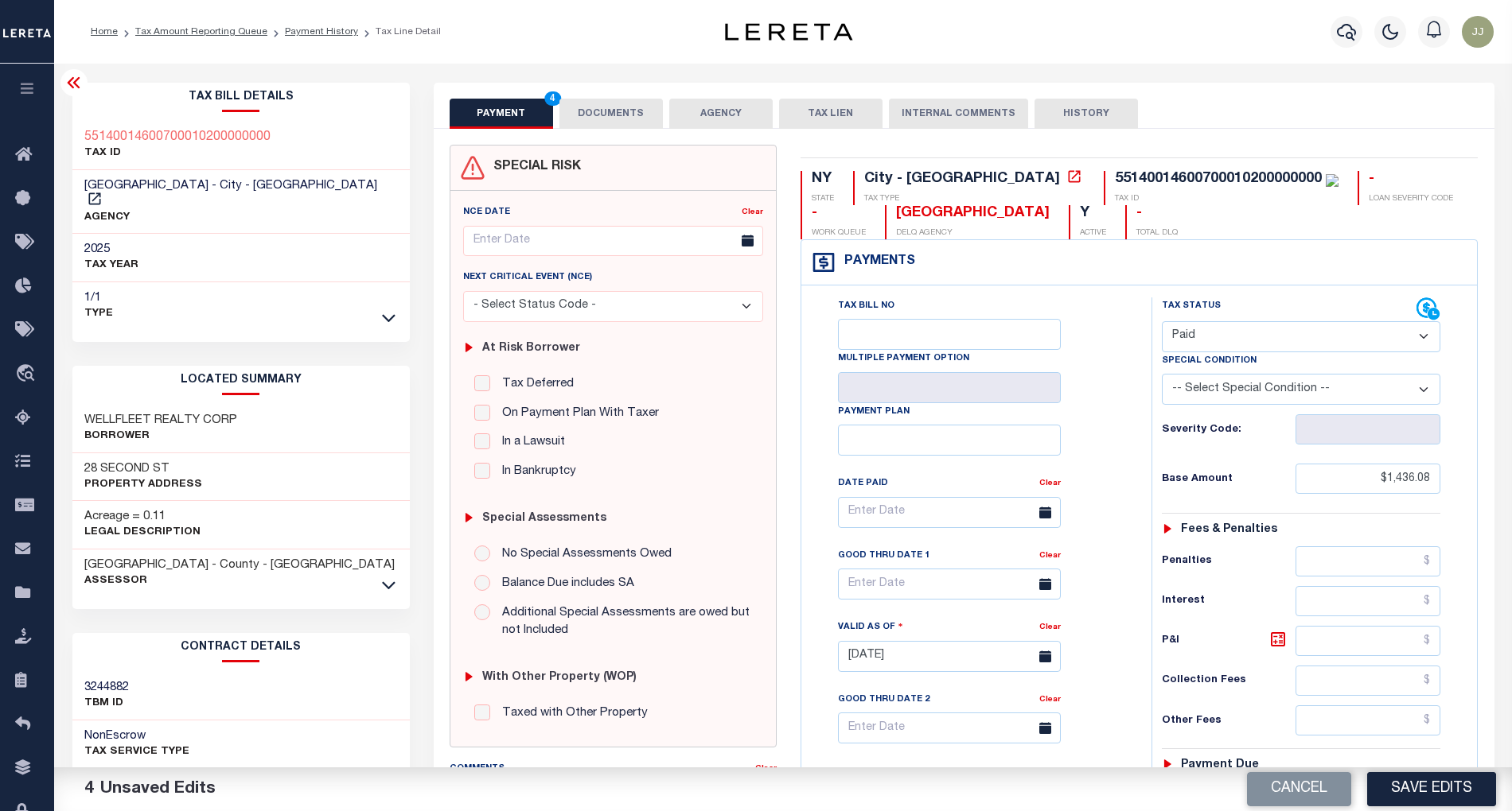
click at [603, 125] on button "DOCUMENTS" at bounding box center [611, 113] width 104 height 30
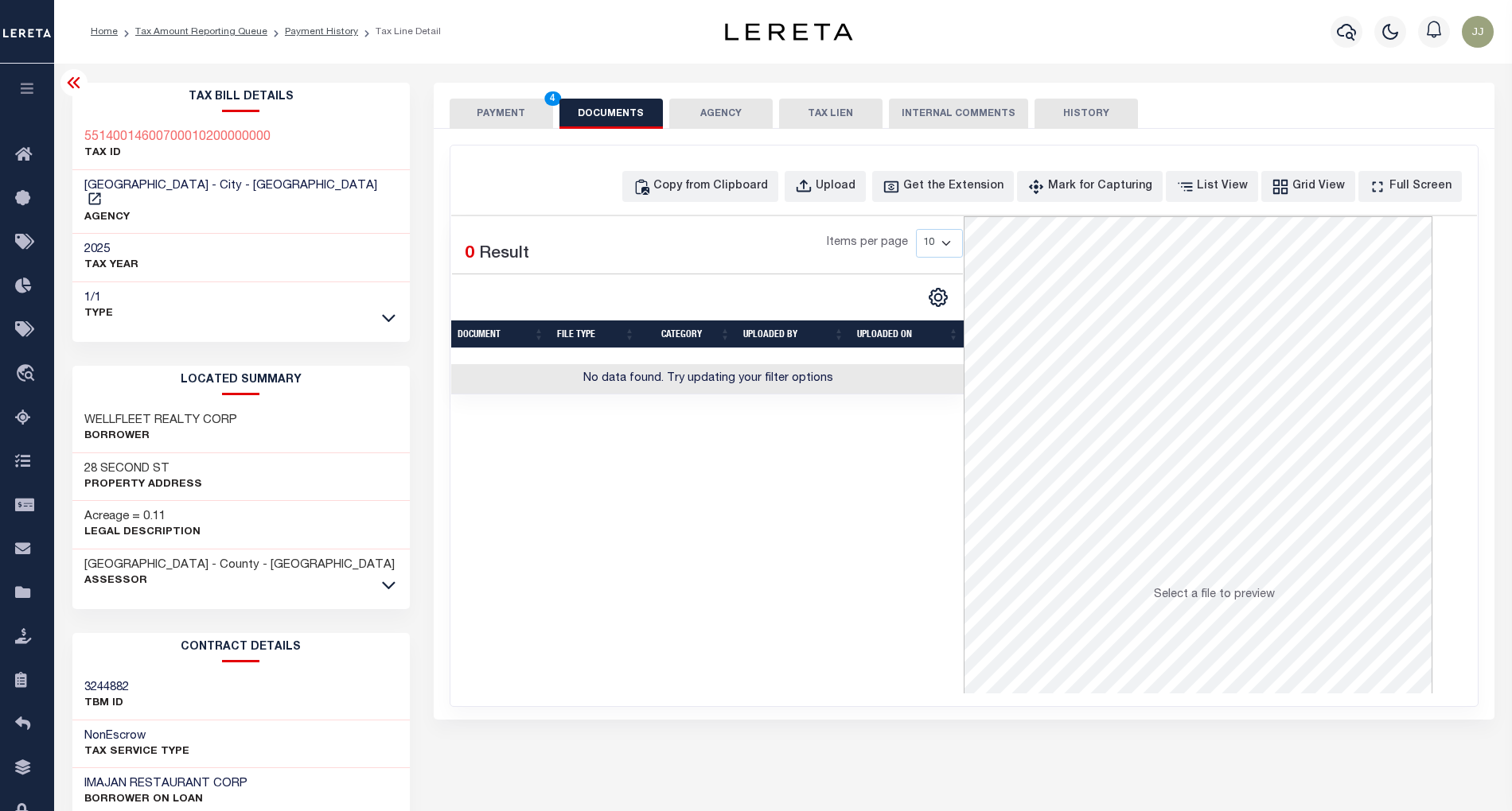
click at [639, 212] on div "Copy from Clipboard Upload Get the Extension Mark for Capturing Got it List Vie…" at bounding box center [963, 426] width 1027 height 561
click at [735, 173] on button "Copy from Clipboard" at bounding box center [700, 187] width 156 height 31
select select "POP"
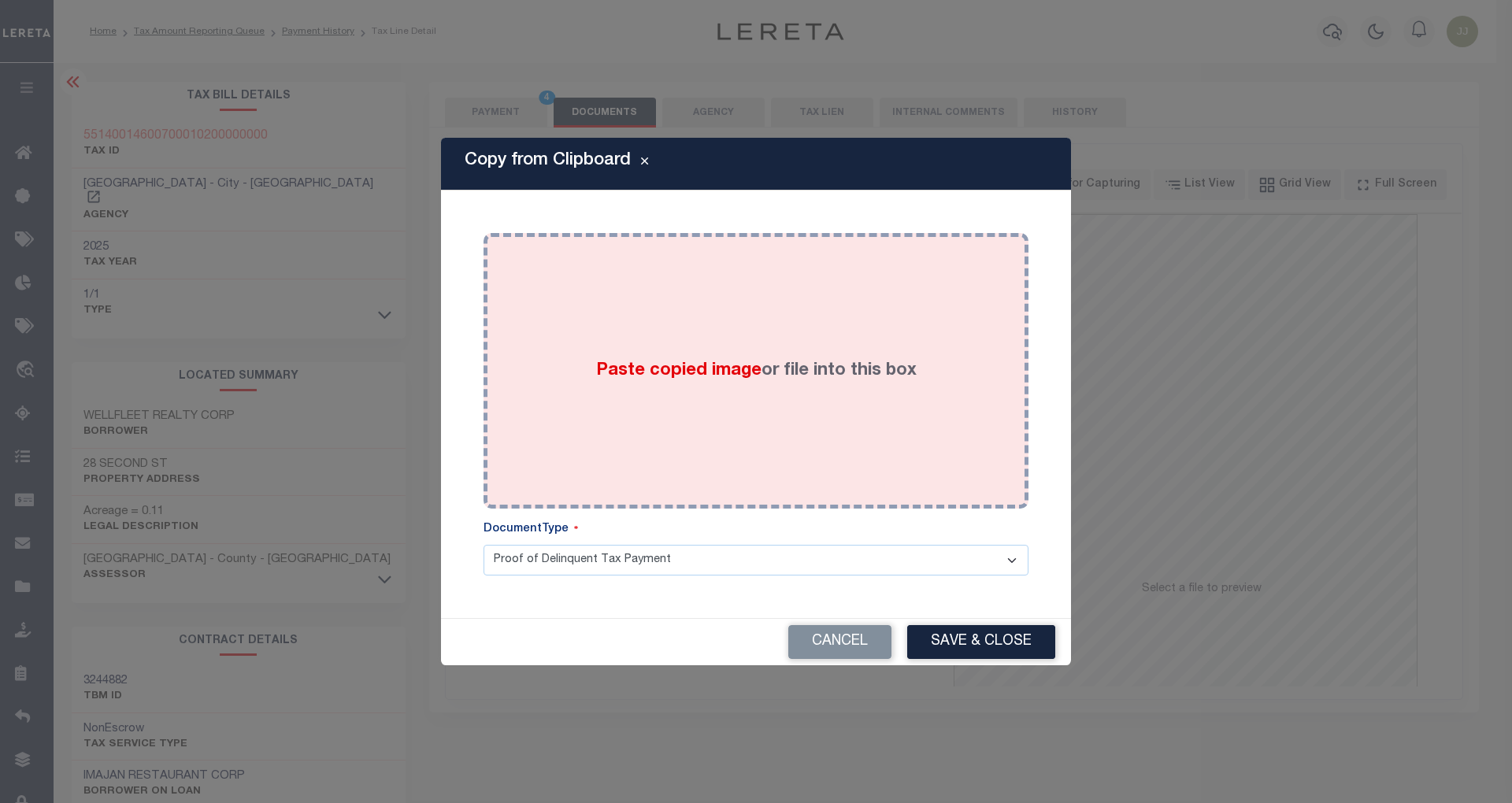
click at [720, 363] on span "Paste copied image" at bounding box center [678, 371] width 165 height 17
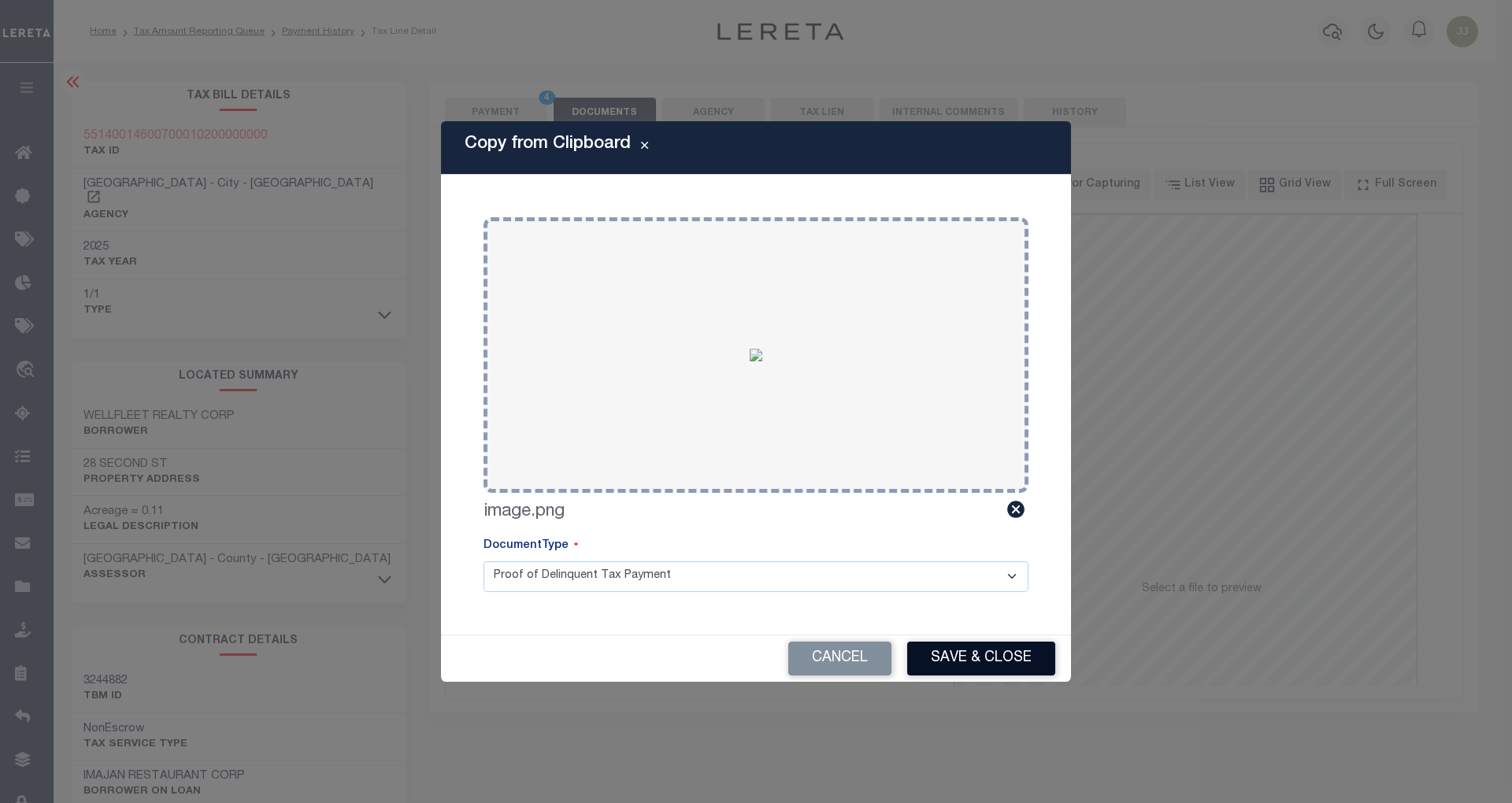
click at [1013, 643] on button "Save & Close" at bounding box center [981, 659] width 148 height 34
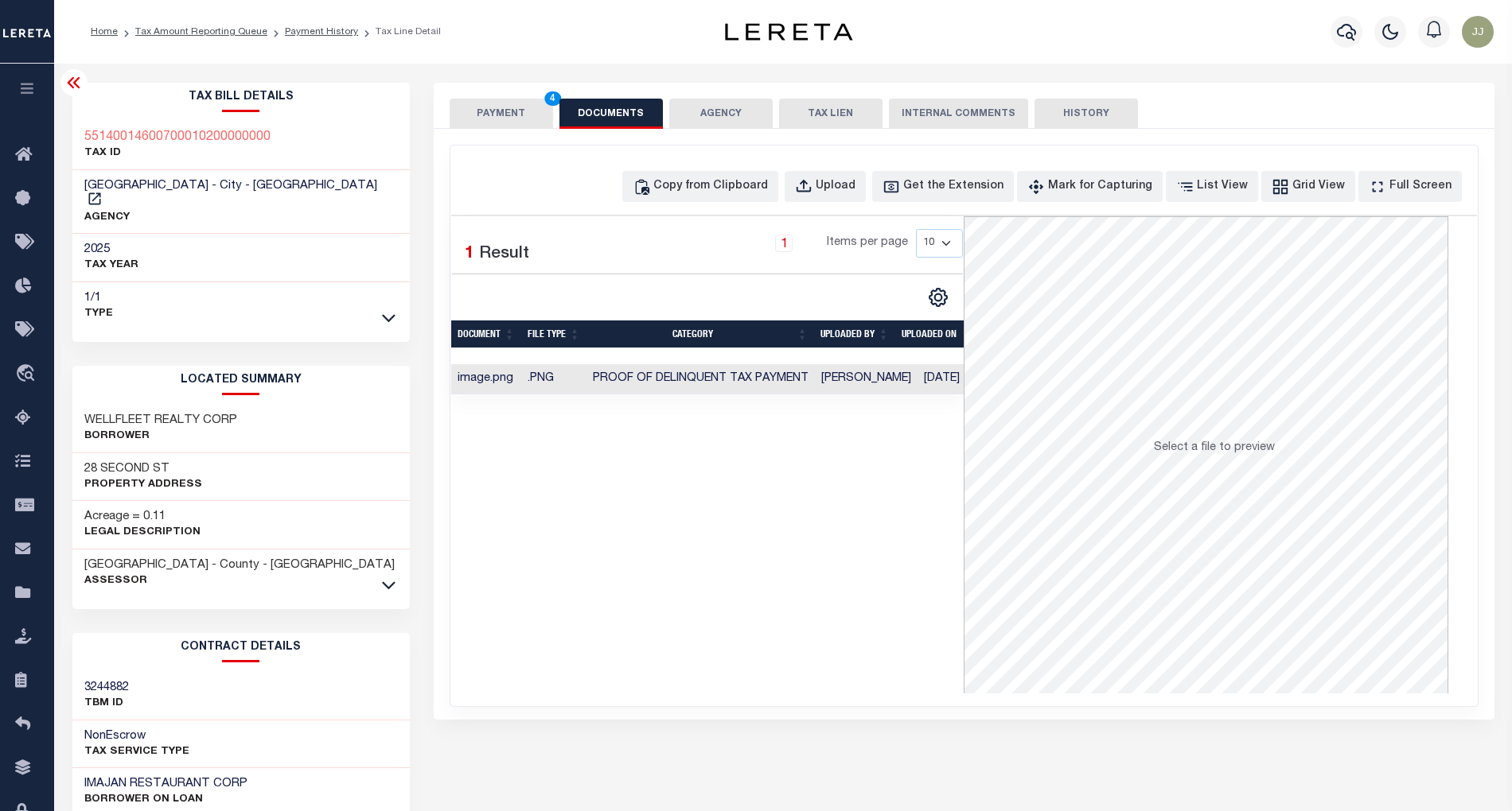
click at [512, 123] on button "PAYMENT 4" at bounding box center [501, 113] width 104 height 30
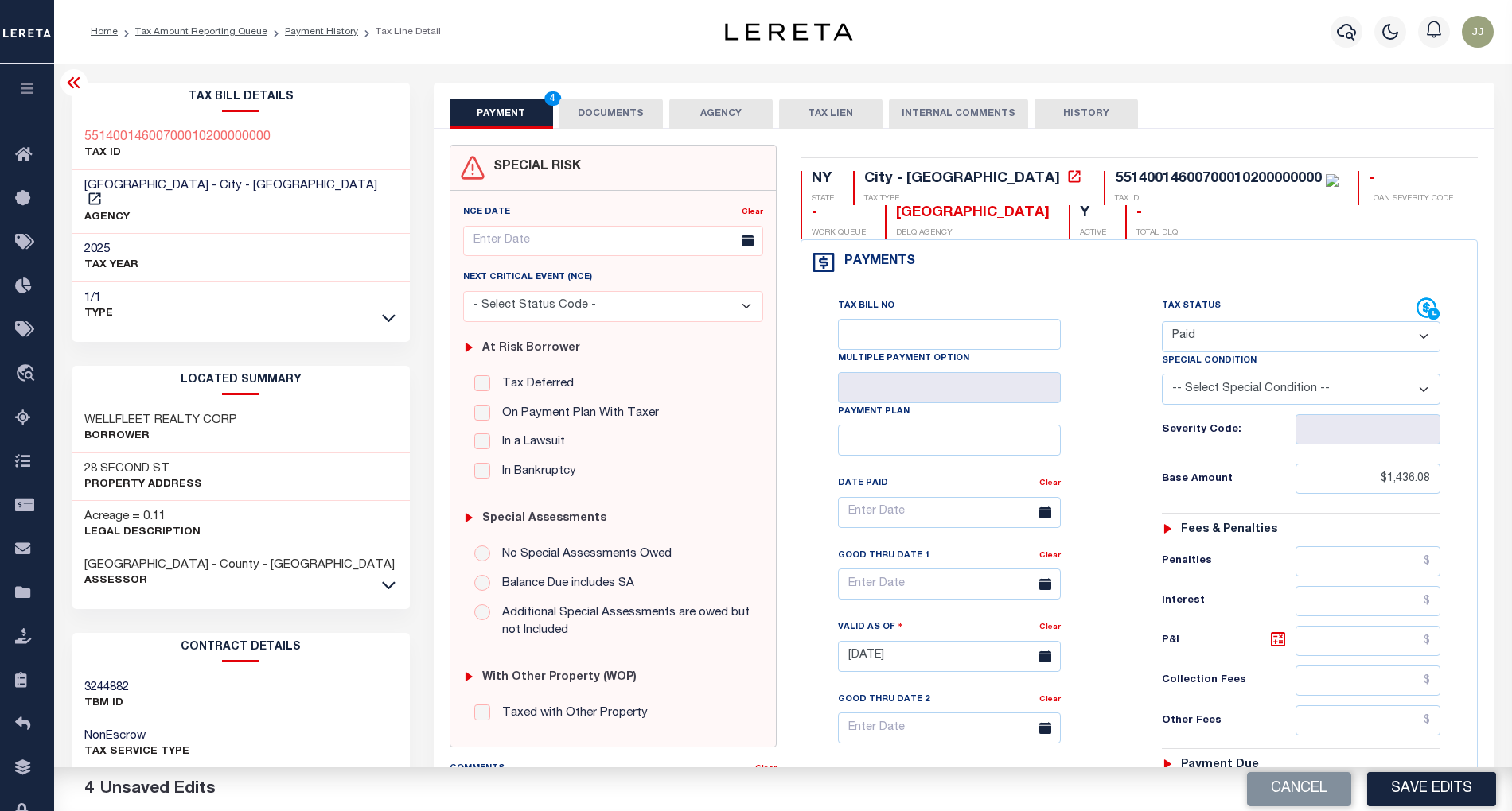
scroll to position [398, 0]
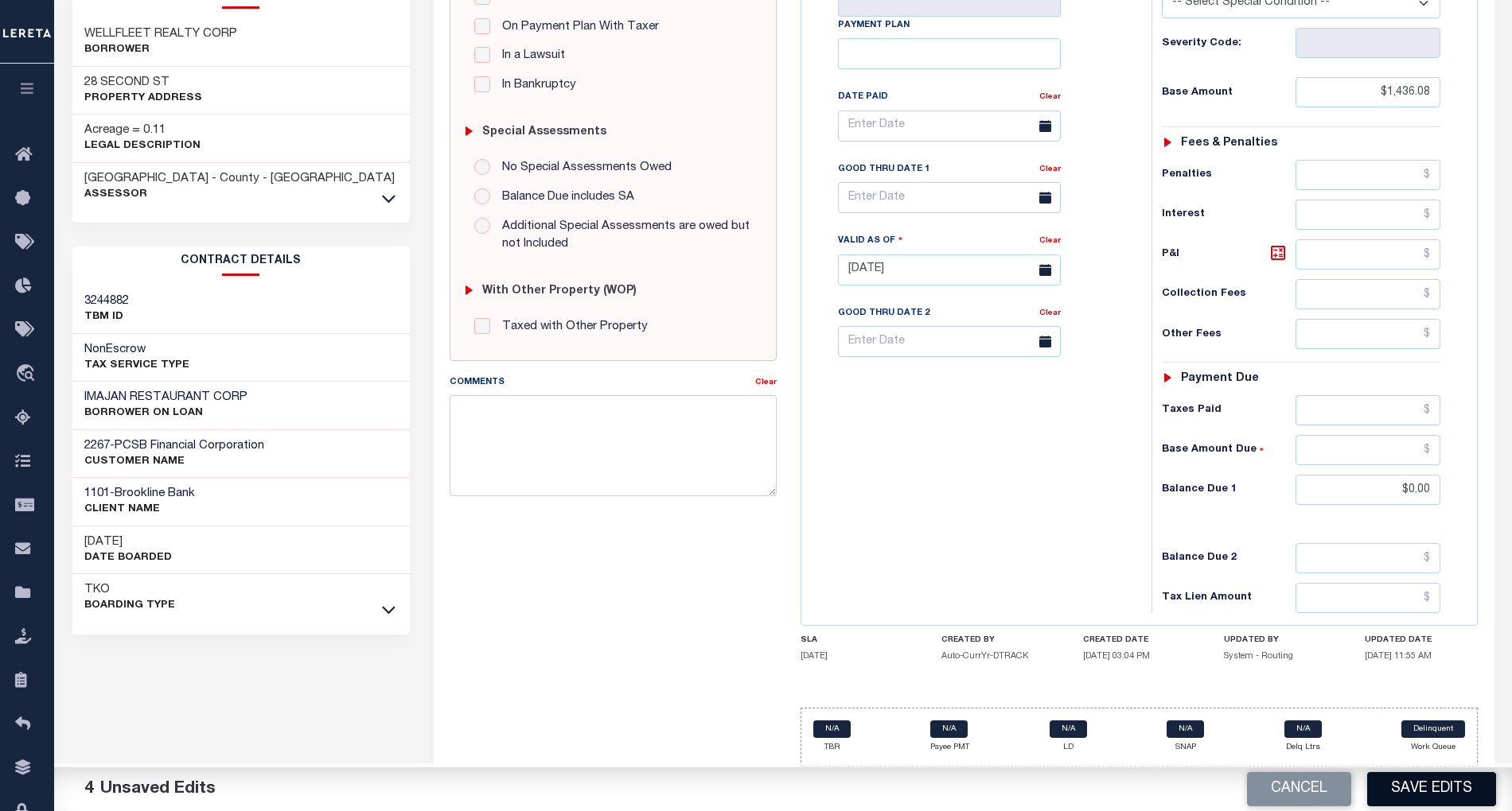
click at [1431, 786] on button "Save Edits" at bounding box center [1431, 789] width 129 height 35
checkbox input "false"
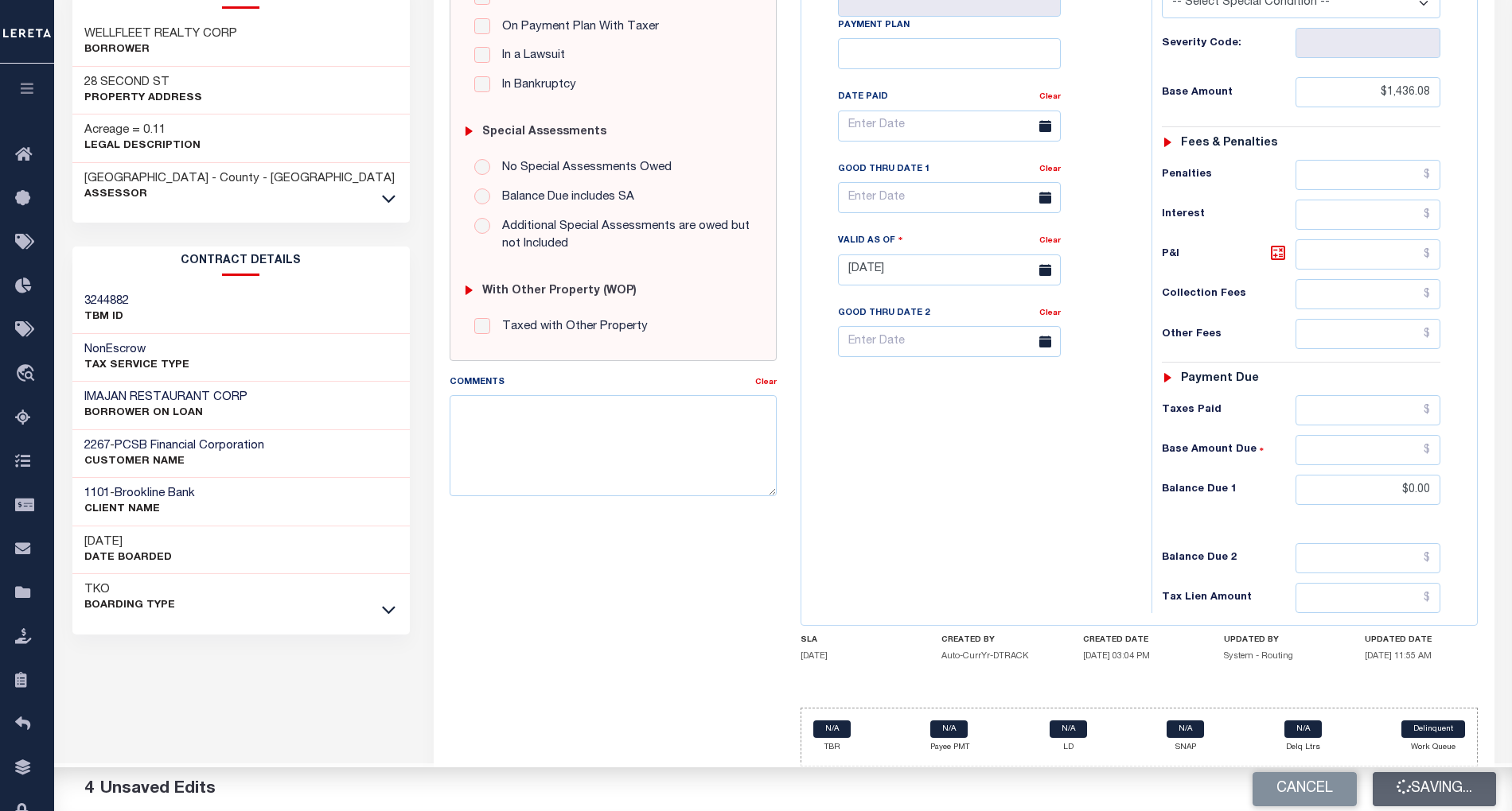
type input "$1,436.08"
type input "$0"
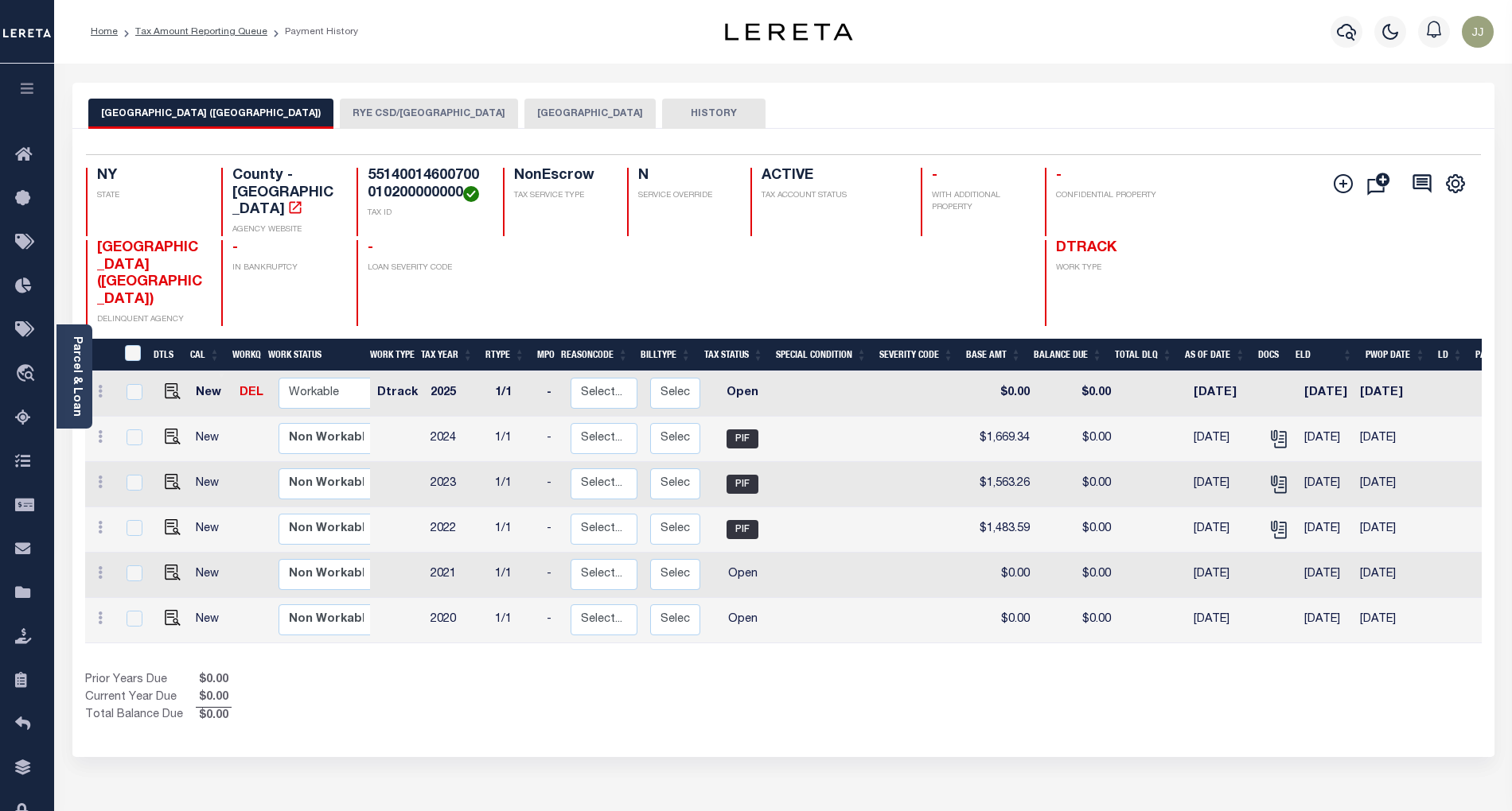
click at [524, 118] on button "[GEOGRAPHIC_DATA]" at bounding box center [590, 113] width 131 height 30
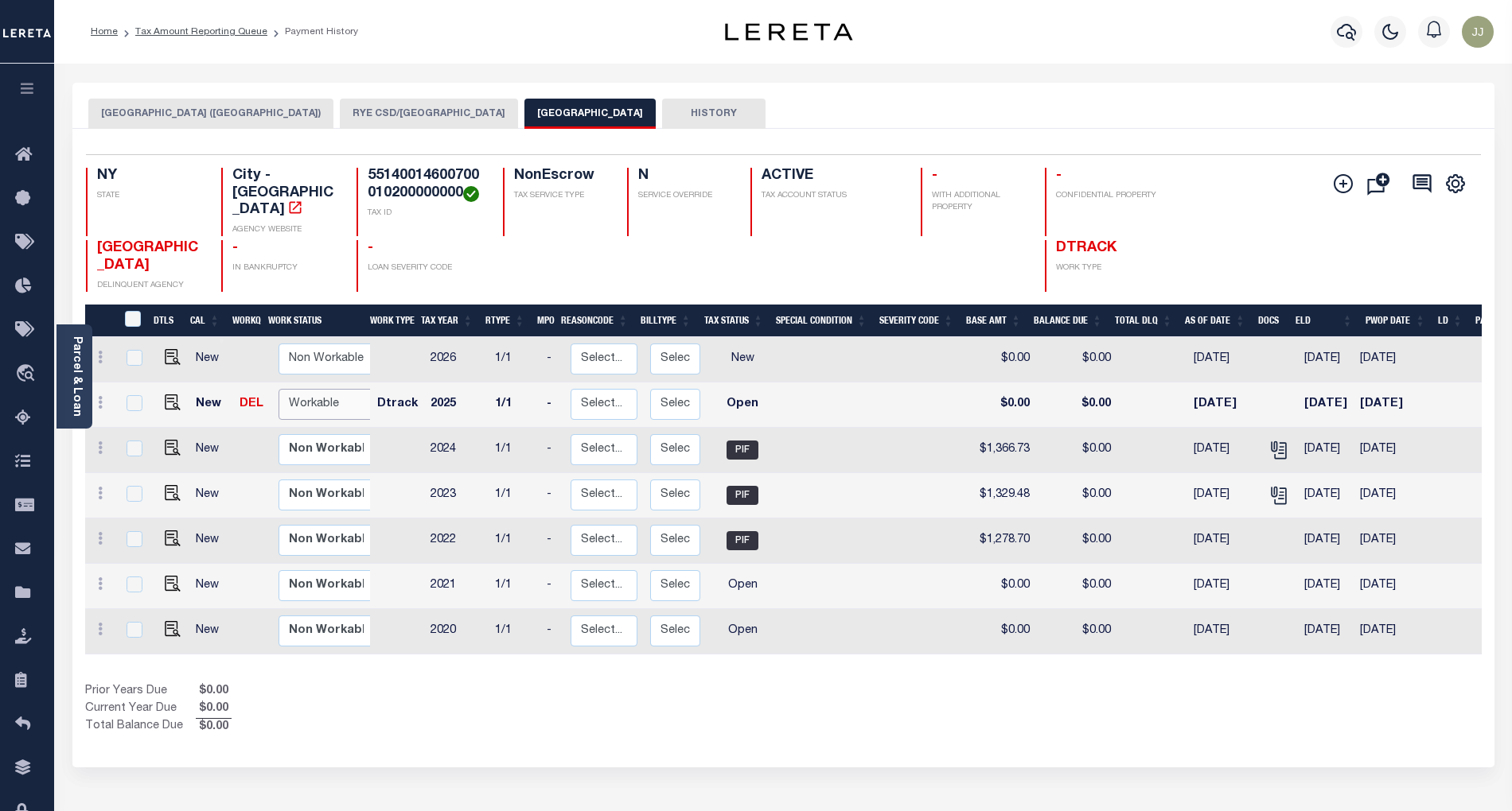
click at [326, 389] on select "Non Workable Workable" at bounding box center [326, 404] width 96 height 31
checkbox input "true"
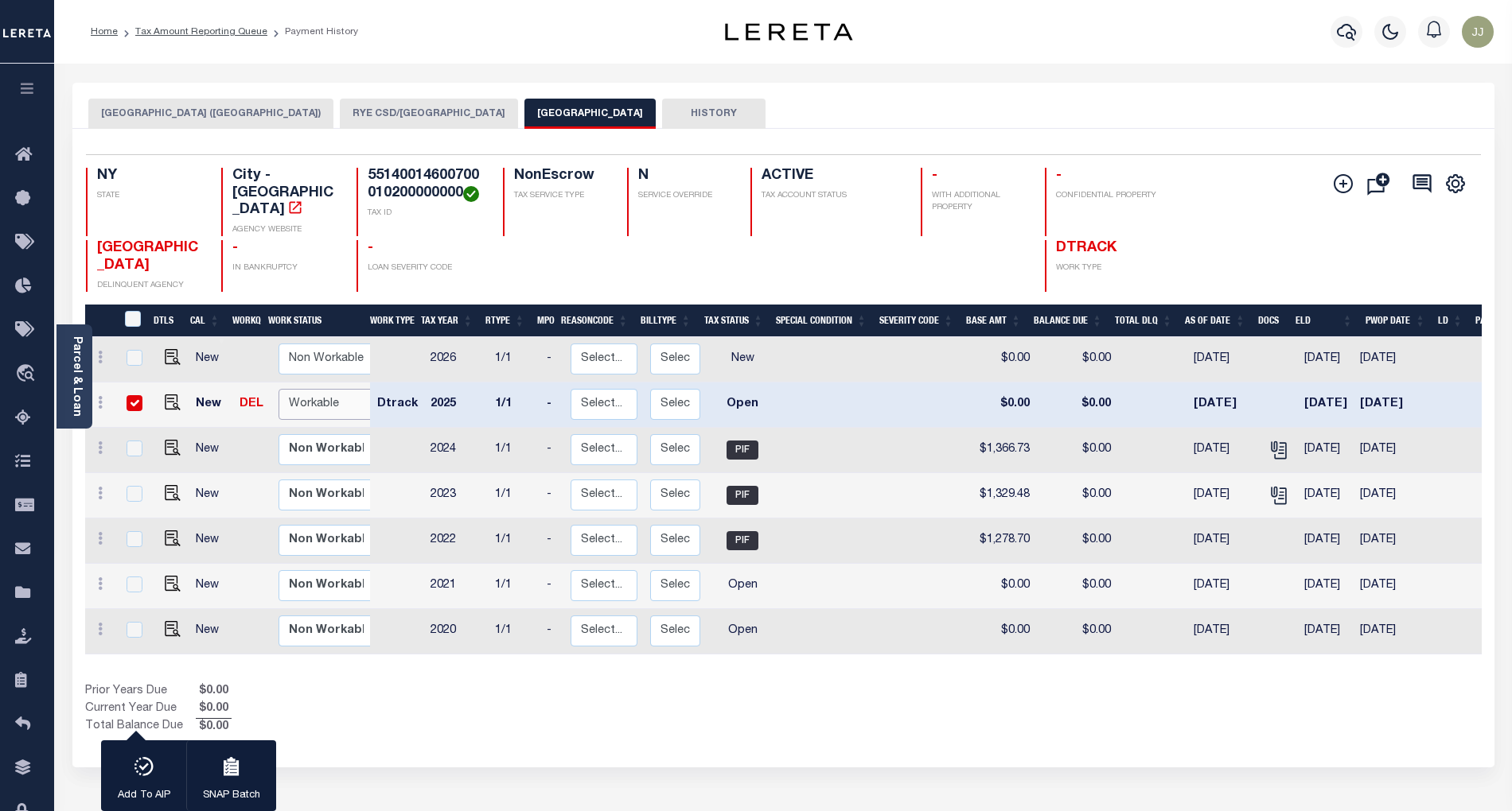
select select "true"
click at [278, 389] on select "Non Workable Workable" at bounding box center [326, 404] width 96 height 31
checkbox input "false"
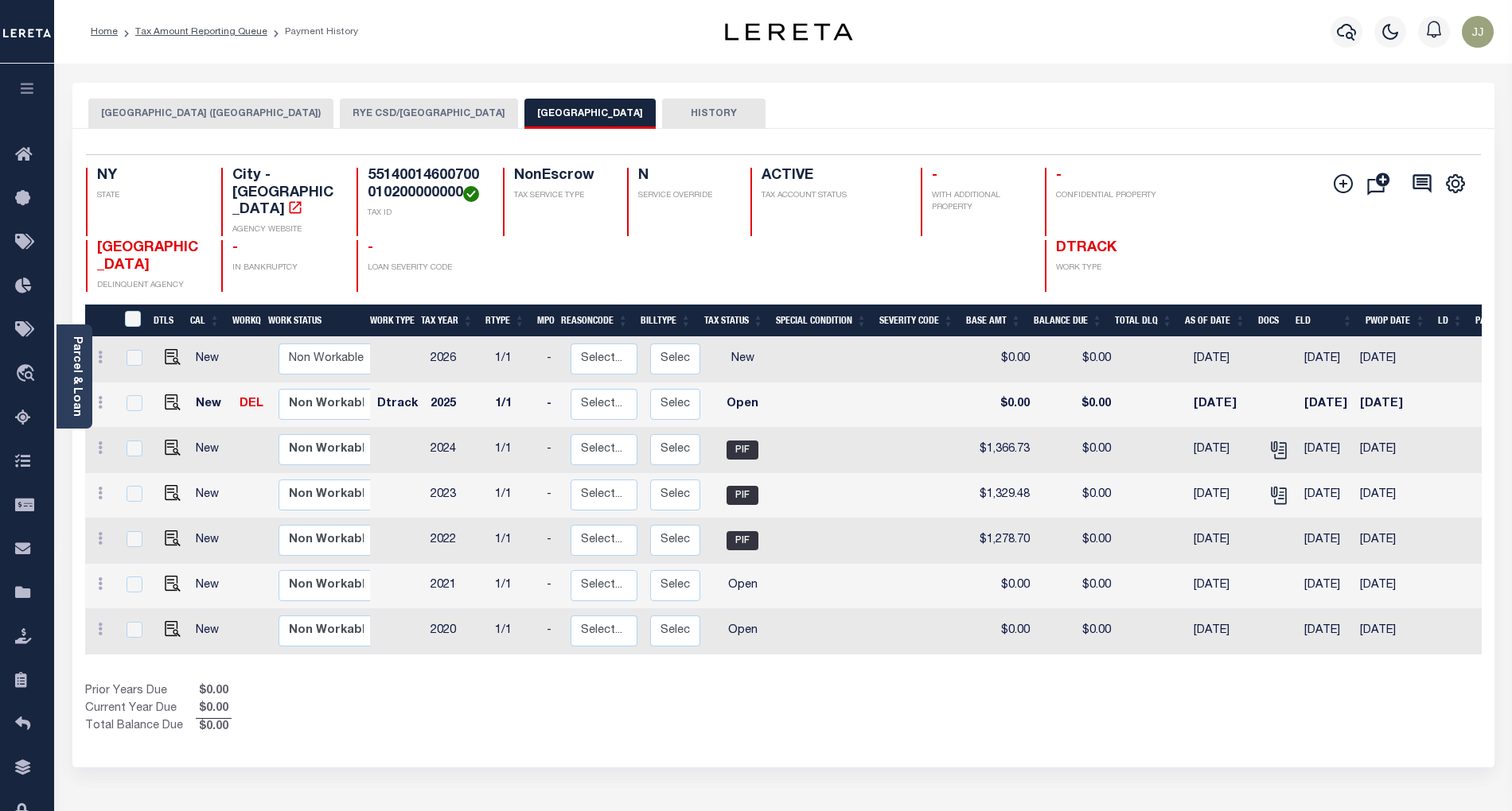
click at [185, 110] on button "[GEOGRAPHIC_DATA] ([GEOGRAPHIC_DATA])" at bounding box center [211, 113] width 245 height 30
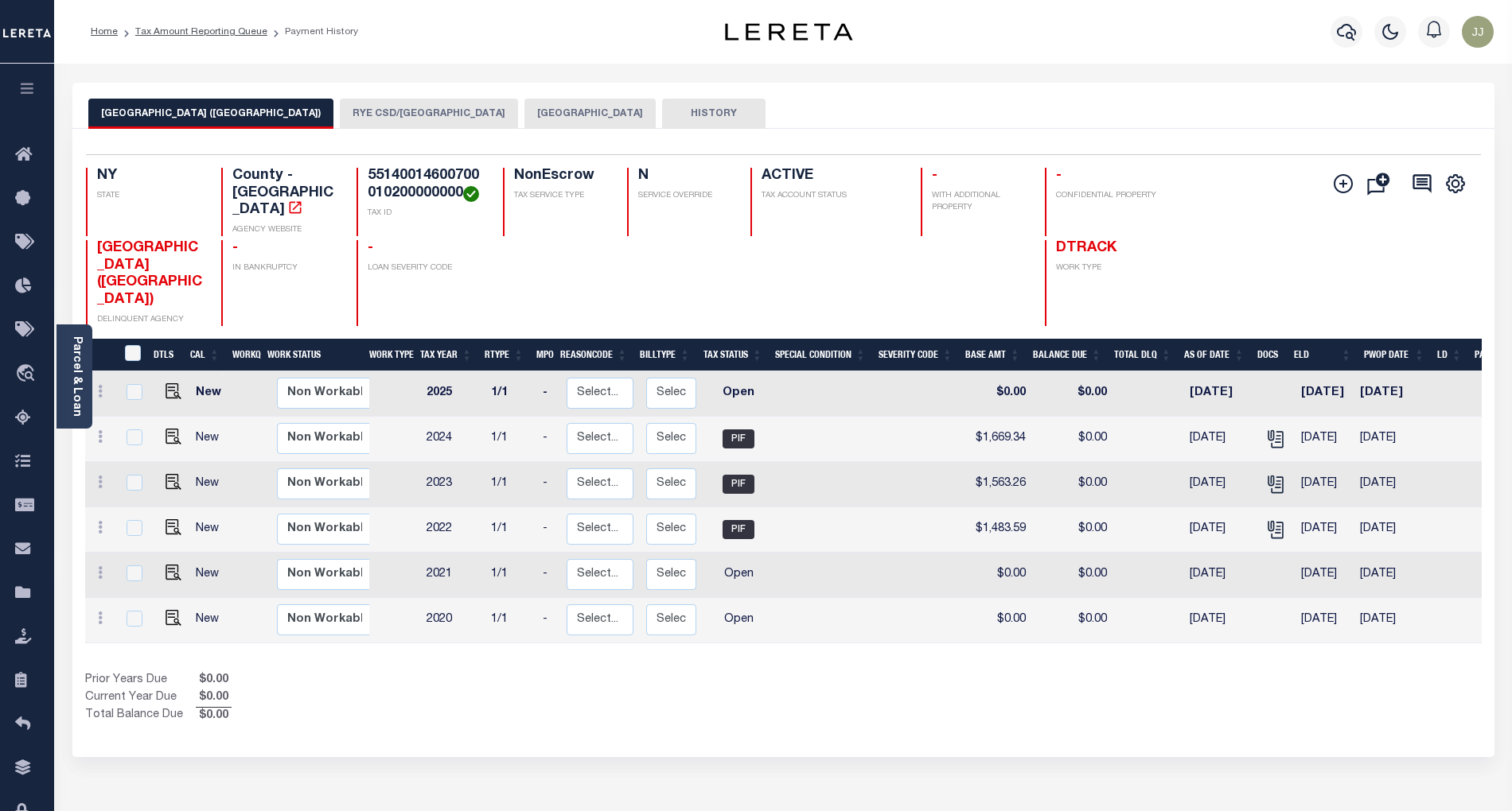
click at [348, 109] on button "RYE CSD/[GEOGRAPHIC_DATA]" at bounding box center [429, 113] width 178 height 30
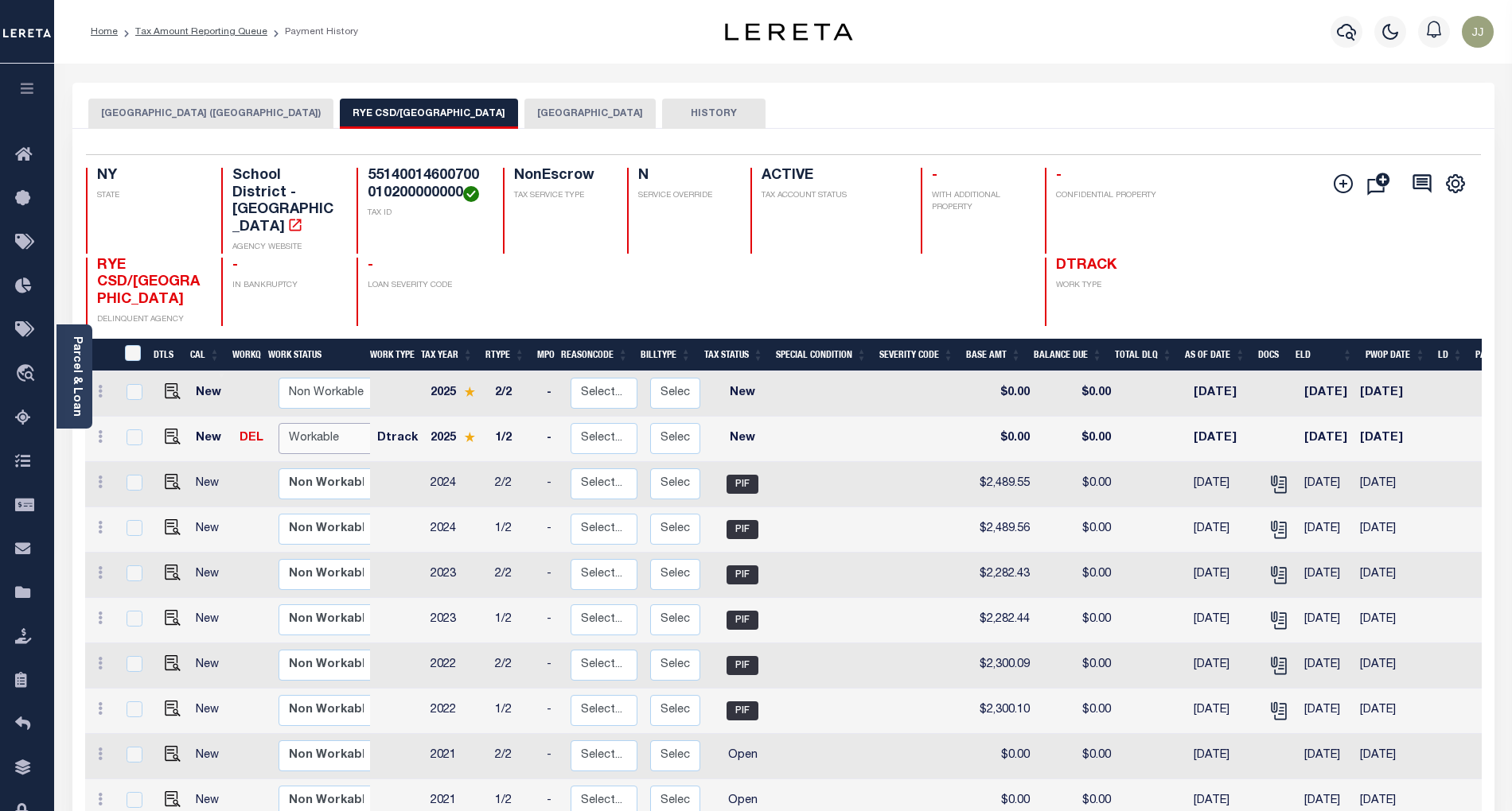
click at [317, 423] on select "Non Workable Workable" at bounding box center [326, 439] width 96 height 31
checkbox input "true"
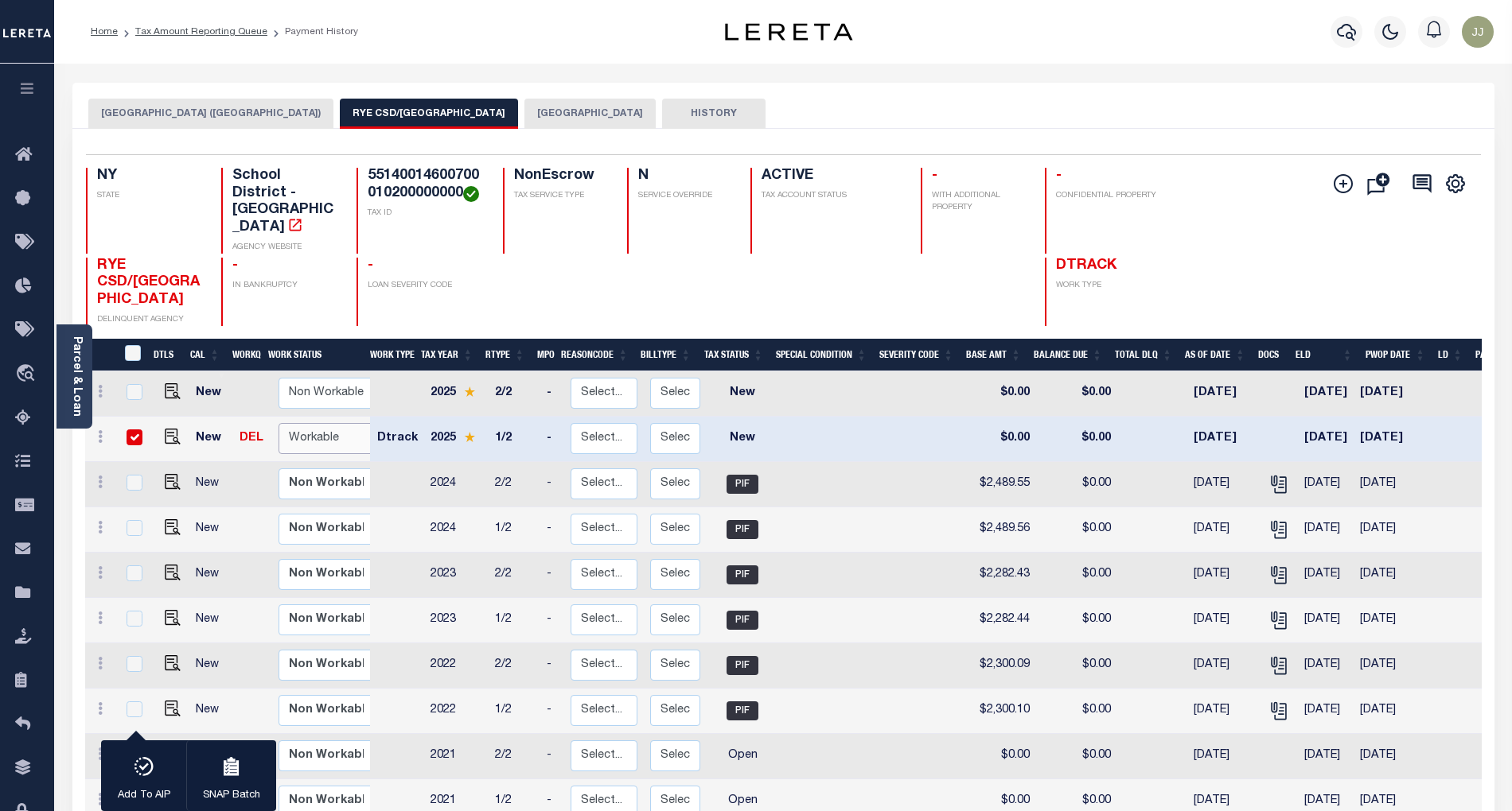
select select "true"
click at [278, 423] on select "Non Workable Workable" at bounding box center [326, 439] width 96 height 31
checkbox input "false"
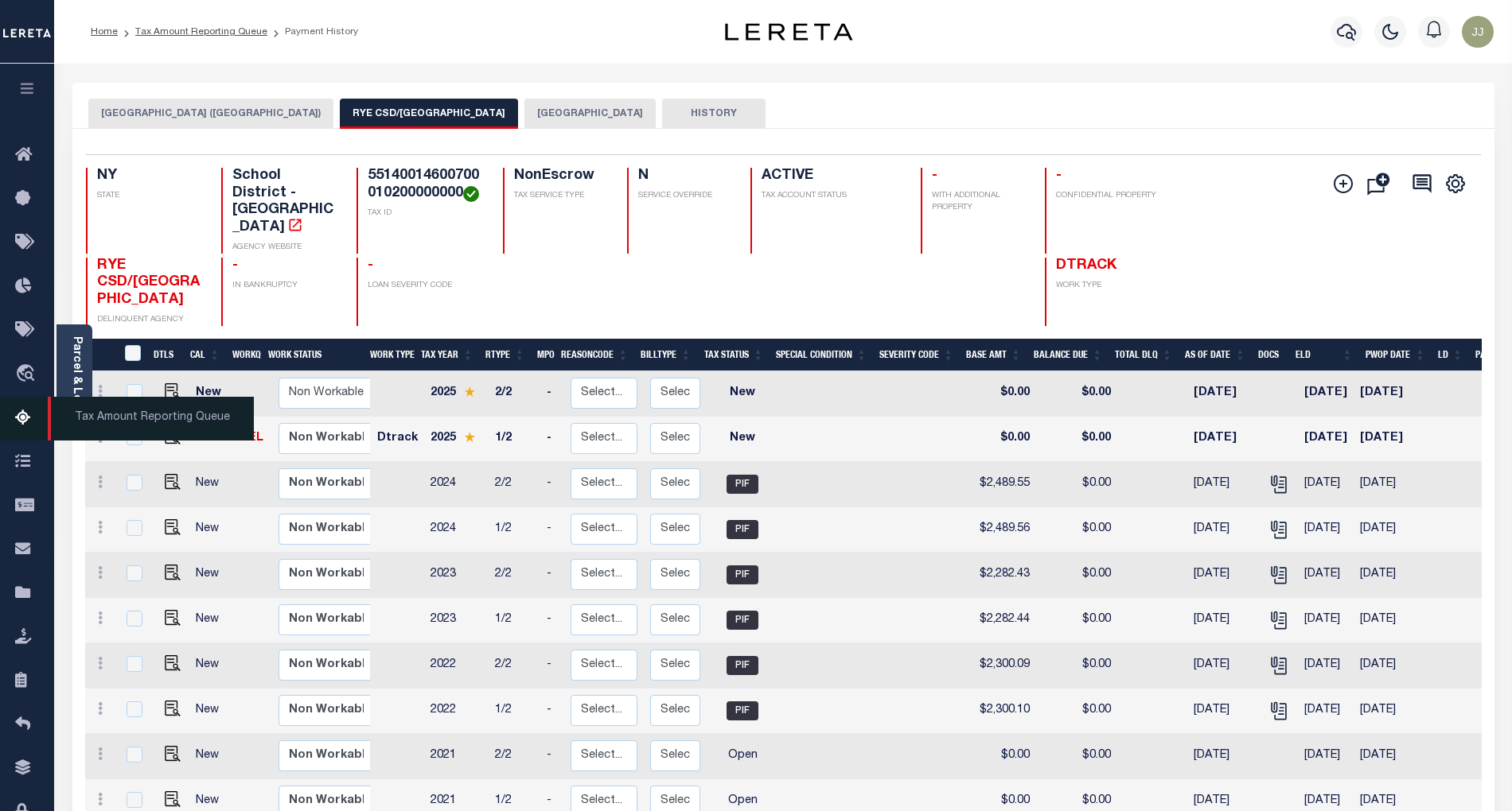
click at [26, 434] on link "Tax Amount Reporting Queue" at bounding box center [27, 419] width 54 height 44
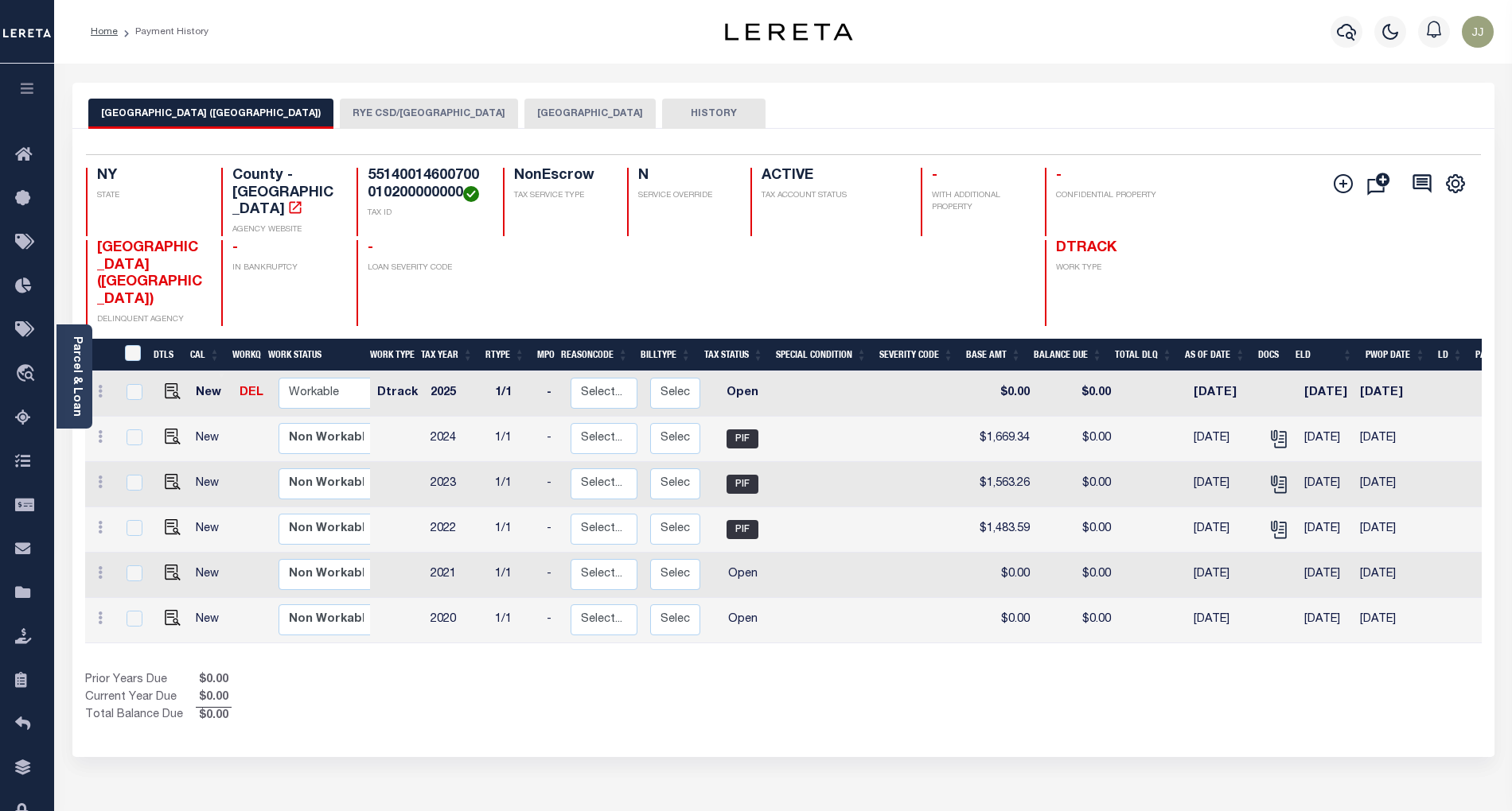
click at [524, 109] on button "RYE CITY" at bounding box center [590, 113] width 131 height 30
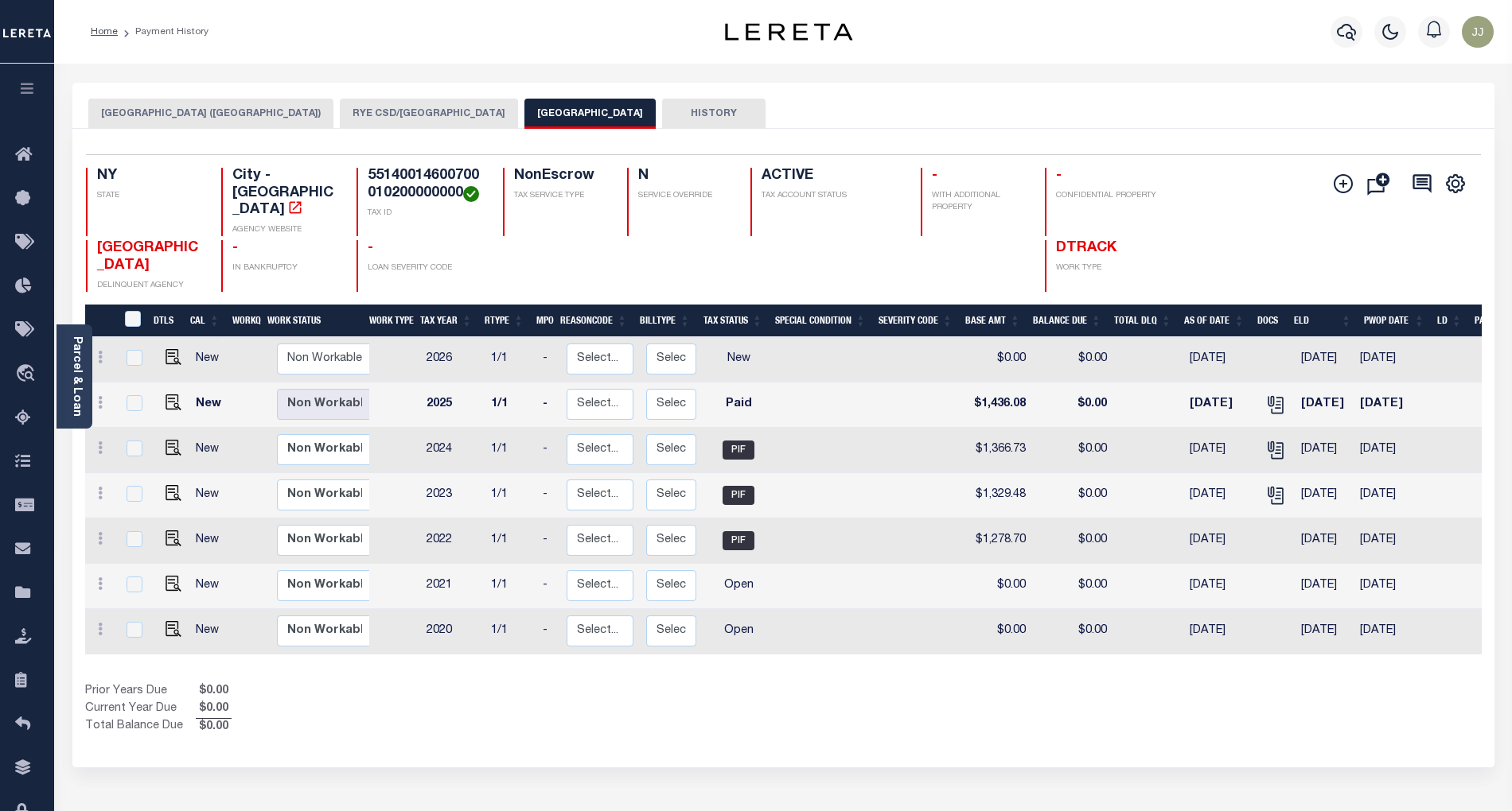
click at [201, 117] on button "RYE CITY (WESTCHESTER COUNTY)" at bounding box center [211, 113] width 245 height 30
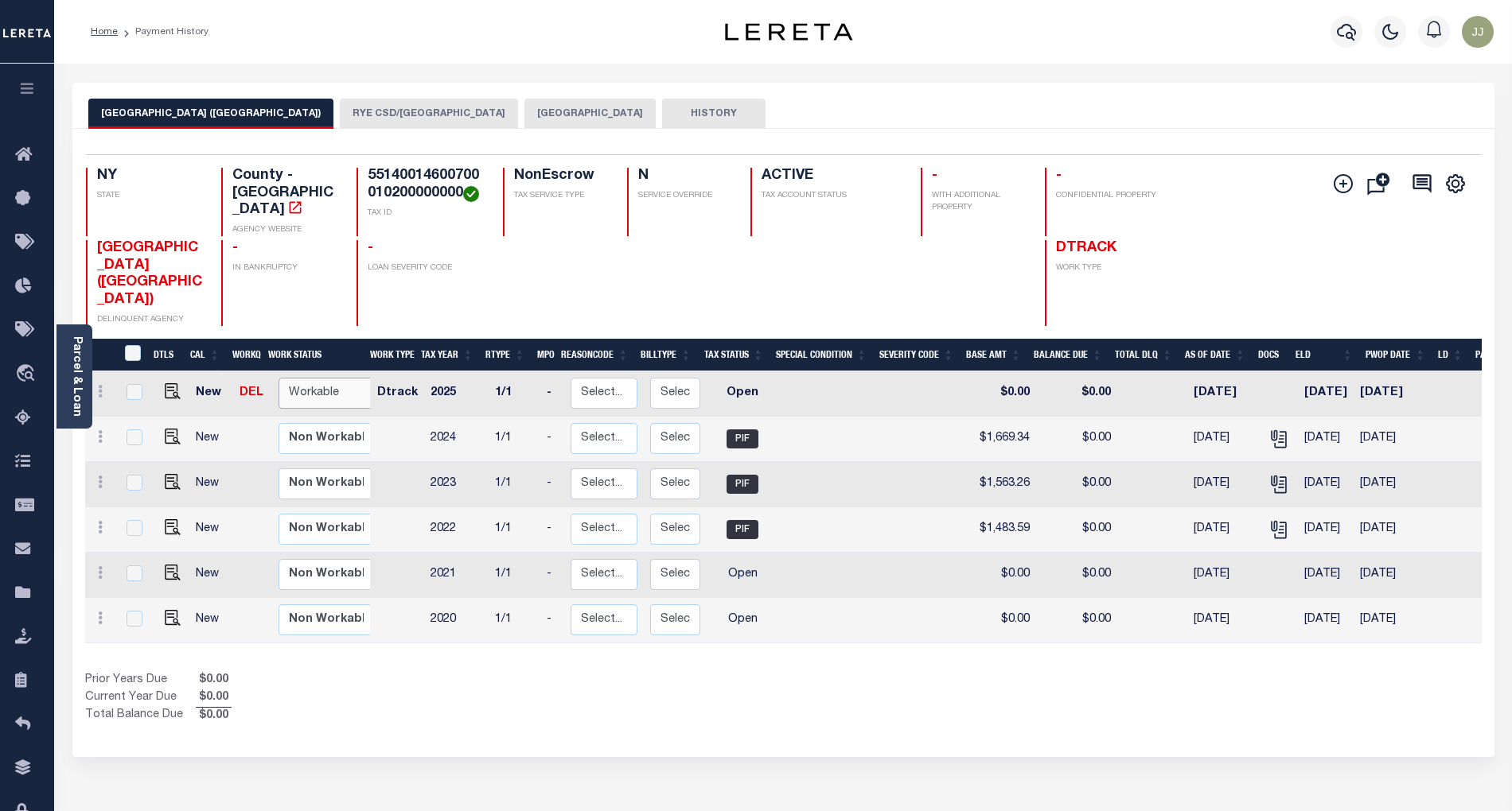
click at [312, 377] on select "Non Workable Workable" at bounding box center [326, 393] width 96 height 31
checkbox input "true"
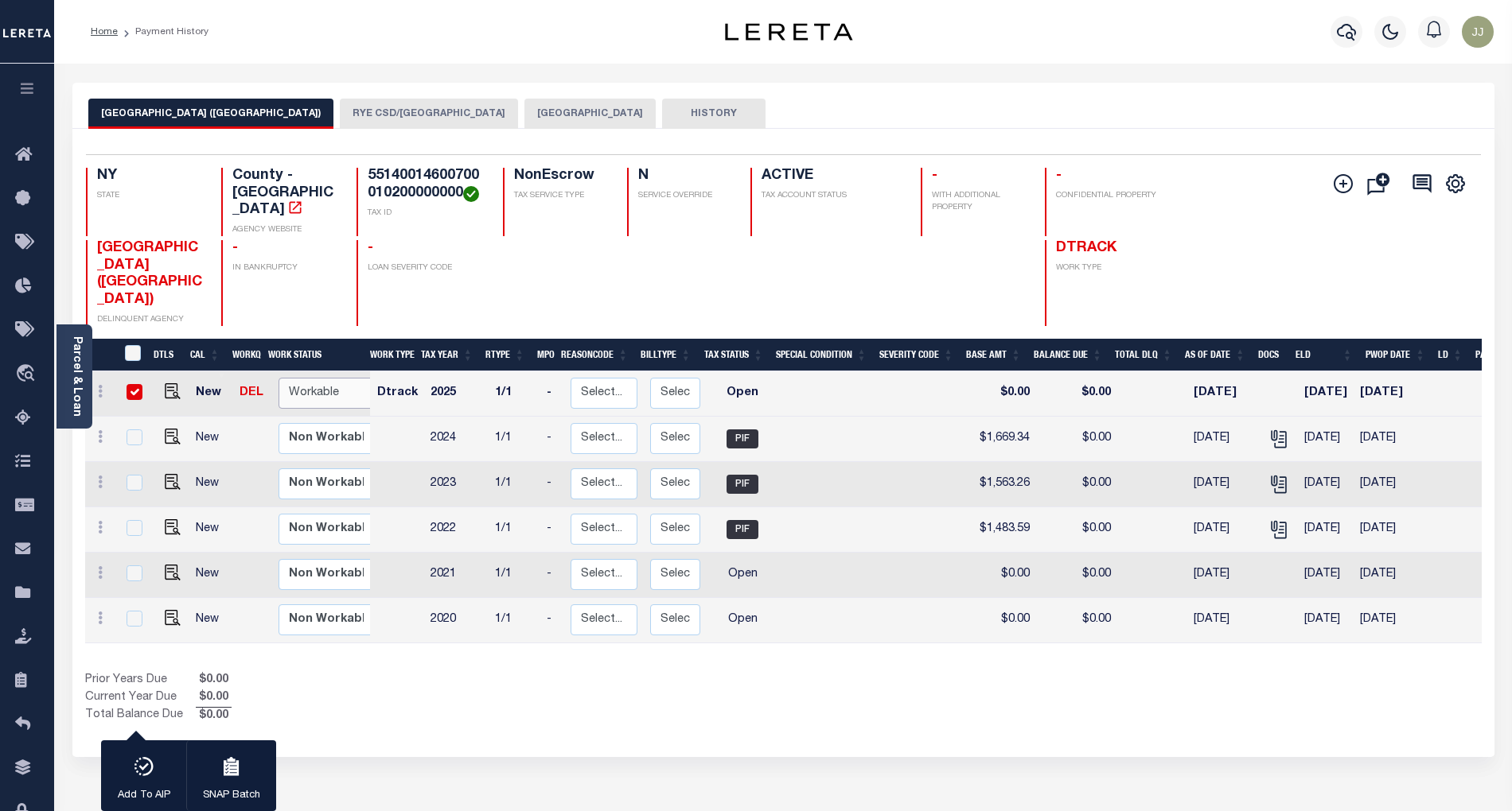
select select "true"
click at [278, 377] on select "Non Workable Workable" at bounding box center [326, 393] width 96 height 31
checkbox input "false"
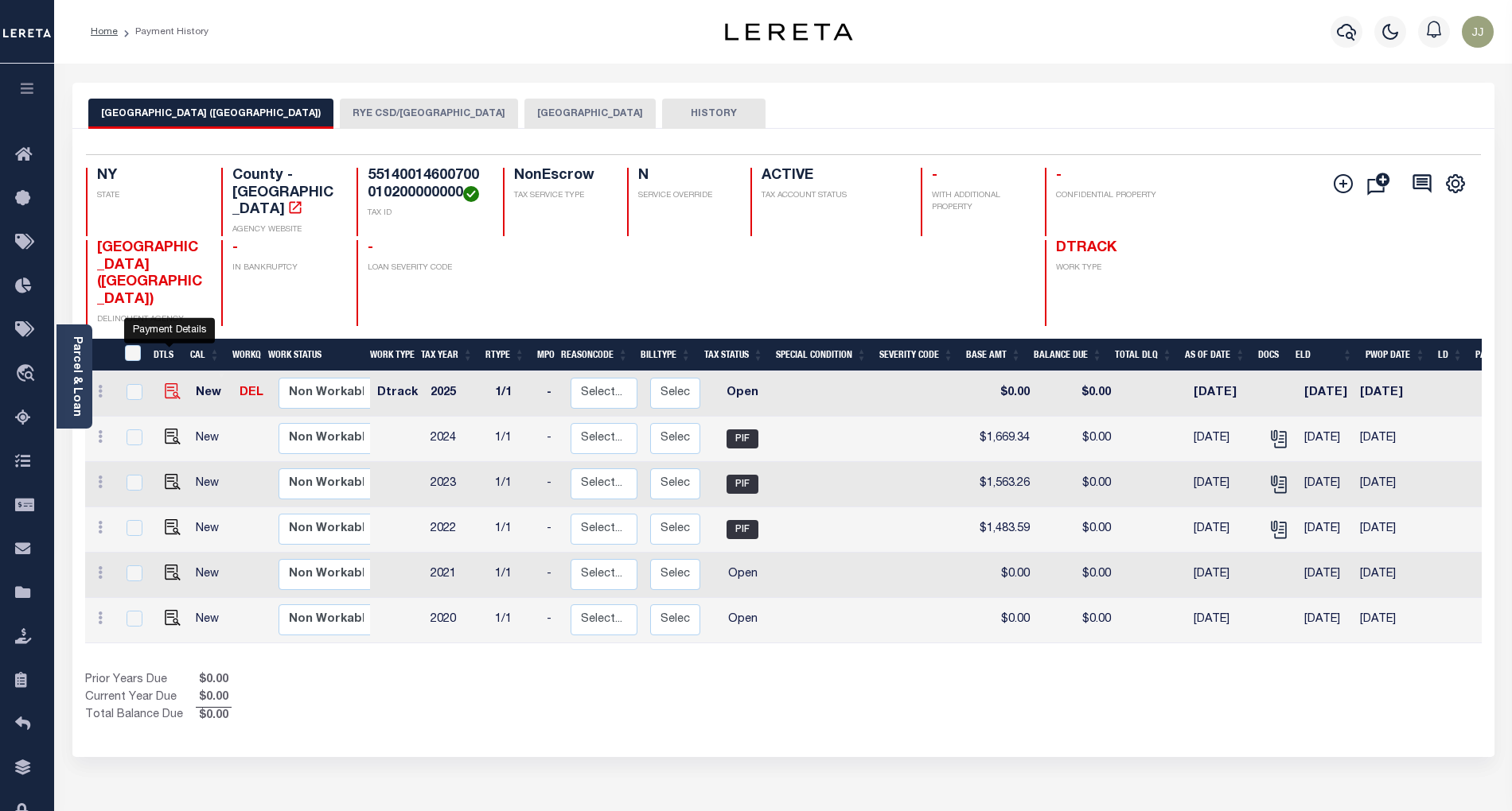
click at [169, 383] on img "" at bounding box center [173, 391] width 16 height 16
checkbox input "true"
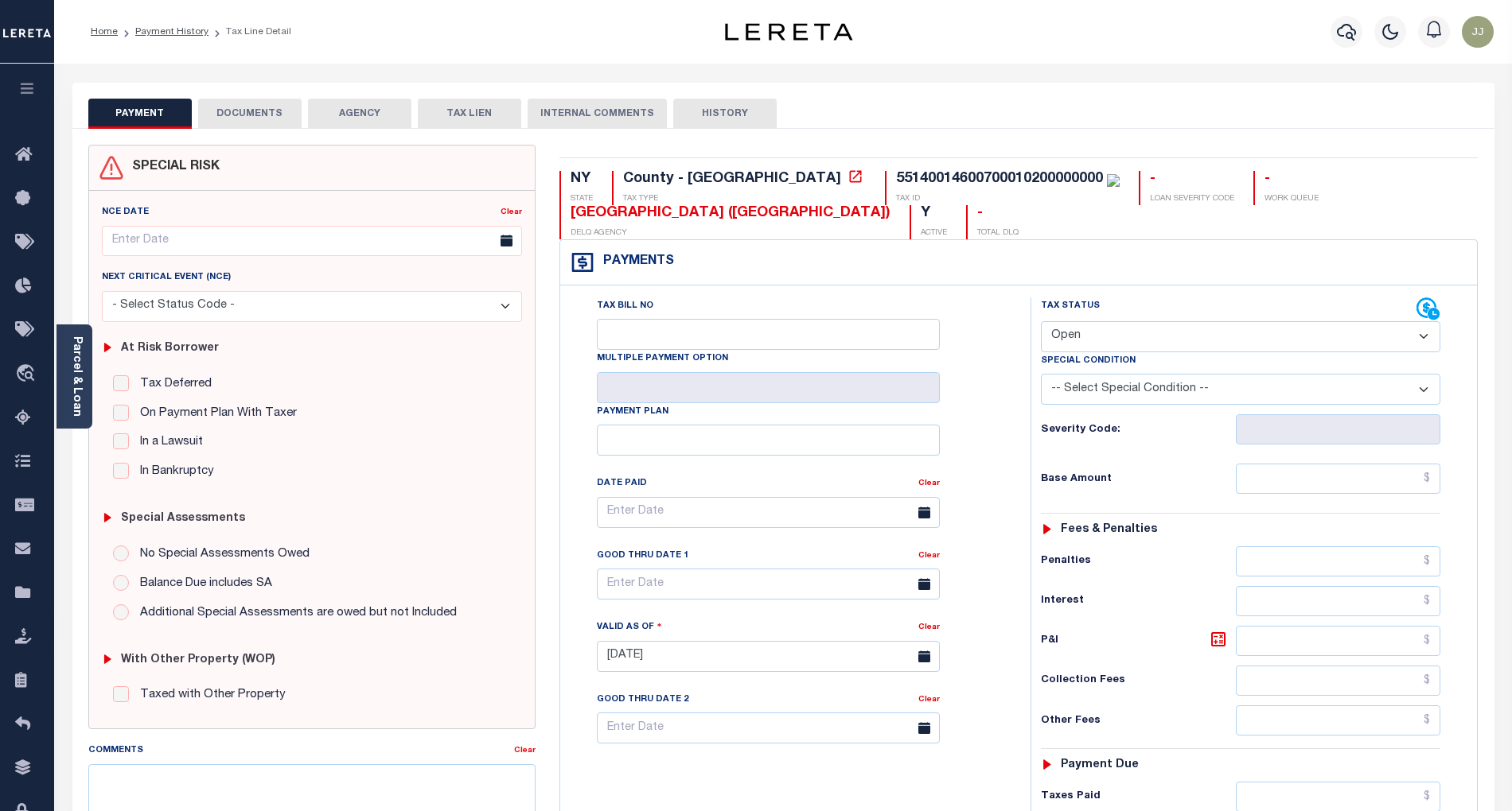
click at [1130, 338] on select "- Select Status Code - Open Due/Unpaid Paid Incomplete No Tax Due Internal Refu…" at bounding box center [1241, 337] width 399 height 31
select select "PYD"
click at [1041, 323] on select "- Select Status Code - Open Due/Unpaid Paid Incomplete No Tax Due Internal Refu…" at bounding box center [1241, 337] width 399 height 31
type input "[DATE]"
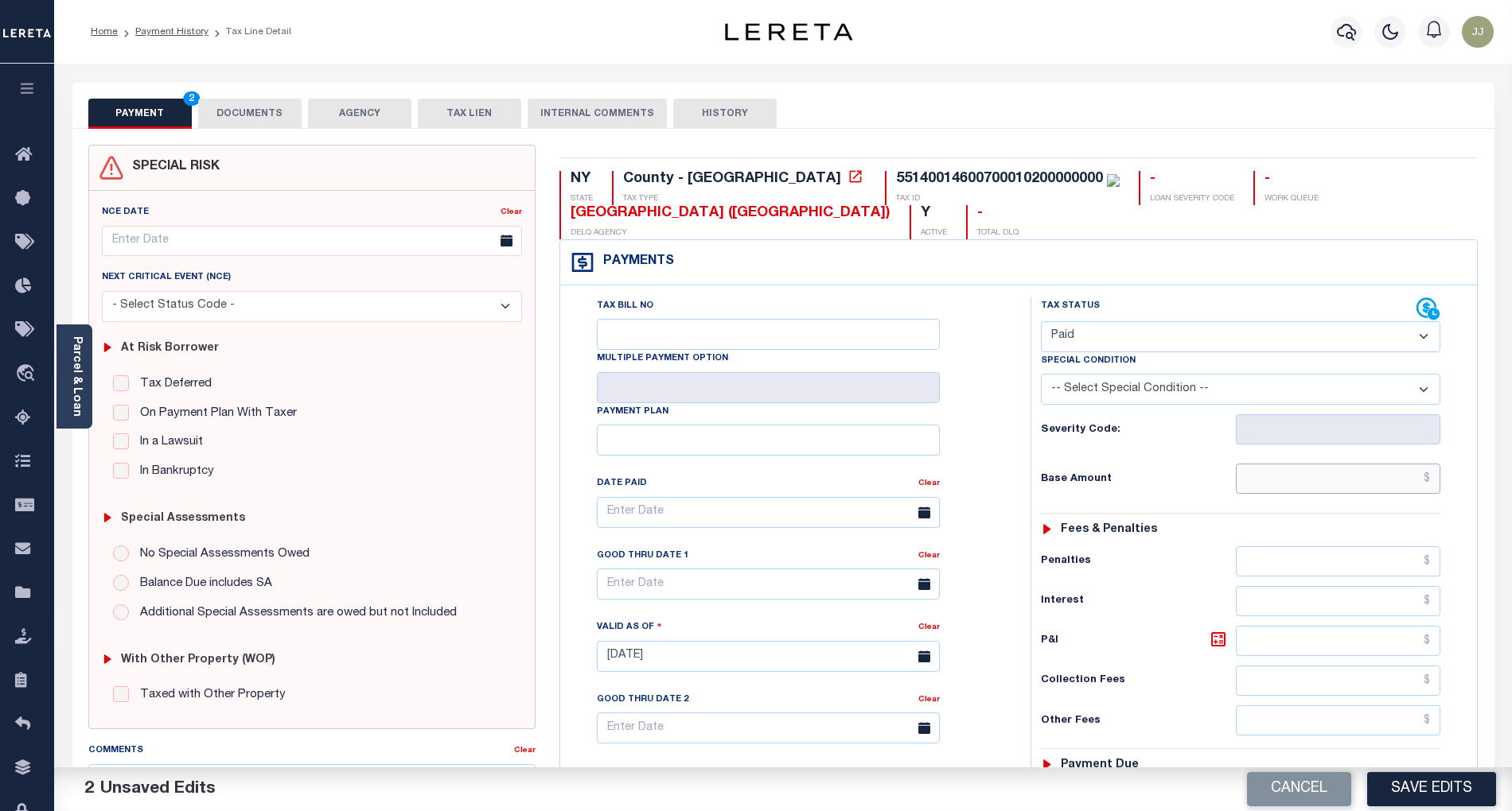
click at [1281, 482] on input "text" at bounding box center [1338, 478] width 206 height 30
type input "$0.00"
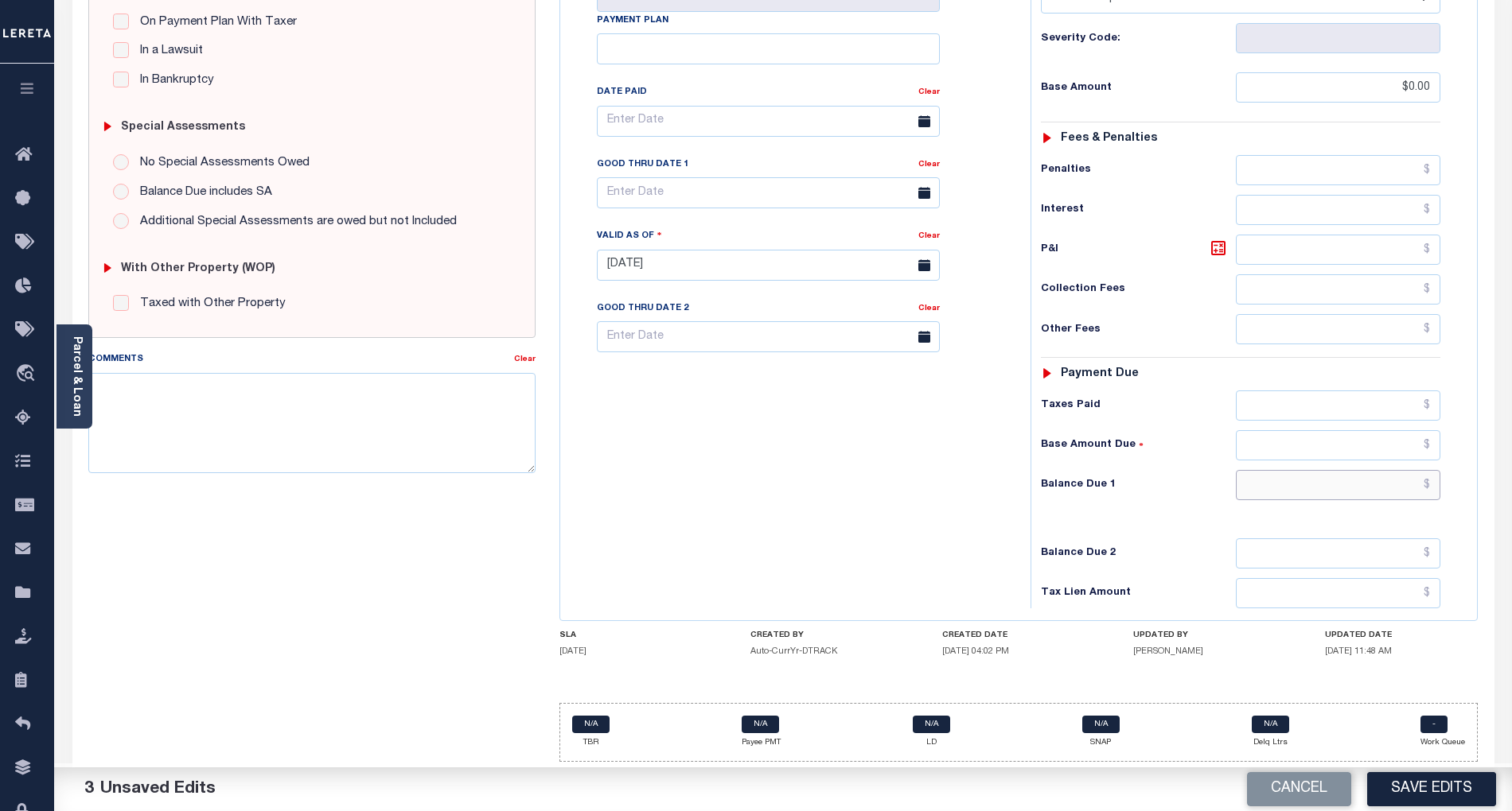
click at [1350, 474] on input "text" at bounding box center [1338, 485] width 206 height 30
paste input "1,705.33"
type input "$1,705.33"
drag, startPoint x: 1369, startPoint y: 482, endPoint x: 1515, endPoint y: 484, distance: 146.0
click at [1511, 484] on html "Home Payment History Tax Line Detail" at bounding box center [756, 210] width 1512 height 1202
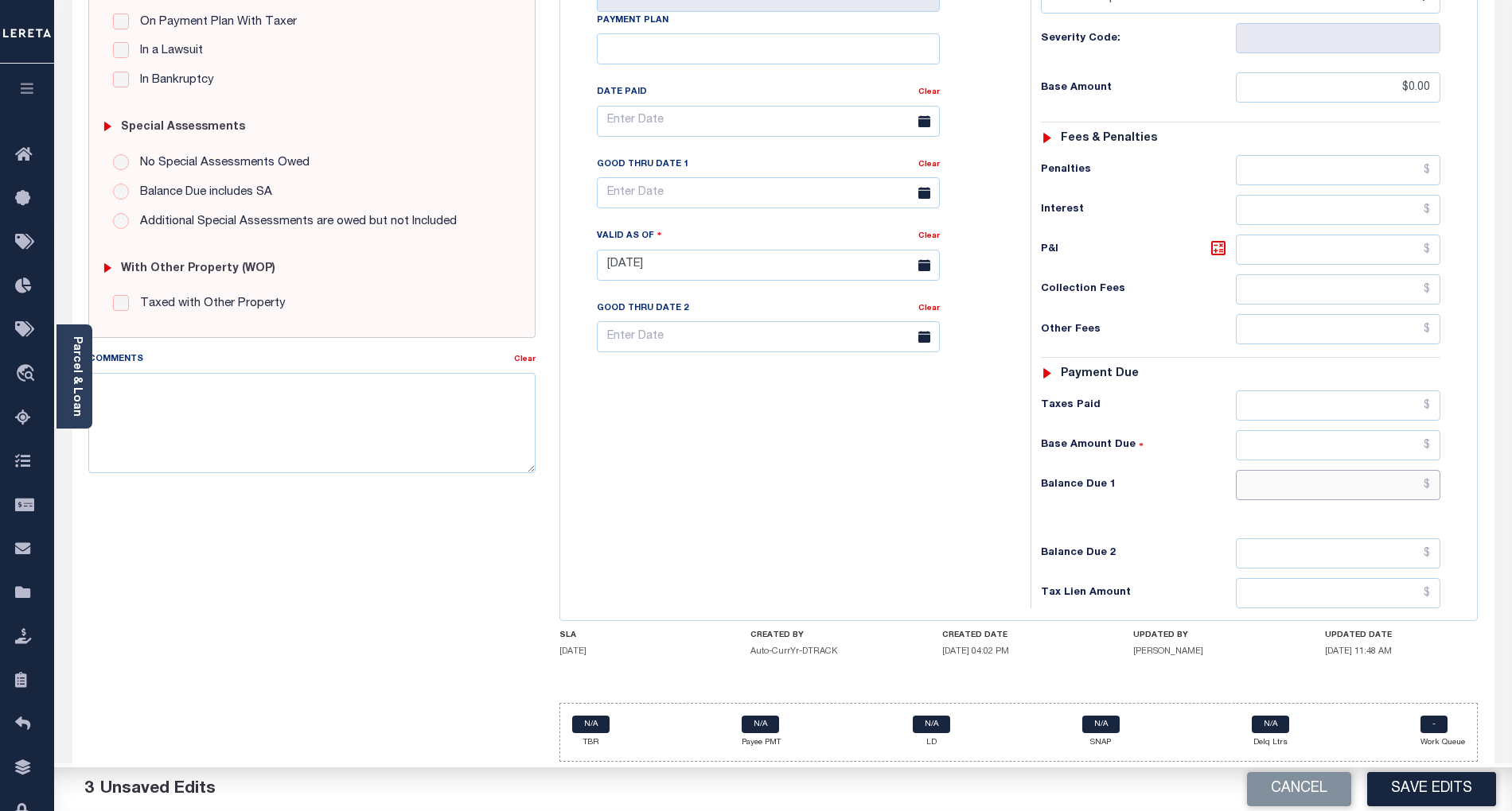
click at [1394, 478] on input "text" at bounding box center [1338, 485] width 206 height 30
type input "$0.00"
drag, startPoint x: 1426, startPoint y: 83, endPoint x: 1354, endPoint y: 96, distance: 73.2
click at [1363, 89] on input "$0.00" at bounding box center [1338, 87] width 206 height 30
paste input "1,705.33"
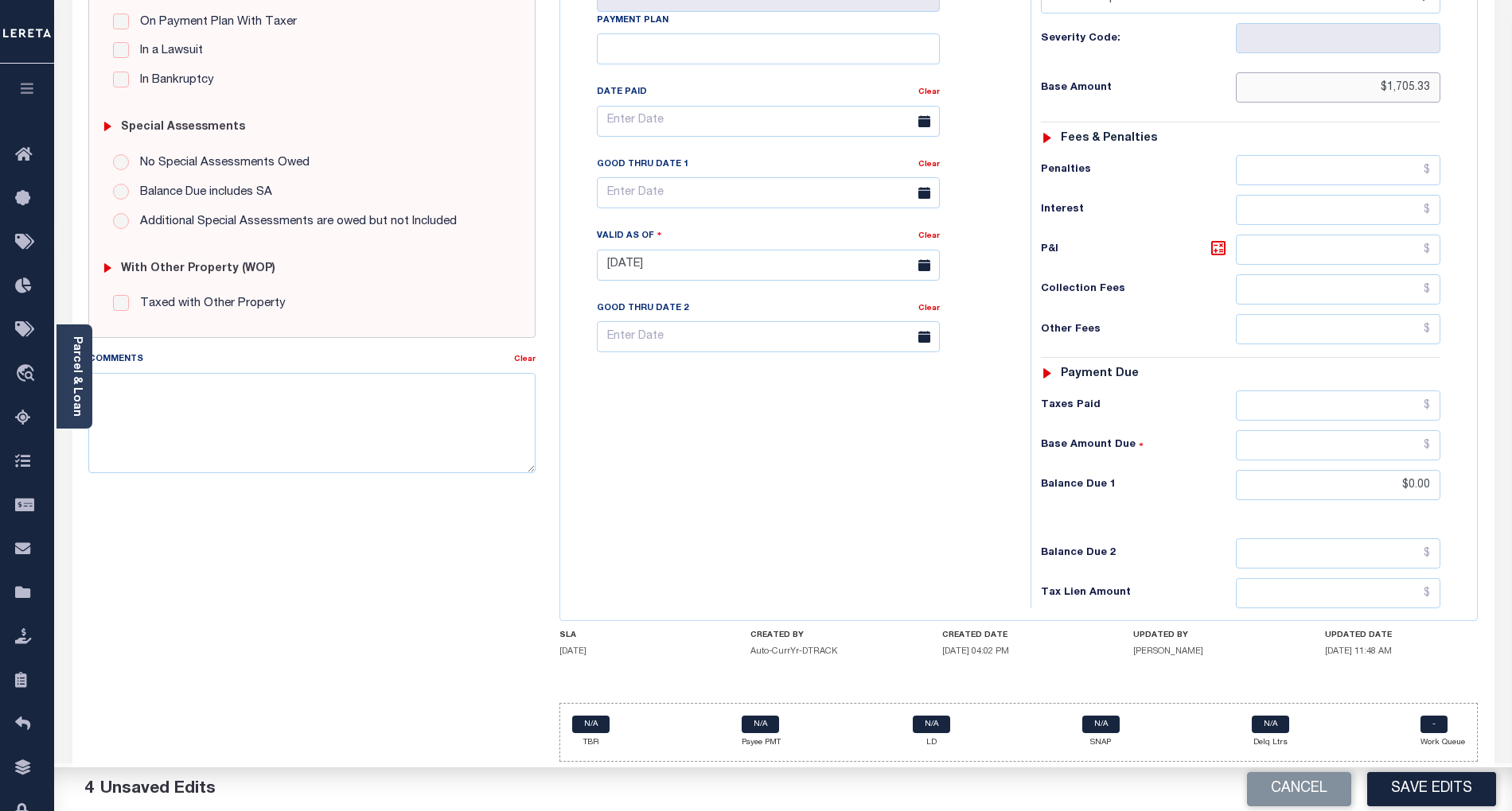
type input "$1,705.33"
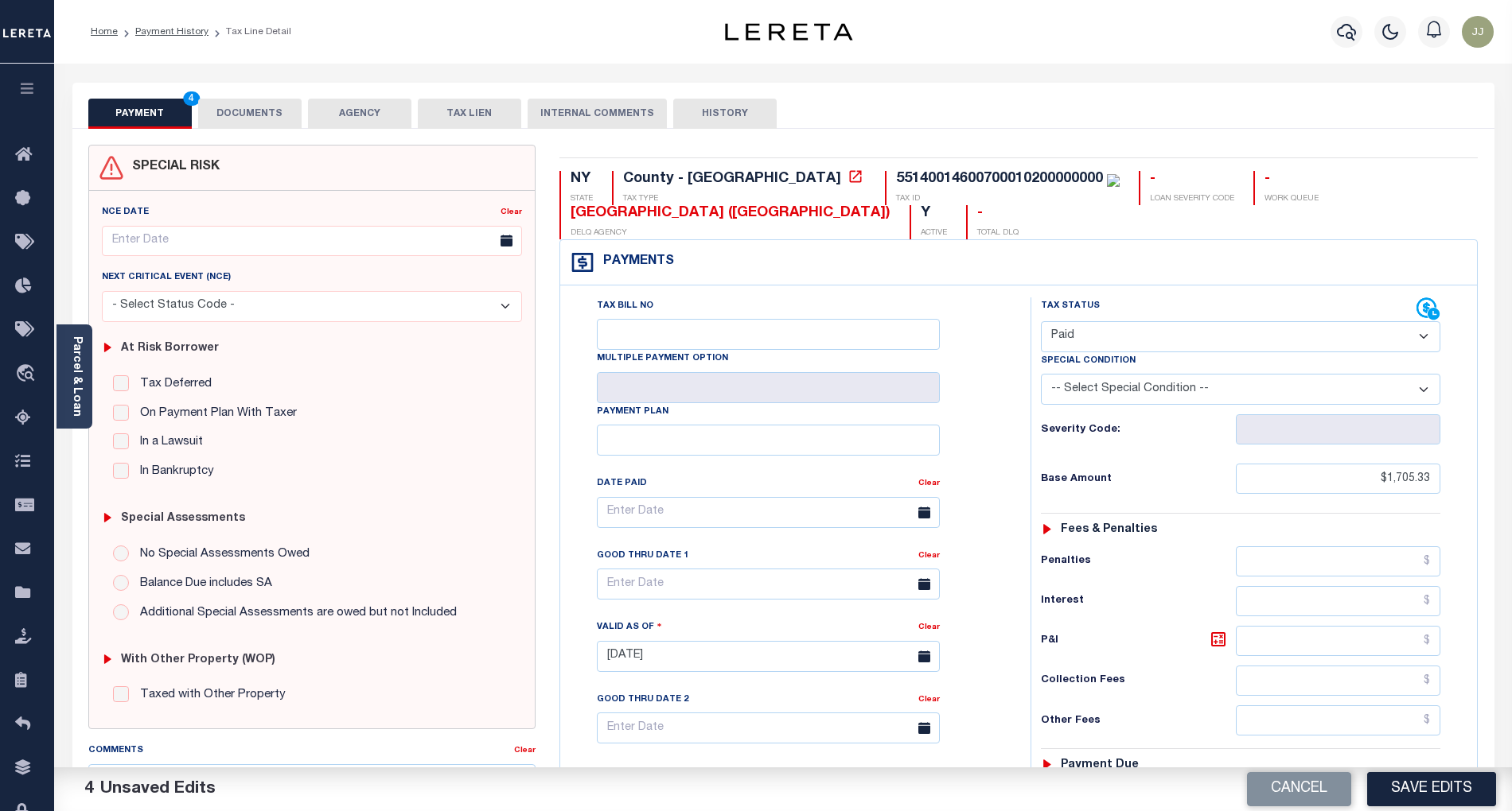
click at [256, 105] on button "DOCUMENTS" at bounding box center [250, 113] width 104 height 30
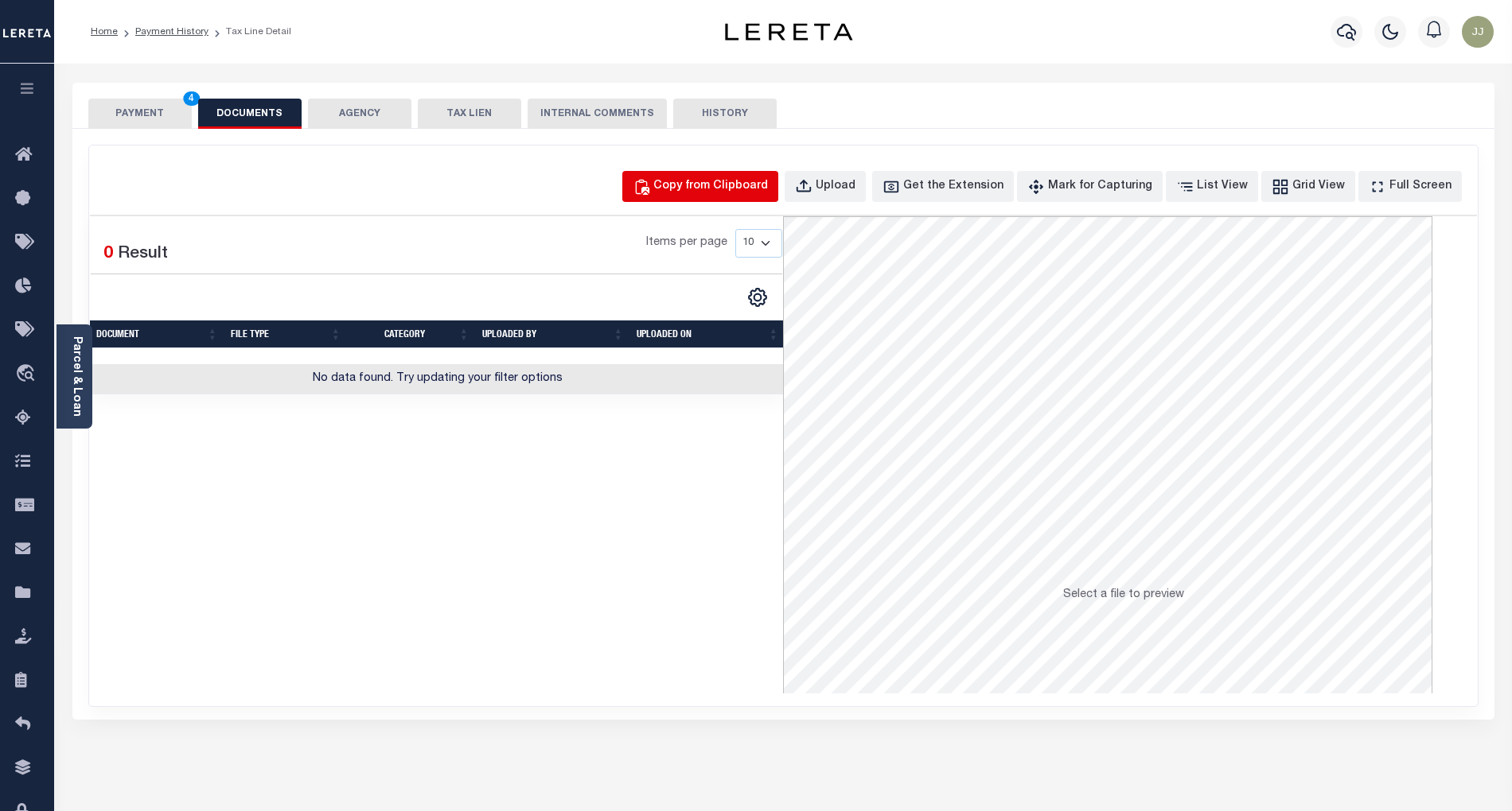
click at [740, 186] on div "Copy from Clipboard" at bounding box center [710, 187] width 115 height 17
select select "POP"
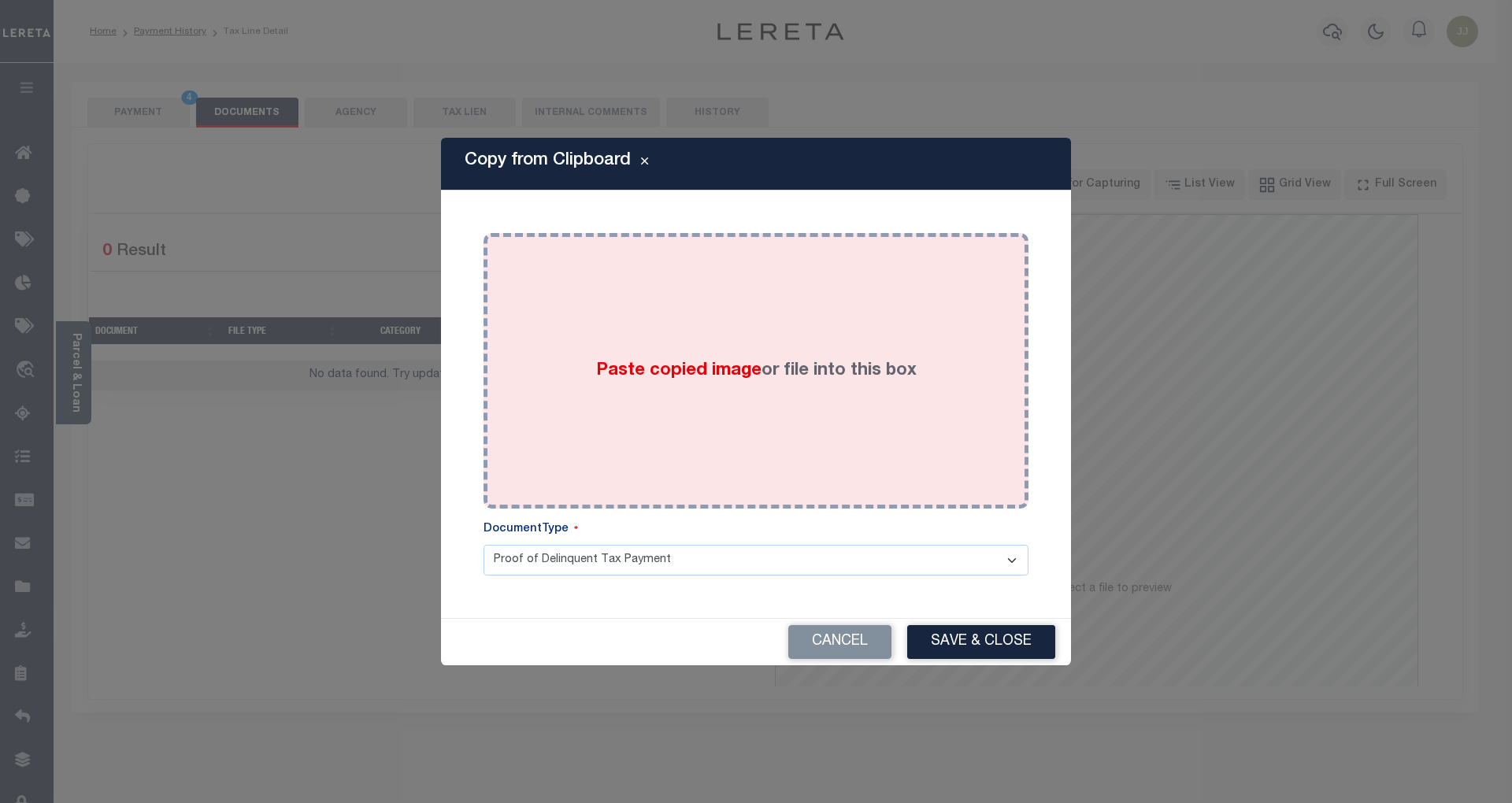
click at [711, 348] on div "Paste copied image or file into this box" at bounding box center [756, 370] width 522 height 252
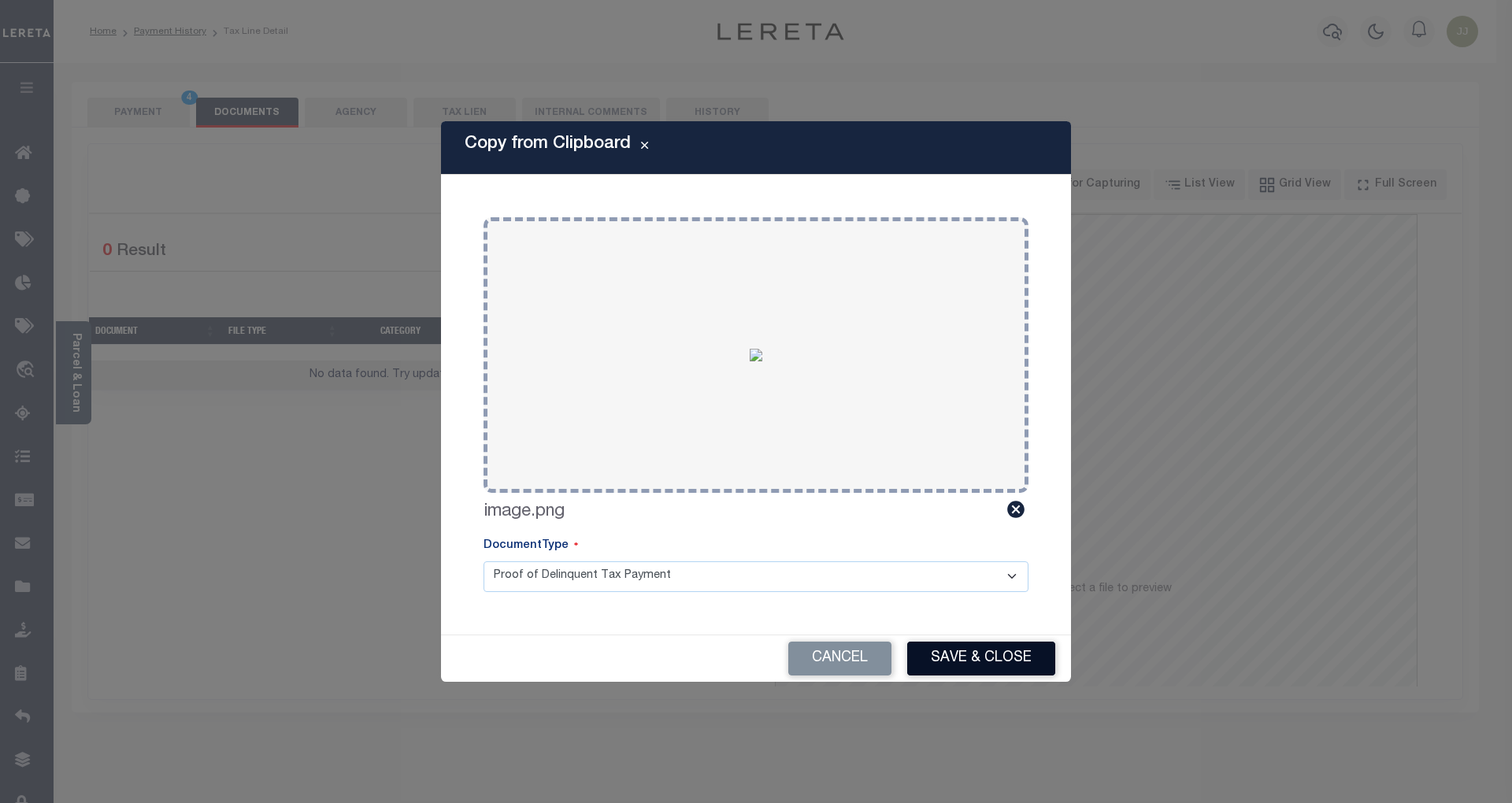
click at [937, 655] on button "Save & Close" at bounding box center [981, 659] width 148 height 34
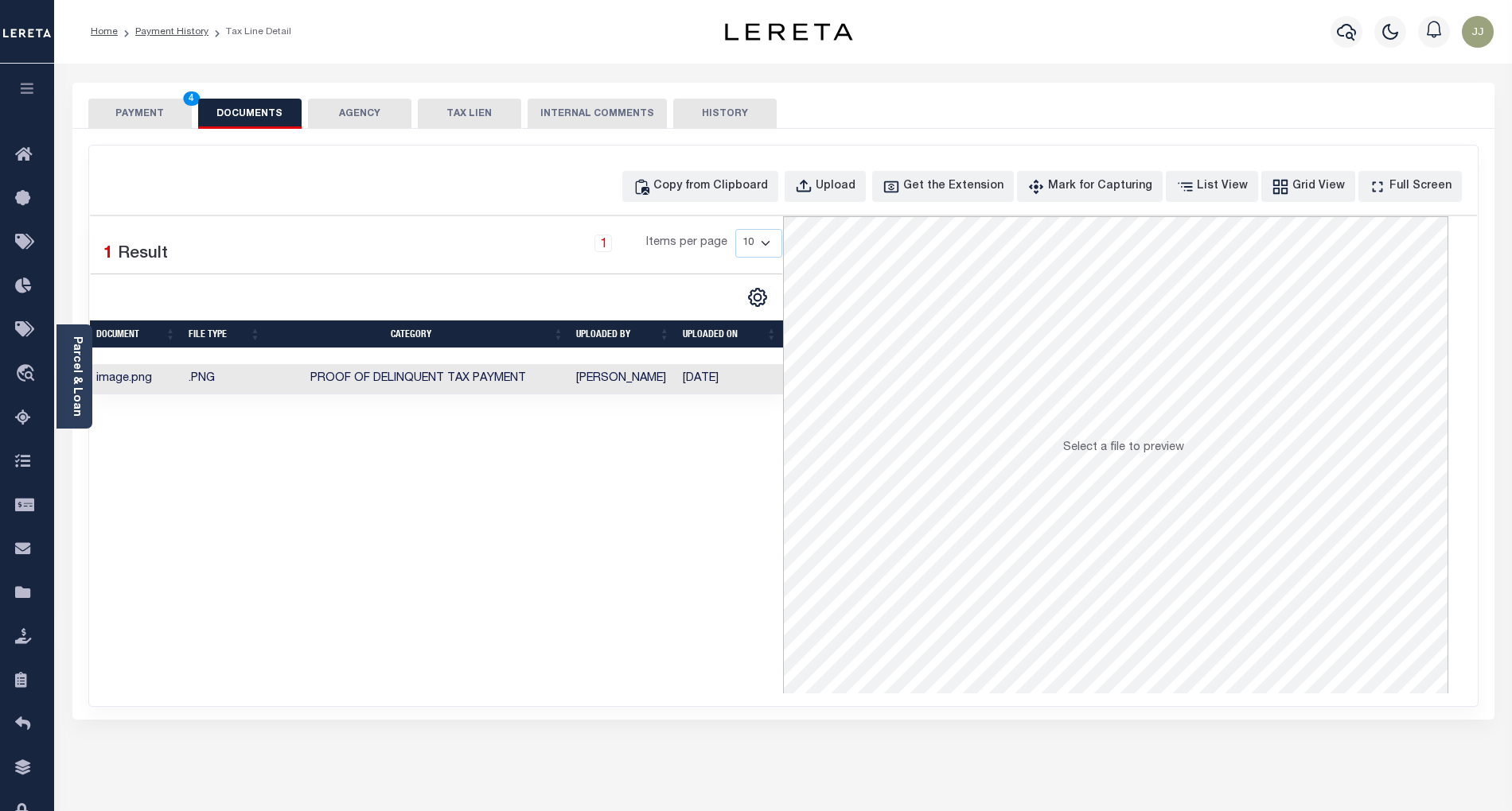
click at [134, 104] on button "PAYMENT 4" at bounding box center [140, 113] width 104 height 30
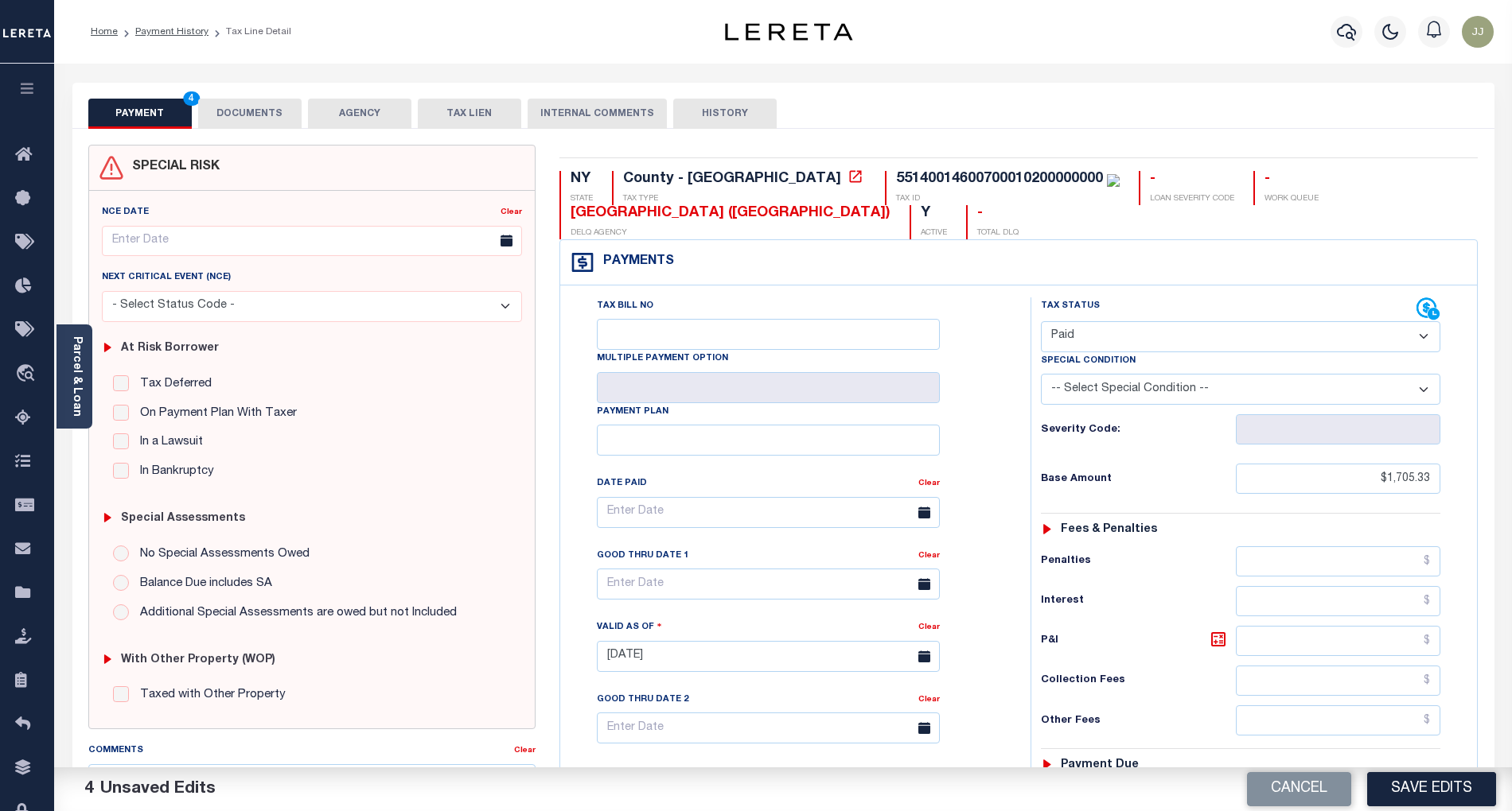
scroll to position [398, 0]
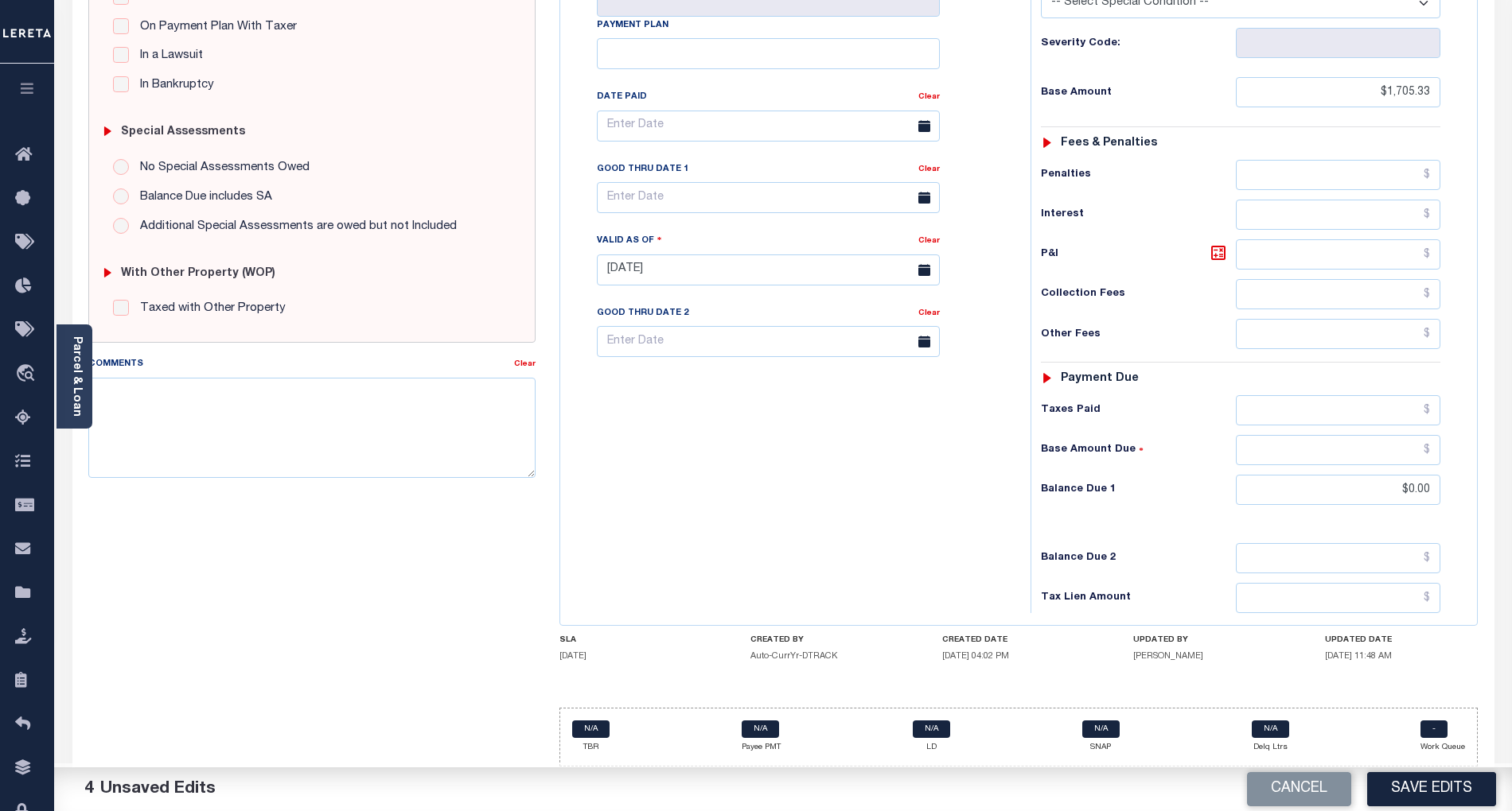
click at [1433, 781] on button "Save Edits" at bounding box center [1431, 789] width 129 height 35
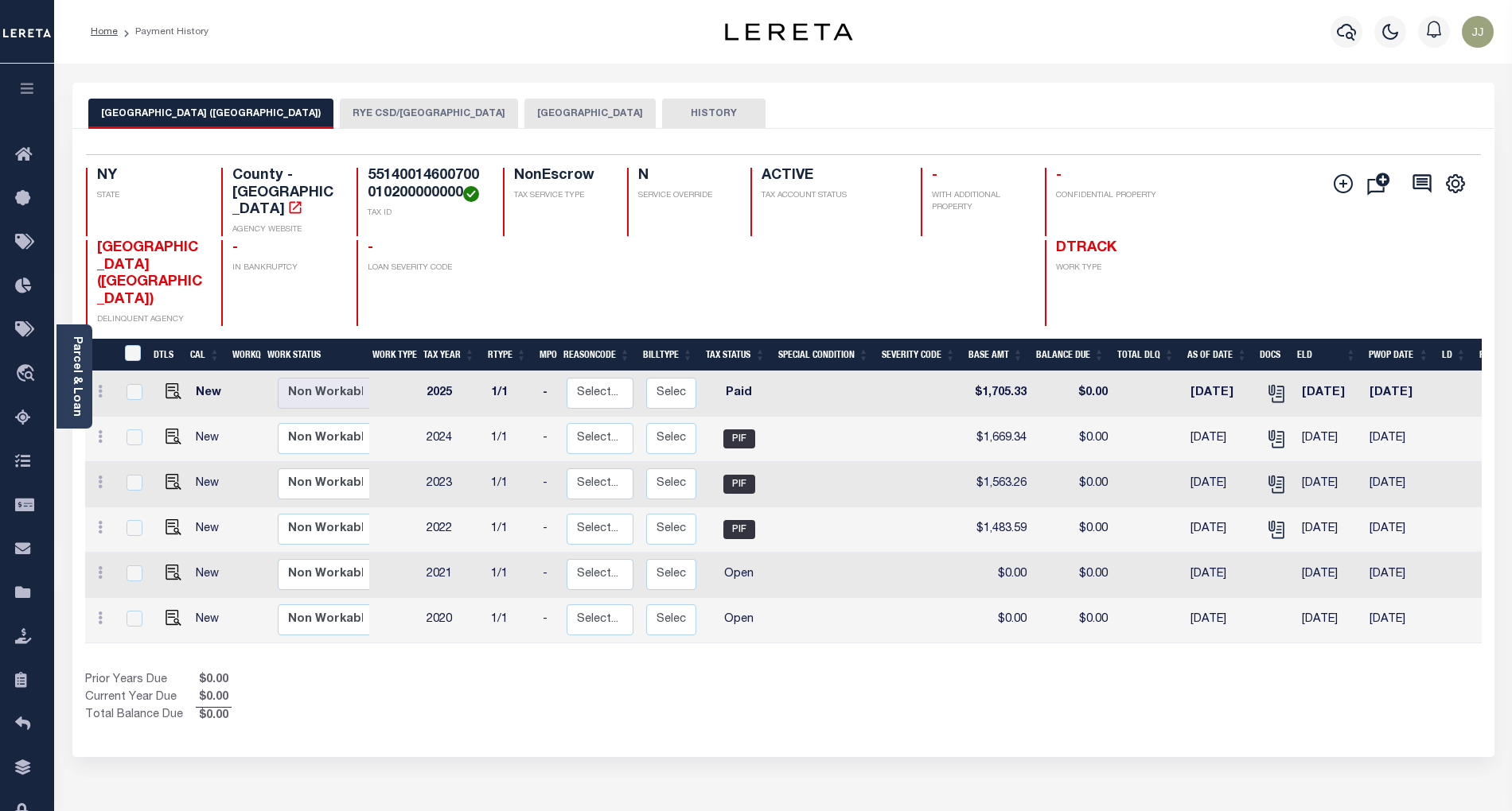
click at [875, 716] on div "Selected 6 Results 1 Items per page 25 50 100 NY STATE TAX ID N" at bounding box center [784, 443] width 1422 height 629
click at [524, 116] on button "[GEOGRAPHIC_DATA]" at bounding box center [590, 113] width 131 height 30
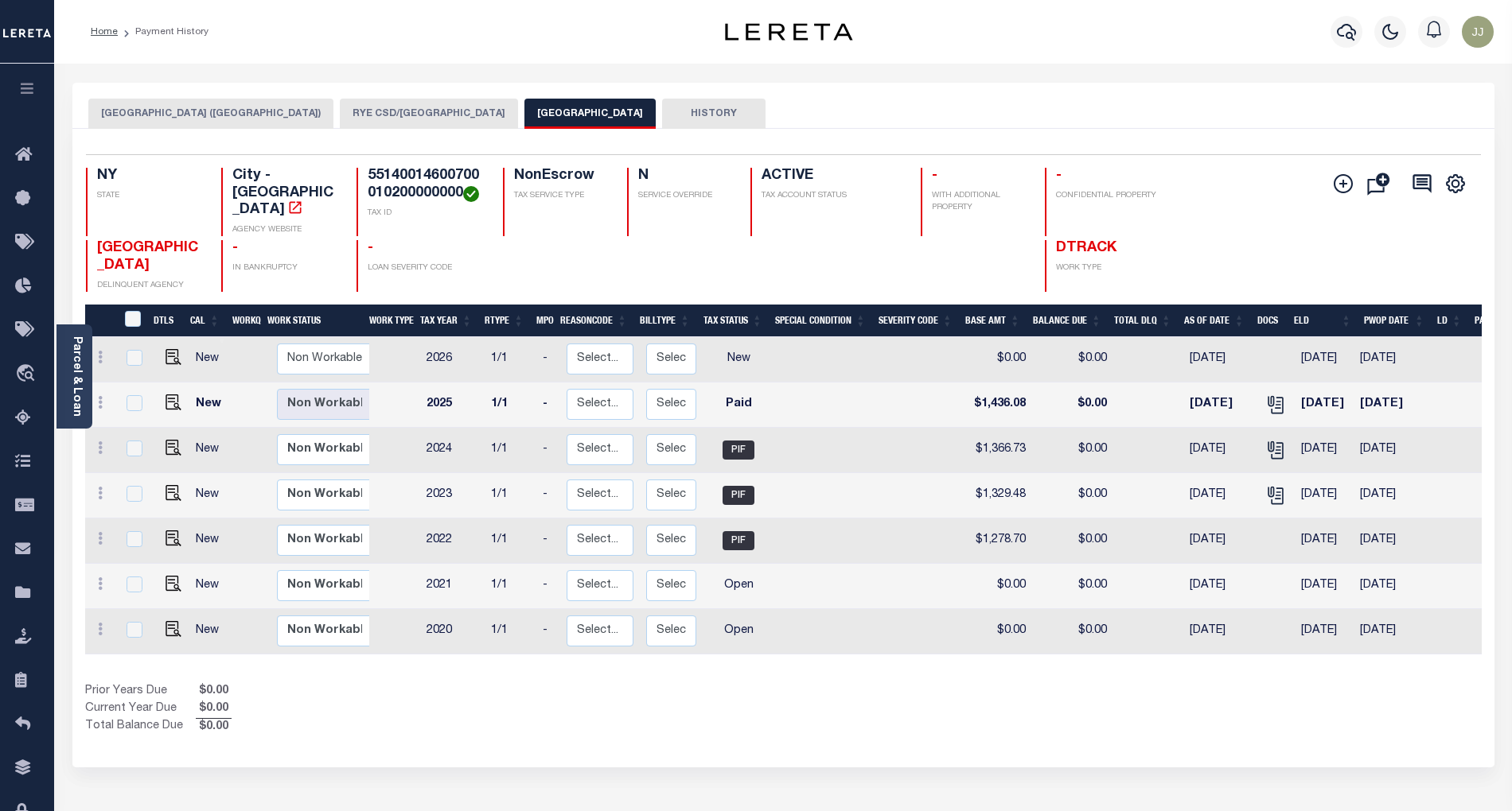
click at [340, 119] on button "RYE CSD/[GEOGRAPHIC_DATA]" at bounding box center [429, 113] width 178 height 30
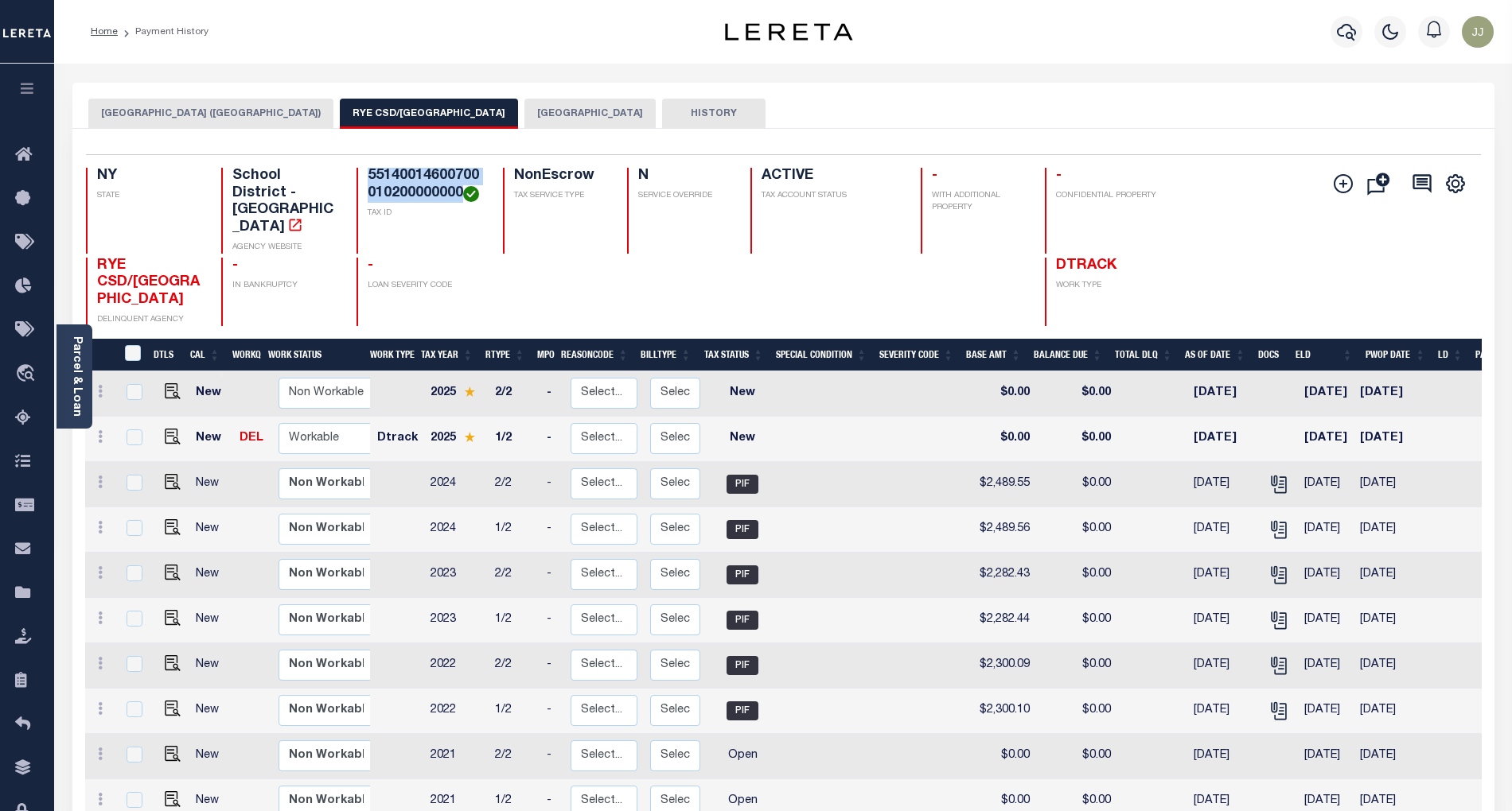
drag, startPoint x: 461, startPoint y: 192, endPoint x: 364, endPoint y: 176, distance: 98.3
click at [364, 176] on div "55140014600700010200000000 TAX ID" at bounding box center [421, 210] width 128 height 86
copy h4 "55140014600700010200000000"
click at [850, 103] on div "[GEOGRAPHIC_DATA] ([GEOGRAPHIC_DATA]) RYE CSD/[GEOGRAPHIC_DATA] RYE CITY HISTORY" at bounding box center [783, 113] width 1390 height 29
click at [165, 428] on img "" at bounding box center [173, 436] width 16 height 16
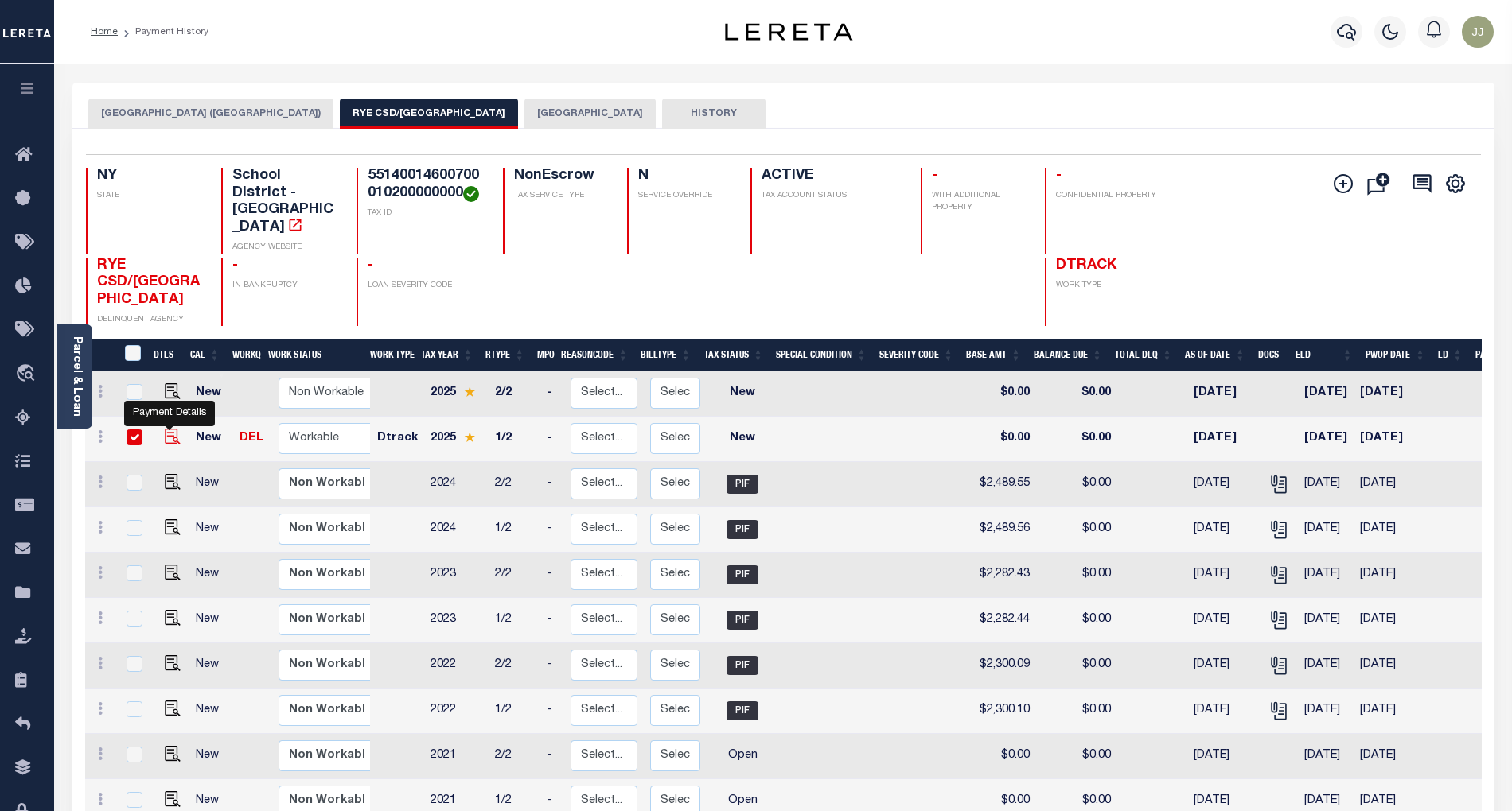
checkbox input "true"
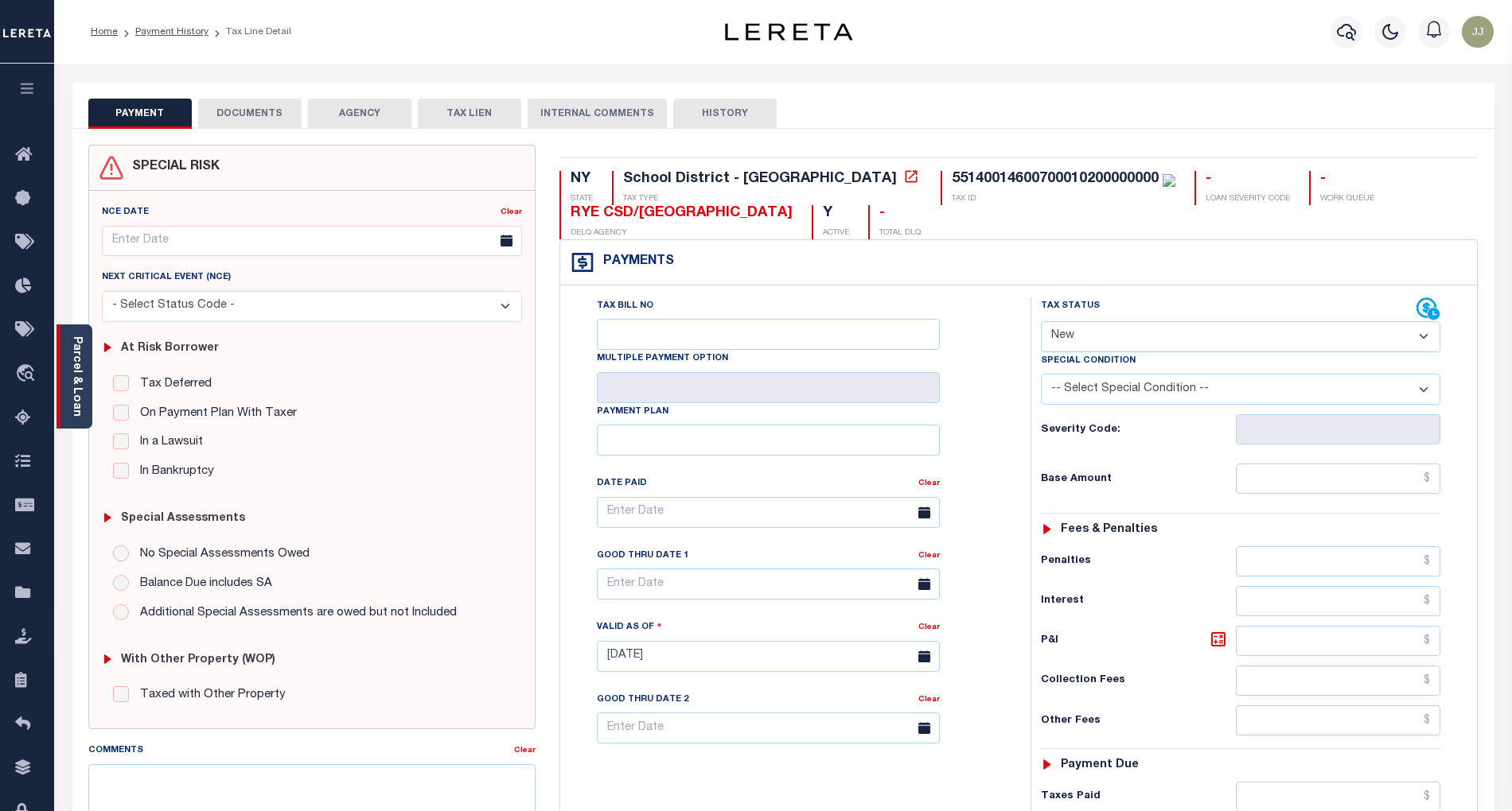
click at [81, 410] on link "Parcel & Loan" at bounding box center [76, 377] width 11 height 80
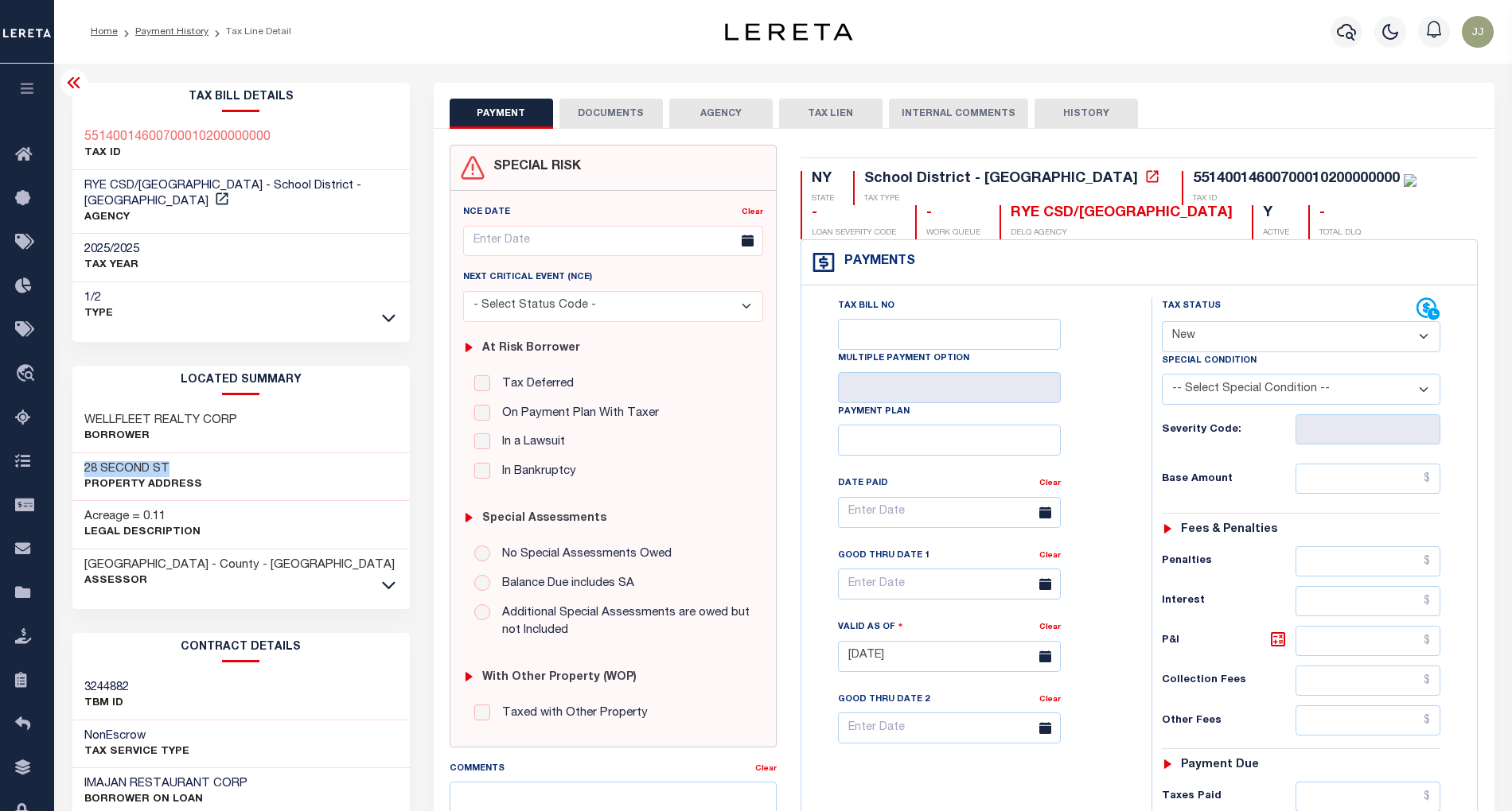
drag, startPoint x: 197, startPoint y: 449, endPoint x: 74, endPoint y: 453, distance: 123.1
click at [74, 453] on div "28 SECOND ST Property Address" at bounding box center [241, 478] width 337 height 48
copy h3 "28 SECOND ST"
click at [230, 191] on icon at bounding box center [222, 199] width 16 height 16
drag, startPoint x: 195, startPoint y: 181, endPoint x: 67, endPoint y: 173, distance: 128.2
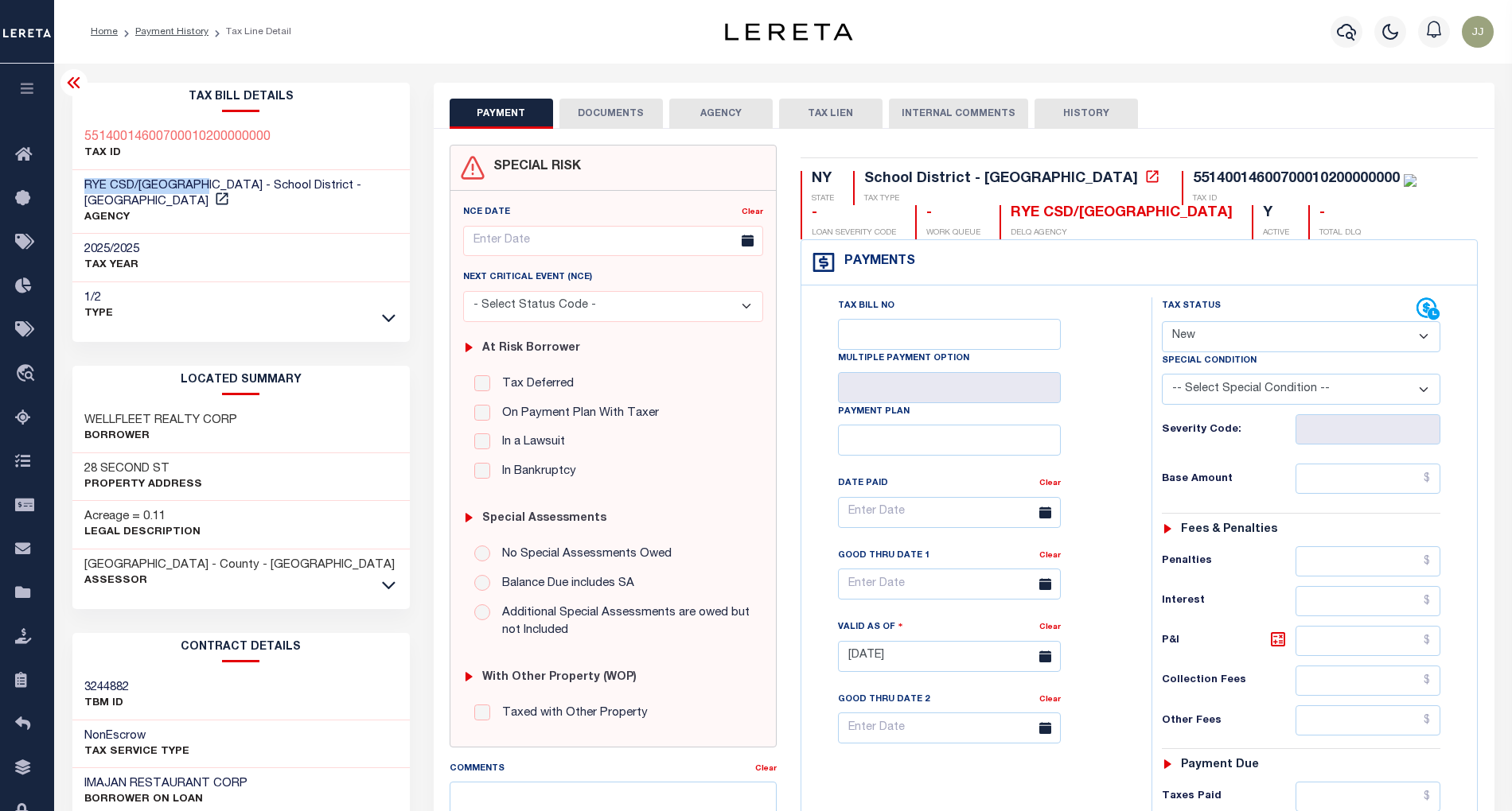
click at [67, 173] on div "Tax Bill Details 55140014600700010200000000 TAX ID AGENCY 2025/2025 TAX YEAR" at bounding box center [241, 649] width 361 height 1131
drag, startPoint x: 169, startPoint y: 449, endPoint x: 98, endPoint y: 447, distance: 71.0
click at [98, 461] on h3 "28 SECOND ST" at bounding box center [143, 469] width 118 height 16
copy h3 "SECOND ST"
click at [1203, 338] on select "- Select Status Code - Open Due/Unpaid Paid Incomplete No Tax Due Internal Refu…" at bounding box center [1301, 337] width 279 height 31
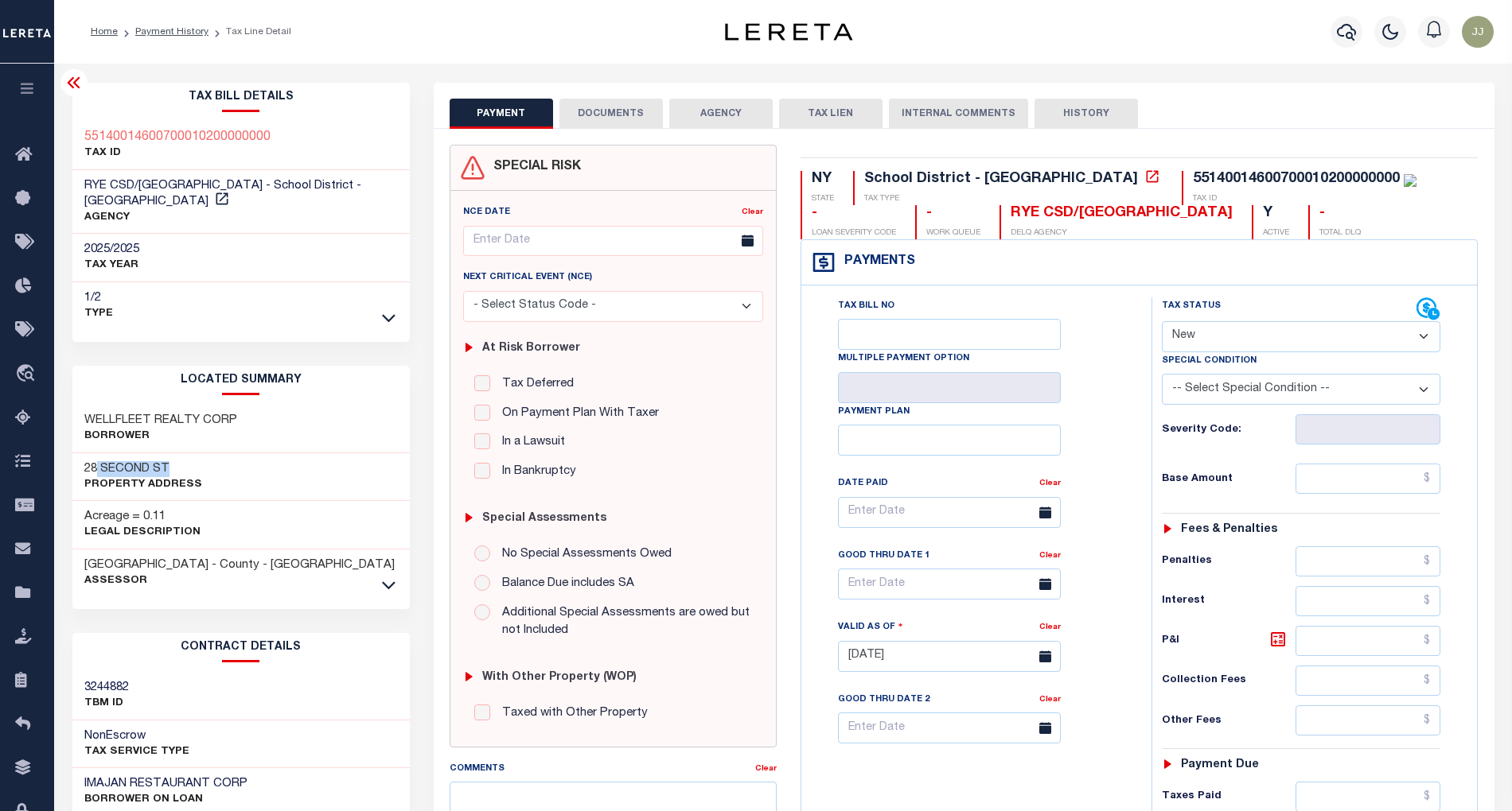
select select "PYD"
click at [1162, 323] on select "- Select Status Code - Open Due/Unpaid Paid Incomplete No Tax Due Internal Refu…" at bounding box center [1301, 337] width 279 height 31
type input "[DATE]"
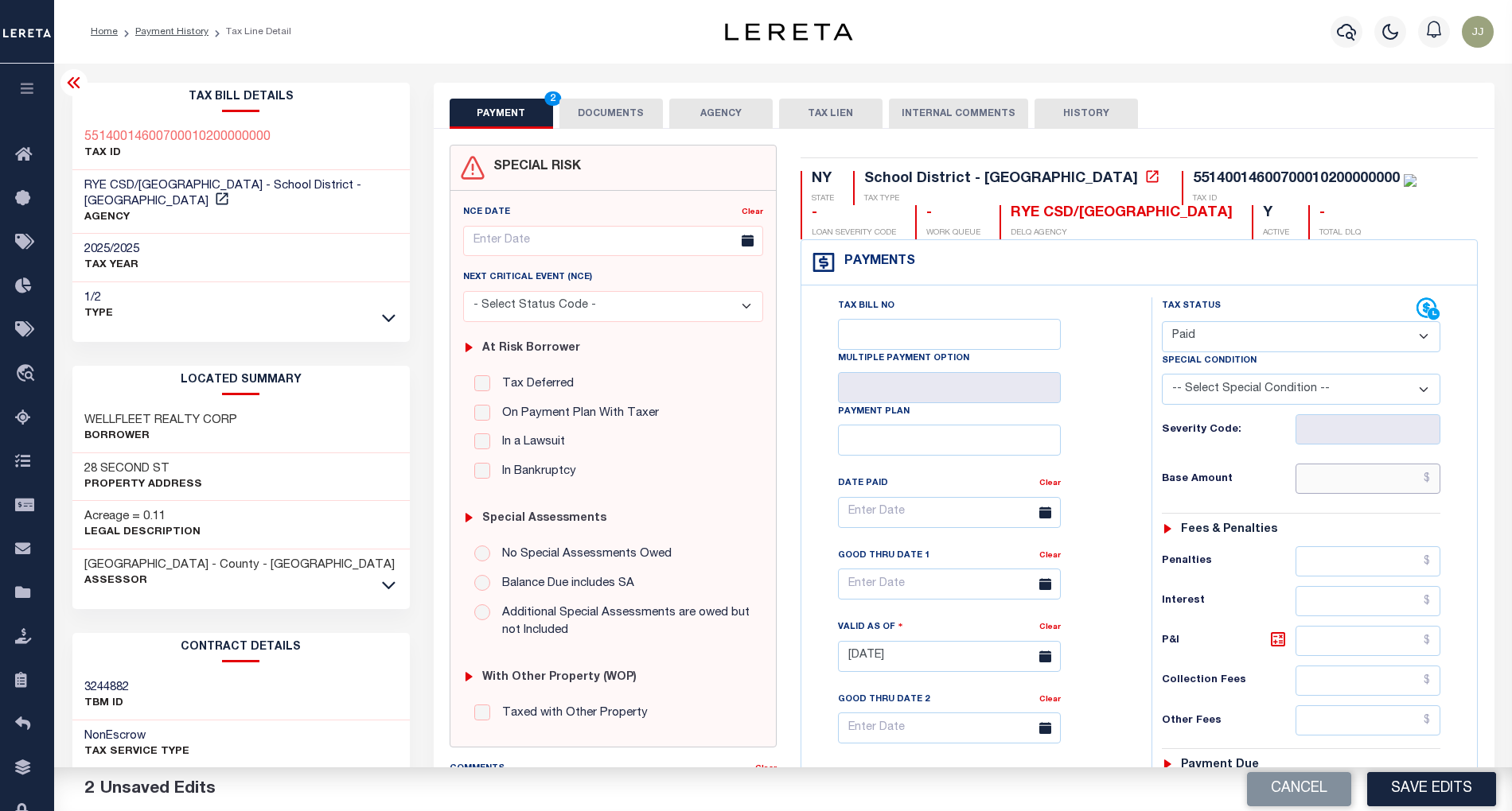
click at [1342, 494] on input "text" at bounding box center [1368, 478] width 145 height 30
paste input "2,570.69"
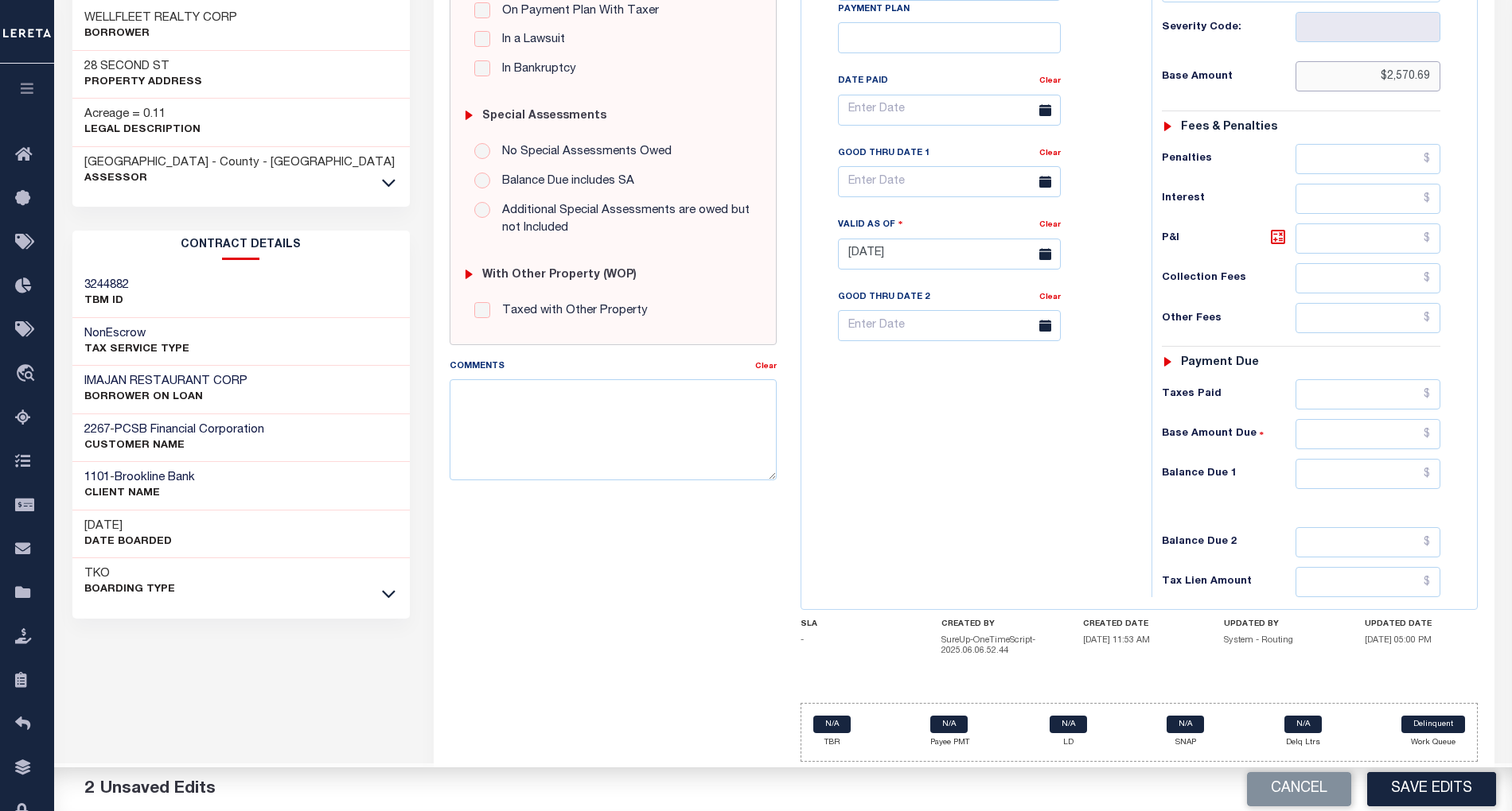
type input "$2,570.69"
click at [1369, 476] on input "text" at bounding box center [1368, 473] width 145 height 30
type input "$0.00"
click at [1035, 520] on div "Tax Bill No Multiple Payment Option Payment Plan Clear" at bounding box center [972, 245] width 334 height 702
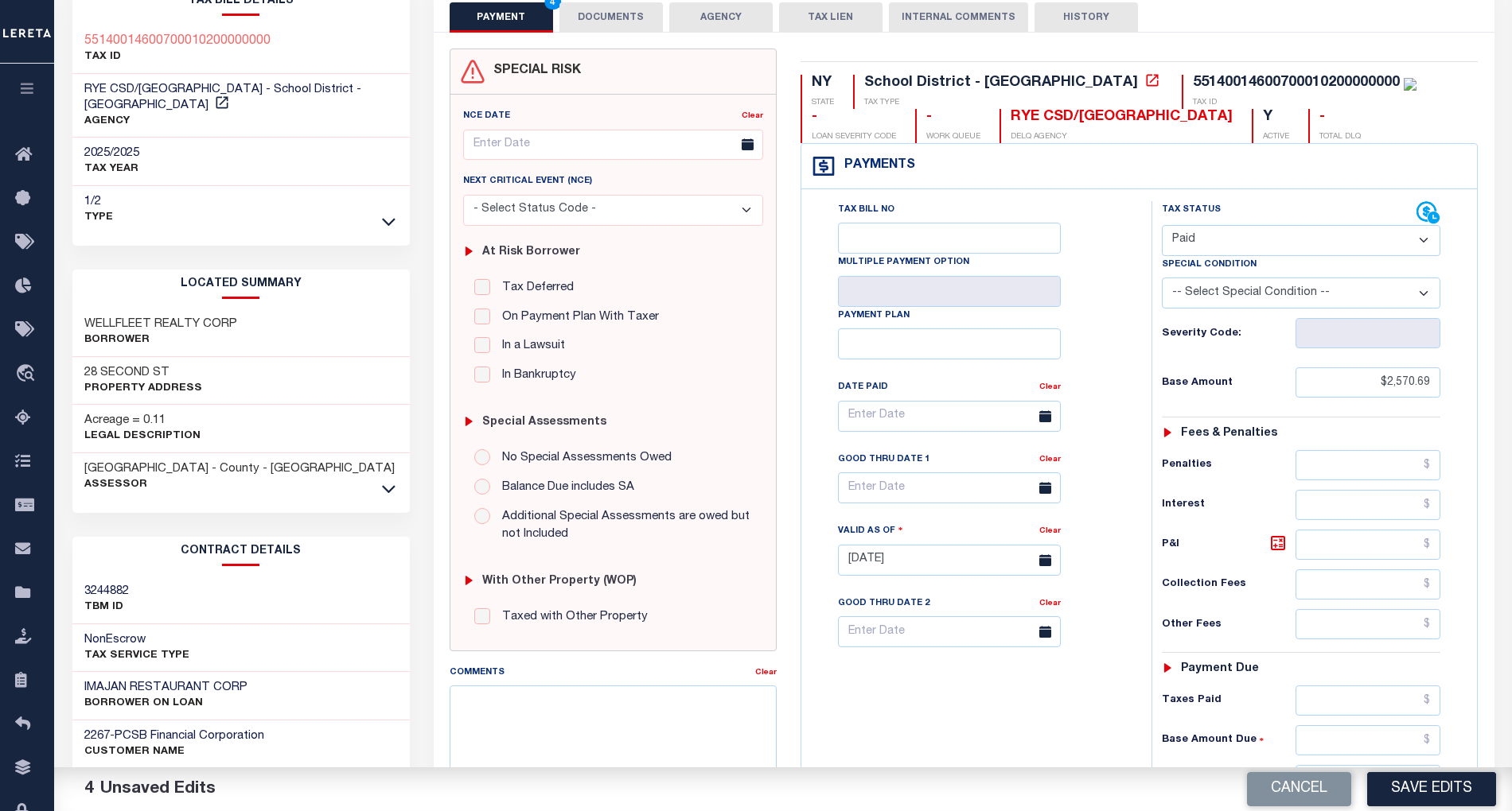
click at [602, 10] on button "DOCUMENTS" at bounding box center [611, 17] width 104 height 30
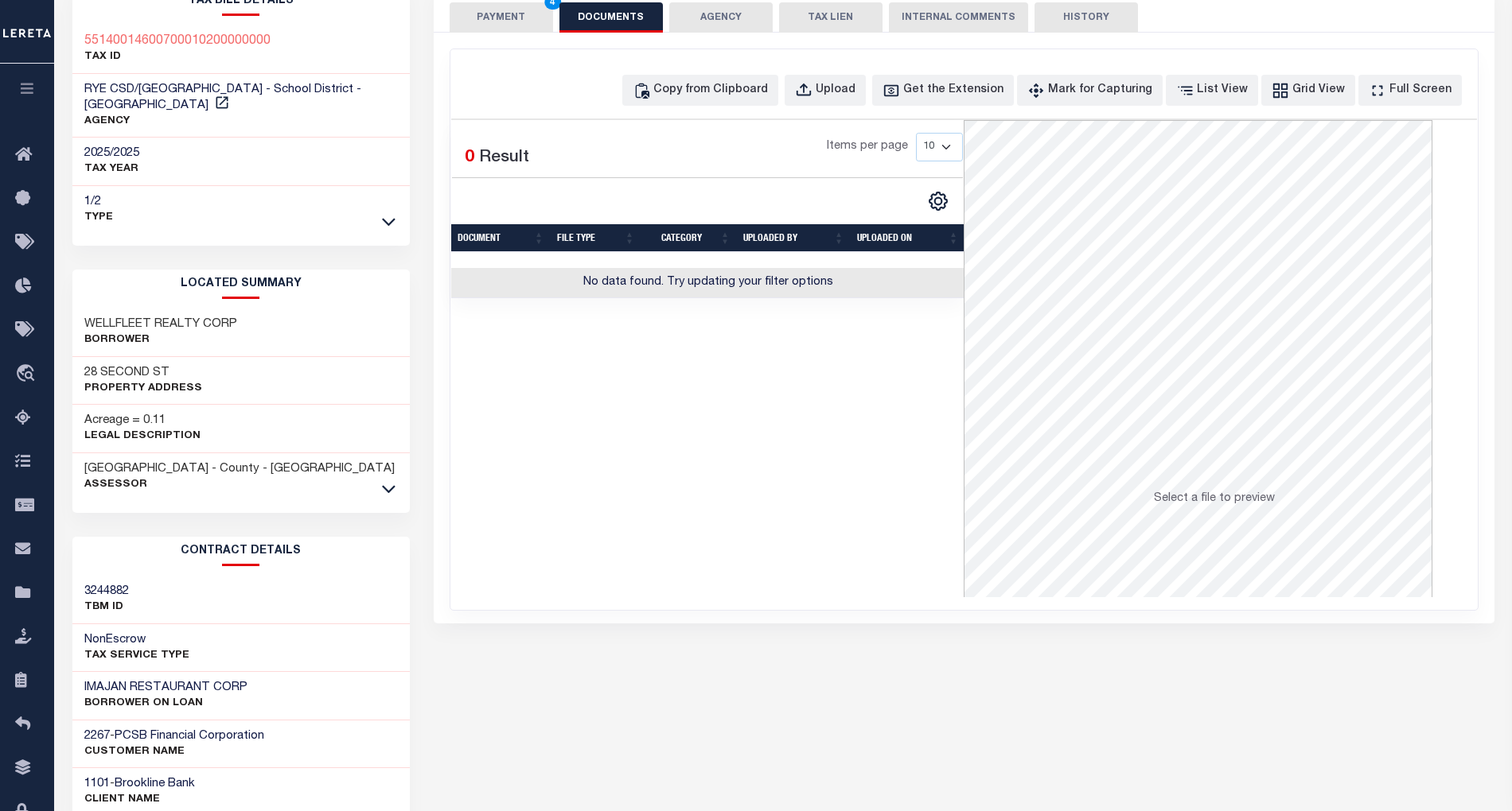
scroll to position [0, 0]
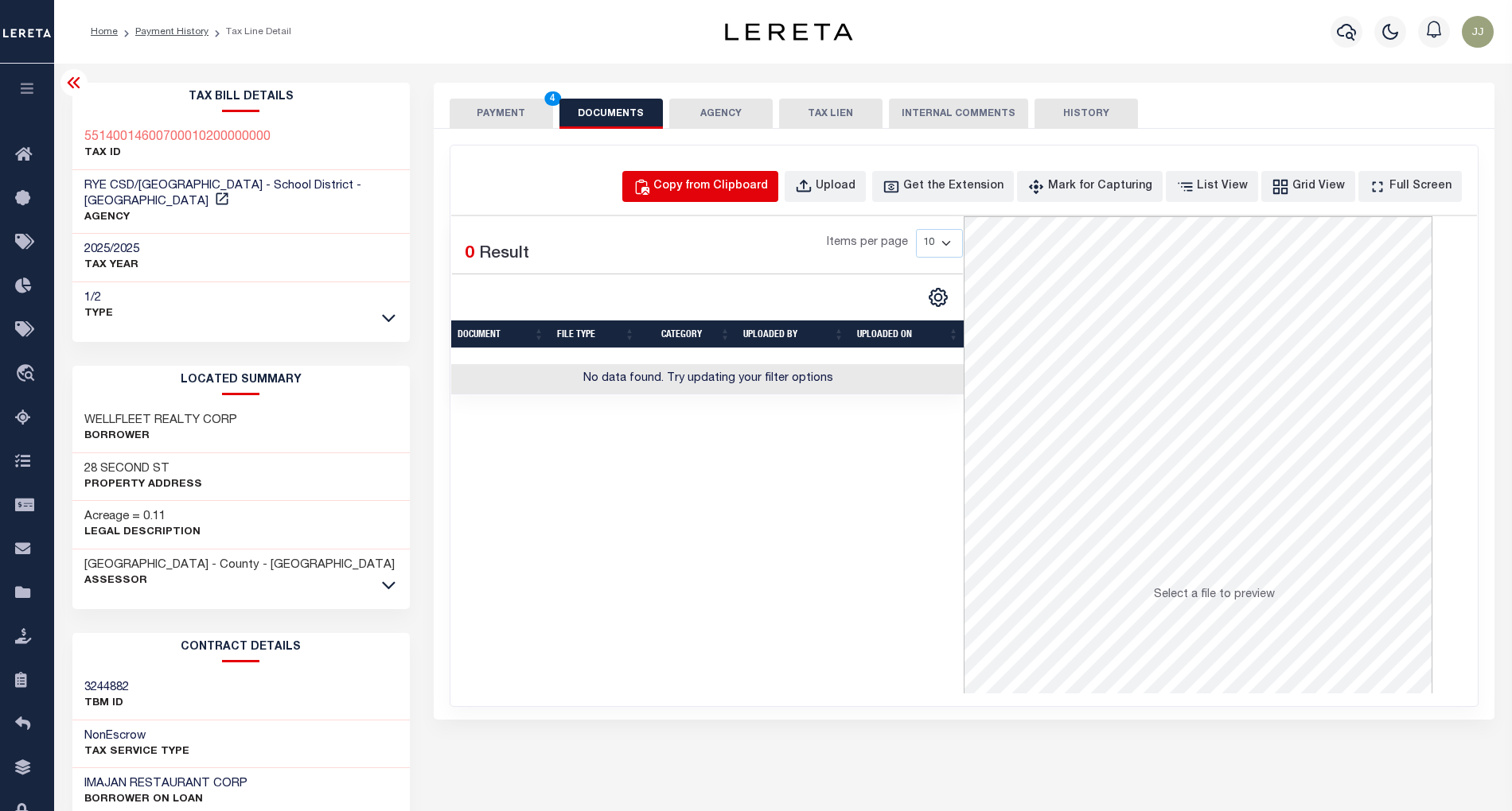
click at [746, 179] on div "Copy from Clipboard" at bounding box center [710, 187] width 115 height 17
select select "POP"
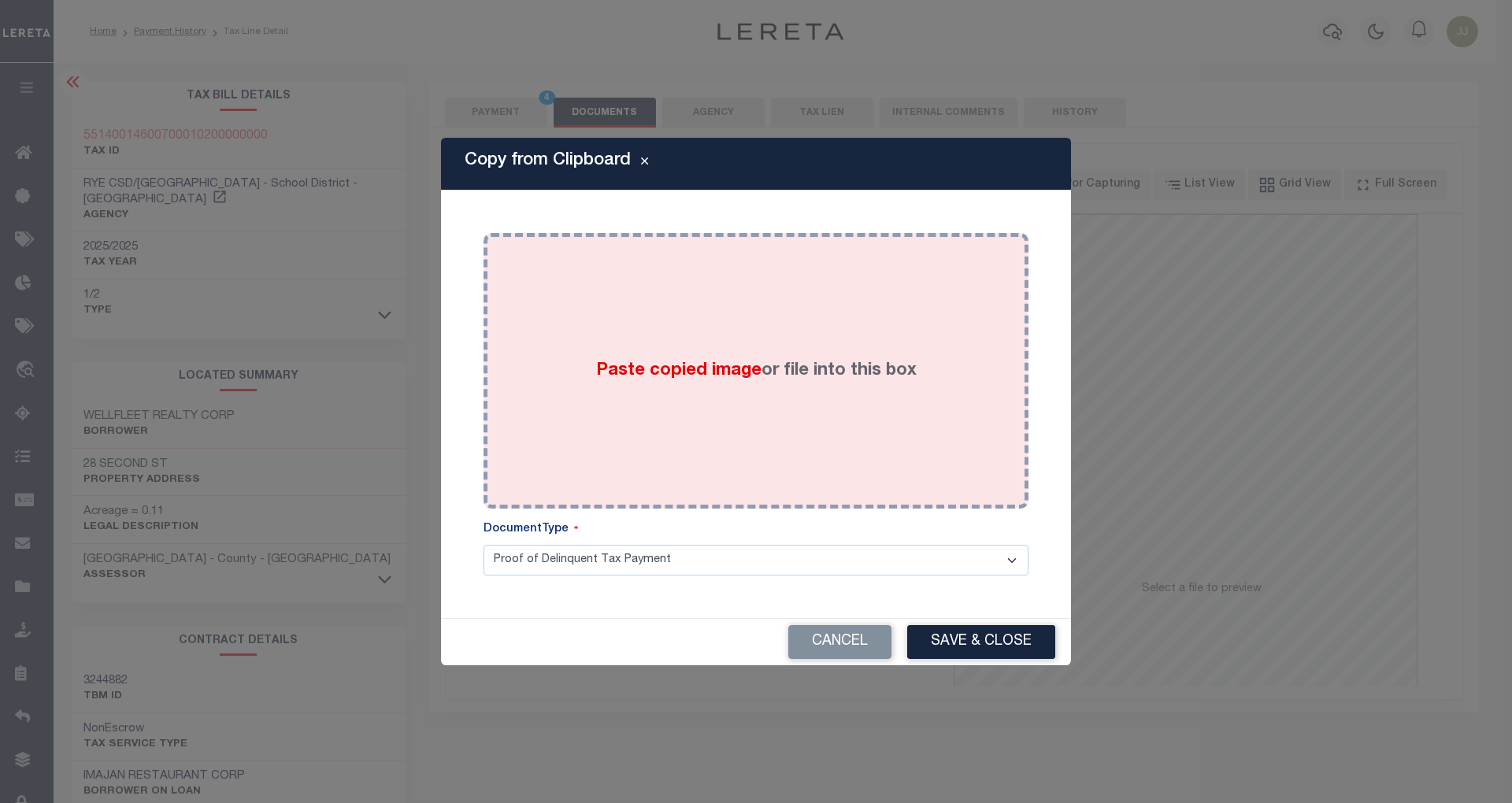
click at [750, 335] on div "Paste copied image or file into this box" at bounding box center [756, 370] width 522 height 252
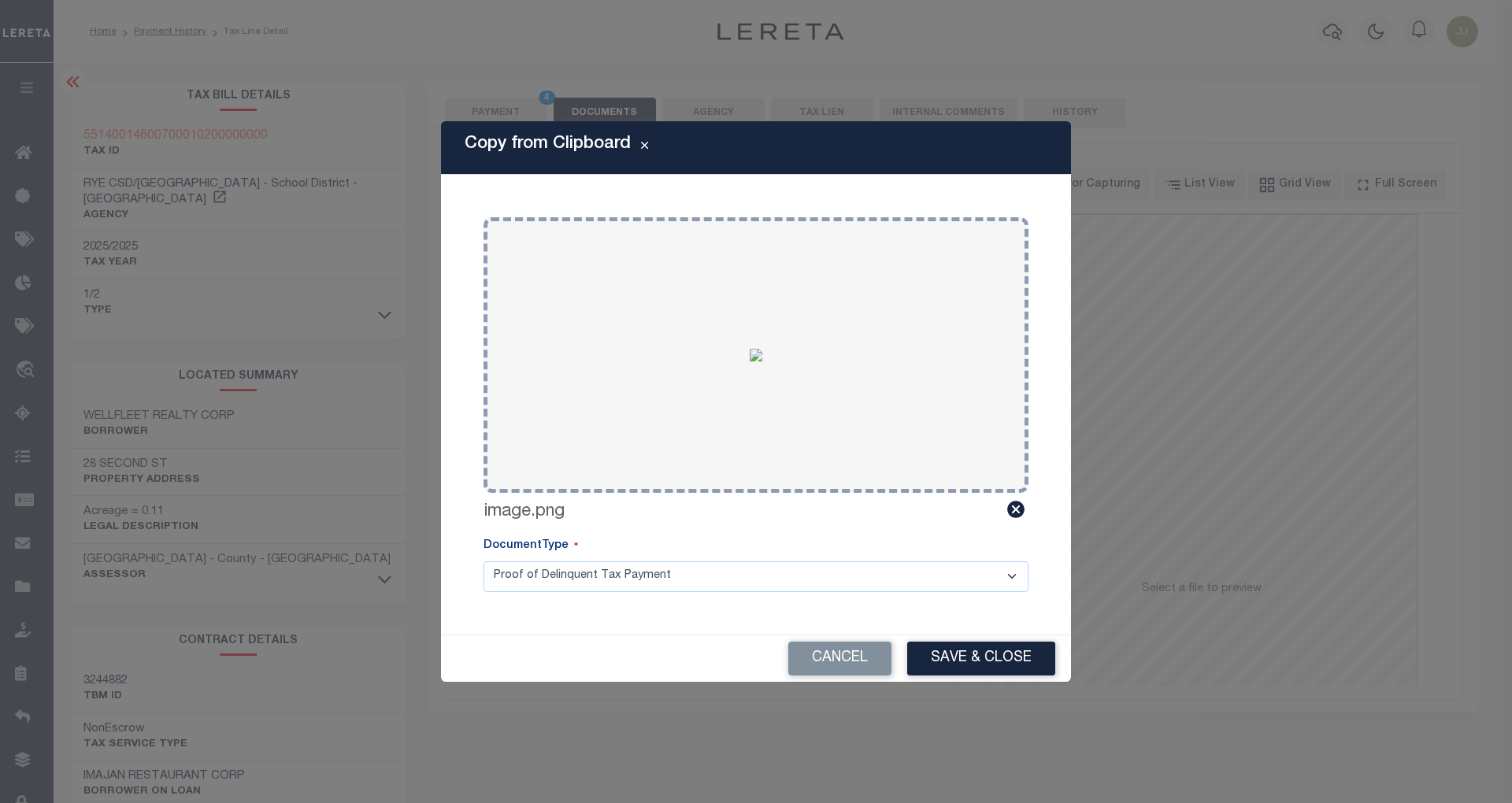
click at [960, 670] on button "Save & Close" at bounding box center [981, 659] width 148 height 34
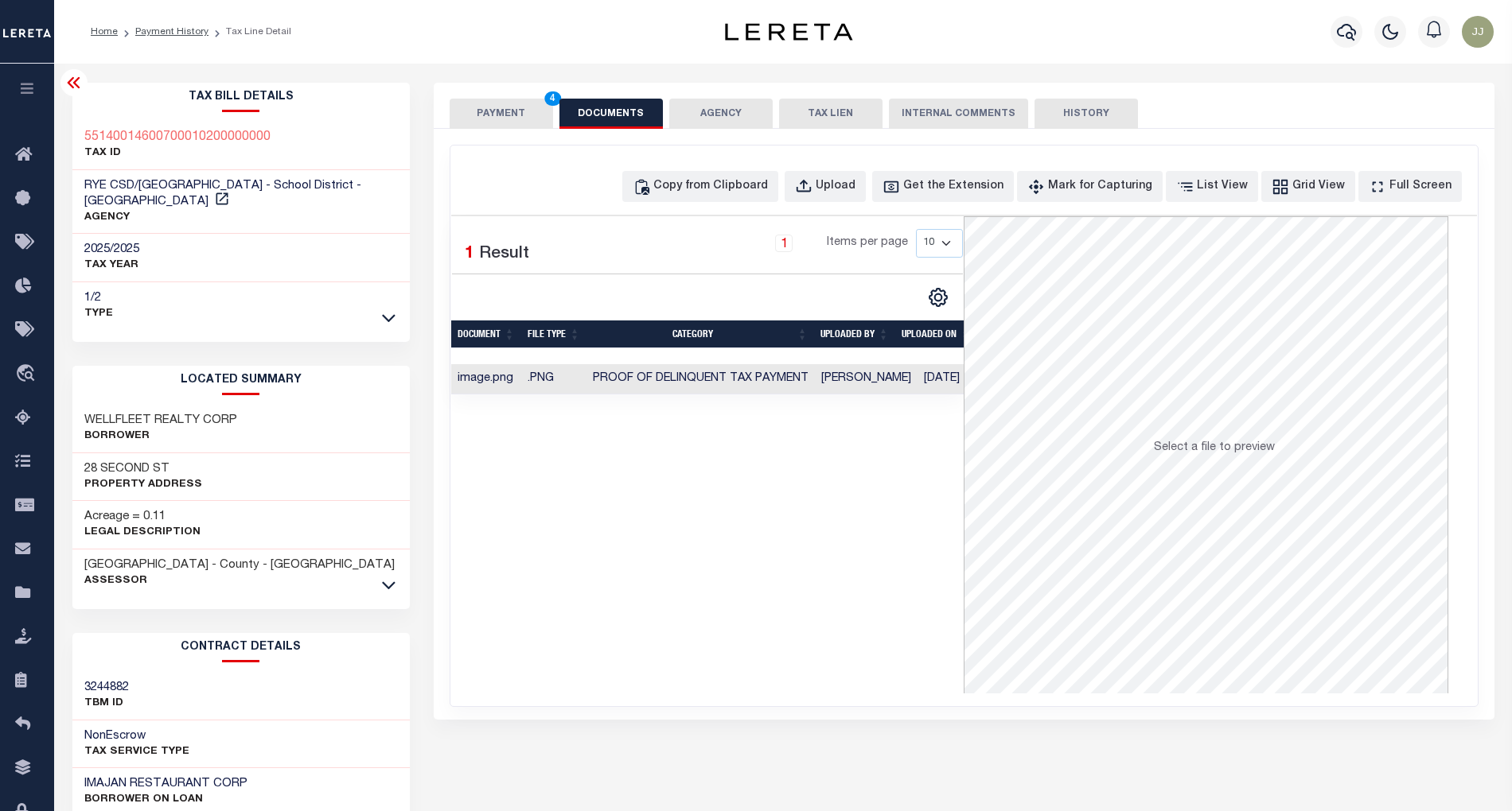
click at [495, 115] on button "PAYMENT 4" at bounding box center [501, 113] width 104 height 30
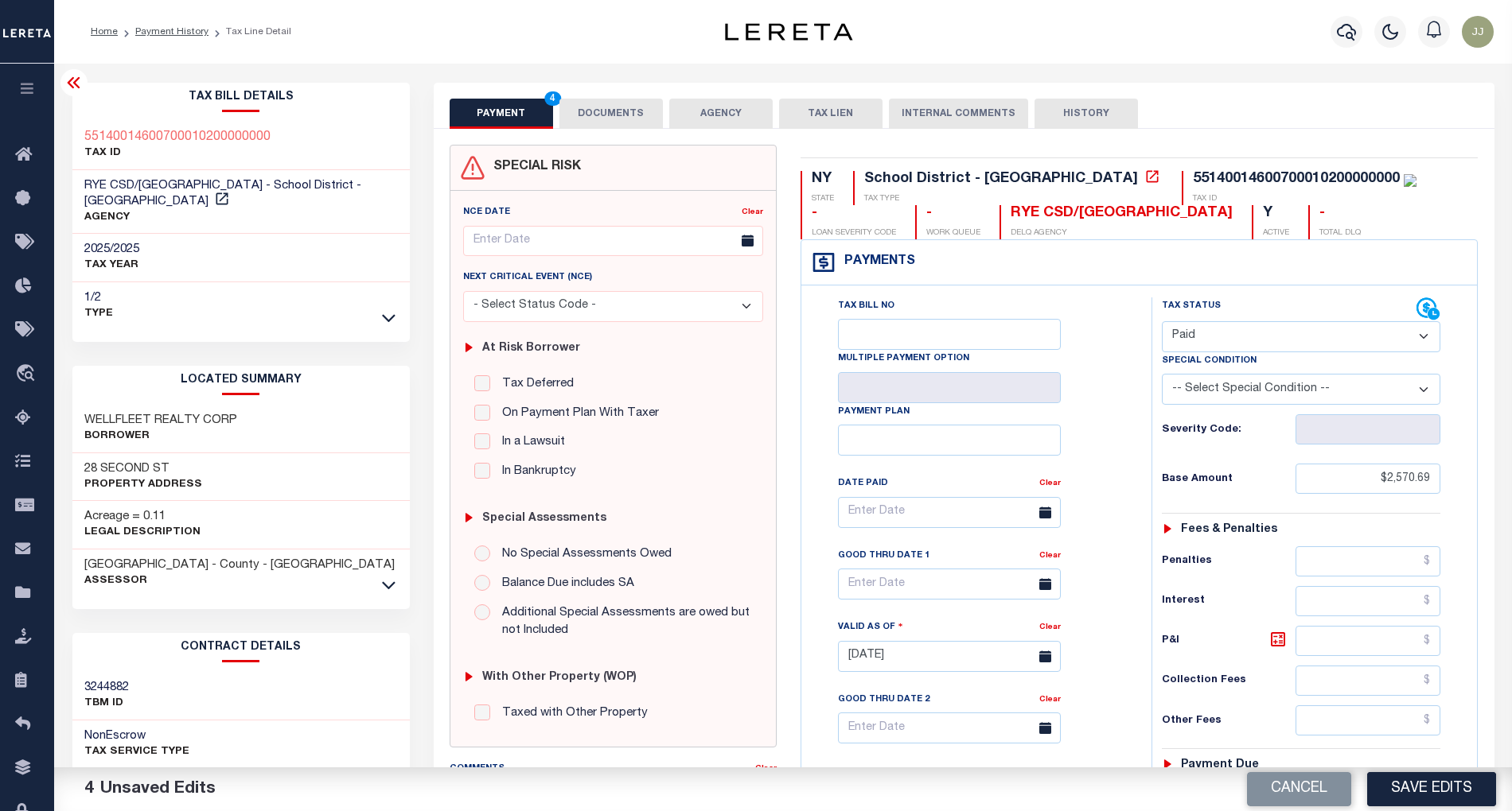
scroll to position [409, 0]
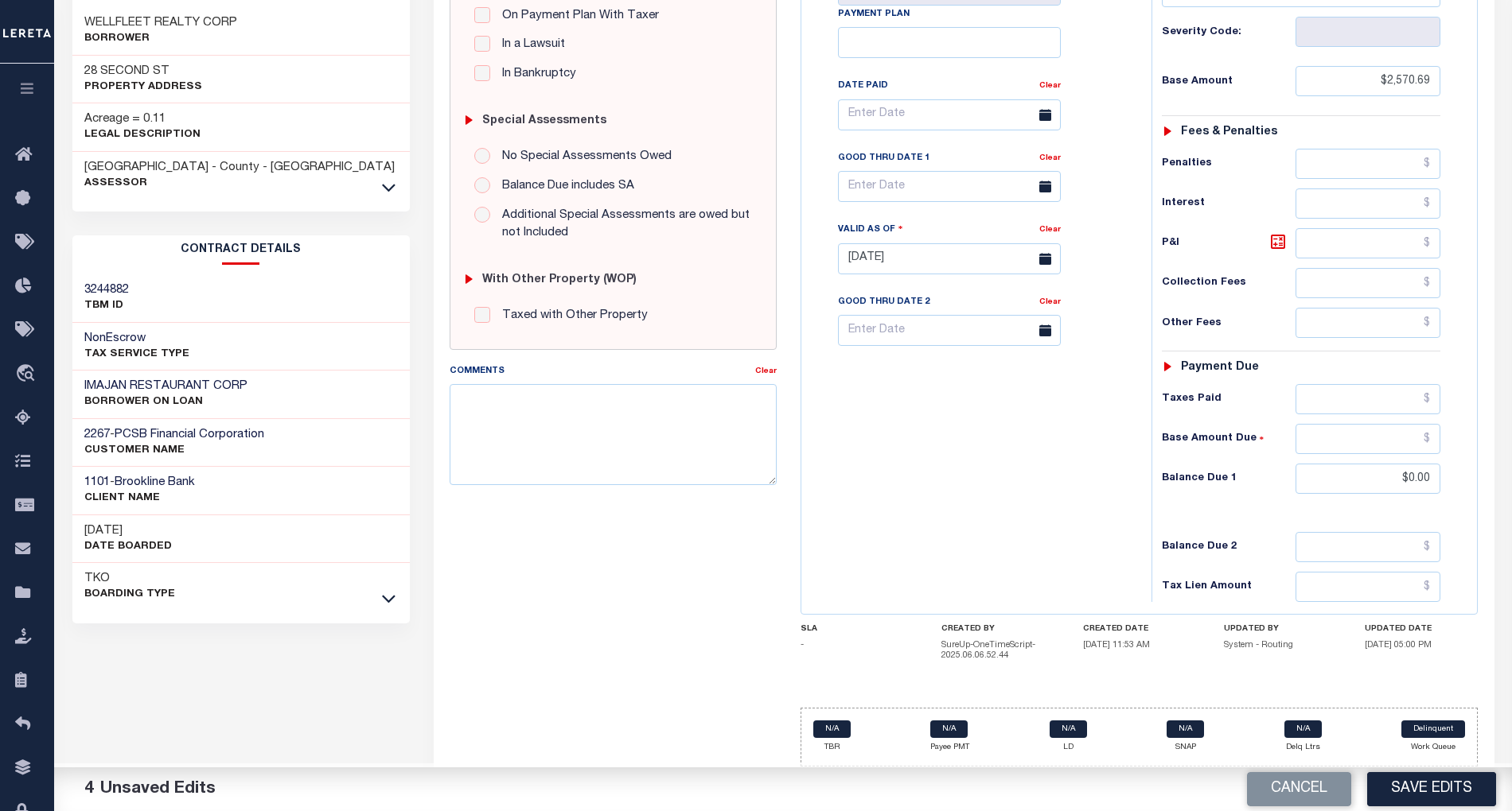
click at [978, 482] on div "Tax Bill No Multiple Payment Option Payment Plan Clear" at bounding box center [972, 250] width 334 height 702
click at [1405, 784] on button "Save Edits" at bounding box center [1431, 789] width 129 height 35
checkbox input "false"
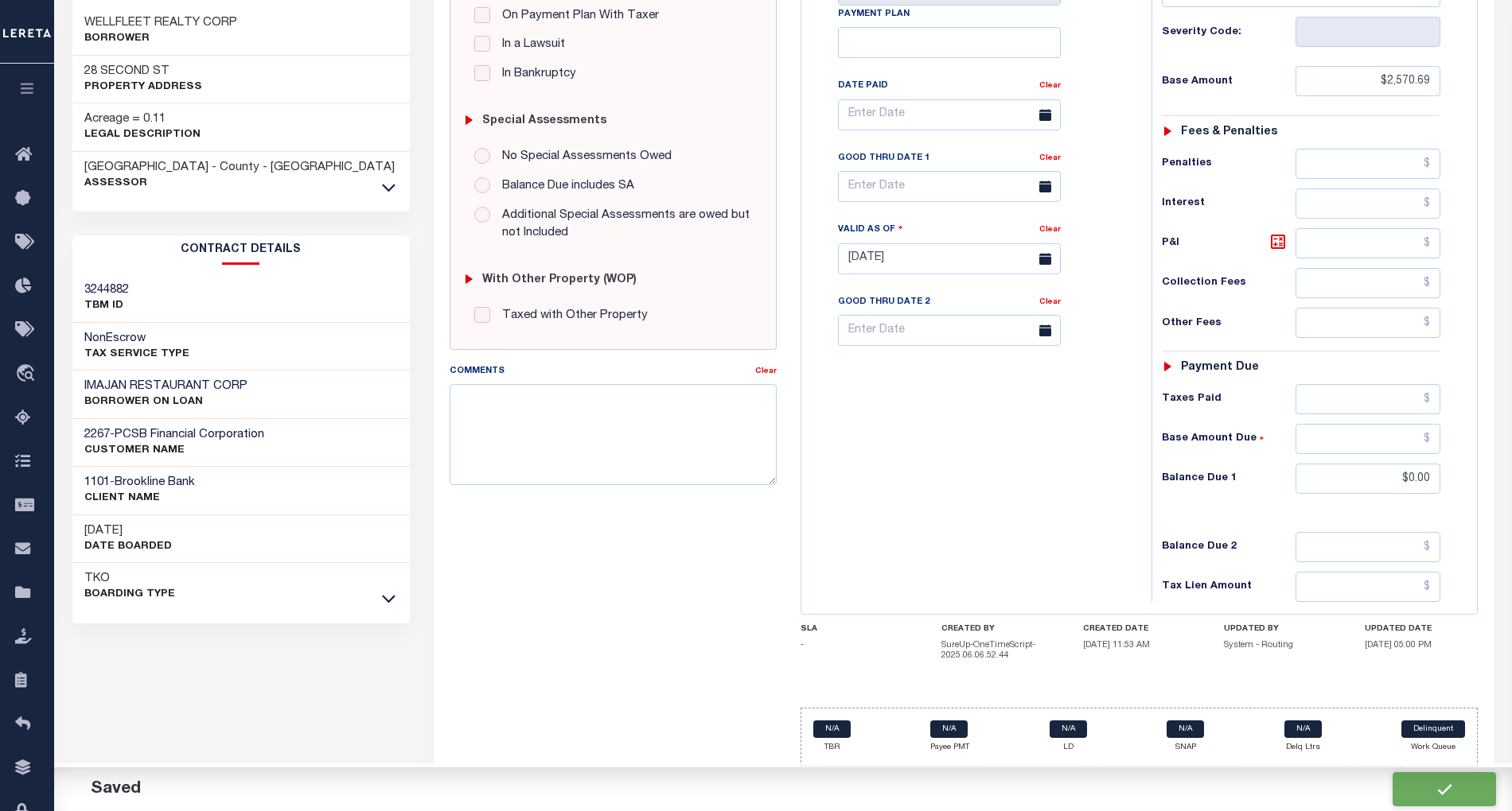
checkbox input "false"
type input "$2,570.69"
type input "$0"
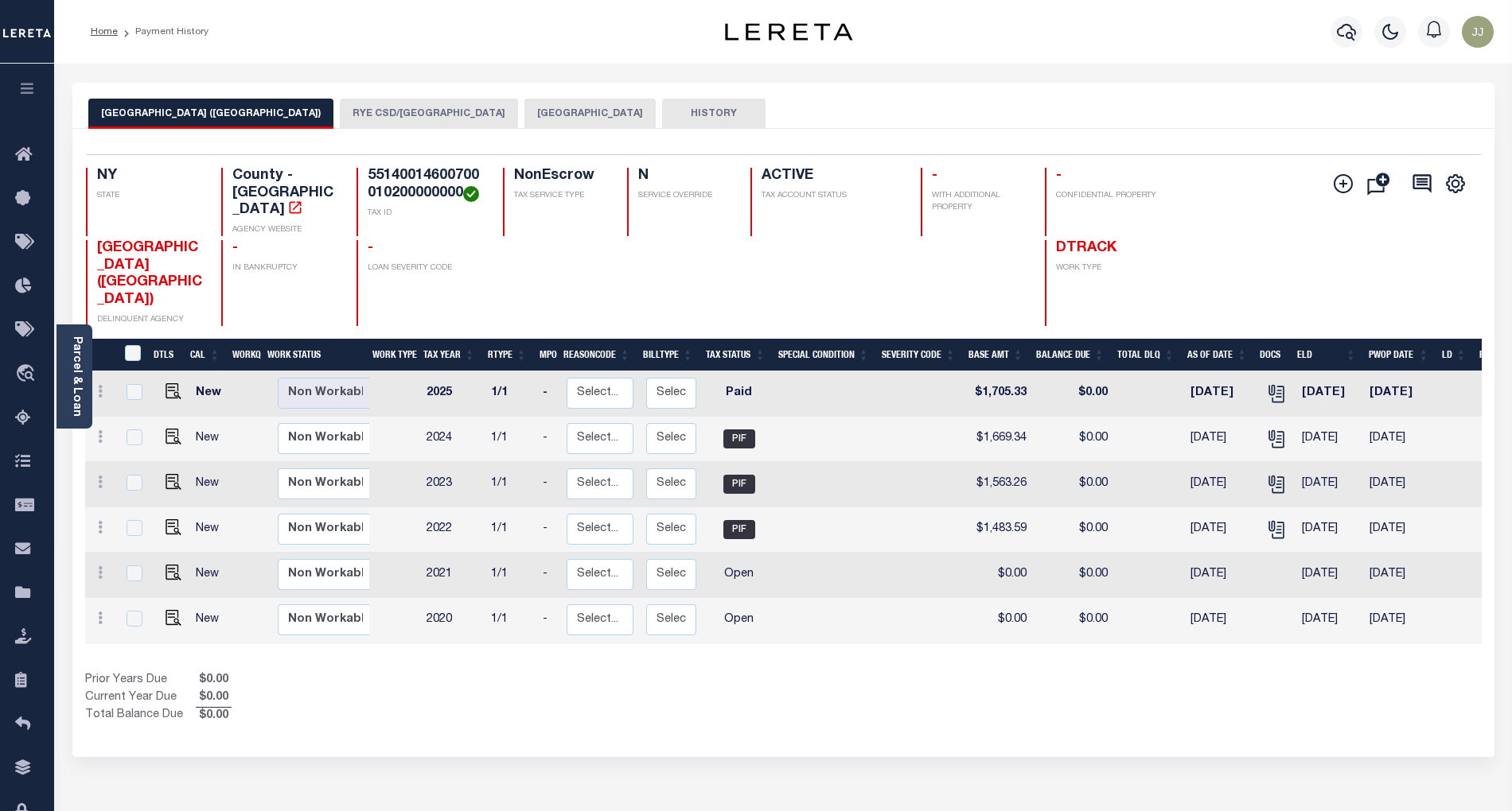
click at [715, 697] on div "Selected 6 Results 1 Items per page 25 50 100 NY STATE TAX ID N" at bounding box center [784, 443] width 1422 height 629
drag, startPoint x: 461, startPoint y: 193, endPoint x: 367, endPoint y: 175, distance: 95.7
click at [367, 175] on h4 "55140014600700010200000000" at bounding box center [425, 185] width 117 height 35
copy h4 "55140014600700010200000000"
click at [358, 112] on button "RYE CSD/[GEOGRAPHIC_DATA]" at bounding box center [429, 113] width 178 height 30
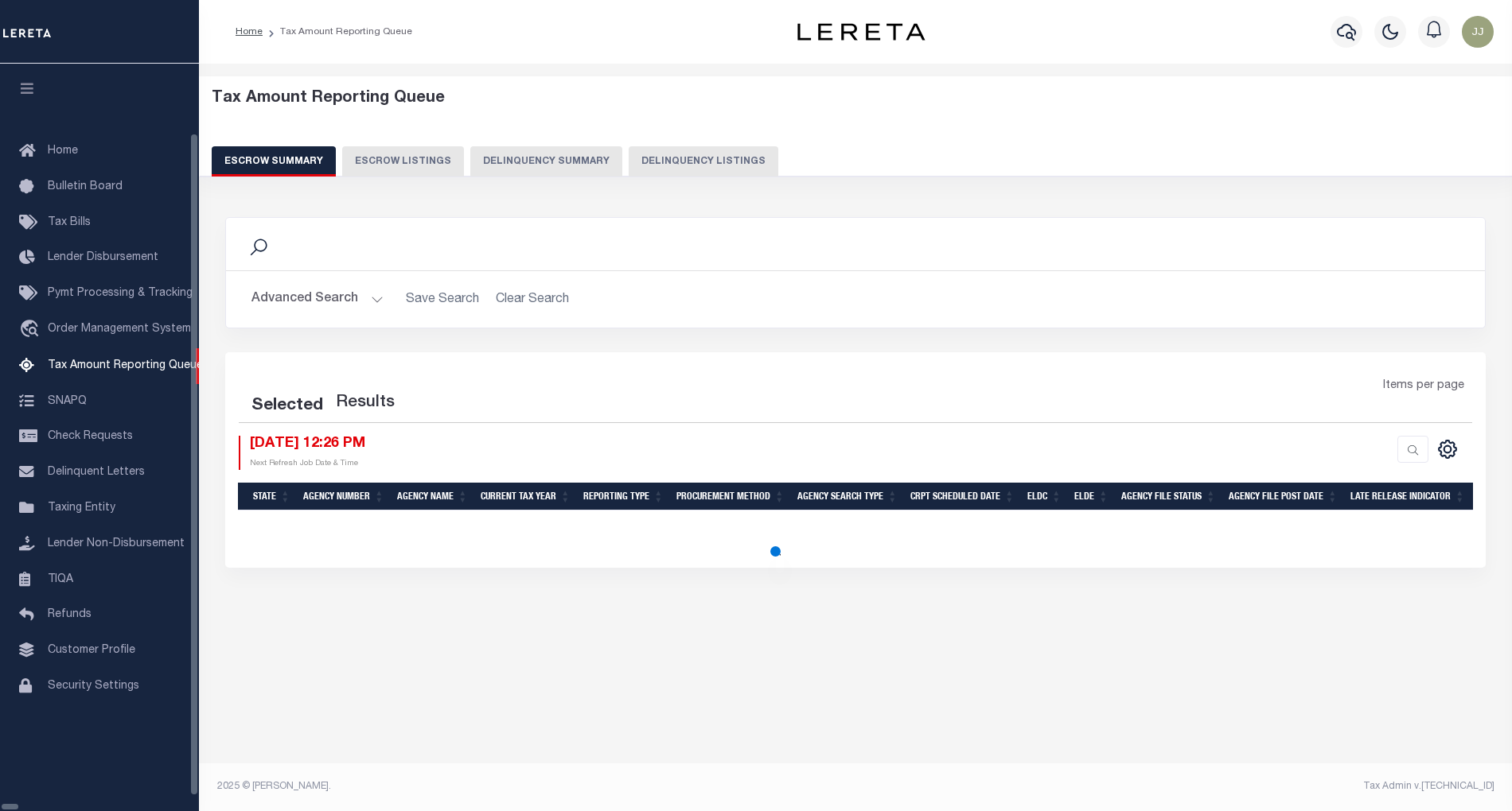
select select "100"
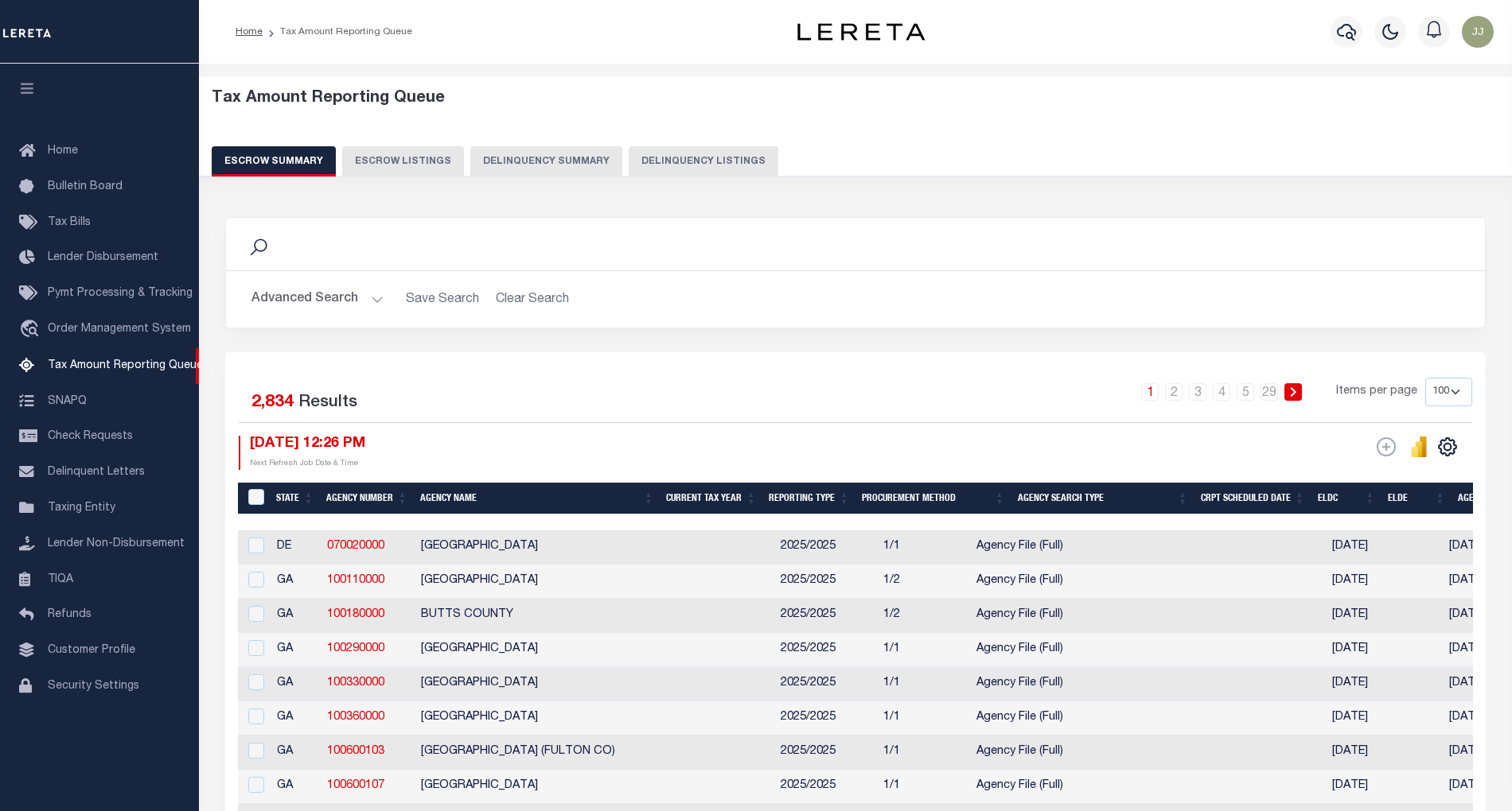
click at [708, 176] on div "Tax Amount Reporting Queue Escrow Summary Escrow Listings Delinquency Summary" at bounding box center [856, 126] width 1320 height 101
click at [718, 170] on button "Delinquency Listings" at bounding box center [703, 161] width 149 height 30
select select "100"
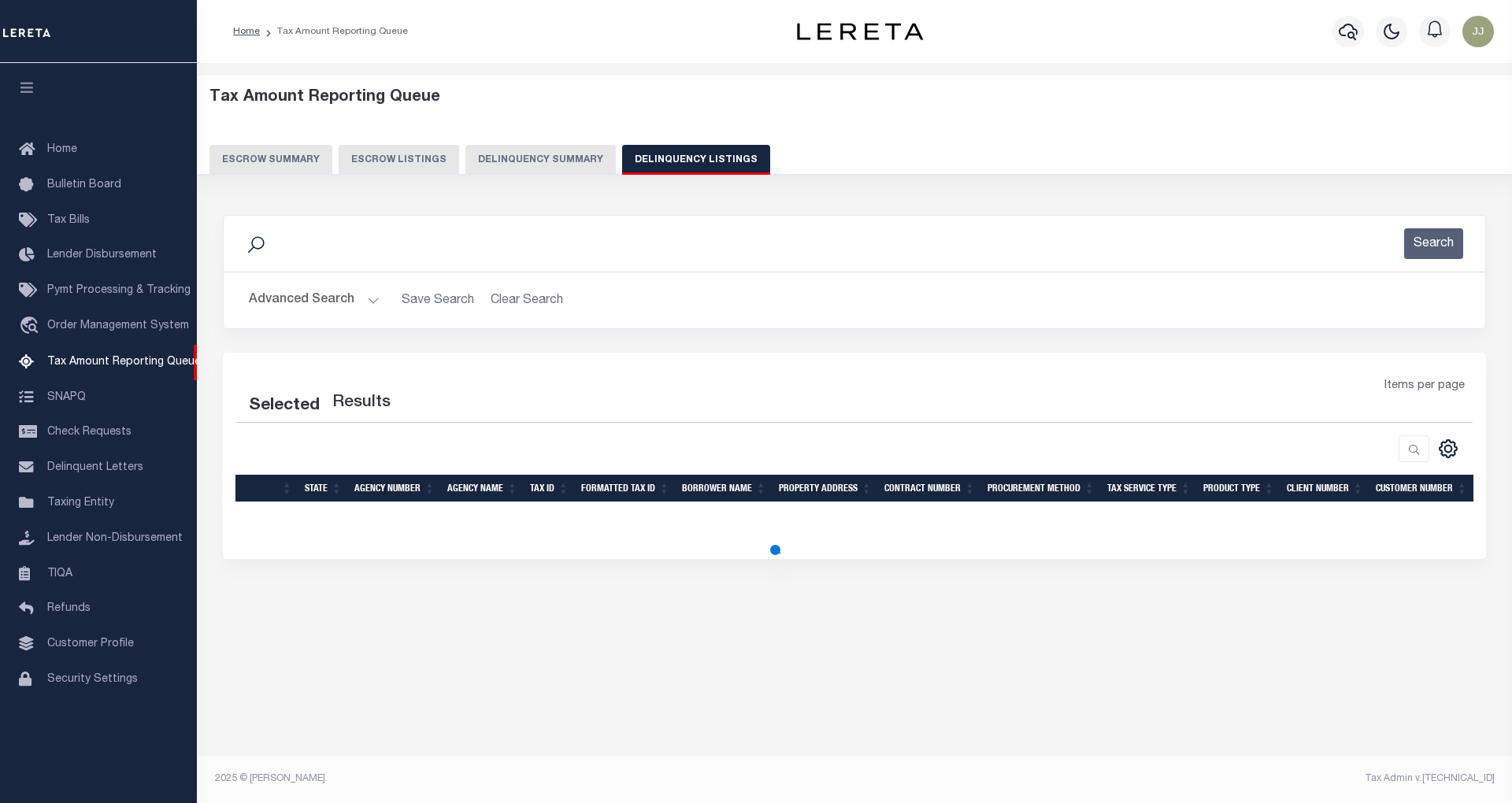
select select "100"
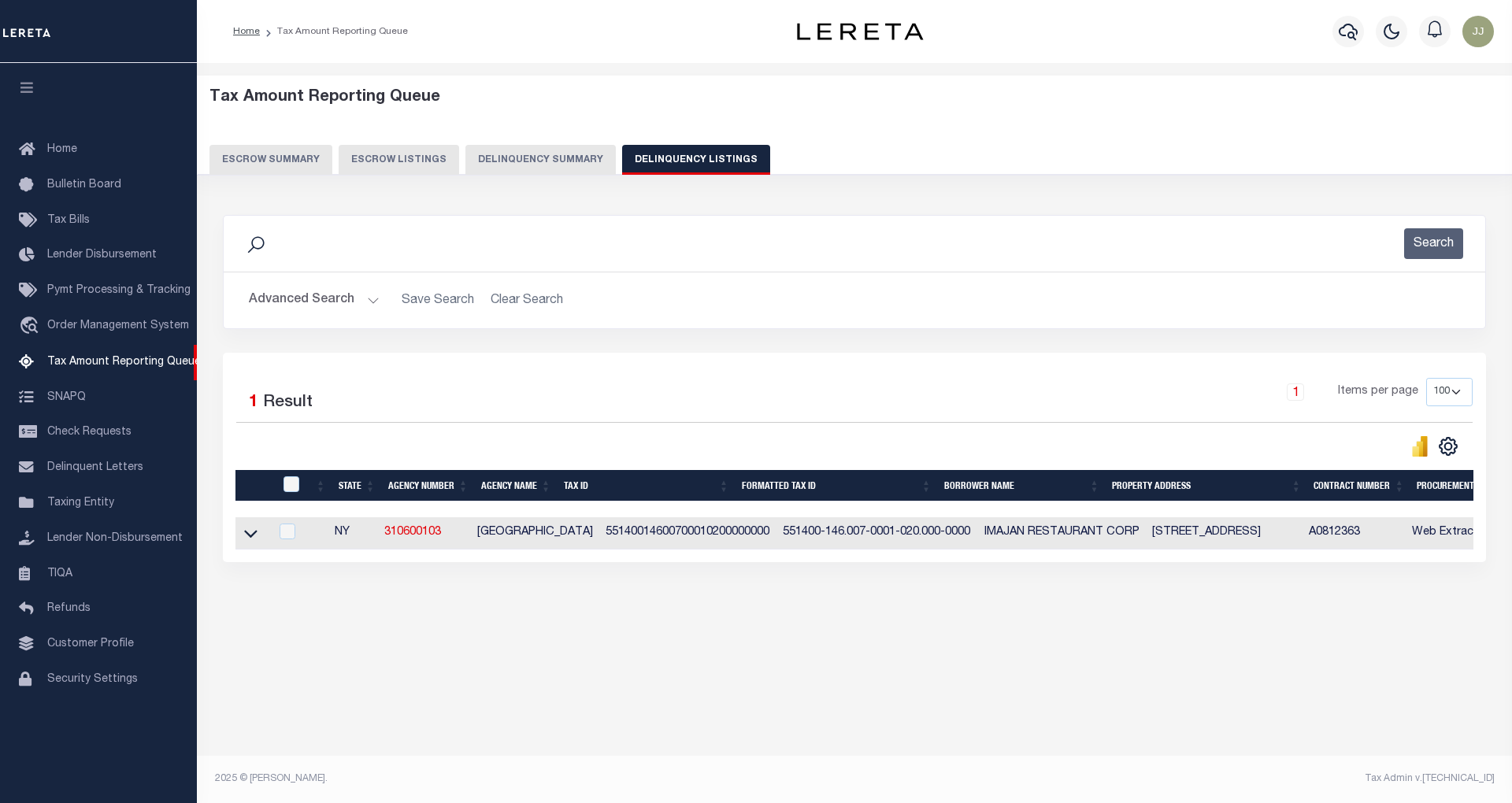
click at [344, 303] on button "Advanced Search" at bounding box center [314, 300] width 131 height 31
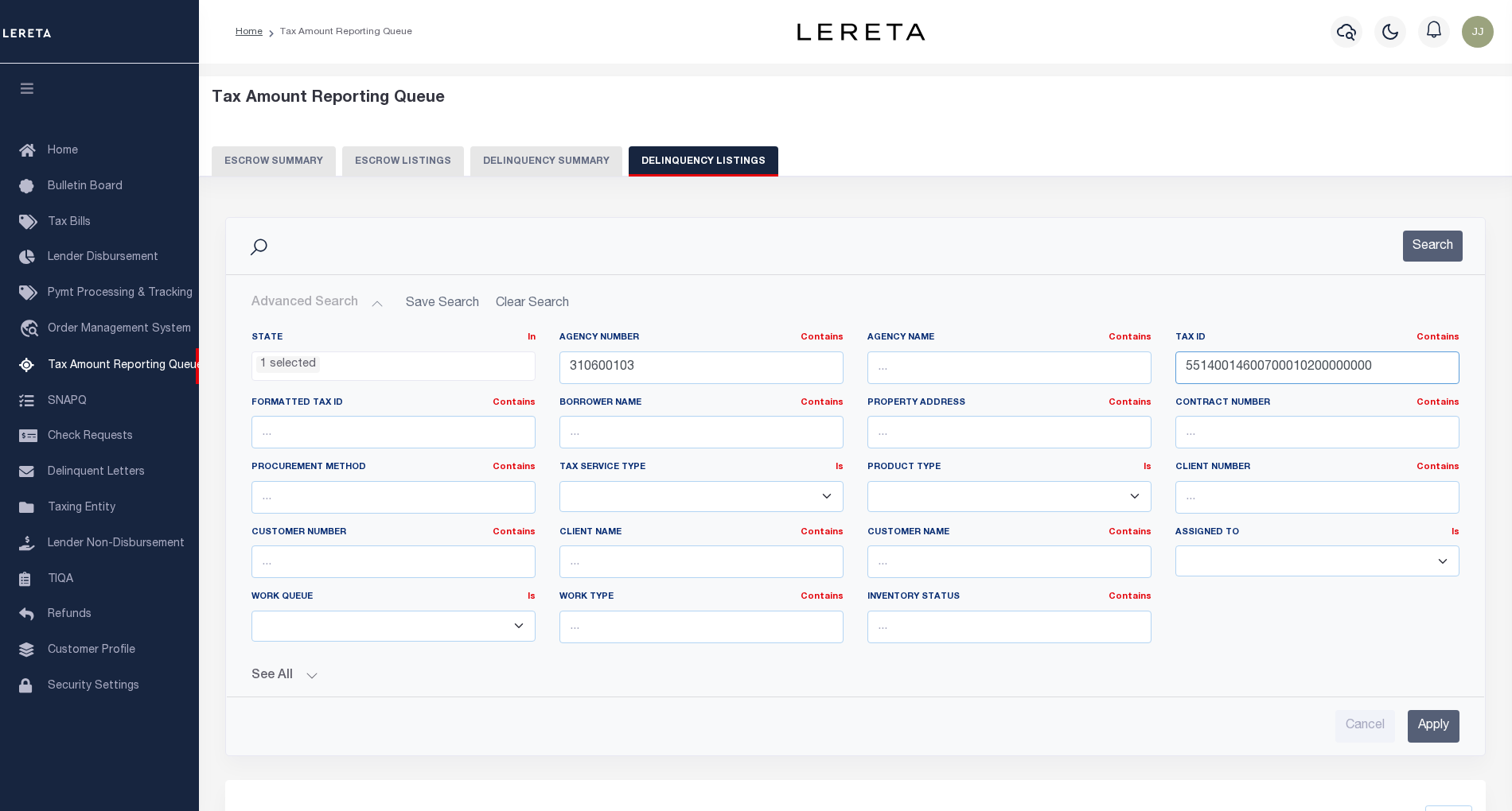
drag, startPoint x: 1388, startPoint y: 361, endPoint x: 1155, endPoint y: 361, distance: 233.0
click at [1155, 361] on div "State In In AK AL AR AZ CA CO CT DC DE FL GA GU HI IA ID IL IN KS KY LA MA MD M…" at bounding box center [855, 494] width 1232 height 325
paste input "3031"
type input "55140014600700030310000000"
click at [1448, 244] on button "Search" at bounding box center [1433, 246] width 60 height 31
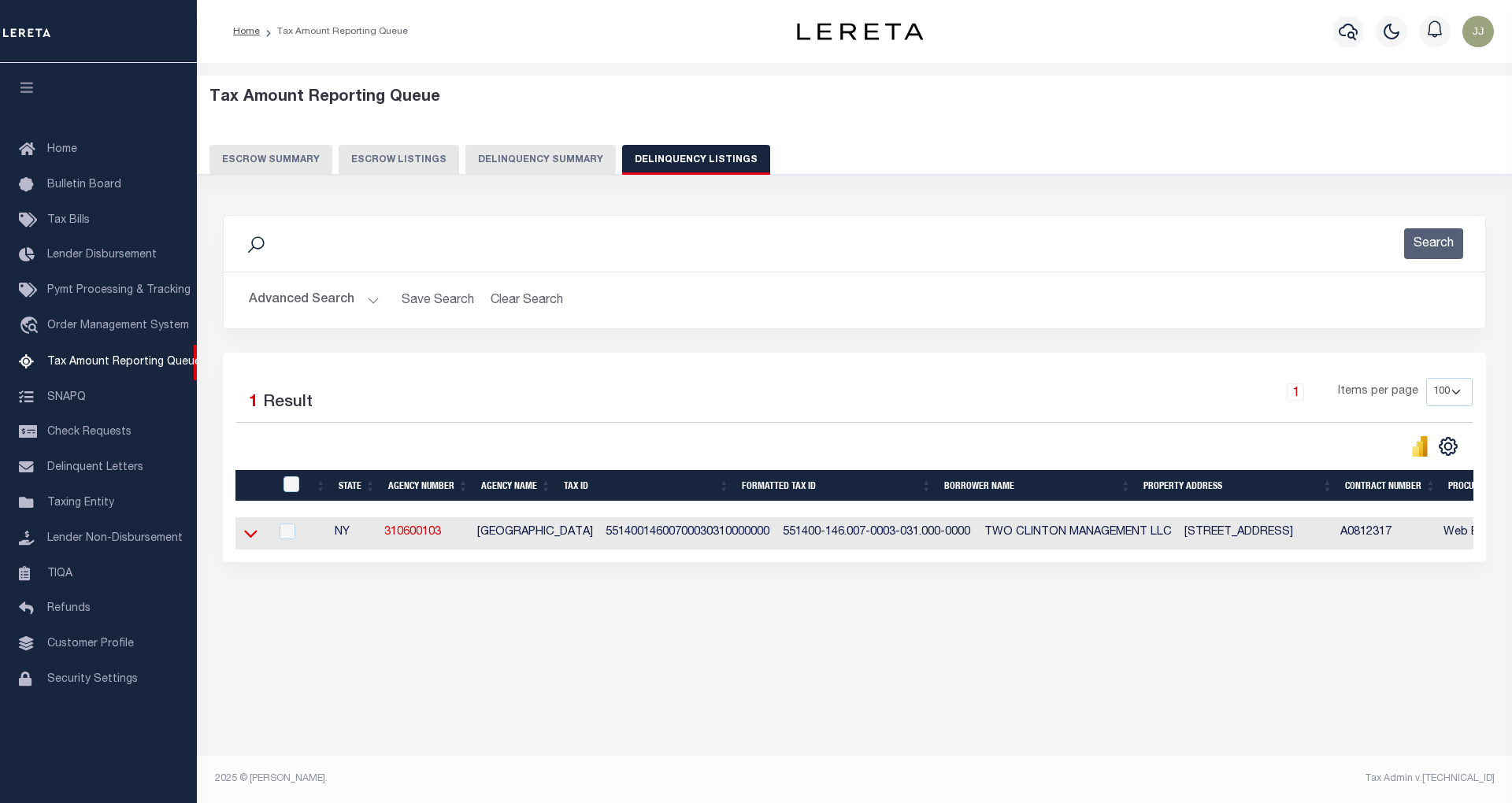
click at [257, 542] on icon at bounding box center [251, 533] width 14 height 16
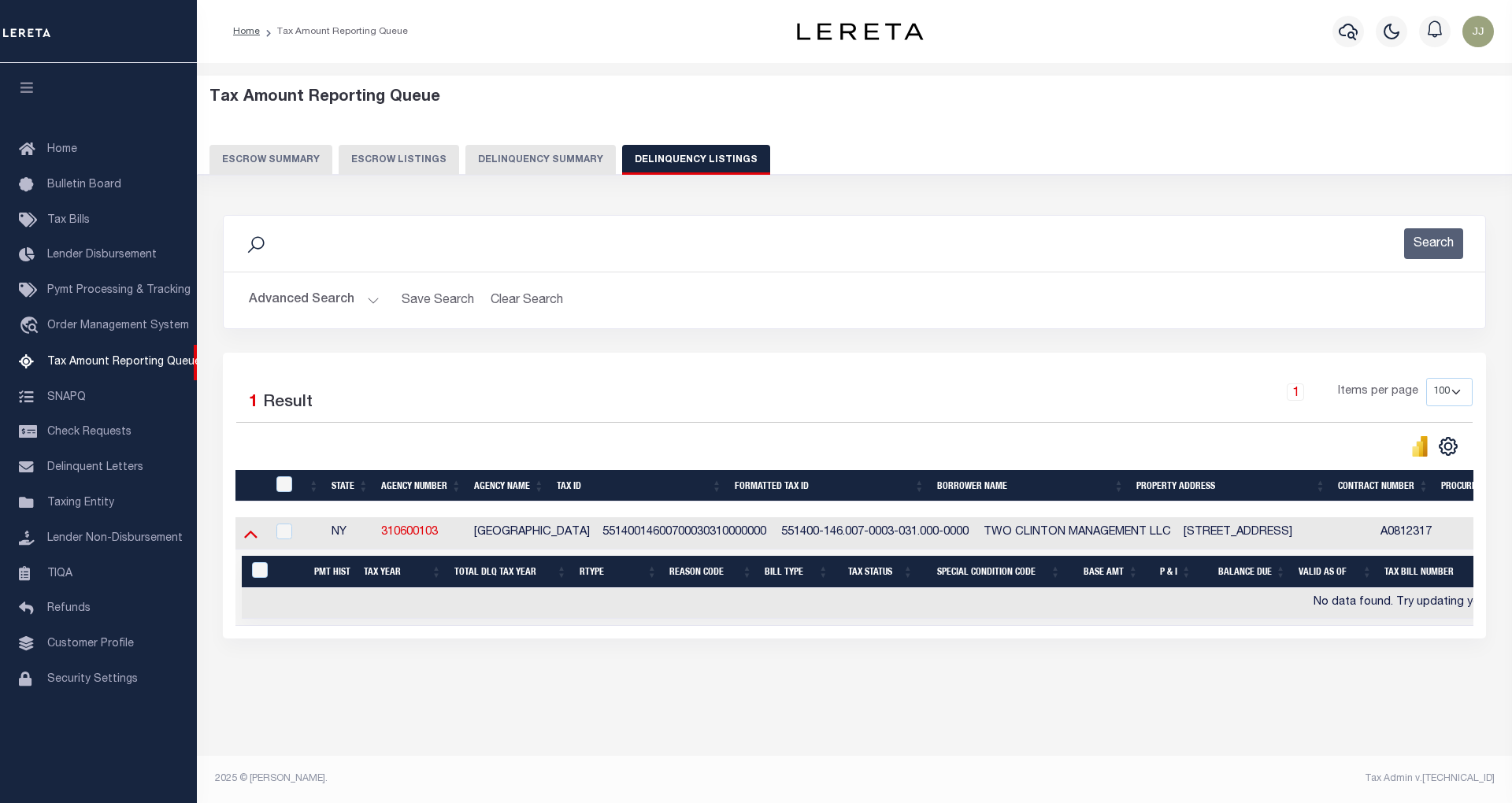
click at [244, 533] on icon at bounding box center [251, 533] width 14 height 16
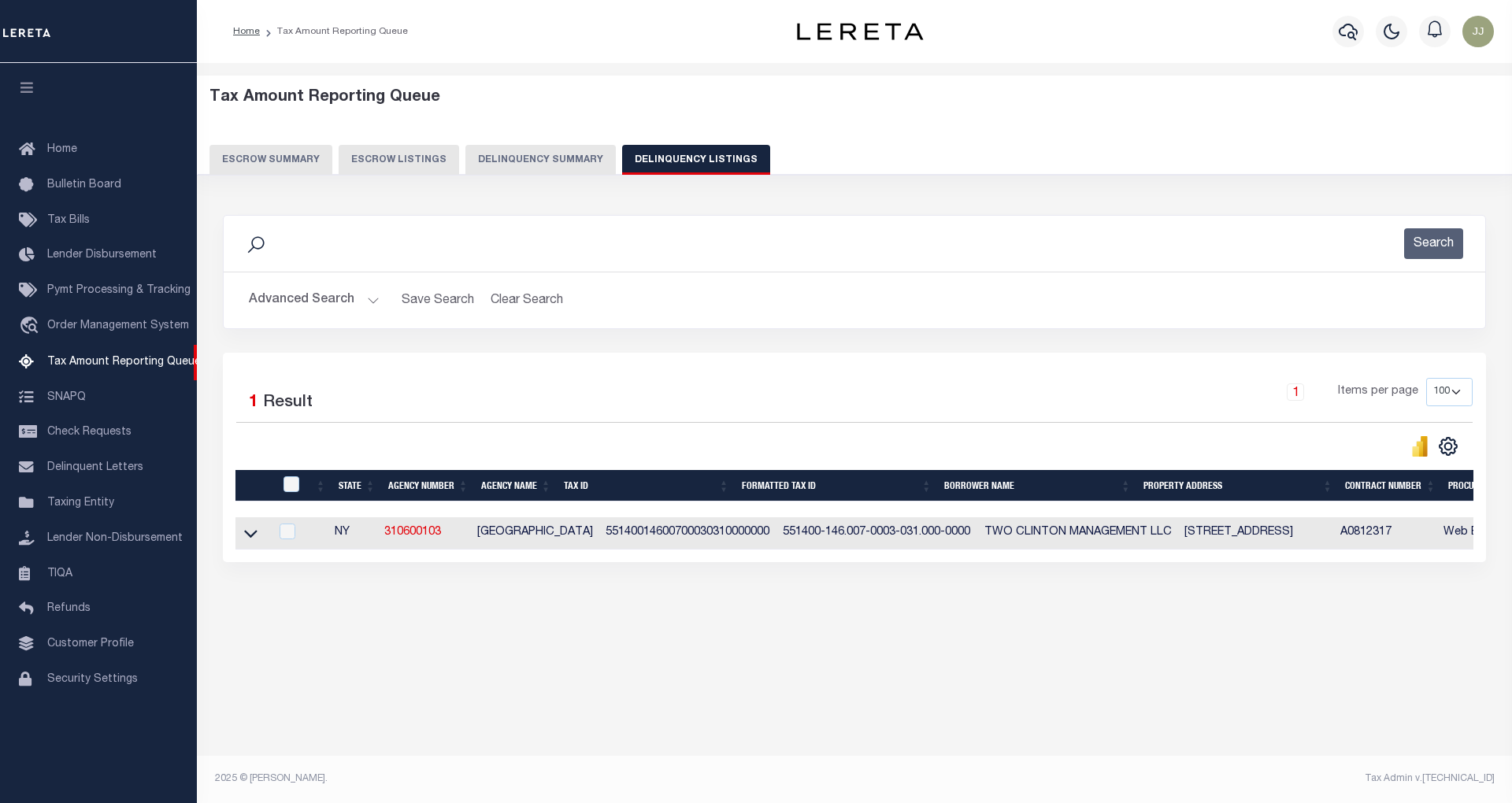
click at [363, 303] on button "Advanced Search" at bounding box center [314, 300] width 131 height 31
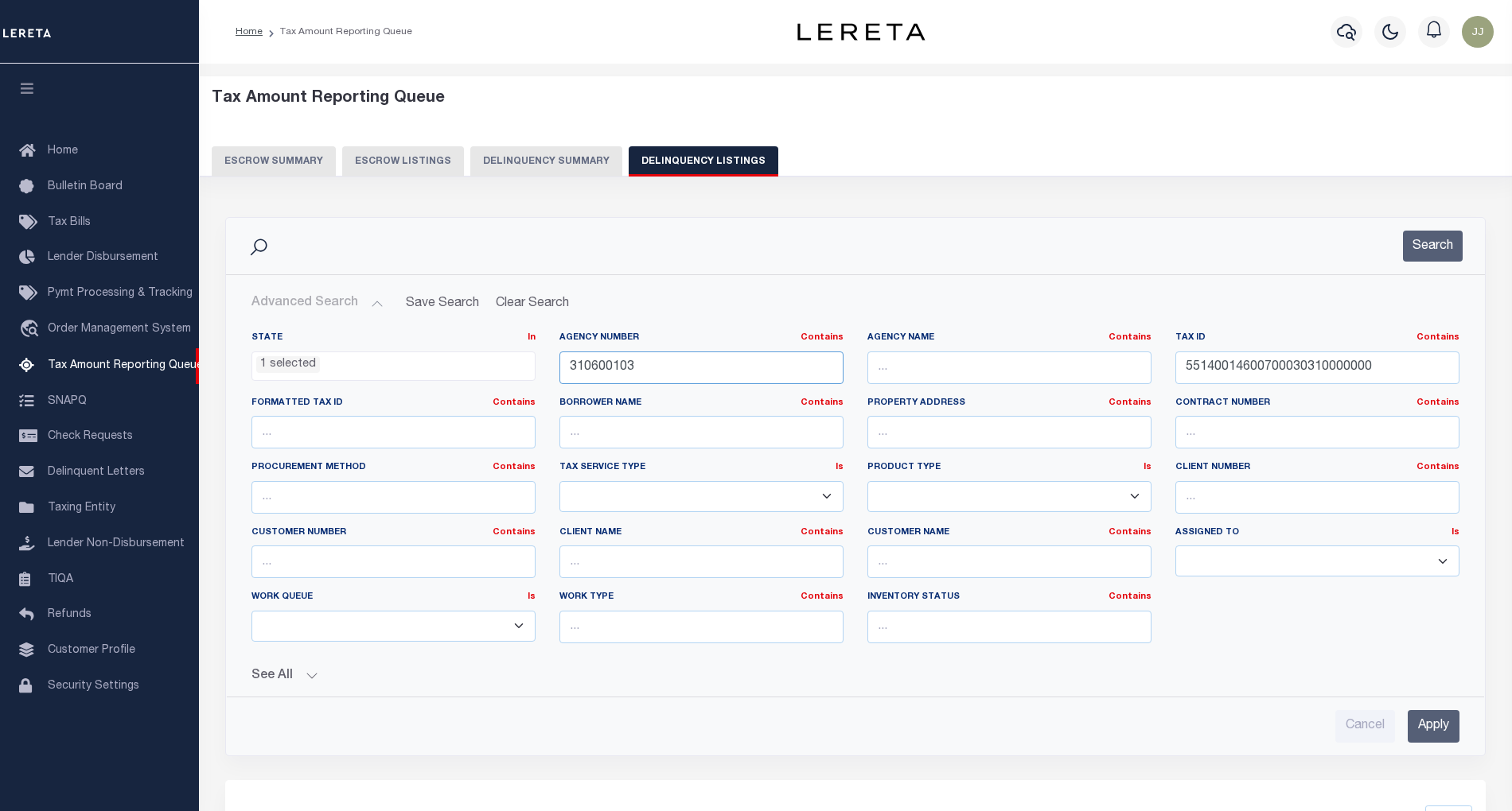
drag, startPoint x: 720, startPoint y: 372, endPoint x: 550, endPoint y: 378, distance: 170.1
click at [550, 378] on div "Agency Number Contains Contains Is 310600103" at bounding box center [702, 364] width 308 height 66
paste input "3302"
click at [1427, 232] on button "Search" at bounding box center [1433, 246] width 60 height 31
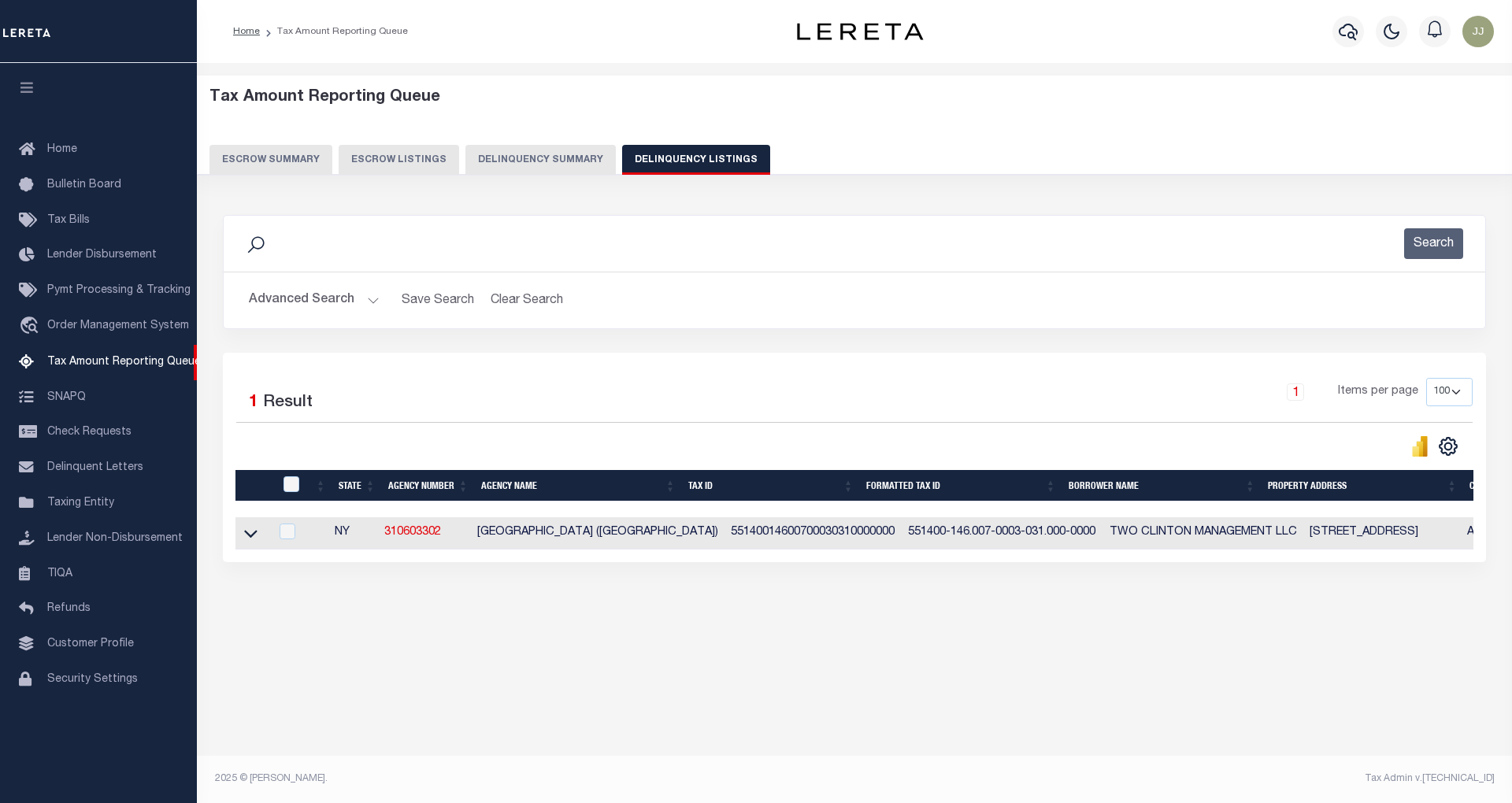
click at [259, 537] on link at bounding box center [251, 532] width 18 height 11
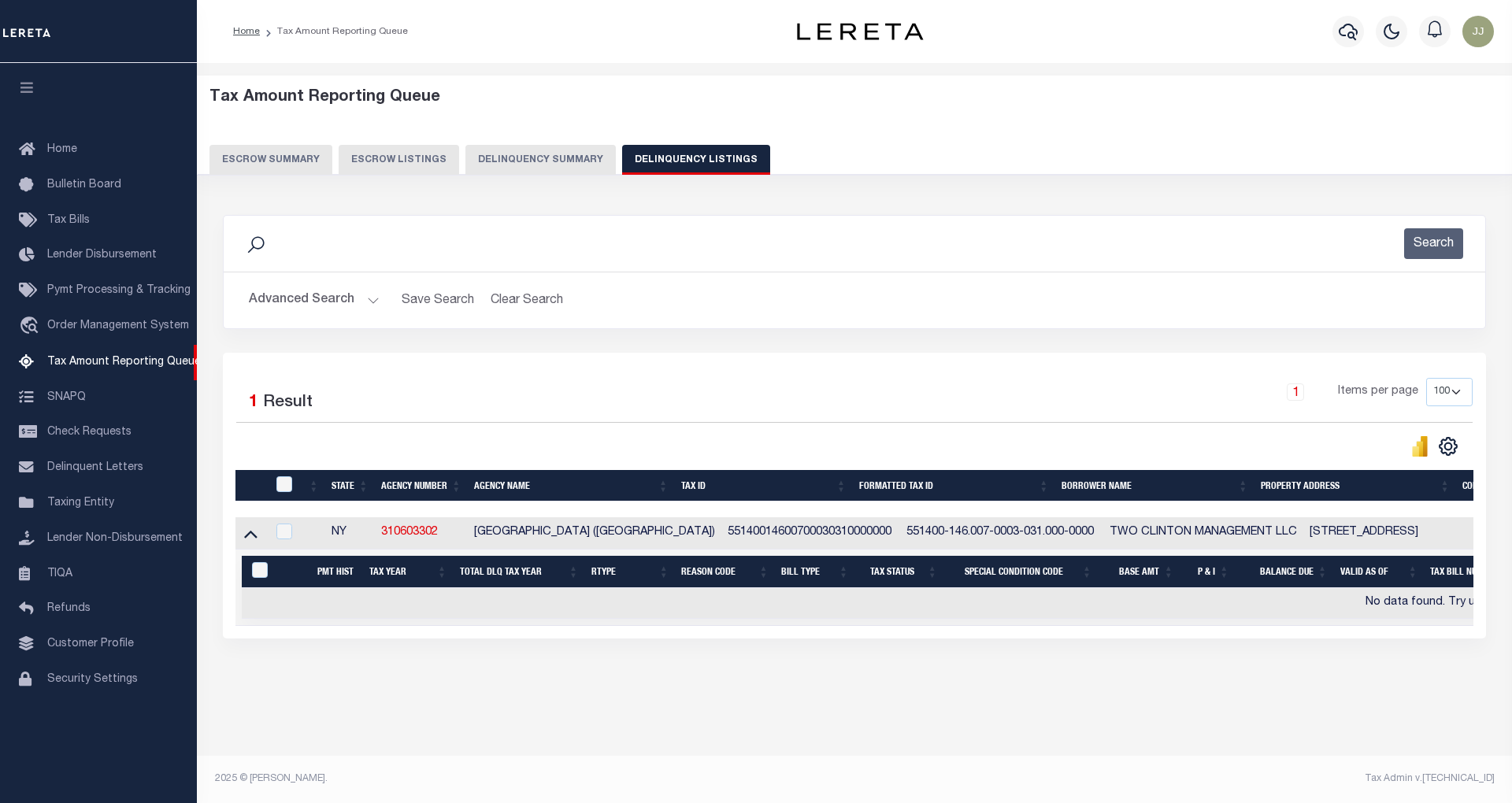
click at [344, 316] on div "Advanced Search Save Search Clear Search tblassign_wrapper_dynamictable_____Def…" at bounding box center [854, 300] width 1261 height 56
click at [339, 294] on button "Advanced Search" at bounding box center [314, 300] width 131 height 31
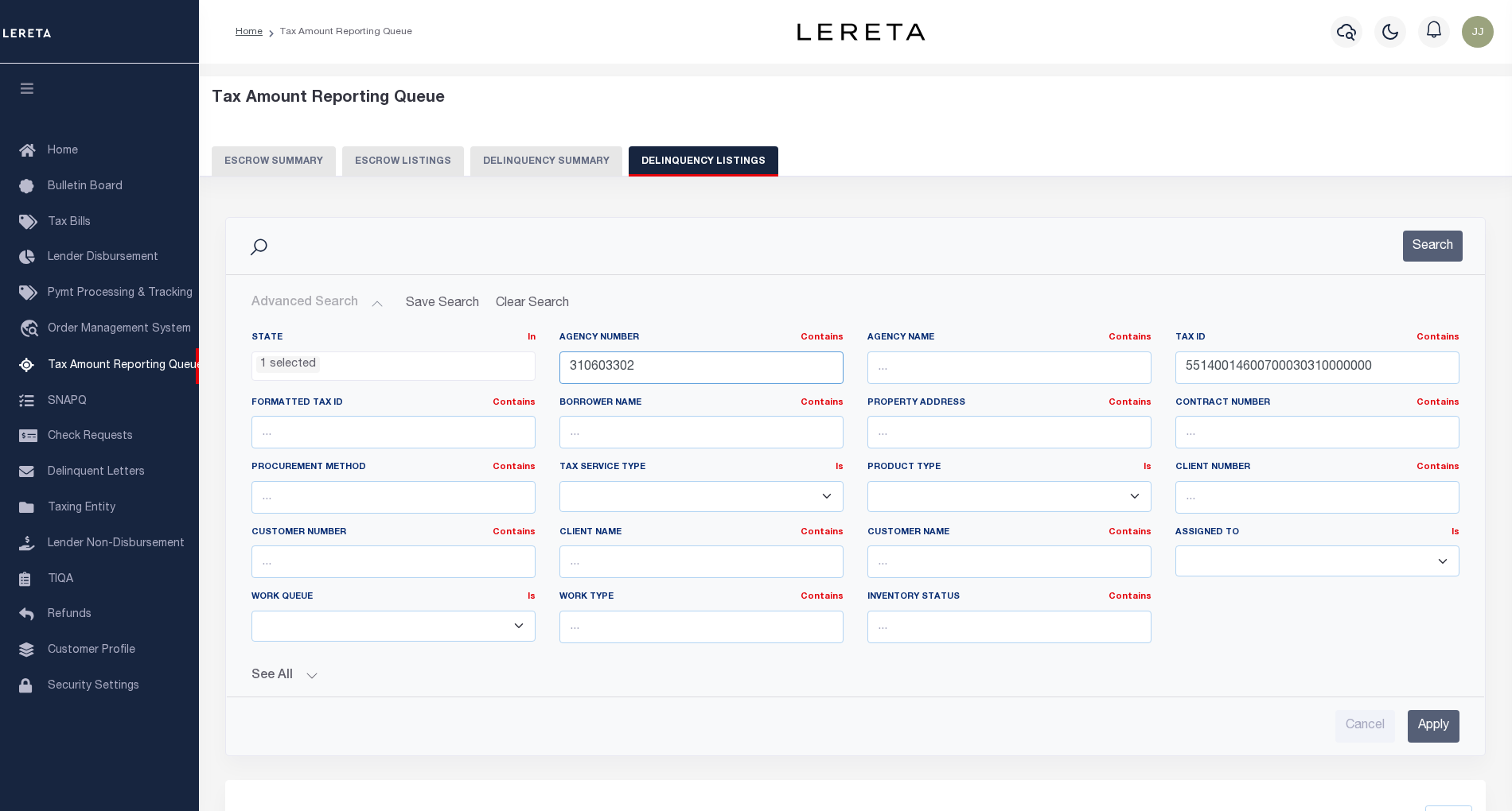
drag, startPoint x: 720, startPoint y: 357, endPoint x: 525, endPoint y: 359, distance: 195.0
click at [525, 359] on div "State In In AK AL AR AZ CA CO CT DC DE FL GA GU HI IA ID IL IN KS KY LA MA MD M…" at bounding box center [855, 494] width 1232 height 325
paste input "0611"
type input "310600611"
click at [1410, 244] on button "Search" at bounding box center [1433, 246] width 60 height 31
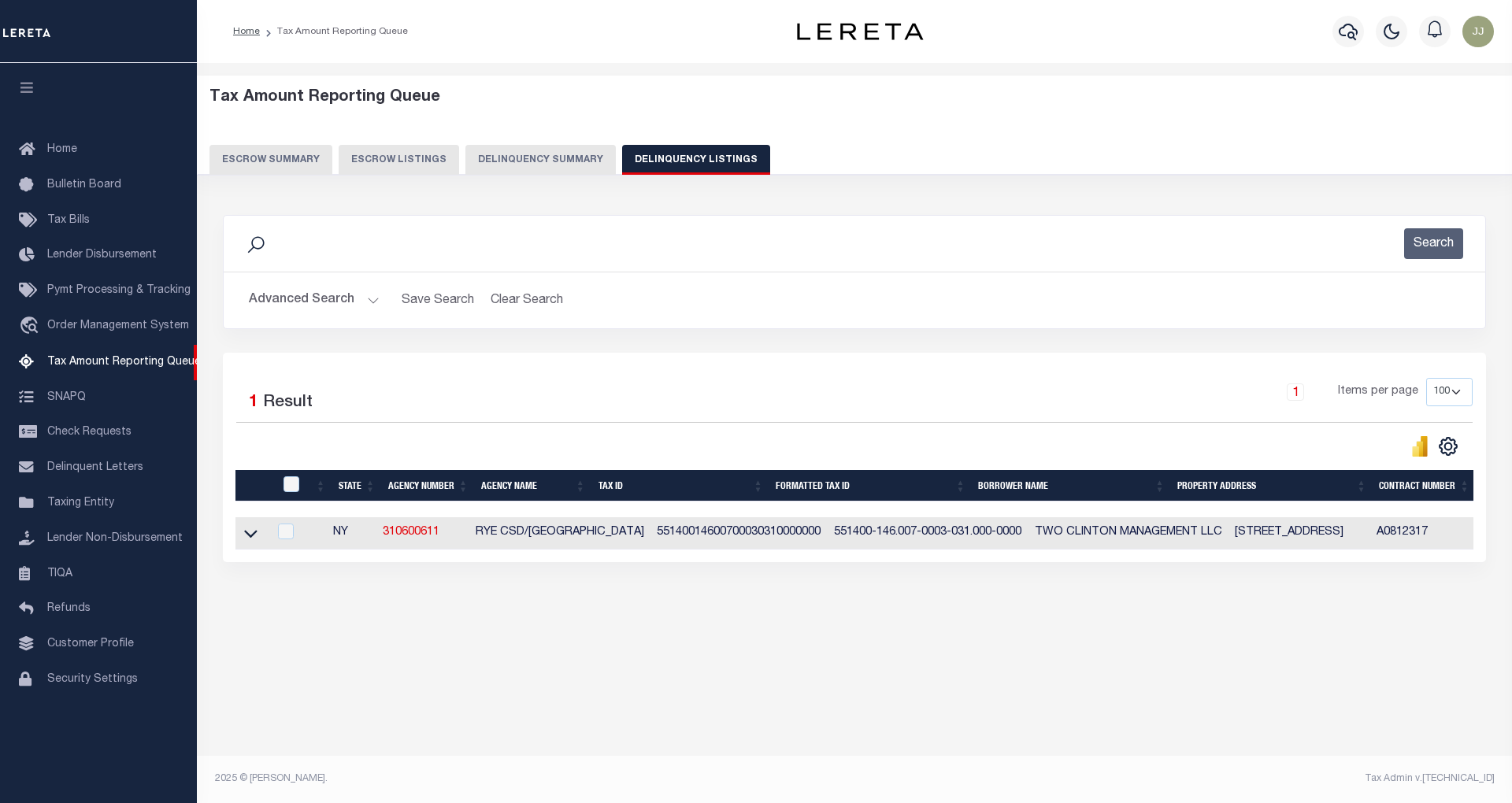
drag, startPoint x: 250, startPoint y: 539, endPoint x: 734, endPoint y: 518, distance: 484.5
click at [251, 539] on icon at bounding box center [251, 533] width 14 height 16
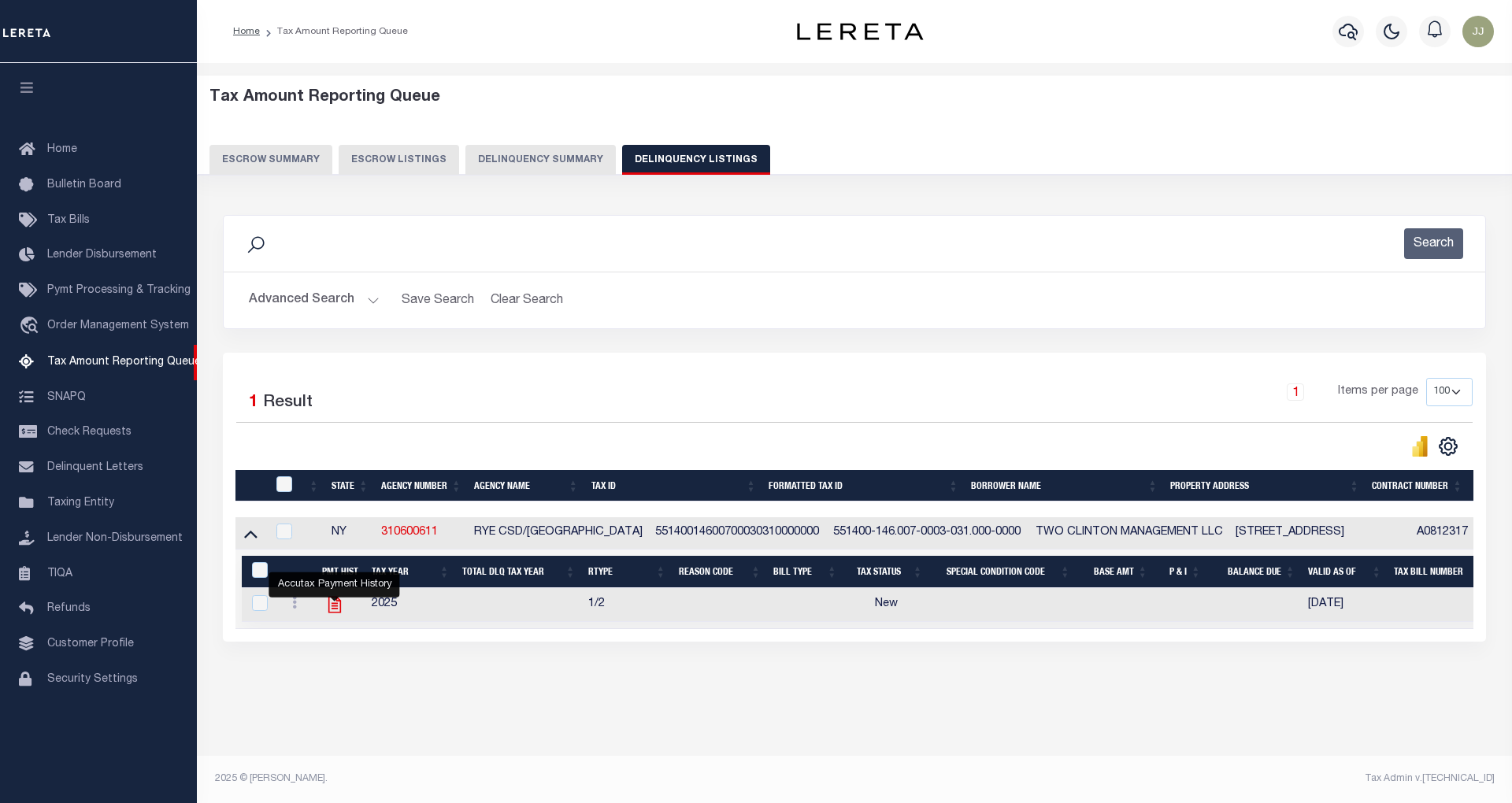
click at [331, 615] on icon "" at bounding box center [334, 605] width 21 height 21
checkbox input "true"
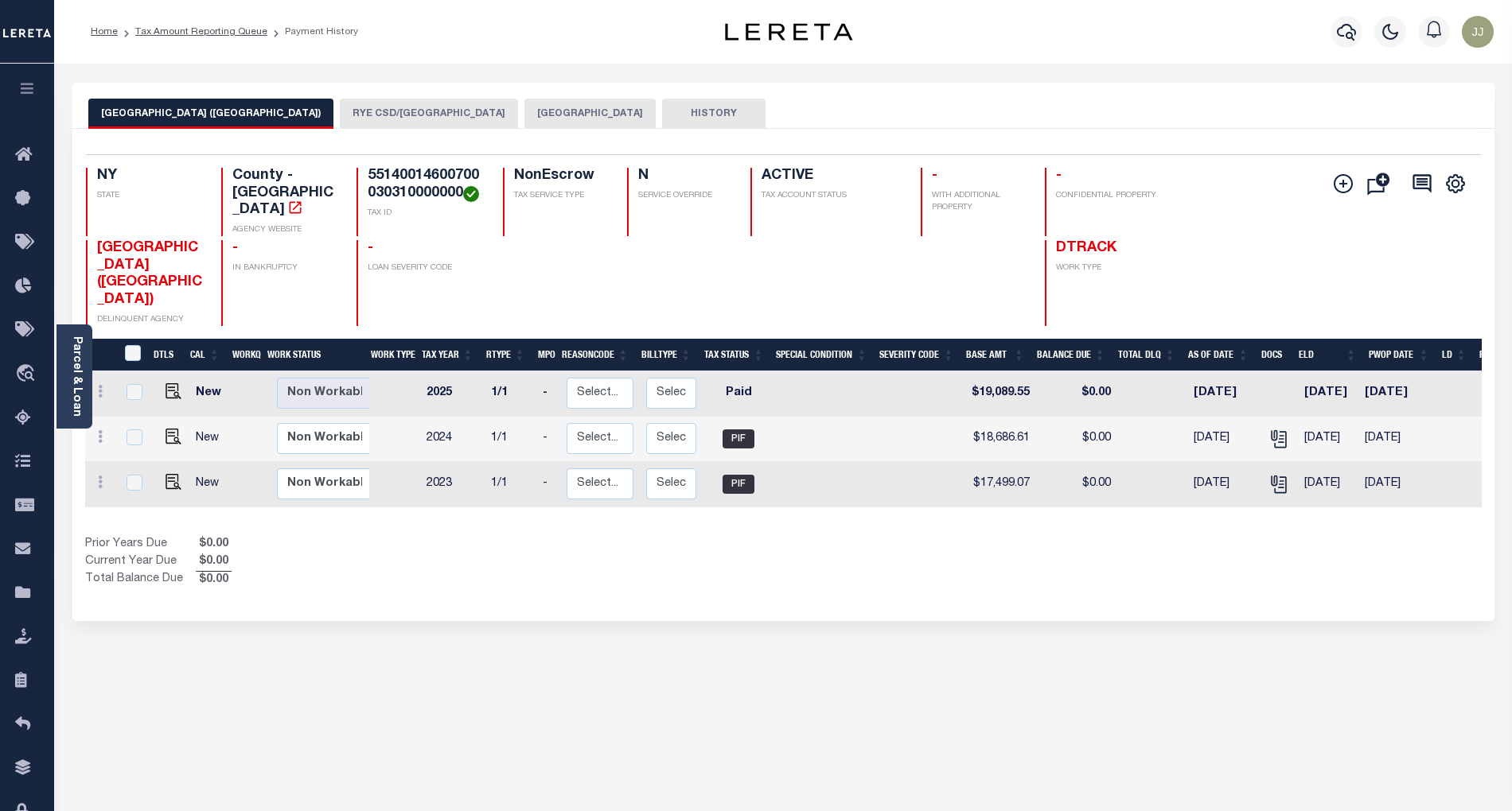
click at [353, 118] on button "RYE CSD/[GEOGRAPHIC_DATA]" at bounding box center [429, 113] width 178 height 30
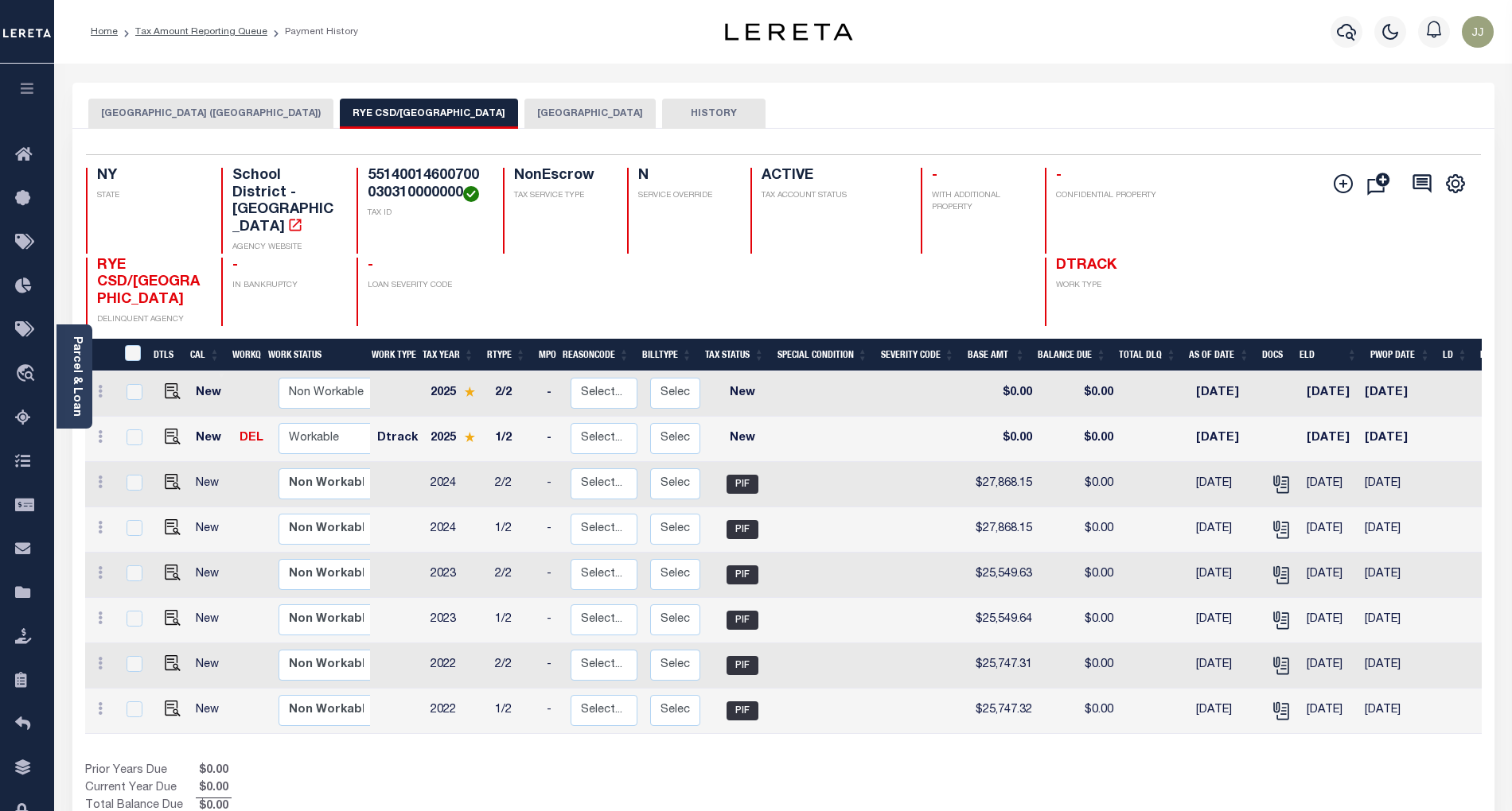
click at [524, 108] on button "[GEOGRAPHIC_DATA]" at bounding box center [590, 113] width 131 height 30
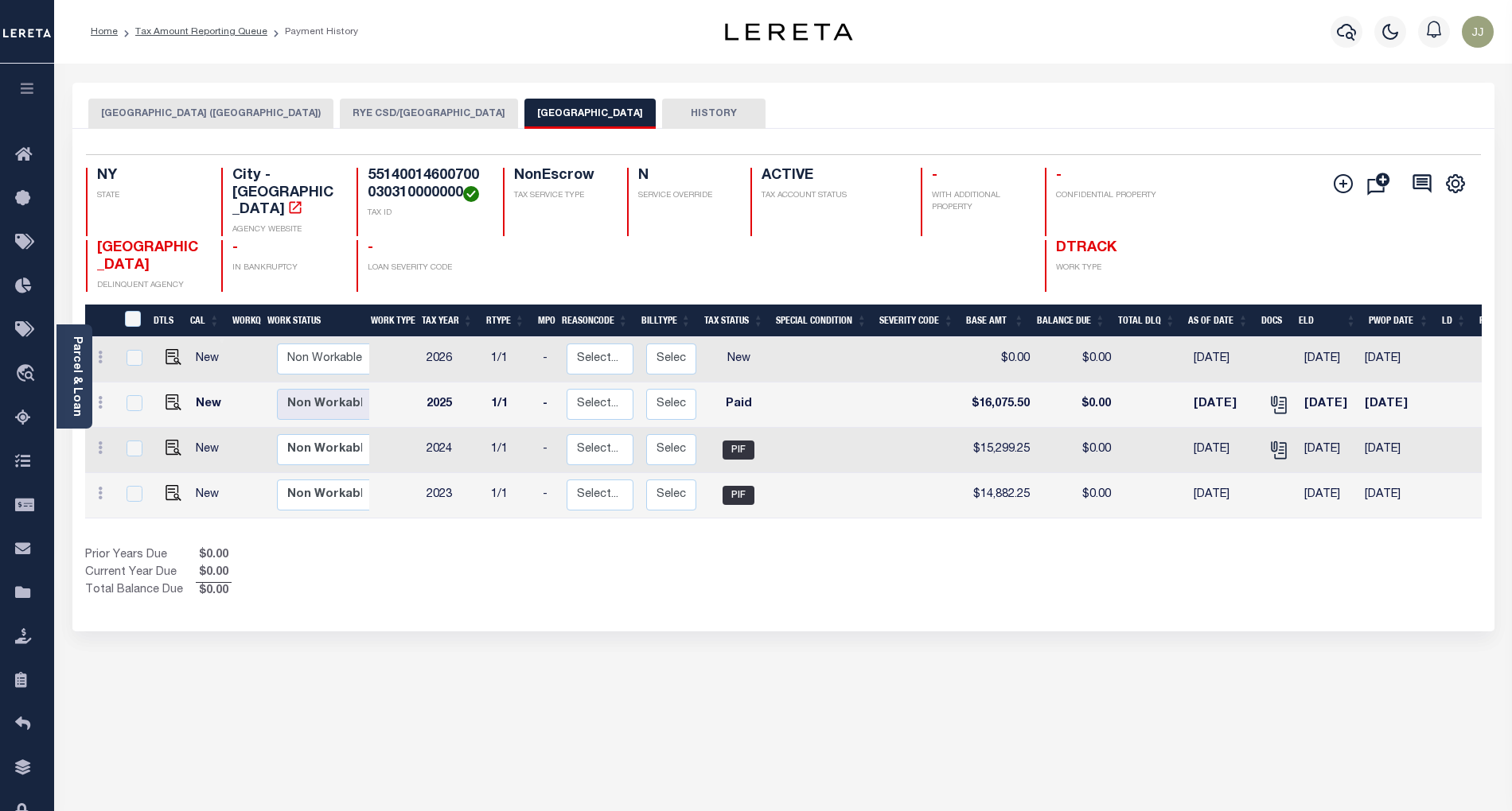
click at [340, 118] on button "RYE CSD/[GEOGRAPHIC_DATA]" at bounding box center [429, 113] width 178 height 30
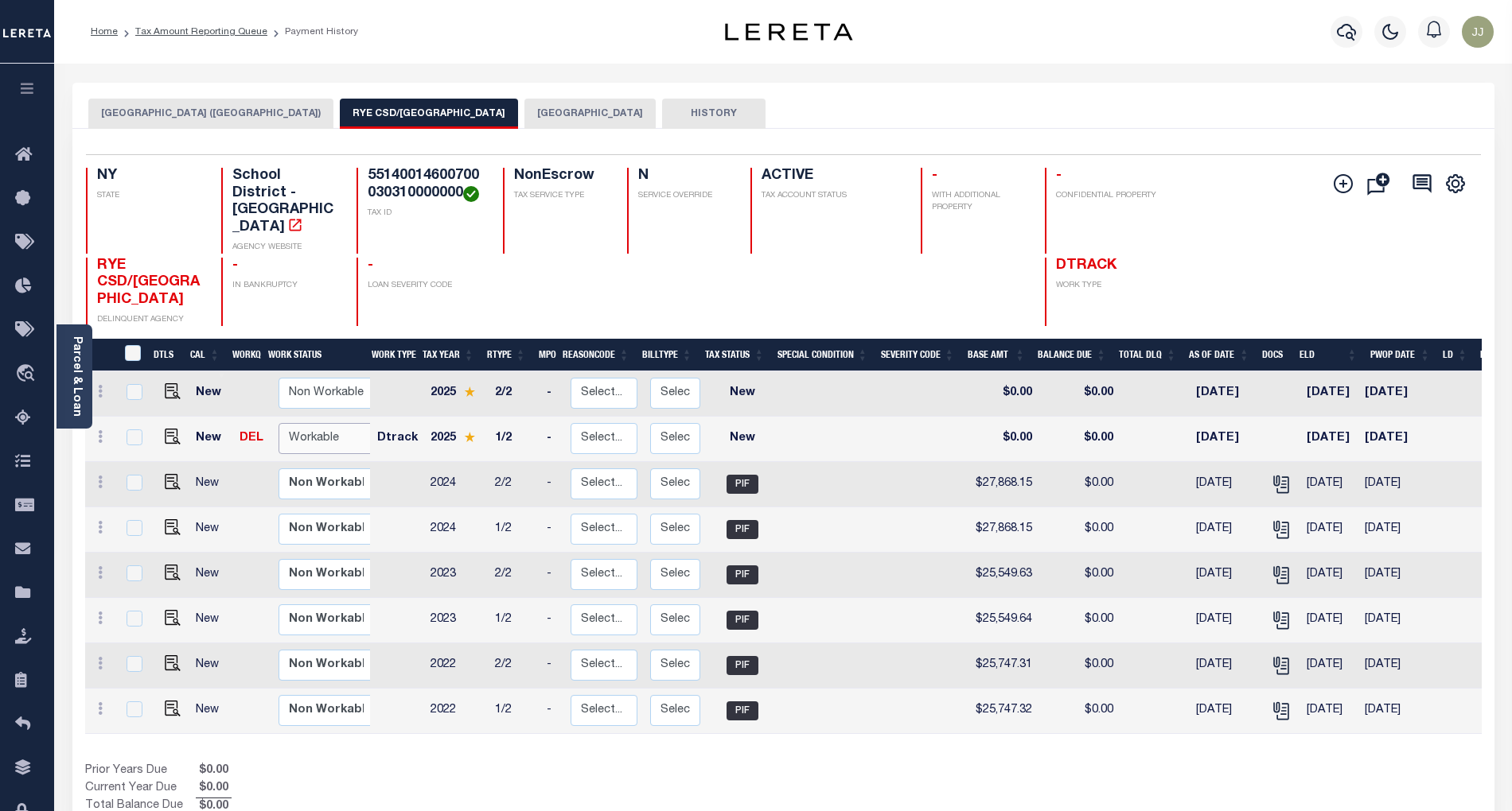
click at [335, 423] on select "Non Workable Workable" at bounding box center [326, 439] width 96 height 31
checkbox input "true"
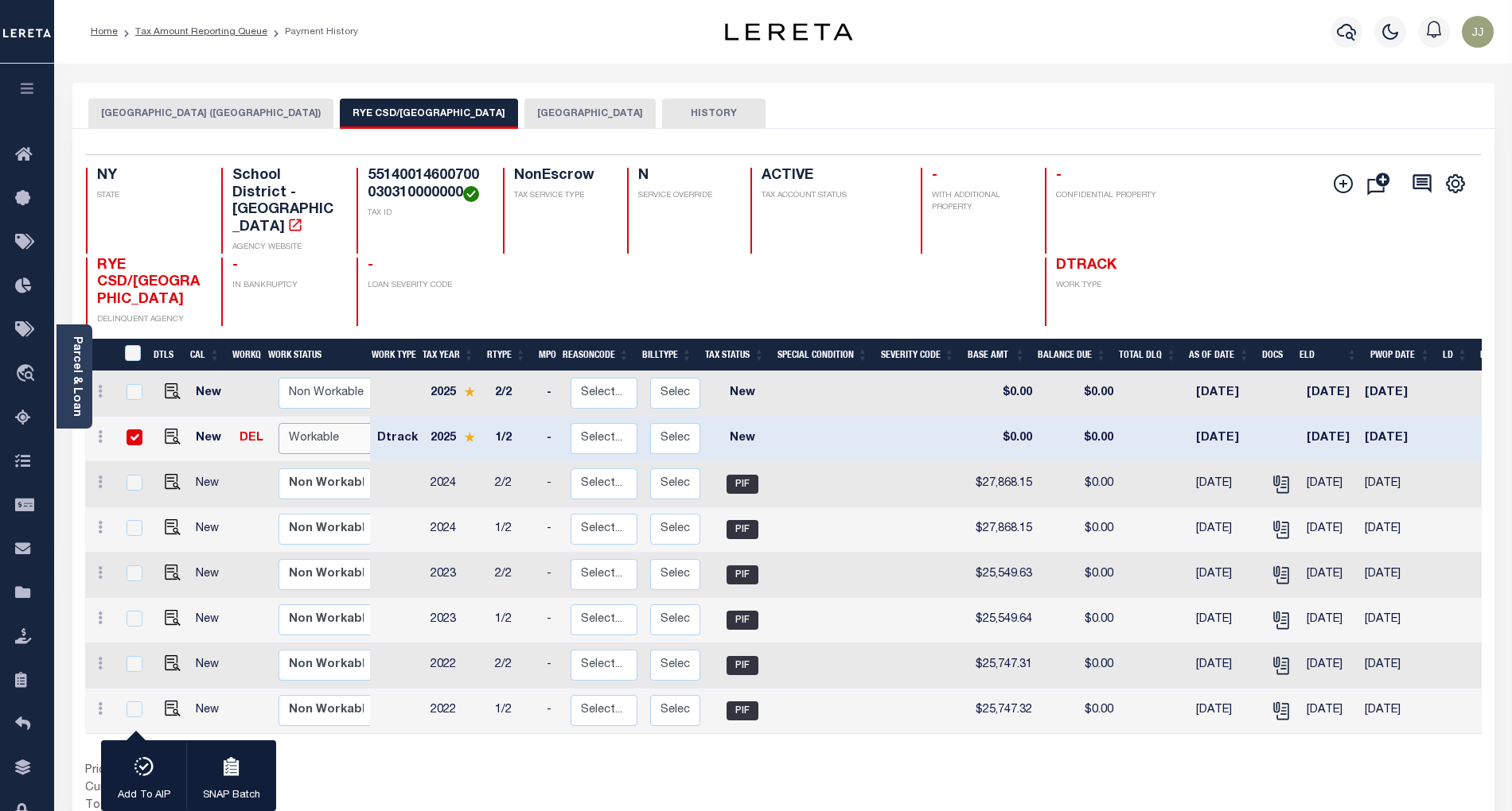
select select "true"
click at [278, 423] on select "Non Workable Workable" at bounding box center [326, 439] width 96 height 31
checkbox input "false"
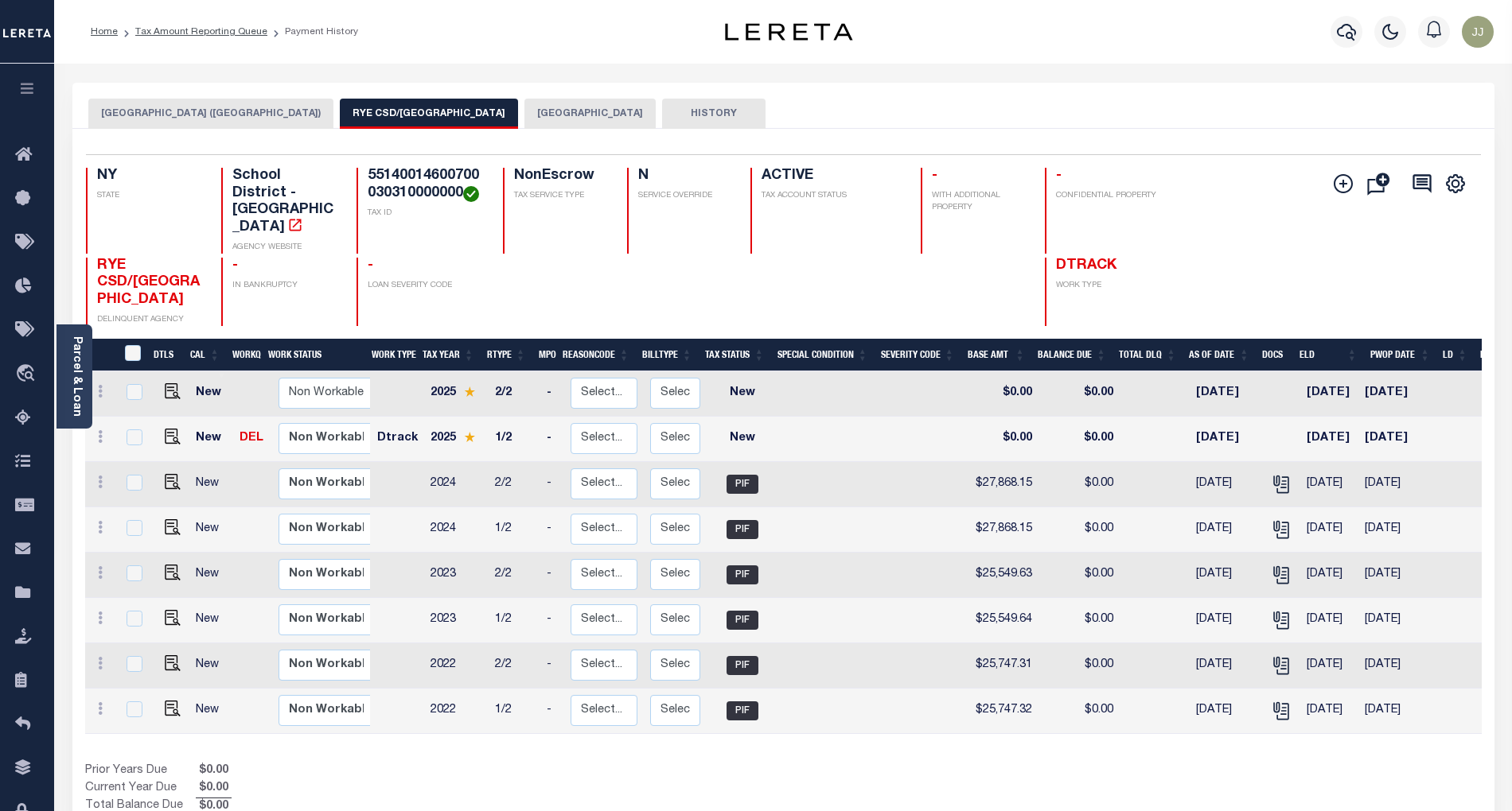
click at [518, 763] on div "Prior Years Due $0.00 Current Year Due $0.00 Total Balance Due $0.00" at bounding box center [435, 789] width 699 height 54
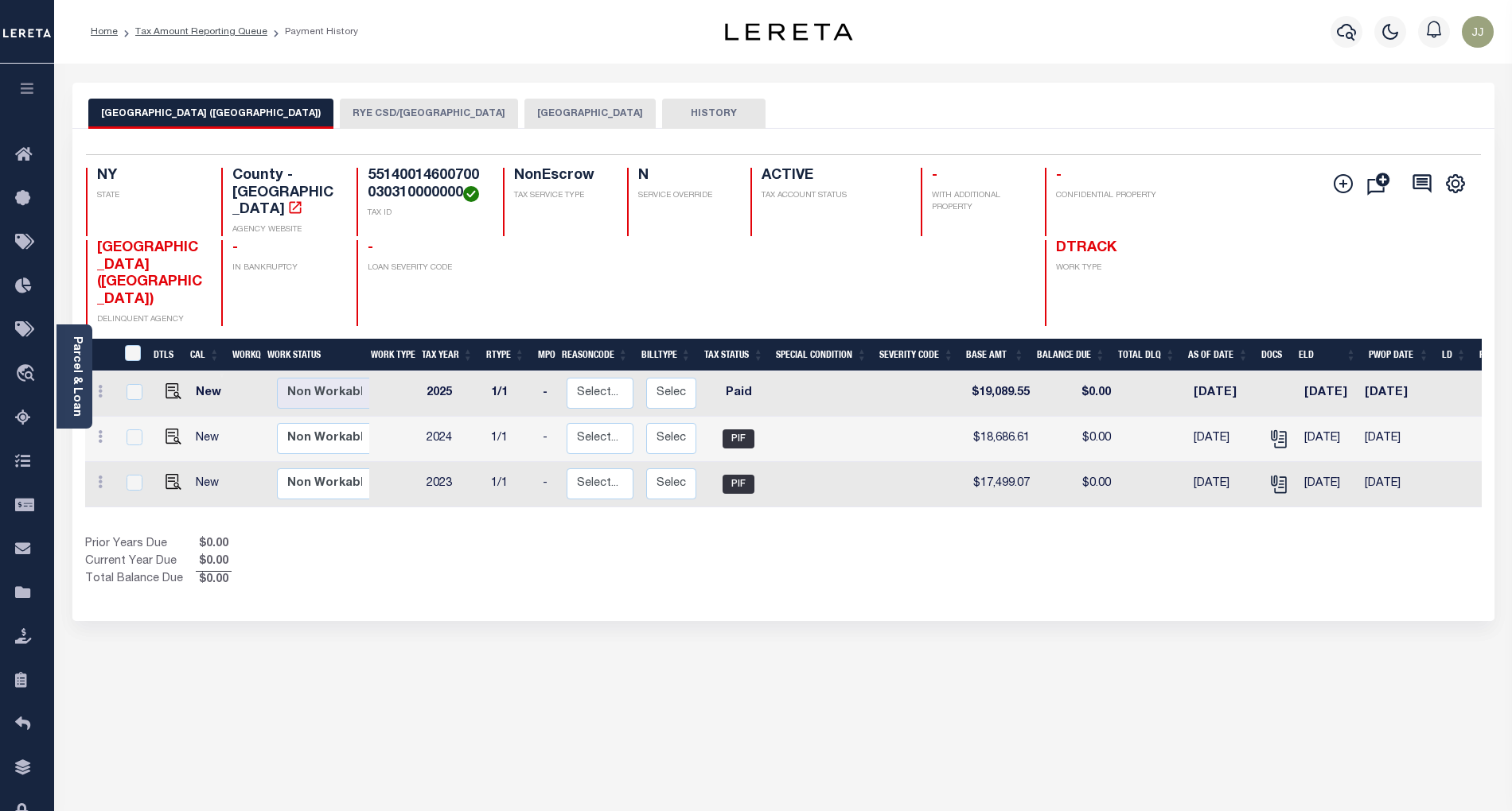
click at [354, 124] on button "RYE CSD/[GEOGRAPHIC_DATA]" at bounding box center [429, 113] width 178 height 30
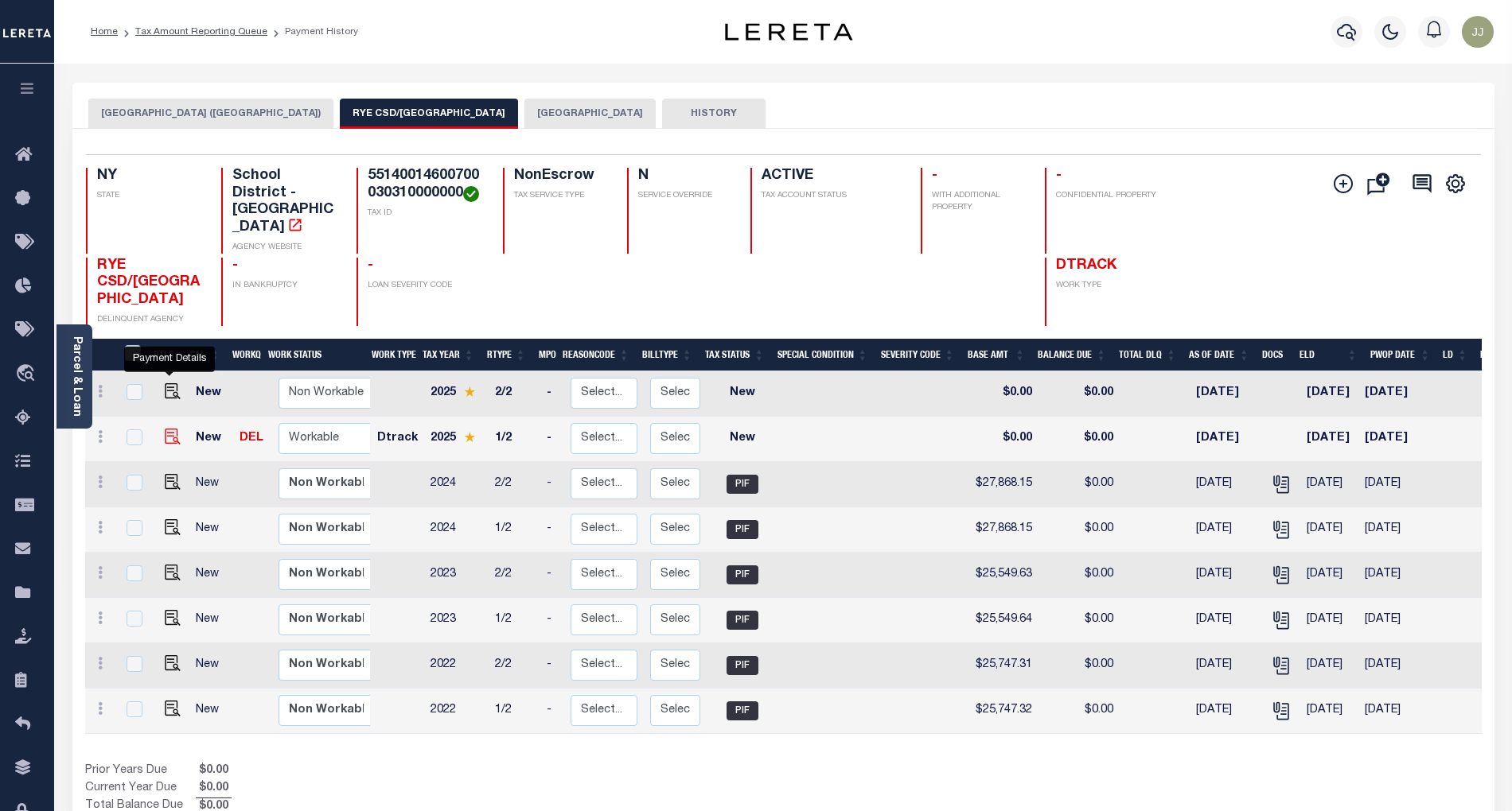
click at [168, 428] on img "" at bounding box center [173, 436] width 16 height 16
checkbox input "true"
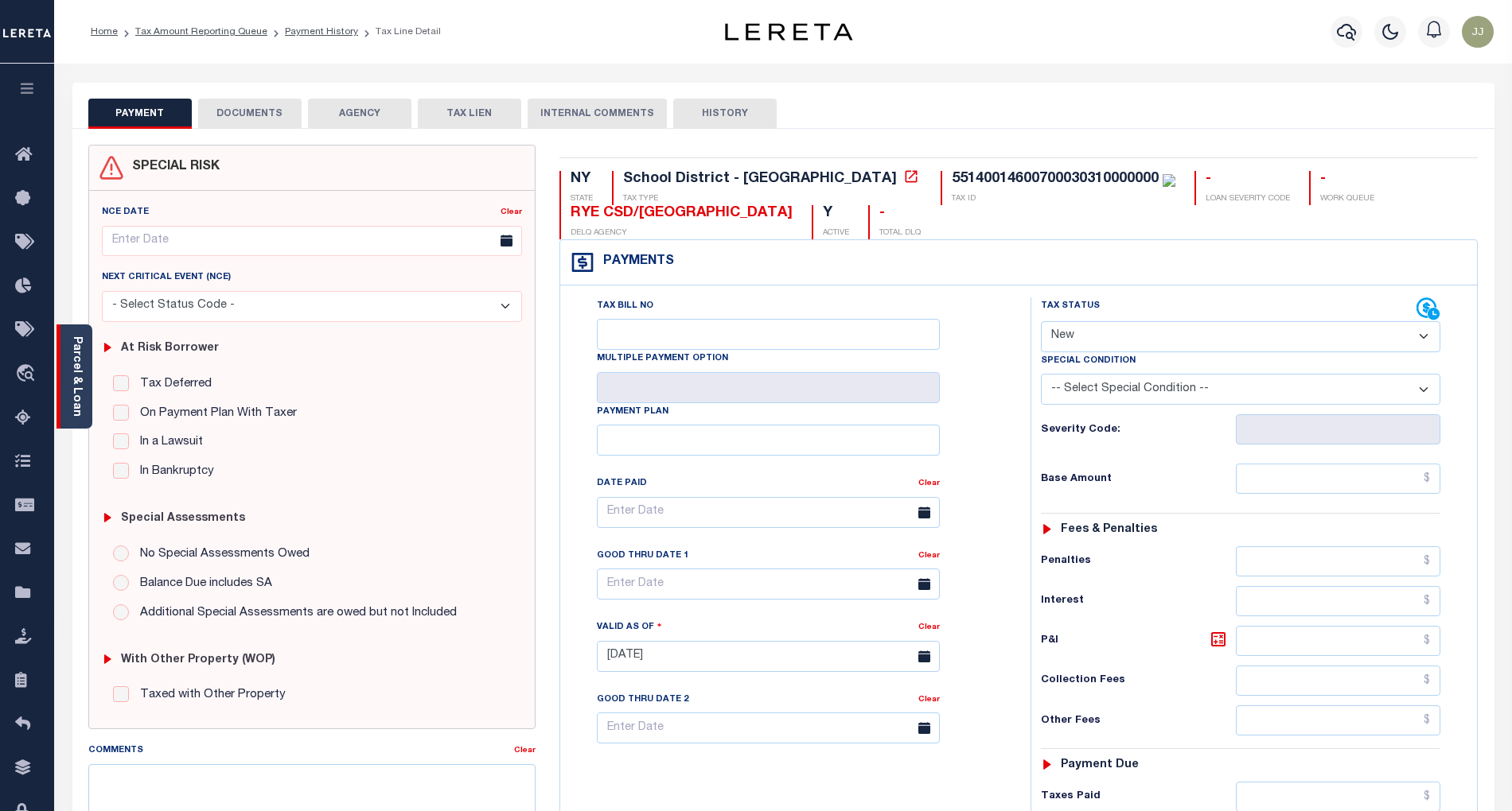
click at [89, 402] on div "Parcel & Loan" at bounding box center [73, 377] width 35 height 105
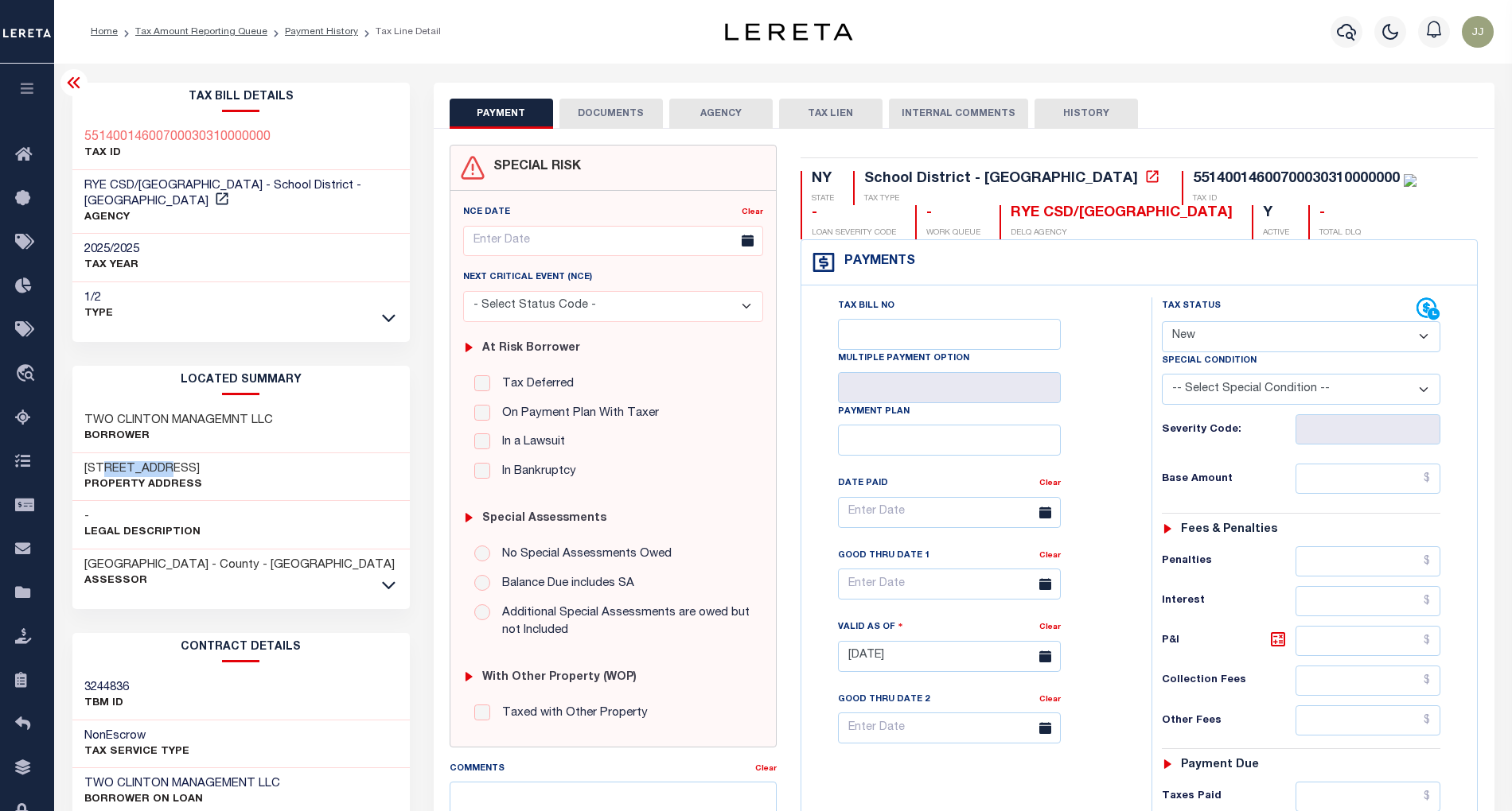
drag, startPoint x: 99, startPoint y: 450, endPoint x: 167, endPoint y: 450, distance: 68.0
click at [167, 461] on h3 "[STREET_ADDRESS]" at bounding box center [143, 469] width 118 height 16
copy h3 "SCHOOL ST"
click at [1204, 341] on select "- Select Status Code - Open Due/Unpaid Paid Incomplete No Tax Due Internal Refu…" at bounding box center [1301, 337] width 279 height 31
select select "PYD"
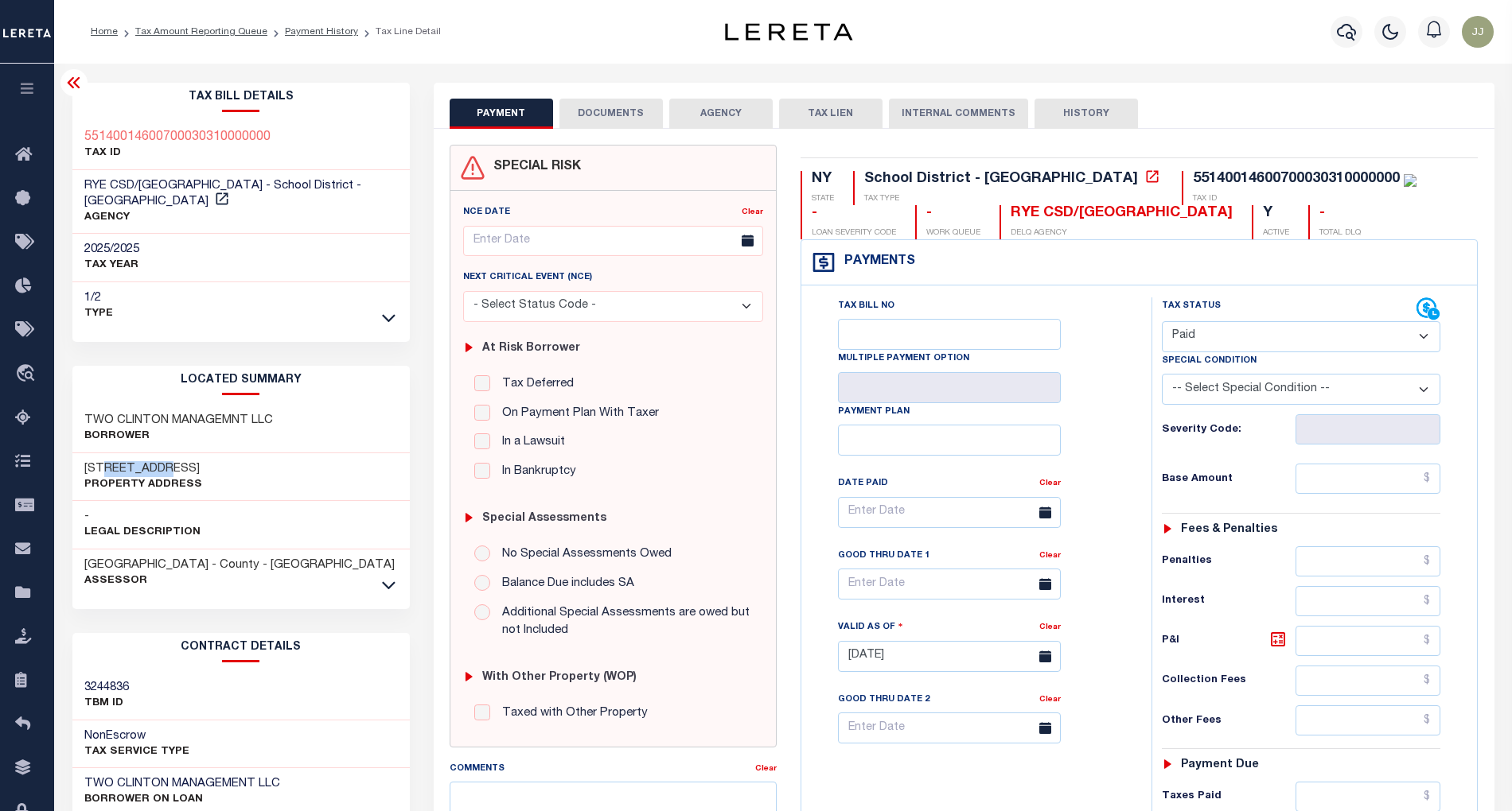
click at [1162, 323] on select "- Select Status Code - Open Due/Unpaid Paid Incomplete No Tax Due Internal Refu…" at bounding box center [1301, 337] width 279 height 31
type input "[DATE]"
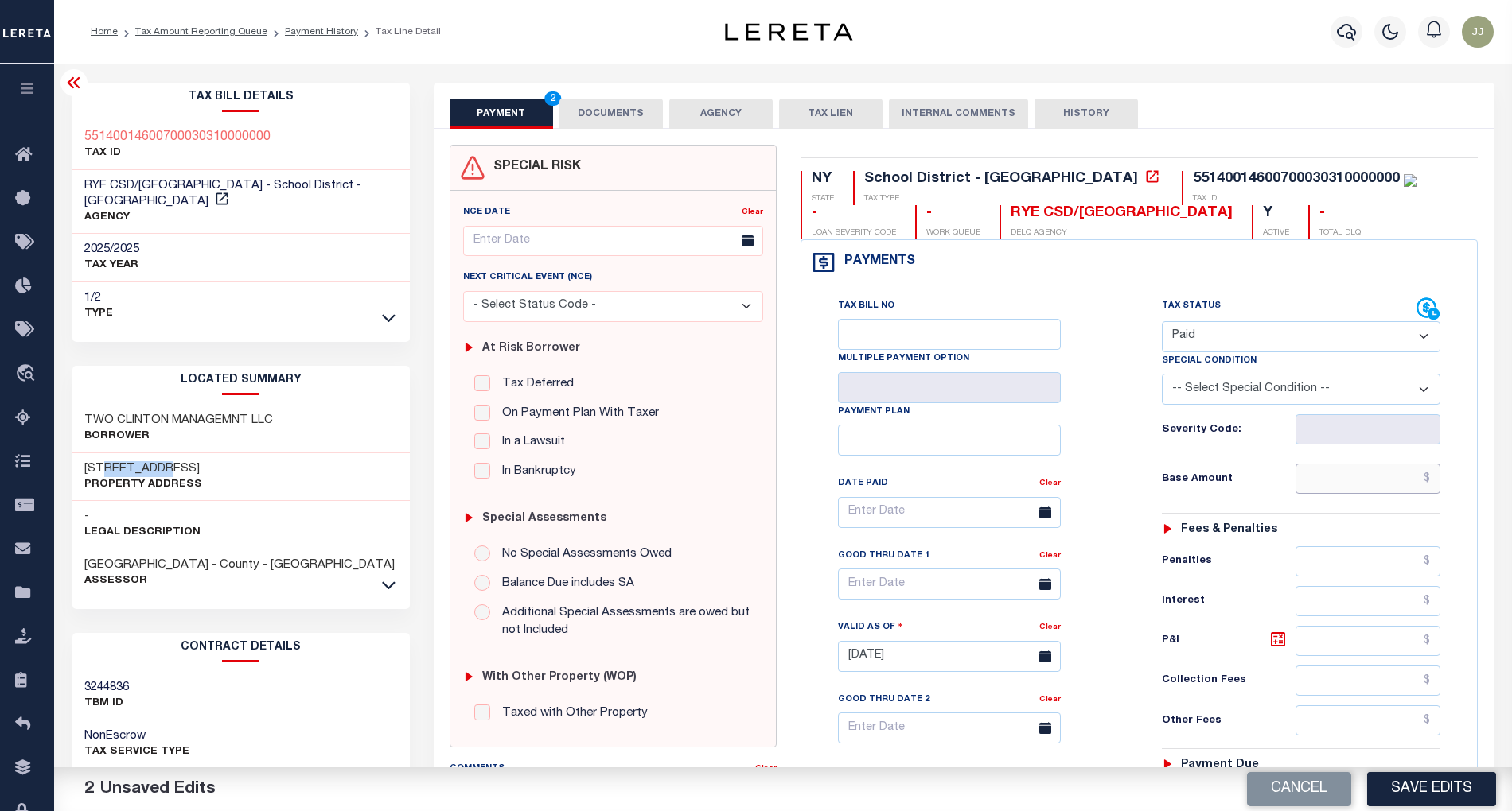
click at [1341, 481] on input "text" at bounding box center [1368, 478] width 145 height 30
paste input "28,776.31"
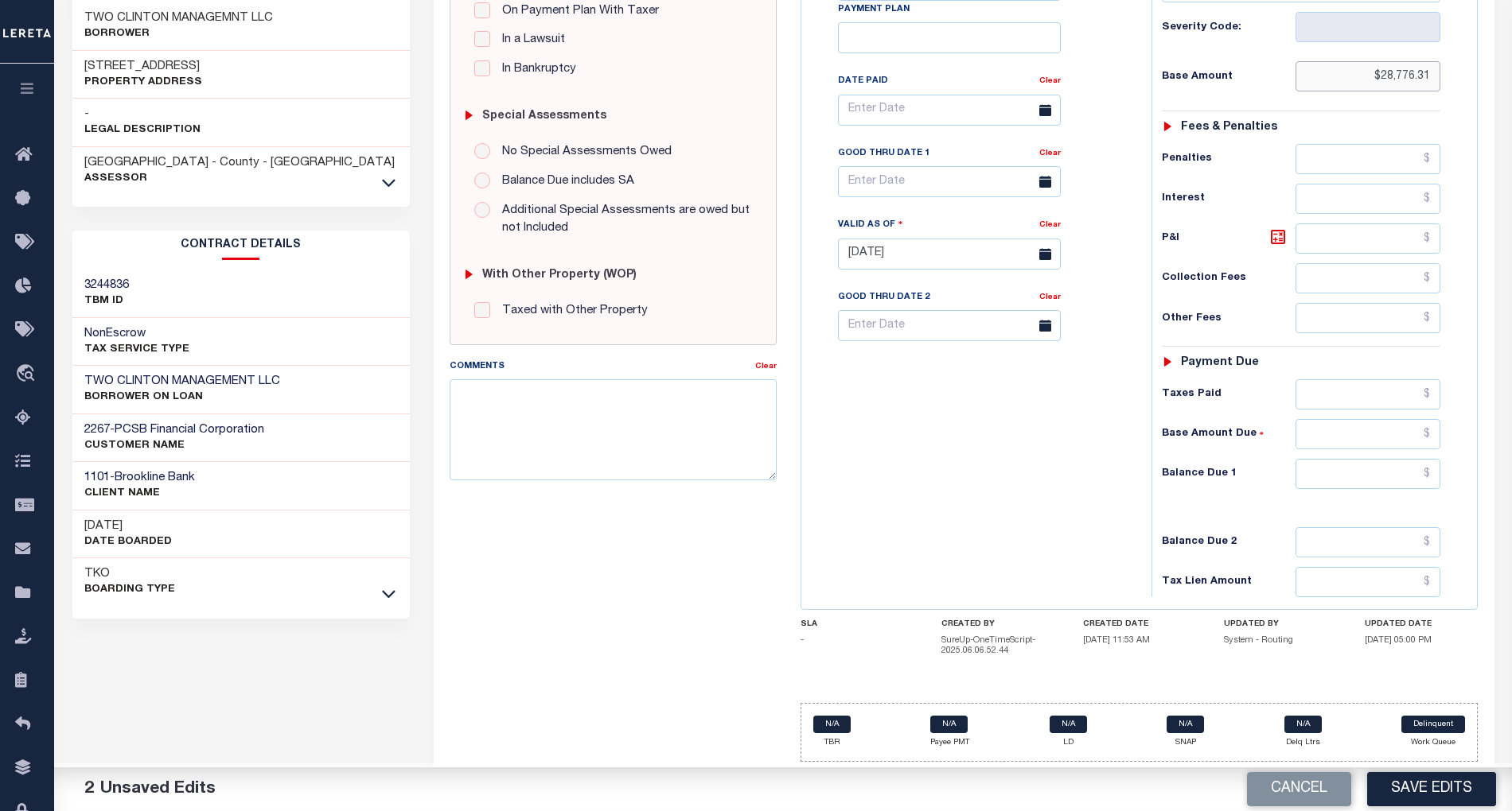
type input "$28,776.31"
click at [1366, 466] on input "text" at bounding box center [1368, 473] width 145 height 30
paste input "28,776.31"
type input "$28,776.31"
drag, startPoint x: 1433, startPoint y: 465, endPoint x: 1310, endPoint y: 472, distance: 123.2
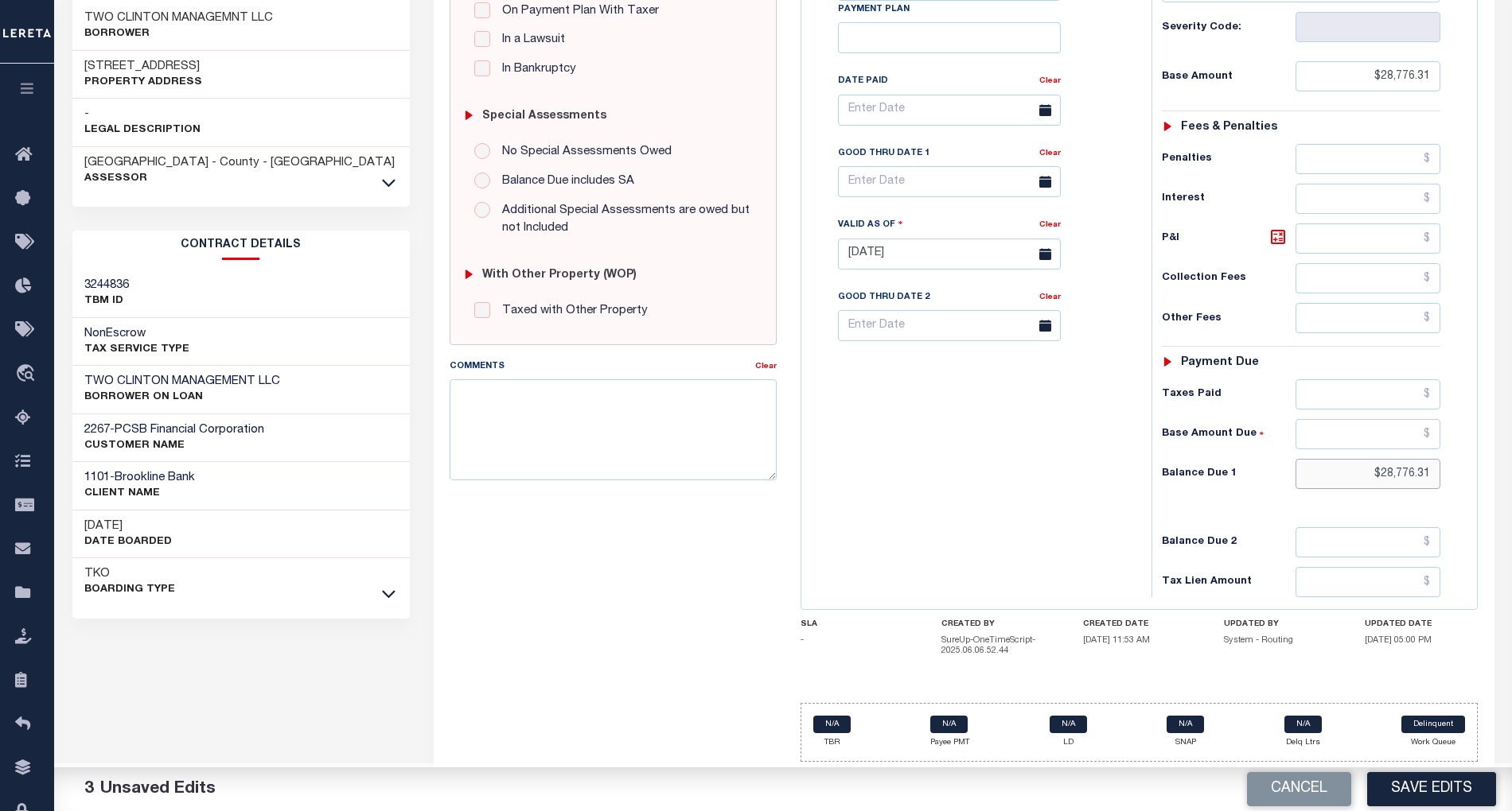
click at [1310, 472] on input "$28,776.31" at bounding box center [1368, 473] width 145 height 30
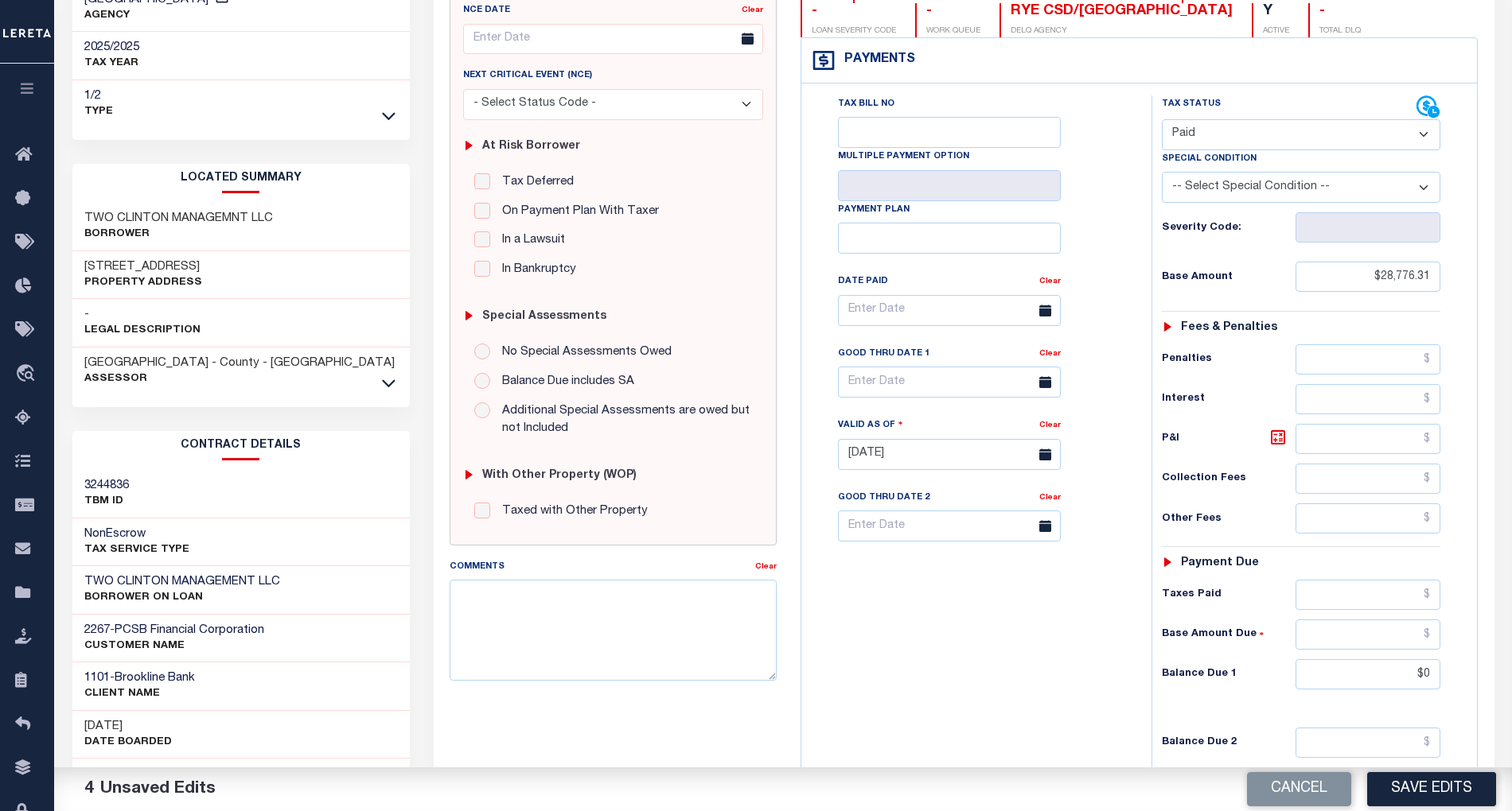
type input "$0.00"
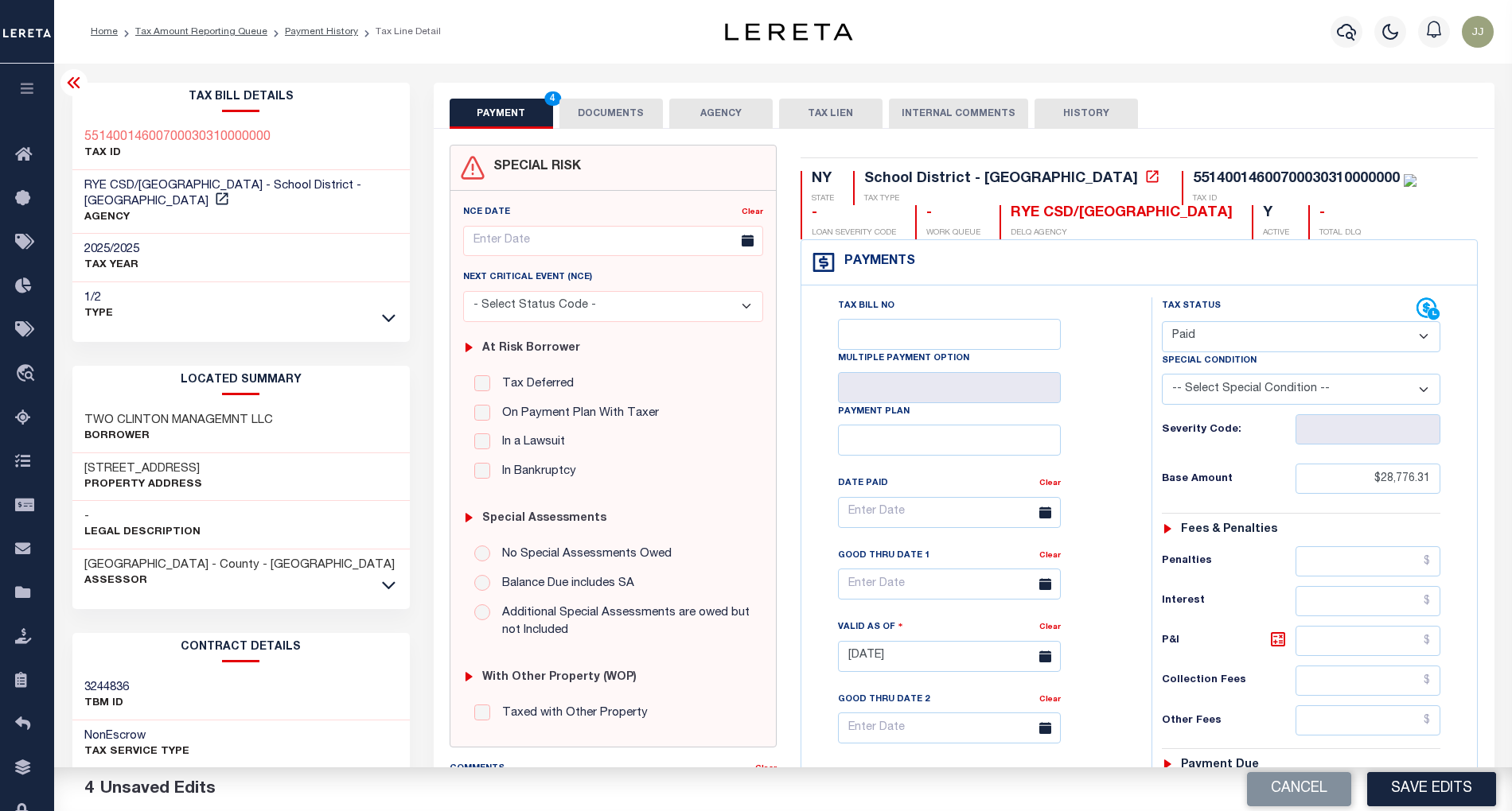
click at [621, 108] on button "DOCUMENTS" at bounding box center [611, 113] width 104 height 30
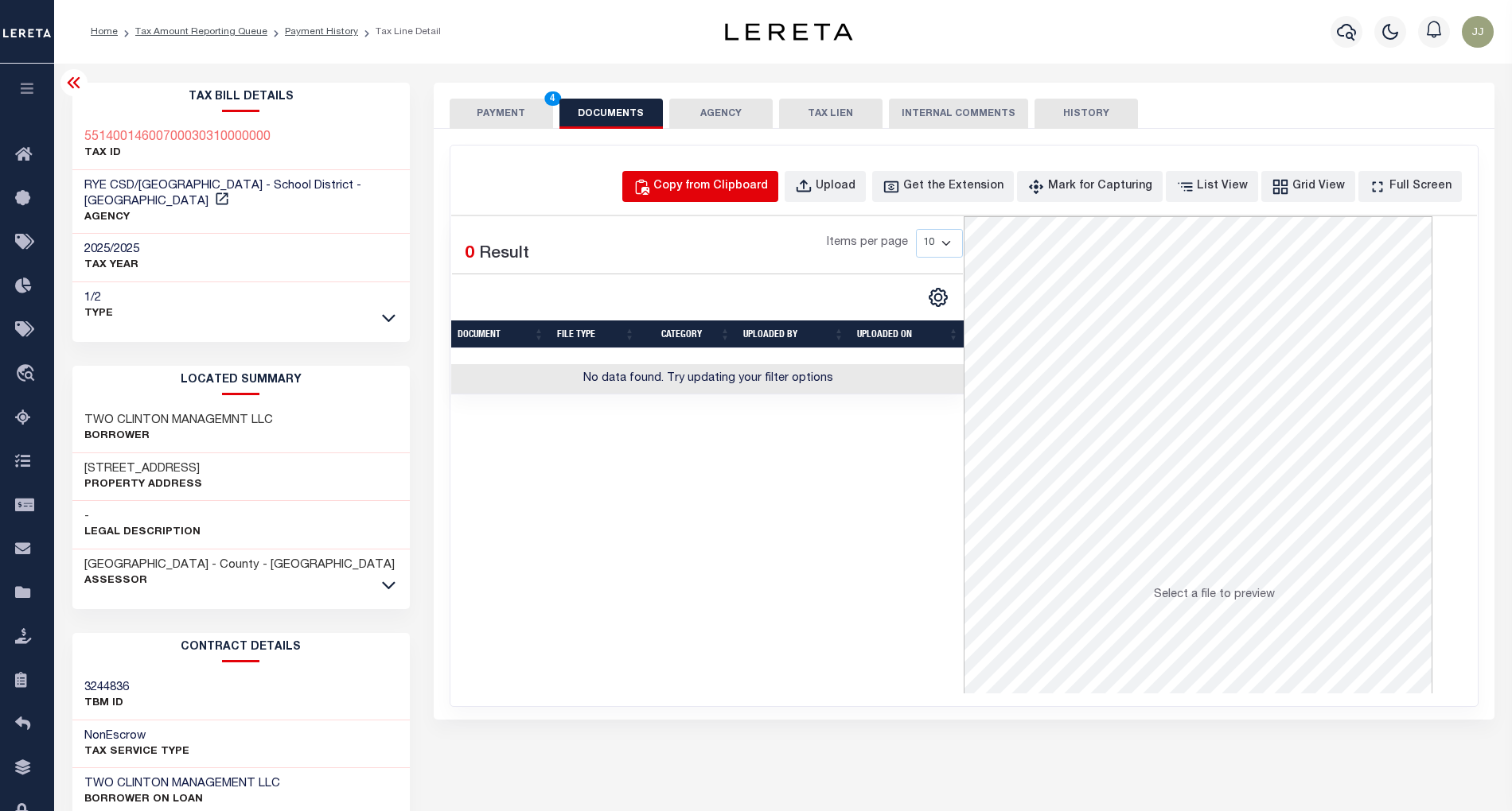
click at [734, 186] on div "Copy from Clipboard" at bounding box center [710, 187] width 115 height 17
select select "POP"
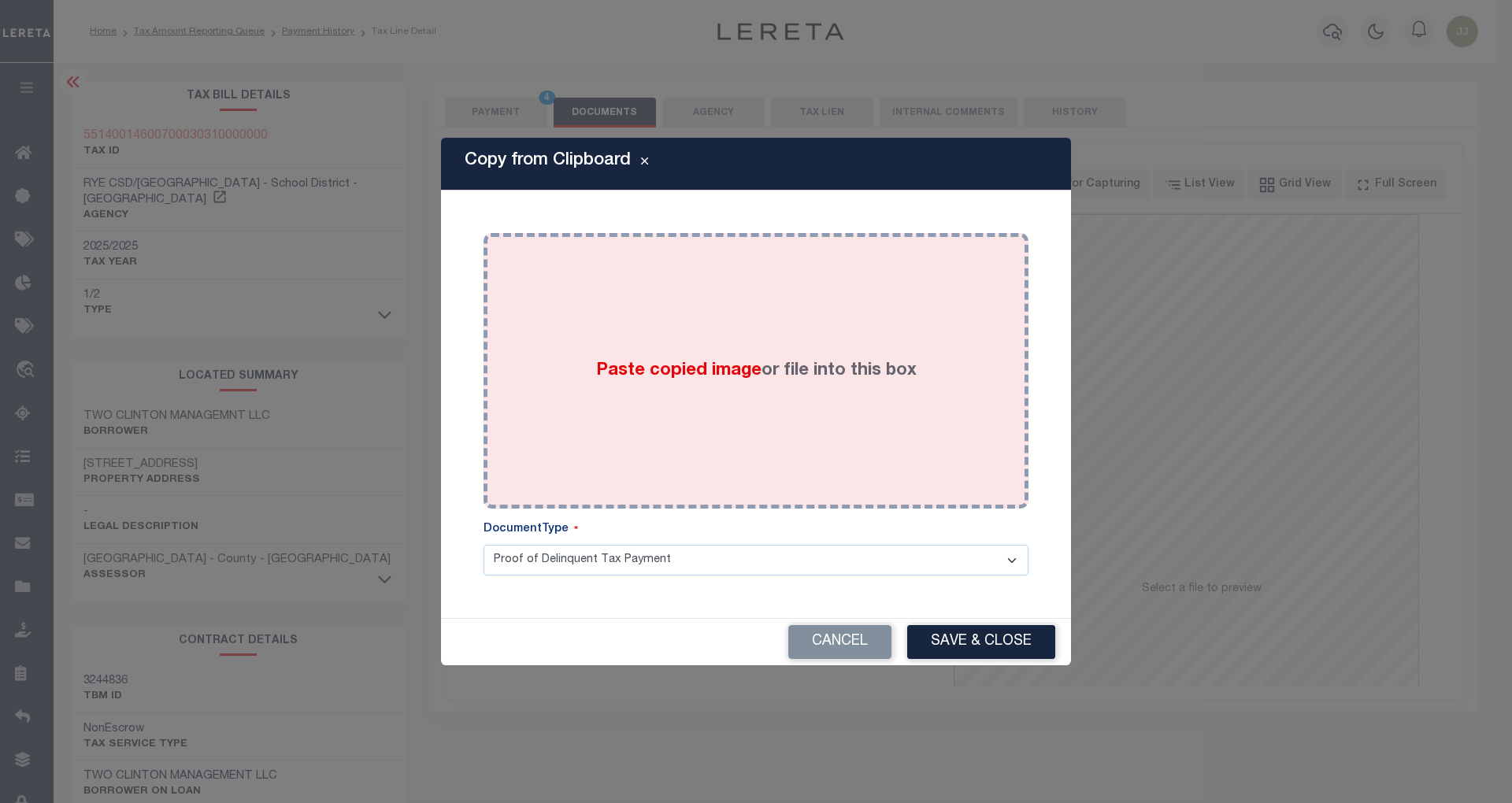
click at [715, 363] on span "Paste copied image" at bounding box center [678, 371] width 165 height 17
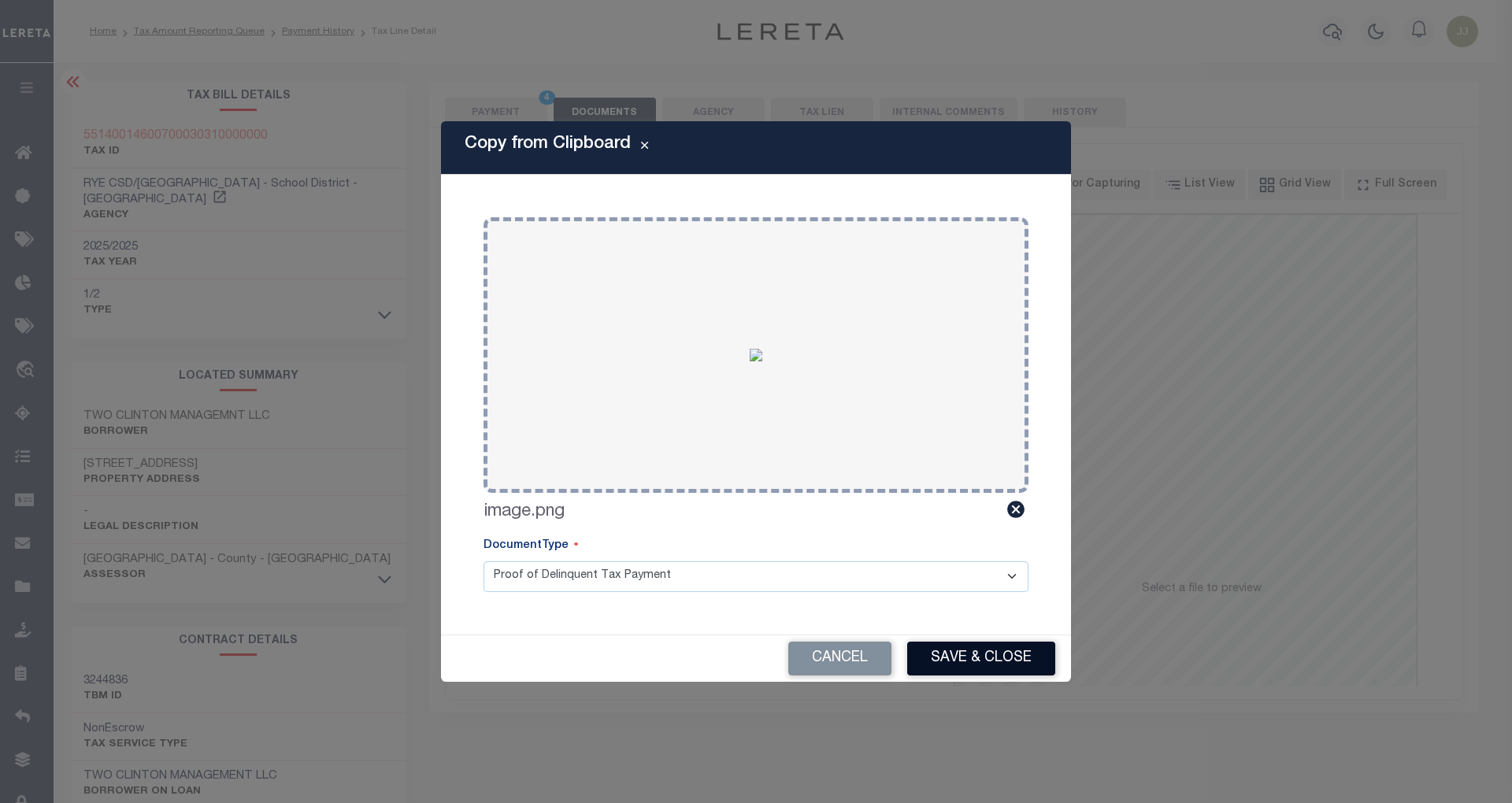
click at [978, 644] on button "Save & Close" at bounding box center [981, 659] width 148 height 34
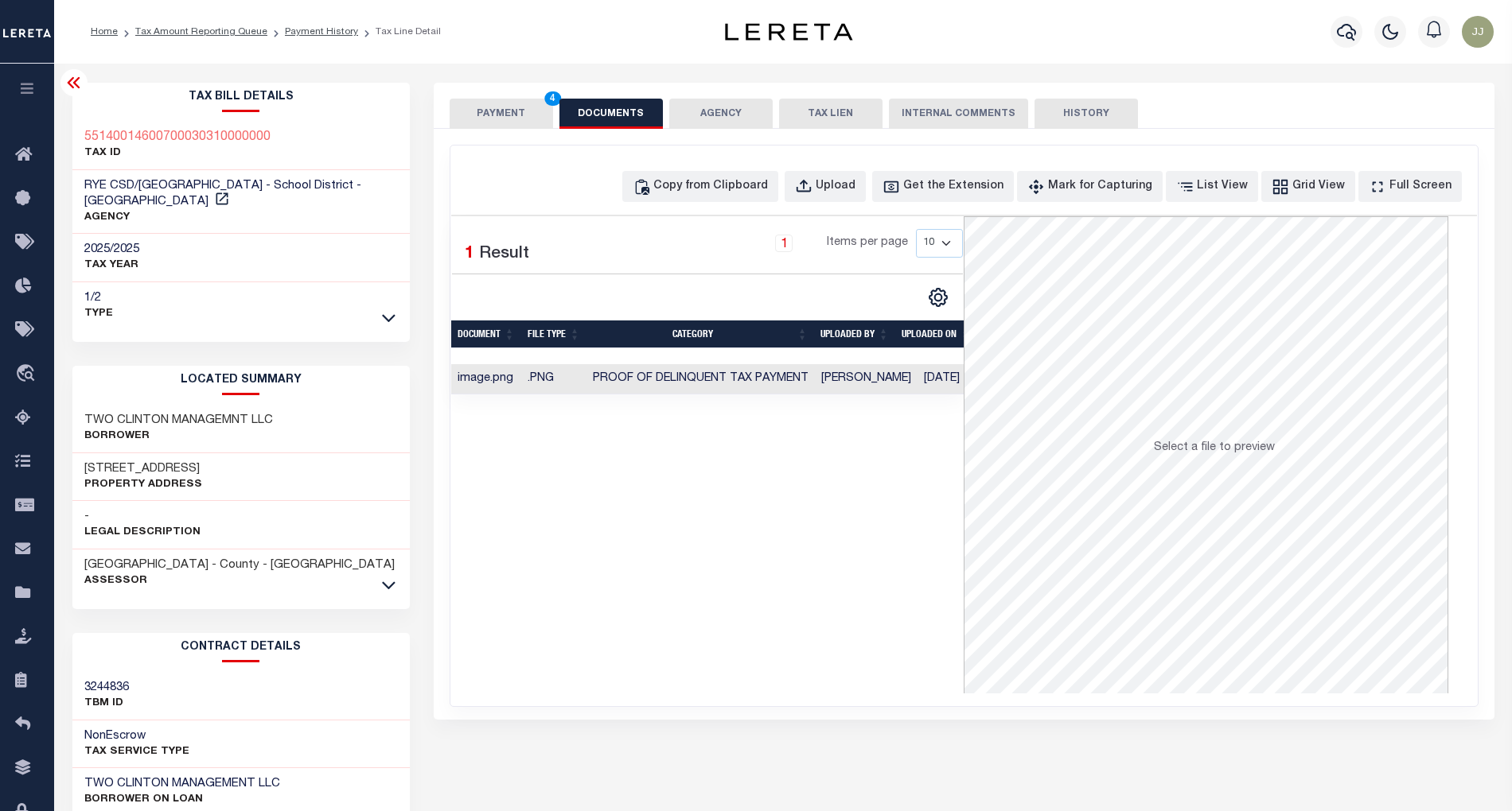
click at [479, 93] on div "PAYMENT 4 DOCUMENTS AGENCY DELINQUENT PAYEE TAX LIEN" at bounding box center [964, 105] width 1061 height 46
click at [482, 105] on button "PAYMENT 4" at bounding box center [501, 113] width 104 height 30
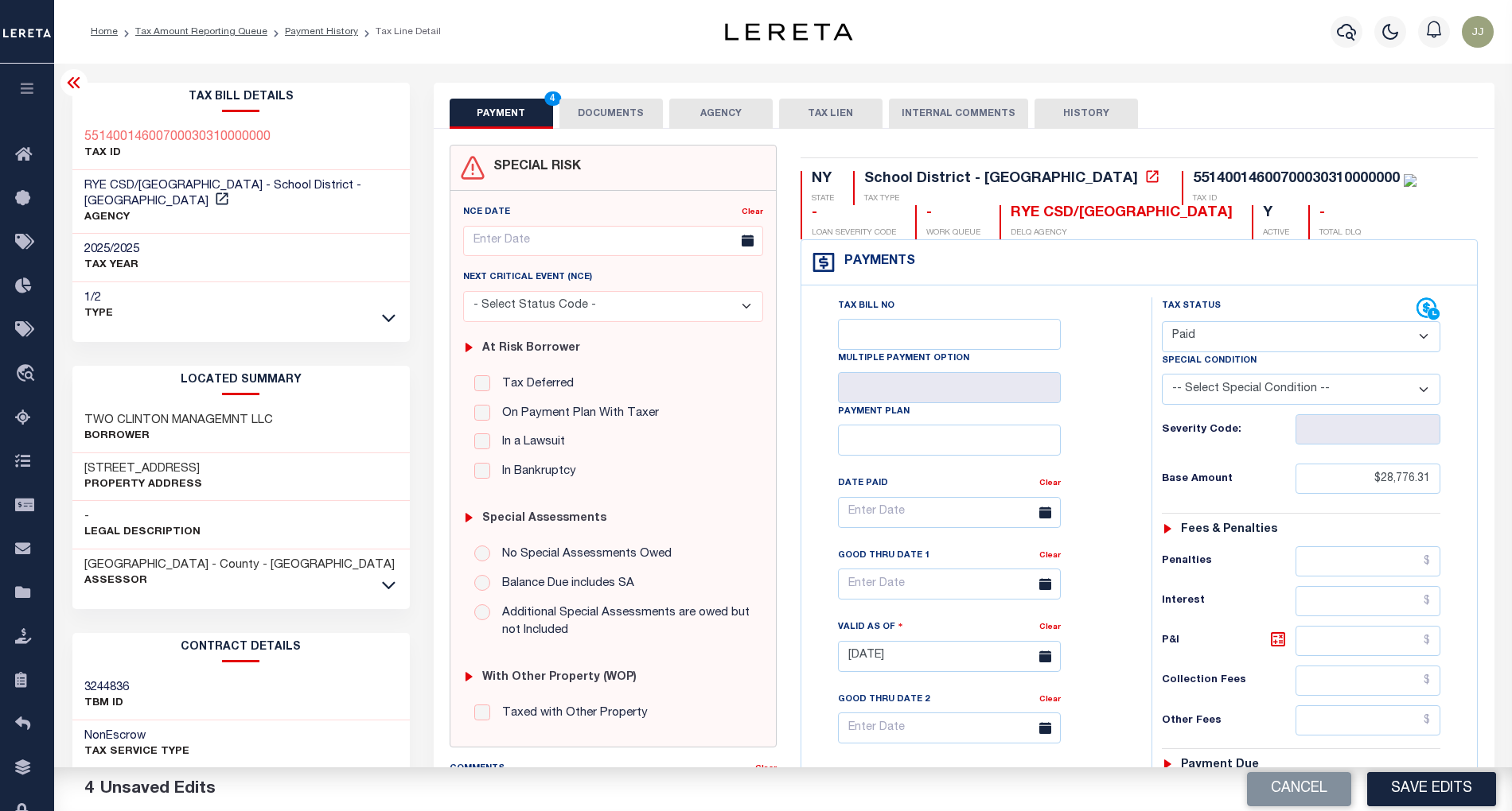
scroll to position [409, 0]
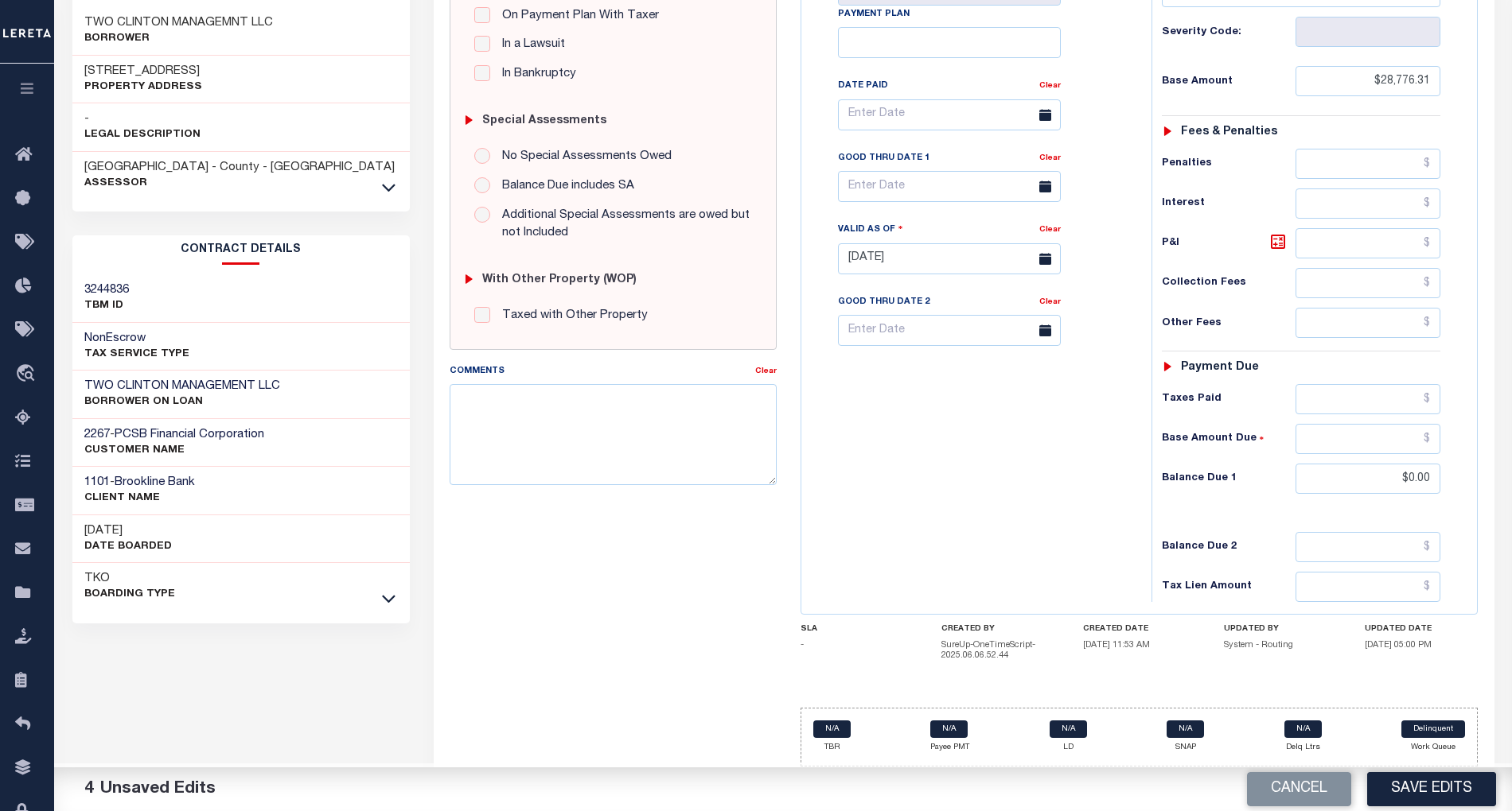
click at [949, 501] on div "Tax Bill No Multiple Payment Option Payment Plan Clear" at bounding box center [972, 250] width 334 height 702
click at [1435, 787] on button "Save Edits" at bounding box center [1431, 789] width 129 height 35
checkbox input "false"
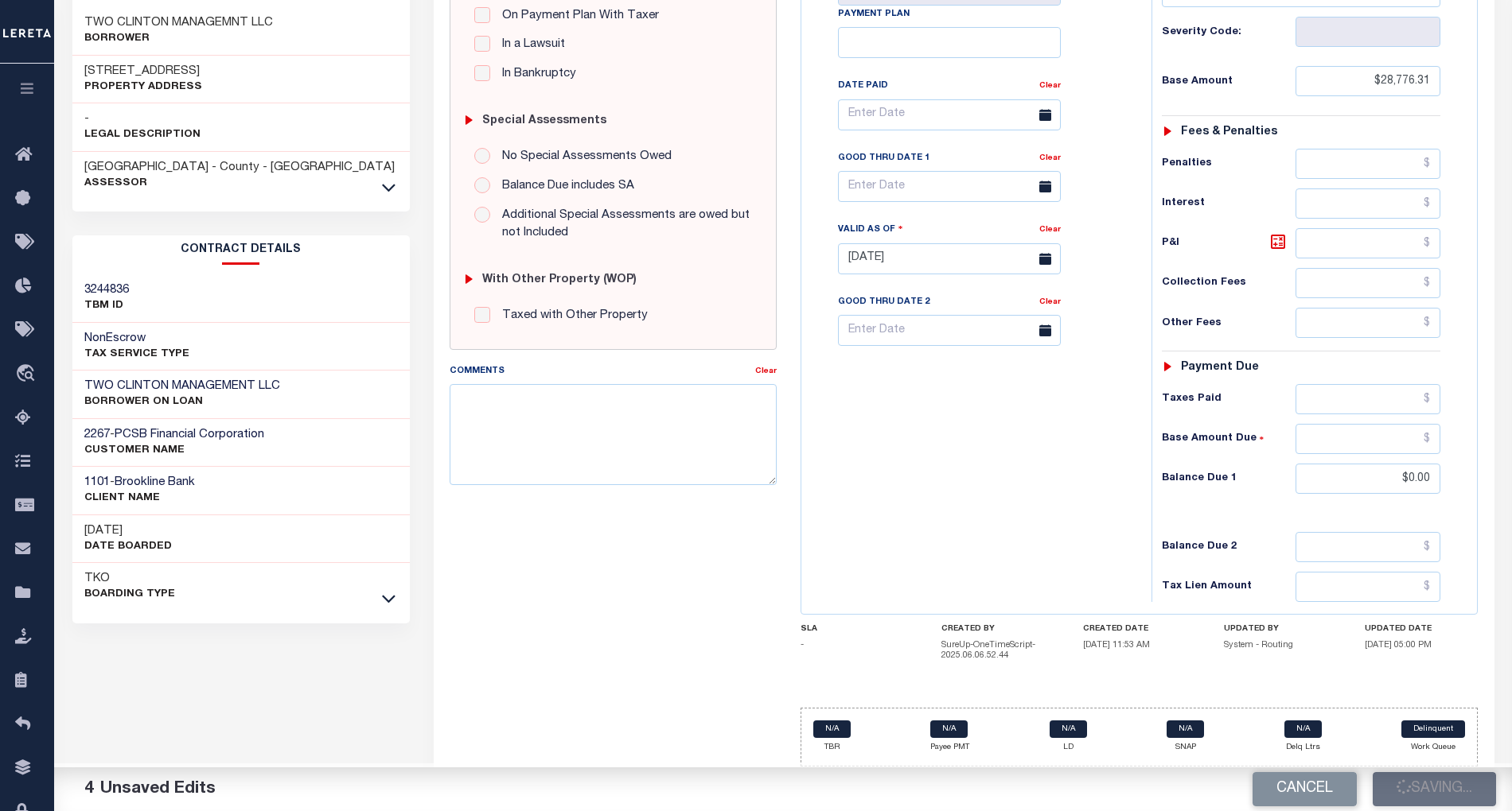
checkbox input "false"
type input "$28,776.31"
type input "$0"
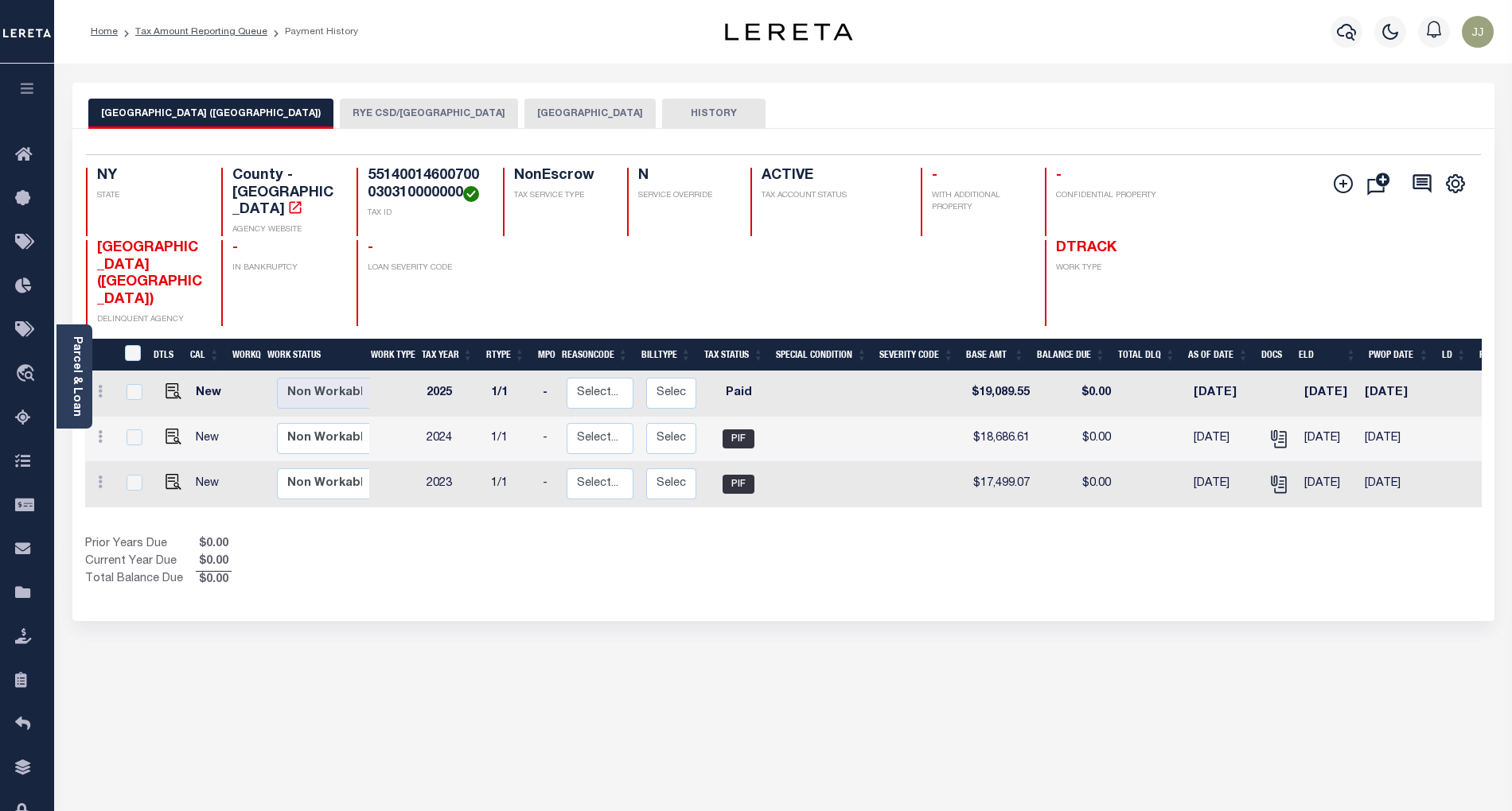
click at [361, 119] on button "RYE CSD/[GEOGRAPHIC_DATA]" at bounding box center [429, 113] width 178 height 30
click at [34, 411] on icon at bounding box center [27, 418] width 25 height 20
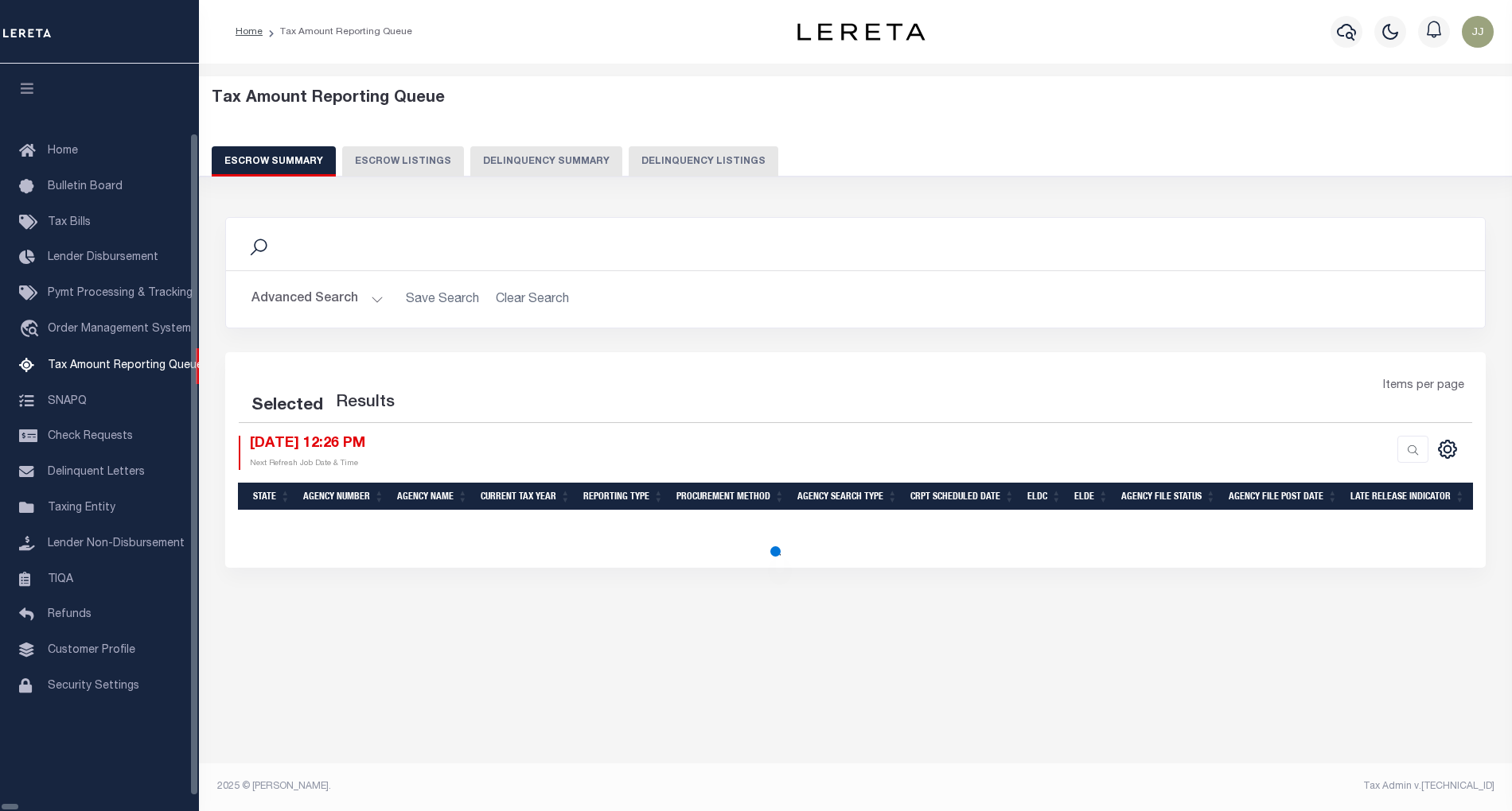
select select "100"
click at [1020, 719] on div "Tax Amount Reporting Queue Escrow Summary Escrow Listings In" at bounding box center [855, 428] width 1313 height 730
select select "100"
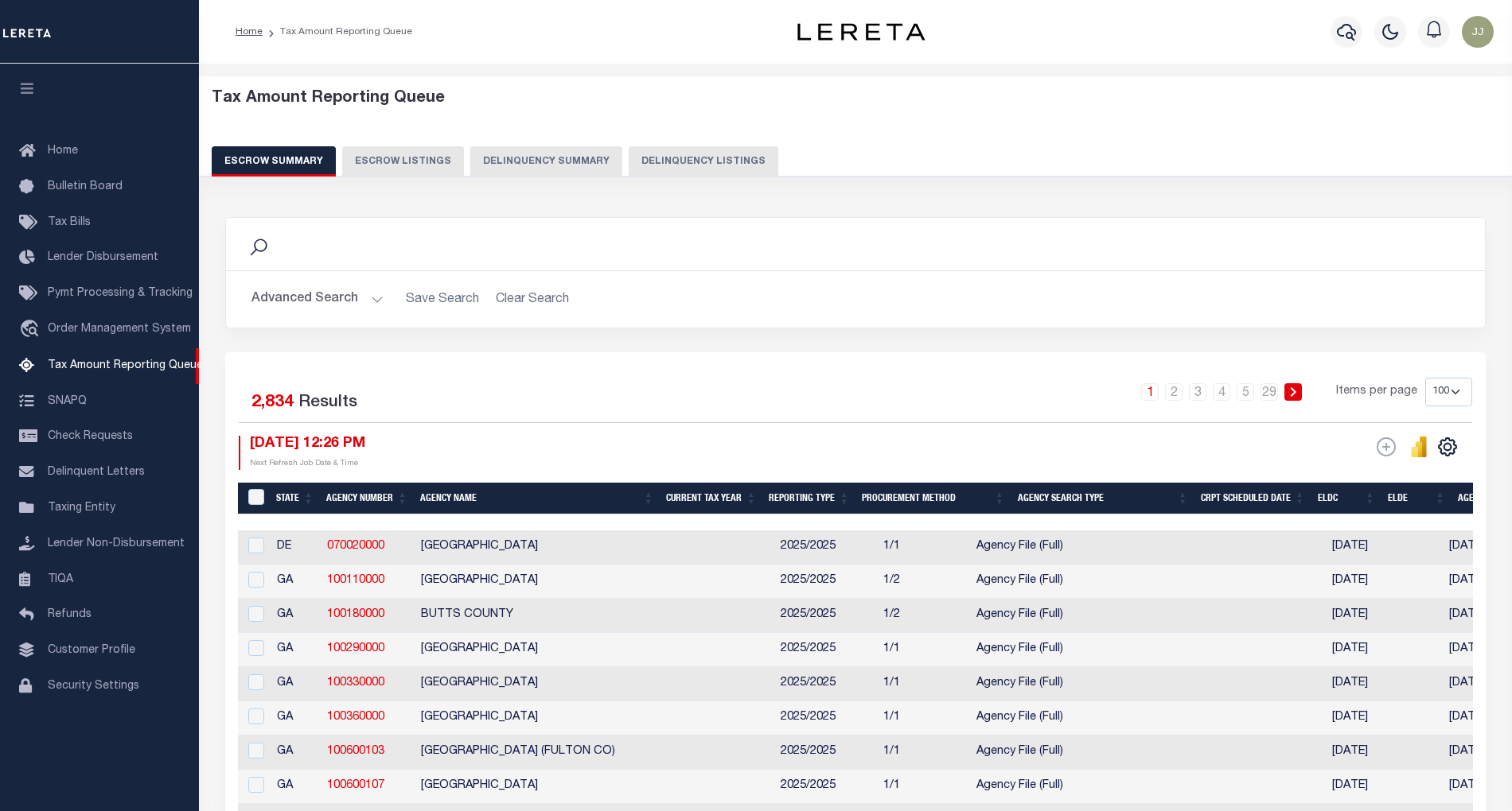
click at [669, 163] on button "Delinquency Listings" at bounding box center [703, 161] width 149 height 30
select select "100"
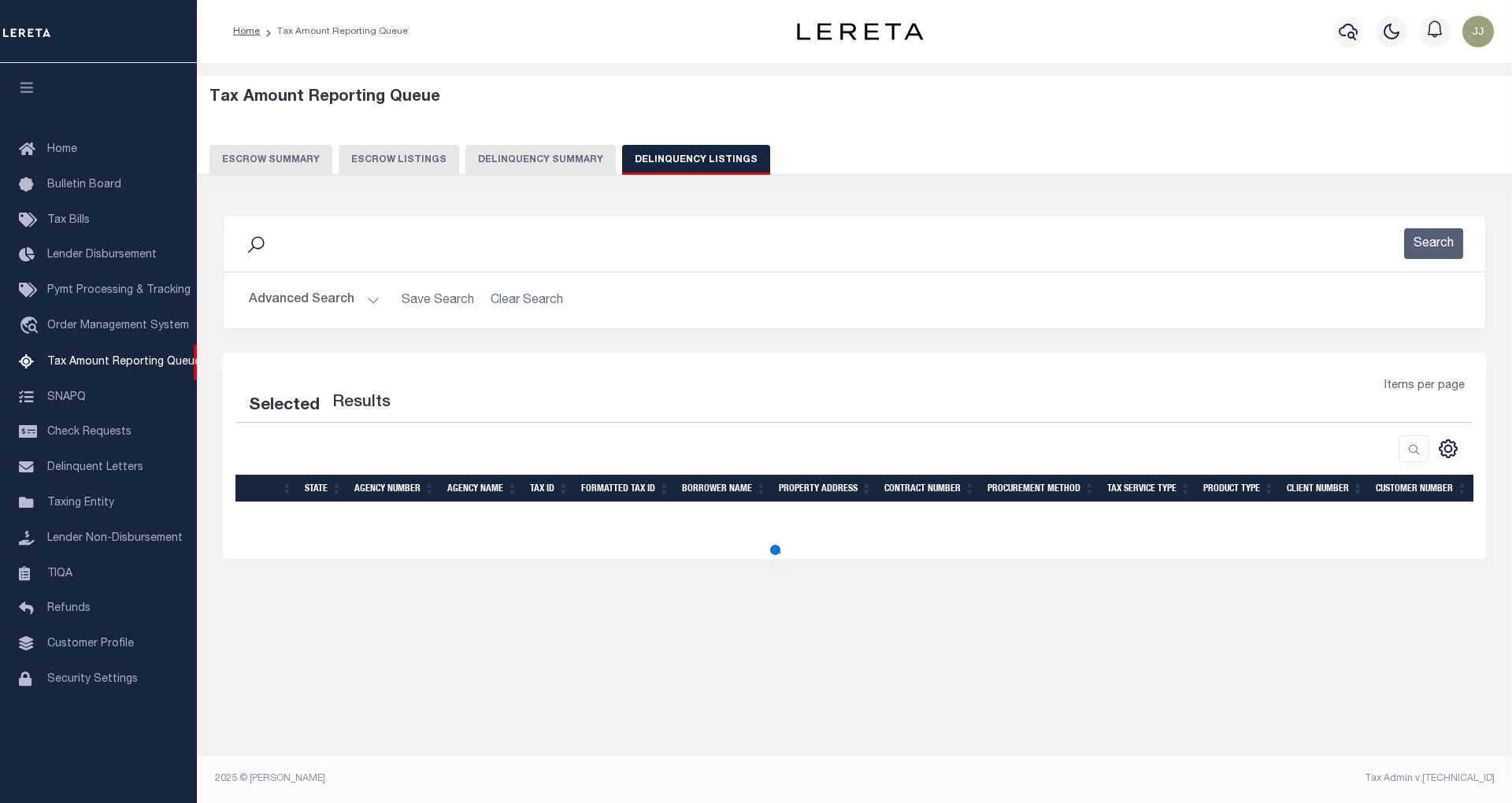
select select "100"
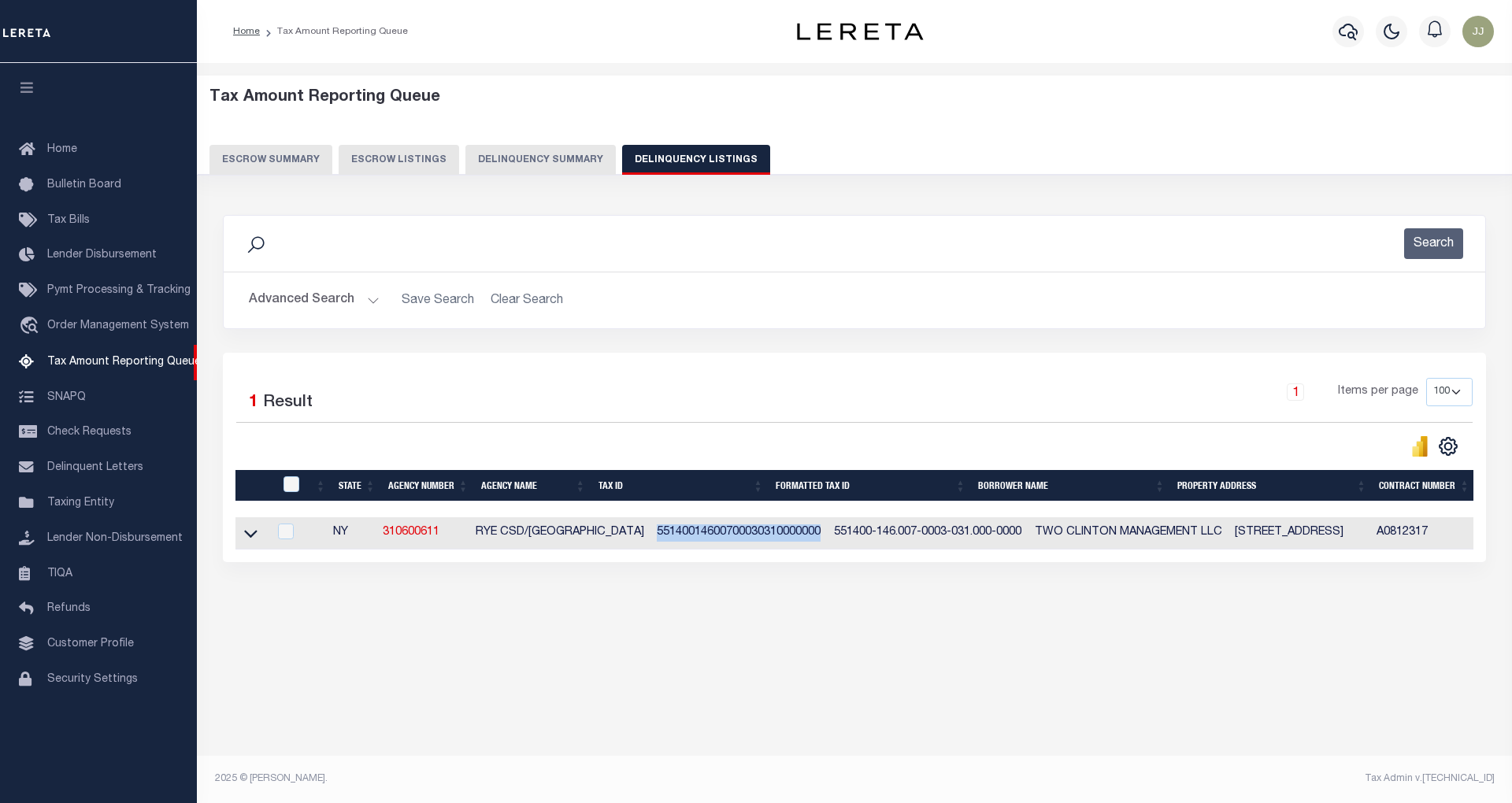
drag, startPoint x: 765, startPoint y: 535, endPoint x: 596, endPoint y: 534, distance: 169.0
click at [651, 534] on td "55140014600700030310000000" at bounding box center [739, 534] width 177 height 32
checkbox input "true"
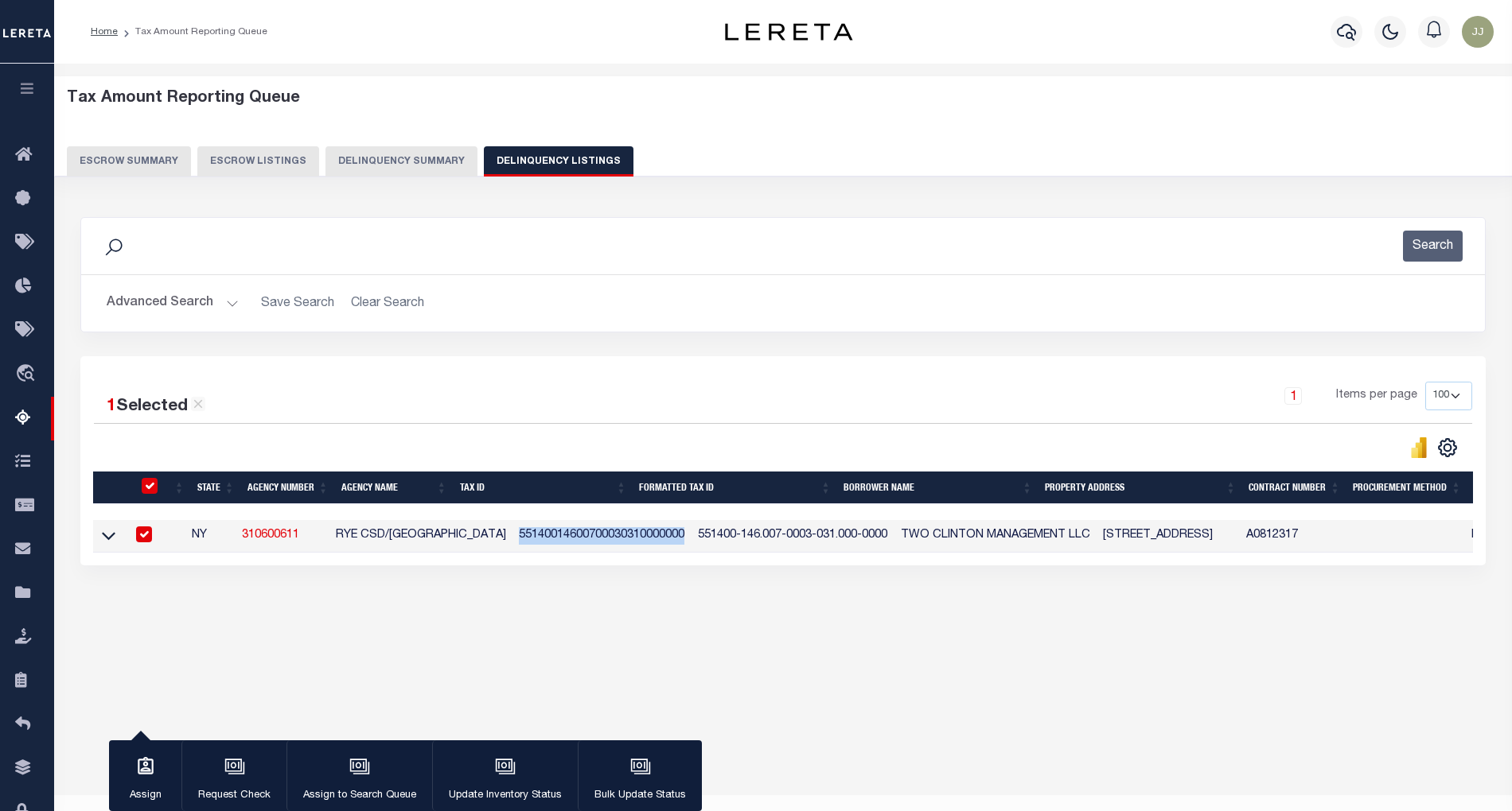
copy td "55140014600700030310000000"
